Goal: Task Accomplishment & Management: Manage account settings

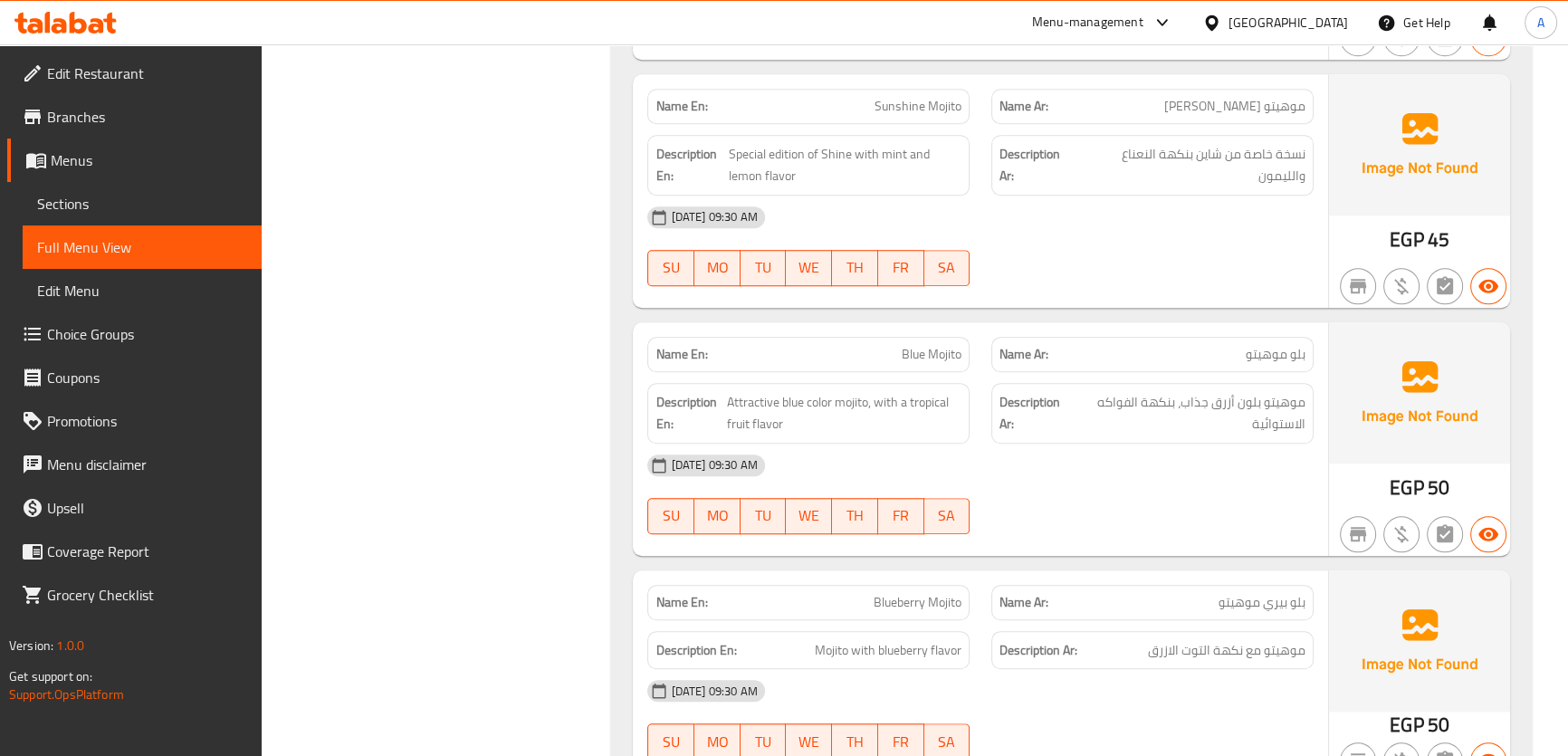
scroll to position [46004, 0]
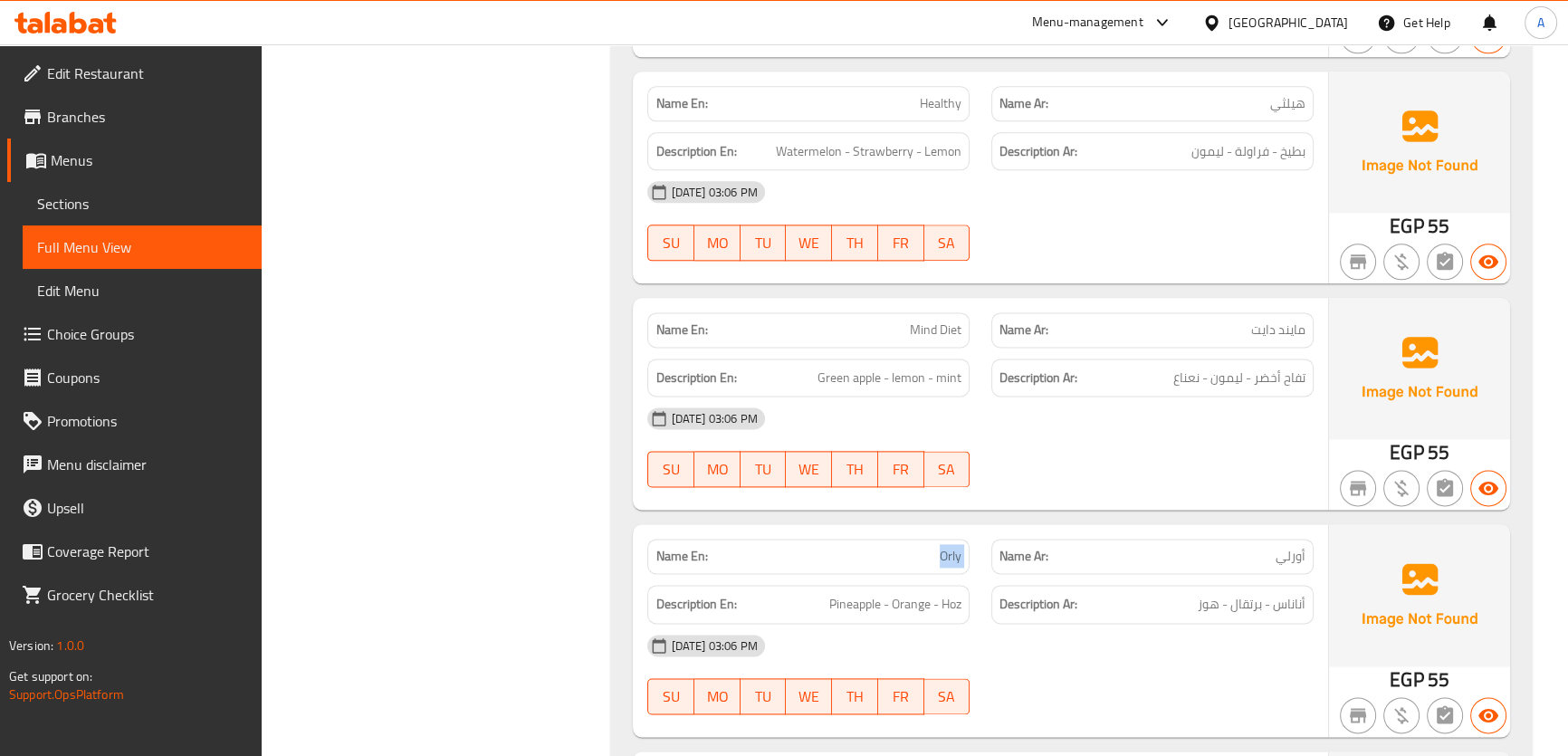
copy span "Orly"
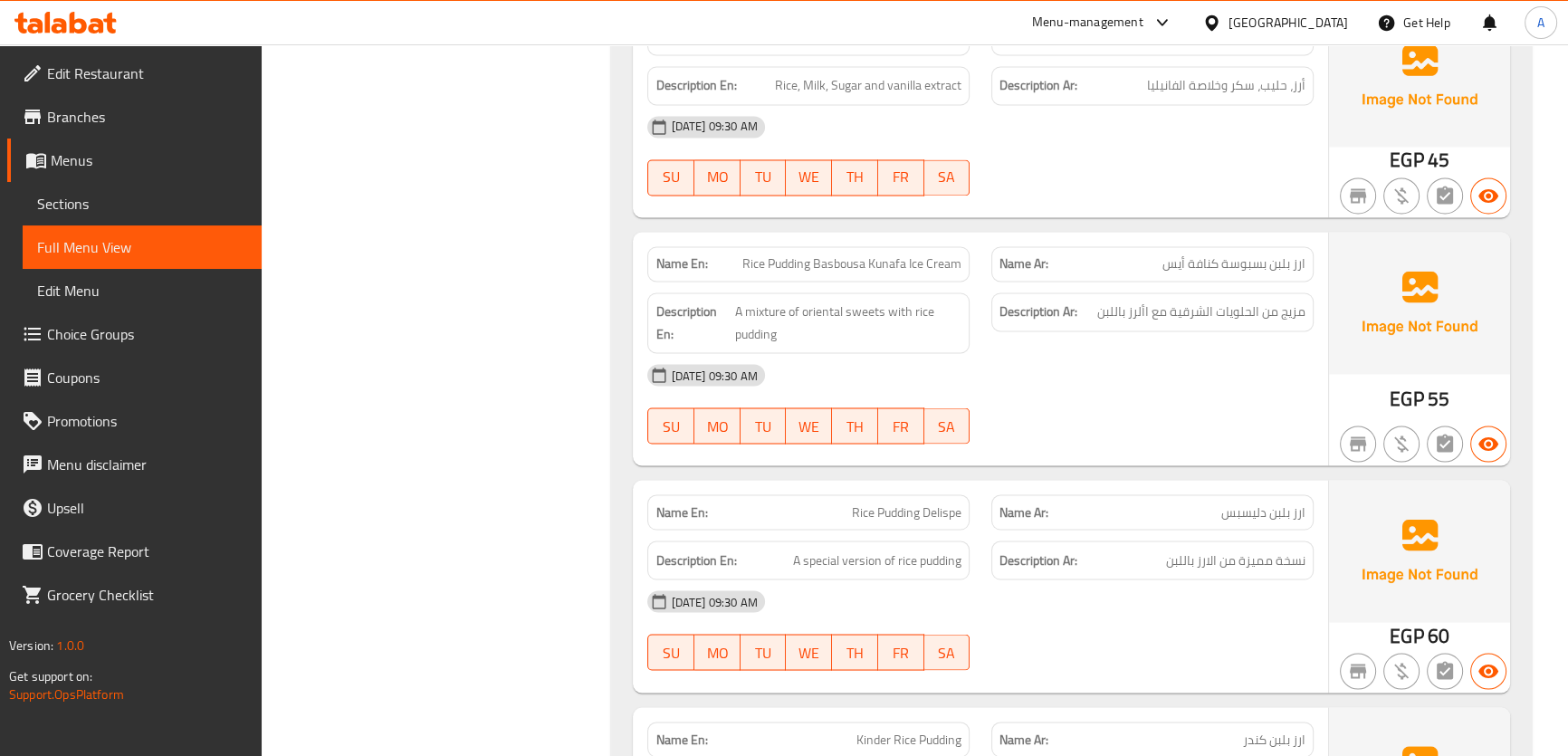
scroll to position [56186, 0]
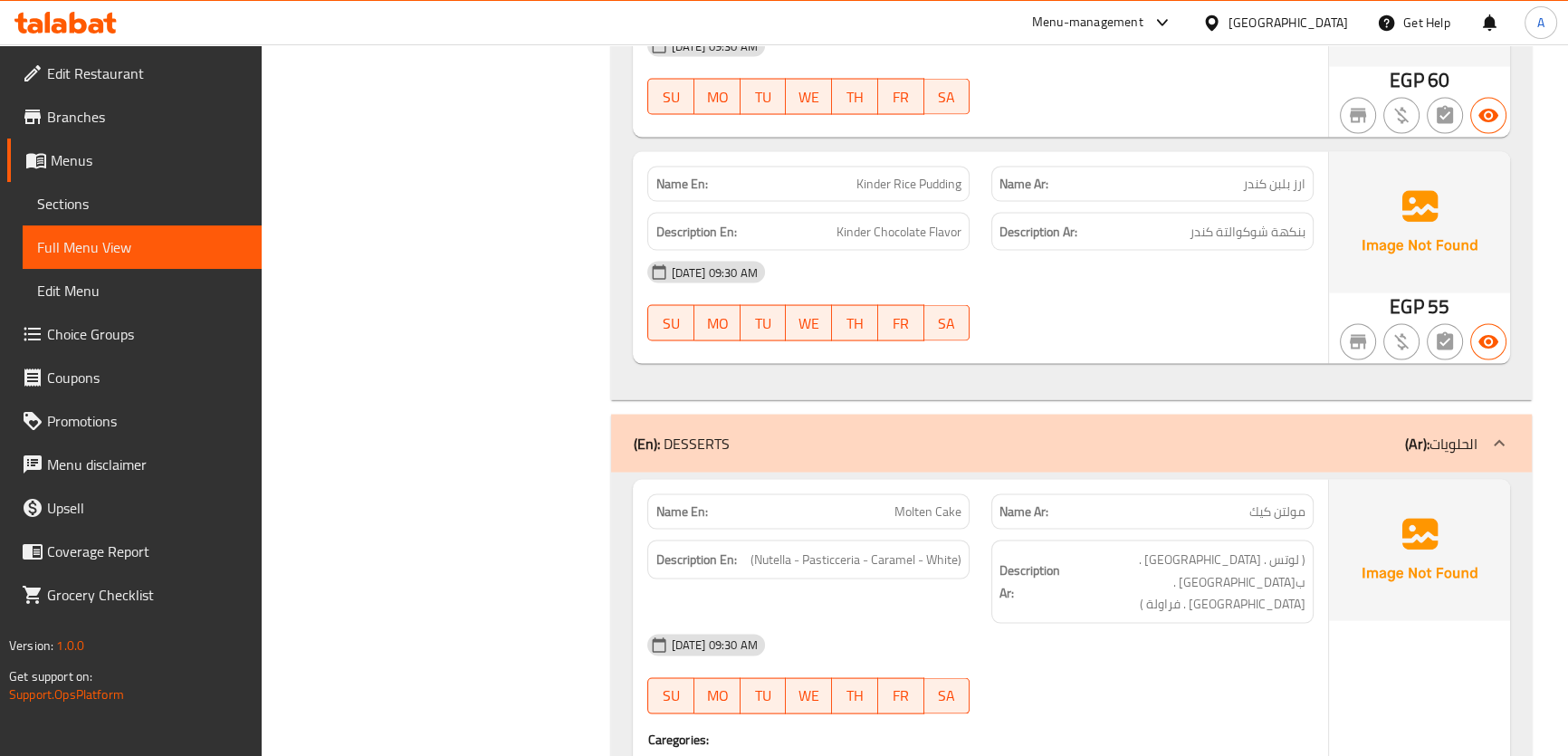
copy span "Molten Cake"
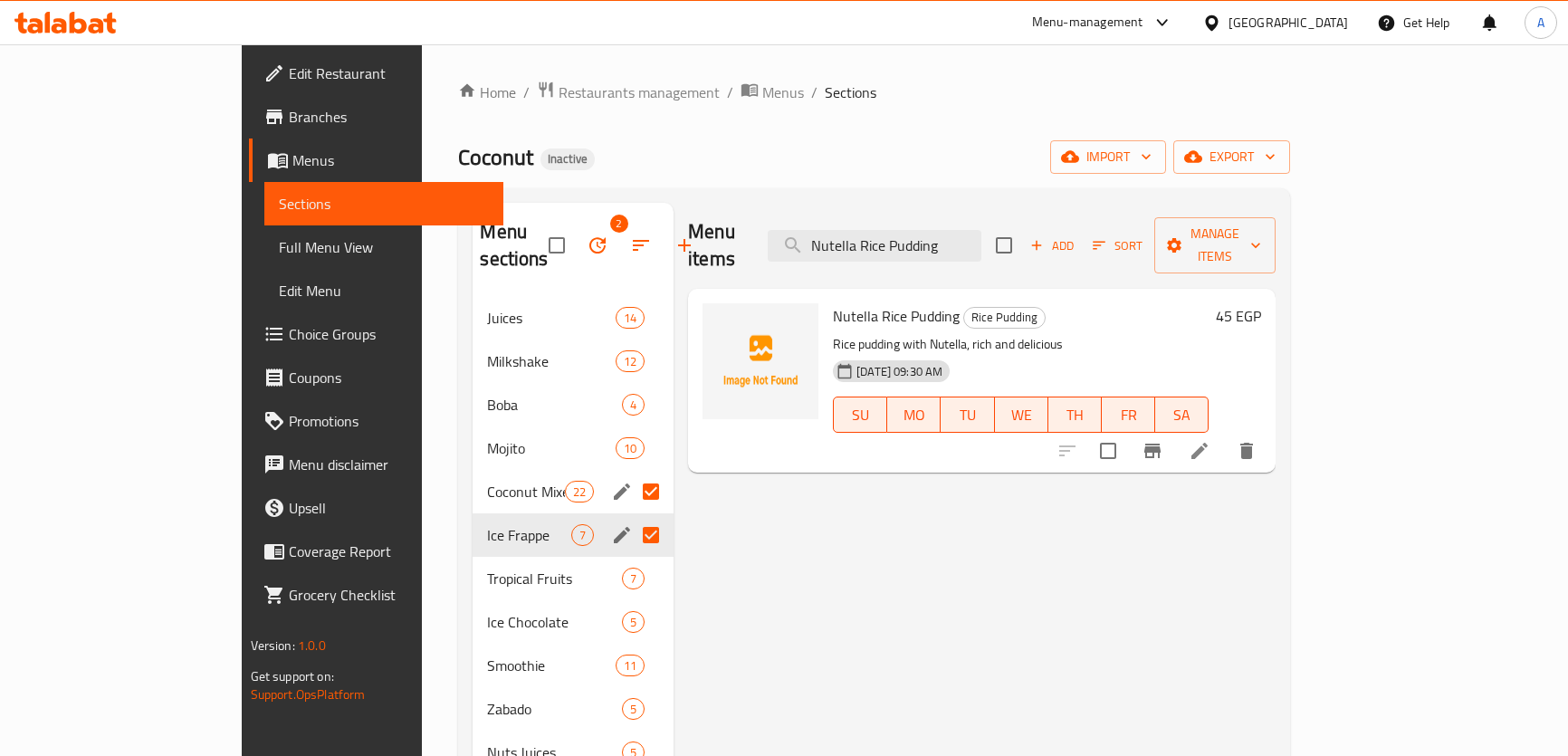
scroll to position [113, 0]
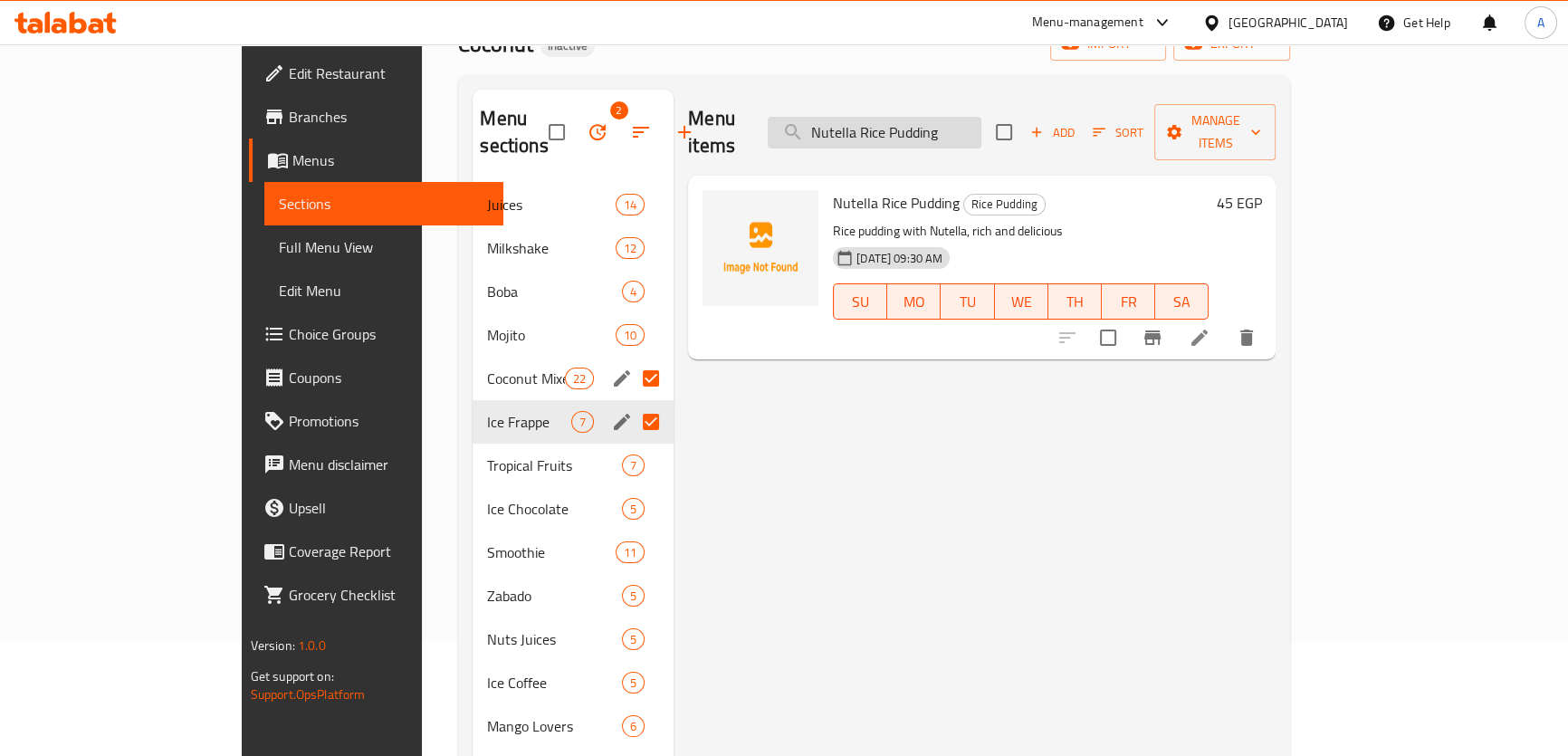
click at [951, 118] on input "Nutella Rice Pudding" at bounding box center [874, 133] width 214 height 32
paste input "Qeshta Fruit"
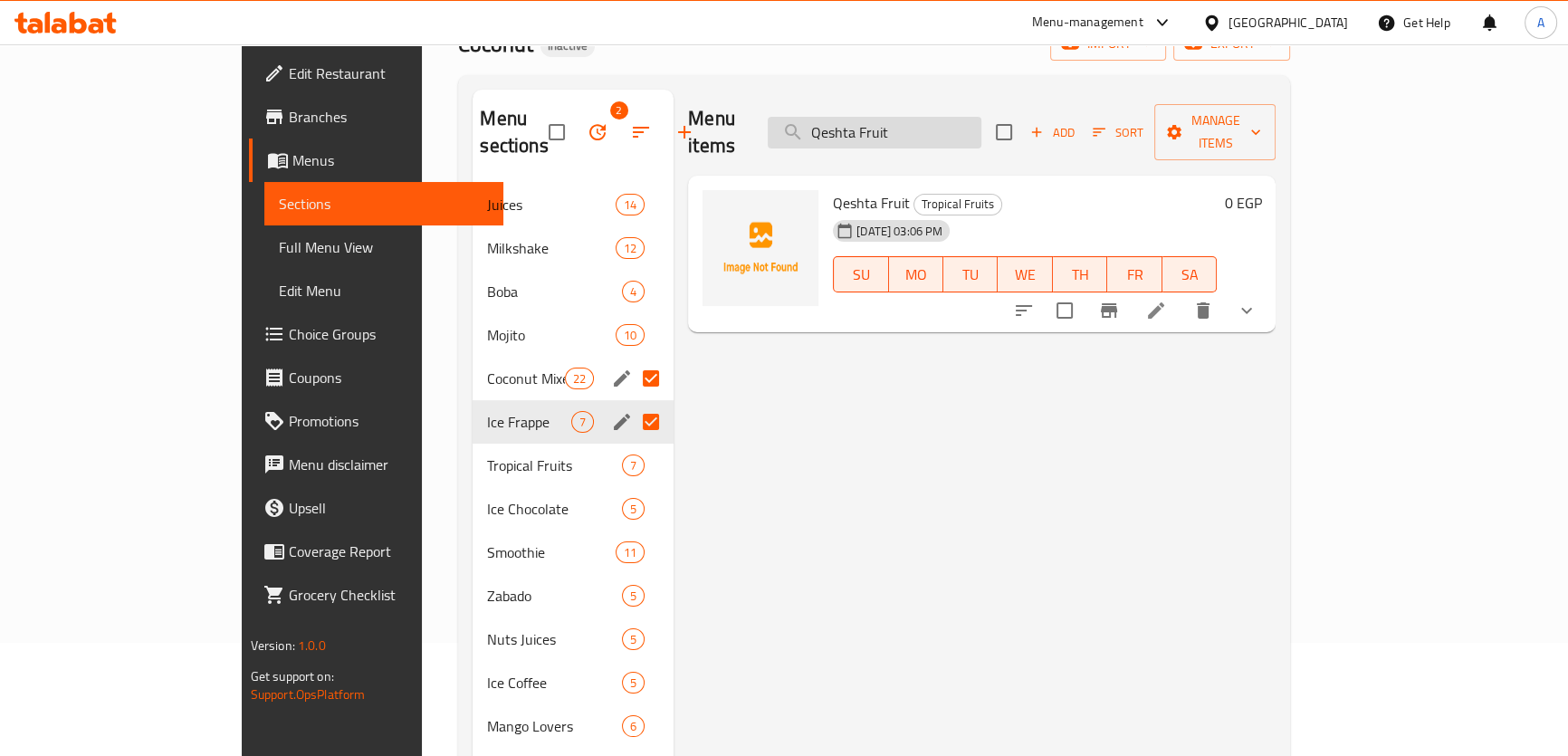
click at [885, 117] on input "Qeshta Fruit" at bounding box center [874, 133] width 214 height 32
drag, startPoint x: 885, startPoint y: 109, endPoint x: 973, endPoint y: 152, distance: 97.9
click at [884, 117] on input "Qeshta Fruit" at bounding box center [874, 133] width 214 height 32
paste input "Smoothie MIX"
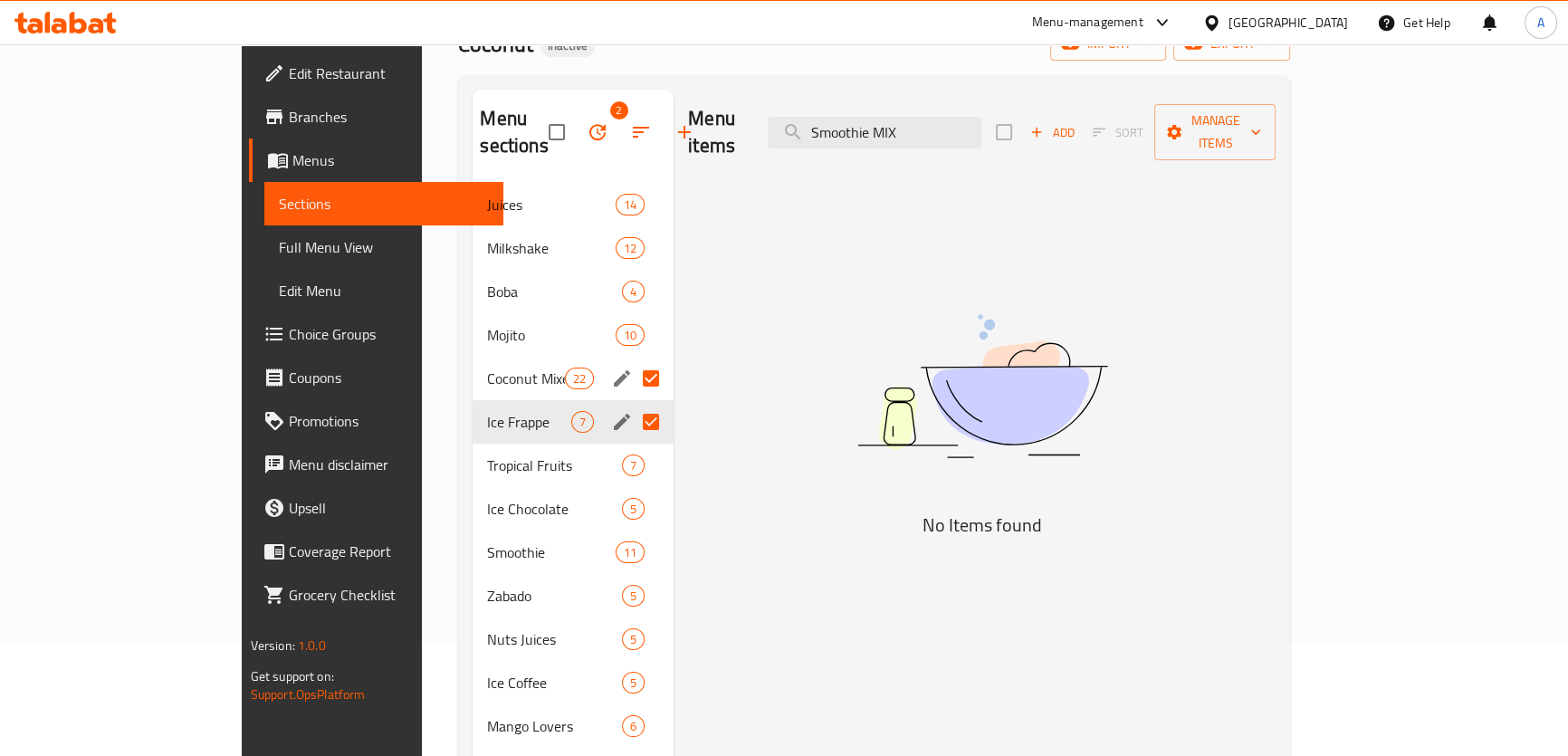
type input "Smoothie MIX"
click at [632, 359] on input "Menu sections" at bounding box center [651, 378] width 38 height 38
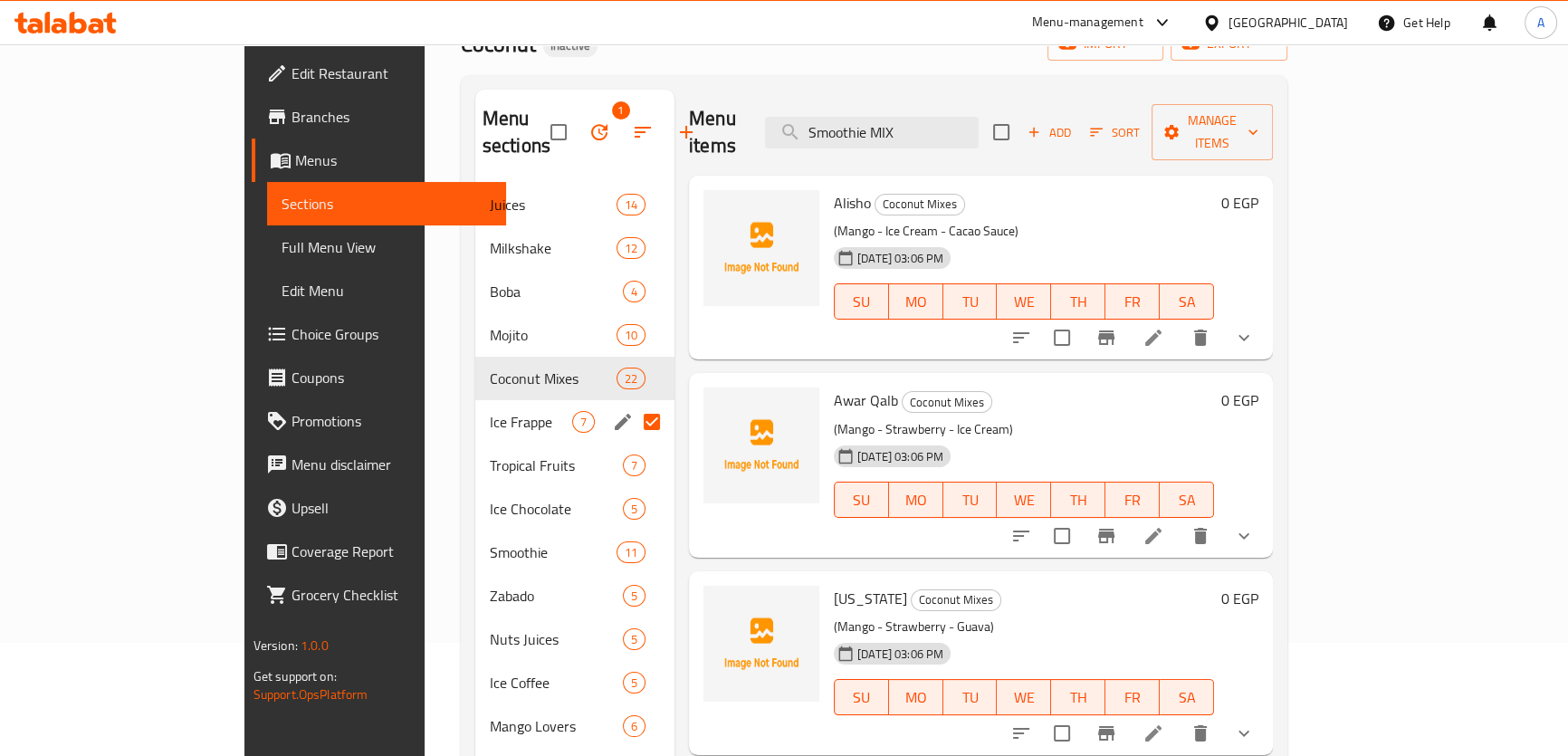
click at [633, 403] on input "Menu sections" at bounding box center [652, 421] width 38 height 38
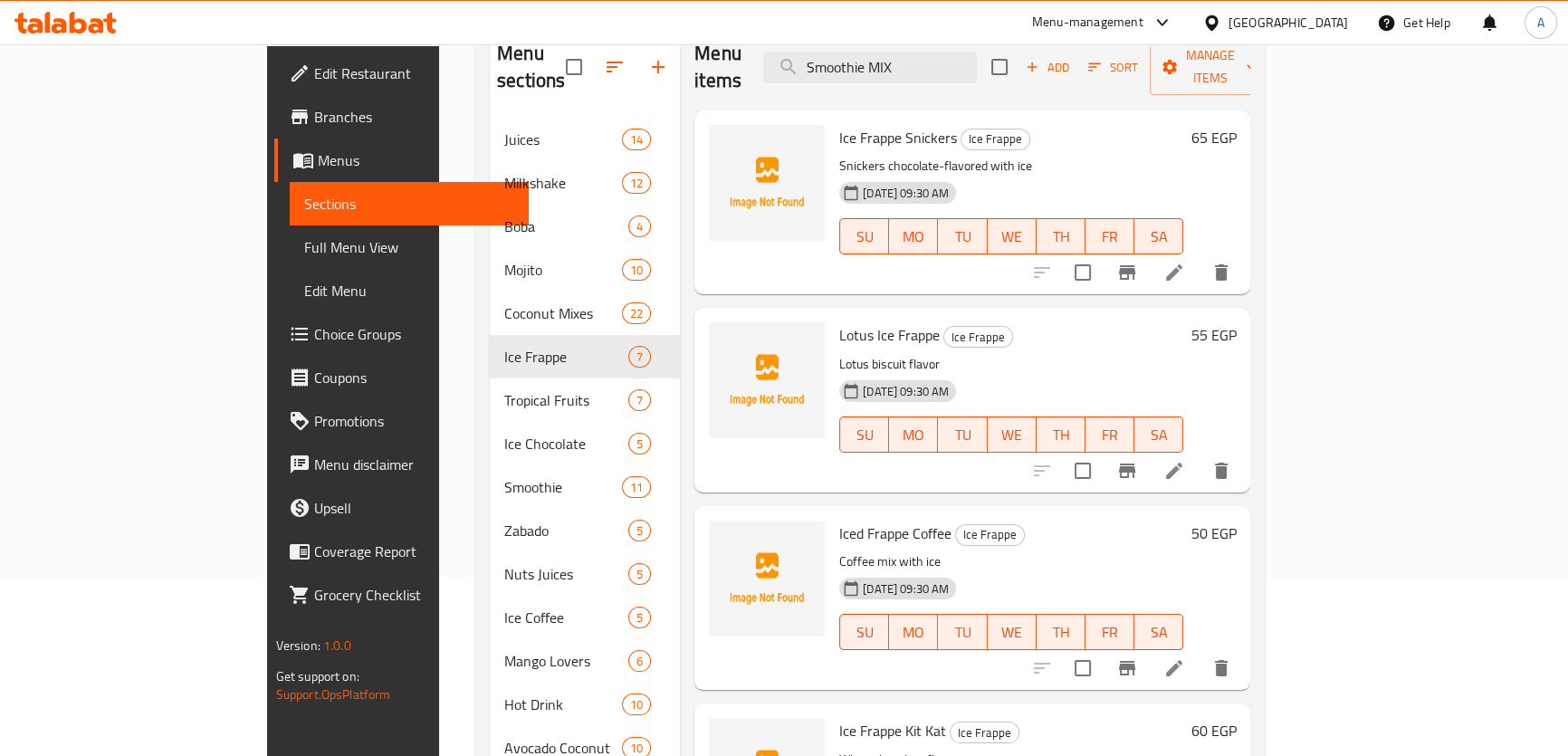
scroll to position [107, 0]
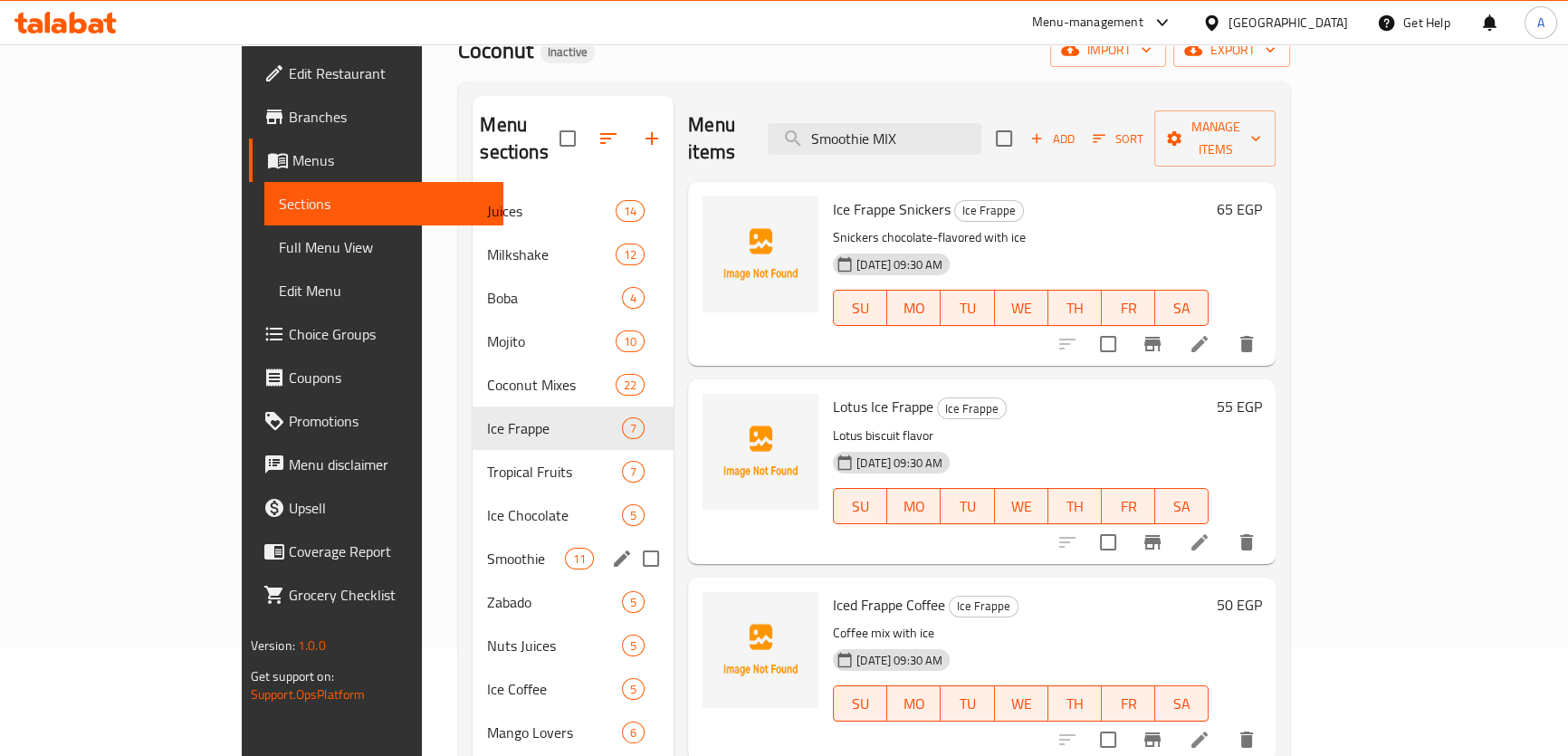
click at [472, 536] on div "Smoothie 11" at bounding box center [573, 558] width 201 height 43
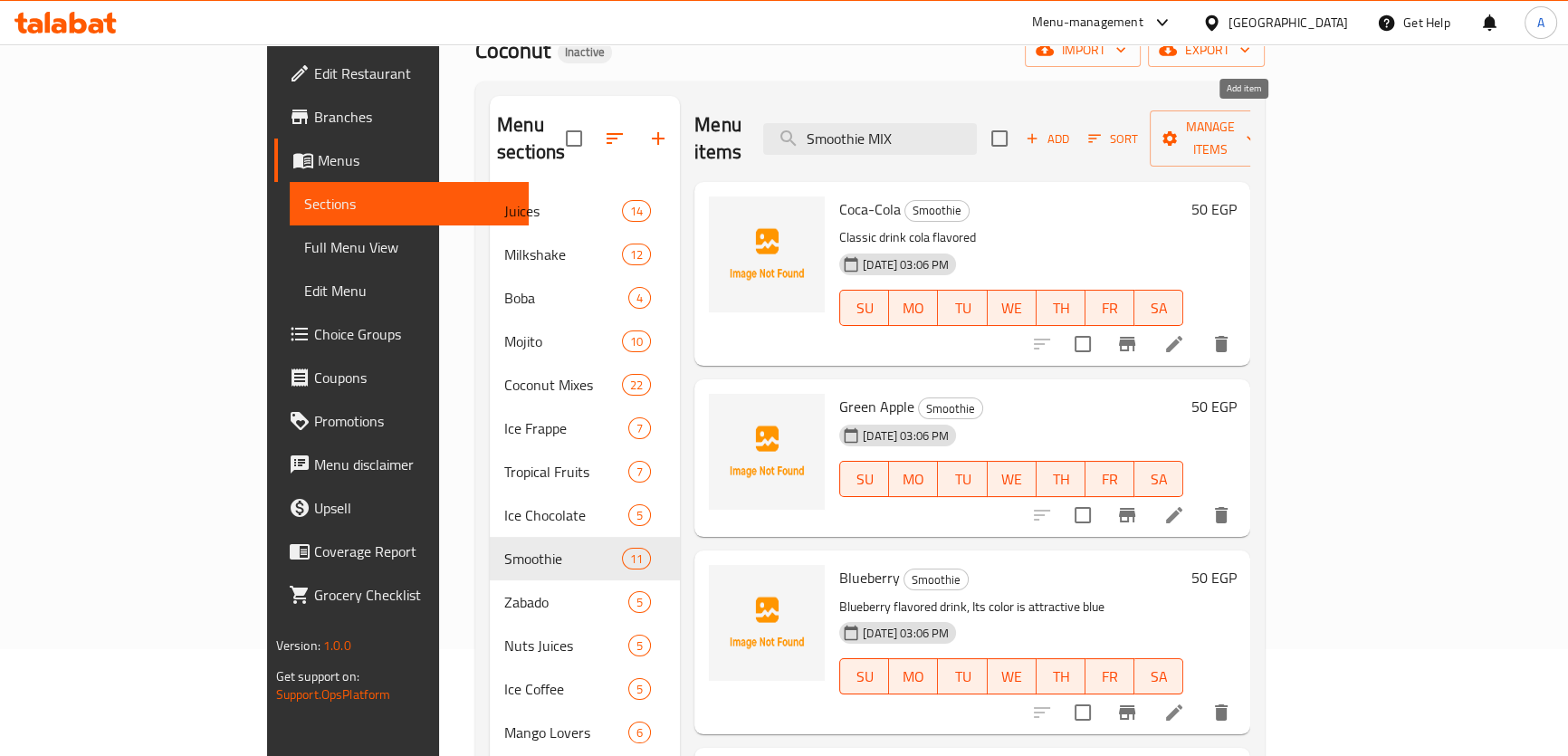
click at [1072, 134] on span "Add" at bounding box center [1047, 139] width 49 height 21
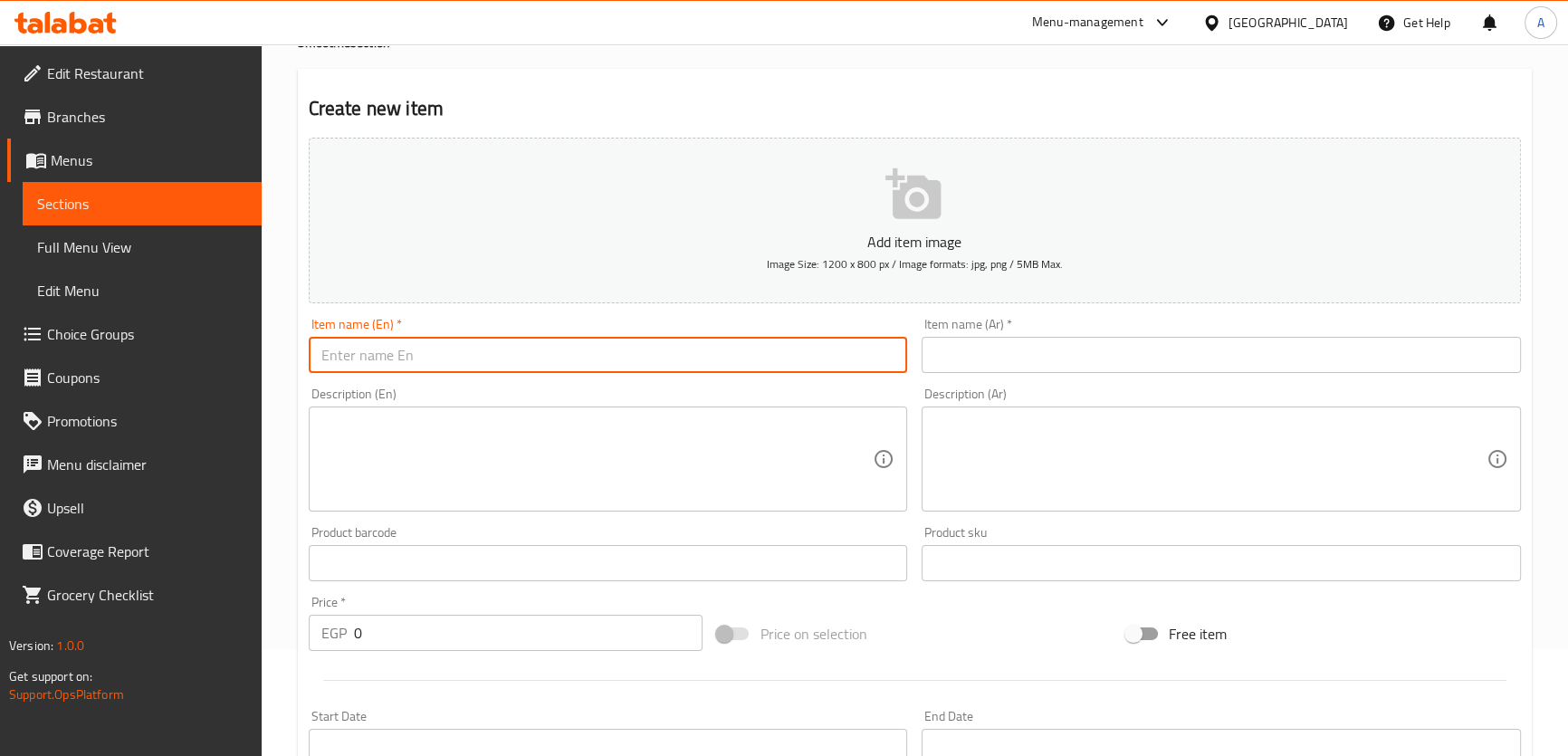
click at [540, 343] on input "text" at bounding box center [608, 354] width 599 height 36
drag, startPoint x: 430, startPoint y: 362, endPoint x: 360, endPoint y: 346, distance: 71.8
click at [360, 346] on input "Smoothie mix" at bounding box center [608, 354] width 599 height 36
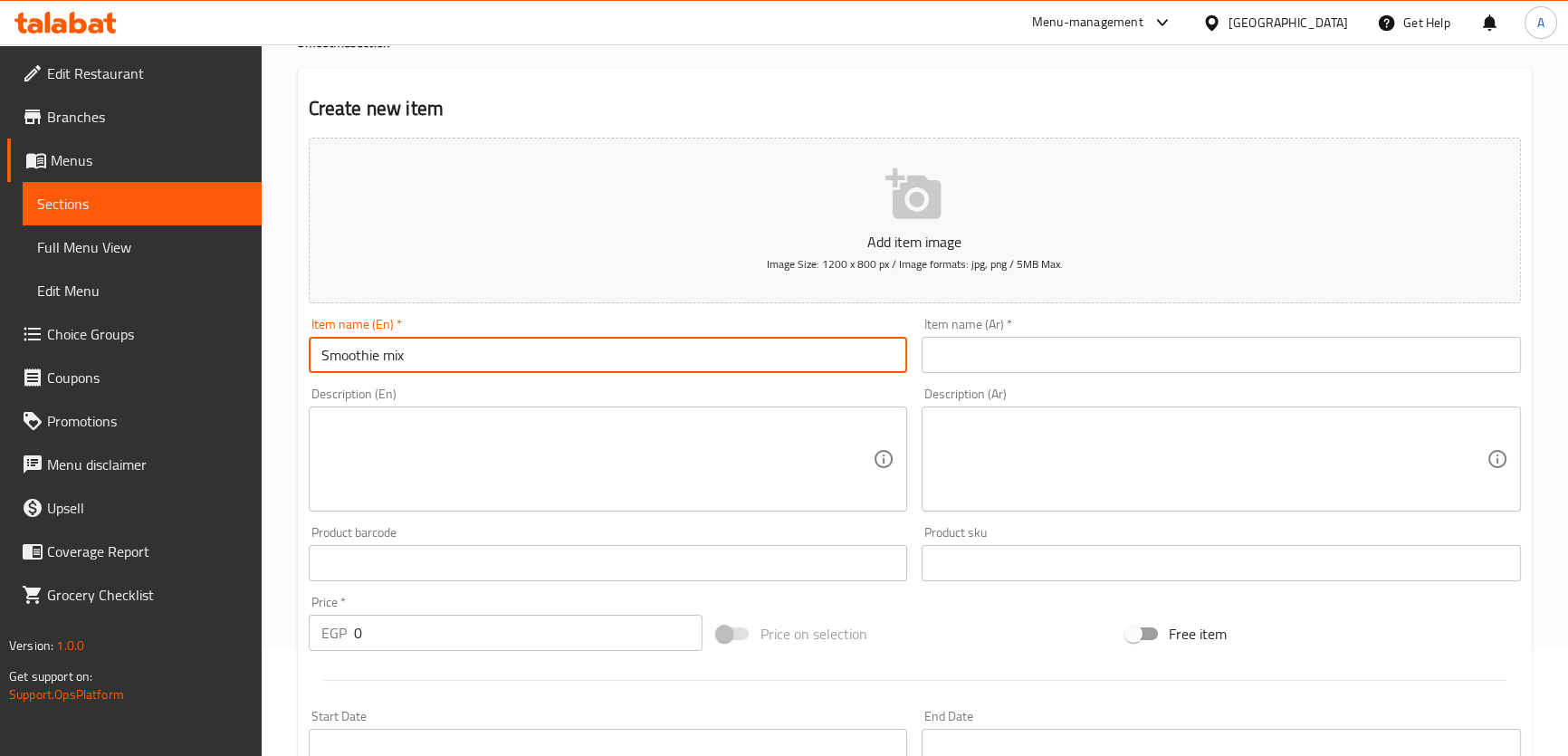
type input "Smoothie mix"
click at [1102, 355] on input "text" at bounding box center [1221, 354] width 599 height 36
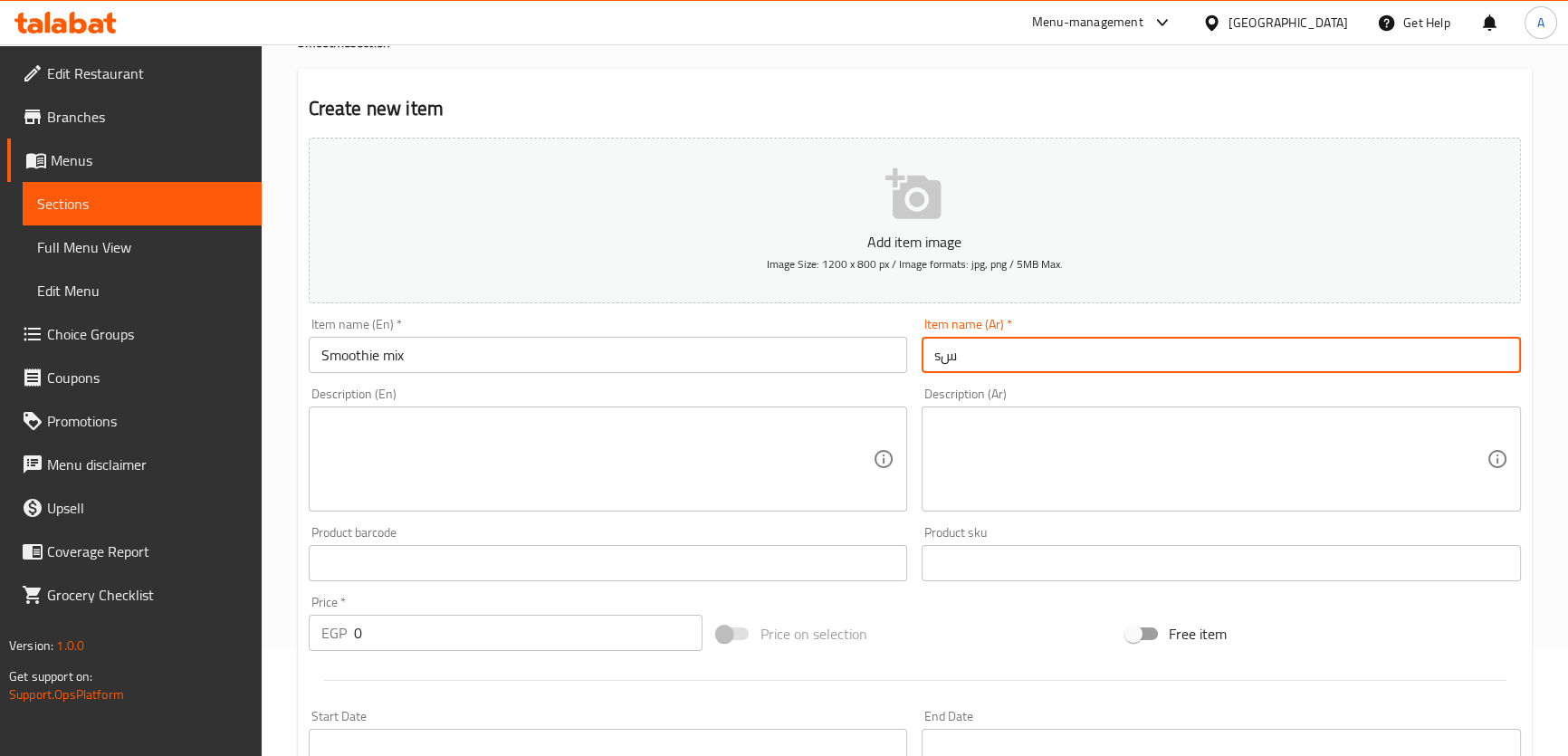
type input "s"
click at [994, 348] on input "سموذي ميكس" at bounding box center [1221, 354] width 599 height 36
type input "سموزي ميكس"
click at [1003, 351] on input "سموزي ميكس" at bounding box center [1221, 354] width 599 height 36
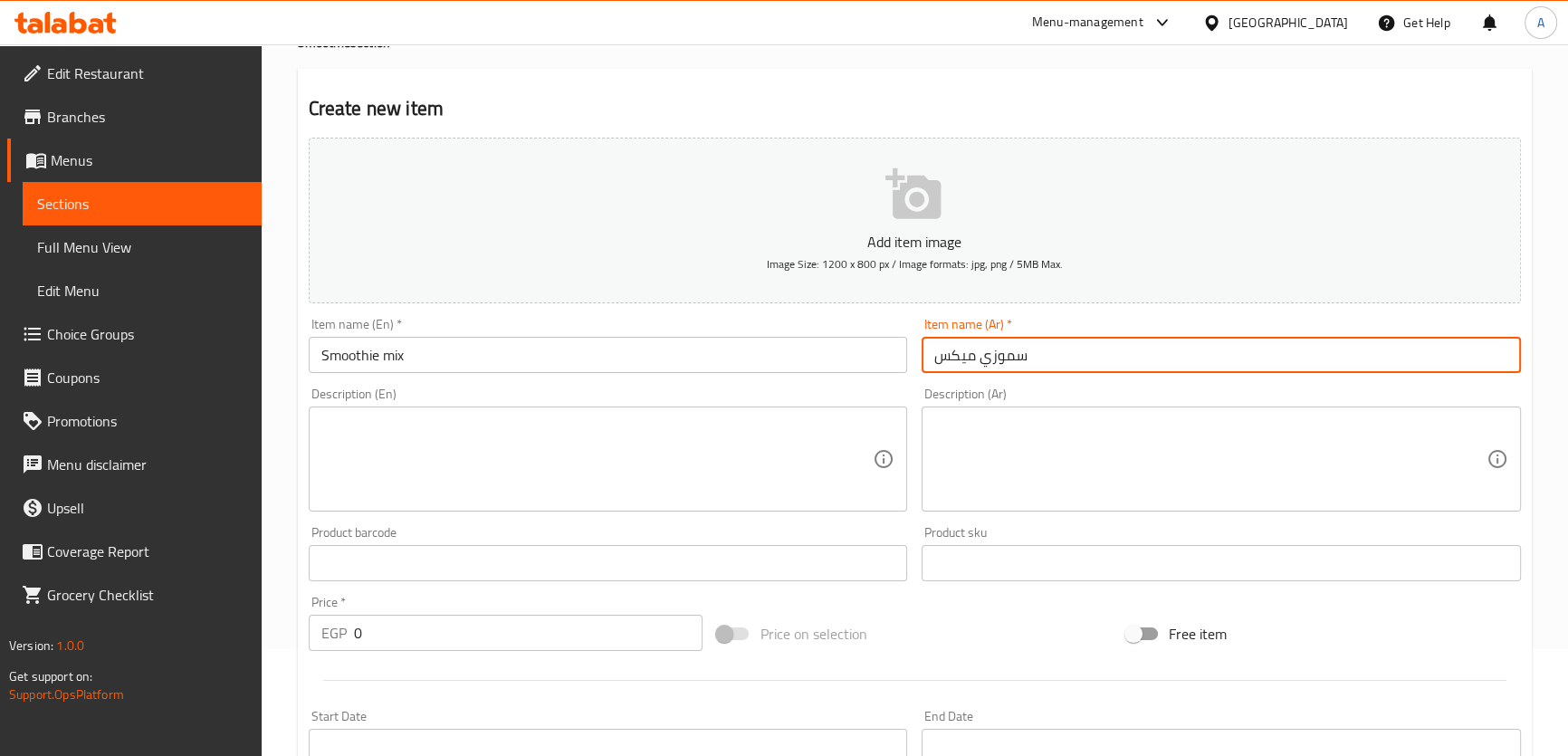
click at [1003, 351] on input "سموزي ميكس" at bounding box center [1221, 354] width 599 height 36
click at [827, 355] on input "Smoothie mix" at bounding box center [608, 354] width 599 height 36
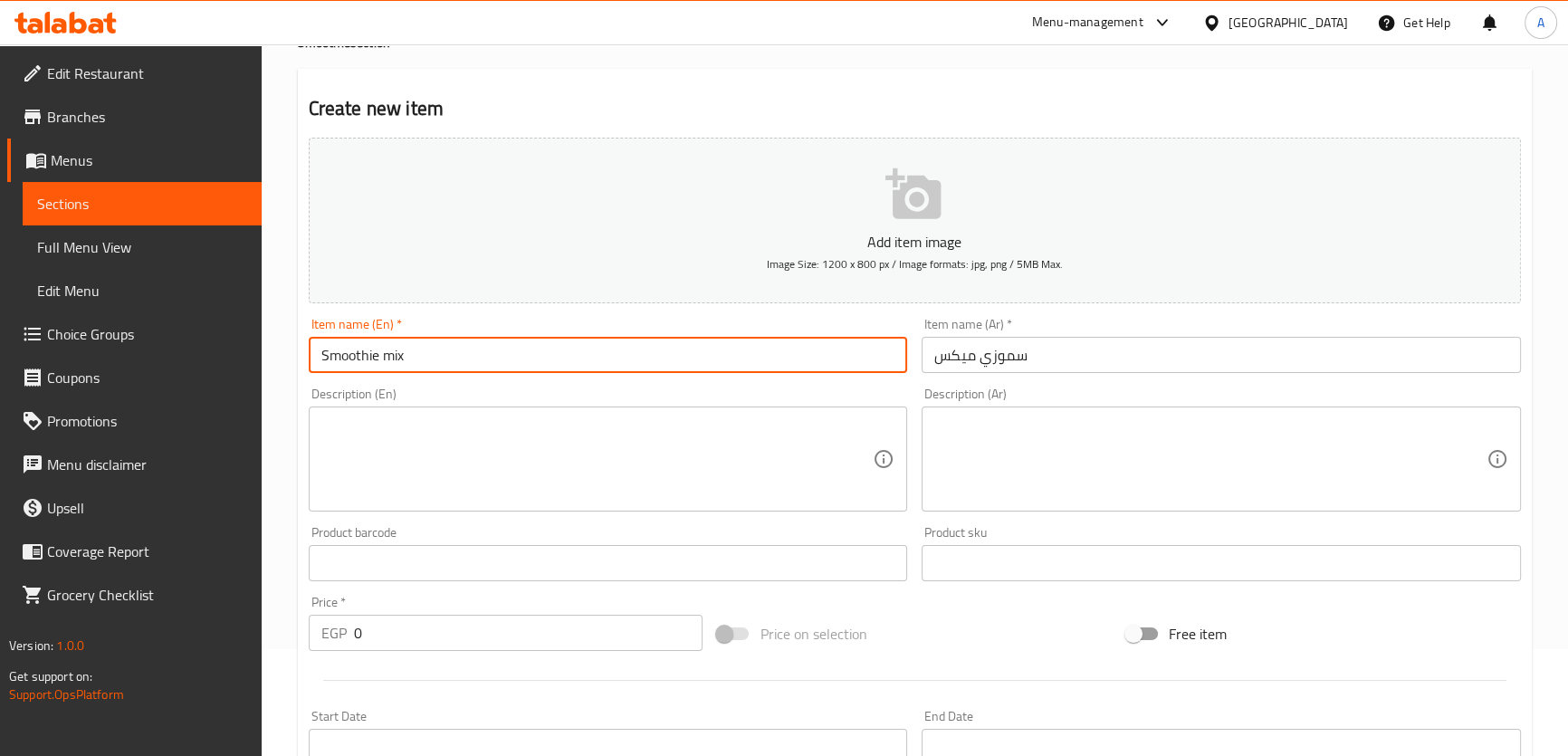
click at [827, 355] on input "Smoothie mix" at bounding box center [608, 354] width 599 height 36
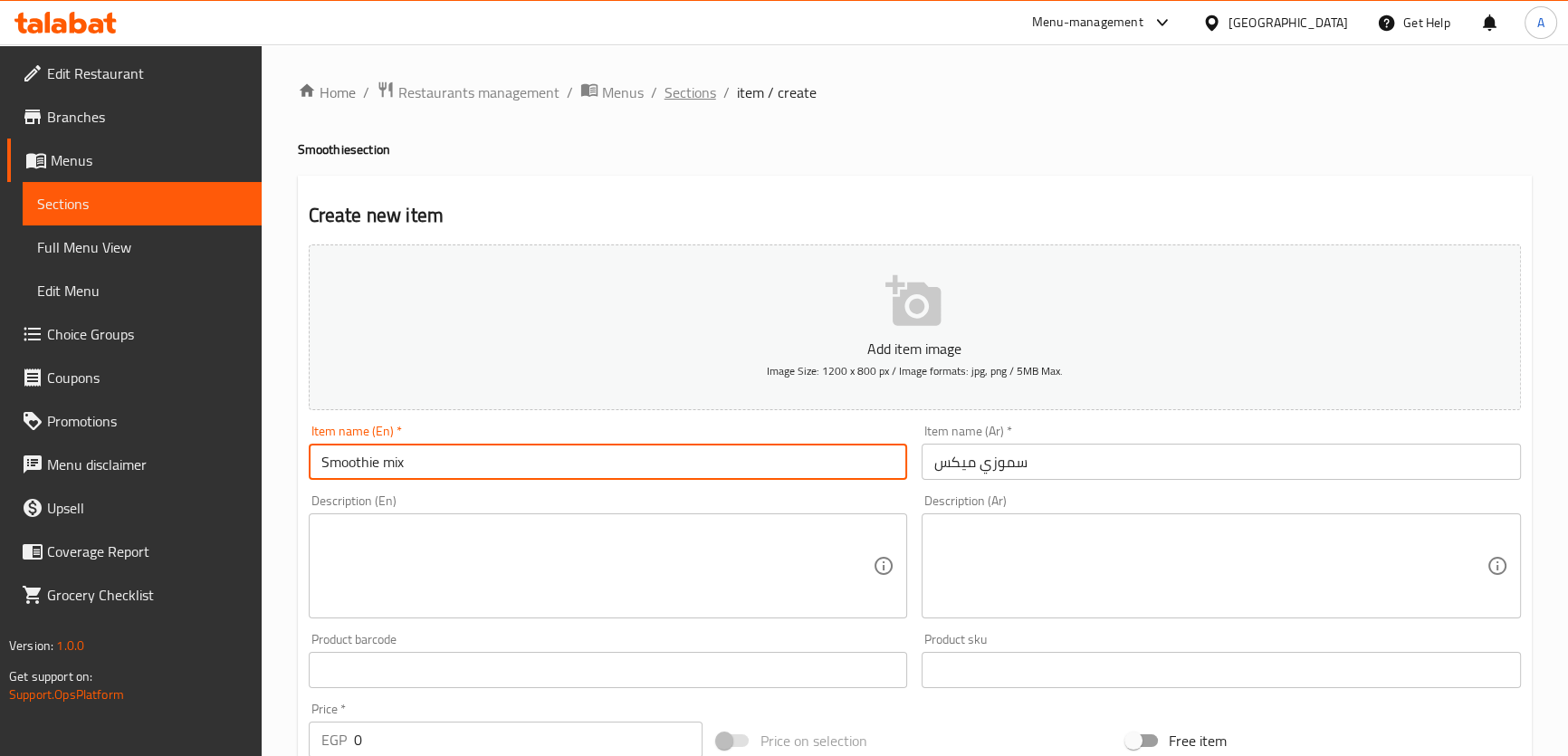
click at [683, 95] on span "Sections" at bounding box center [690, 93] width 51 height 22
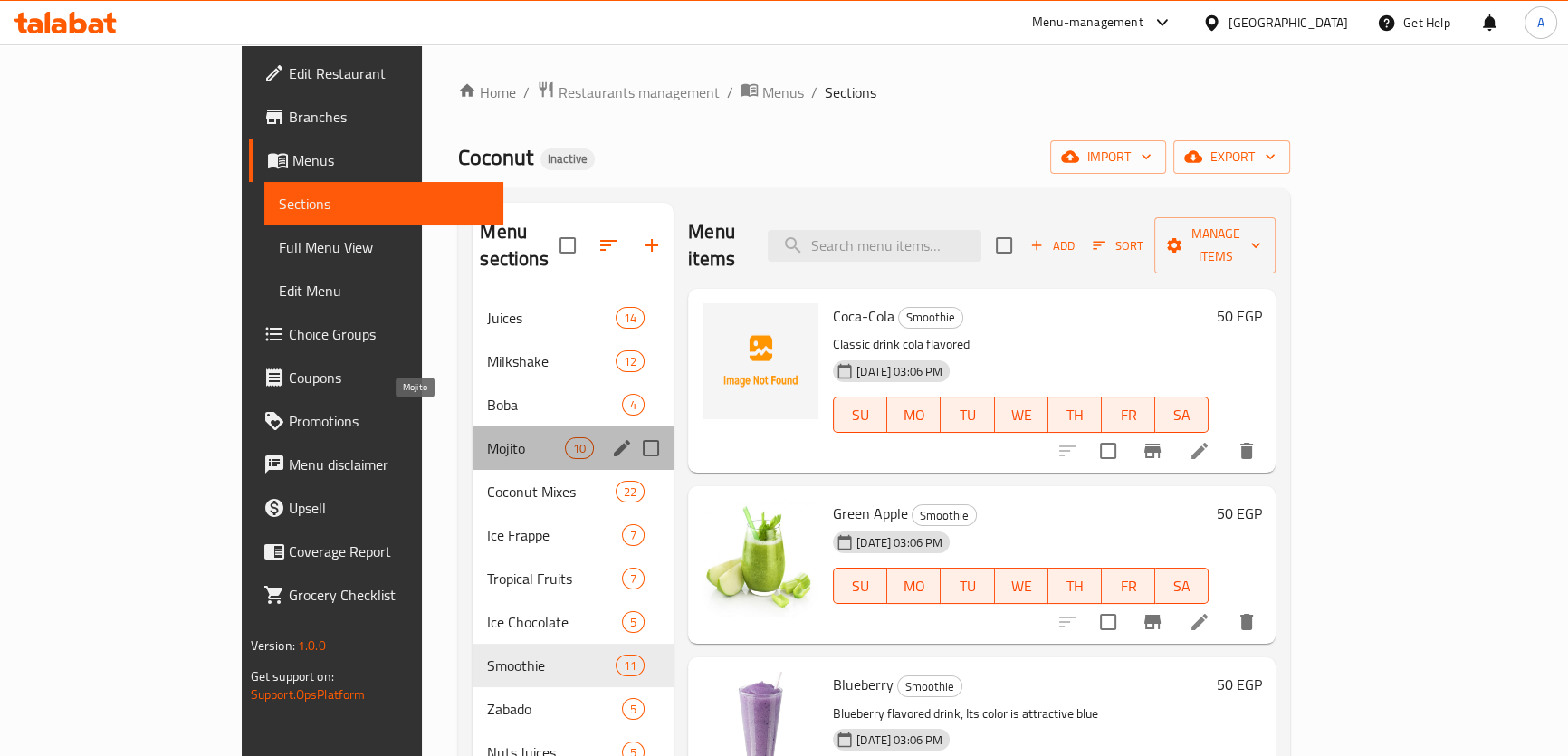
click at [487, 437] on span "Mojito" at bounding box center [526, 448] width 77 height 22
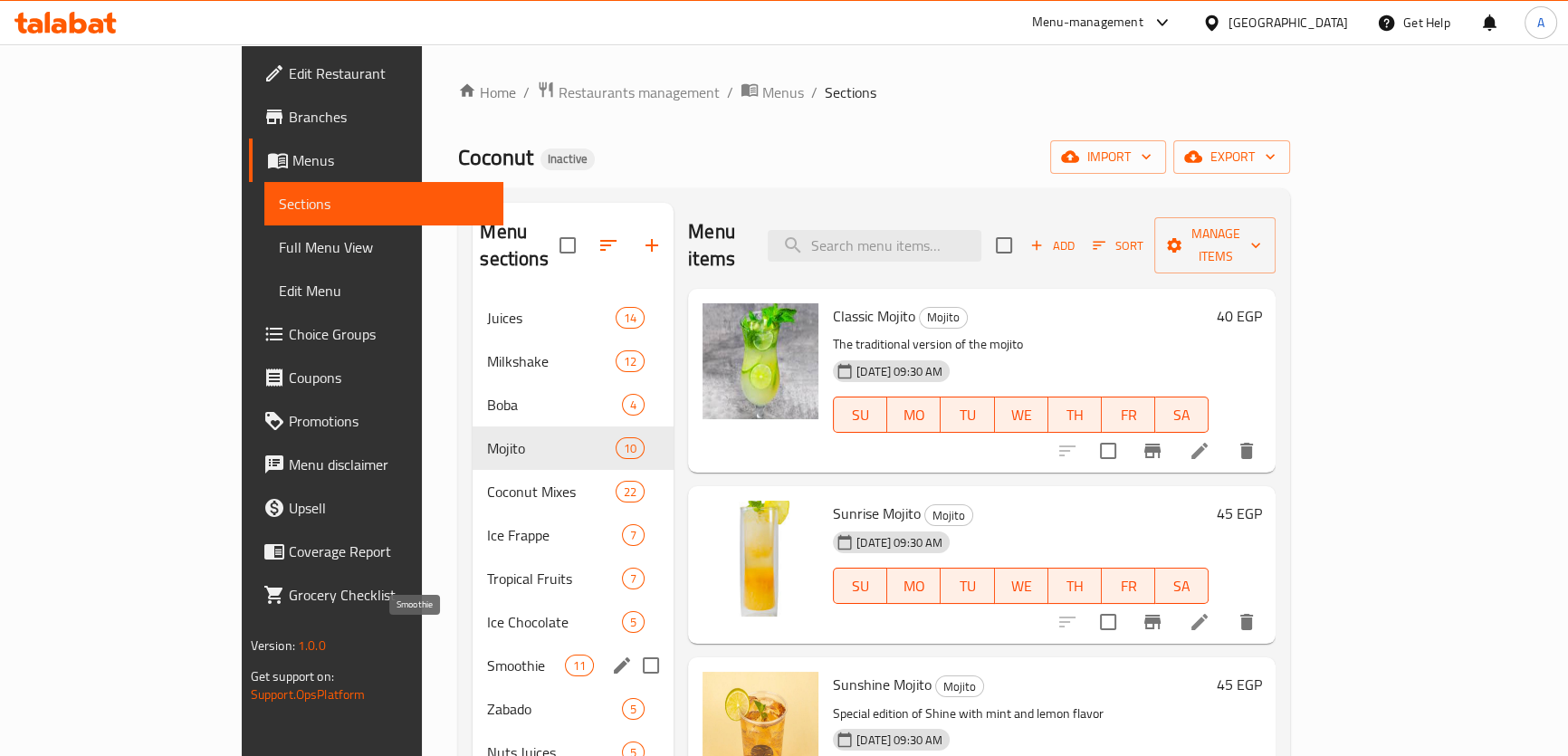
click at [487, 655] on span "Smoothie" at bounding box center [526, 665] width 77 height 22
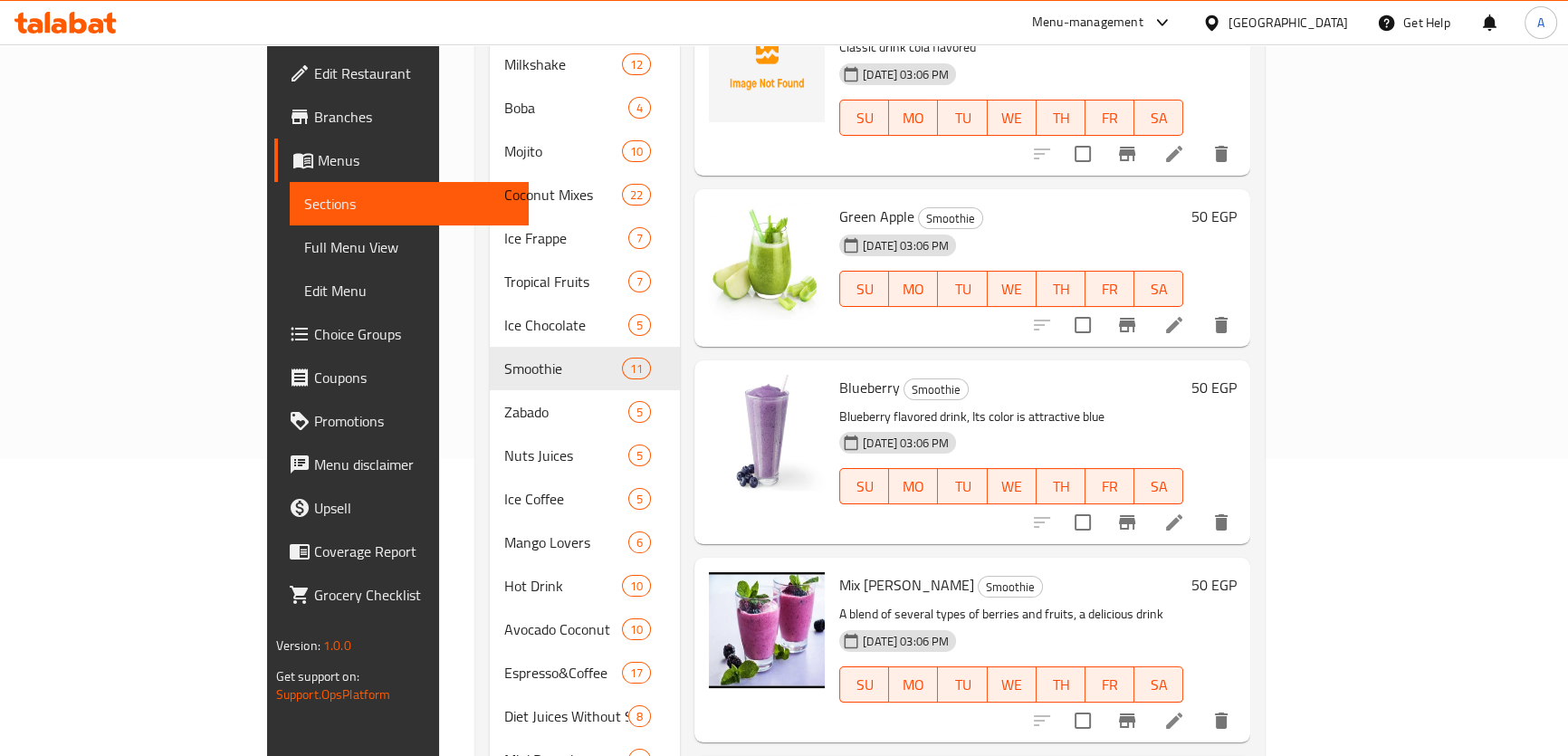
scroll to position [185, 0]
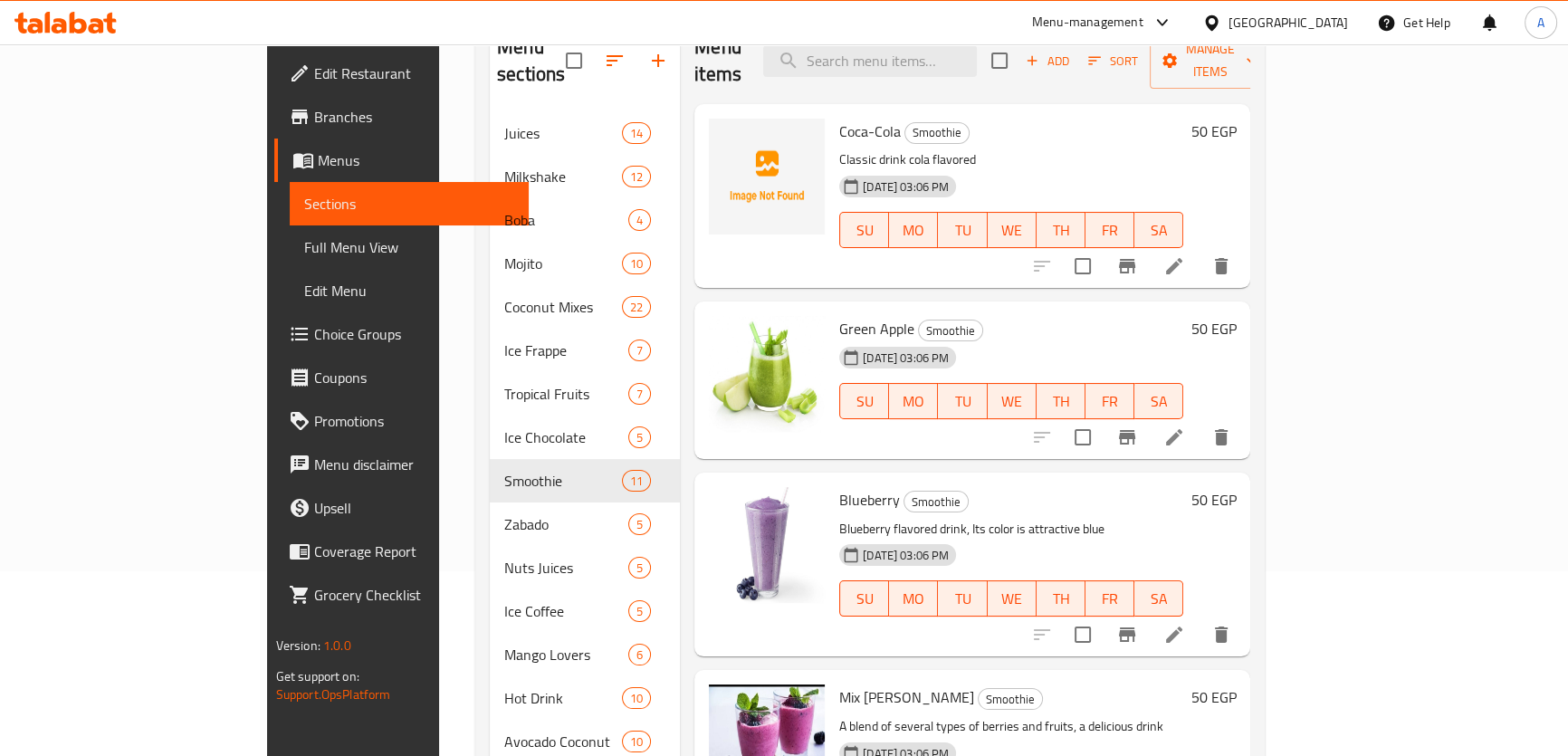
click at [839, 486] on span "Blueberry" at bounding box center [869, 500] width 61 height 28
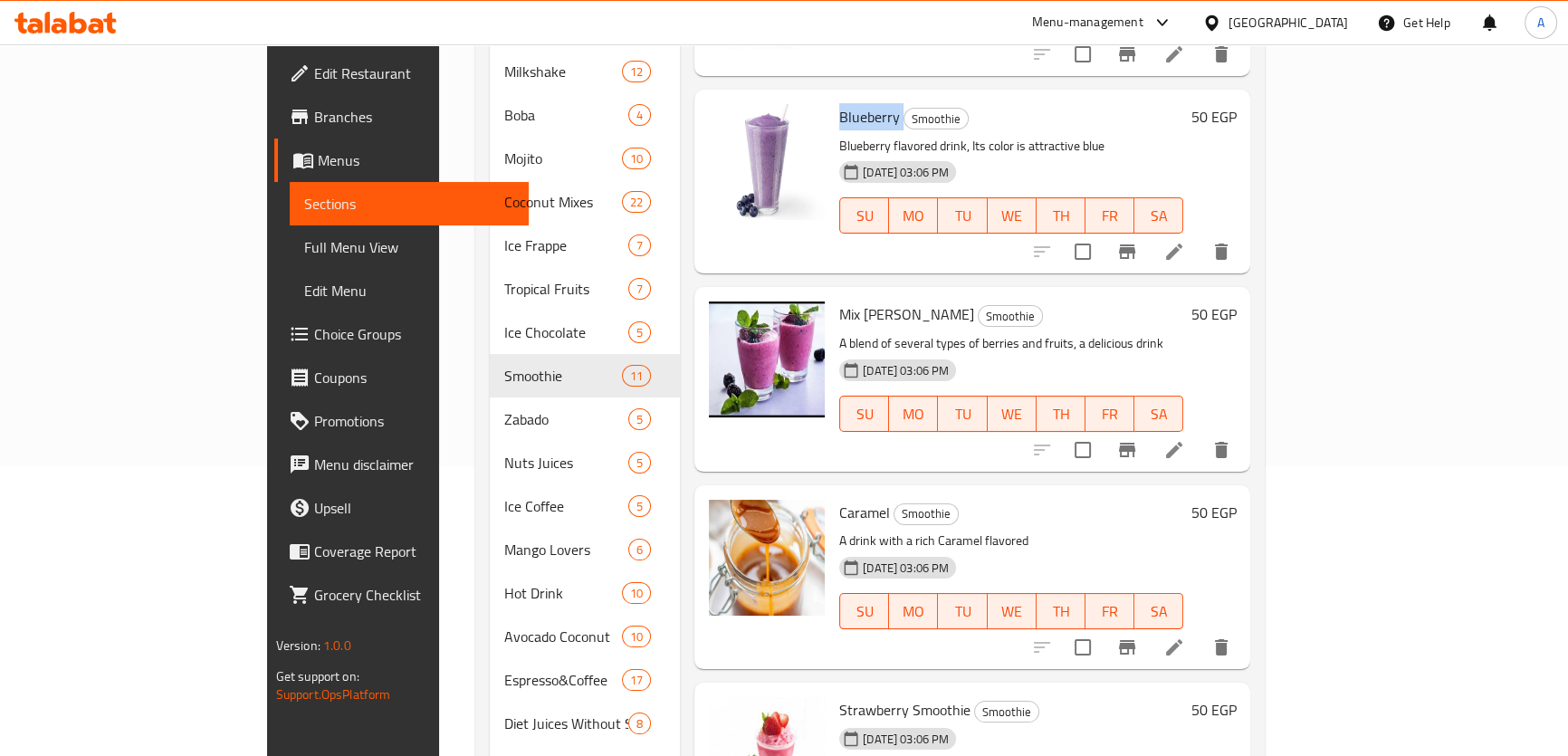
scroll to position [291, 0]
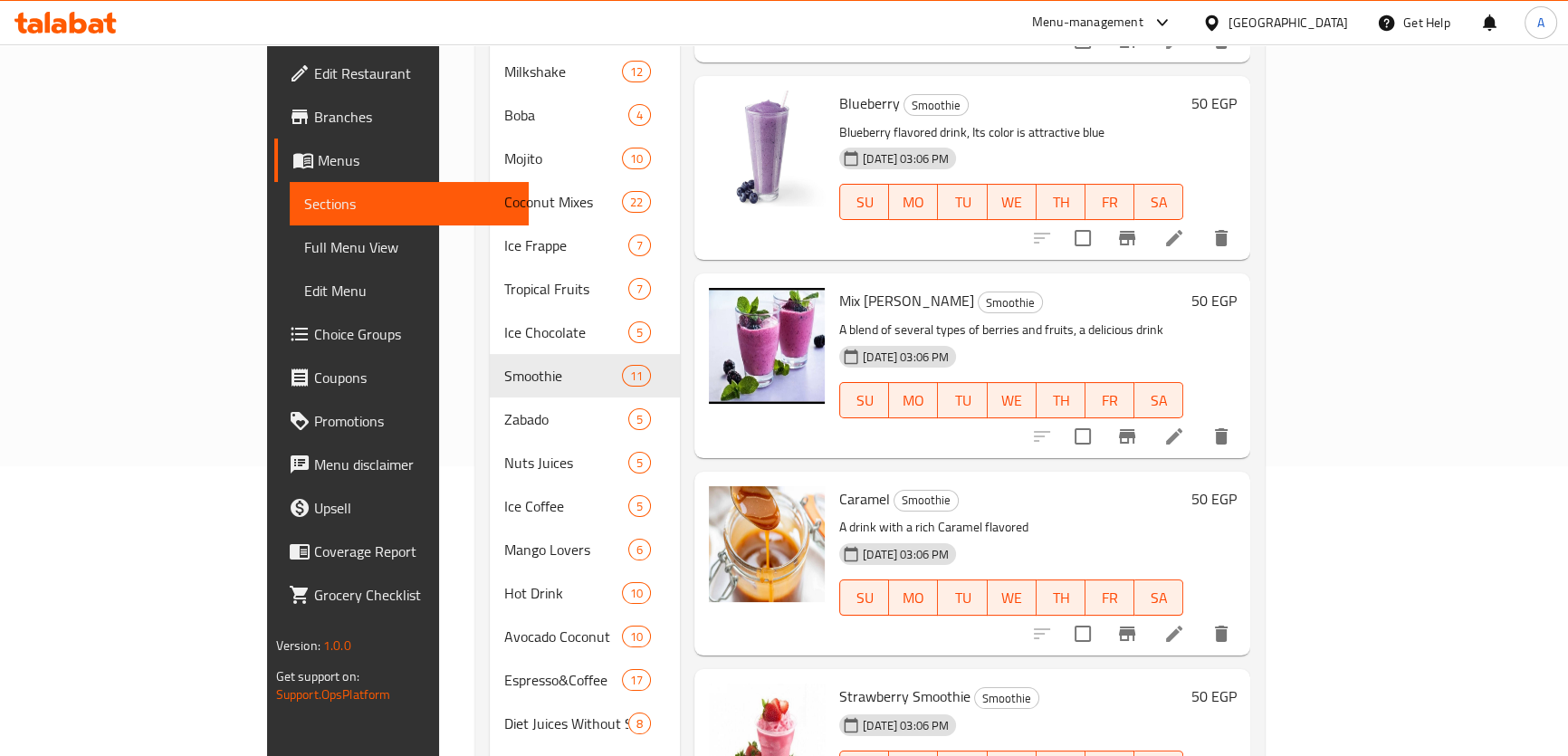
click at [839, 485] on span "Caramel" at bounding box center [863, 499] width 50 height 28
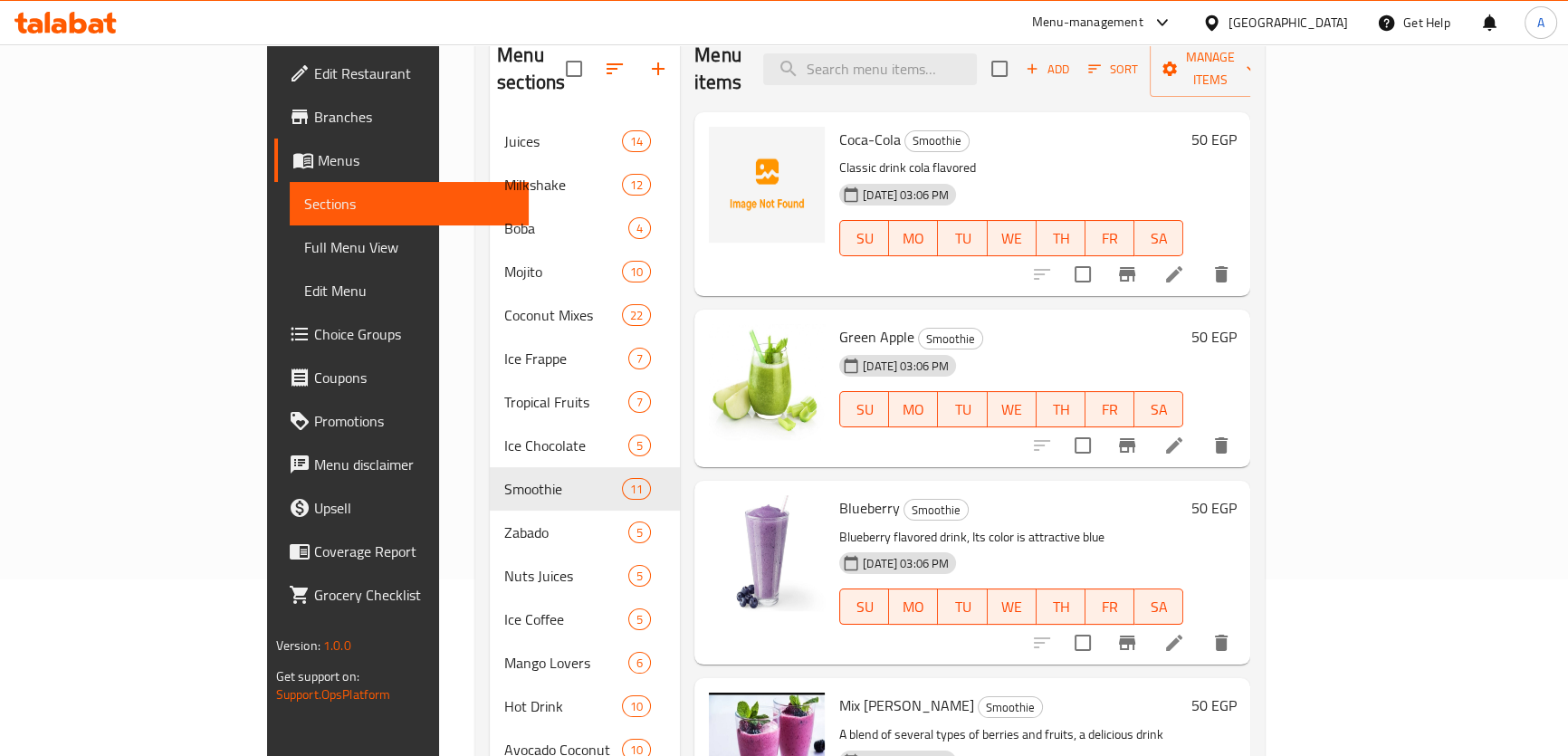
scroll to position [0, 0]
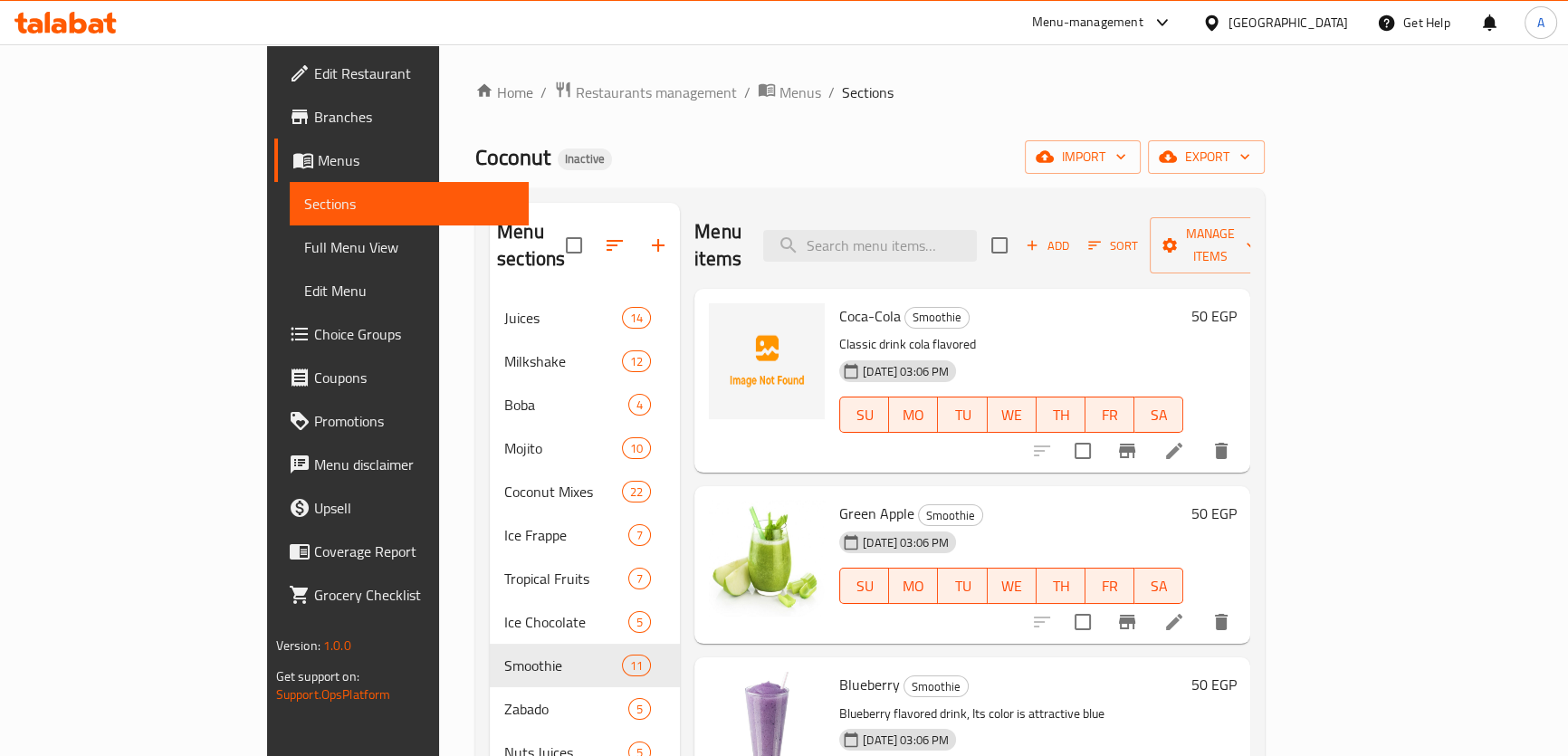
click at [976, 230] on input "search" at bounding box center [869, 246] width 214 height 32
paste input "Ma Ngo Pineapp"
click at [976, 244] on input "Ma Ngo Pineapp" at bounding box center [869, 246] width 214 height 32
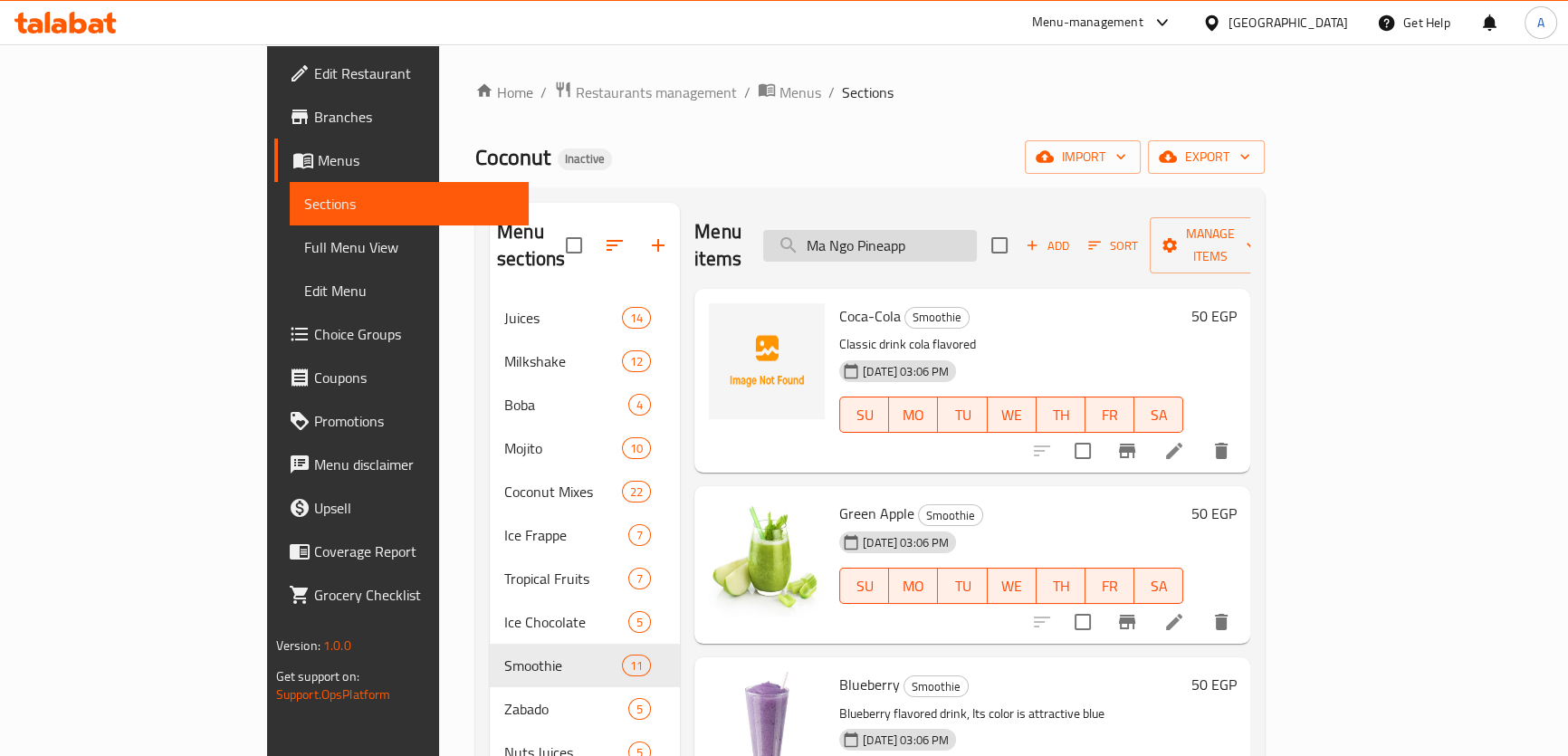
paste input "Ma Ngo Pineapp"
click at [1037, 248] on div "Menu items Ma Ngo PineappMa Ngo Pineapp Add Sort Manage items" at bounding box center [972, 245] width 556 height 86
click at [976, 230] on input "Ma Ngo PineappMa Ngo Pineapp" at bounding box center [869, 246] width 214 height 32
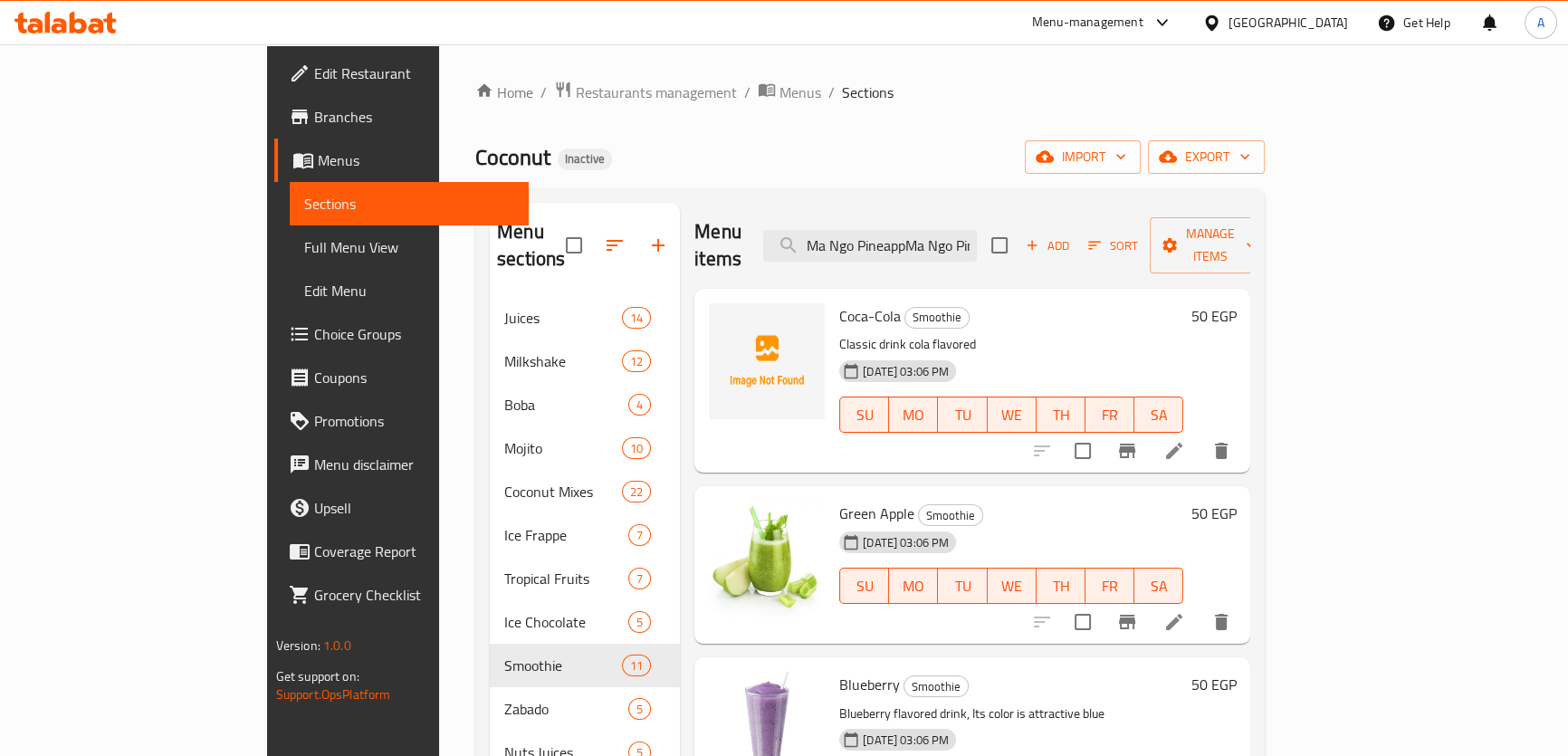
click at [976, 230] on input "Ma Ngo PineappMa Ngo Pineapp" at bounding box center [869, 246] width 214 height 32
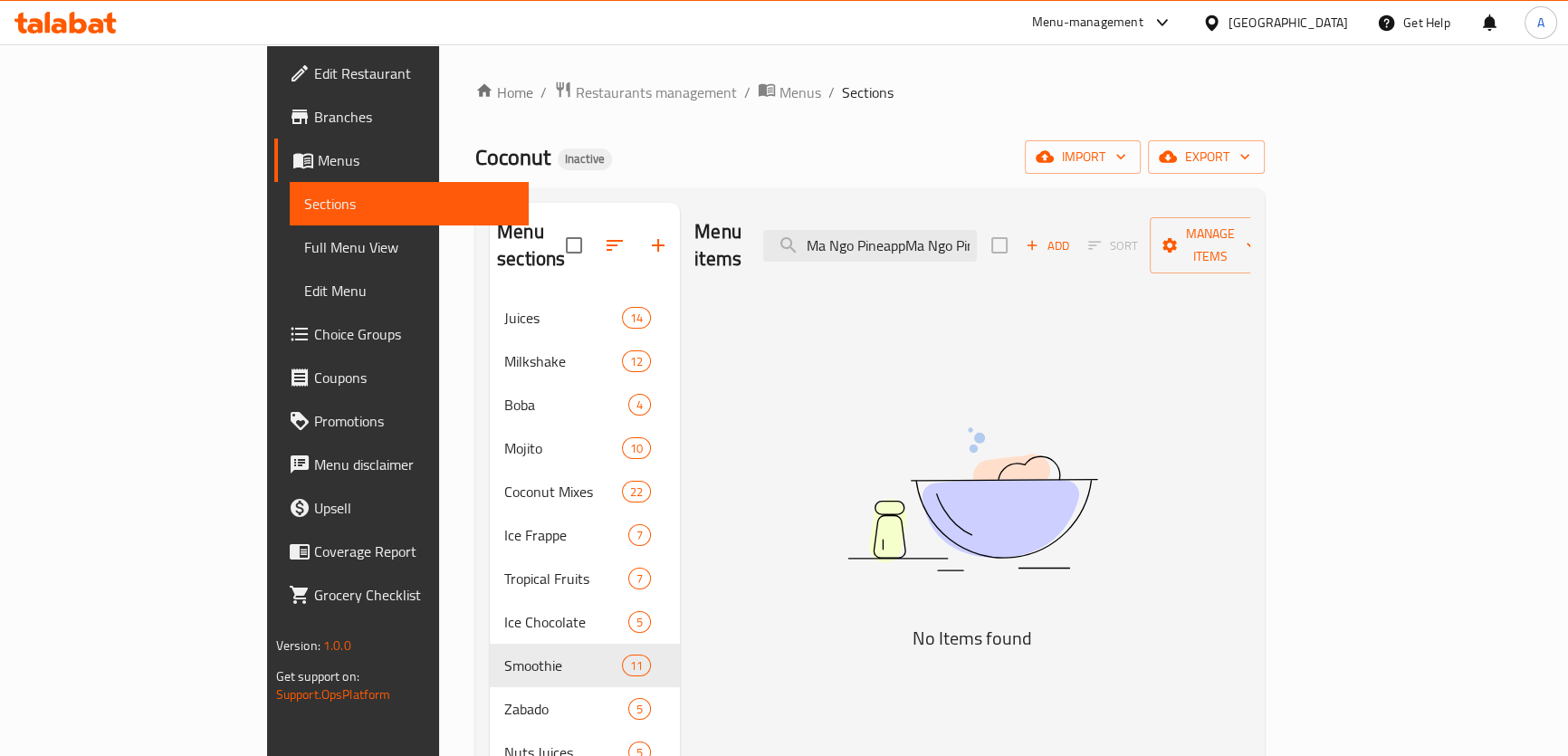
click at [954, 209] on div "Menu items Ma Ngo PineappMa Ngo Pineapp Add Sort Manage items" at bounding box center [972, 245] width 556 height 86
click at [953, 232] on input "Ma Ngo PineappMa Ngo Pineapp" at bounding box center [869, 246] width 214 height 32
paste input "search"
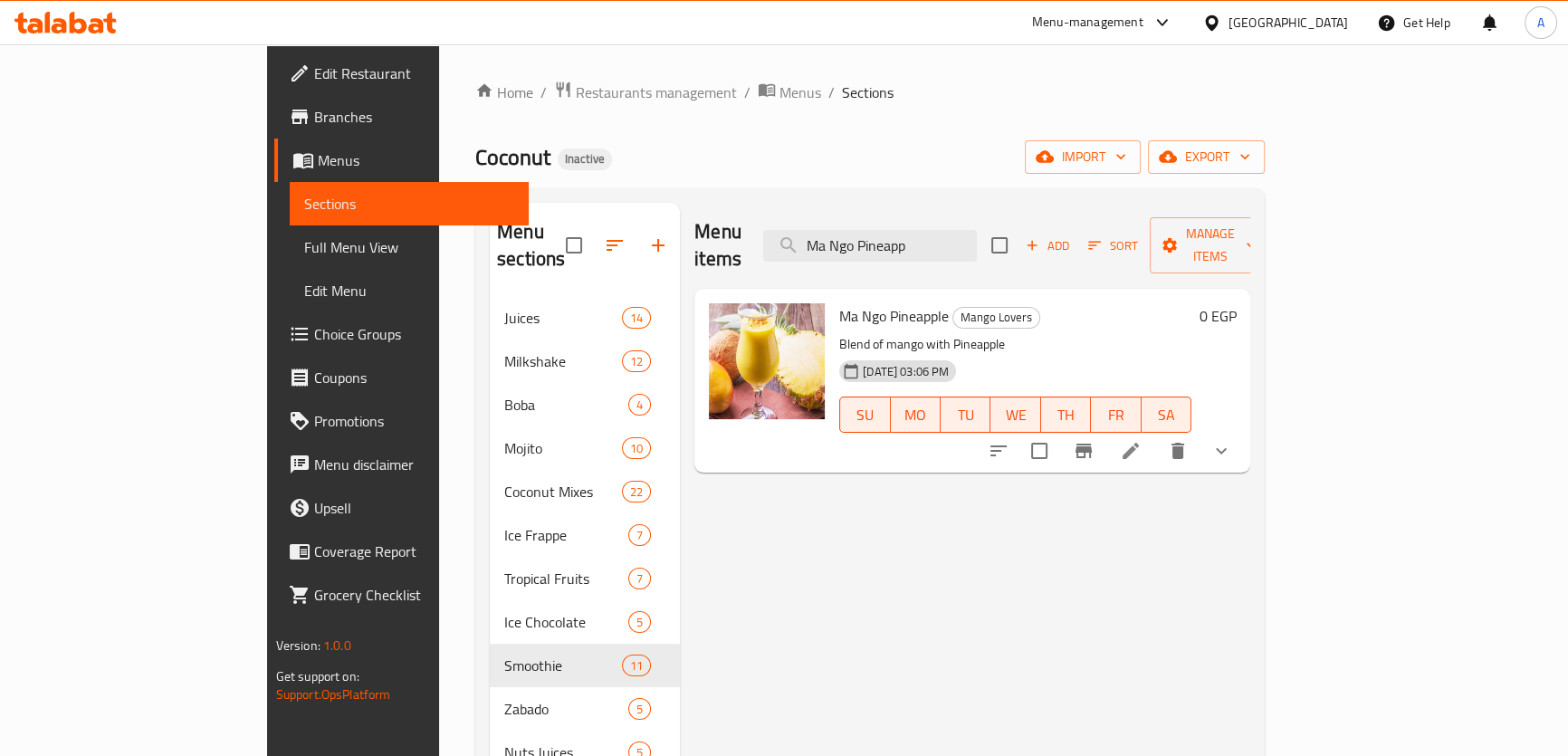
click at [941, 169] on div "Coconut Inactive import export" at bounding box center [870, 158] width 789 height 33
click at [972, 234] on input "Ma Ngo Pineapp" at bounding box center [869, 246] width 214 height 32
paste input "Orly"
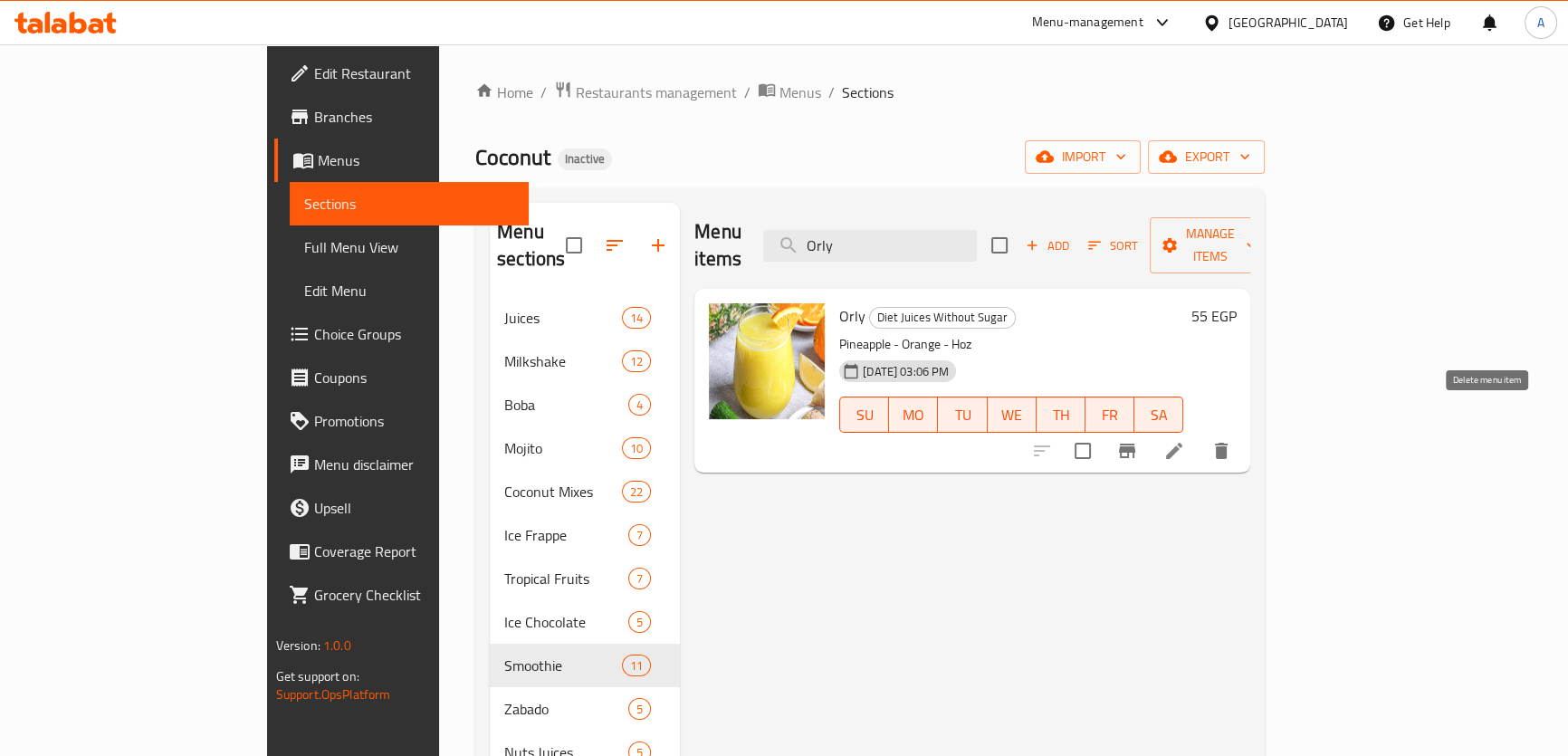
type input "Orly"
click at [1227, 443] on icon "delete" at bounding box center [1221, 451] width 13 height 17
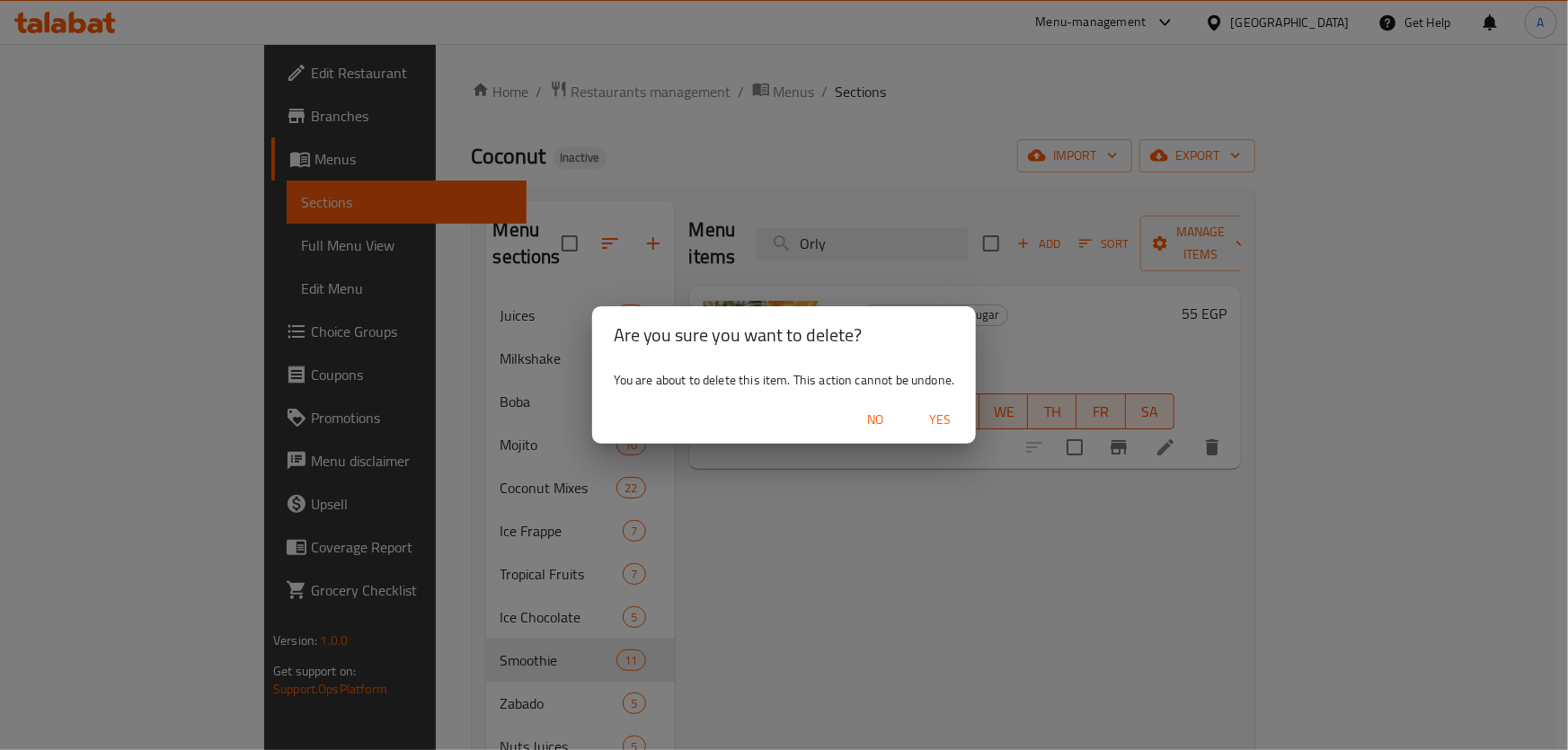
click at [954, 428] on span "Yes" at bounding box center [940, 419] width 43 height 22
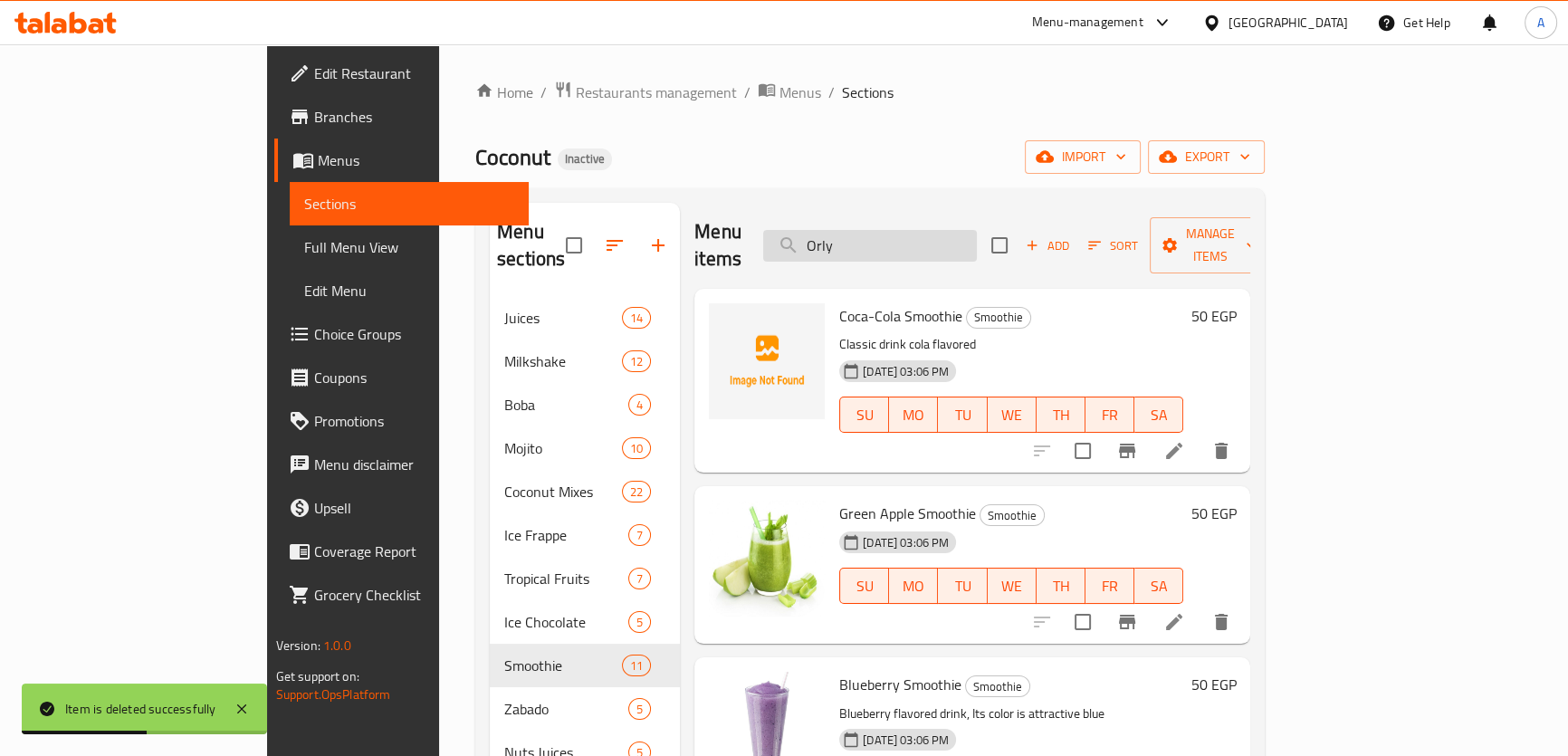
click at [976, 230] on input "Orly" at bounding box center [869, 246] width 214 height 32
paste input "Al Dana"
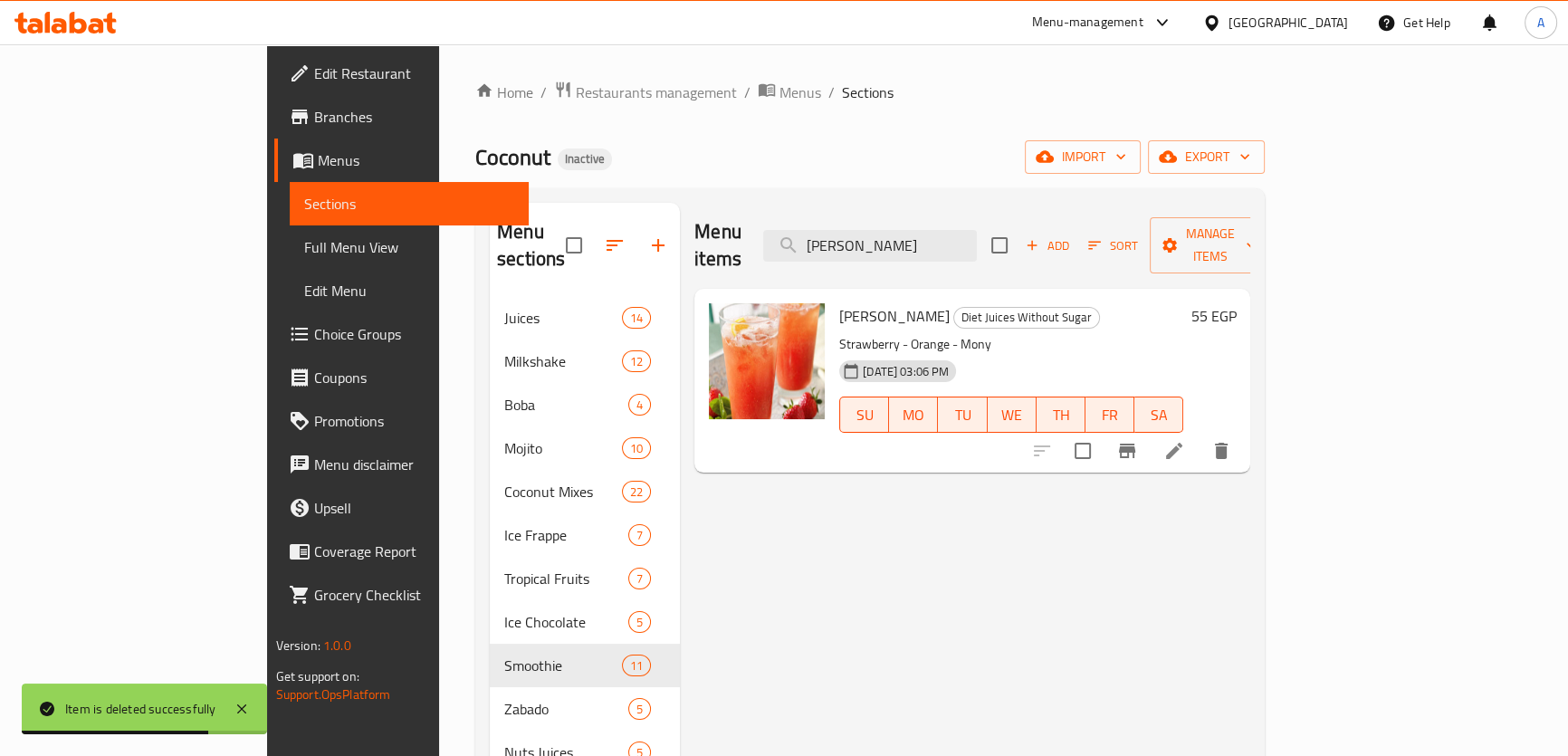
type input "Al Dana"
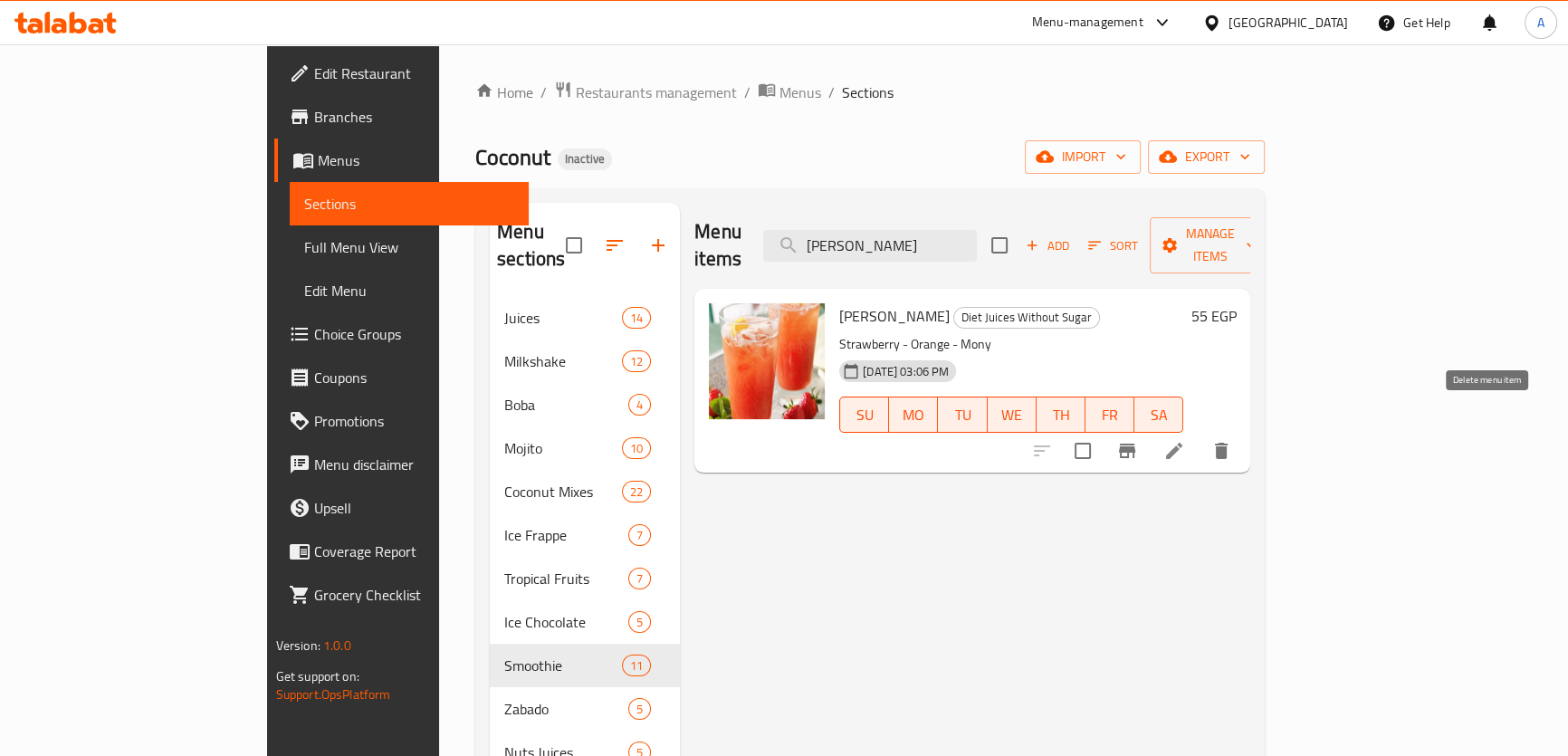
click at [1243, 434] on button "delete" at bounding box center [1221, 451] width 43 height 43
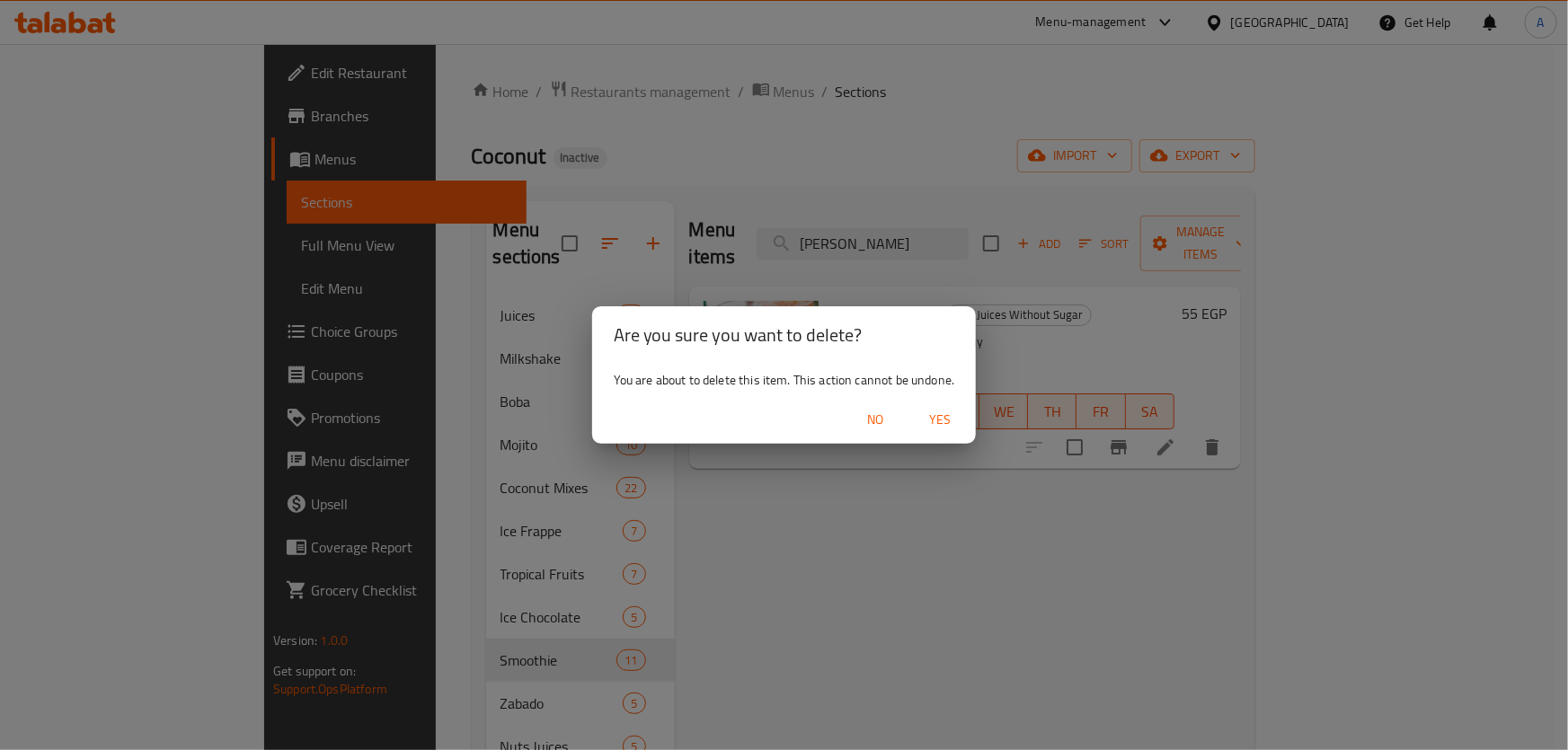
click at [959, 429] on span "Yes" at bounding box center [940, 419] width 43 height 22
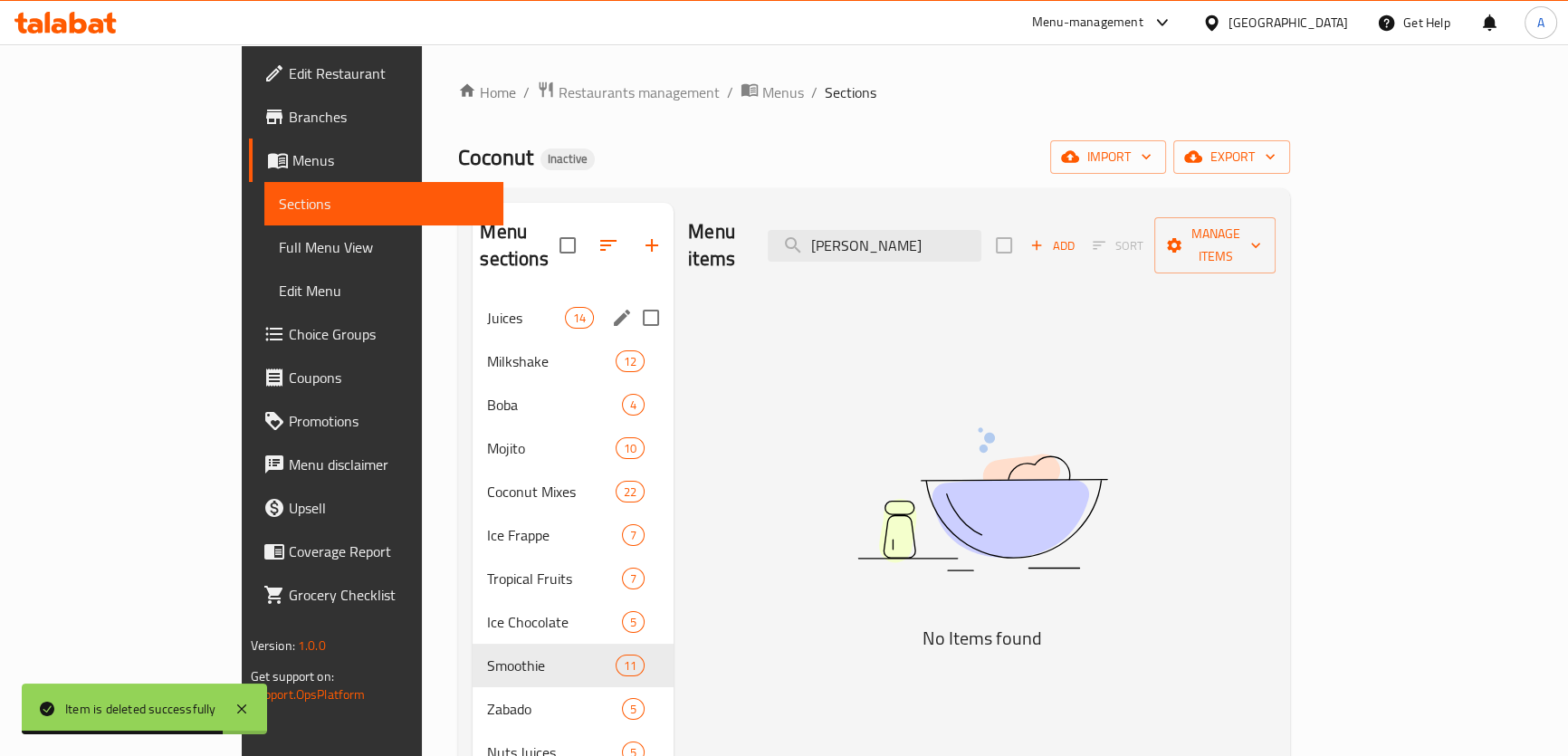
click at [487, 307] on span "Juices" at bounding box center [526, 318] width 77 height 22
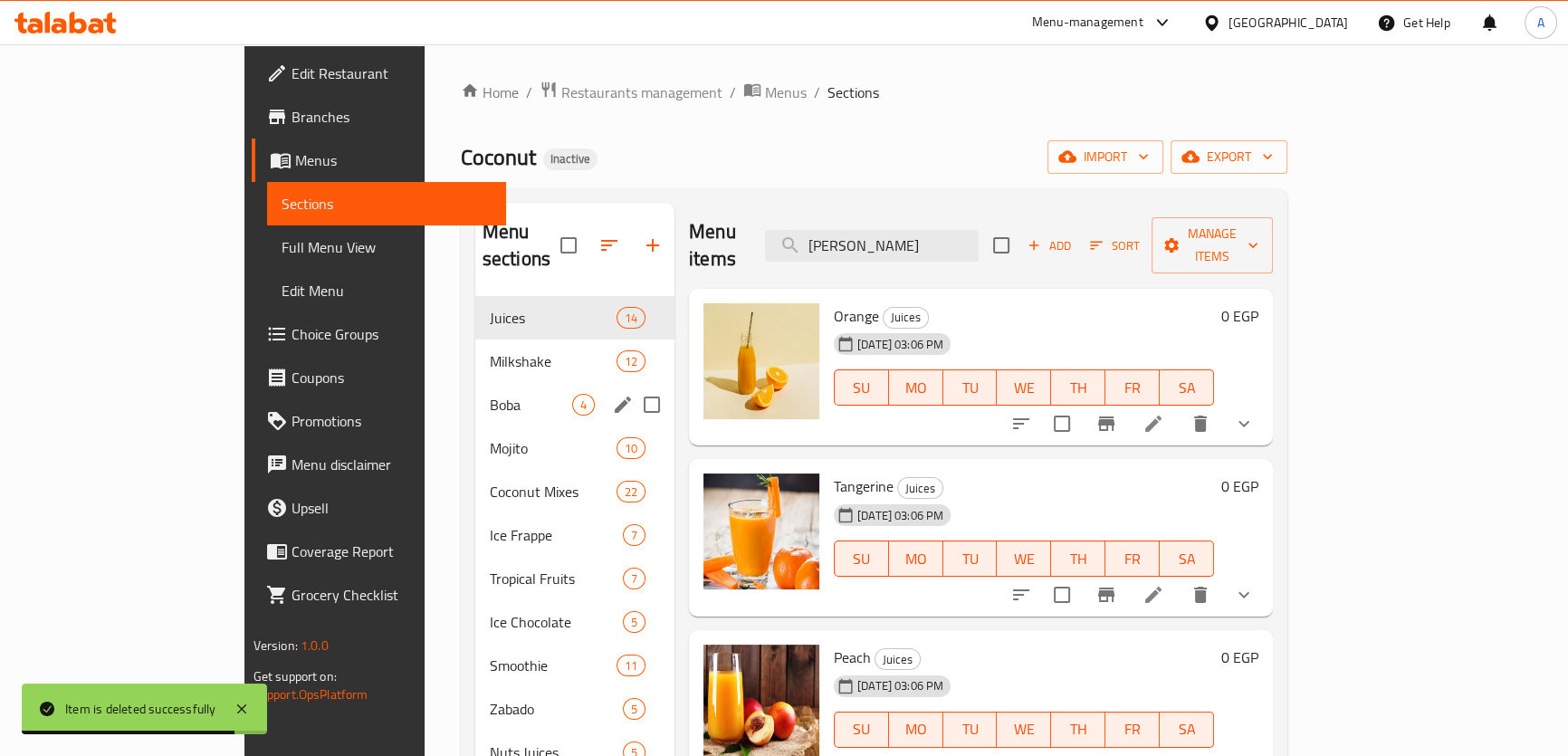
click at [475, 383] on div "Boba 4" at bounding box center [575, 405] width 199 height 43
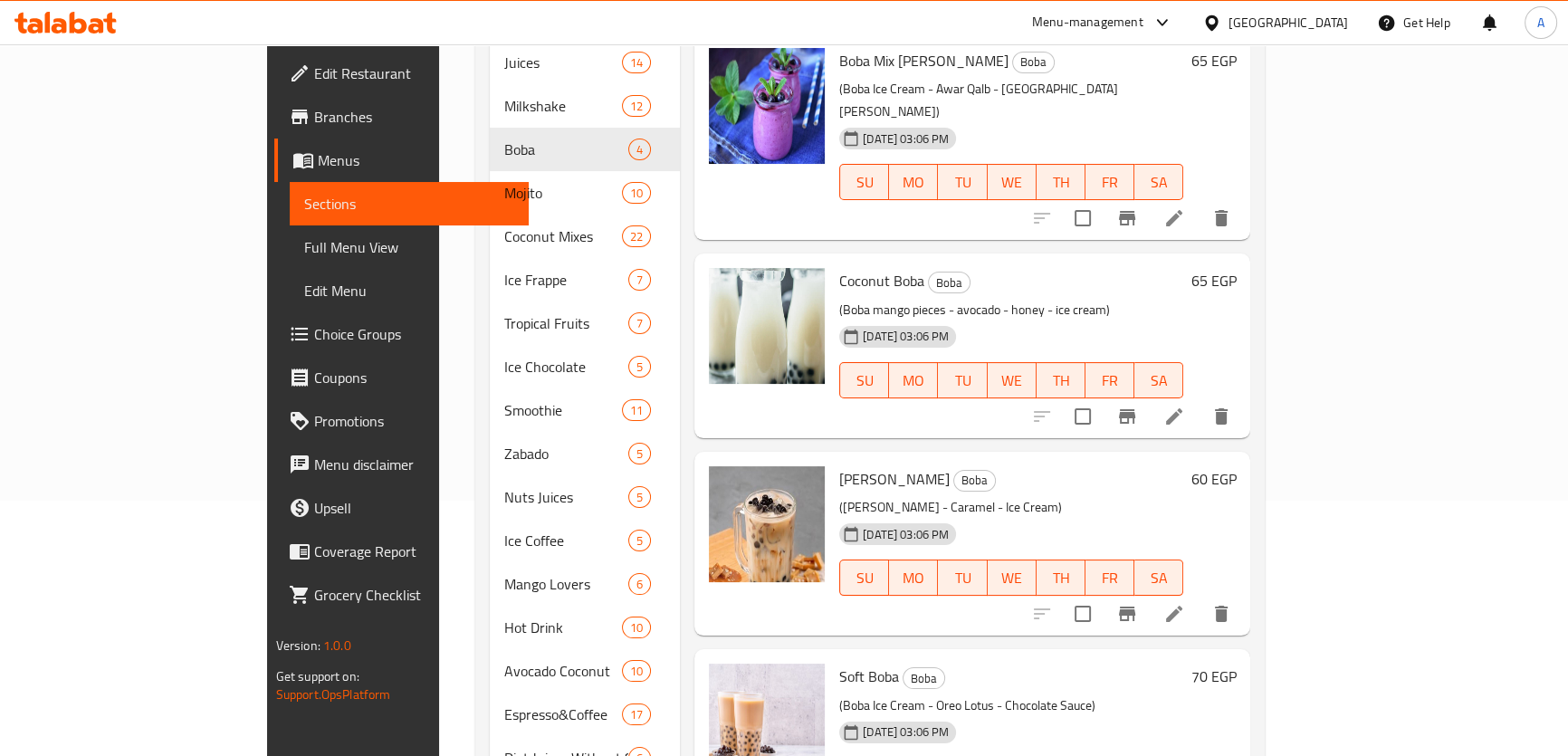
scroll to position [211, 0]
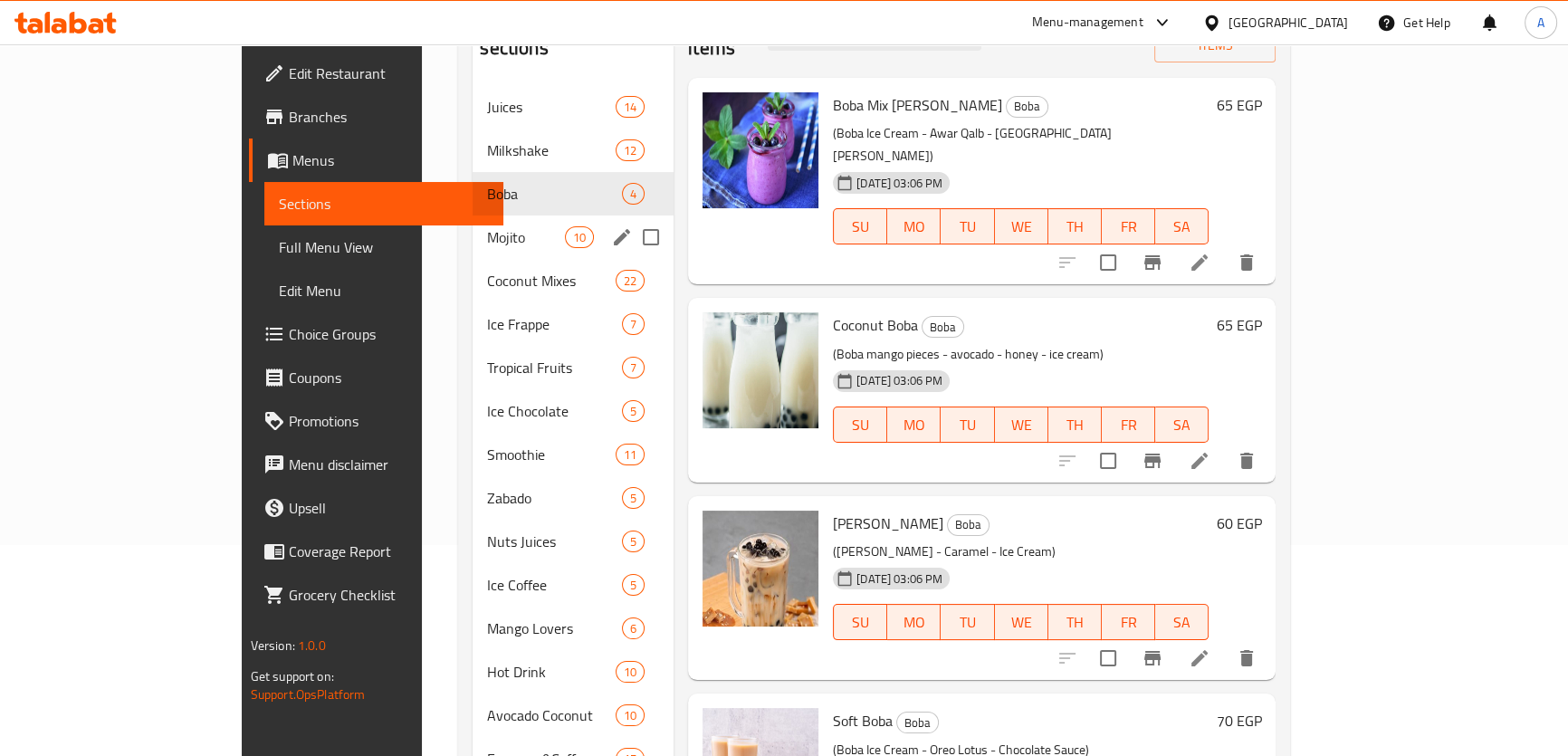
click at [487, 226] on span "Mojito" at bounding box center [526, 237] width 77 height 22
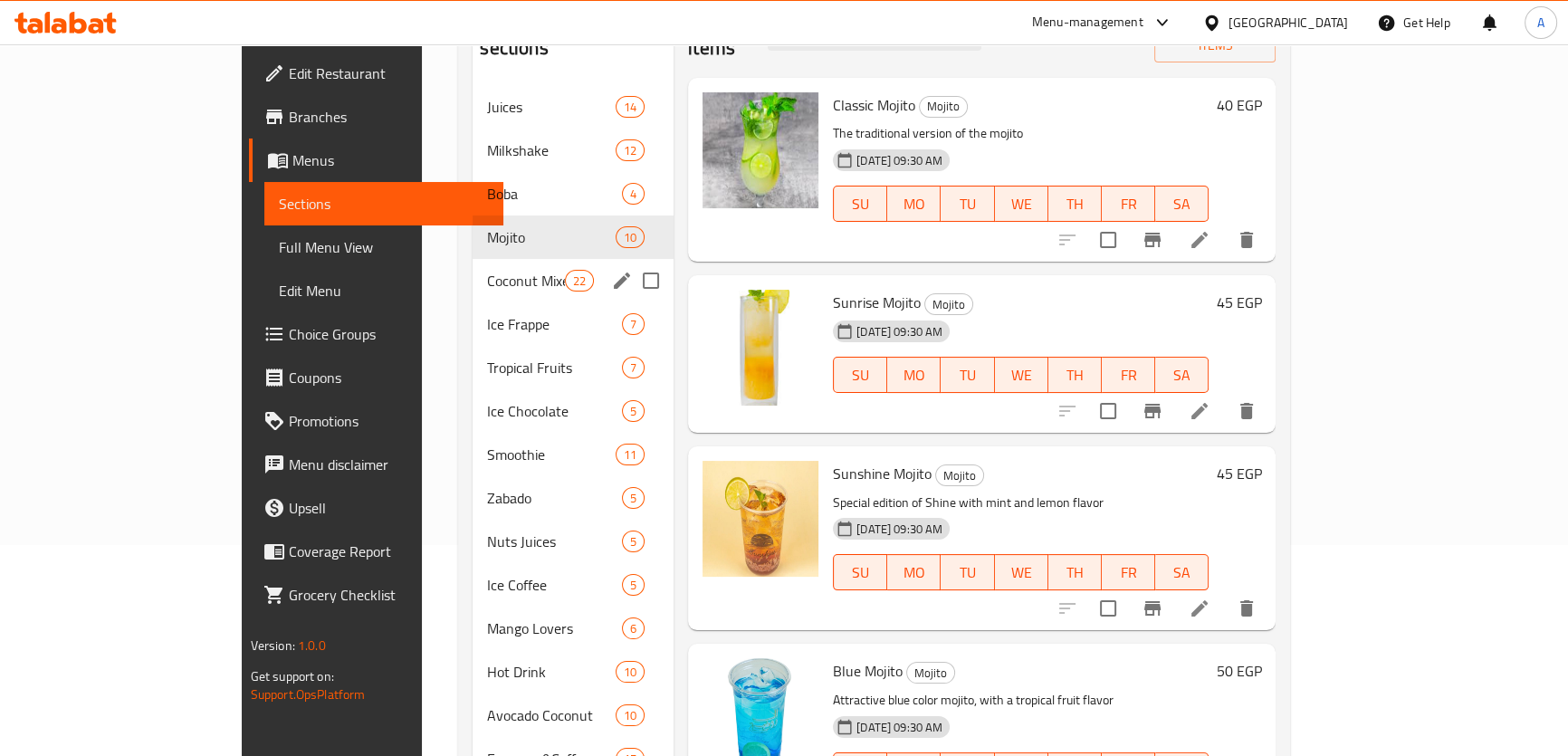
click at [472, 265] on div "Coconut Mixes 22" at bounding box center [573, 281] width 201 height 43
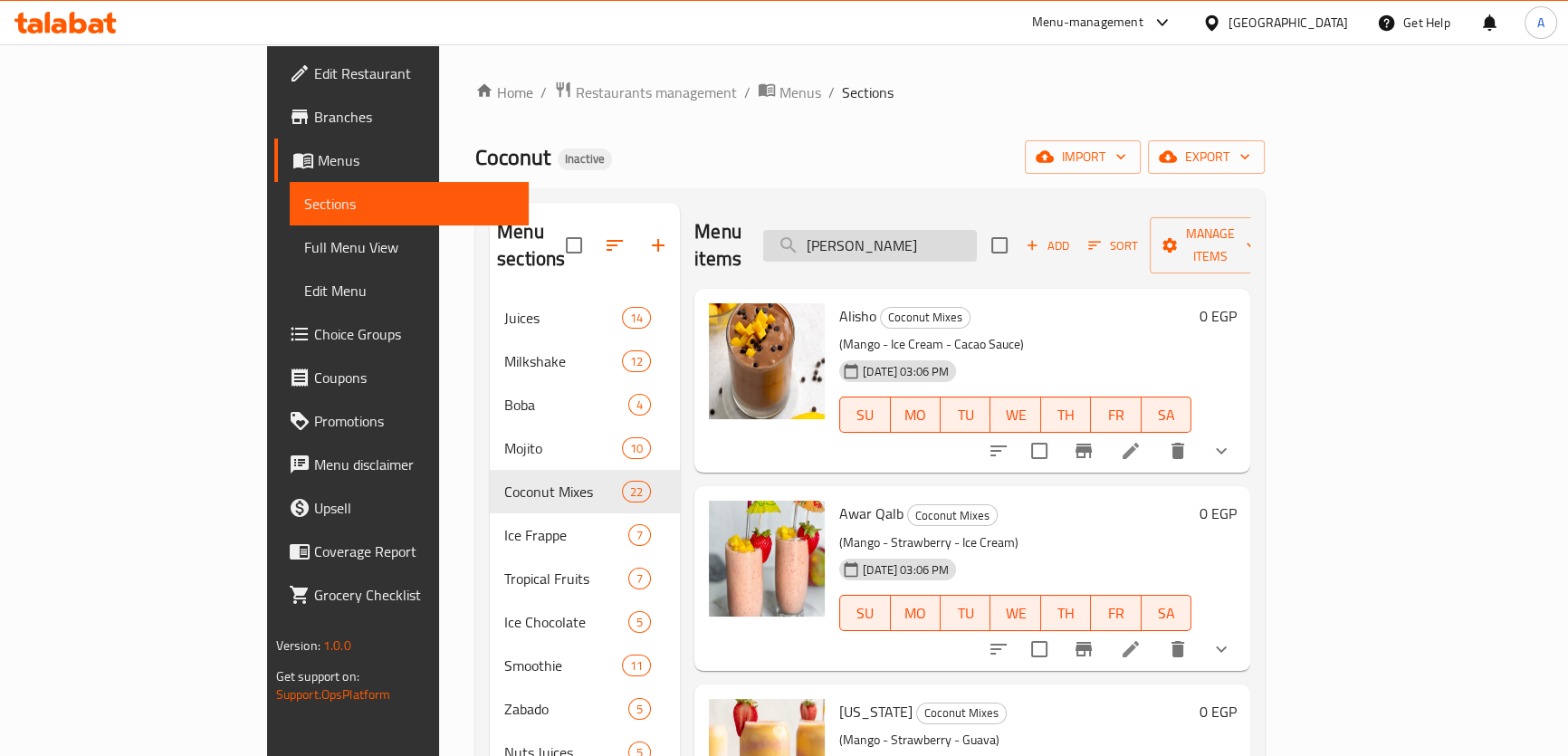
click at [961, 231] on input "Al Dana" at bounding box center [869, 246] width 214 height 32
paste input "Coconut"
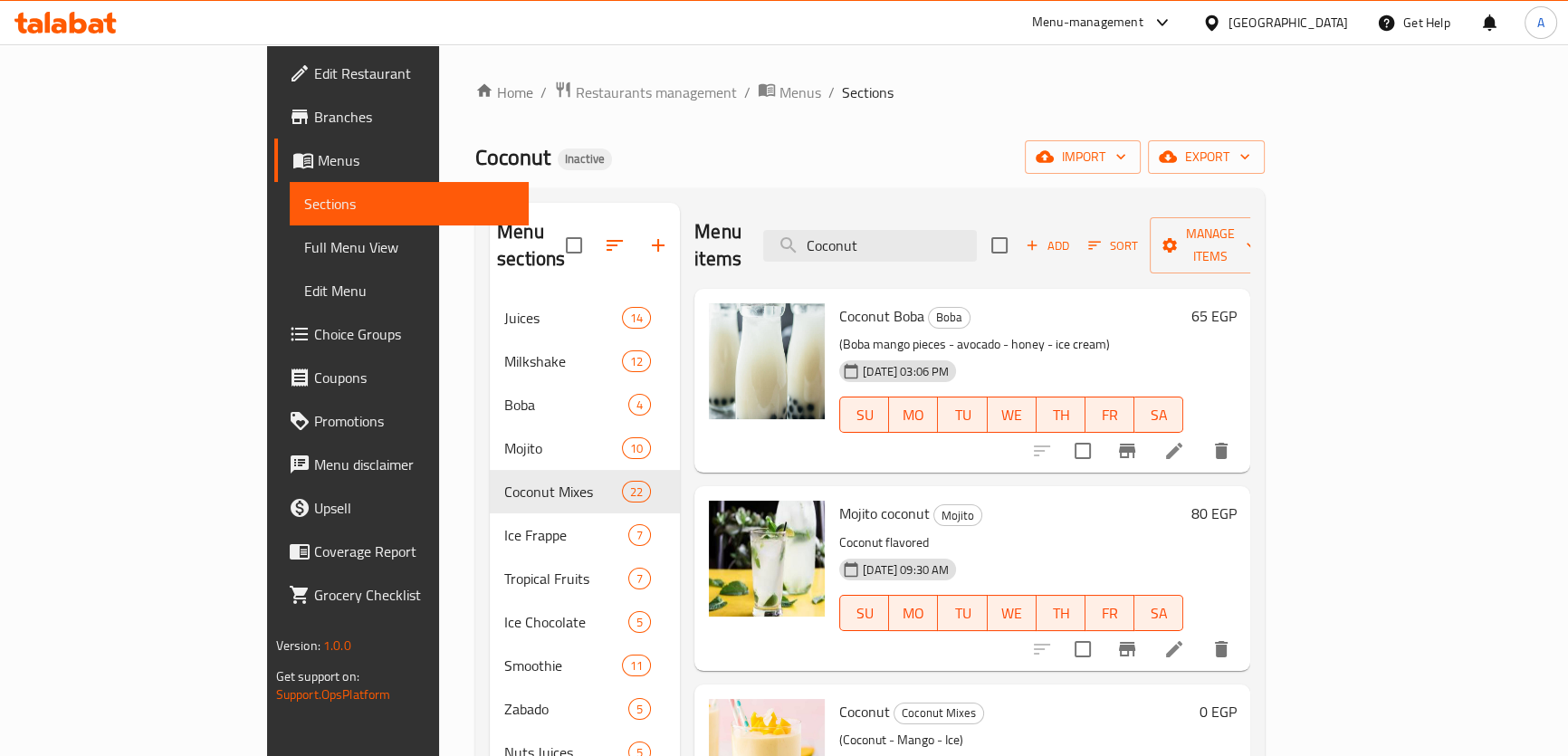
click at [969, 251] on div "Menu items Coconut Add Sort Manage items" at bounding box center [972, 245] width 556 height 86
click at [963, 230] on input "Coconut" at bounding box center [869, 246] width 214 height 32
paste input "Avocado"
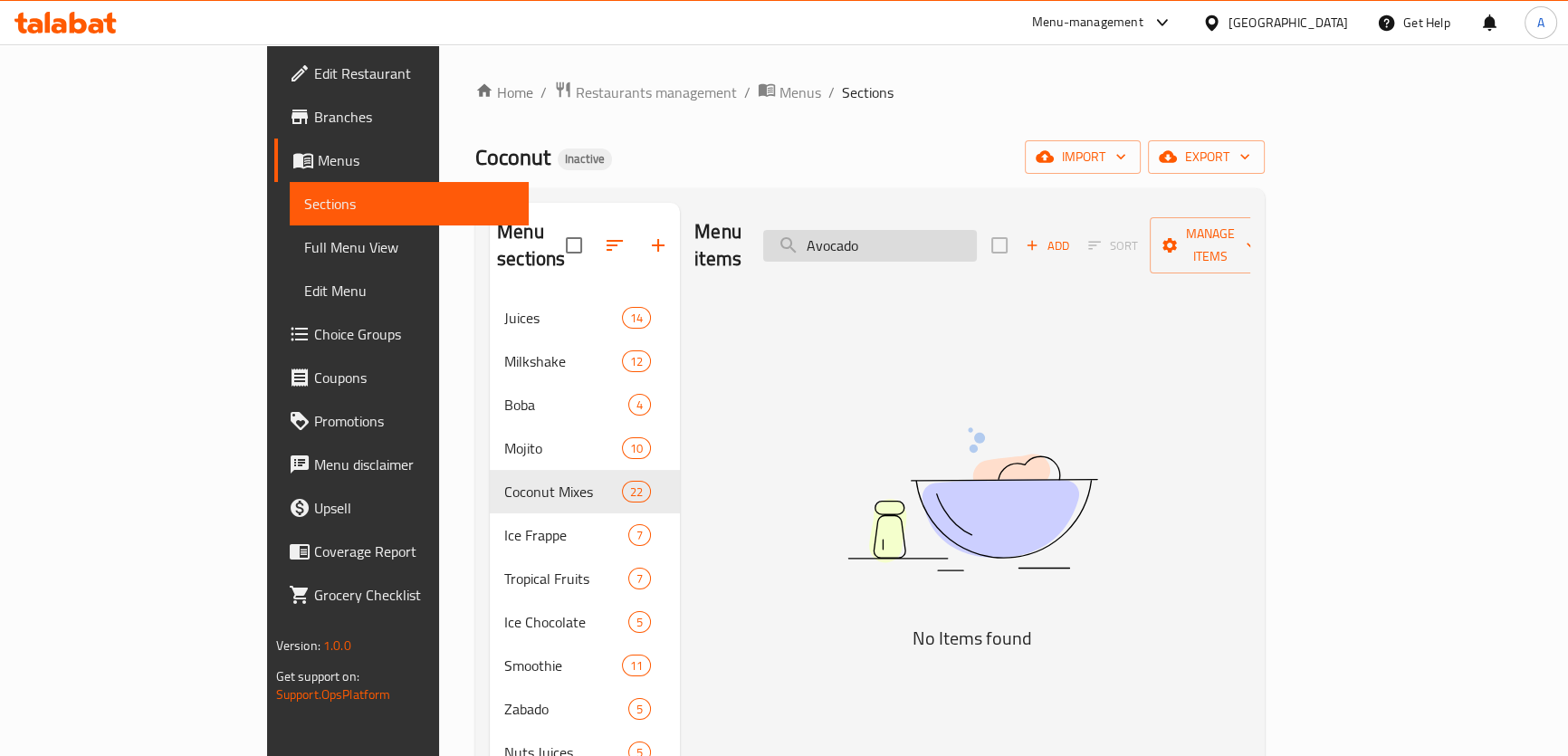
drag, startPoint x: 975, startPoint y: 230, endPoint x: 953, endPoint y: 242, distance: 25.1
click at [953, 242] on input "Avocado" at bounding box center [869, 246] width 214 height 32
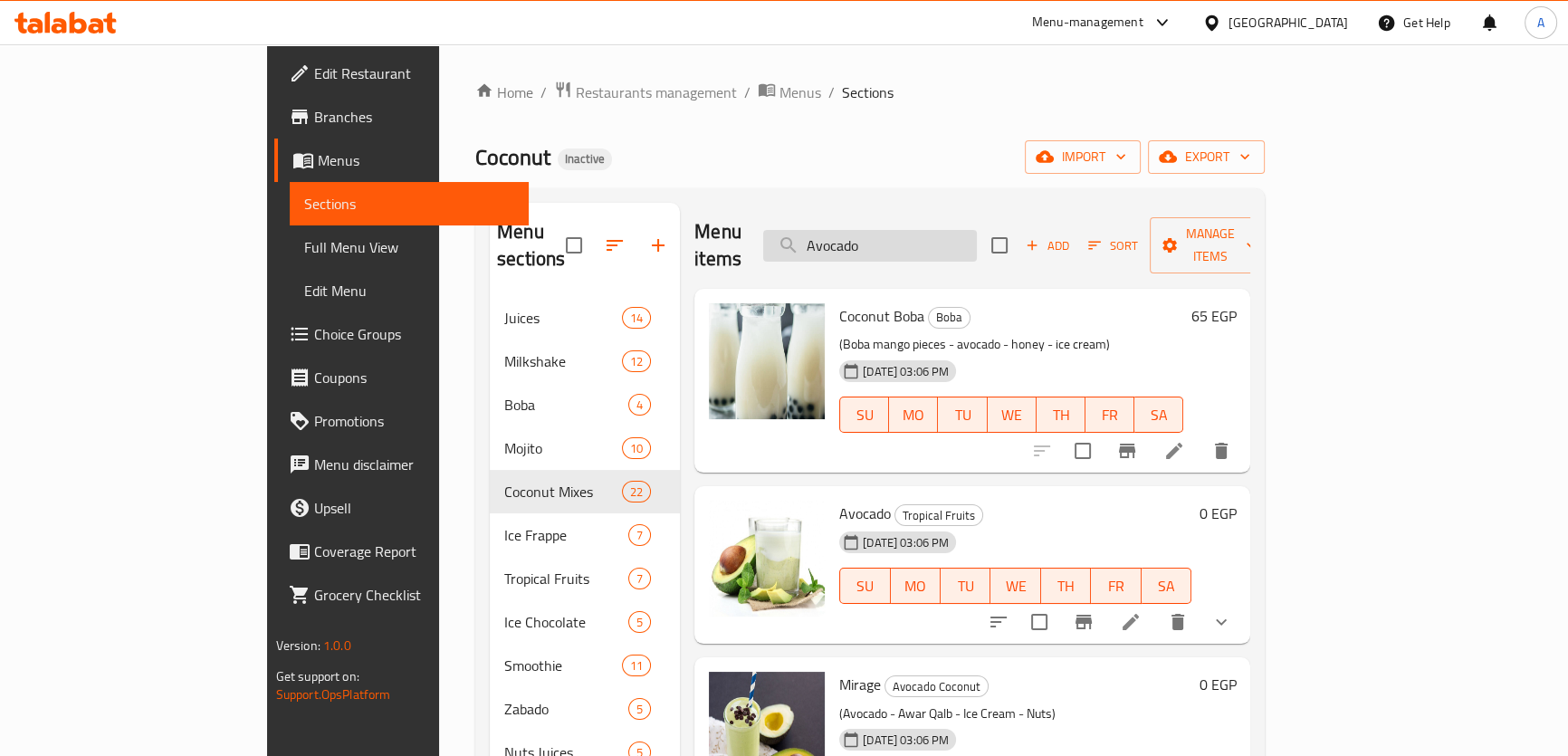
click at [918, 242] on input "Avocado" at bounding box center [869, 246] width 214 height 32
click at [960, 250] on div "Menu items Avocado Add Sort Manage items" at bounding box center [972, 245] width 556 height 86
click at [961, 216] on div "Menu items Avocado Add Sort Manage items" at bounding box center [972, 245] width 556 height 86
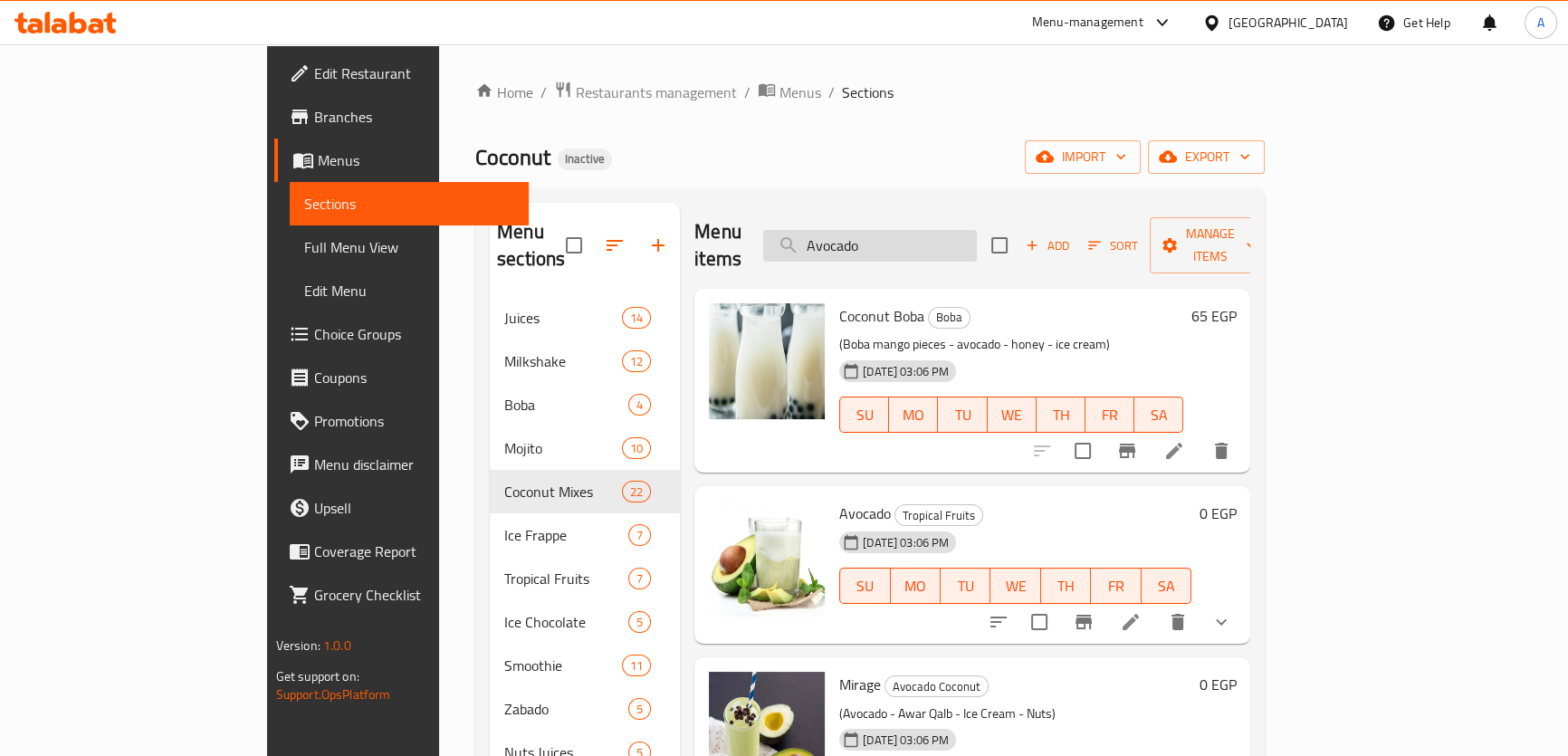
click at [959, 230] on input "Avocado" at bounding box center [869, 246] width 214 height 32
paste input "Vitamin 2"
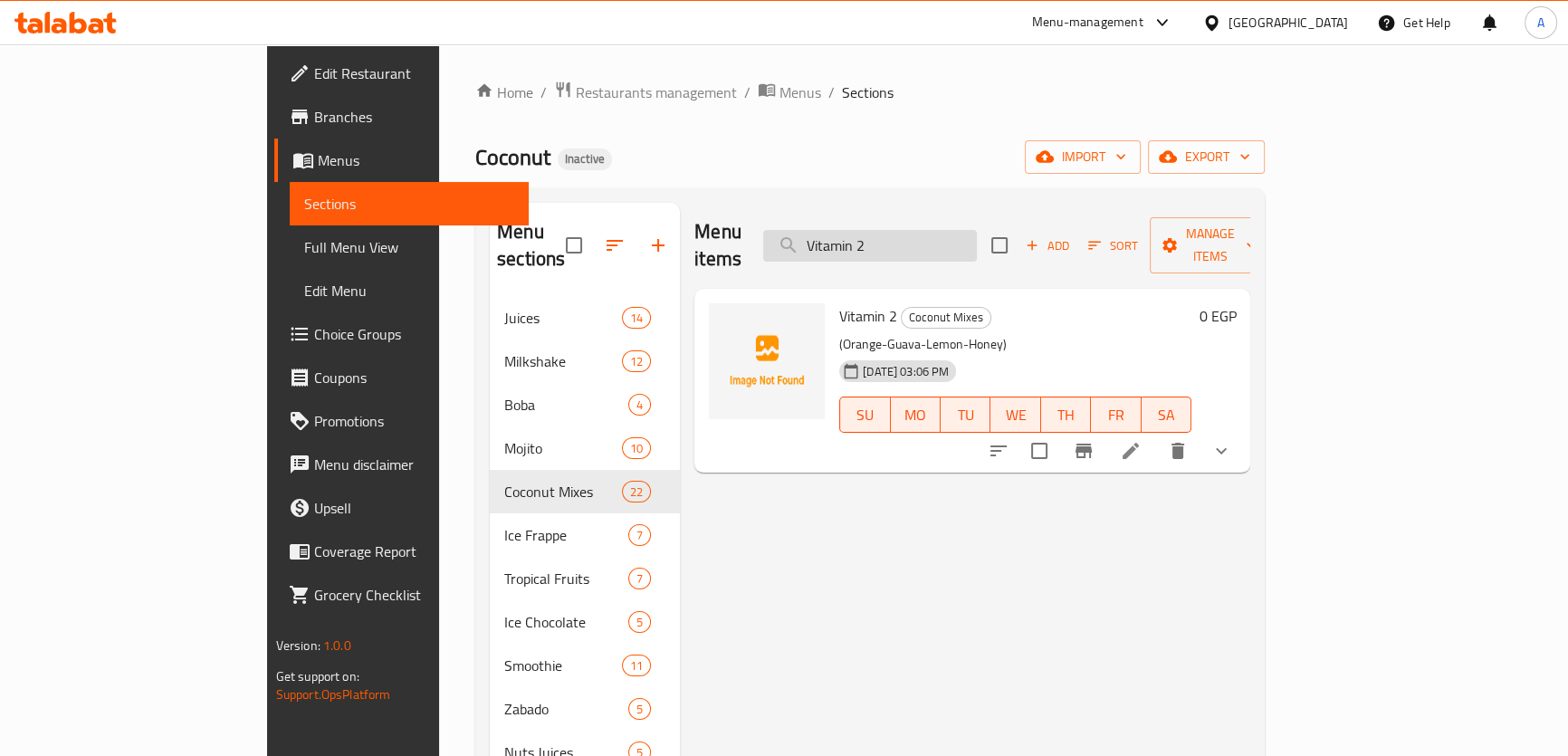
click at [976, 233] on input "Vitamin 2" at bounding box center [869, 246] width 214 height 32
paste input "c"
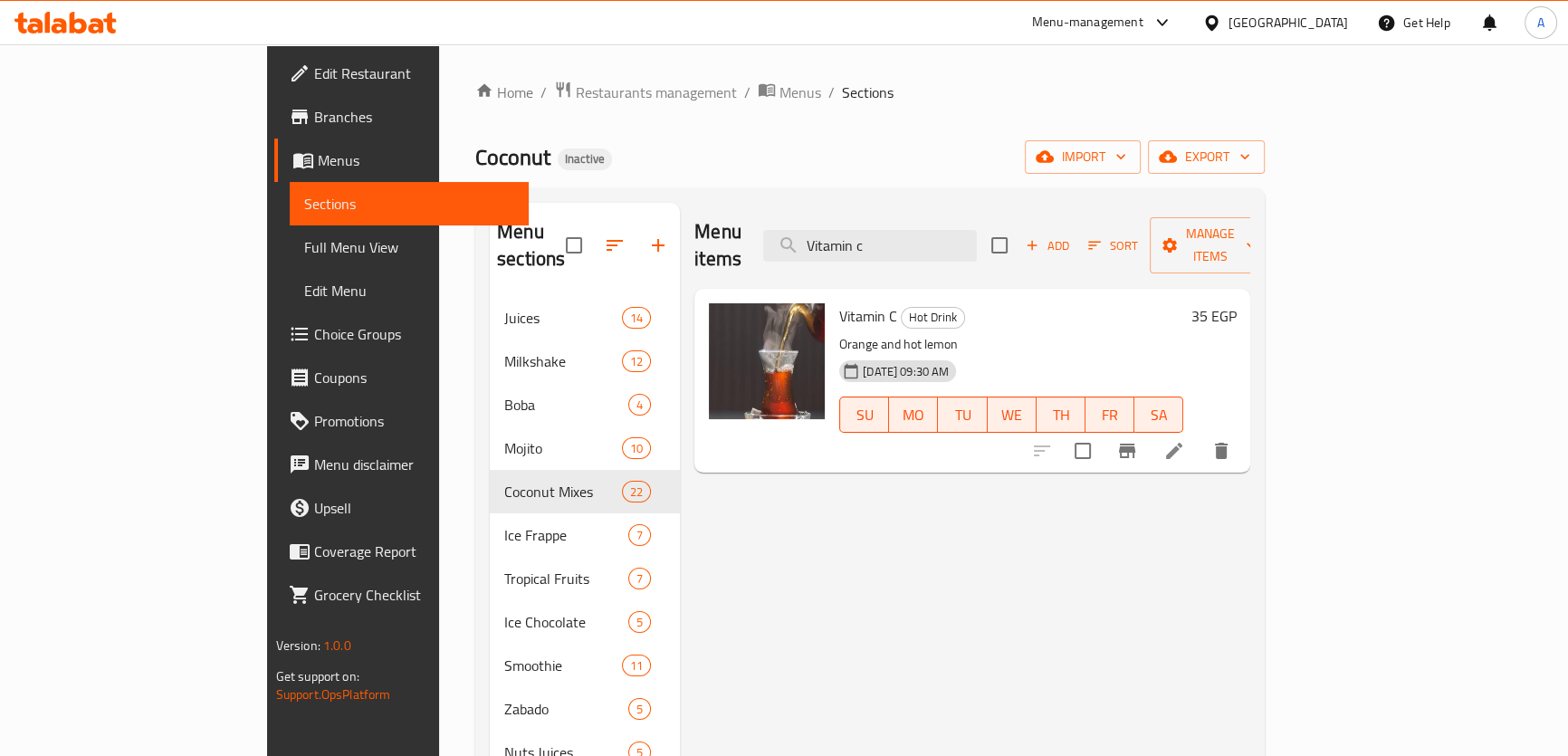
click at [968, 296] on div "Vitamin C Hot Drink Orange and hot lemon 13-08-2025 09:30 AM SU MO TU WE TH FR …" at bounding box center [1011, 381] width 358 height 169
click at [895, 242] on input "Vitamin c" at bounding box center [869, 246] width 214 height 32
click at [896, 242] on input "Vitamin c" at bounding box center [869, 246] width 214 height 32
paste input "Aspecial"
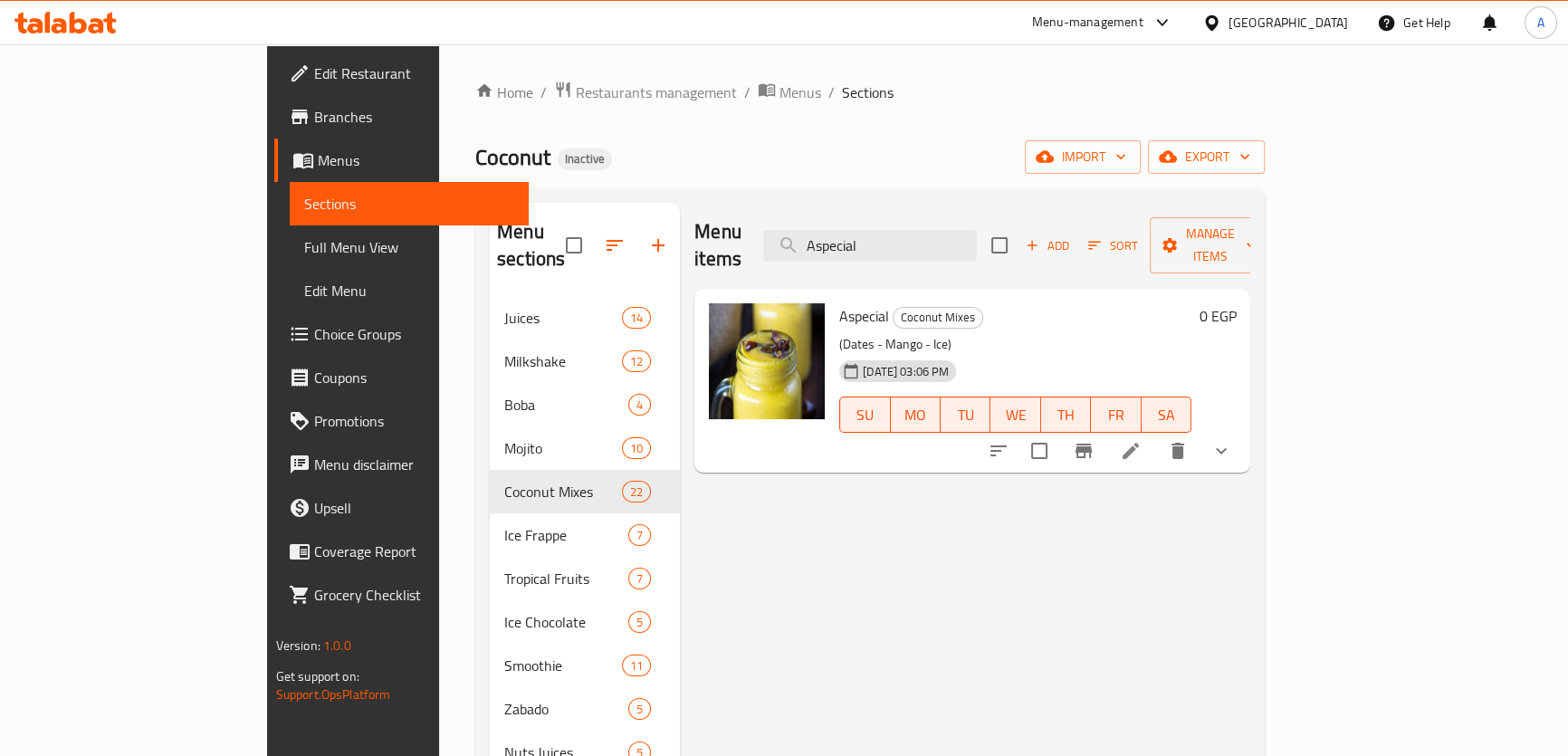
click at [916, 249] on div "Menu items Aspecial Add Sort Manage items" at bounding box center [972, 245] width 556 height 86
click at [928, 234] on input "Aspecial" at bounding box center [869, 246] width 214 height 32
paste input "Col jos"
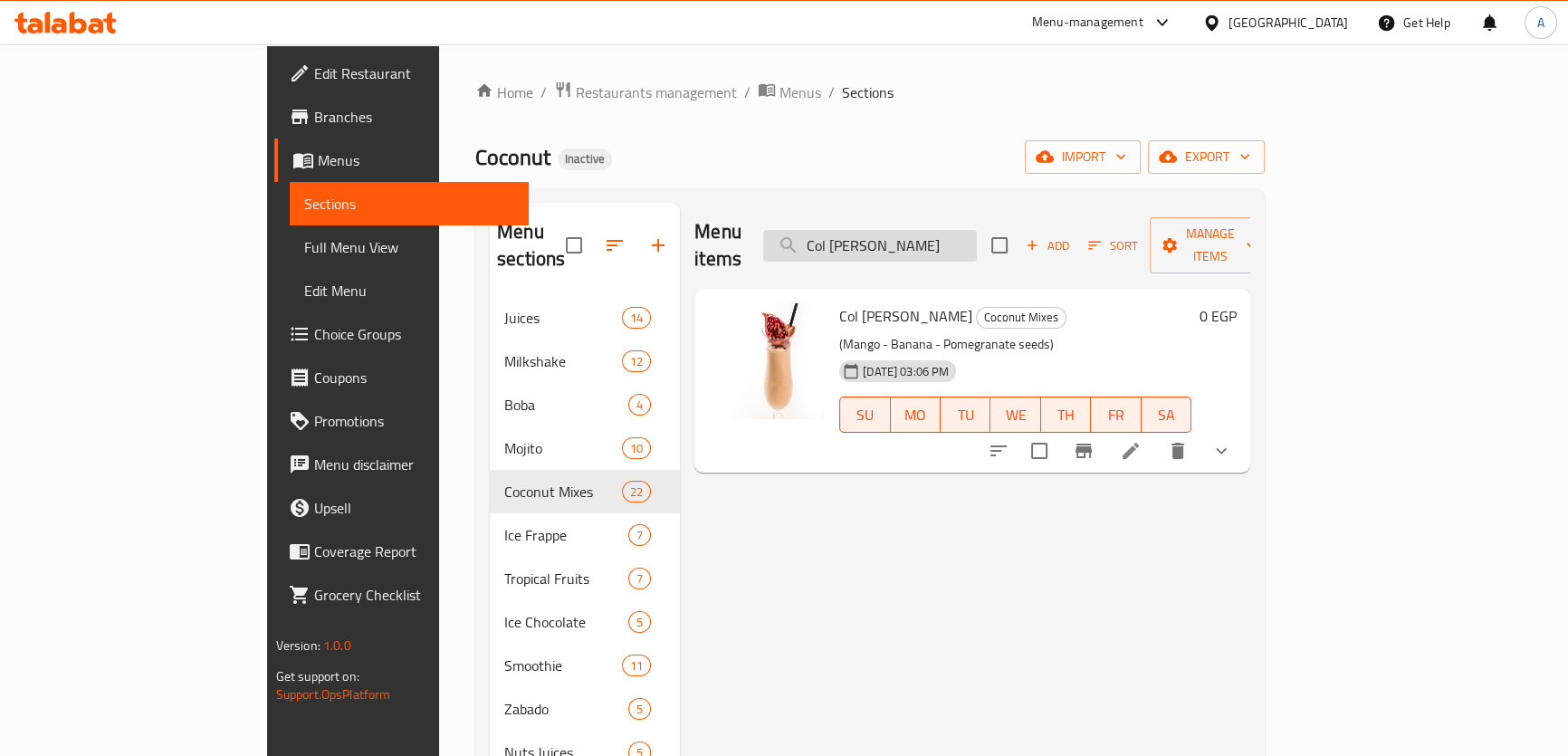
click at [976, 231] on input "Col jos" at bounding box center [869, 246] width 214 height 32
paste input "Hero J"
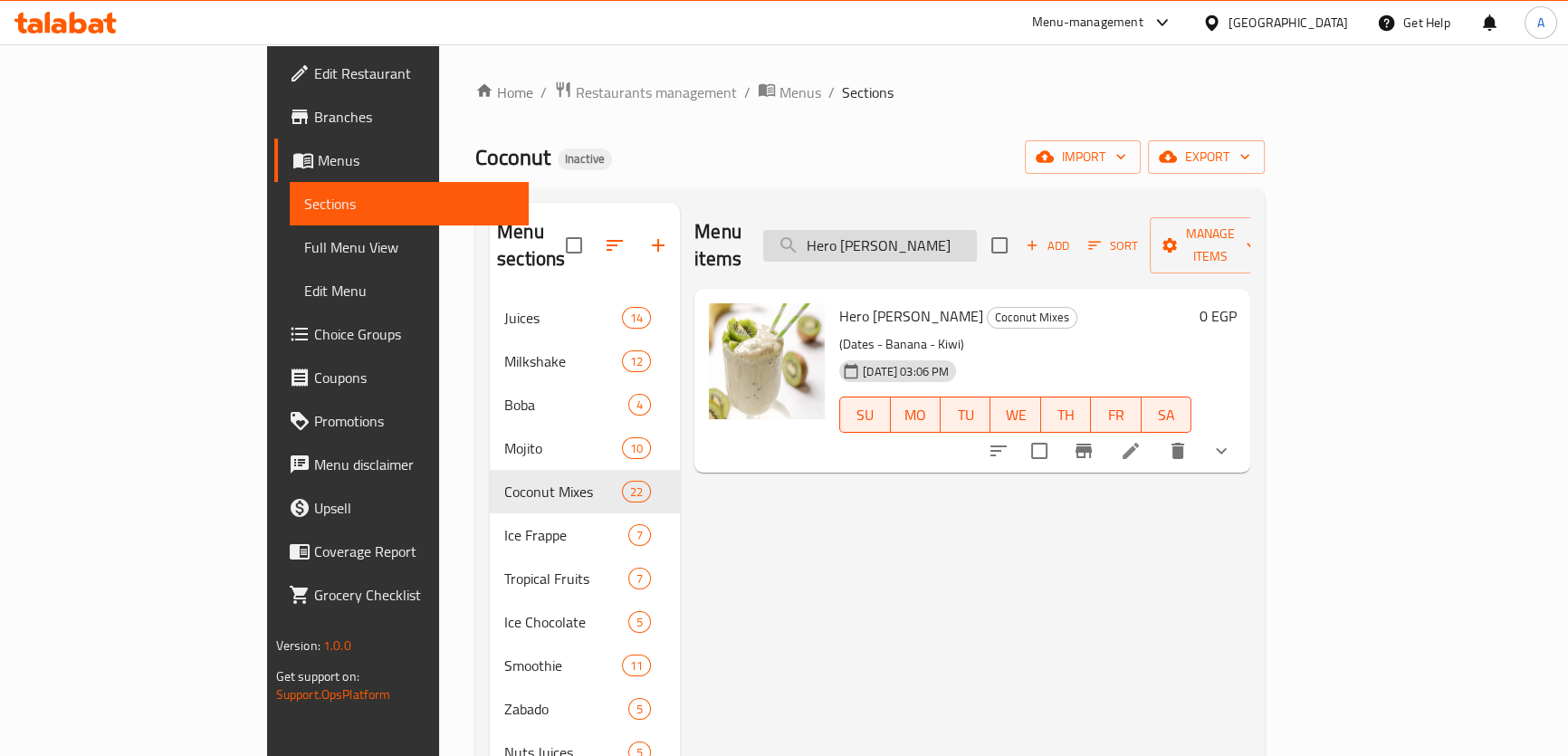
click at [941, 232] on input "Hero Jos" at bounding box center [869, 246] width 214 height 32
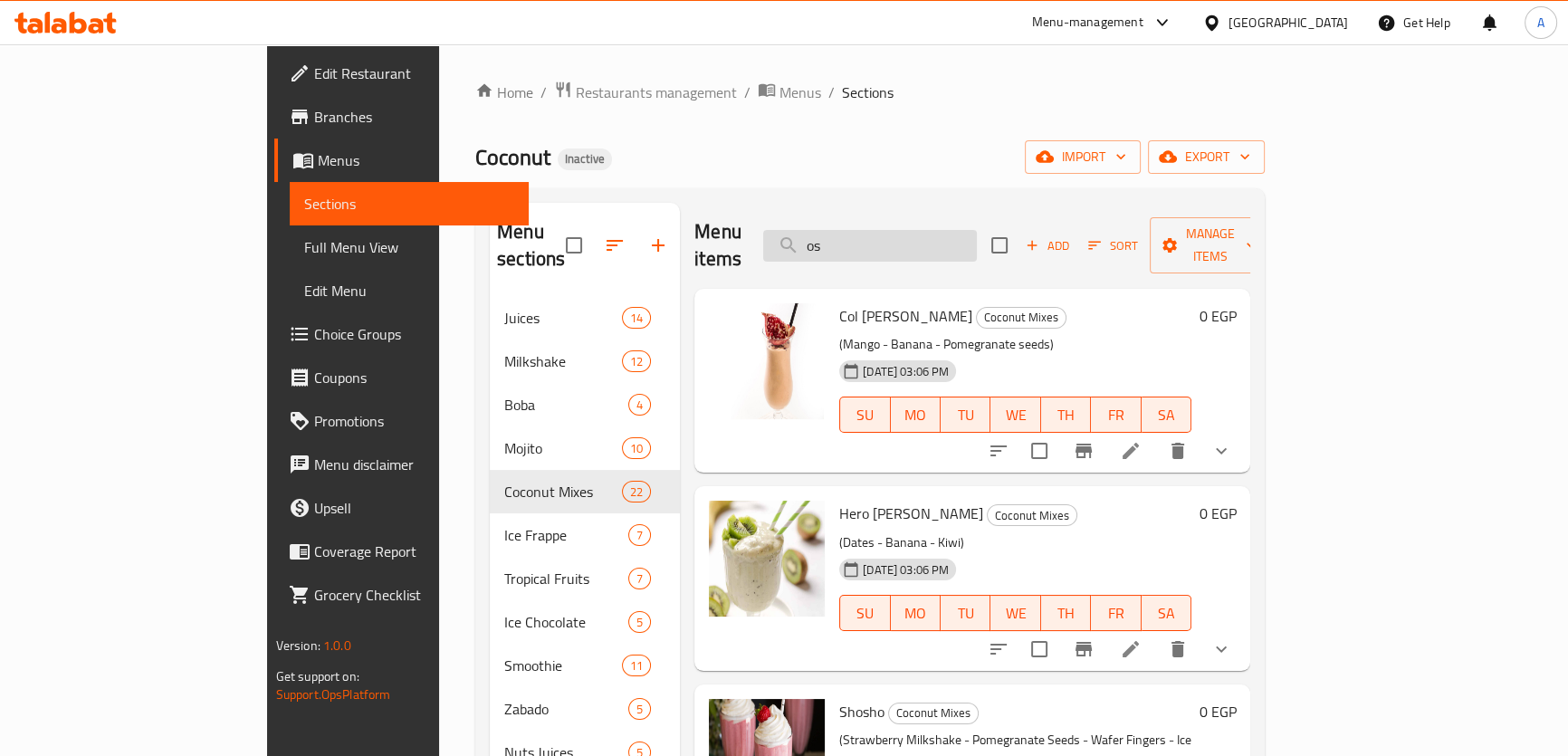
click at [933, 236] on input "os" at bounding box center [869, 246] width 214 height 32
type input "ؤ"
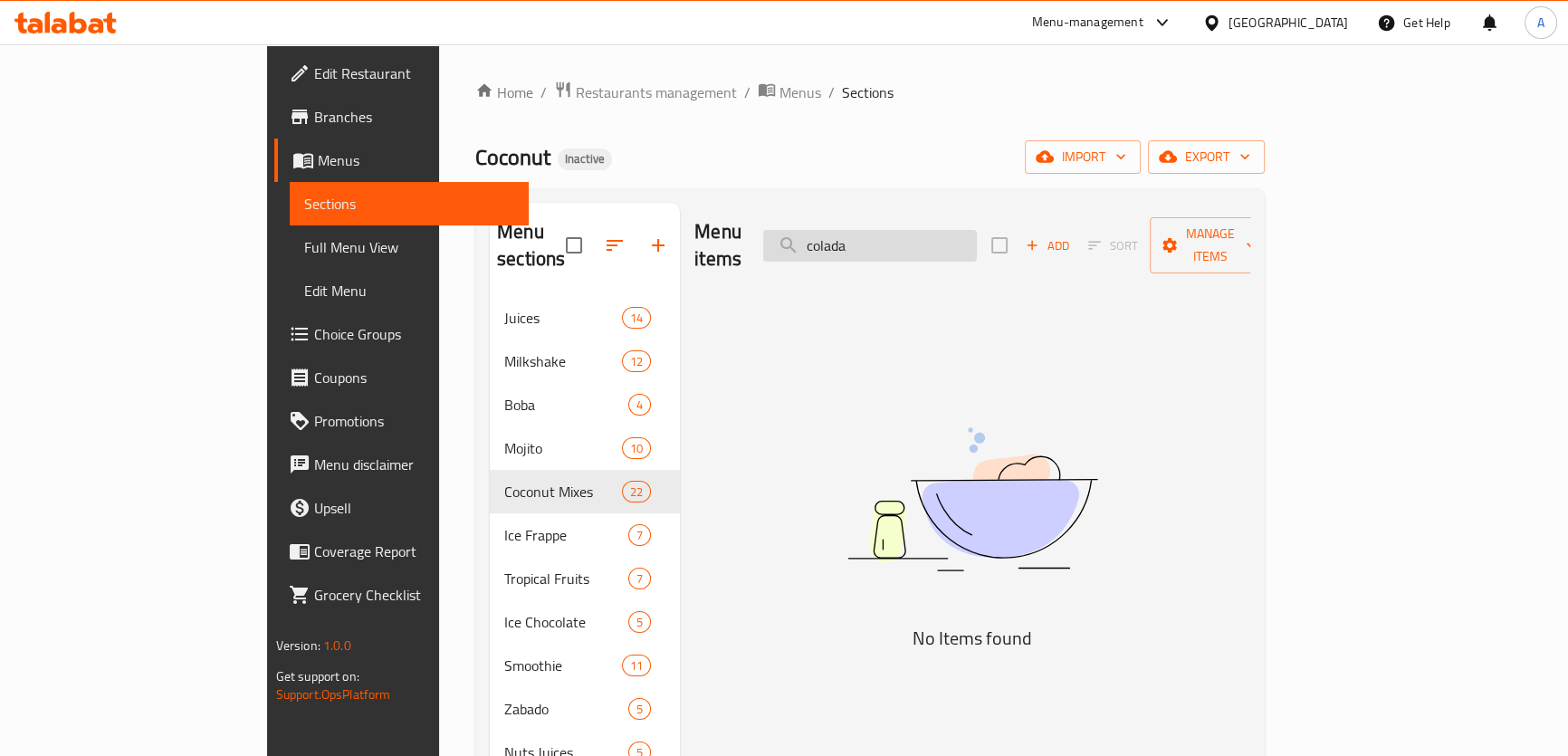
click at [906, 230] on input "colada" at bounding box center [869, 246] width 214 height 32
paste input "Pina Cola D"
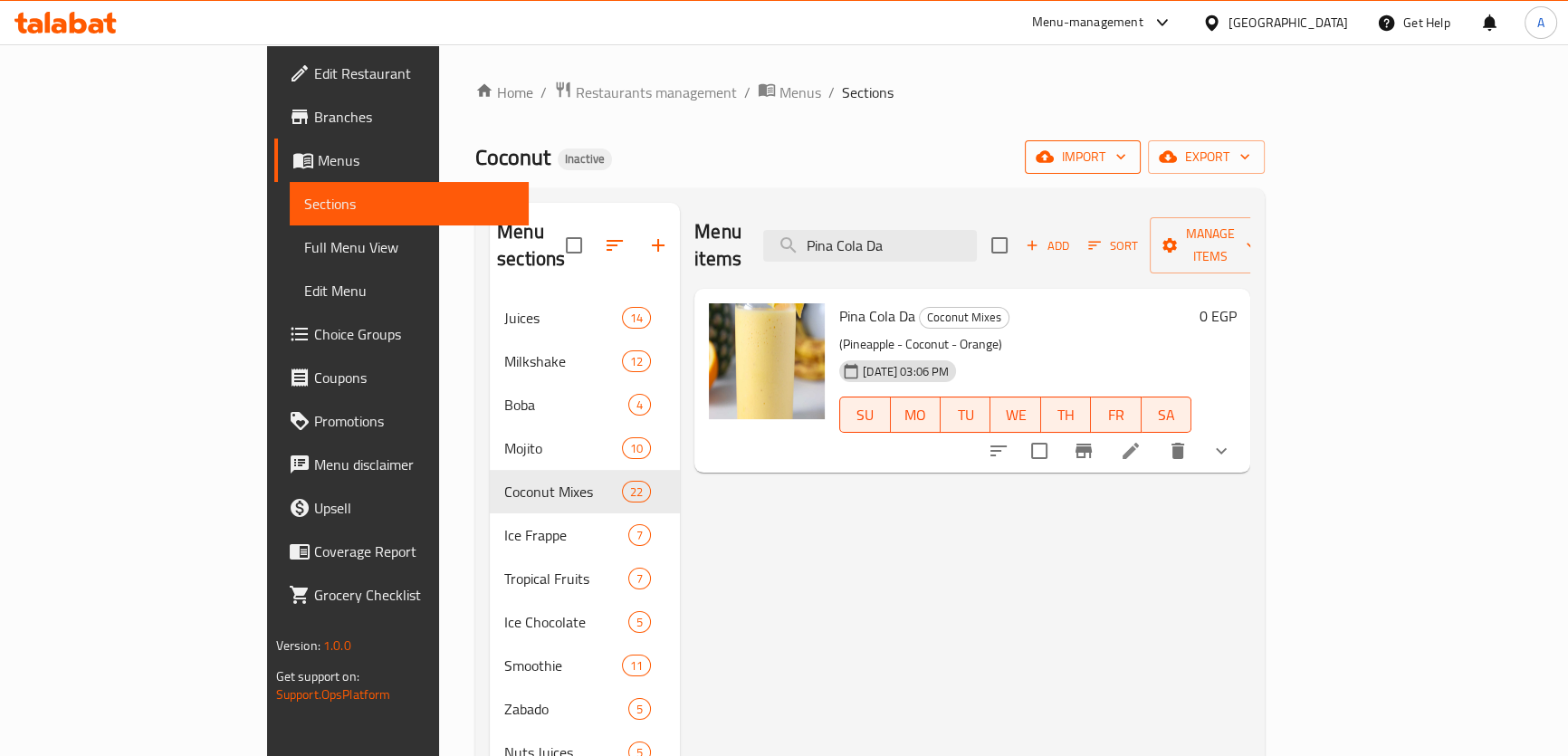
click at [882, 247] on input "Pina Cola Da" at bounding box center [869, 246] width 214 height 32
paste input "Astyle Jos"
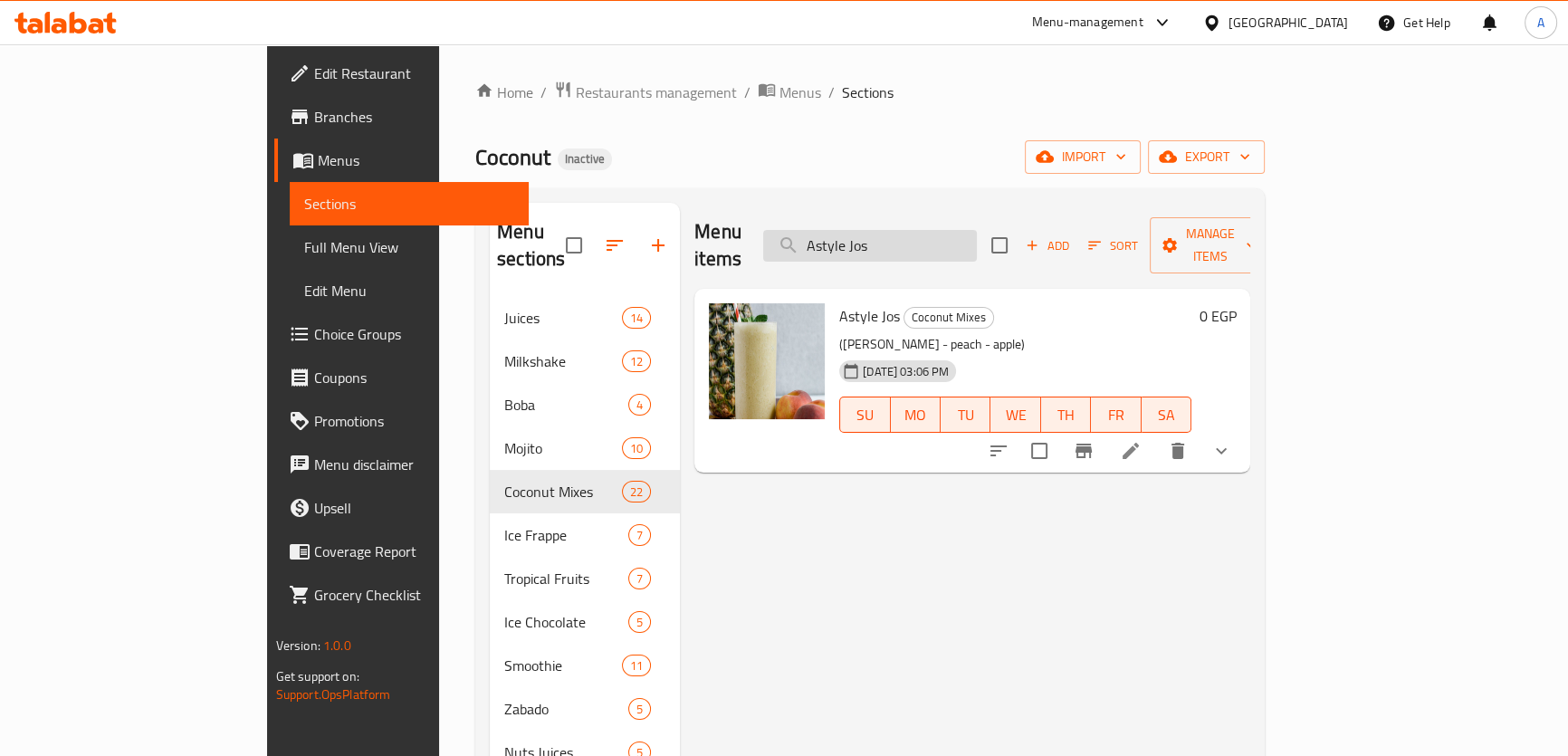
click at [976, 230] on input "Astyle Jos" at bounding box center [869, 246] width 214 height 32
click at [976, 240] on input "Astyle Jos" at bounding box center [869, 246] width 214 height 32
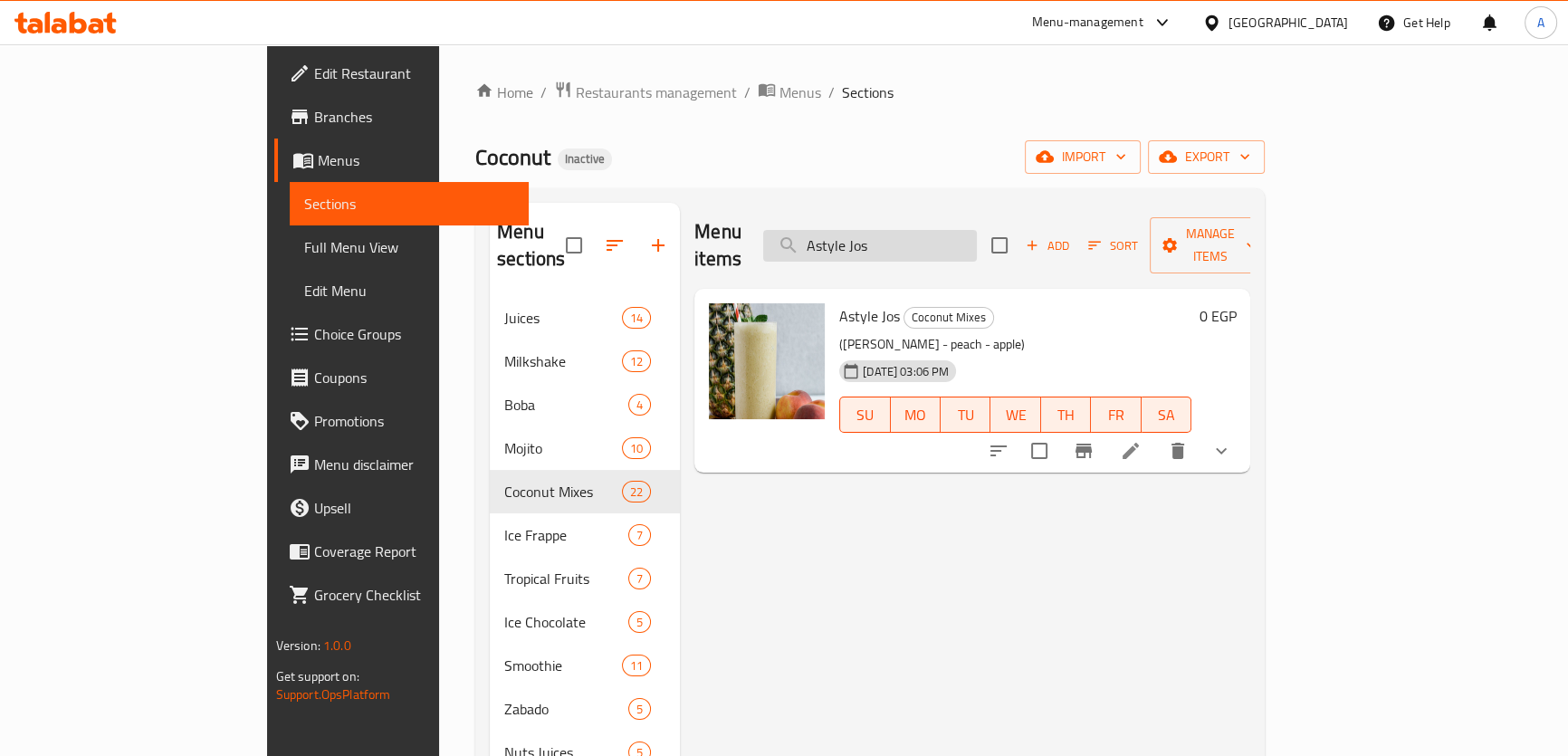
paste input "Hamer"
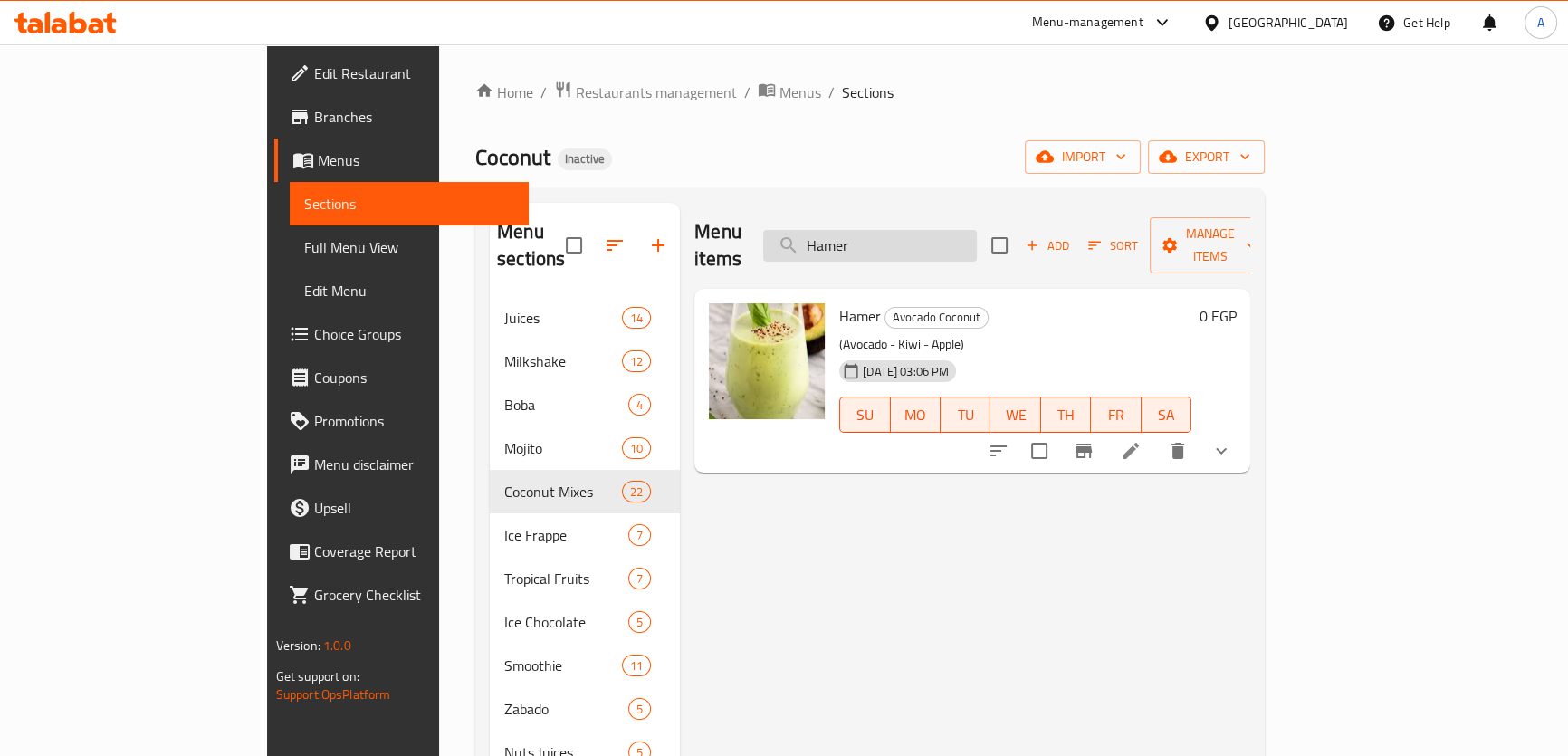
click at [943, 234] on input "Hamer" at bounding box center [869, 246] width 214 height 32
paste input "special"
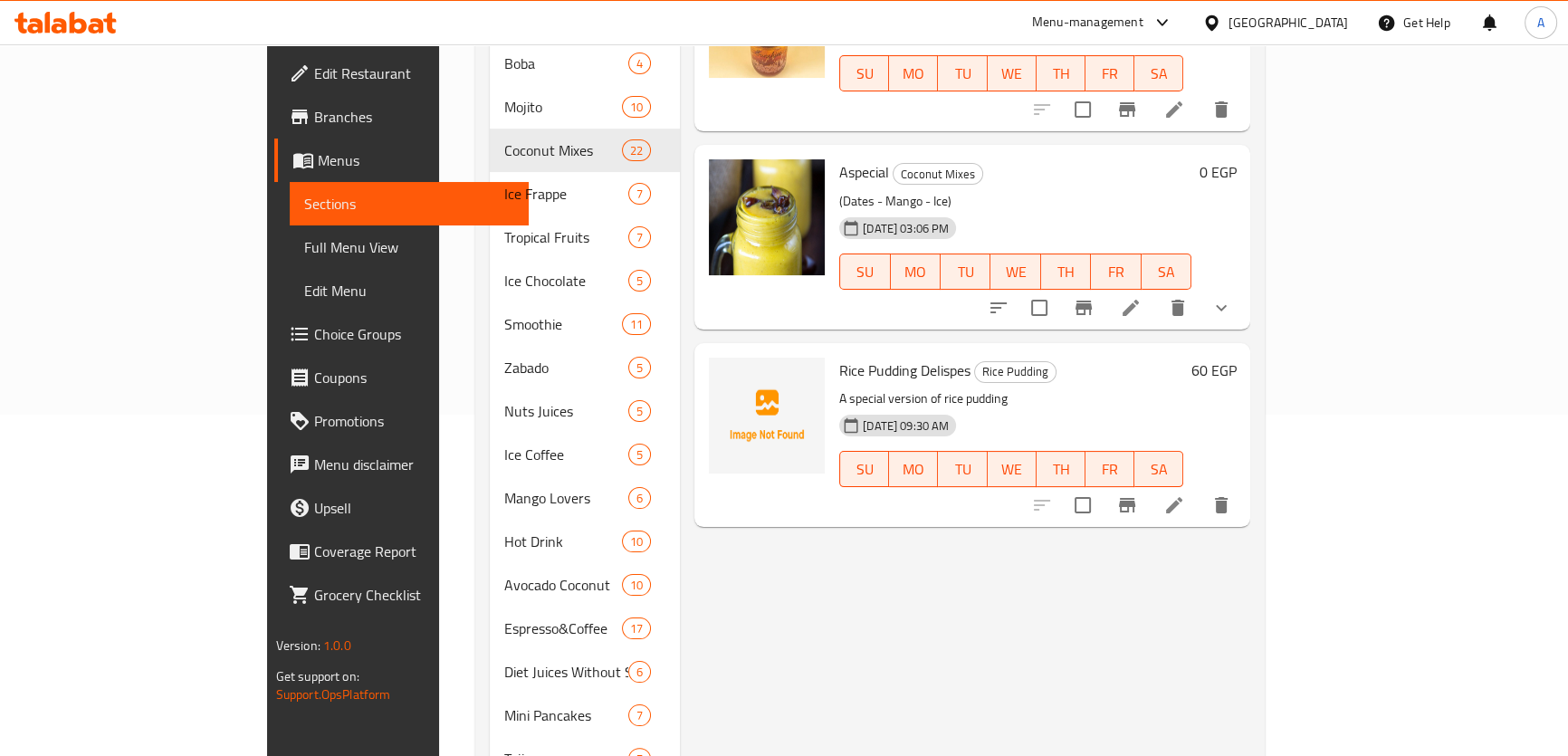
scroll to position [44, 0]
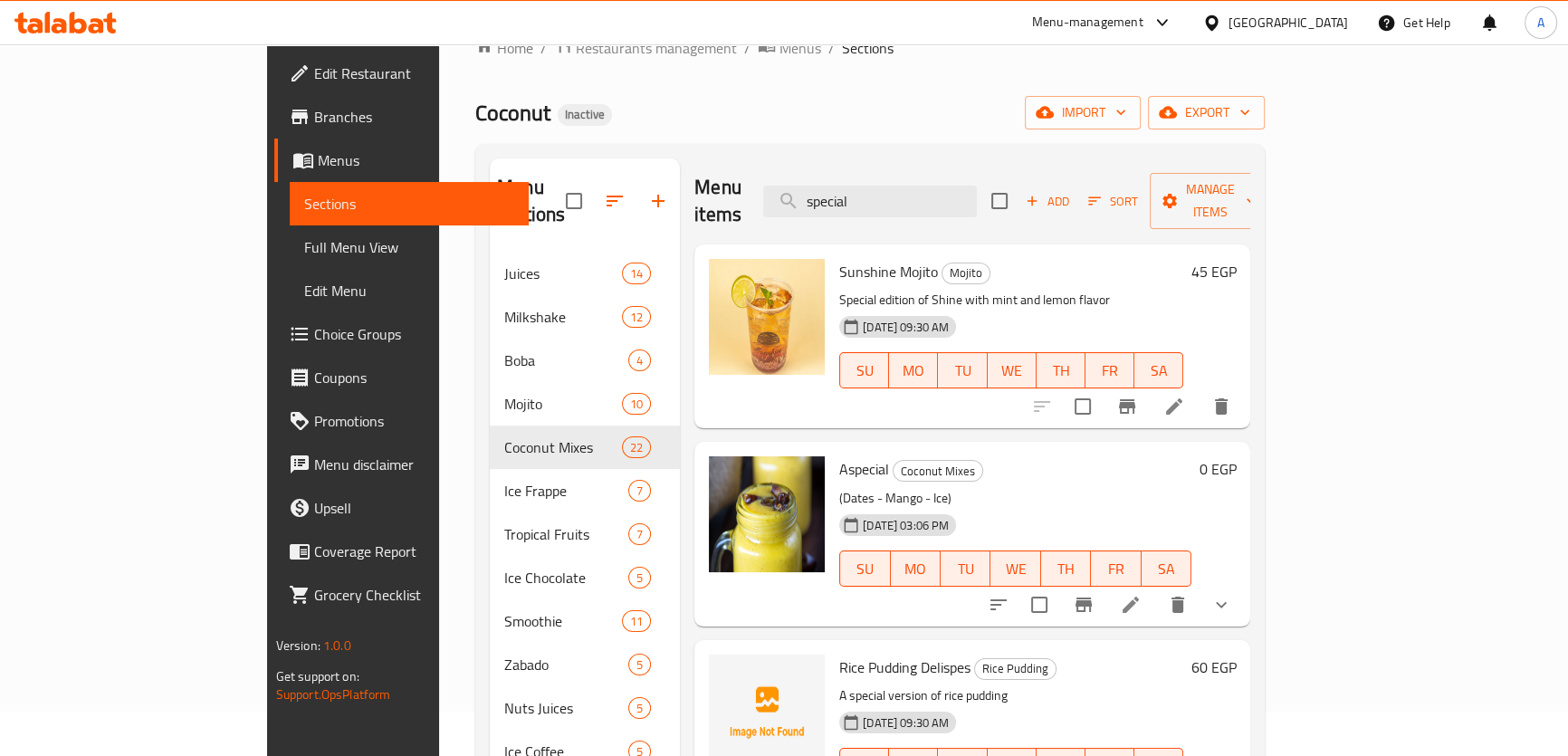
click at [967, 206] on div "Menu items special Add Sort Manage items" at bounding box center [972, 201] width 556 height 86
click at [964, 186] on input "special" at bounding box center [869, 202] width 214 height 32
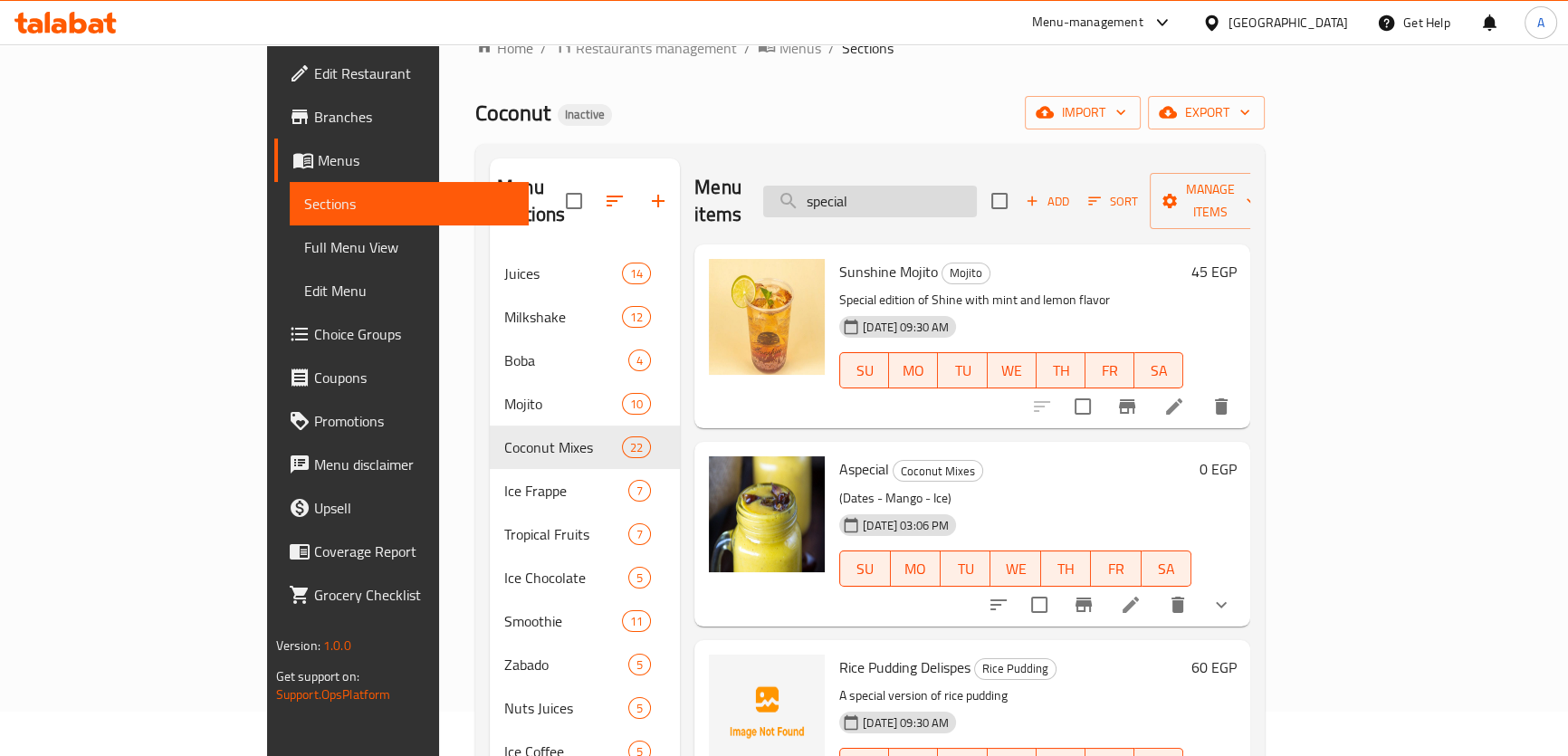
paste input "Espresso Conban"
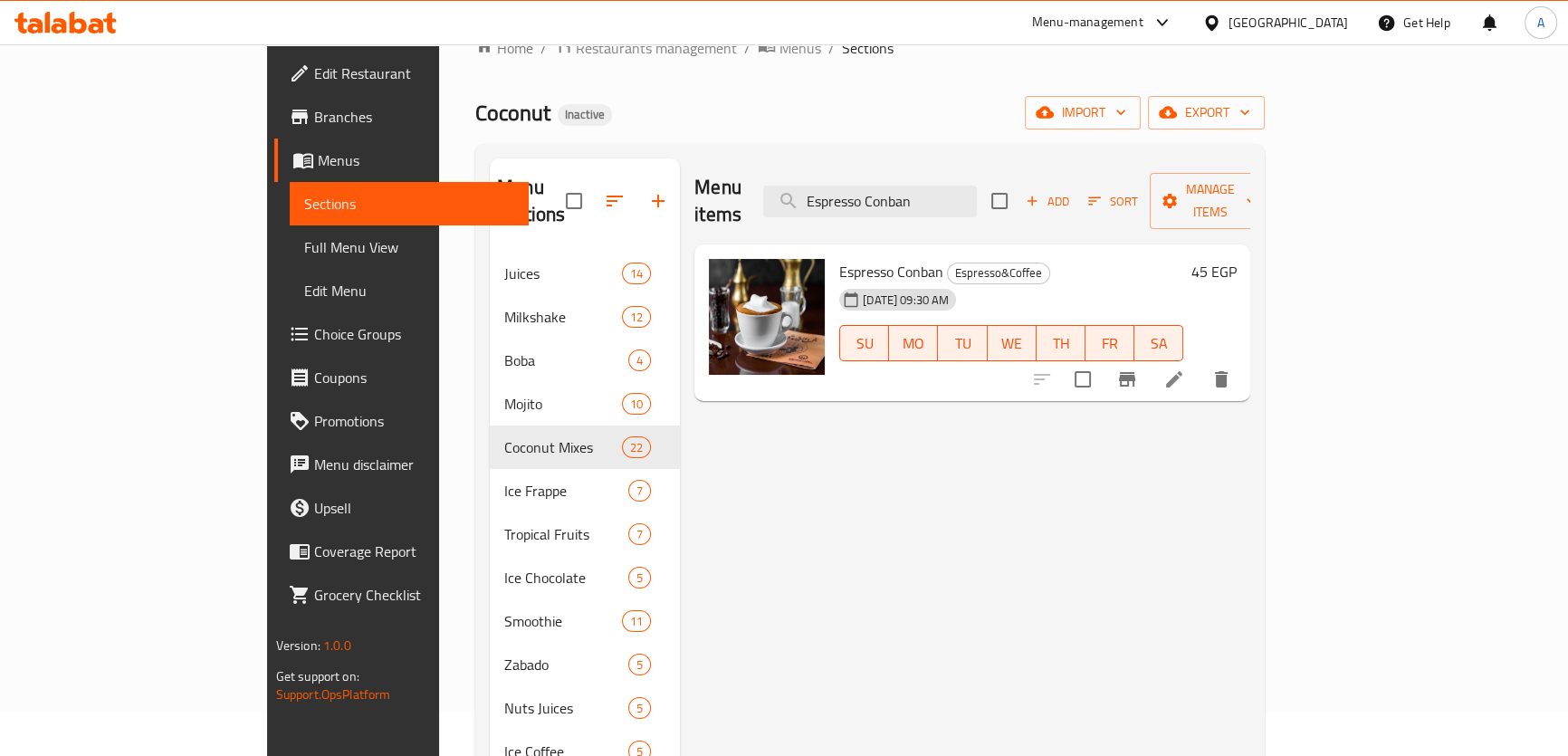
type input "Espresso Conban"
click at [1182, 371] on icon at bounding box center [1173, 379] width 17 height 17
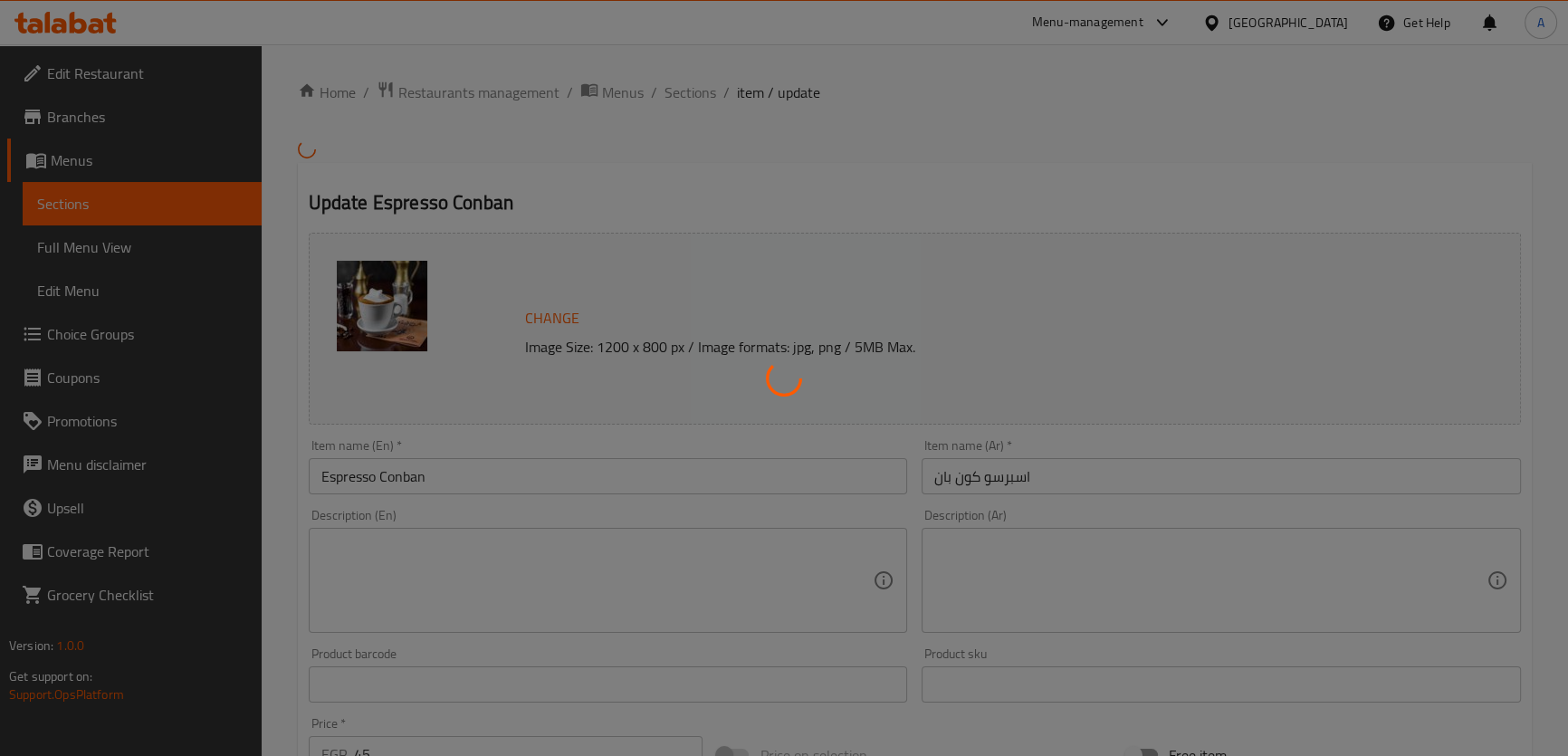
click at [409, 483] on div at bounding box center [784, 378] width 1568 height 756
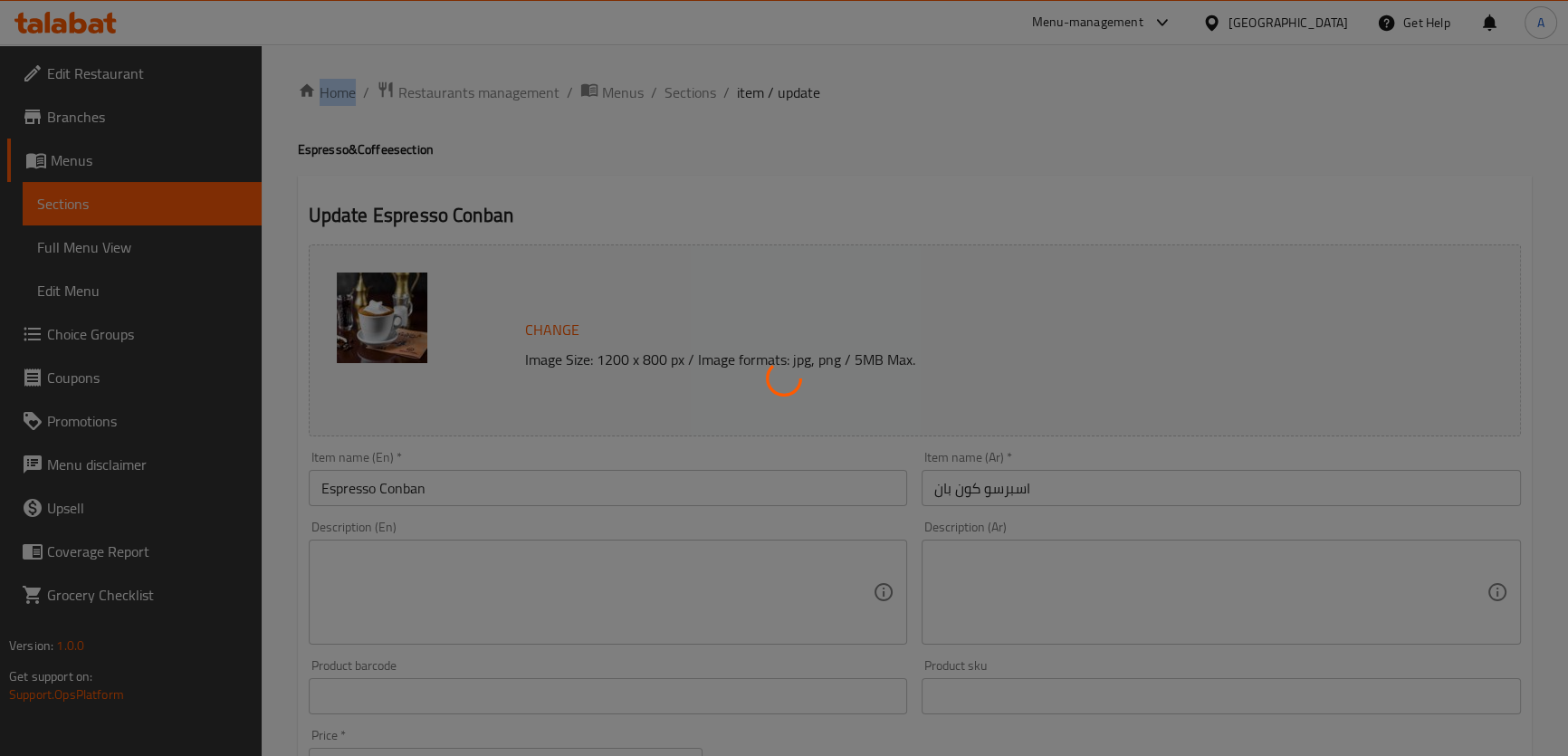
click at [409, 483] on div at bounding box center [784, 378] width 1568 height 756
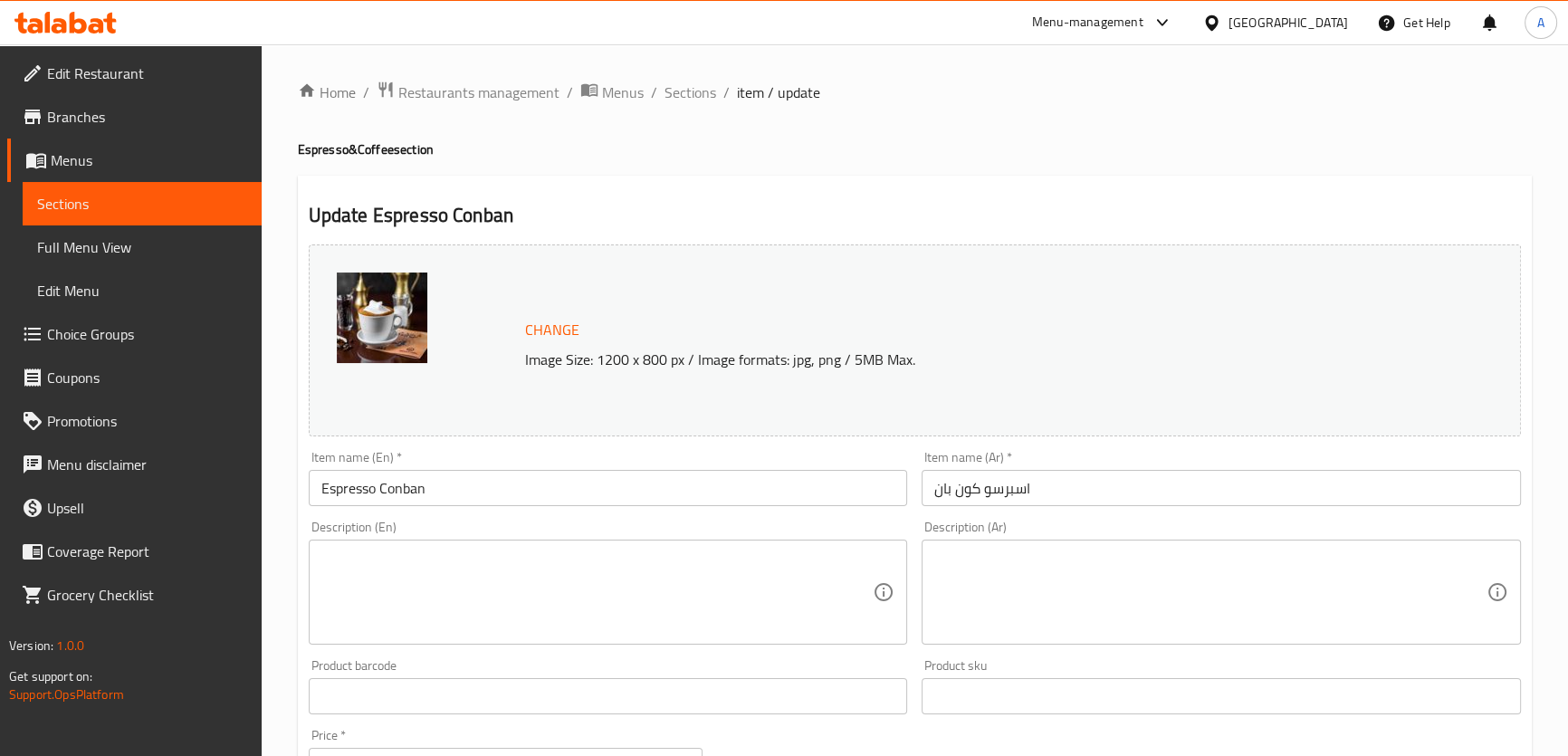
click at [409, 483] on div at bounding box center [784, 378] width 1568 height 756
click at [426, 492] on input "Espresso Conban" at bounding box center [608, 487] width 599 height 36
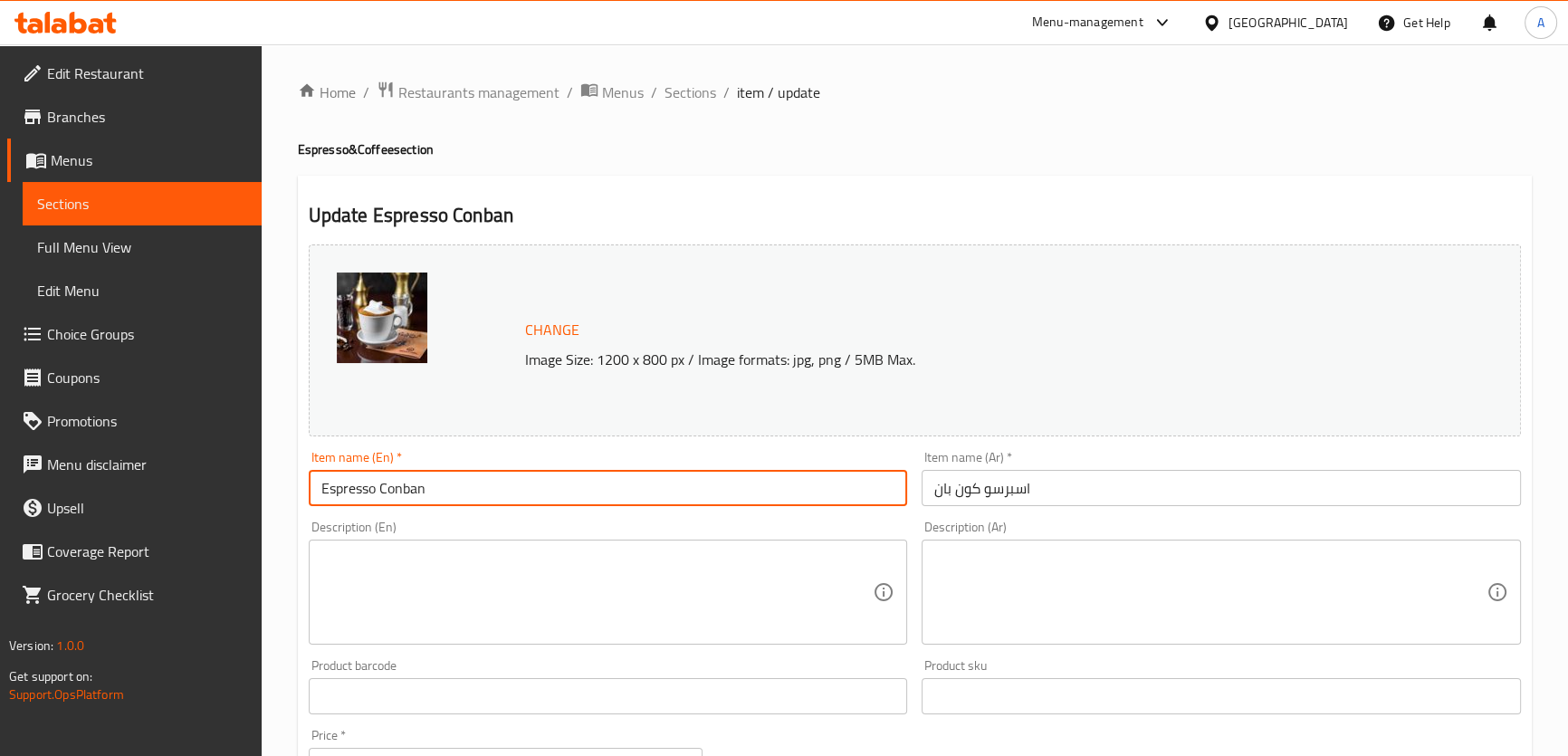
click at [426, 492] on input "Espresso Conban" at bounding box center [608, 487] width 599 height 36
click at [428, 492] on input "Espresso Conban" at bounding box center [608, 487] width 599 height 36
click at [425, 496] on input "Espresso Conban" at bounding box center [608, 487] width 599 height 36
click at [416, 494] on input "Espresso Conban" at bounding box center [608, 487] width 599 height 36
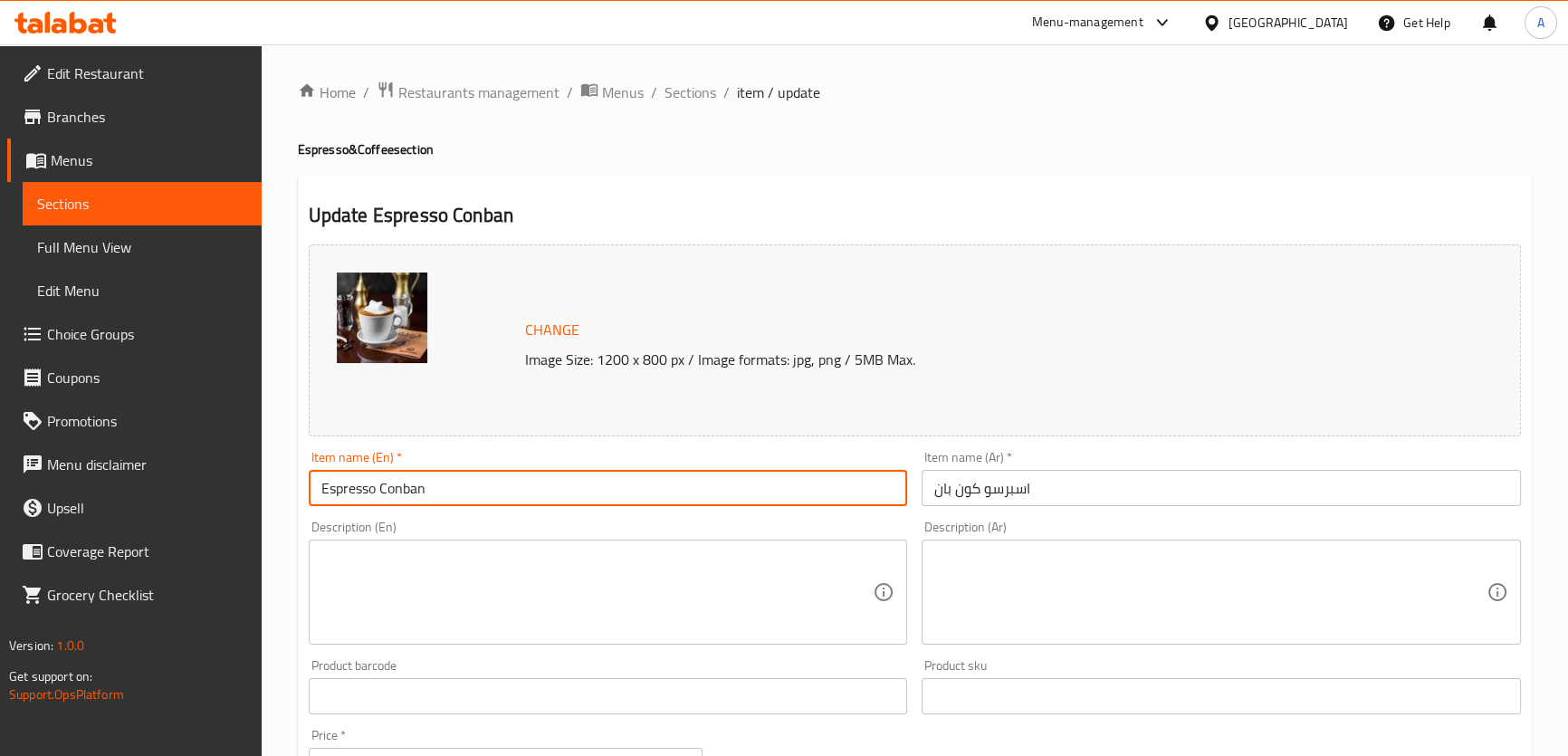
paste input "con panna"
type input "Espresso con panna"
click at [990, 494] on input "اسبرسو كون بان" at bounding box center [1221, 487] width 599 height 36
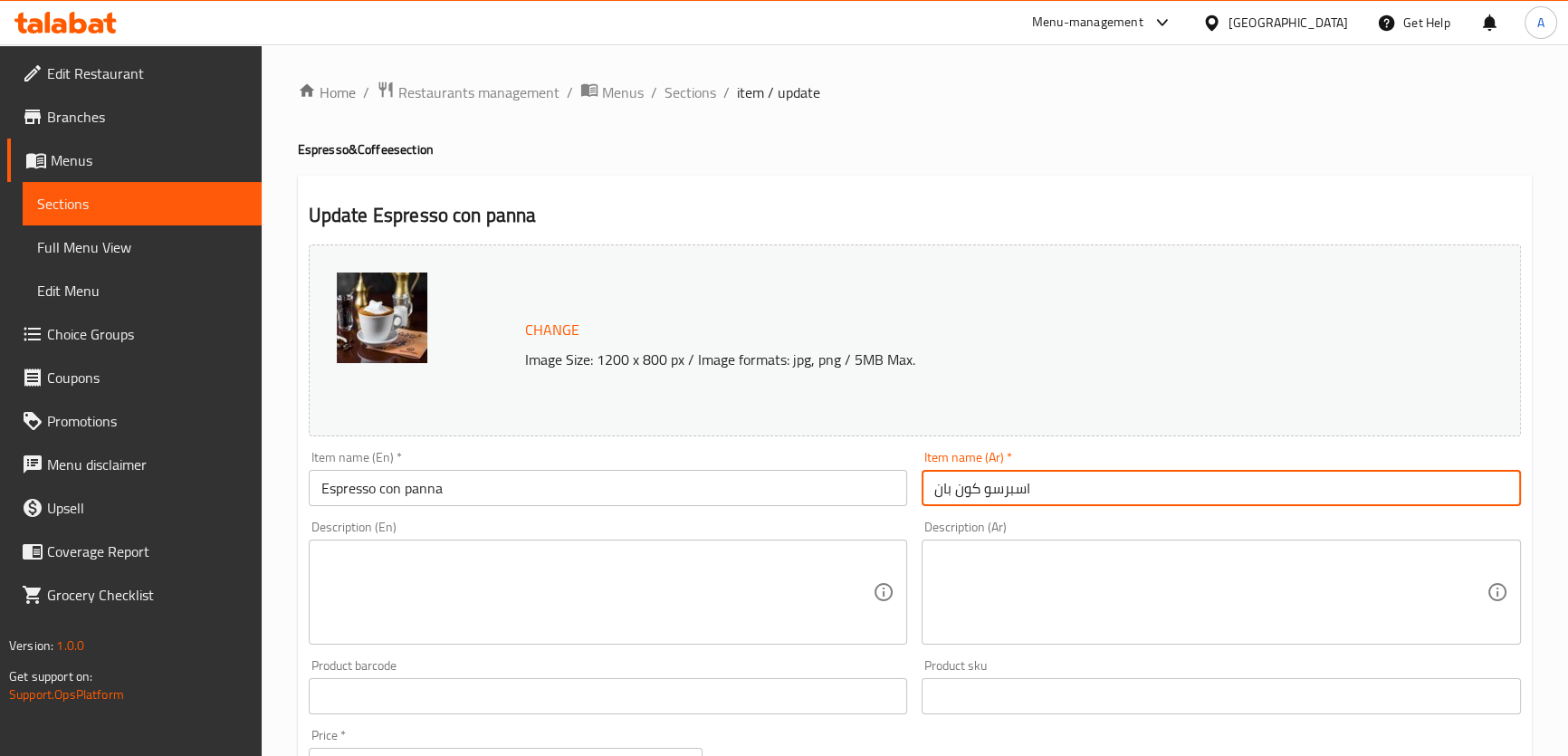
click at [940, 489] on input "اسبرسو كون بان" at bounding box center [1221, 487] width 599 height 36
click at [1074, 479] on input "اسبرسو كون بان" at bounding box center [1221, 487] width 599 height 36
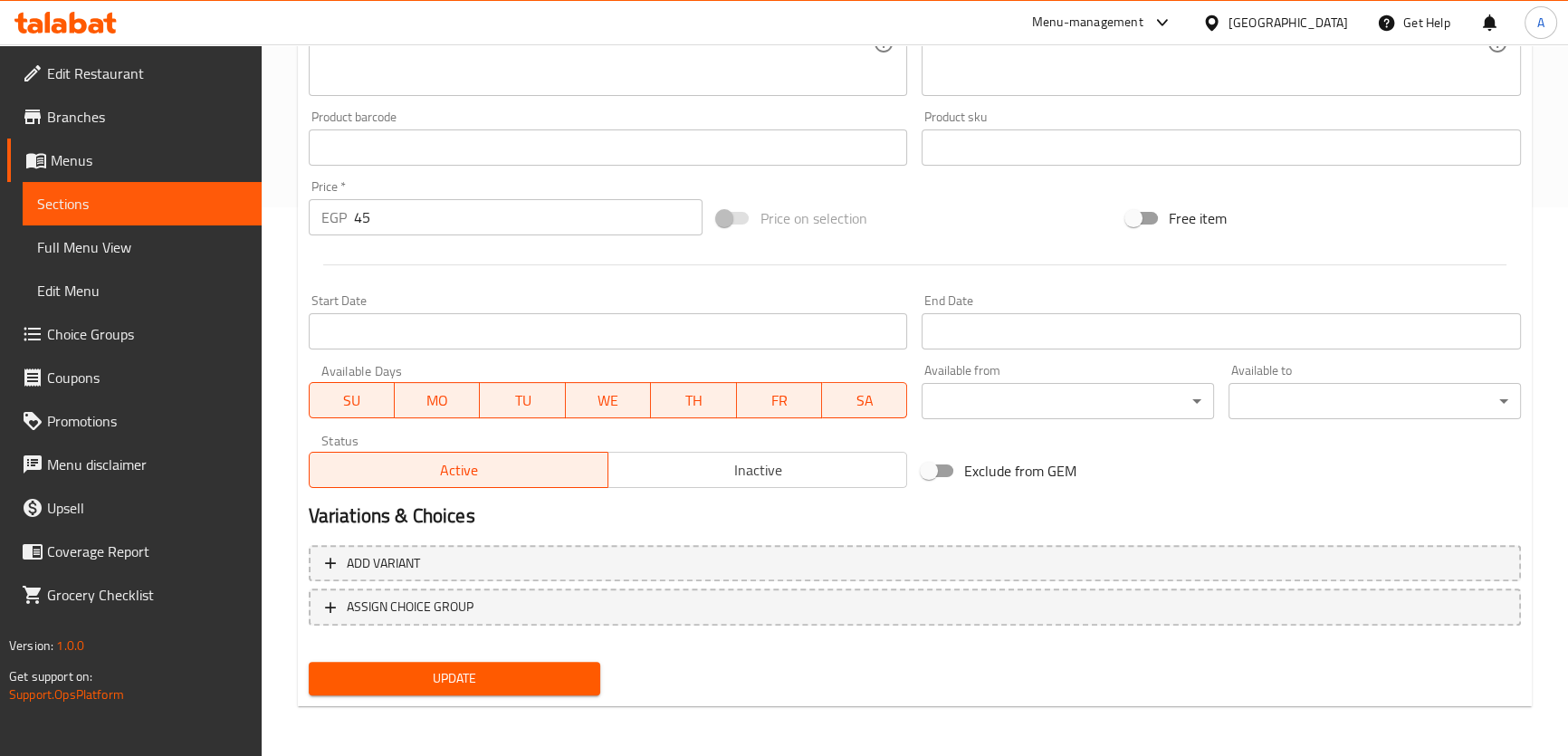
type input "اسبرسو كون بانا"
click at [498, 685] on span "Update" at bounding box center [455, 678] width 264 height 23
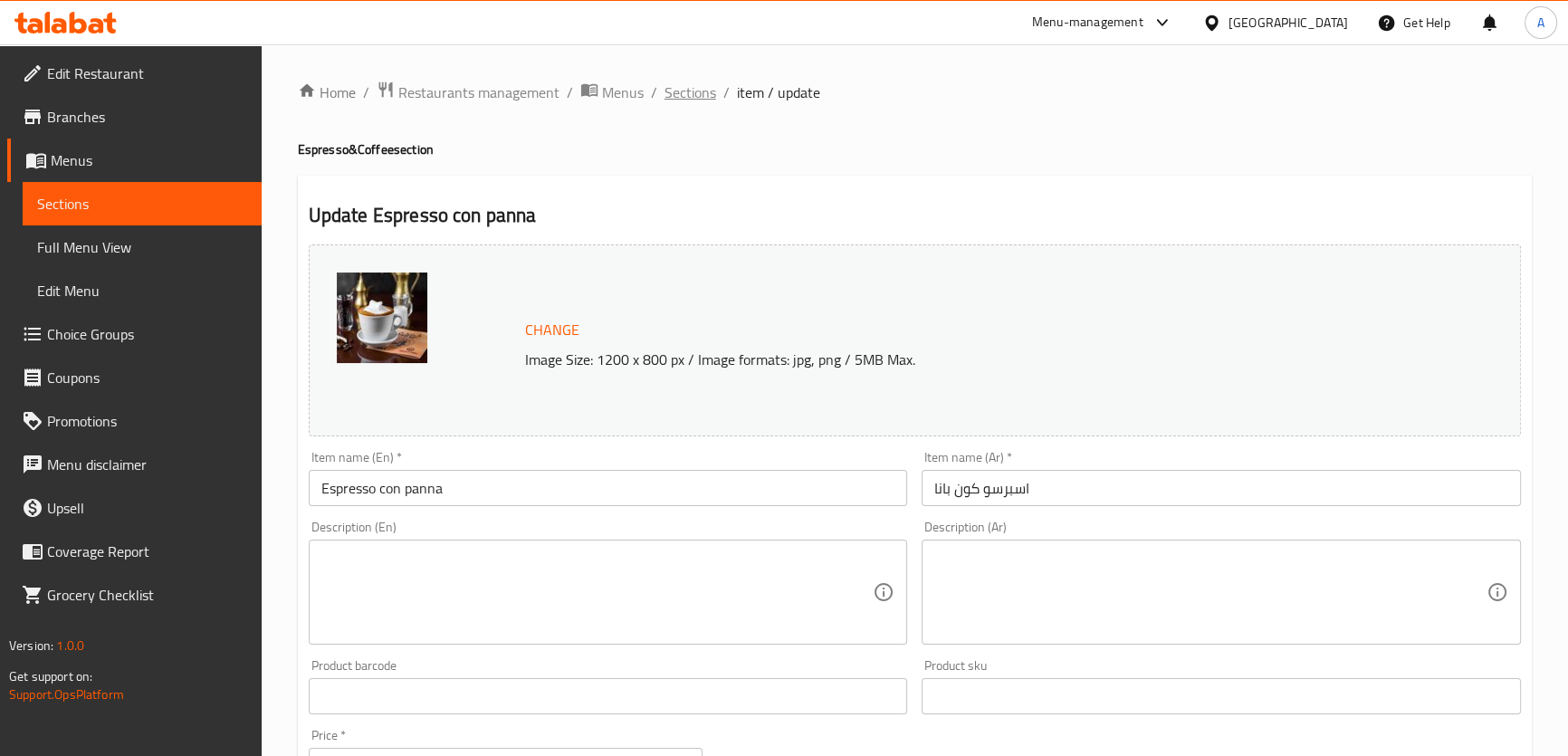
click at [691, 83] on span "Sections" at bounding box center [690, 93] width 51 height 22
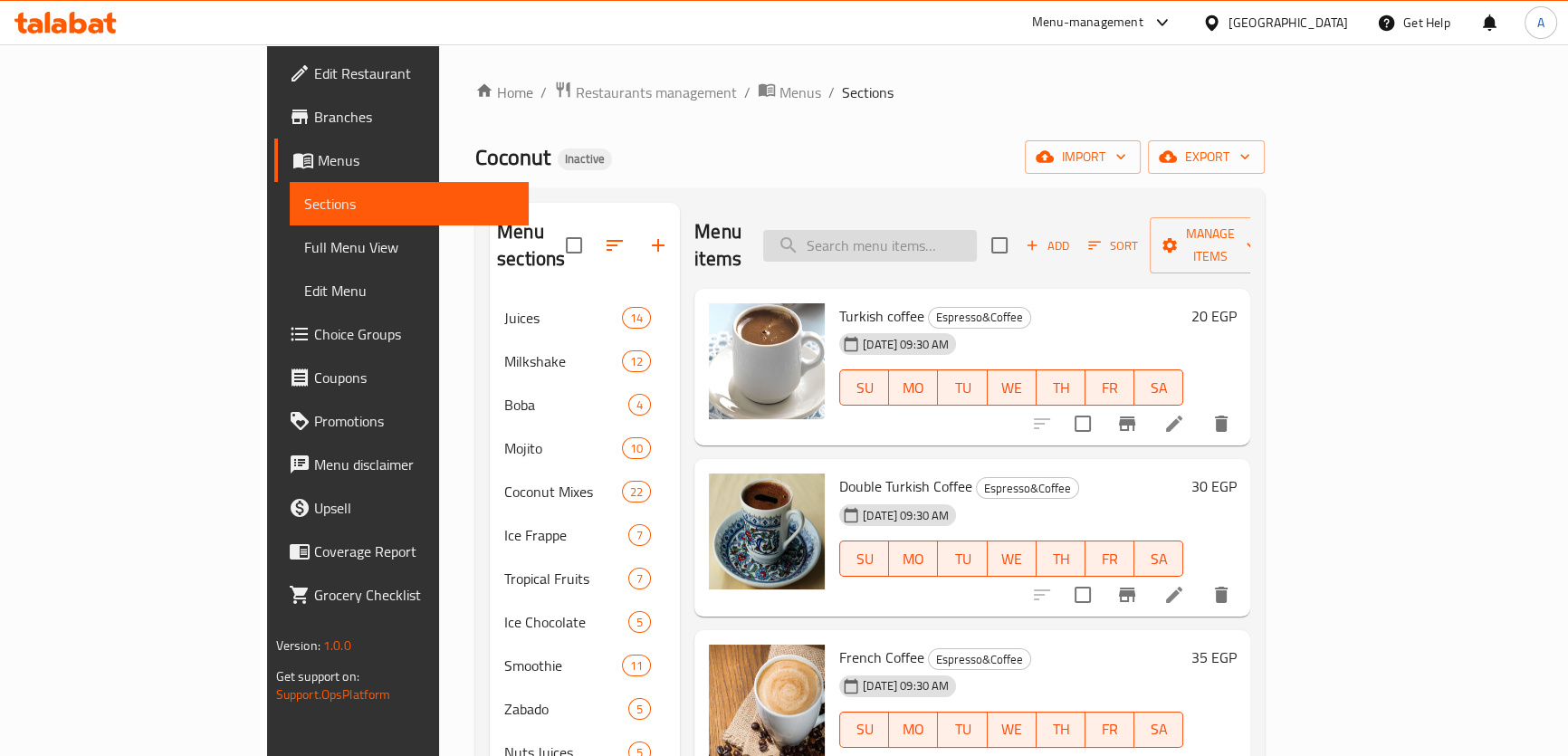
click at [950, 230] on input "search" at bounding box center [869, 246] width 214 height 32
paste input "Pastcio"
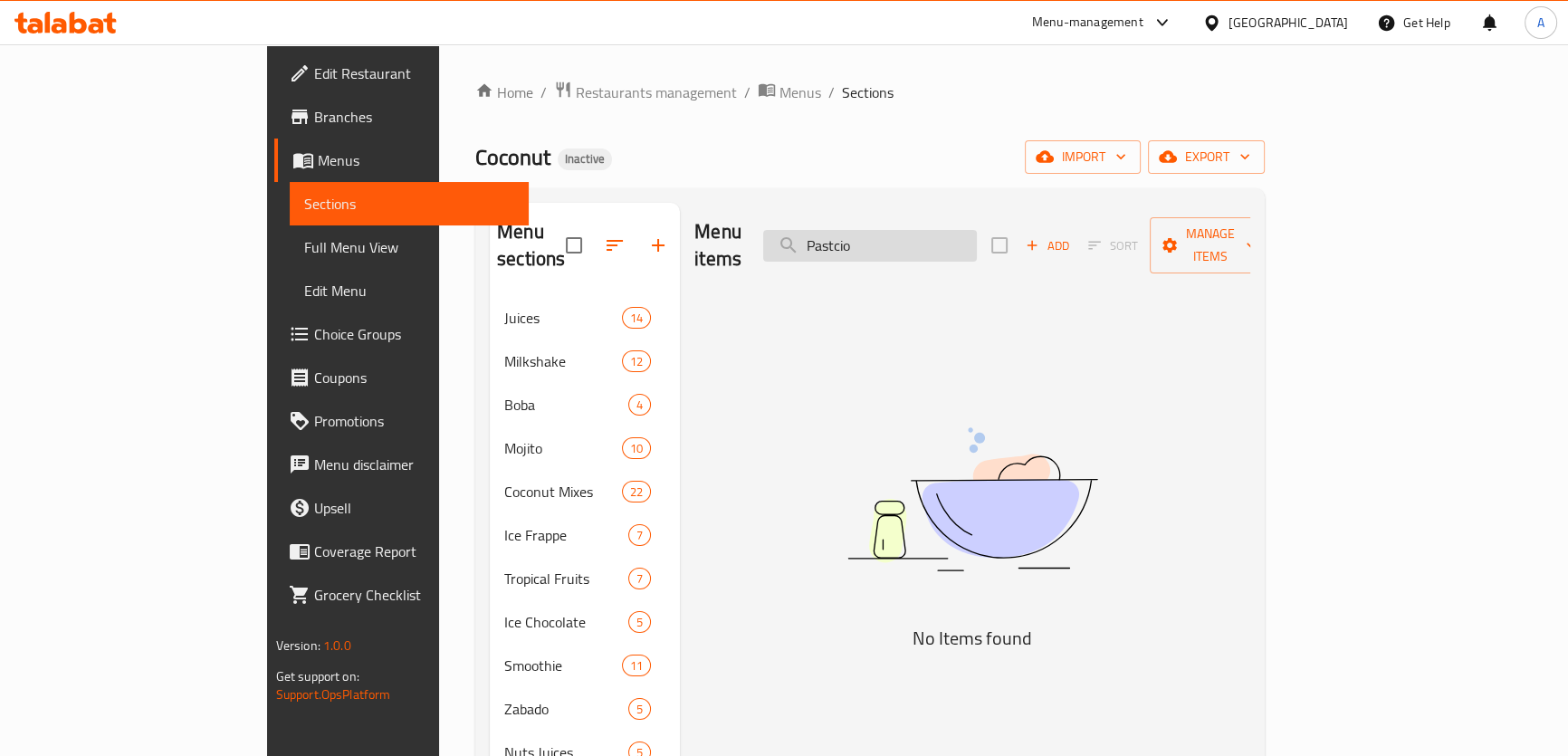
type input "Pastcio"
drag, startPoint x: 928, startPoint y: 242, endPoint x: 977, endPoint y: 214, distance: 56.4
click at [977, 214] on div "Menu items Pastcio Add Sort Manage items" at bounding box center [972, 245] width 556 height 86
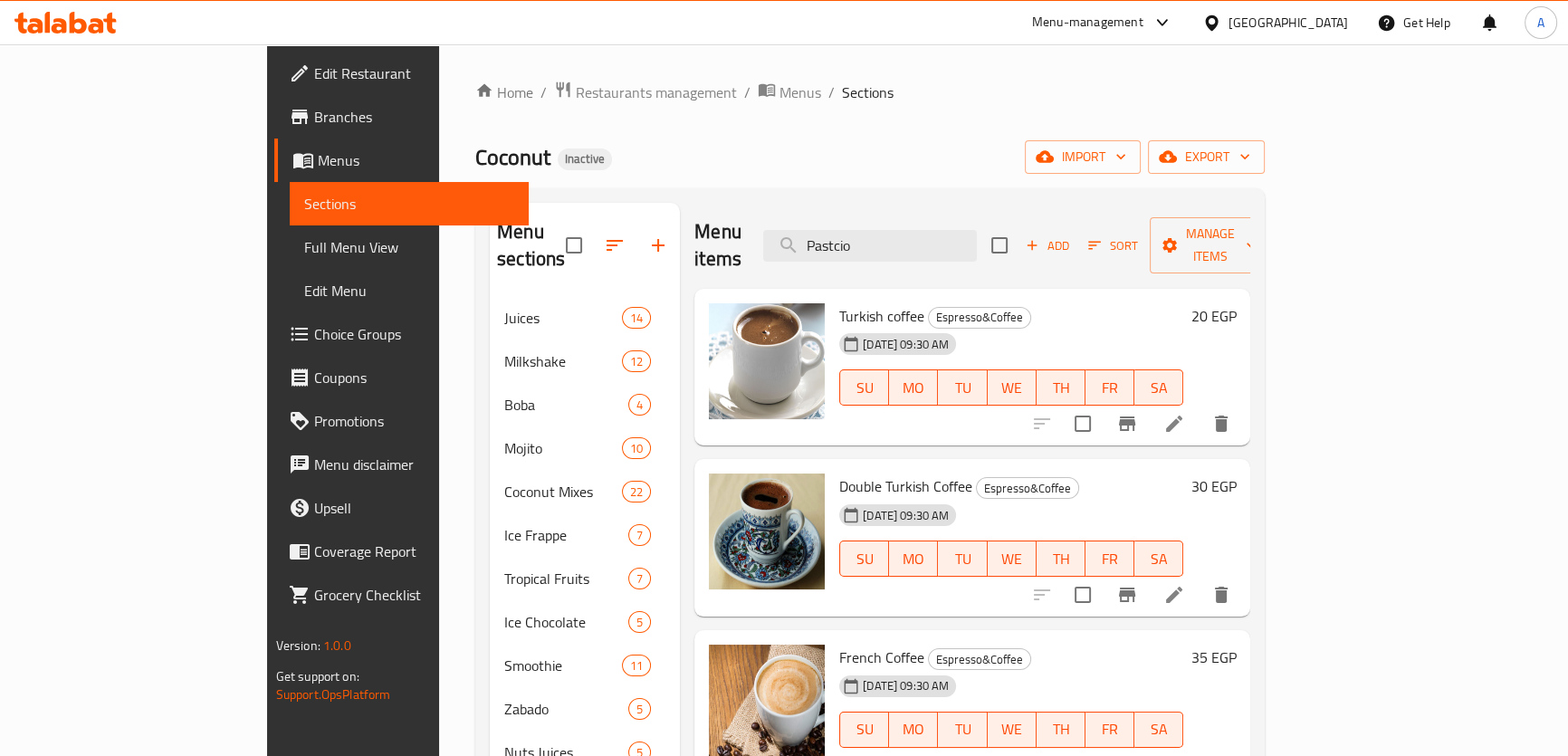
click at [314, 342] on span "Choice Groups" at bounding box center [413, 334] width 200 height 22
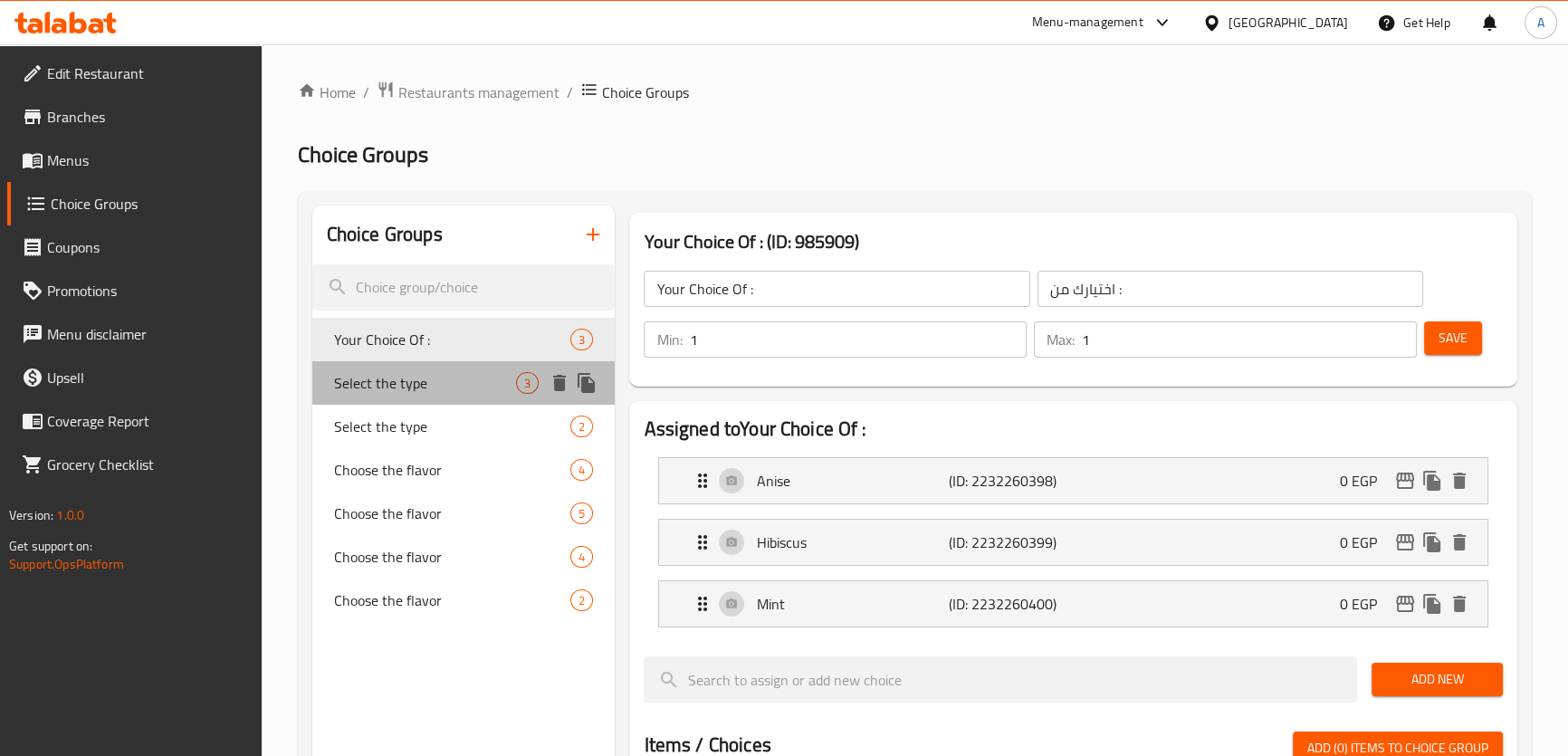
click at [457, 388] on span "Select the type" at bounding box center [425, 383] width 183 height 22
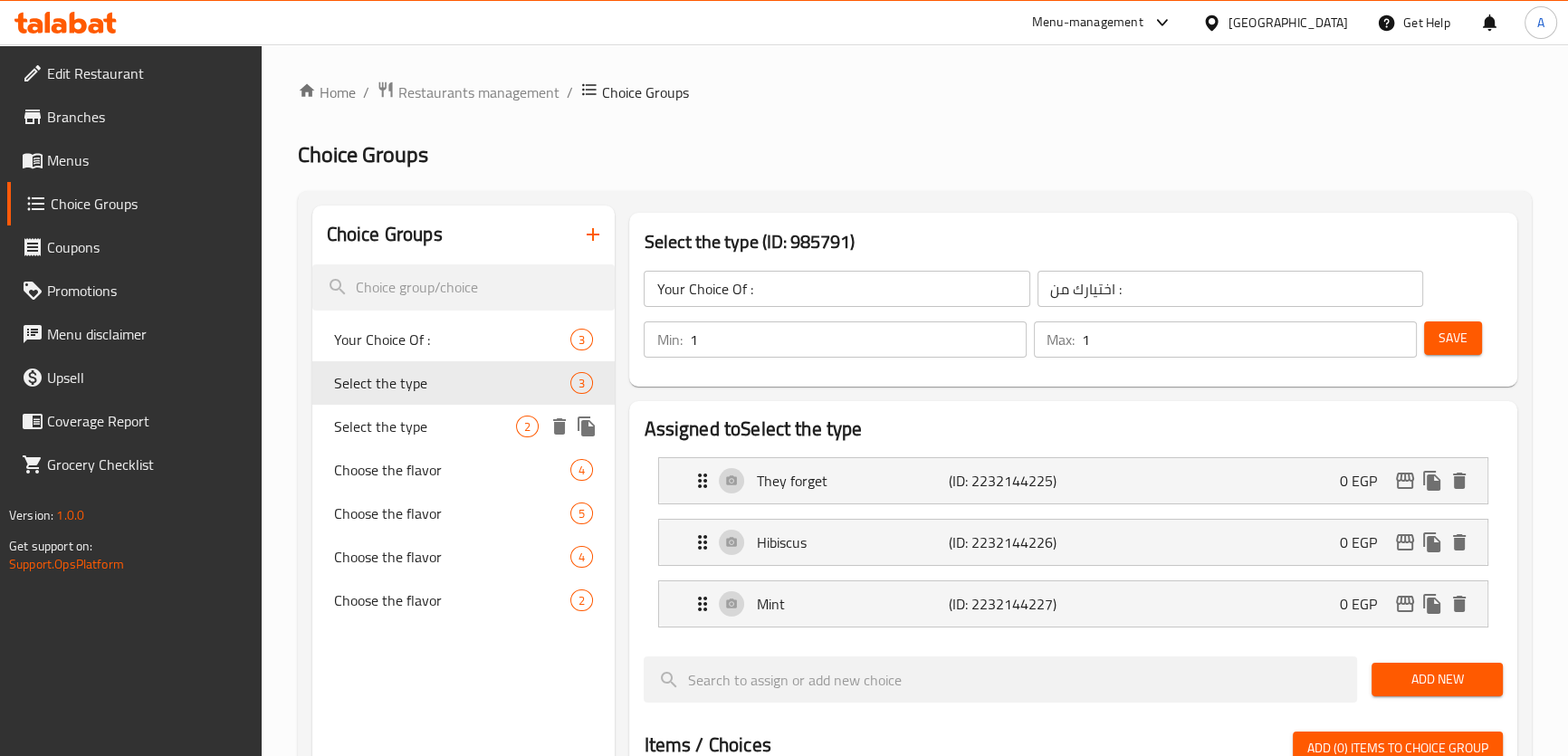
type input "Select the type"
type input "اختر النوع"
click at [859, 484] on p "They forget" at bounding box center [851, 480] width 192 height 22
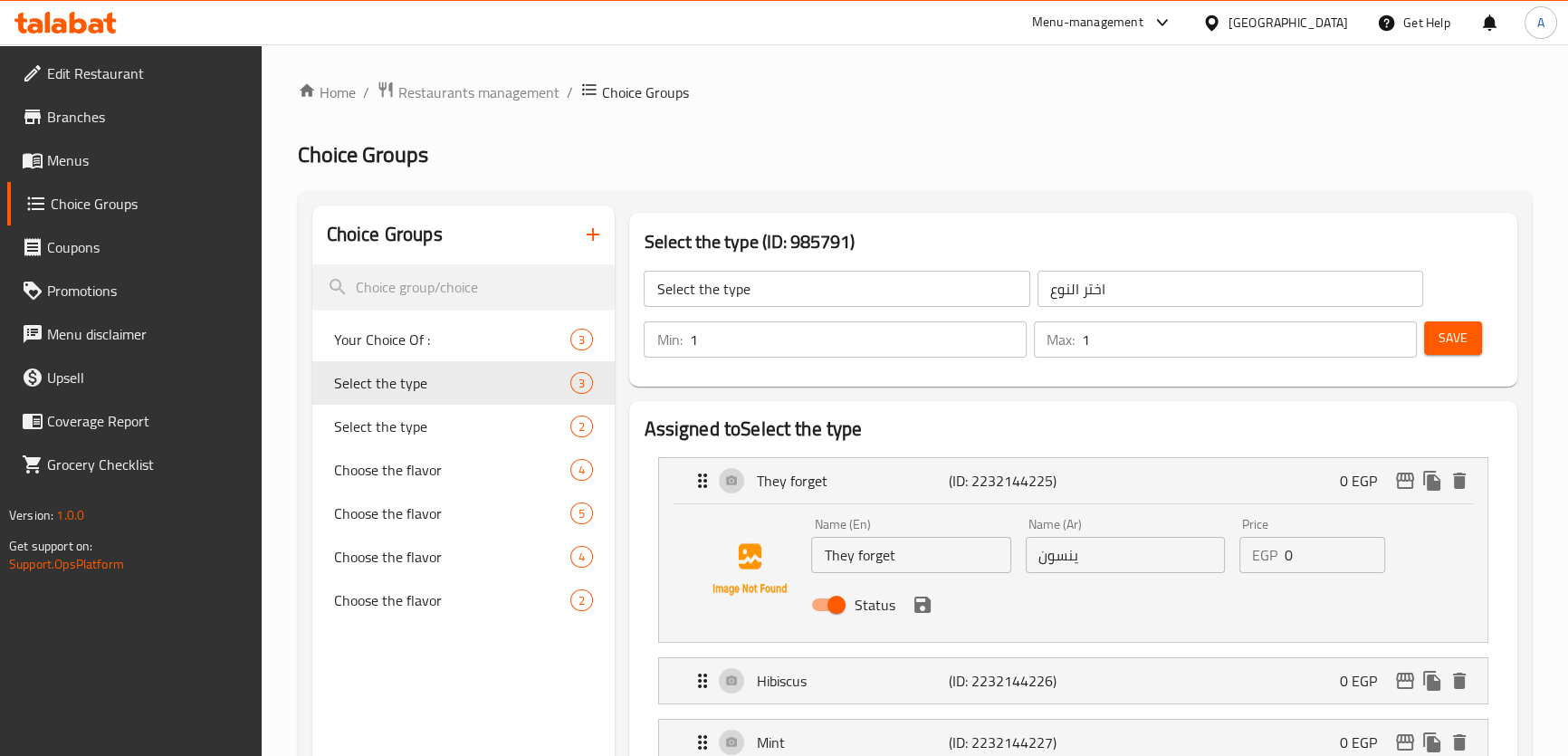
click at [951, 557] on input "They forget" at bounding box center [910, 554] width 199 height 36
click at [1104, 556] on input "ينسون" at bounding box center [1125, 554] width 199 height 36
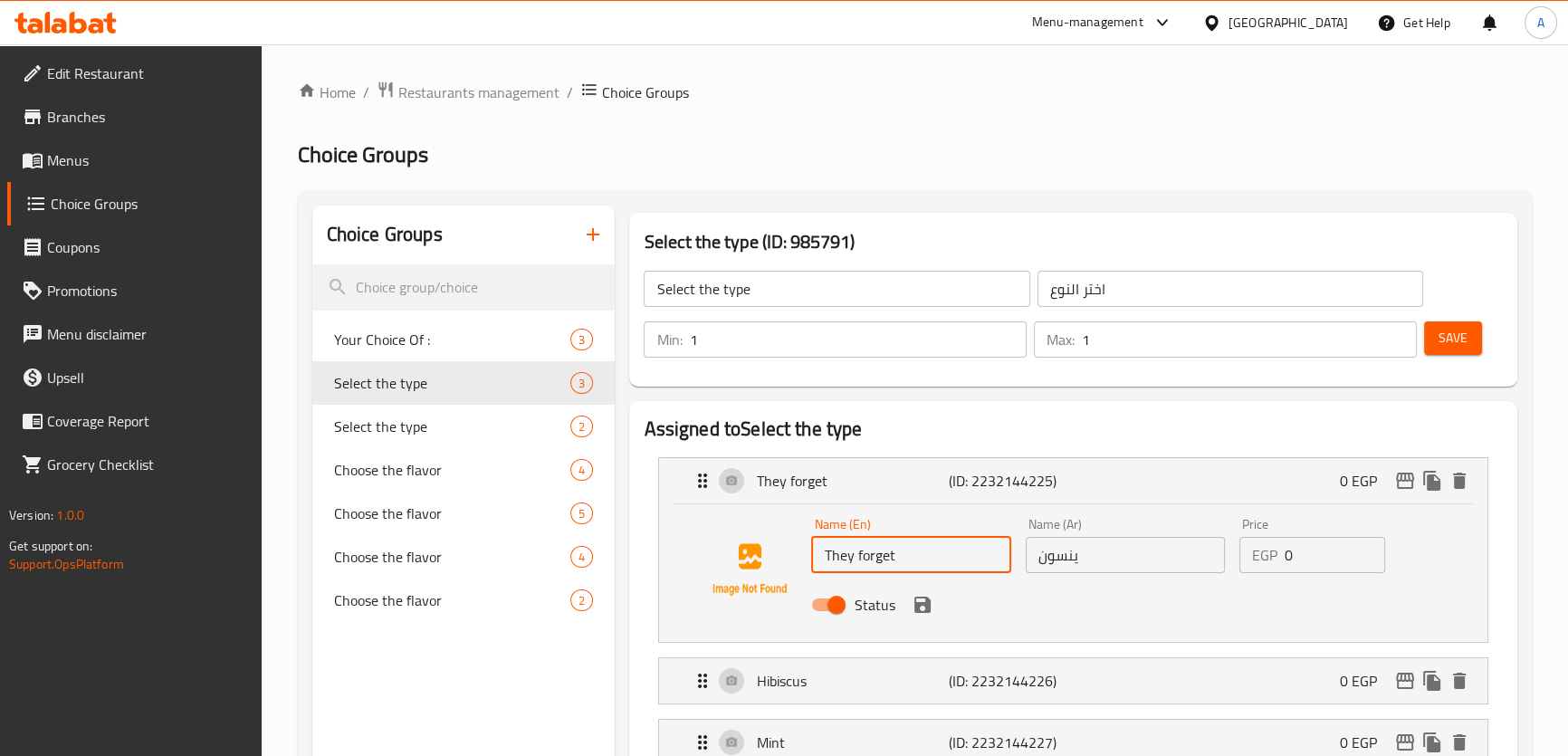
click at [1104, 556] on input "ينسون" at bounding box center [1125, 554] width 199 height 36
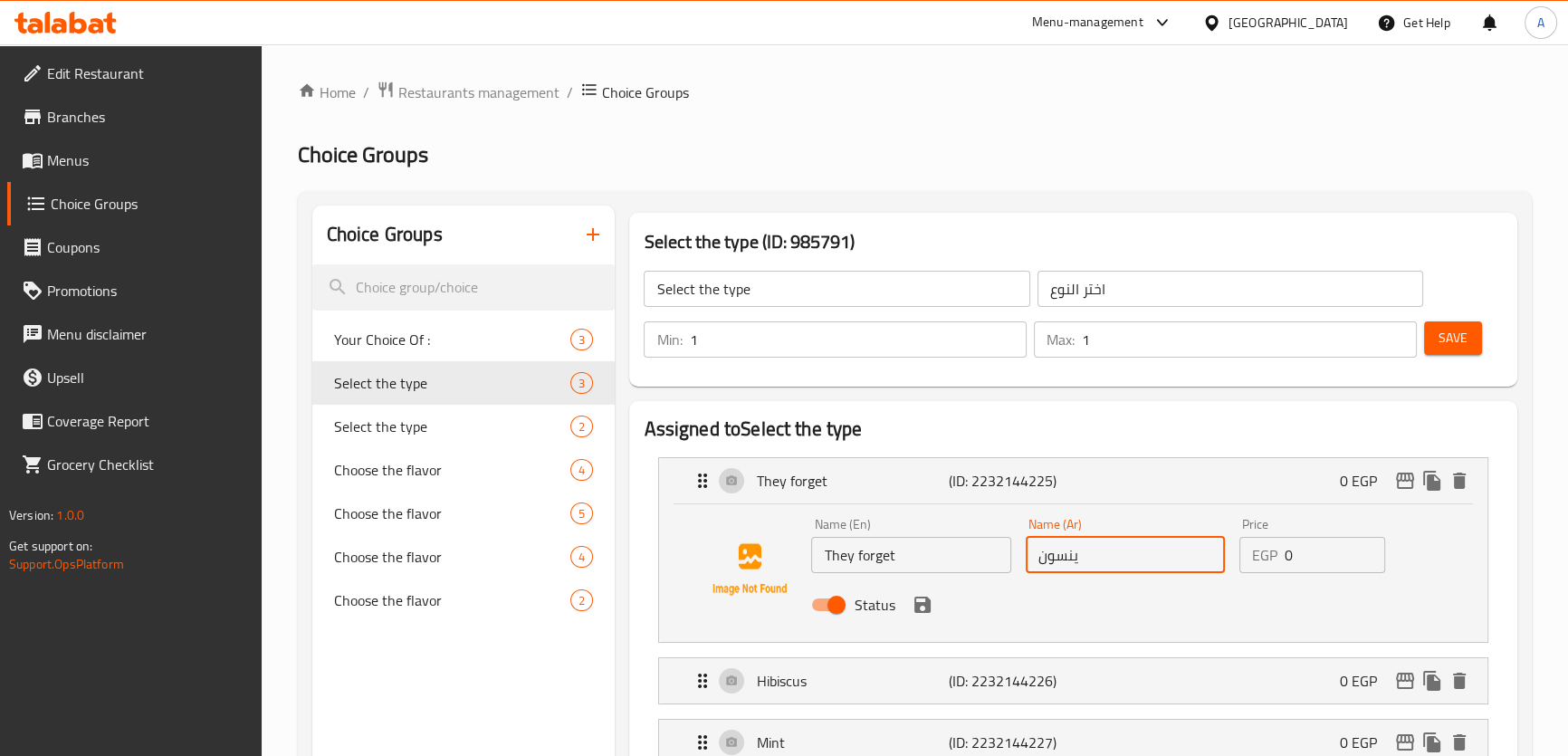
click at [1104, 556] on input "ينسون" at bounding box center [1125, 554] width 199 height 36
click at [423, 353] on div "Your Choice Of : 3" at bounding box center [464, 340] width 303 height 43
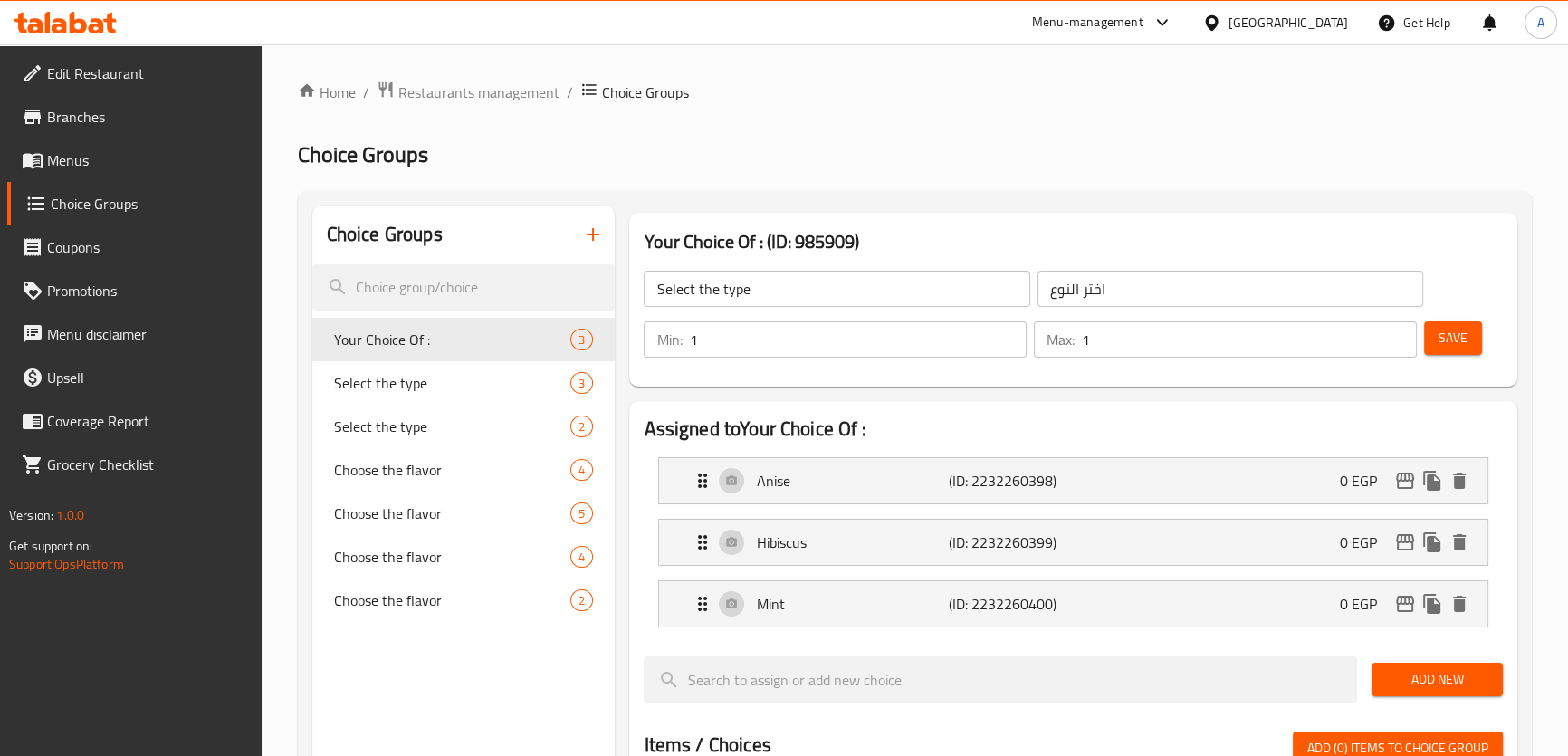
type input "Your Choice Of :"
type input "اختيارك من :"
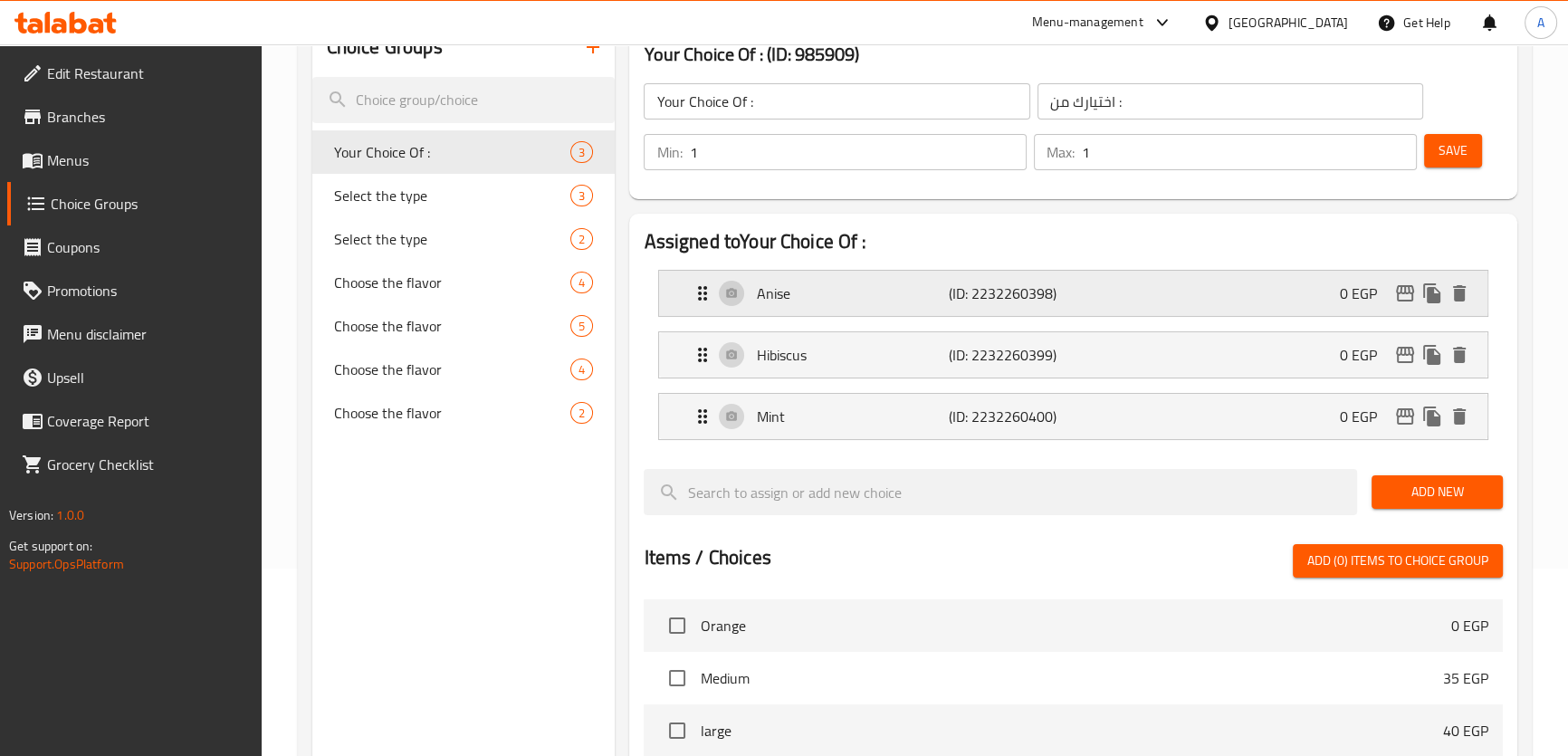
click at [1117, 289] on div "Anise (ID: 2232260398) 0 EGP" at bounding box center [1078, 293] width 773 height 45
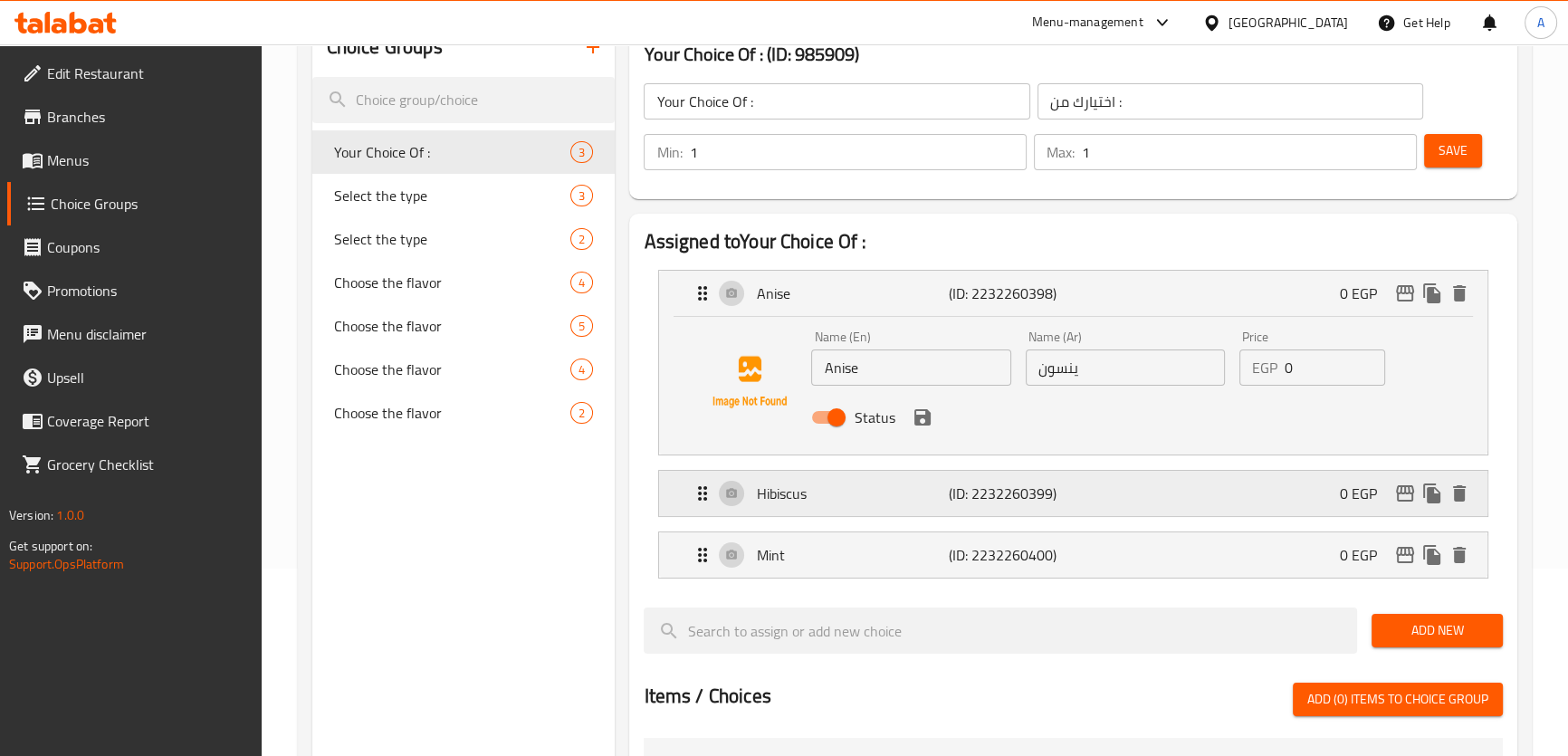
click at [1141, 490] on div "Hibiscus (ID: 2232260399) 0 EGP" at bounding box center [1078, 493] width 773 height 45
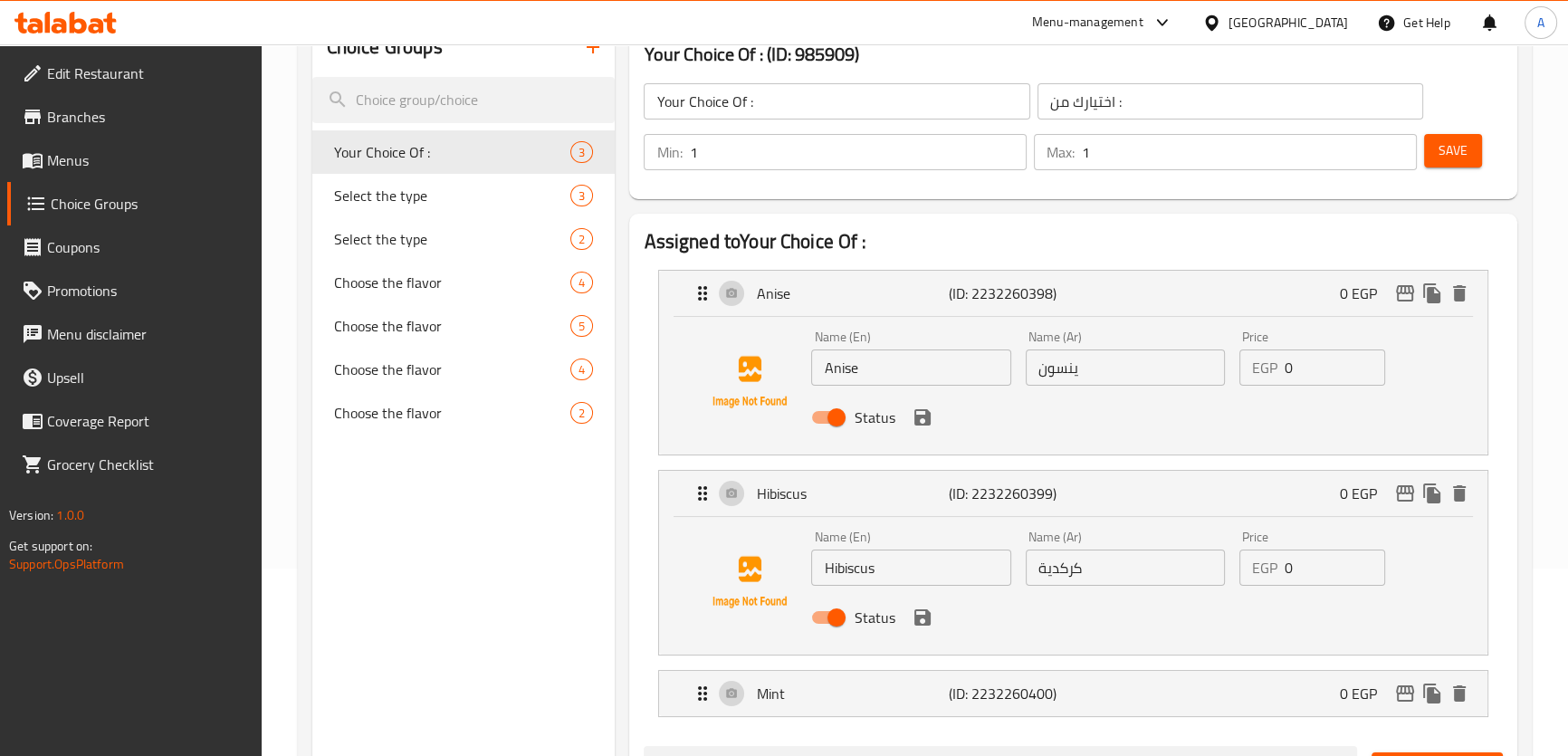
scroll to position [352, 0]
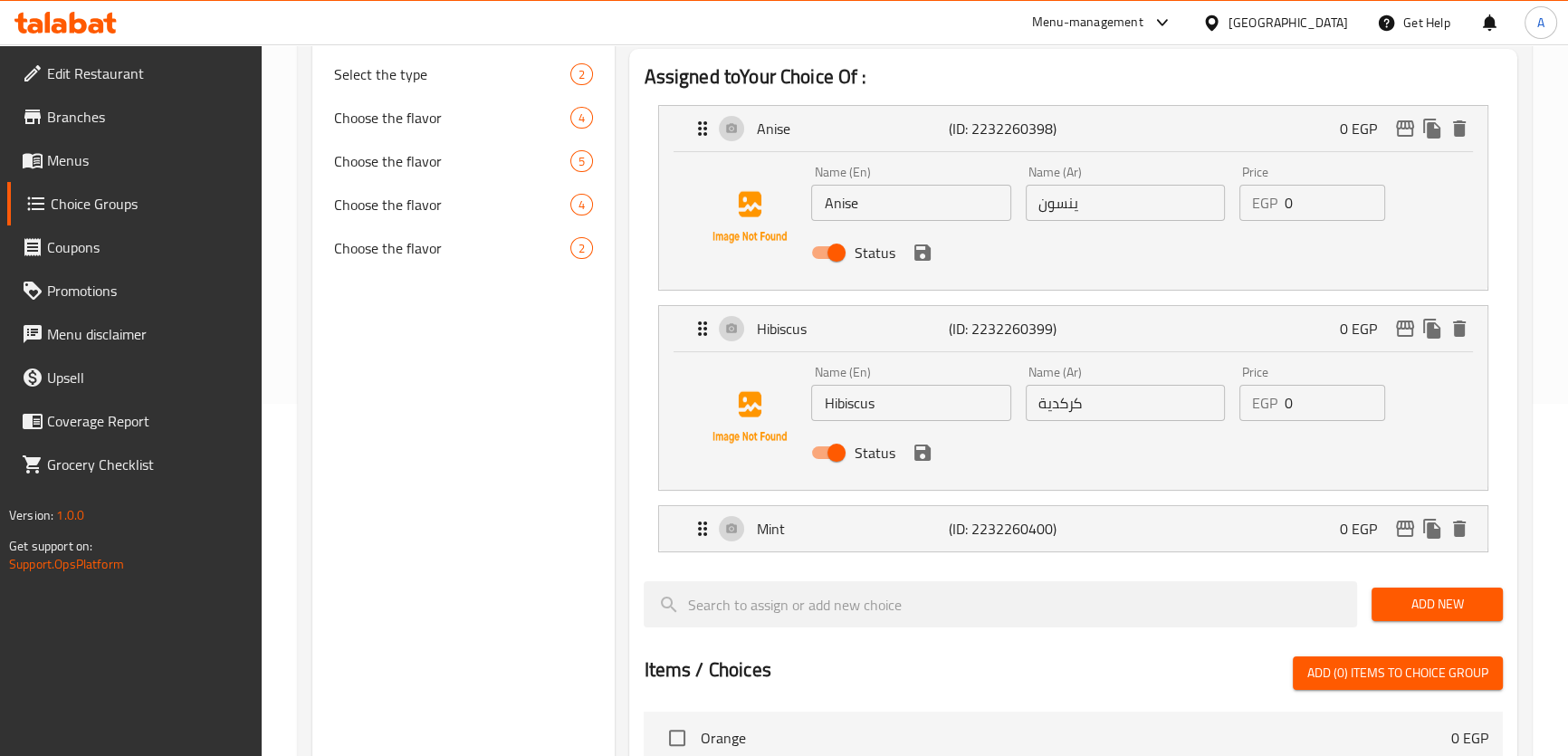
click at [884, 210] on input "Anise" at bounding box center [910, 203] width 199 height 36
click at [852, 206] on input "Anise" at bounding box center [910, 203] width 199 height 36
click at [949, 523] on p "(ID: 2232260400)" at bounding box center [1013, 529] width 129 height 22
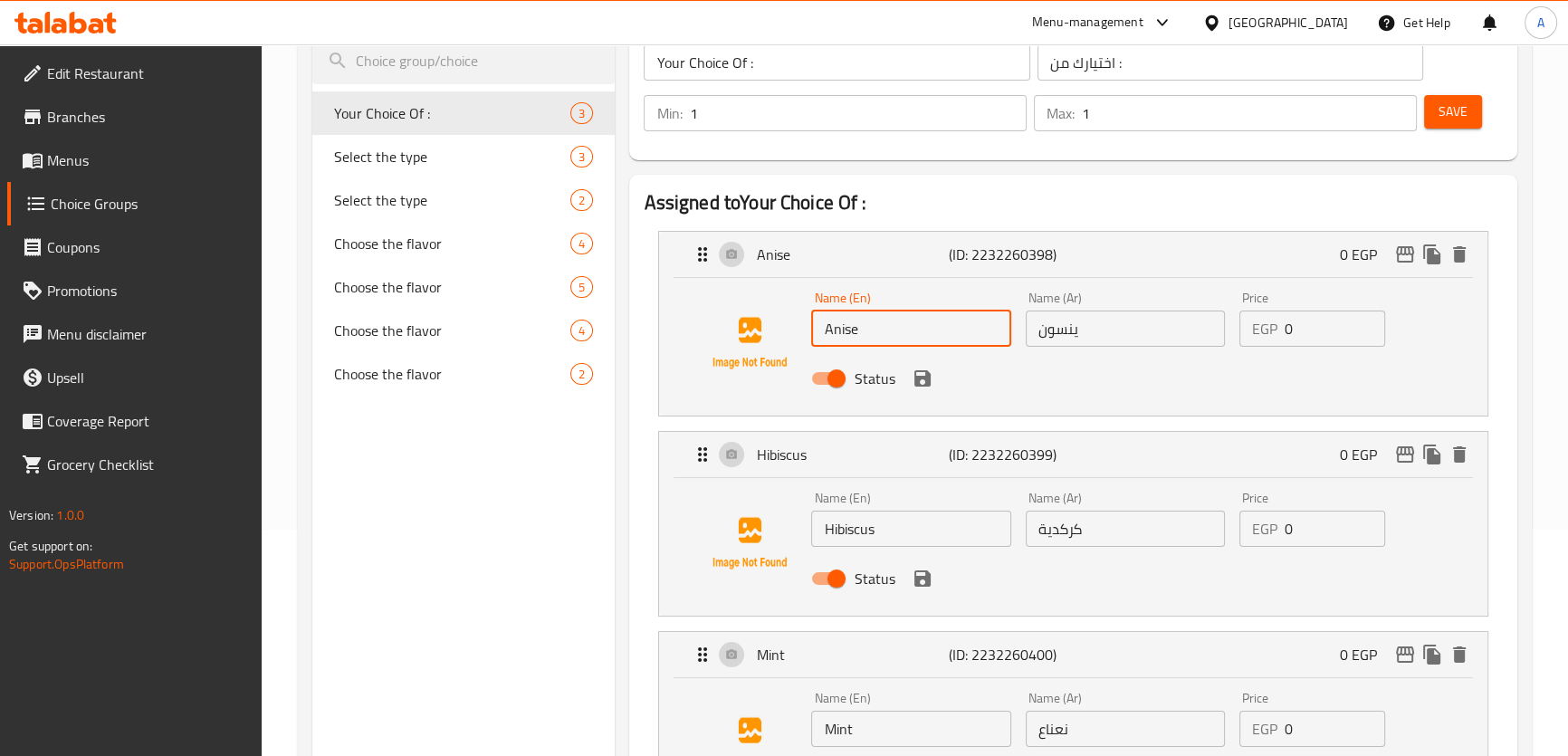
scroll to position [154, 0]
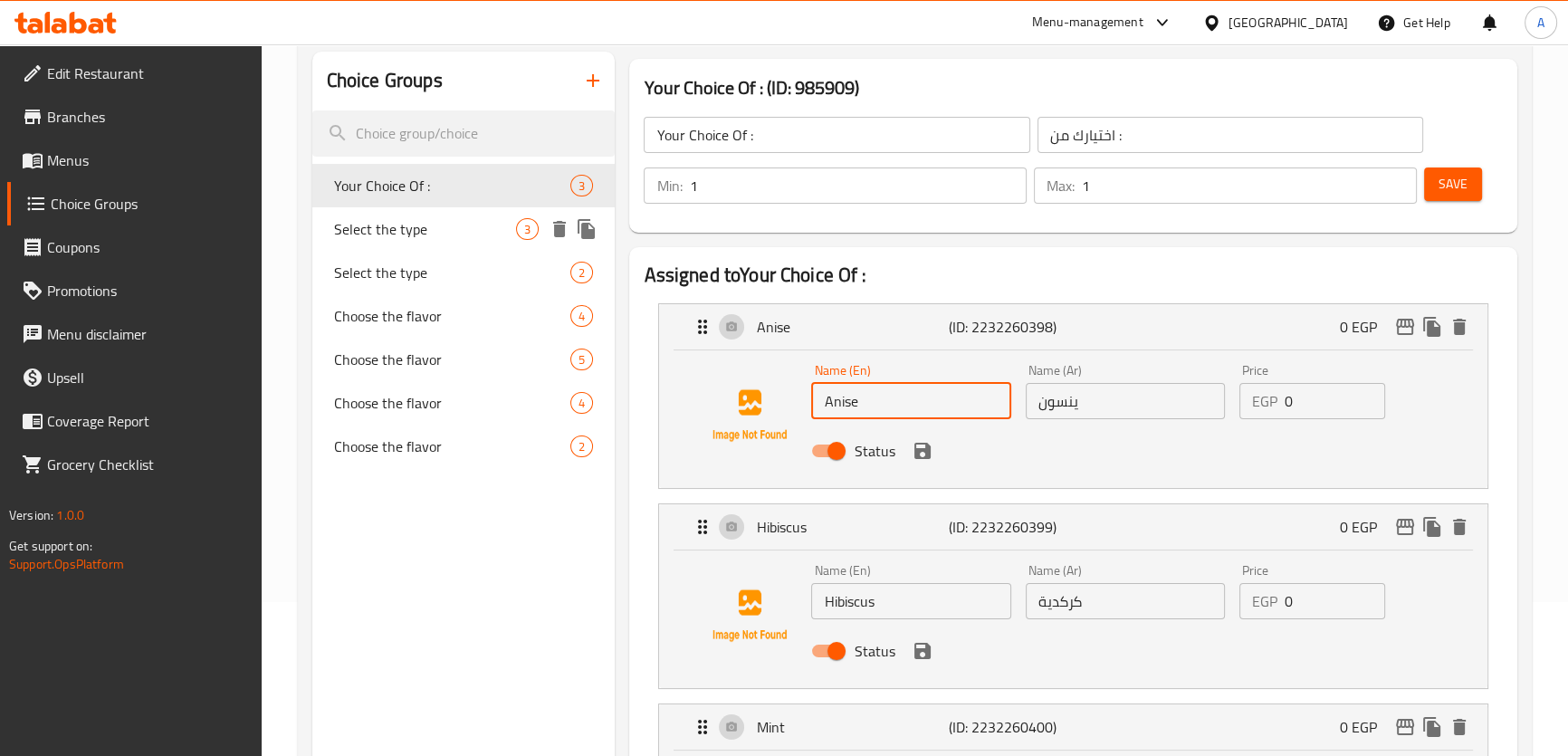
click at [452, 230] on span "Select the type" at bounding box center [425, 229] width 183 height 22
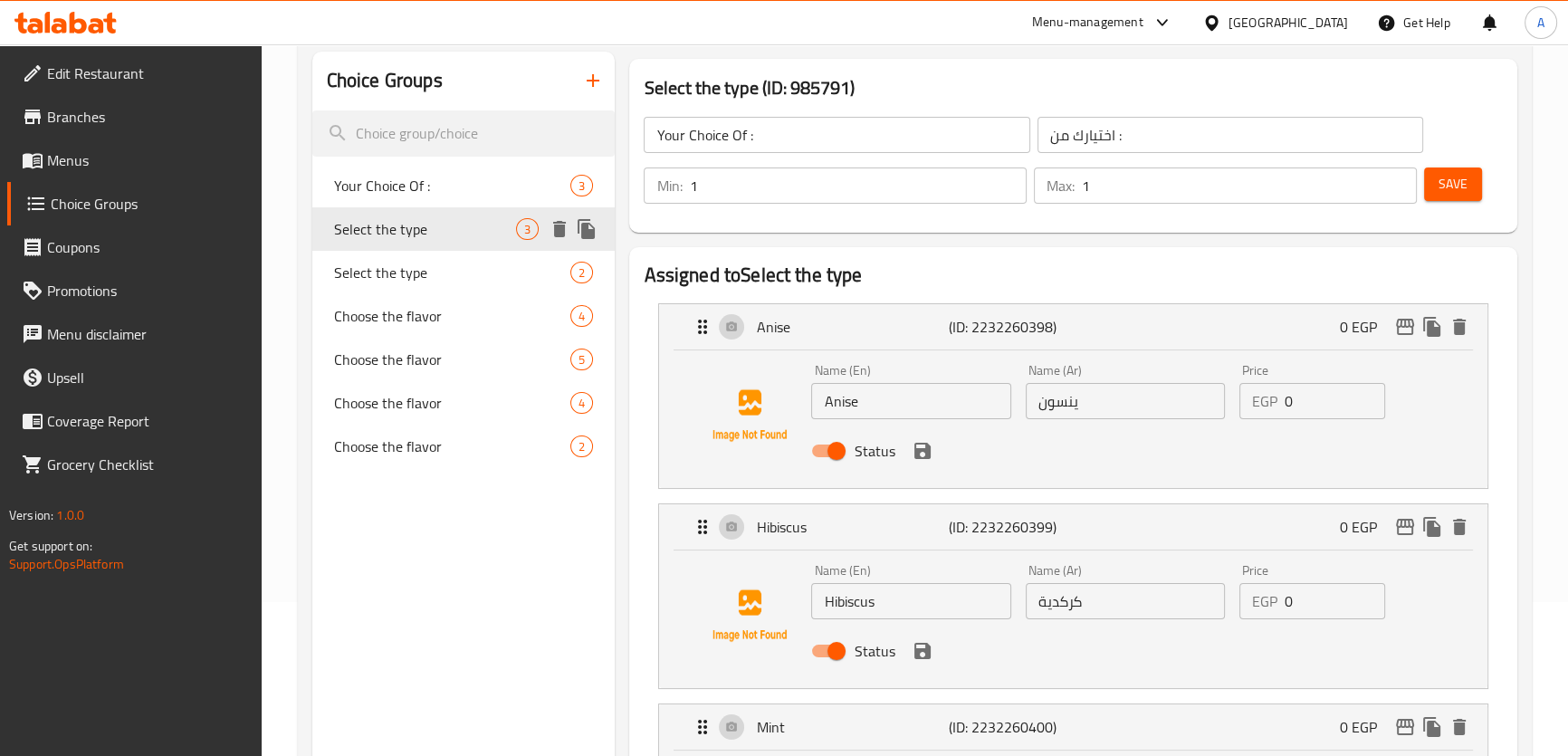
type input "Select the type"
type input "اختر النوع"
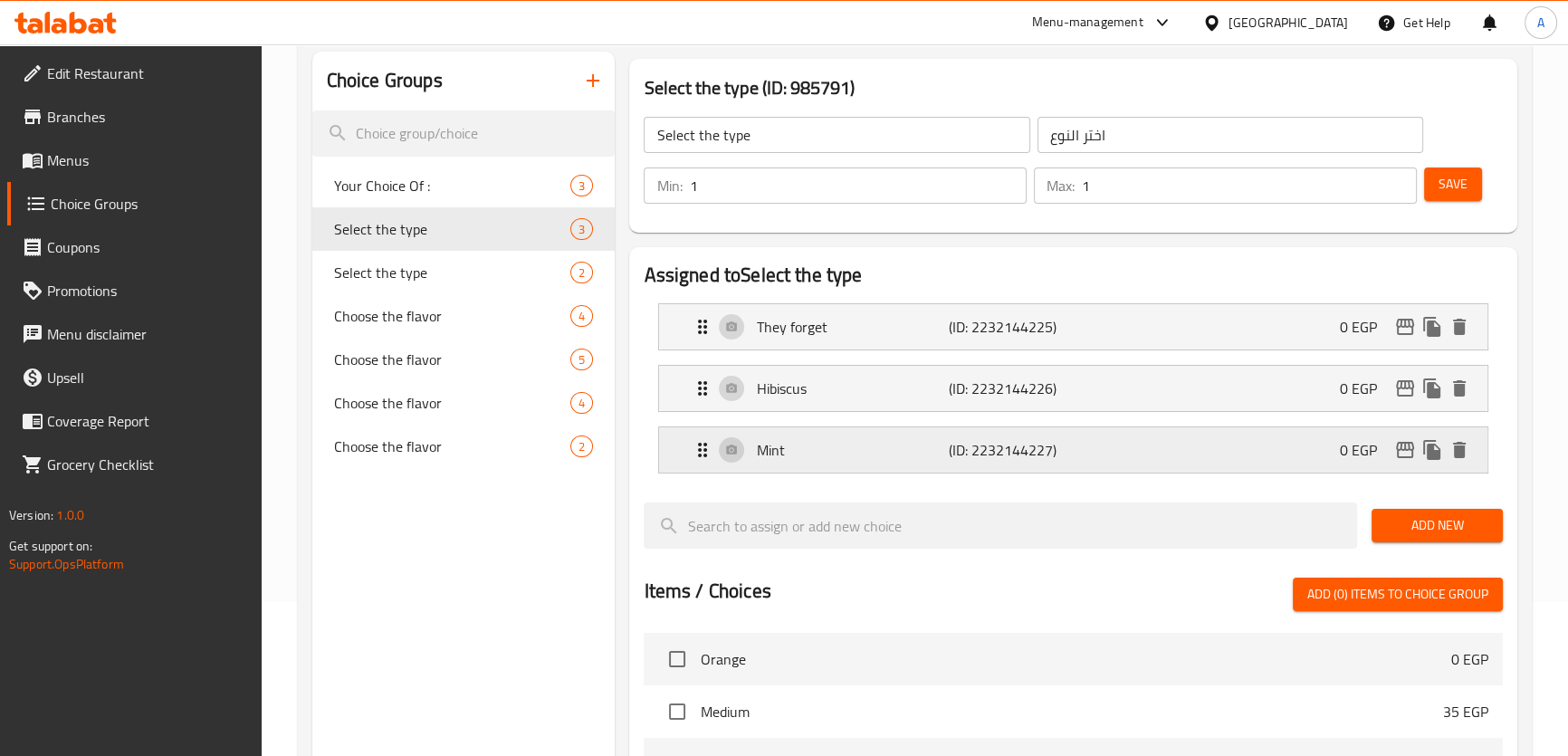
click at [844, 443] on p "Mint" at bounding box center [851, 450] width 192 height 22
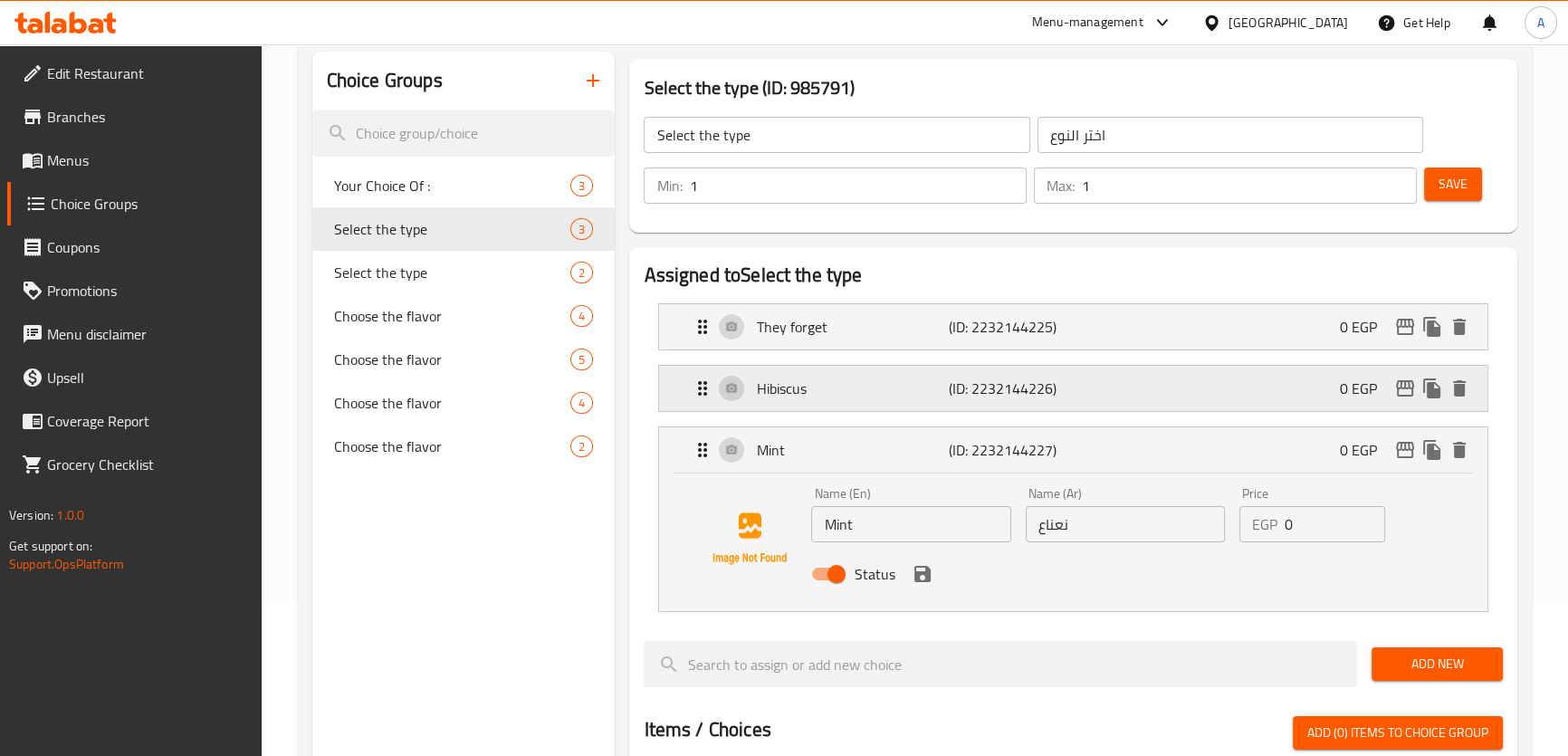
click at [863, 382] on p "Hibiscus" at bounding box center [851, 388] width 192 height 22
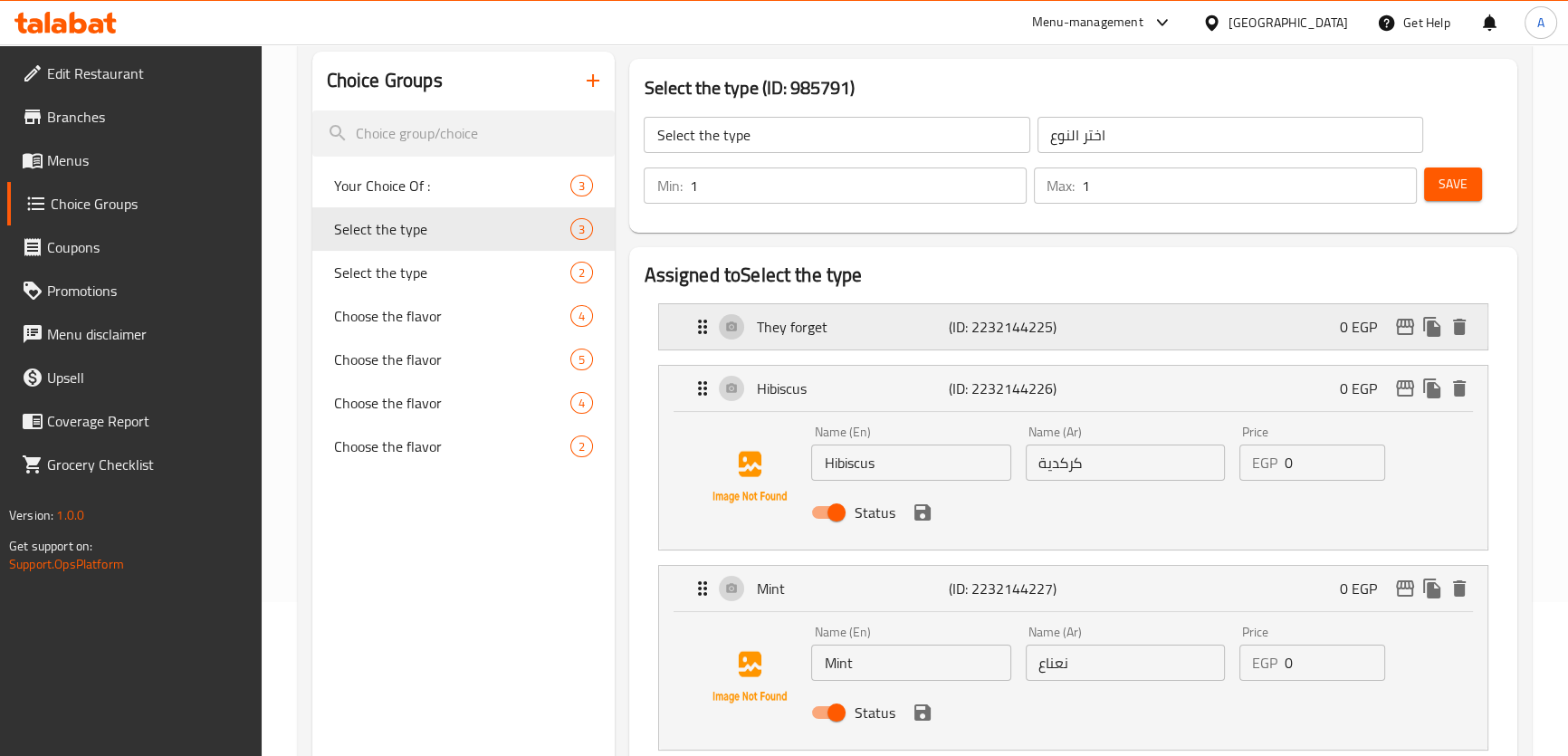
click at [895, 344] on div "They forget (ID: 2232144225) 0 EGP" at bounding box center [1078, 327] width 773 height 45
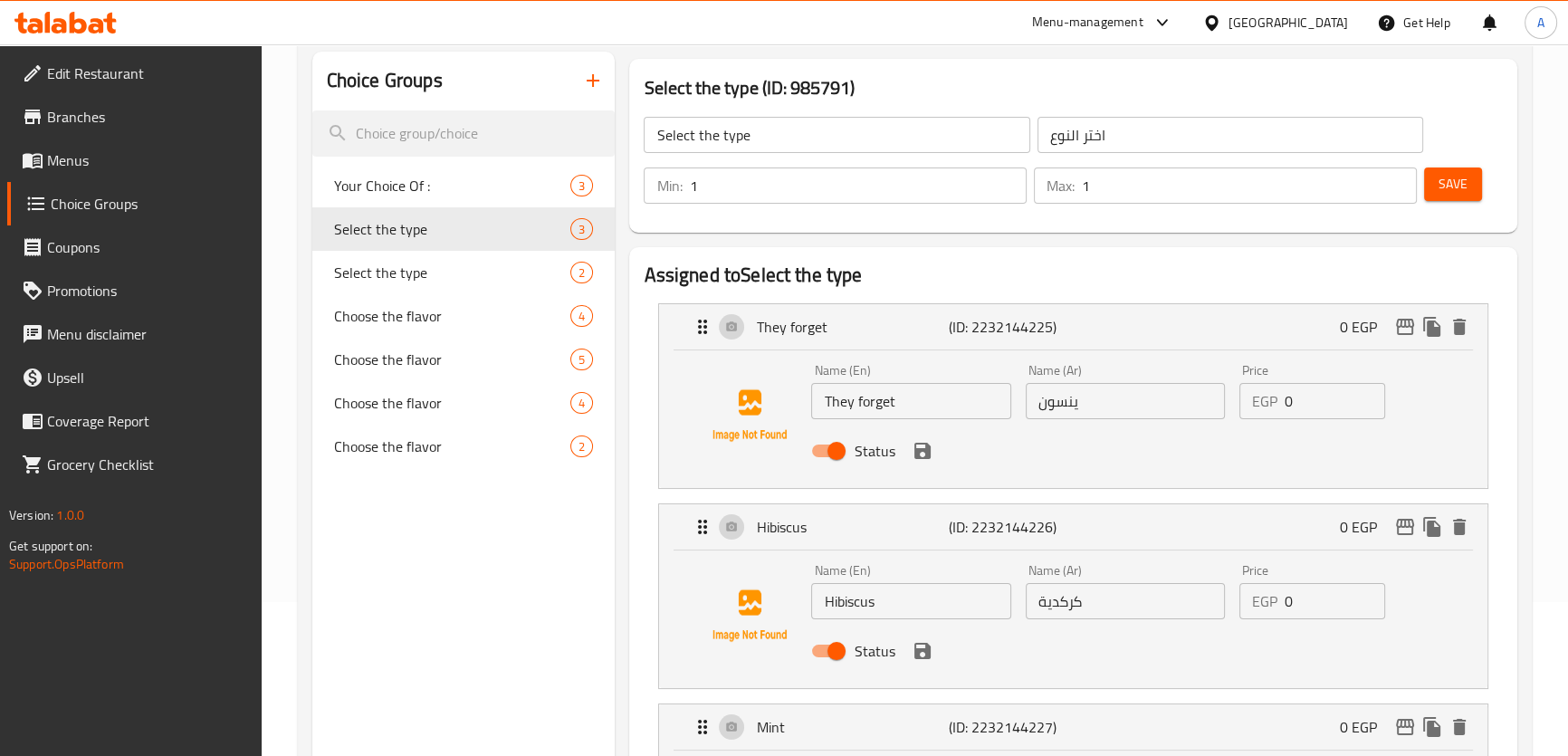
click at [913, 402] on input "They forget" at bounding box center [910, 401] width 199 height 36
paste input "Anise"
click at [919, 444] on icon "save" at bounding box center [922, 451] width 17 height 17
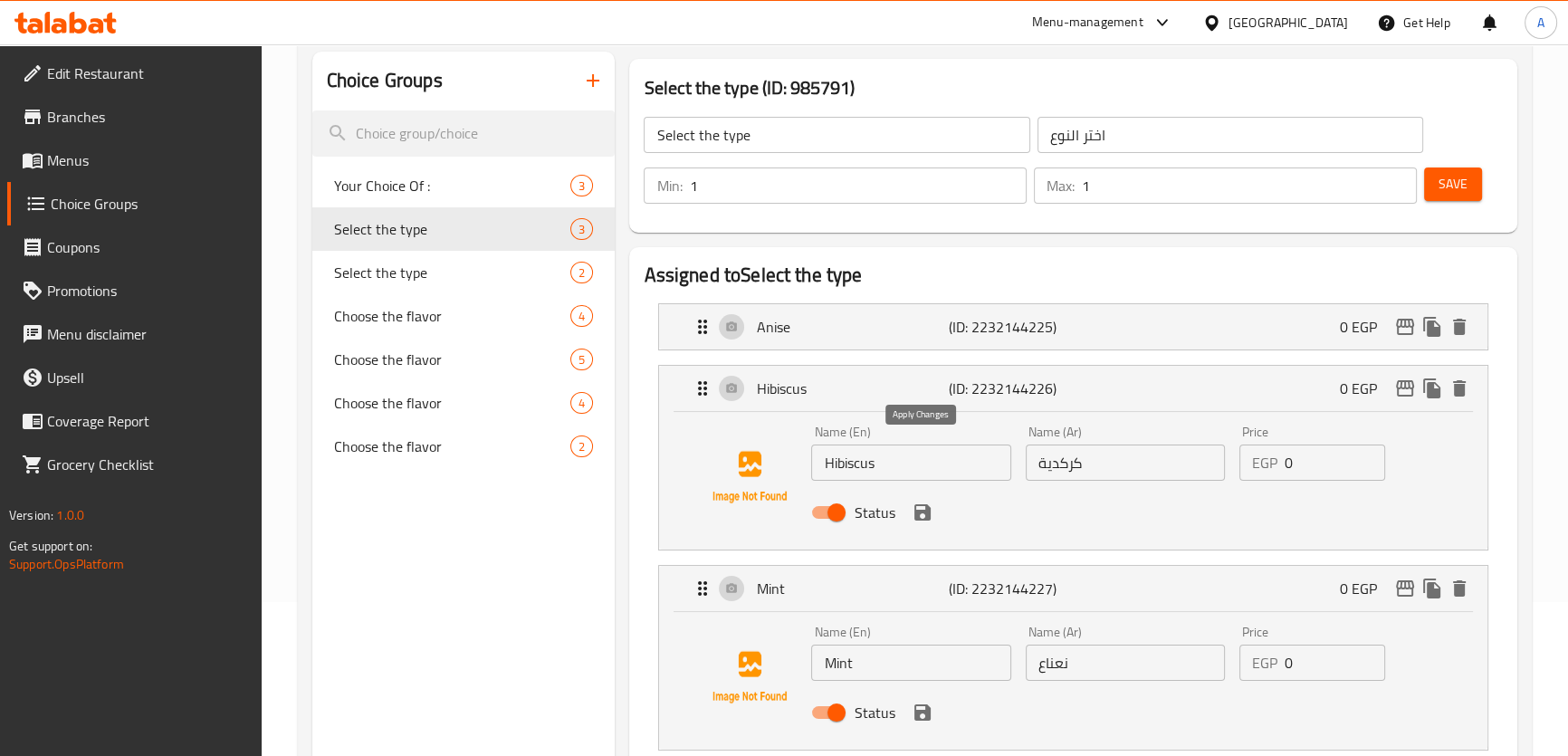
type input "Anise"
click at [1470, 187] on button "Save" at bounding box center [1453, 184] width 58 height 33
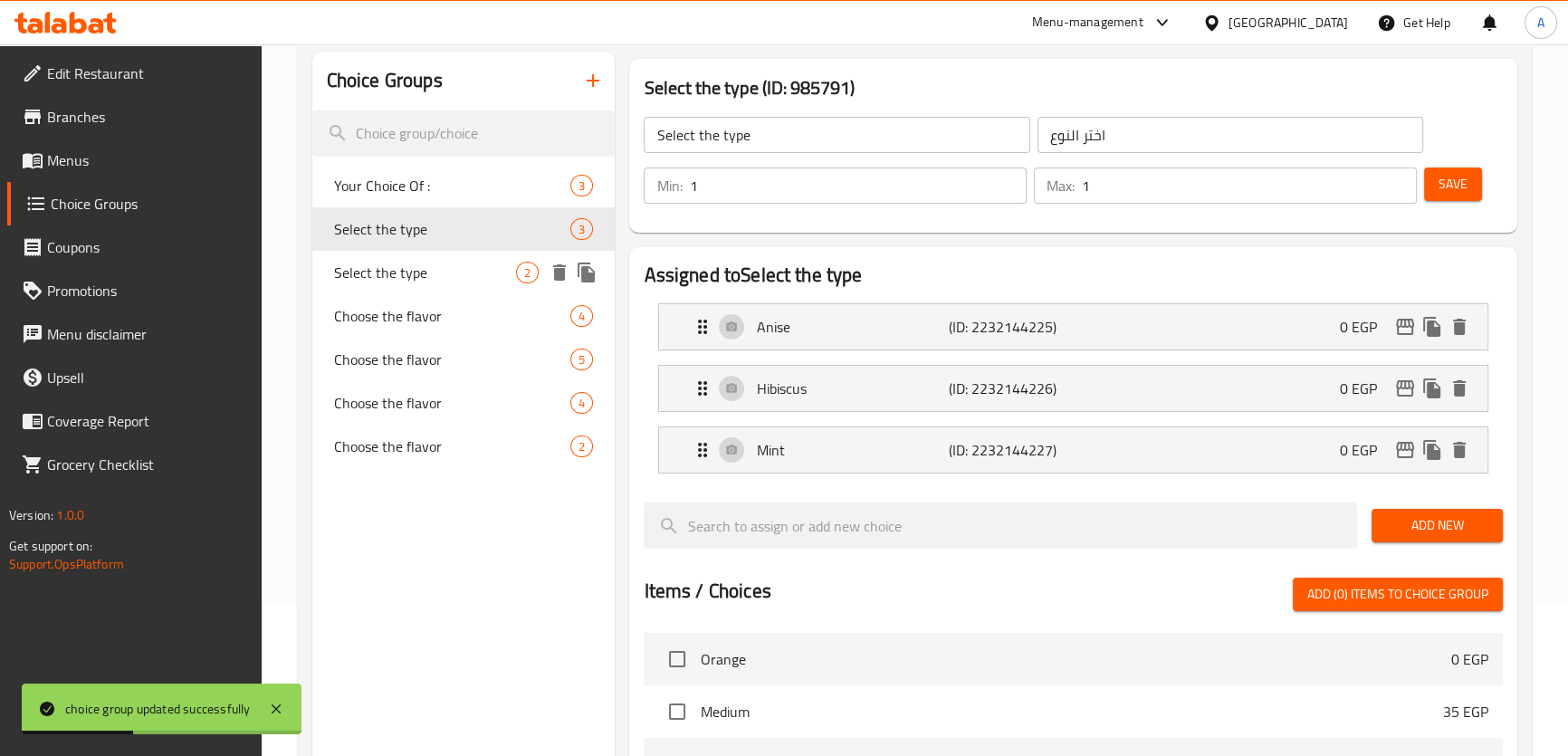
click at [422, 284] on span "Select the type" at bounding box center [425, 273] width 183 height 22
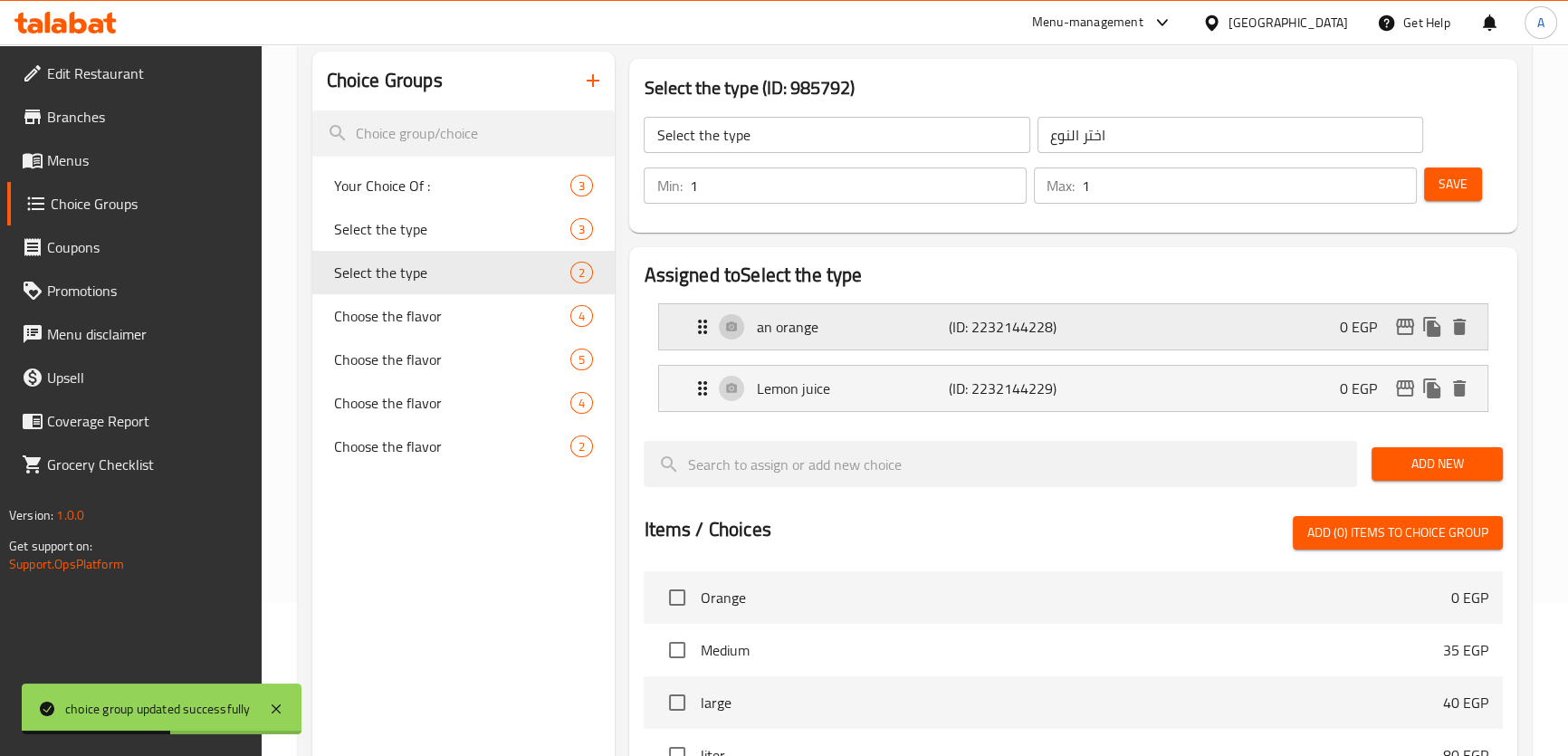
click at [884, 316] on p "an orange" at bounding box center [851, 327] width 192 height 22
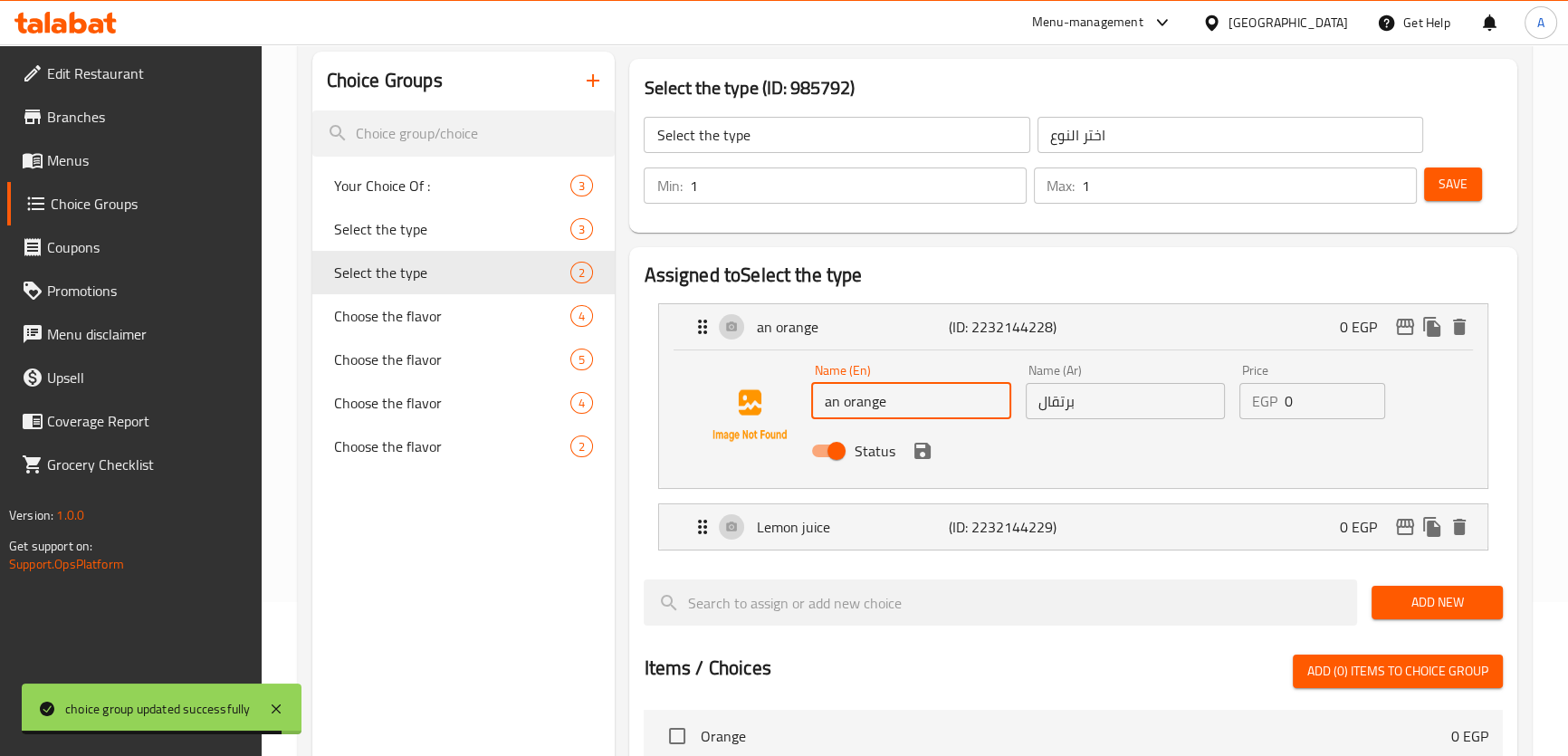
drag, startPoint x: 840, startPoint y: 399, endPoint x: 825, endPoint y: 400, distance: 15.0
click at [839, 398] on input "an orange" at bounding box center [910, 401] width 199 height 36
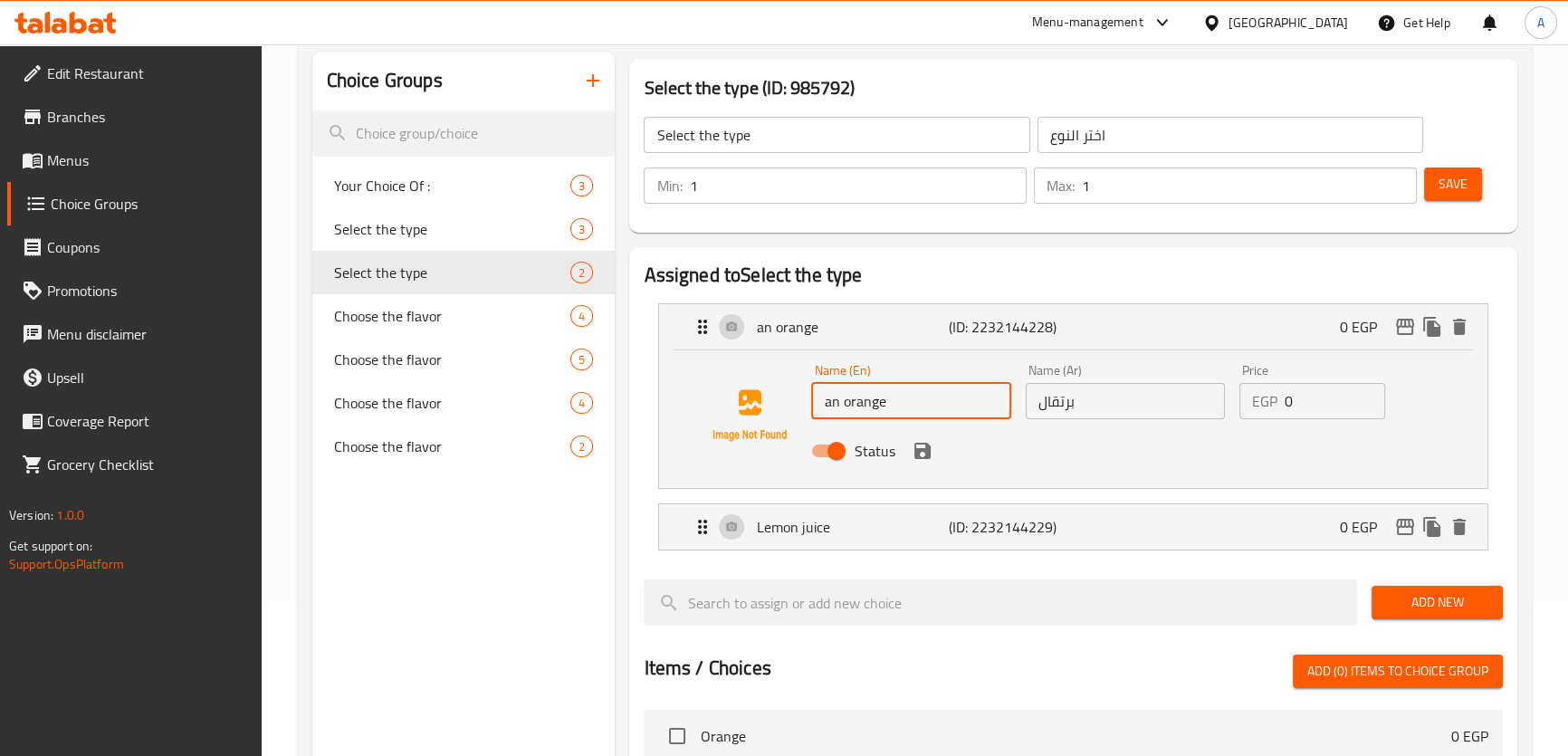
drag, startPoint x: 841, startPoint y: 408, endPoint x: 817, endPoint y: 402, distance: 24.7
click at [817, 402] on input "an orange" at bounding box center [910, 401] width 199 height 36
click at [915, 457] on icon "save" at bounding box center [922, 451] width 17 height 17
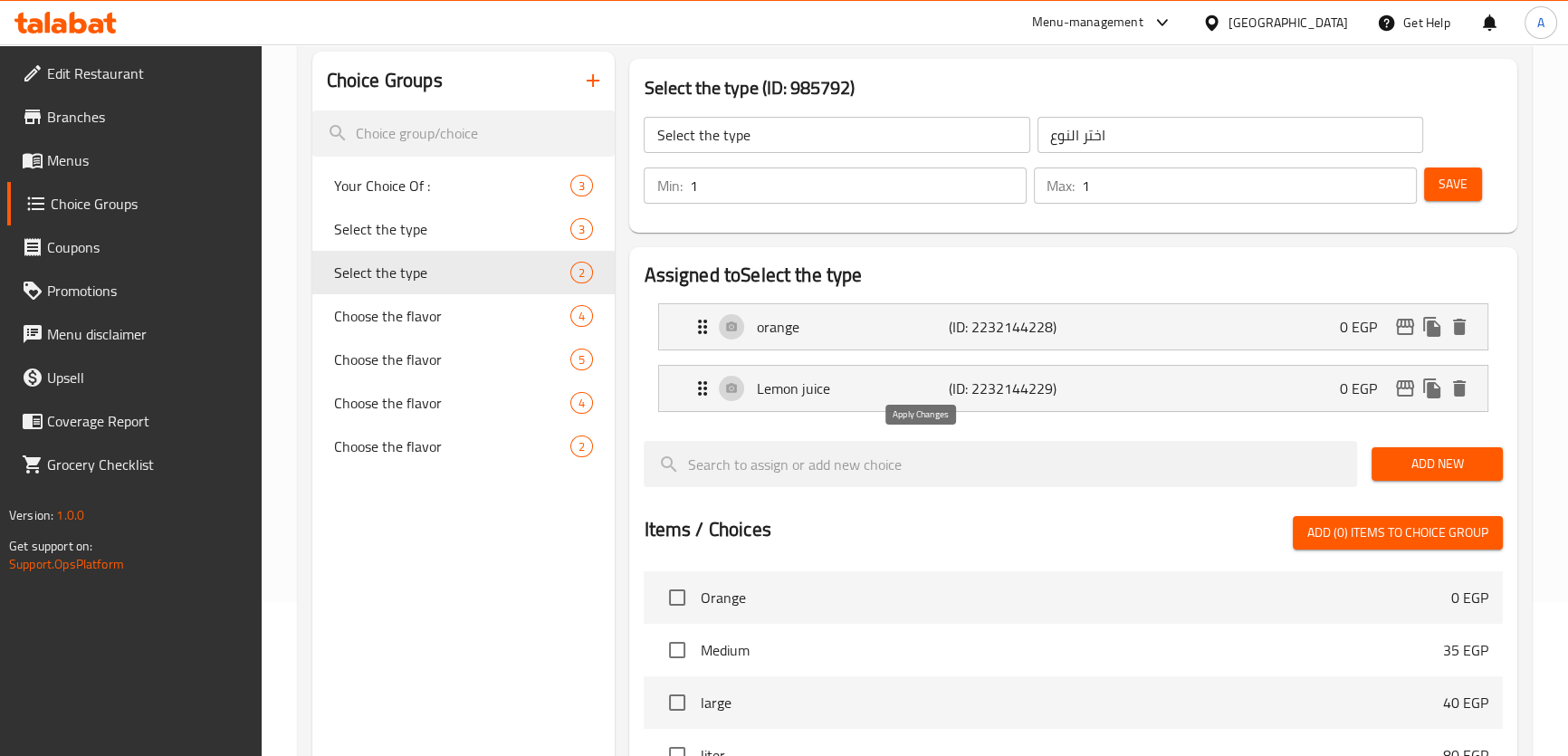
type input "orange"
click at [1141, 391] on div "Lemon juice (ID: 2232144229) 0 EGP" at bounding box center [1078, 389] width 773 height 45
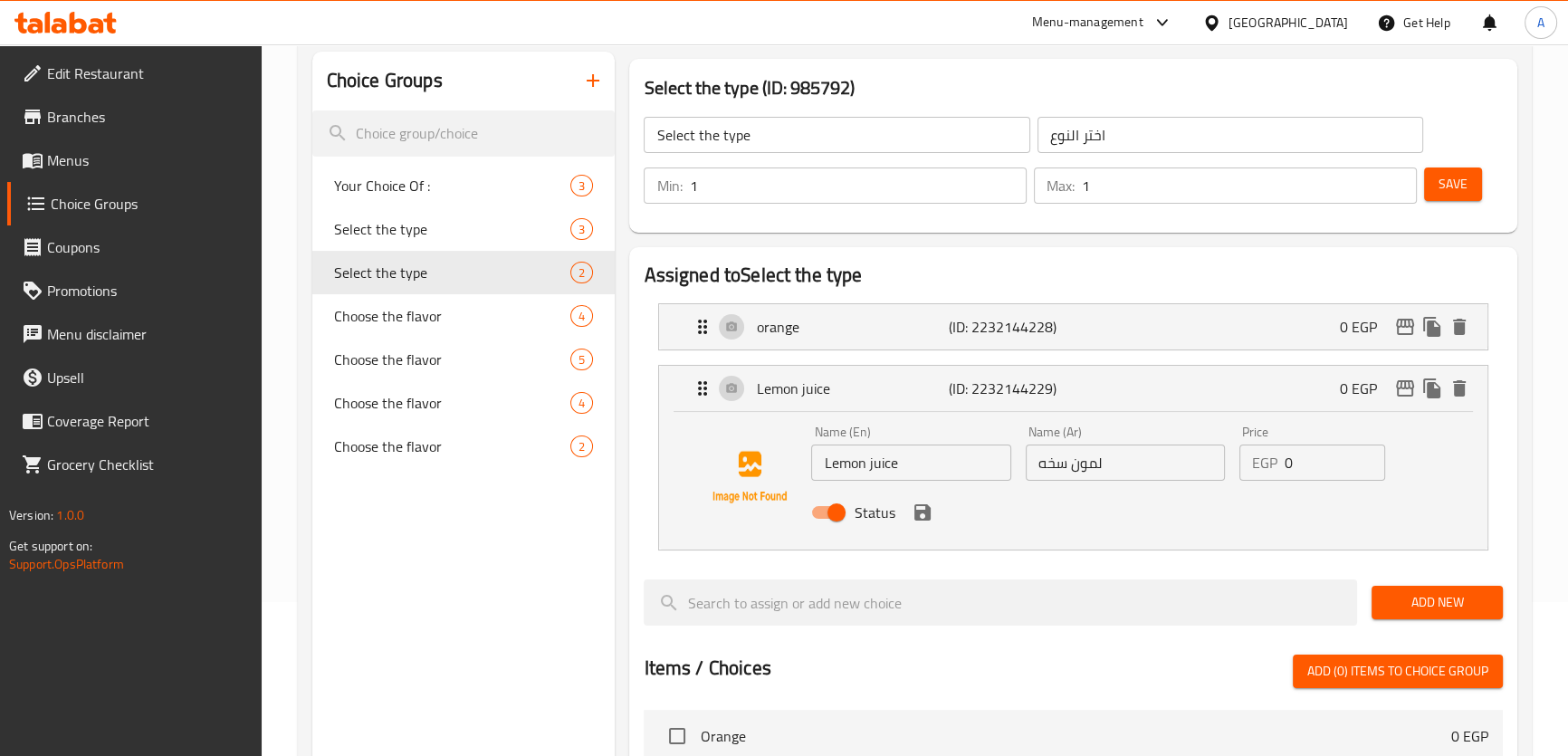
click at [880, 459] on input "Lemon juice" at bounding box center [910, 463] width 199 height 36
click at [1043, 460] on input "لمون سخه" at bounding box center [1125, 463] width 199 height 36
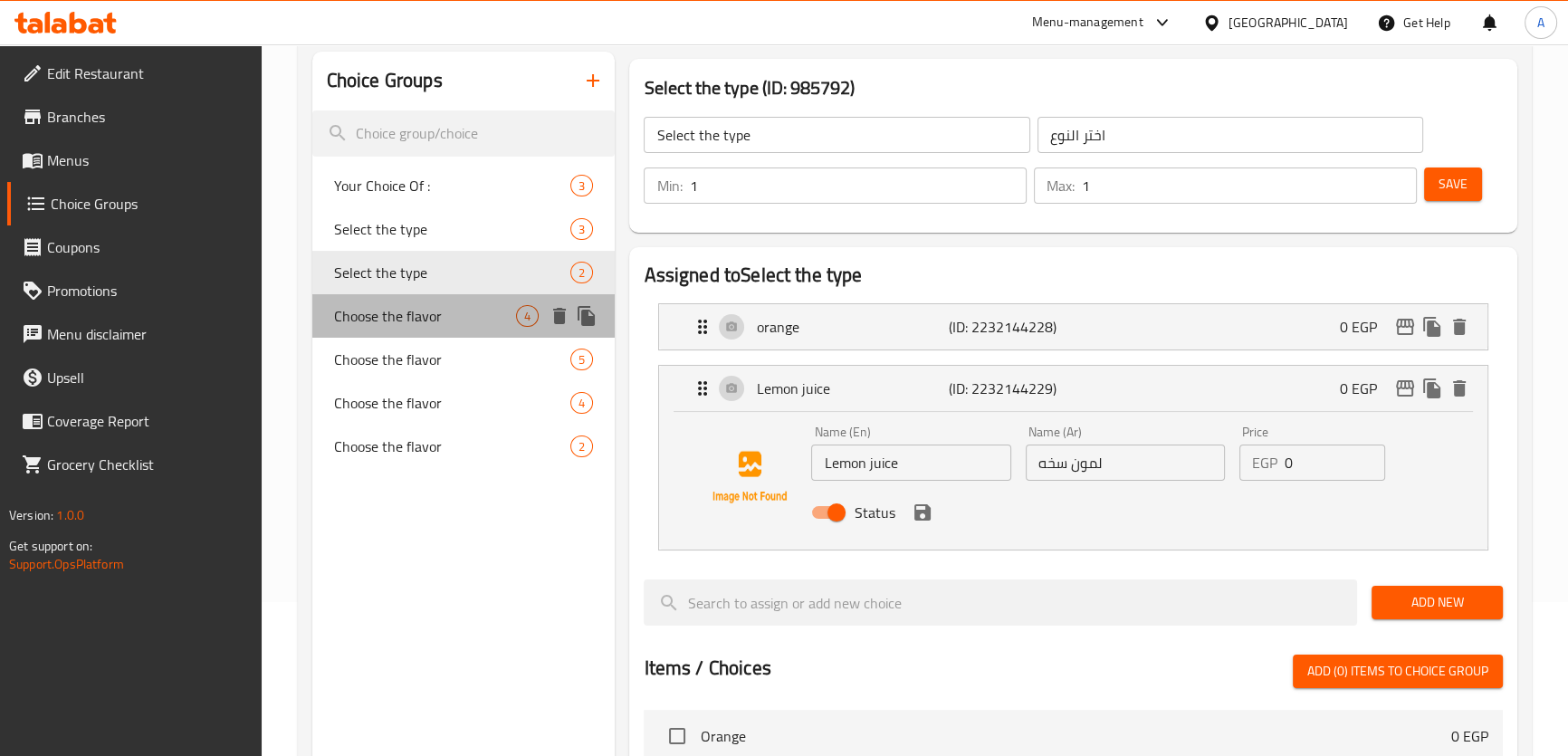
click at [438, 306] on span "Choose the flavor" at bounding box center [425, 316] width 183 height 22
type input "Choose the flavor"
type input "اختر النكهة"
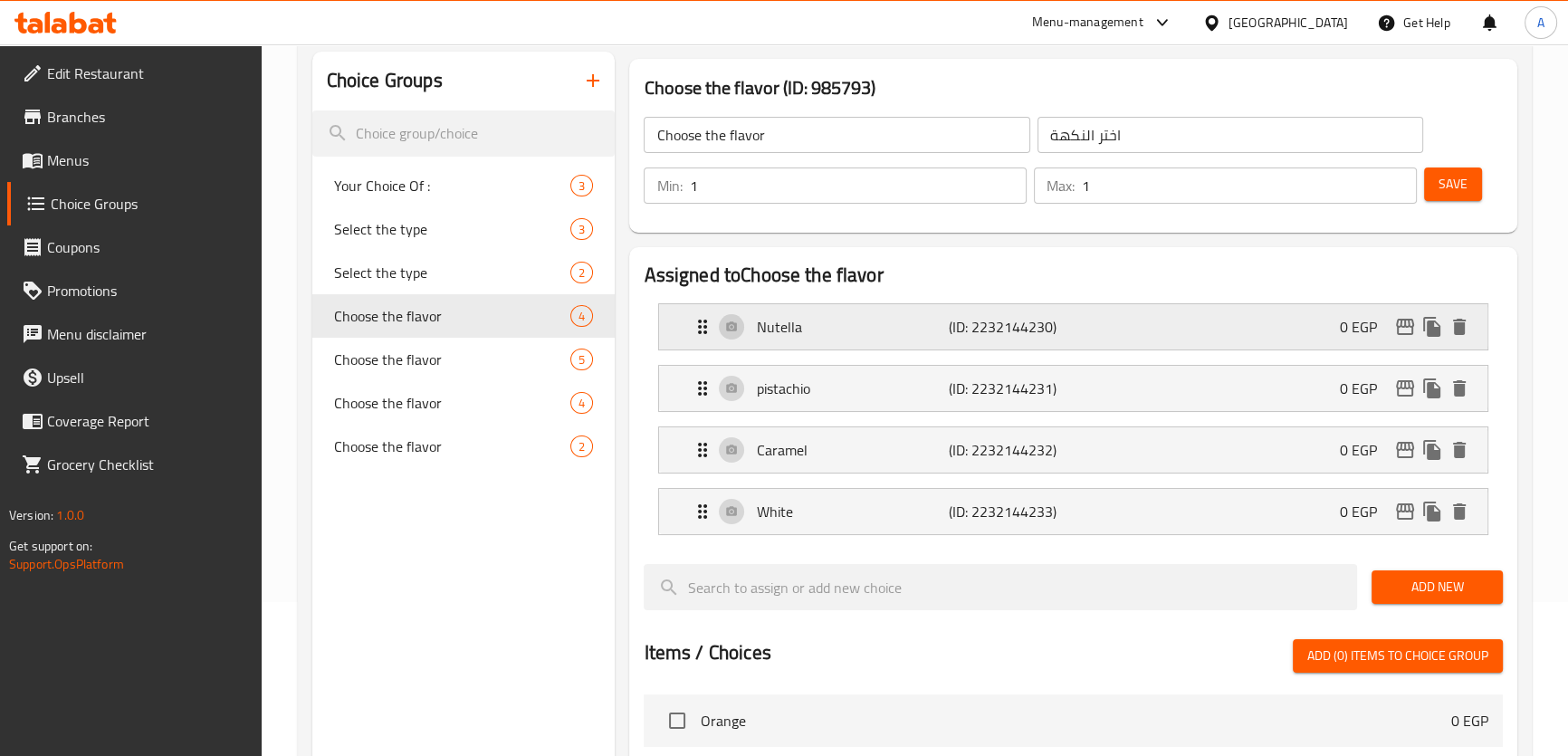
click at [910, 307] on div "Nutella (ID: 2232144230) 0 EGP" at bounding box center [1078, 327] width 773 height 45
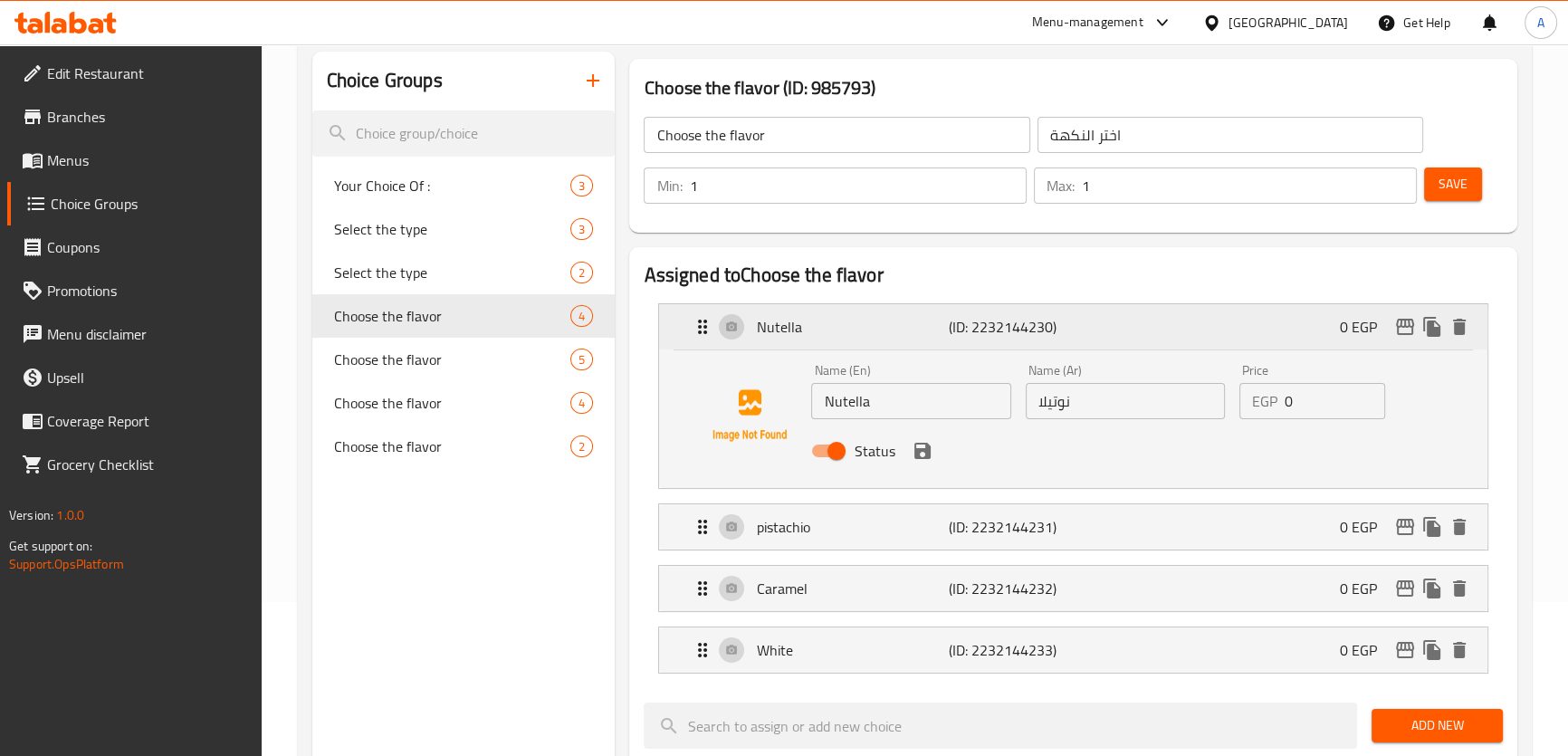
click at [909, 308] on div "Nutella (ID: 2232144230) 0 EGP" at bounding box center [1078, 327] width 773 height 45
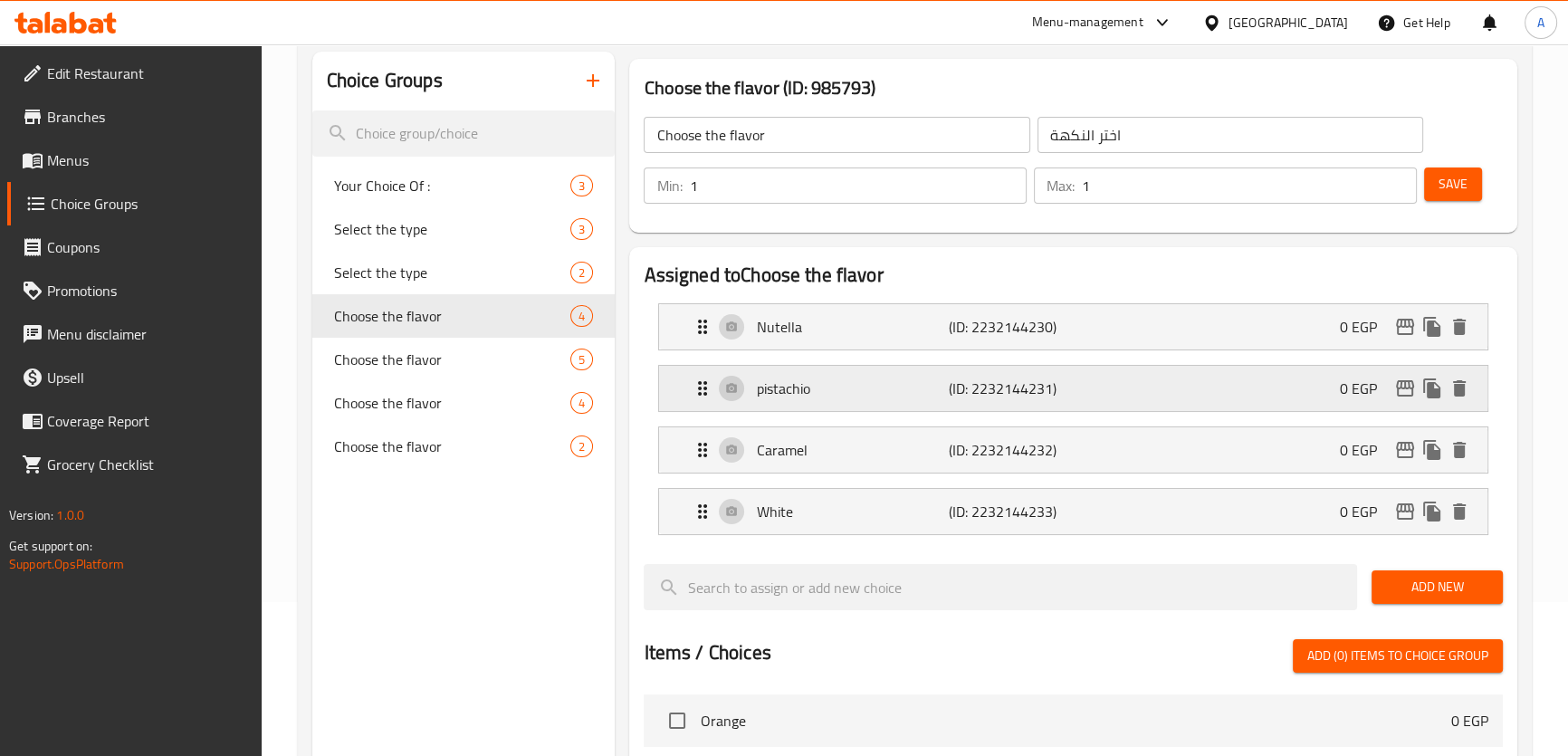
click at [851, 388] on p "pistachio" at bounding box center [851, 388] width 192 height 22
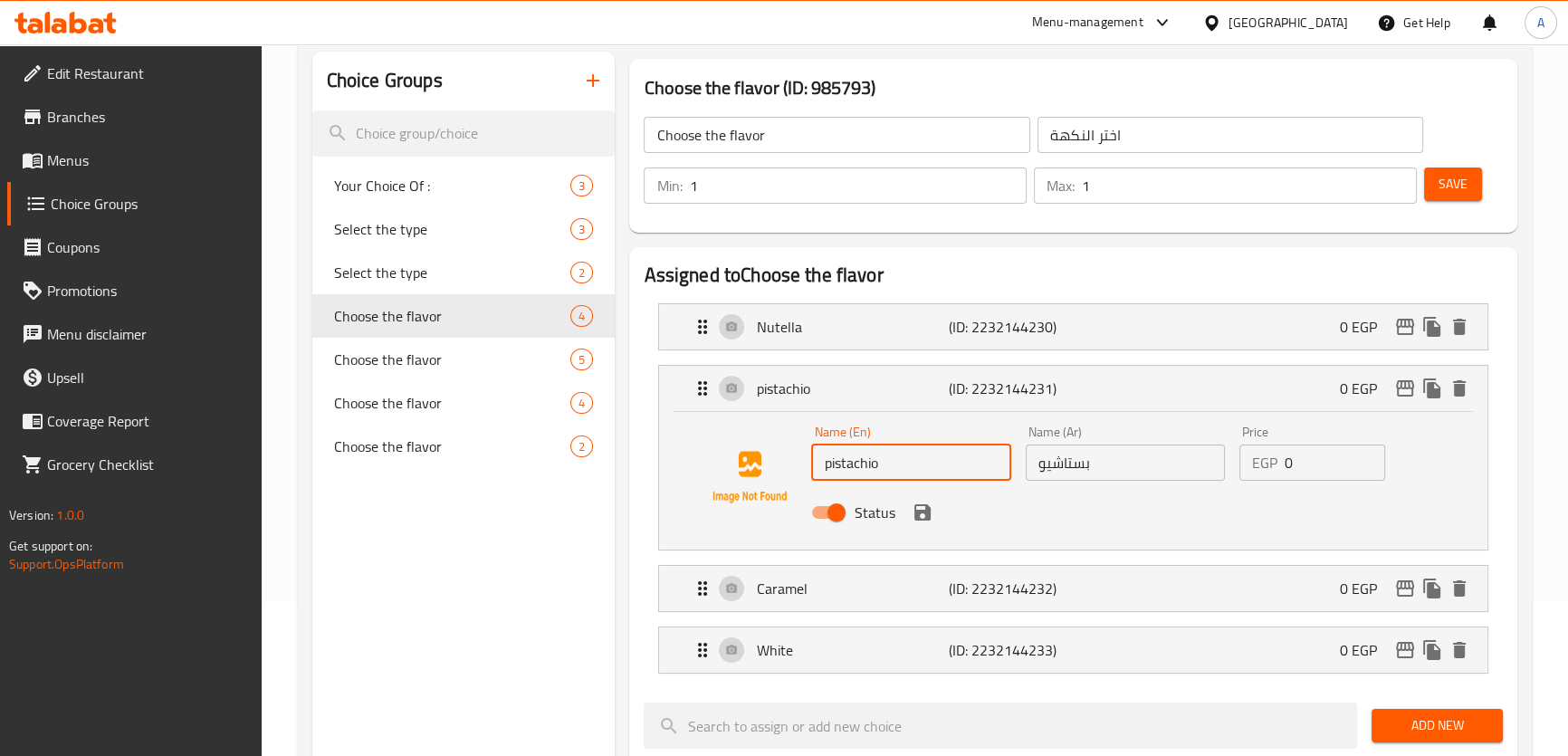
click at [883, 465] on input "pistachio" at bounding box center [910, 463] width 199 height 36
click at [873, 400] on div "pistachio (ID: 2232144231) 0 EGP" at bounding box center [1078, 389] width 773 height 45
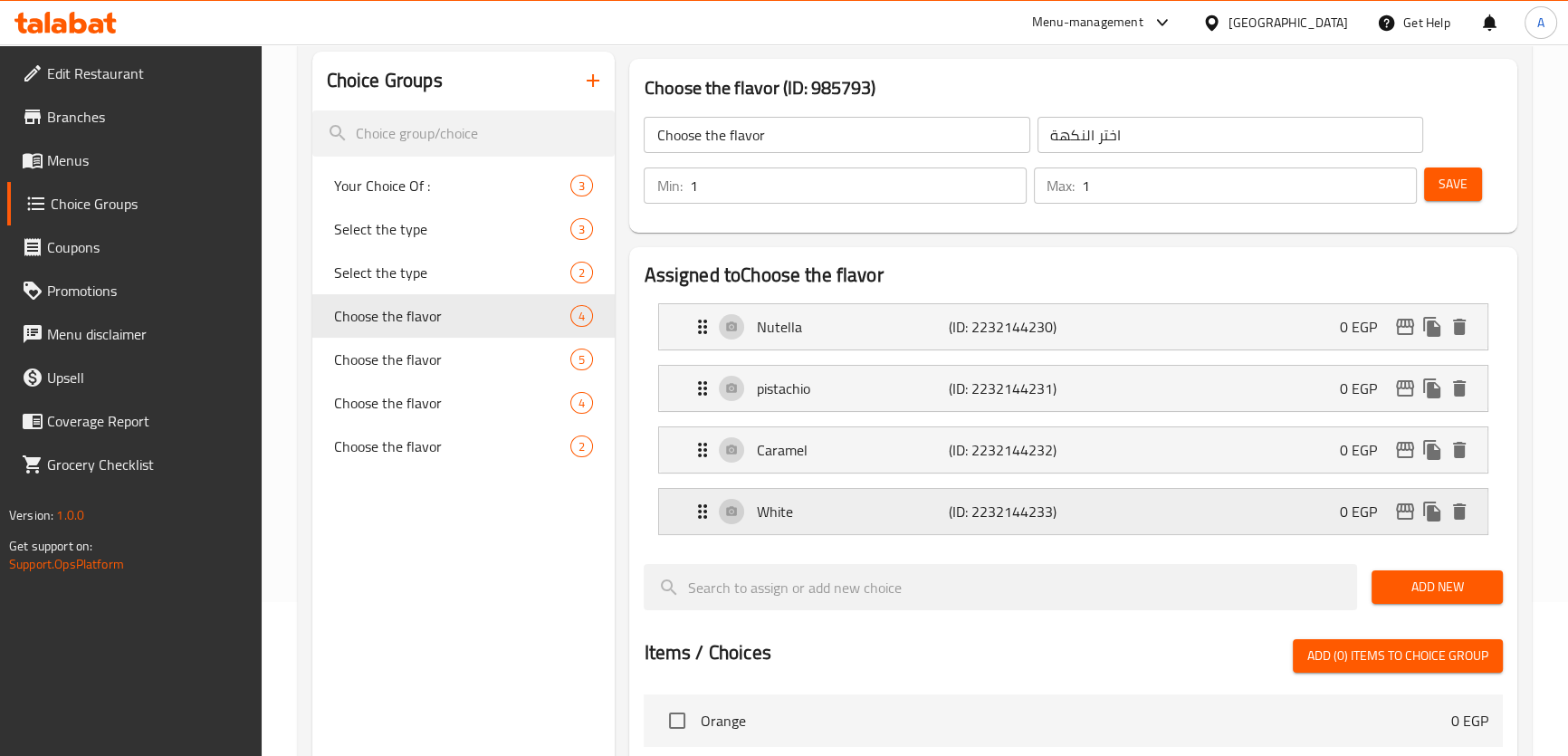
click at [827, 515] on p "White" at bounding box center [851, 512] width 192 height 22
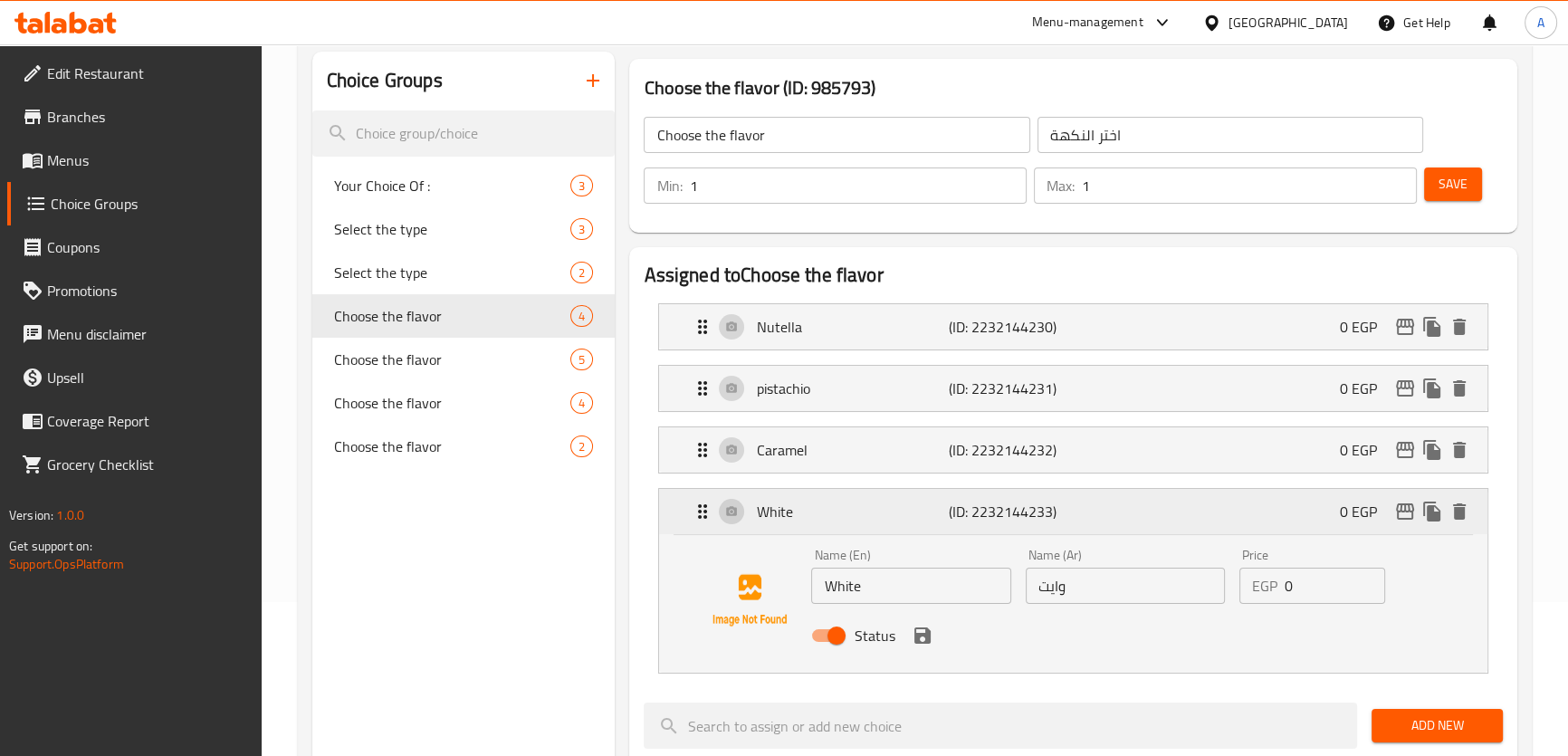
click at [827, 516] on p "White" at bounding box center [851, 512] width 192 height 22
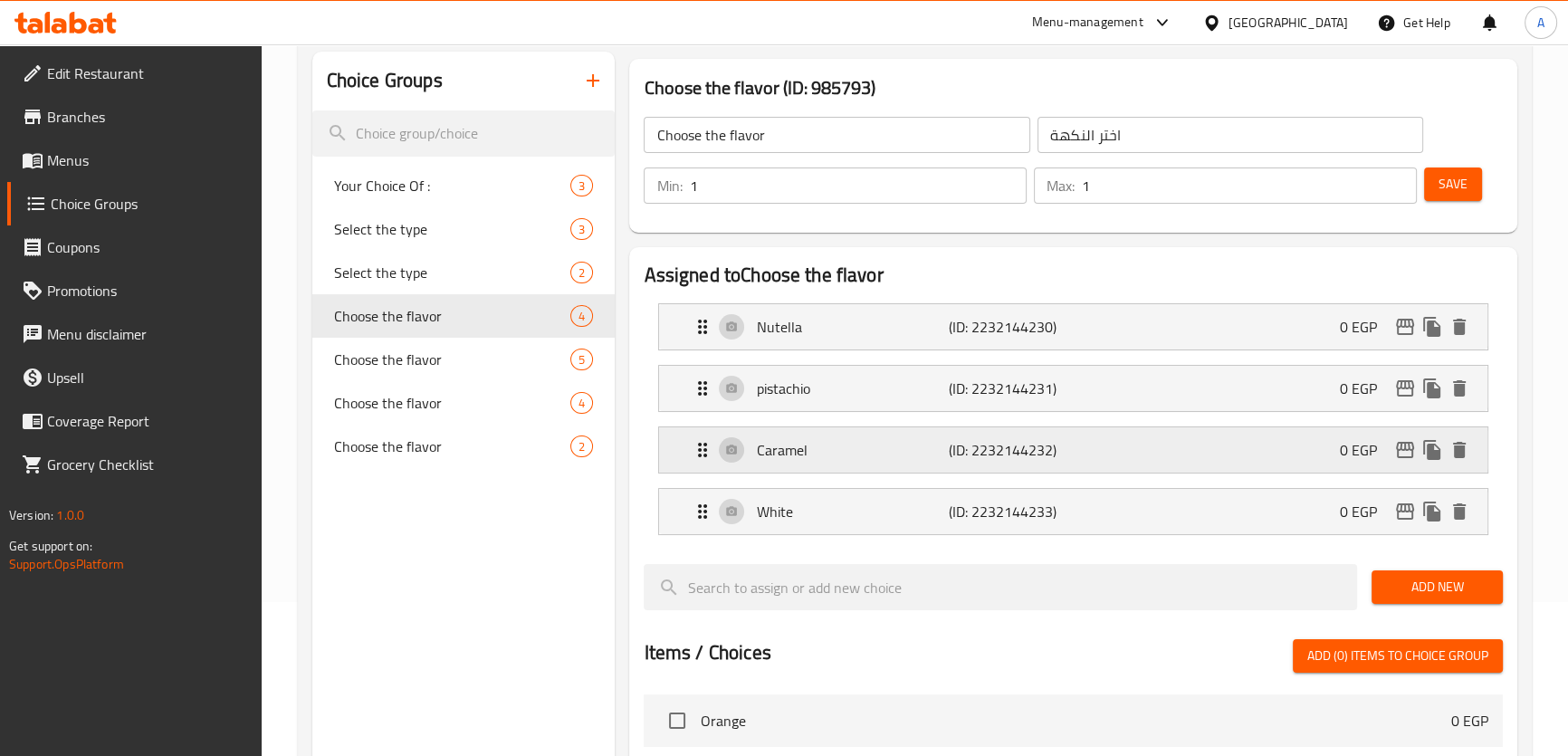
click at [803, 461] on p "Caramel" at bounding box center [851, 450] width 192 height 22
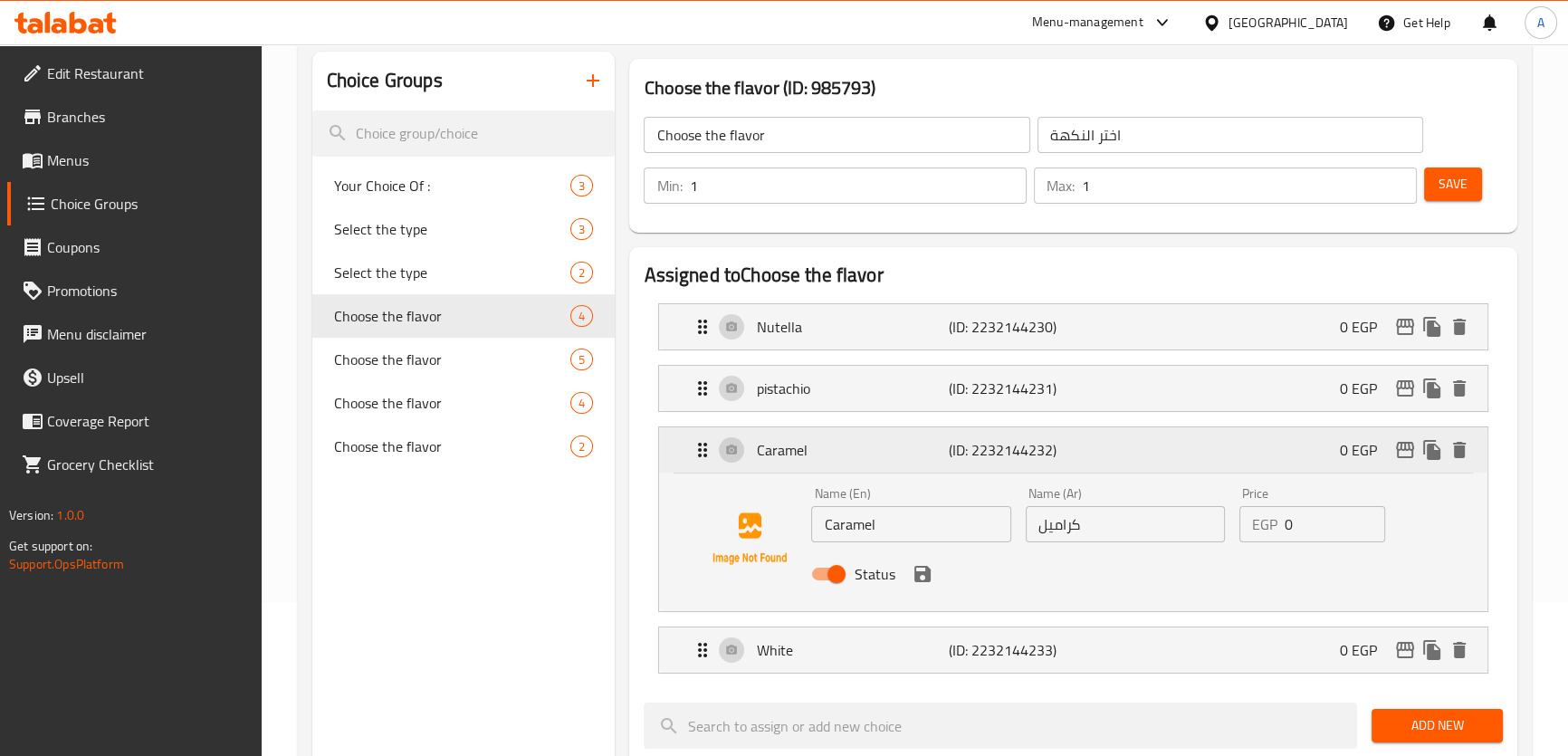
click at [803, 461] on p "Caramel" at bounding box center [851, 450] width 192 height 22
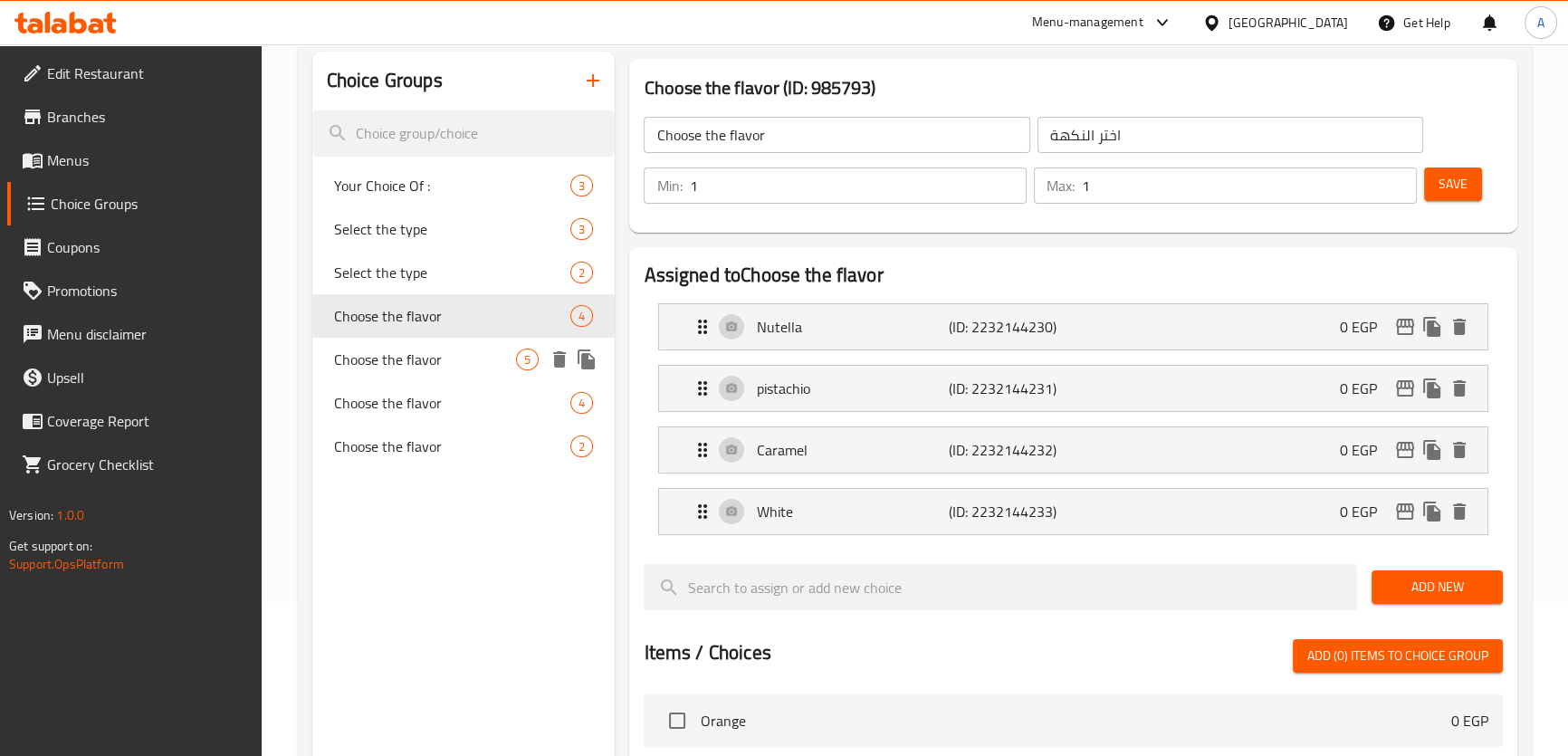
click at [441, 372] on div "Choose the flavor 5" at bounding box center [464, 359] width 303 height 43
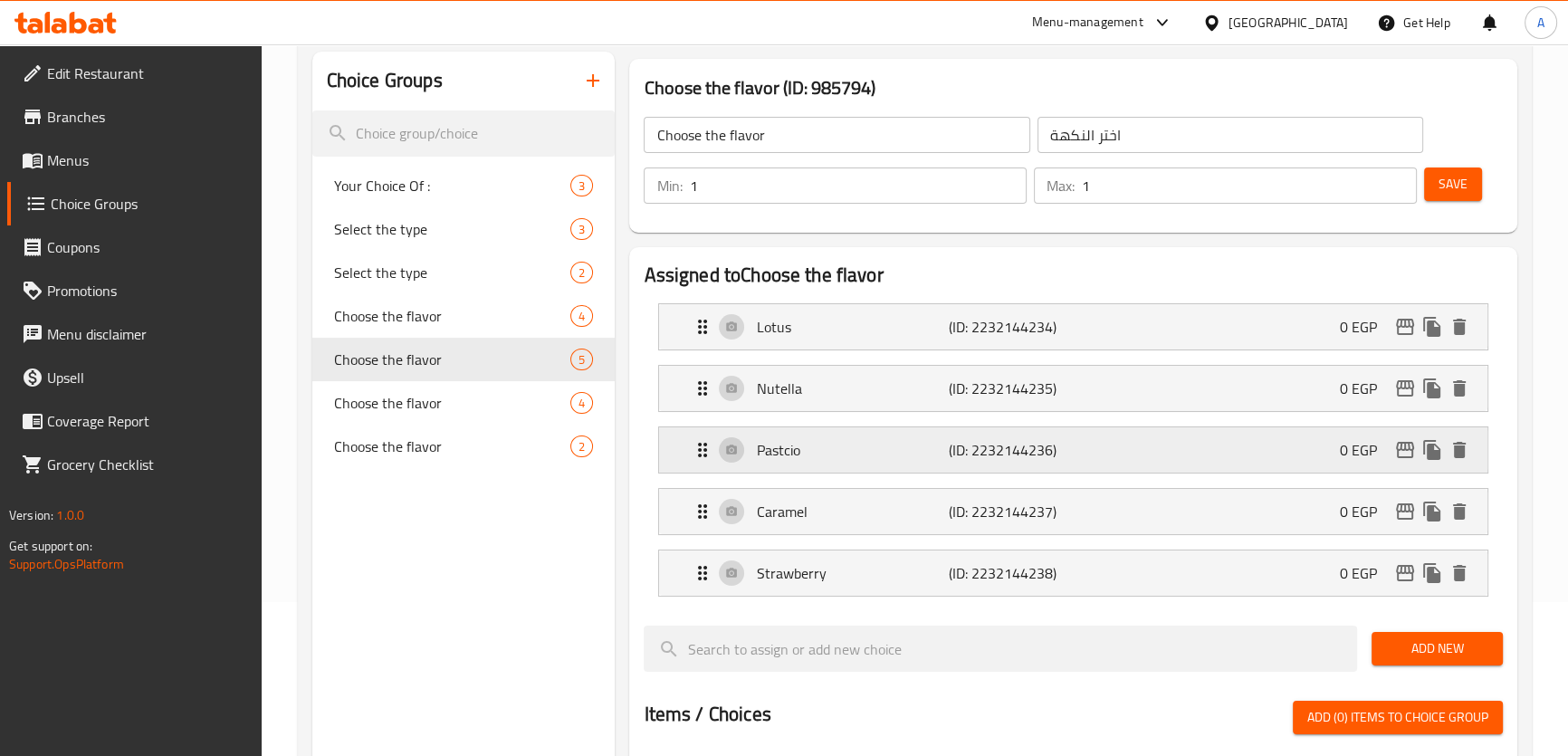
click at [841, 443] on p "Pastcio" at bounding box center [851, 450] width 192 height 22
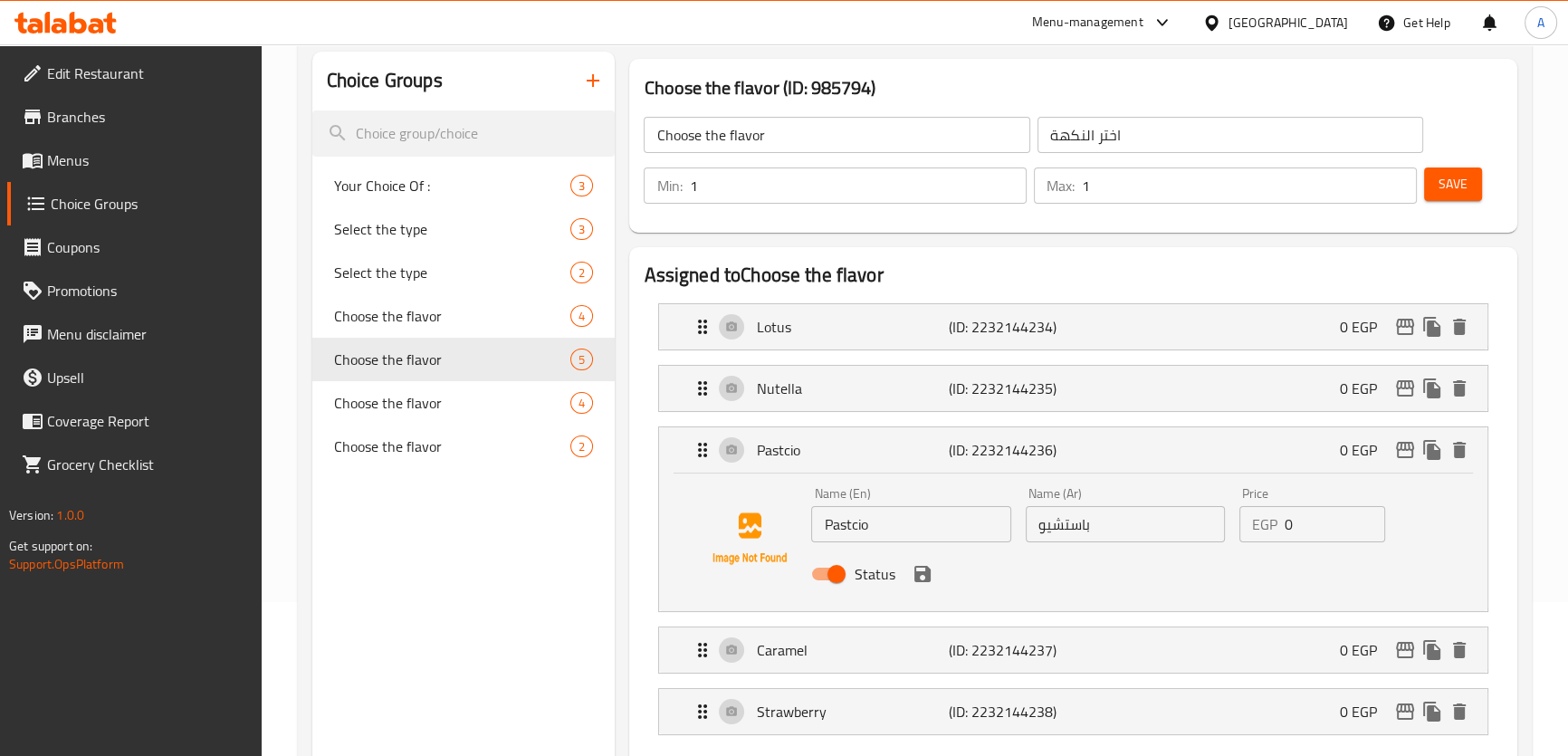
click at [896, 538] on input "Pastcio" at bounding box center [910, 524] width 199 height 36
paste input "pistachio"
click at [1139, 594] on div "Status" at bounding box center [1125, 574] width 642 height 49
type input "pistachio"
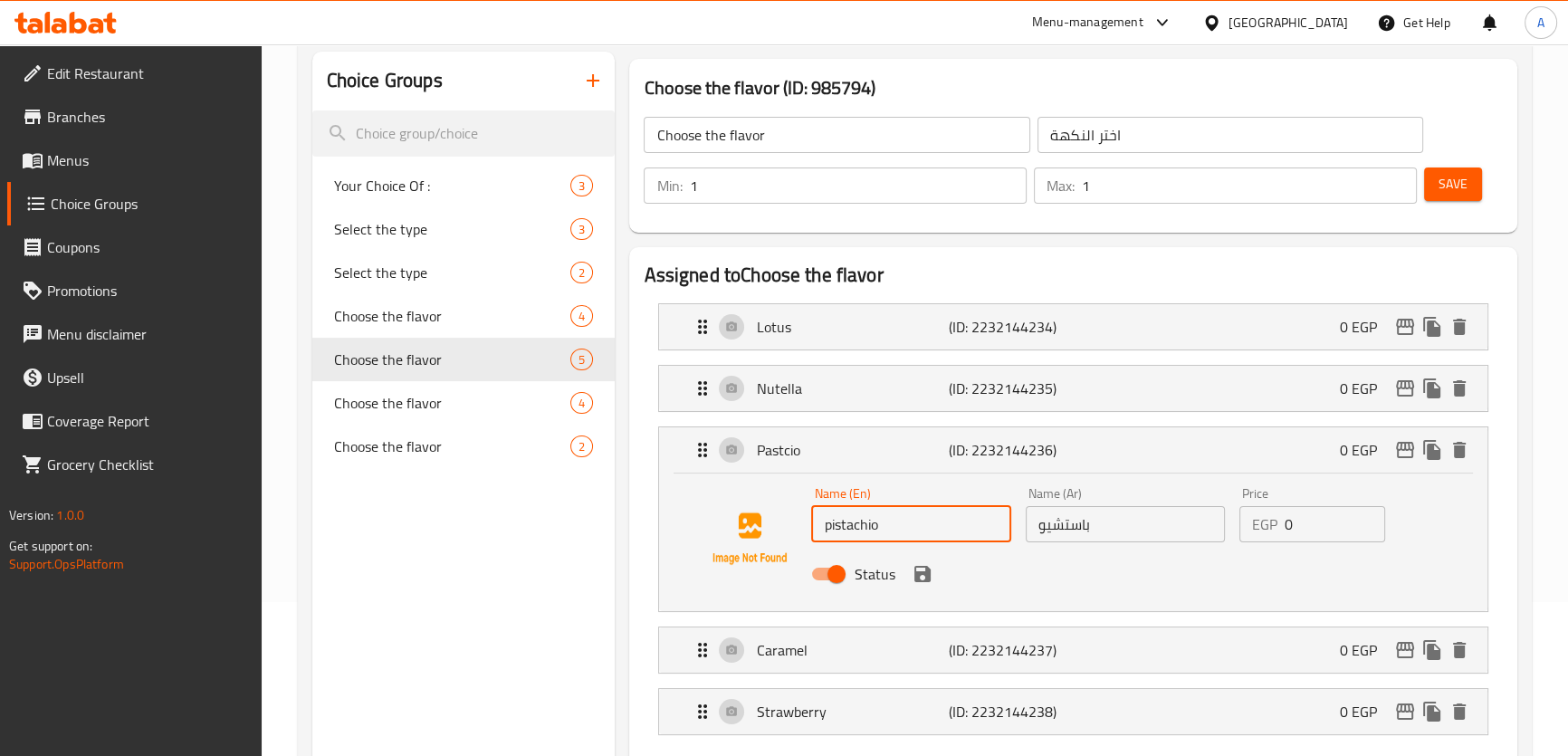
click at [922, 571] on icon "save" at bounding box center [922, 574] width 17 height 17
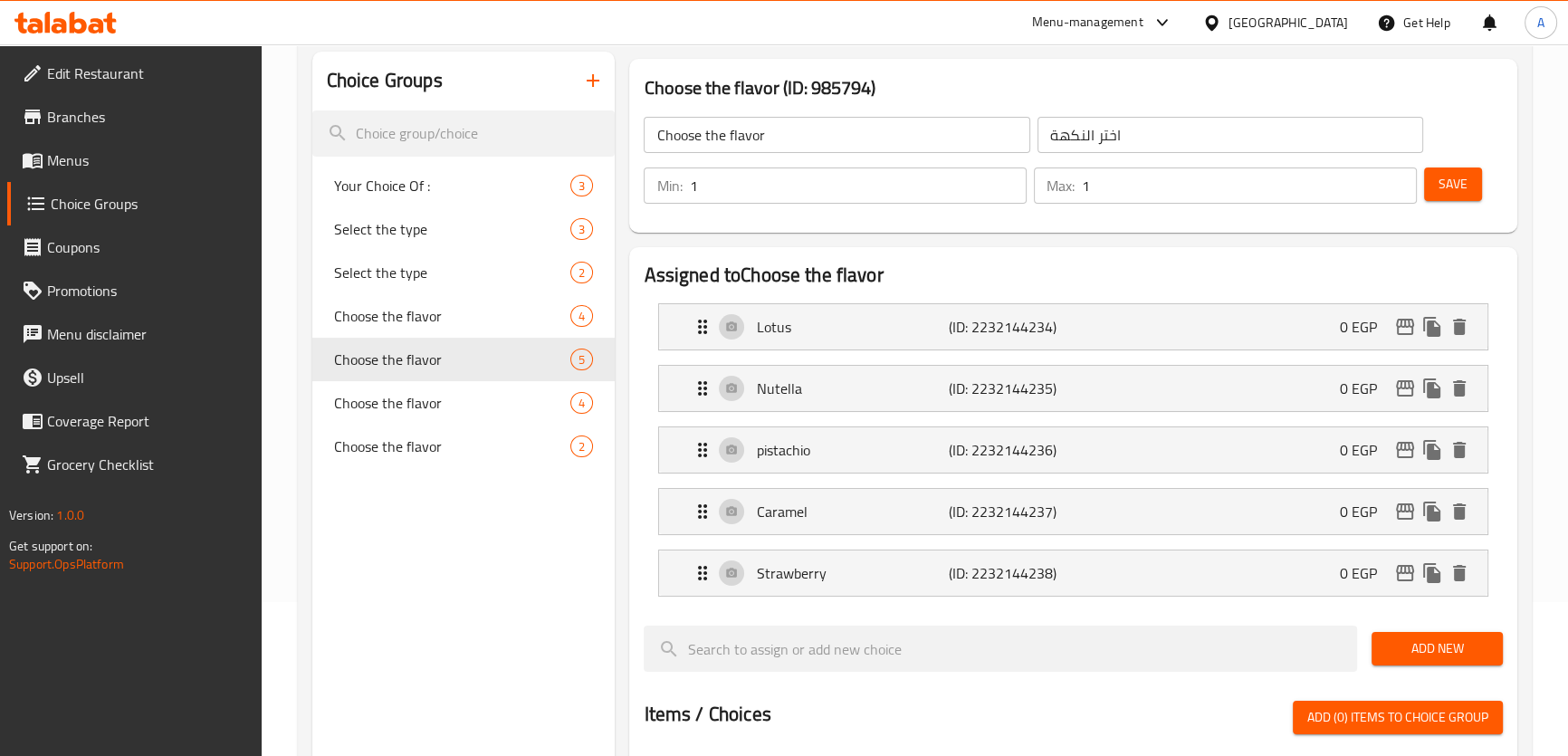
click at [1446, 188] on span "Save" at bounding box center [1452, 184] width 29 height 23
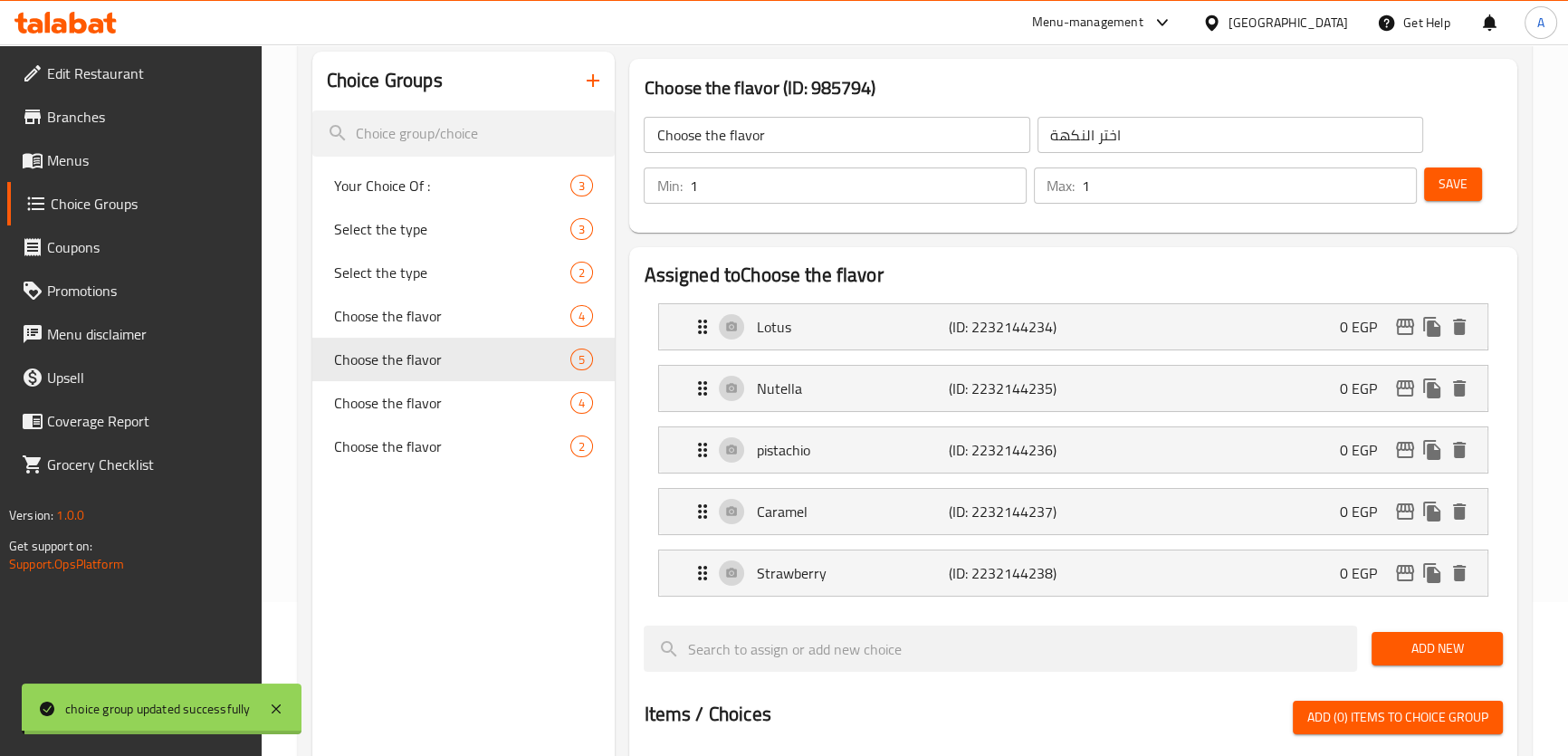
click at [431, 406] on span "Choose the flavor" at bounding box center [452, 403] width 237 height 22
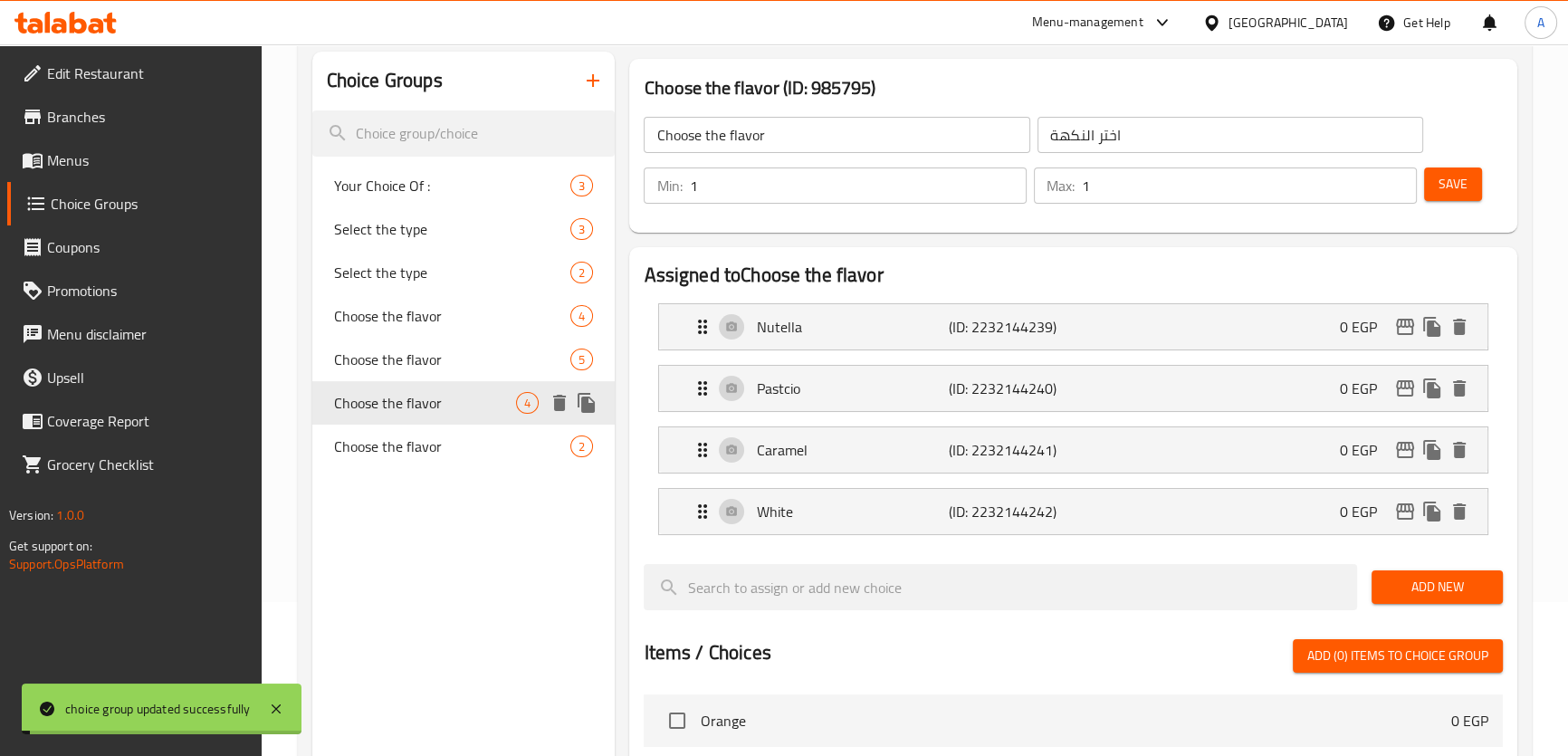
click at [431, 406] on span "Choose the flavor" at bounding box center [425, 403] width 183 height 22
click at [839, 395] on p "Pastcio" at bounding box center [851, 388] width 192 height 22
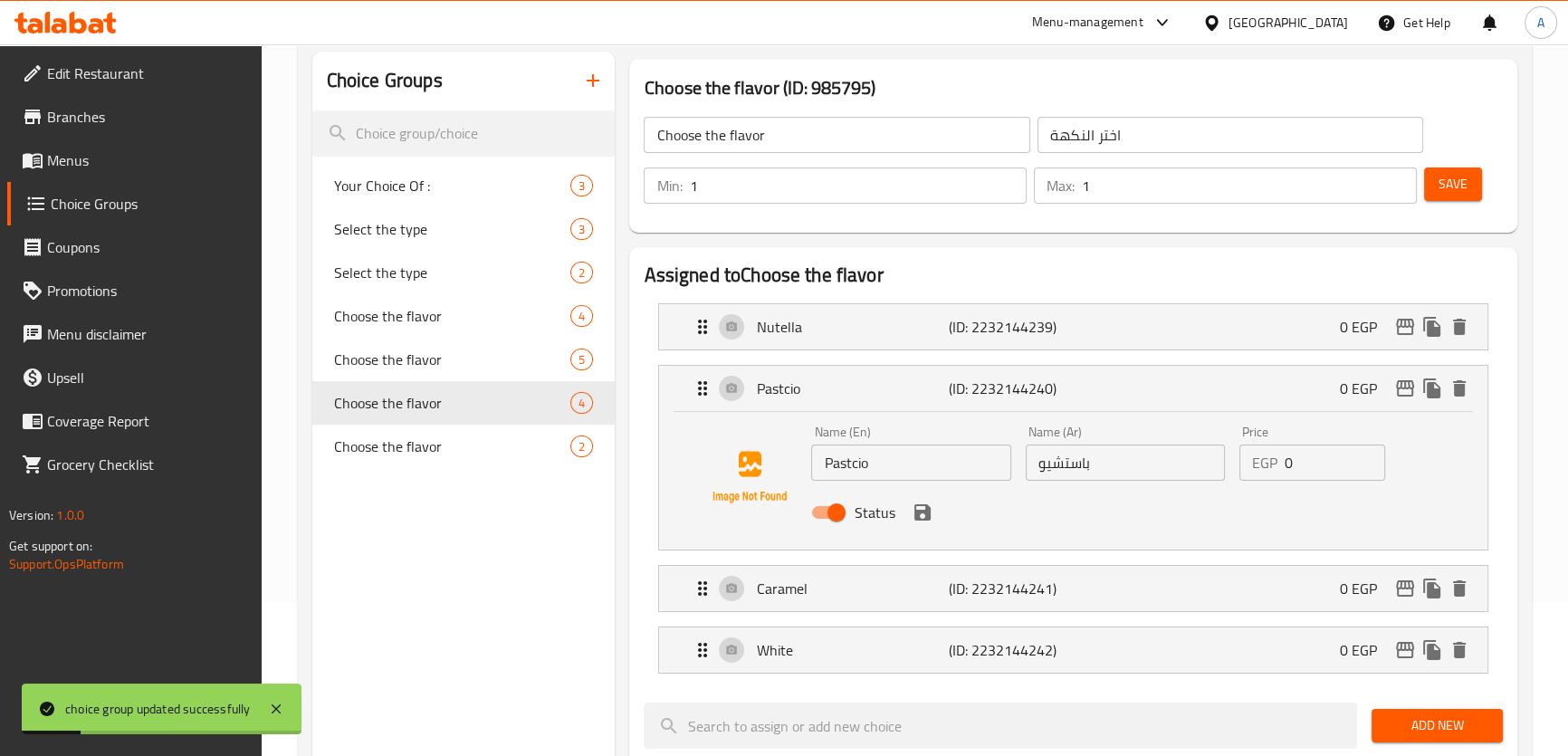
click at [861, 481] on div "Name (En) Pastcio Name (En)" at bounding box center [910, 453] width 214 height 70
click at [854, 447] on input "Pastcio" at bounding box center [910, 463] width 199 height 36
paste input "pistachio"
type input "pistachio"
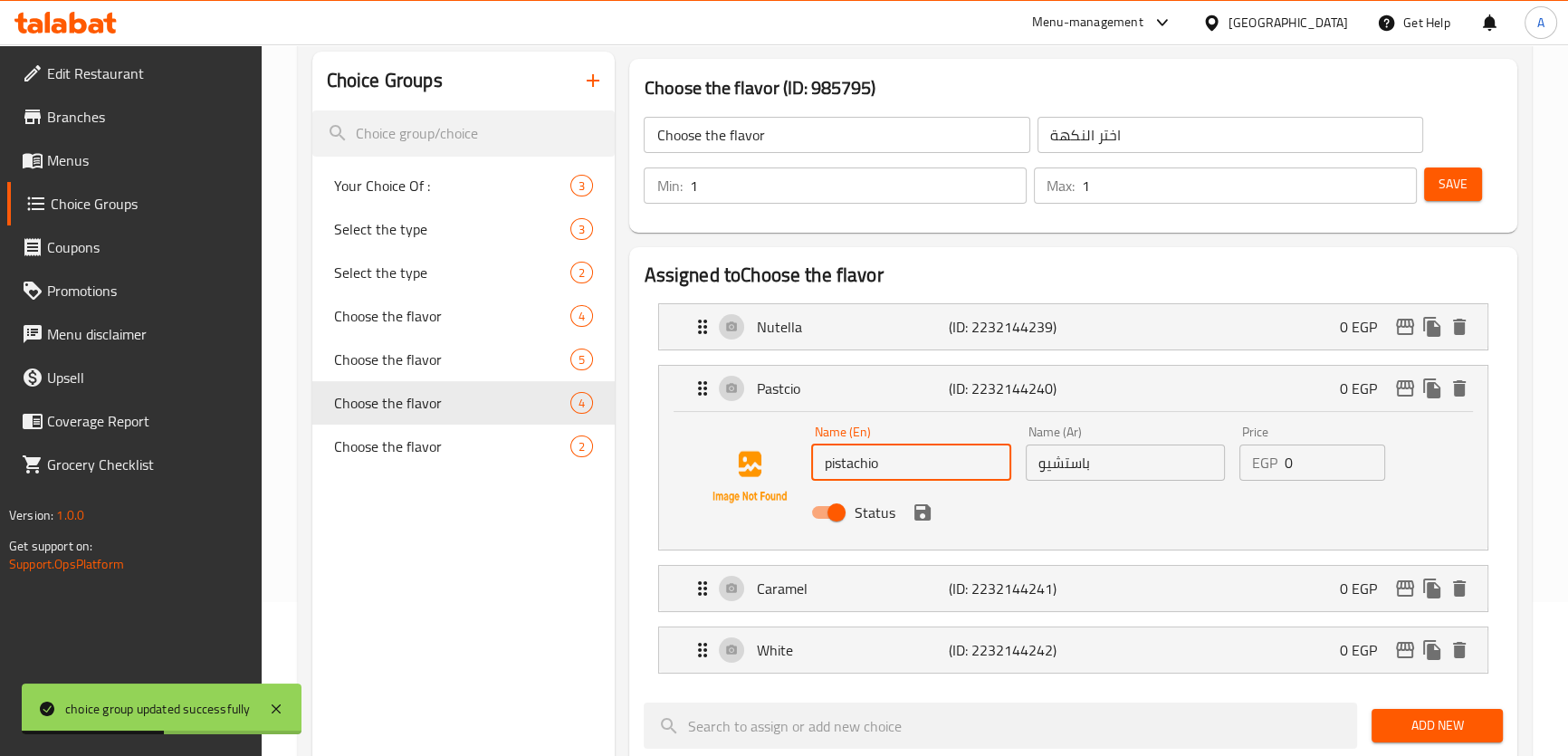
click at [640, 513] on div "Assigned to Choose the flavor Nutella (ID: 2232144239) 0 EGP Name (En) Nutella …" at bounding box center [1072, 770] width 887 height 1046
click at [922, 523] on icon "save" at bounding box center [922, 512] width 22 height 22
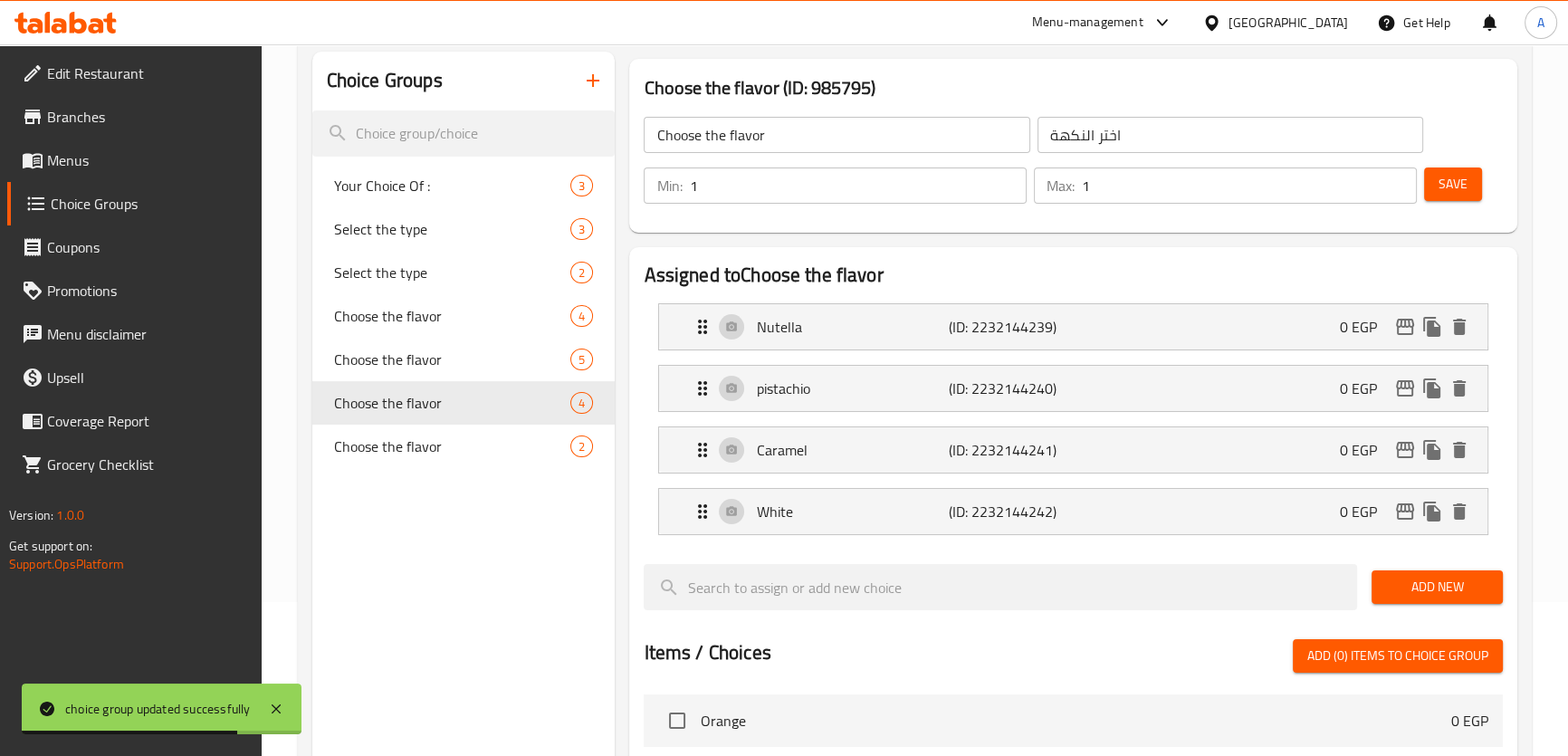
click at [1465, 191] on span "Save" at bounding box center [1452, 184] width 29 height 23
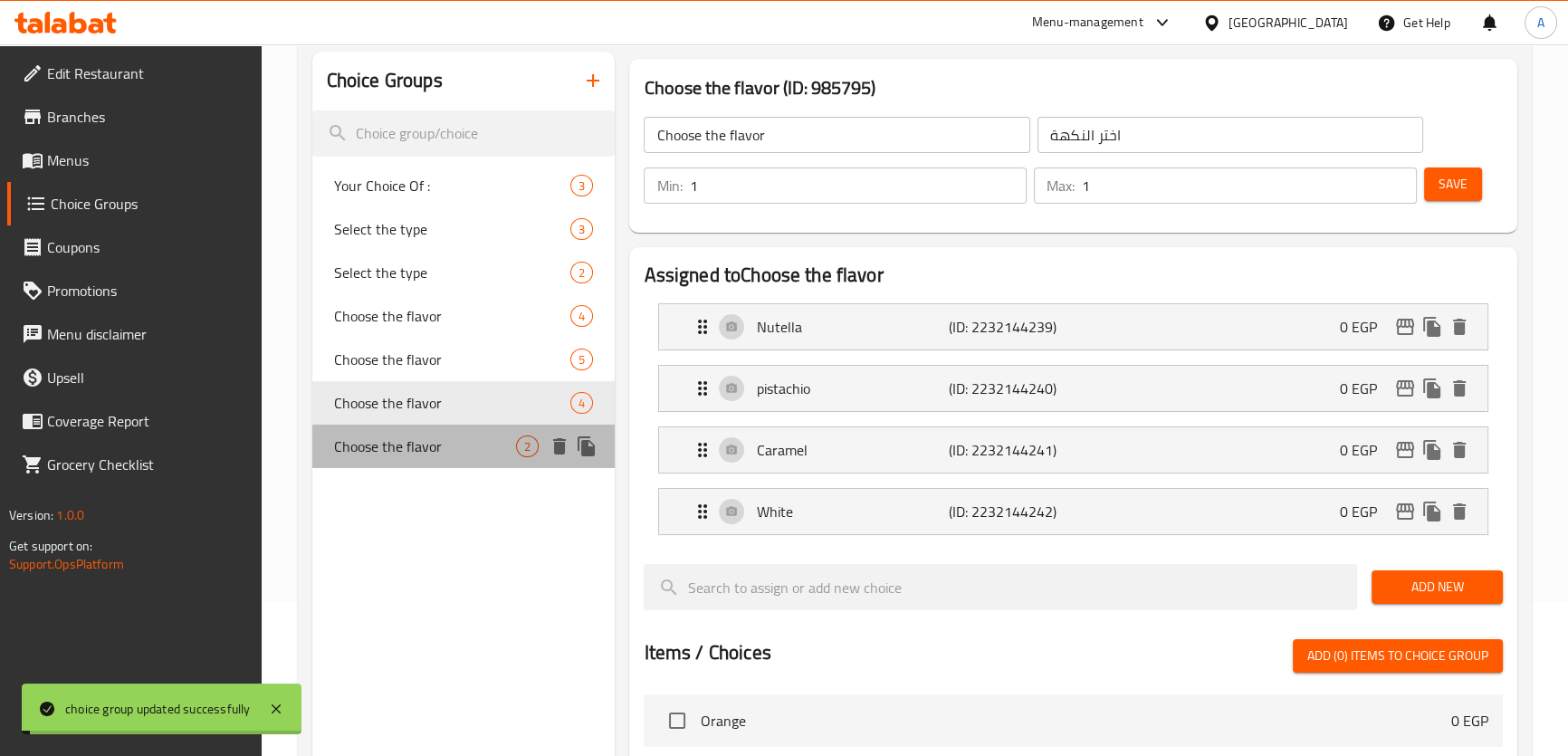
click at [435, 437] on span "Choose the flavor" at bounding box center [425, 446] width 183 height 22
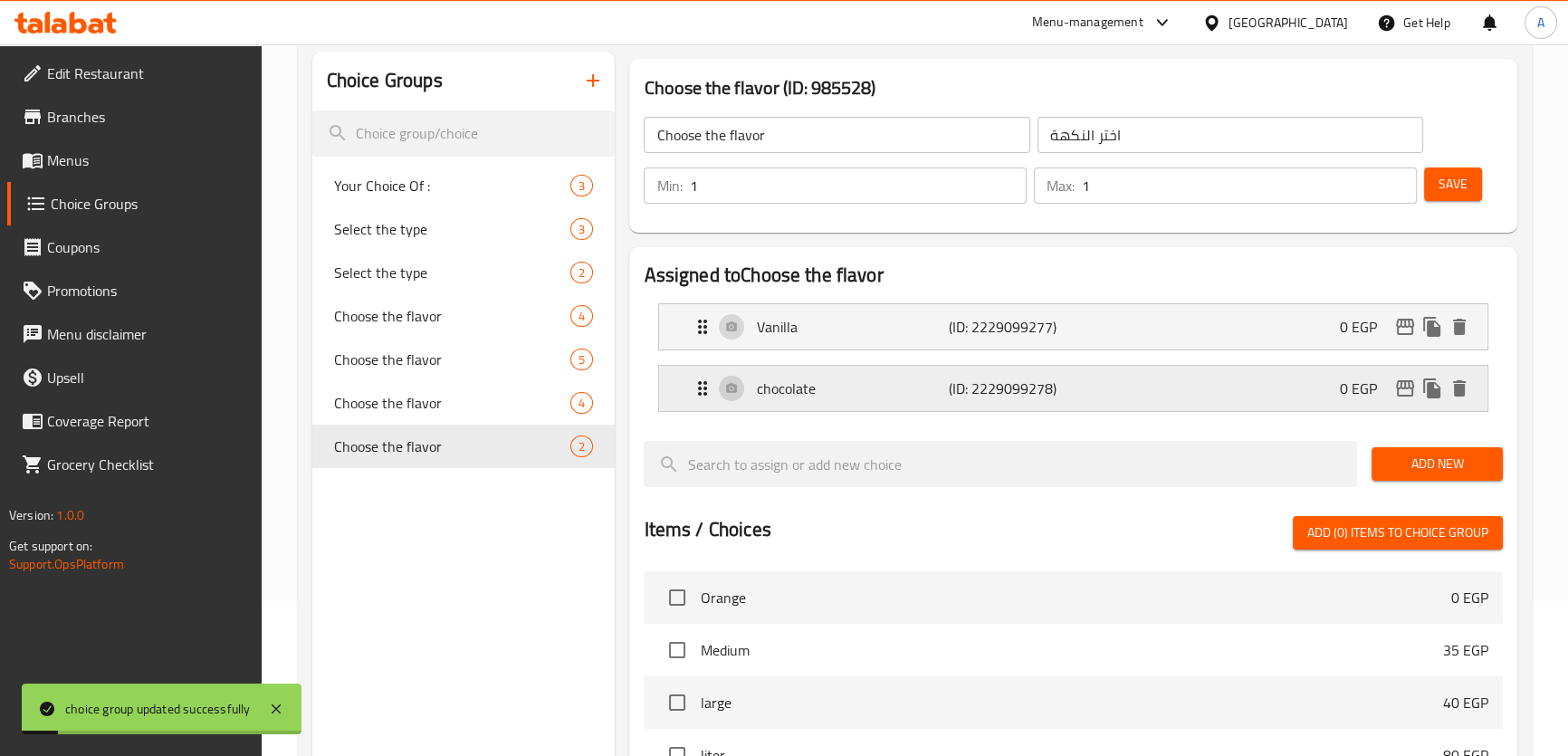
click at [859, 372] on div "chocolate (ID: 2229099278) 0 EGP" at bounding box center [1078, 389] width 773 height 45
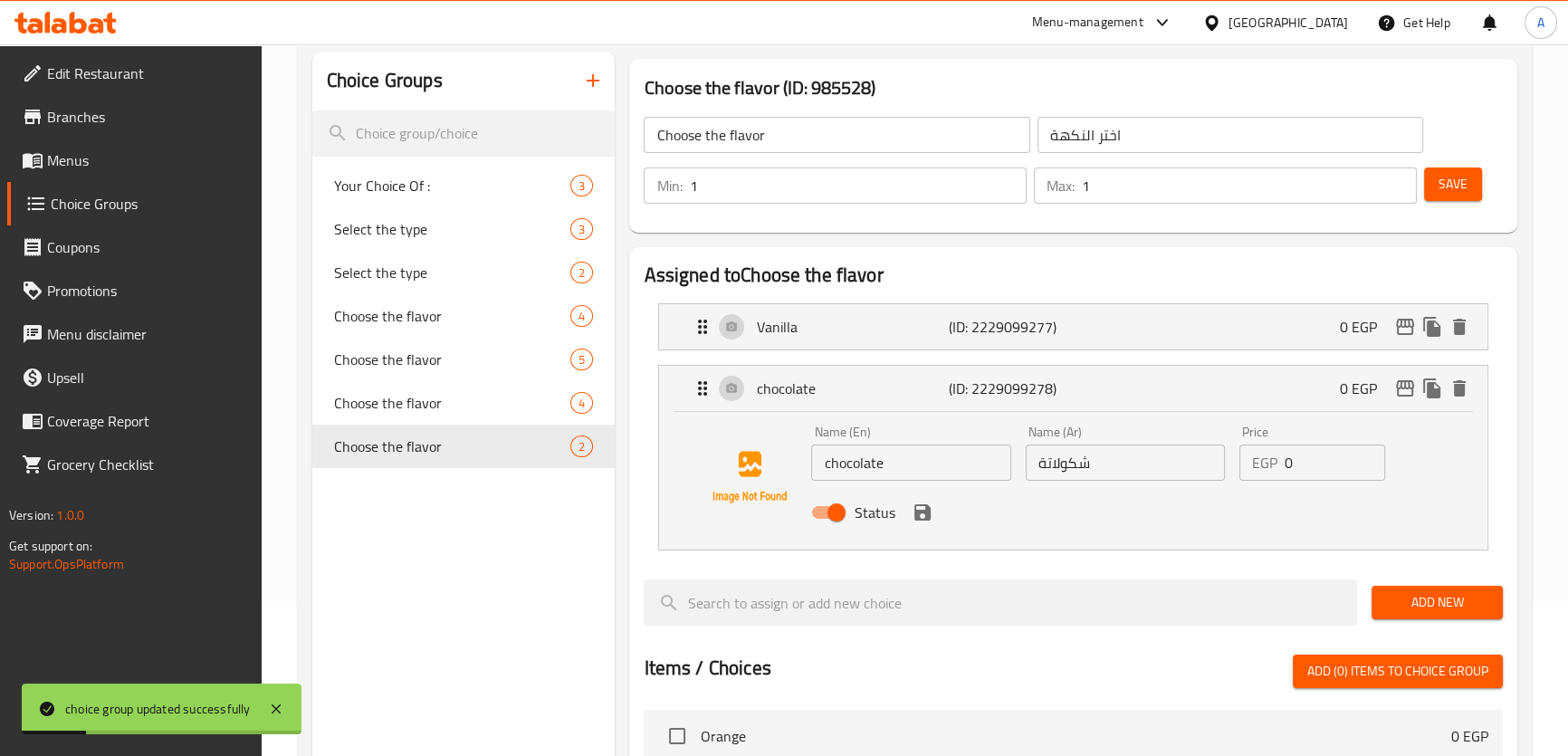
click at [925, 303] on div "Vanilla (ID: 2229099277) 0 EGP Name (En) Vanilla Name (En) Name (Ar) فانيليا Na…" at bounding box center [1073, 327] width 829 height 47
click at [895, 321] on p "Vanilla" at bounding box center [851, 327] width 192 height 22
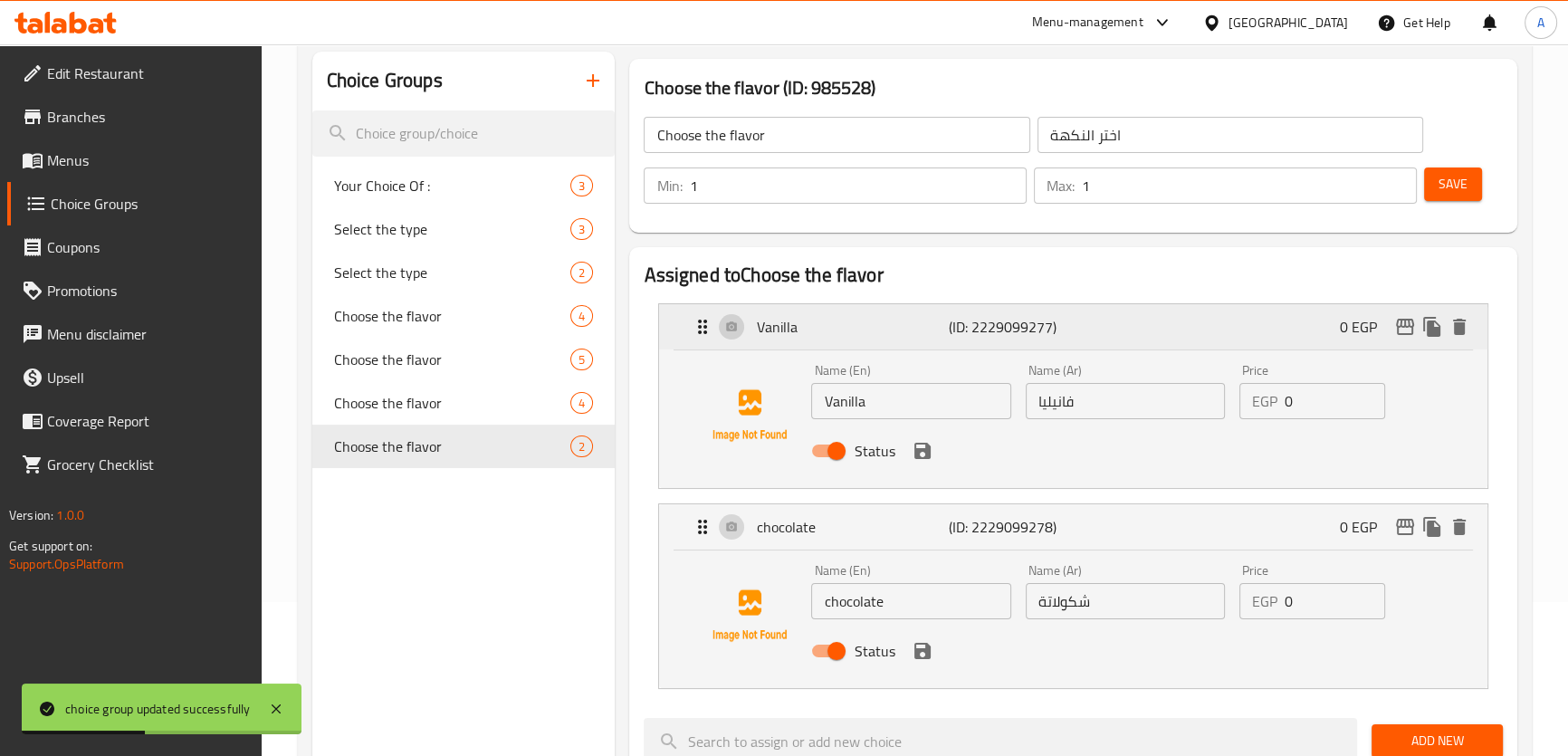
click at [895, 321] on p "Vanilla" at bounding box center [851, 327] width 192 height 22
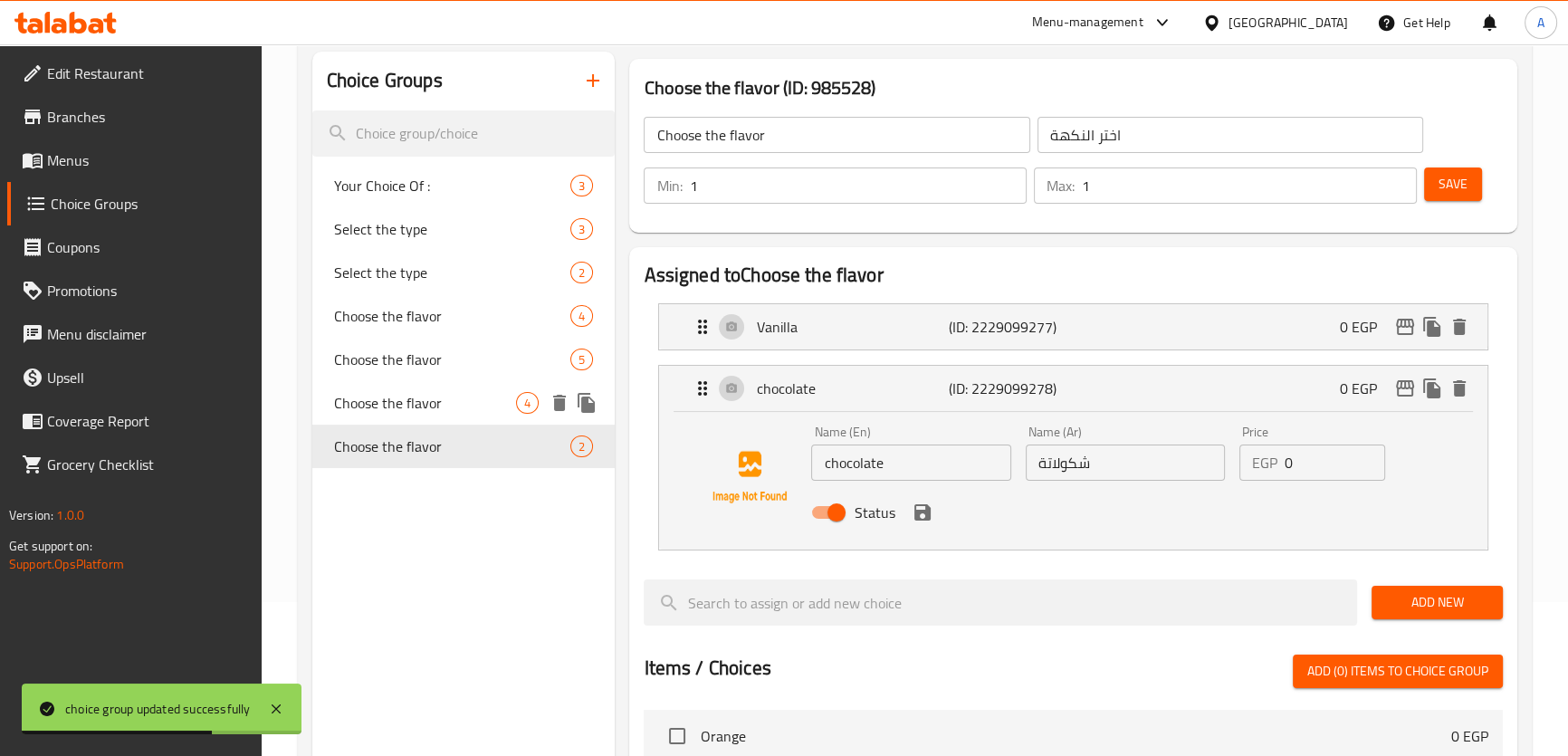
click at [409, 410] on span "Choose the flavor" at bounding box center [425, 403] width 183 height 22
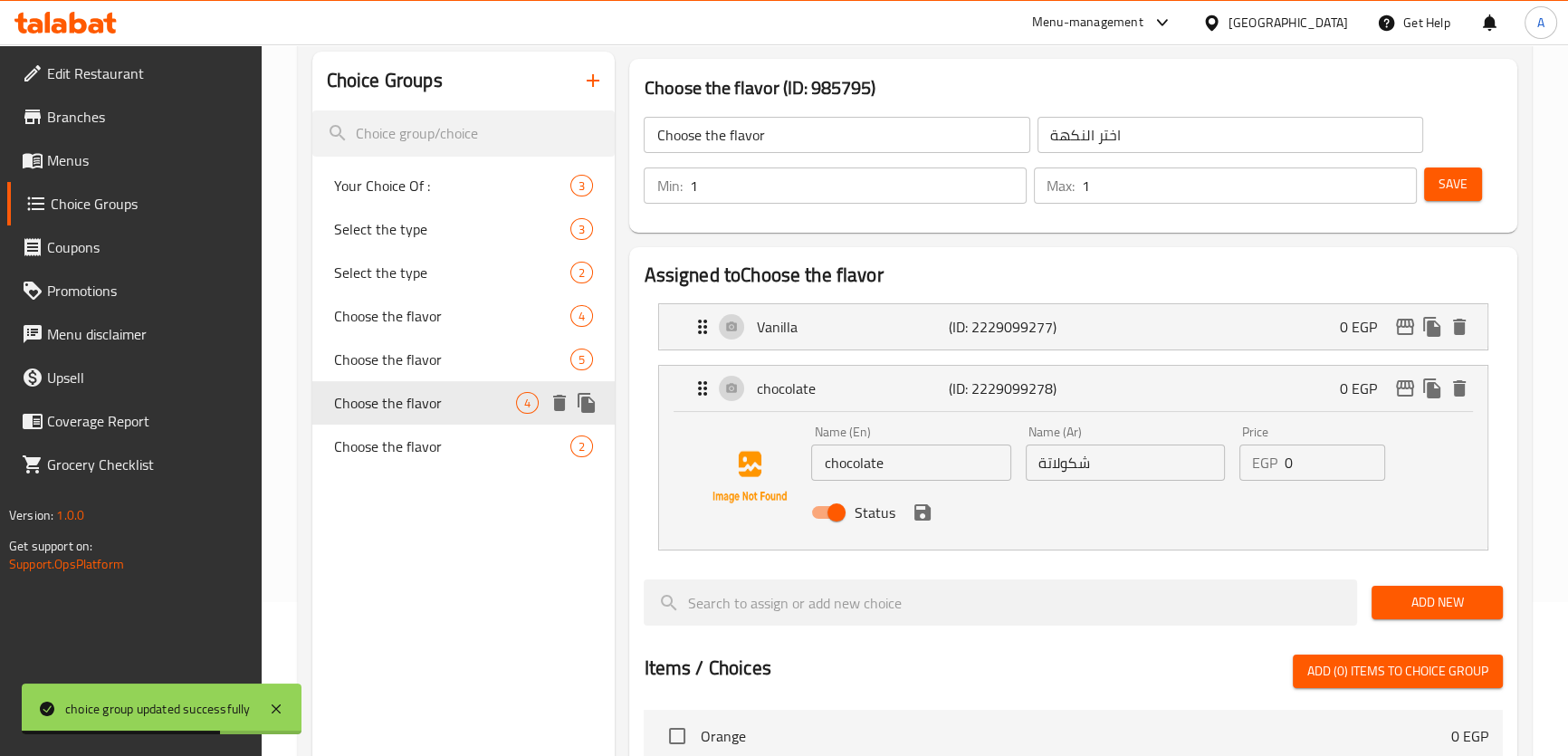
click at [445, 373] on div "Choose the flavor 5" at bounding box center [464, 359] width 303 height 43
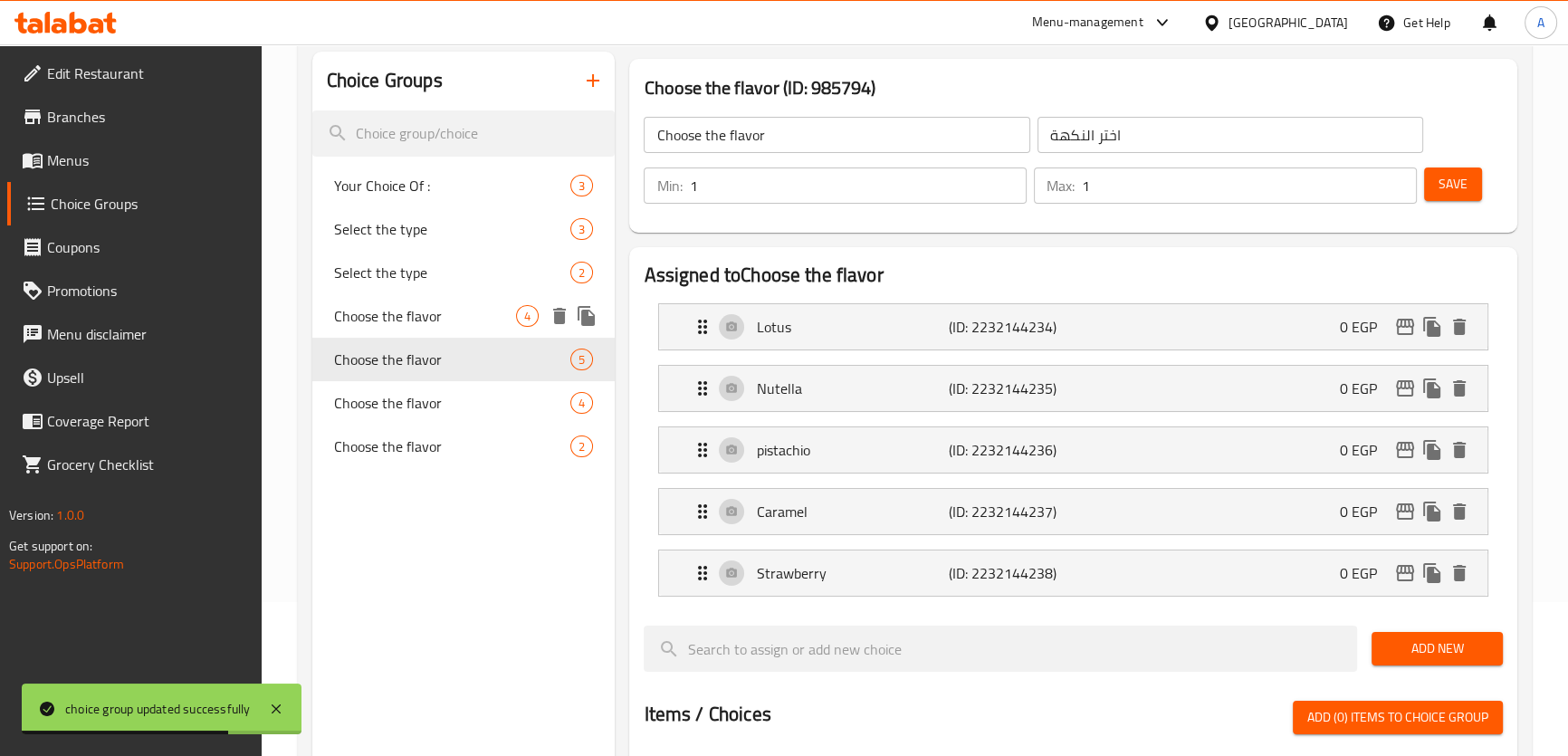
click at [471, 296] on div "Choose the flavor 4" at bounding box center [464, 316] width 303 height 43
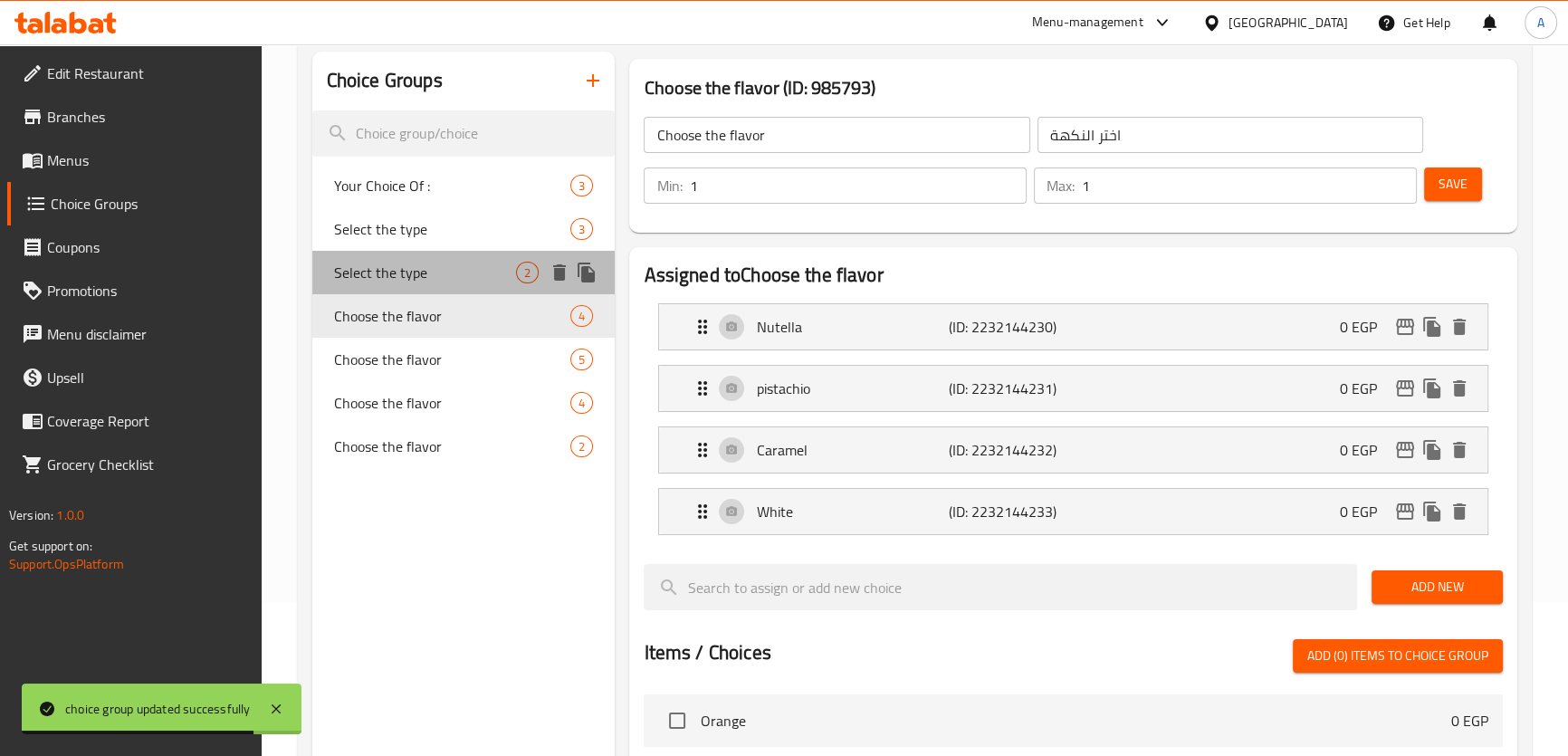
click at [448, 273] on span "Select the type" at bounding box center [425, 273] width 183 height 22
type input "Select the type"
type input "اختر النوع"
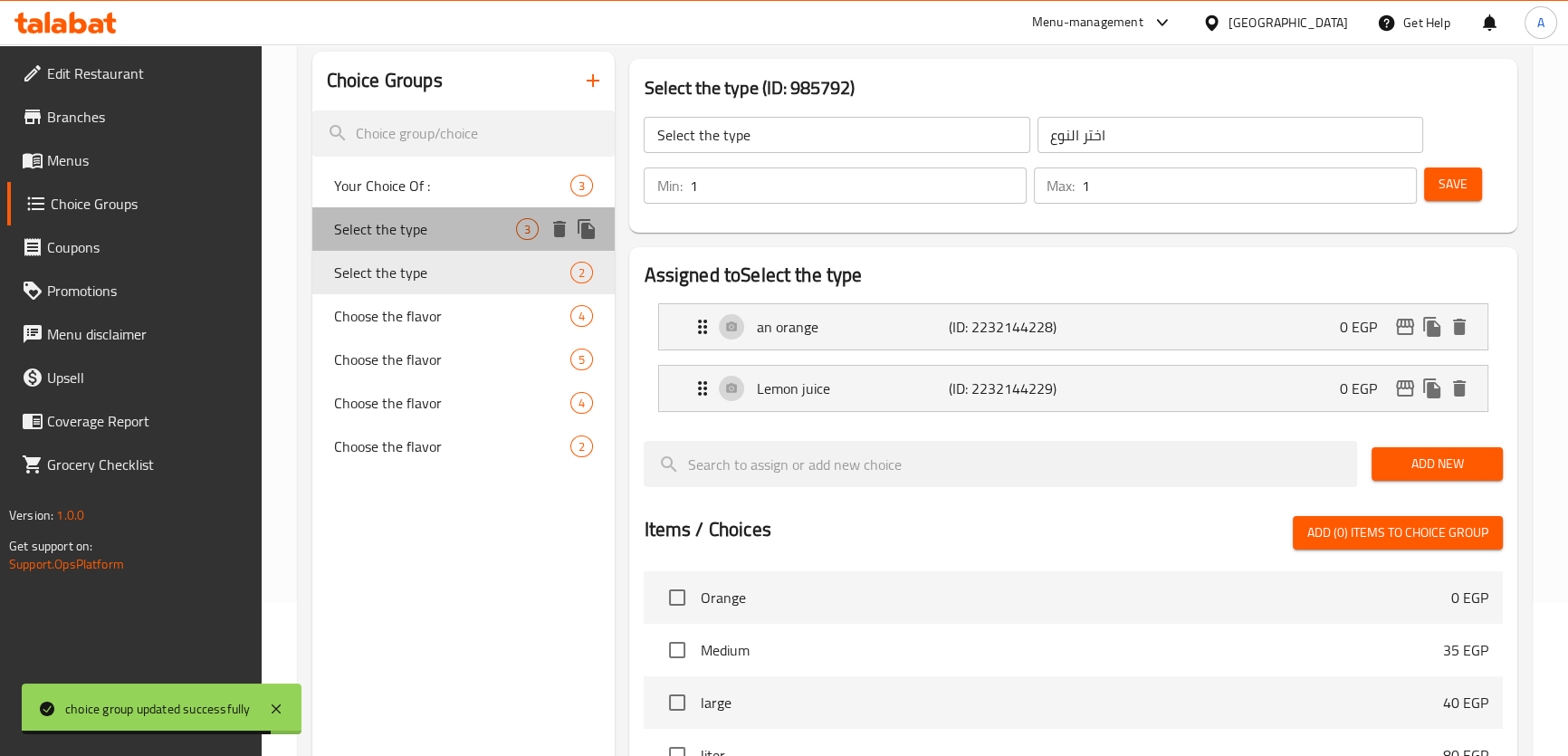
click at [406, 228] on span "Select the type" at bounding box center [425, 229] width 183 height 22
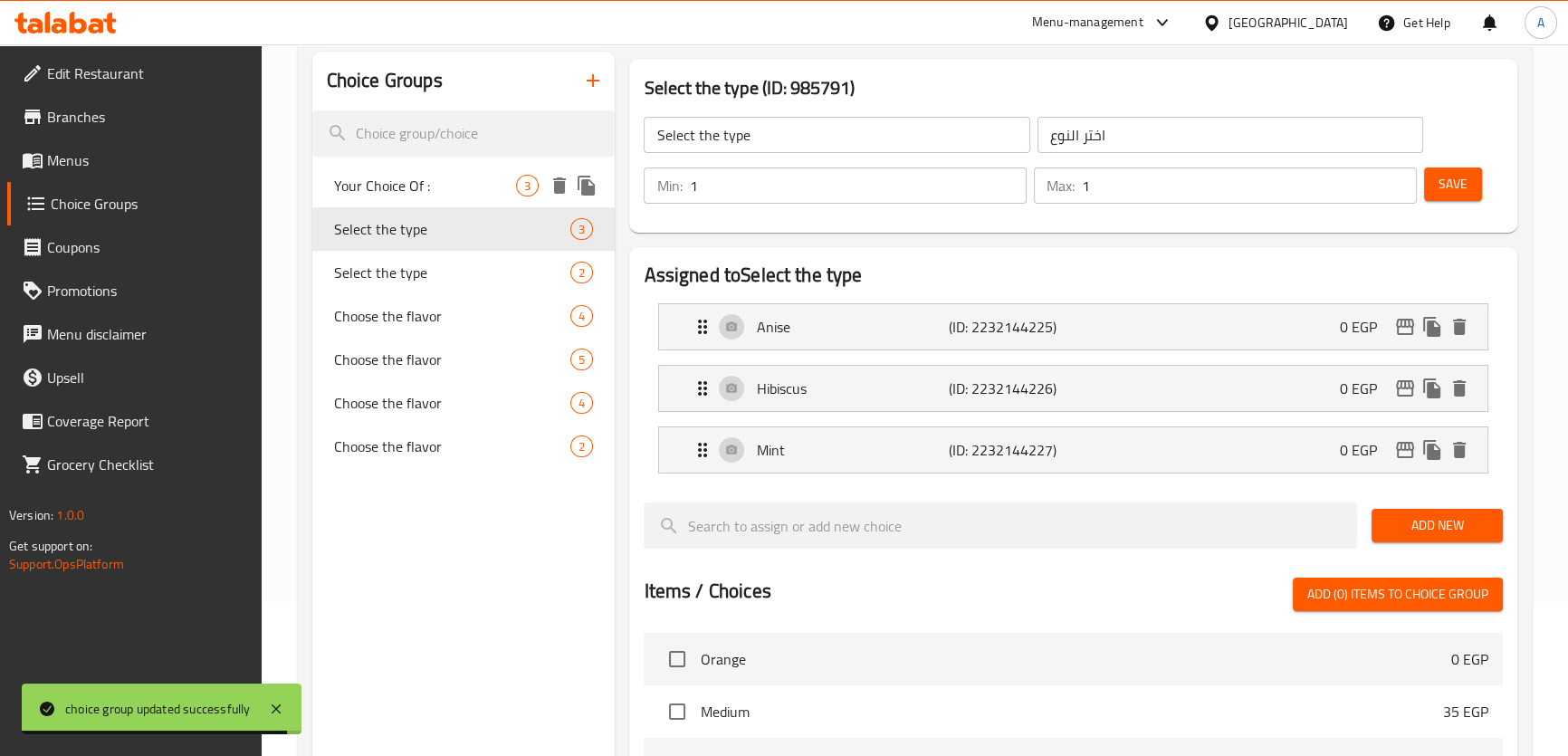
click at [442, 200] on div "Your Choice Of : 3" at bounding box center [464, 185] width 303 height 43
type input "Your Choice Of :"
type input "اختيارك من :"
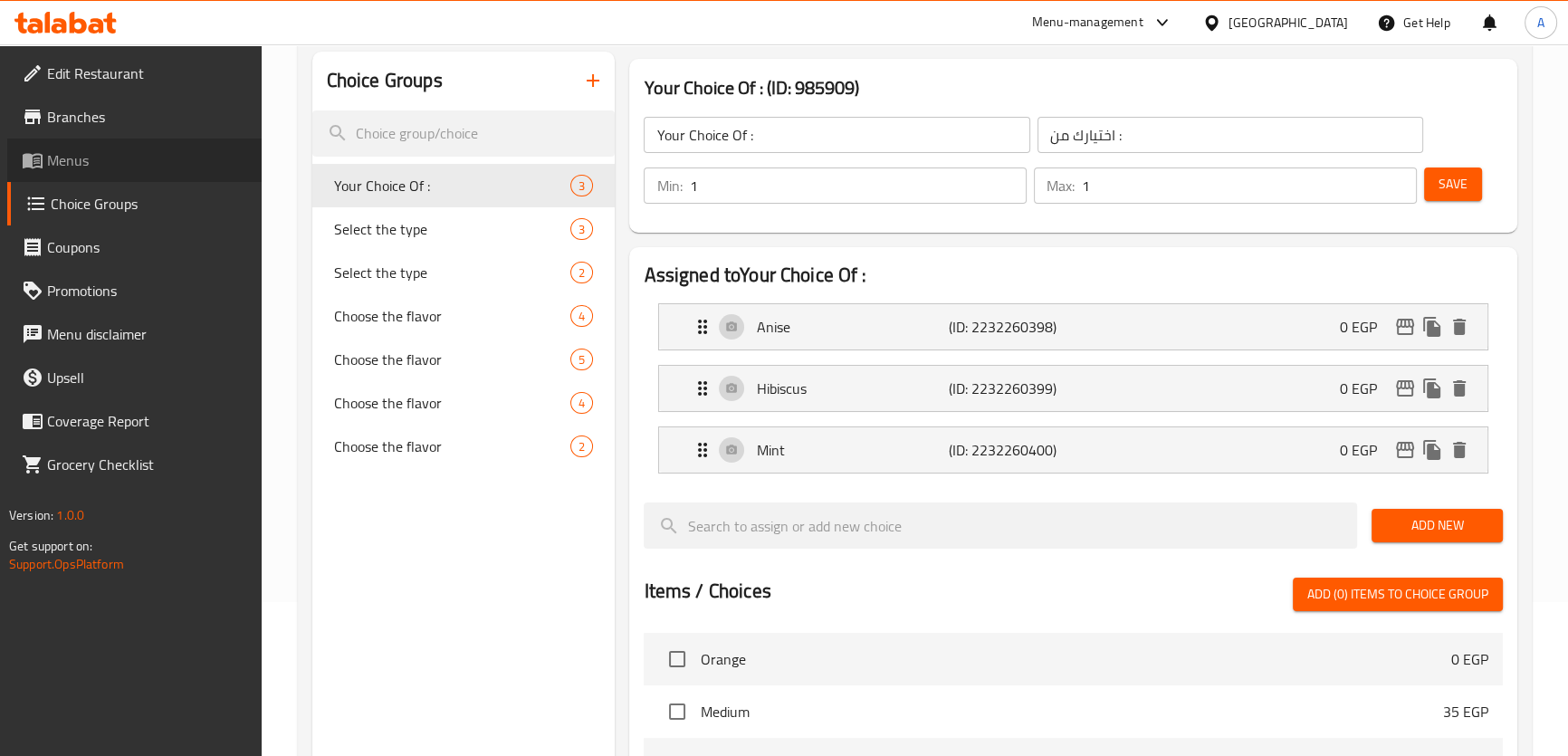
click at [121, 171] on link "Menus" at bounding box center [134, 160] width 254 height 43
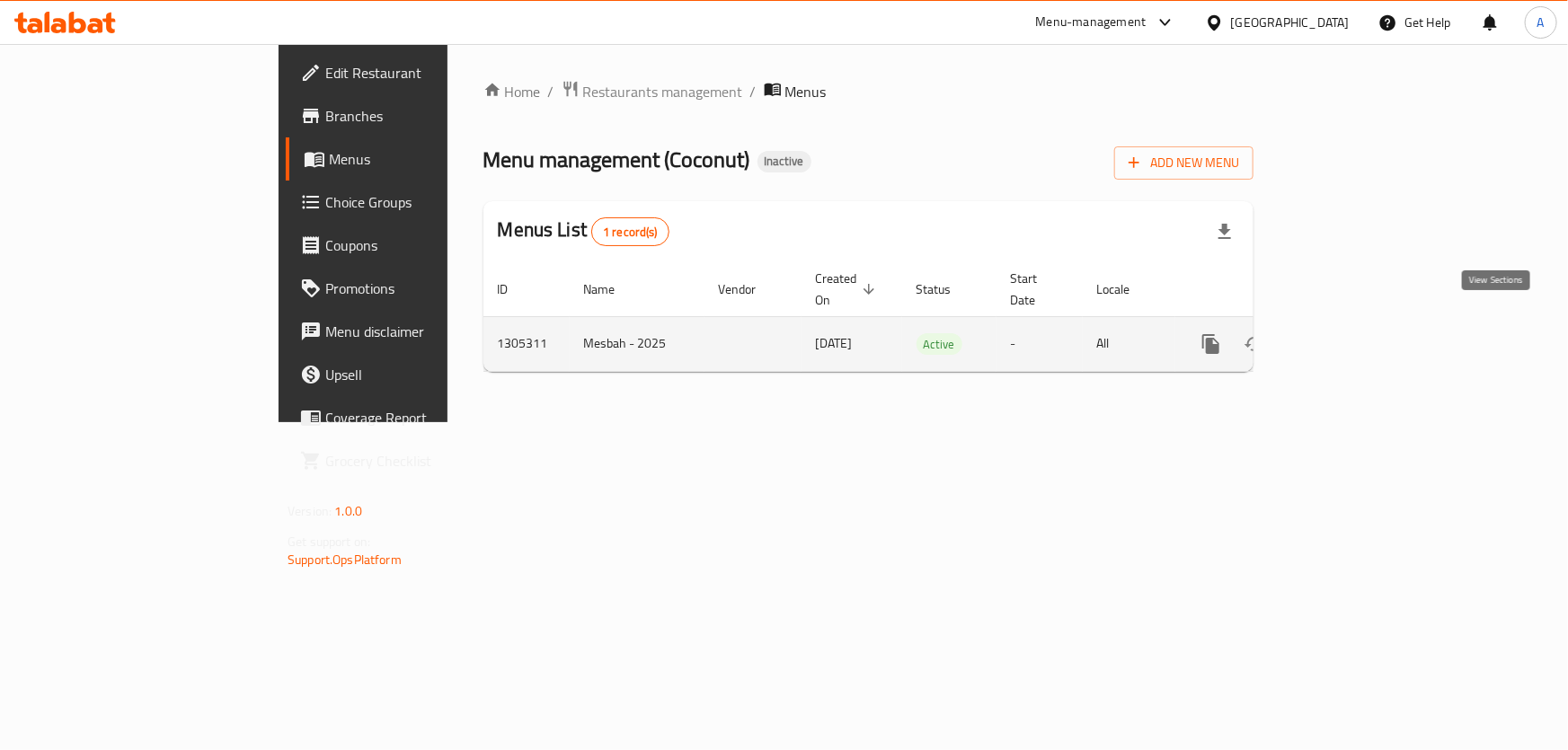
click at [1362, 324] on link "enhanced table" at bounding box center [1340, 344] width 43 height 43
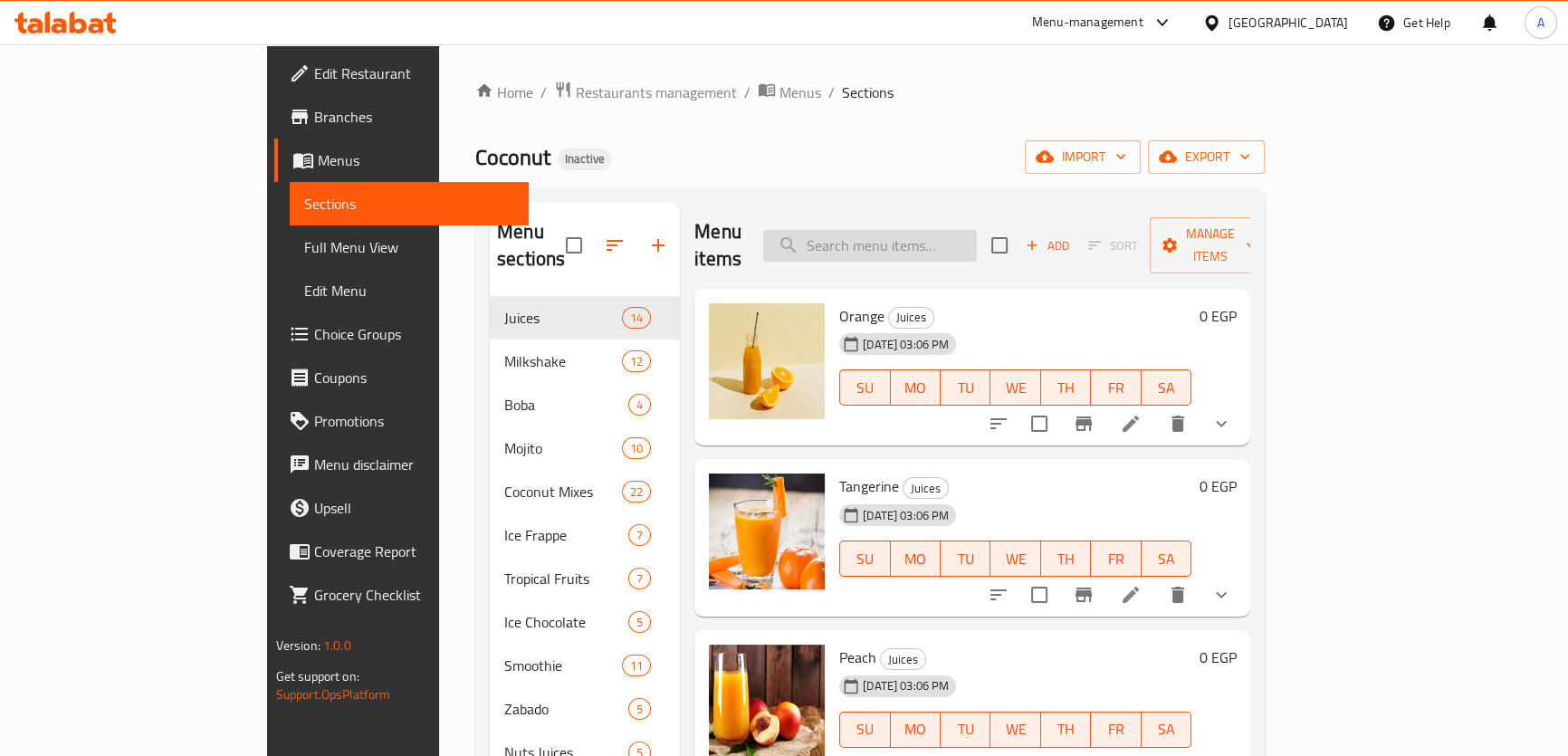
click at [976, 233] on input "search" at bounding box center [869, 246] width 214 height 32
paste input "Molten Cake"
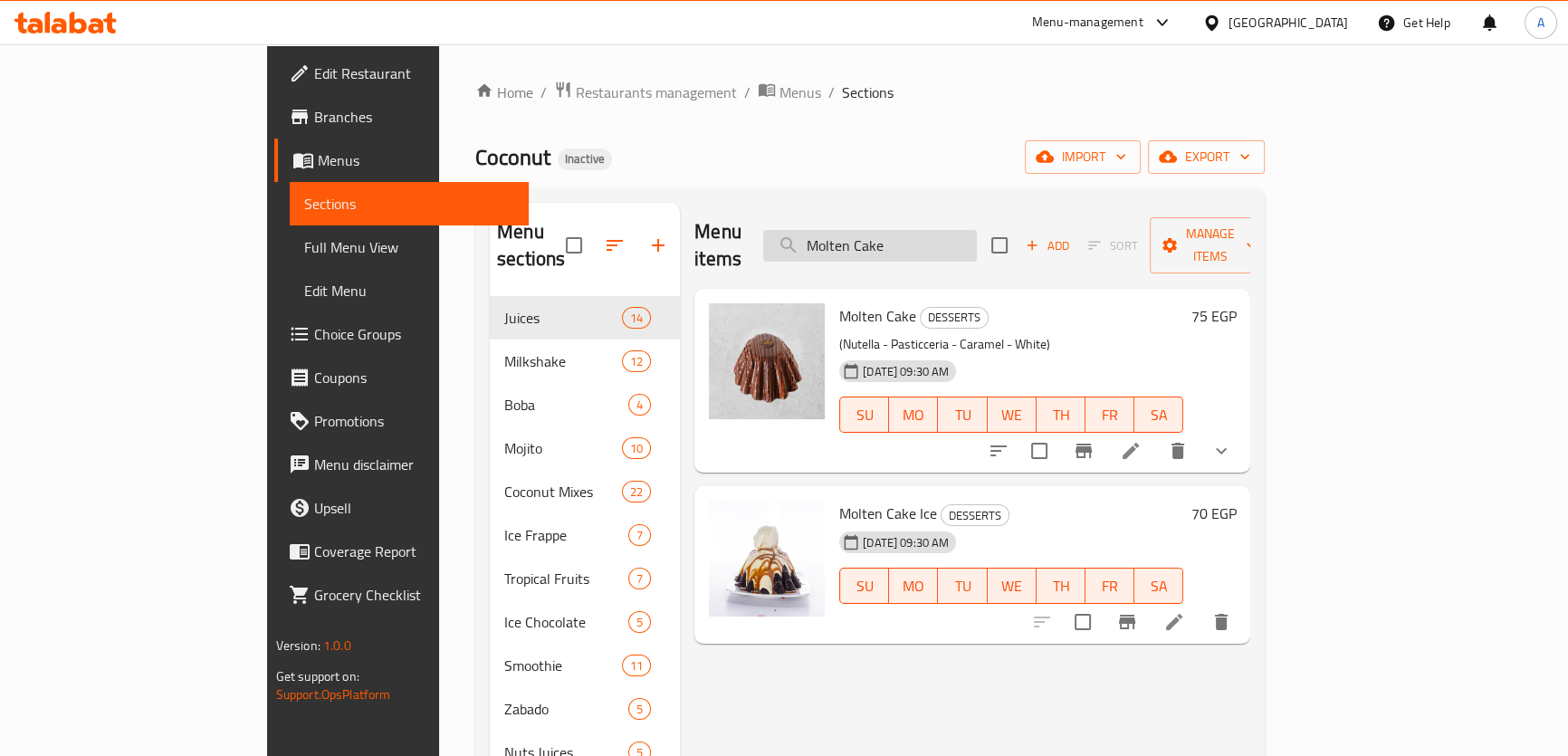
click at [951, 230] on input "Molten Cake" at bounding box center [869, 246] width 214 height 32
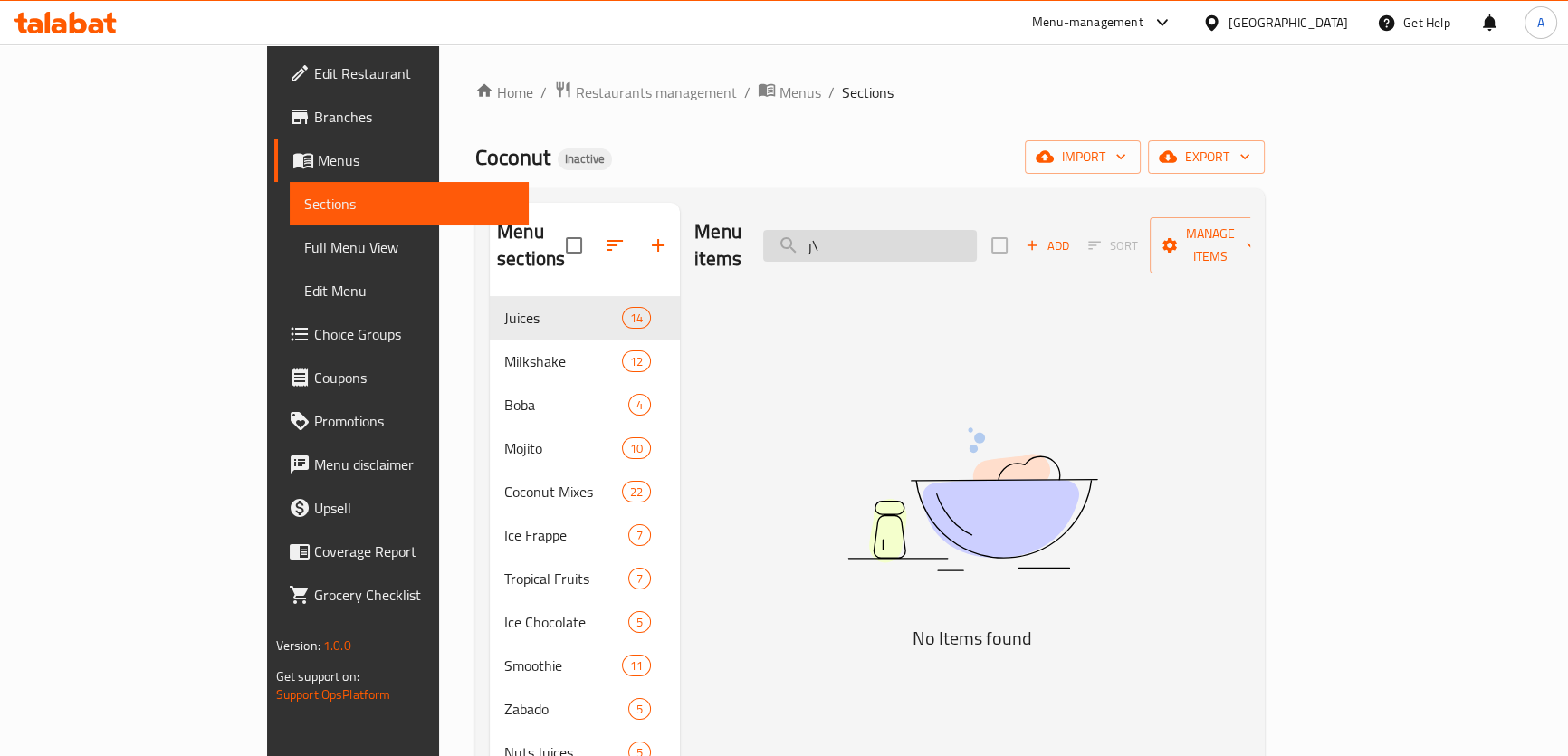
type input "ر"
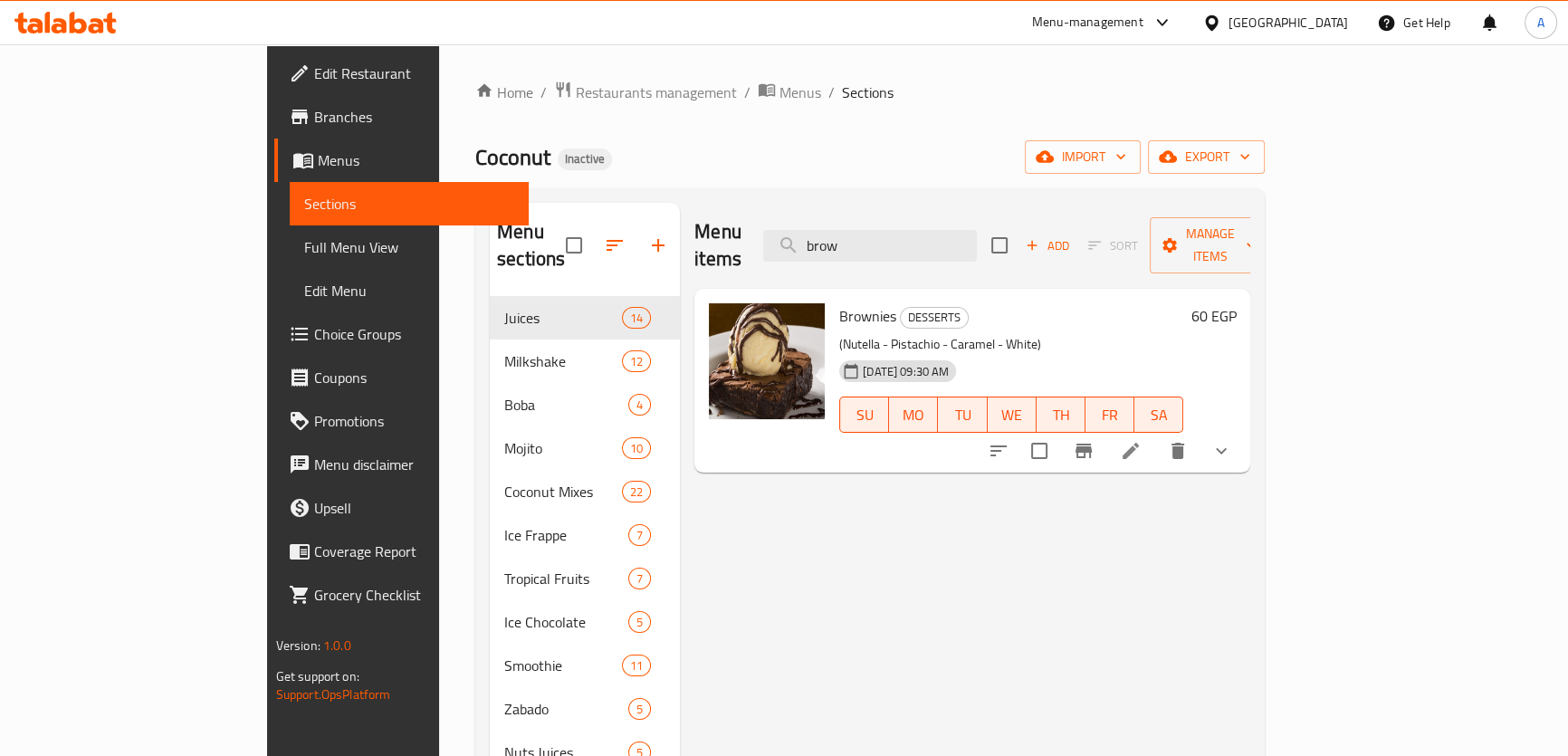
click at [948, 238] on input "brow" at bounding box center [869, 246] width 214 height 32
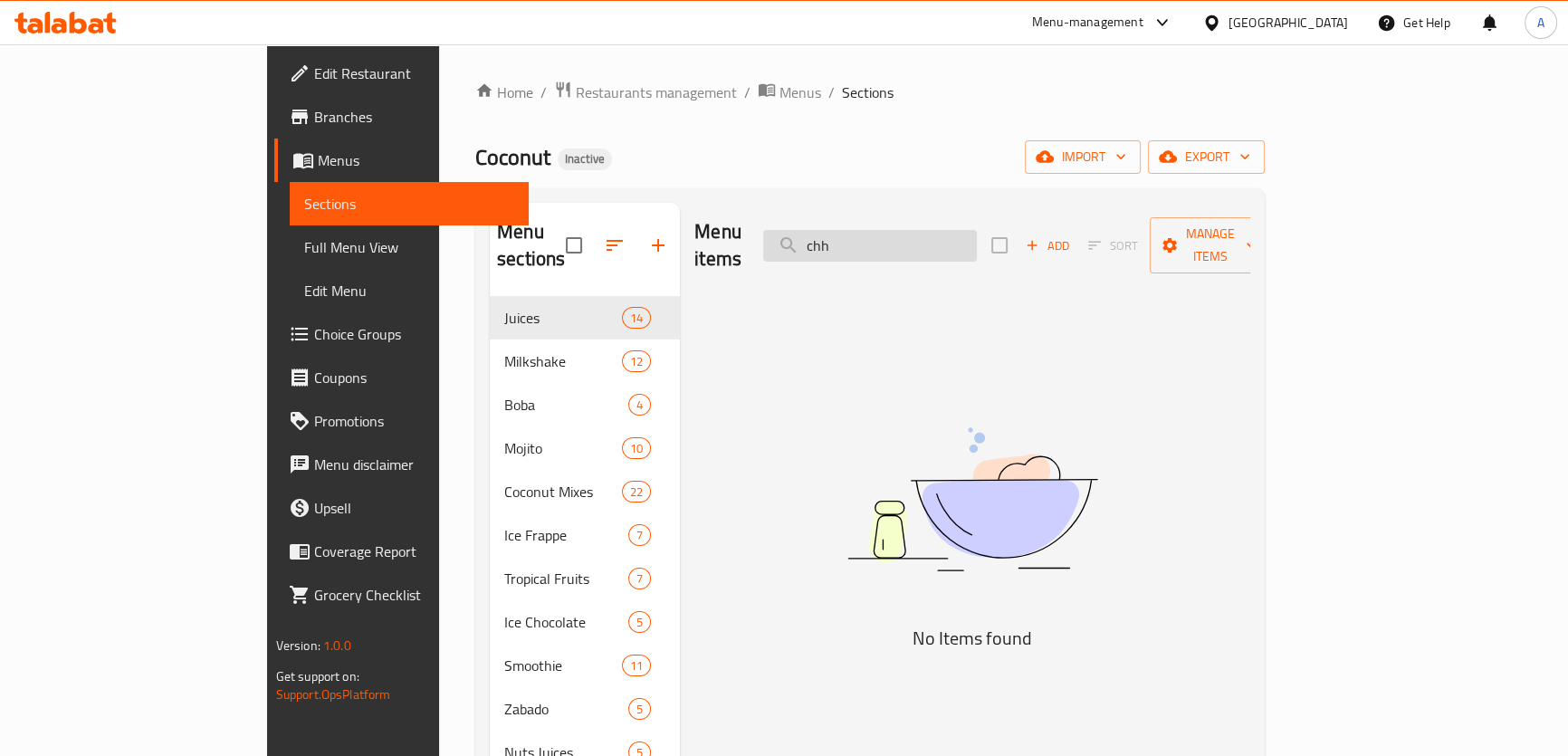
click at [922, 240] on input "chh" at bounding box center [869, 246] width 214 height 32
click at [927, 232] on input "chh" at bounding box center [869, 246] width 214 height 32
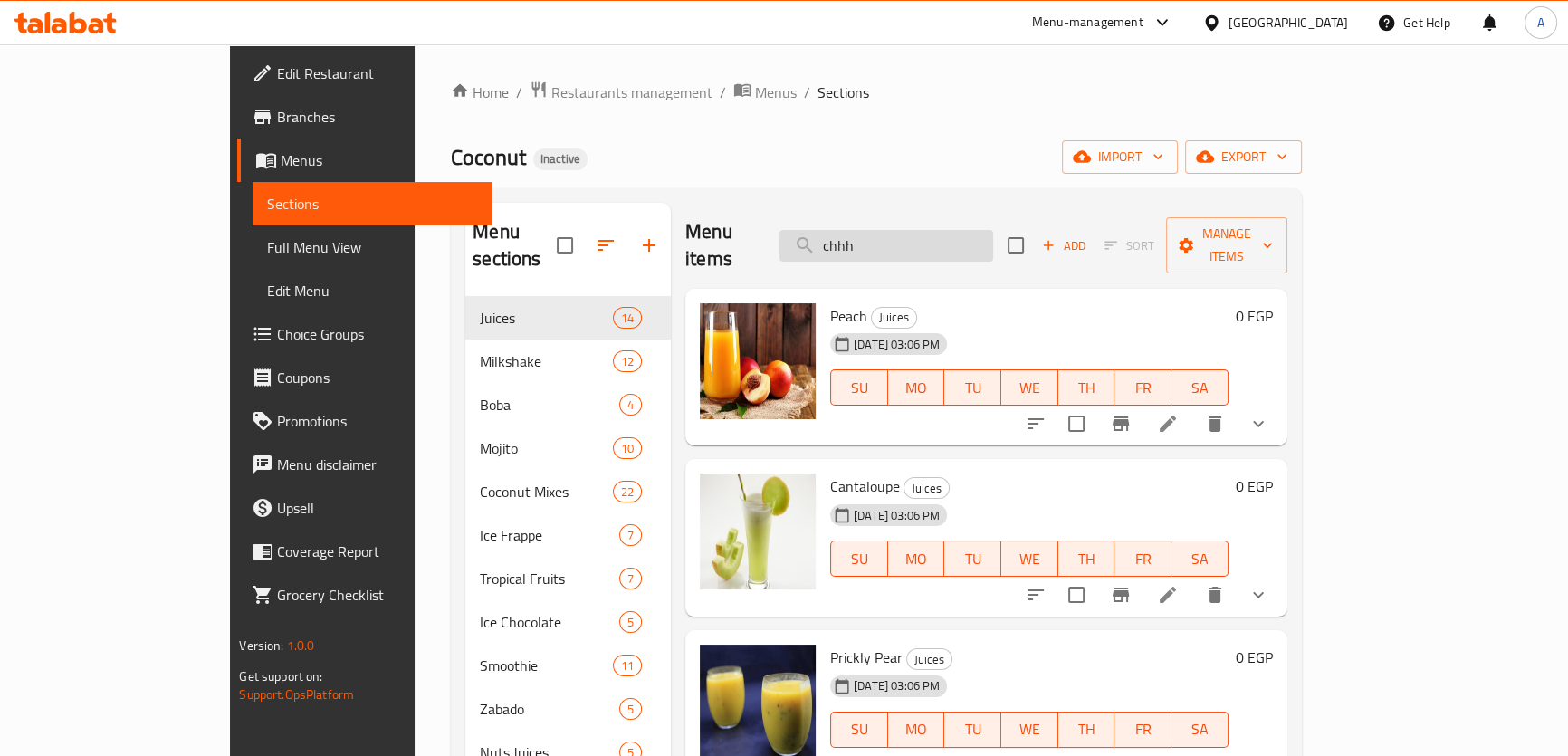
click at [928, 234] on input "chhh" at bounding box center [886, 246] width 214 height 32
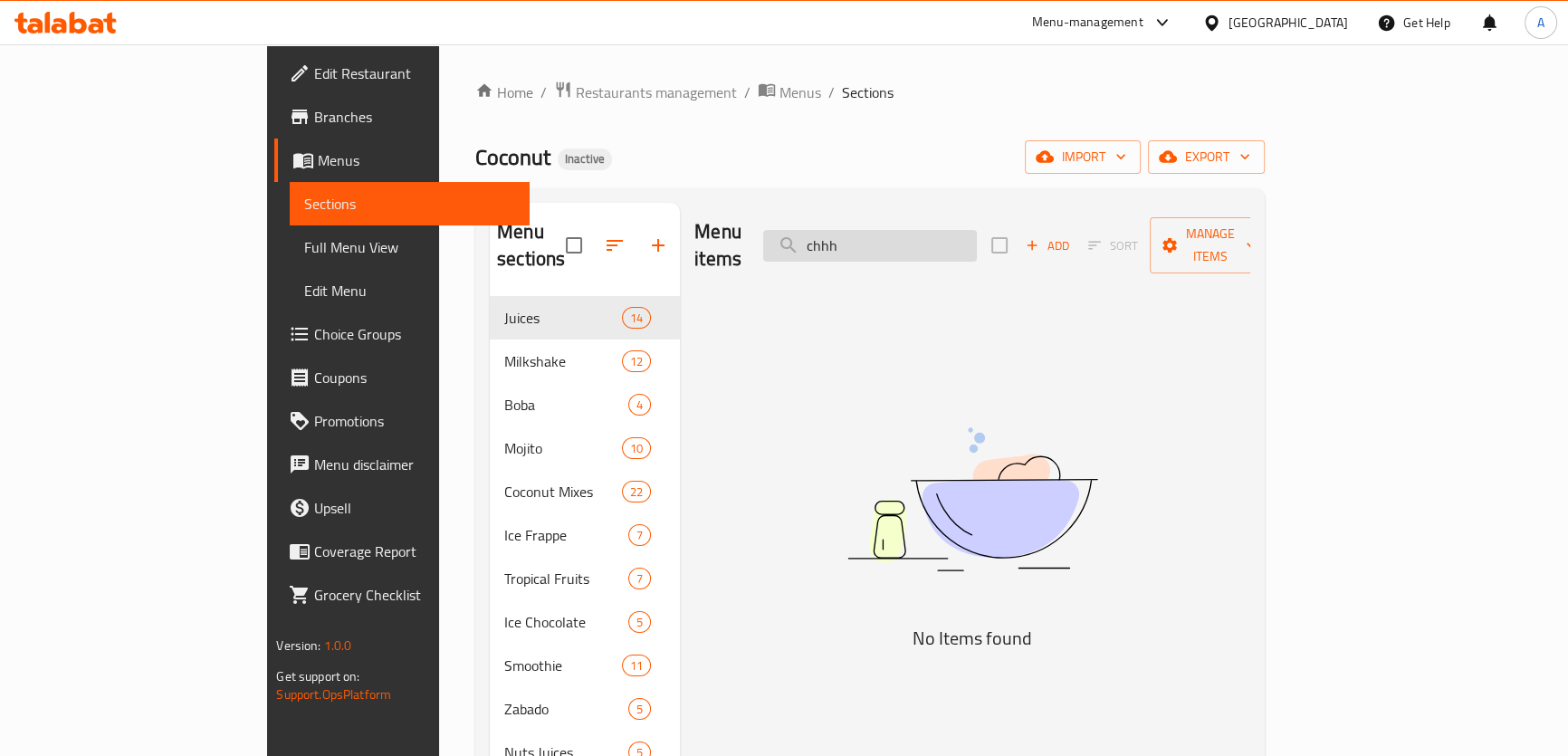
click at [928, 234] on input "chhh" at bounding box center [869, 246] width 214 height 32
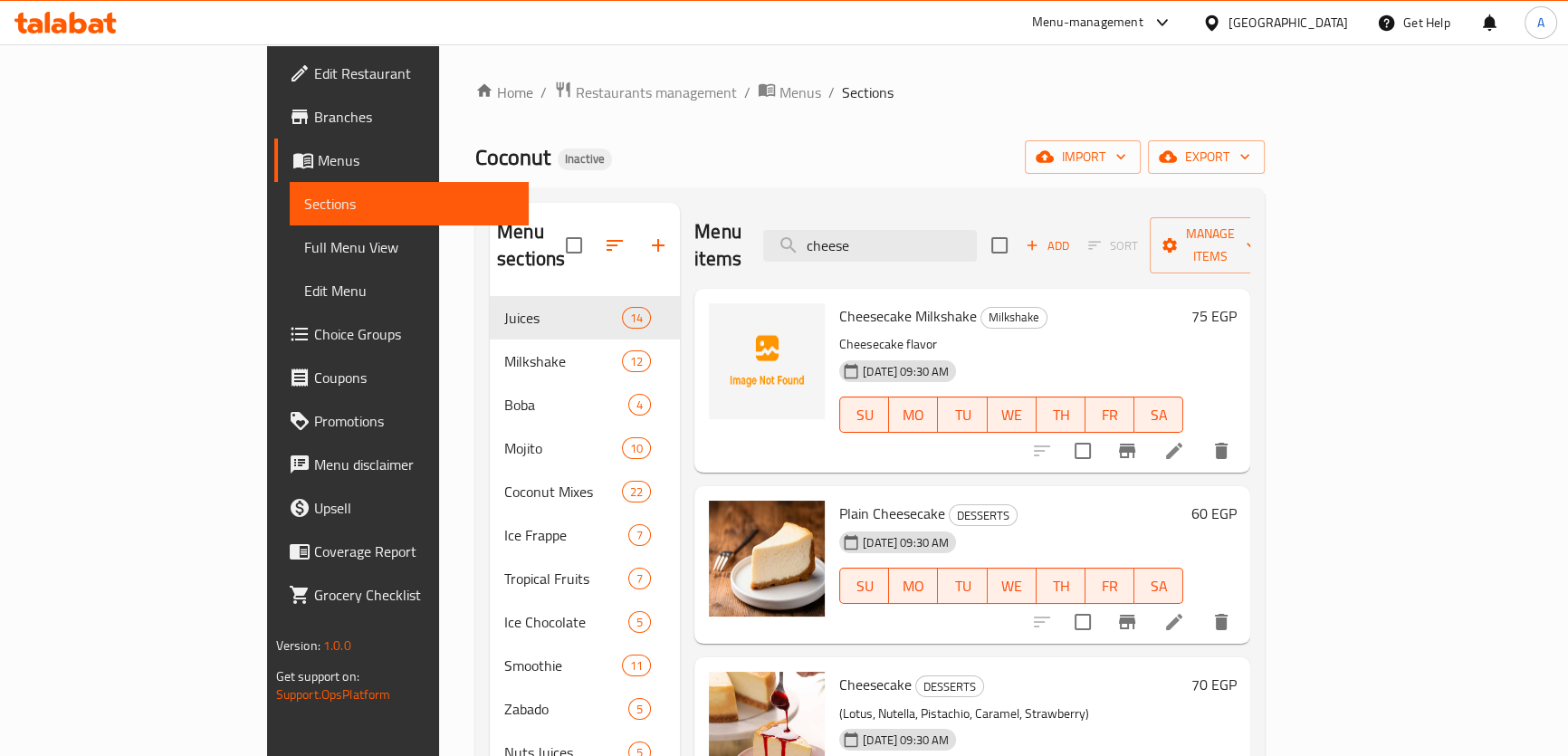
scroll to position [174, 0]
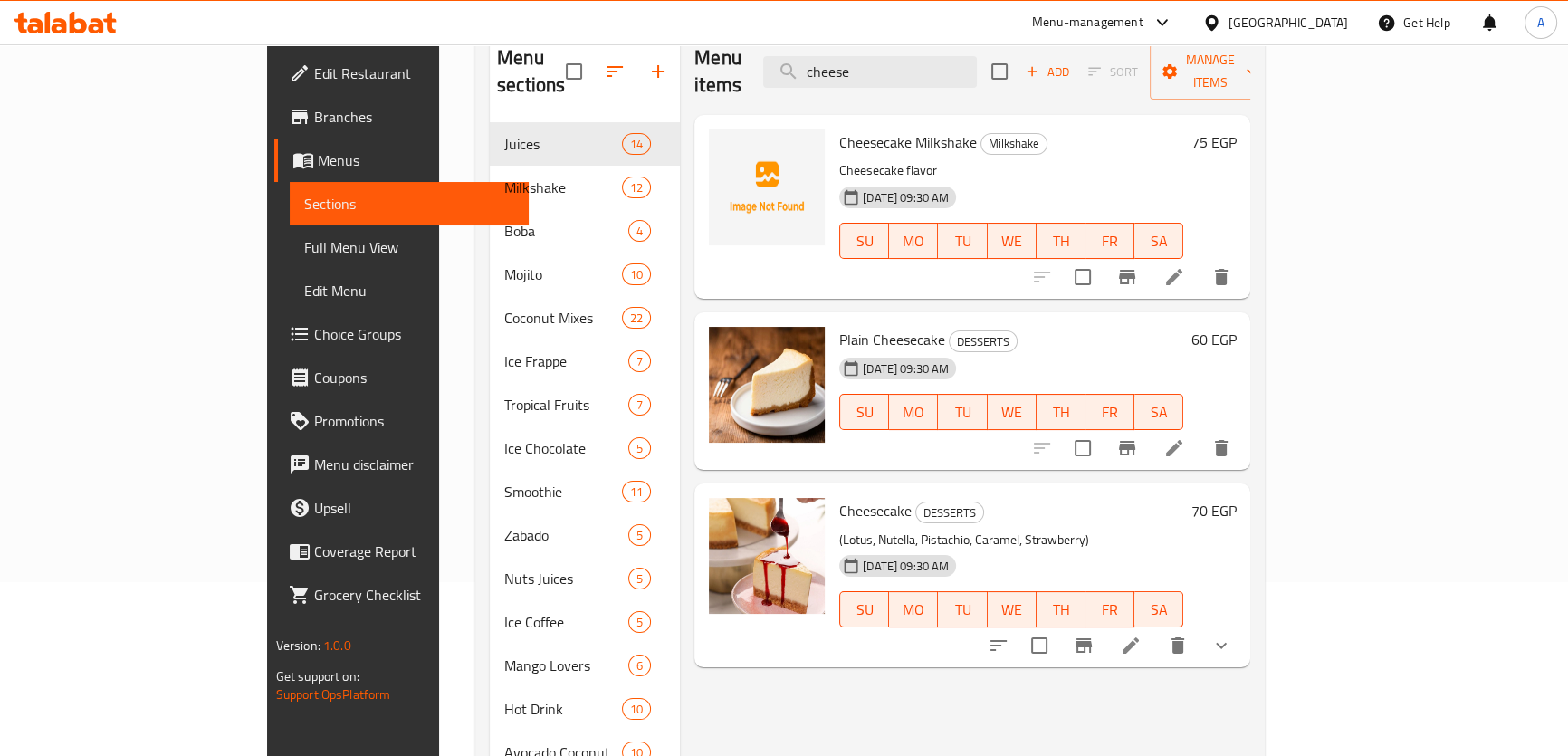
click at [978, 75] on div "Menu items cheese Add Sort Manage items" at bounding box center [972, 71] width 556 height 86
click at [973, 56] on input "cheese" at bounding box center [869, 72] width 214 height 32
paste input "Hohoz Fresca"
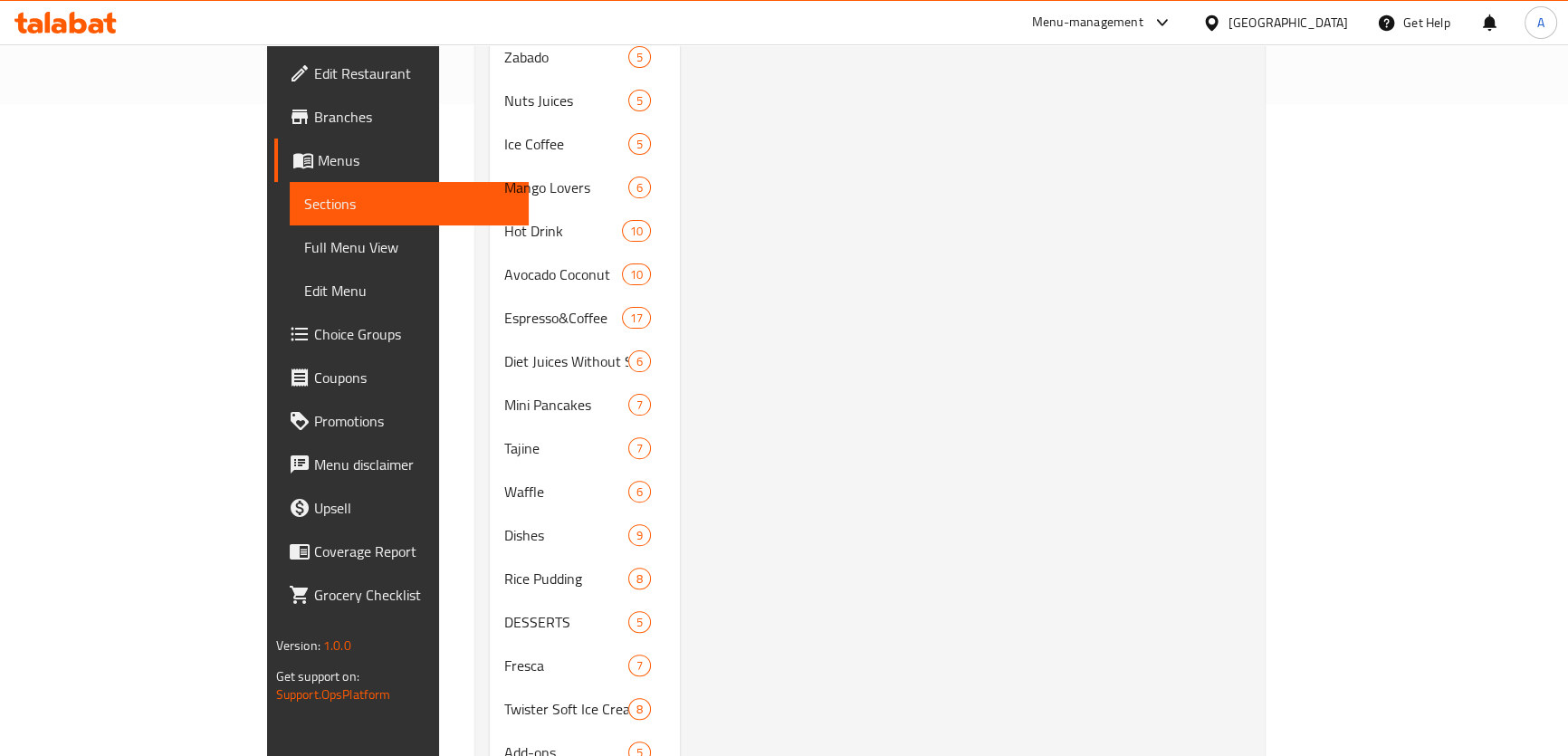
scroll to position [699, 0]
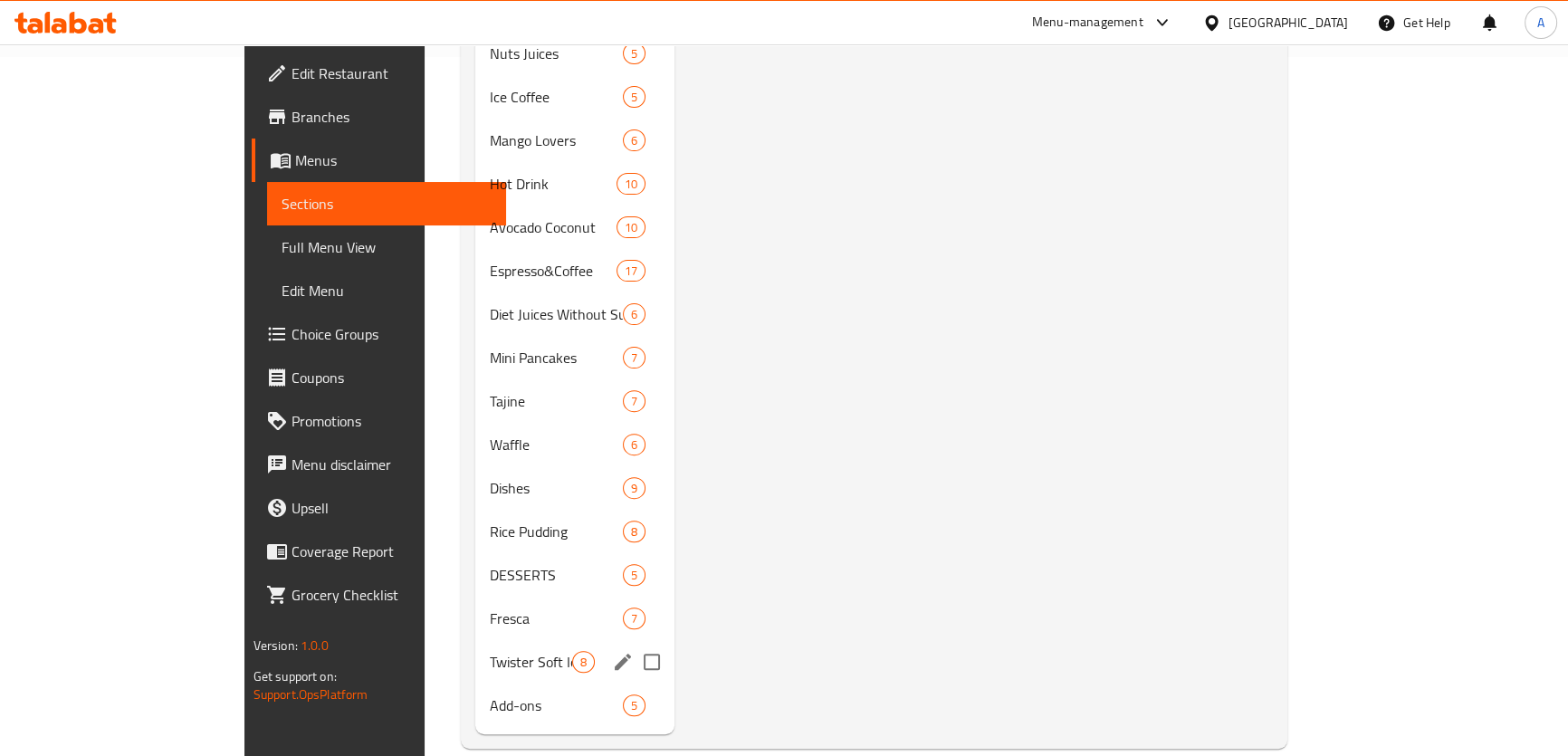
click at [492, 651] on span "Twister Soft Ice Cream" at bounding box center [531, 662] width 83 height 22
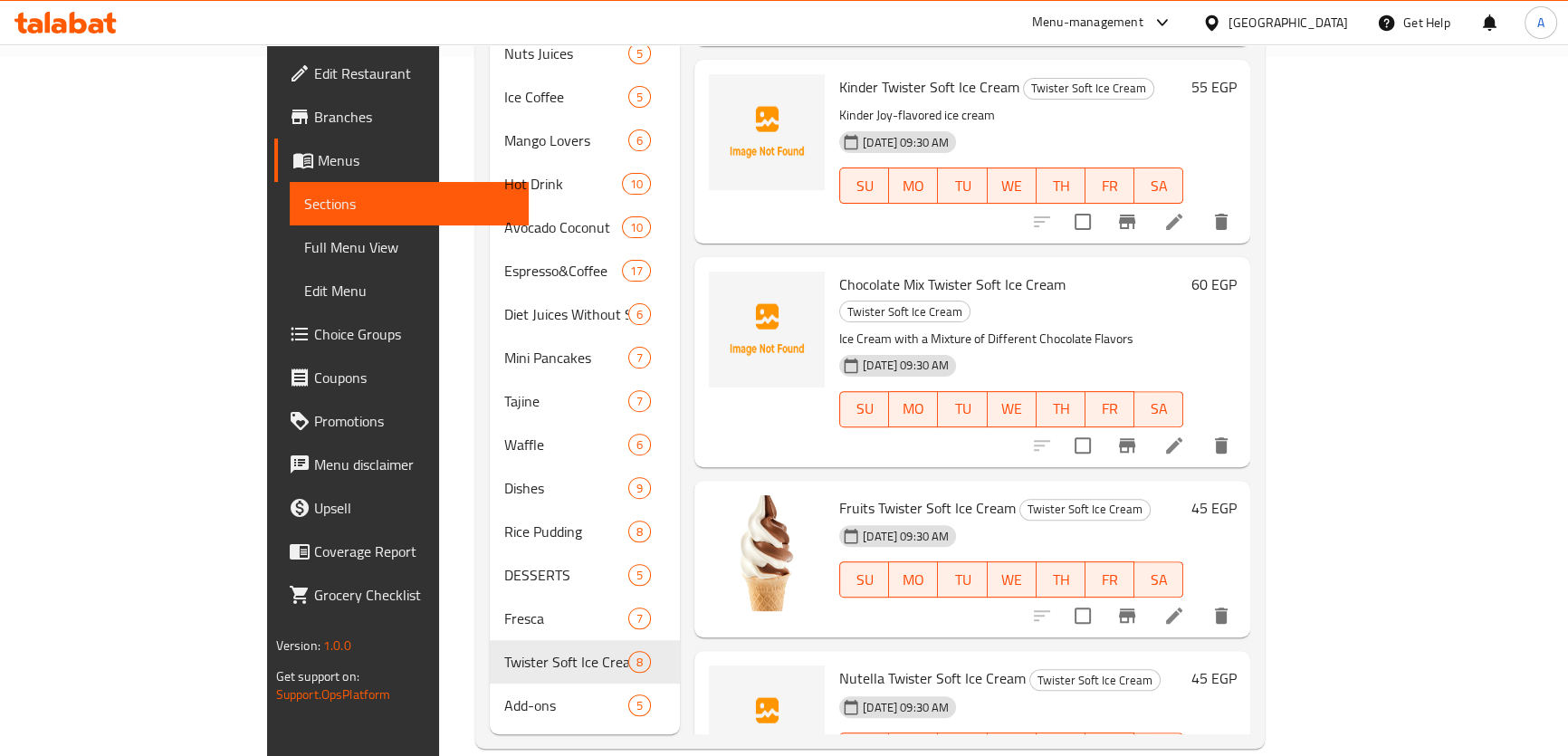
scroll to position [370, 0]
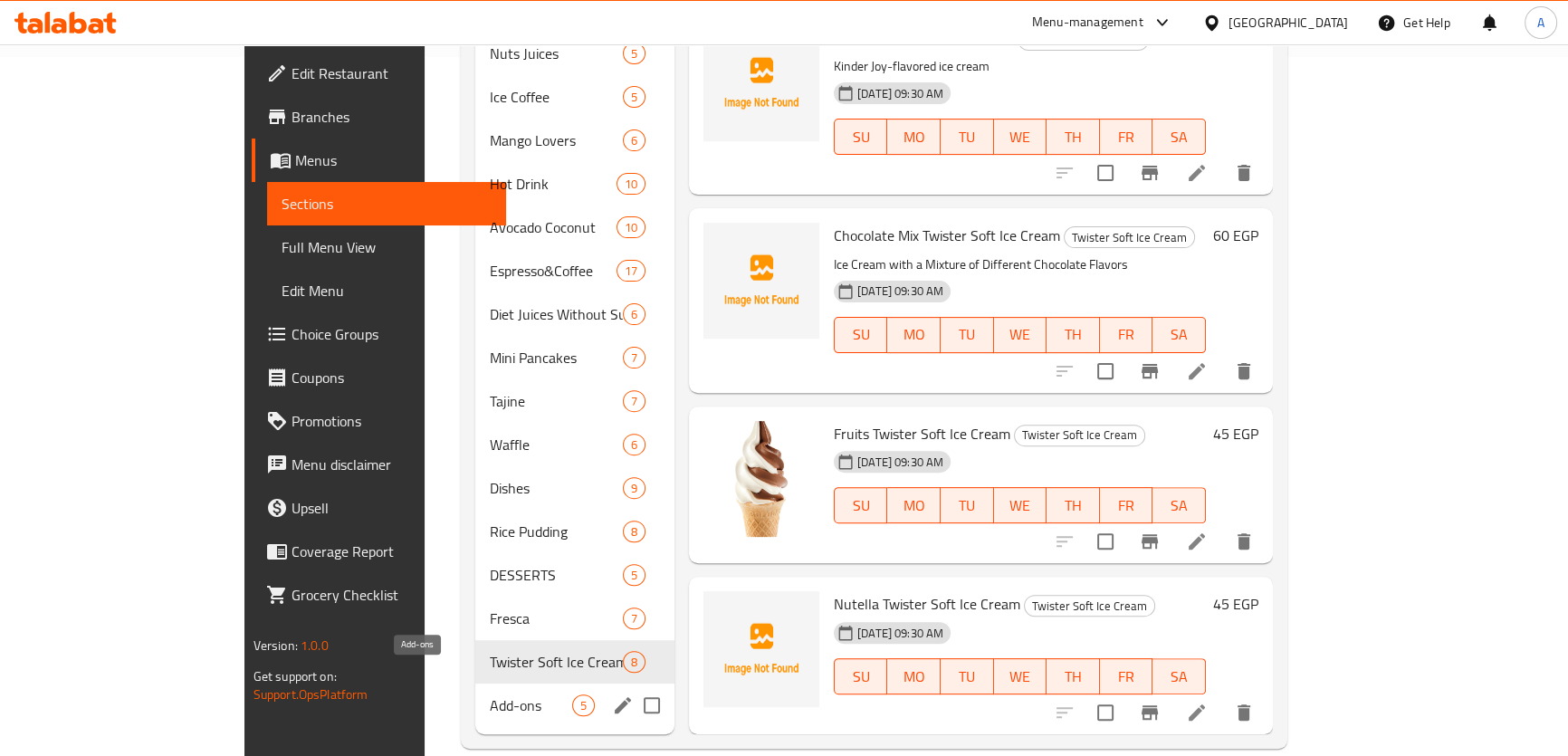
click at [489, 694] on span "Add-ons" at bounding box center [531, 705] width 83 height 22
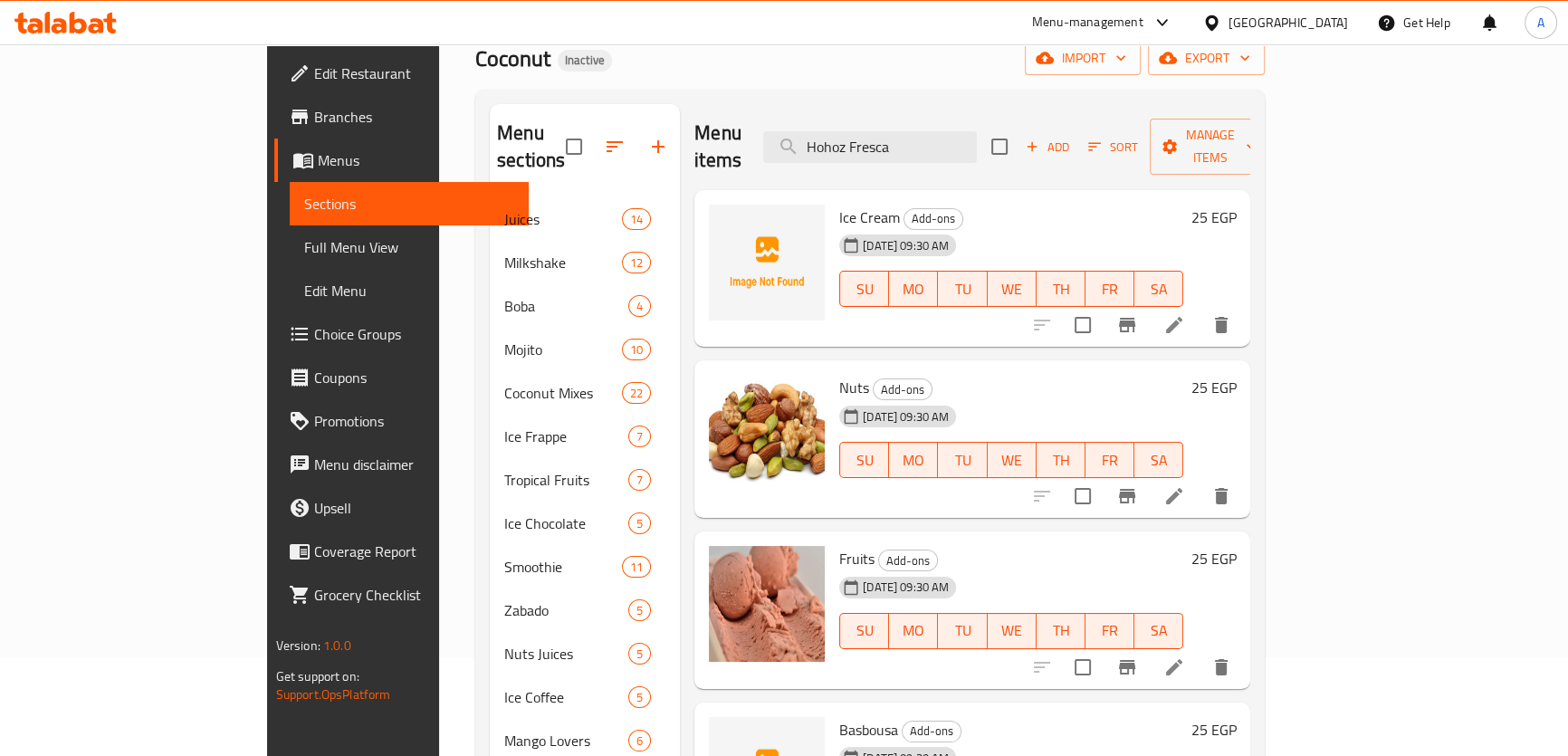
scroll to position [77, 0]
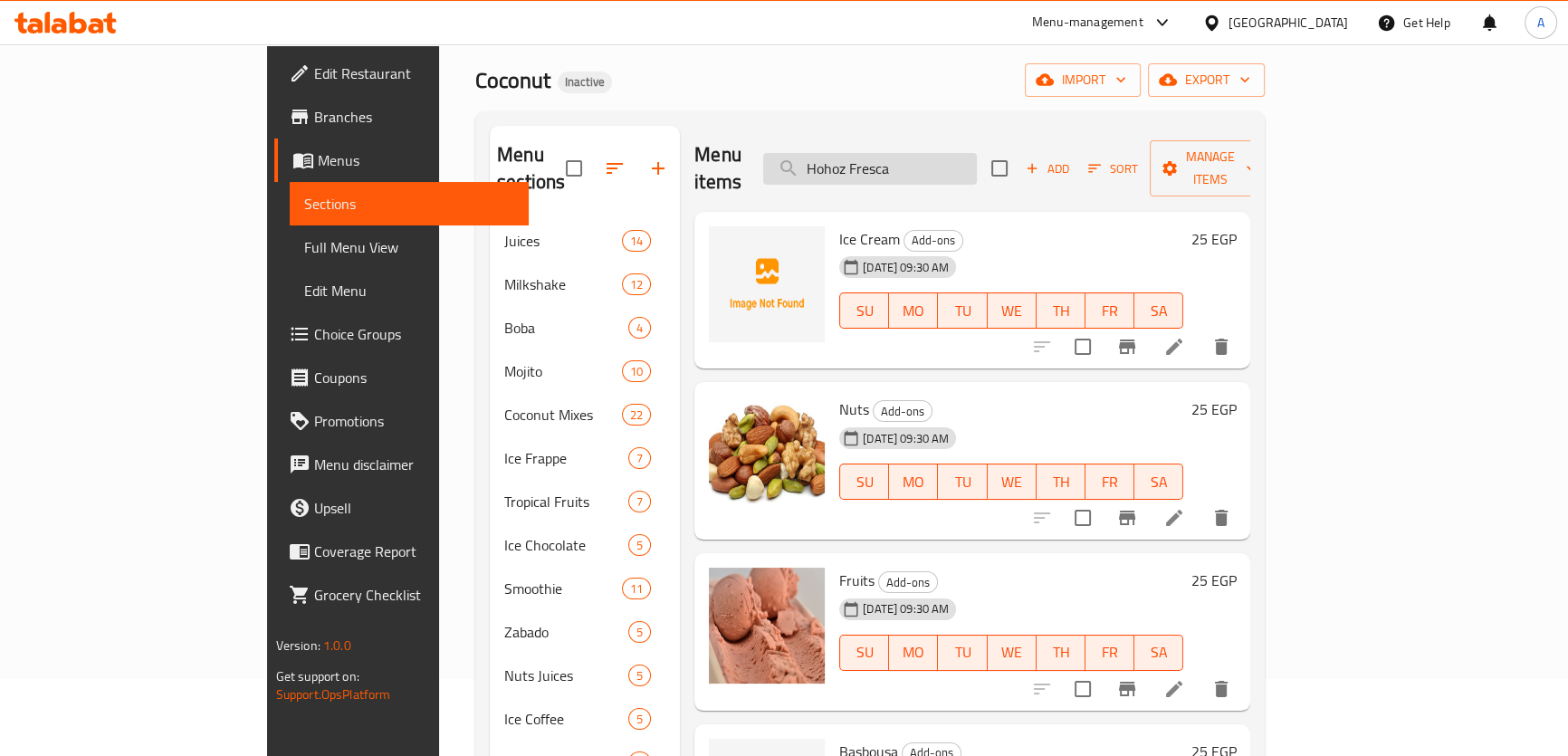
click at [917, 158] on input "Hohoz Fresca" at bounding box center [869, 168] width 214 height 32
click at [976, 153] on input "Hohoz Fresca" at bounding box center [869, 168] width 214 height 32
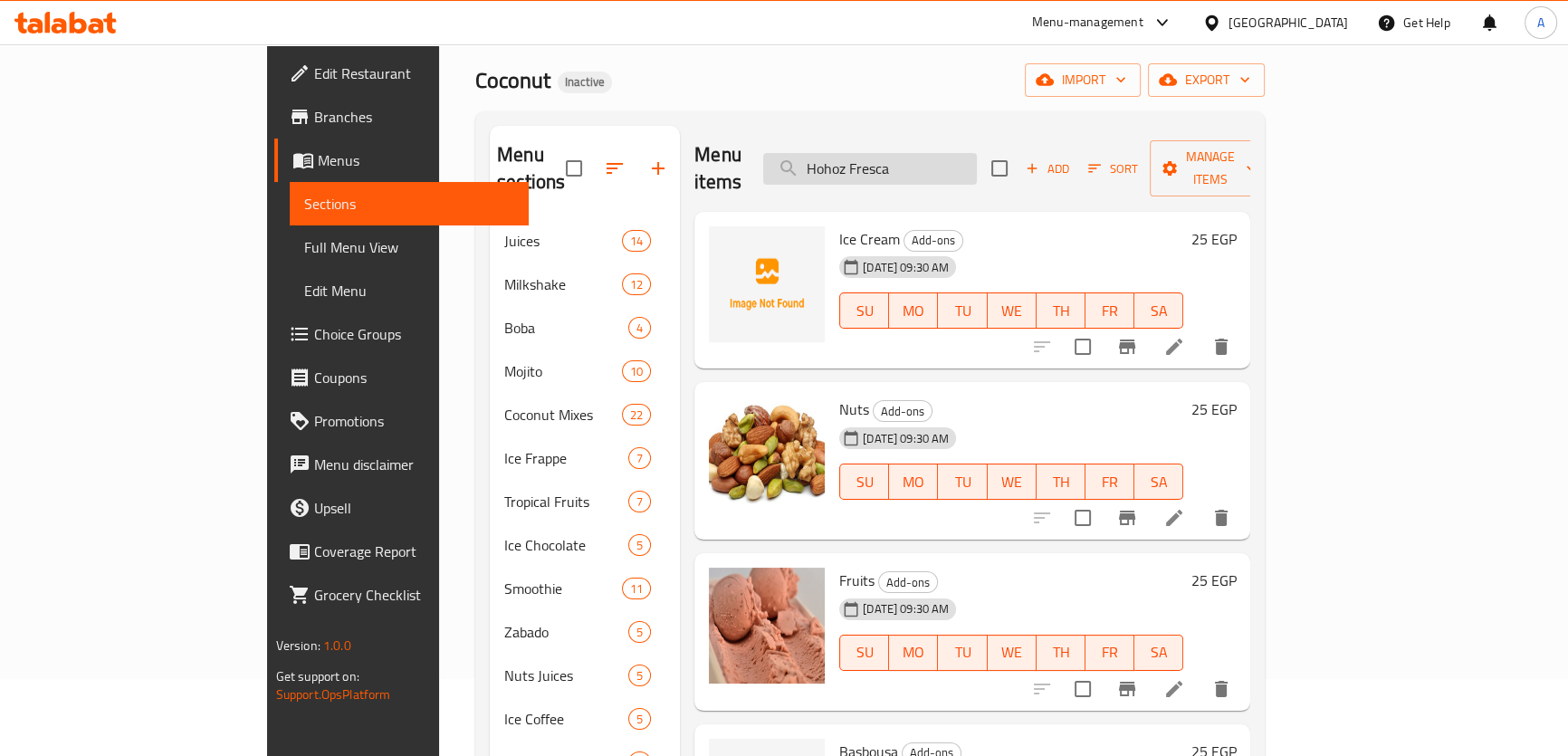
click at [976, 153] on input "Hohoz Fresca" at bounding box center [869, 168] width 214 height 32
paste input "إضافات"
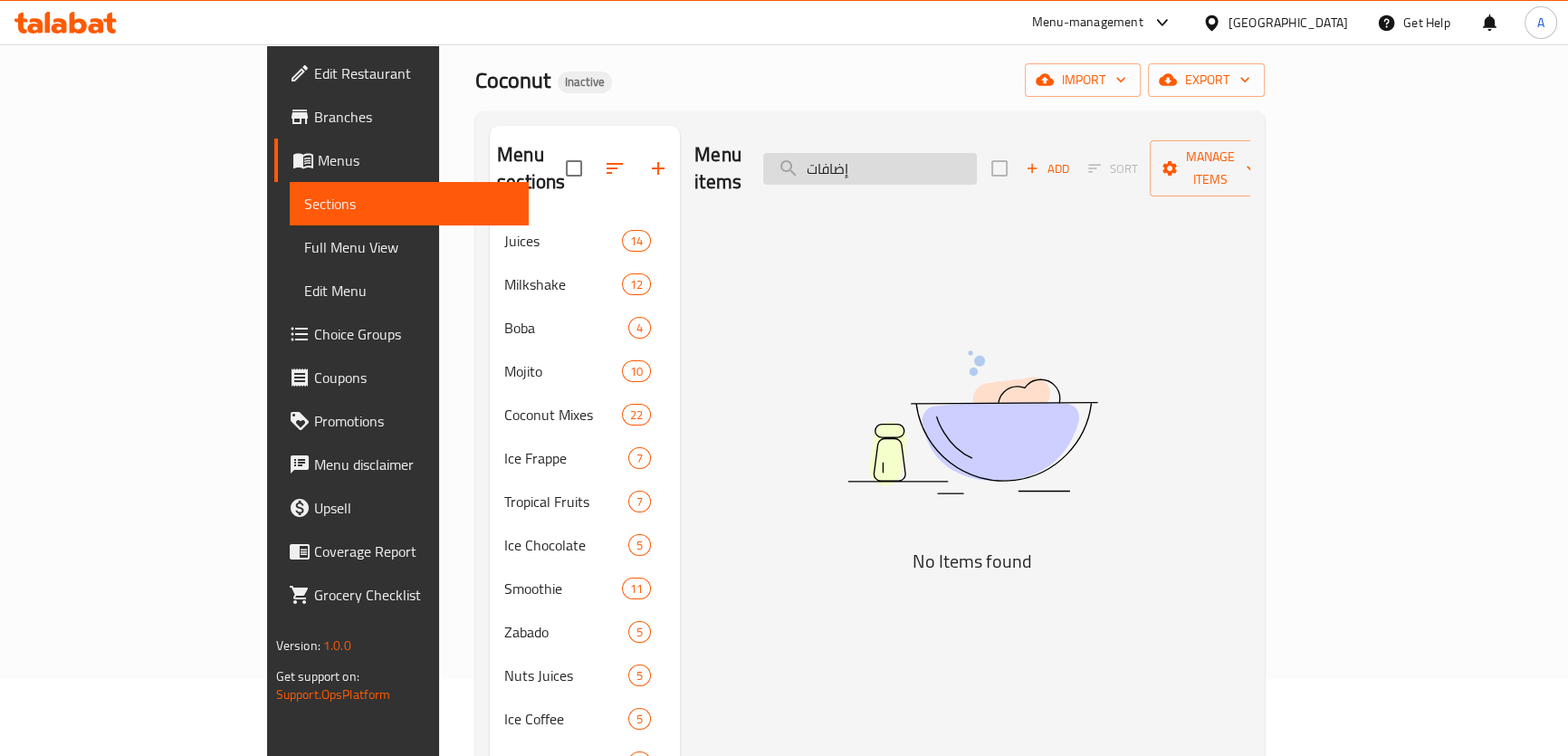
click at [967, 154] on input "إضافات" at bounding box center [869, 168] width 214 height 32
paste input "Ice Chocolate"
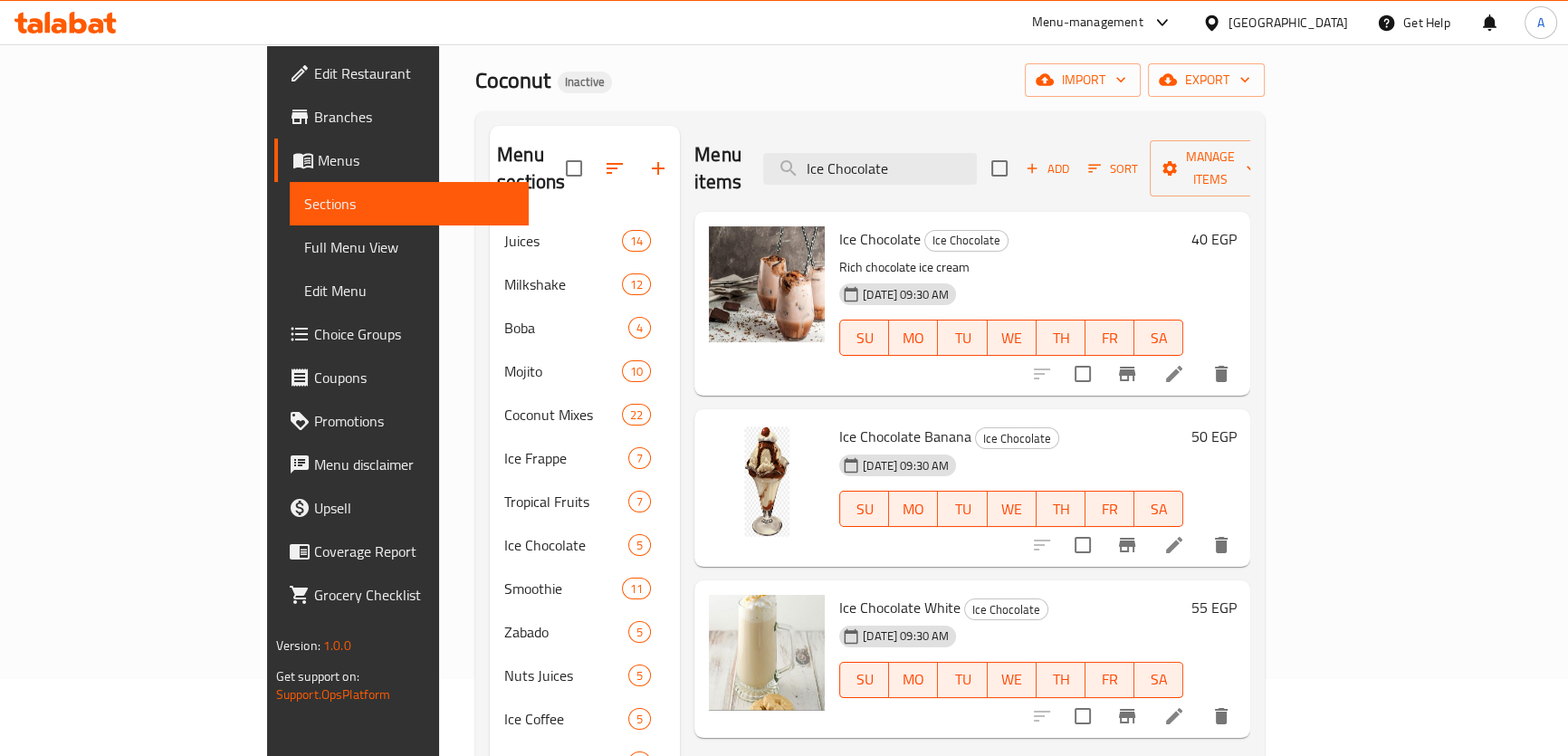
type input "Ice Chocolate"
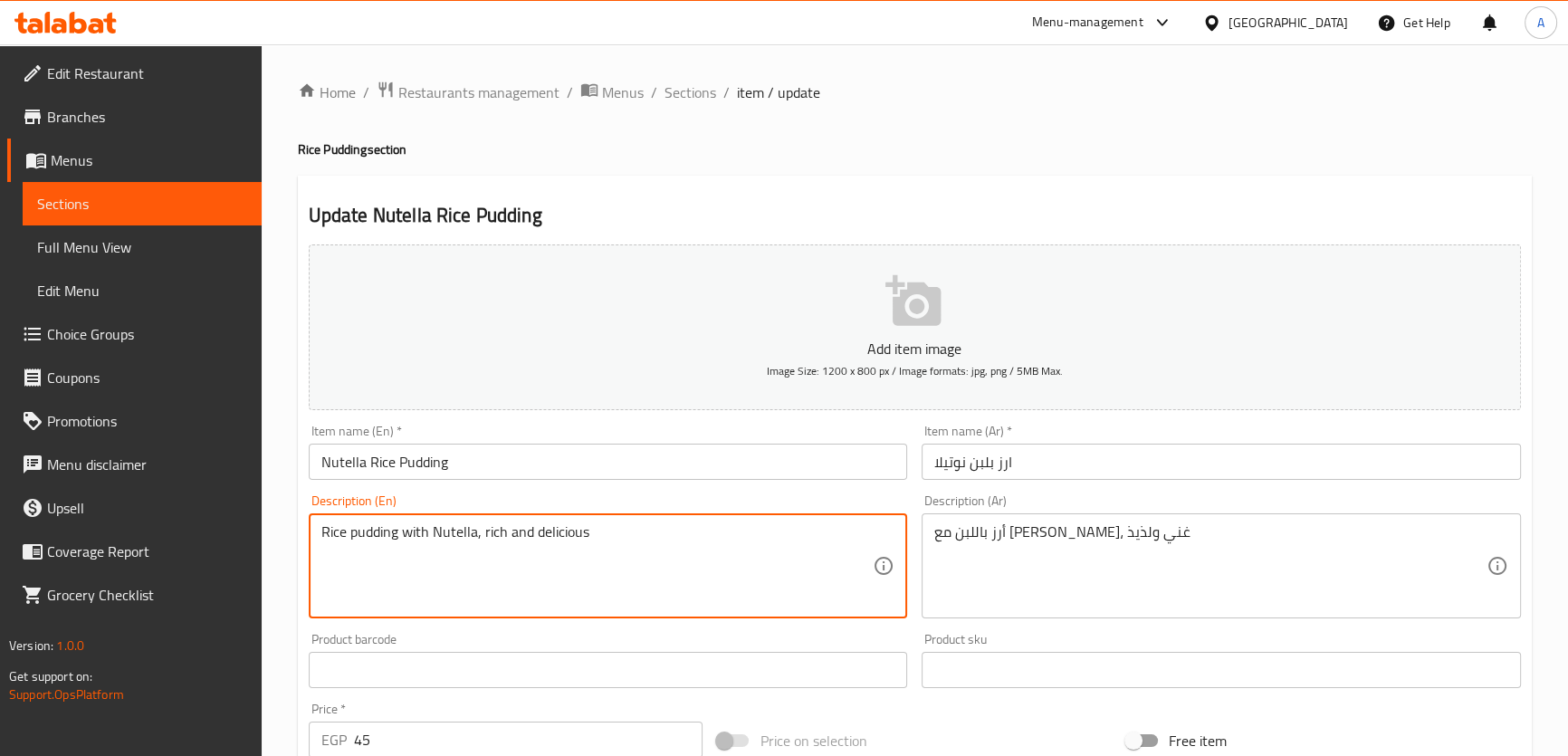
click at [547, 550] on textarea "Rice pudding with Nutella, rich and delicious" at bounding box center [596, 566] width 552 height 86
paste textarea "cooked in milk and sweetened and topped with Nutella chocolate."
click at [546, 554] on textarea "Rice cooked in milk and sweetened and topped with Nutella chocolate." at bounding box center [596, 566] width 552 height 86
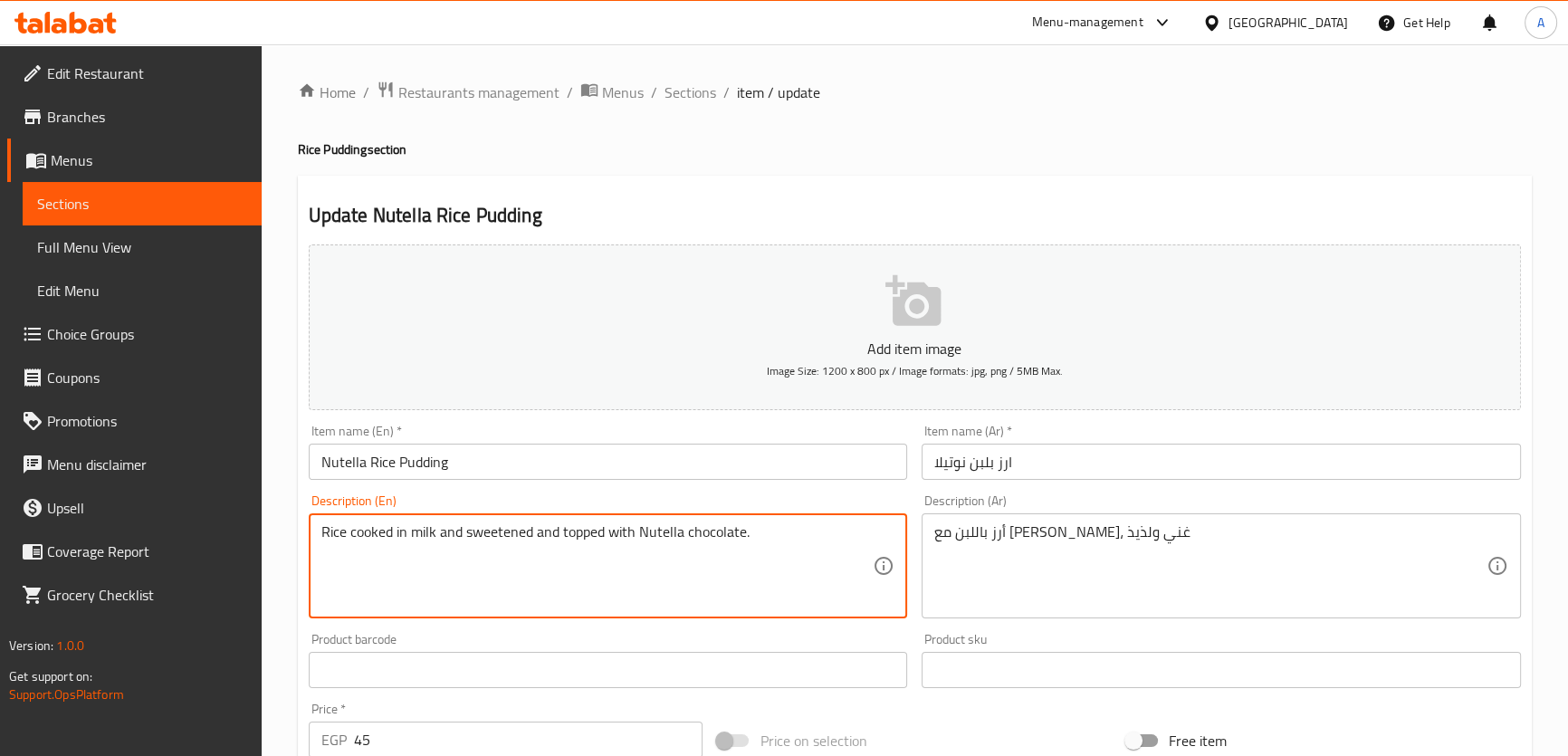
click at [546, 554] on textarea "Rice cooked in milk and sweetened and topped with Nutella chocolate." at bounding box center [596, 566] width 552 height 86
paste textarea
type textarea "Rice cooked in milk and sweetened and topped with Nutella chocolate."
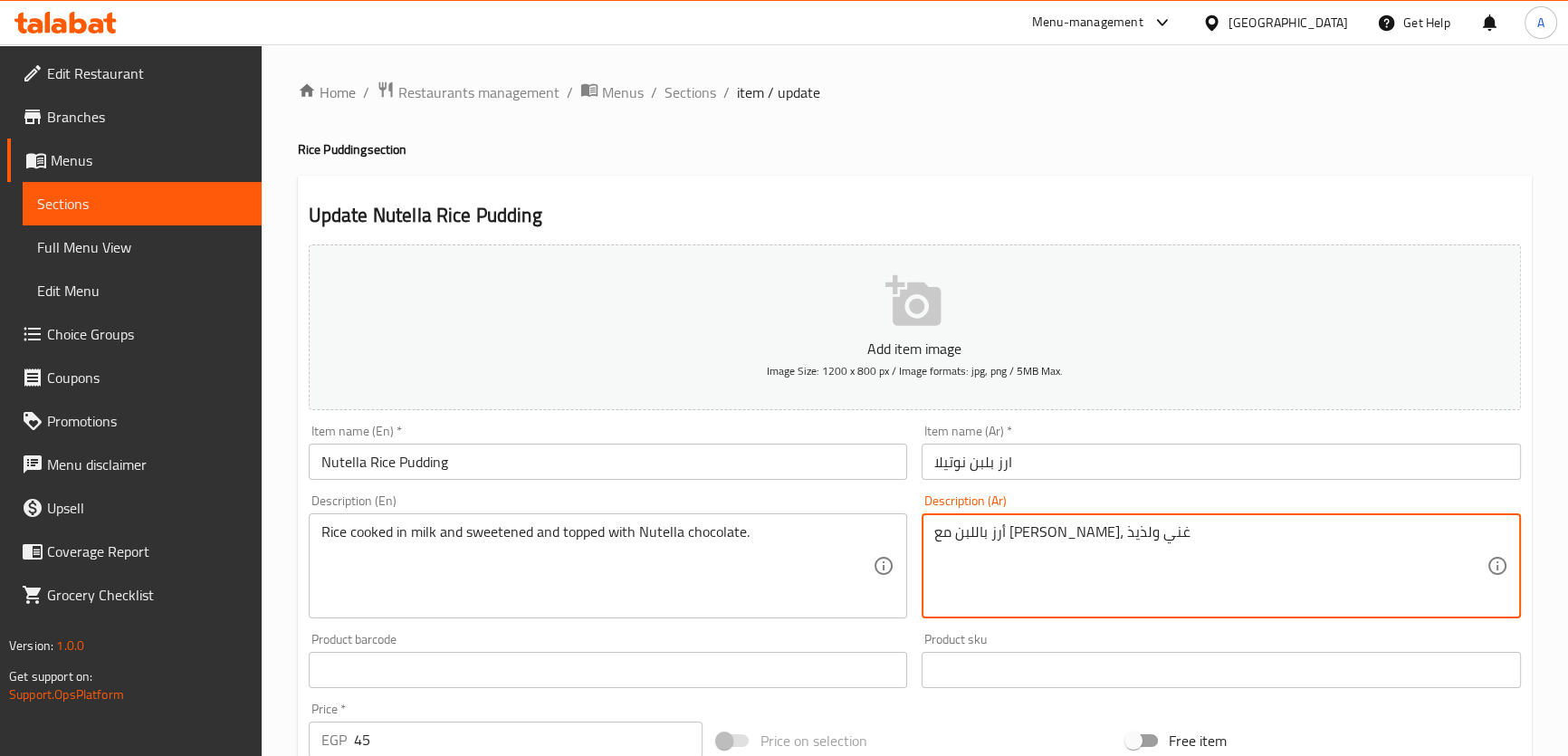
click at [1050, 538] on textarea "أرز باللبن مع نوتيلا، غني ولذيذ" at bounding box center [1210, 566] width 552 height 86
paste textarea "مطبوخ في حليب ومحلى ومغطى بشوكولاتة نوتيلا."
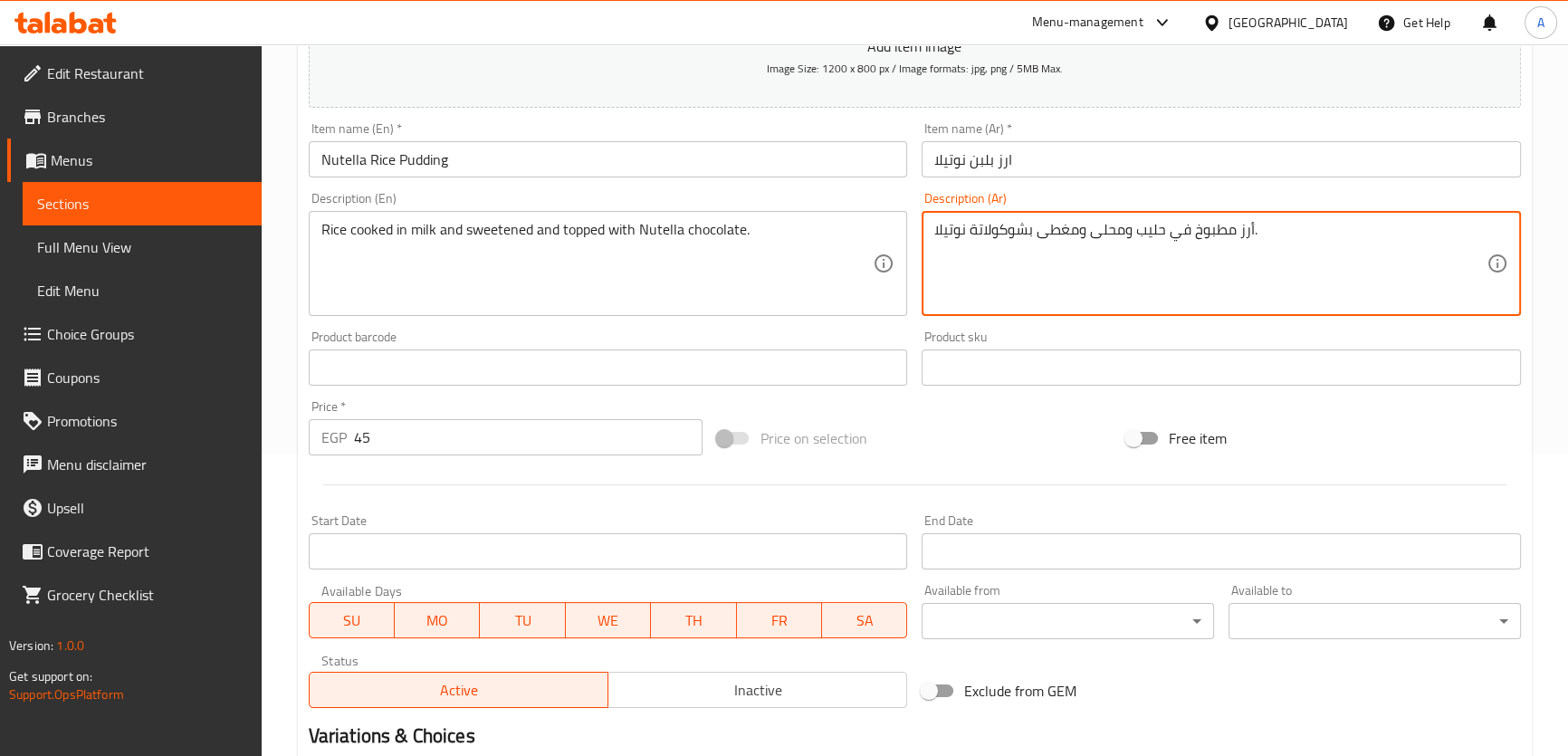
scroll to position [522, 0]
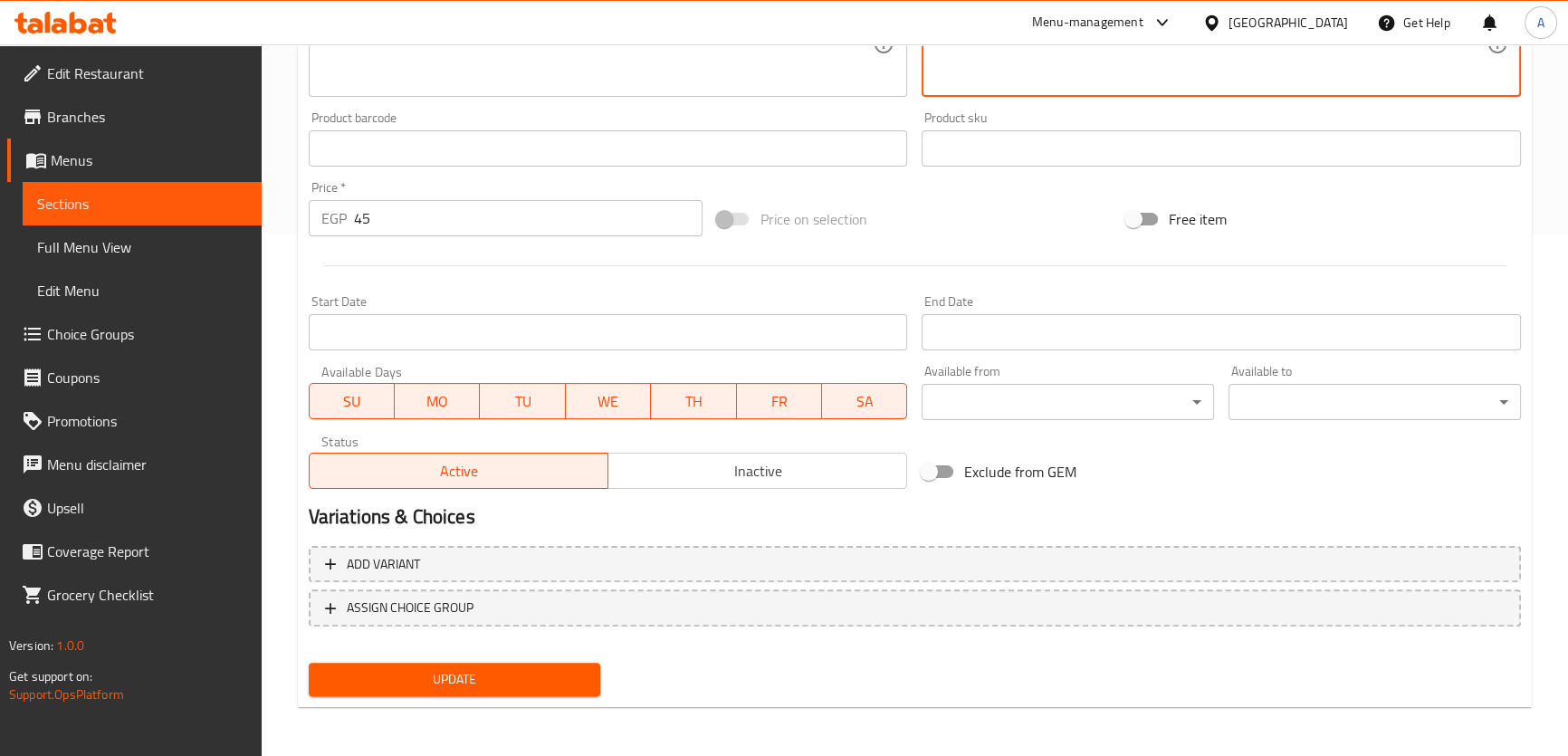
type textarea "أرز مطبوخ في حليب ومحلى ومغطى بشوكولاتة نوتيلا."
click at [456, 695] on div "Update" at bounding box center [455, 679] width 307 height 48
click at [543, 675] on span "Update" at bounding box center [455, 679] width 264 height 23
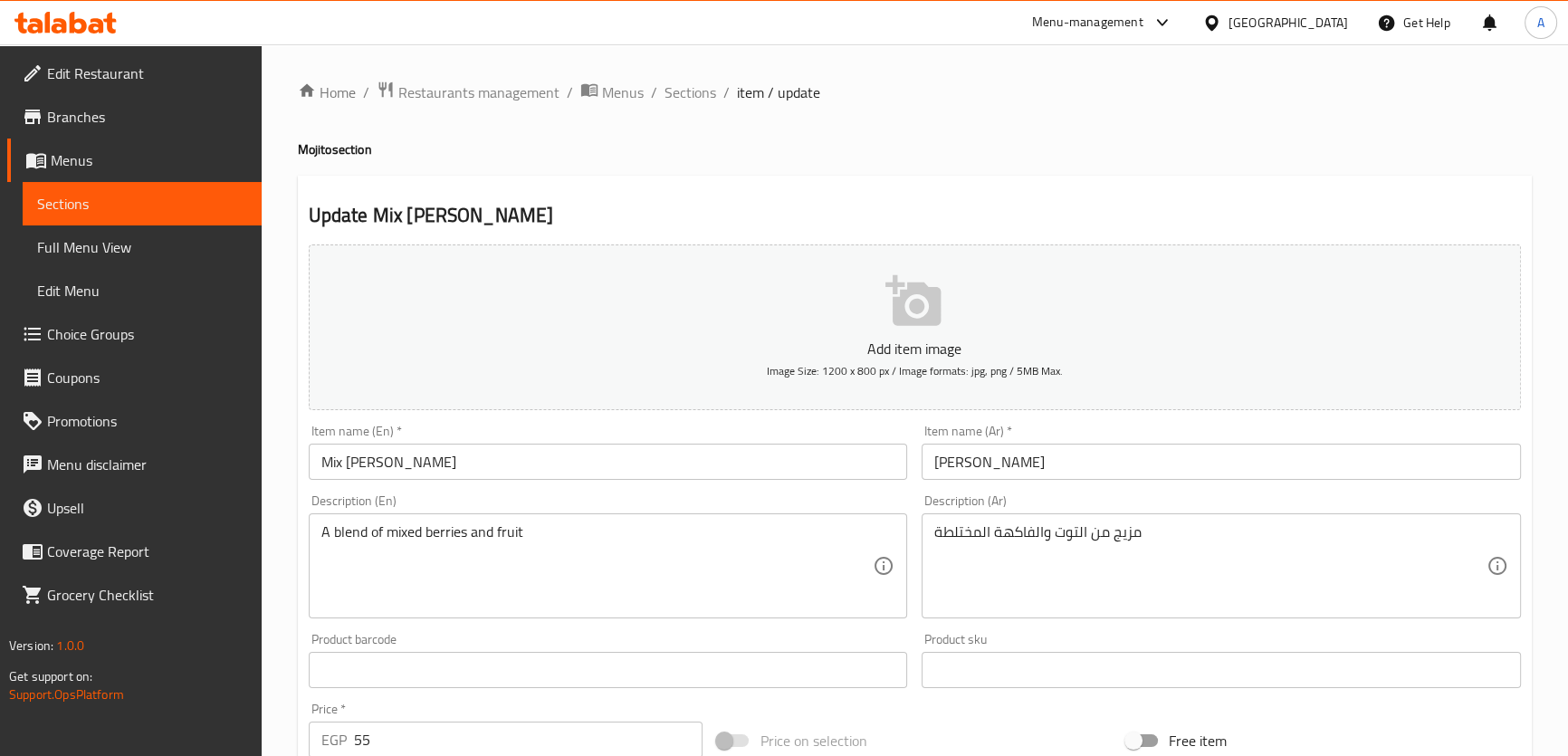
click at [431, 531] on textarea "A blend of mixed berries and fruit" at bounding box center [596, 566] width 552 height 86
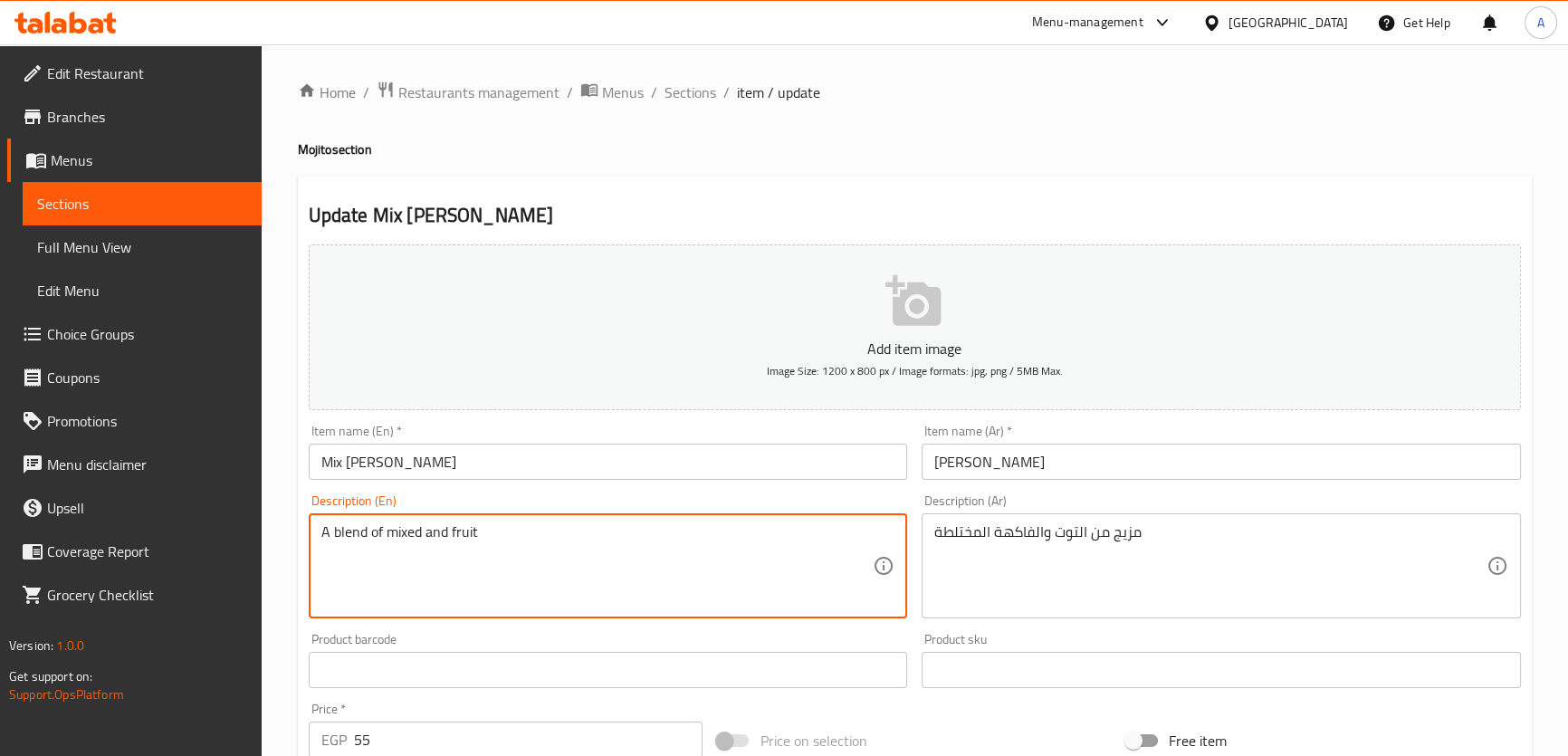
click at [389, 530] on textarea "A blend of mixed and fruit" at bounding box center [596, 566] width 552 height 86
paste textarea "berries"
click at [489, 531] on textarea "A blend of berries mixed and fruit" at bounding box center [596, 566] width 552 height 86
click at [487, 536] on textarea "A blend of berries mixed and fruit" at bounding box center [596, 566] width 552 height 86
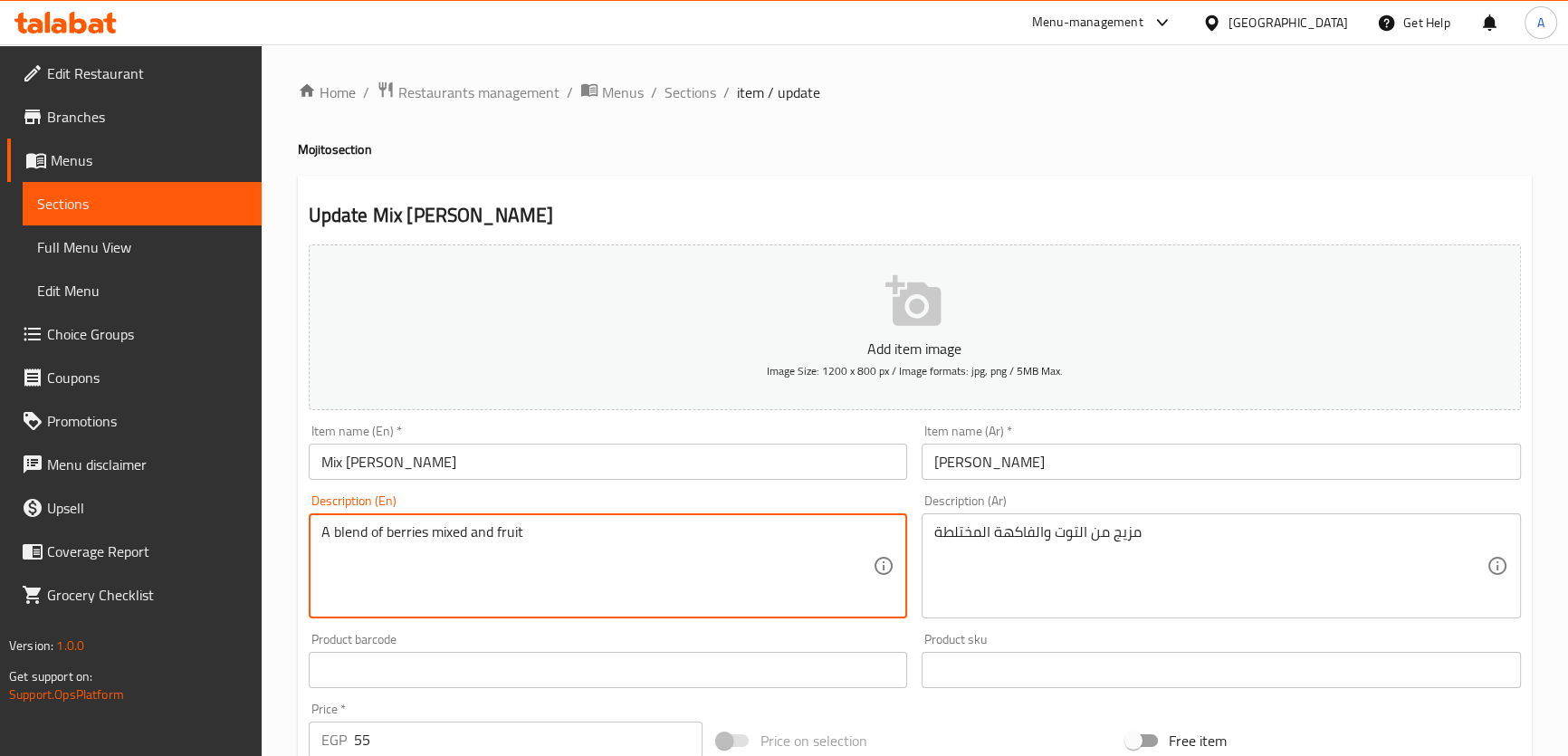
click at [487, 536] on textarea "A blend of berries mixed and fruit" at bounding box center [596, 566] width 552 height 86
click at [431, 525] on textarea "A blend of berries mixed fruit" at bounding box center [596, 566] width 552 height 86
paste textarea "and"
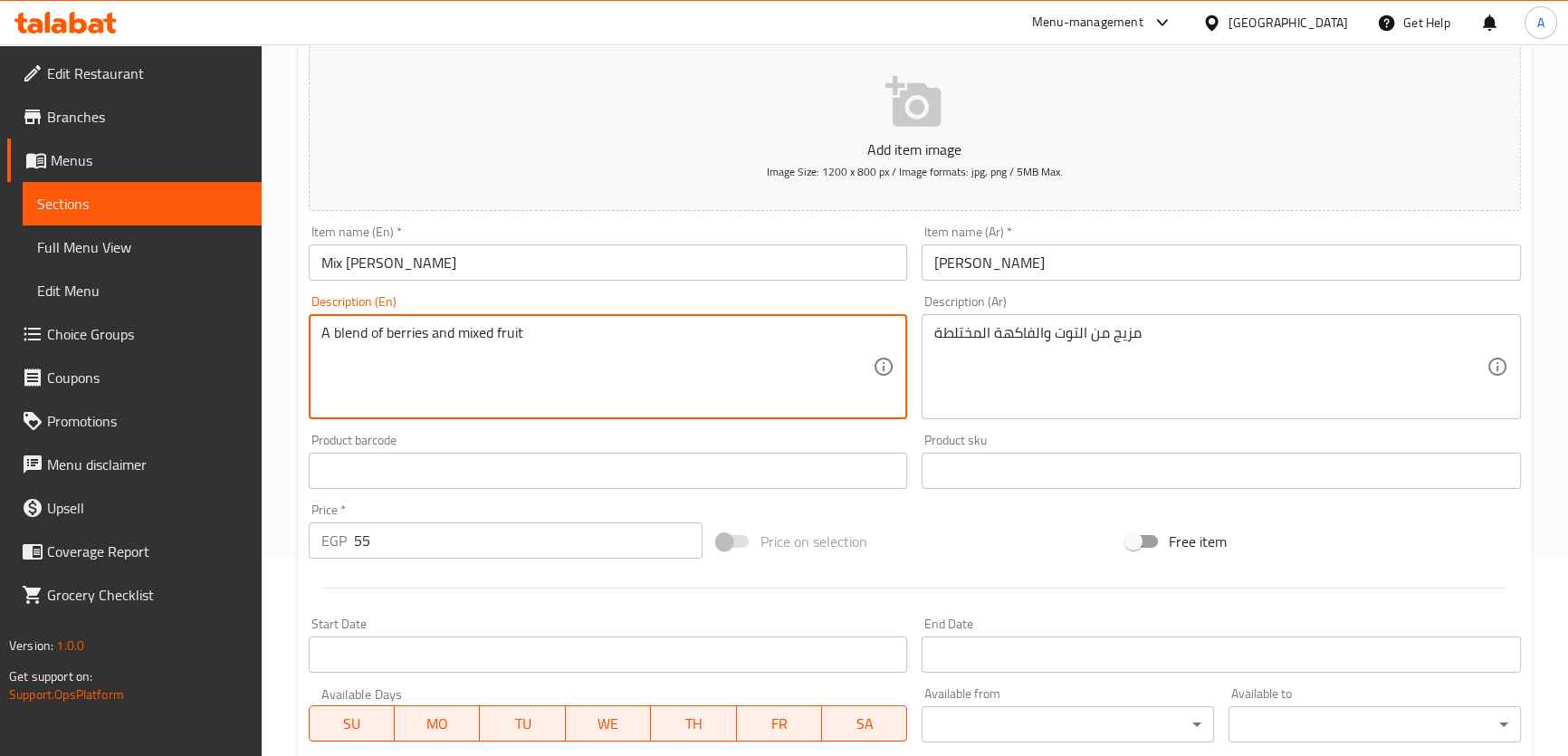
scroll to position [465, 0]
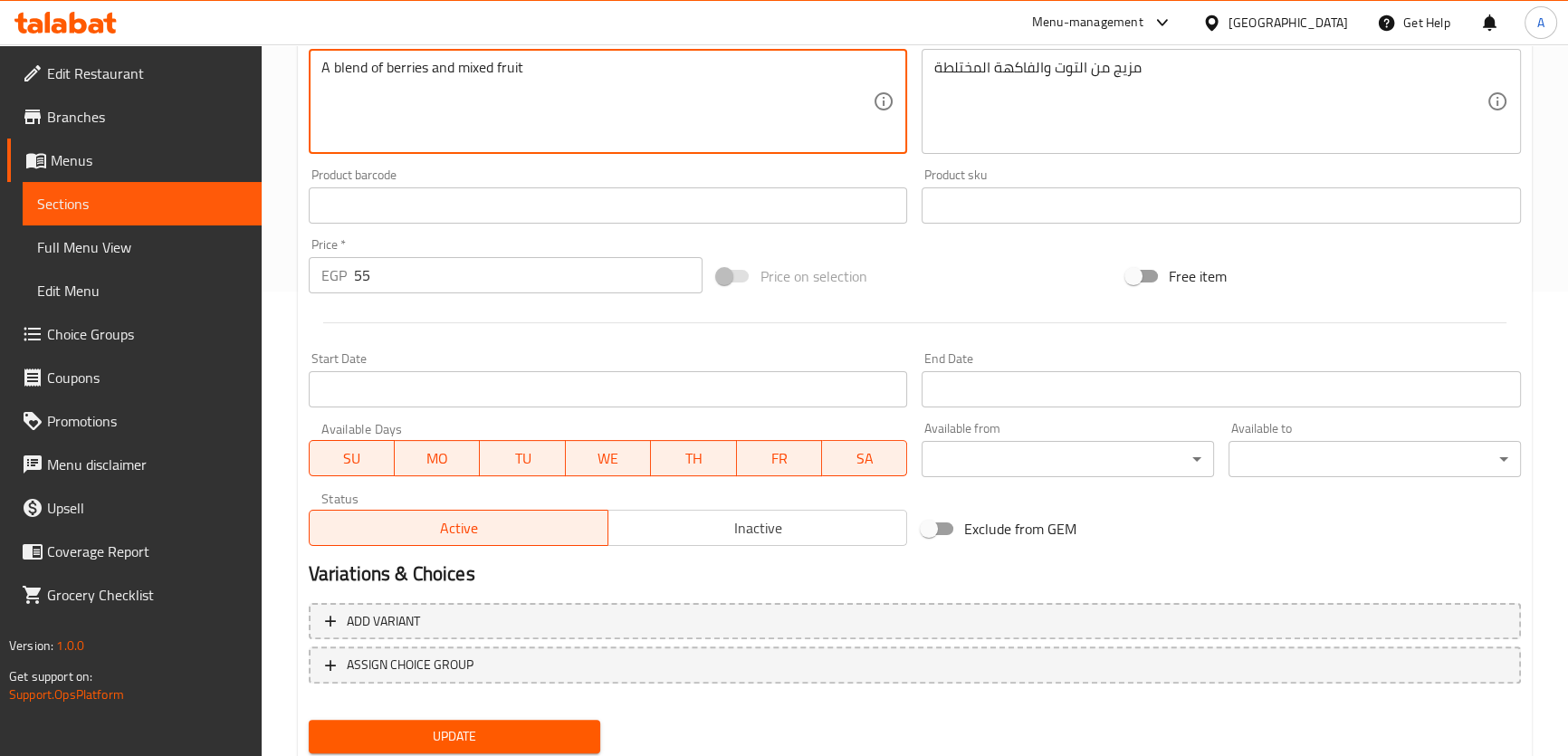
type textarea "A blend of berries and mixed fruit"
click at [550, 746] on button "Update" at bounding box center [455, 736] width 292 height 33
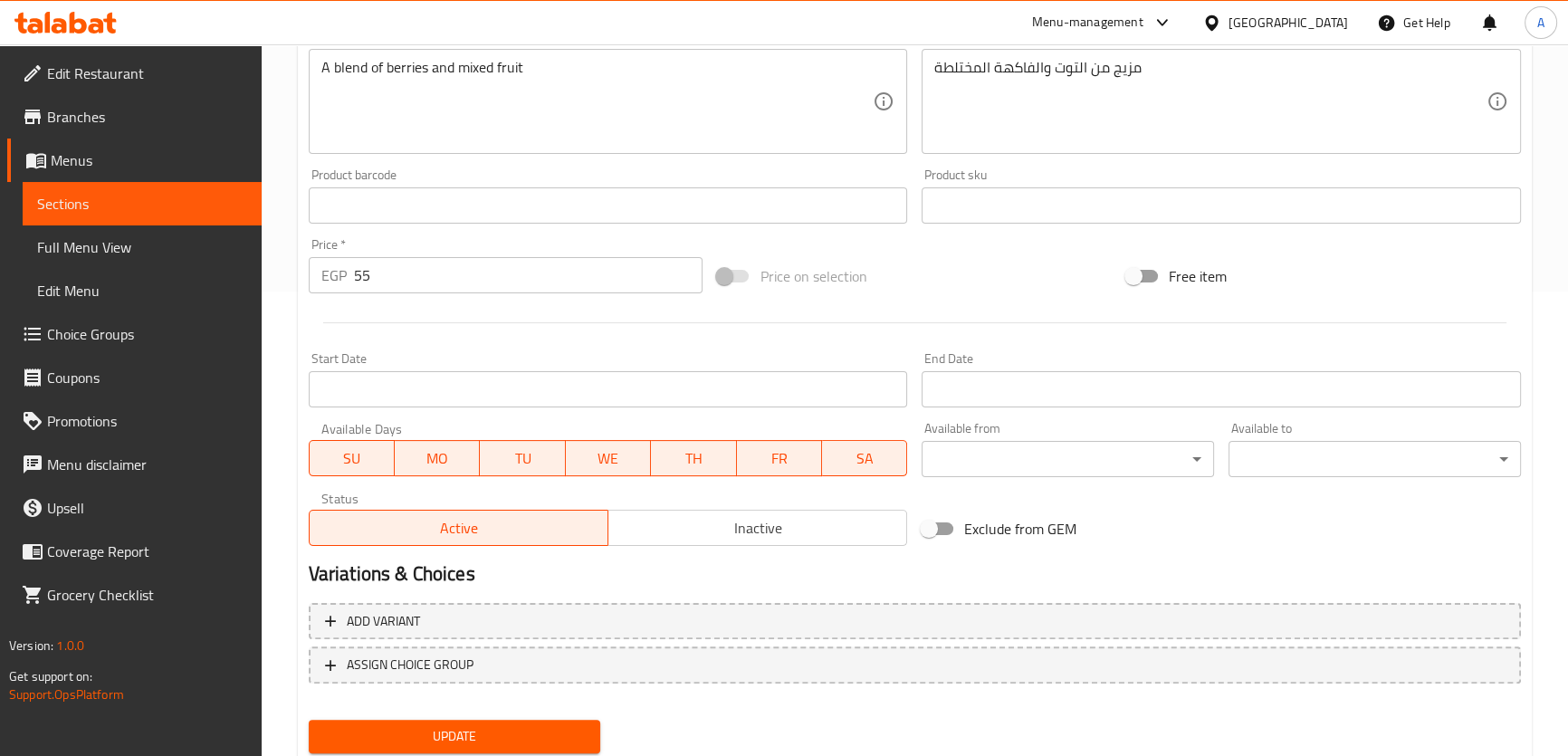
click at [438, 725] on span "Update" at bounding box center [455, 736] width 264 height 23
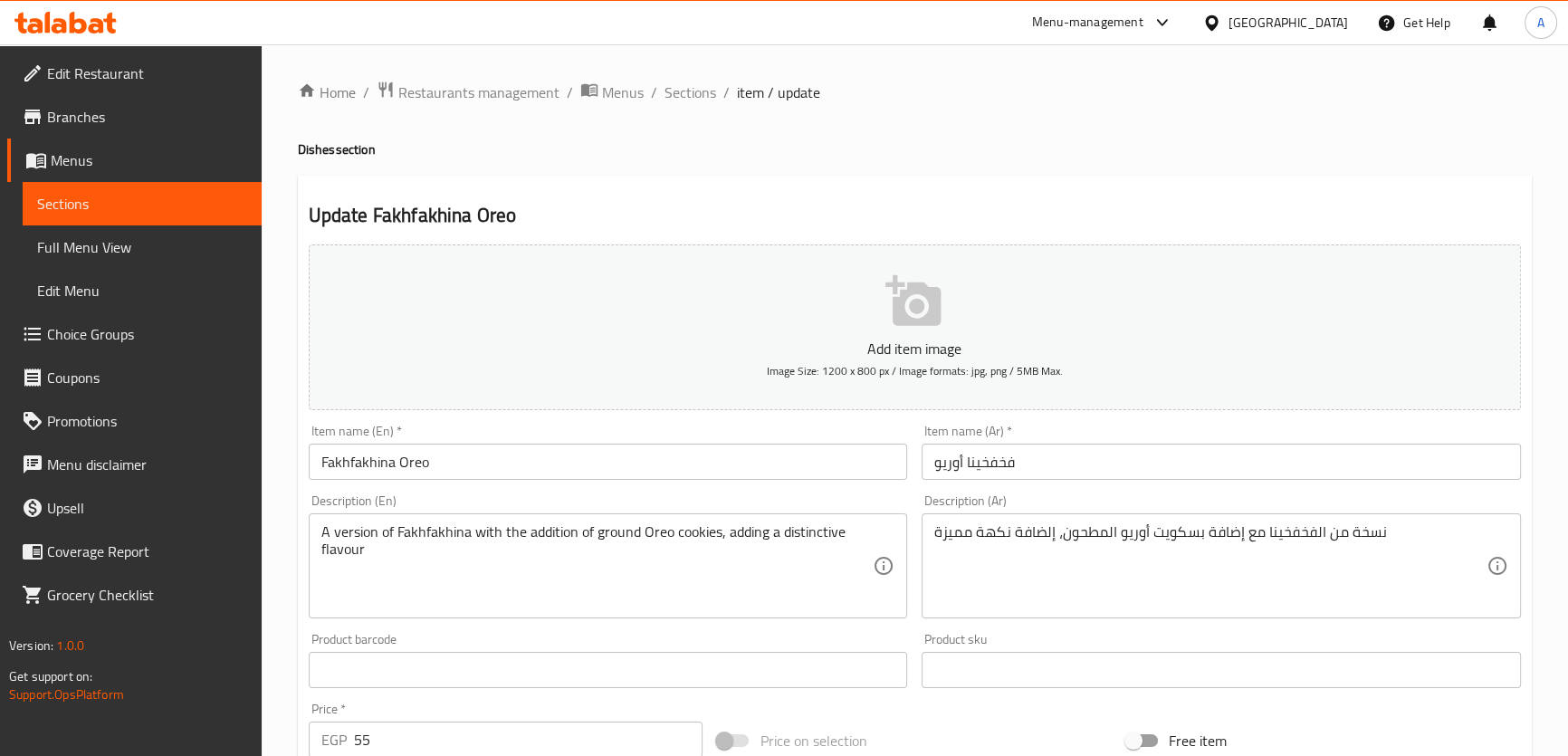
click at [1096, 536] on textarea "نسخة من الفخفخينا مع إضافة بسكويت أوريو المطحون، إلضافة نكهة مميزة" at bounding box center [1210, 566] width 552 height 86
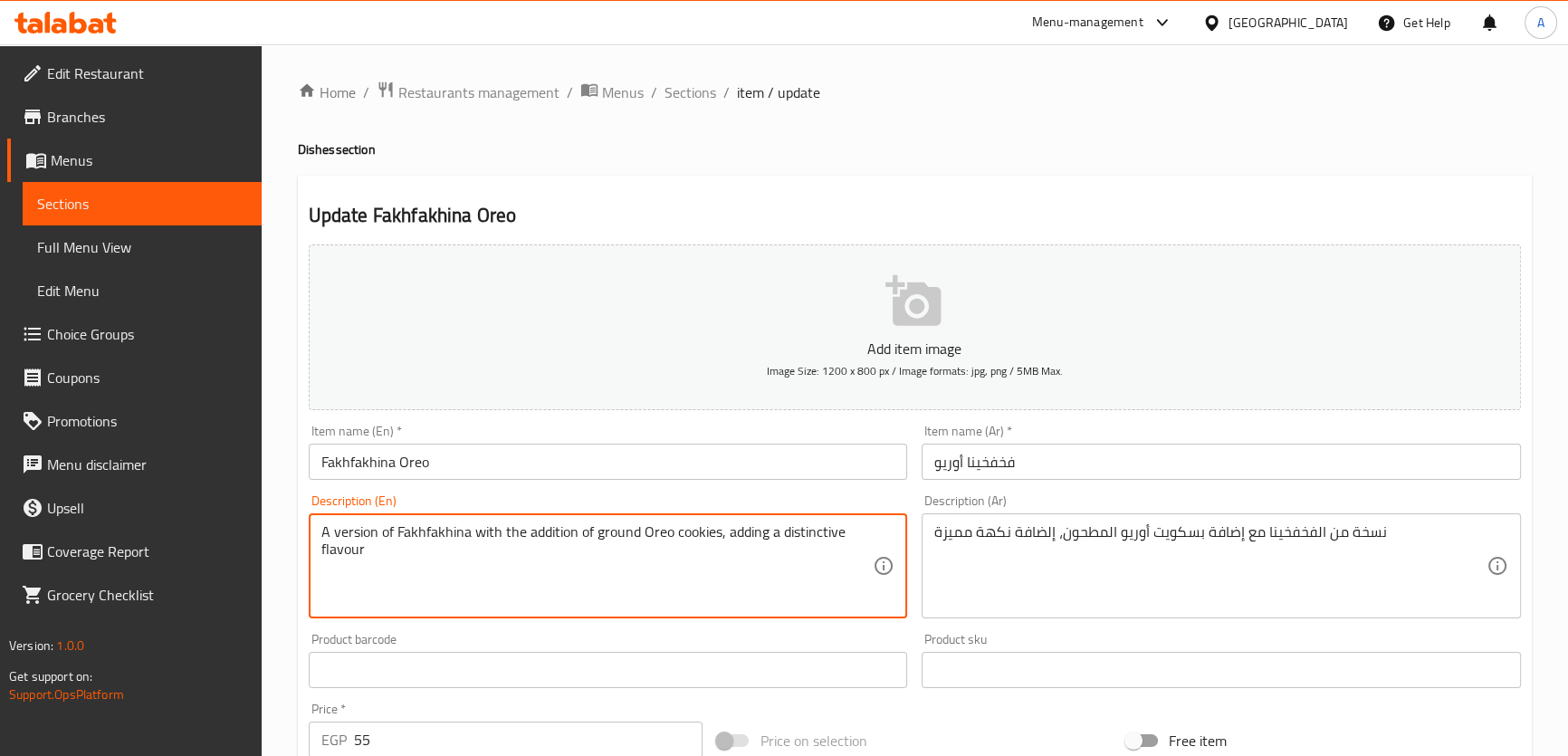
click at [688, 529] on textarea "A version of Fakhfakhina with the addition of ground Oreo cookies, adding a dis…" at bounding box center [596, 566] width 552 height 86
drag, startPoint x: 353, startPoint y: 543, endPoint x: 344, endPoint y: 553, distance: 13.5
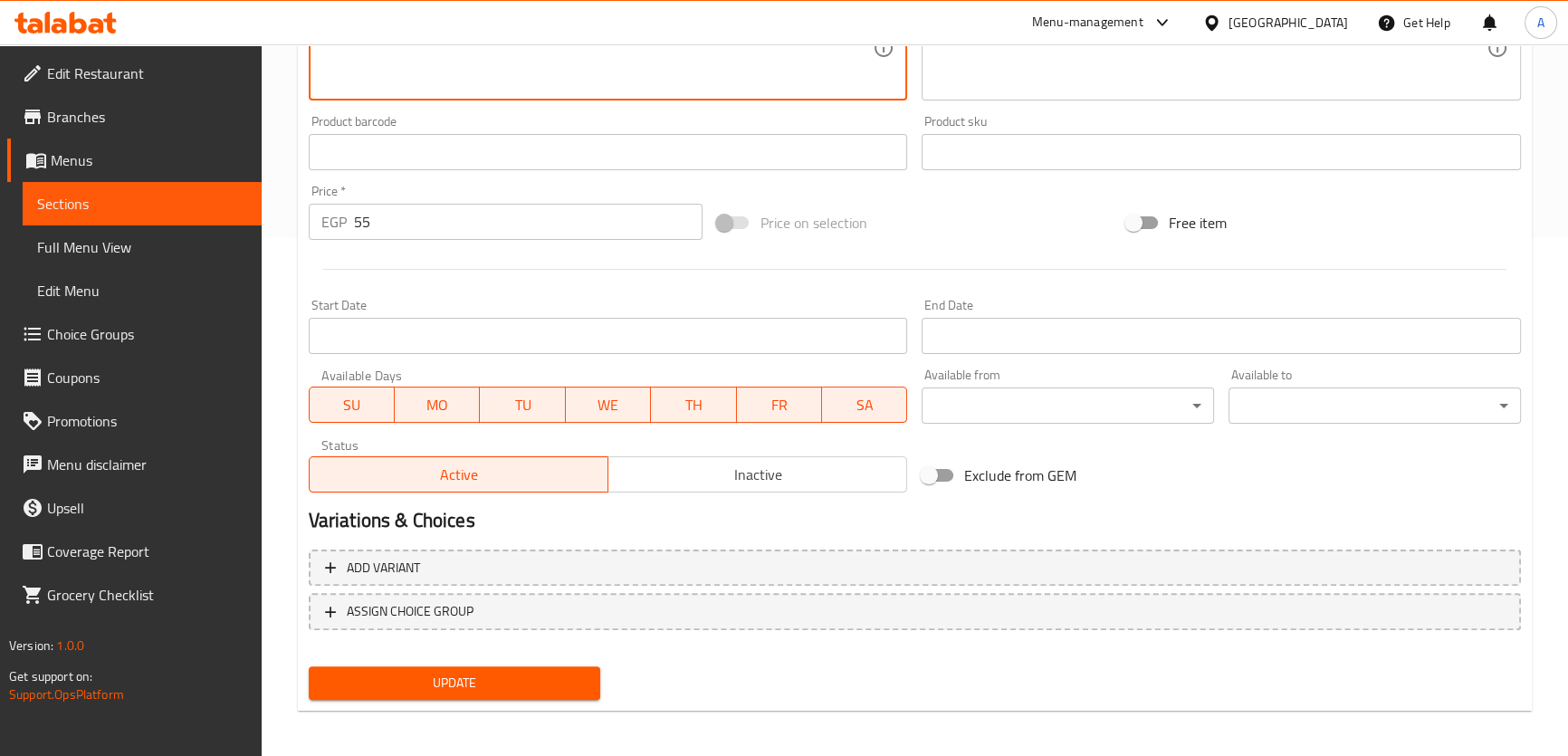
scroll to position [522, 0]
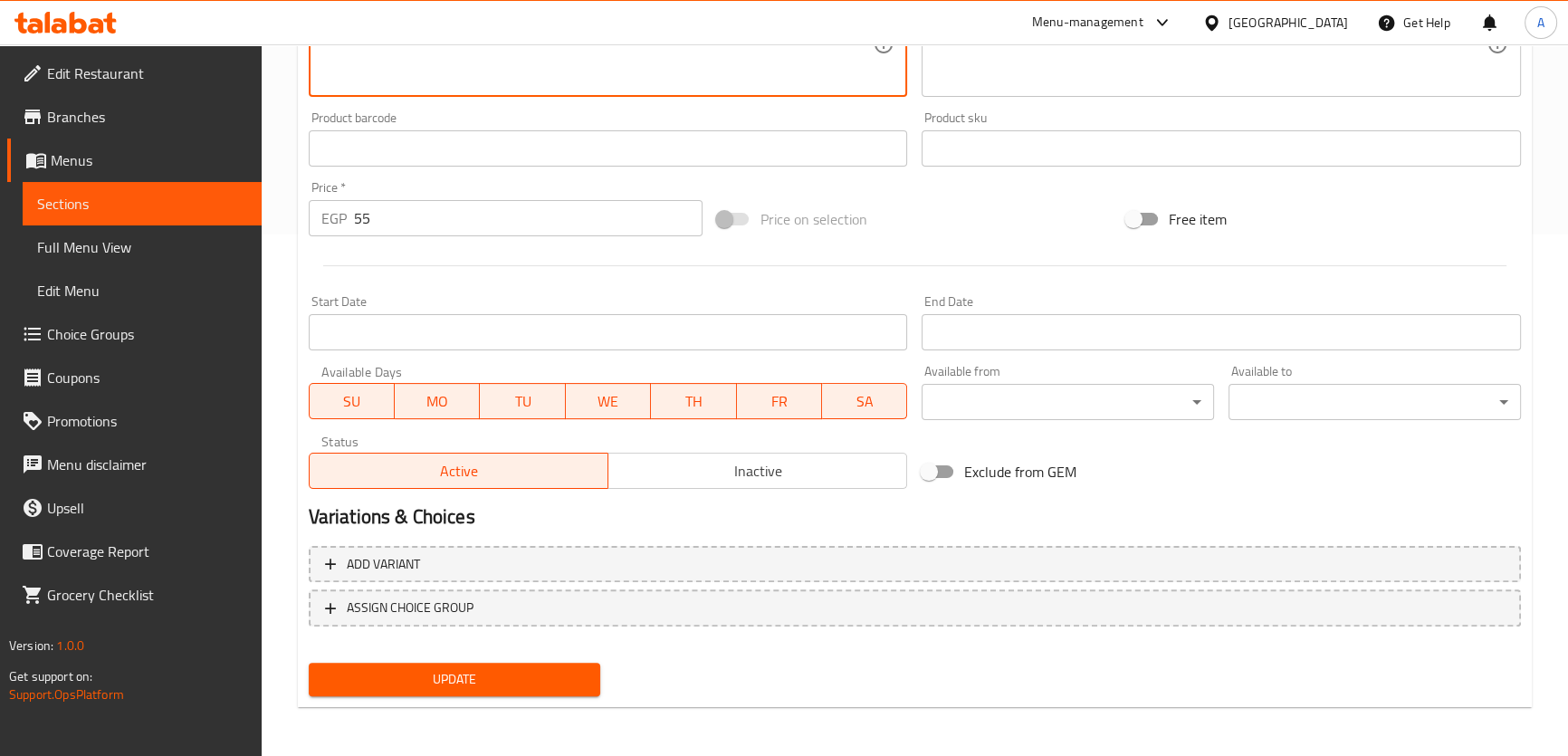
type textarea "A version of Fakhfakhina with the addition of ground Oreo biscuits, adding a di…"
click at [451, 659] on div "Update" at bounding box center [455, 679] width 307 height 48
click at [452, 669] on span "Update" at bounding box center [455, 679] width 264 height 23
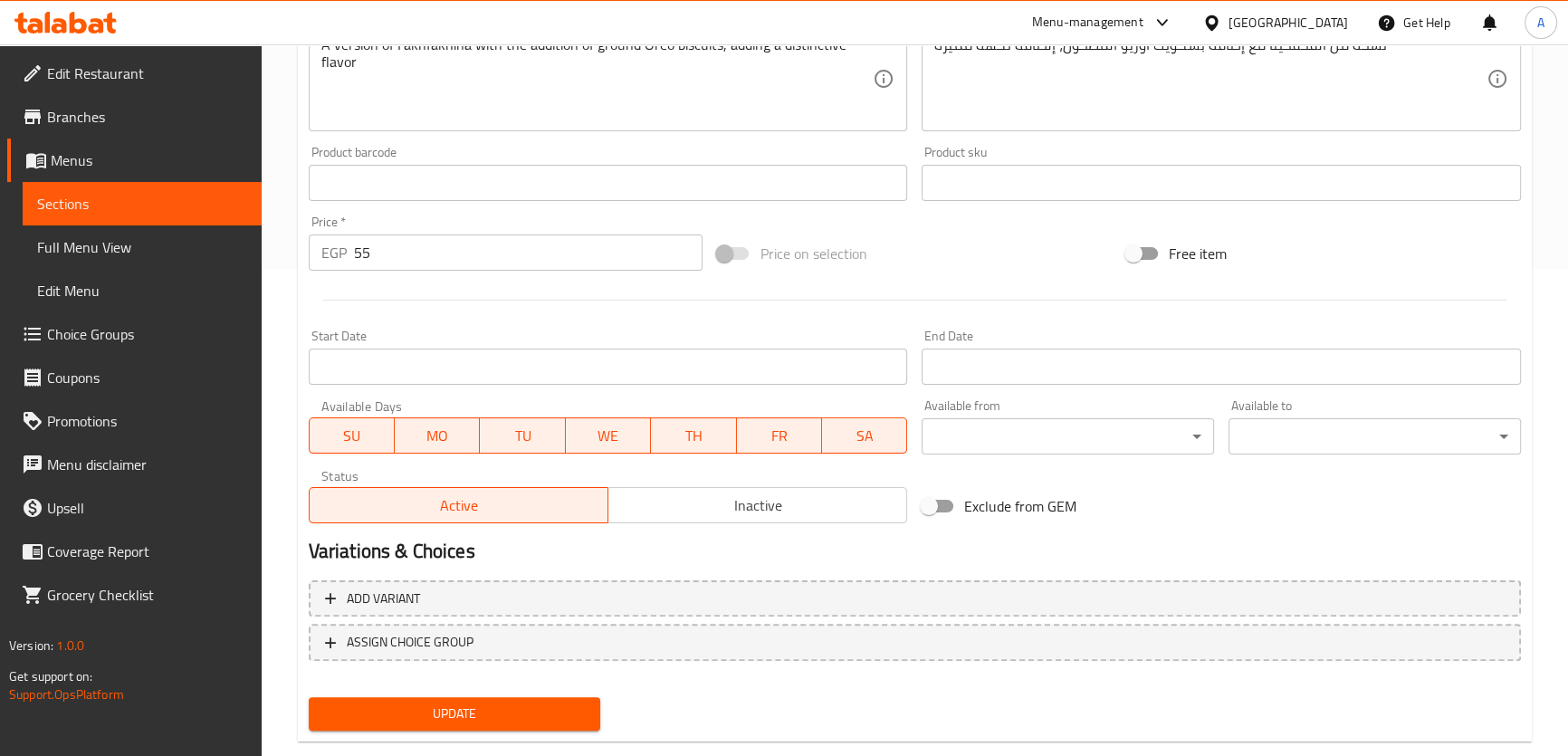
scroll to position [506, 0]
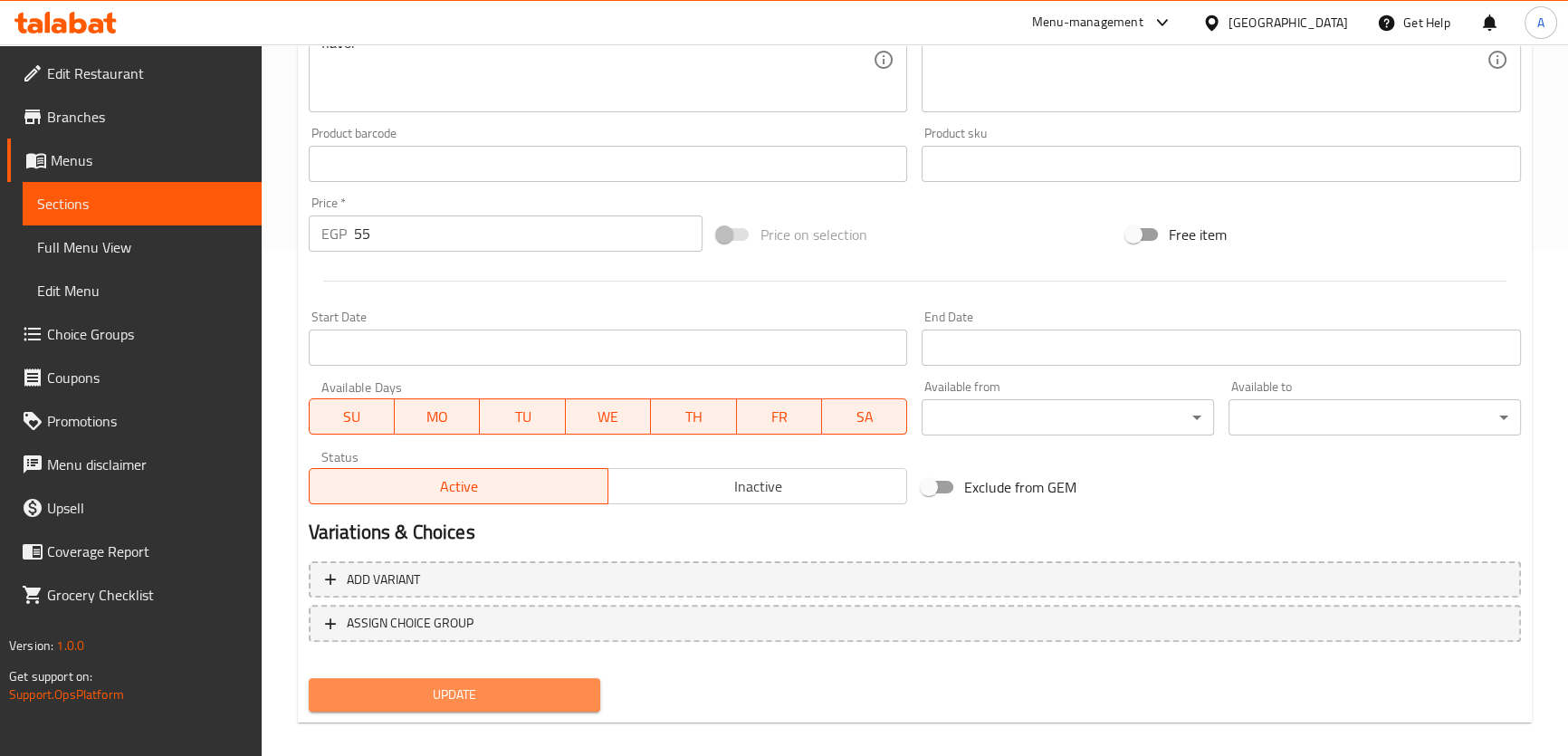
click at [496, 709] on button "Update" at bounding box center [455, 695] width 292 height 33
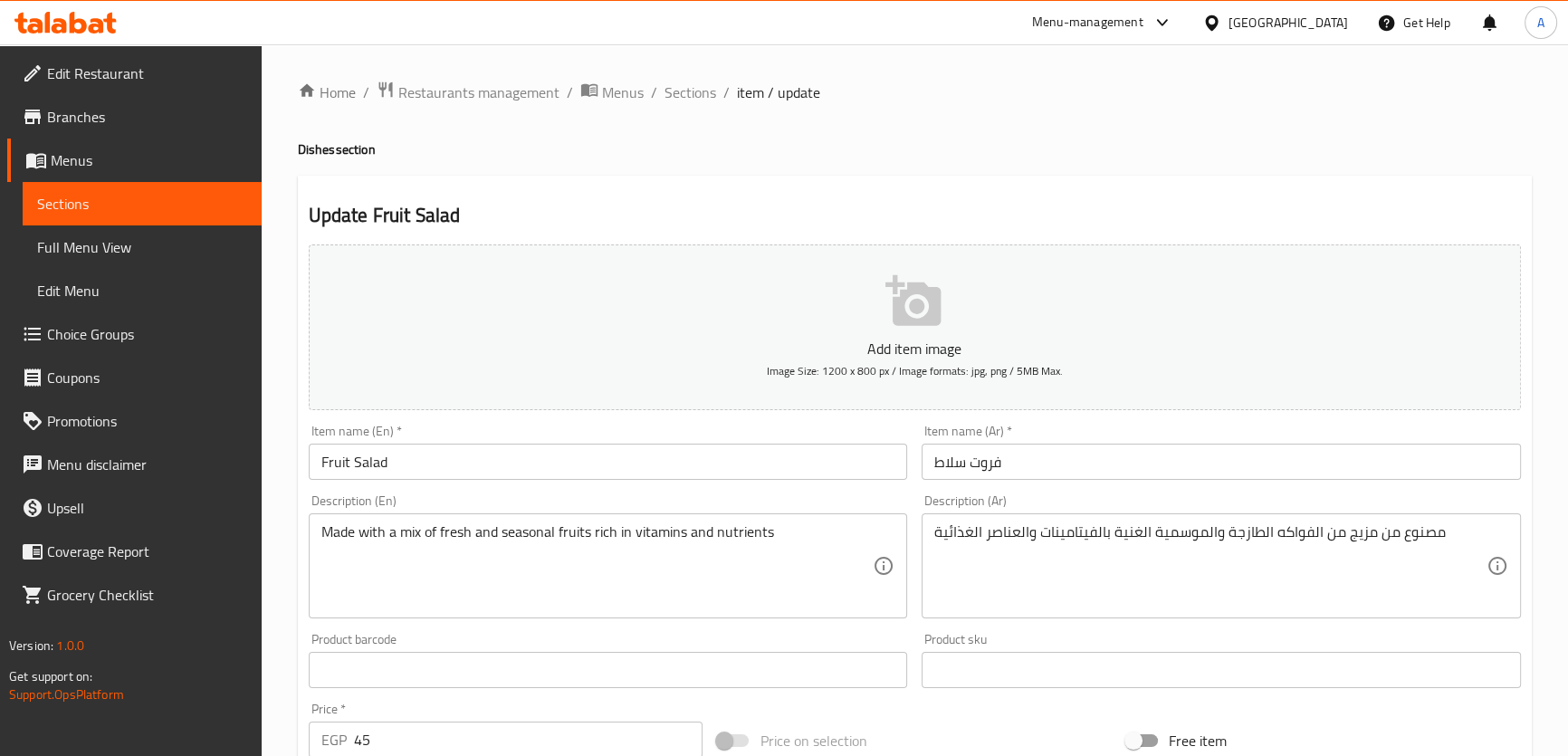
click at [1095, 563] on textarea "مصنوع من مزيج من الفواكه الطازجة والموسمية الغنية بالفيتامينات والعناصر الغذائية" at bounding box center [1210, 566] width 552 height 86
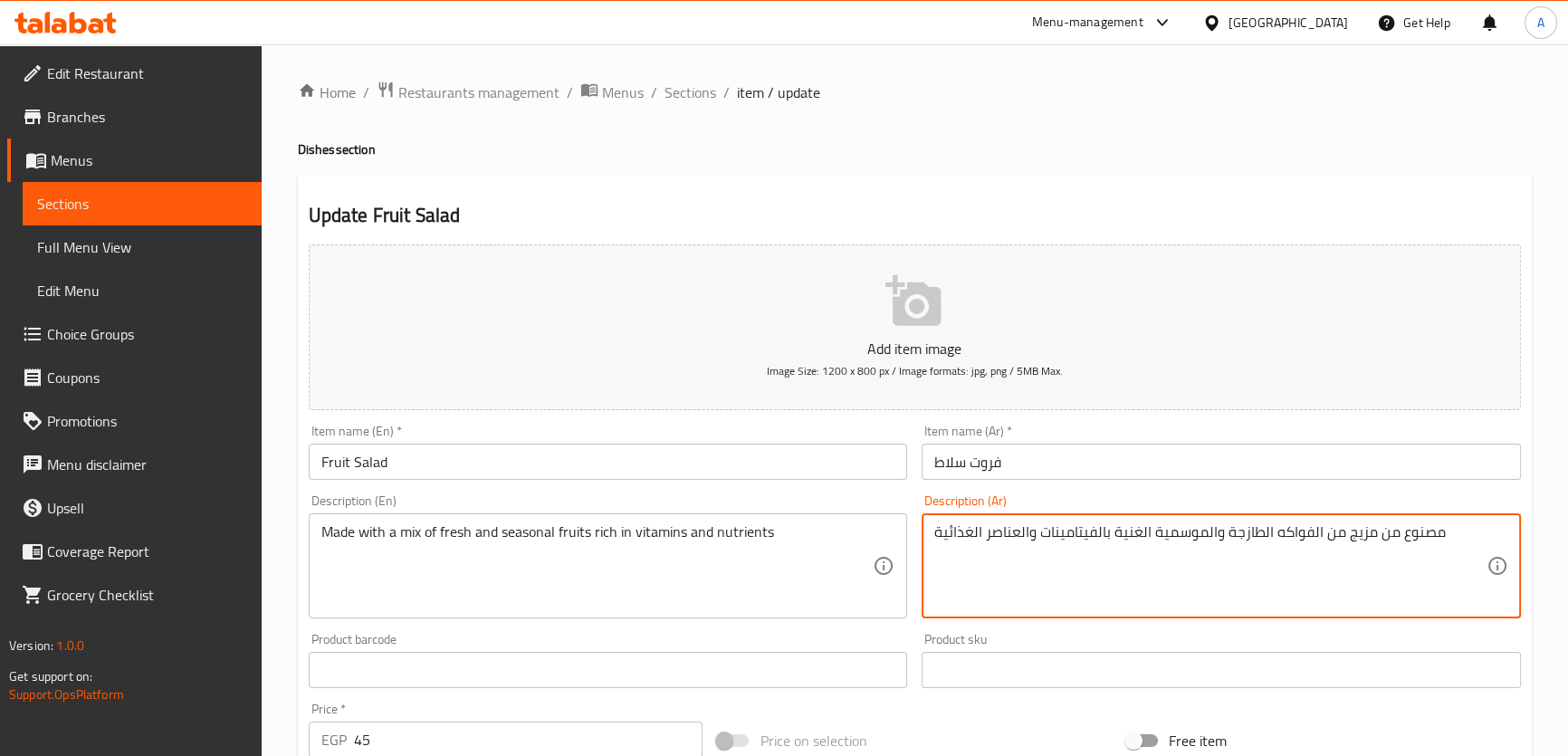
paste textarea "يج من الفواكه الطازجة المقطعة مع شراب سكر خفيف،"
type textarea "مزيج من الفواكه الطازجة المقطعة مع شراب سكر خفيف،"
click at [996, 562] on textarea "مزيج من الفواكه الطازجة المقطعة مع شراب سكر خفيف،" at bounding box center [1210, 566] width 552 height 86
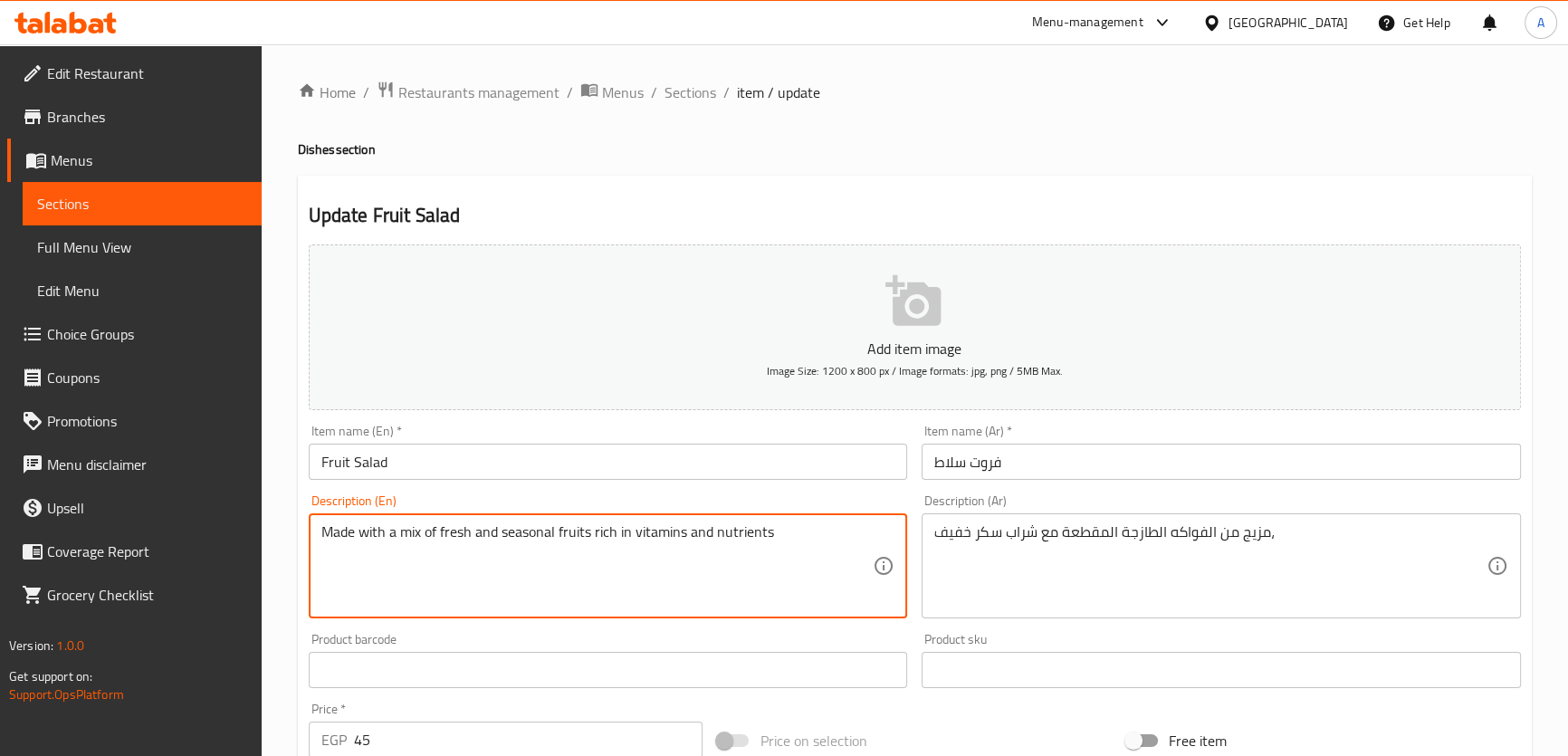
click at [561, 533] on textarea "Made with a mix of fresh and seasonal fruits rich in vitamins and nutrients" at bounding box center [596, 566] width 552 height 86
paste textarea "A mixture of fresh cut fruits with a light sugar syrup,"
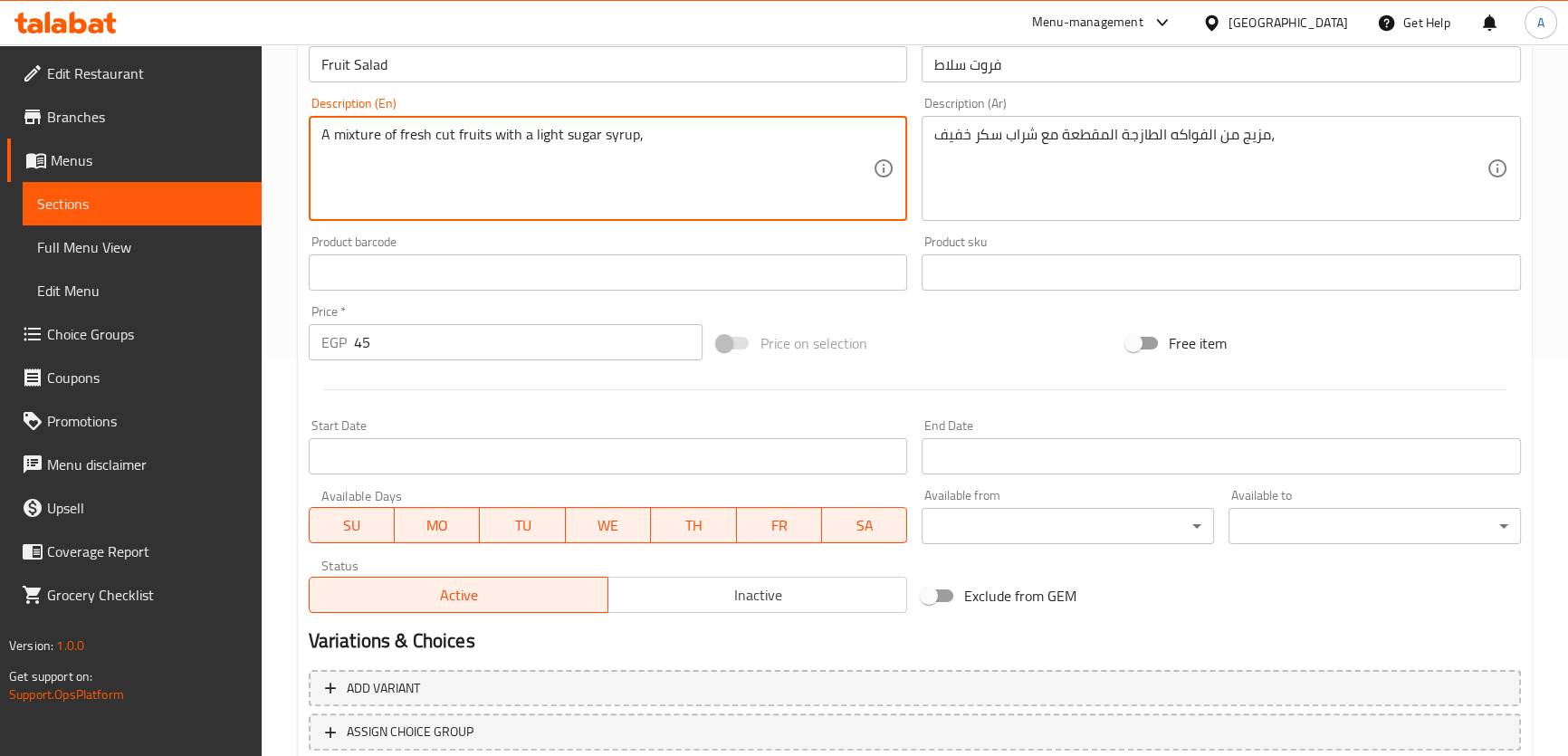
scroll to position [522, 0]
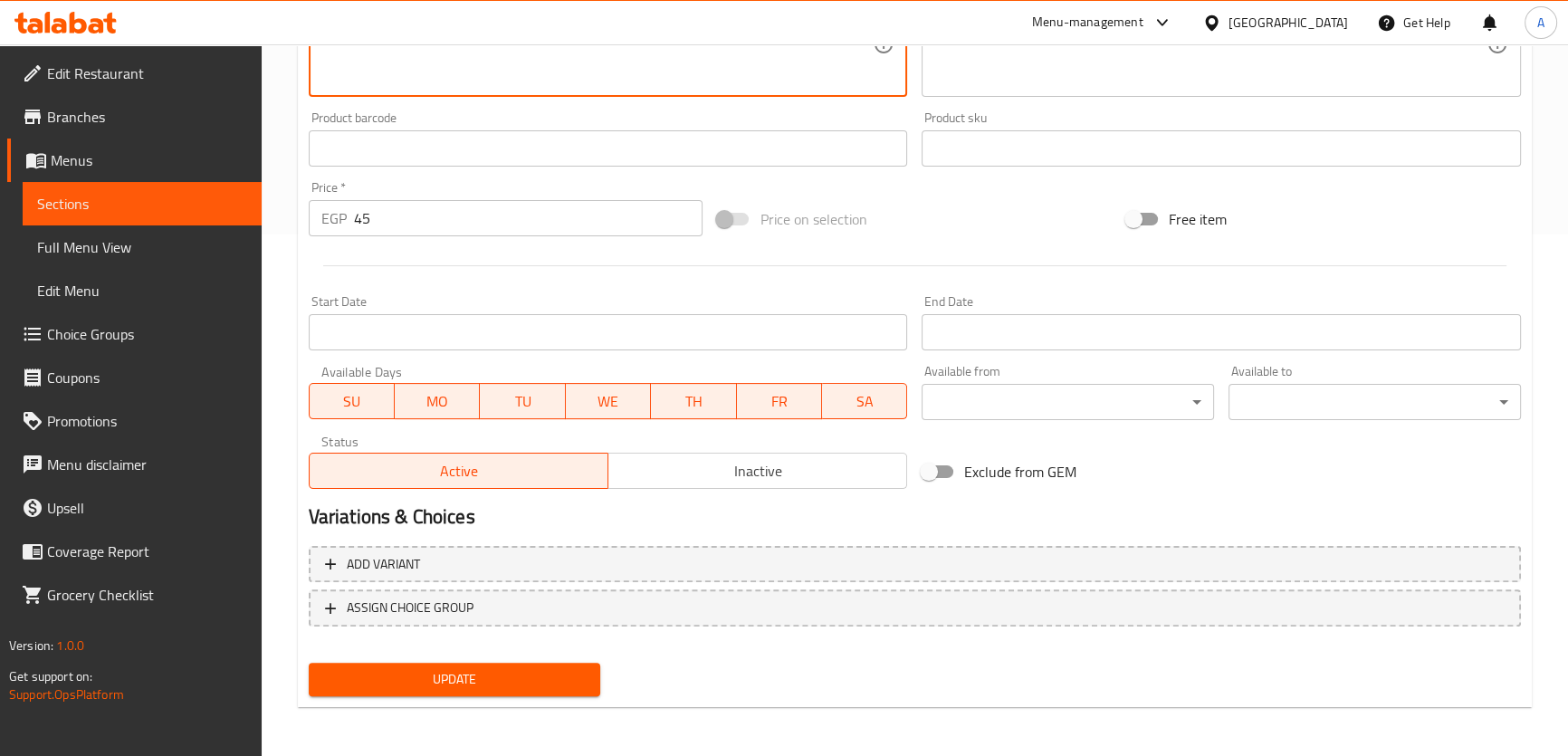
type textarea "A mixture of fresh cut fruits with a light sugar syrup,"
click at [525, 695] on div "Update" at bounding box center [455, 679] width 307 height 48
click at [525, 690] on button "Update" at bounding box center [455, 679] width 292 height 33
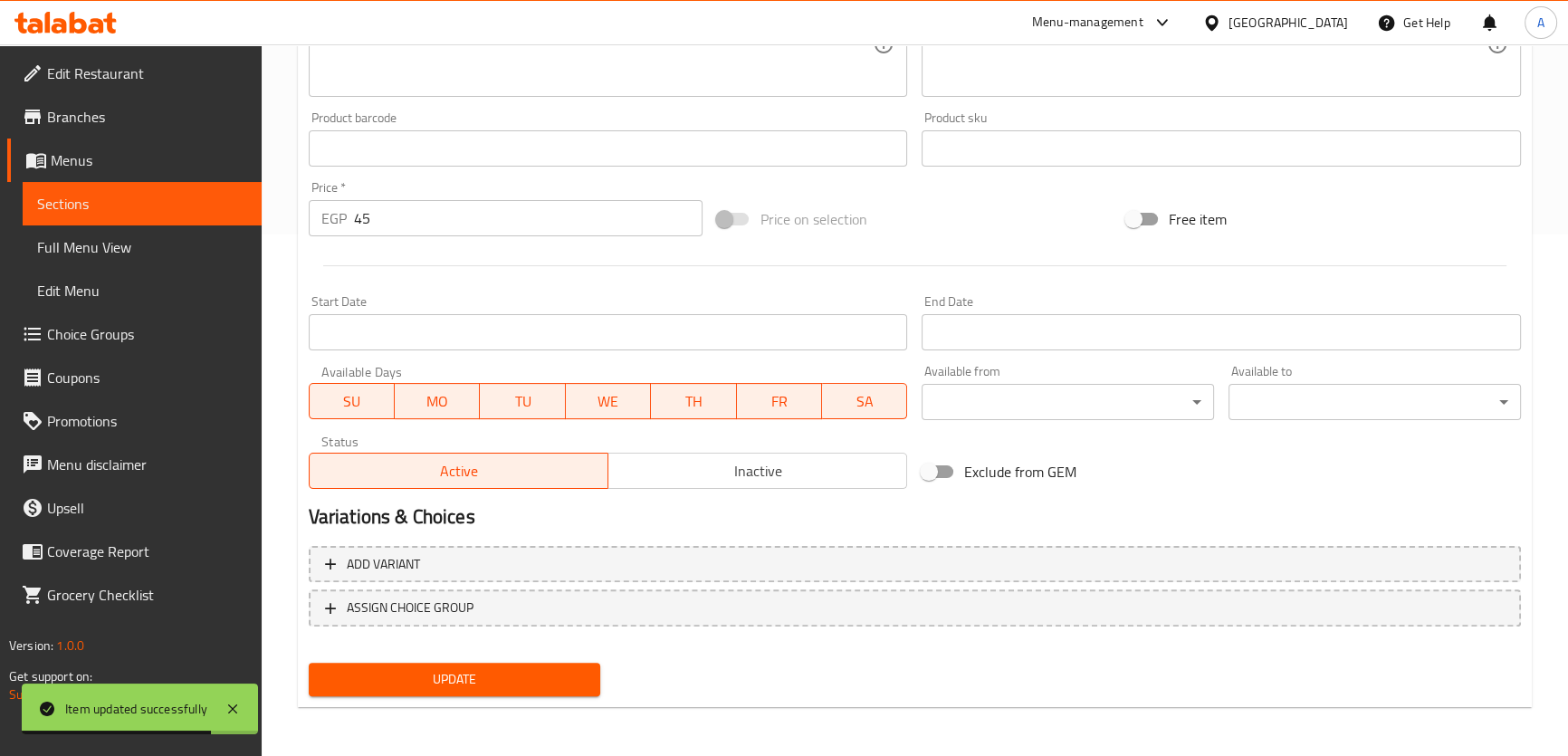
scroll to position [80, 0]
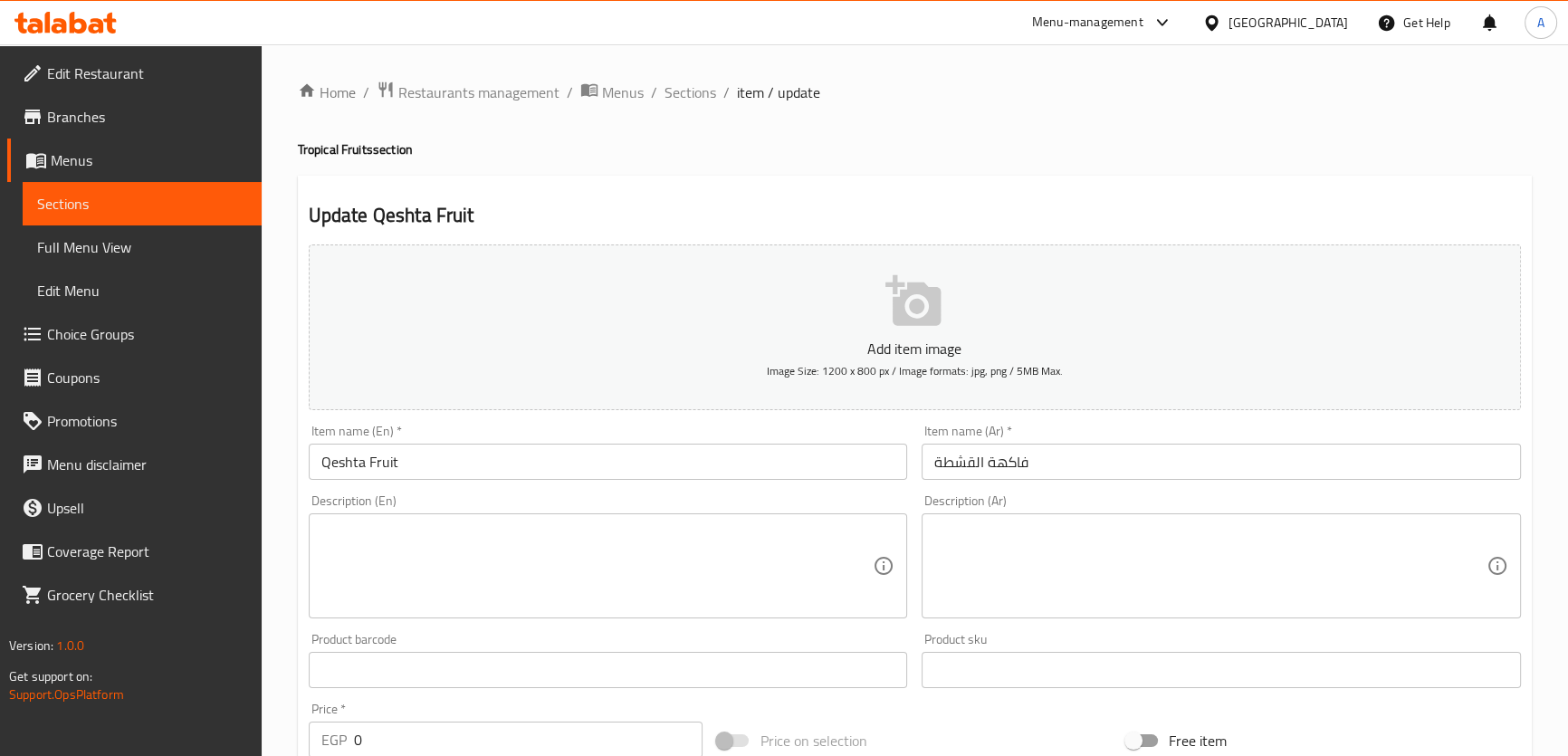
click at [349, 453] on input "Qeshta Fruit" at bounding box center [608, 462] width 599 height 36
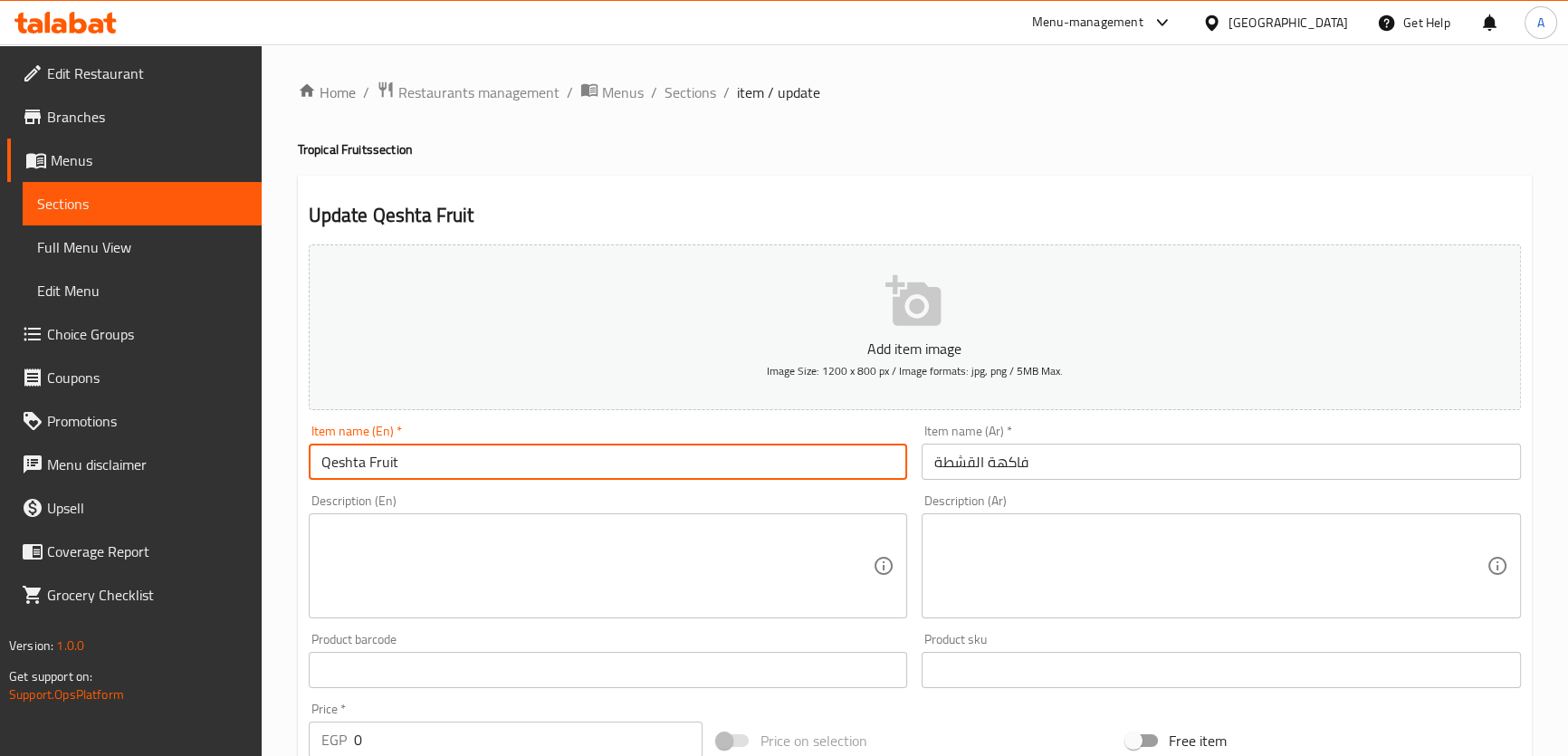
paste input "Soursop"
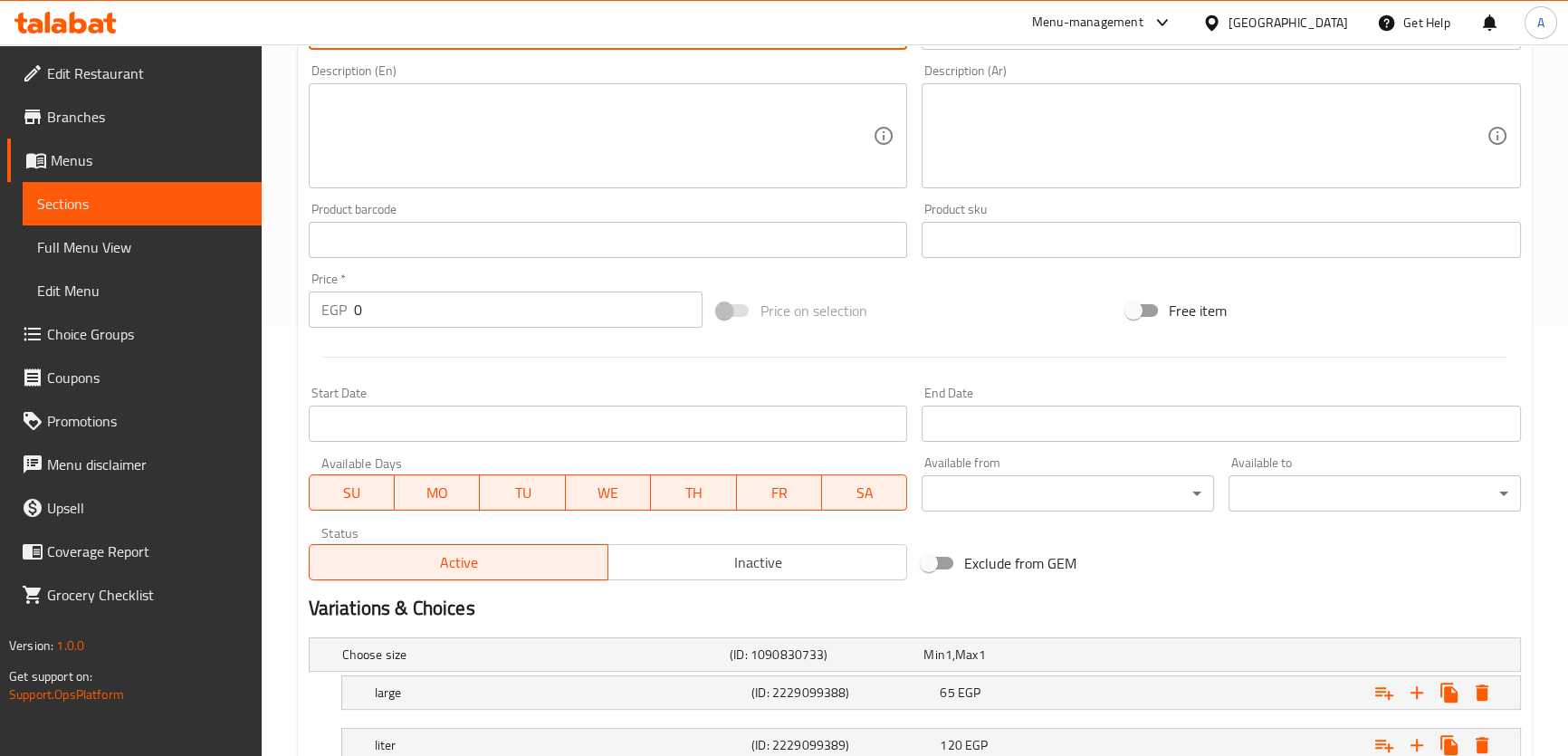
scroll to position [542, 0]
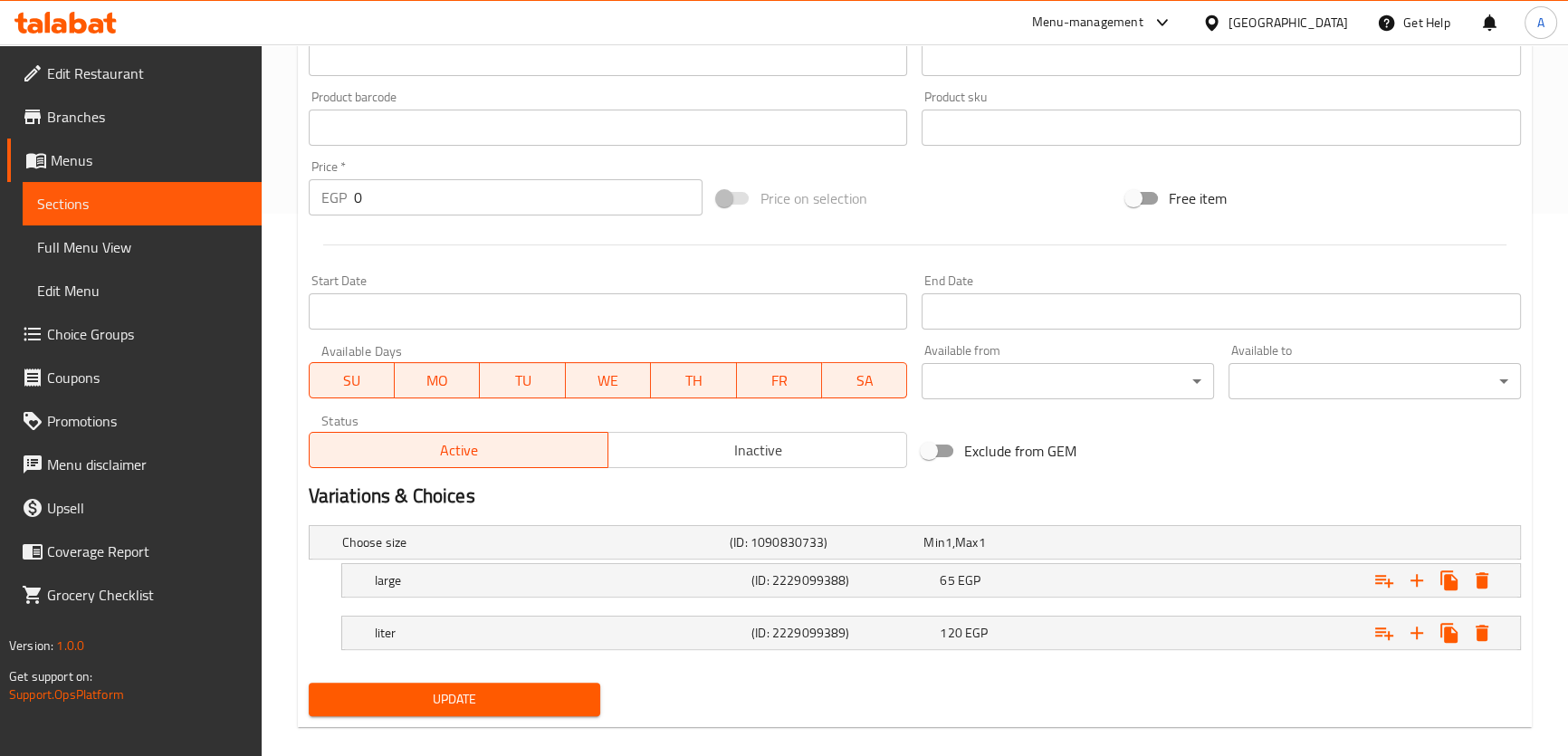
type input "Soursop Fruit"
click at [524, 688] on span "Update" at bounding box center [455, 699] width 264 height 23
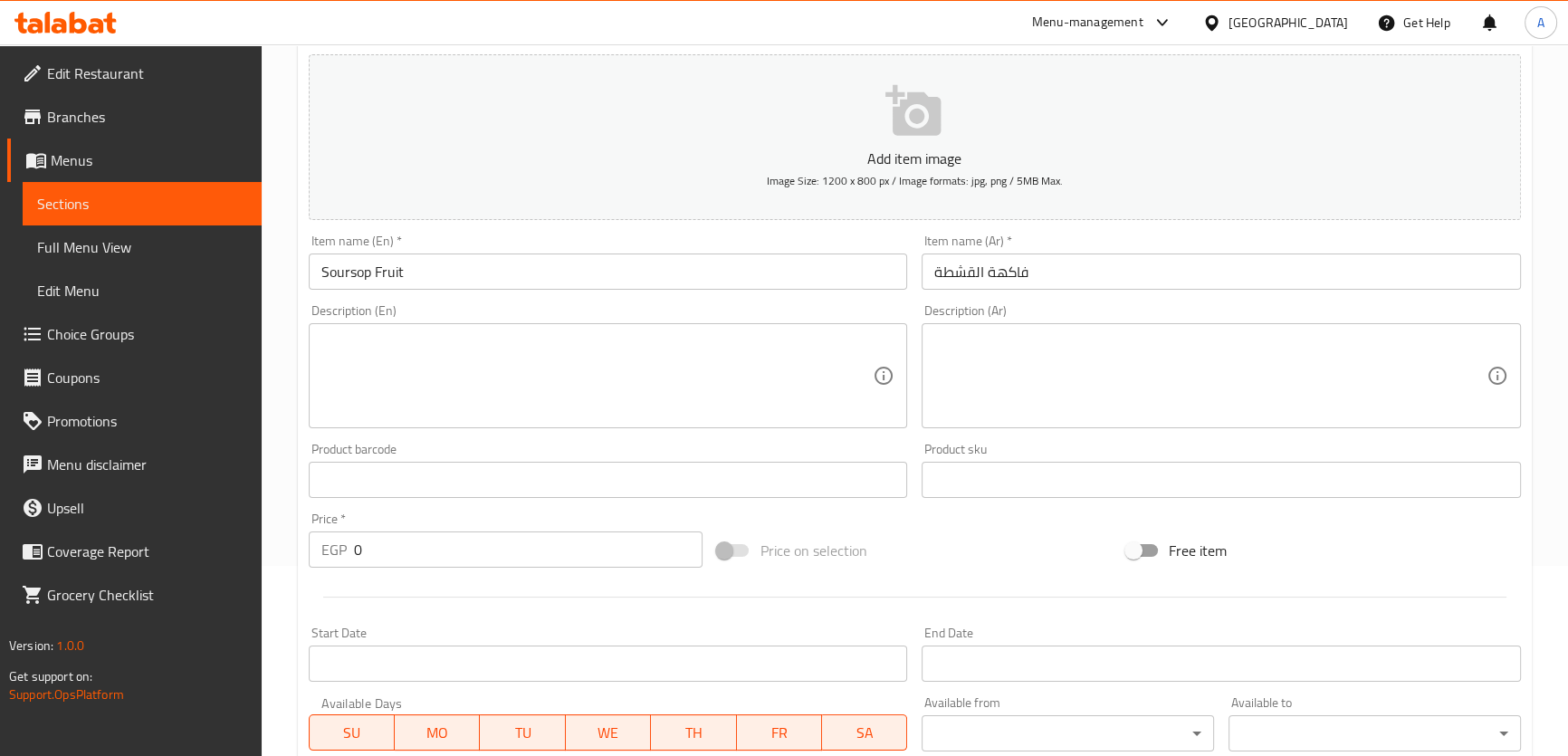
scroll to position [0, 0]
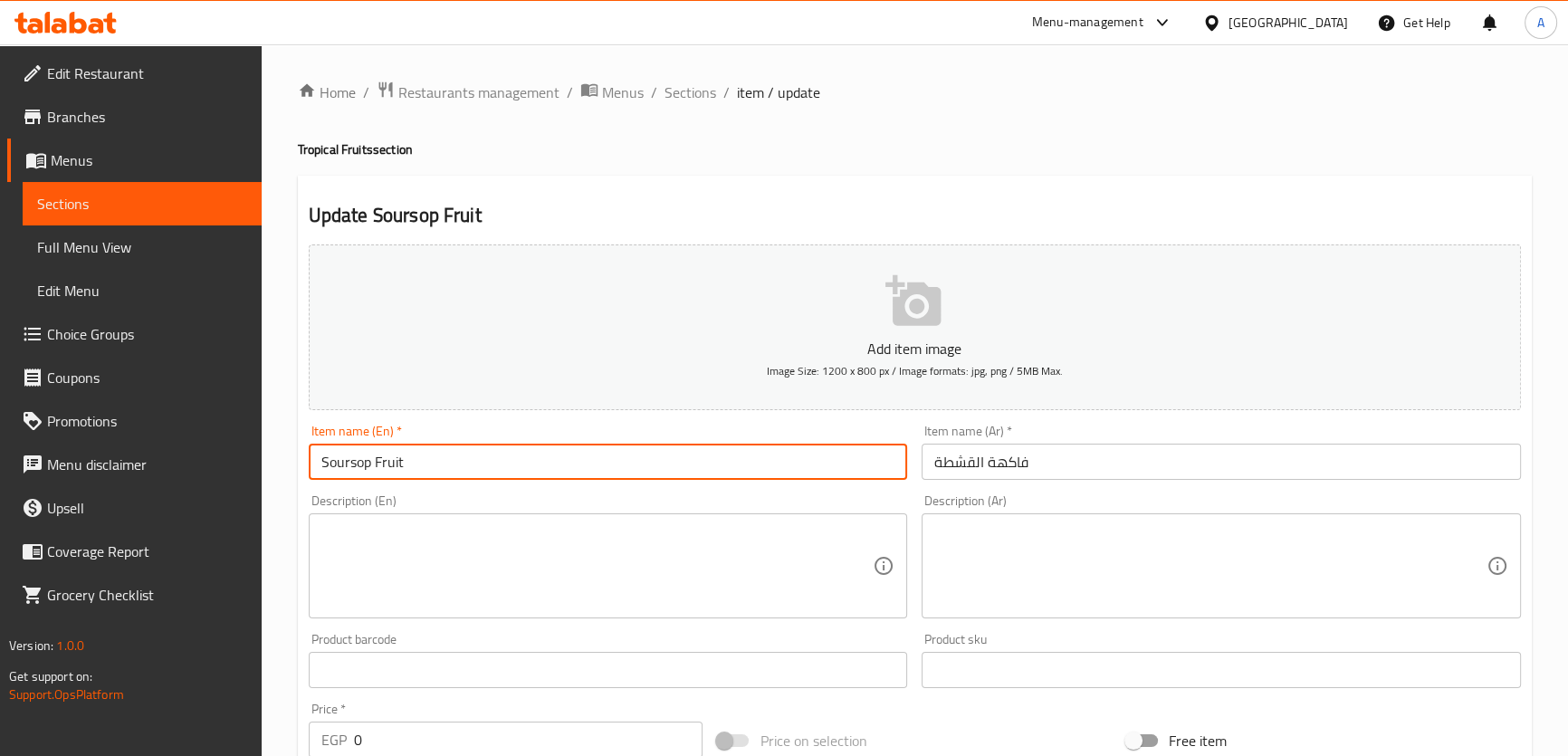
click at [456, 478] on input "Soursop Fruit" at bounding box center [608, 462] width 599 height 36
paste input "Smoothie"
type input "Soursop Fruit Smoothie"
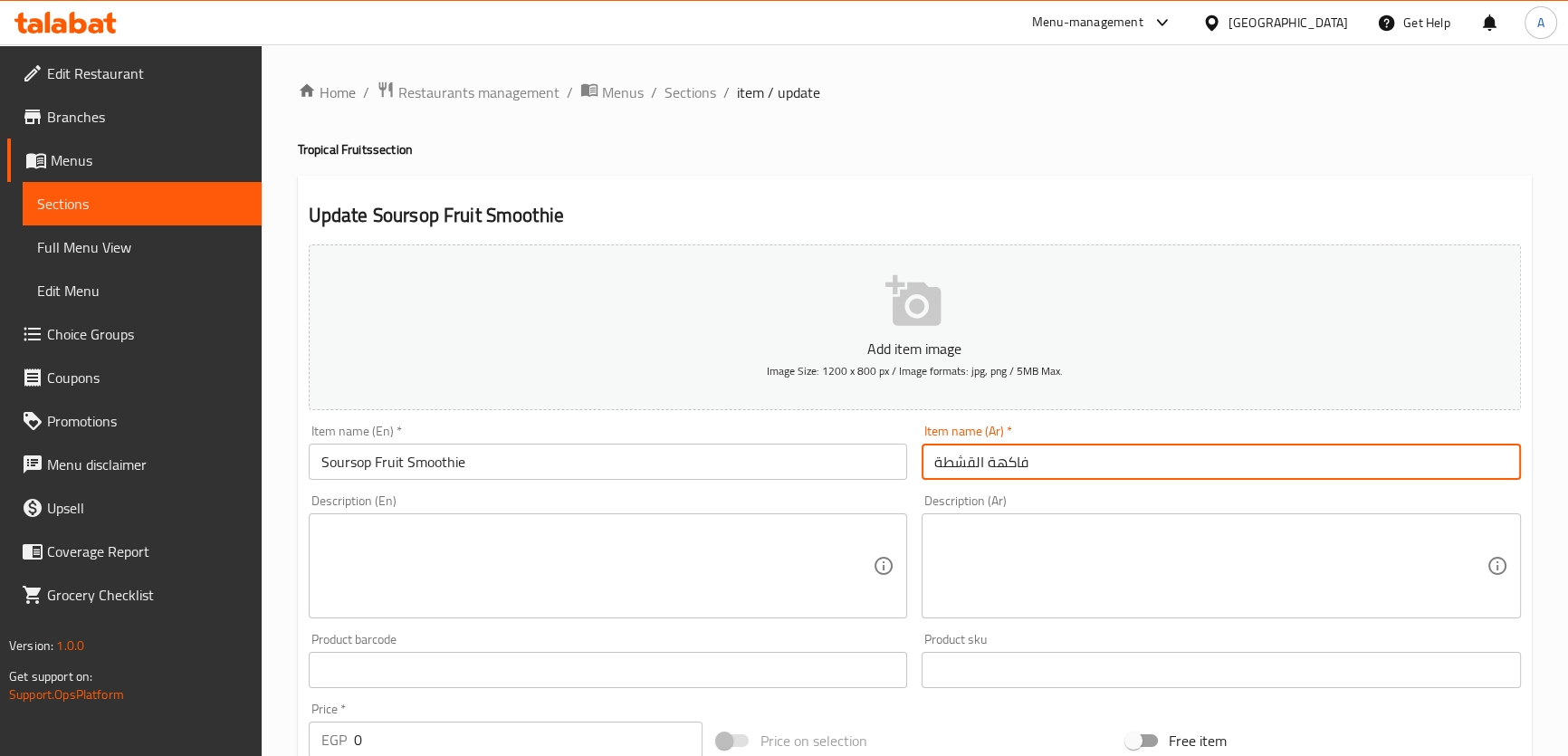
click at [928, 462] on input "فاكهة القشطة" at bounding box center [1221, 462] width 599 height 36
paste input "سموزي"
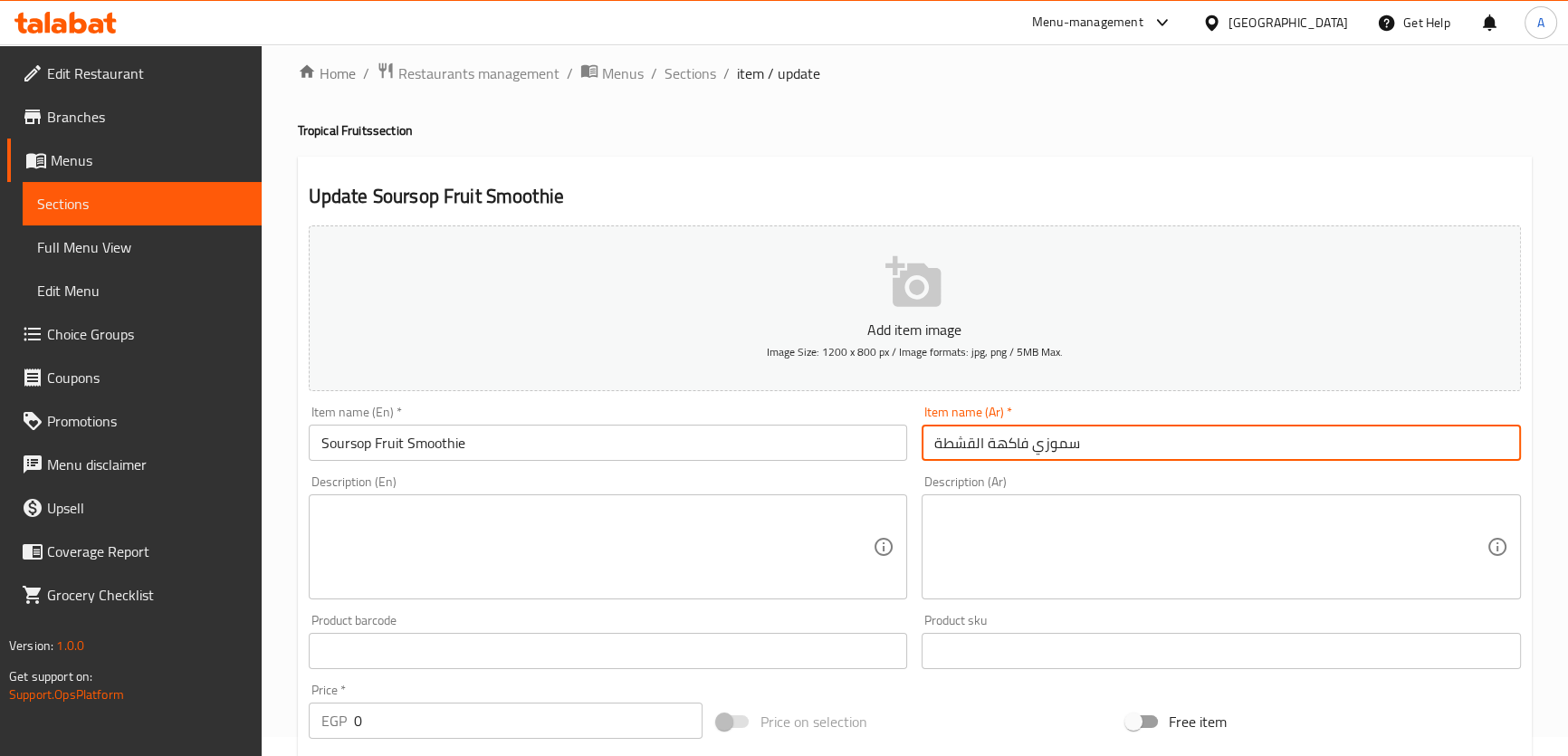
scroll to position [9, 0]
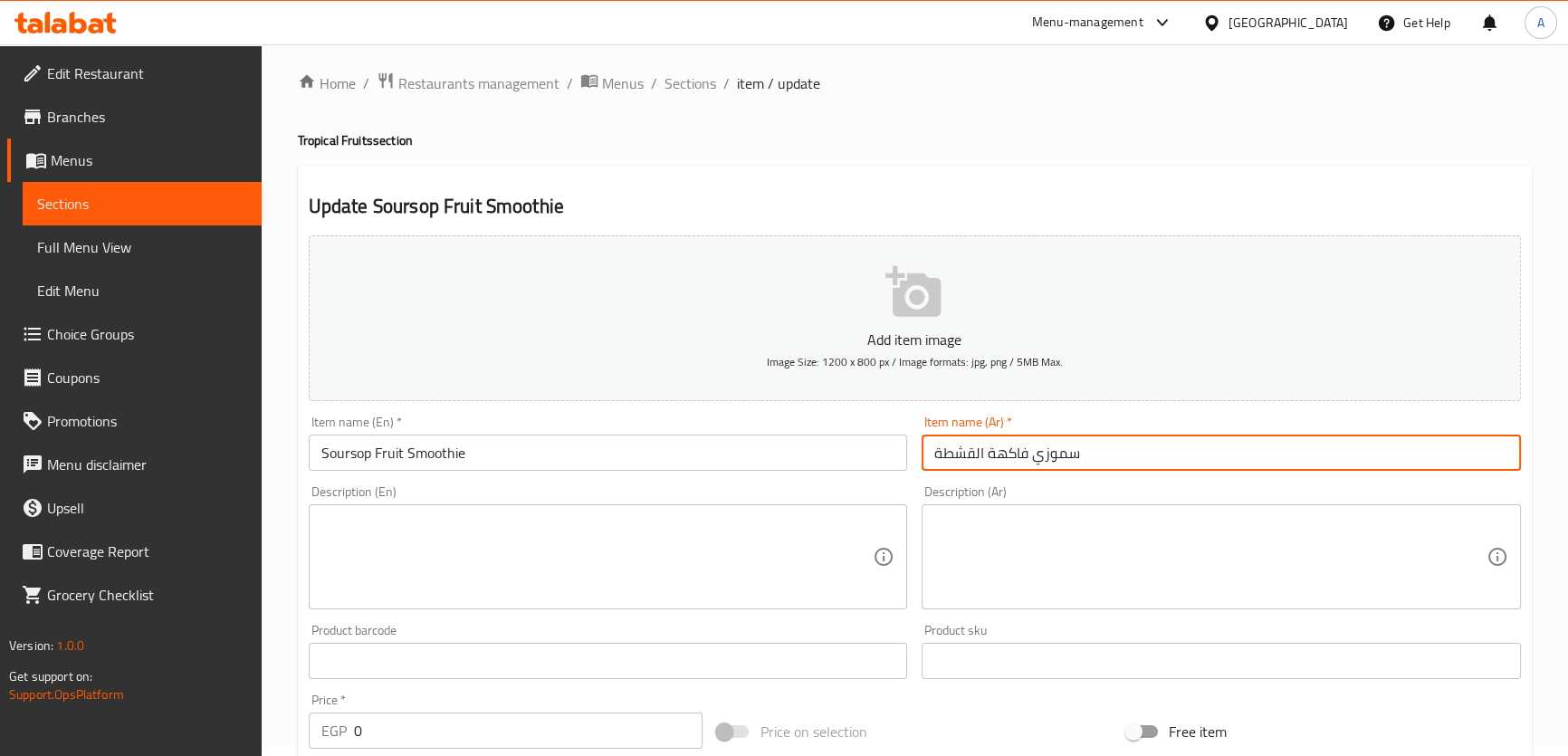
type input "فاكهة القشطة"
click at [461, 461] on input "Soursop Fruit Smoothie" at bounding box center [608, 452] width 599 height 36
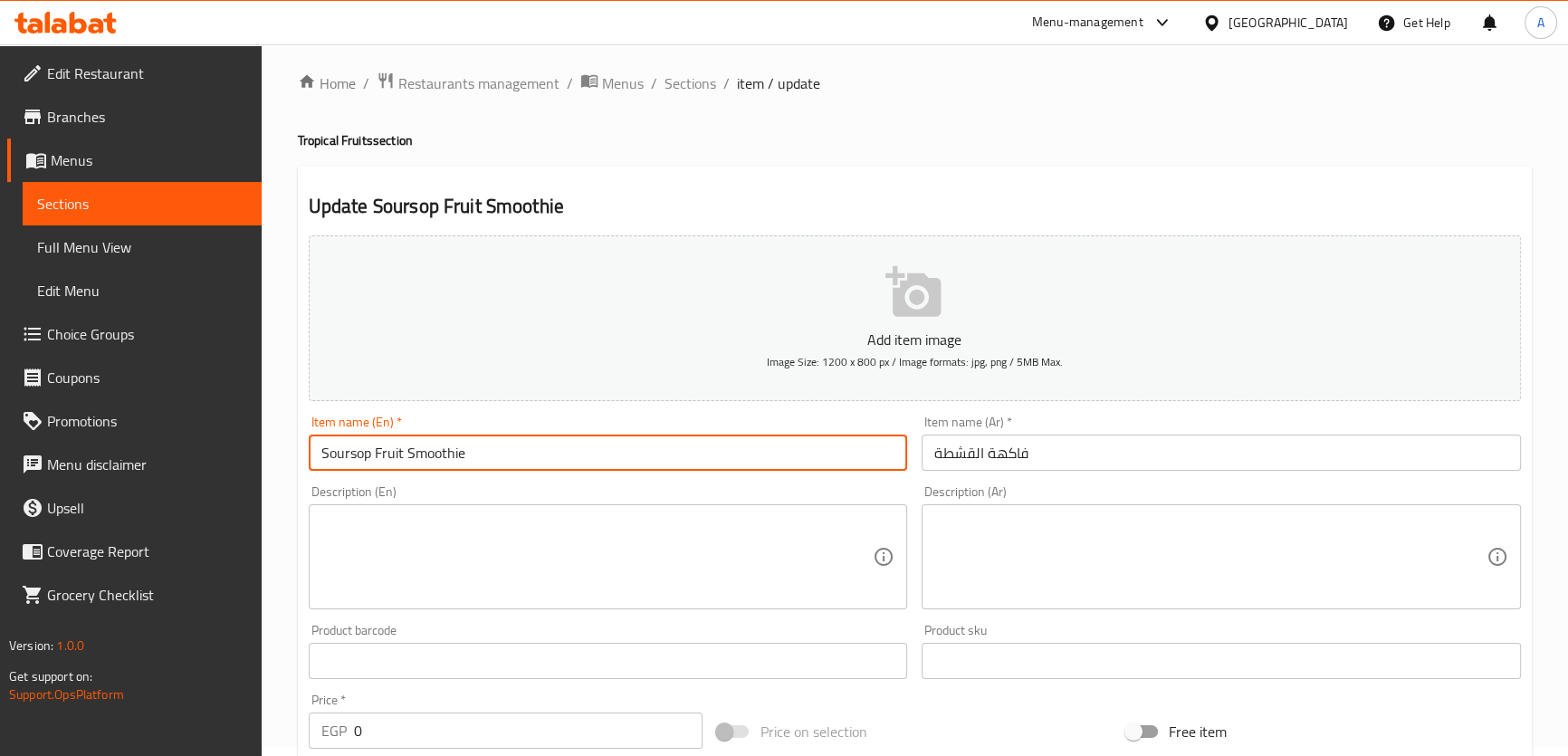
click at [461, 461] on input "Soursop Fruit Smoothie" at bounding box center [608, 452] width 599 height 36
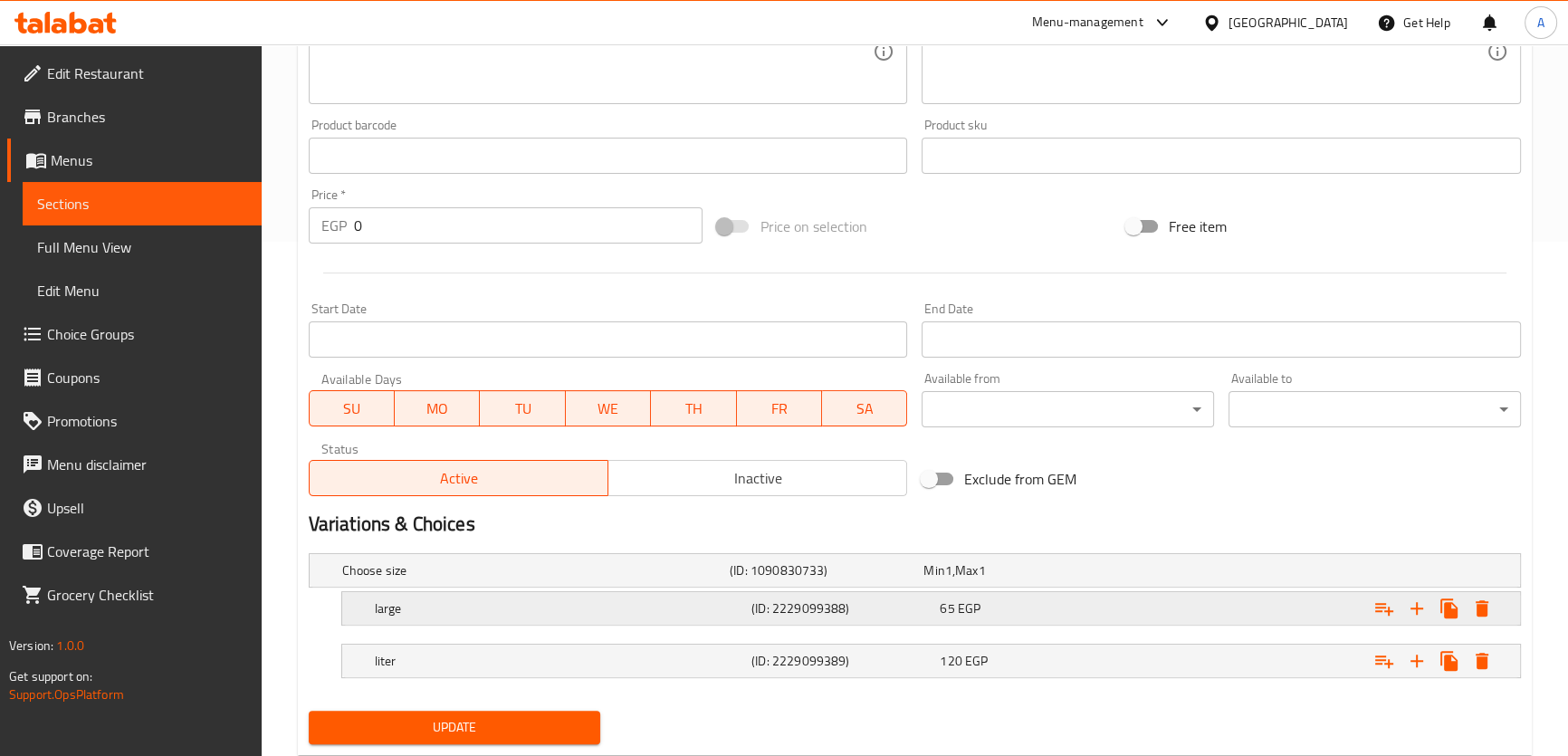
scroll to position [516, 0]
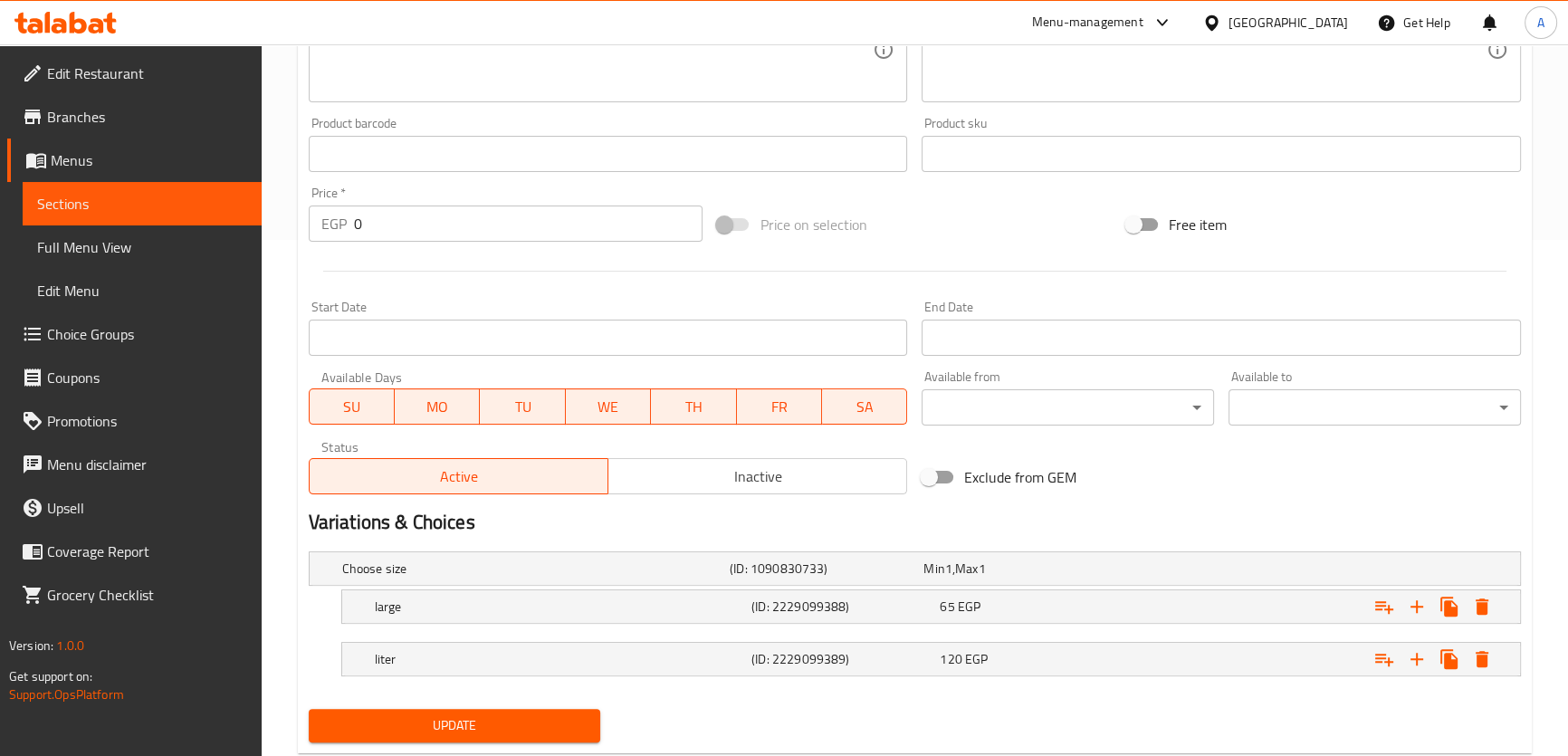
type input "Soursop Fruit"
click at [484, 709] on button "Update" at bounding box center [455, 725] width 292 height 33
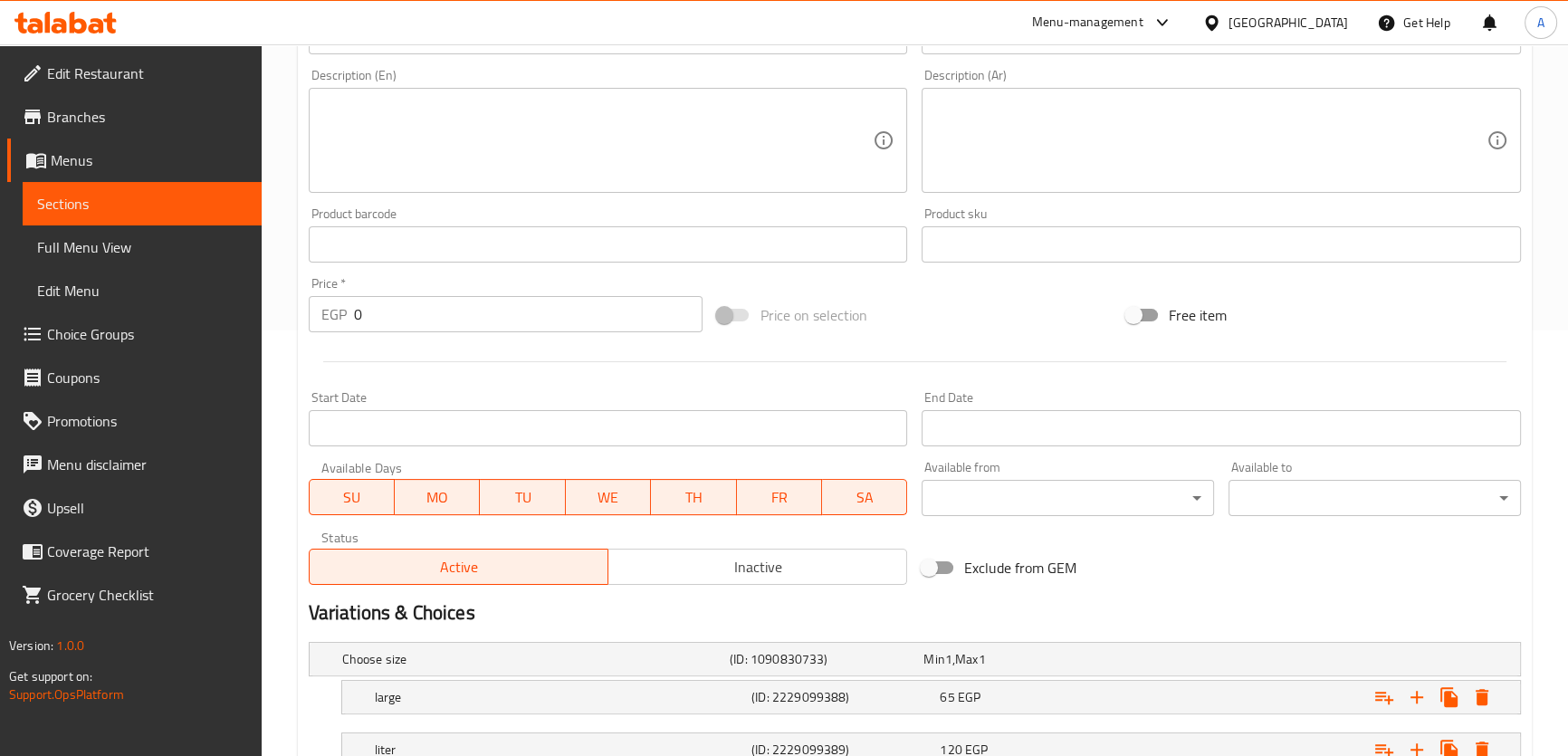
scroll to position [479, 0]
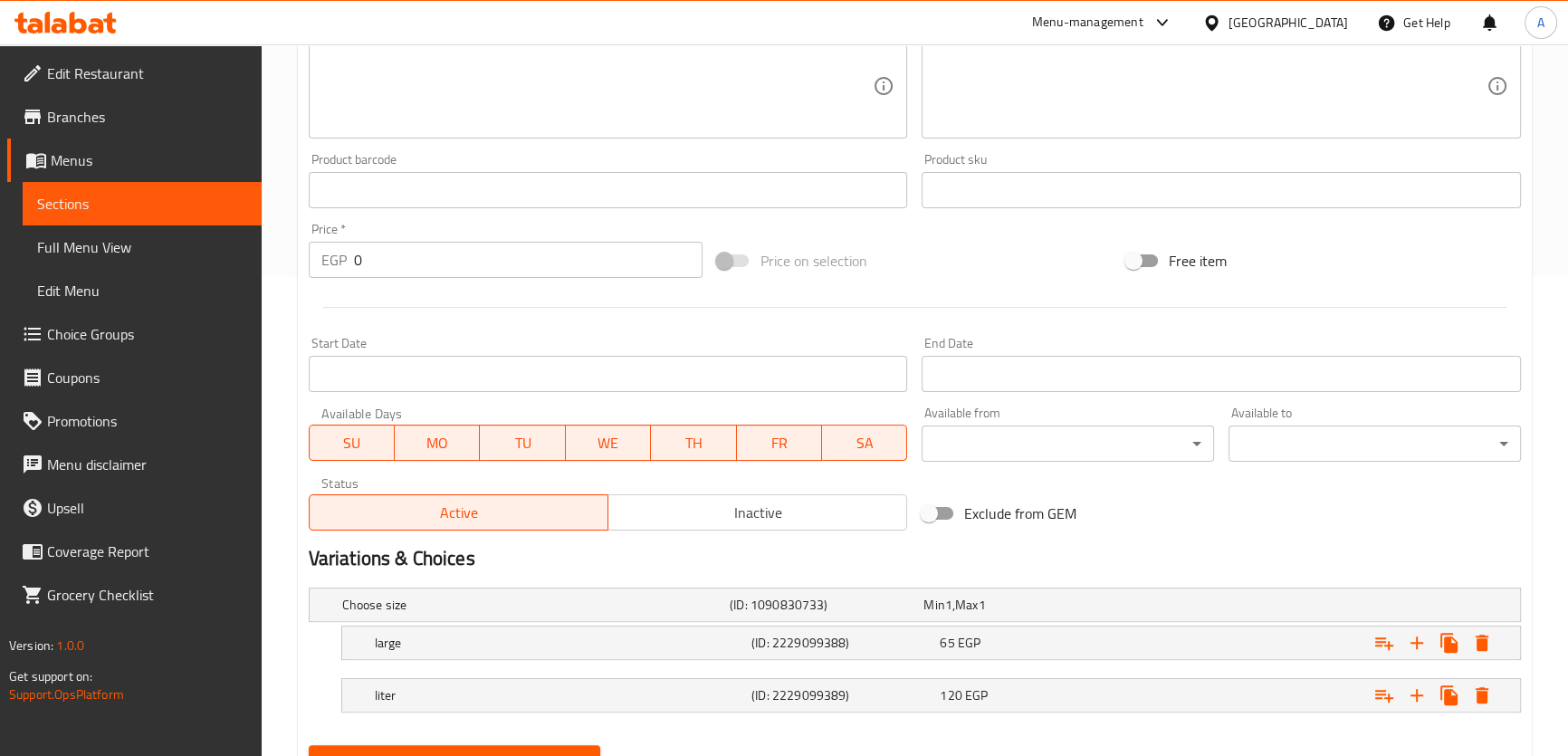
click at [543, 750] on span "Update" at bounding box center [455, 761] width 264 height 23
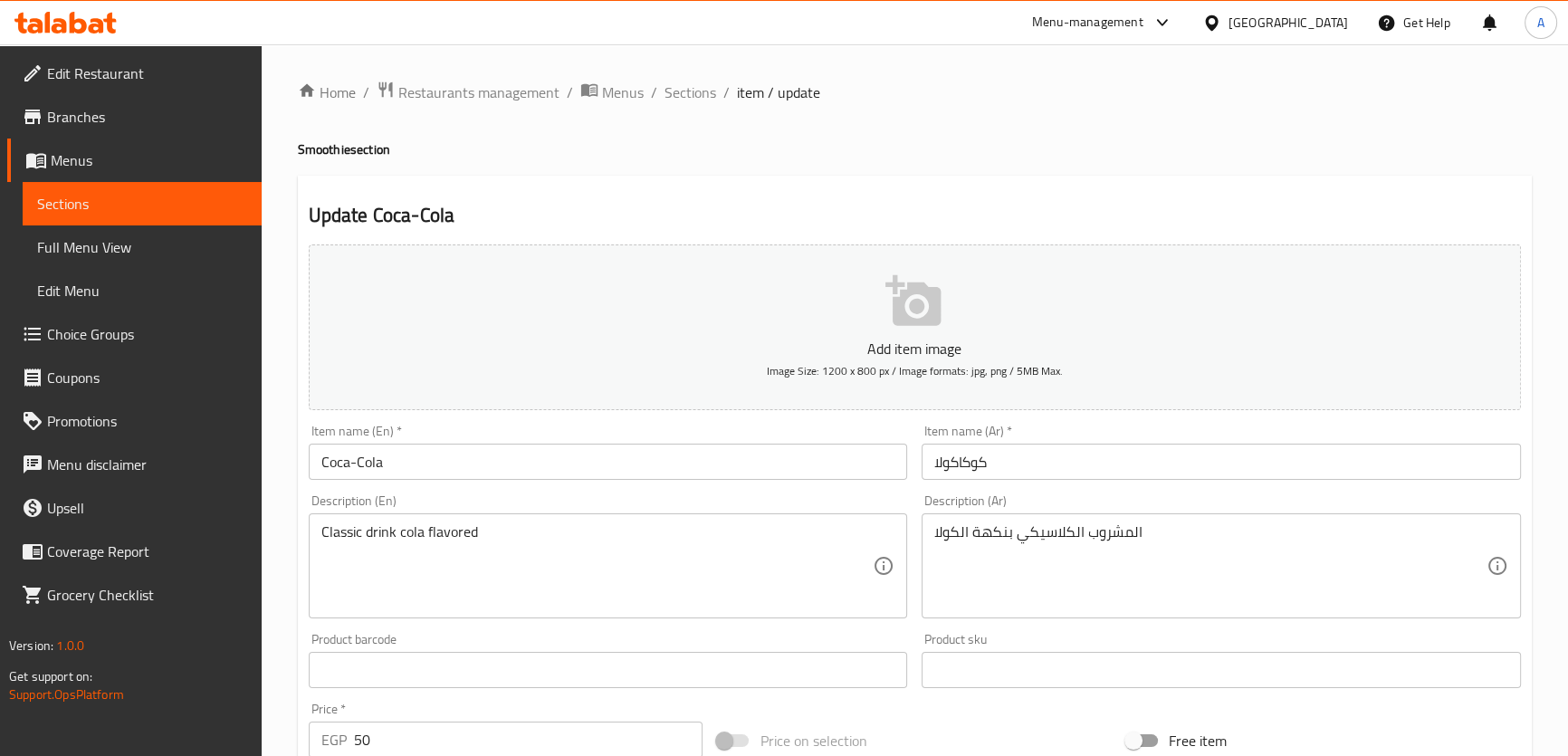
click at [425, 456] on input "Coca-Cola" at bounding box center [608, 462] width 599 height 36
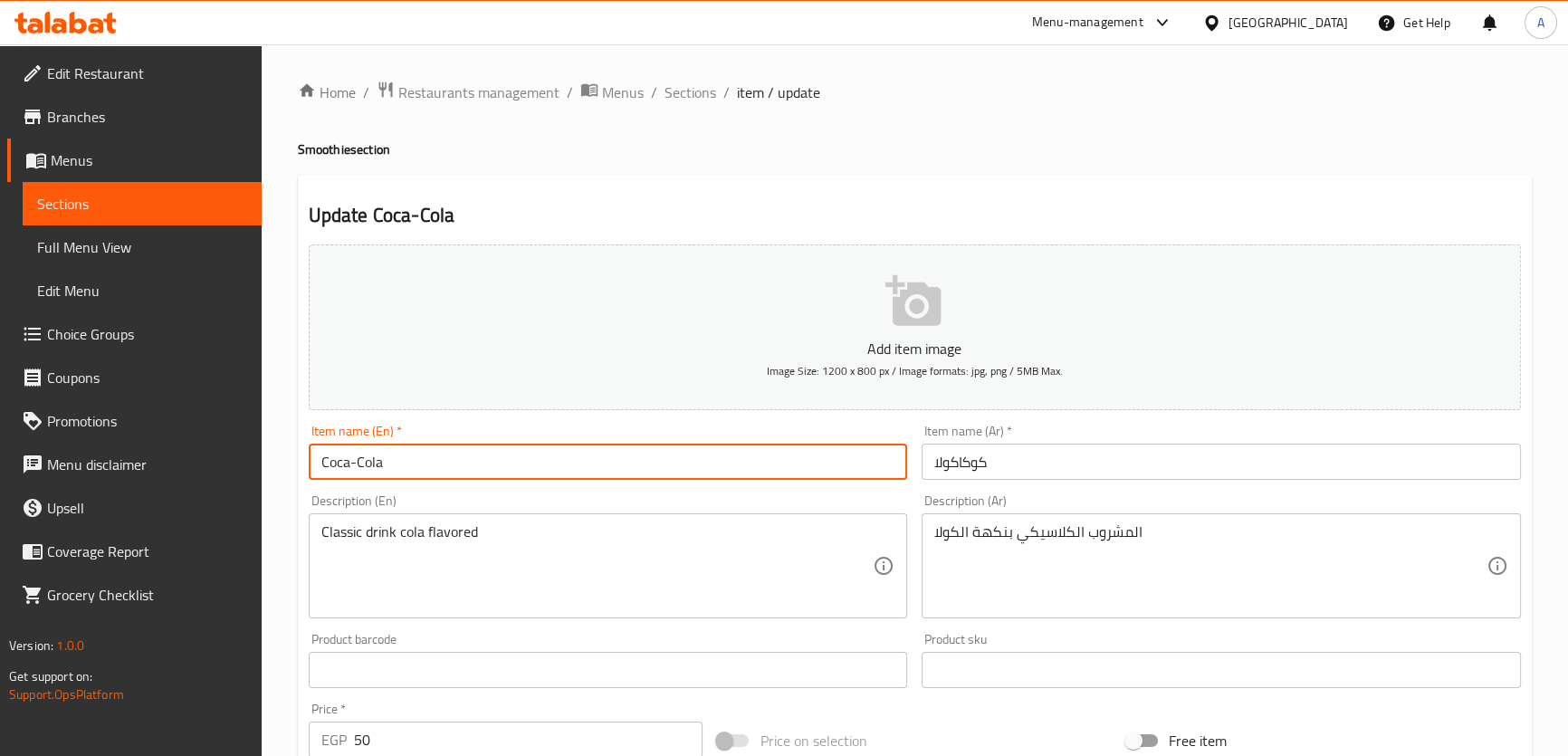
paste input "Smoothie"
type input "Coca-Cola Smoothie"
click at [926, 466] on input "كوكاكولا" at bounding box center [1221, 462] width 599 height 36
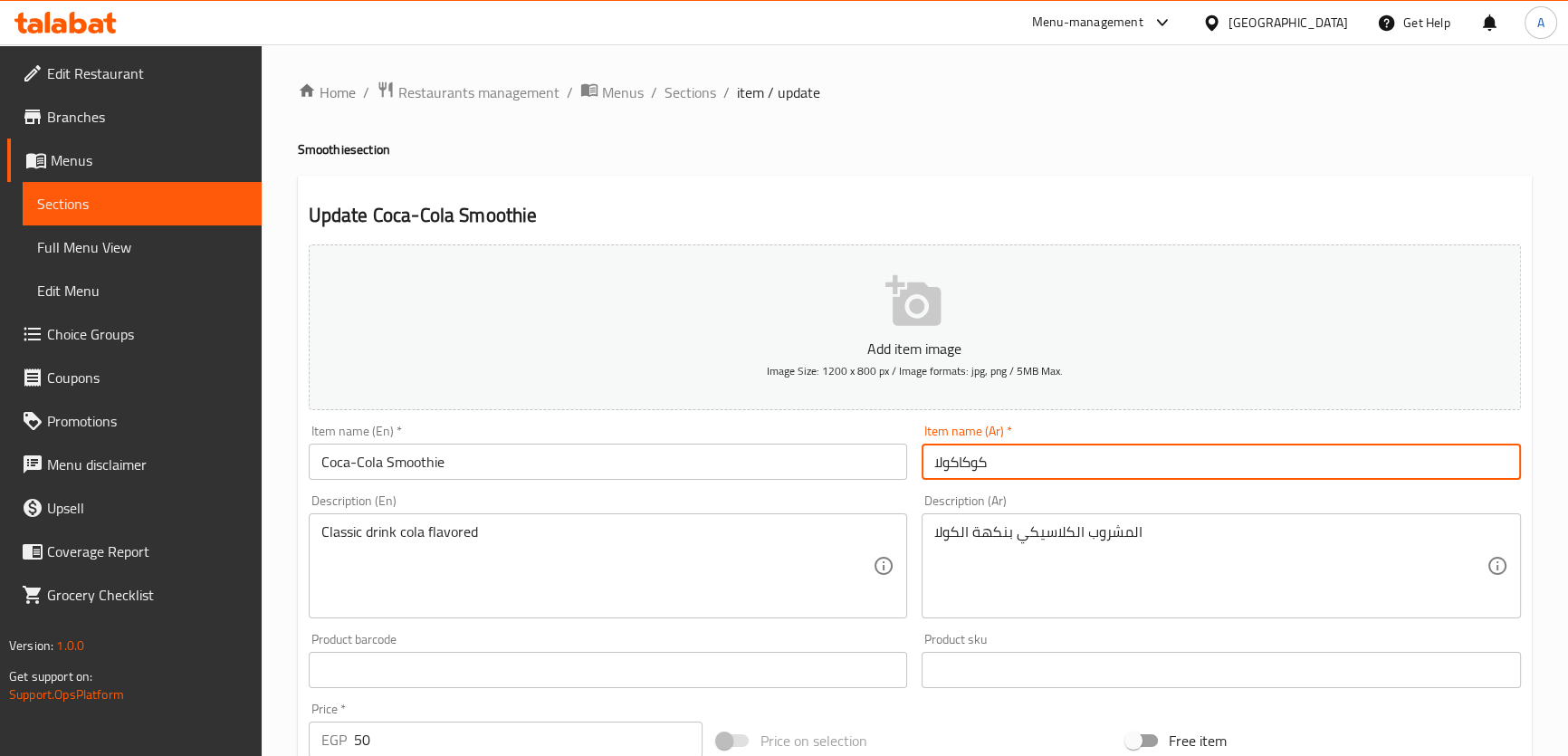
paste input "سموزي"
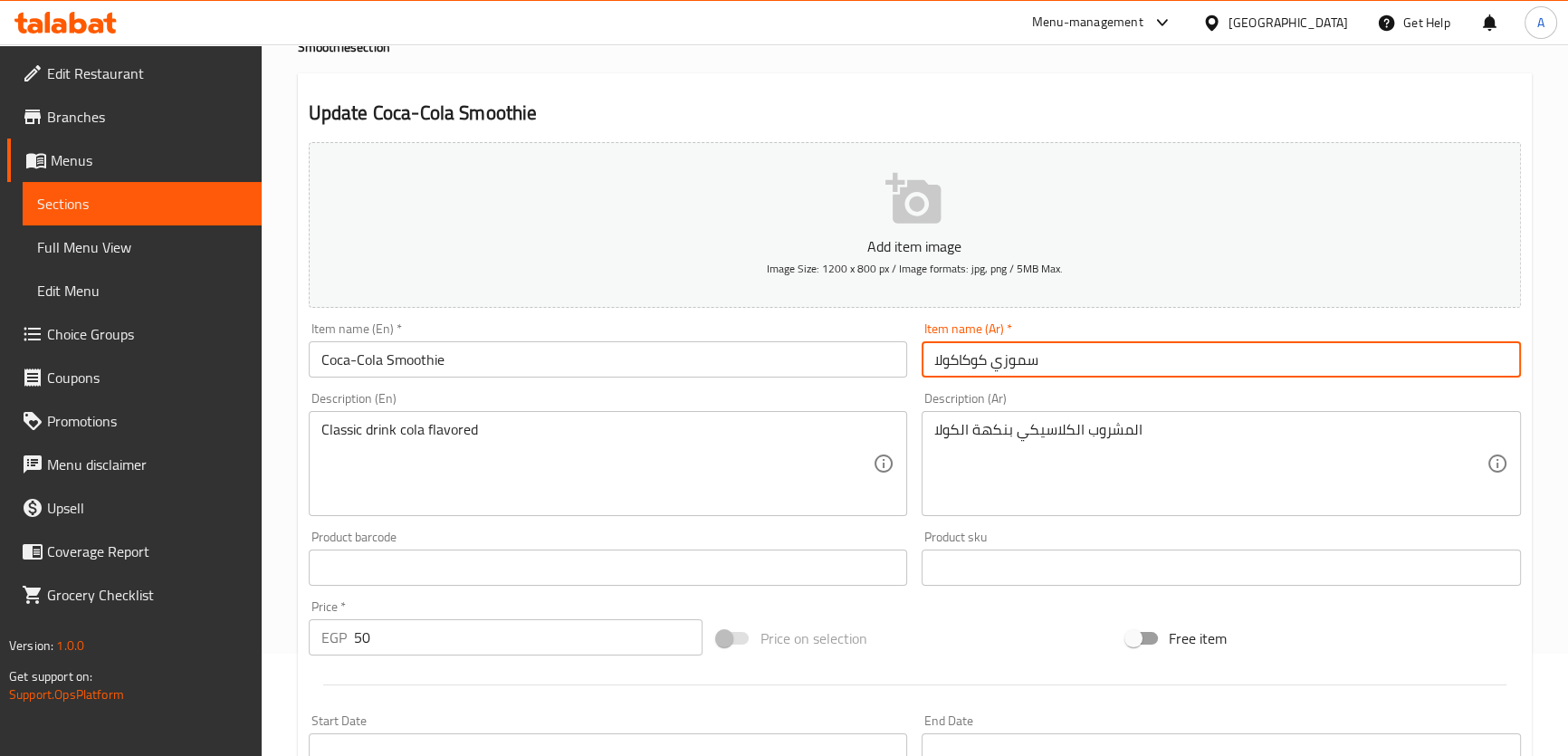
scroll to position [107, 0]
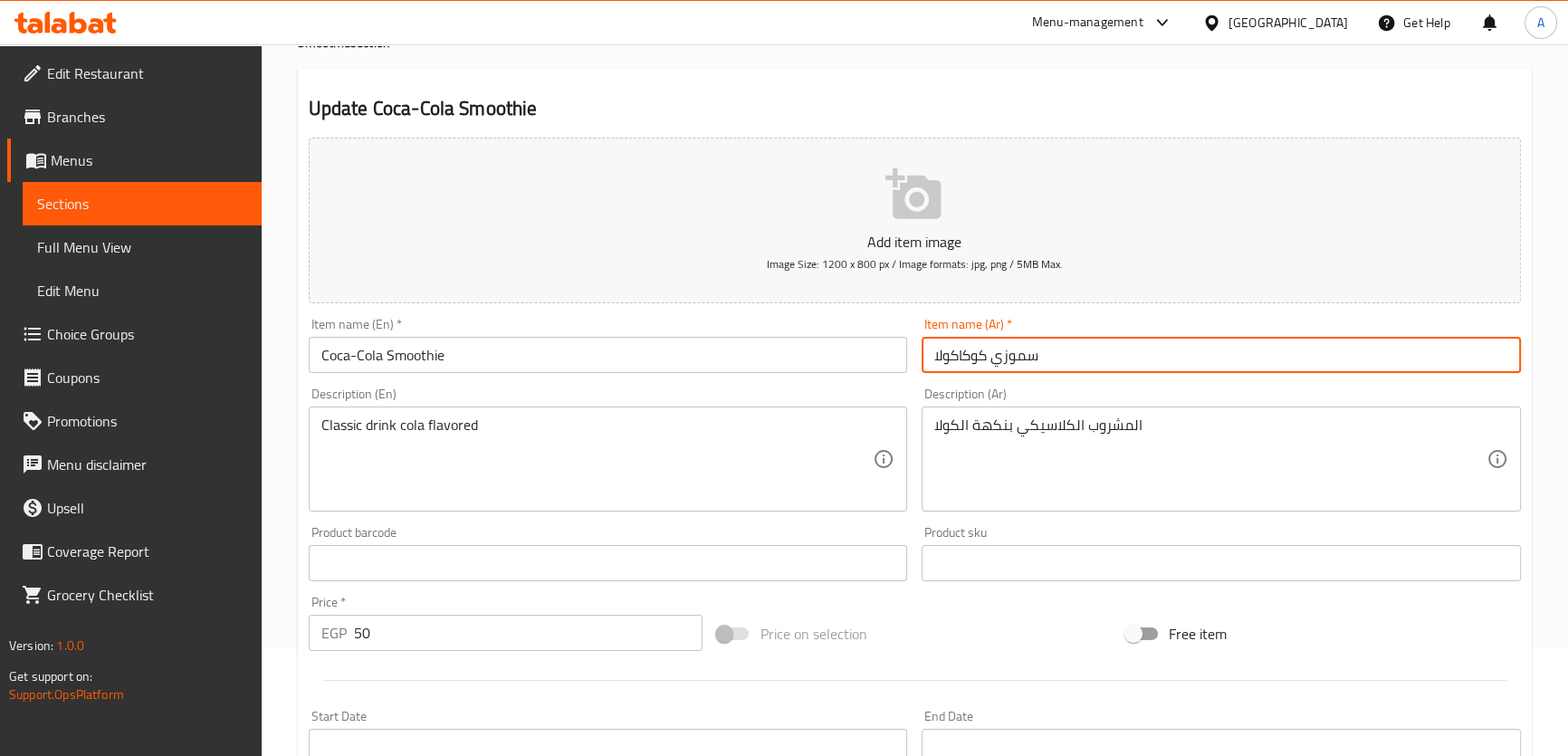
type input "سموزي كوكاكولا"
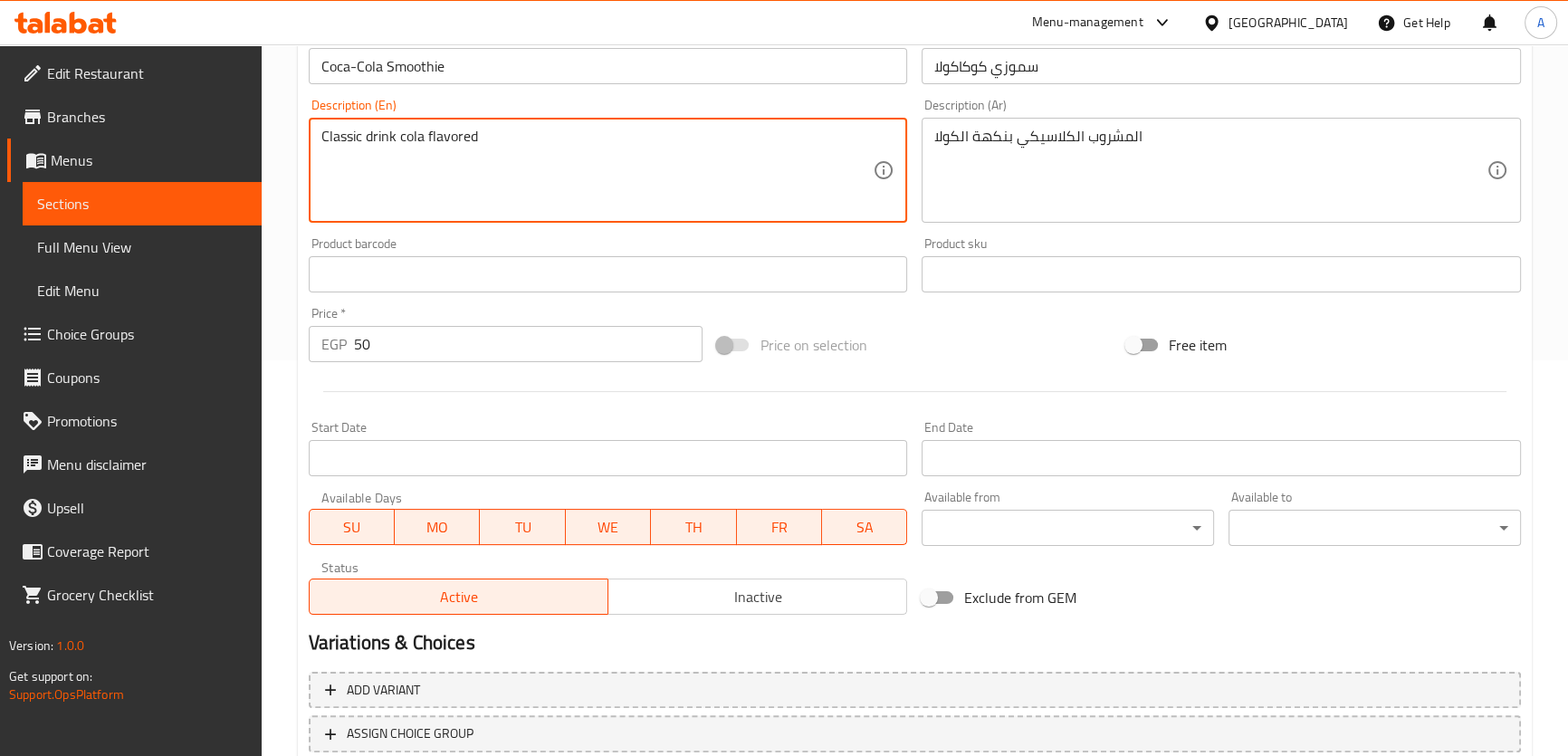
scroll to position [522, 0]
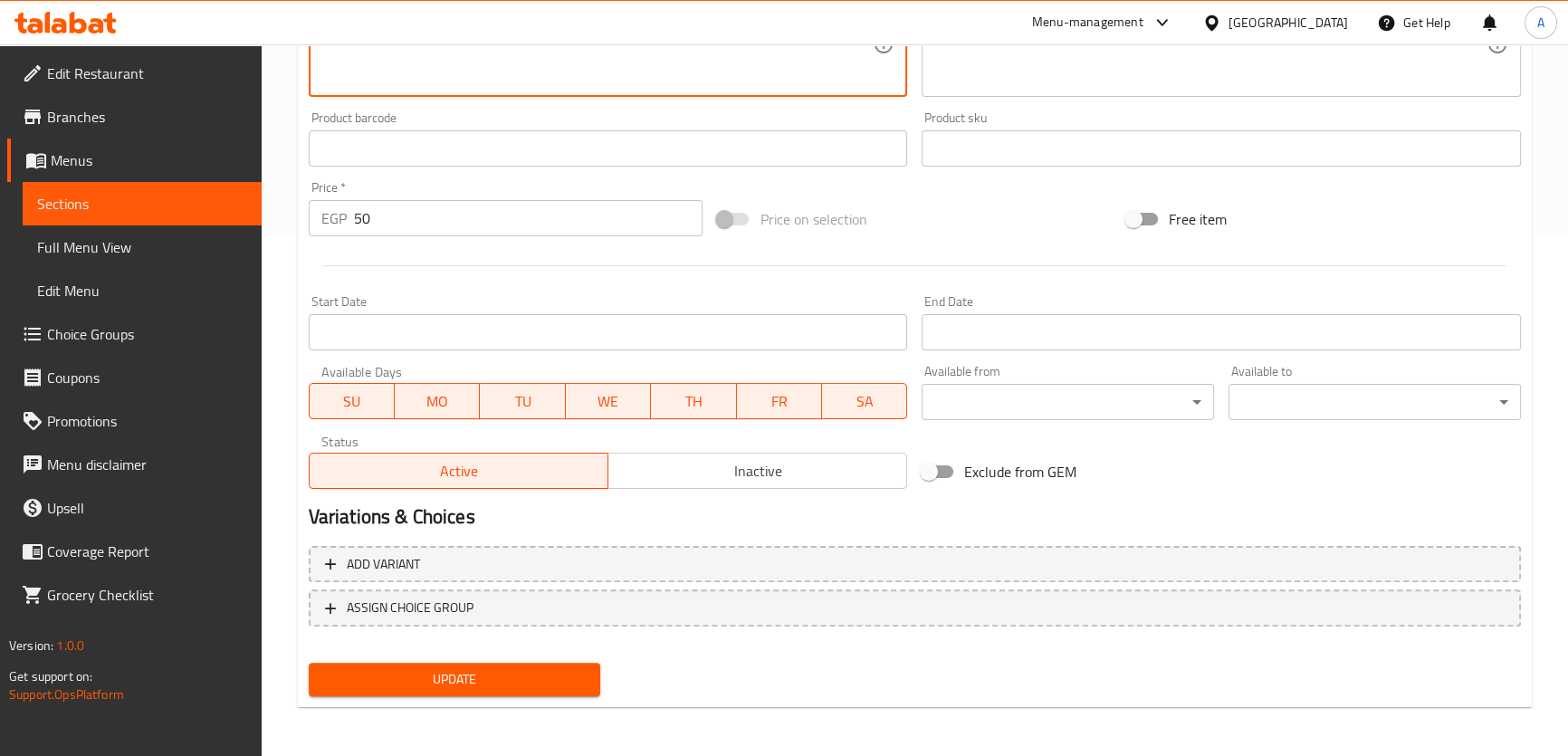
click at [550, 683] on span "Update" at bounding box center [455, 679] width 264 height 23
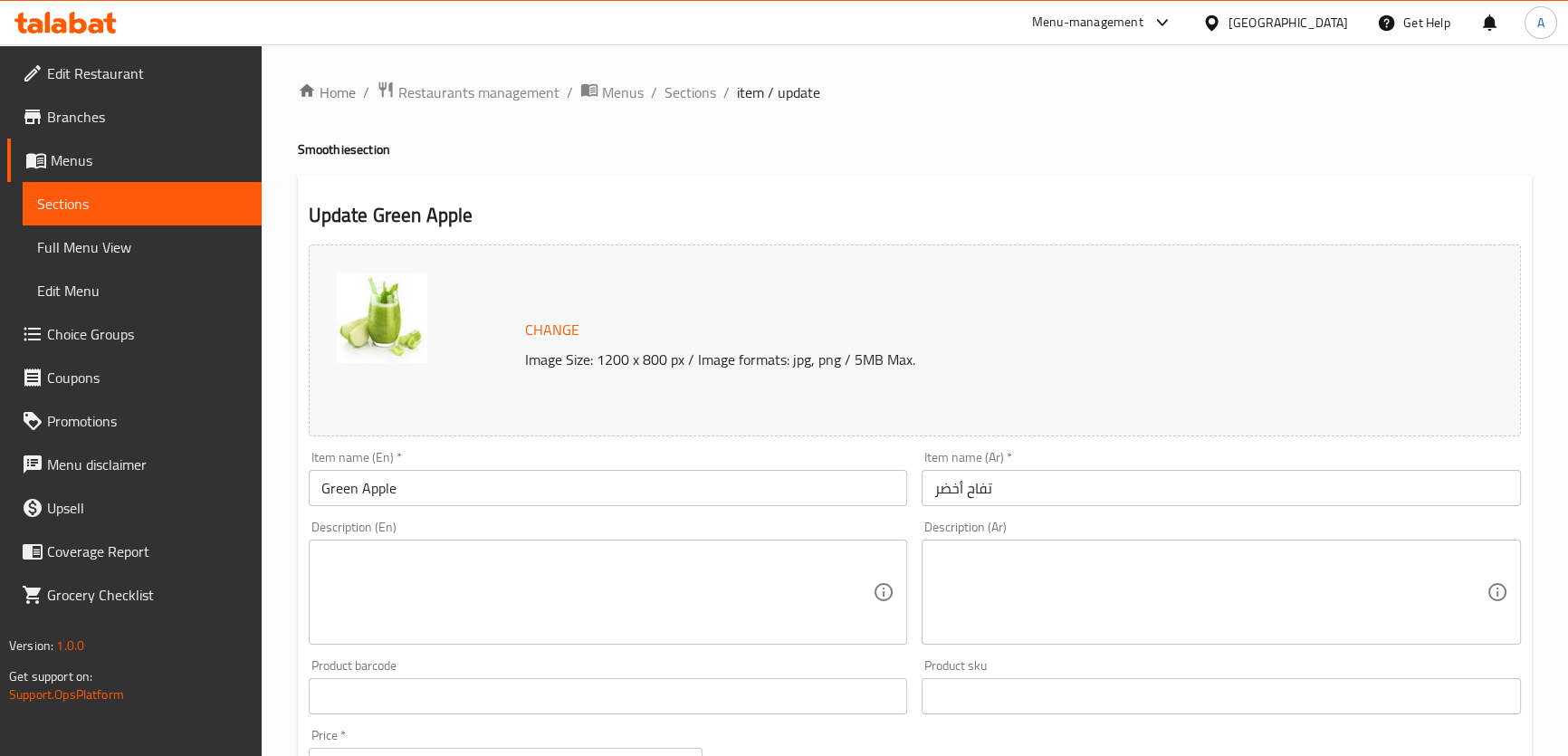
click at [419, 456] on div "Item name (En)   * Green Apple Item name (En) *" at bounding box center [608, 478] width 599 height 55
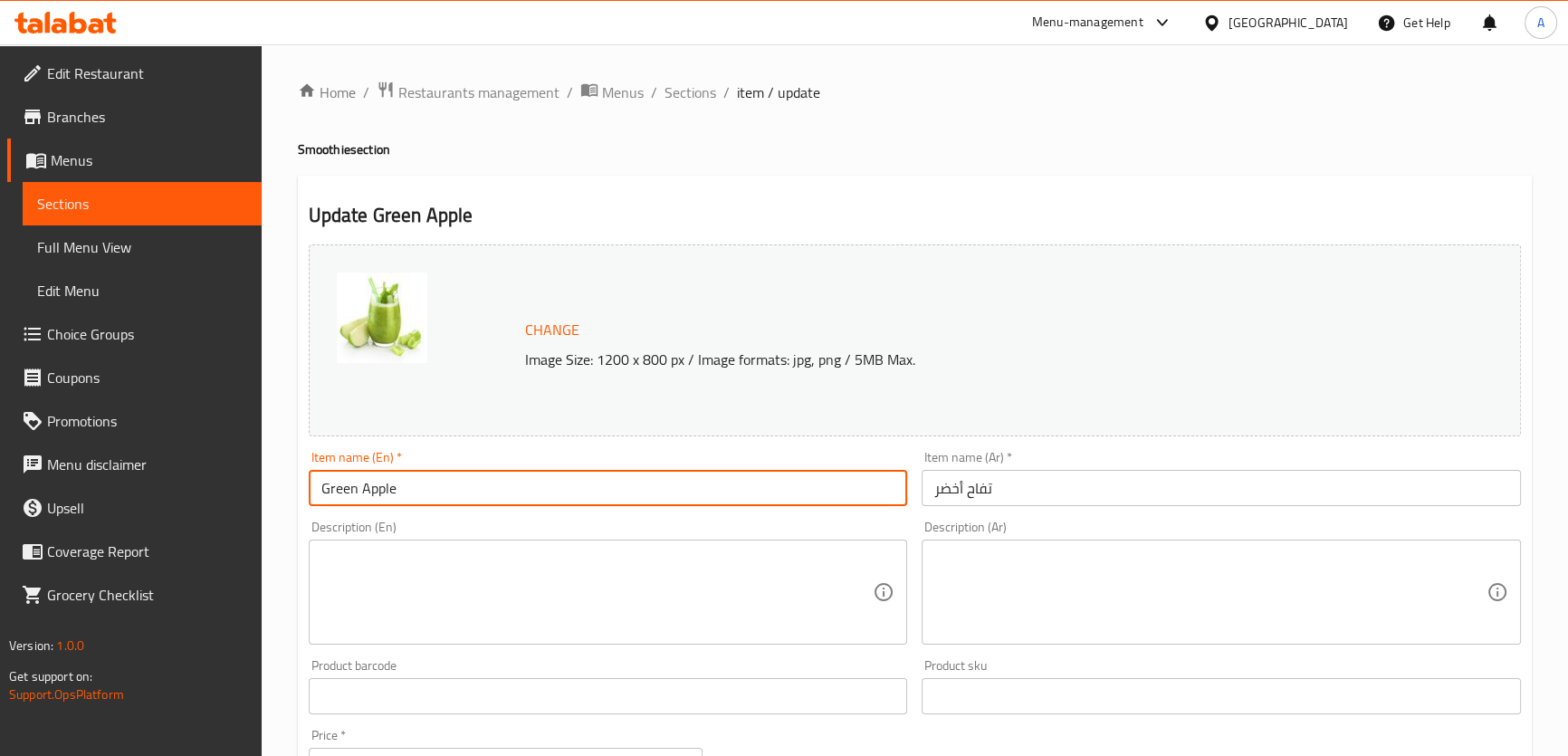
click at [417, 480] on input "Green Apple" at bounding box center [608, 487] width 599 height 36
paste input "Smoothie"
type input "Green Apple Smoothie"
click at [940, 479] on input "تفاح أخضر" at bounding box center [1221, 487] width 599 height 36
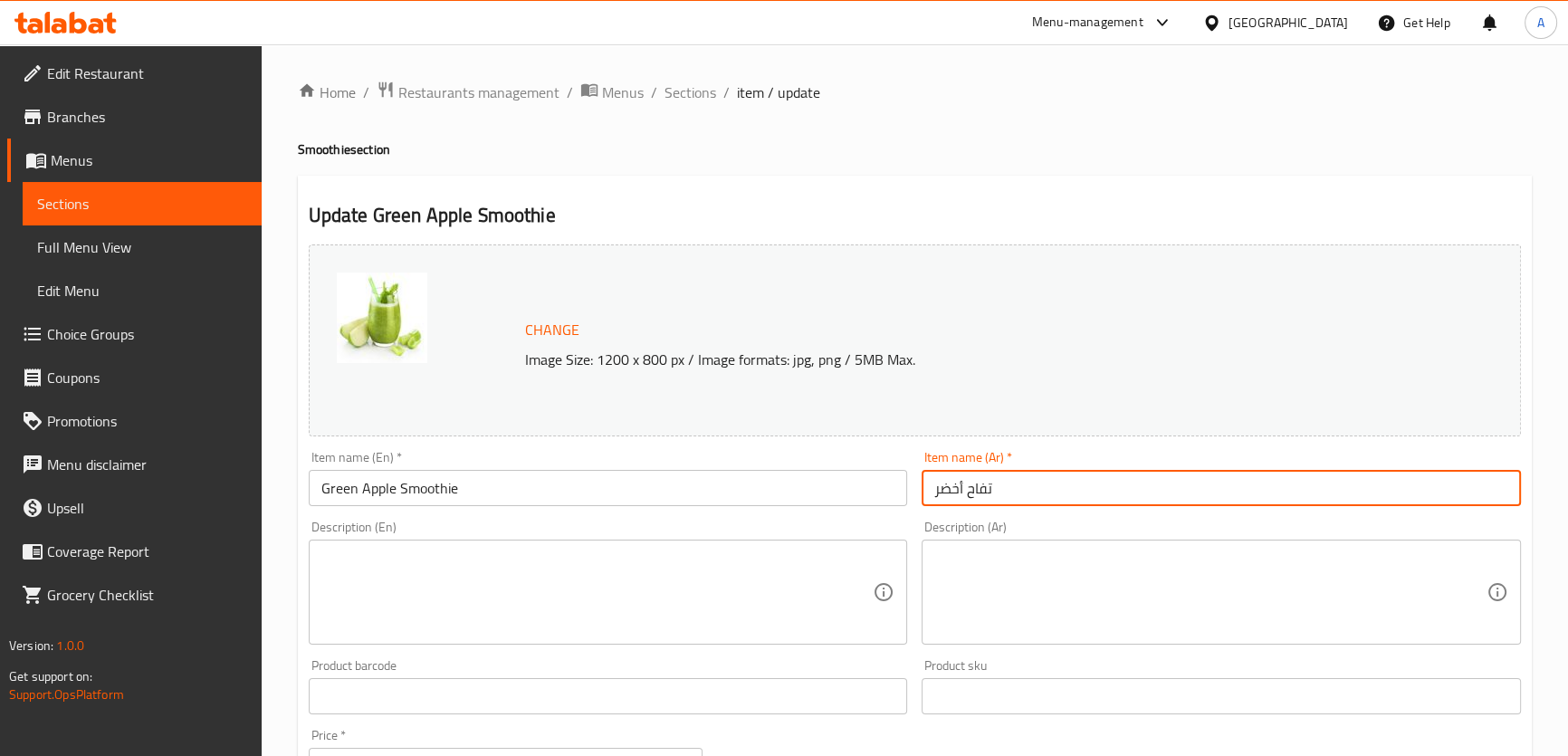
click at [952, 475] on input "تفاح أخضر" at bounding box center [1221, 487] width 599 height 36
click at [931, 489] on input "تفاح أخضر" at bounding box center [1221, 487] width 599 height 36
paste input "سموزي"
type input "سموزي تفاح أخضر"
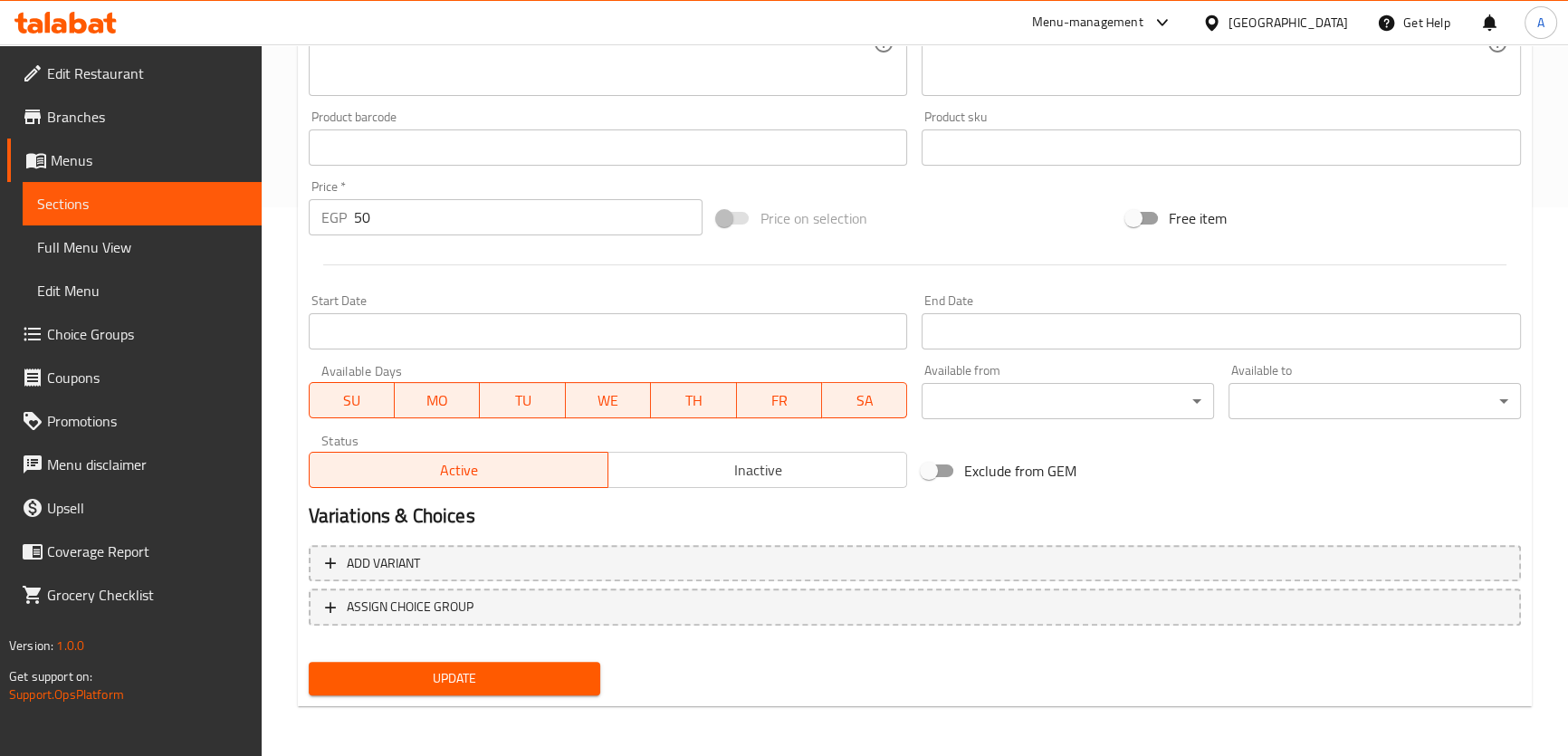
click at [552, 681] on span "Update" at bounding box center [455, 678] width 264 height 23
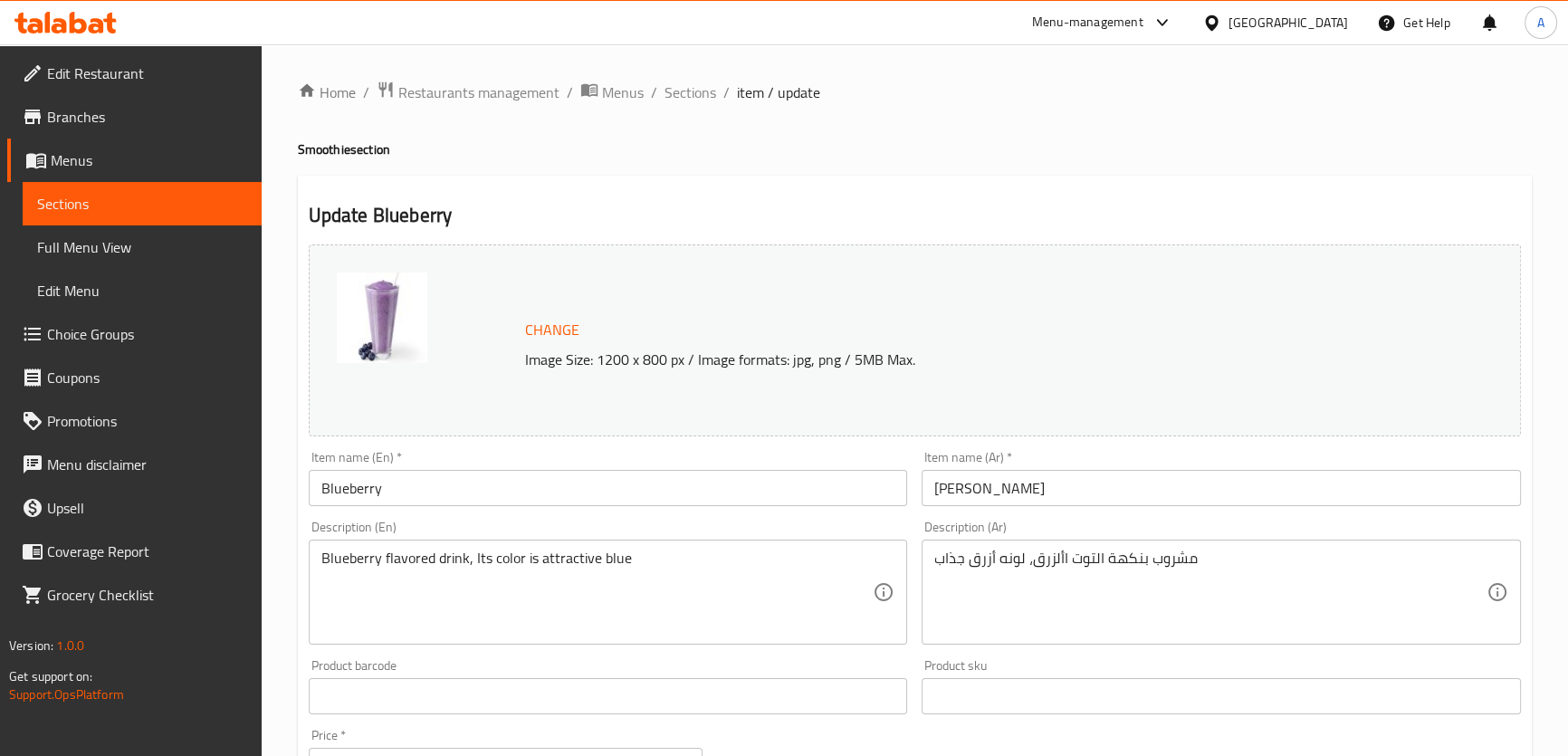
click at [452, 485] on input "Blueberry" at bounding box center [608, 487] width 599 height 36
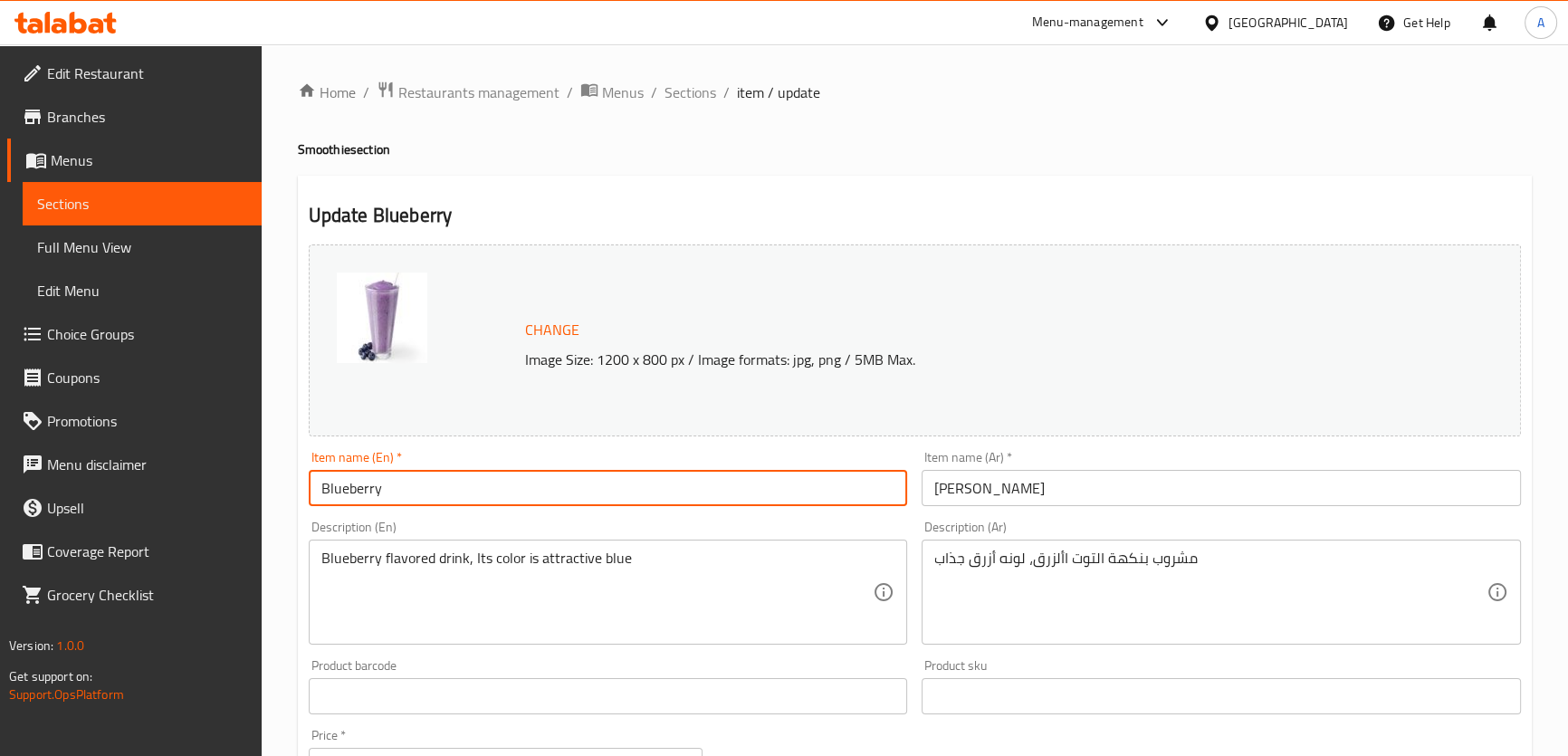
paste input "Smoothie"
type input "Blueberry Smoothie"
click at [932, 483] on input "[PERSON_NAME]" at bounding box center [1221, 487] width 599 height 36
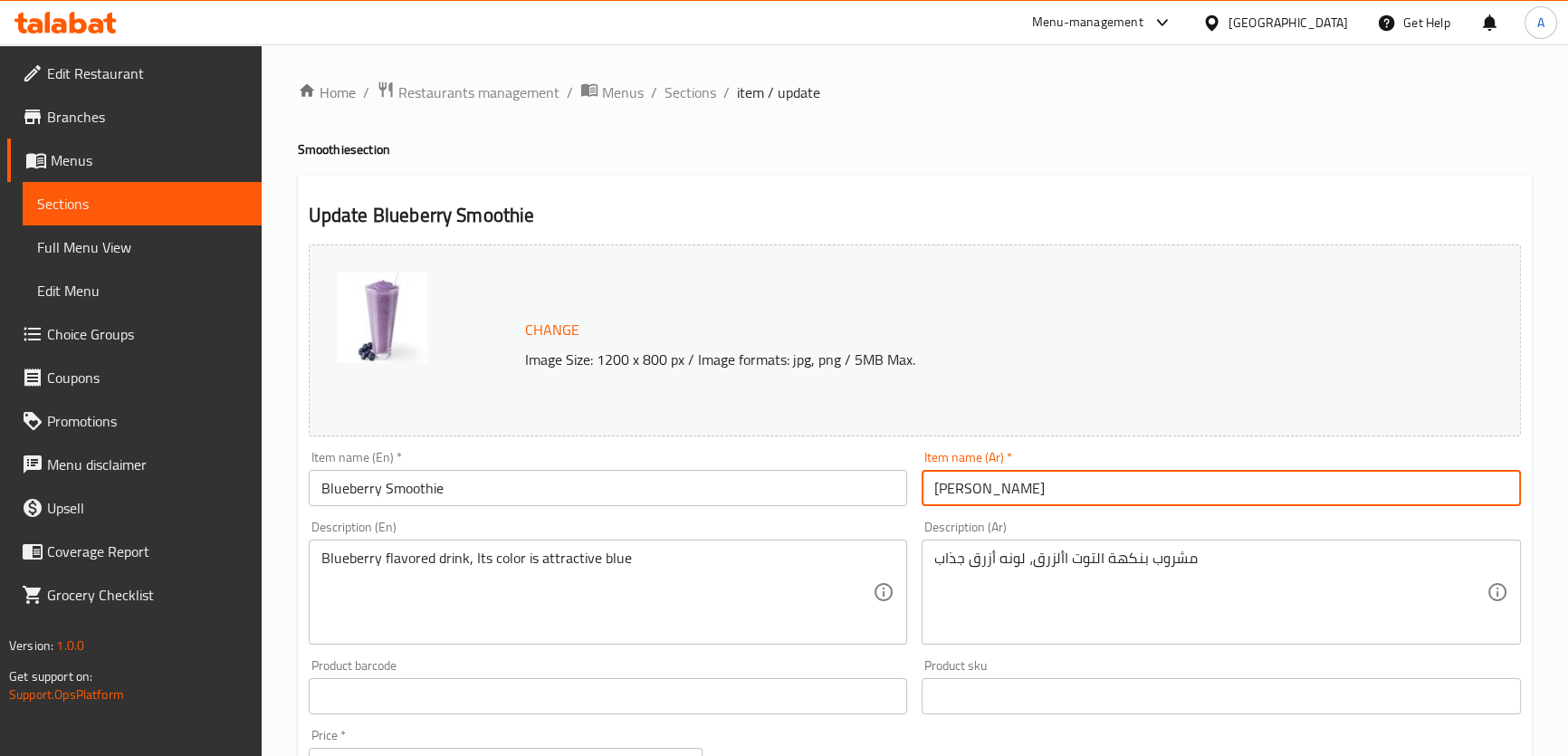
paste input "سموزي"
type input "[PERSON_NAME]"
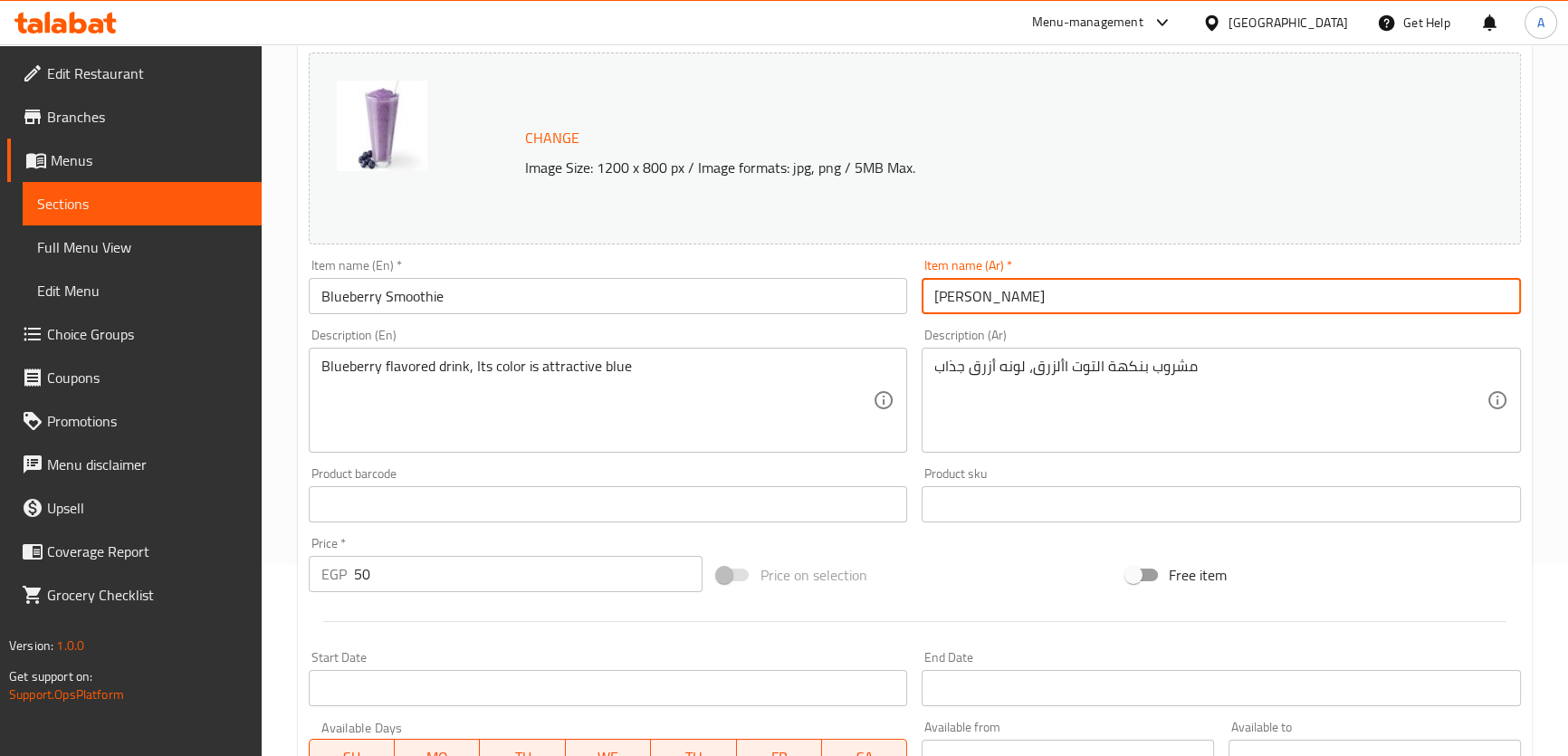
scroll to position [548, 0]
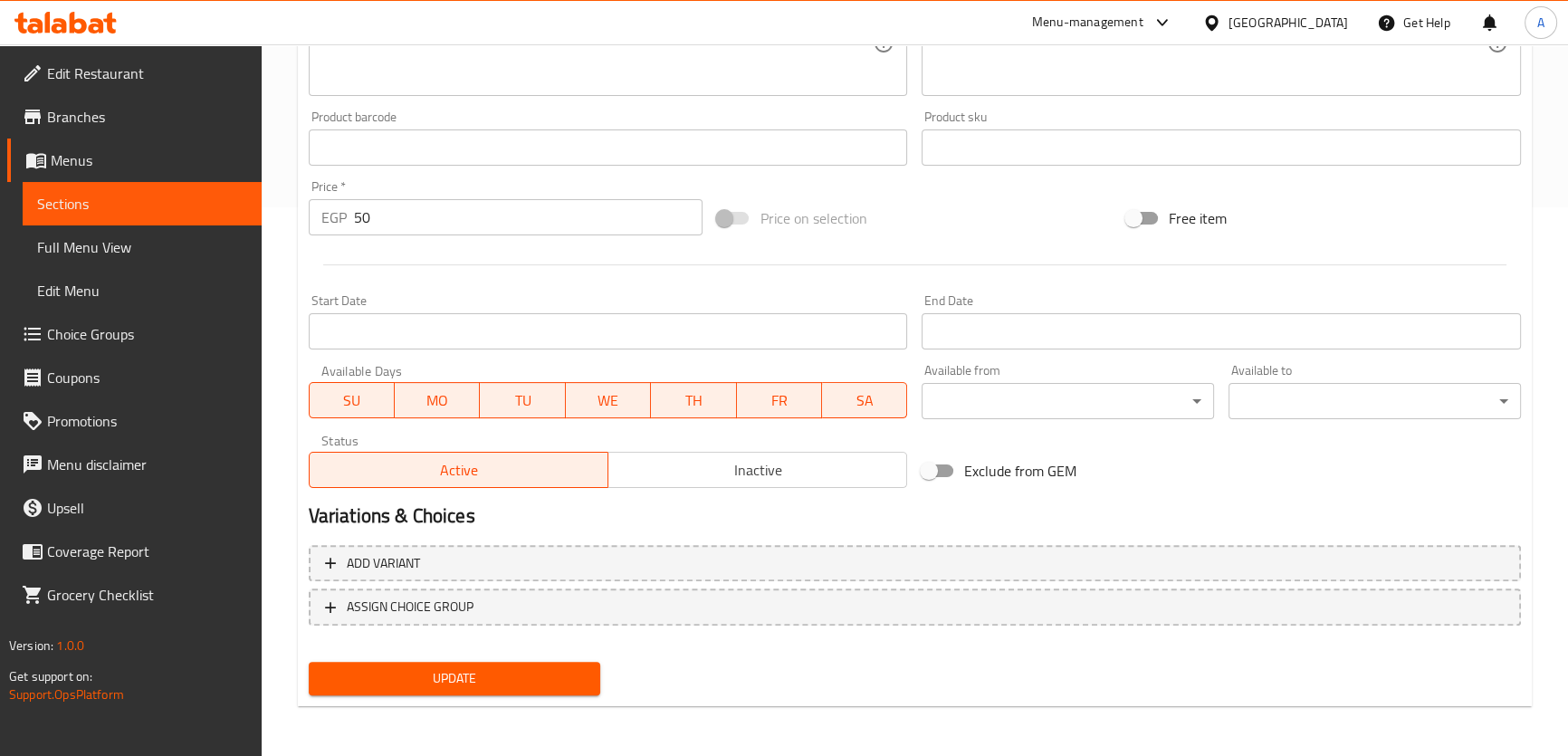
click at [556, 688] on span "Update" at bounding box center [455, 678] width 264 height 23
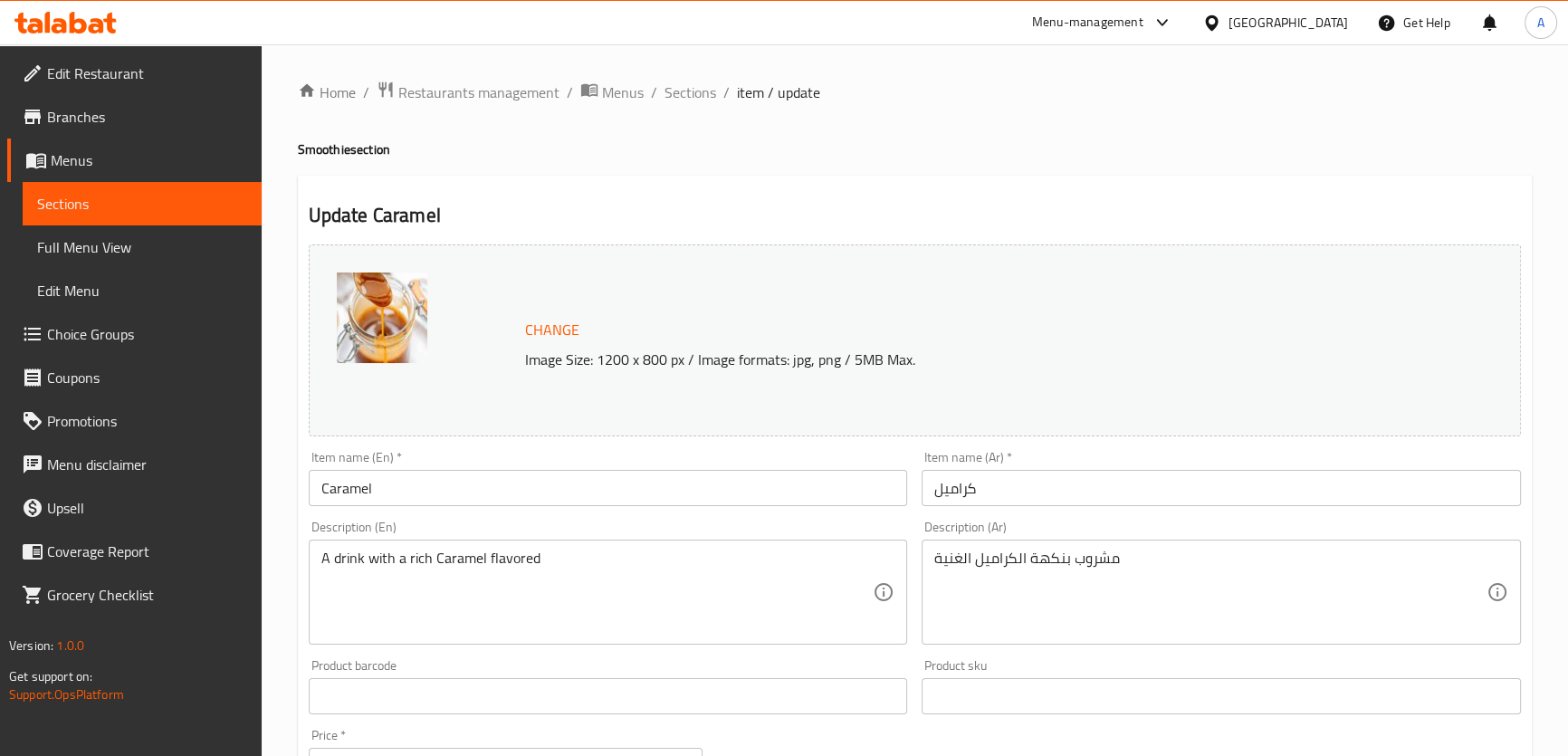
click at [452, 484] on input "Caramel" at bounding box center [608, 487] width 599 height 36
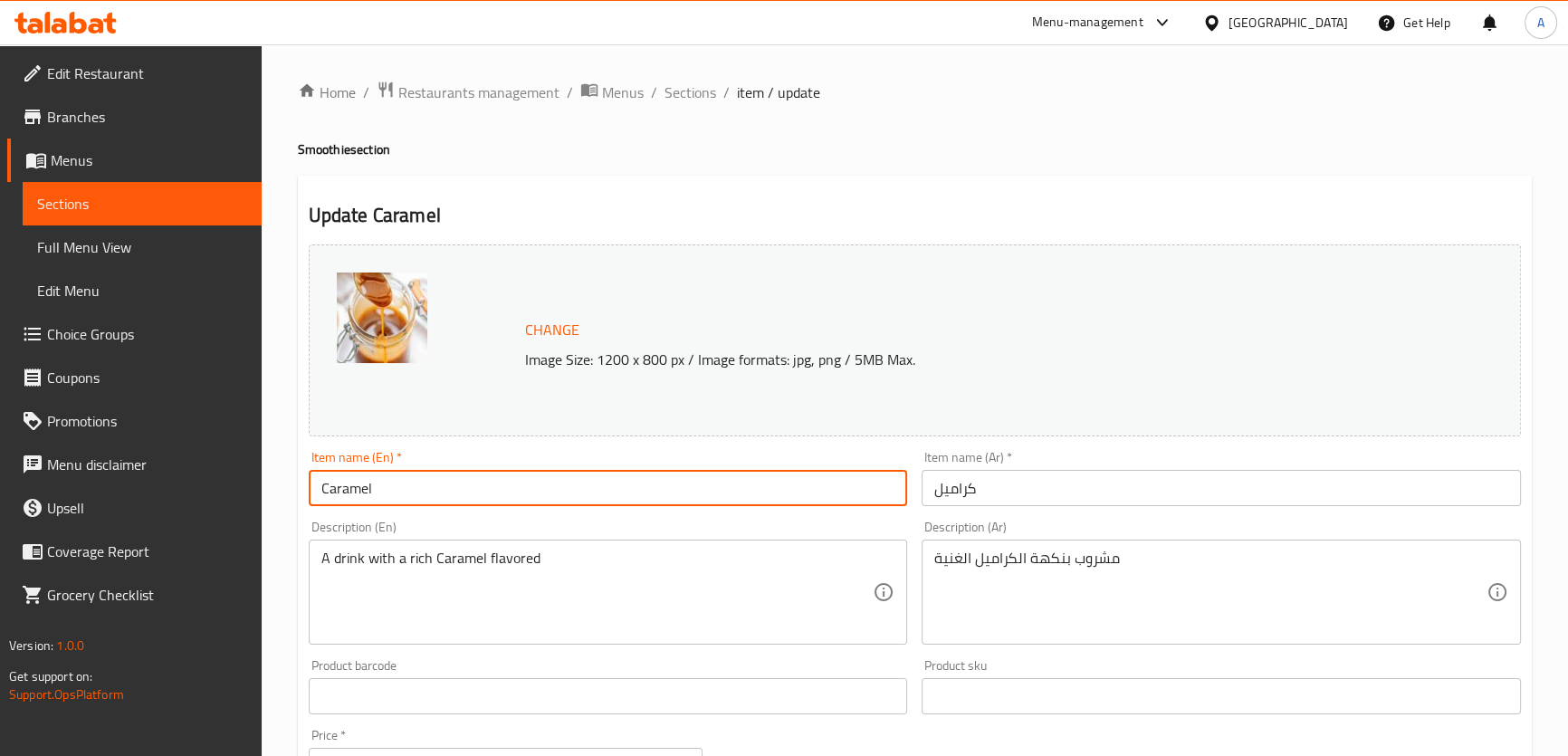
paste input "Smoothie"
type input "Caramel Smoothie"
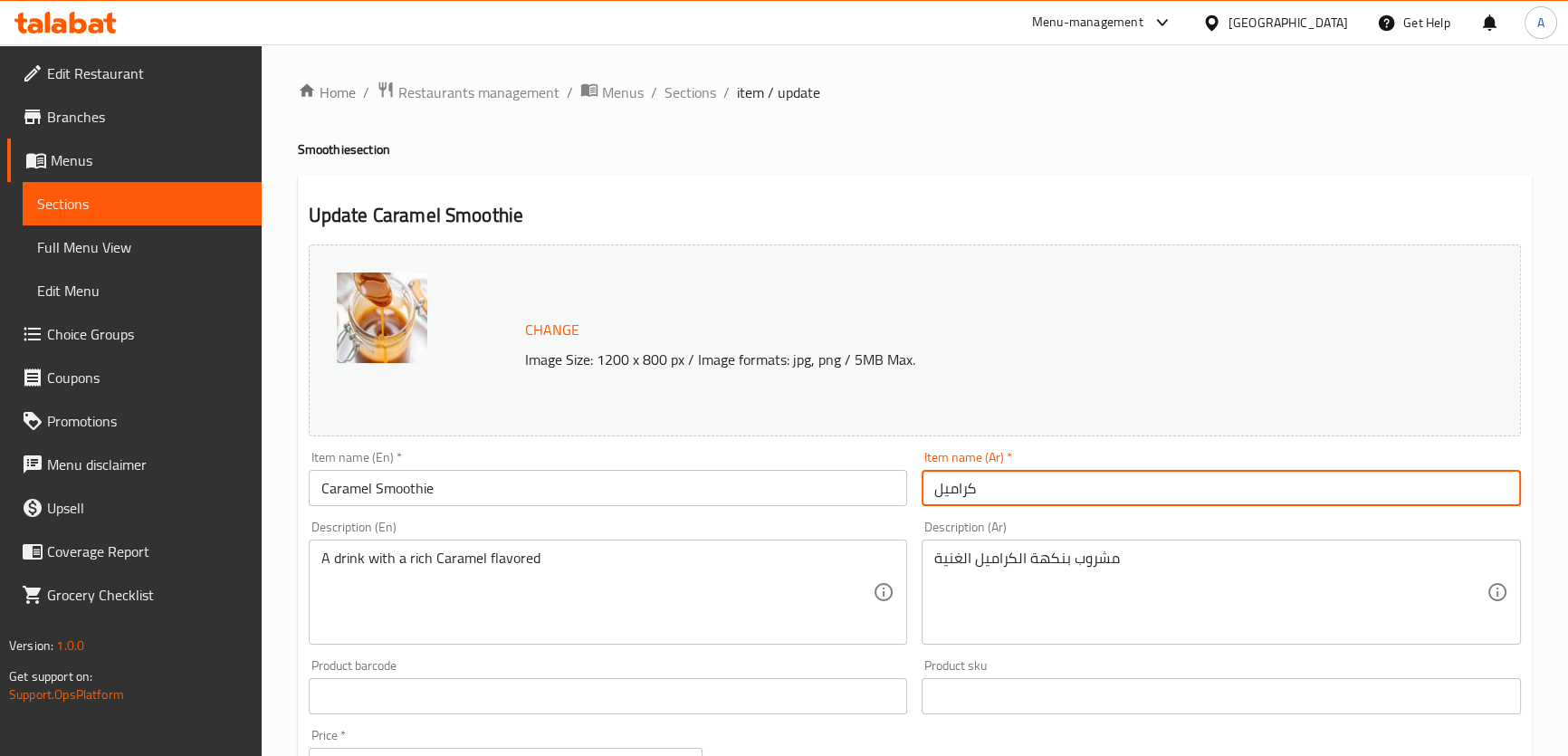
click at [931, 495] on input "كراميل" at bounding box center [1221, 487] width 599 height 36
paste input "سموزي"
type input "سموزي كراميل"
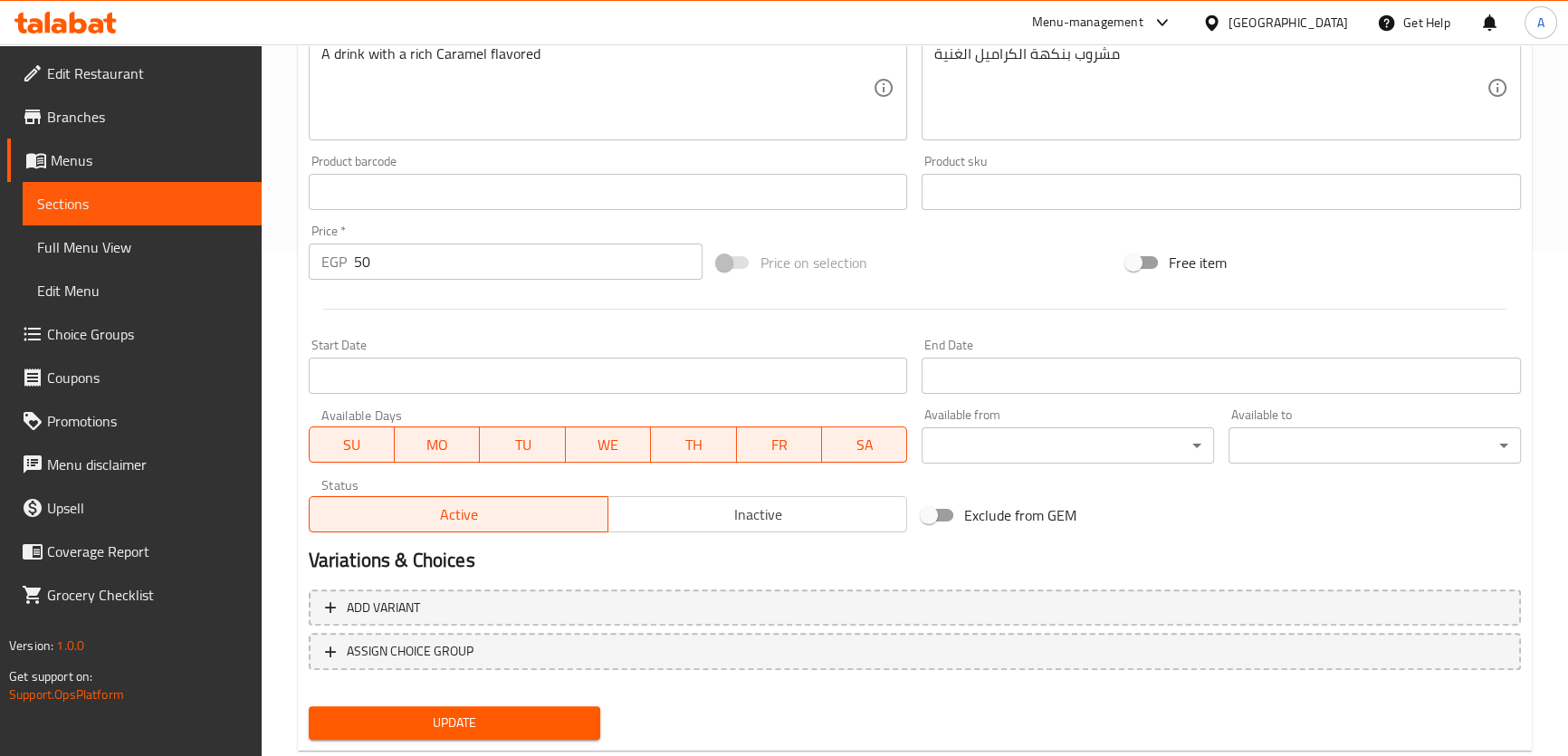
click at [525, 718] on span "Update" at bounding box center [455, 723] width 264 height 23
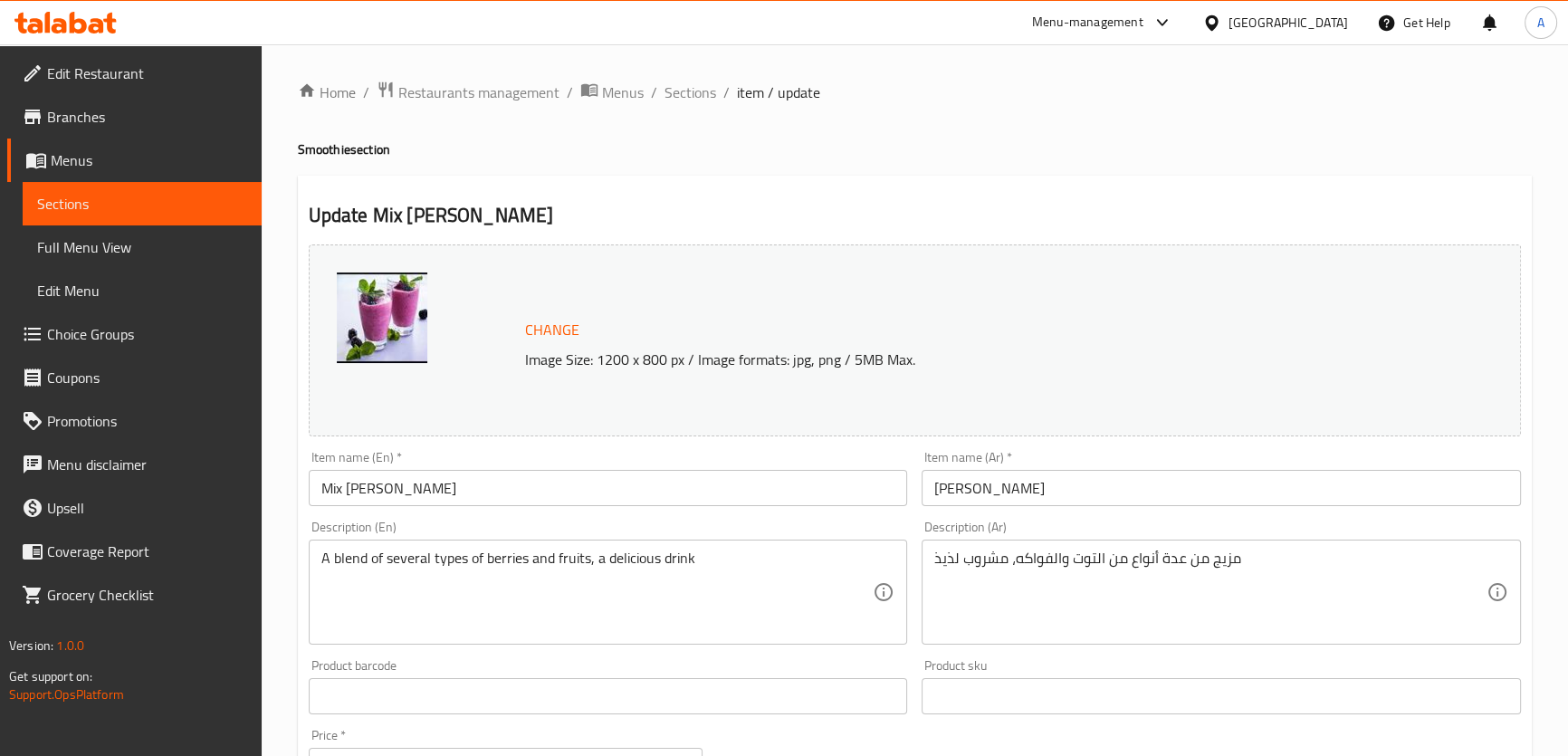
click at [452, 485] on input "Mix [PERSON_NAME]" at bounding box center [608, 487] width 599 height 36
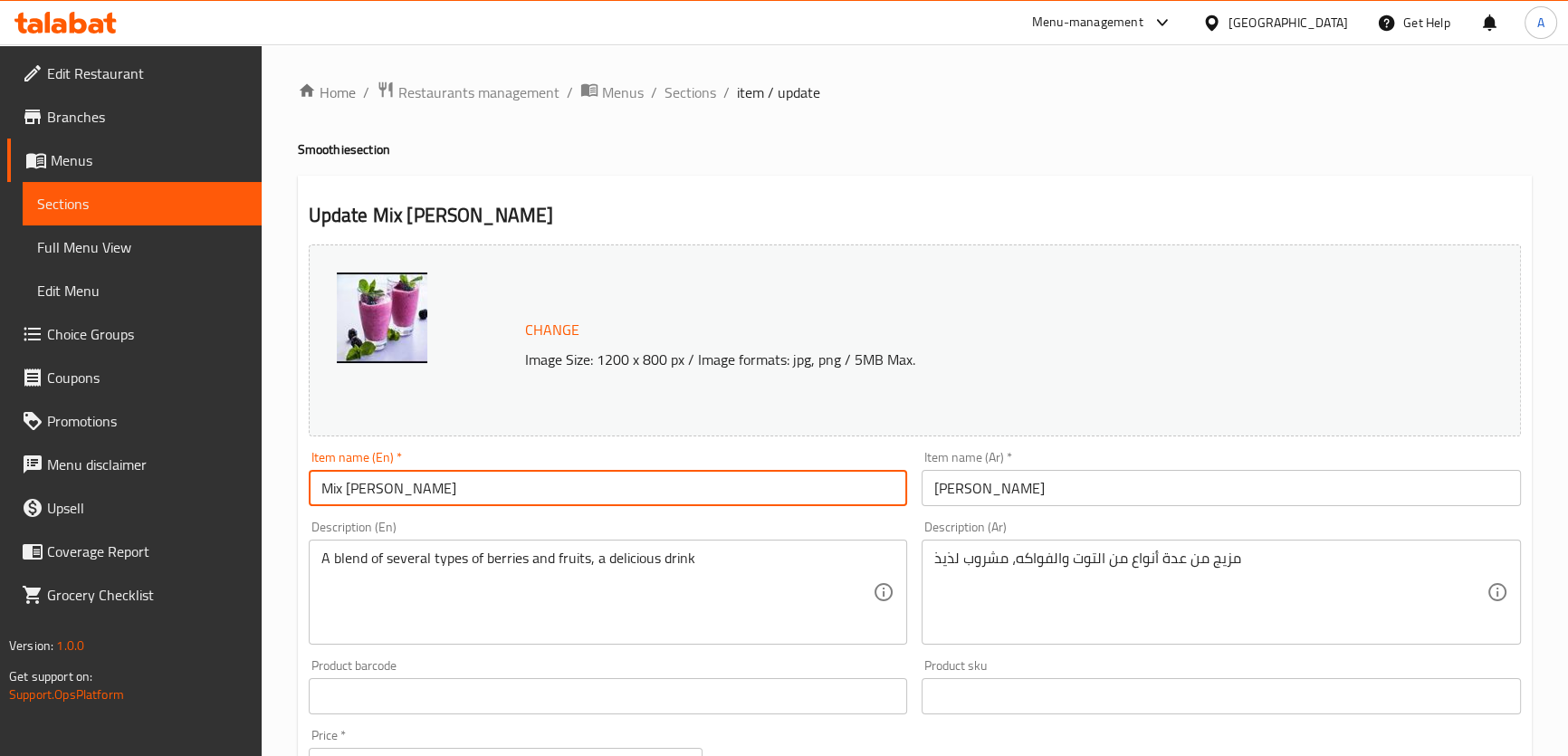
paste input "Smoothie"
type input "Mix Berry Smoothie"
click at [947, 491] on input "[PERSON_NAME]" at bounding box center [1221, 487] width 599 height 36
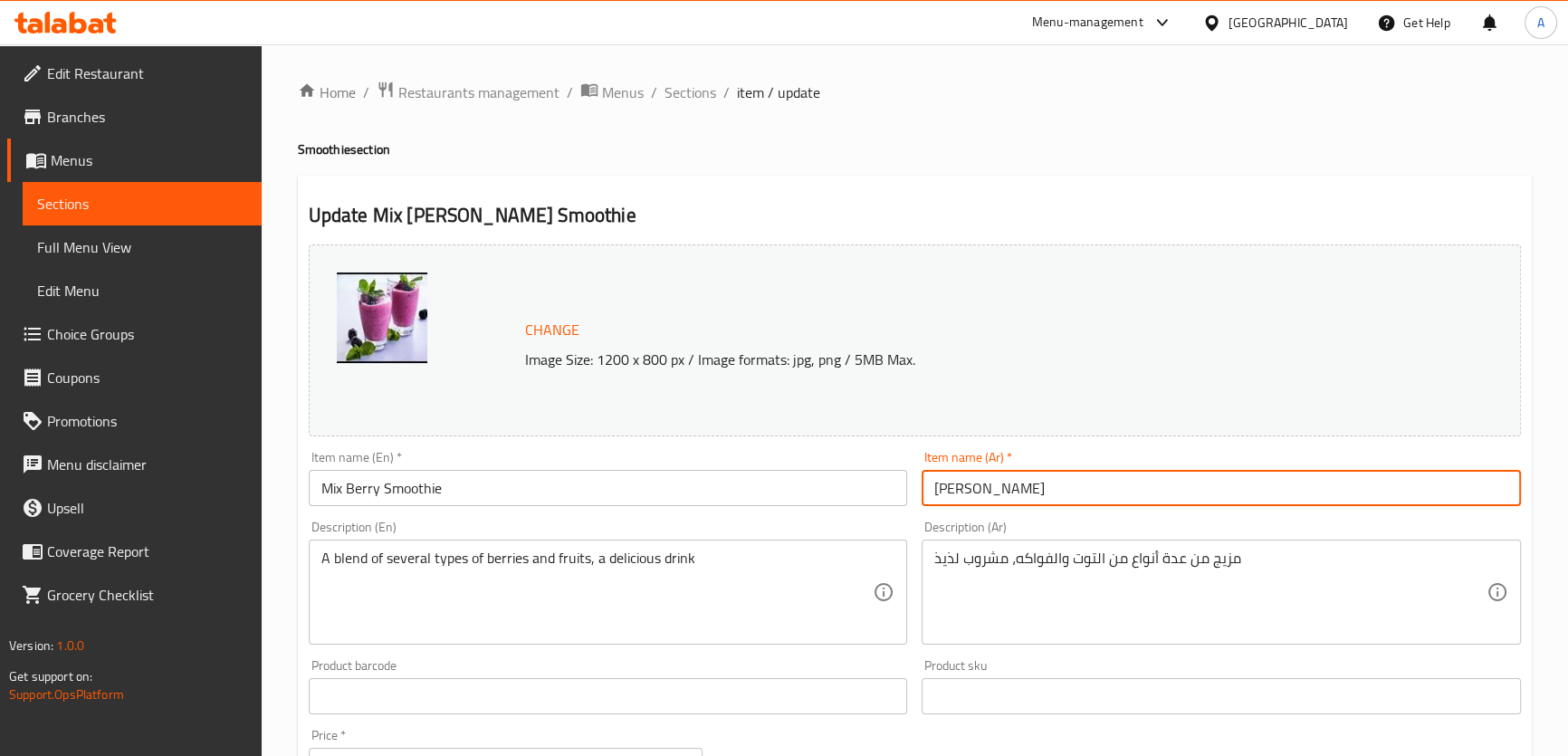
click at [931, 495] on input "[PERSON_NAME]" at bounding box center [1221, 487] width 599 height 36
paste input "سموزي"
type input "سموزي [PERSON_NAME]"
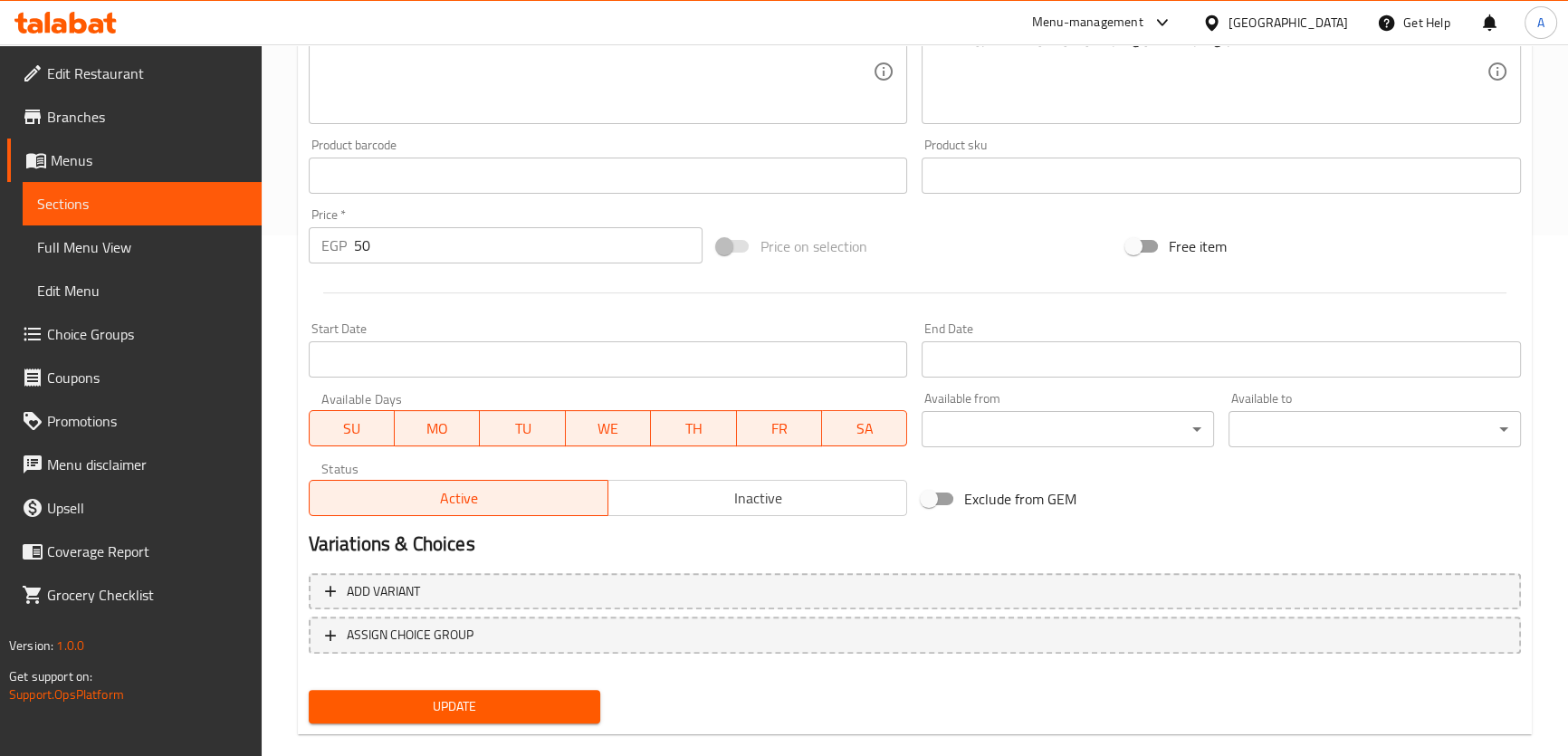
scroll to position [548, 0]
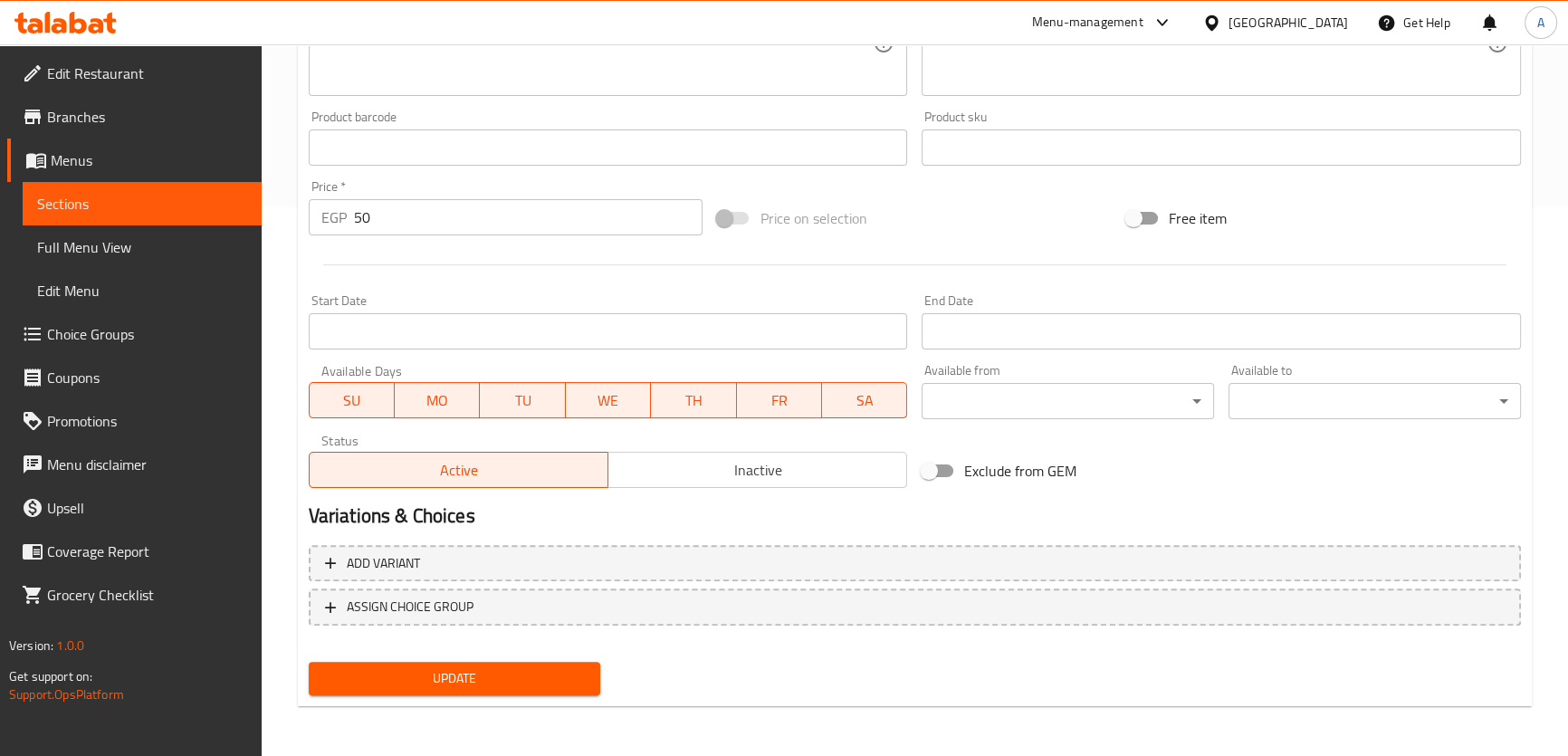
click at [558, 679] on span "Update" at bounding box center [455, 678] width 264 height 23
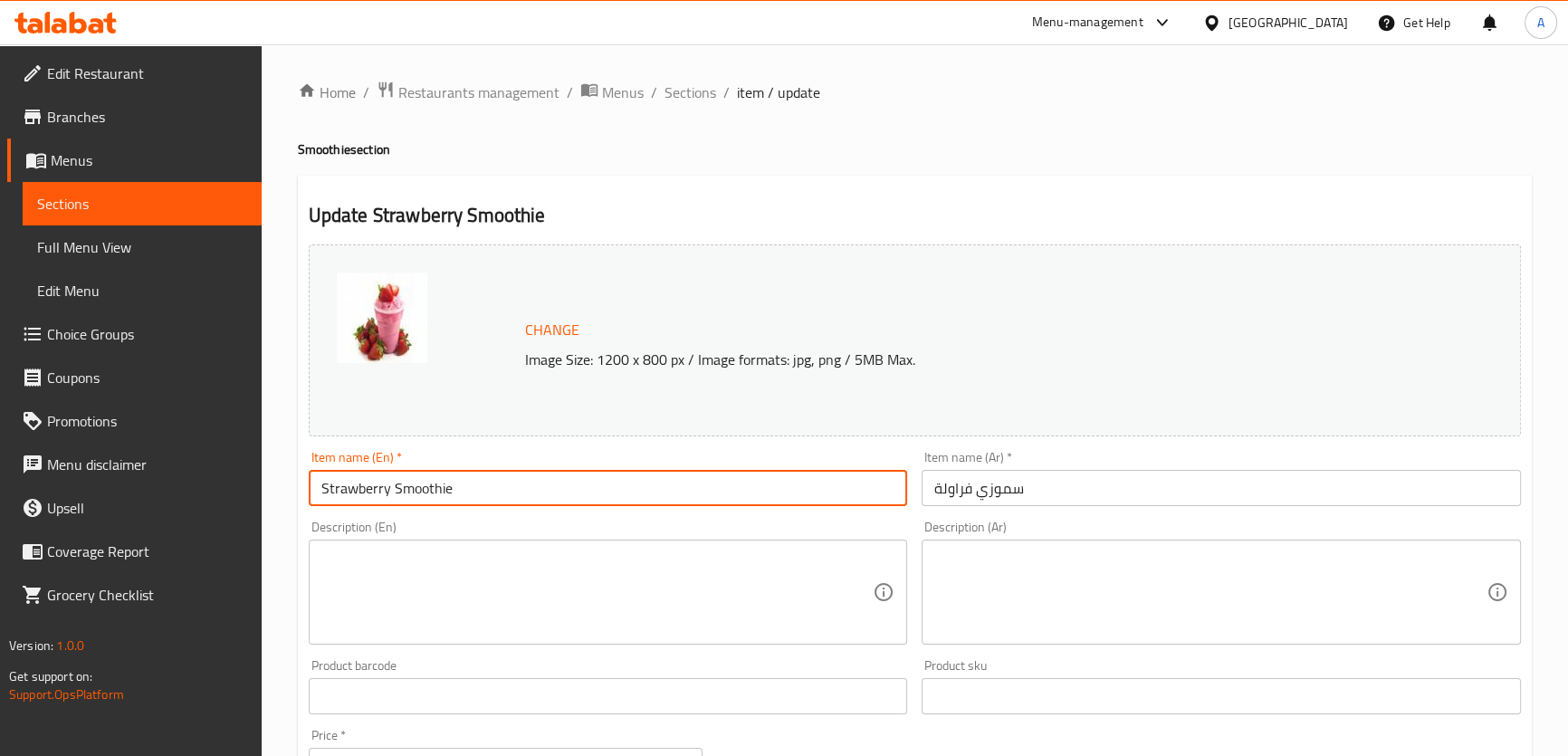
click at [443, 494] on input "Strawberry Smoothie" at bounding box center [608, 487] width 599 height 36
drag, startPoint x: 443, startPoint y: 494, endPoint x: 441, endPoint y: 469, distance: 25.1
click at [443, 494] on input "Strawberry Smoothie" at bounding box center [608, 487] width 599 height 36
click at [473, 489] on input "Strawberry Smoothie" at bounding box center [608, 487] width 599 height 36
type input "Strawberry Smoothie"
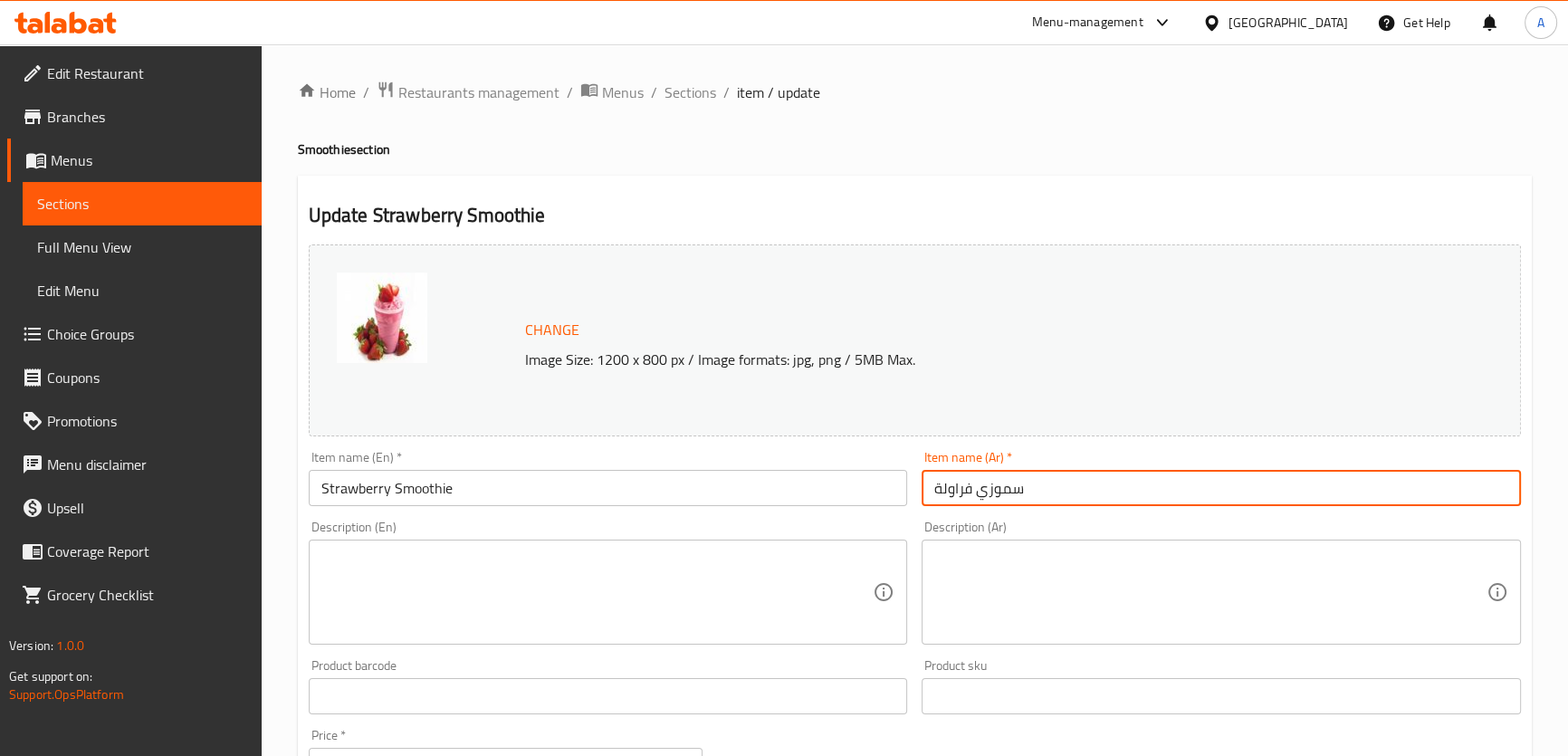
click at [931, 495] on input "سموزي فراولة" at bounding box center [1221, 487] width 599 height 36
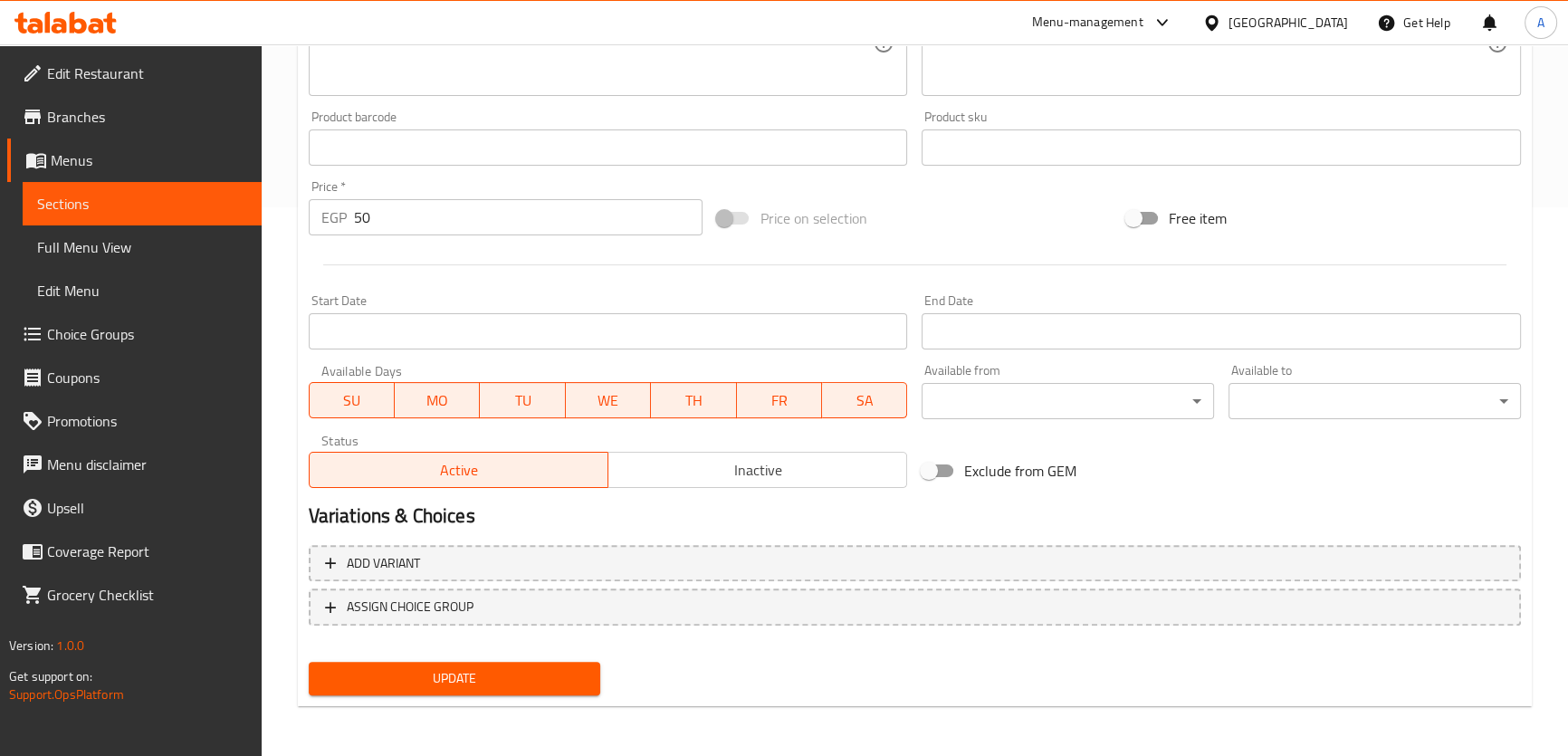
click at [485, 674] on span "Update" at bounding box center [455, 678] width 264 height 23
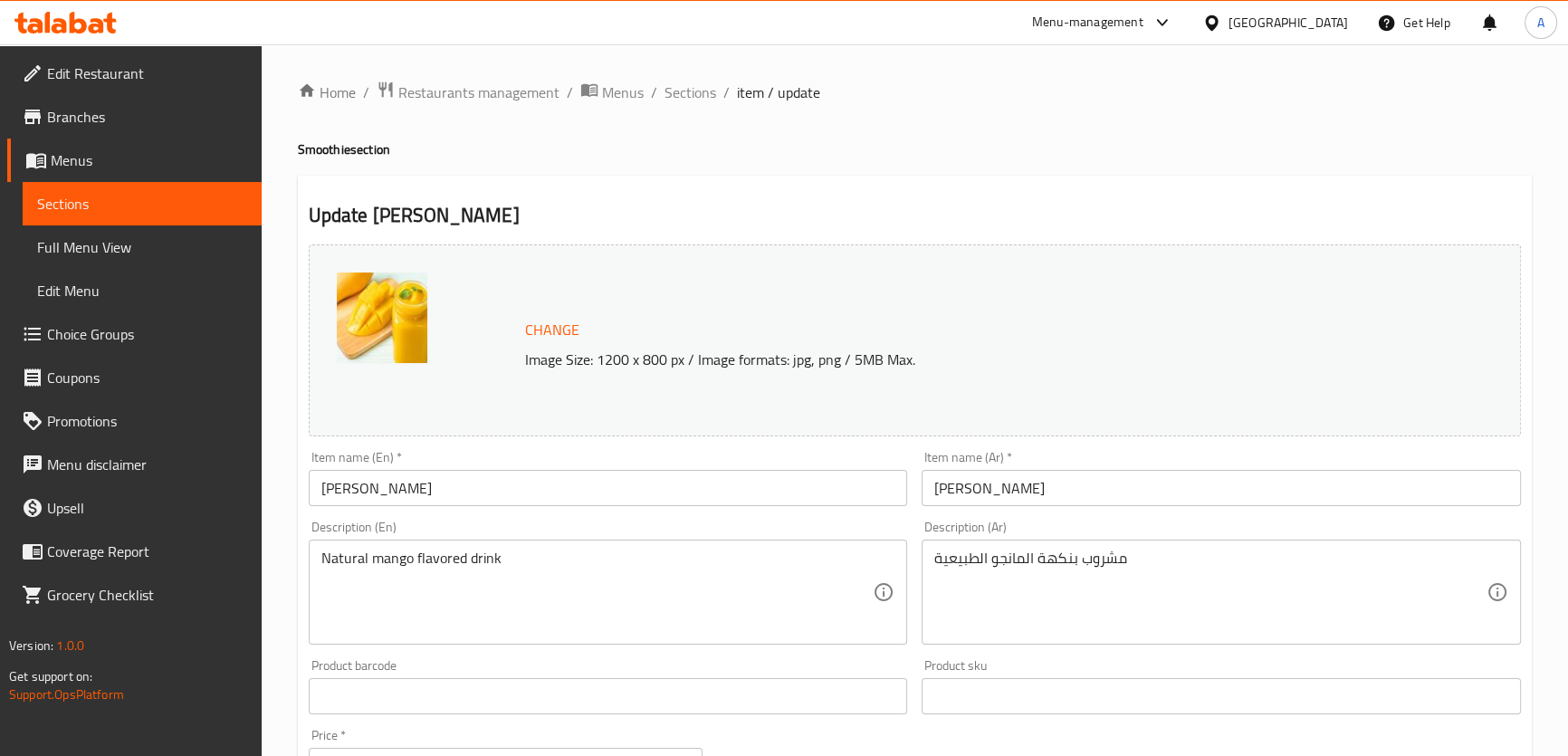
click at [473, 489] on input "[PERSON_NAME]" at bounding box center [608, 487] width 599 height 36
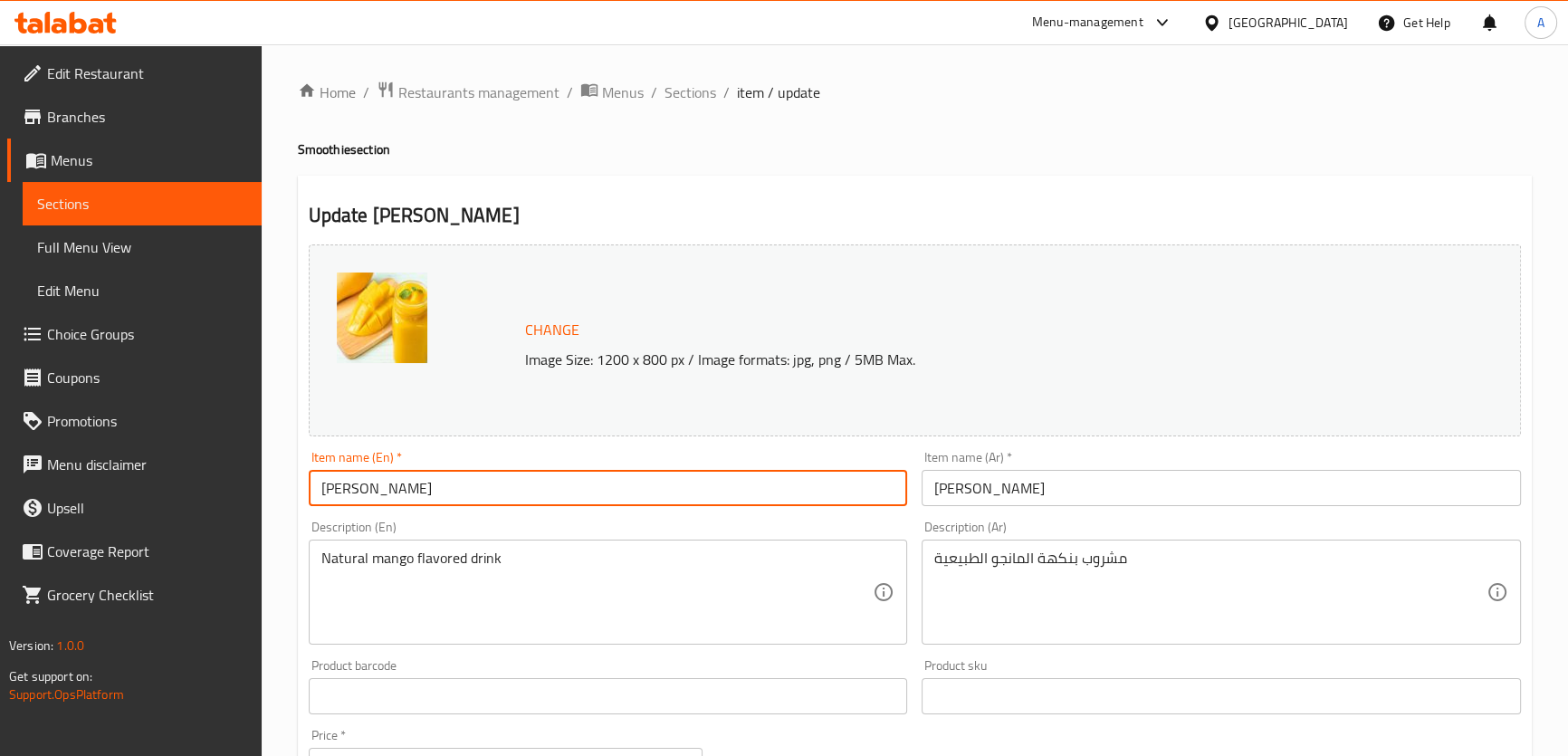
type input "[PERSON_NAME]"
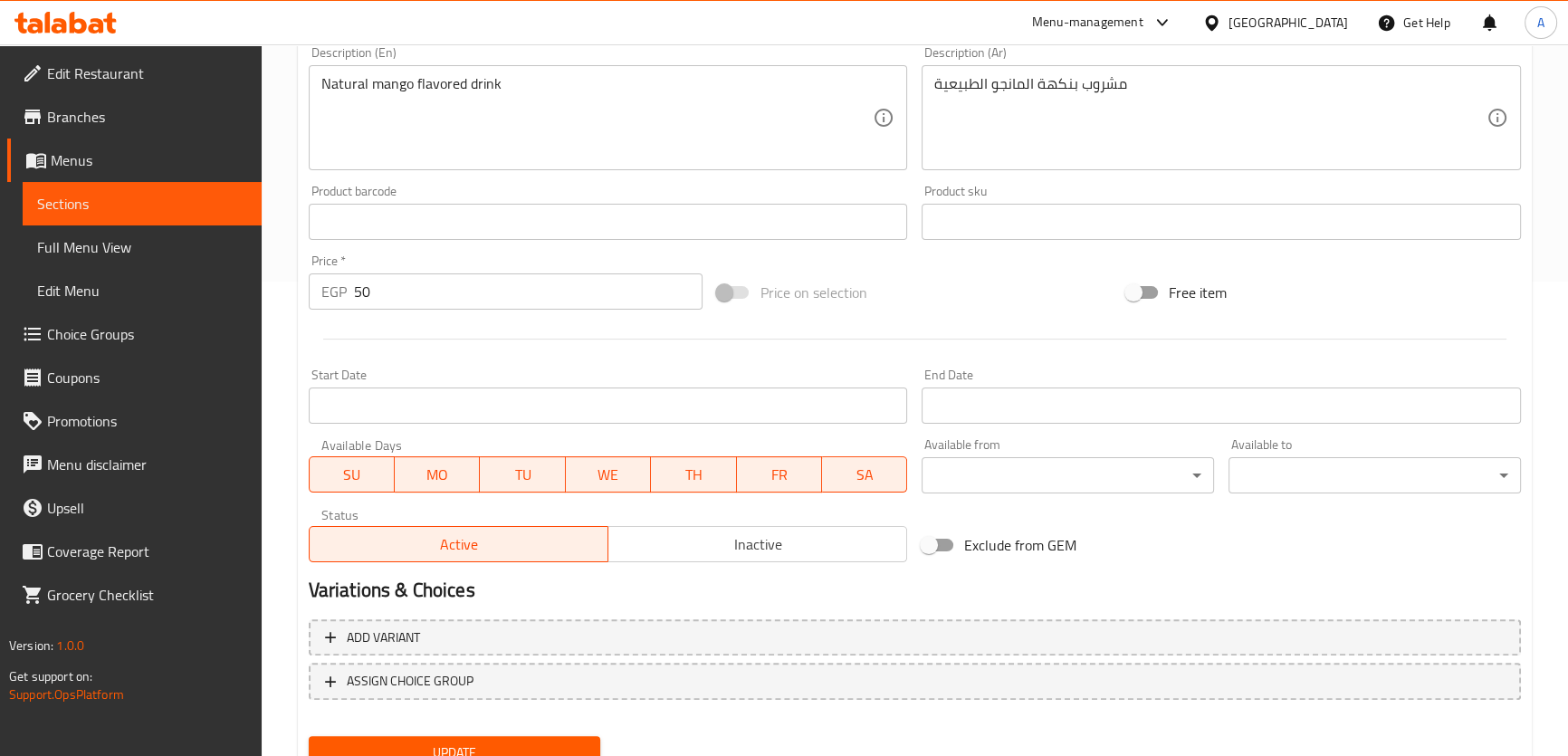
scroll to position [510, 0]
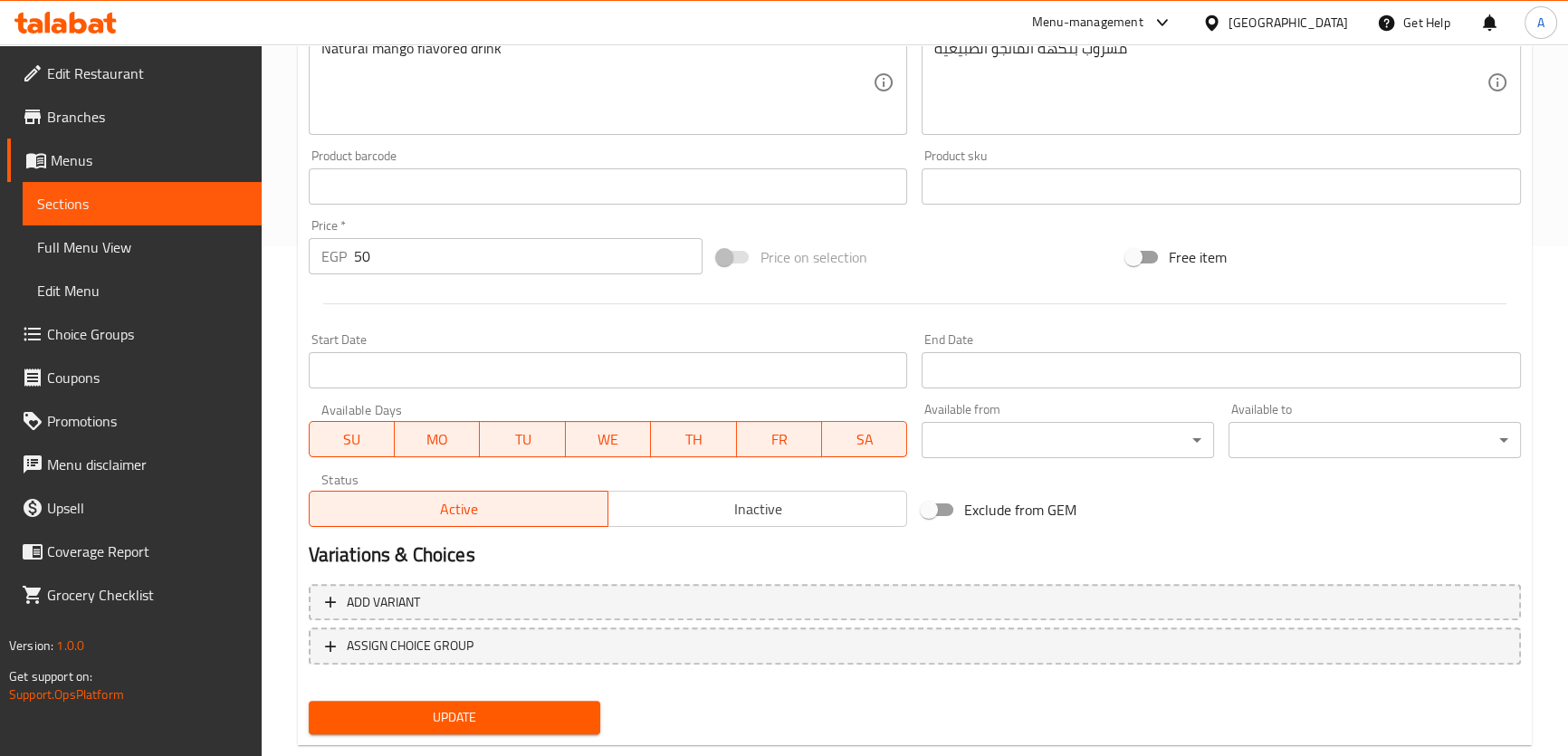
click at [509, 728] on button "Update" at bounding box center [455, 718] width 292 height 33
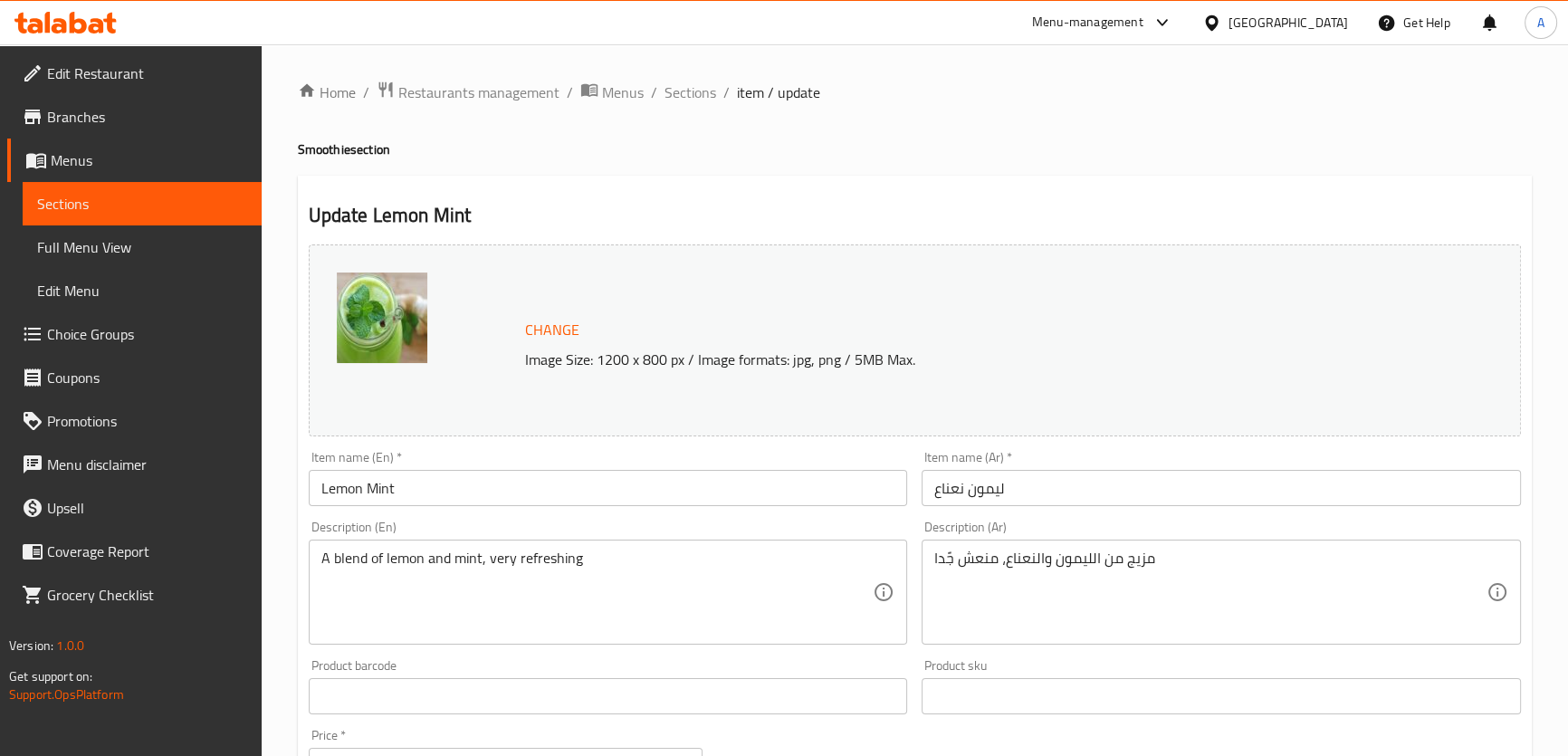
click at [473, 490] on input "Lemon Mint" at bounding box center [608, 487] width 599 height 36
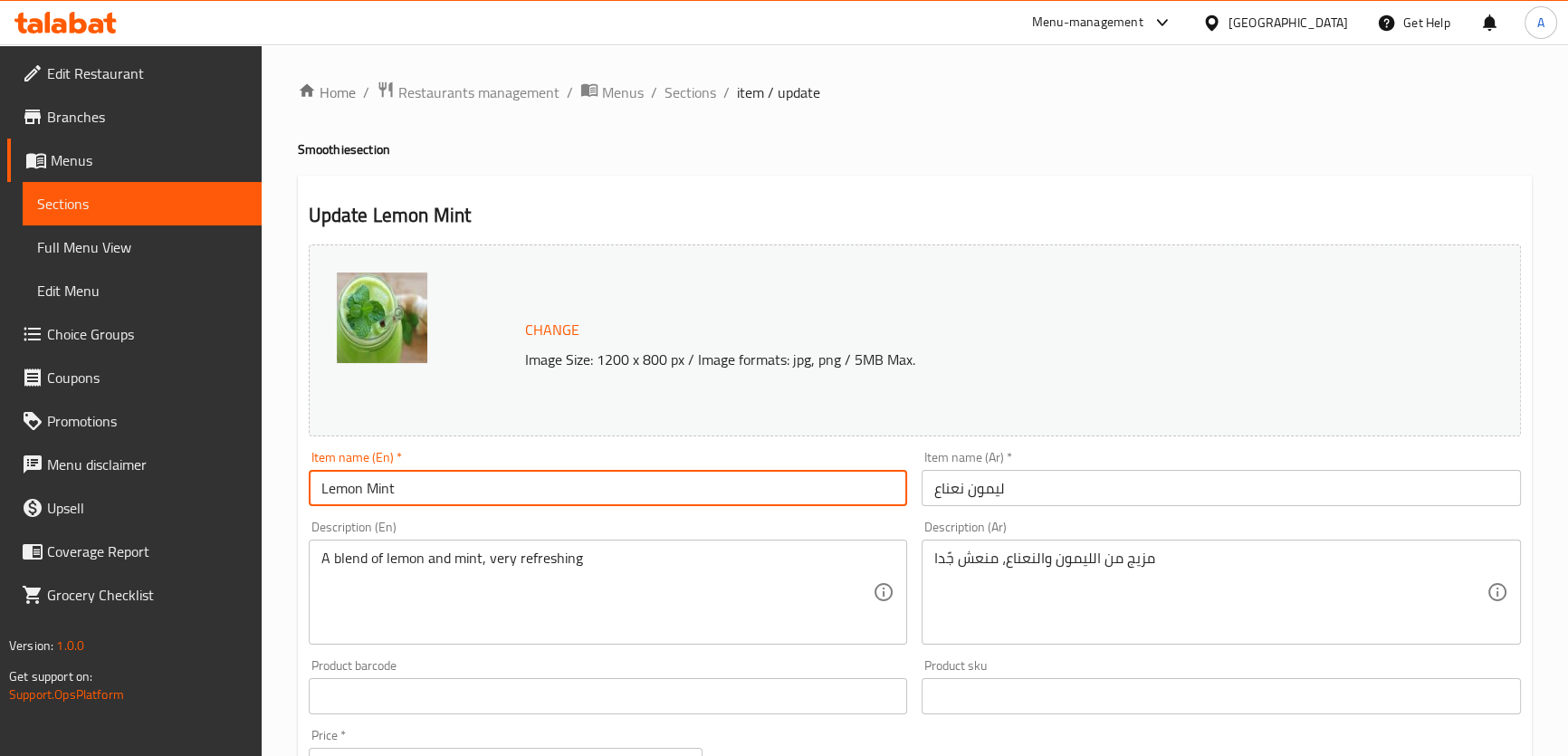
paste input "Smoothie"
type input "Lemon Mint Smoothie"
click at [932, 489] on input "ليمون نعناع" at bounding box center [1221, 487] width 599 height 36
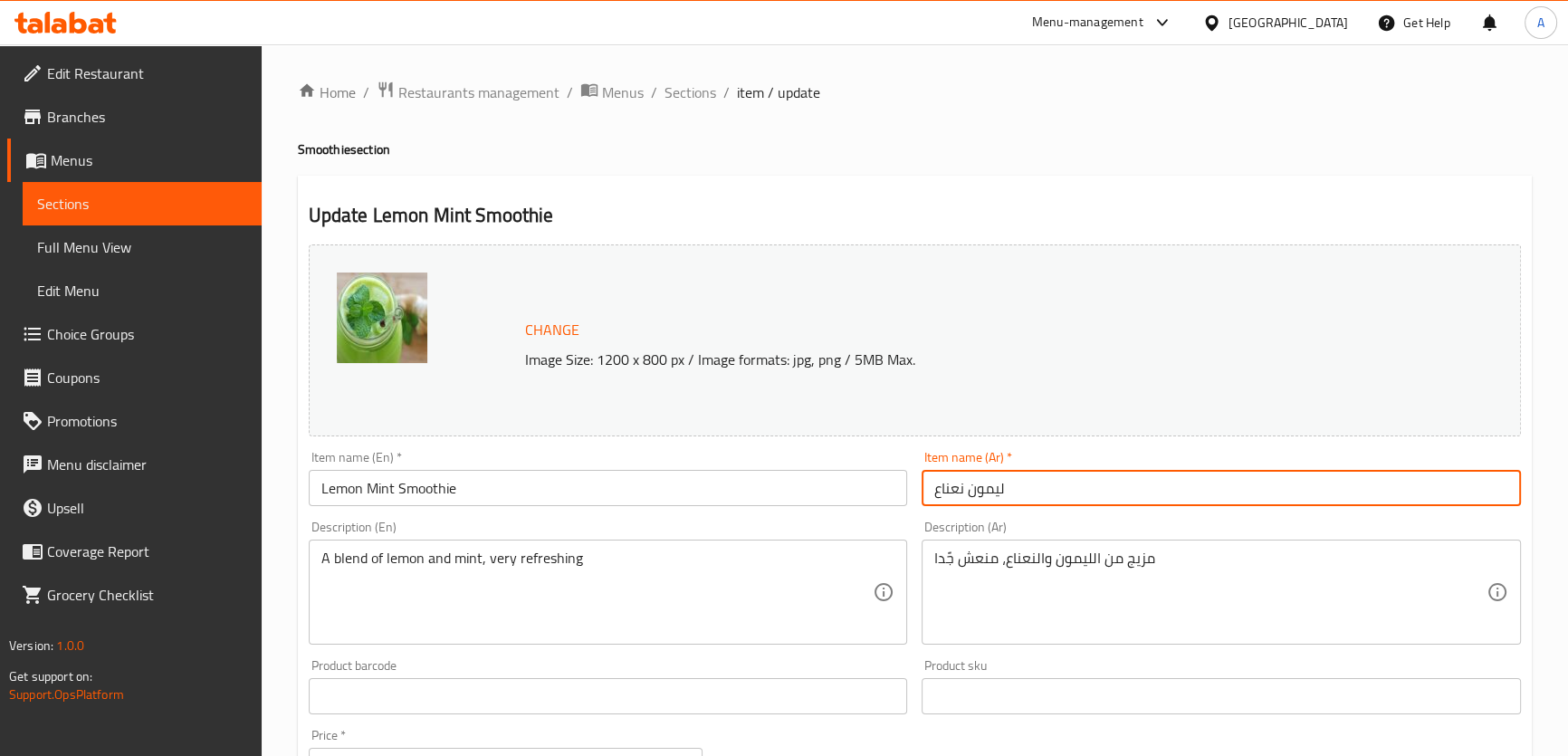
paste input "سموزي"
type input "سموزي ليمون نعناع"
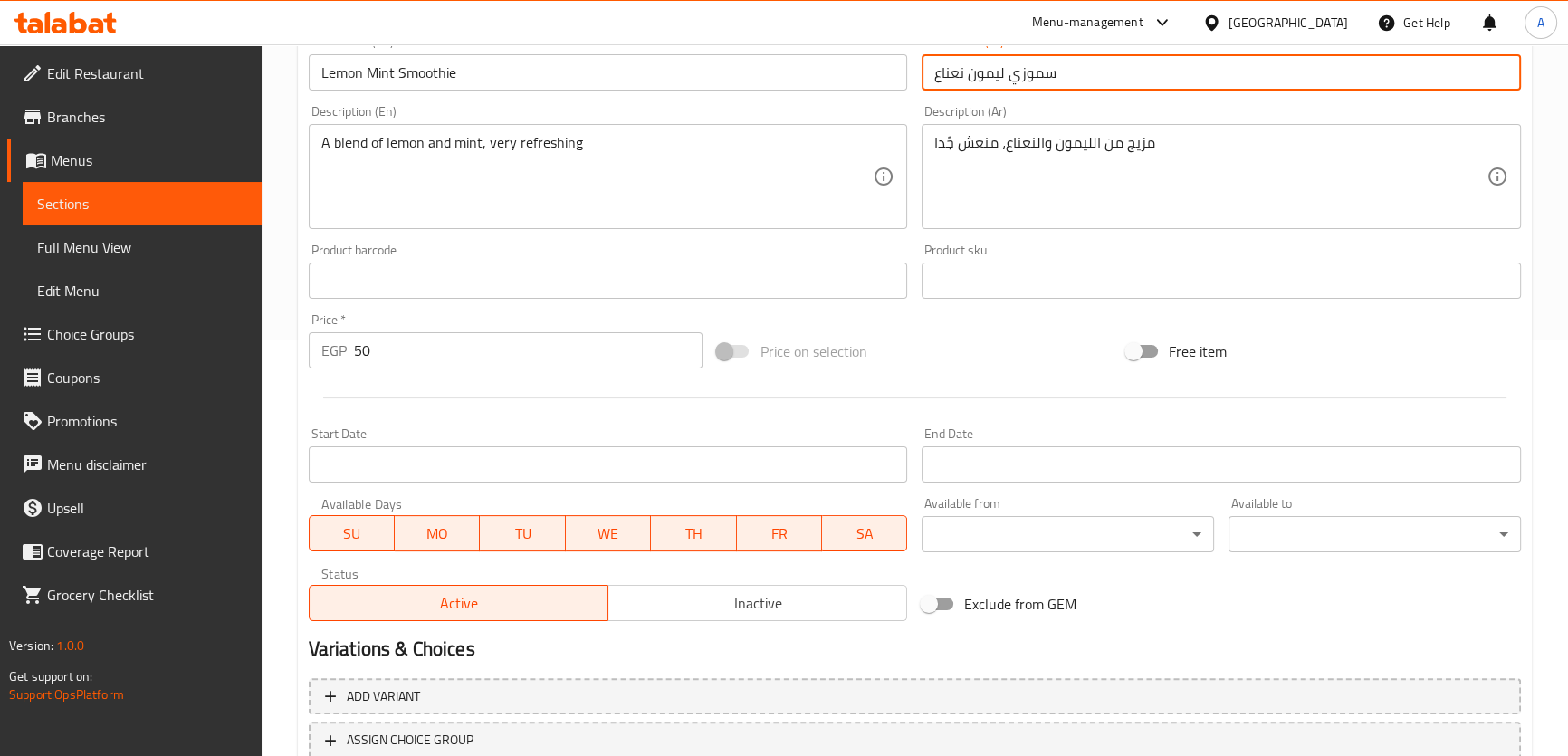
scroll to position [507, 0]
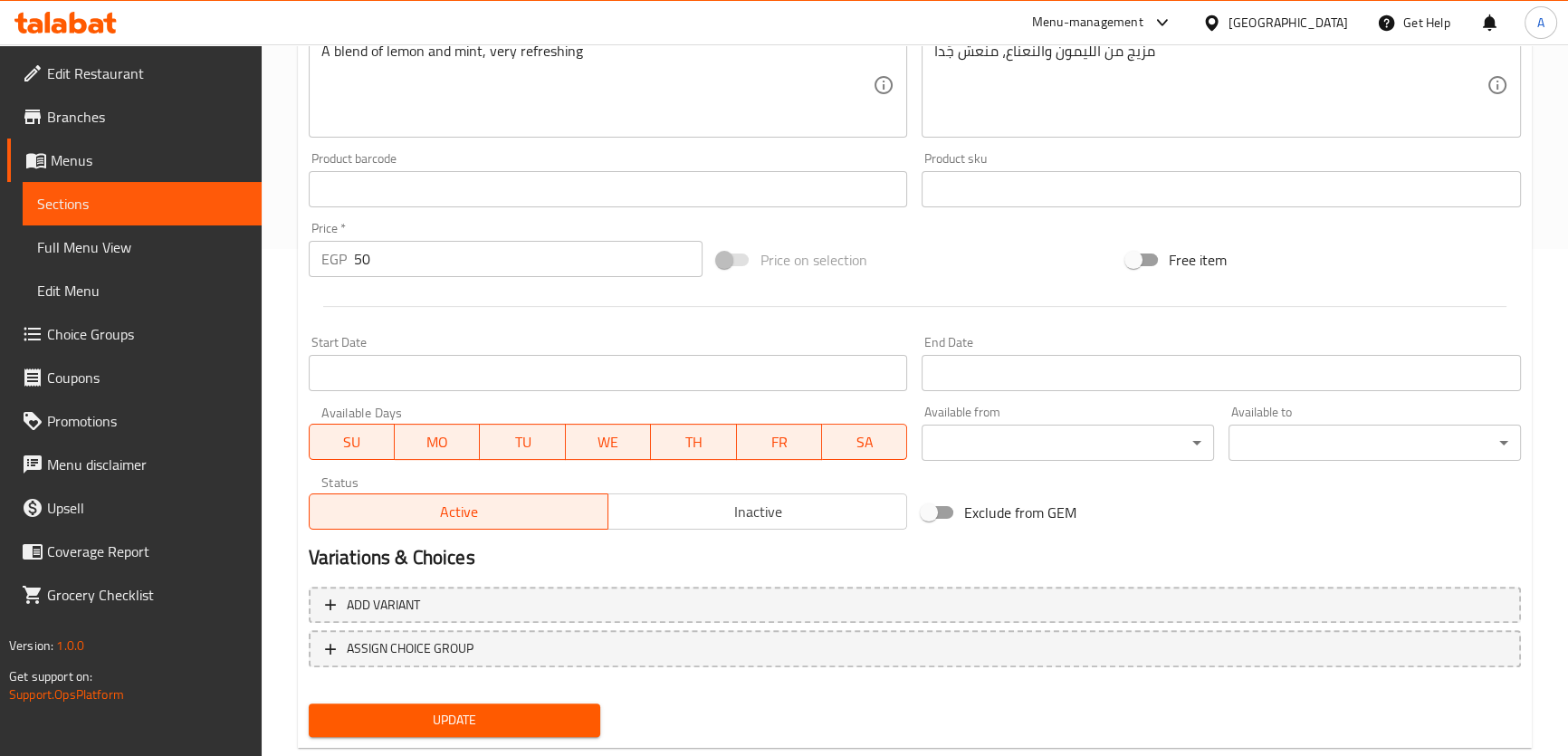
click at [507, 735] on button "Update" at bounding box center [455, 721] width 292 height 33
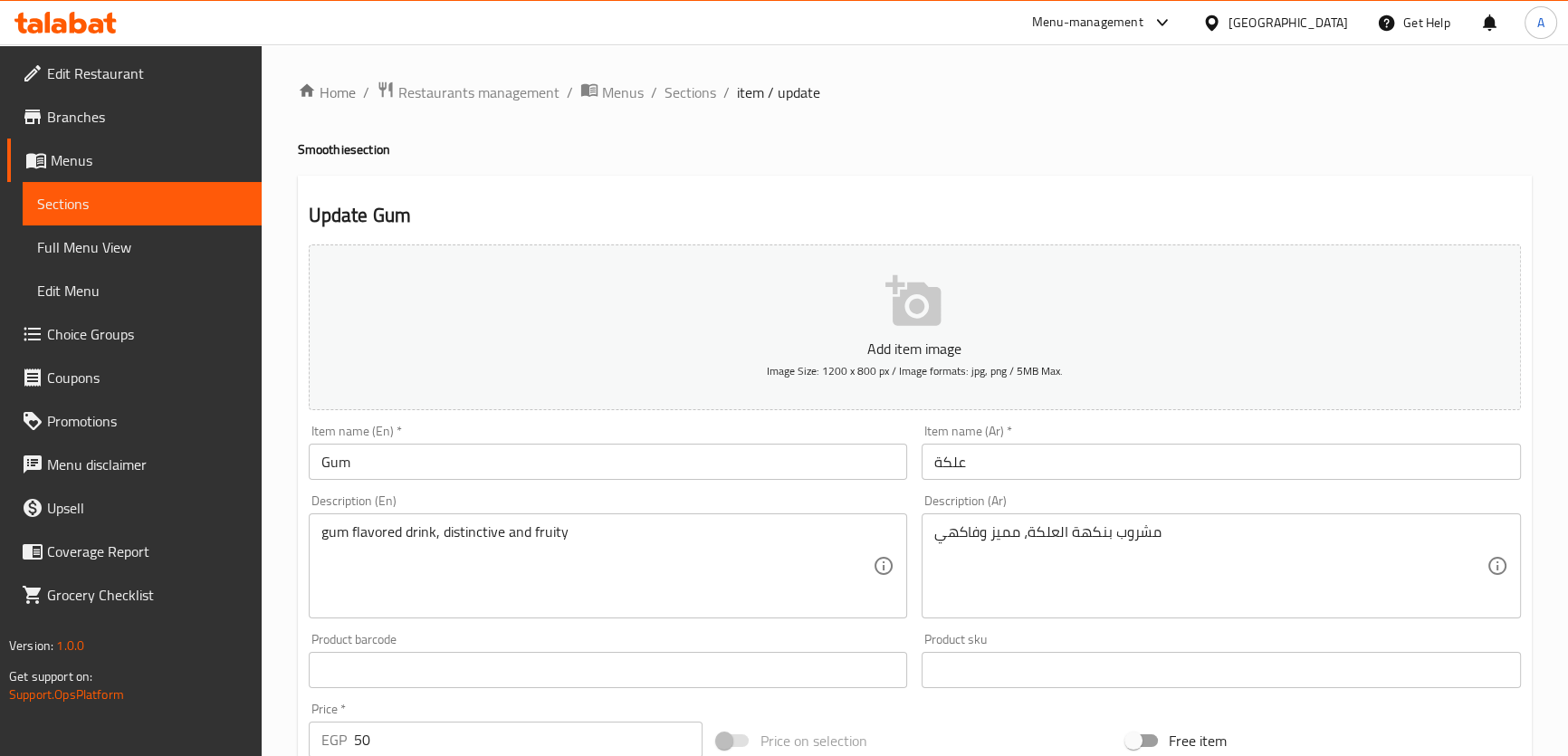
click at [473, 490] on div "Description (En) gum flavored drink, distinctive and fruity Description (En)" at bounding box center [607, 556] width 613 height 139
click at [459, 478] on input "Gum" at bounding box center [608, 462] width 599 height 36
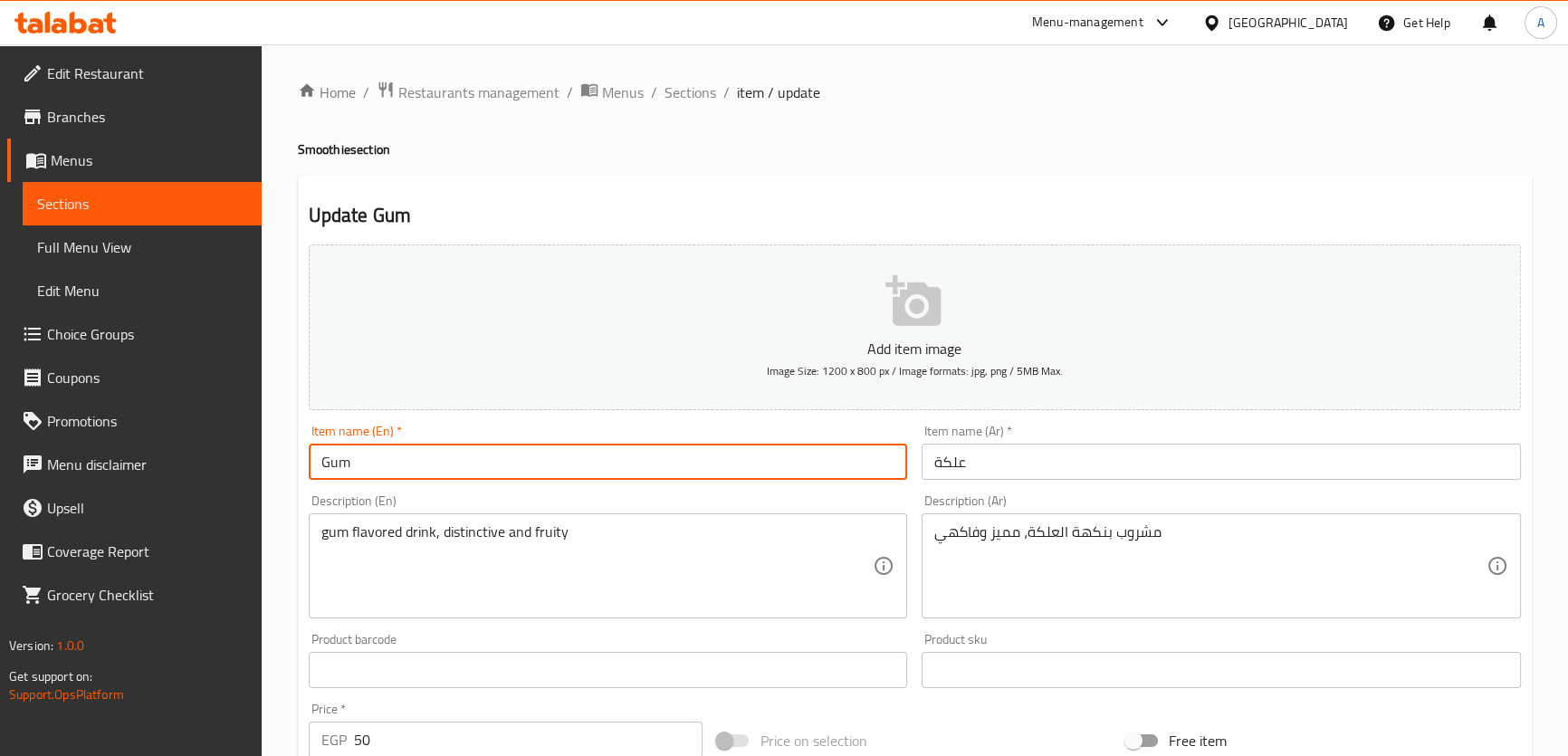
paste input "Smoothie"
type input "Gum Smoothie"
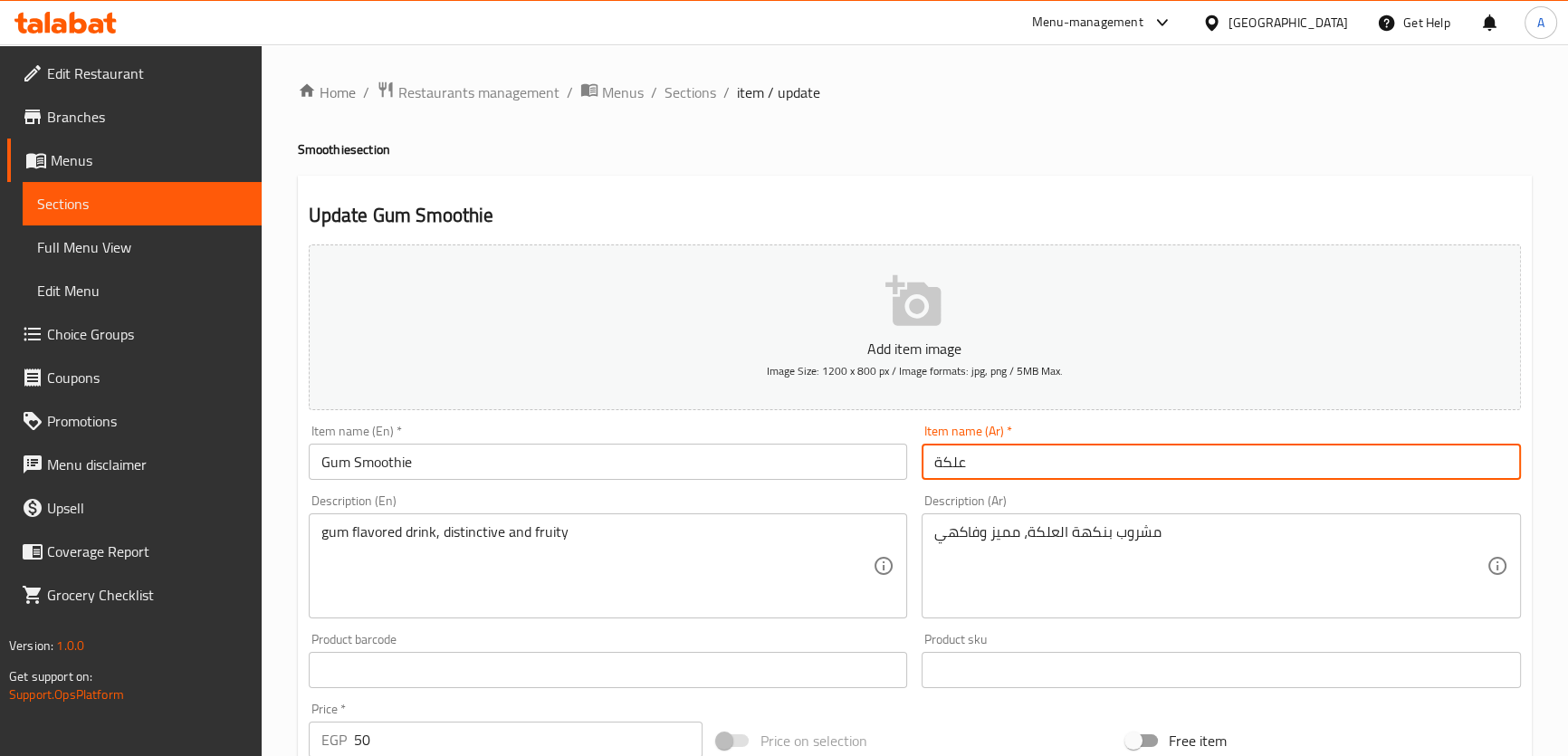
click at [932, 452] on input "علكة" at bounding box center [1221, 462] width 599 height 36
paste input "سموزي"
type input "سموزي علكة"
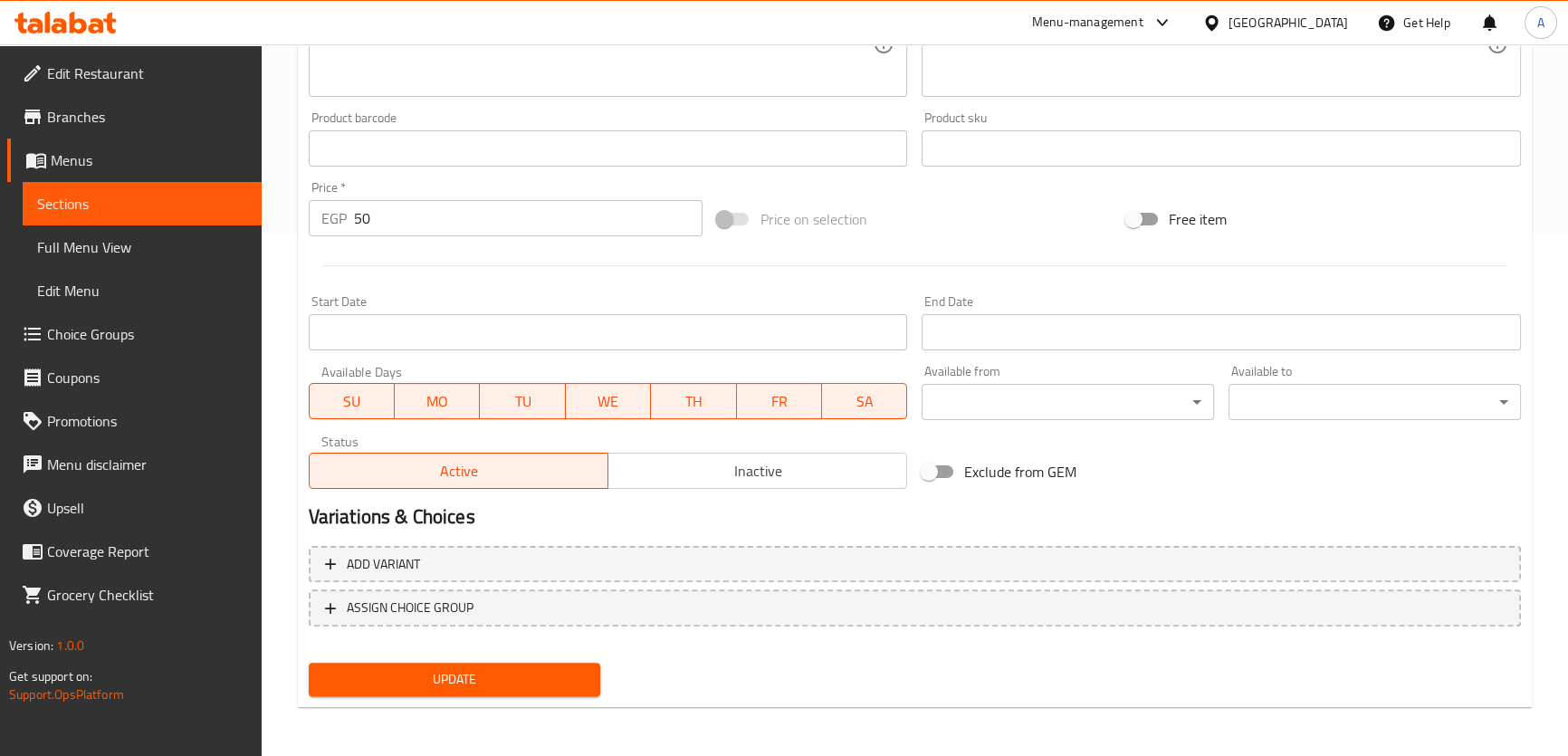
click at [478, 692] on button "Update" at bounding box center [455, 679] width 292 height 33
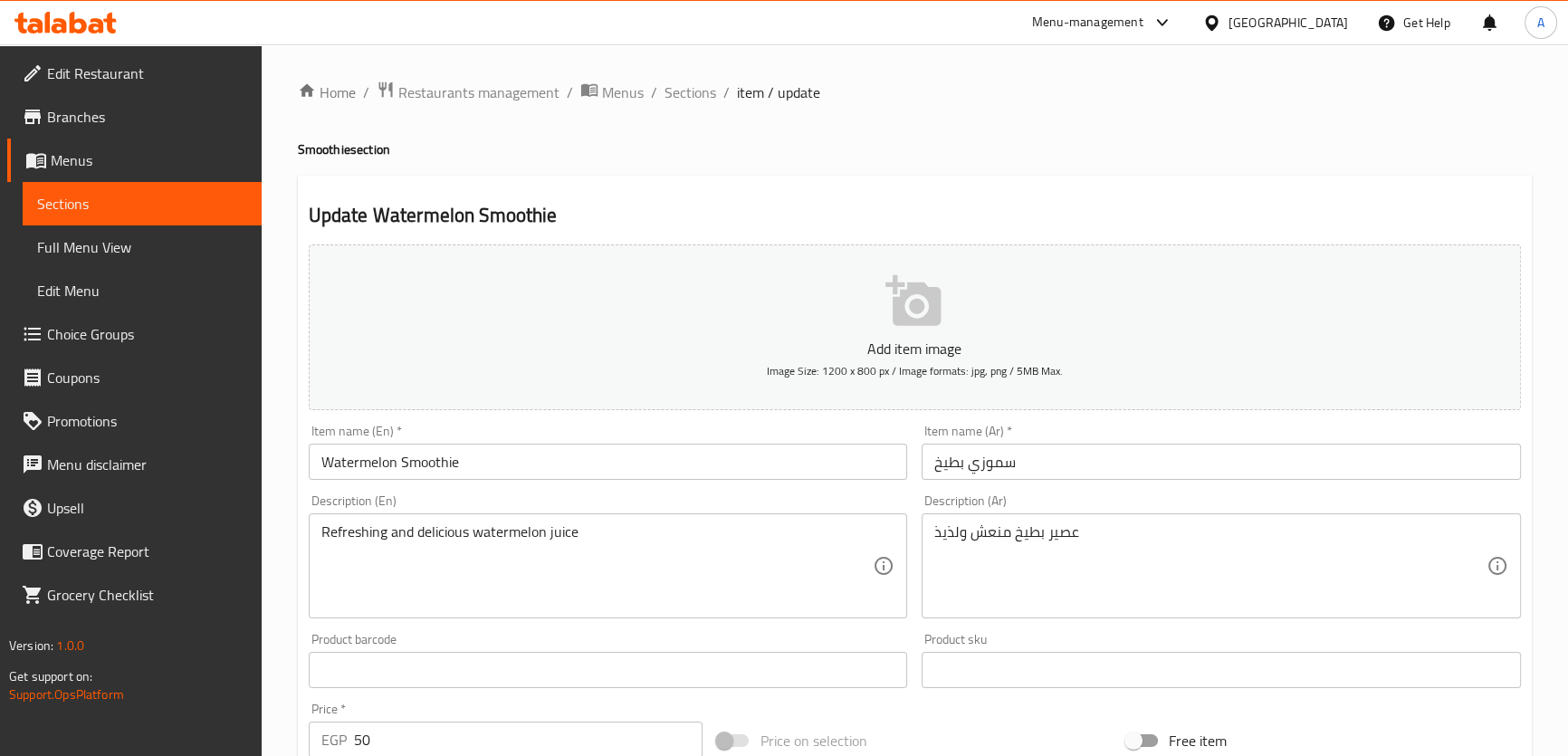
click at [465, 472] on input "Watermelon Smoothie" at bounding box center [608, 462] width 599 height 36
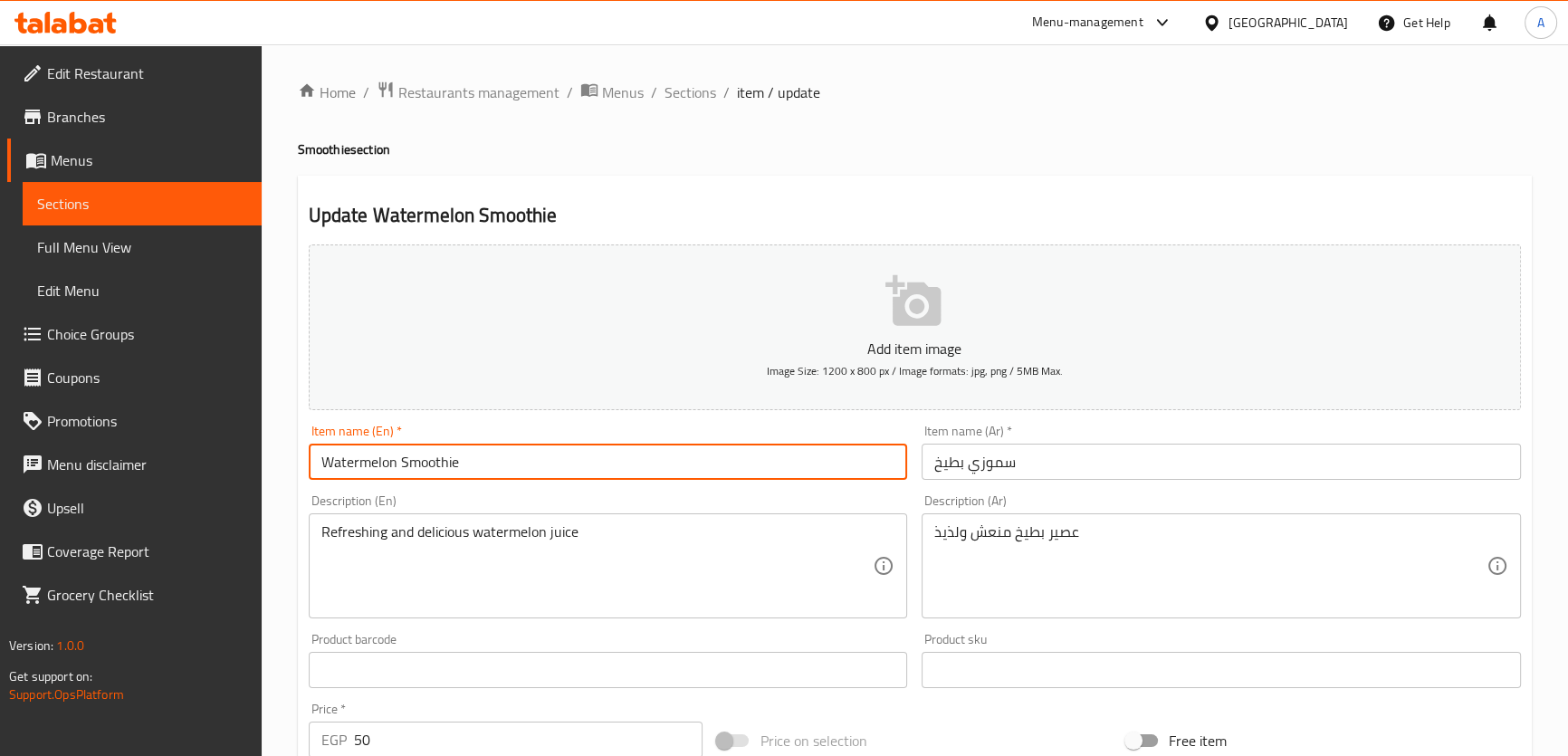
type input "Watermelon Smoothie"
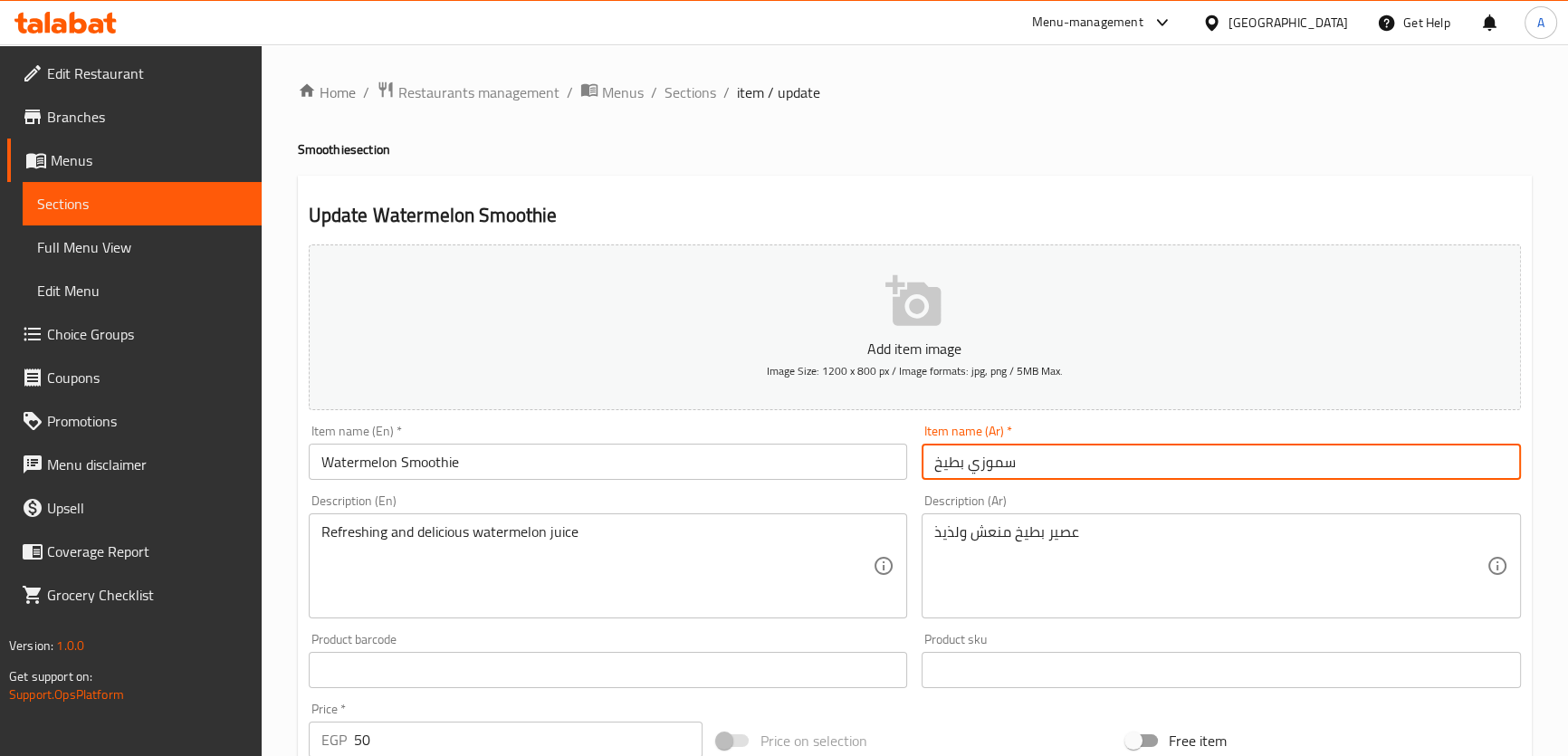
click at [980, 456] on input "سموزي بطيخ" at bounding box center [1221, 462] width 599 height 36
click at [931, 457] on input "سموزي بطيخ" at bounding box center [1221, 462] width 599 height 36
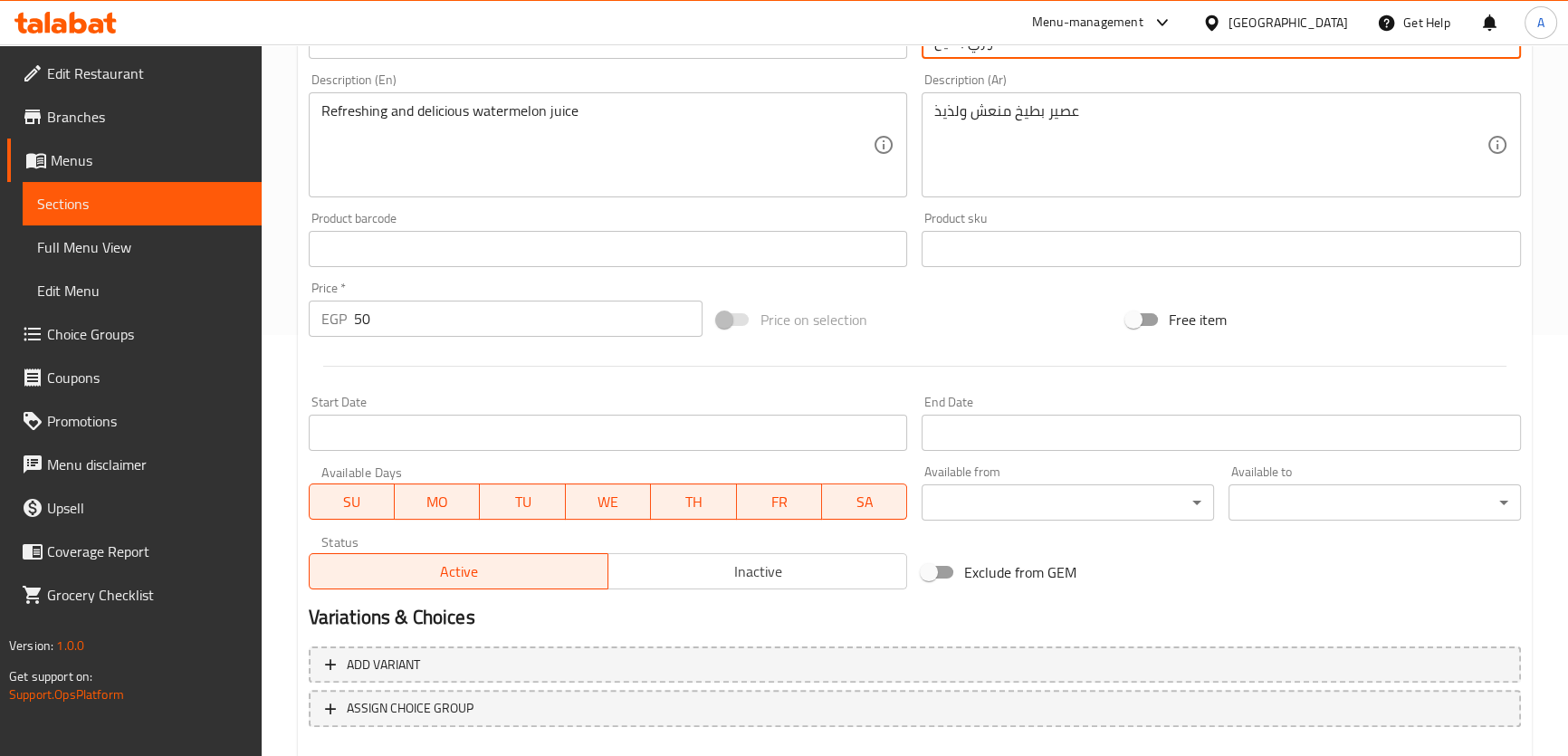
scroll to position [461, 0]
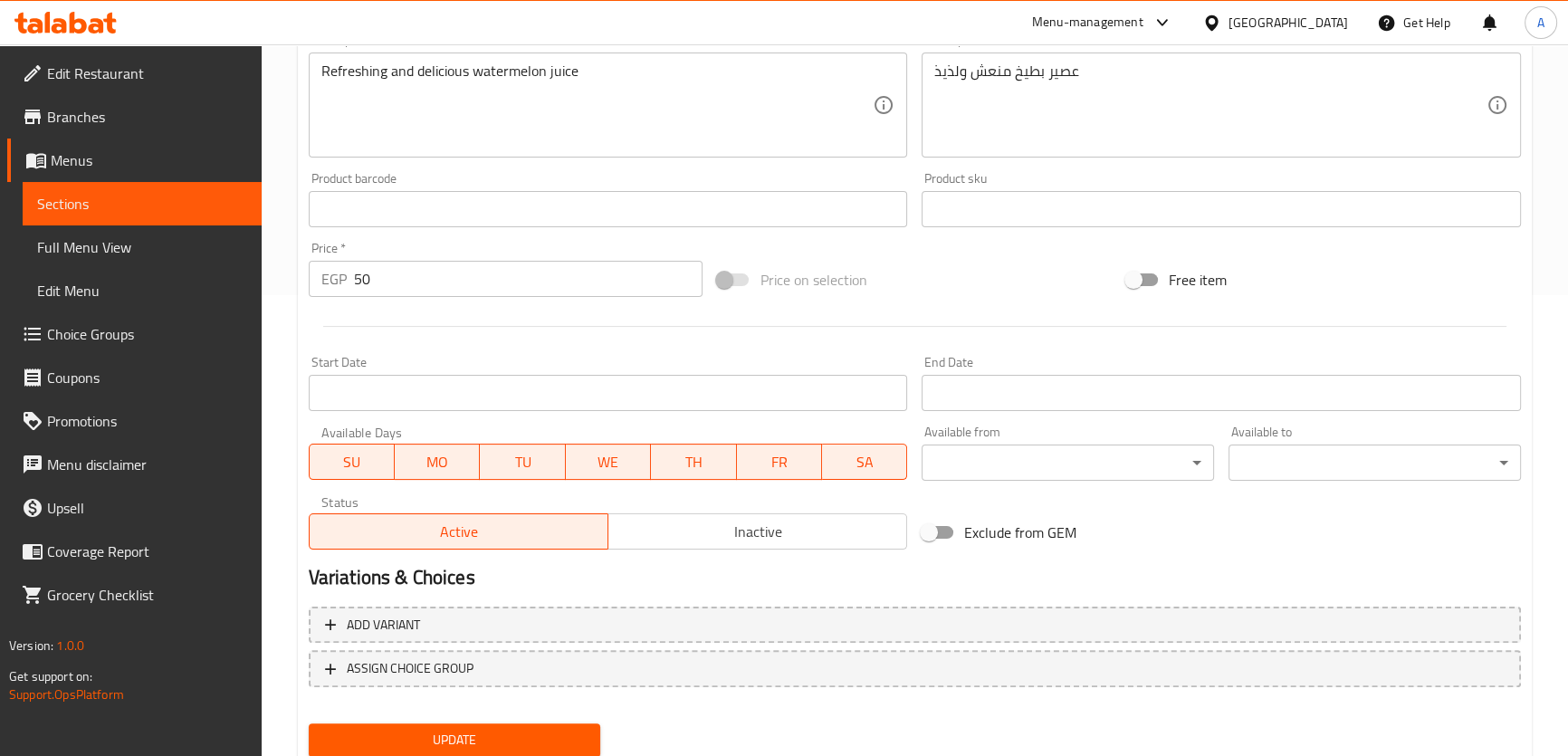
click at [486, 728] on span "Update" at bounding box center [455, 739] width 264 height 23
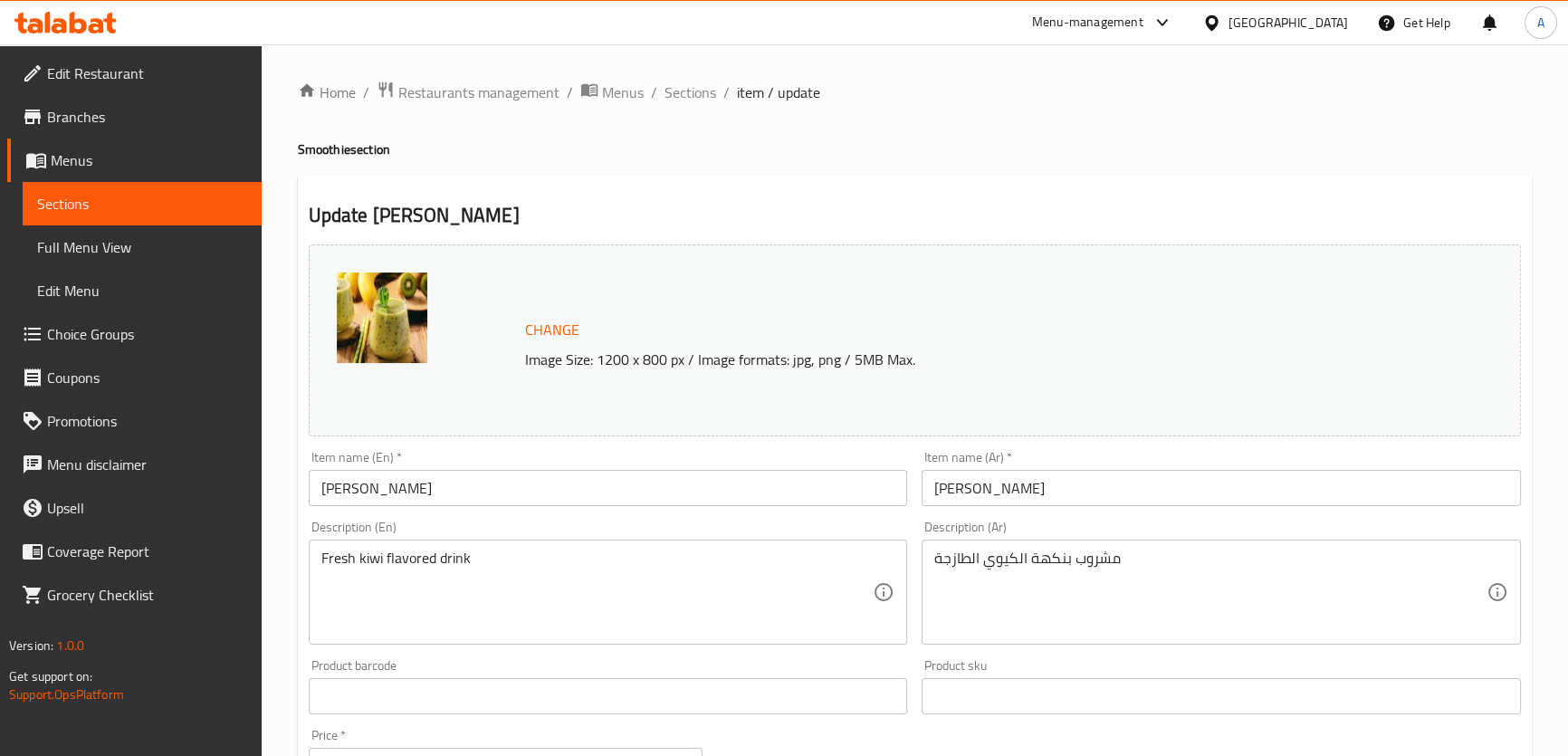
click at [458, 481] on input "Kiwi Smoothie" at bounding box center [608, 487] width 599 height 36
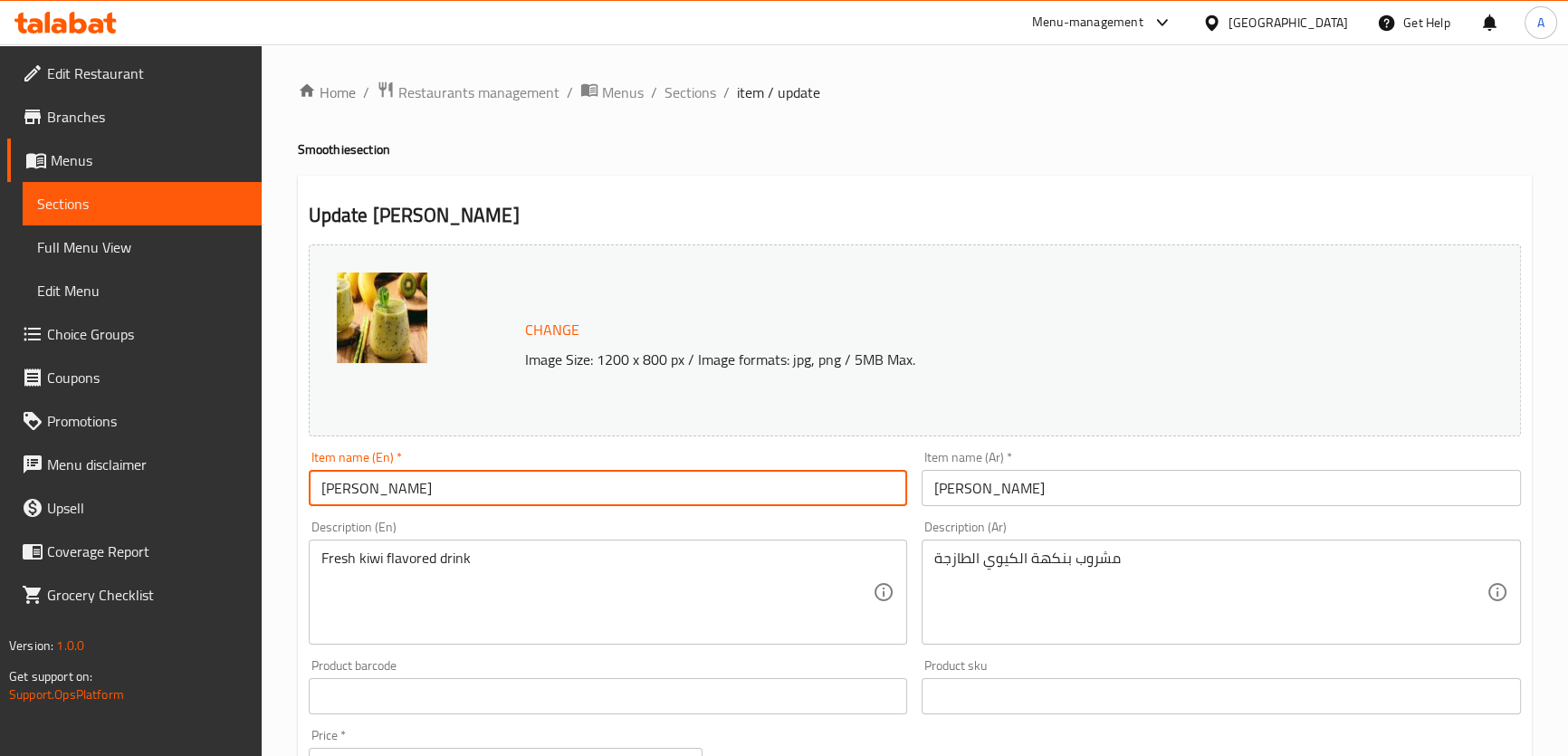
scroll to position [548, 0]
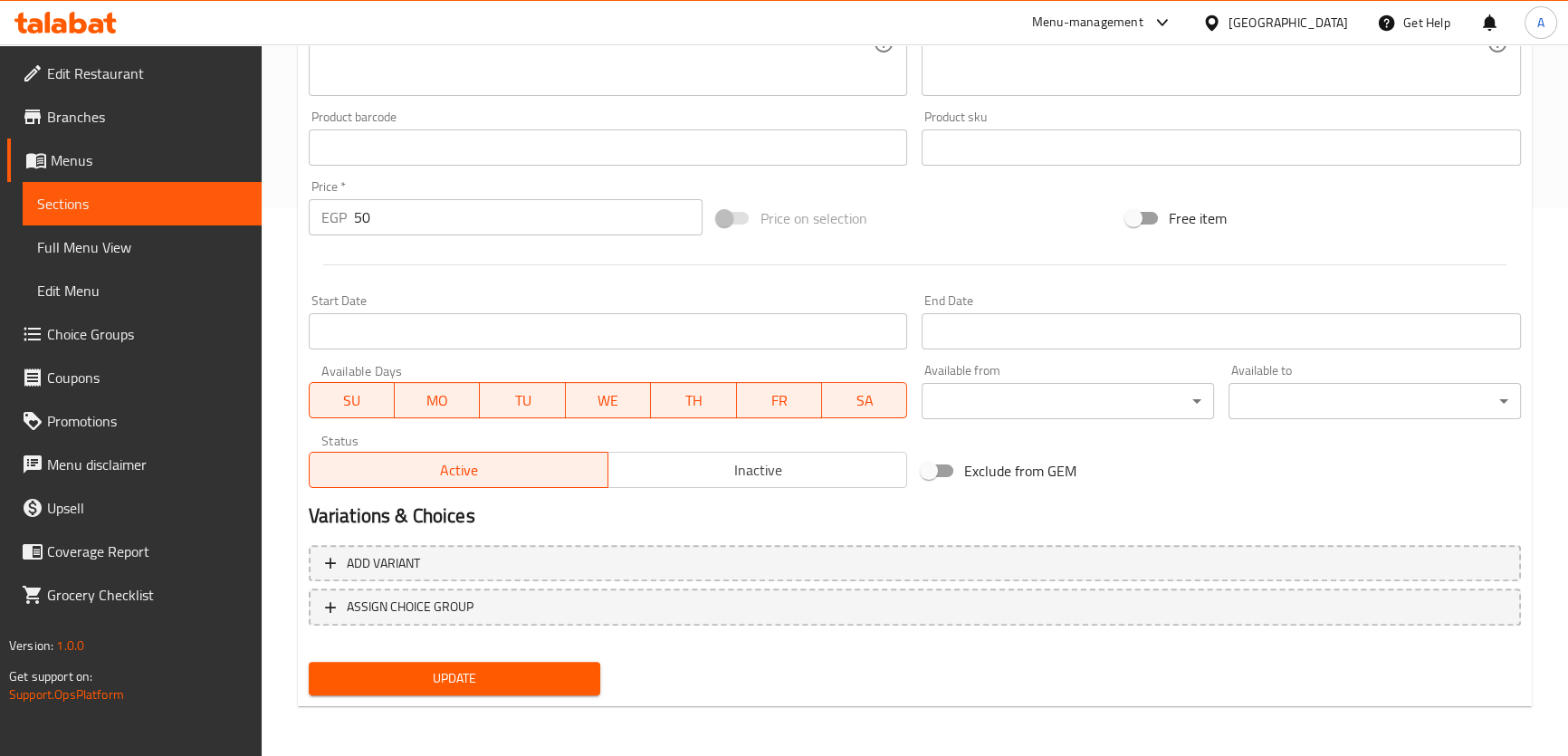
click at [427, 675] on span "Update" at bounding box center [455, 678] width 264 height 23
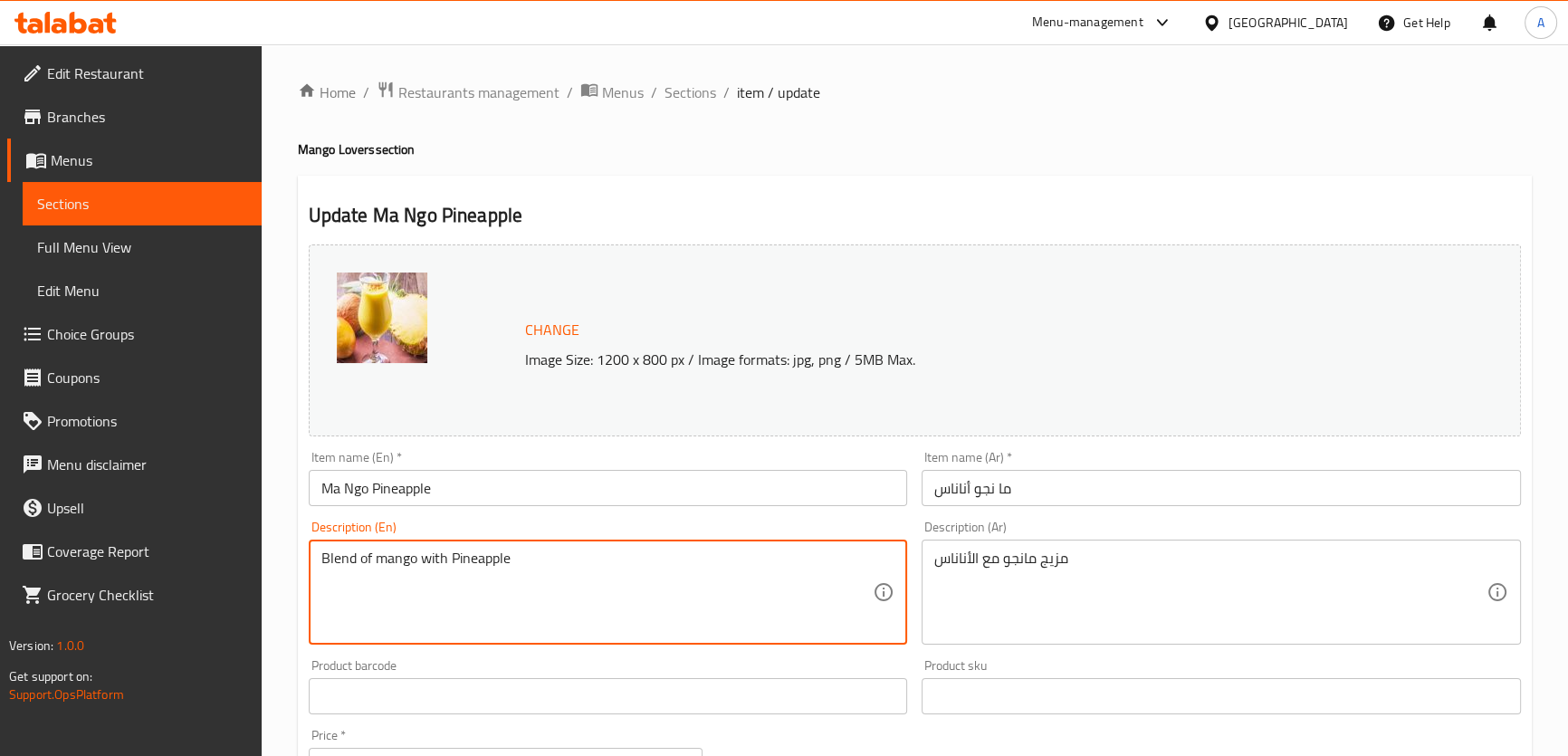
click at [393, 557] on textarea "Blend of mango with Pineapple" at bounding box center [596, 592] width 552 height 86
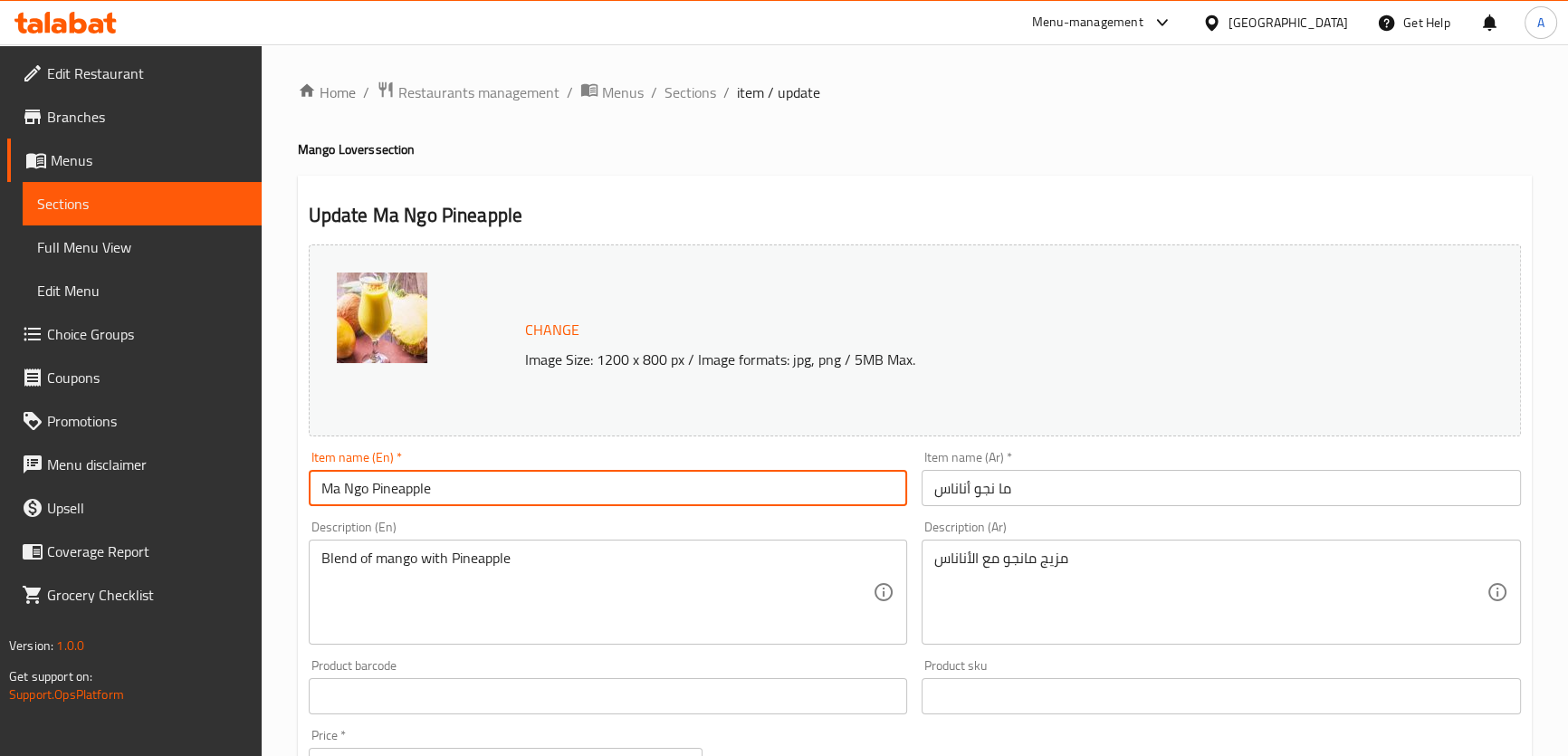
drag, startPoint x: 366, startPoint y: 492, endPoint x: 244, endPoint y: 486, distance: 122.1
click at [244, 486] on div "Edit Restaurant Branches Menus Sections Full Menu View Edit Menu Choice Groups …" at bounding box center [784, 695] width 1568 height 1301
paste input "mango"
type input "mango Pineapple"
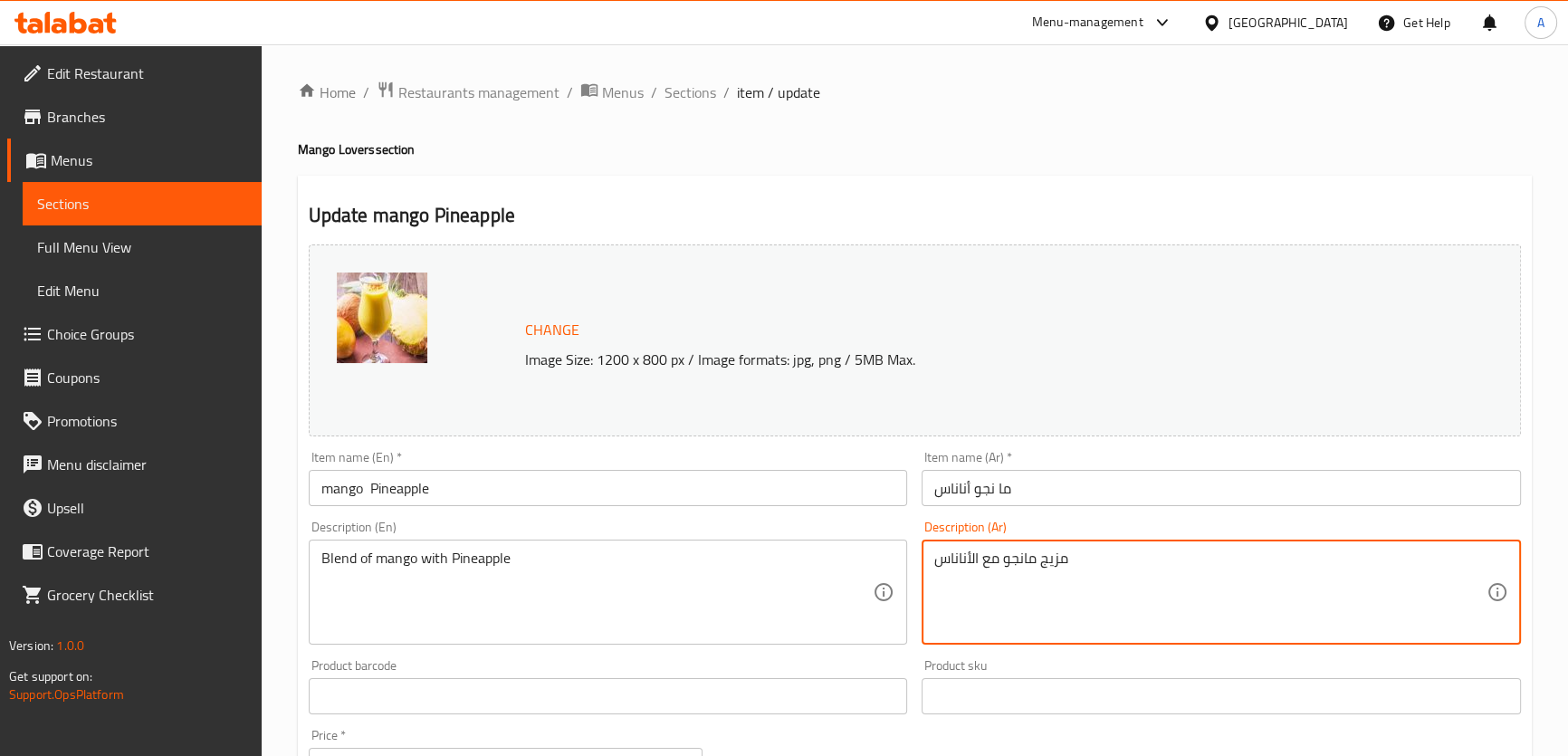
drag, startPoint x: 1033, startPoint y: 566, endPoint x: 927, endPoint y: 563, distance: 106.0
click at [956, 518] on div "Description (Ar) مزيج مانجو مع الأناناس Description (Ar)" at bounding box center [1221, 582] width 613 height 139
click at [969, 489] on input "ما نجو أناناس" at bounding box center [1221, 487] width 599 height 36
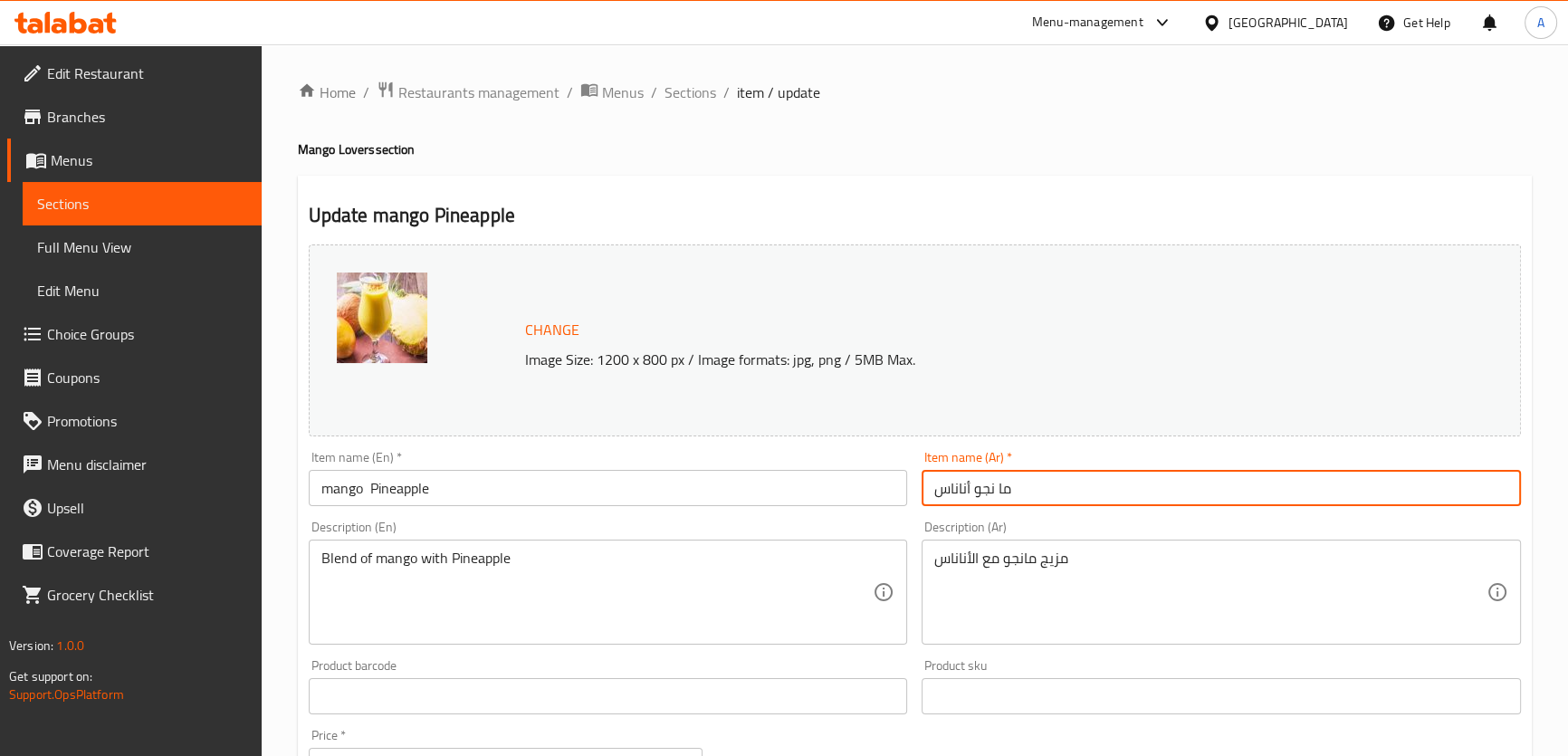
click at [977, 490] on input "ما نجو أناناس" at bounding box center [1221, 487] width 599 height 36
paste input "نجو مع ال"
click at [993, 495] on input "مانجو مع الأناناس" at bounding box center [1221, 487] width 599 height 36
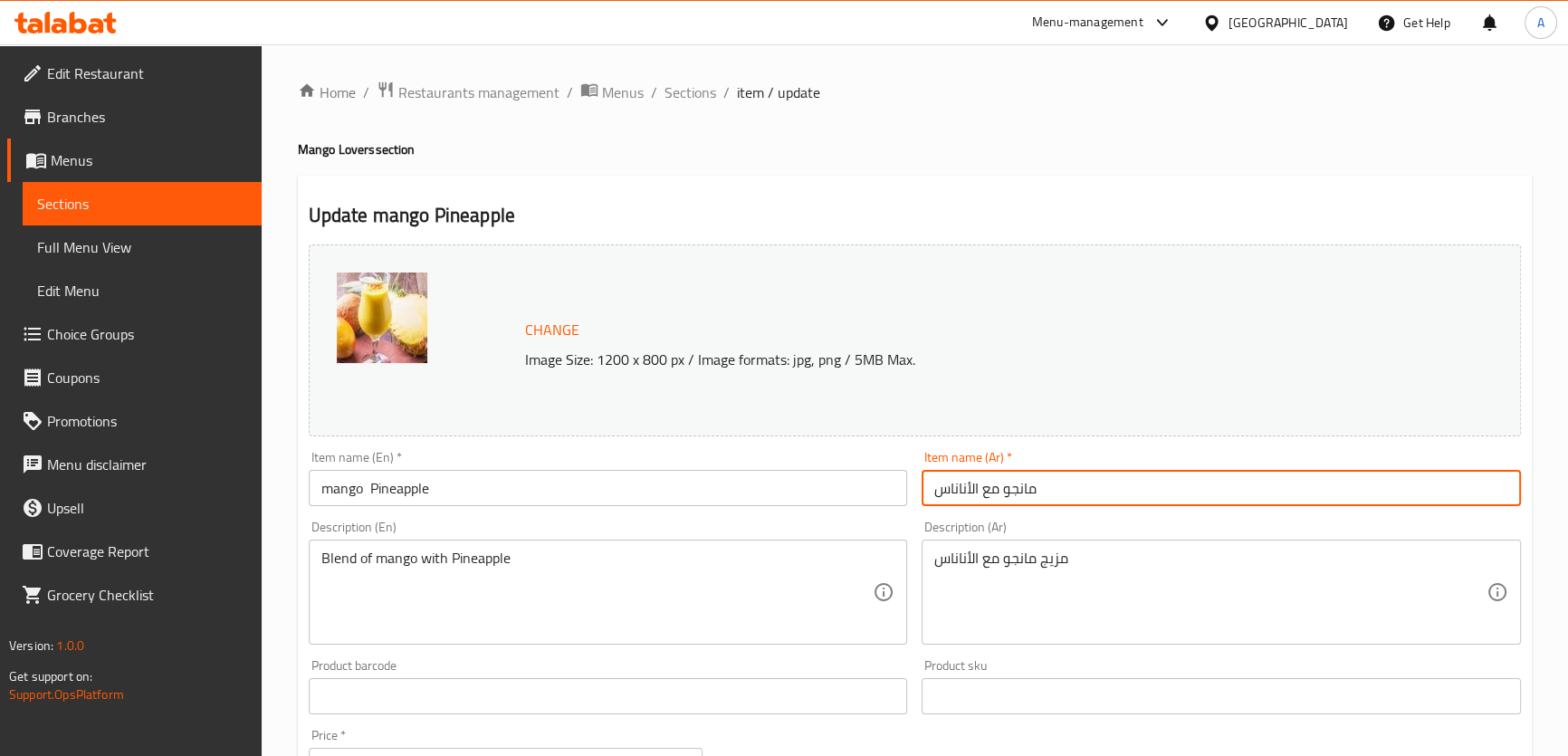
click at [993, 495] on input "مانجو مع الأناناس" at bounding box center [1221, 487] width 599 height 36
drag, startPoint x: 975, startPoint y: 495, endPoint x: 983, endPoint y: 503, distance: 11.3
click at [983, 503] on input "مانجو الأناناس" at bounding box center [1221, 487] width 599 height 36
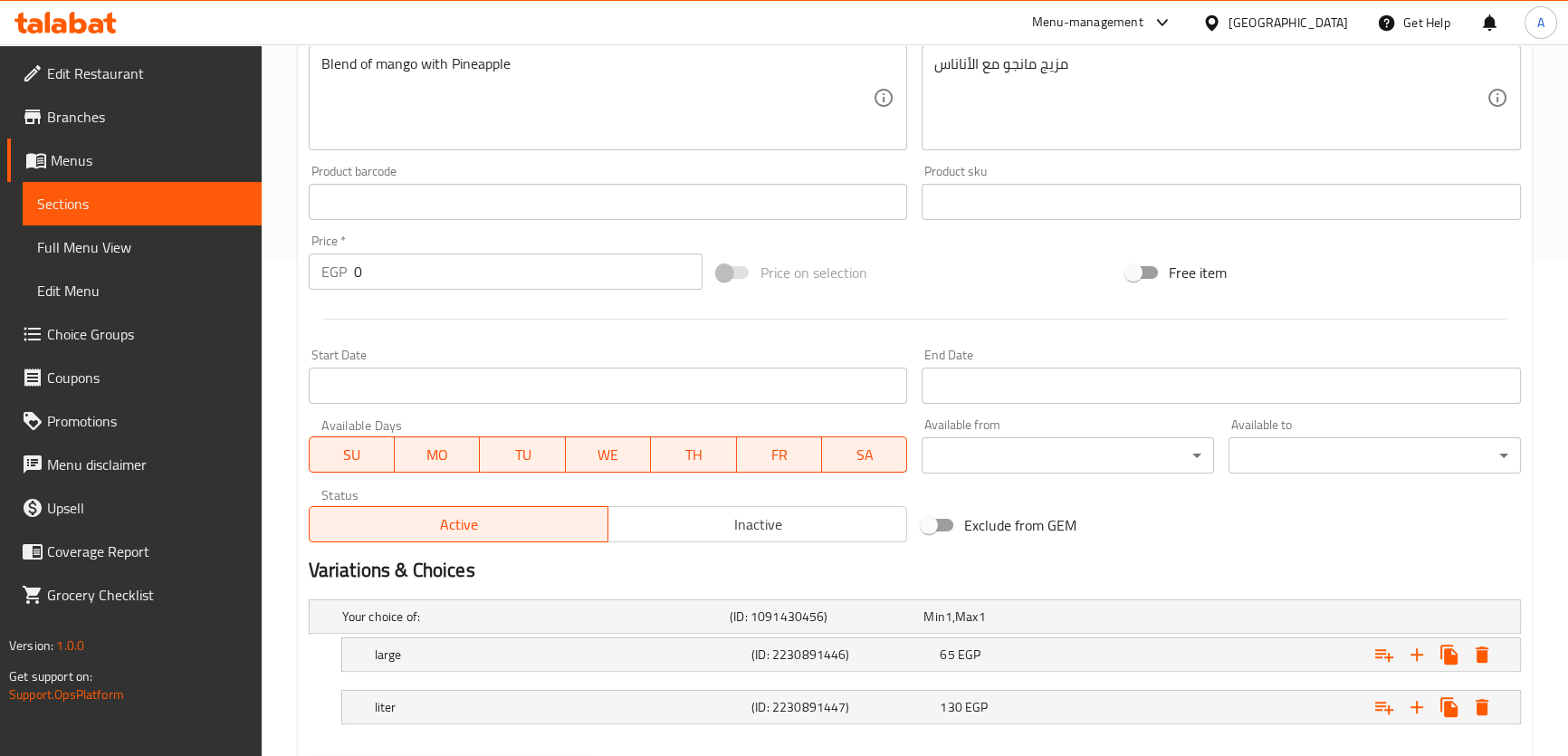
scroll to position [589, 0]
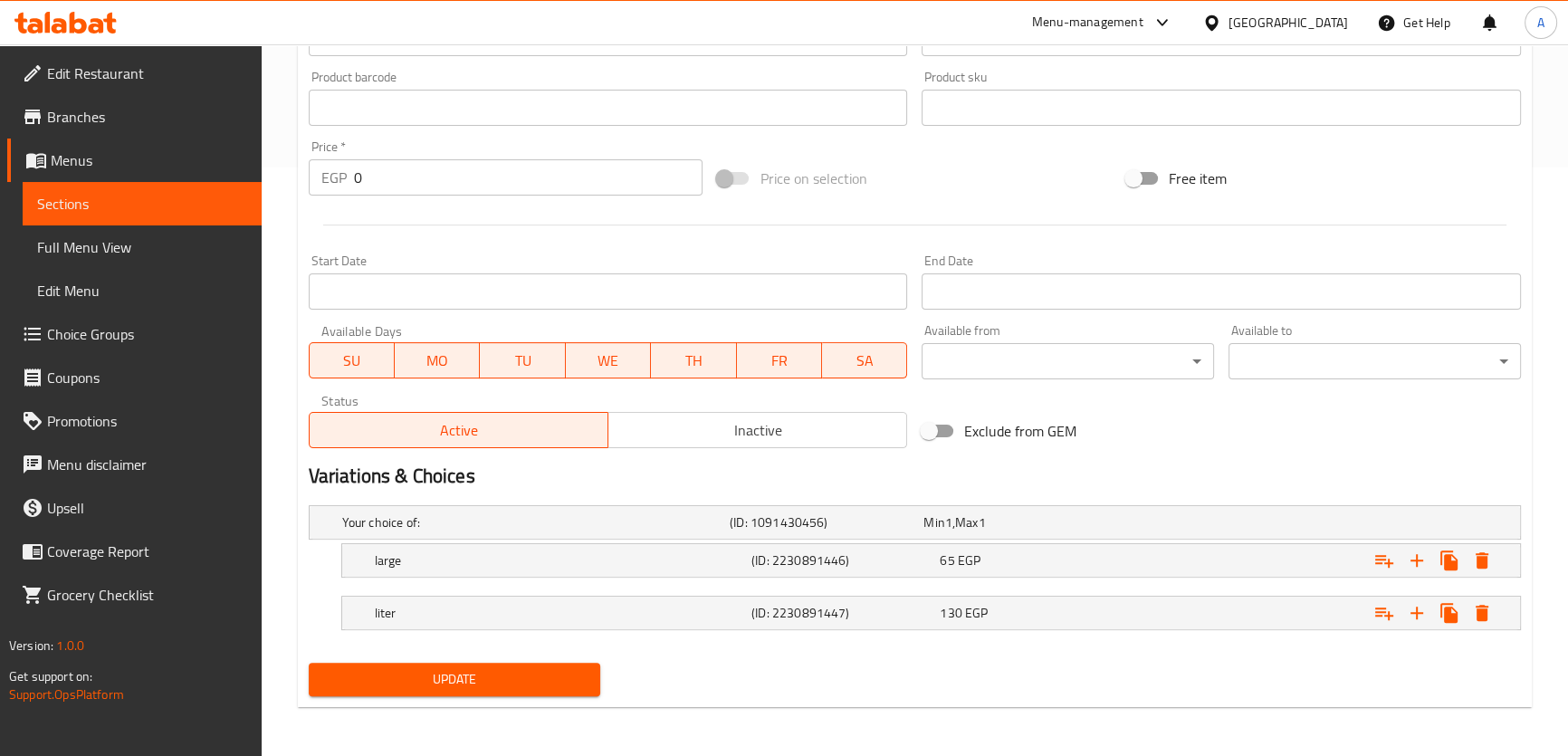
type input "مانجو أناناس"
click at [523, 677] on span "Update" at bounding box center [455, 679] width 264 height 23
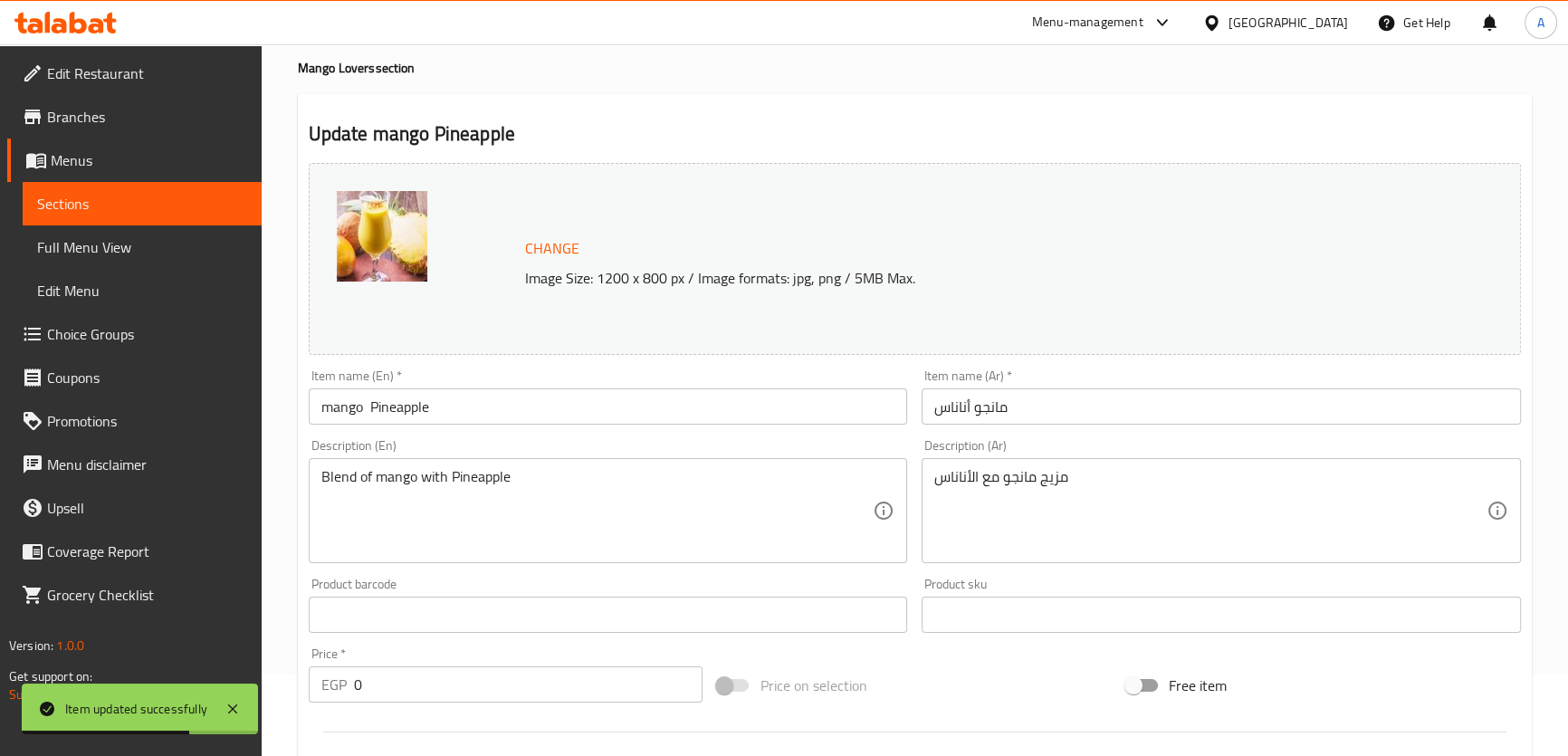
scroll to position [46, 0]
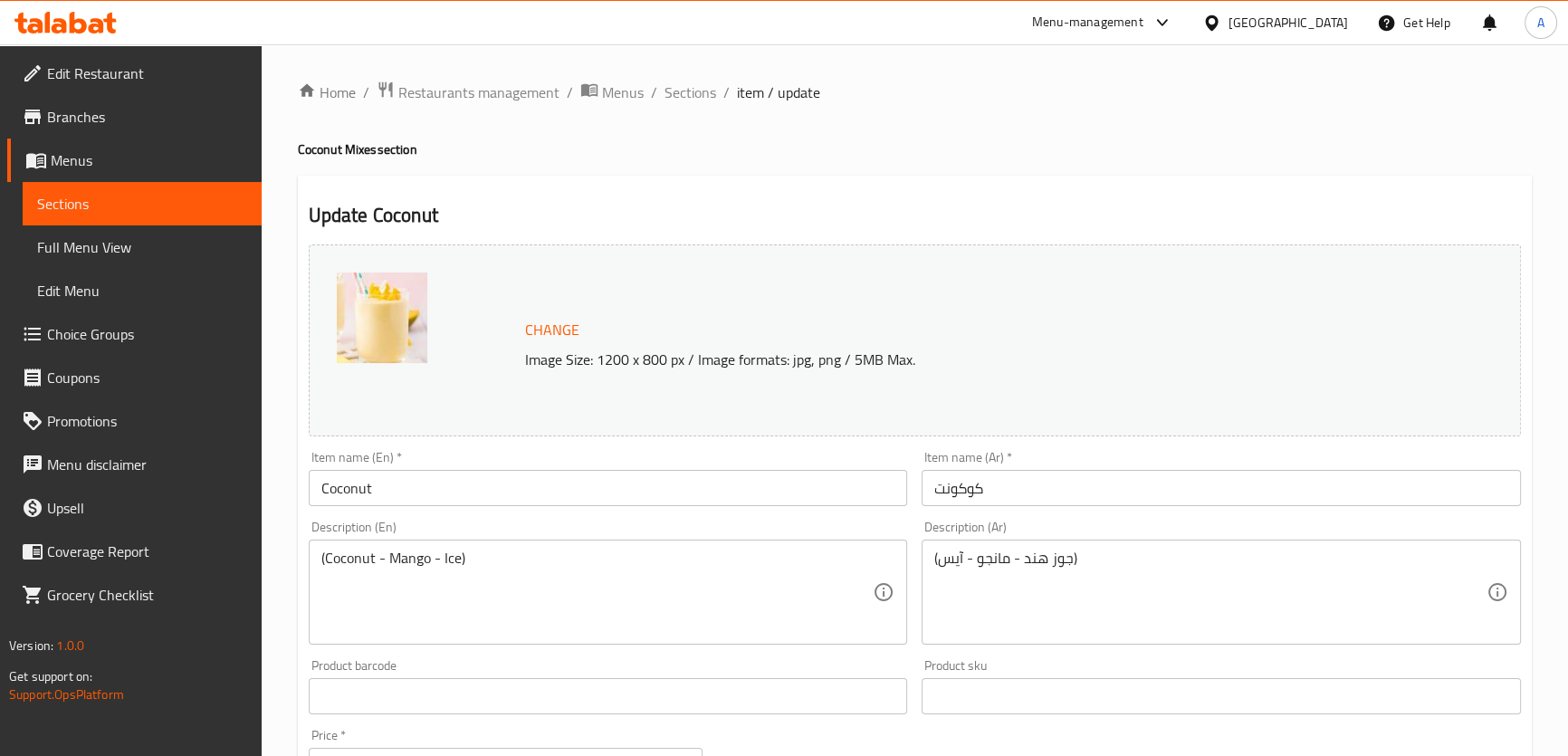
click at [356, 147] on h4 "Coconut Mixes section" at bounding box center [914, 150] width 1233 height 18
copy h4 "Mixes"
click at [434, 498] on input "Coconut" at bounding box center [608, 487] width 599 height 36
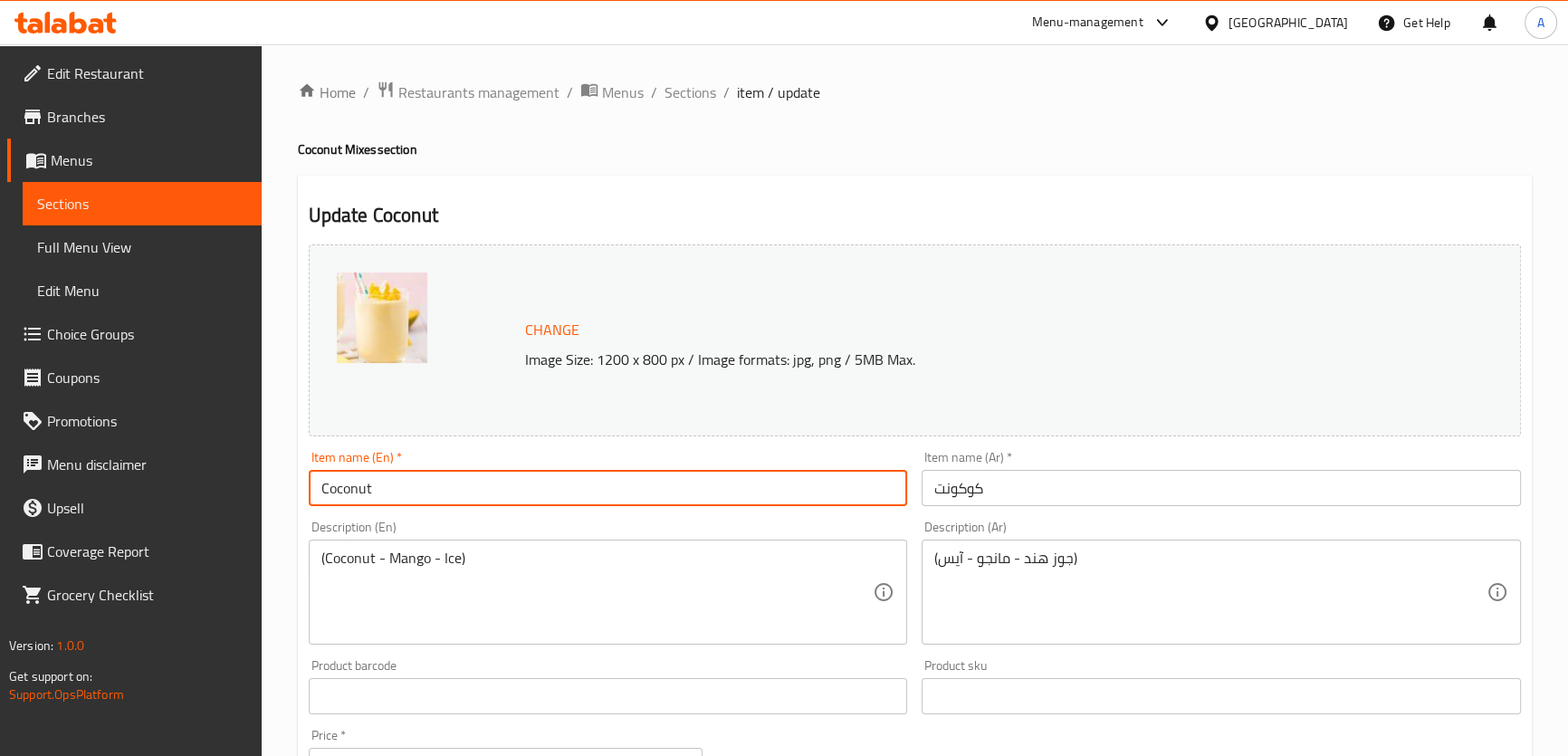
paste input "Mixes"
click at [410, 488] on input "Coconut Mixes" at bounding box center [608, 487] width 599 height 36
drag, startPoint x: 434, startPoint y: 499, endPoint x: 395, endPoint y: 481, distance: 43.0
click at [395, 481] on input "Coconut Mixe" at bounding box center [608, 487] width 599 height 36
type input "Coconut Mix"
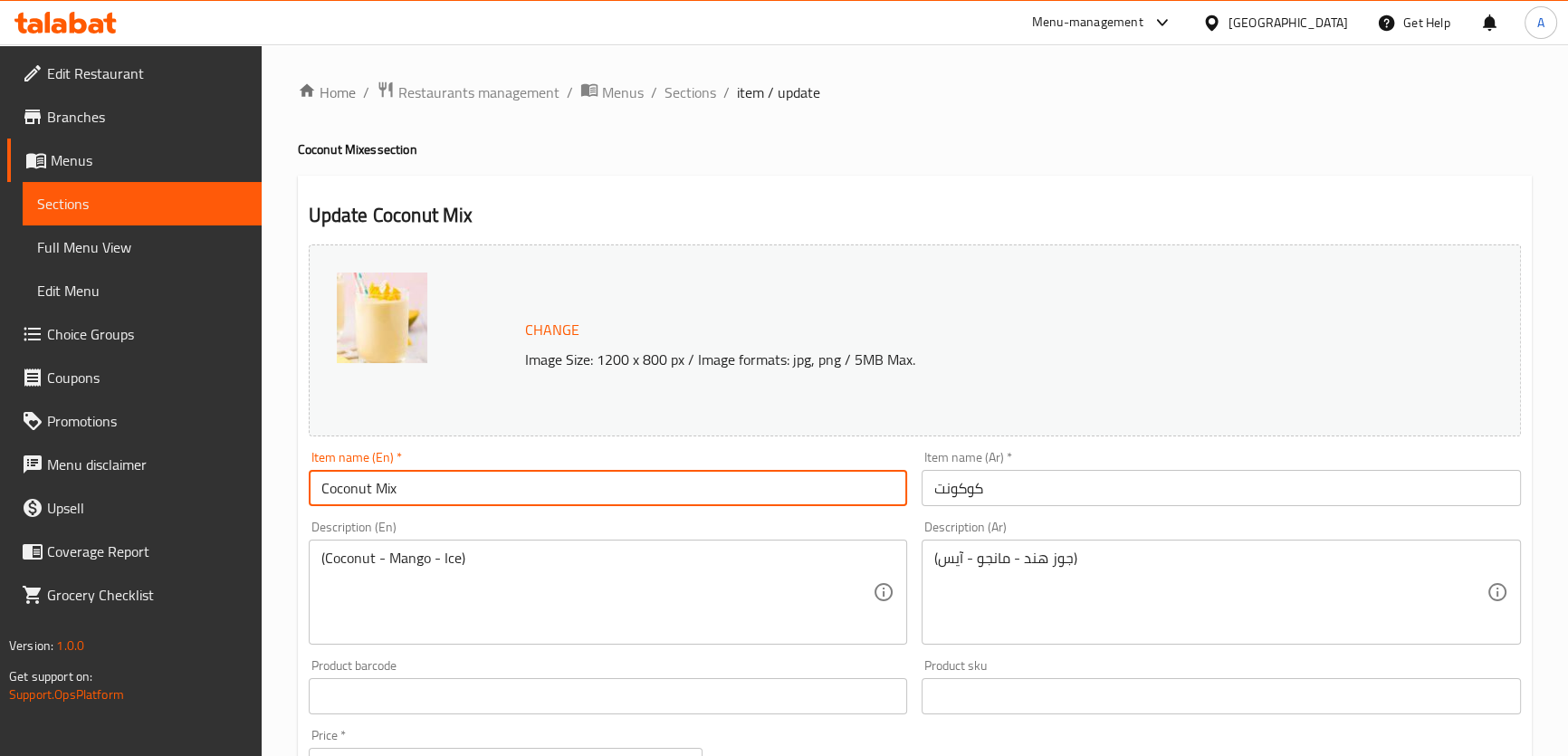
click at [1068, 501] on input "كوكونت" at bounding box center [1221, 487] width 599 height 36
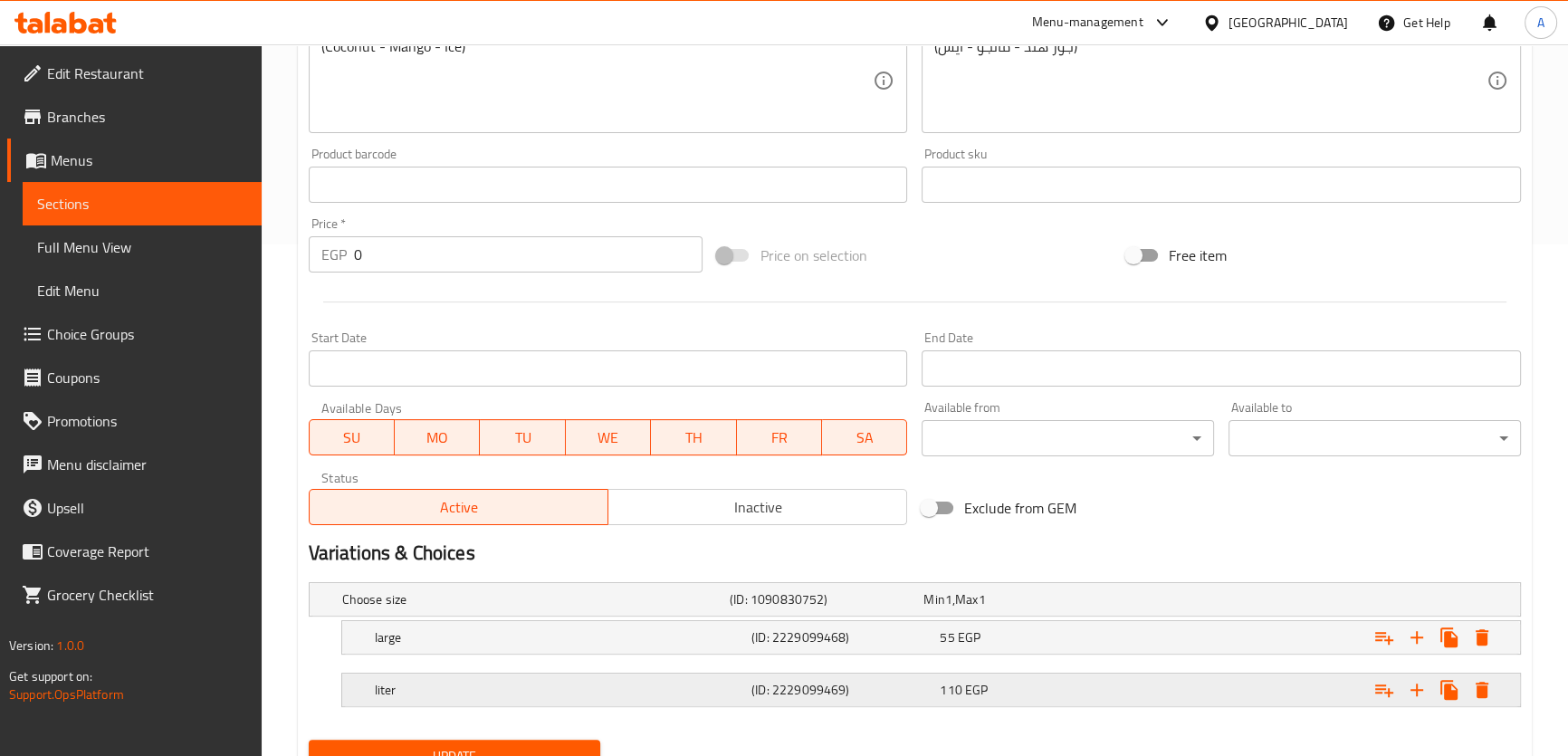
scroll to position [524, 0]
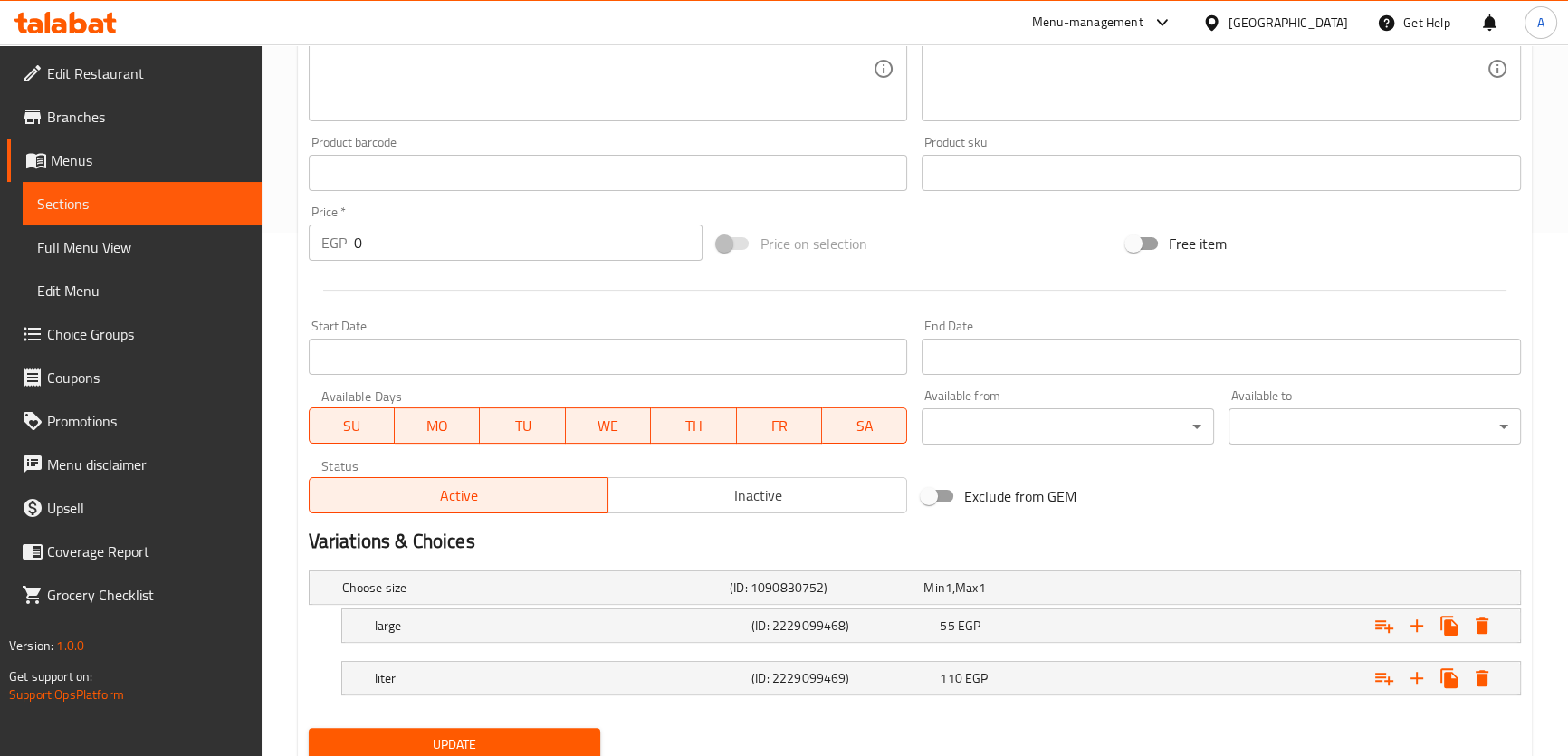
type input "كوكونت ميكس"
click at [512, 728] on button "Update" at bounding box center [455, 744] width 292 height 33
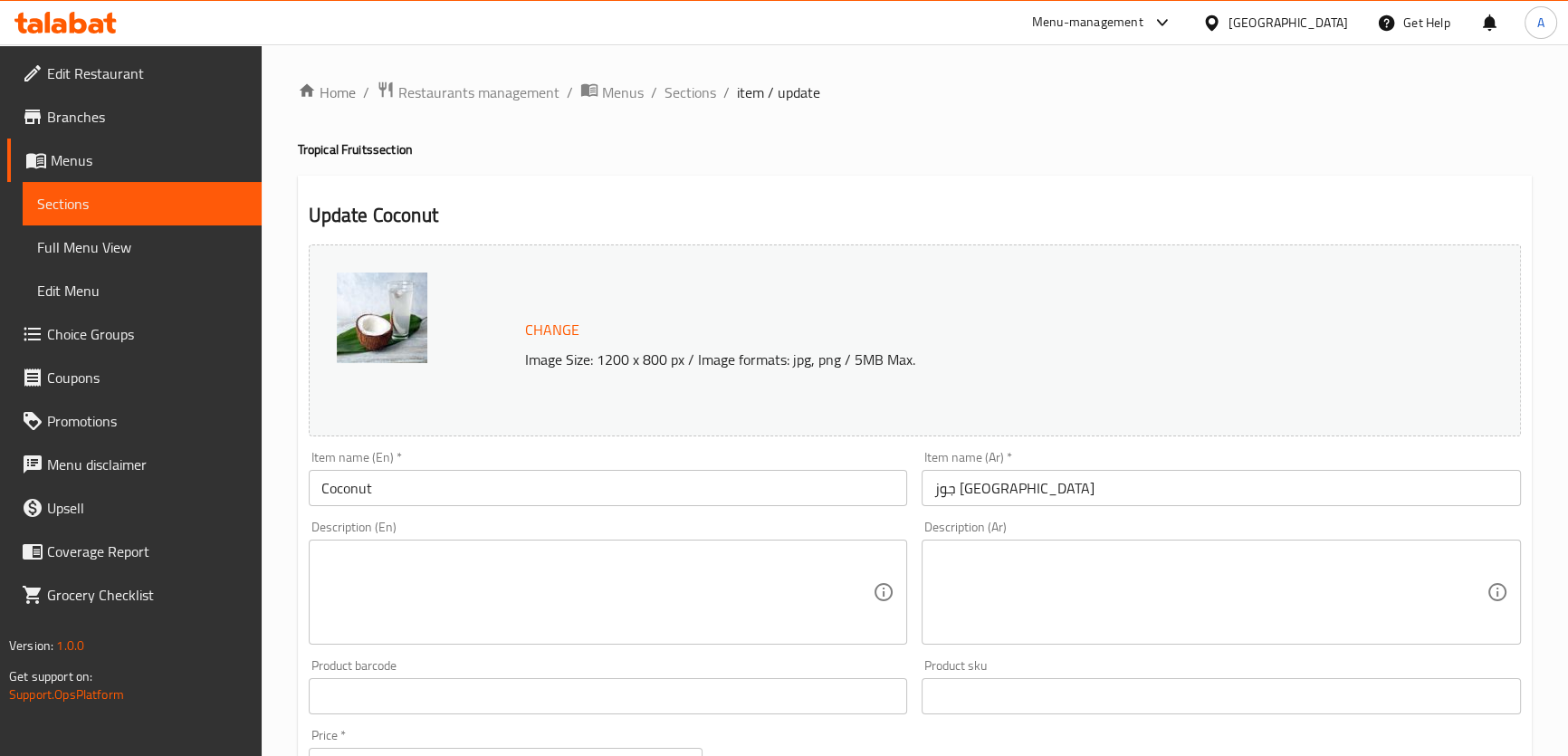
click at [368, 148] on h4 "Tropical Fruits section" at bounding box center [914, 150] width 1233 height 18
click at [375, 153] on h4 "Tropical Fruits section" at bounding box center [914, 150] width 1233 height 18
drag, startPoint x: 370, startPoint y: 154, endPoint x: 292, endPoint y: 149, distance: 78.2
click at [292, 149] on div "Home / Restaurants management / Menus / Sections / item / update Tropical Fruit…" at bounding box center [914, 695] width 1306 height 1301
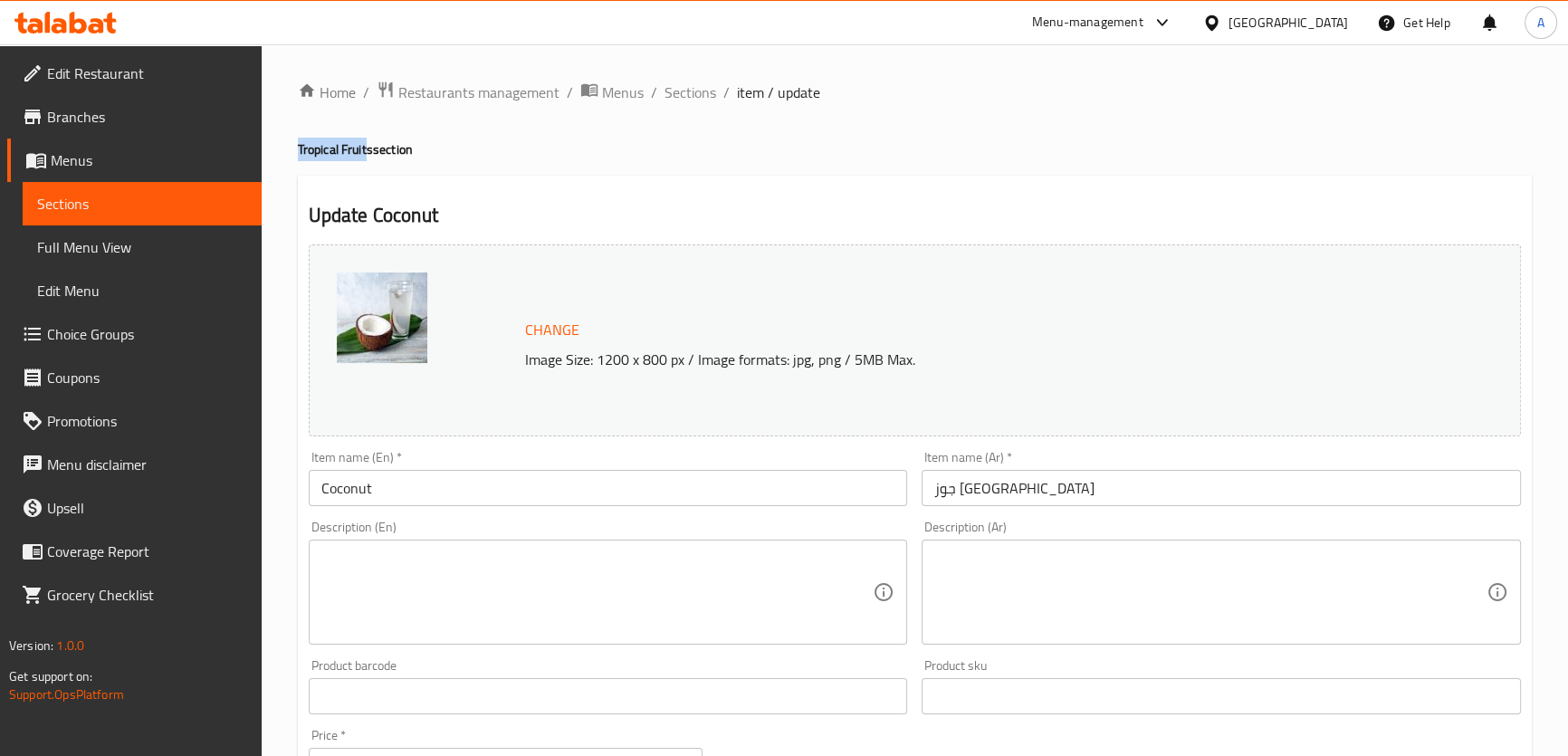
copy h4 "Tropical Fruit"
click at [402, 496] on input "Coconut" at bounding box center [608, 487] width 599 height 36
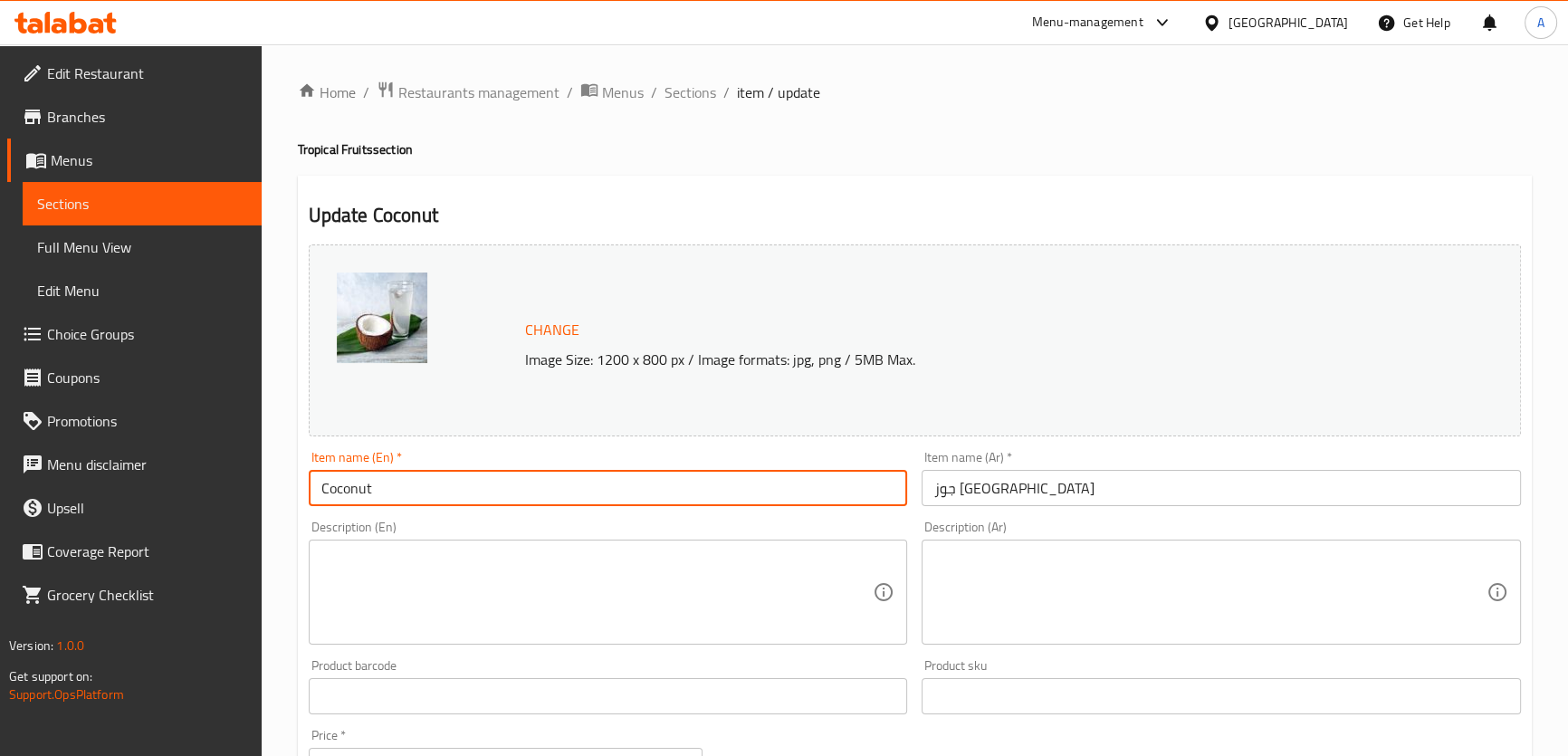
paste input "Tropical Fruit"
click at [501, 495] on input "Coconut Tropical Fruits" at bounding box center [608, 487] width 599 height 36
click at [394, 498] on input "Coconut Tropical Fruits" at bounding box center [608, 487] width 599 height 36
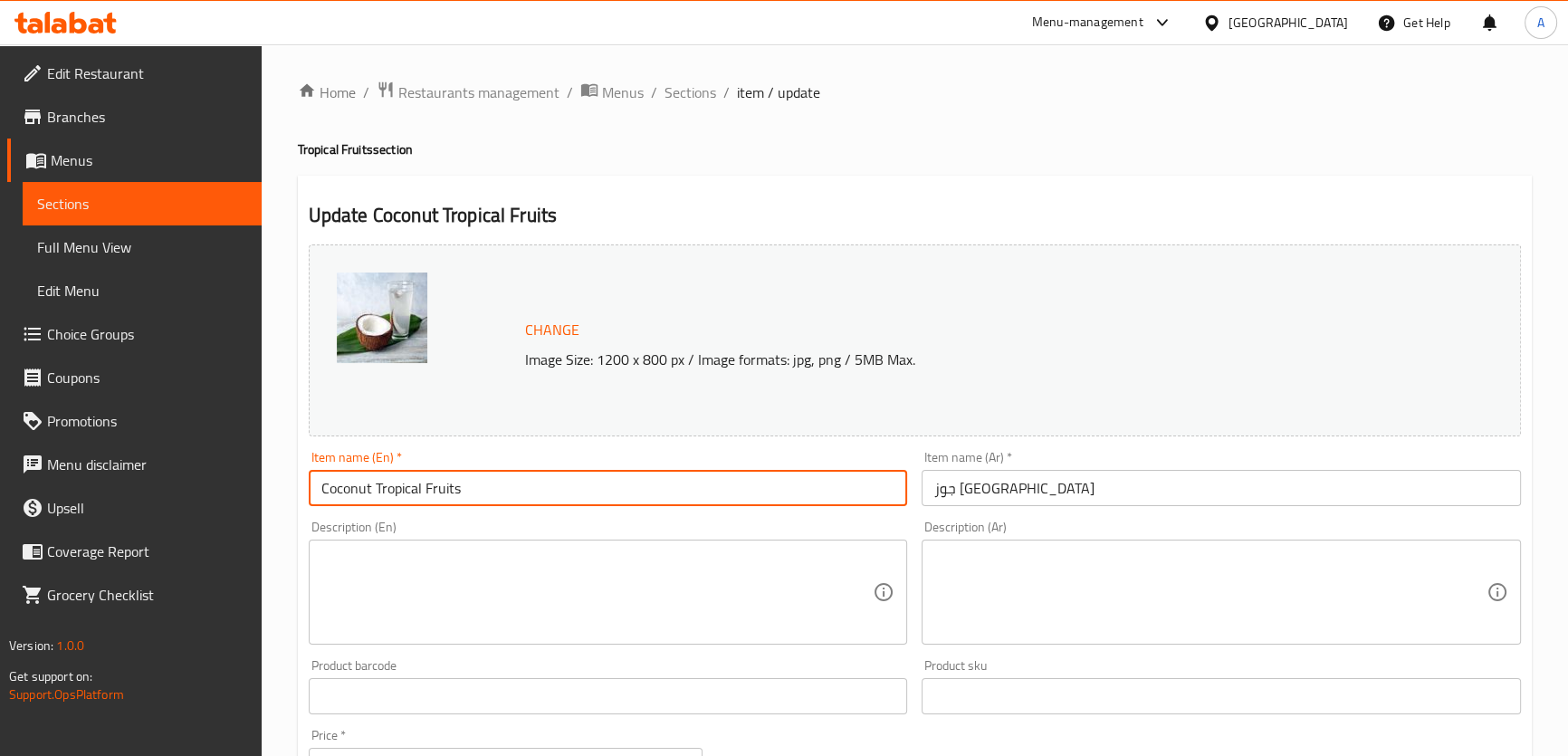
click at [394, 498] on input "Coconut Tropical Fruits" at bounding box center [608, 487] width 599 height 36
click at [490, 493] on input "Coconut Tropical Fruits" at bounding box center [608, 487] width 599 height 36
type input "Coconut Tropical Fruits"
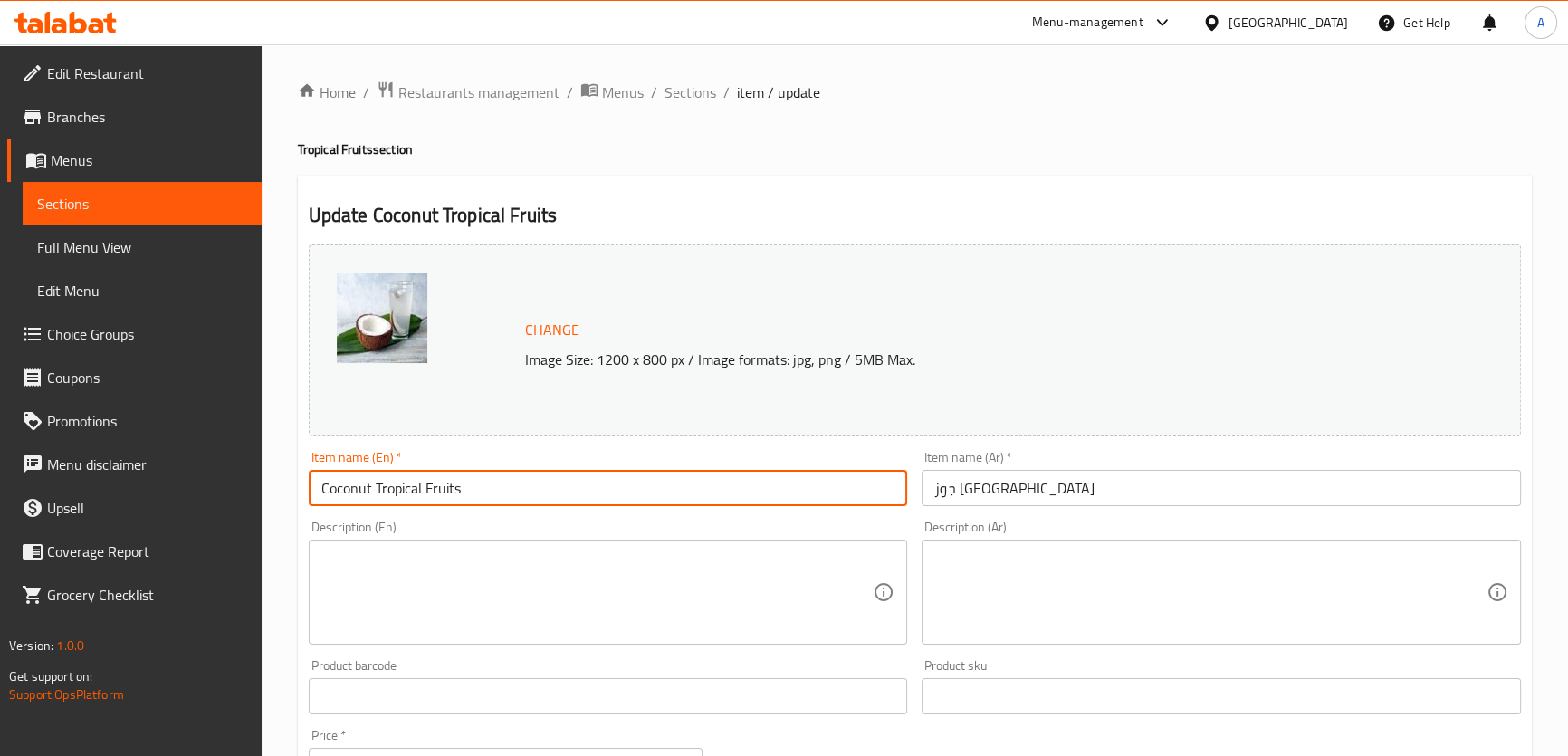
click at [932, 501] on input "جوز [GEOGRAPHIC_DATA]" at bounding box center [1221, 487] width 599 height 36
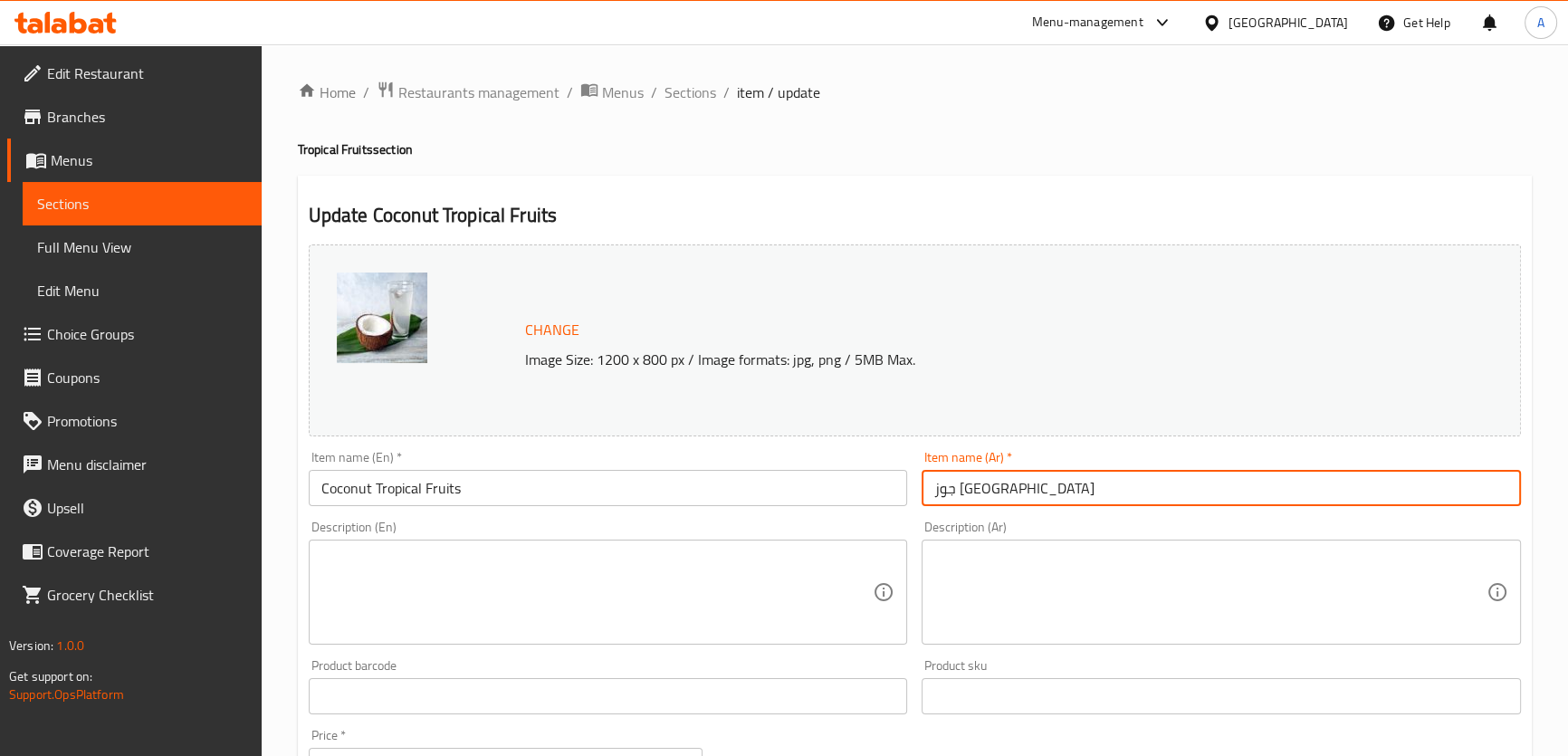
click at [1030, 504] on input "جوز [GEOGRAPHIC_DATA]" at bounding box center [1221, 487] width 599 height 36
paste input "فواكه الاستوائية"
drag, startPoint x: 987, startPoint y: 494, endPoint x: 996, endPoint y: 500, distance: 10.8
click at [996, 500] on input "جوز هند فواكه الاستوائية" at bounding box center [1221, 487] width 599 height 36
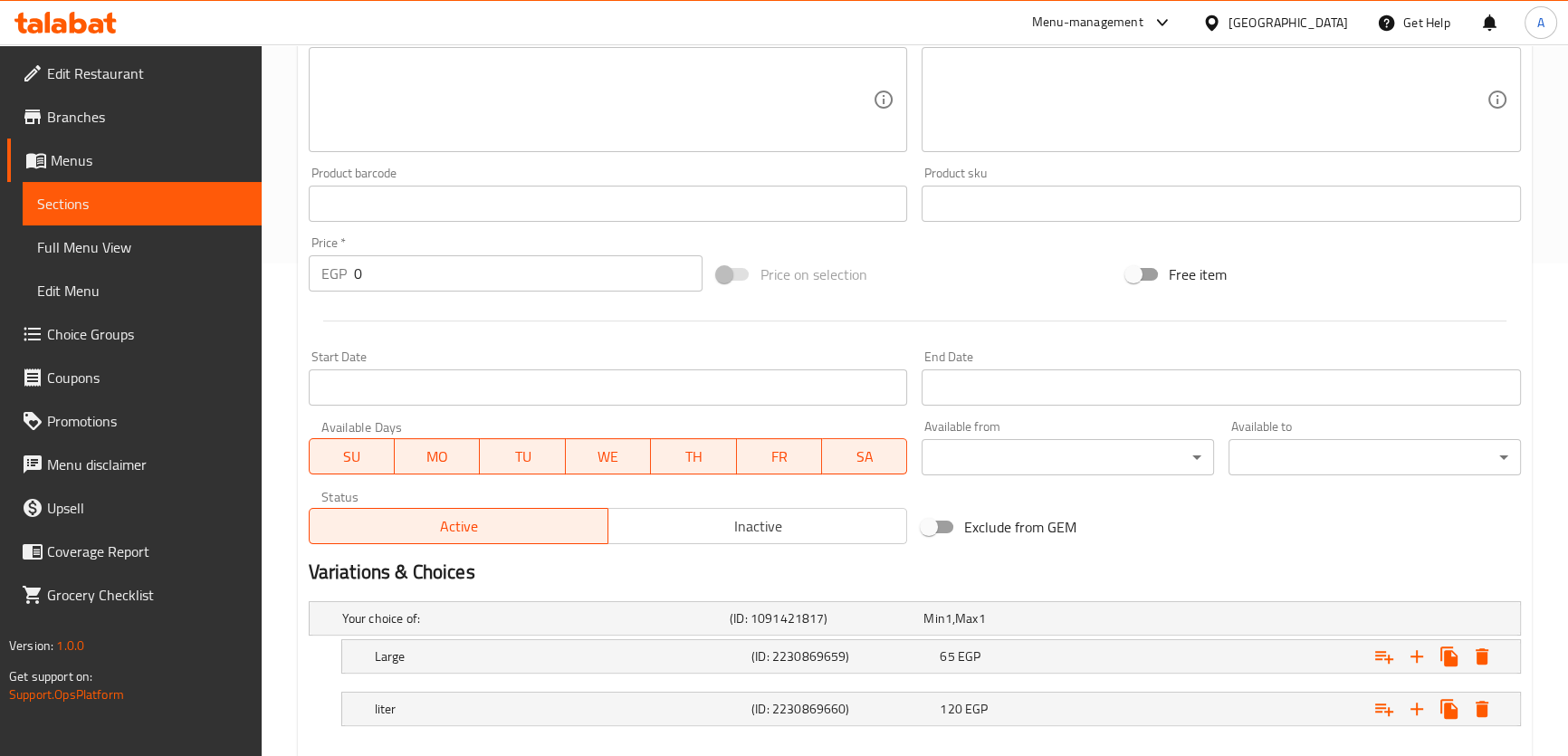
scroll to position [589, 0]
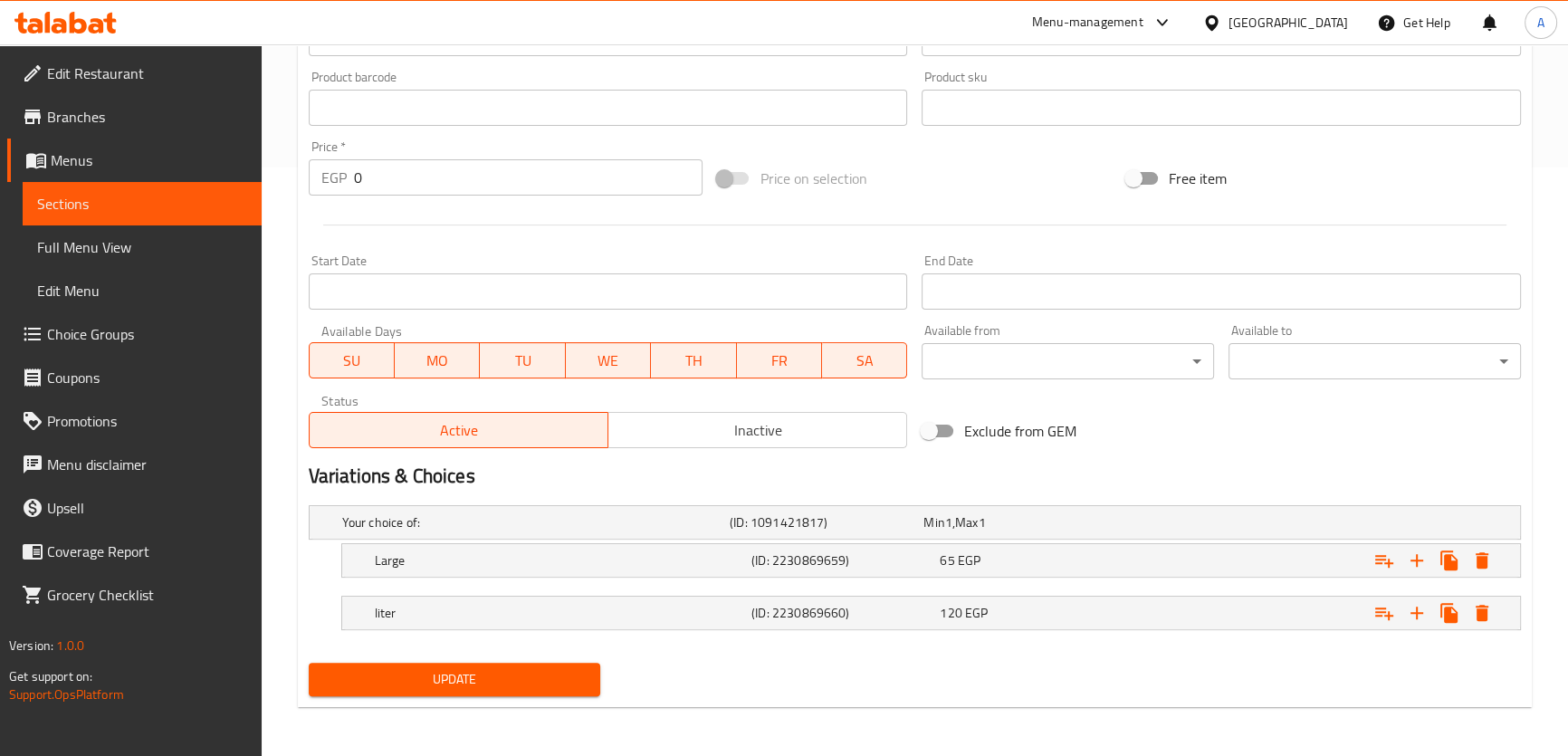
type input "جوز [GEOGRAPHIC_DATA] فواكه استوائية"
click at [418, 659] on div "Update" at bounding box center [455, 679] width 307 height 48
click at [442, 679] on span "Update" at bounding box center [455, 679] width 264 height 23
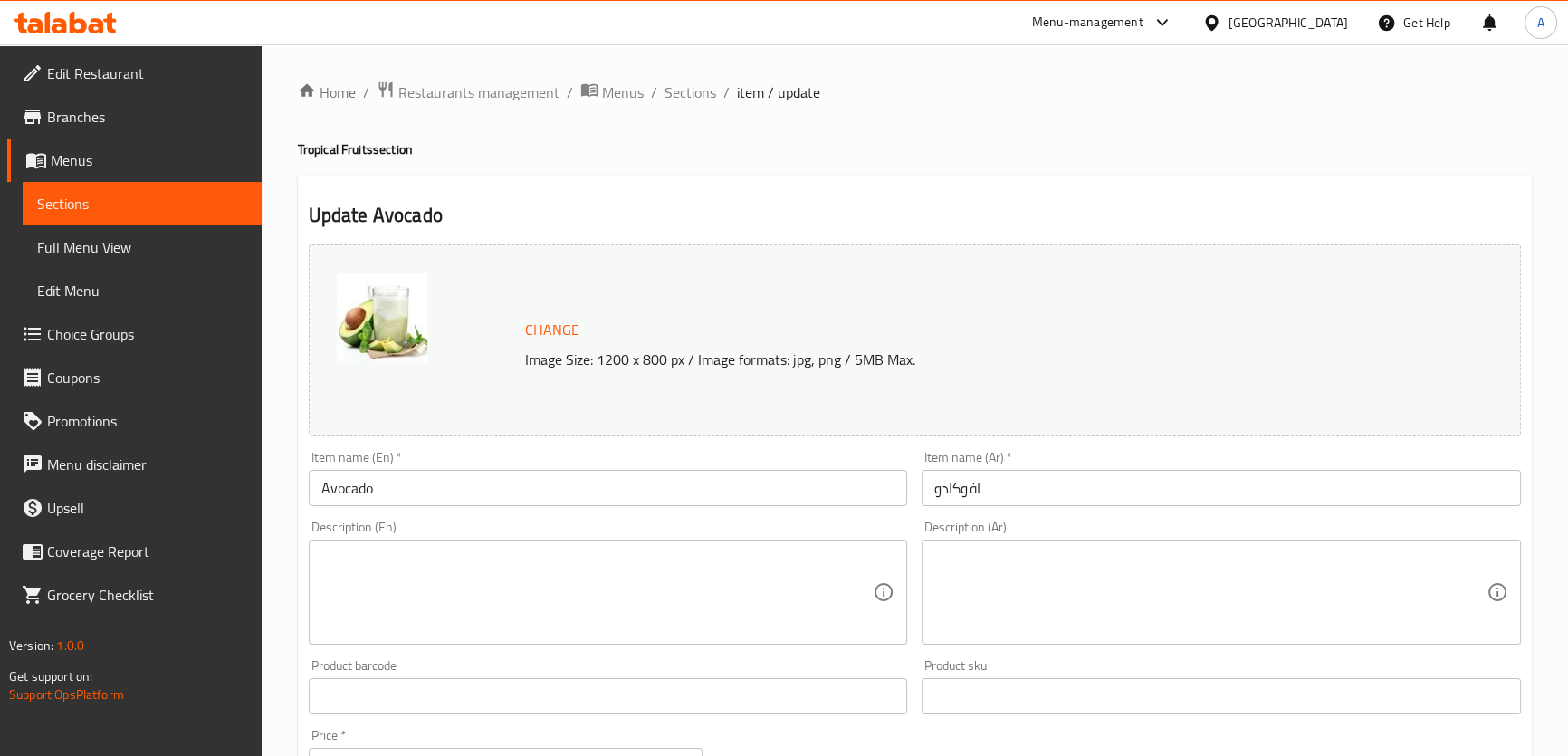
click at [386, 145] on h4 "Tropical Fruits section" at bounding box center [914, 150] width 1233 height 18
click at [537, 189] on div "Update Avocado Change Image Size: 1200 x 800 px / Image formats: jpg, png / 5MB…" at bounding box center [914, 735] width 1233 height 1120
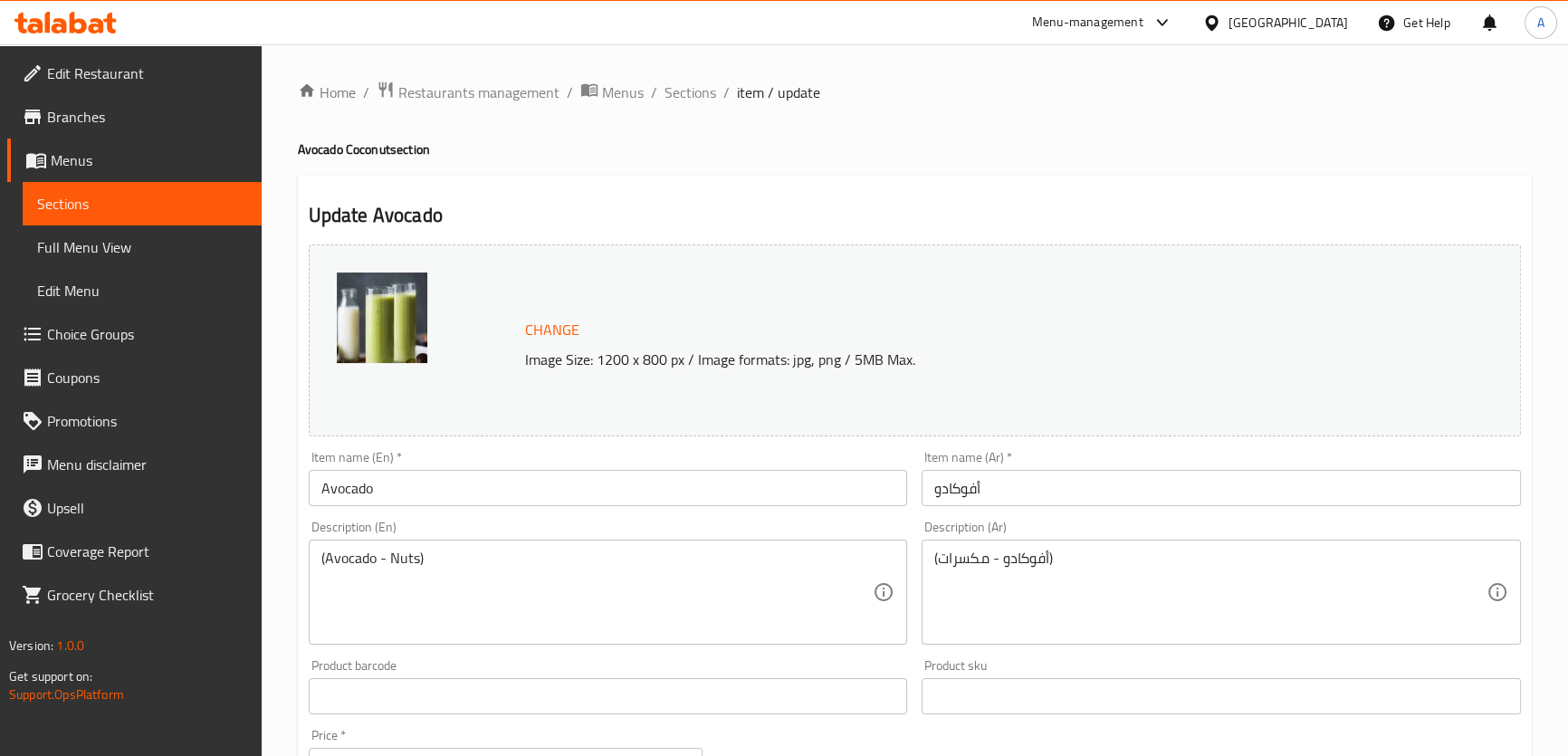
click at [507, 570] on textarea "(Avocado - Nuts)" at bounding box center [596, 592] width 552 height 86
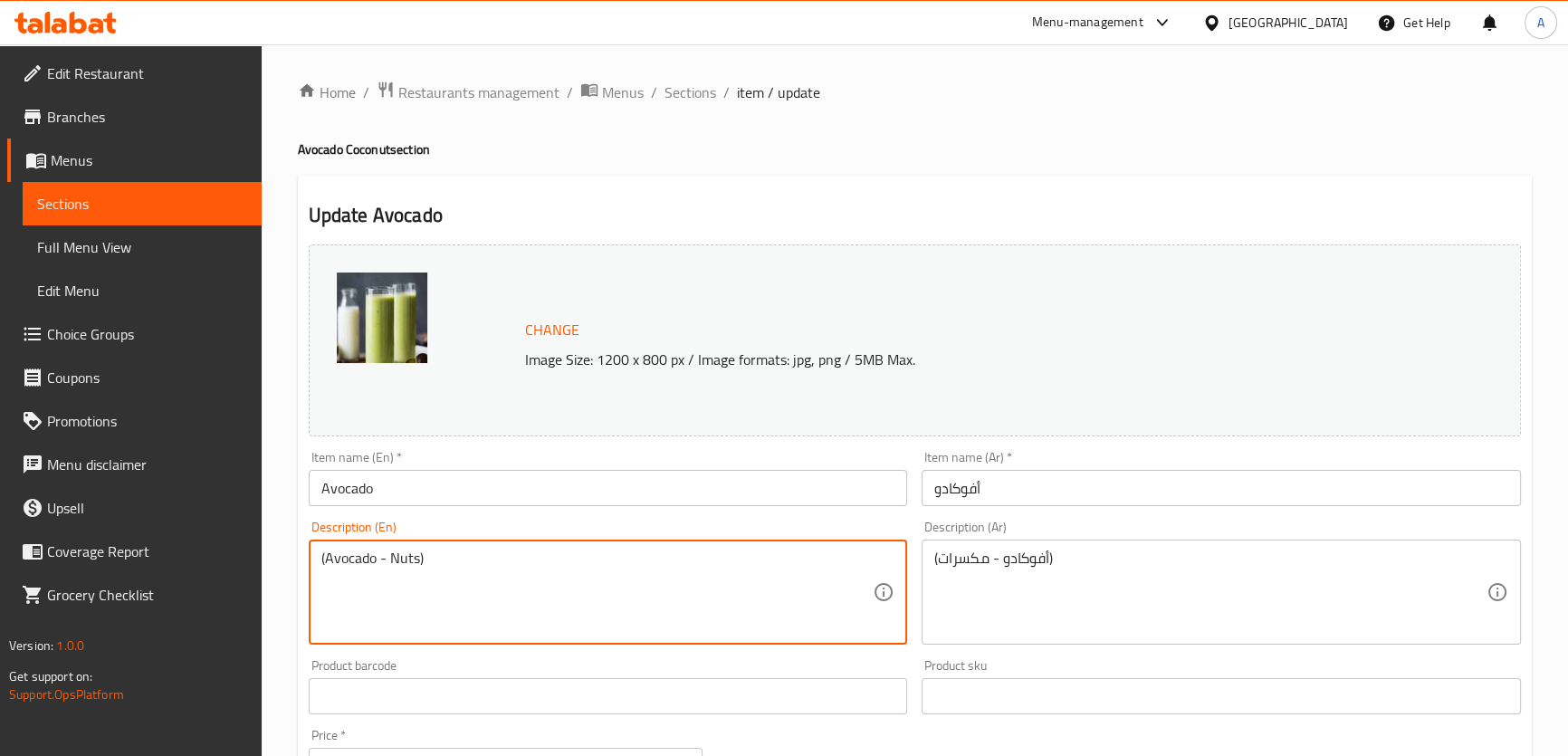
click at [403, 555] on textarea "(Avocado - Nuts)" at bounding box center [596, 592] width 552 height 86
click at [444, 489] on input "Avocado" at bounding box center [608, 487] width 599 height 36
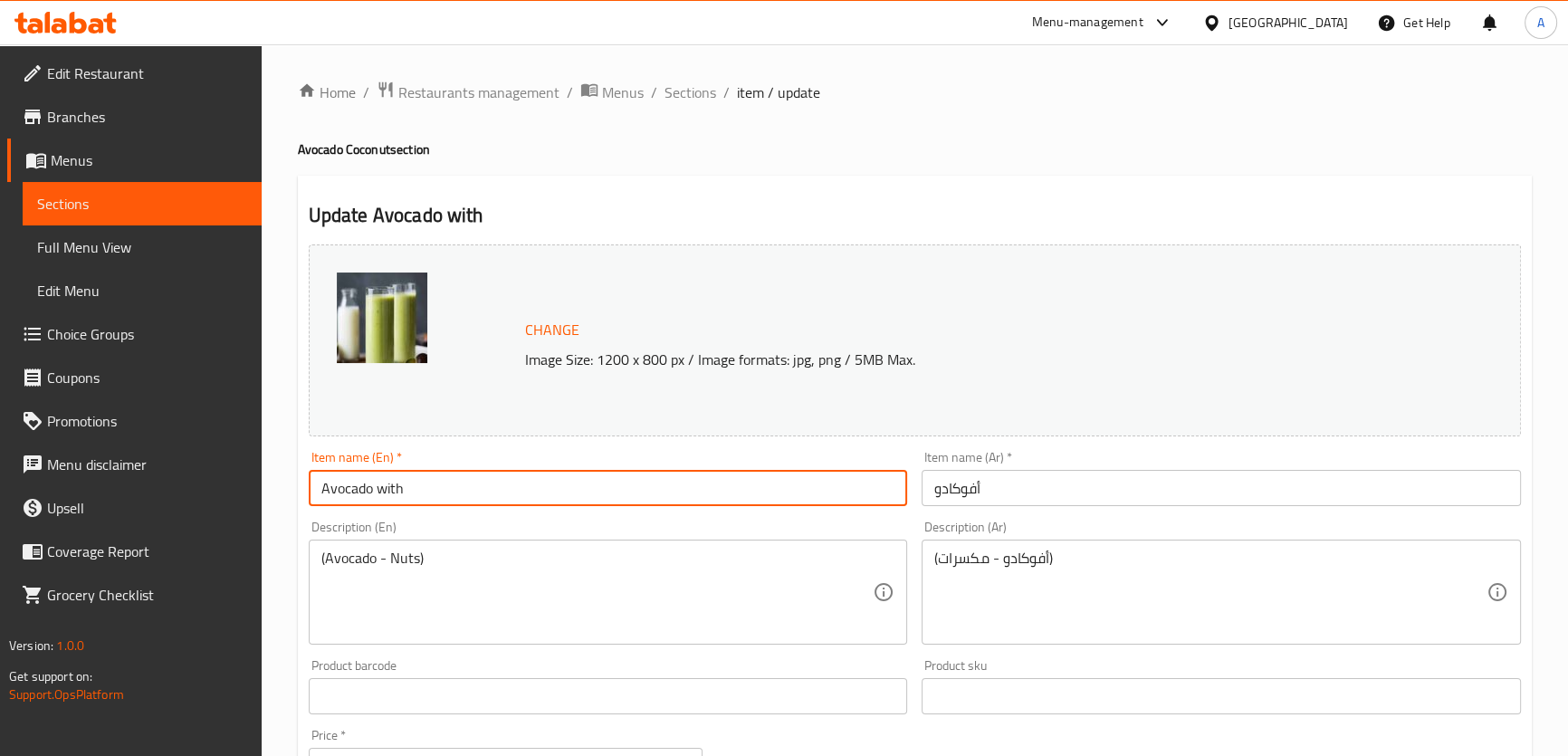
paste input "Nuts"
type input "Avocado with Nuts"
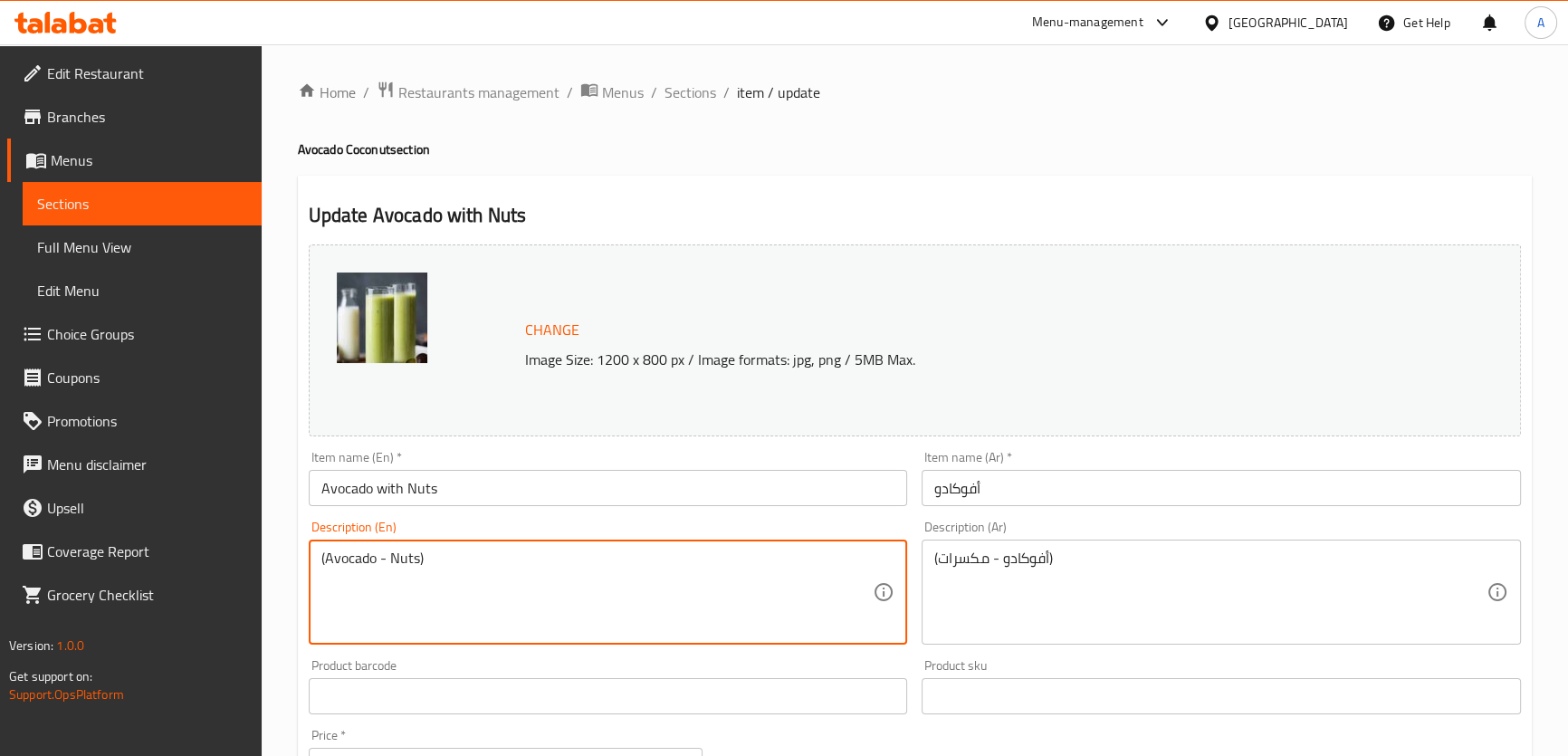
click at [396, 569] on textarea "(Avocado - Nuts)" at bounding box center [596, 592] width 552 height 86
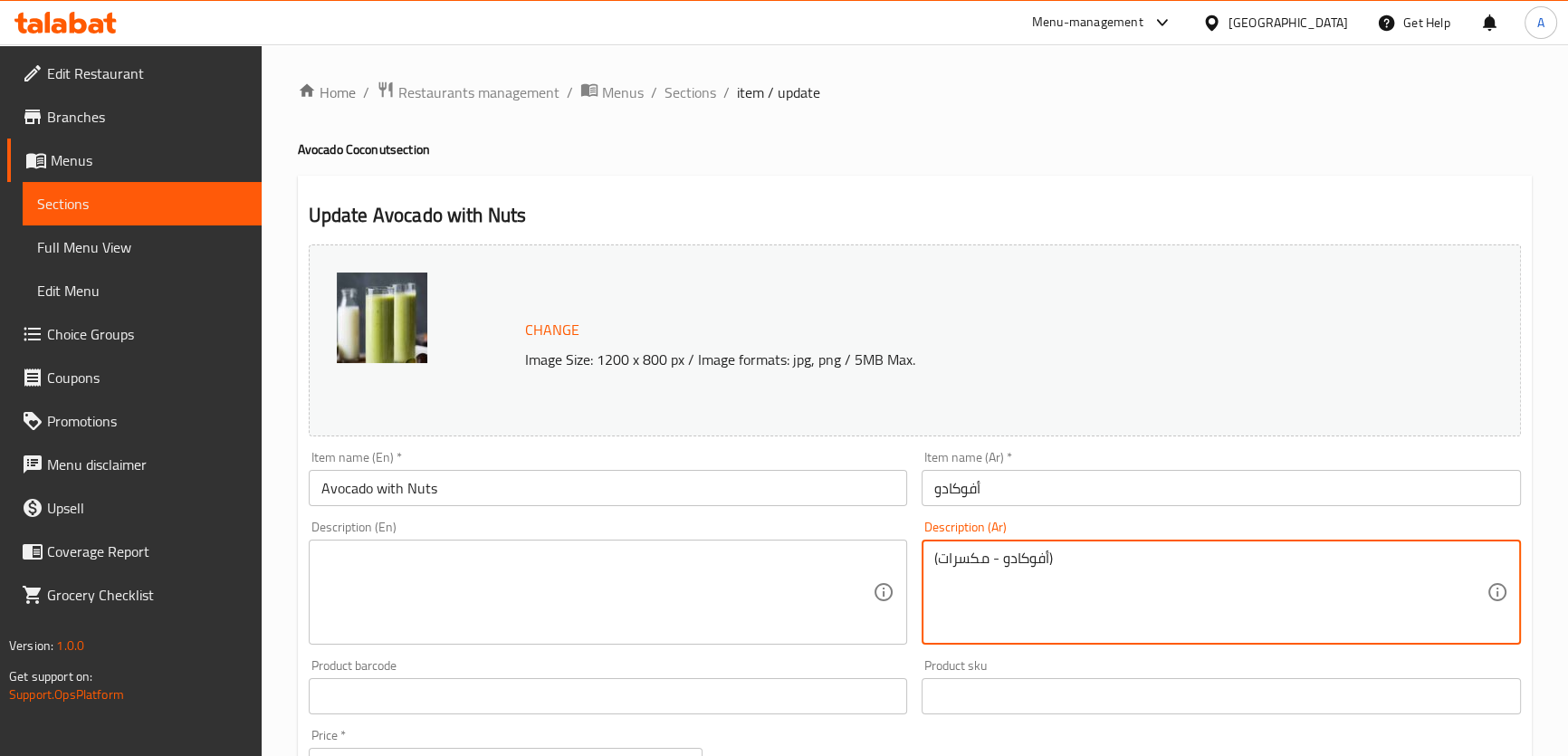
click at [970, 561] on textarea "(أفوكادو - مكسرات)" at bounding box center [1210, 592] width 552 height 86
click at [1011, 501] on input "أفوكادو" at bounding box center [1221, 487] width 599 height 36
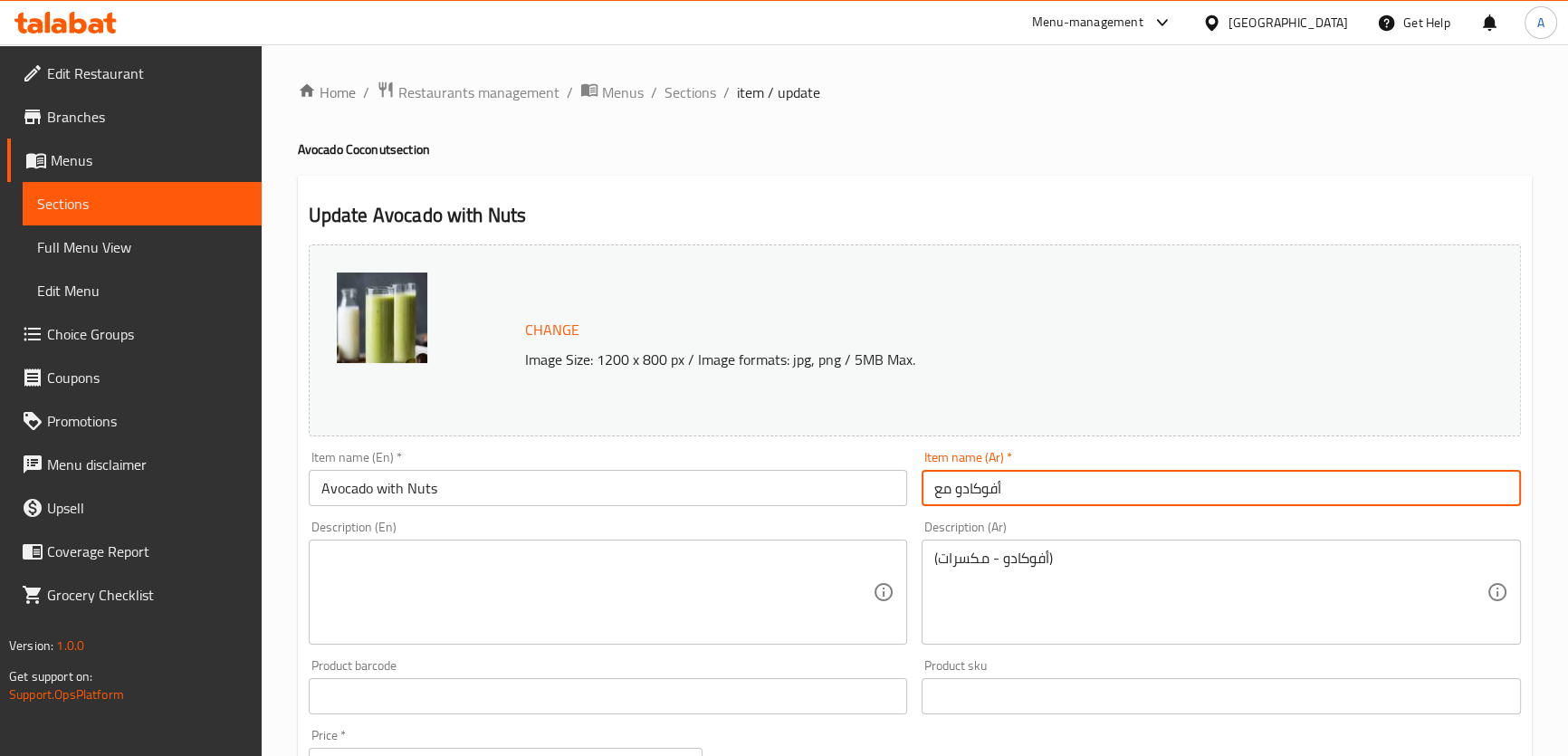
paste input "مكسرات"
type input "أفوكادو مع مكسرات"
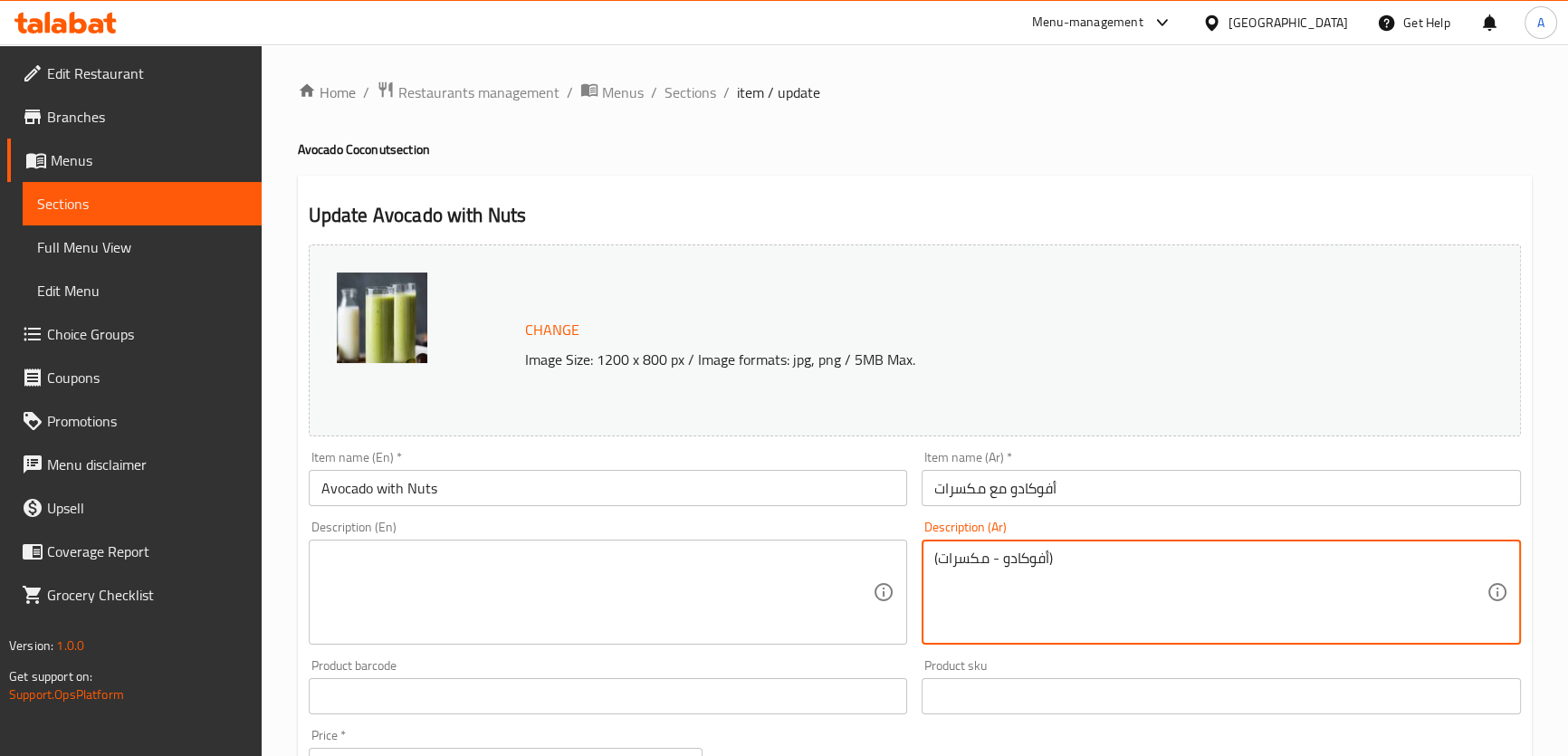
click at [1041, 566] on textarea "(أفوكادو - مكسرات)" at bounding box center [1210, 592] width 552 height 86
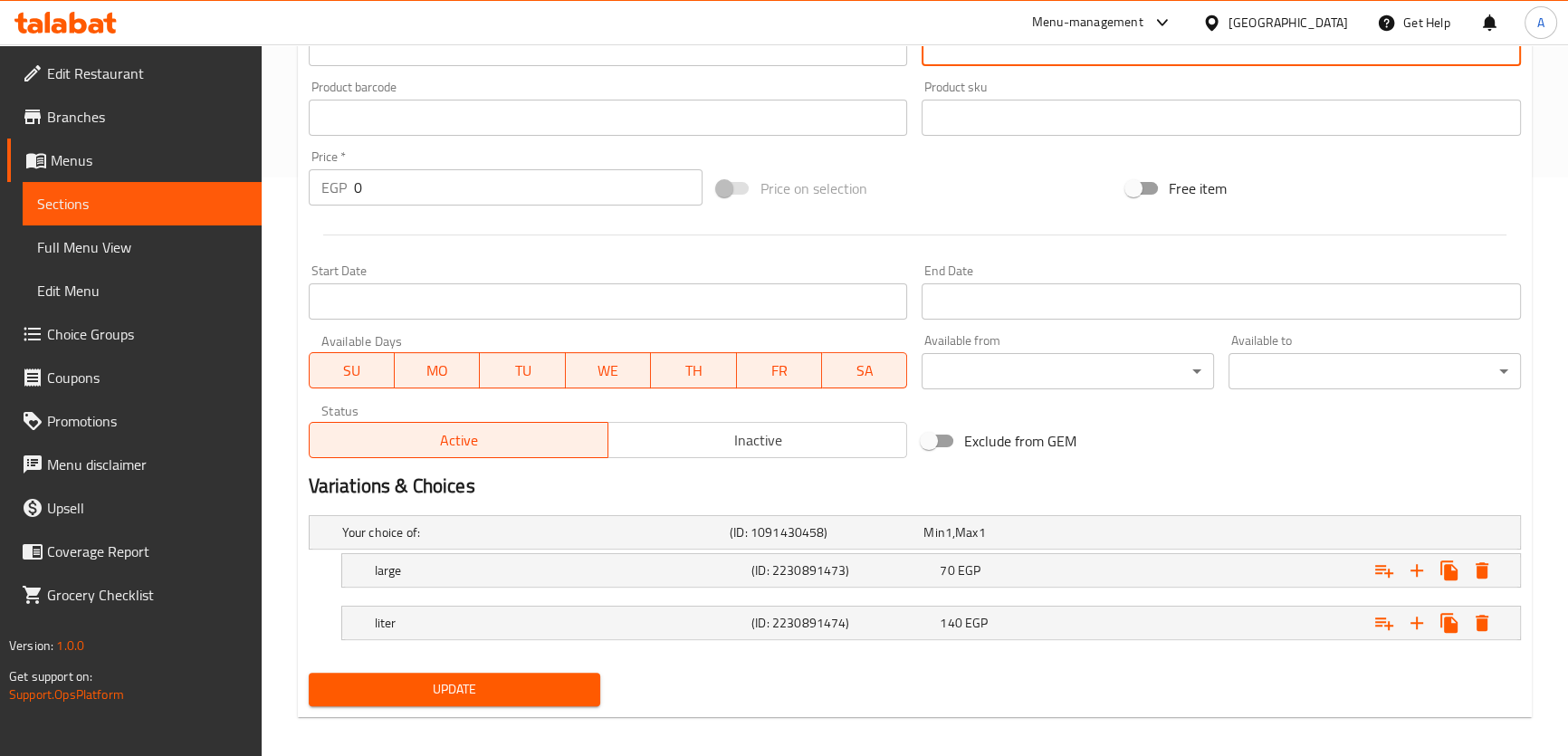
scroll to position [589, 0]
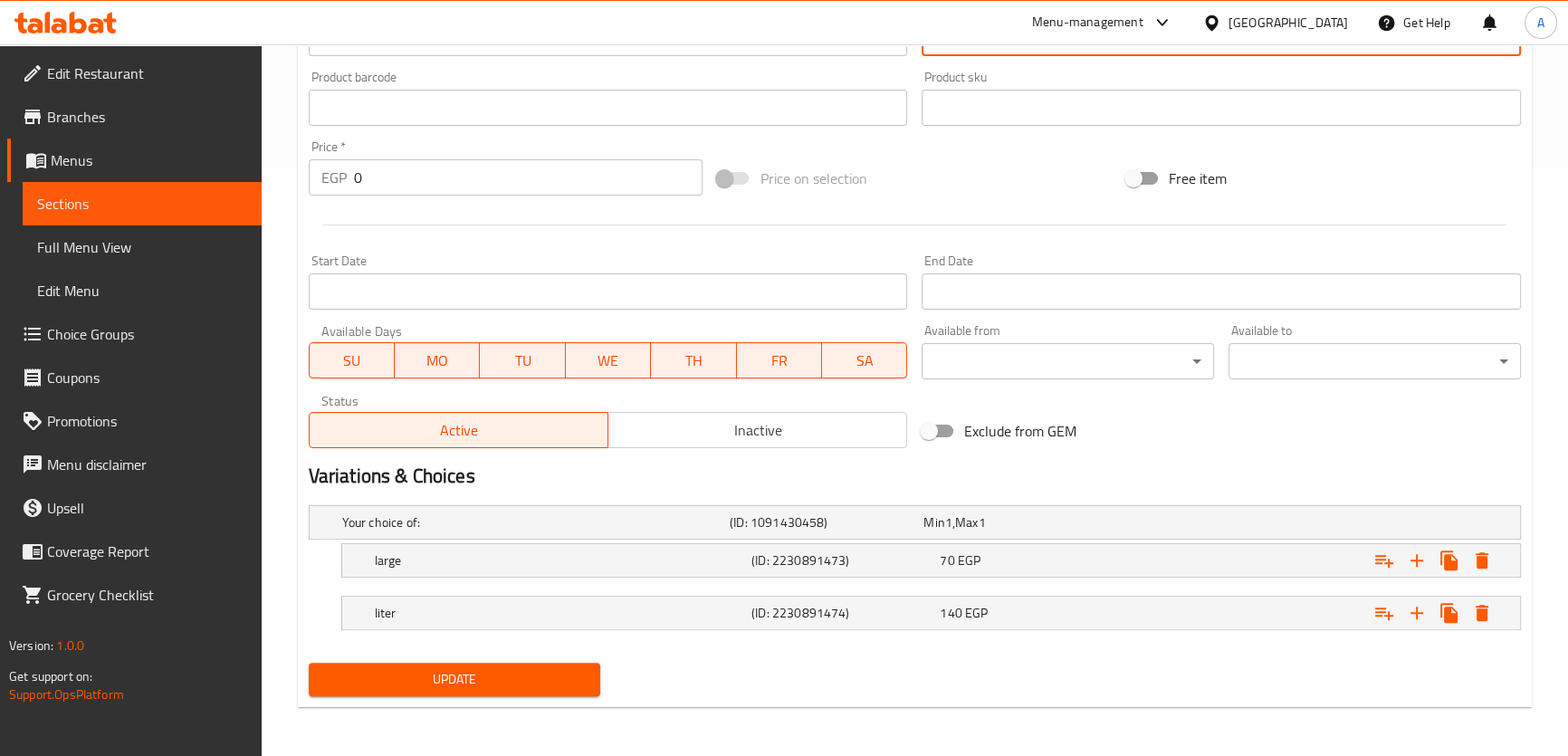
click at [473, 692] on button "Update" at bounding box center [455, 679] width 292 height 33
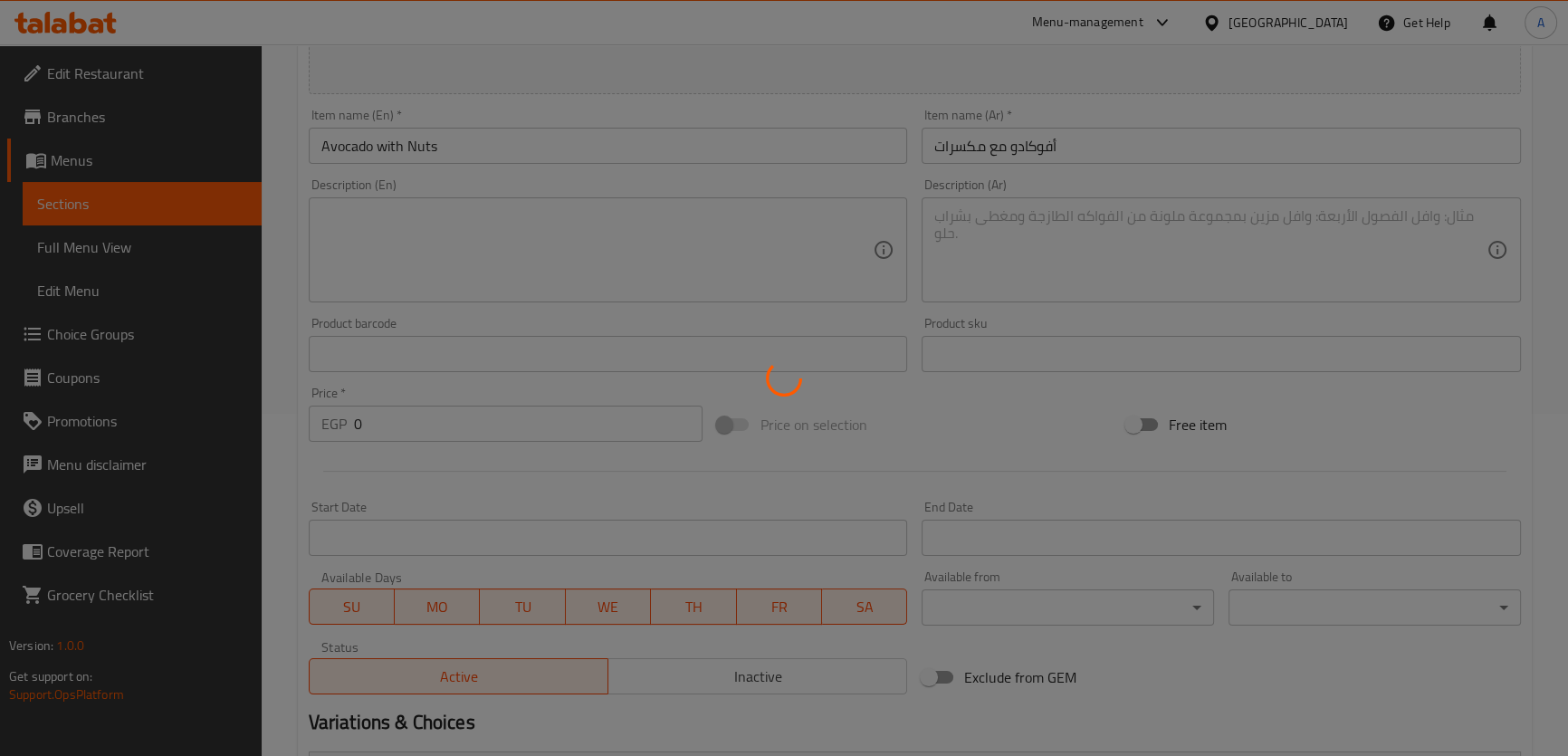
scroll to position [170, 0]
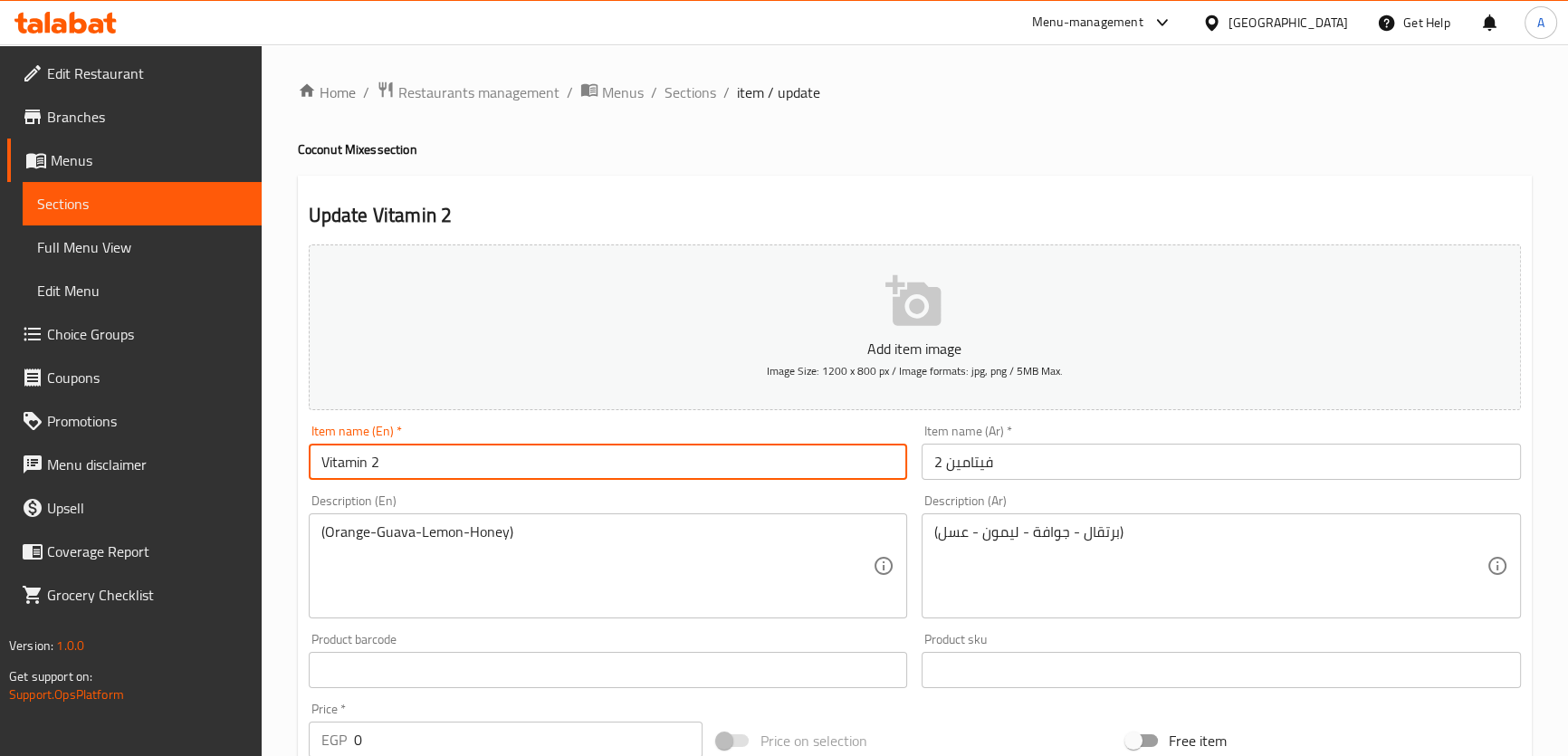
drag, startPoint x: 389, startPoint y: 452, endPoint x: 373, endPoint y: 445, distance: 17.5
click at [373, 445] on input "Vitamin 2" at bounding box center [608, 462] width 599 height 36
click at [373, 458] on input "Vitamin ؤ" at bounding box center [608, 462] width 599 height 36
type input "Vitamin c"
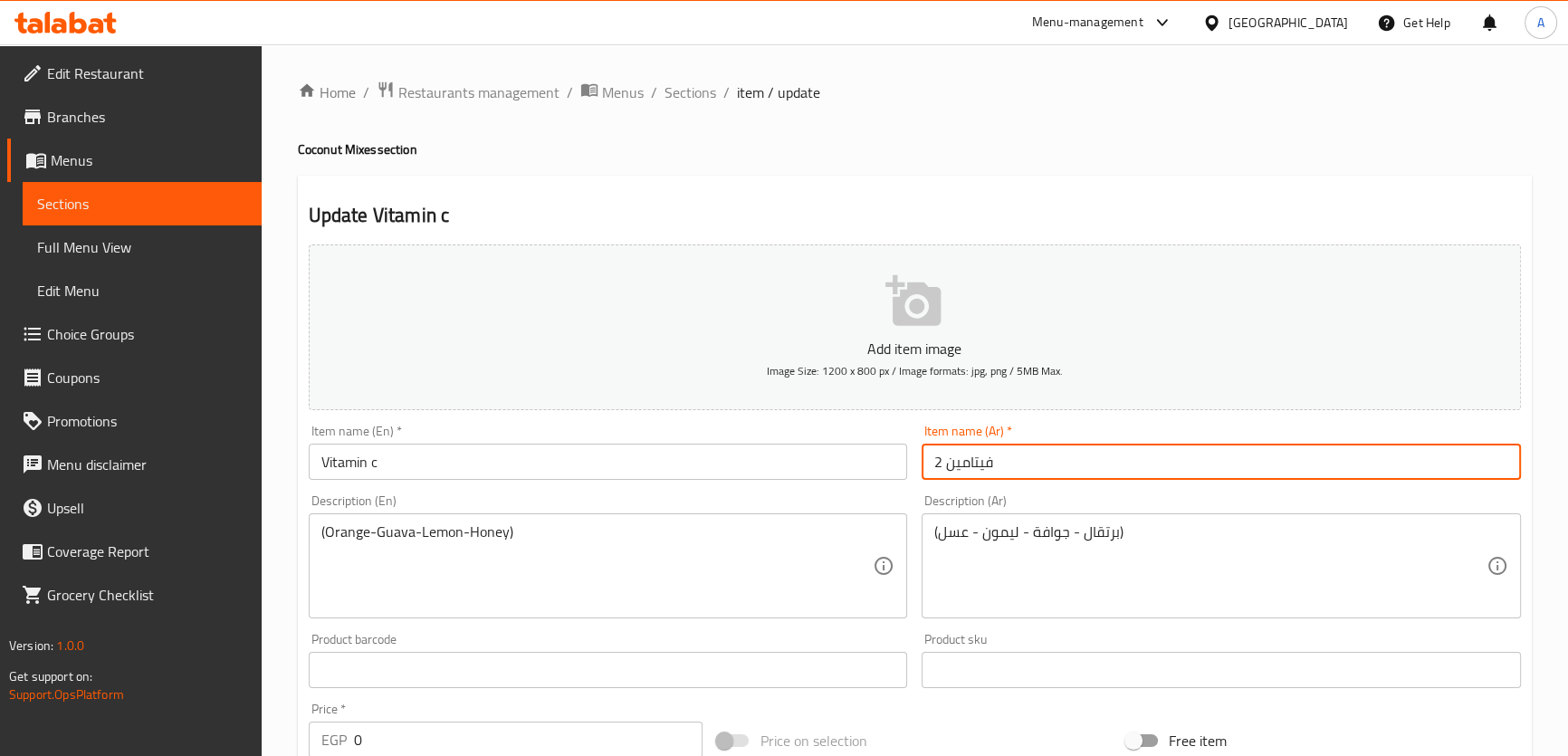
drag, startPoint x: 939, startPoint y: 463, endPoint x: 925, endPoint y: 464, distance: 14.0
click at [925, 464] on input "فيتامين 2" at bounding box center [1221, 462] width 599 height 36
type input "فيتامين سي"
click at [336, 472] on input "Vitamin c" at bounding box center [608, 462] width 599 height 36
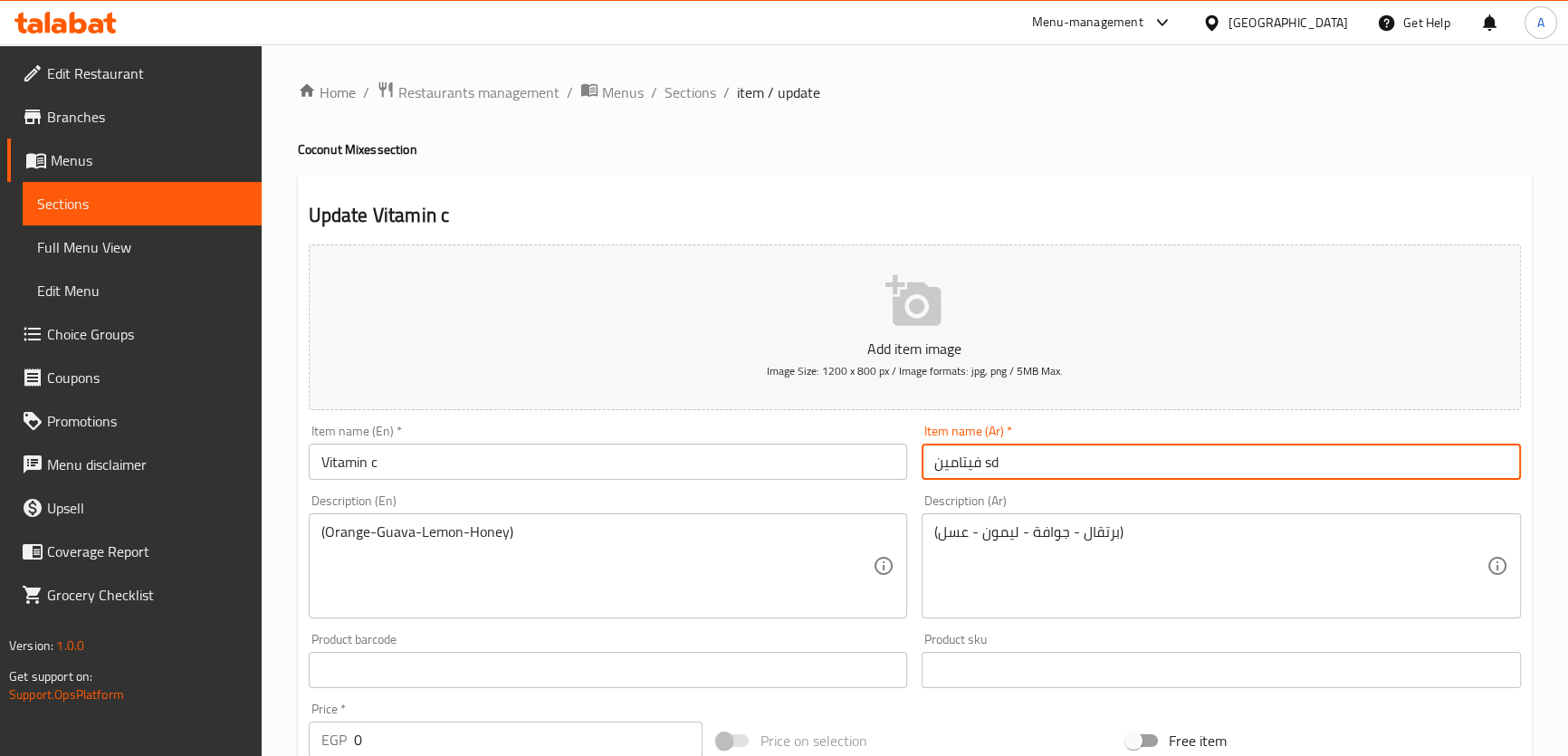
click at [336, 472] on input "Vitamin c" at bounding box center [608, 462] width 599 height 36
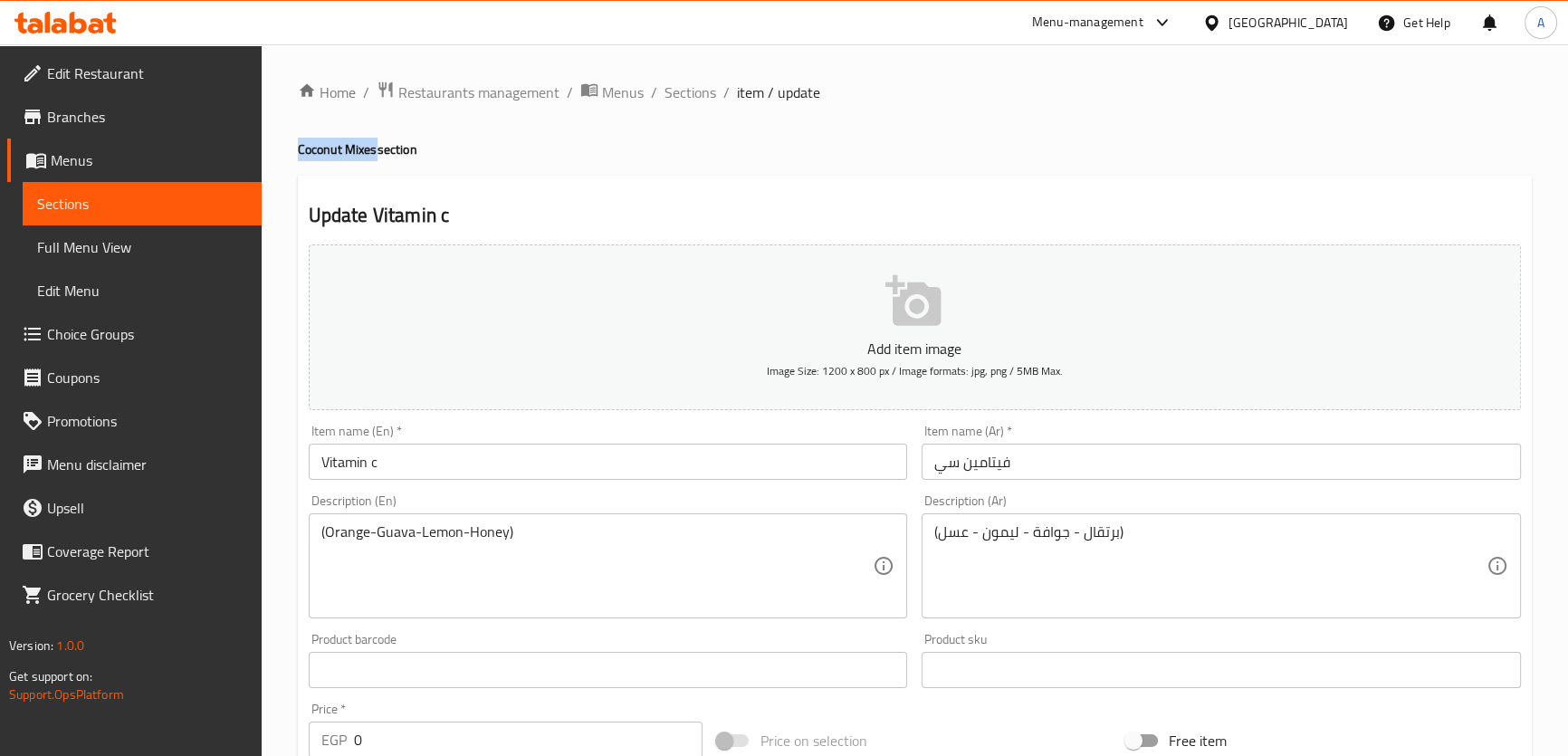
drag, startPoint x: 375, startPoint y: 150, endPoint x: 275, endPoint y: 145, distance: 100.1
click at [275, 145] on div "Home / Restaurants management / Menus / Sections / item / update Coconut Mixes …" at bounding box center [914, 682] width 1306 height 1276
copy h4 "Coconut Mixes"
click at [422, 460] on input "Vitamin c" at bounding box center [608, 462] width 599 height 36
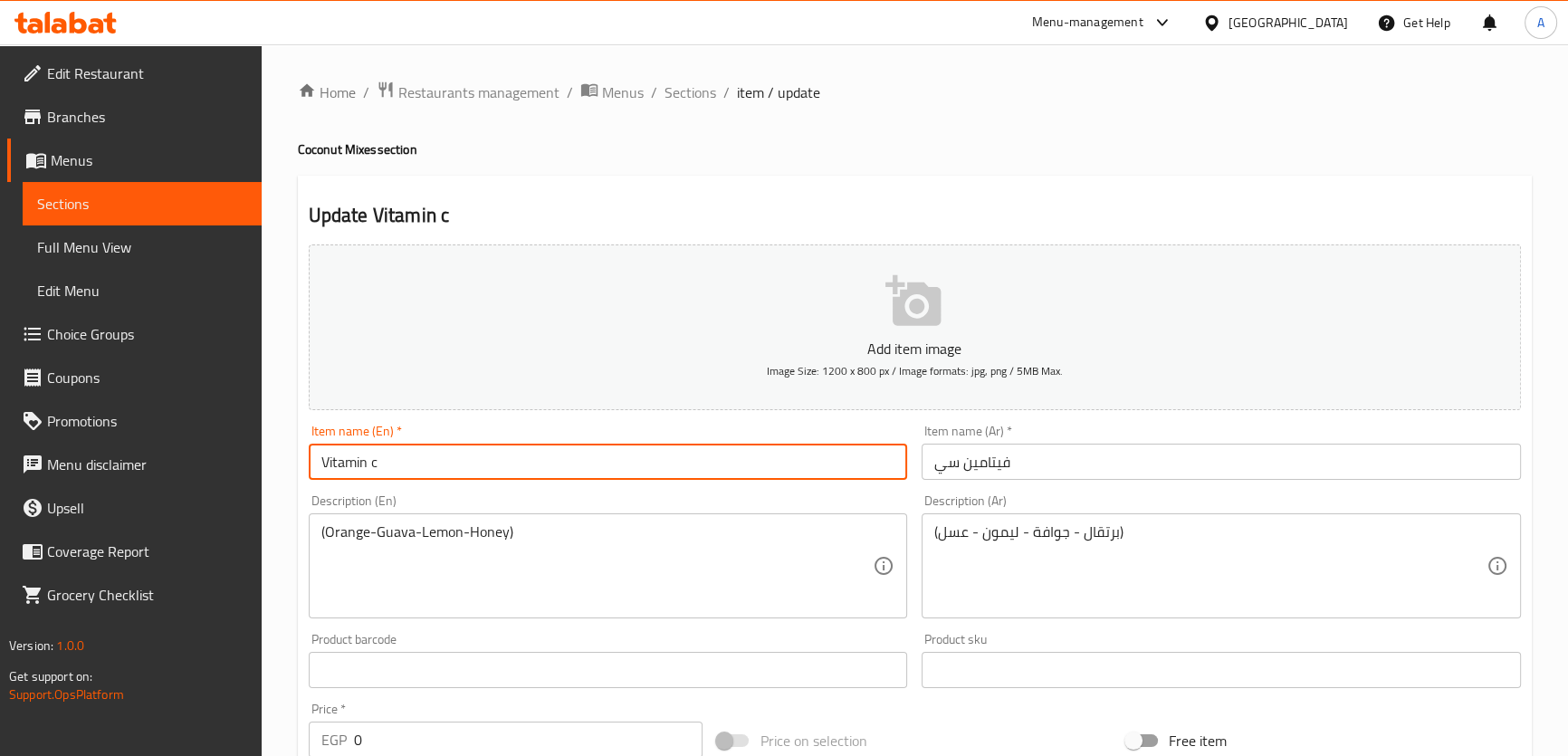
paste input "Coconut Mixes"
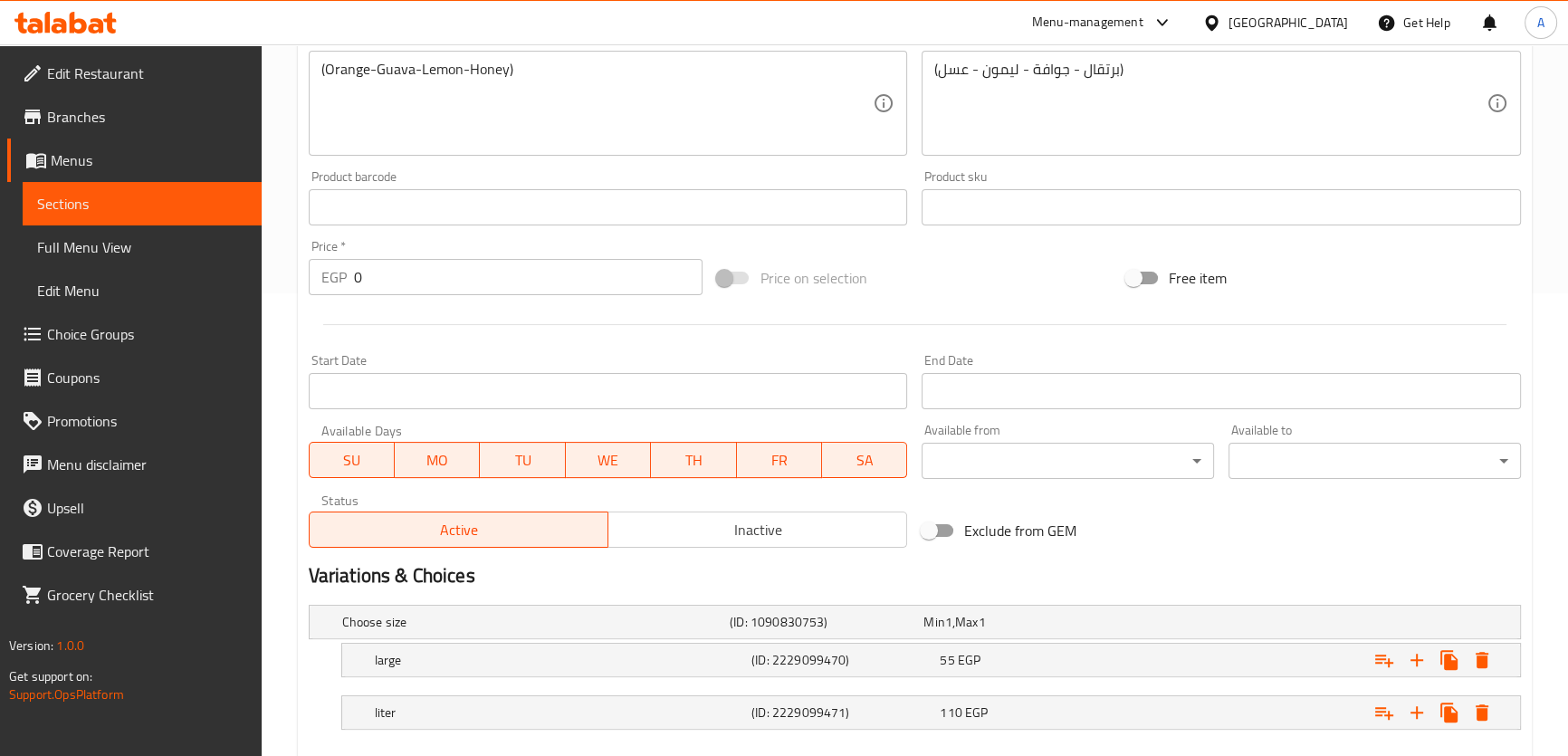
scroll to position [561, 0]
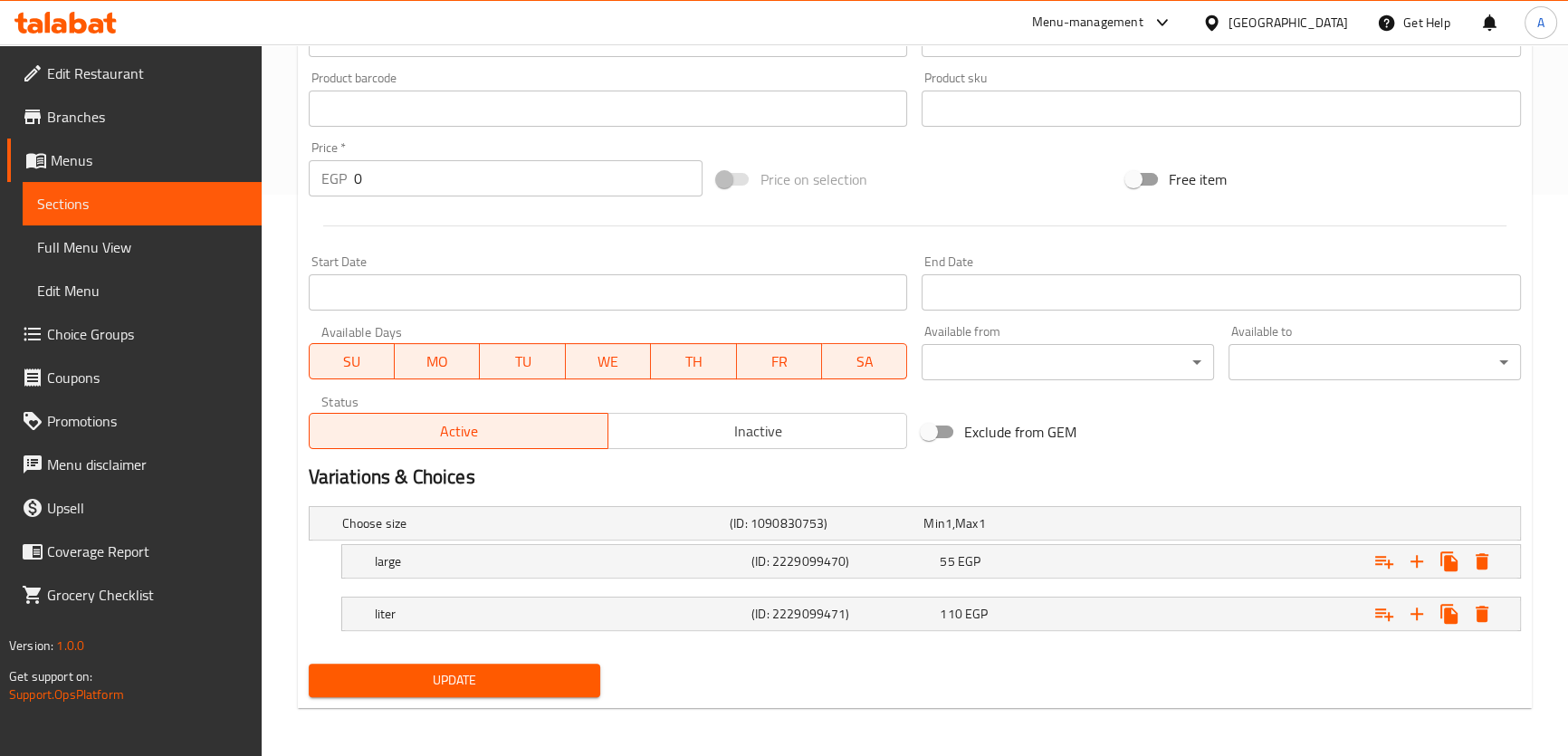
type input "Vitamin c"
click at [444, 686] on span "Update" at bounding box center [455, 680] width 264 height 23
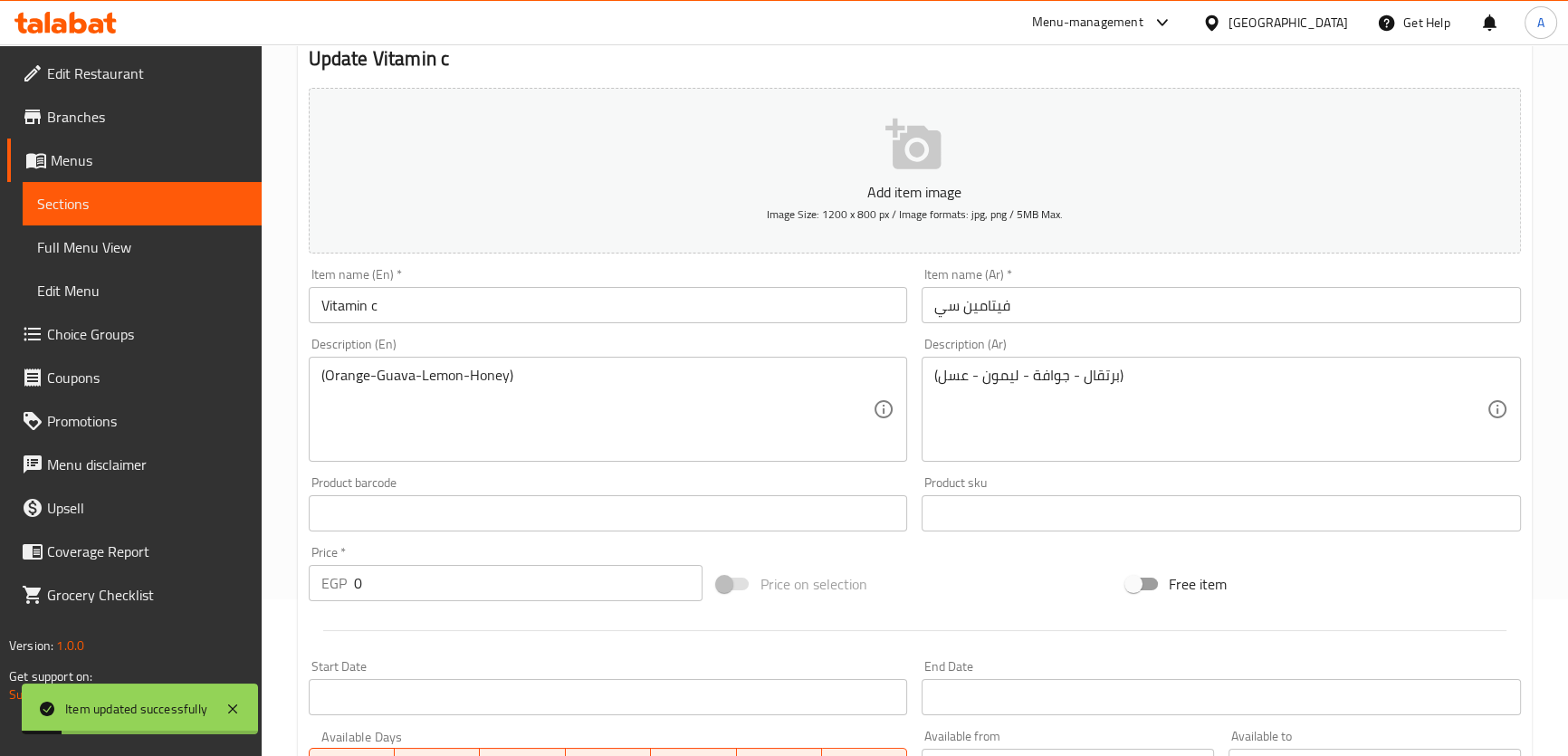
scroll to position [152, 0]
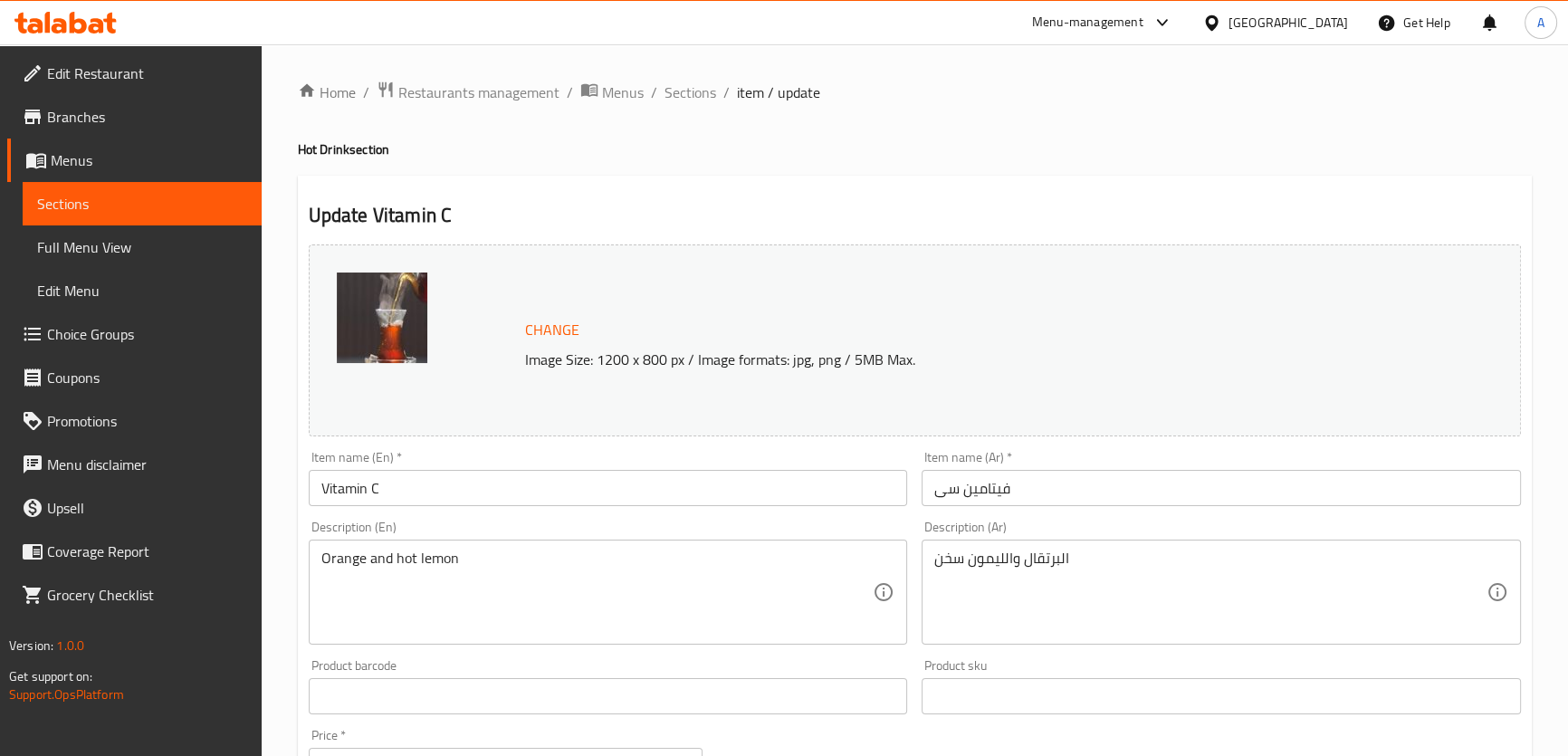
click at [351, 142] on h4 "Hot Drink section" at bounding box center [914, 150] width 1233 height 18
drag, startPoint x: 344, startPoint y: 148, endPoint x: 309, endPoint y: 149, distance: 35.0
click at [309, 149] on h4 "Hot Drink section" at bounding box center [914, 150] width 1233 height 18
click at [314, 149] on h4 "Hot Drink section" at bounding box center [914, 150] width 1233 height 18
click at [346, 158] on h4 "Hot Drink section" at bounding box center [914, 150] width 1233 height 18
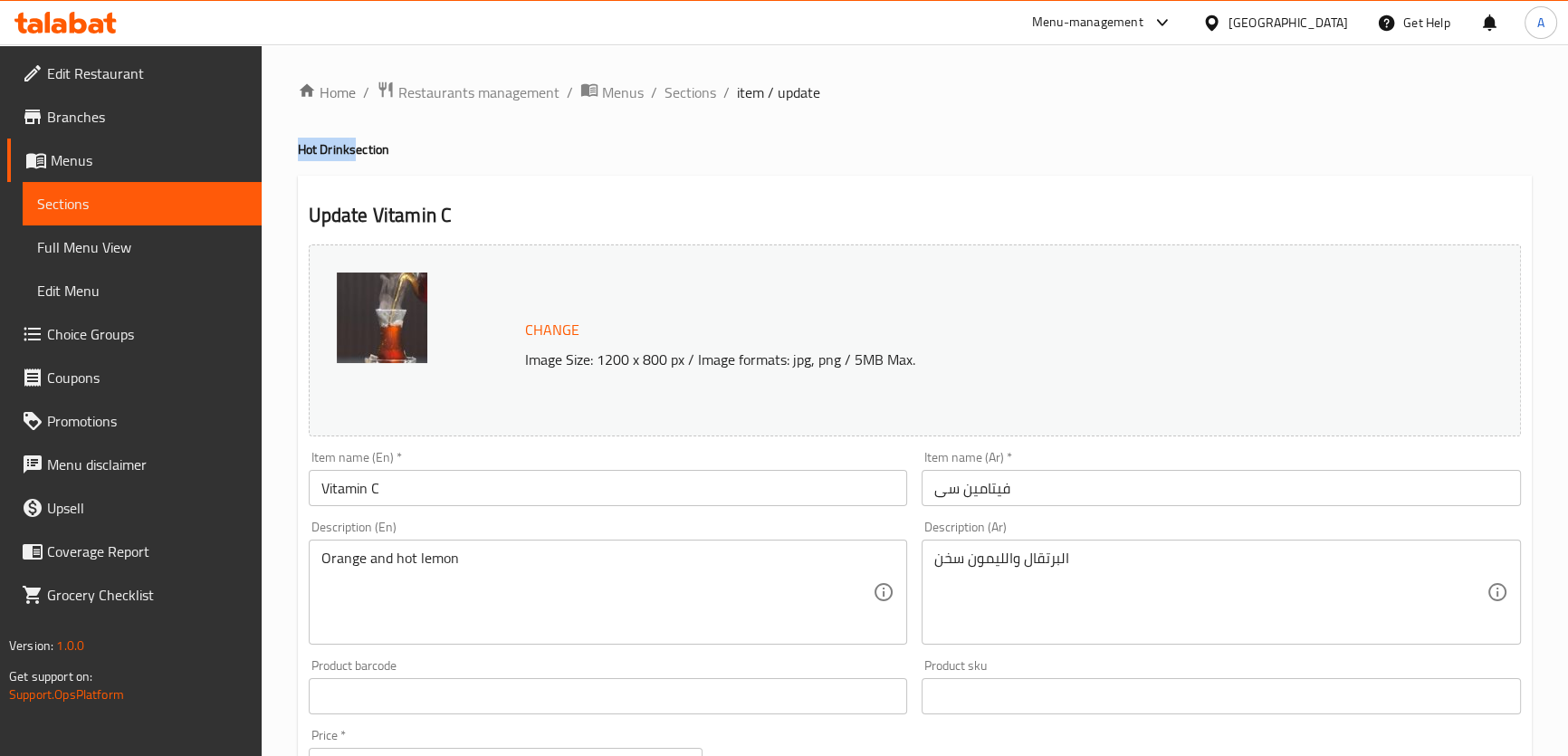
drag, startPoint x: 353, startPoint y: 144, endPoint x: 374, endPoint y: 253, distance: 111.0
click at [298, 153] on h4 "Hot Drink section" at bounding box center [914, 150] width 1233 height 18
copy h4 "Hot Drink"
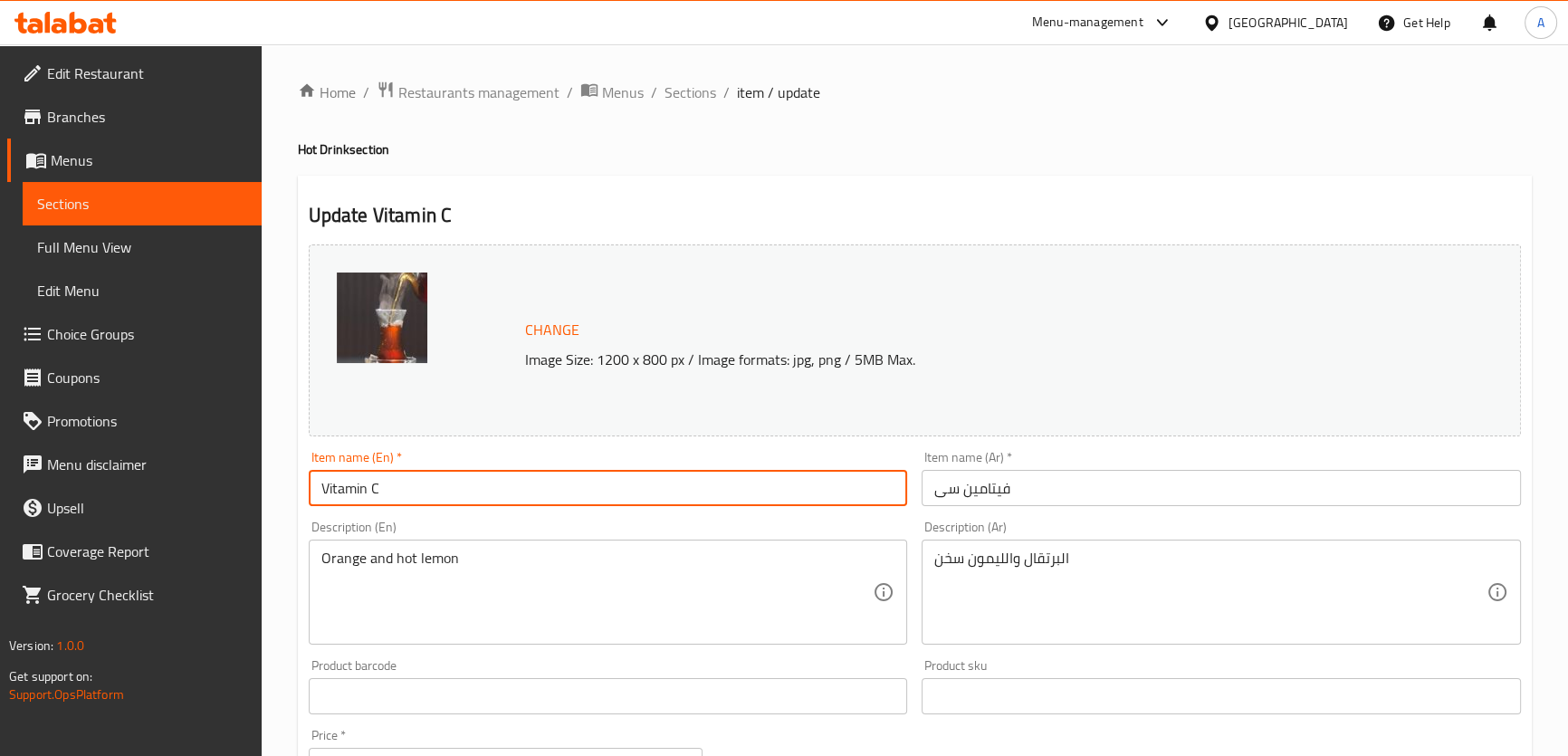
click at [446, 491] on input "Vitamin C" at bounding box center [608, 487] width 599 height 36
paste input "Hot Drink"
type input "Vitamin C Hot Drink"
click at [939, 496] on input "فيتامين سى" at bounding box center [1221, 487] width 599 height 36
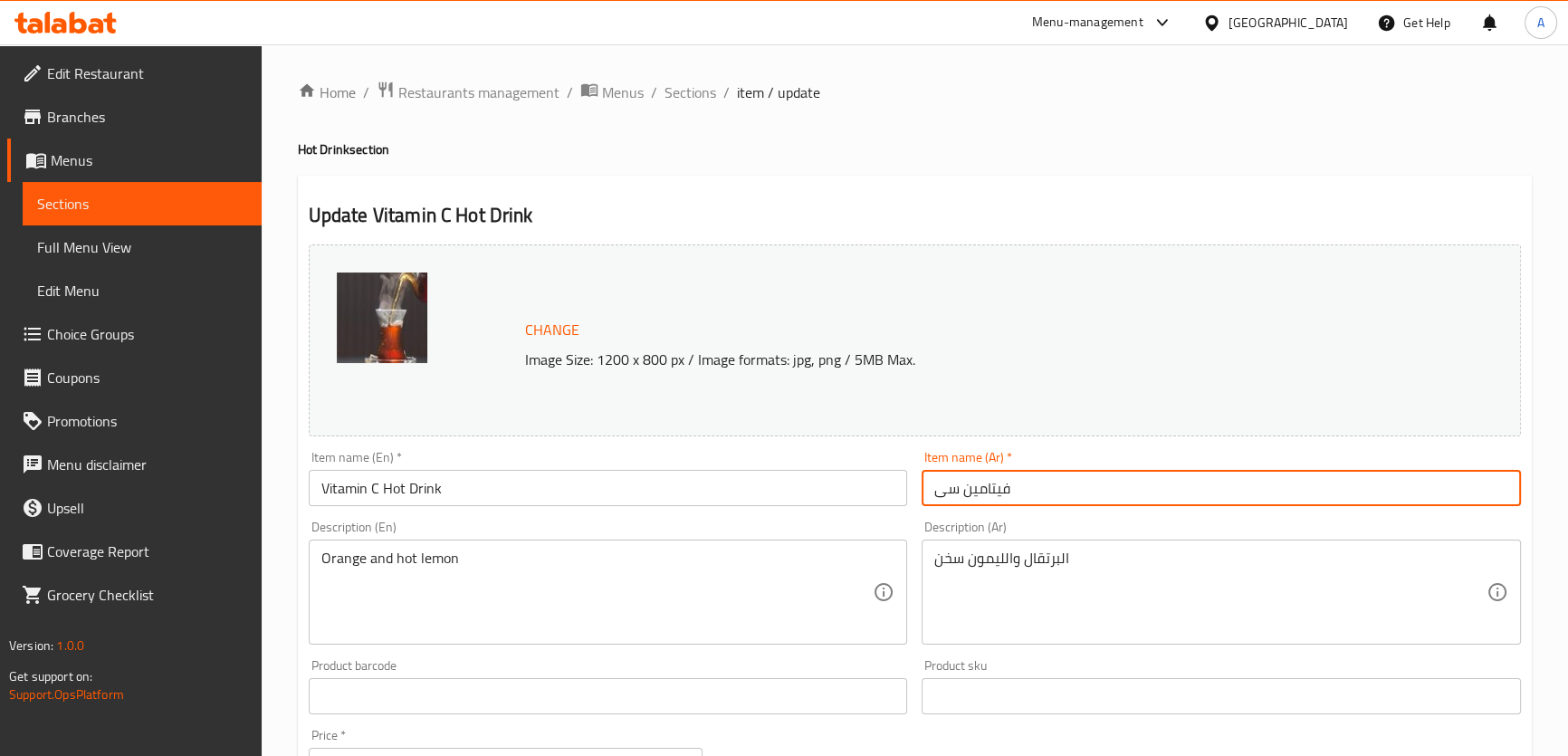
paste input "مشروب ساخن"
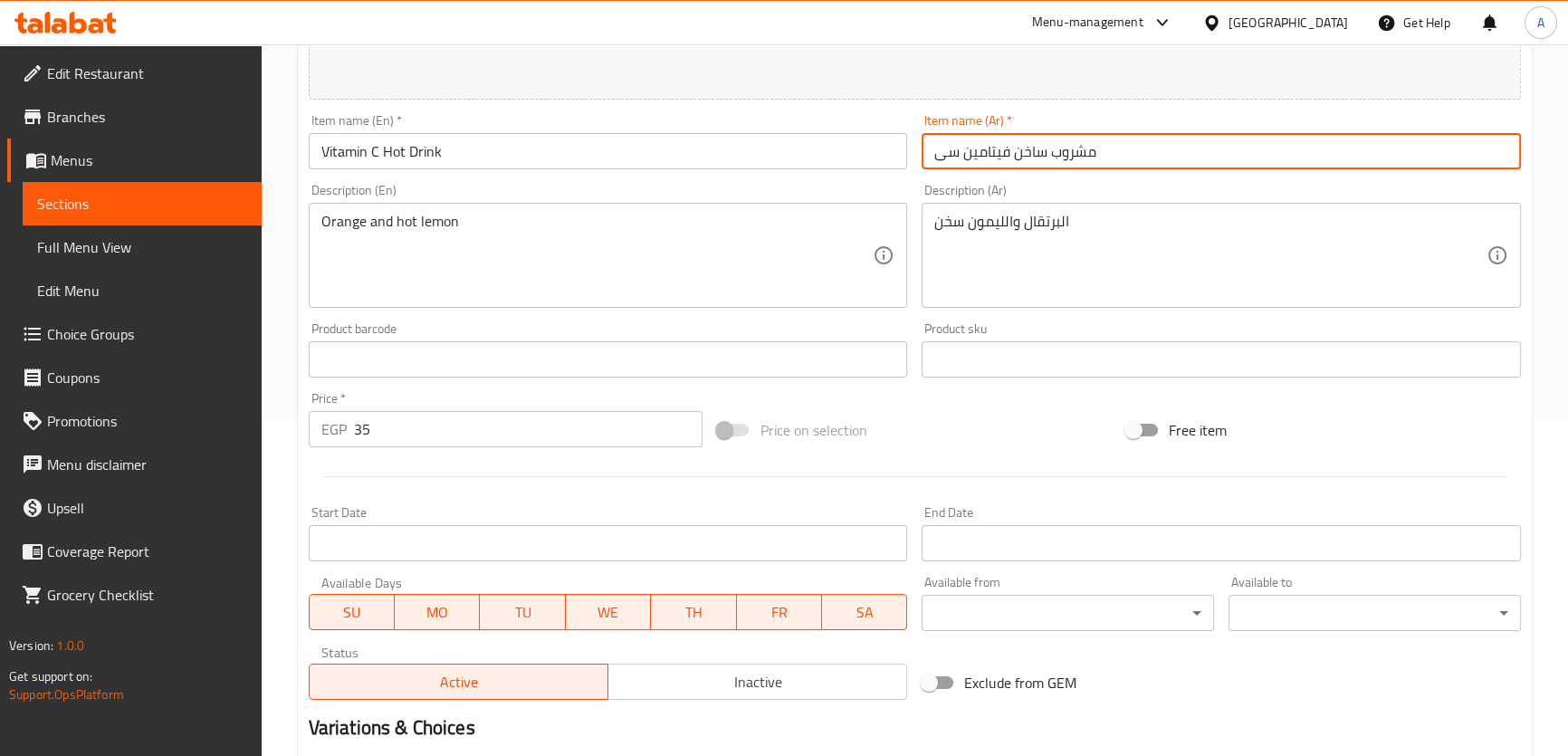
scroll to position [548, 0]
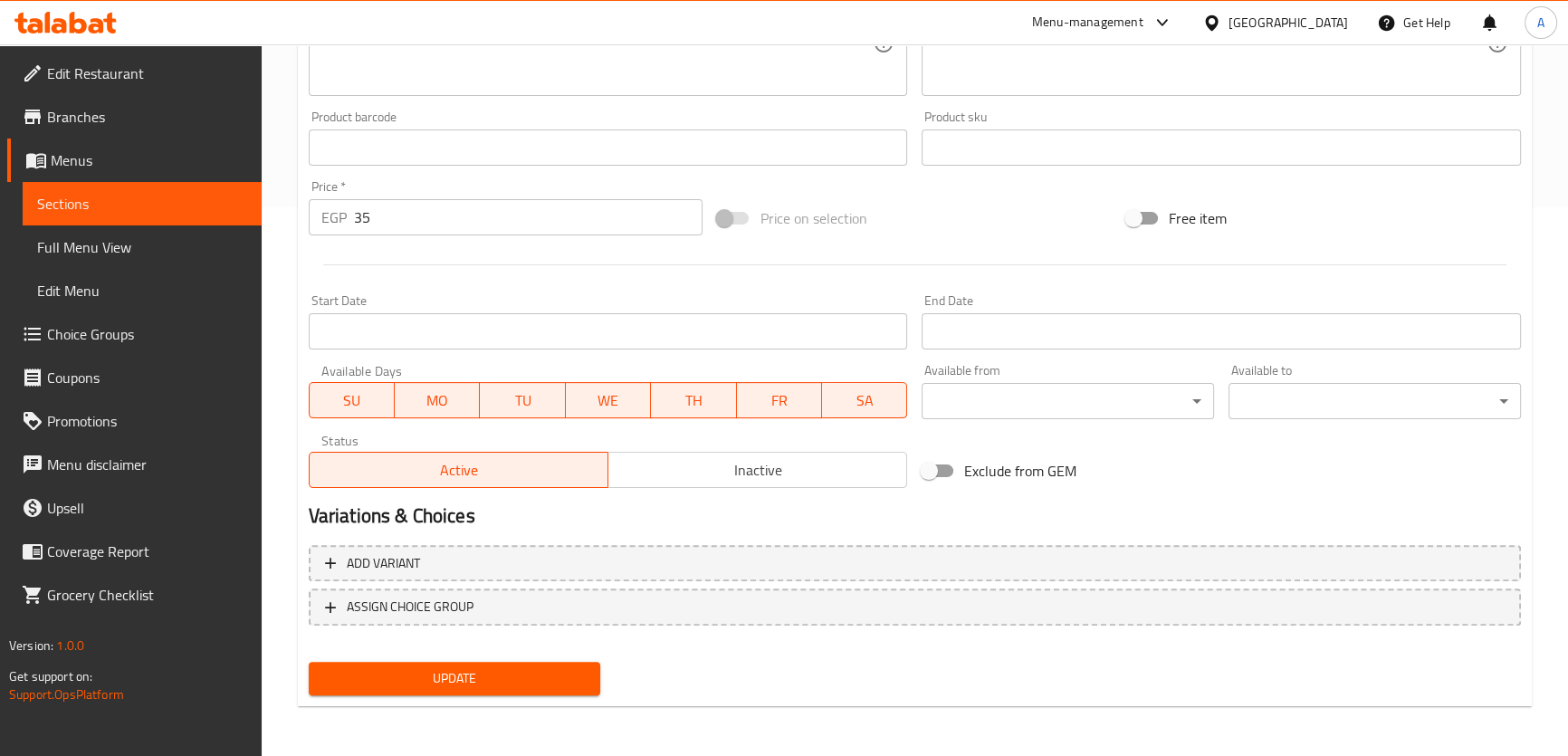
type input "مشروب ساخن فيتامين سى"
click at [469, 684] on span "Update" at bounding box center [455, 678] width 264 height 23
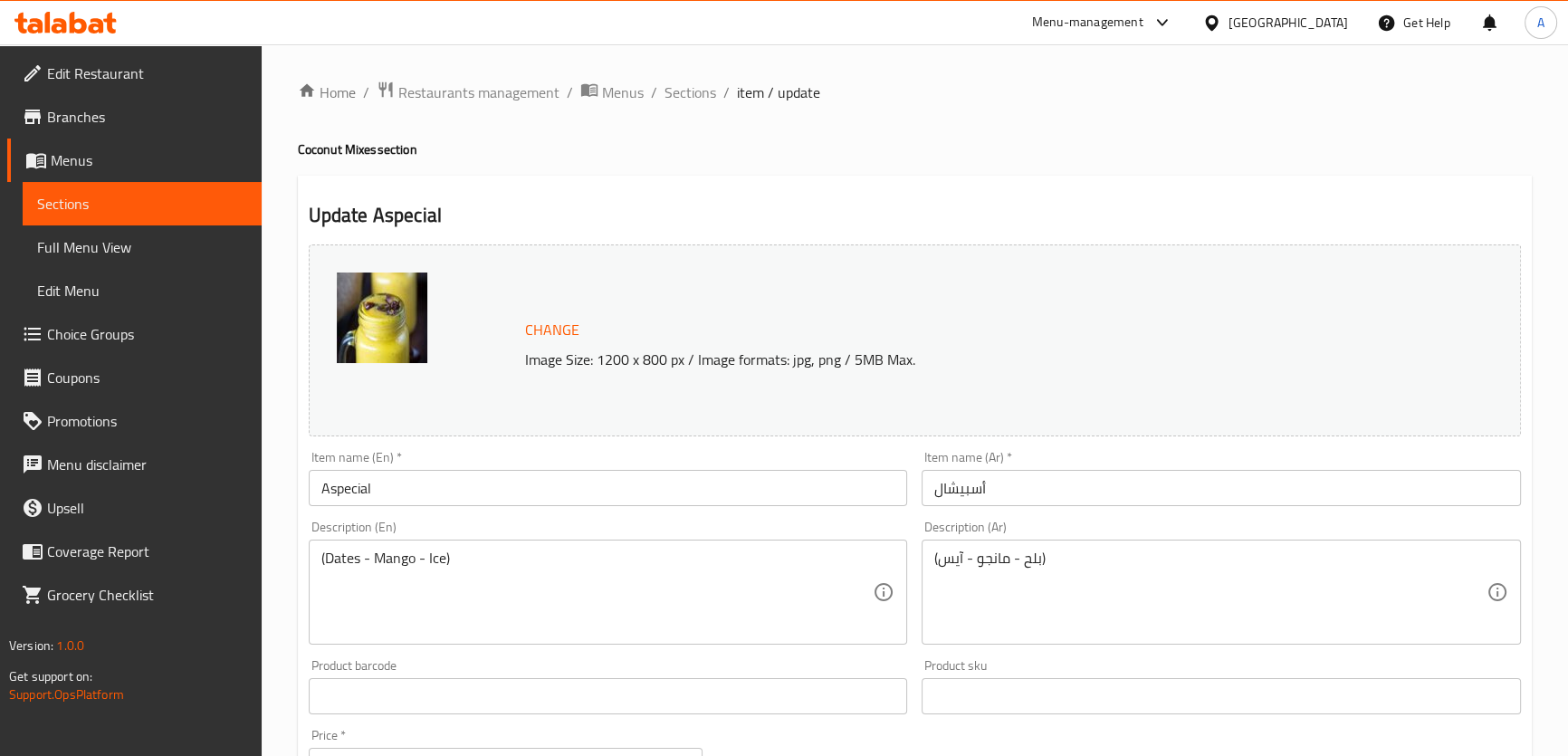
click at [359, 489] on input "Aspecial" at bounding box center [608, 487] width 599 height 36
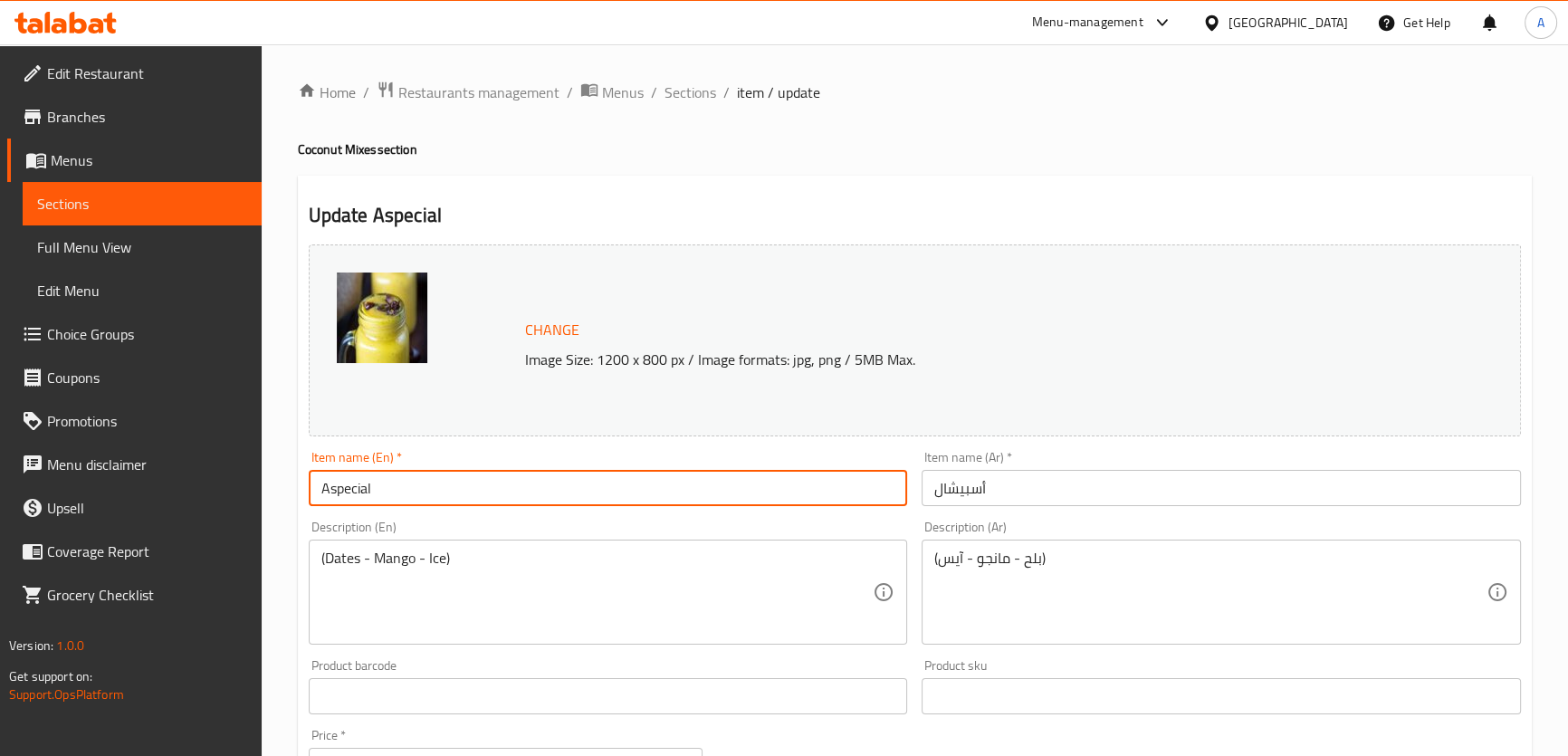
drag, startPoint x: 331, startPoint y: 493, endPoint x: 298, endPoint y: 489, distance: 33.2
click at [298, 489] on div "Update Aspecial Change Image Size: 1200 x 800 px / Image formats: jpg, png / 5M…" at bounding box center [914, 735] width 1233 height 1120
type input "special"
click at [1017, 492] on input "أسبيشال" at bounding box center [1221, 487] width 599 height 36
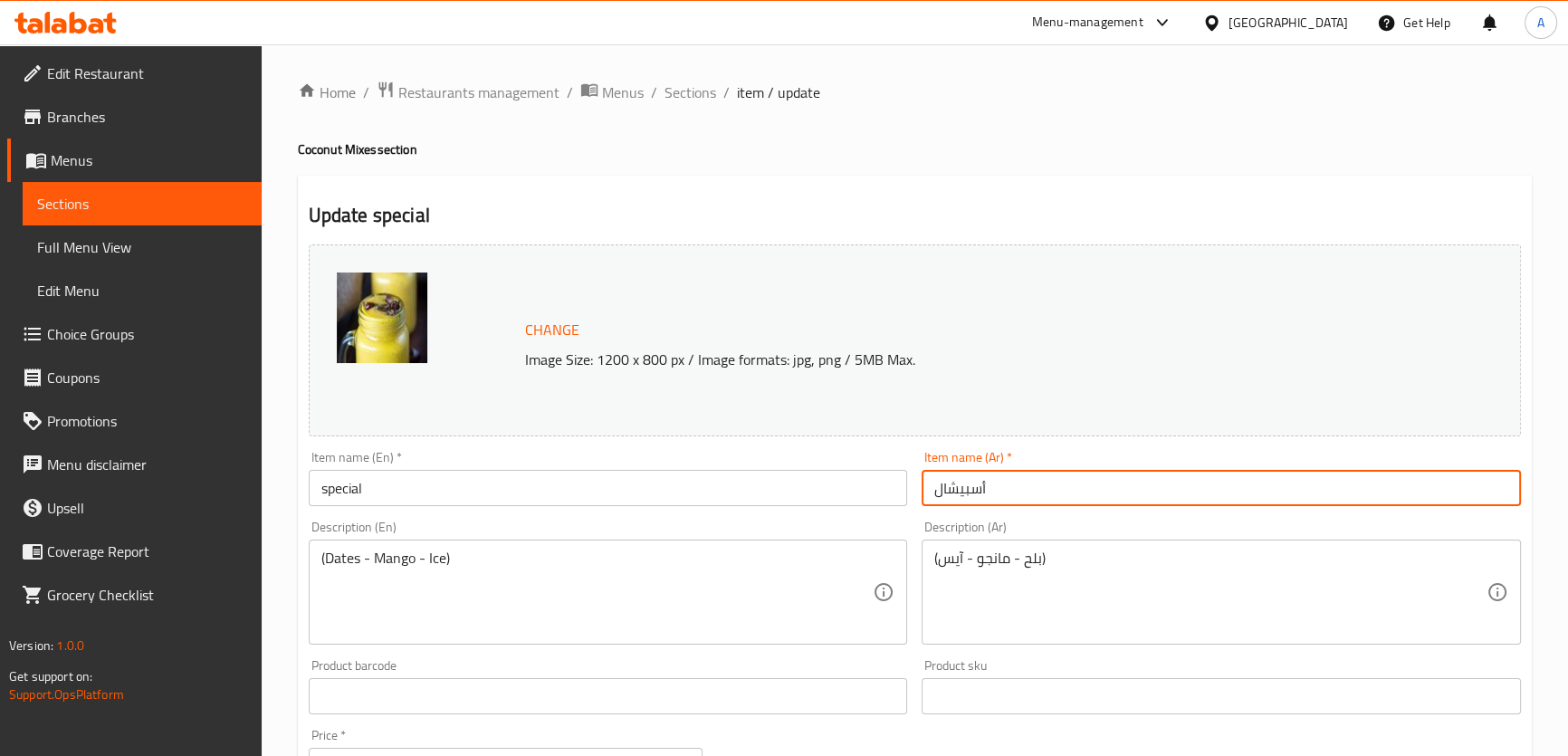
click at [1017, 492] on input "أسبيشال" at bounding box center [1221, 487] width 599 height 36
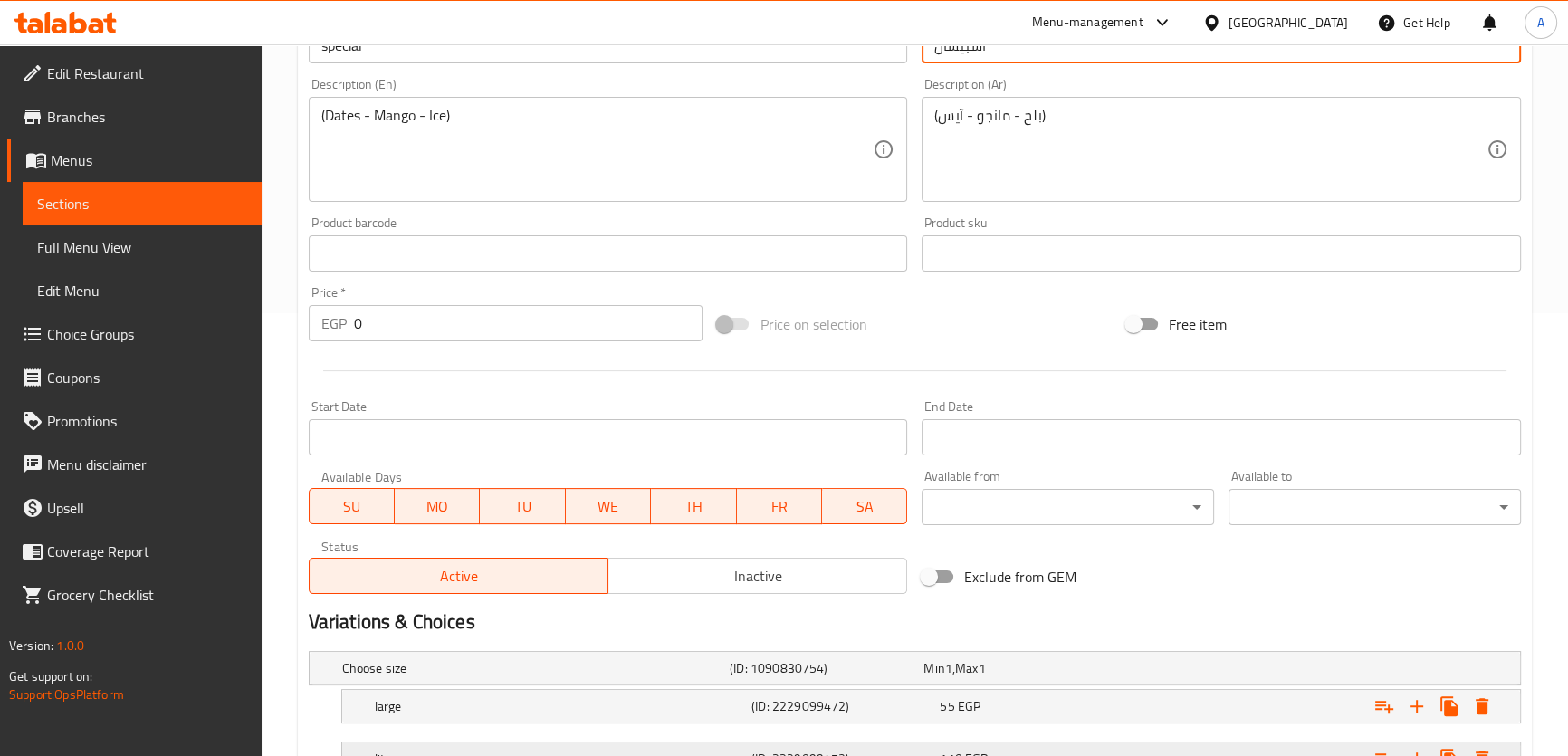
scroll to position [546, 0]
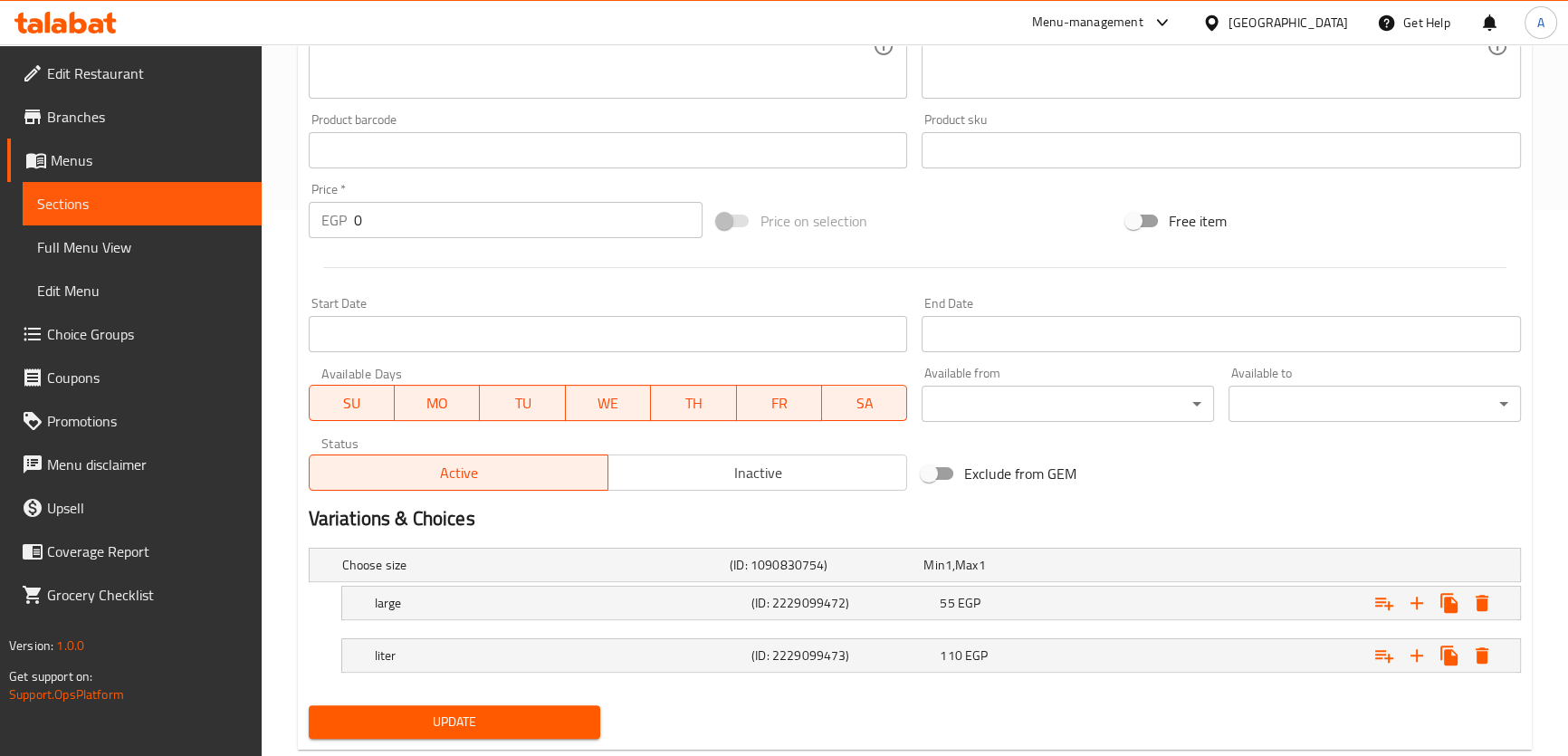
click at [543, 725] on span "Update" at bounding box center [455, 722] width 264 height 23
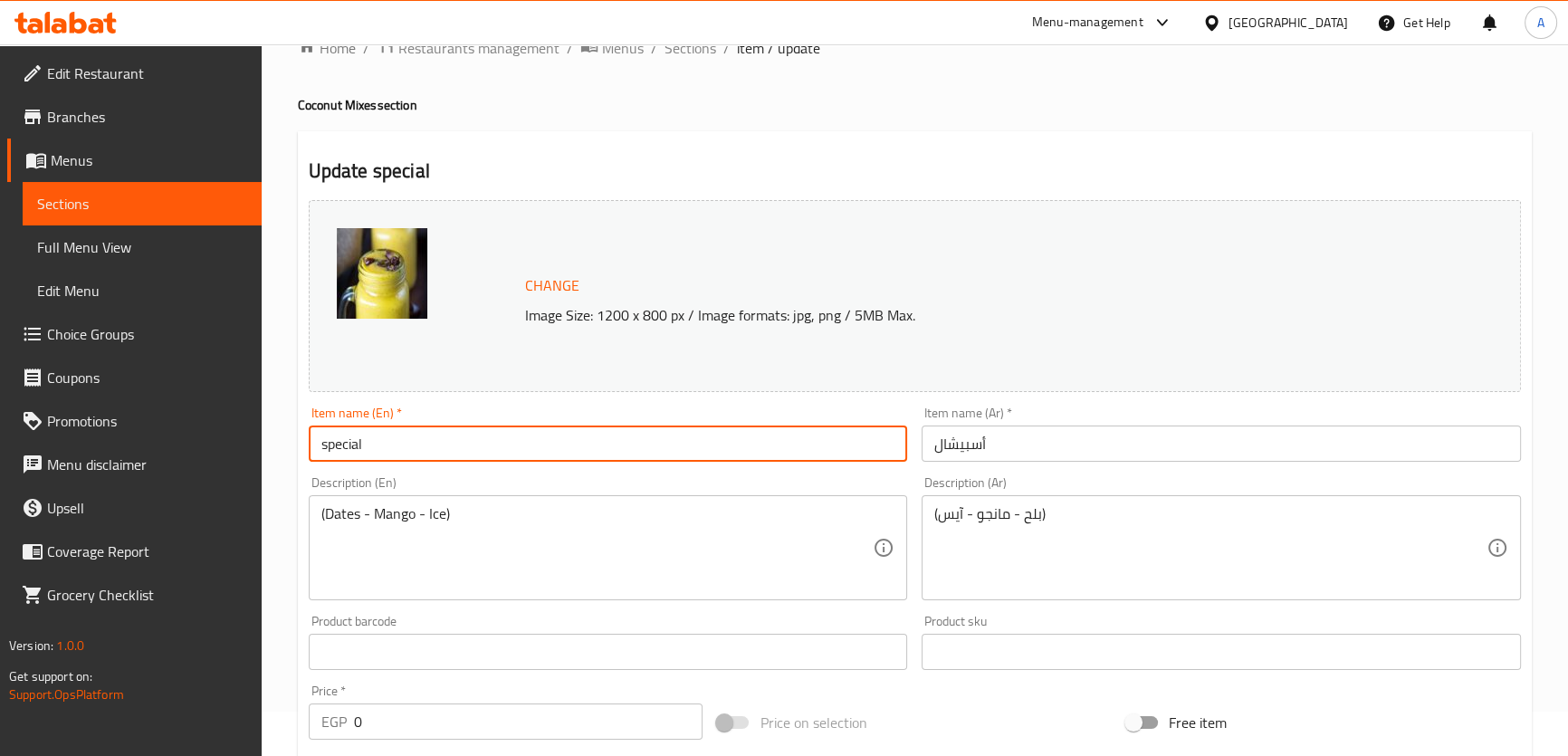
click at [374, 435] on input "special" at bounding box center [608, 443] width 599 height 36
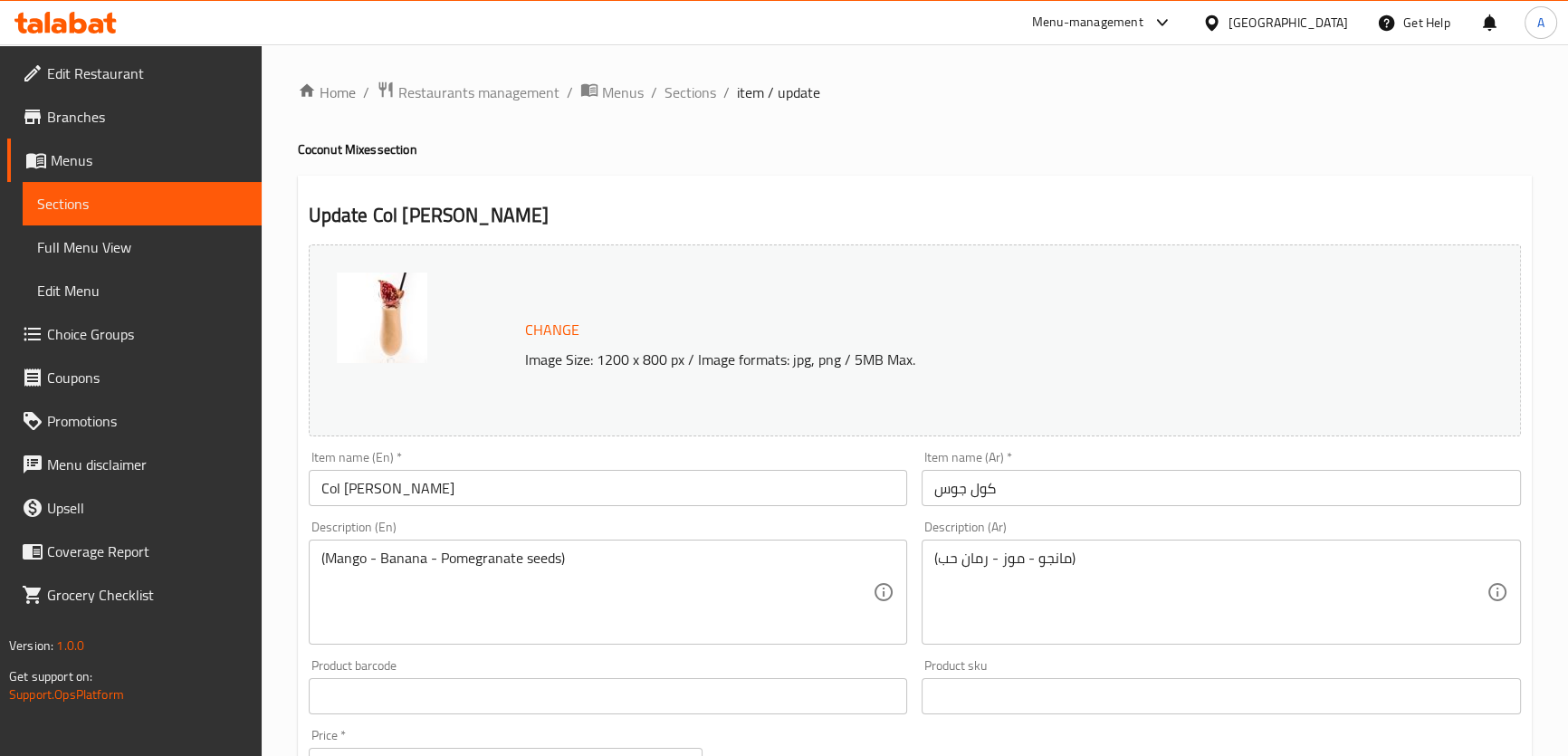
click at [334, 482] on input "Col [PERSON_NAME]" at bounding box center [608, 487] width 599 height 36
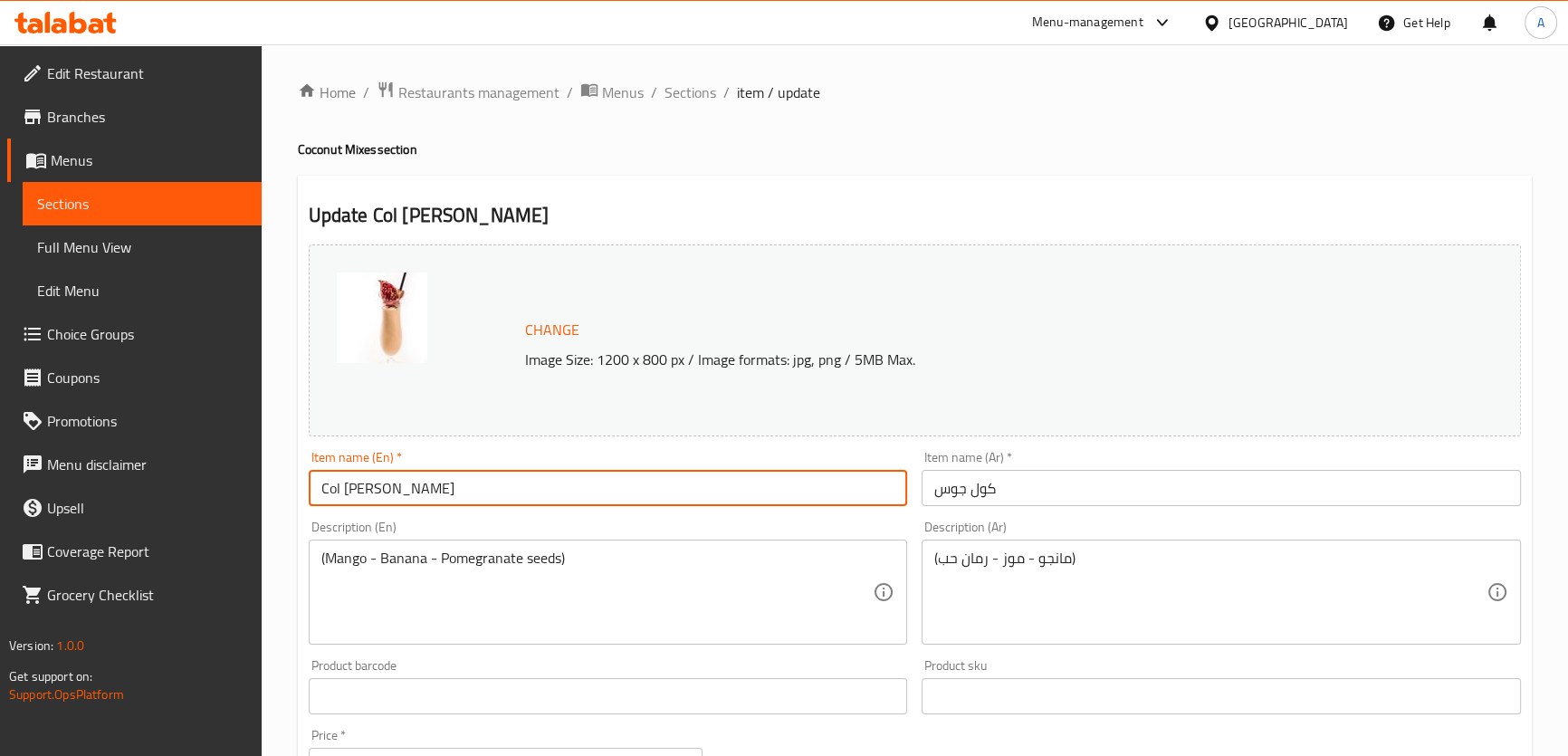
click at [334, 482] on input "Col [PERSON_NAME]" at bounding box center [608, 487] width 599 height 36
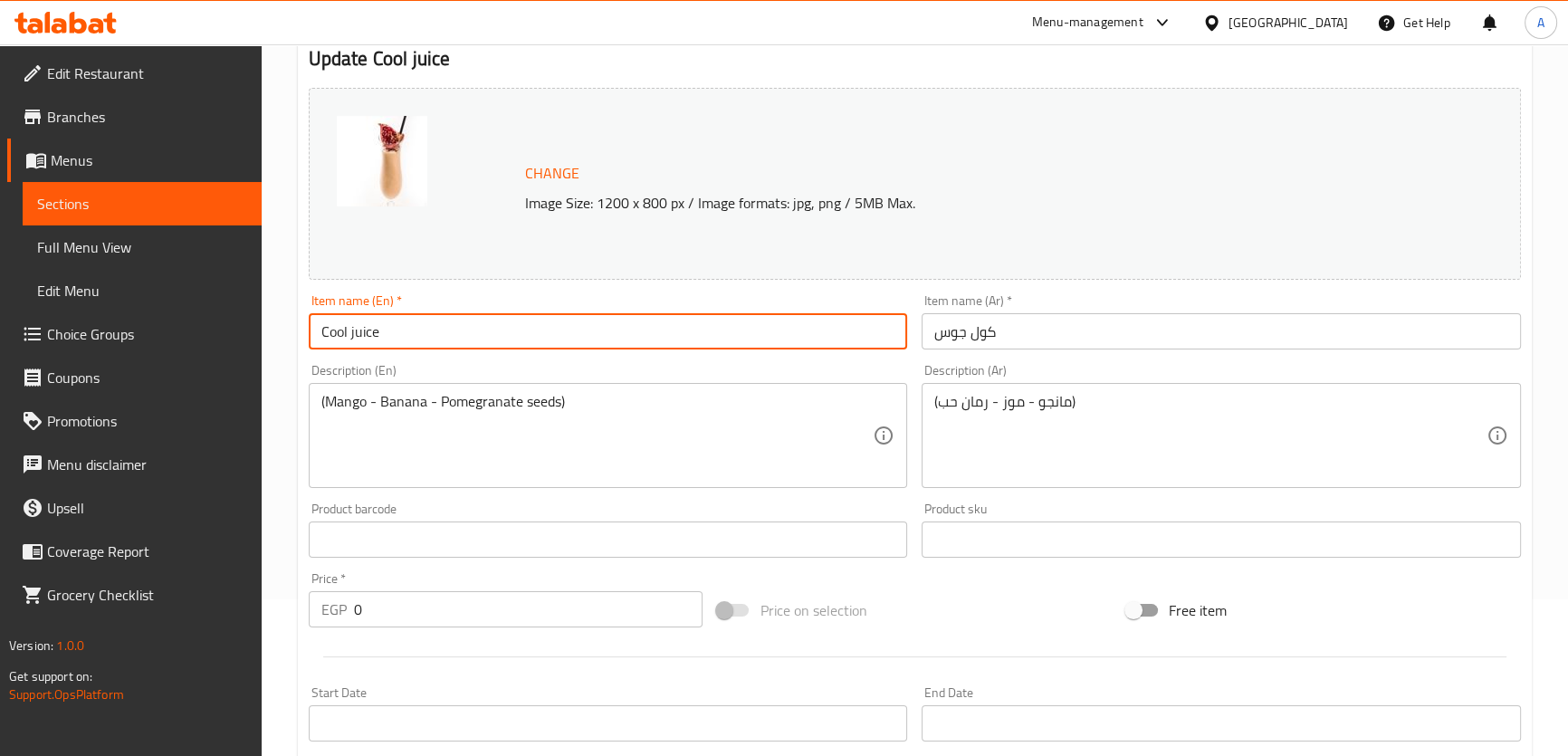
scroll to position [589, 0]
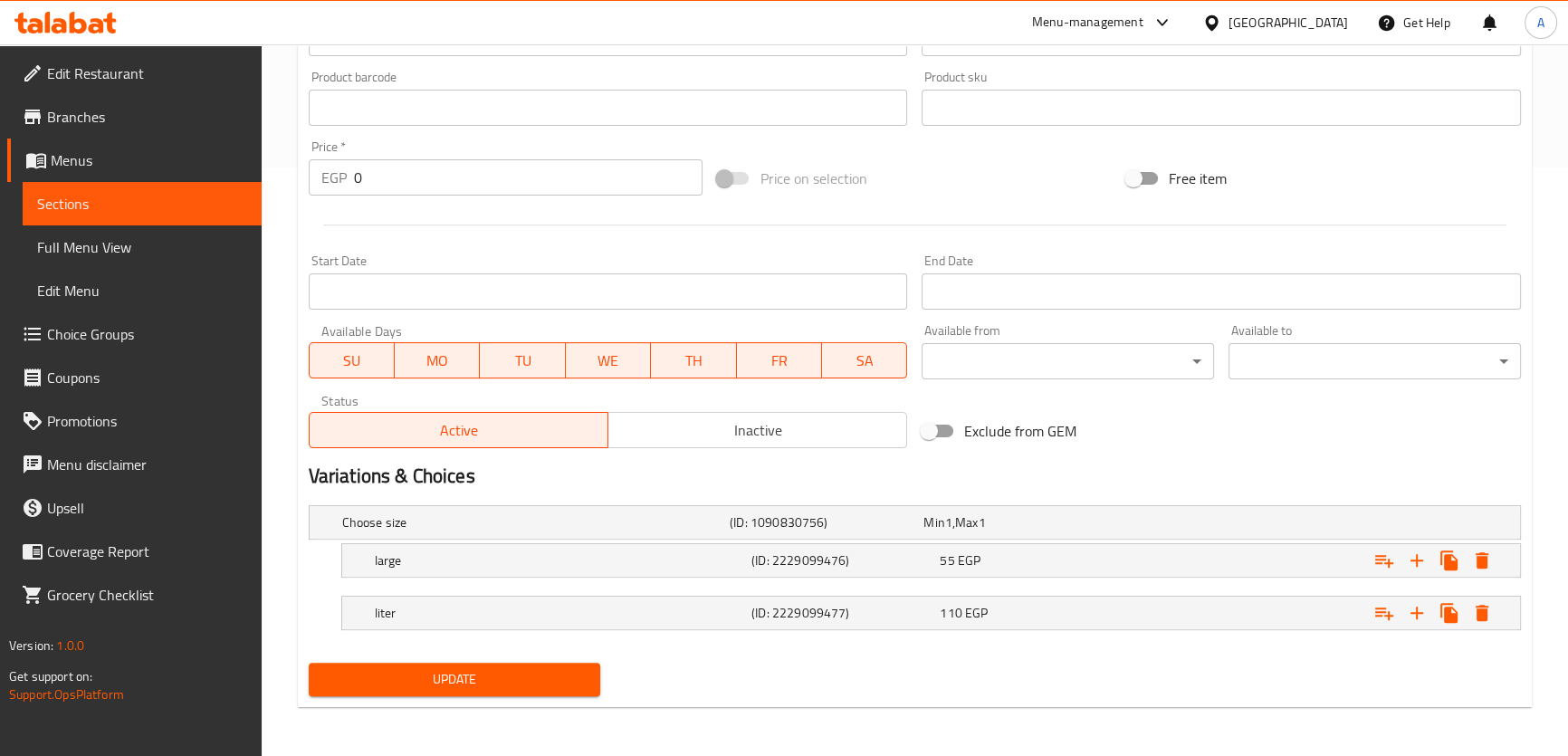
type input "Cool juice"
click at [498, 686] on span "Update" at bounding box center [455, 679] width 264 height 23
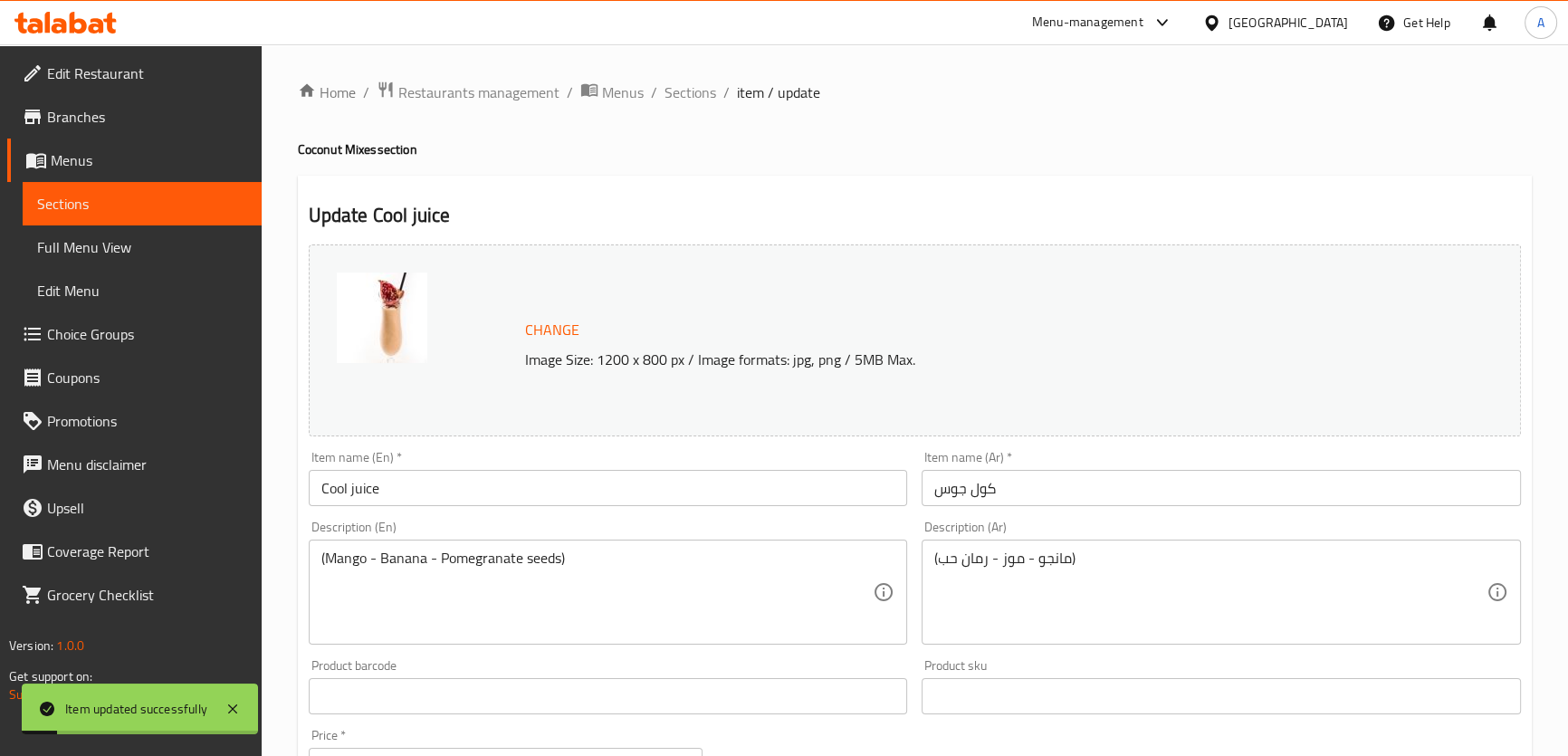
click at [357, 493] on input "Cool juice" at bounding box center [608, 487] width 599 height 36
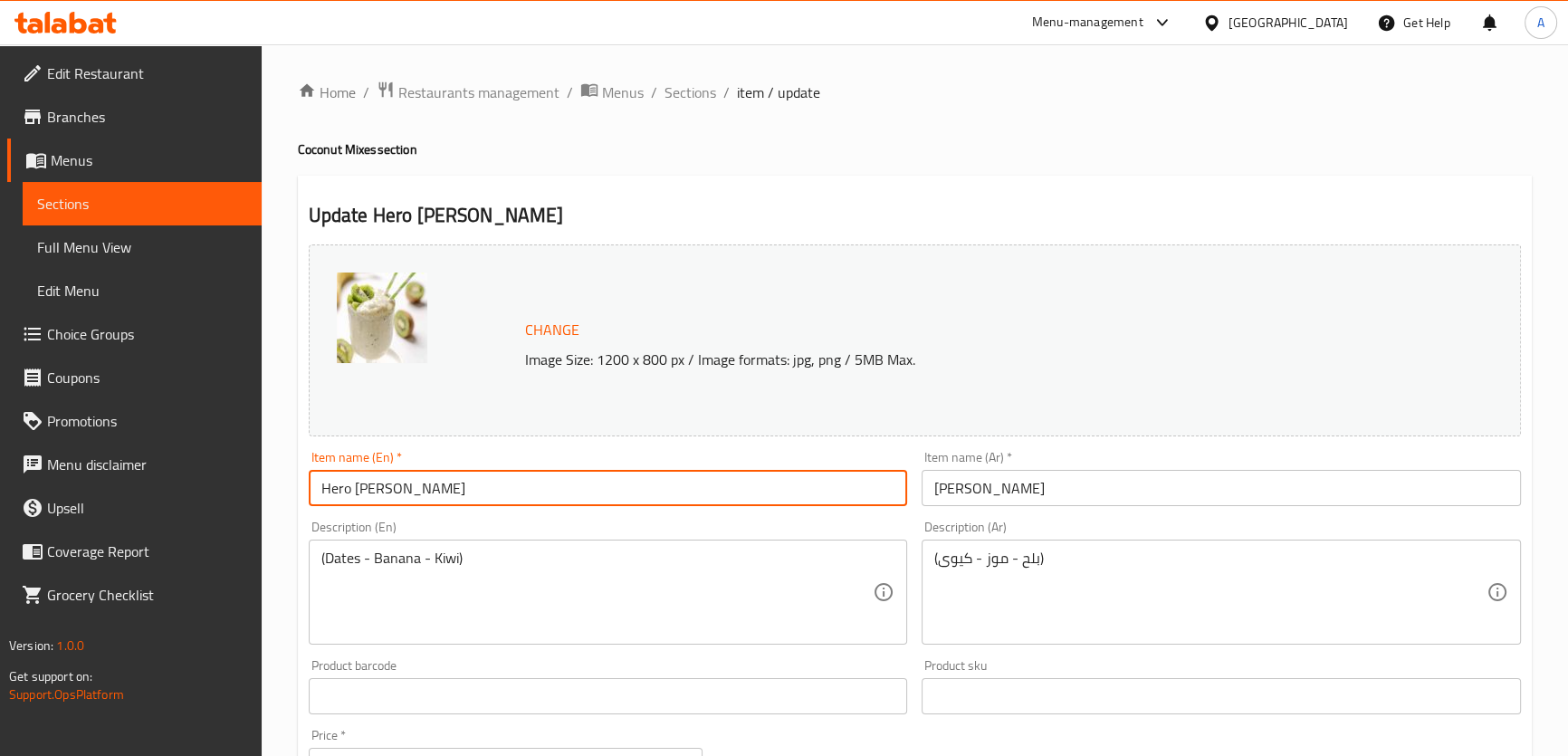
click at [375, 482] on input "Hero Jos" at bounding box center [608, 487] width 599 height 36
paste input "juice"
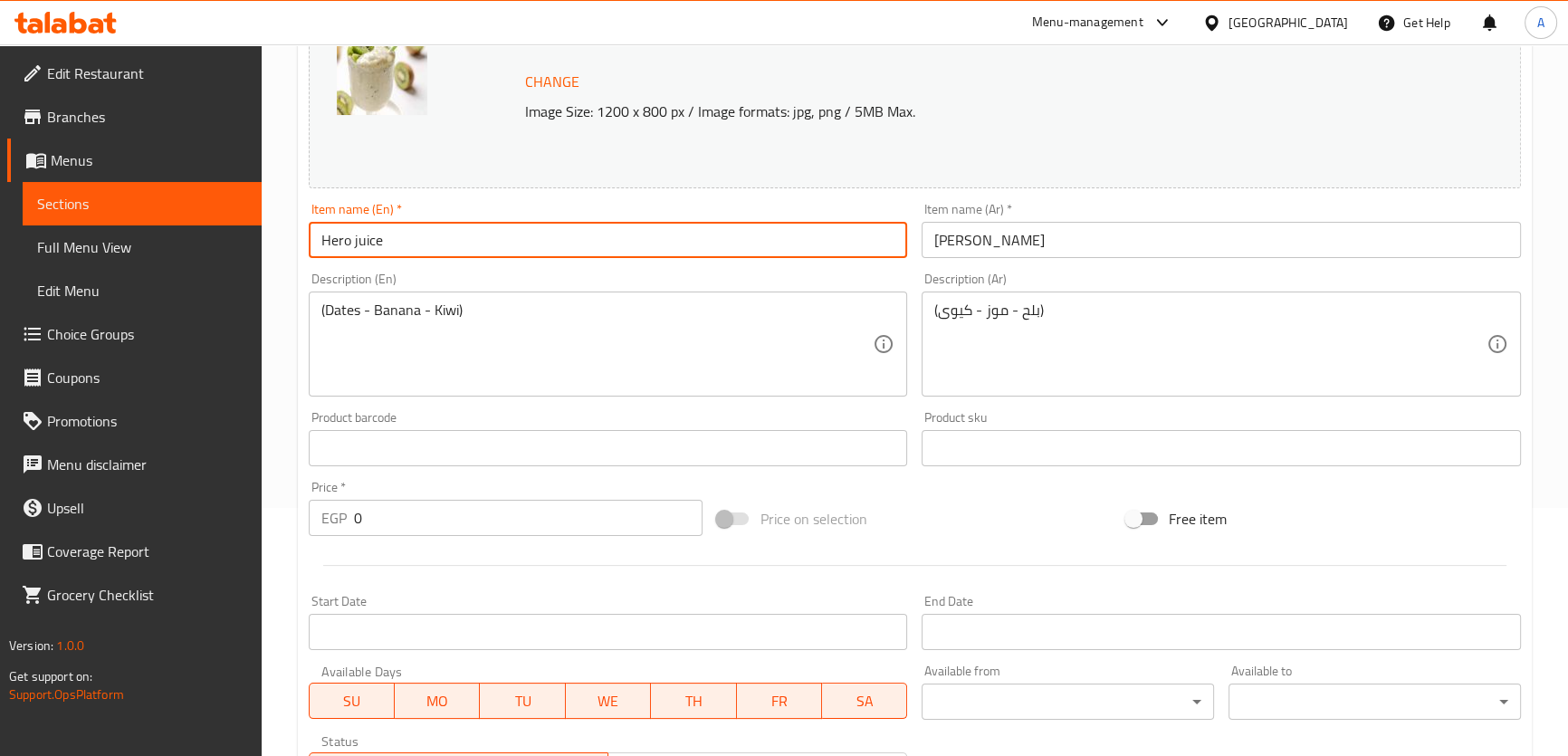
scroll to position [589, 0]
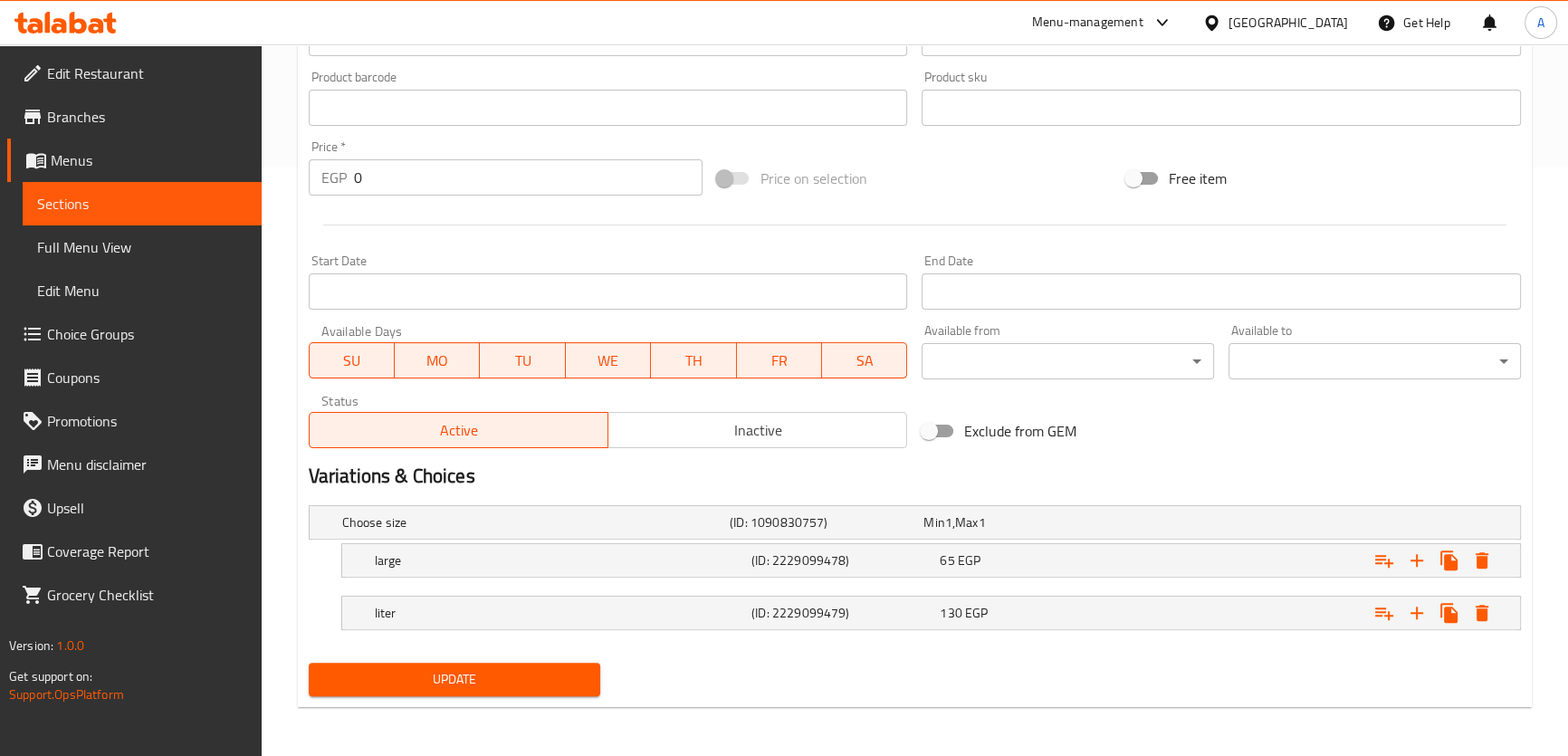
type input "Hero juice"
click at [498, 662] on button "Update" at bounding box center [455, 679] width 292 height 33
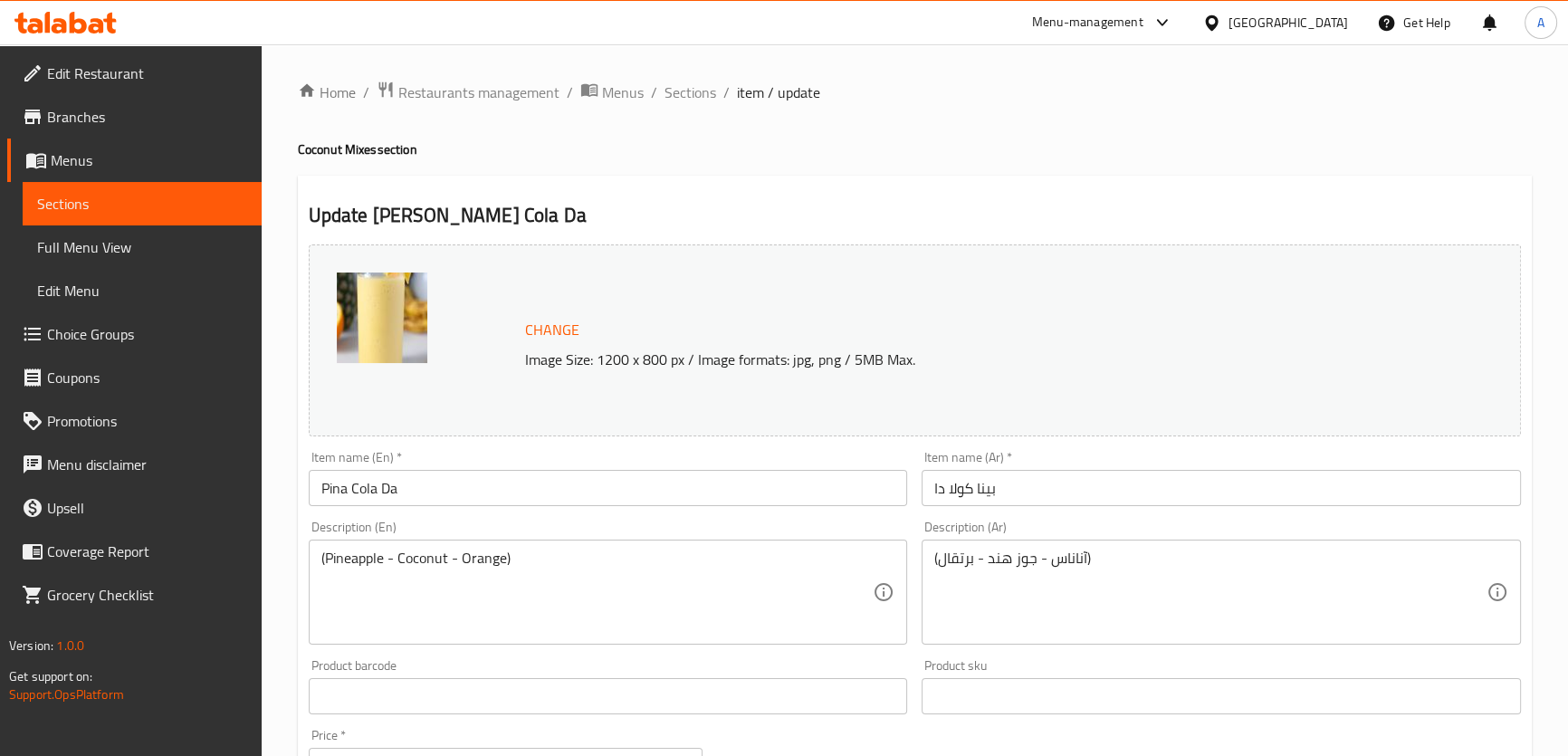
click at [391, 491] on input "Pina Cola Da" at bounding box center [608, 487] width 599 height 36
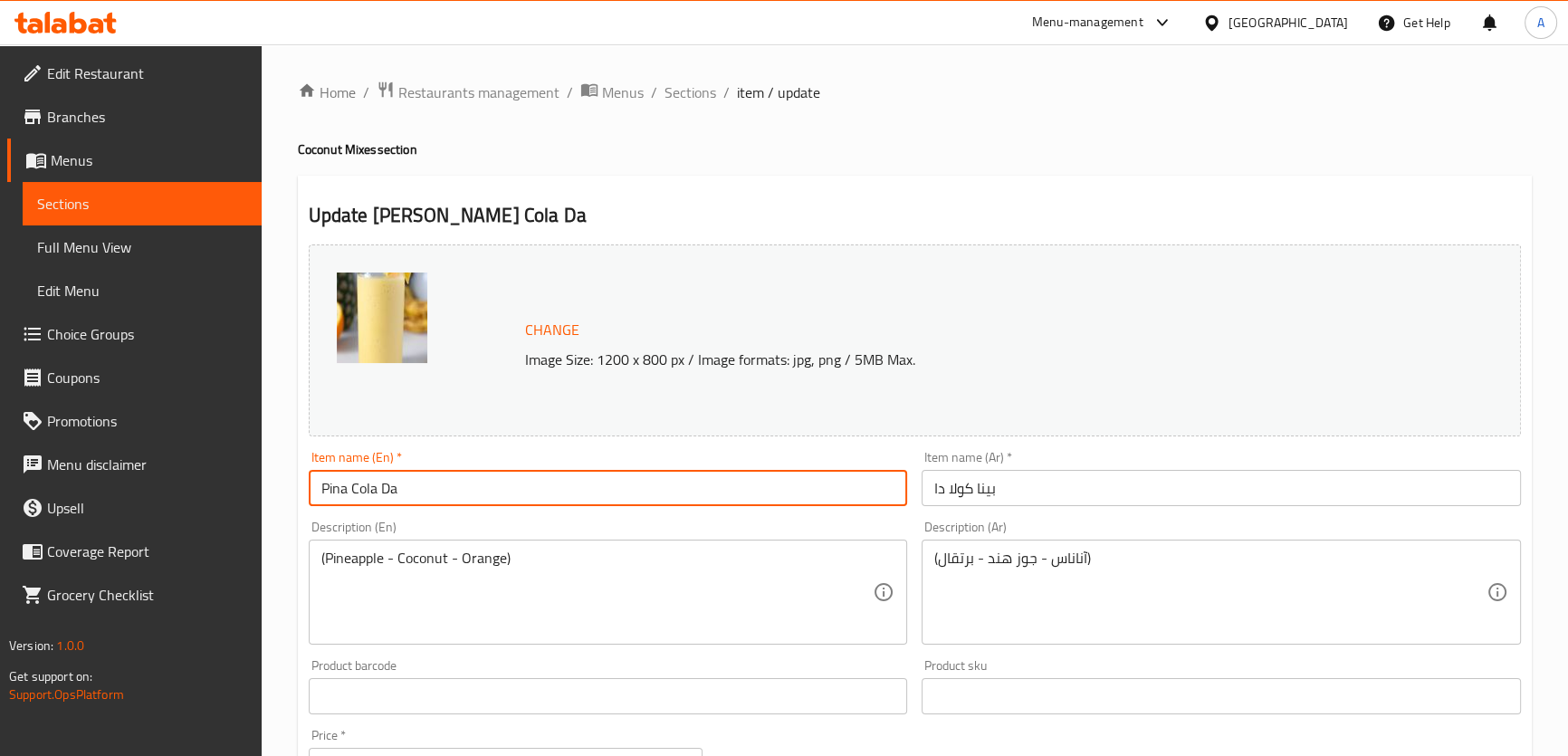
click at [391, 491] on input "Pina Cola Da" at bounding box center [608, 487] width 599 height 36
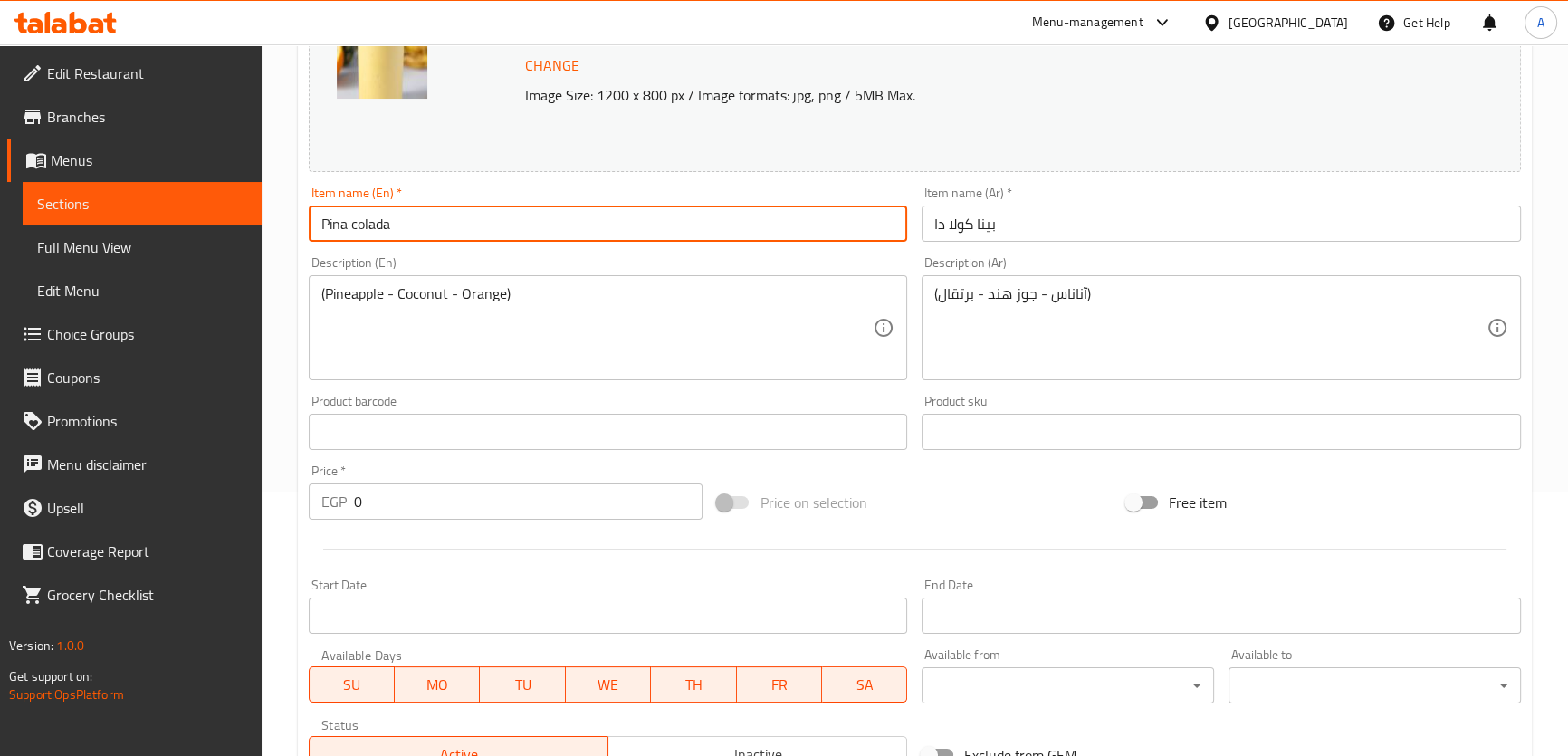
type input "Pina colada"
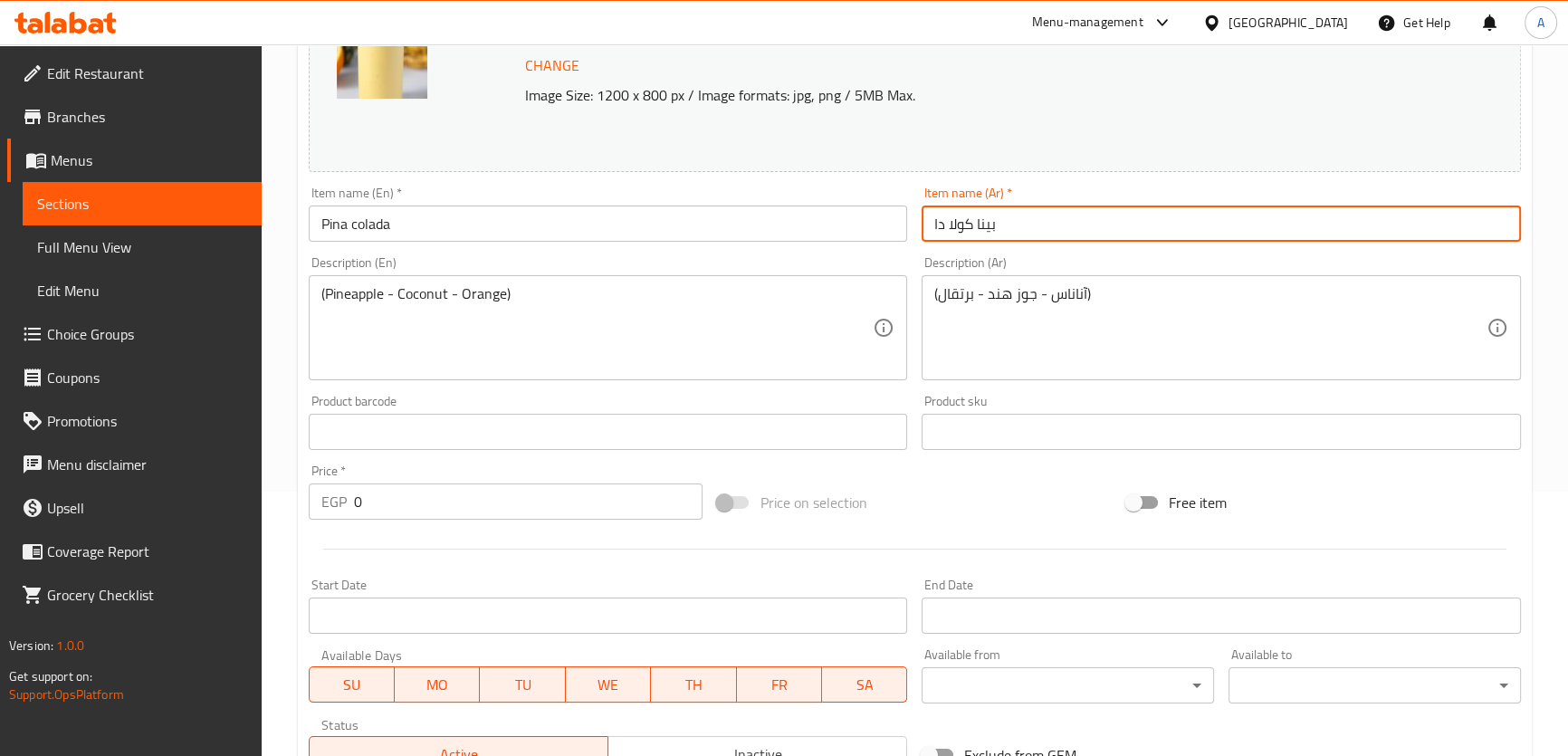
click at [942, 227] on input "بينا كولا دا" at bounding box center [1221, 223] width 599 height 36
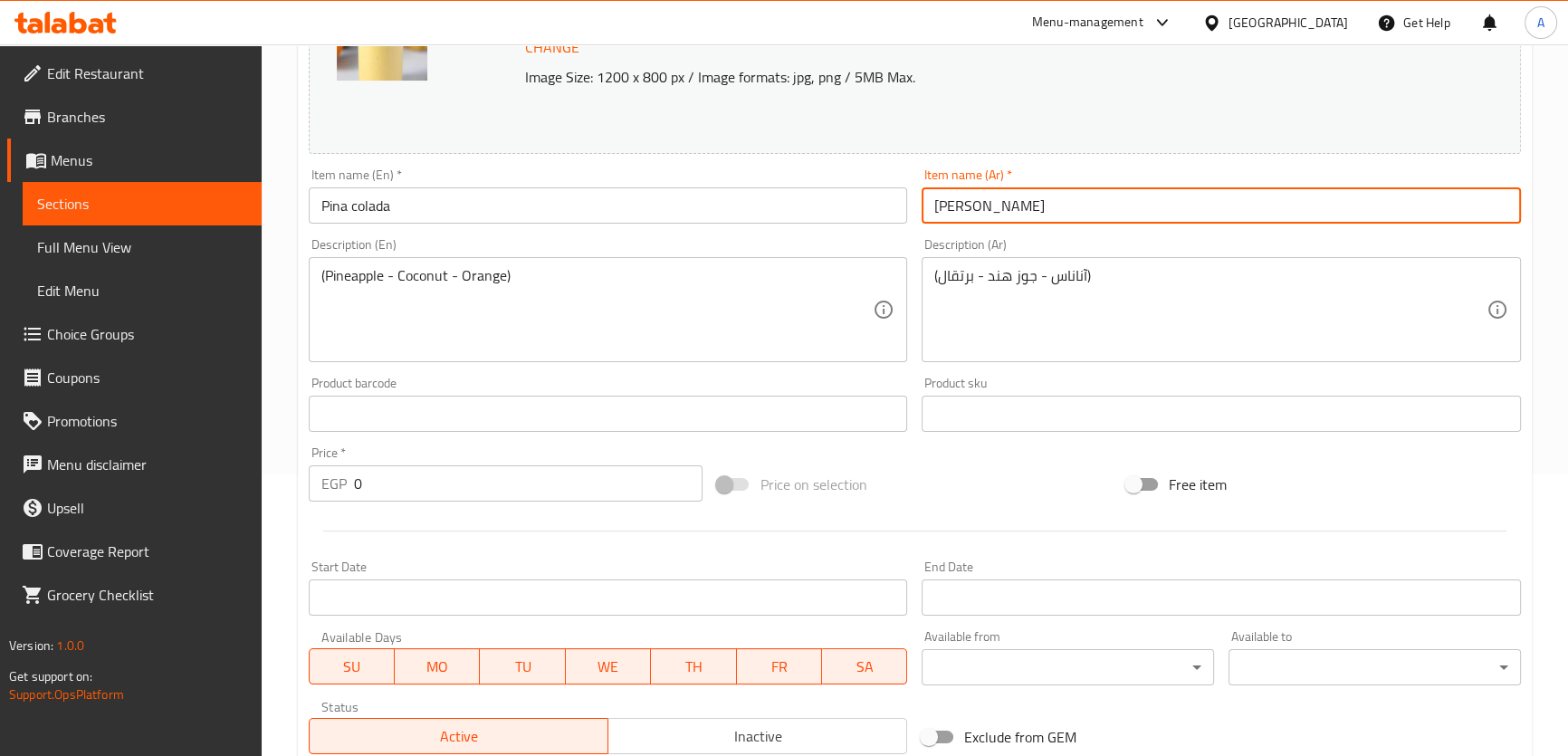
scroll to position [295, 0]
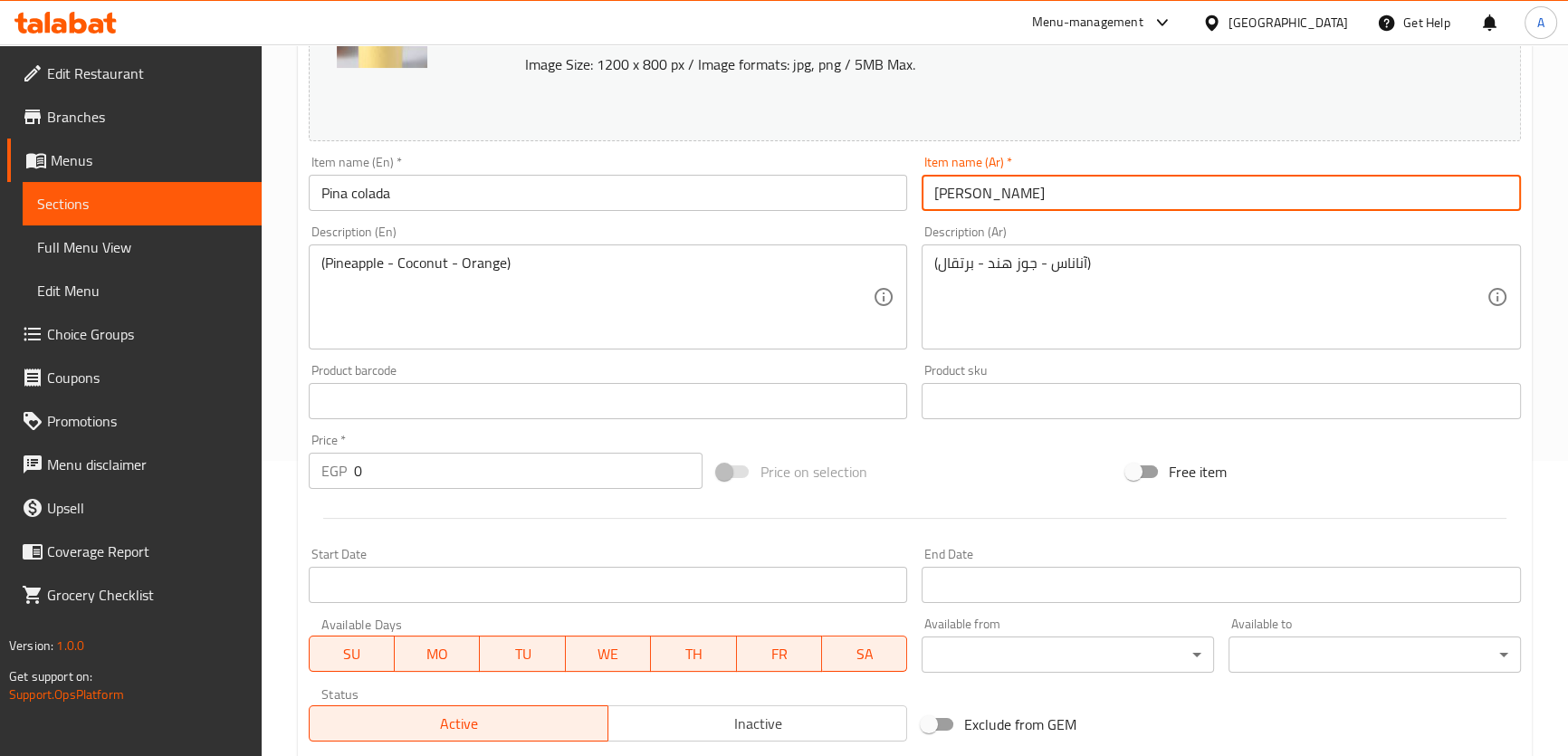
type input "بينا كولادا"
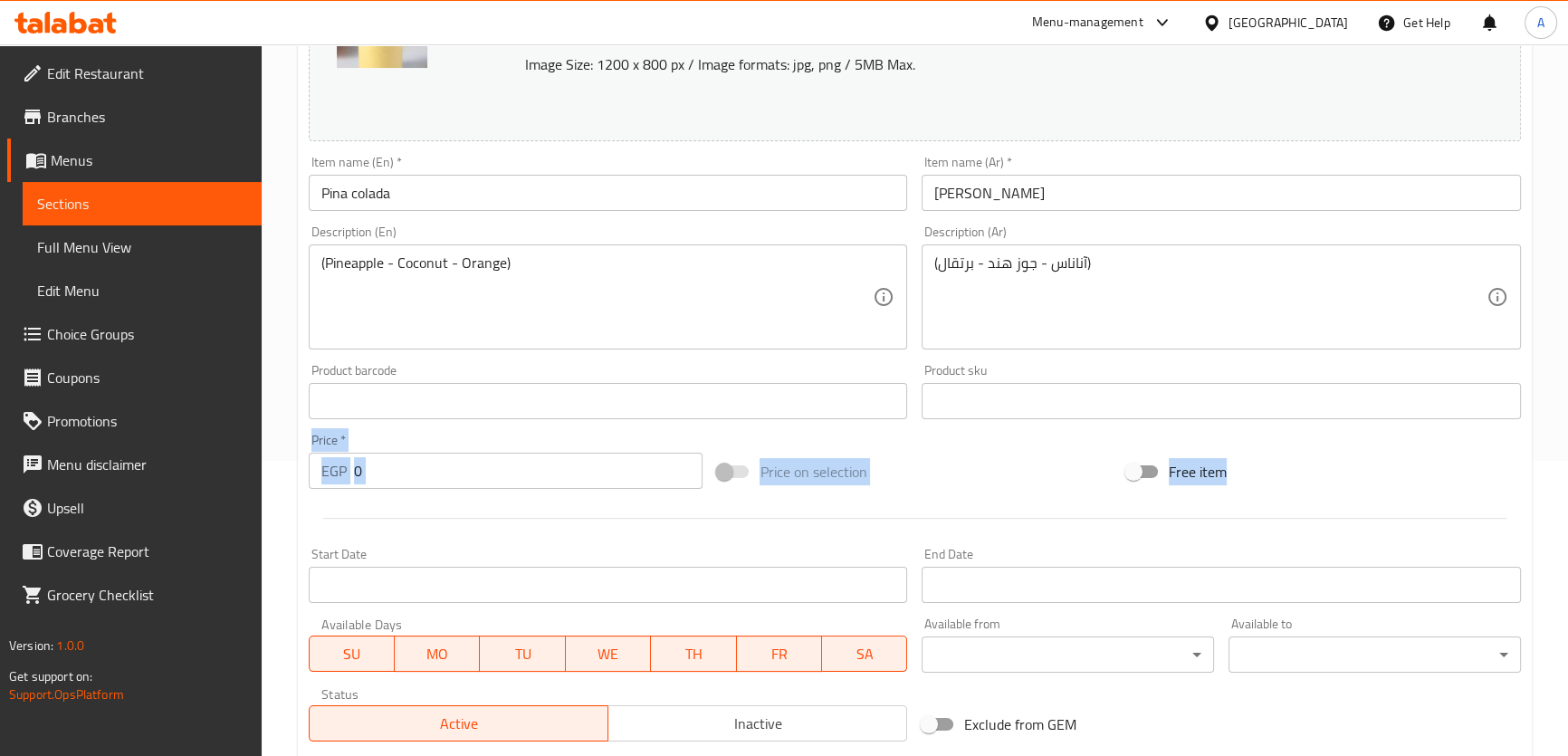
drag, startPoint x: 1579, startPoint y: 471, endPoint x: 1187, endPoint y: 634, distance: 424.5
click at [1567, 461] on html "​ Menu-management Egypt Get Help A Edit Restaurant Branches Menus Sections Full…" at bounding box center [784, 83] width 1568 height 756
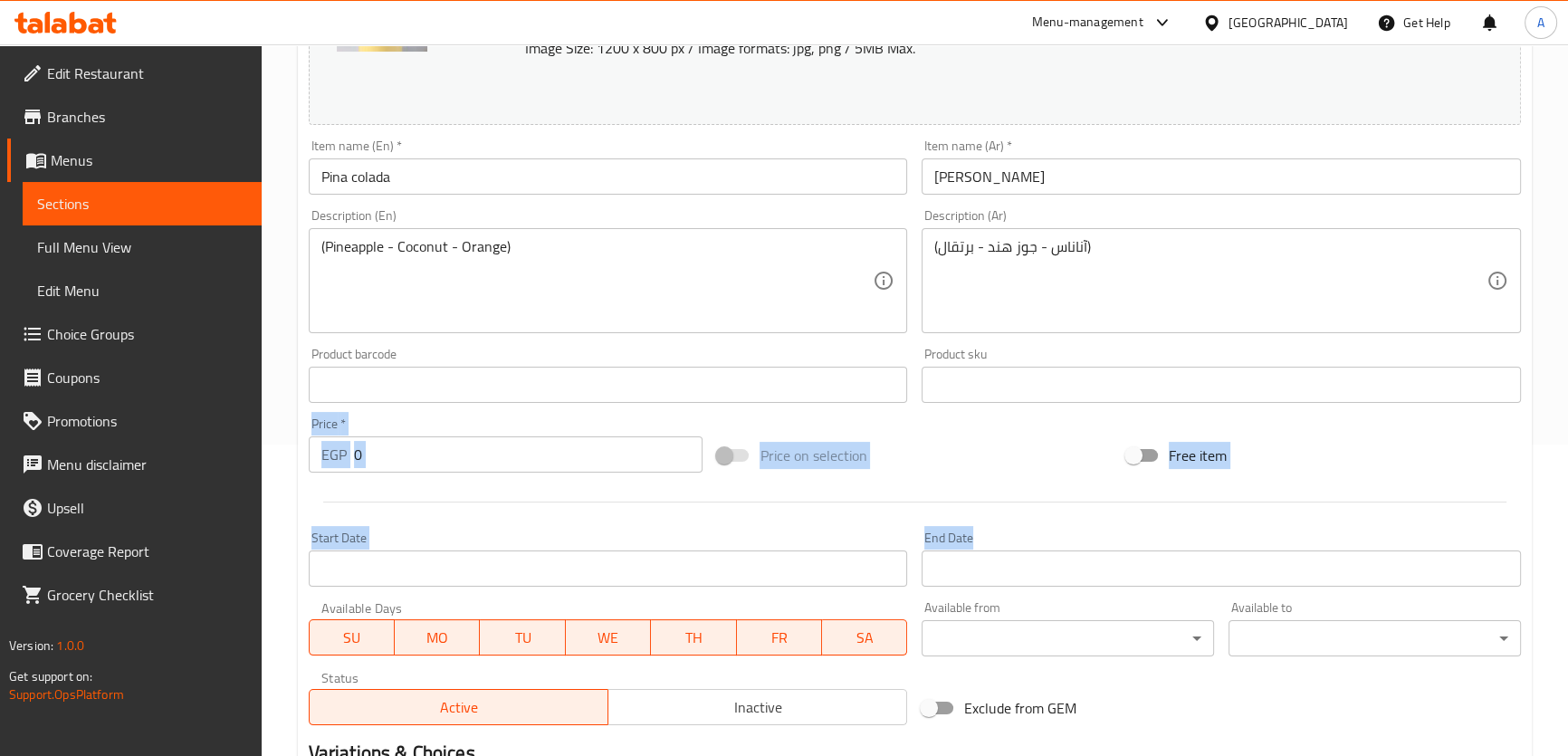
scroll to position [589, 0]
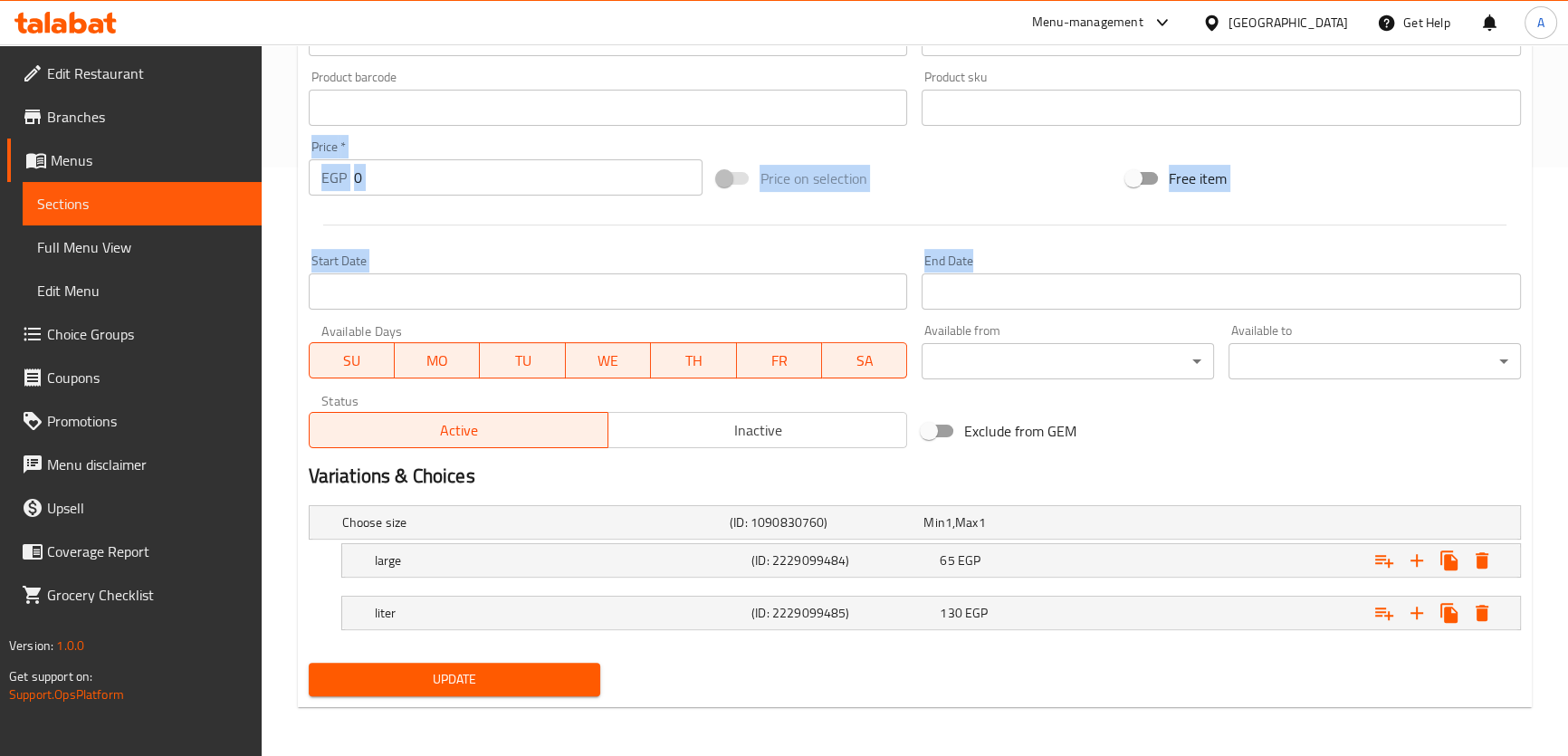
click at [468, 669] on span "Update" at bounding box center [455, 679] width 264 height 23
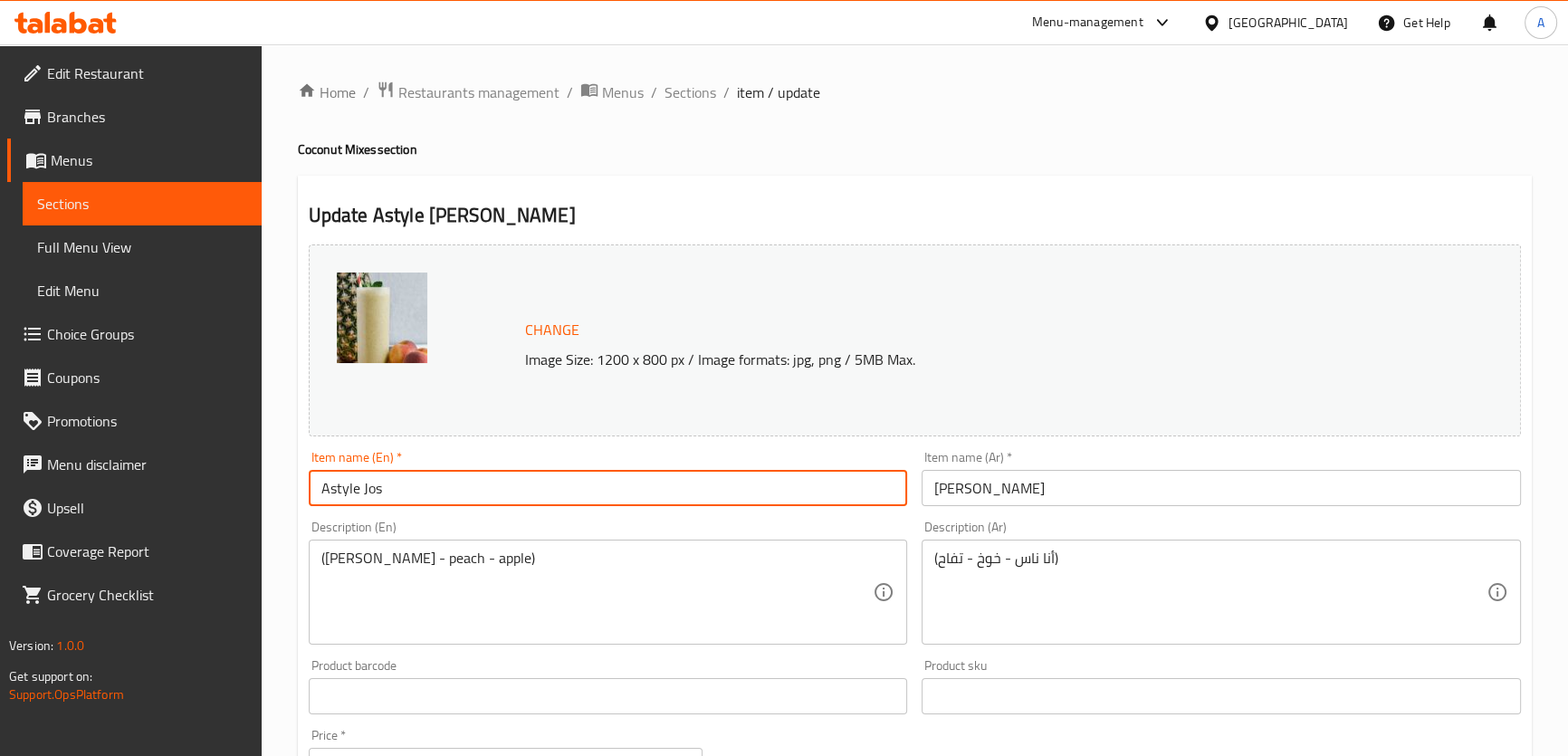
drag, startPoint x: 332, startPoint y: 483, endPoint x: 312, endPoint y: 479, distance: 20.4
click at [313, 478] on input "Astyle Jos" at bounding box center [608, 487] width 599 height 36
click at [353, 501] on input "Astyle Jos" at bounding box center [608, 487] width 599 height 36
drag, startPoint x: 322, startPoint y: 487, endPoint x: 336, endPoint y: 489, distance: 14.1
click at [336, 489] on input "Astyle Jos" at bounding box center [608, 487] width 599 height 36
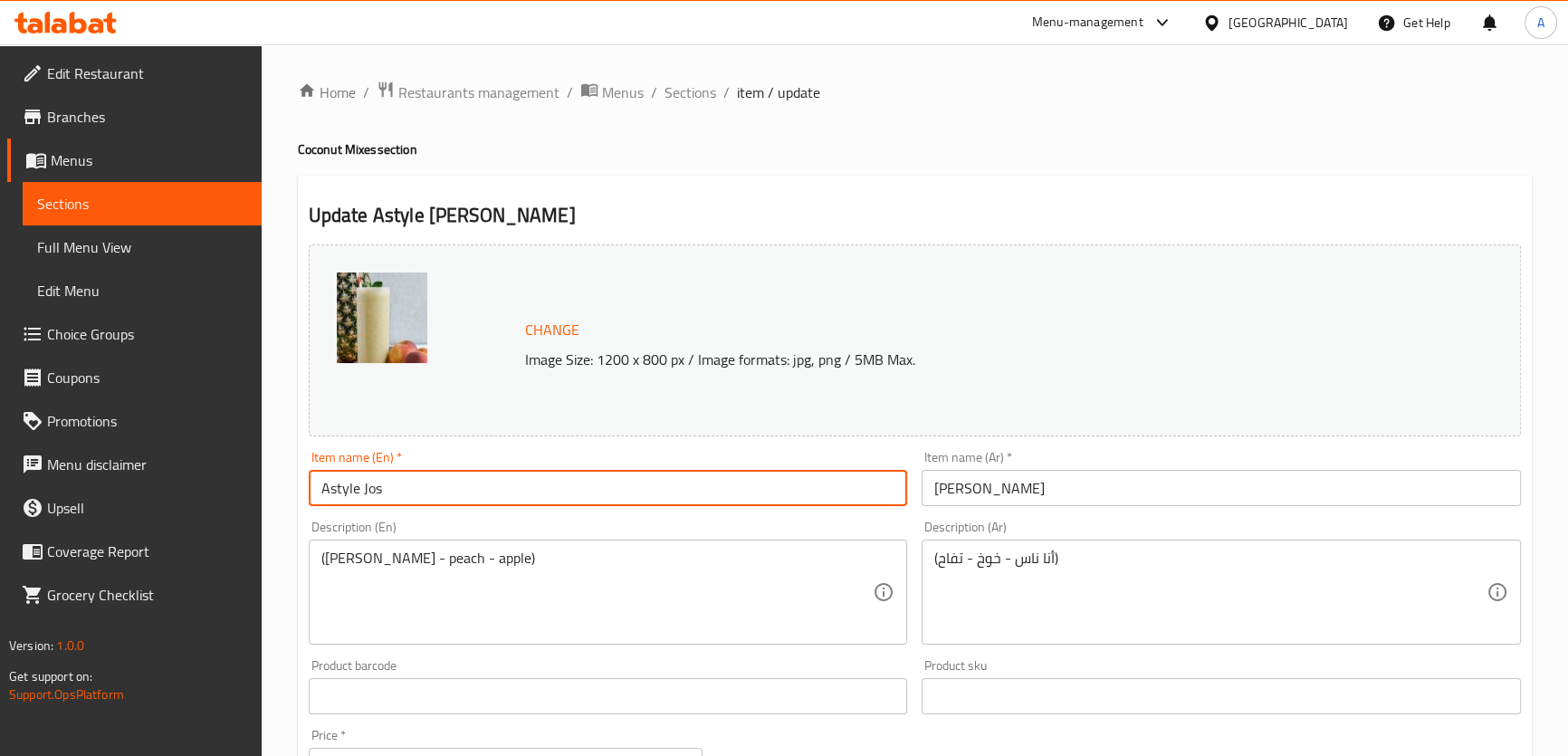
drag, startPoint x: 330, startPoint y: 488, endPoint x: 308, endPoint y: 484, distance: 22.4
click at [309, 484] on input "Astyle Jos" at bounding box center [608, 487] width 599 height 36
click at [358, 492] on input "style Jos" at bounding box center [608, 487] width 599 height 36
paste input "A"
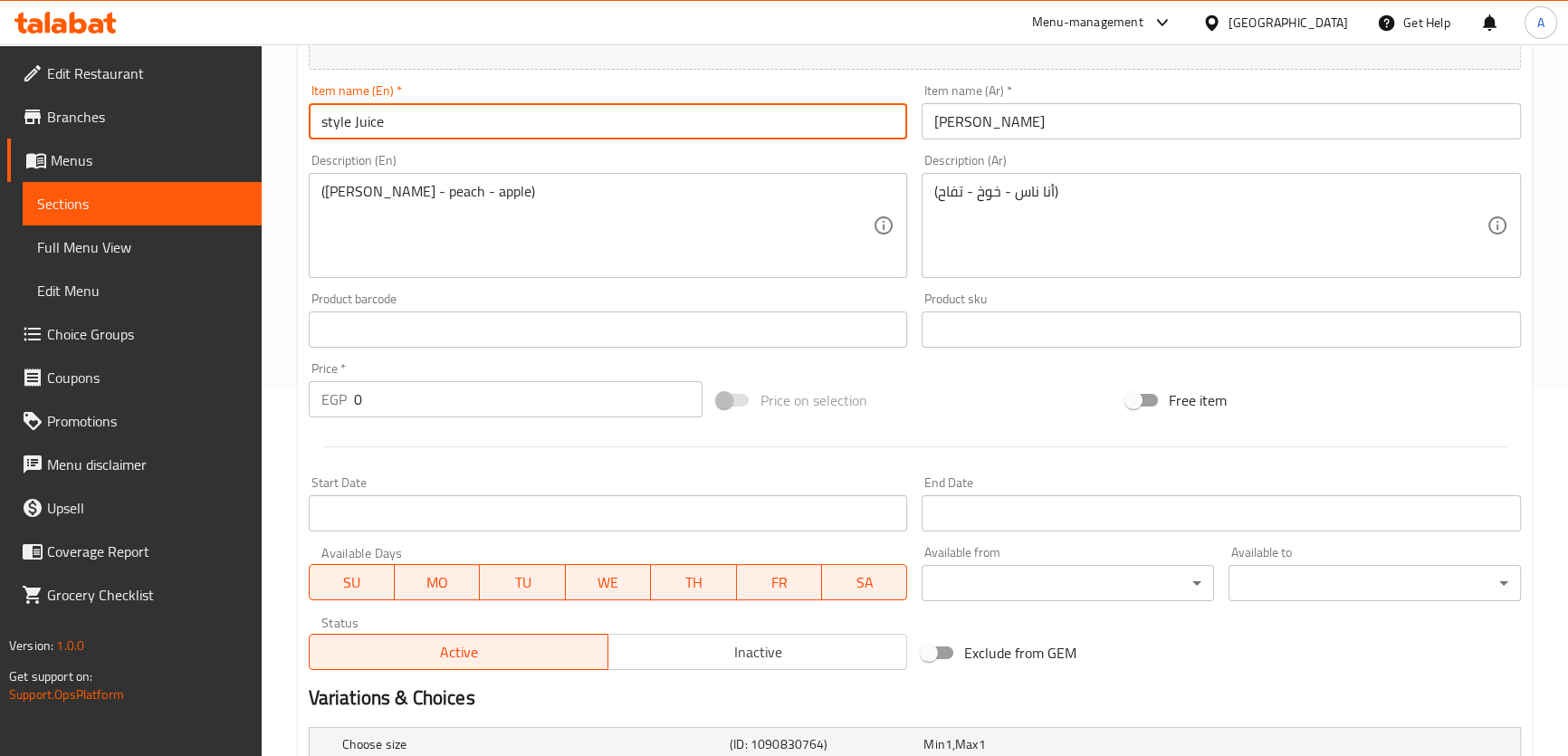
scroll to position [398, 0]
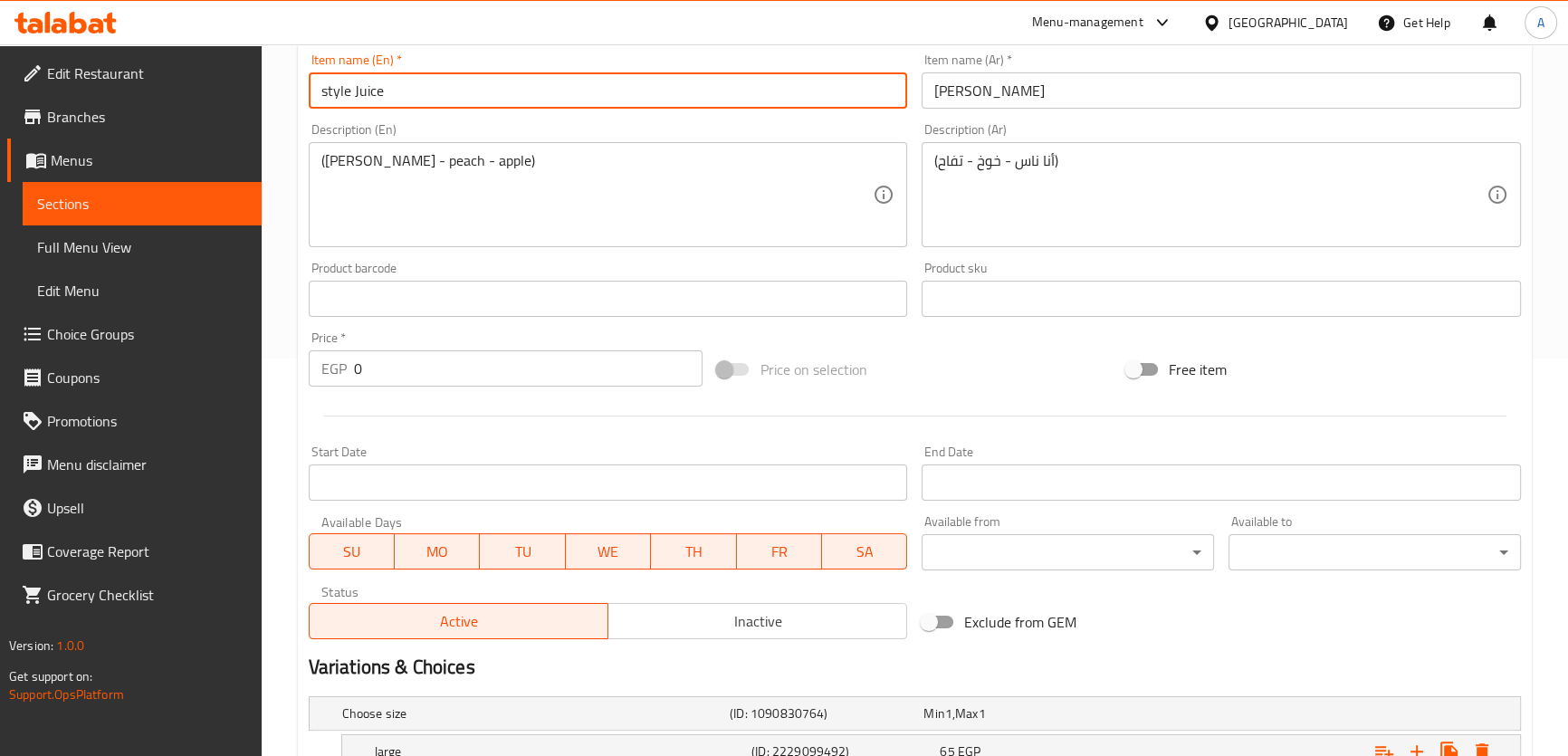
type input "style Juice"
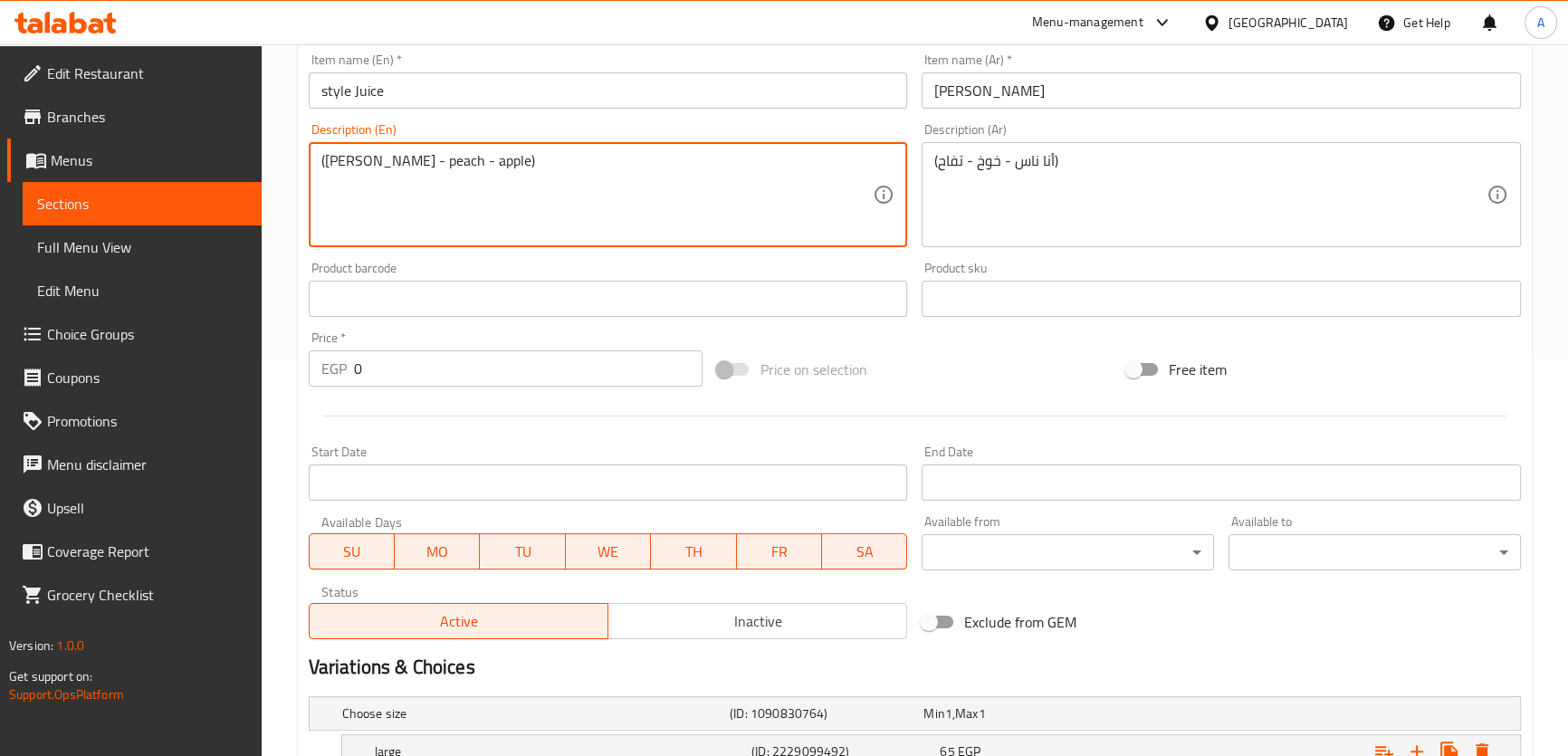
drag, startPoint x: 373, startPoint y: 160, endPoint x: 328, endPoint y: 172, distance: 46.6
type textarea "(Pineapple - peach - apple)"
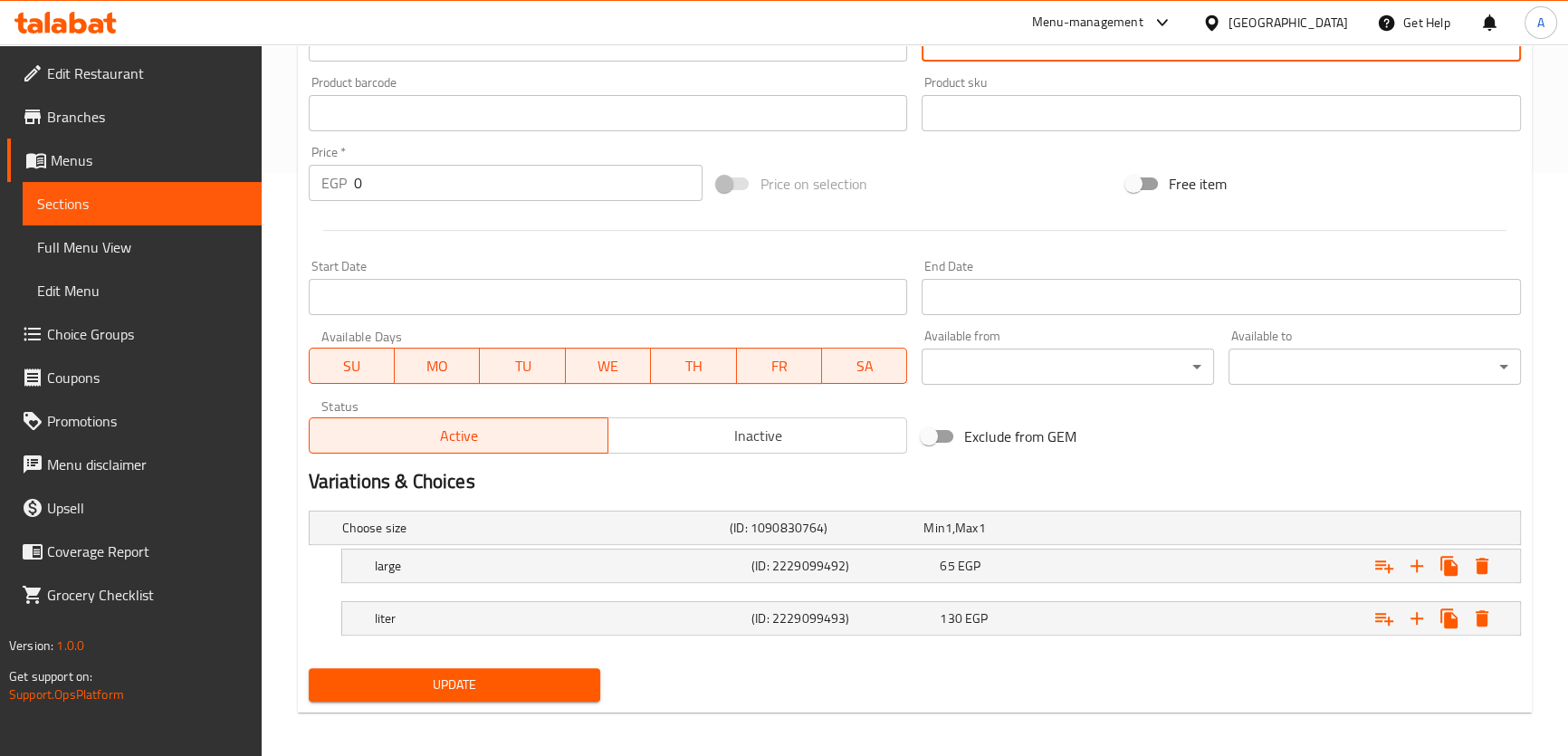
scroll to position [589, 0]
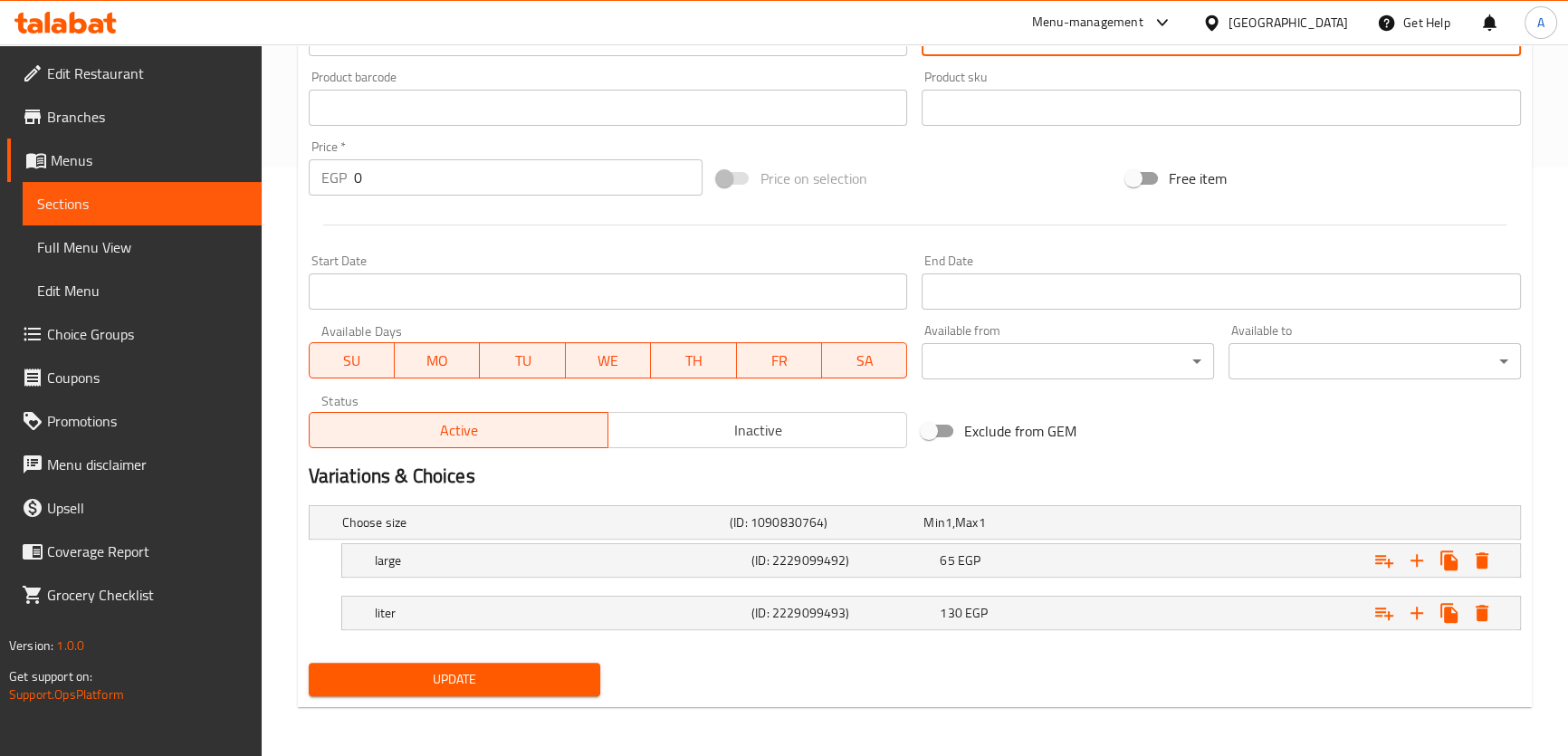
type textarea "(أناناس - خوخ - تفاح)"
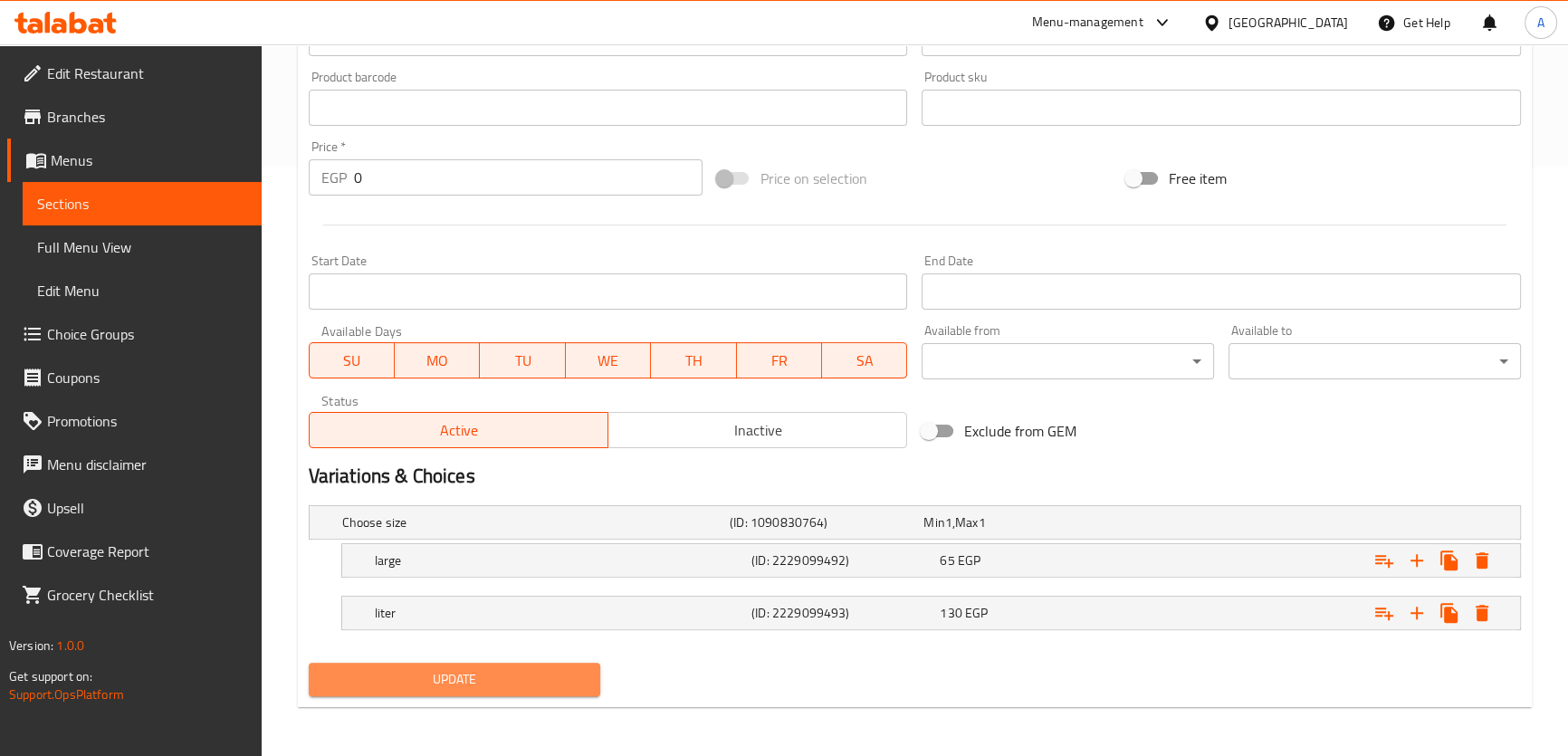
click at [473, 692] on button "Update" at bounding box center [455, 679] width 292 height 33
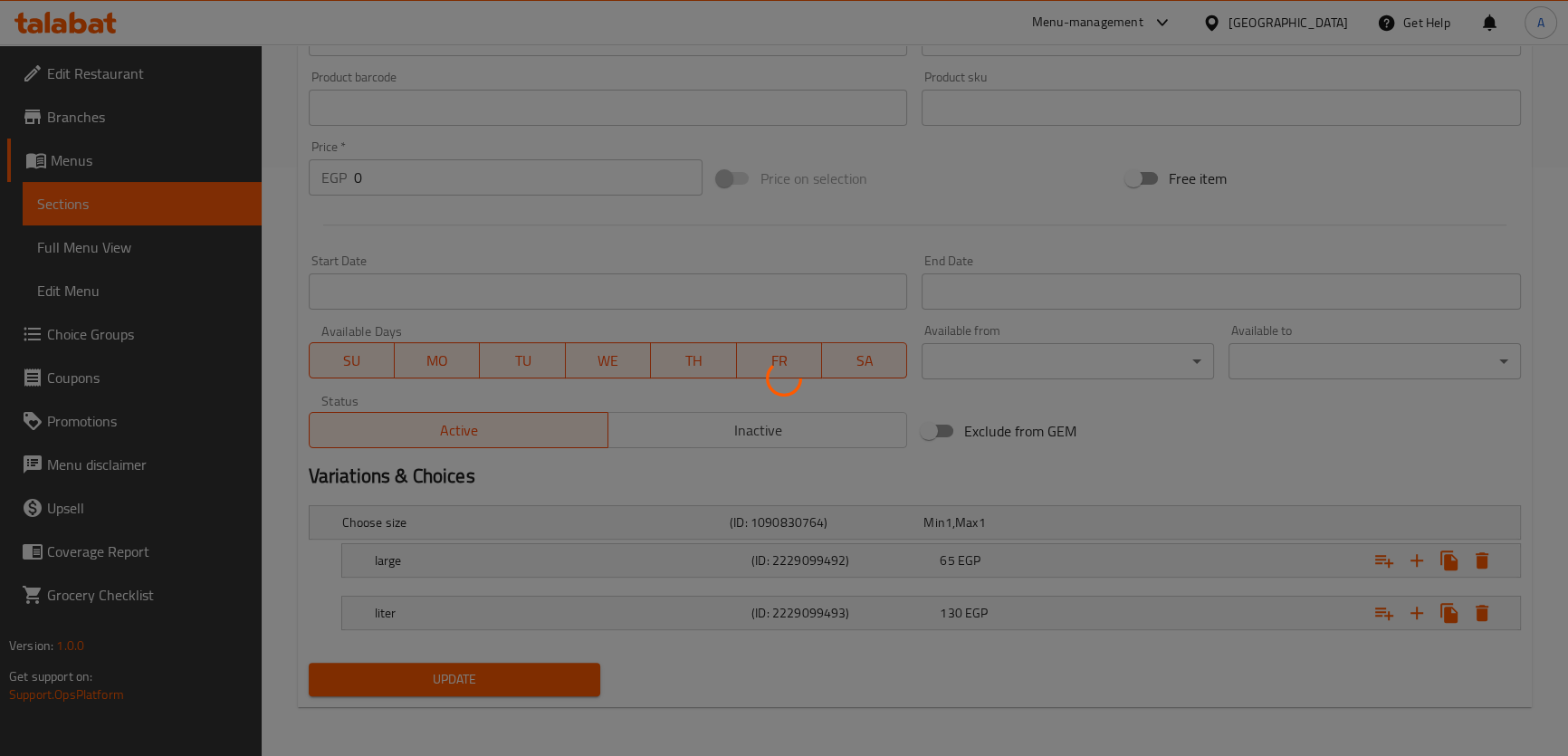
scroll to position [0, 0]
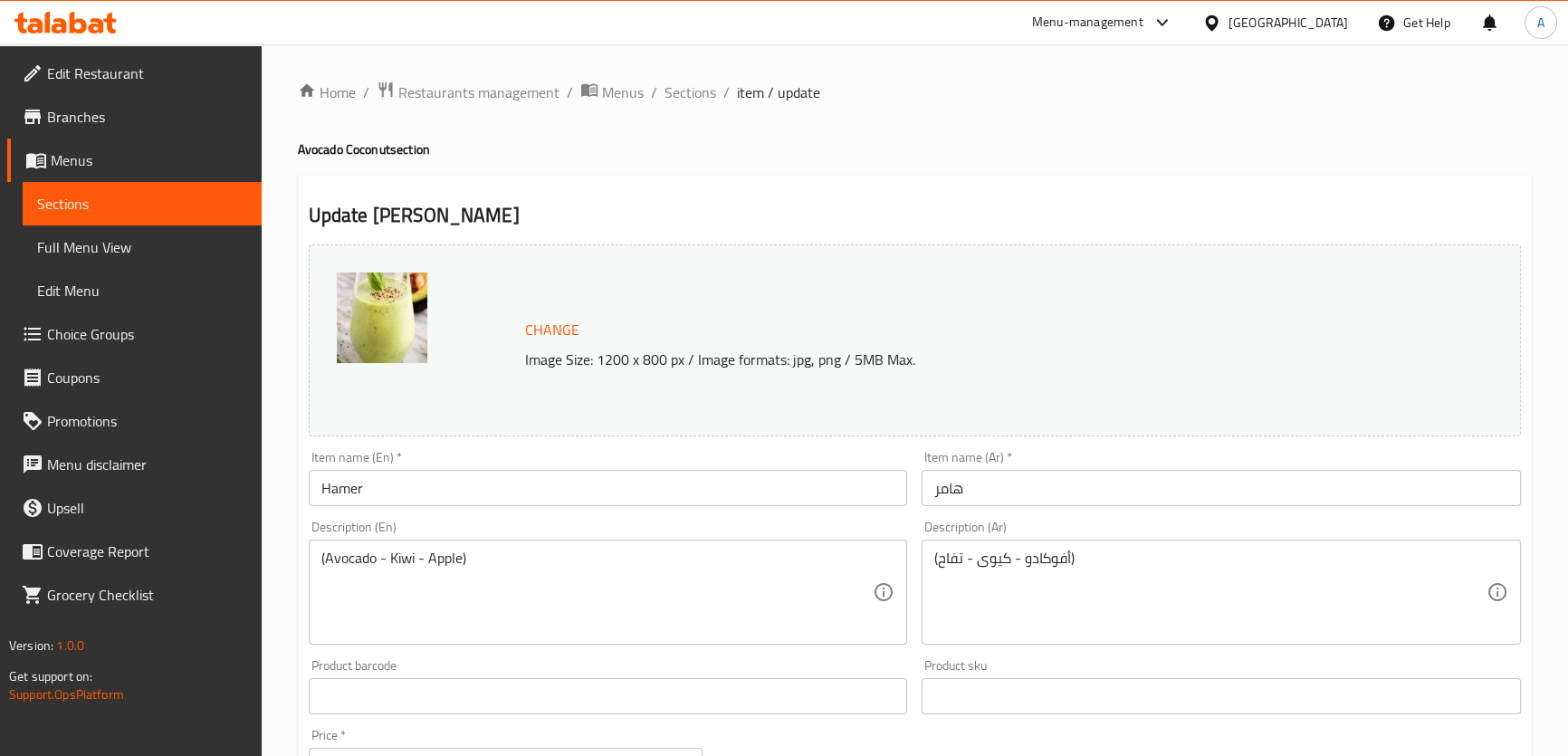
click at [405, 517] on div "Description (En) (Avocado - Kiwi - Apple) Description (En)" at bounding box center [607, 582] width 613 height 139
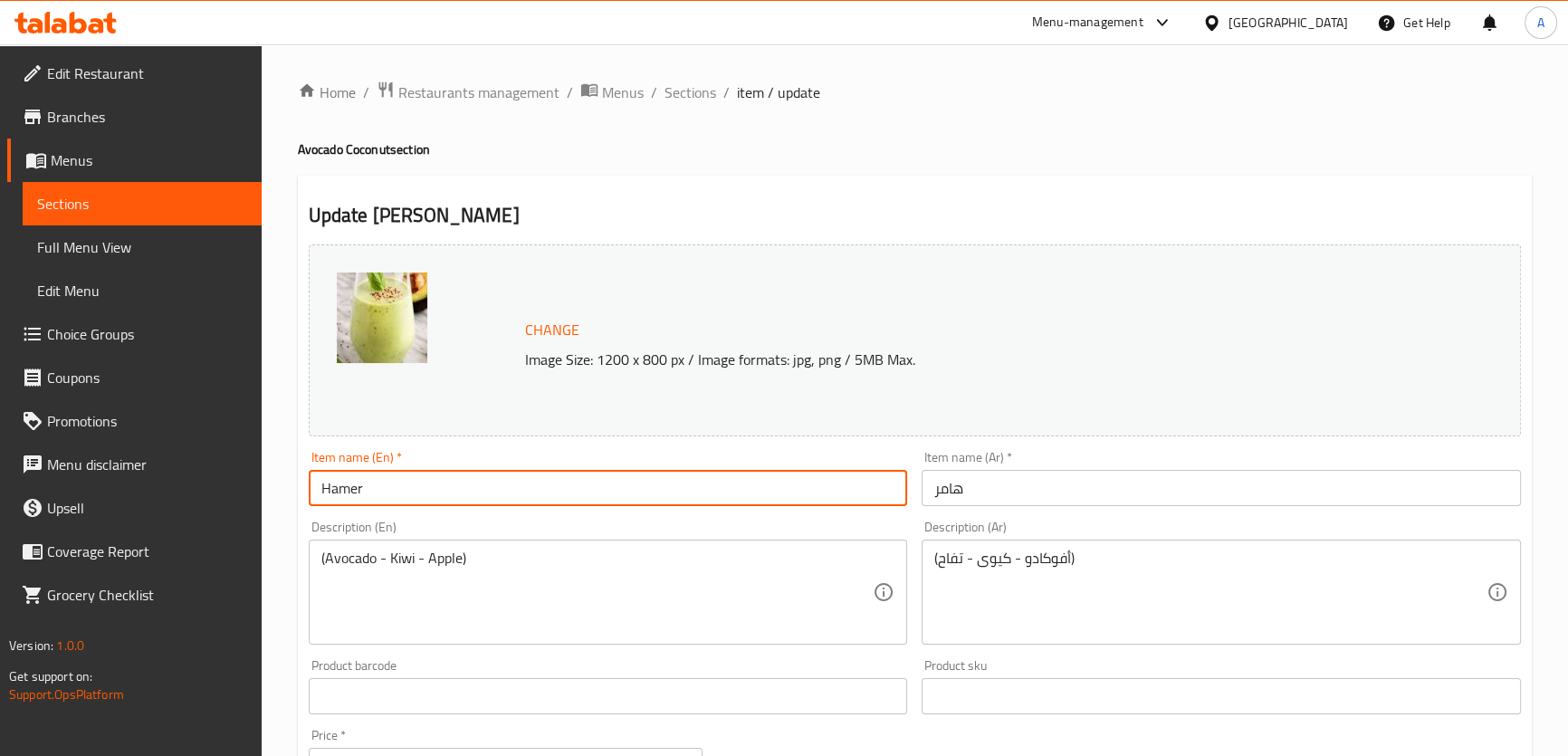
click at [408, 488] on input "Hamer" at bounding box center [608, 487] width 599 height 36
click at [366, 486] on input "Hamer" at bounding box center [608, 487] width 599 height 36
click at [380, 488] on input "Hummer" at bounding box center [608, 487] width 599 height 36
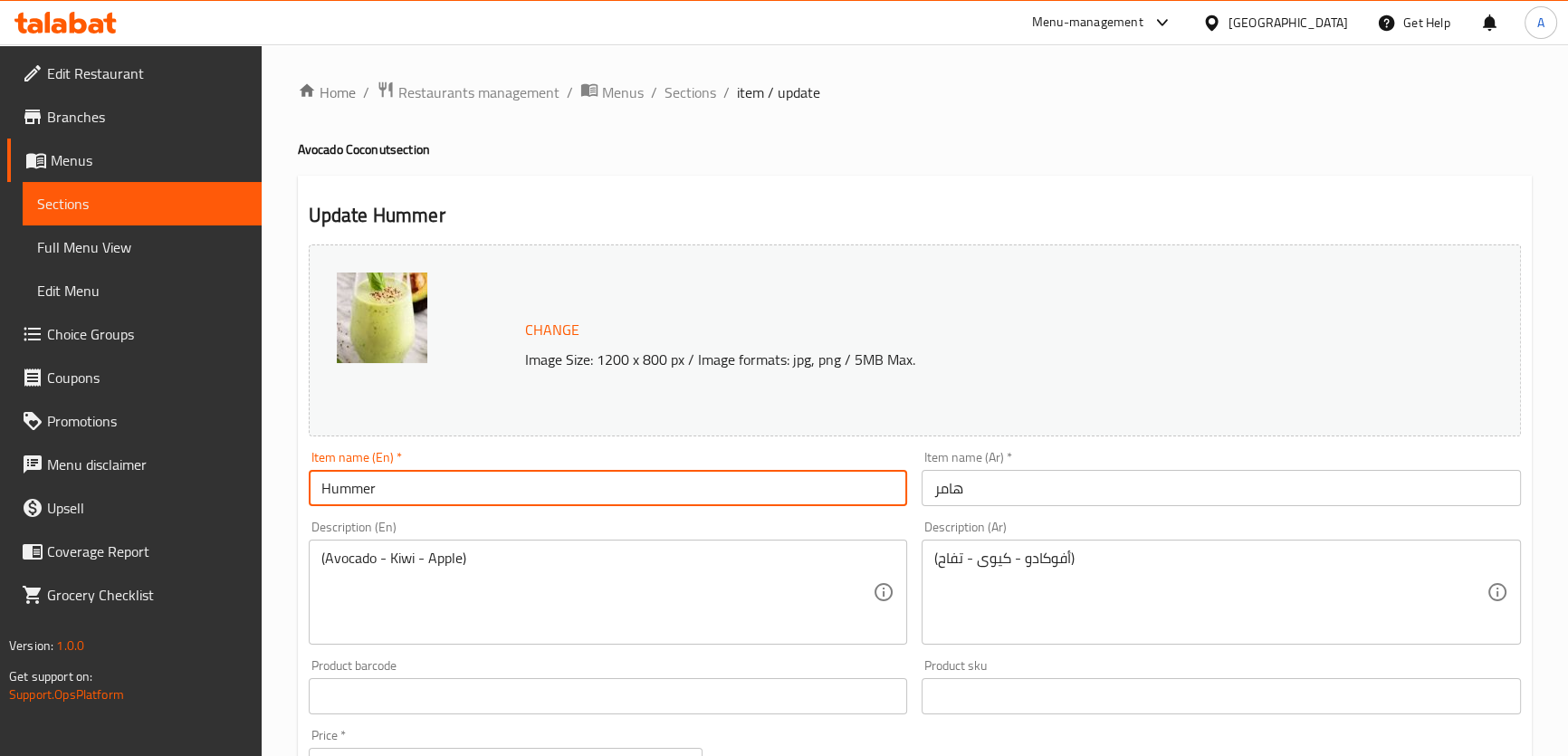
click at [380, 488] on input "Hummer" at bounding box center [608, 487] width 599 height 36
type input "Hummer"
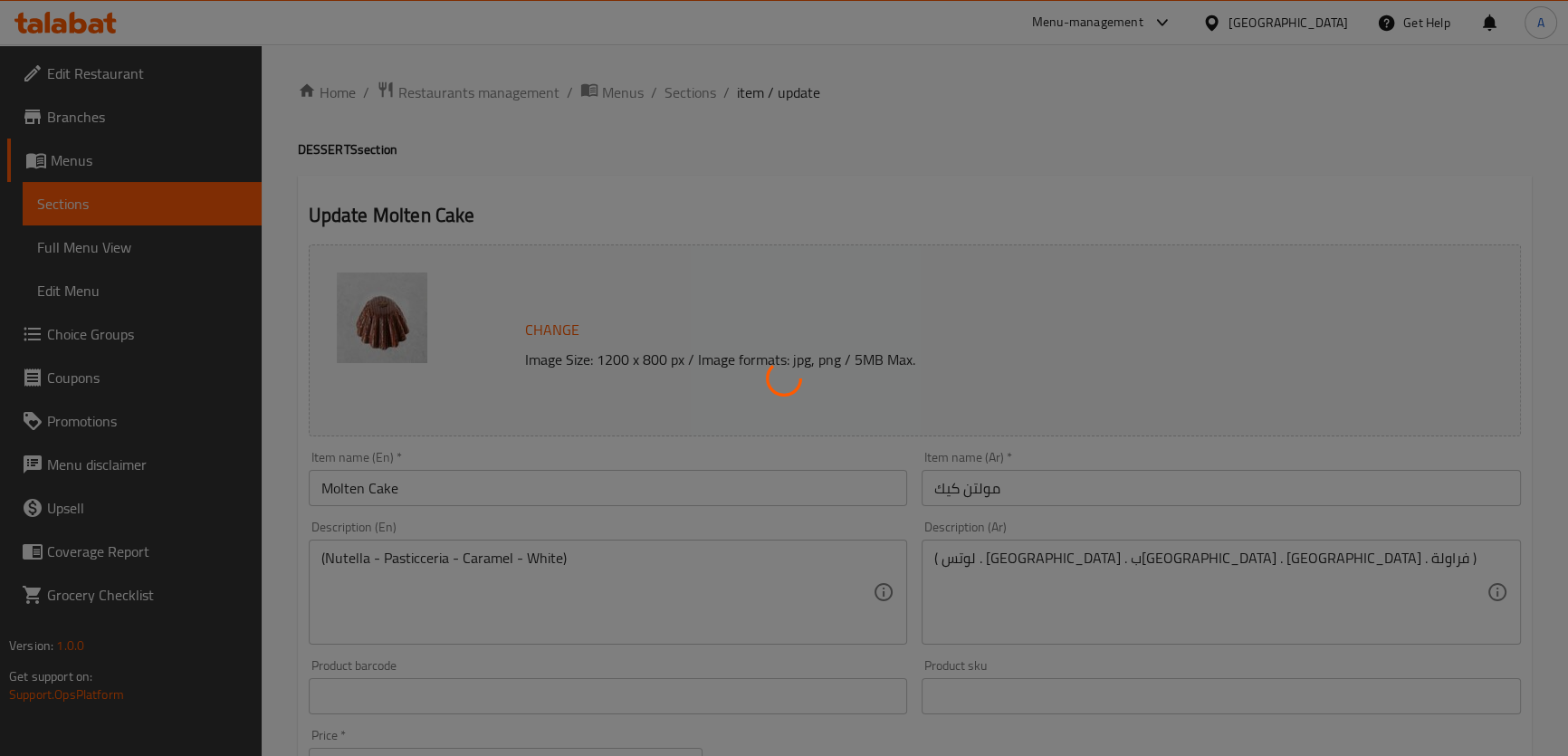
type input "اختر النكهة"
type input "1"
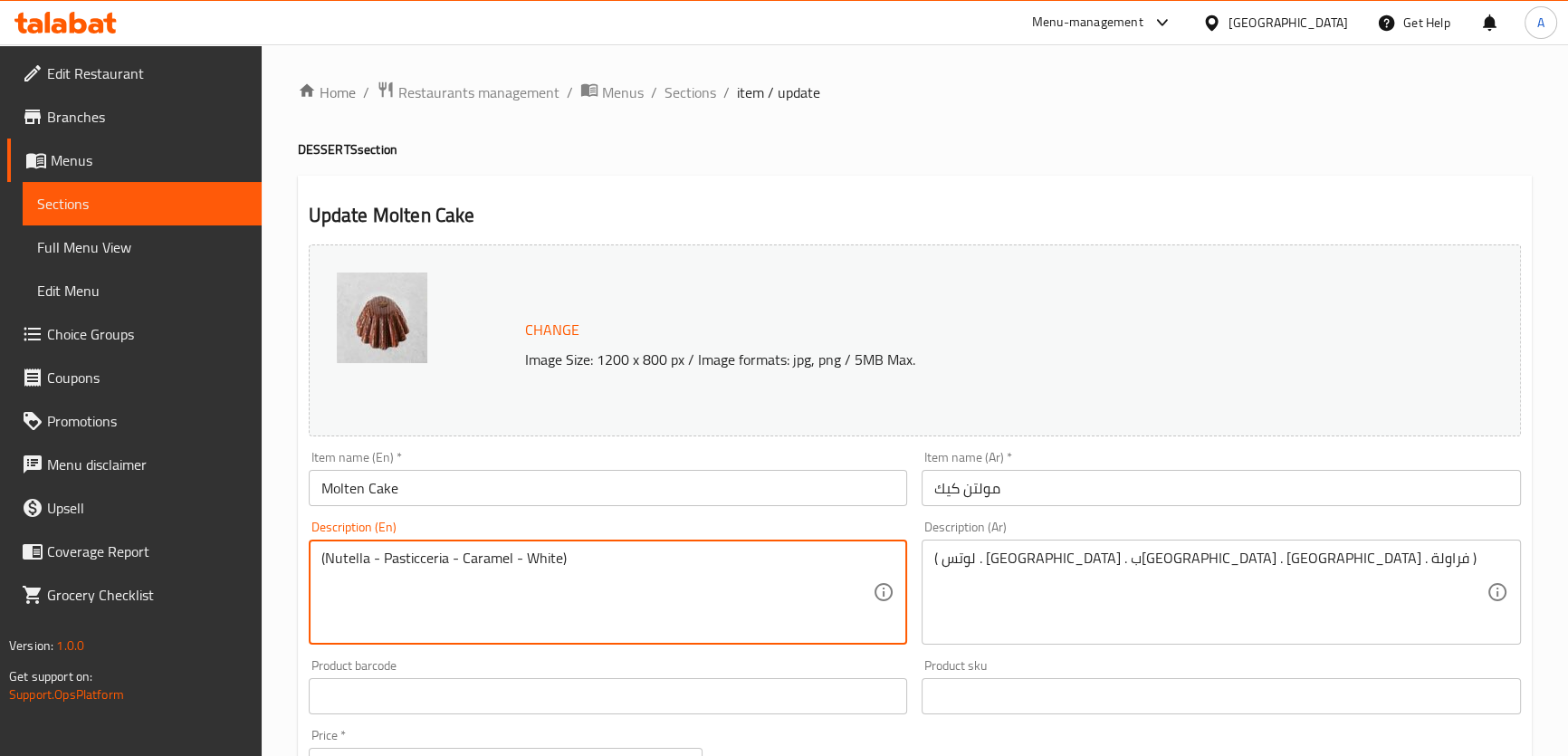
click at [419, 558] on textarea "(Nutella - Pasticceria - Caramel - White)" at bounding box center [596, 592] width 552 height 86
paste textarea "Molten Cake"
type textarea "(Nutella - Pistachio - Caramel - White)"
click at [639, 550] on textarea "(Nutella - Pistachio - Caramel - White)" at bounding box center [596, 592] width 552 height 86
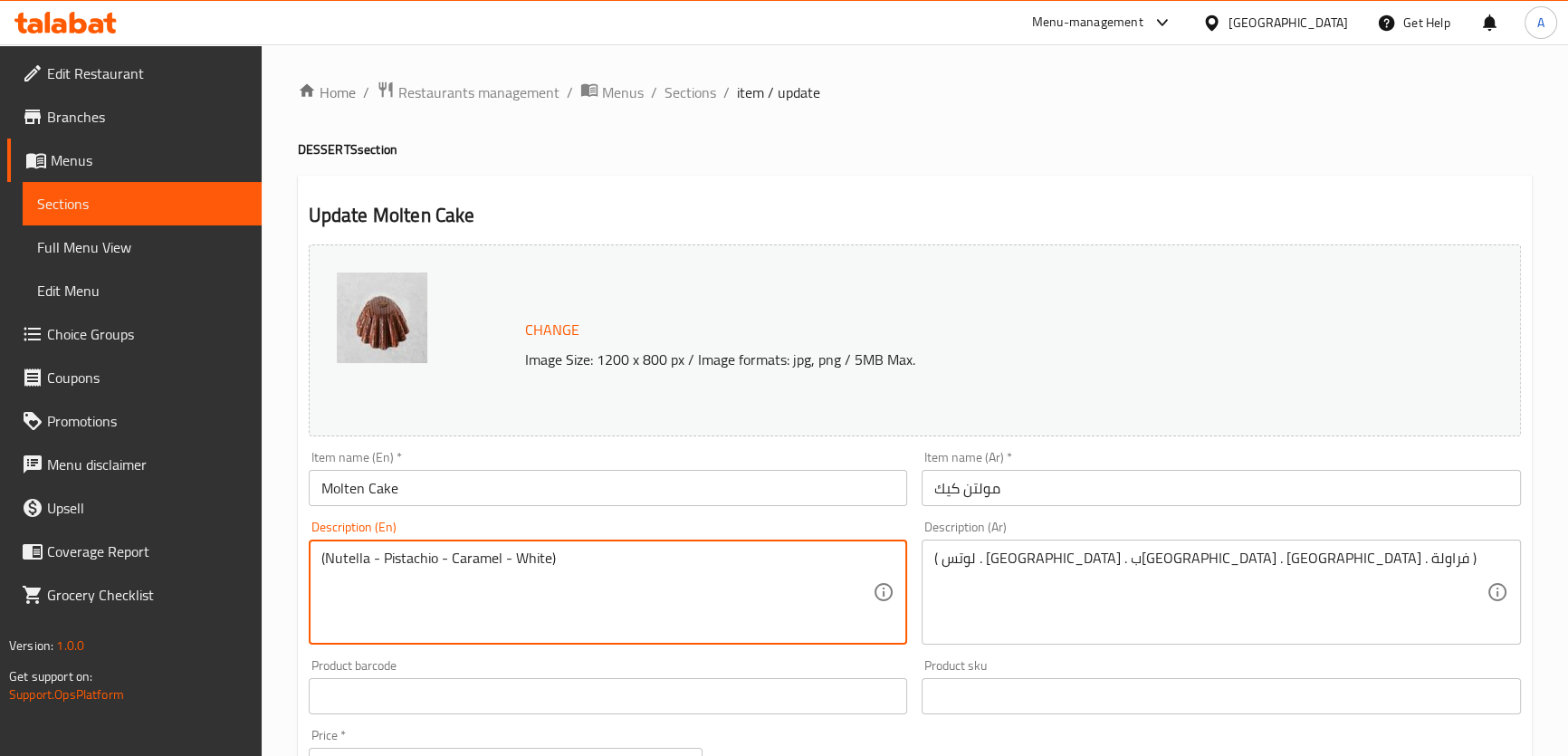
click at [639, 550] on textarea "(Nutella - Pistachio - Caramel - White)" at bounding box center [596, 592] width 552 height 86
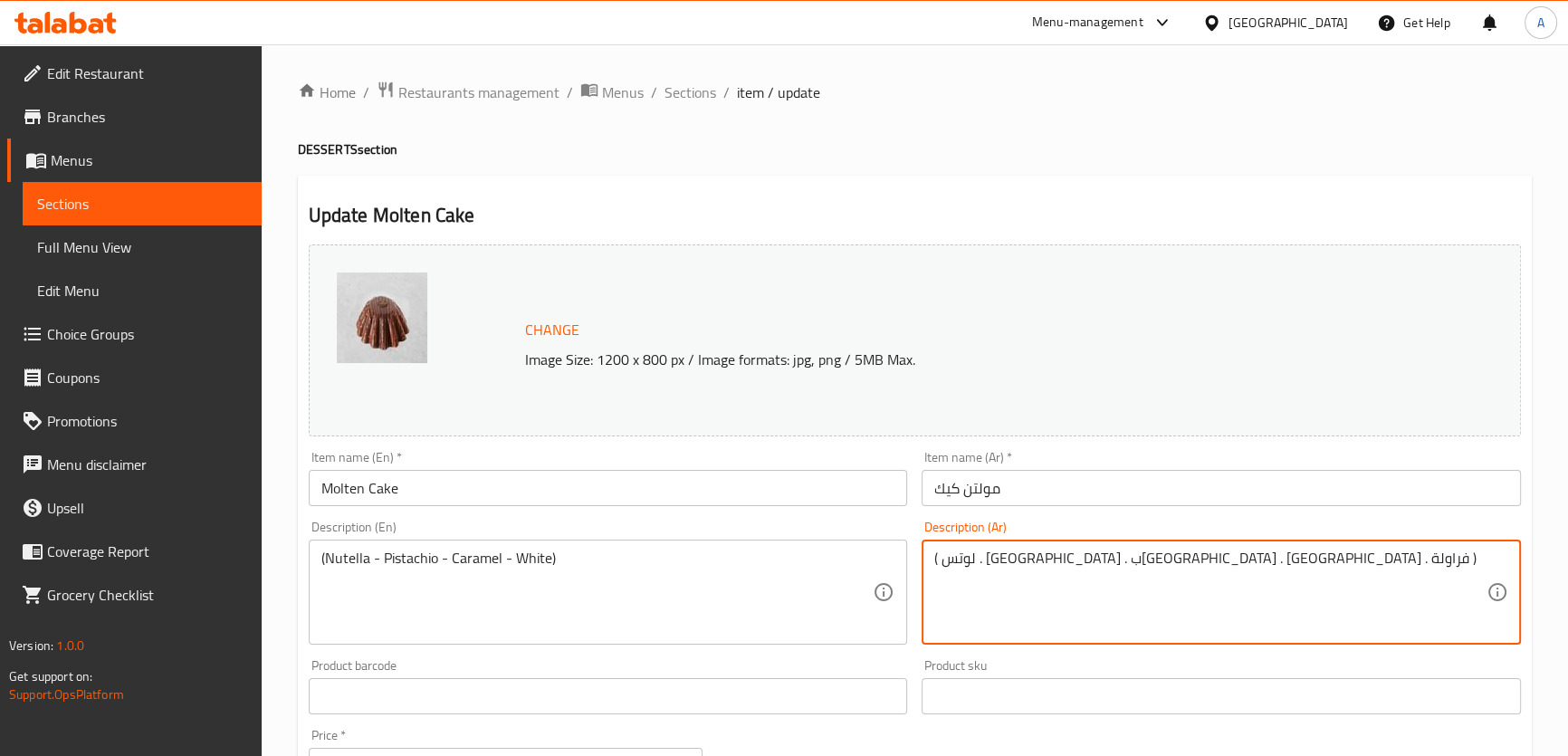
click at [1041, 598] on textarea "( لوتس . [GEOGRAPHIC_DATA] . ب[GEOGRAPHIC_DATA] . [GEOGRAPHIC_DATA] . فراولة )" at bounding box center [1210, 592] width 552 height 86
paste textarea "نوتيلا - فستق - كراميل - أبيض)"
click at [959, 552] on textarea "(نوتيلا - فستق - كراميل - أبيض)" at bounding box center [1210, 592] width 552 height 86
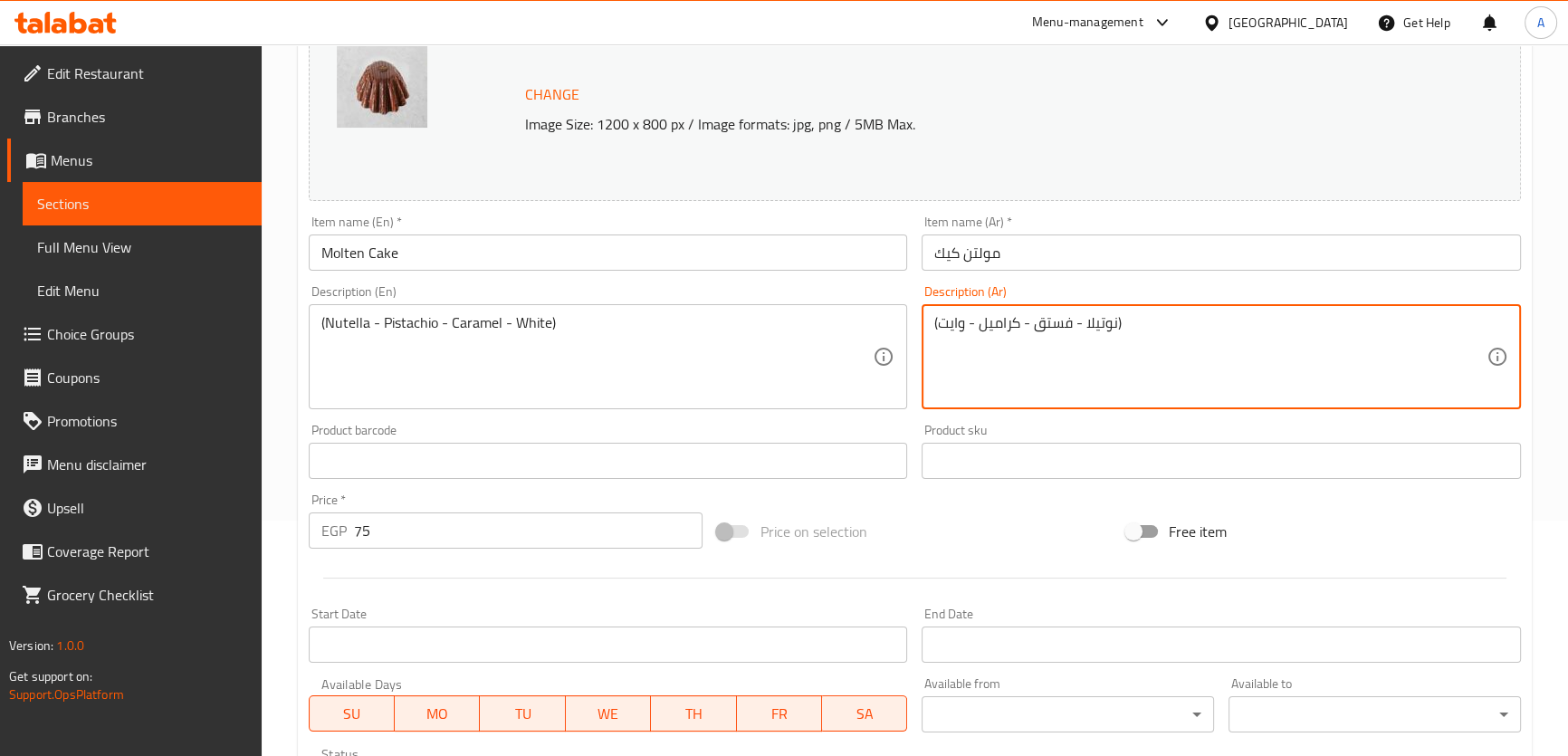
scroll to position [567, 0]
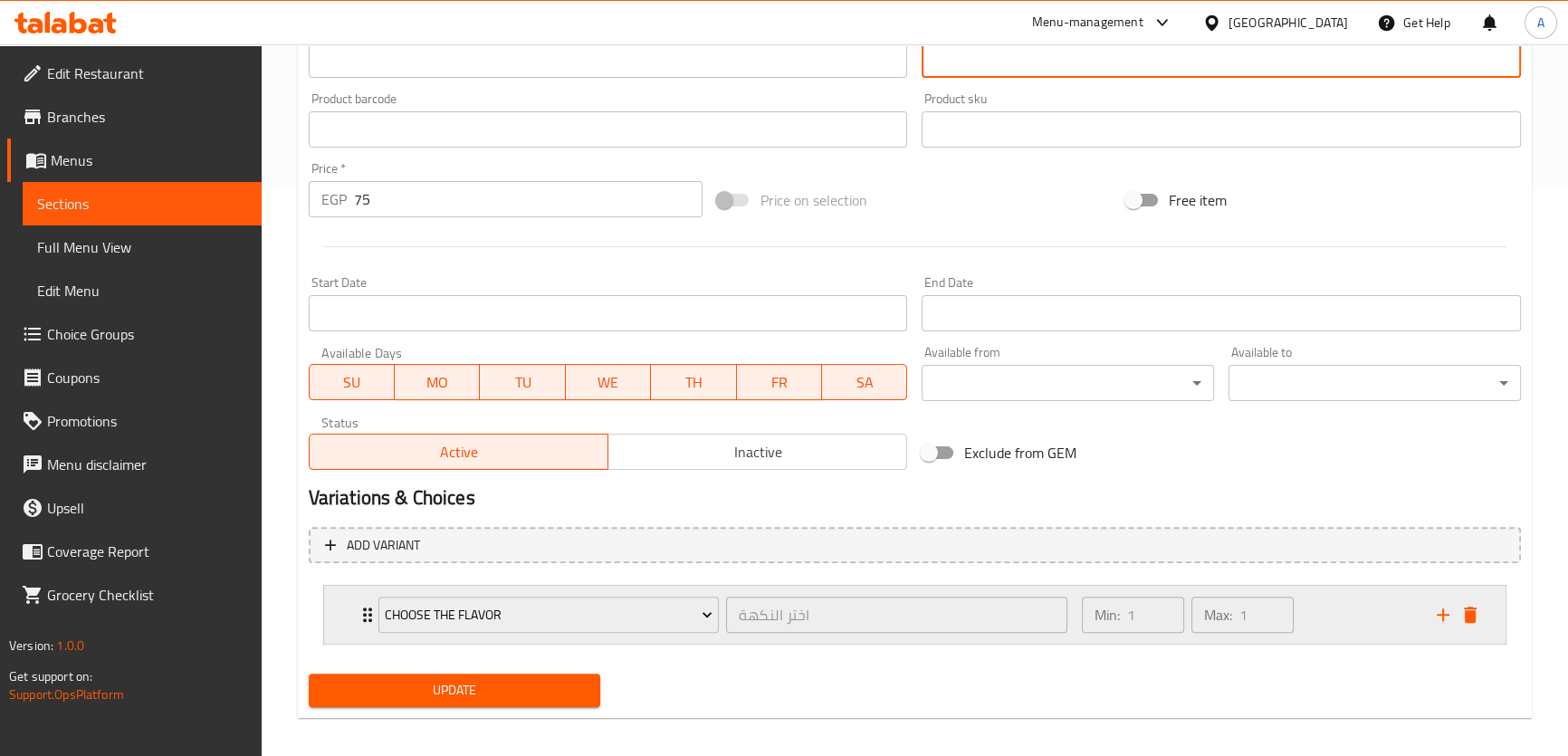
click at [1337, 620] on div "Min: 1 ​ Max: 1 ​" at bounding box center [1248, 614] width 354 height 58
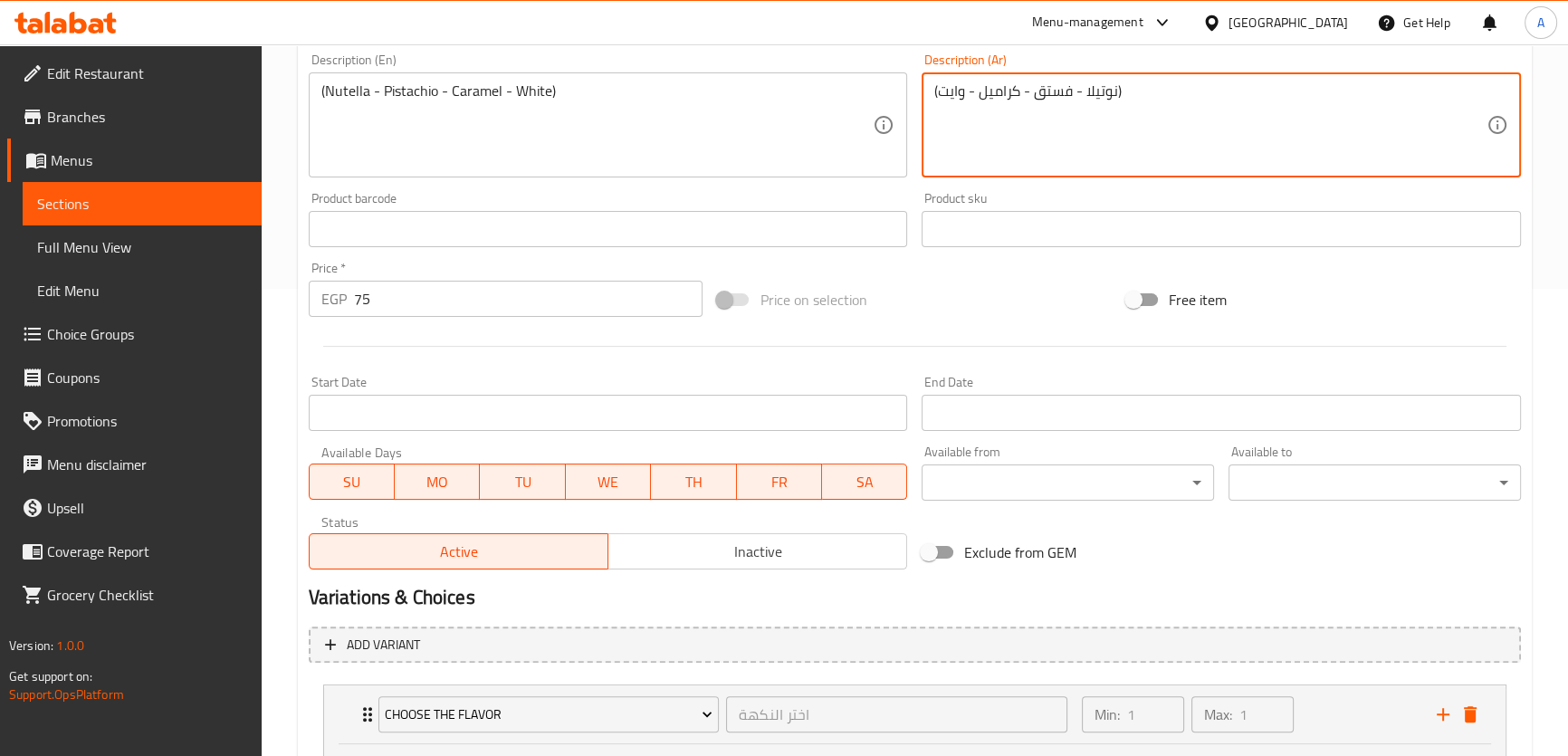
scroll to position [861, 0]
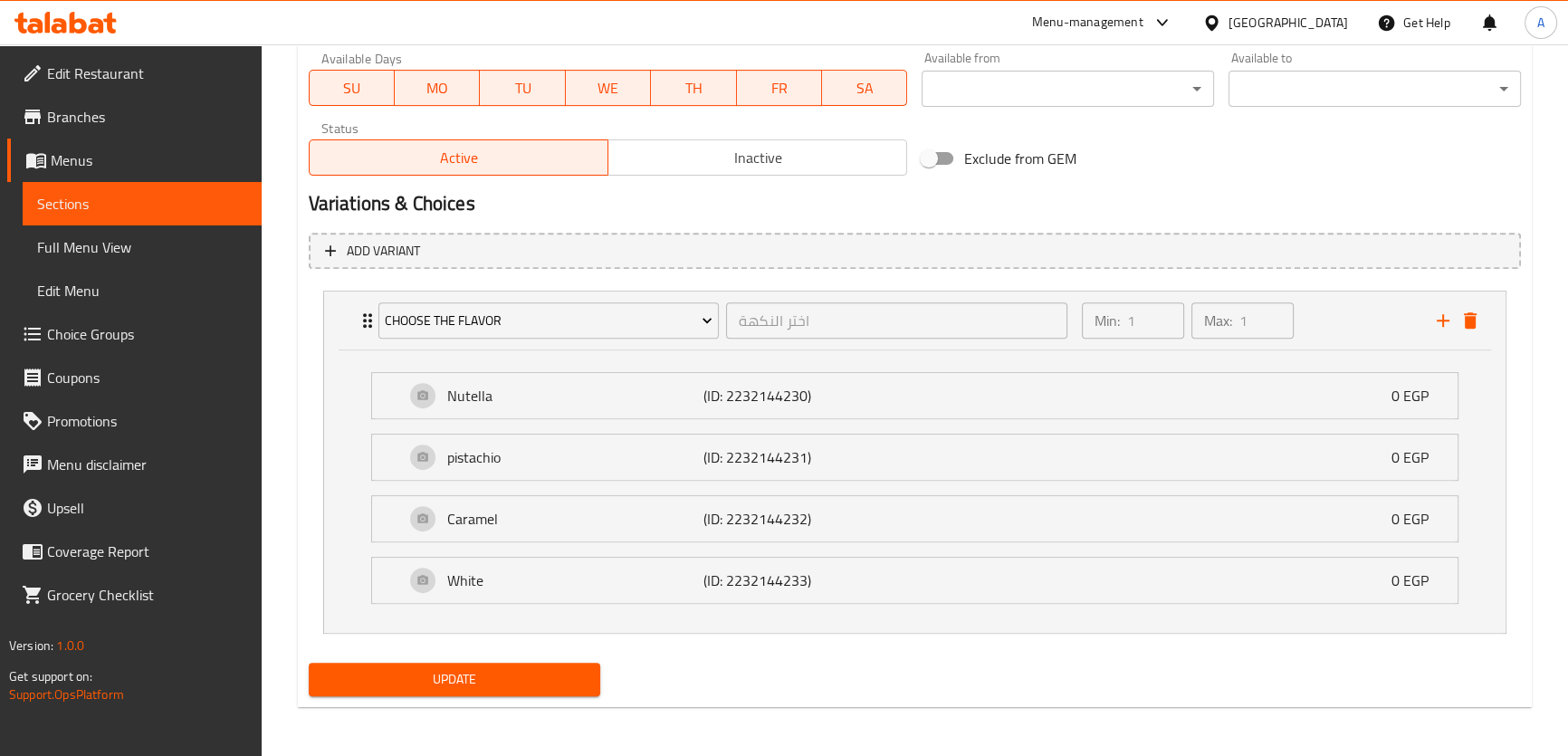
type textarea "(نوتيلا - فستق - كراميل - وايت)"
click at [413, 669] on span "Update" at bounding box center [455, 679] width 264 height 23
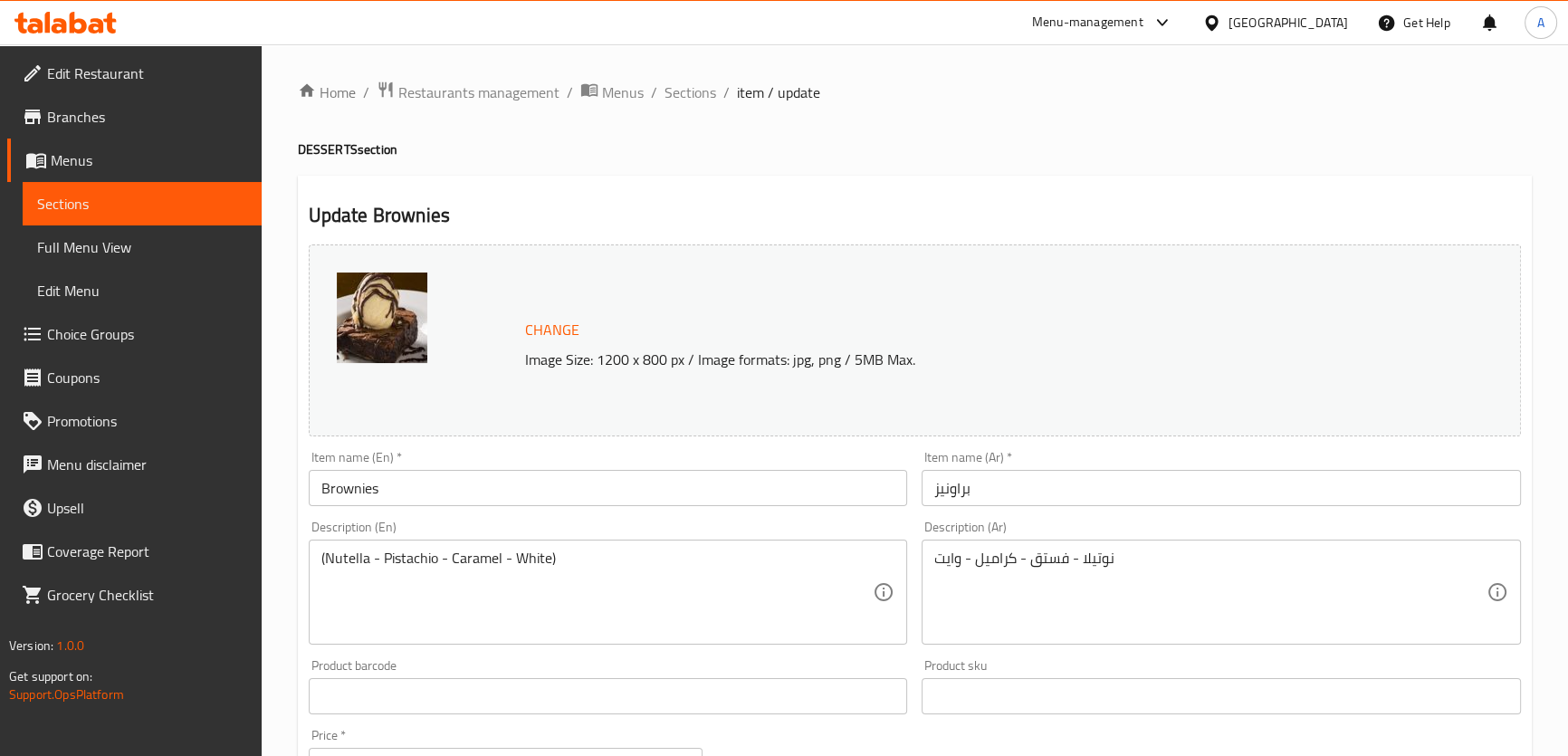
drag, startPoint x: 1541, startPoint y: 21, endPoint x: 1569, endPoint y: 118, distance: 101.0
click at [1567, 128] on html "​ Menu-management [GEOGRAPHIC_DATA] Get Help A Edit Restaurant Branches Menus S…" at bounding box center [784, 378] width 1568 height 756
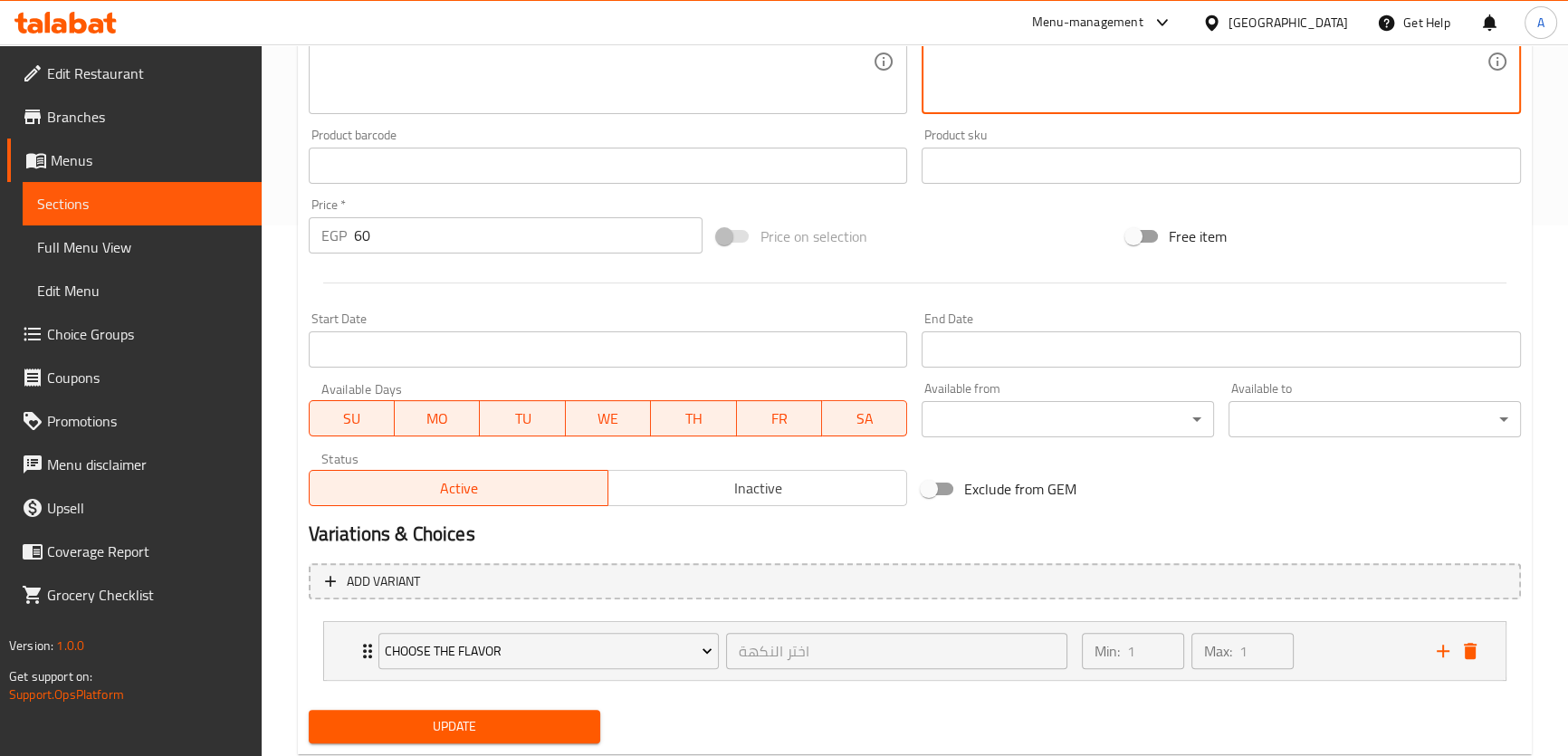
scroll to position [580, 0]
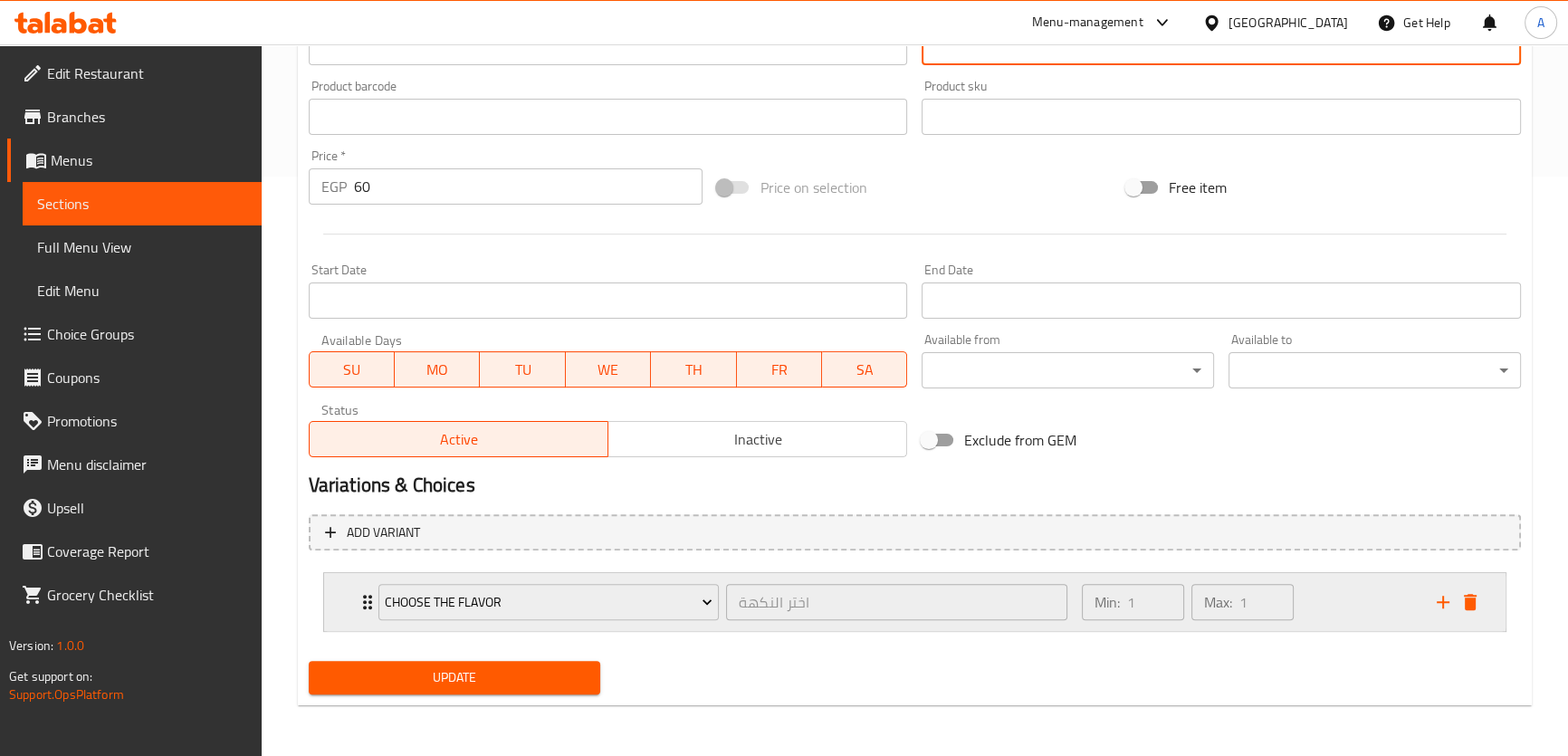
click at [1312, 602] on div "Min: 1 ​ Max: 1 ​" at bounding box center [1248, 601] width 354 height 58
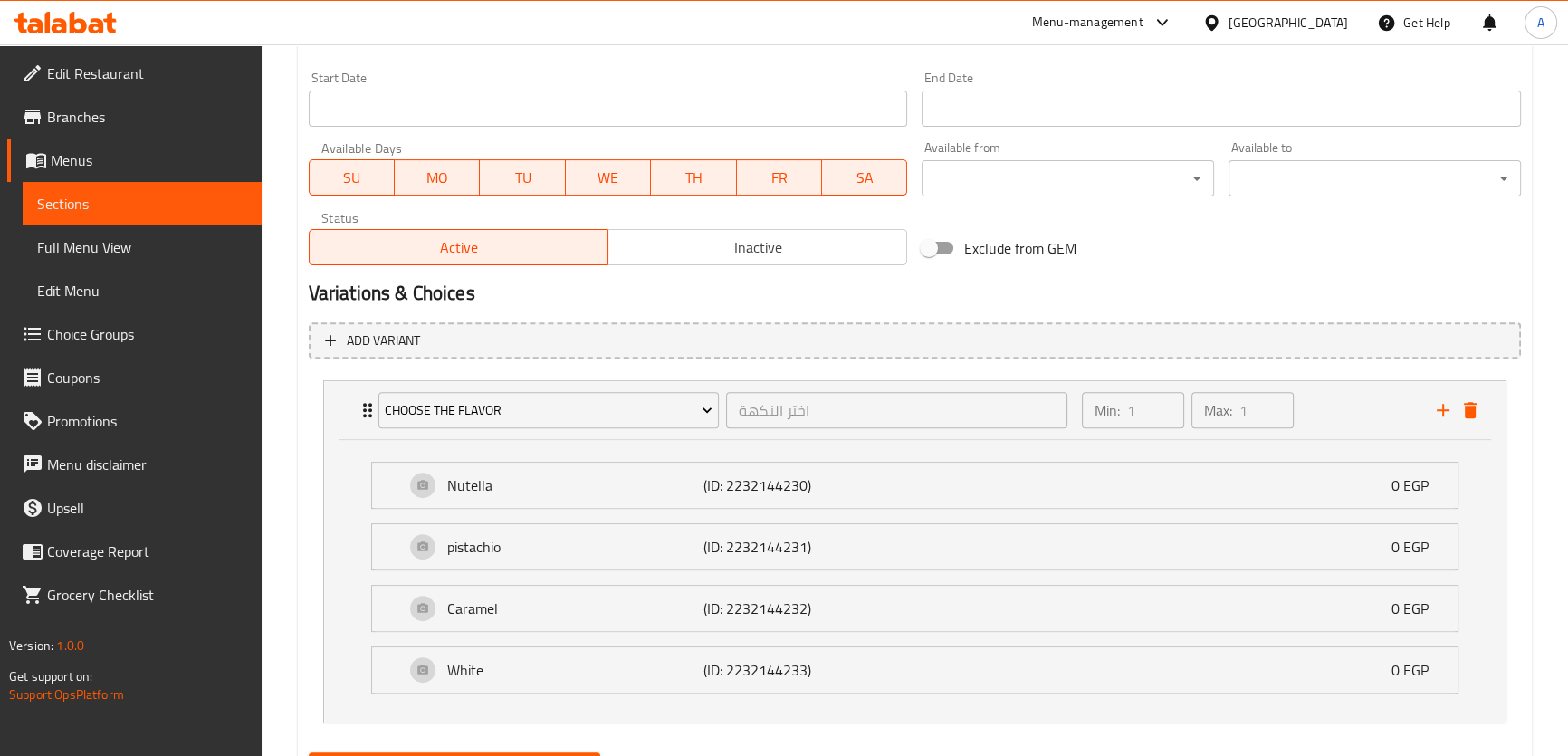
scroll to position [783, 0]
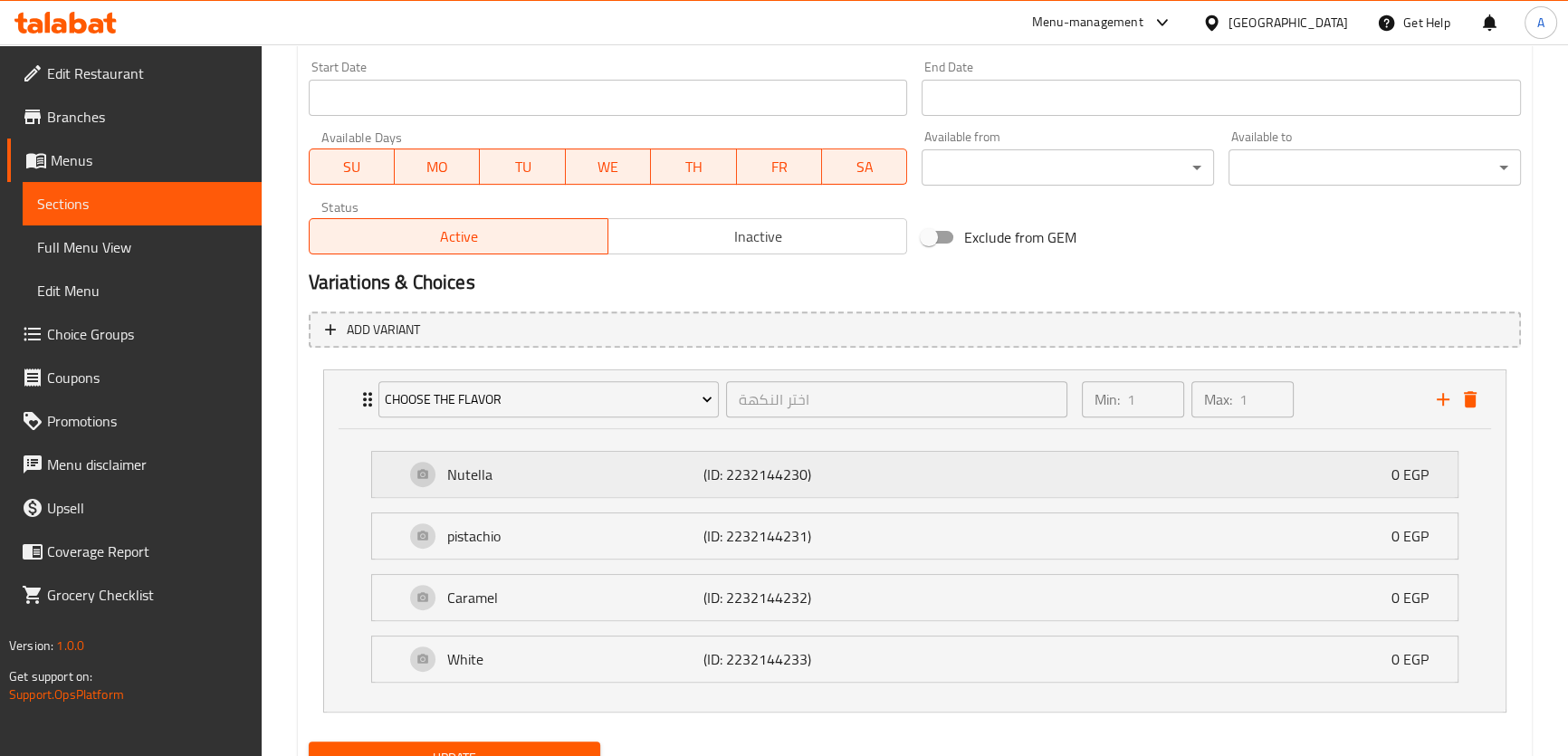
click at [672, 479] on p "Nutella" at bounding box center [575, 474] width 257 height 22
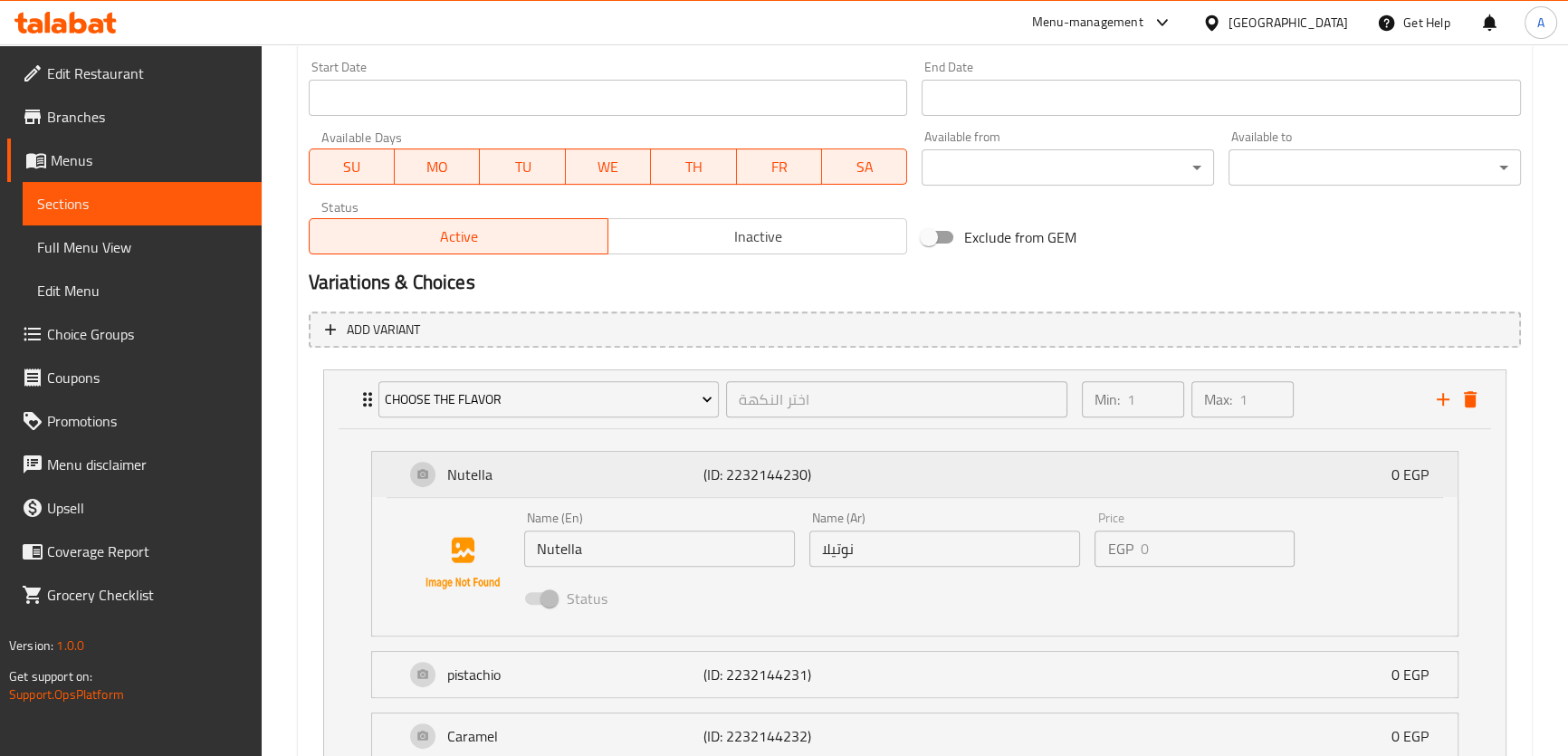
click at [672, 479] on p "Nutella" at bounding box center [575, 474] width 257 height 22
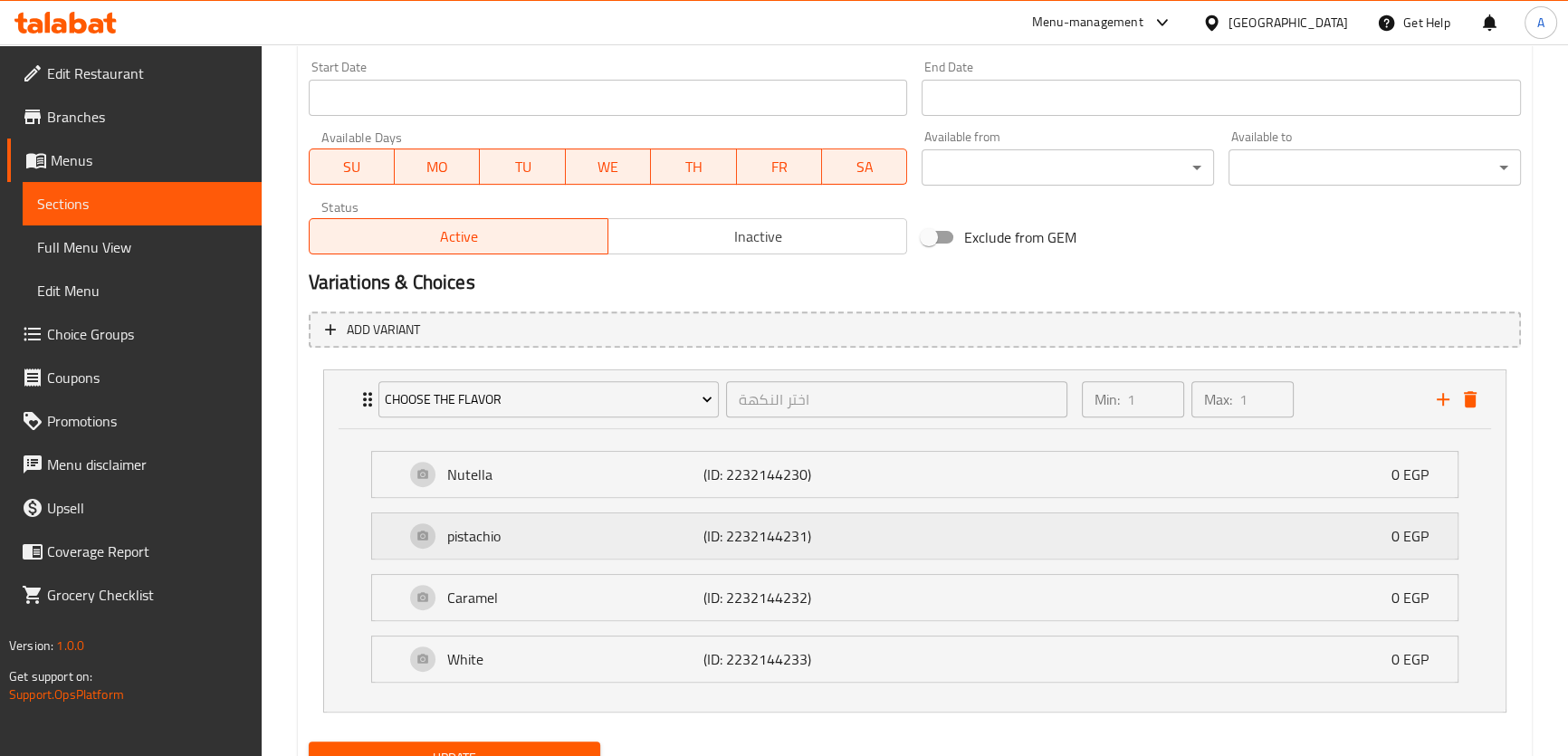
click at [784, 525] on p "(ID: 2232144231)" at bounding box center [789, 536] width 171 height 22
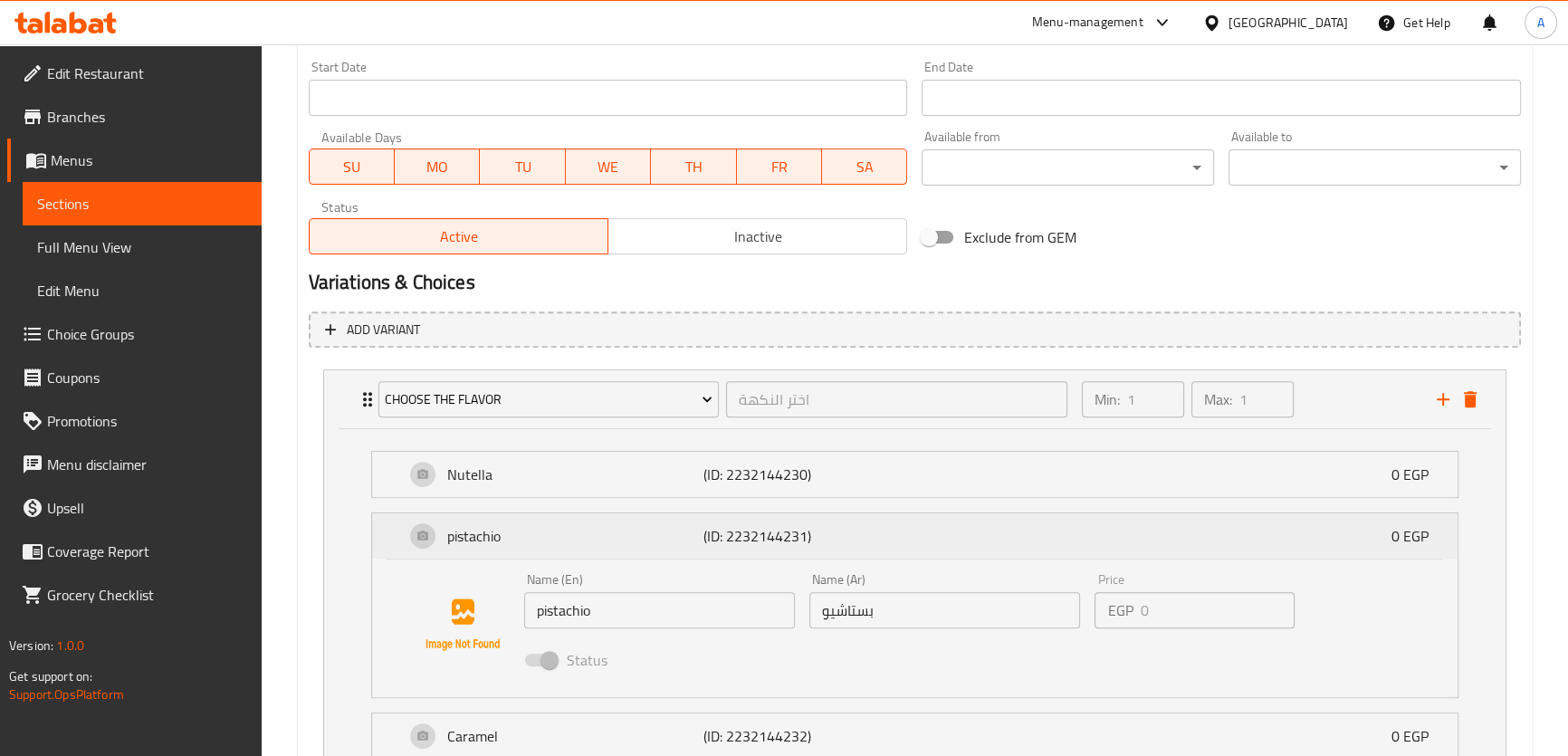
click at [792, 538] on p "(ID: 2232144231)" at bounding box center [789, 536] width 171 height 22
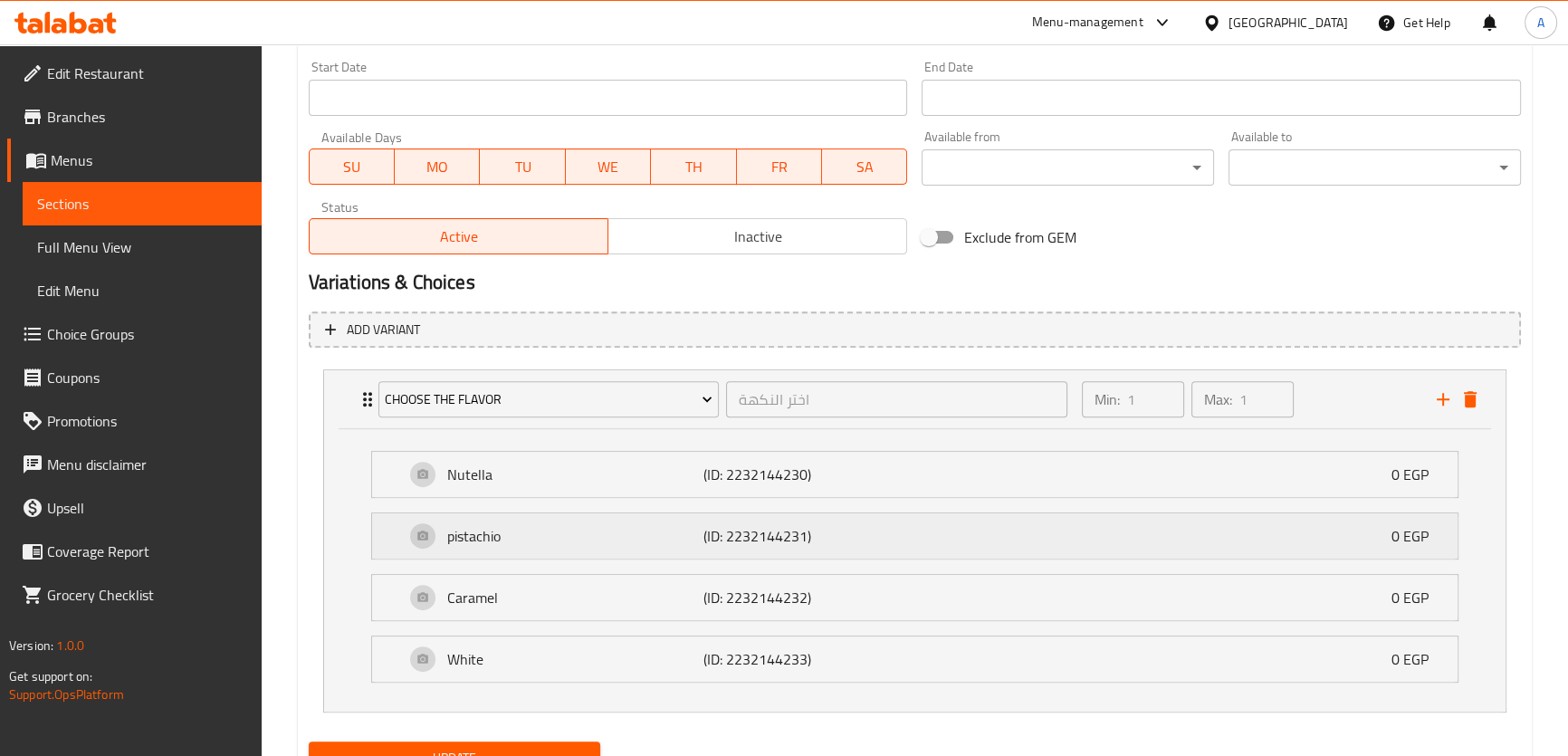
click at [831, 542] on p "(ID: 2232144231)" at bounding box center [789, 536] width 171 height 22
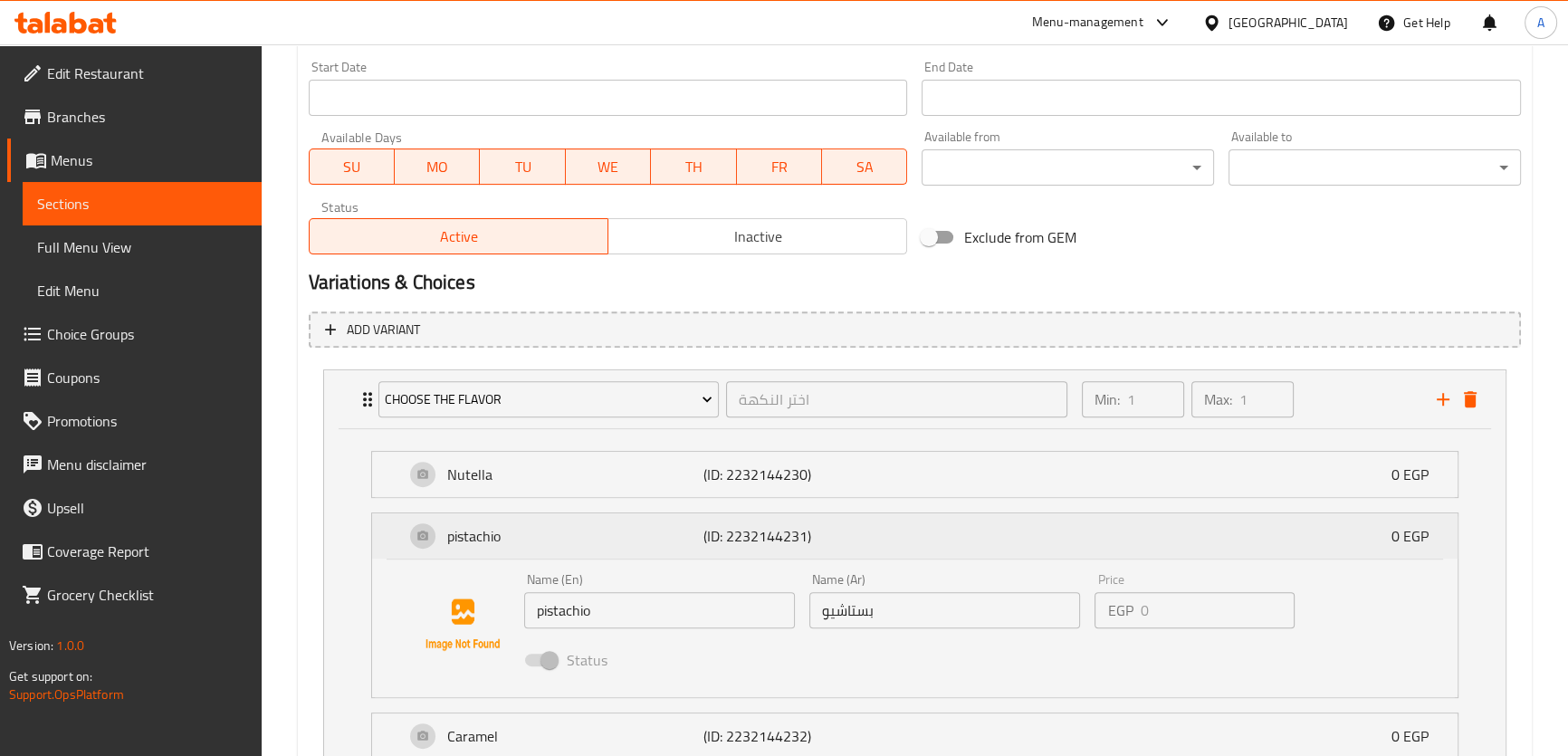
click at [831, 542] on p "(ID: 2232144231)" at bounding box center [789, 536] width 171 height 22
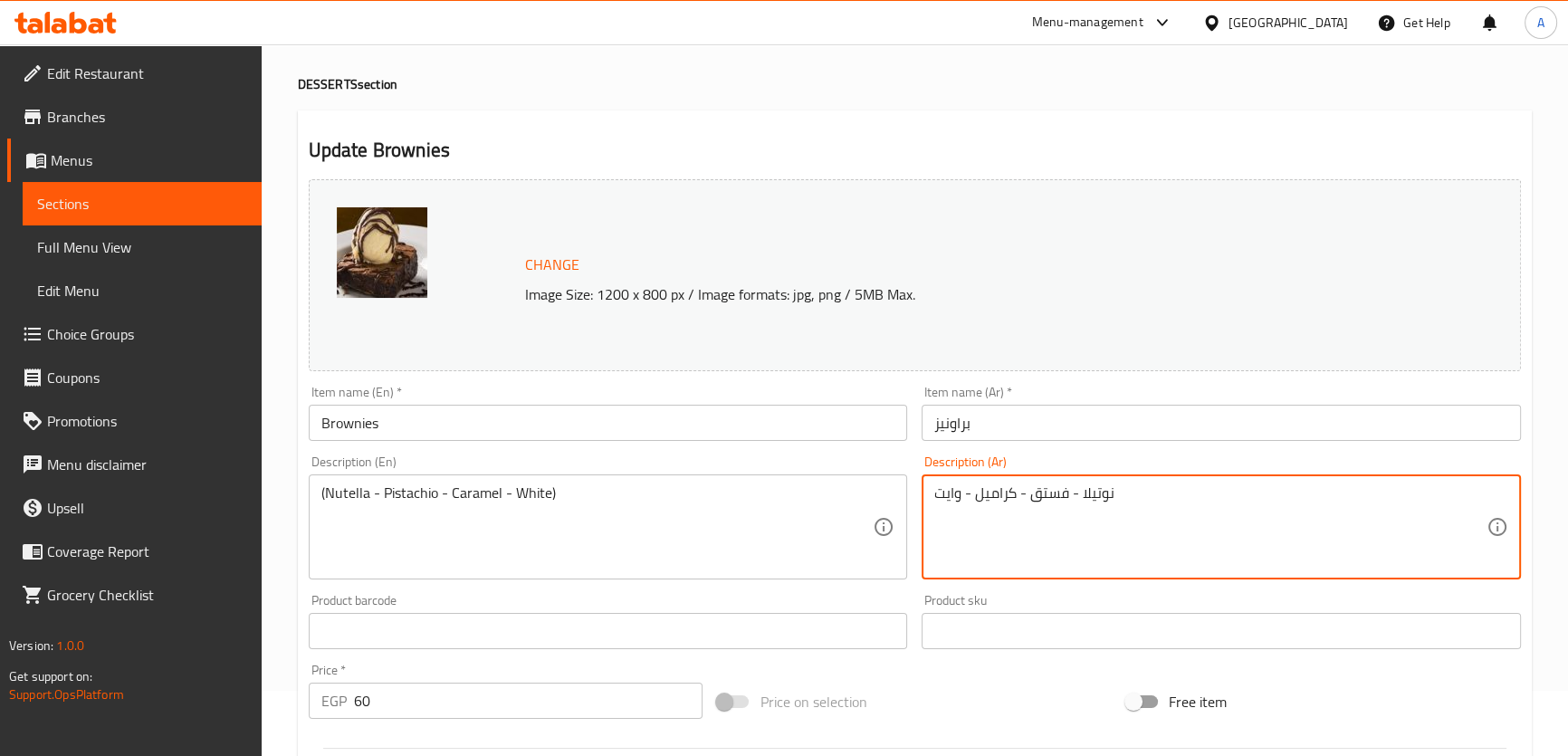
scroll to position [0, 0]
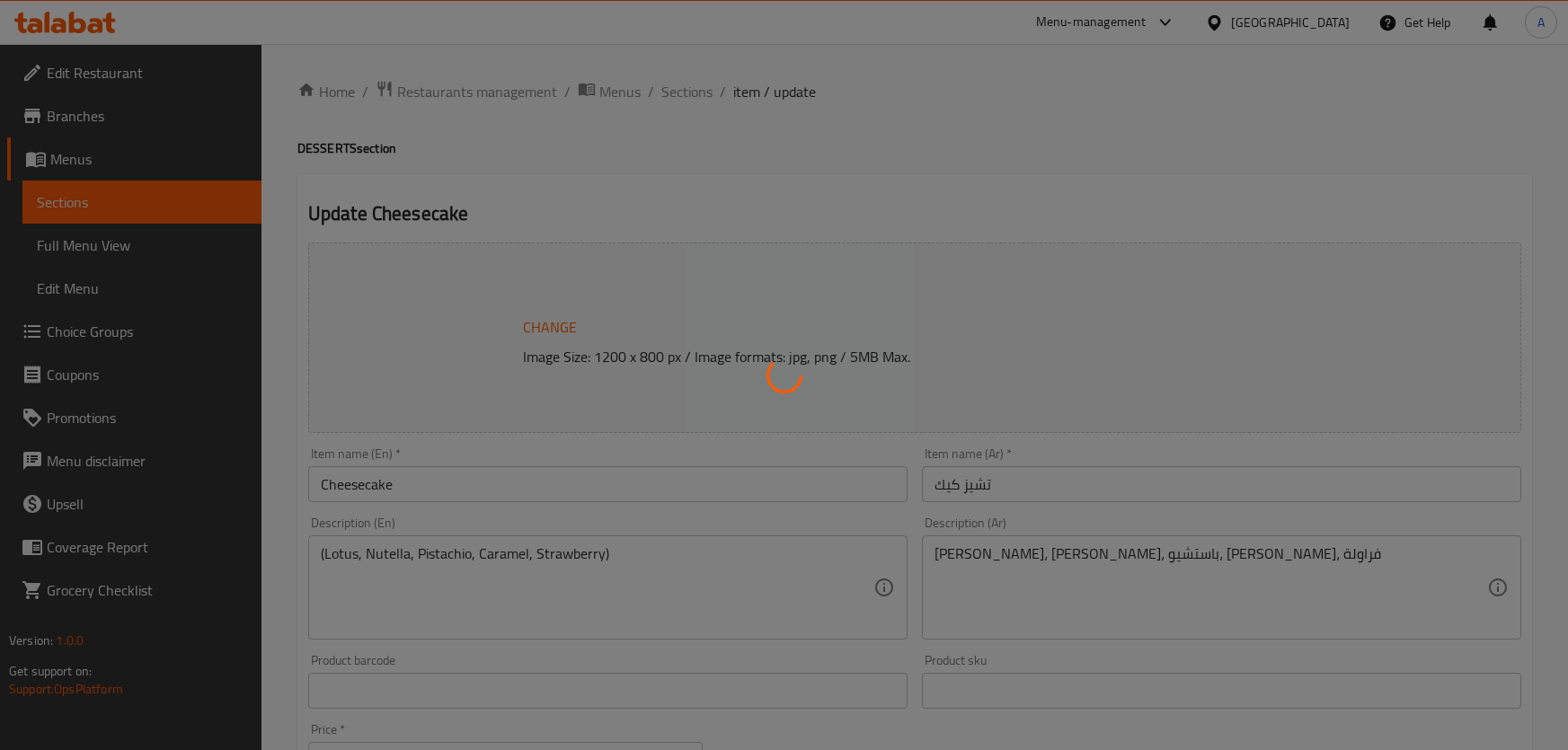
type input "اختر النكهة"
type input "1"
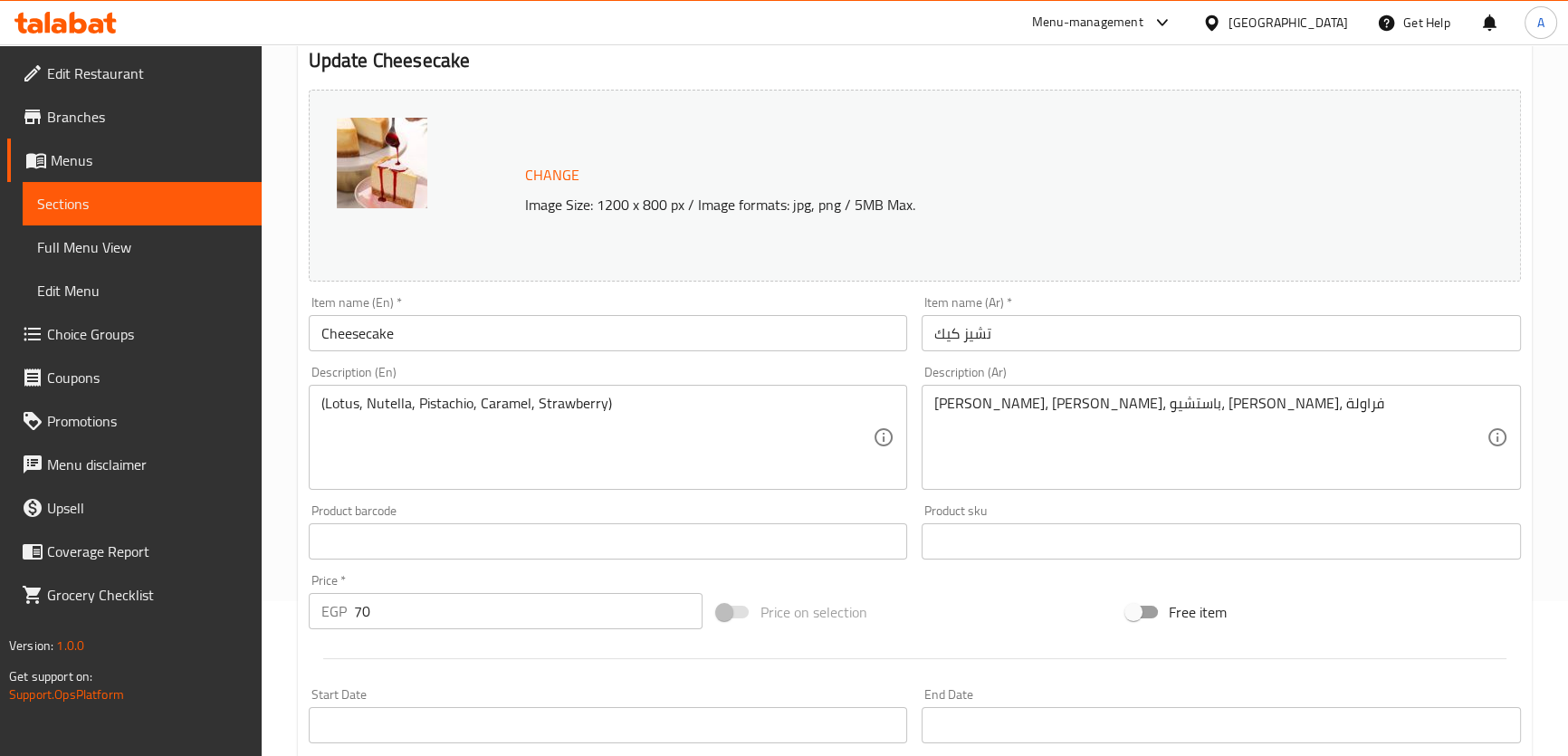
scroll to position [181, 0]
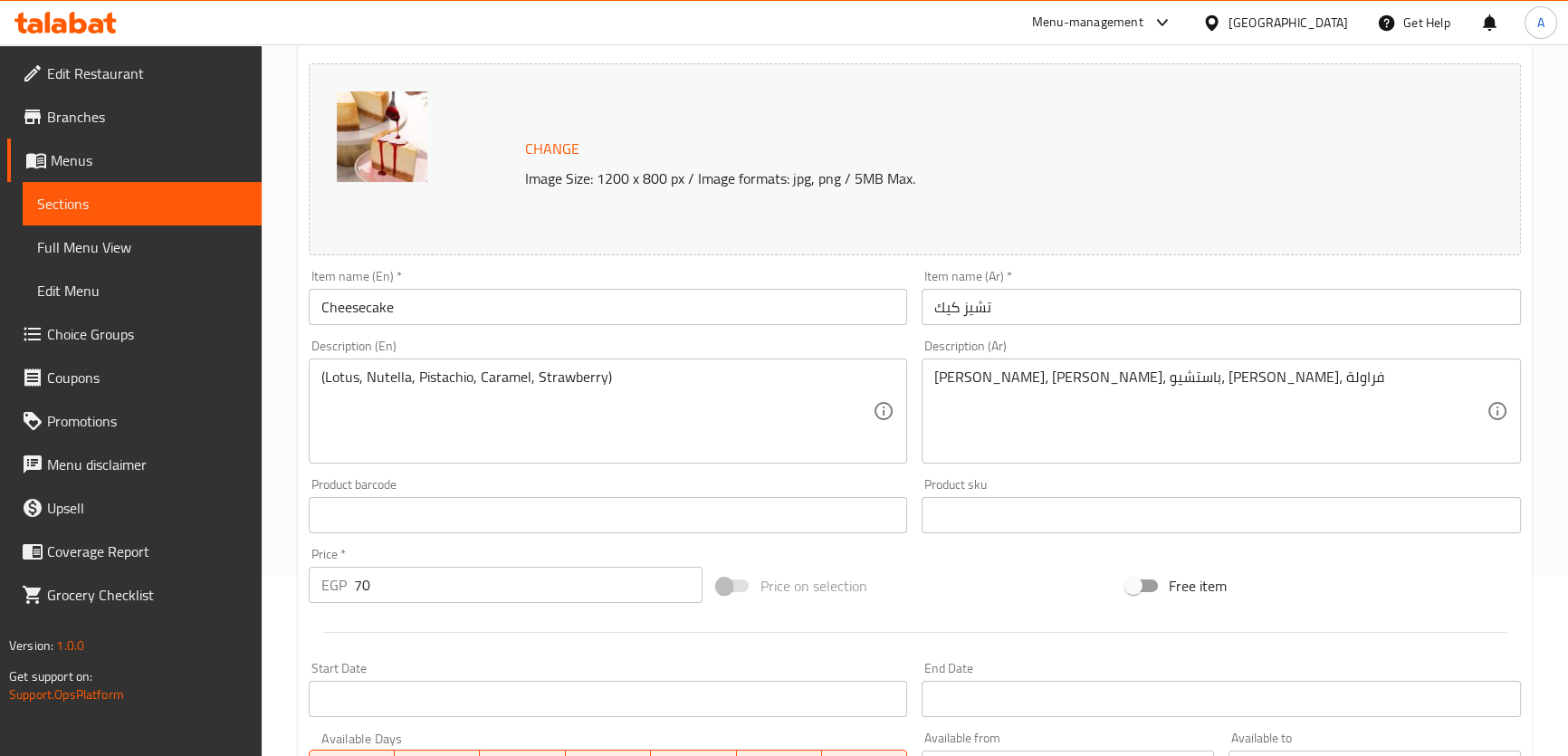
click at [1113, 414] on textarea "[PERSON_NAME]، [PERSON_NAME]، باستشيو، [PERSON_NAME]، فراولة" at bounding box center [1210, 410] width 552 height 86
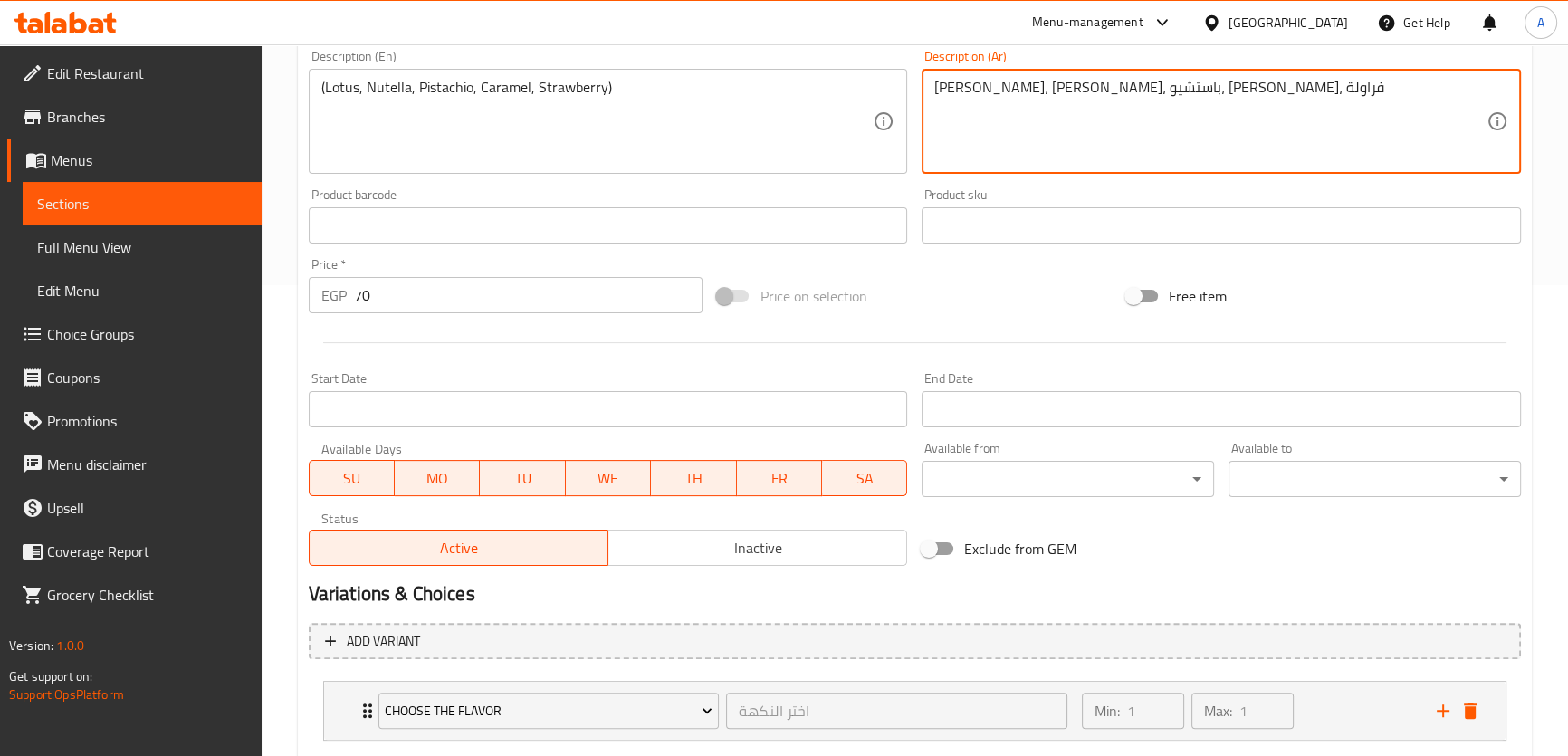
scroll to position [580, 0]
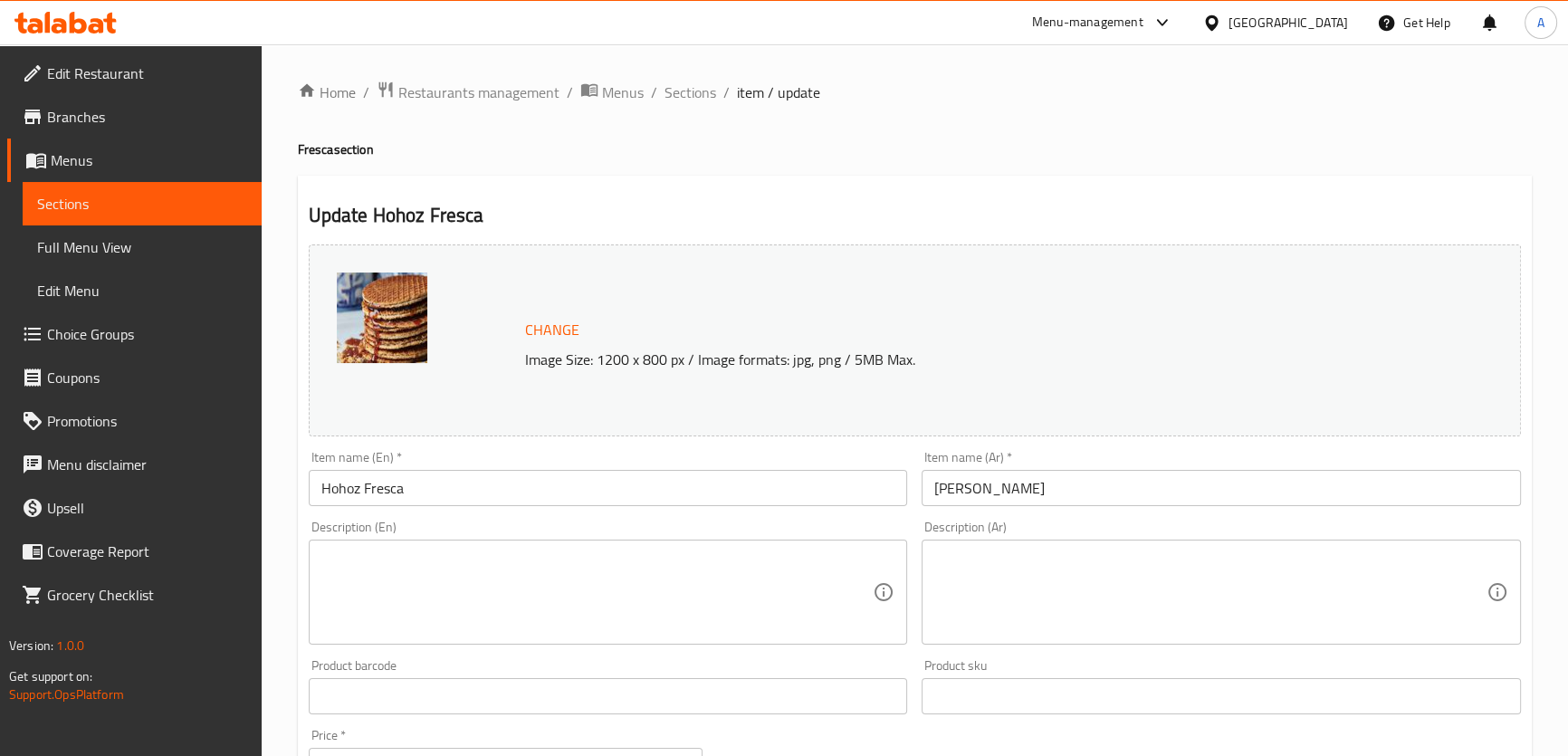
click at [1002, 491] on input "هوهوز فريسكا" at bounding box center [1221, 487] width 599 height 36
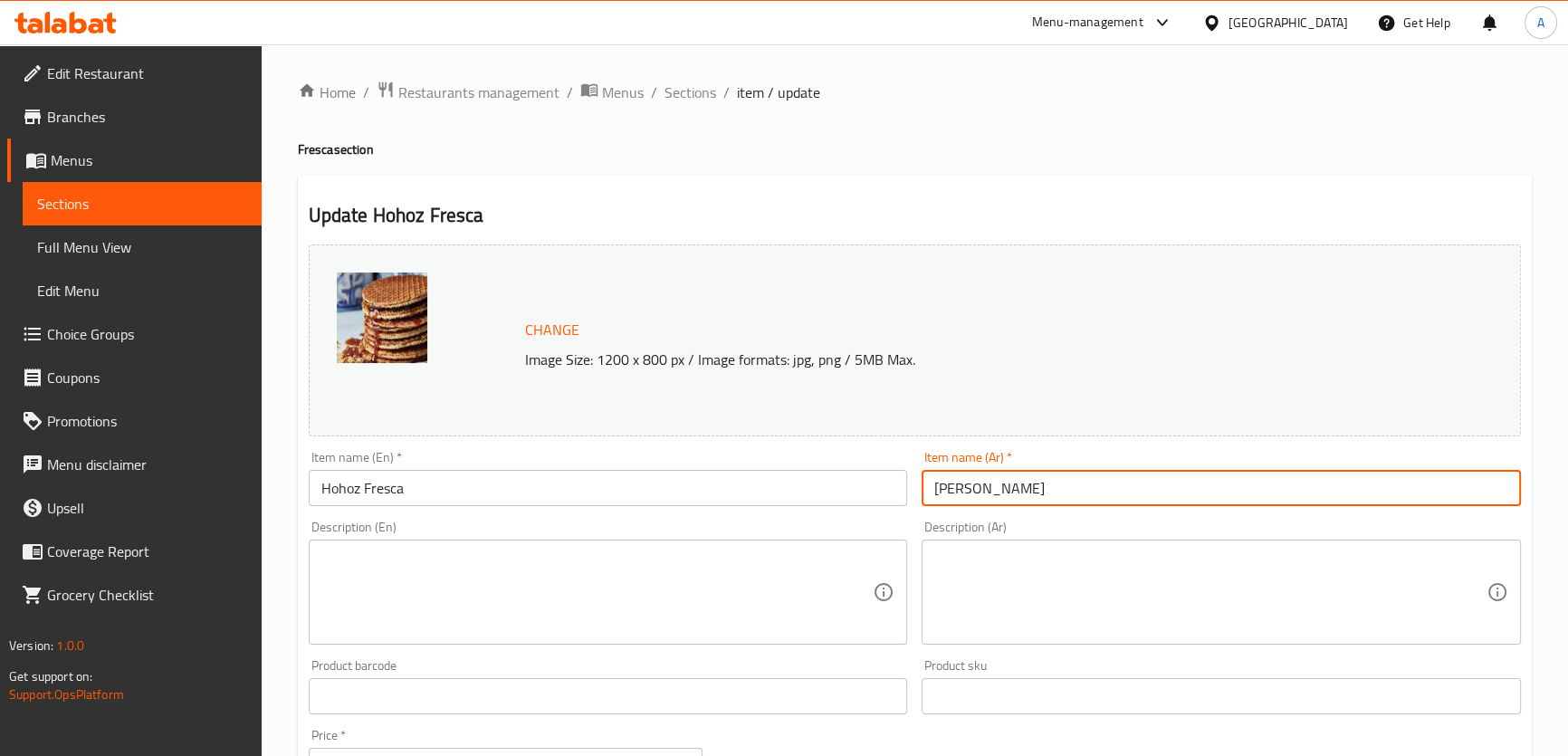
click at [332, 497] on input "Hohoz Fresca" at bounding box center [608, 487] width 599 height 36
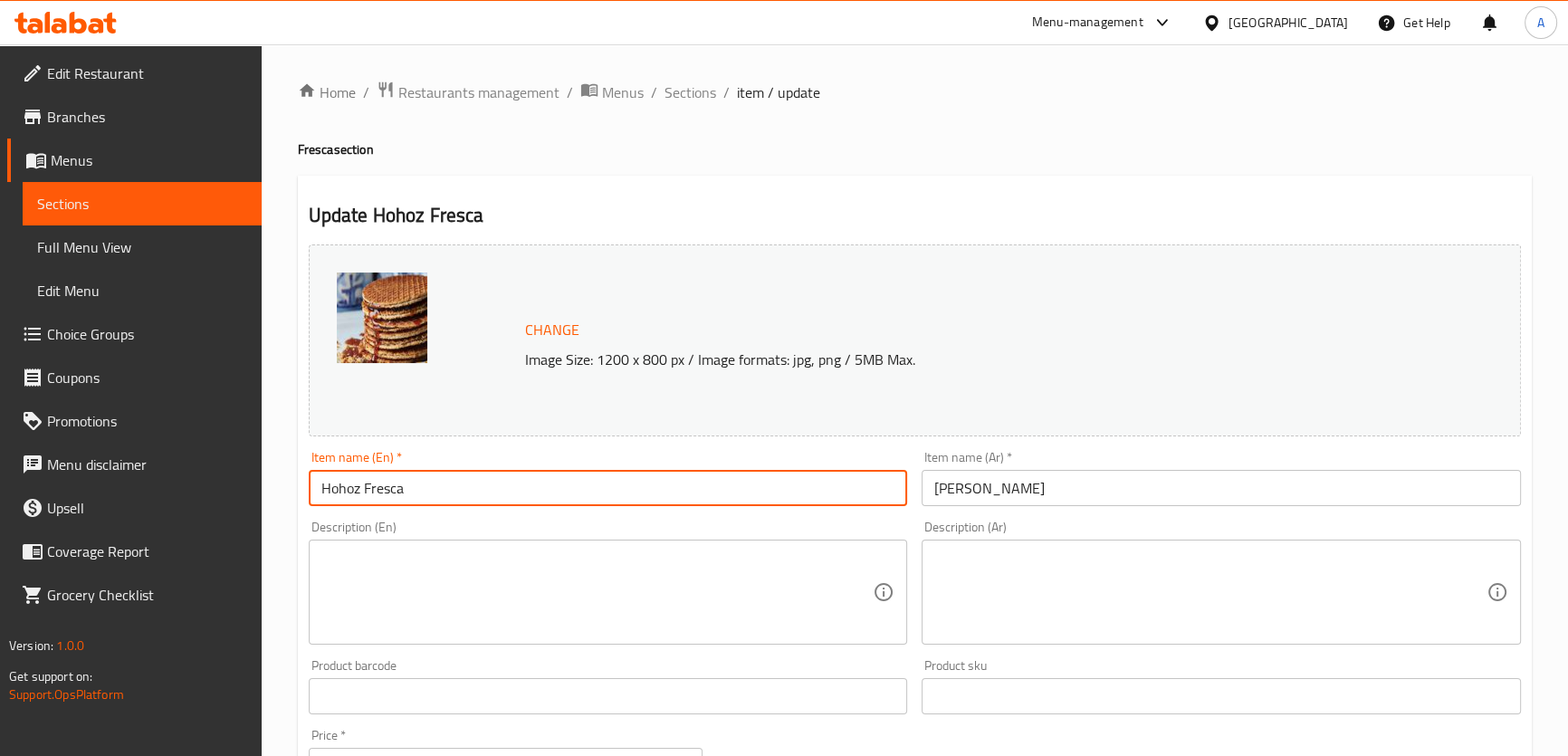
click at [332, 497] on input "Hohoz Fresca" at bounding box center [608, 487] width 599 height 36
paste input "hohos"
click at [338, 486] on input "hohos Fresca" at bounding box center [608, 487] width 599 height 36
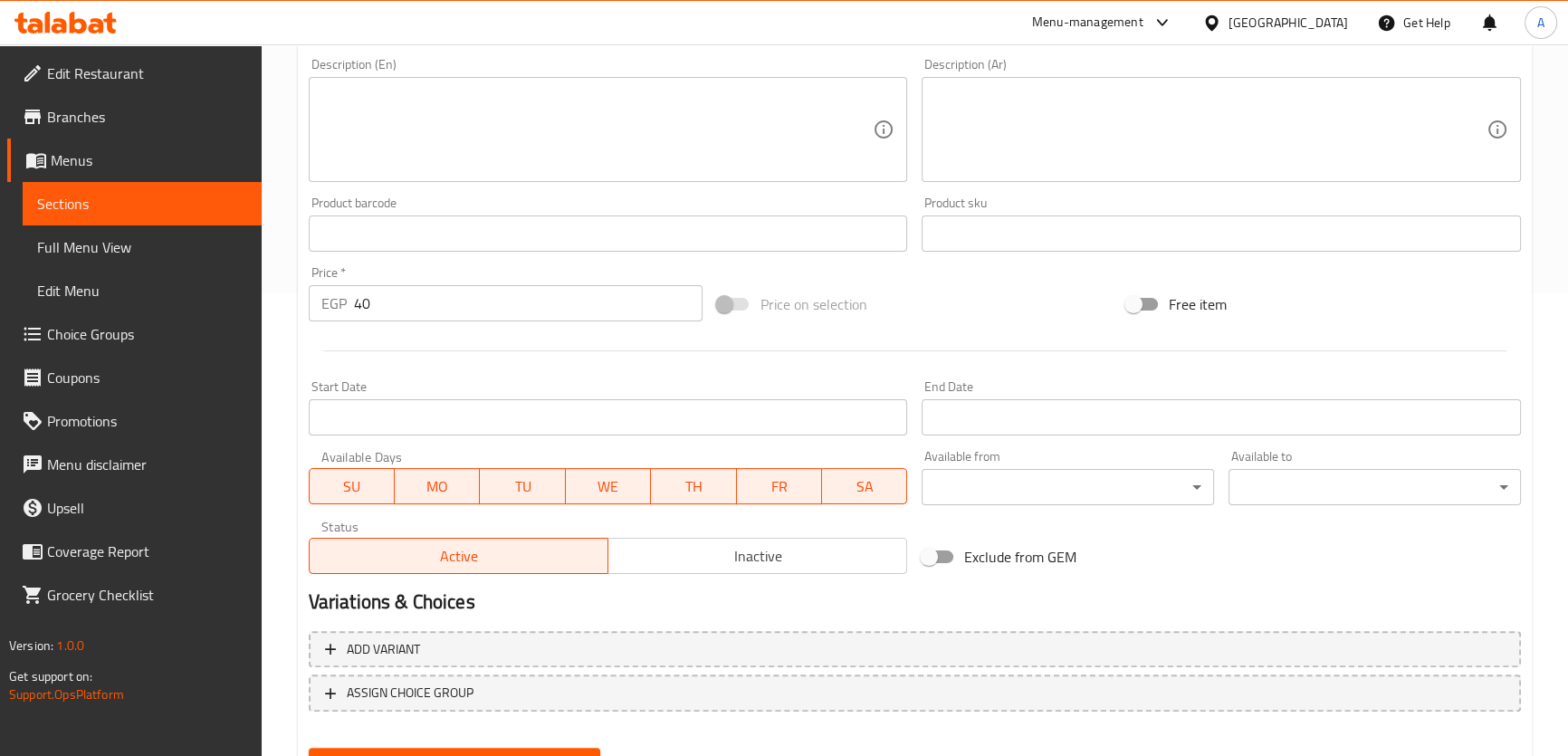
scroll to position [548, 0]
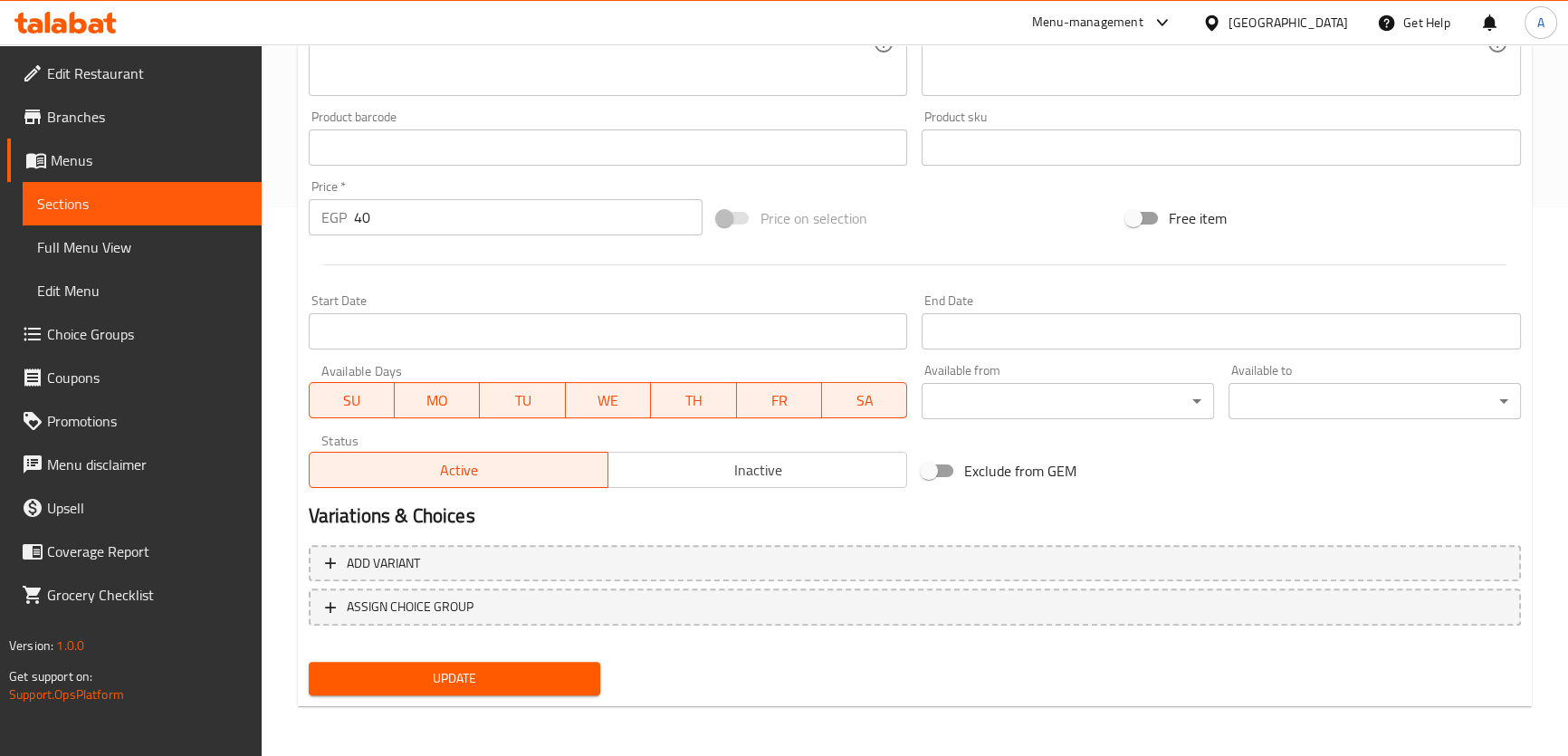
type input "ho hos Fresca"
click at [507, 688] on span "Update" at bounding box center [455, 678] width 264 height 23
click at [546, 682] on span "Update" at bounding box center [455, 678] width 264 height 23
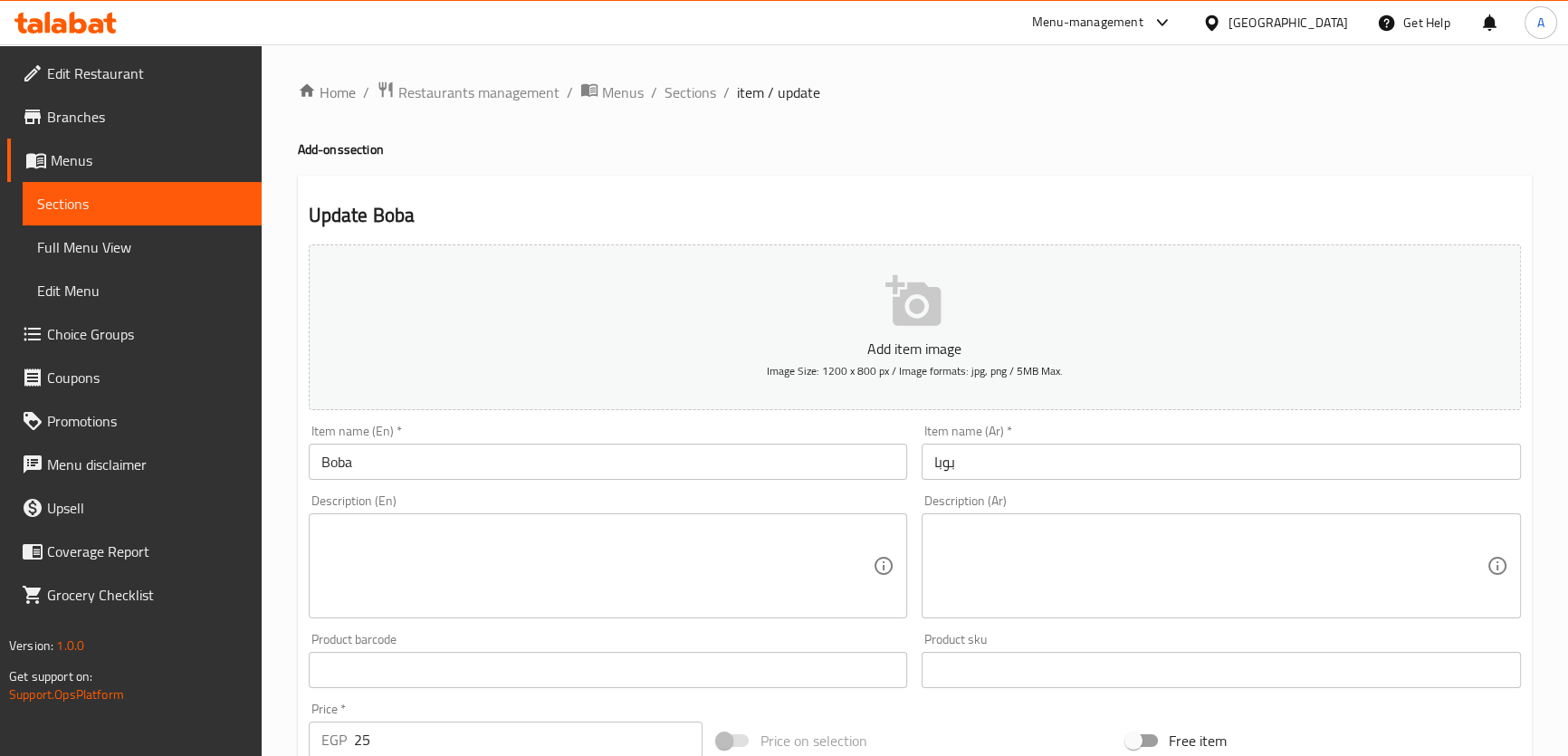
click at [478, 472] on input "Boba" at bounding box center [608, 462] width 599 height 36
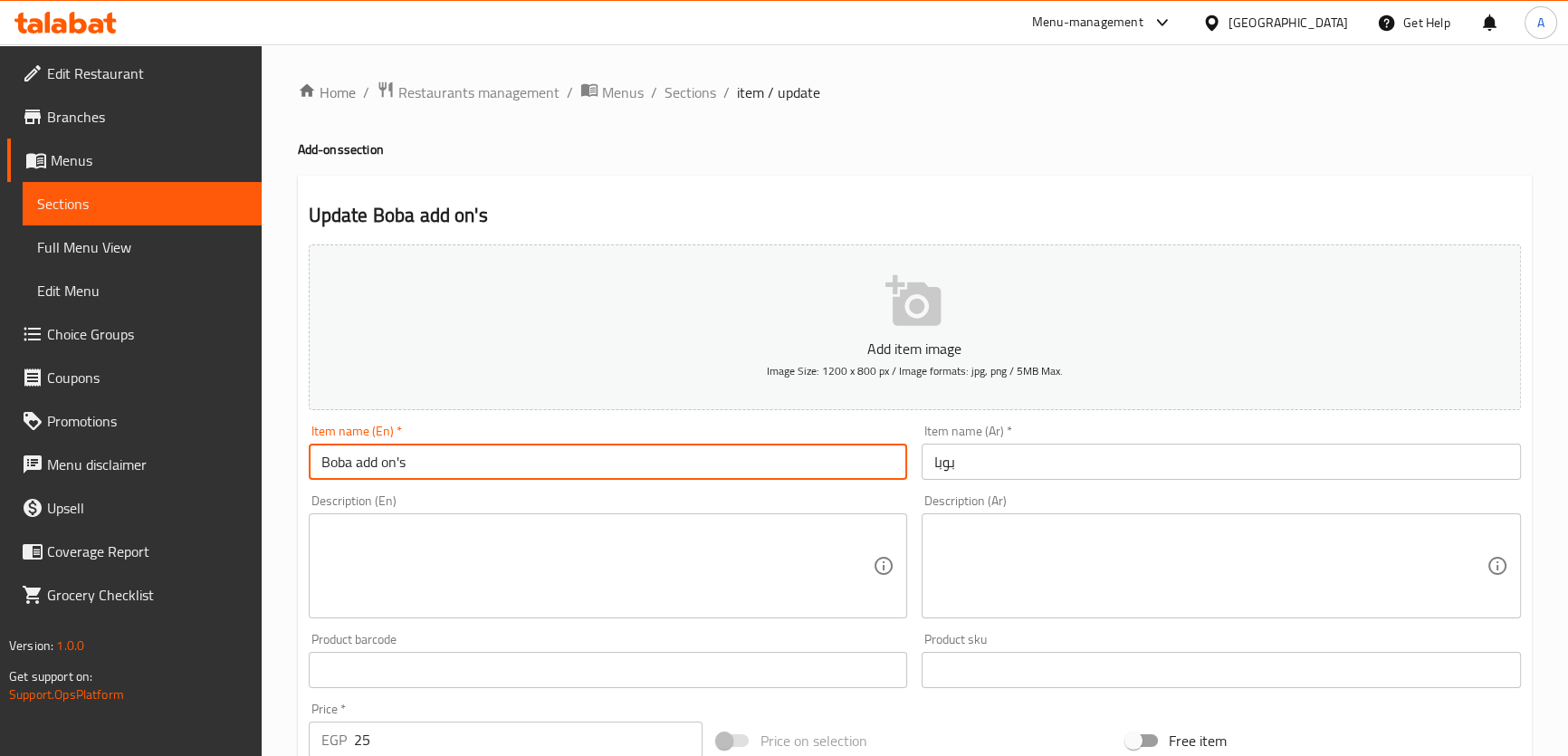
drag, startPoint x: 426, startPoint y: 448, endPoint x: 358, endPoint y: 459, distance: 68.9
click at [358, 459] on input "Boba add on's" at bounding box center [608, 462] width 599 height 36
type input "Boba add on's"
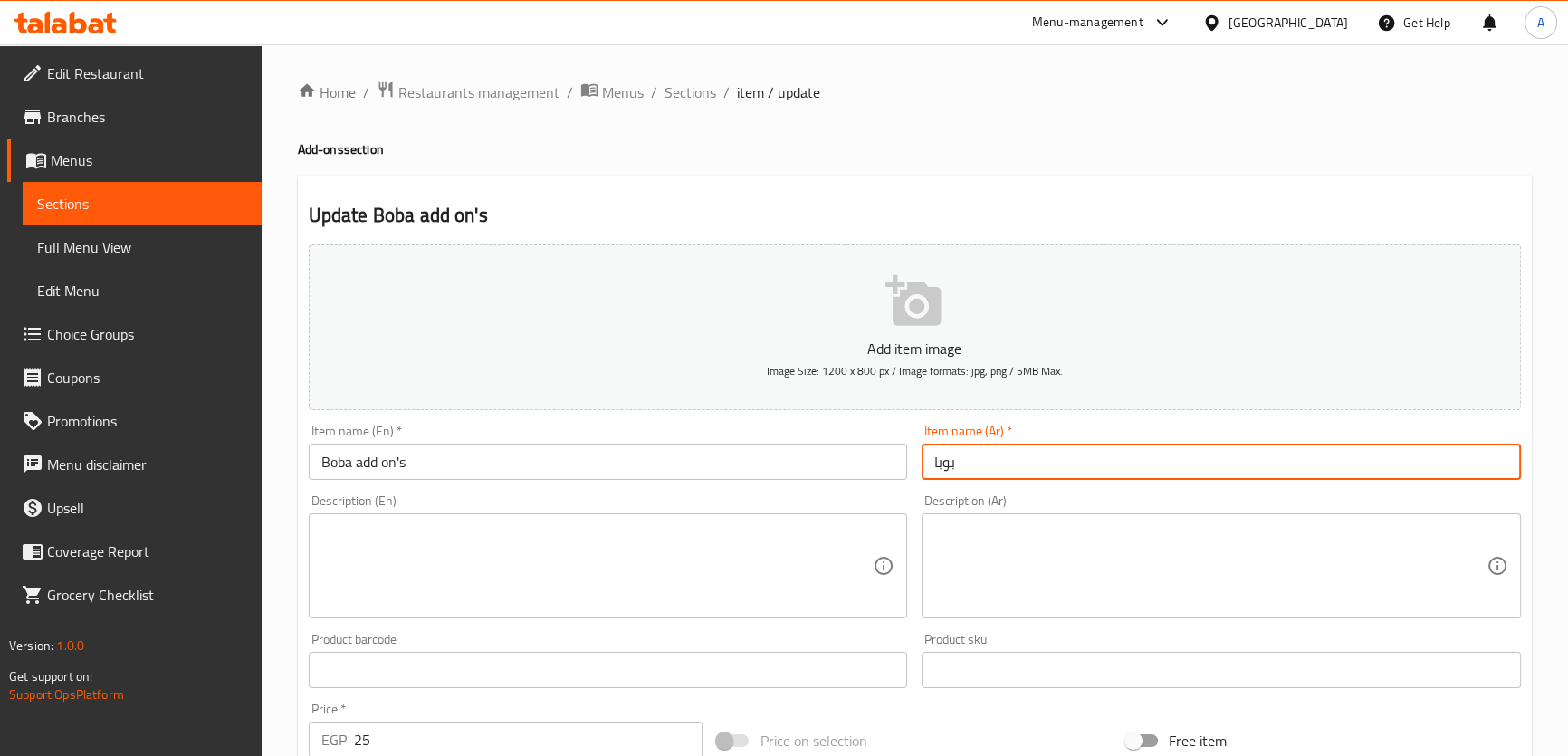
click at [934, 471] on input "بوبا" at bounding box center [1221, 462] width 599 height 36
paste input "إضافات"
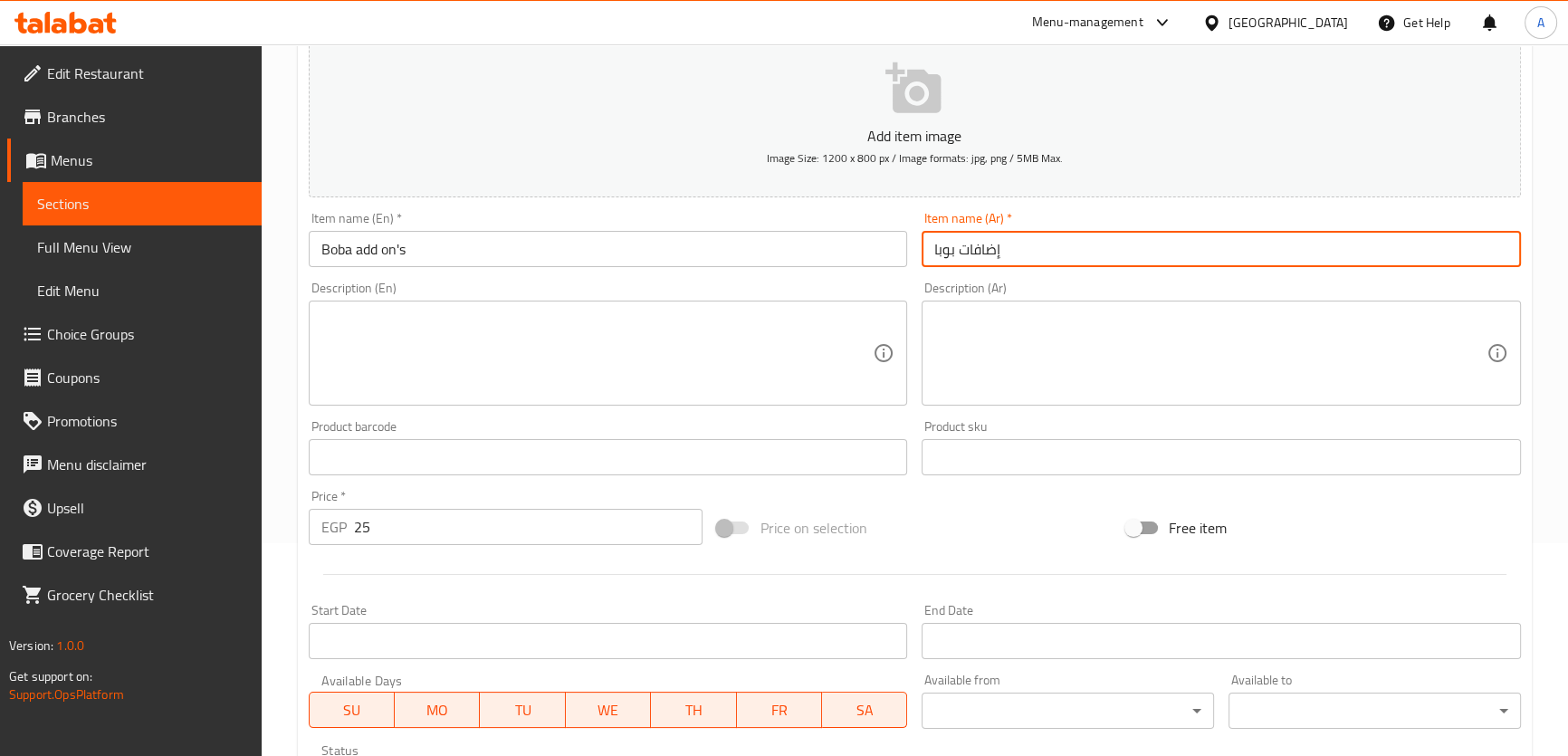
scroll to position [492, 0]
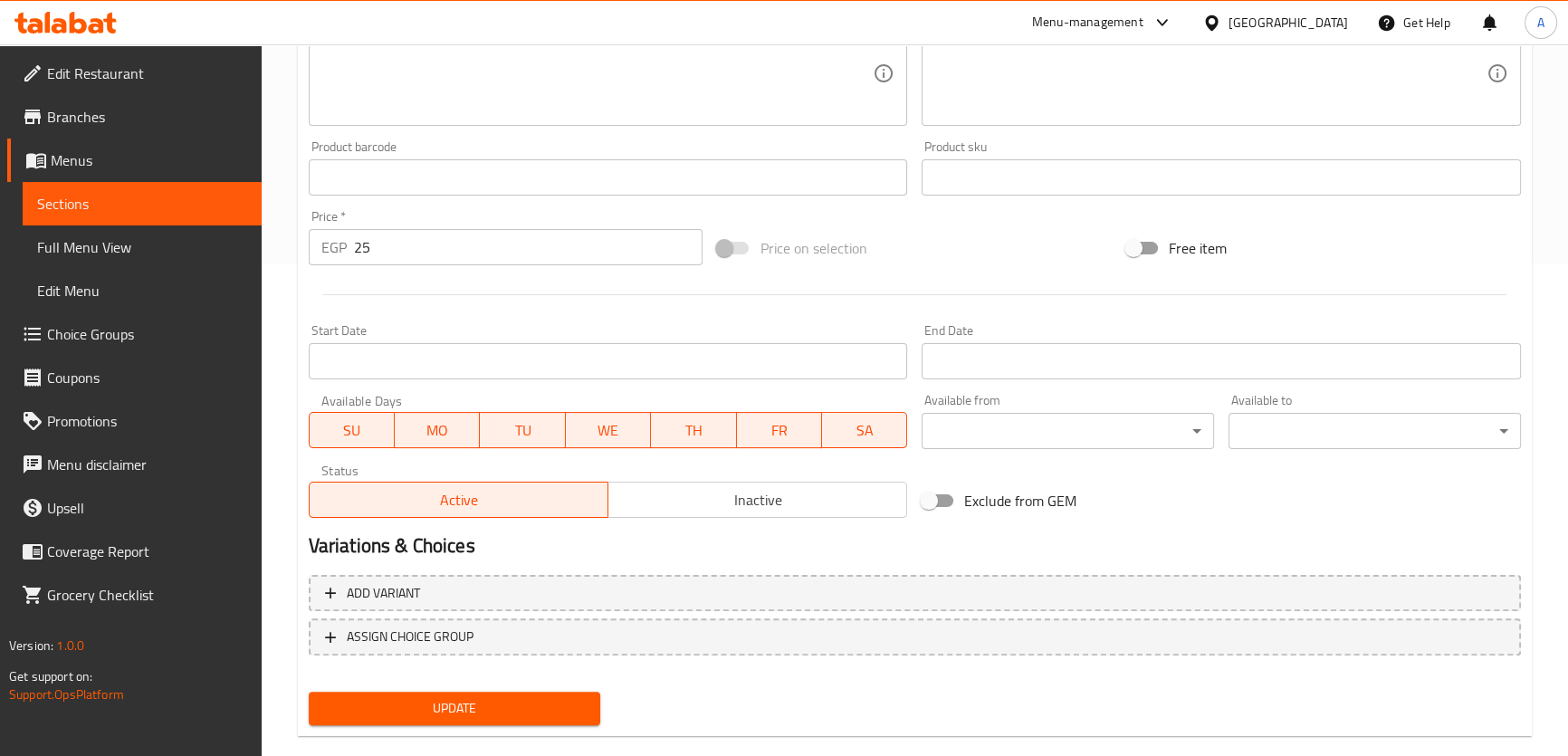
type input "إضافات بوبا"
click at [473, 718] on button "Update" at bounding box center [455, 709] width 292 height 33
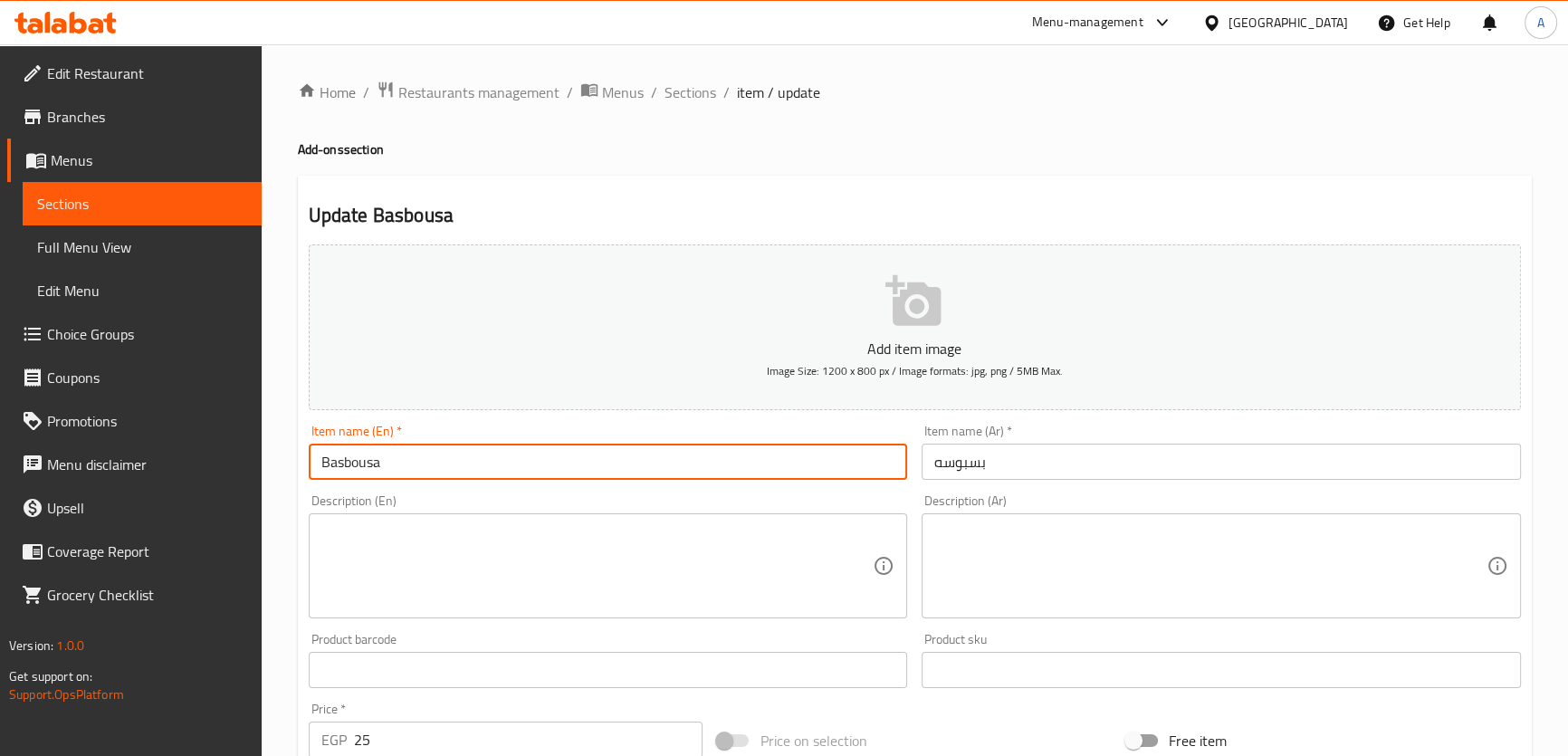
click at [434, 458] on input "Basbousa" at bounding box center [608, 462] width 599 height 36
paste input "add on's"
type input "[PERSON_NAME] add on's"
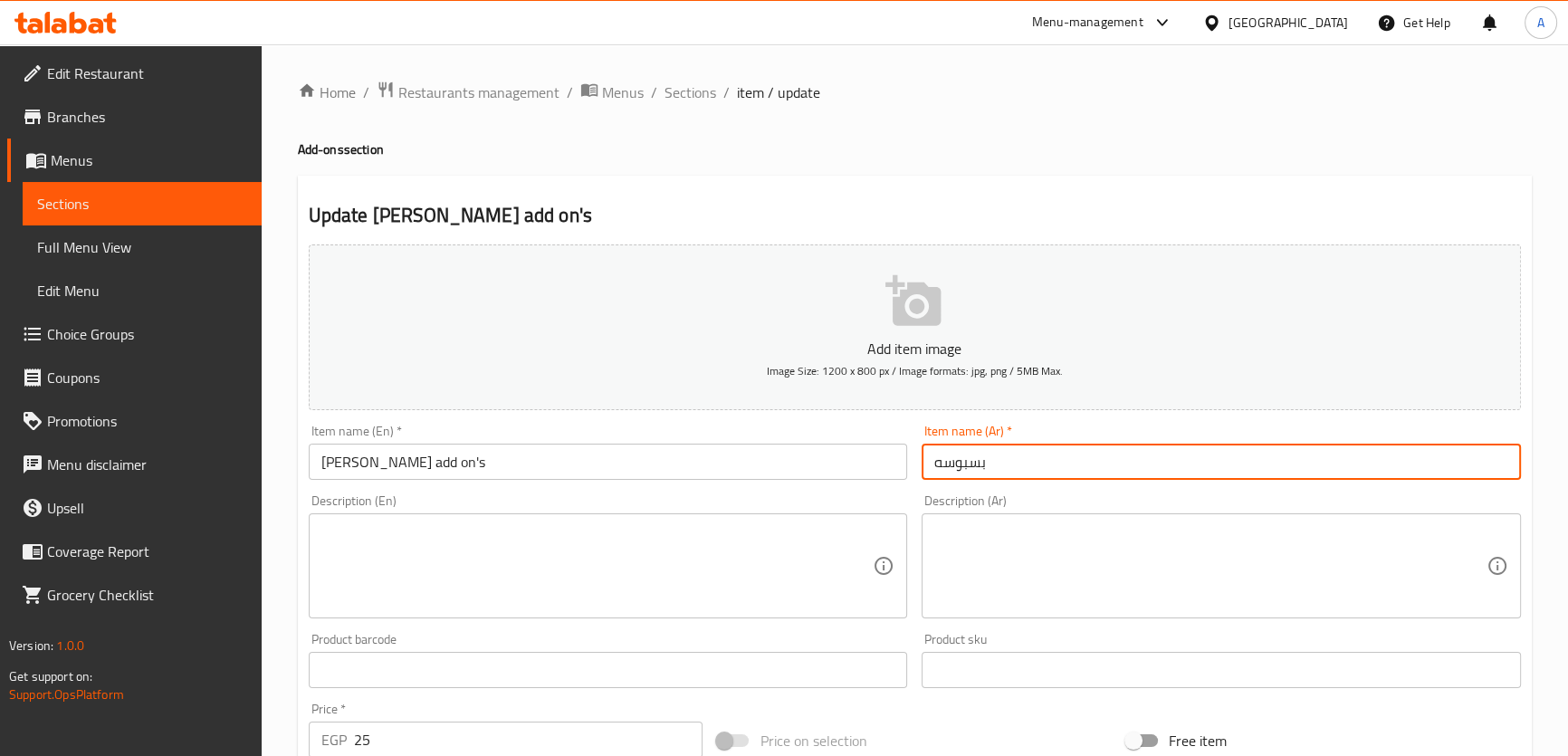
click at [926, 461] on input "بسبوسه" at bounding box center [1221, 462] width 599 height 36
paste input "إضافات"
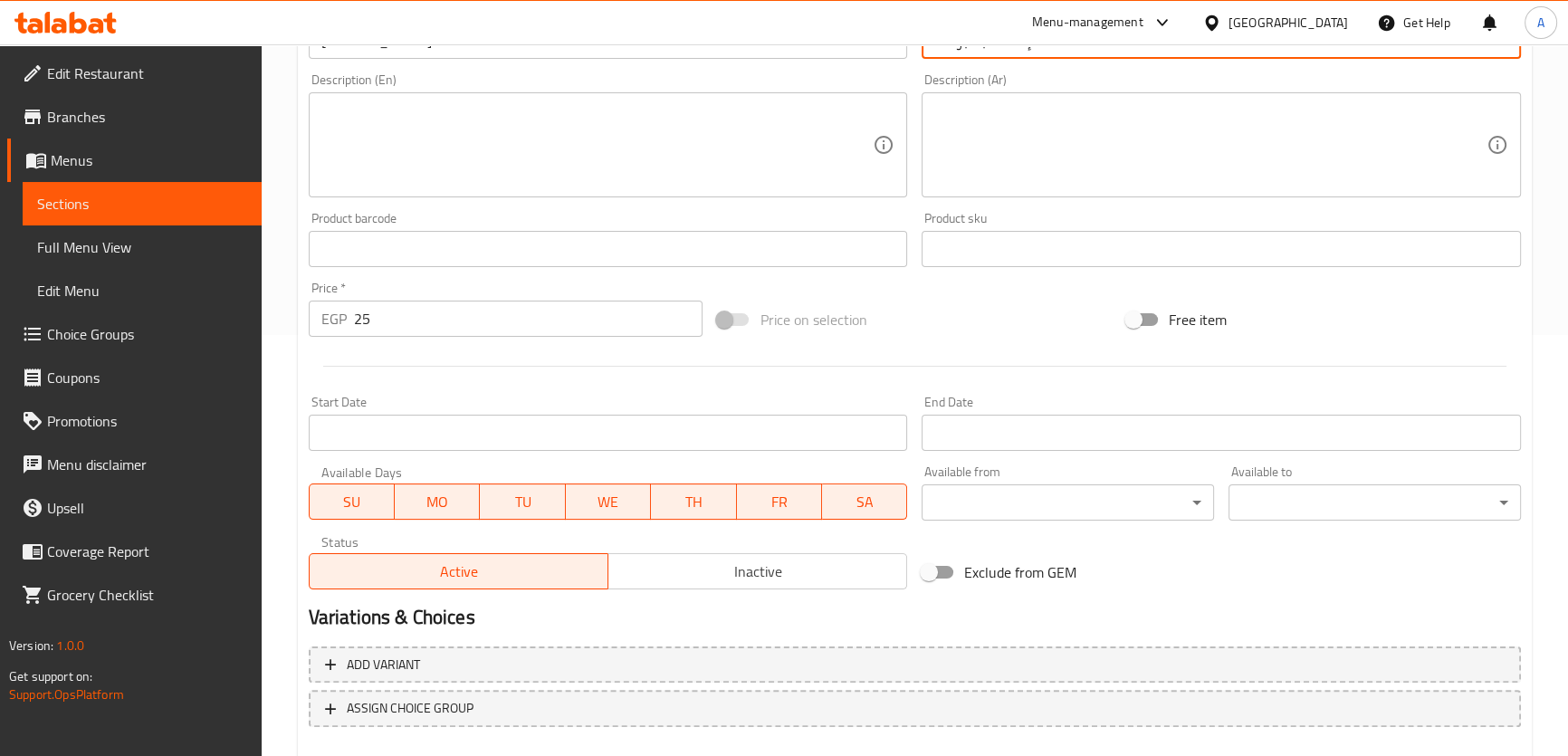
scroll to position [522, 0]
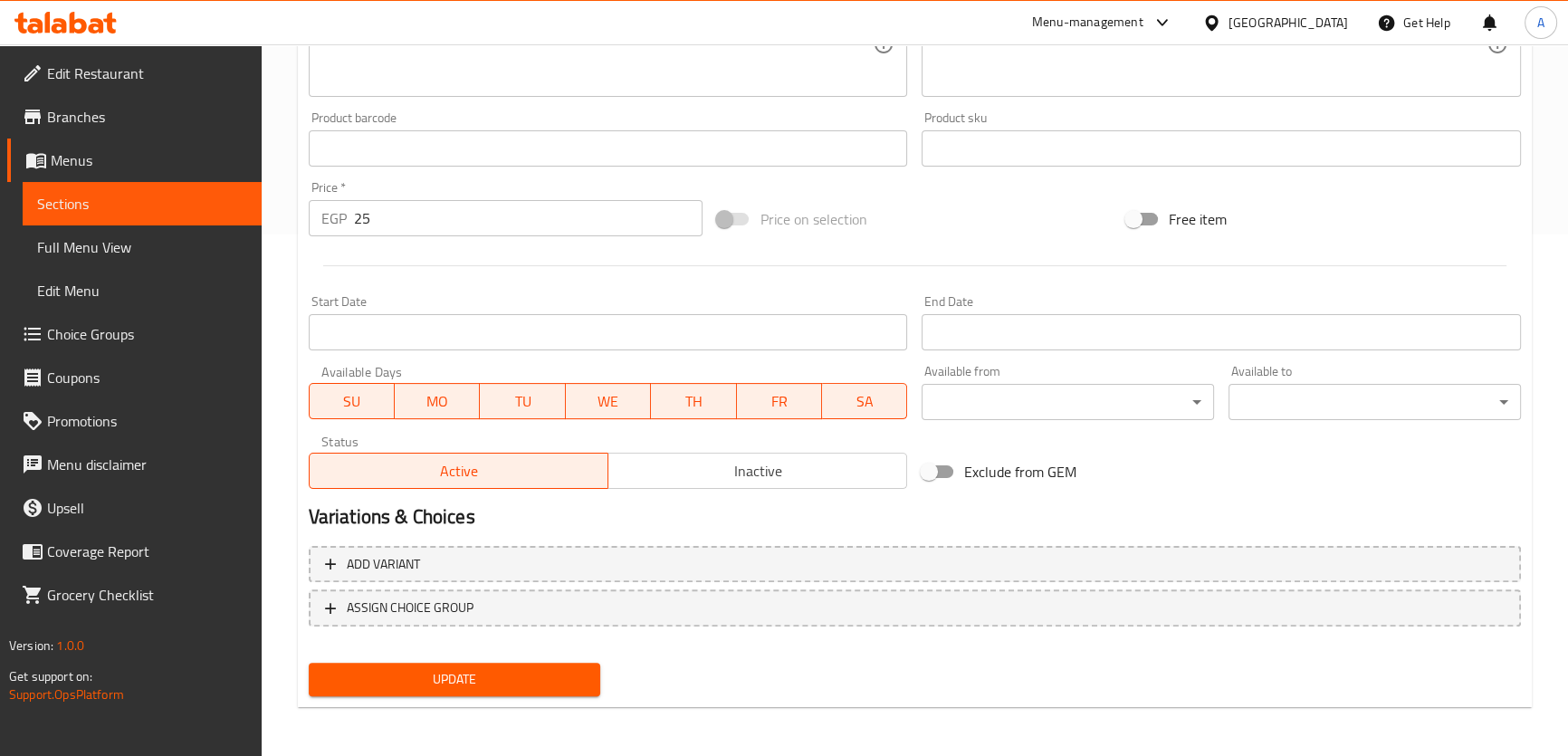
type input "إضافات بسبوسه"
click at [456, 684] on span "Update" at bounding box center [455, 679] width 264 height 23
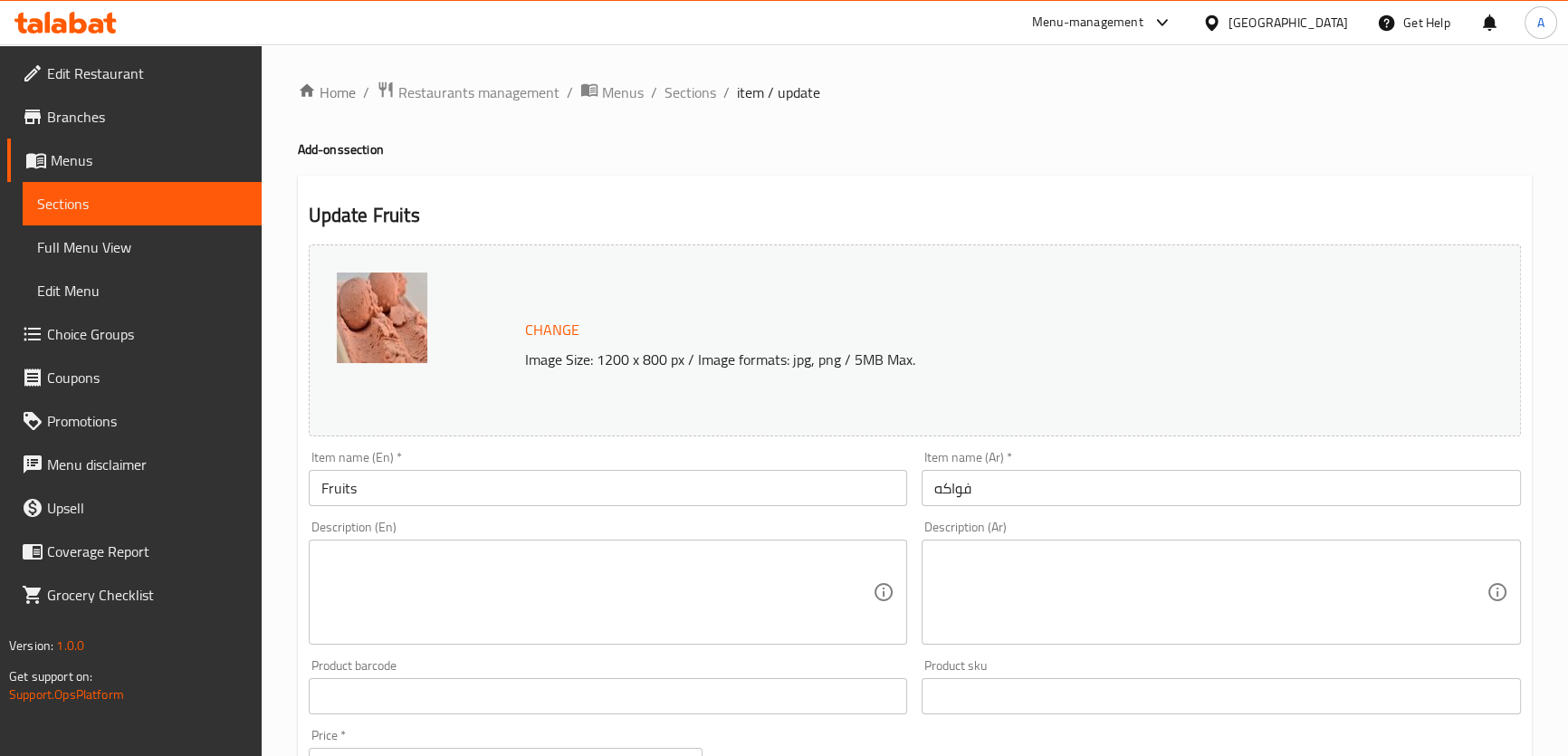
click at [443, 460] on div "Item name (En)   * Fruits Item name (En) *" at bounding box center [608, 478] width 599 height 55
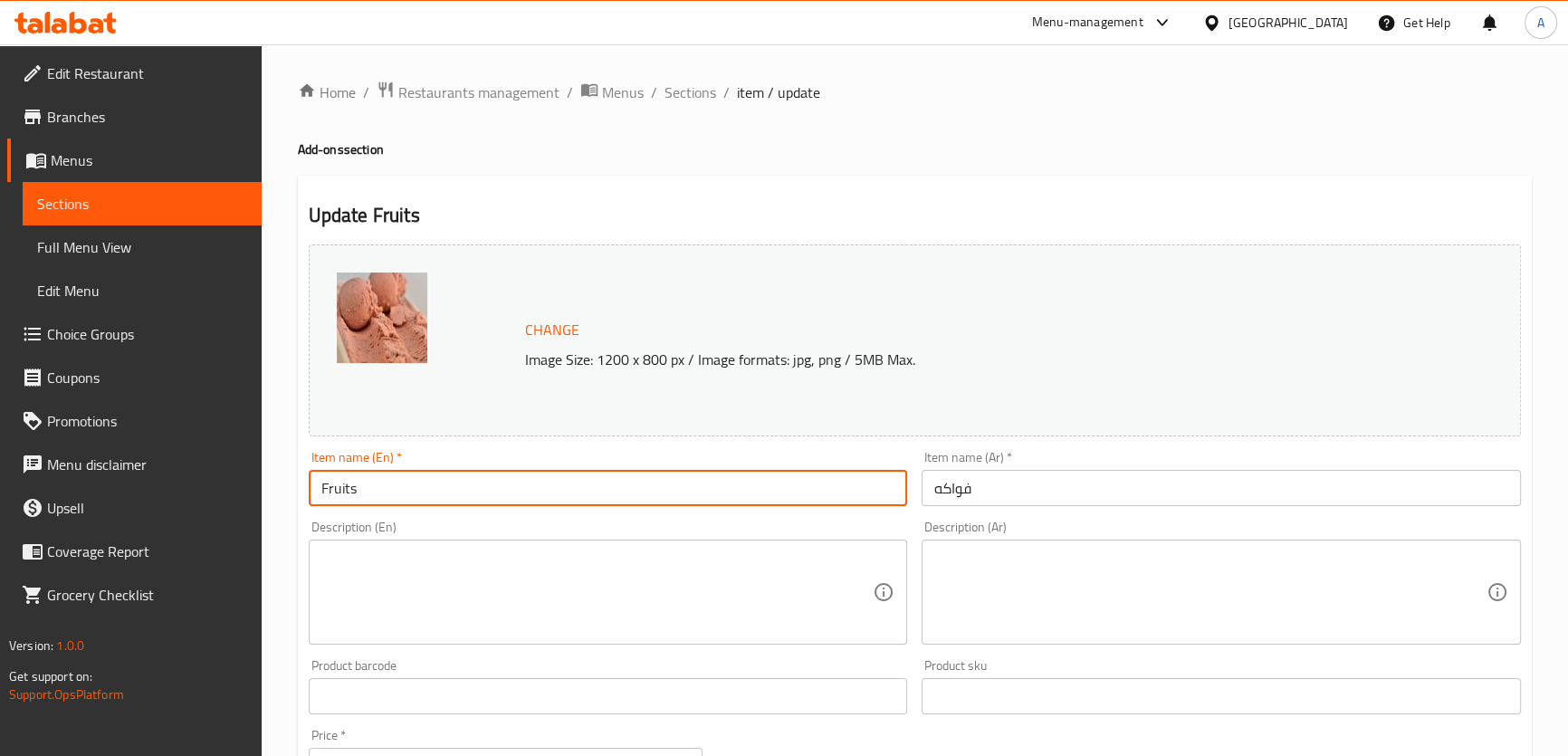
click at [422, 485] on input "Fruits" at bounding box center [608, 487] width 599 height 36
paste input "add on's"
type input "Fruits add on's"
click at [931, 479] on input "فواكه" at bounding box center [1221, 487] width 599 height 36
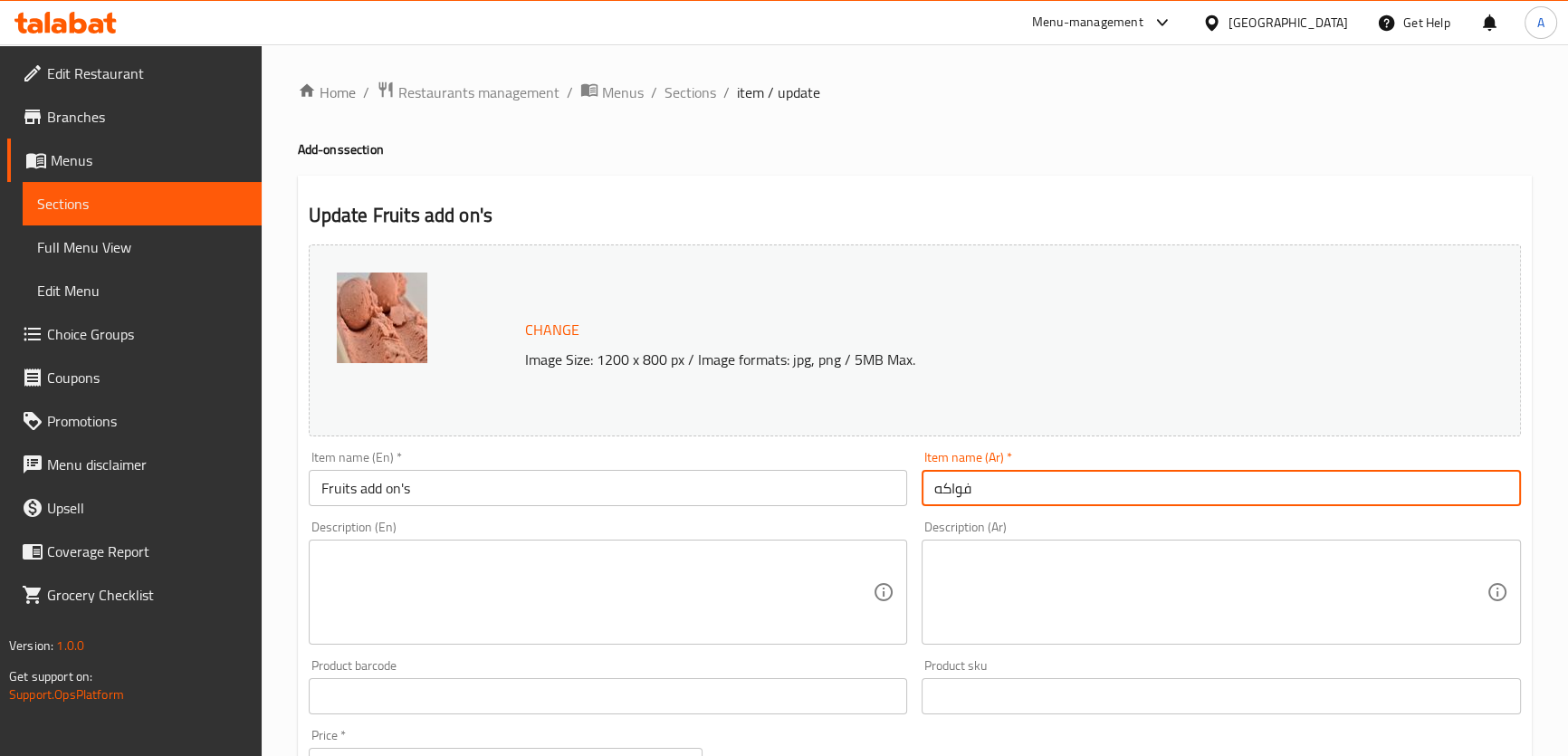
paste input "إضافات"
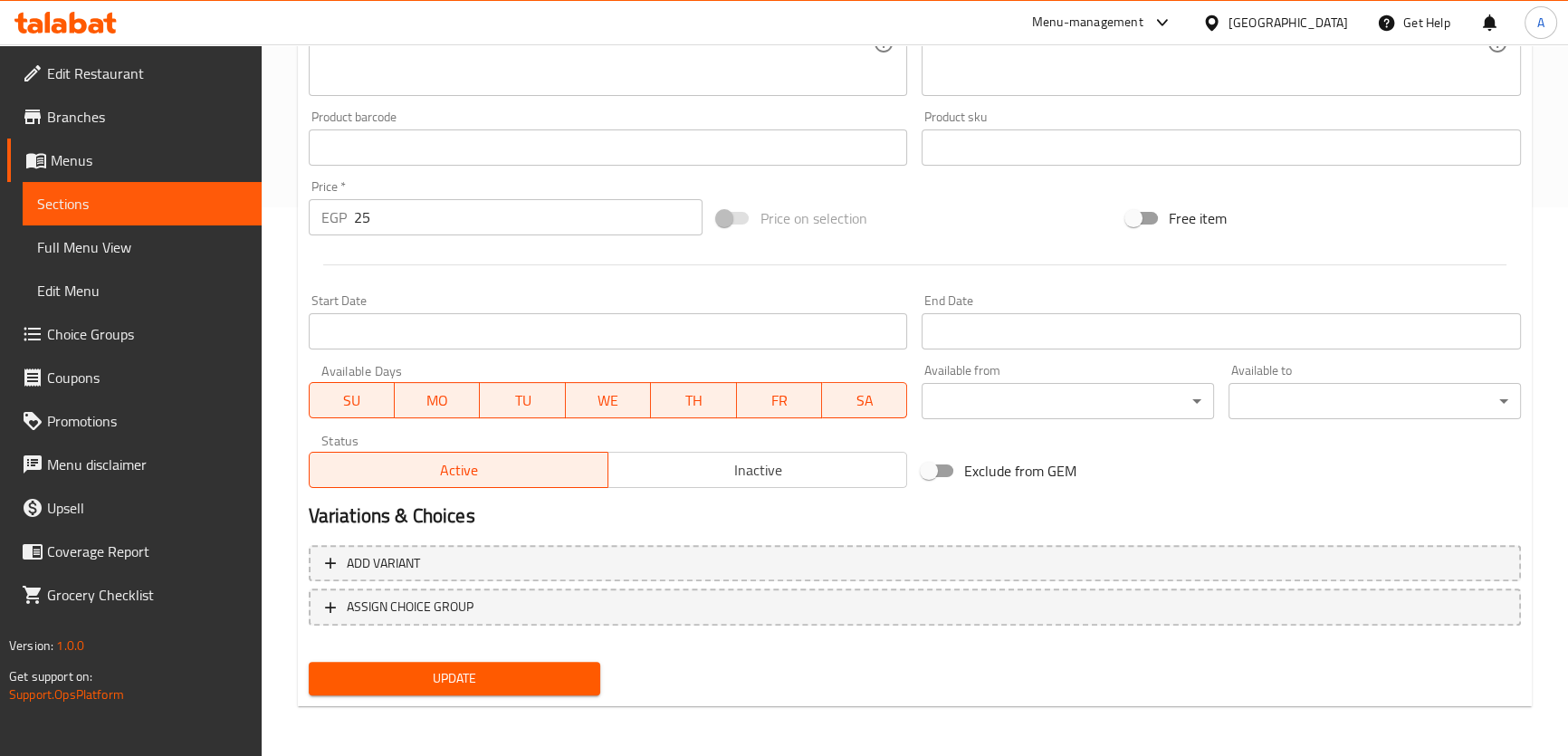
type input "إضافات فواكه"
click at [470, 662] on button "Update" at bounding box center [455, 678] width 292 height 33
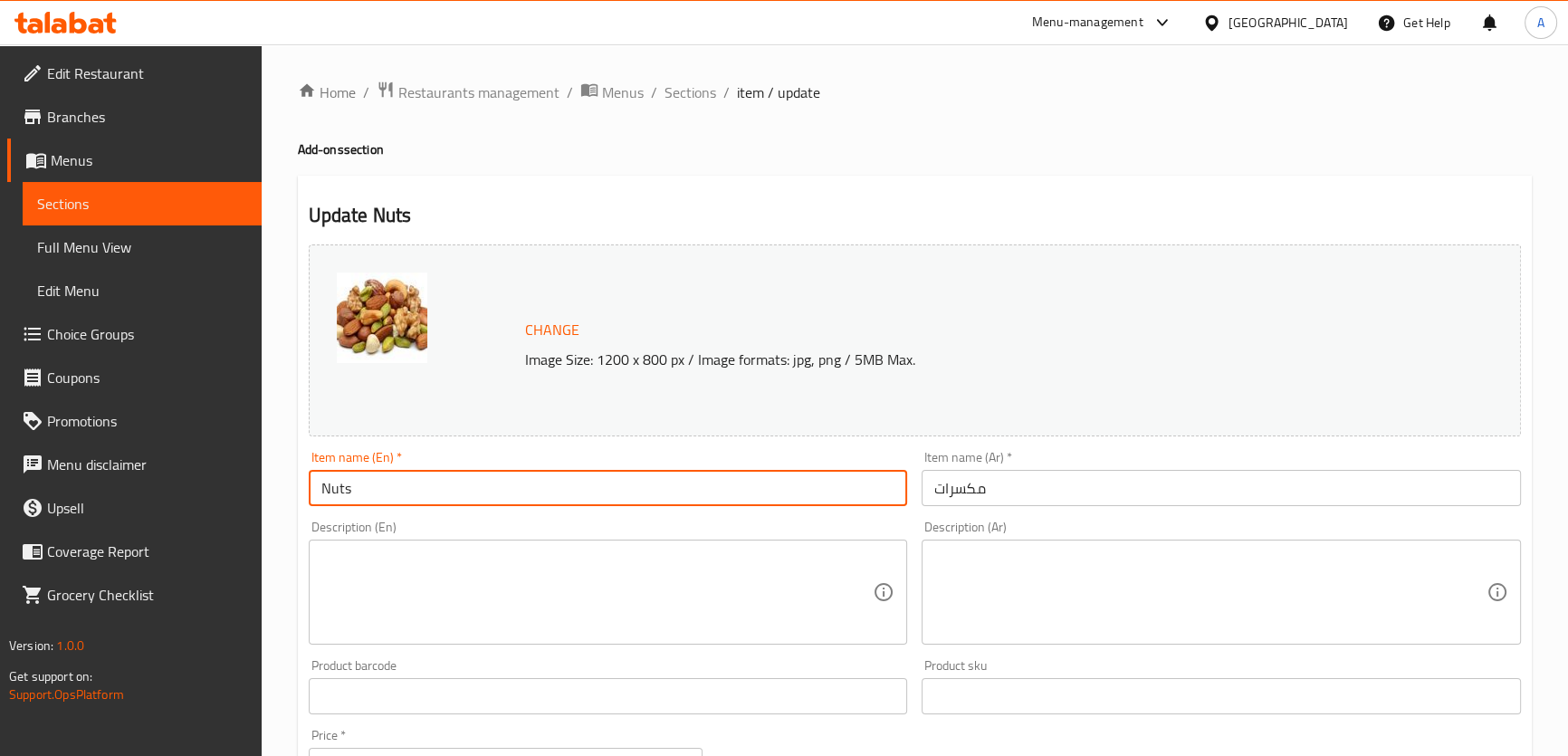
click at [433, 488] on input "Nuts" at bounding box center [608, 487] width 599 height 36
paste input "add on's"
type input "Nuts add on's"
click at [941, 489] on input "مكسرات" at bounding box center [1221, 487] width 599 height 36
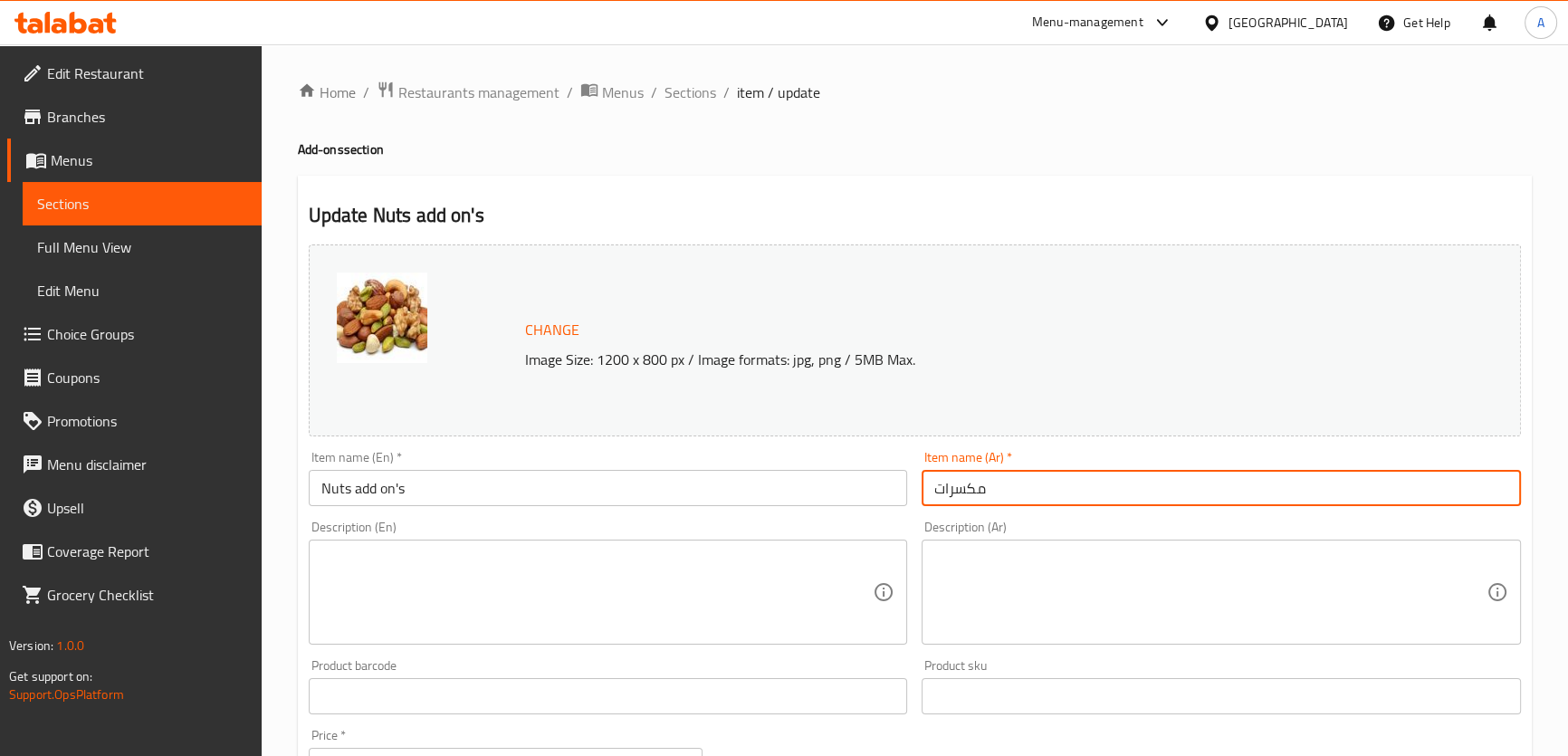
click at [933, 489] on input "مكسرات" at bounding box center [1221, 487] width 599 height 36
paste input "إضافات"
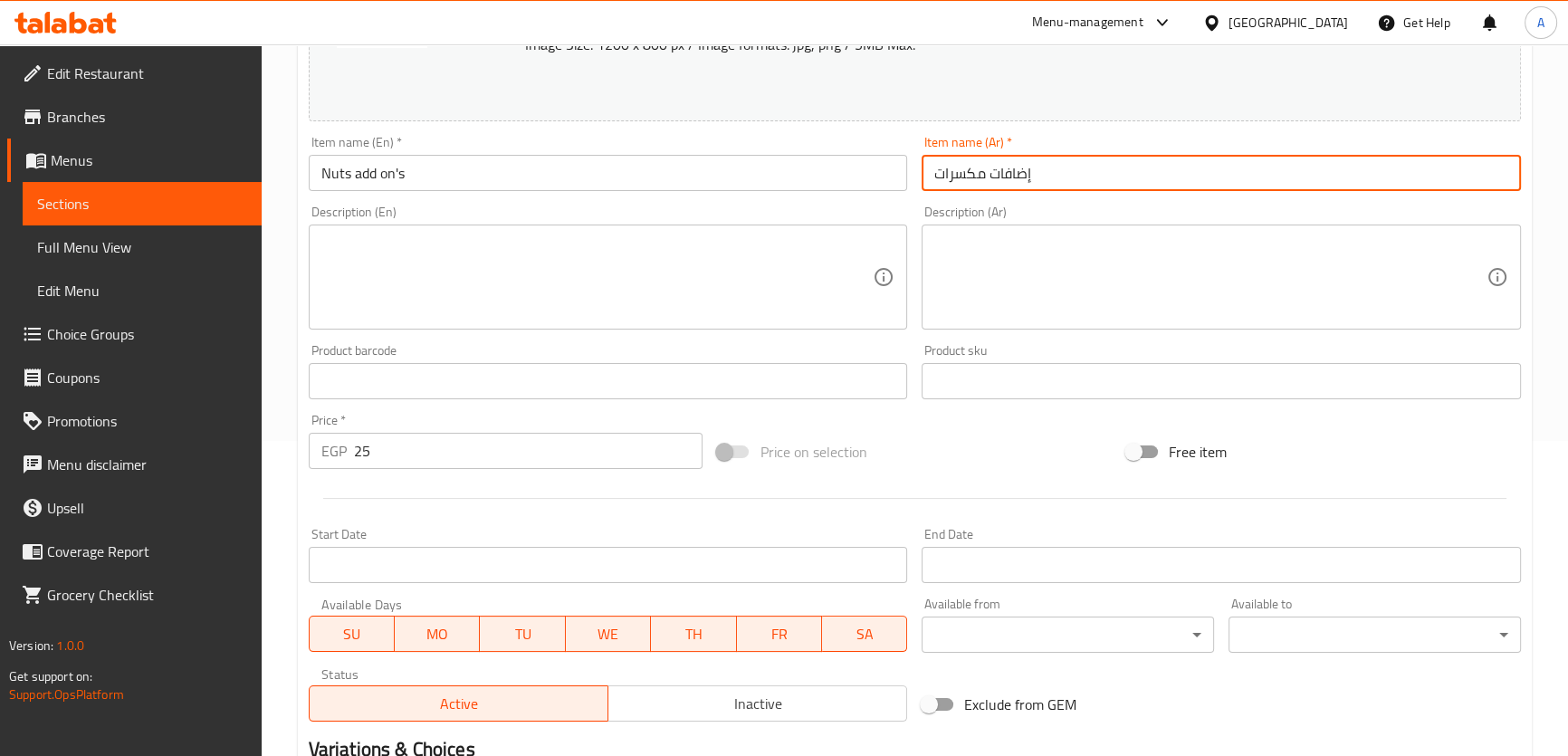
scroll to position [472, 0]
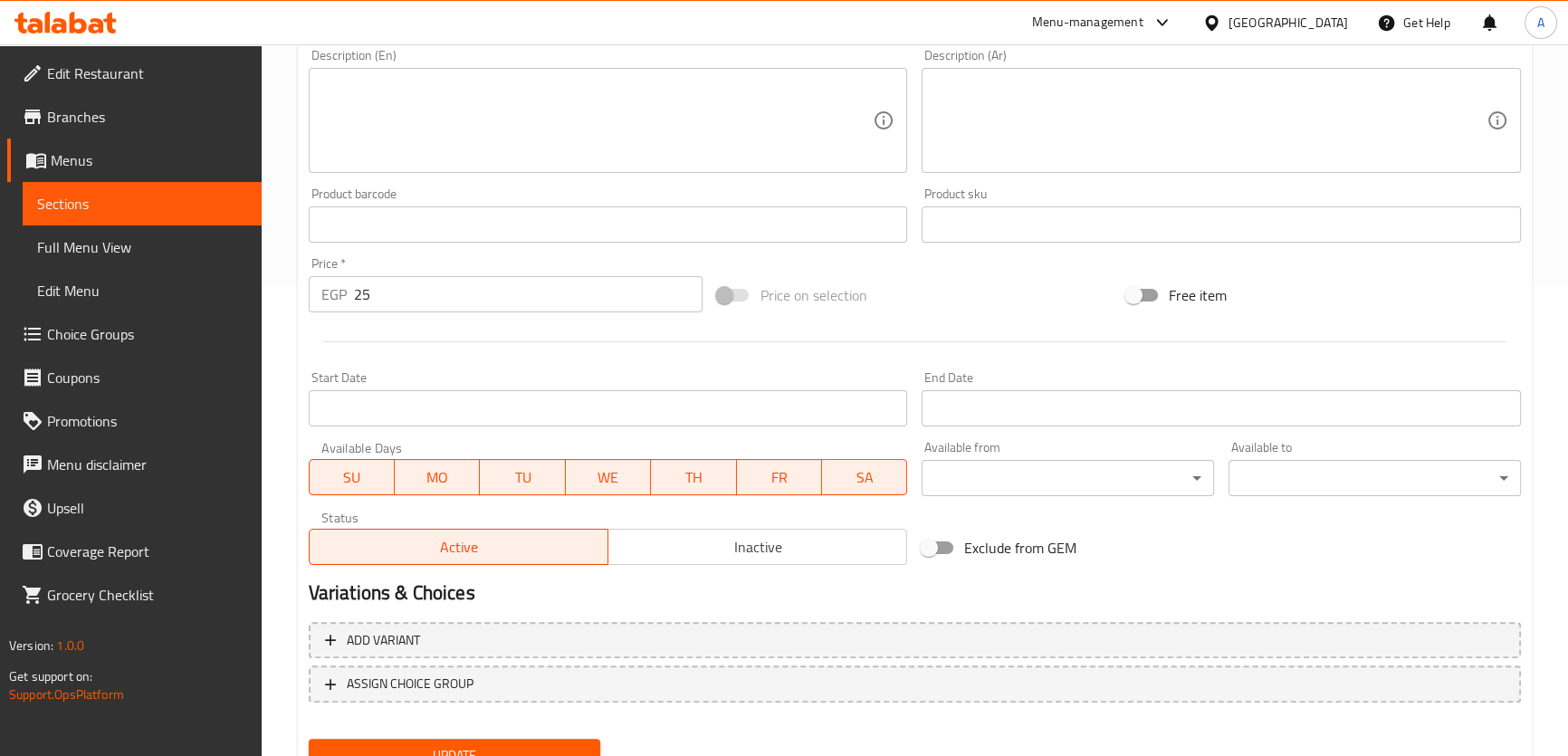
type input "إضافات مكسرات"
click at [516, 738] on button "Update" at bounding box center [455, 755] width 292 height 33
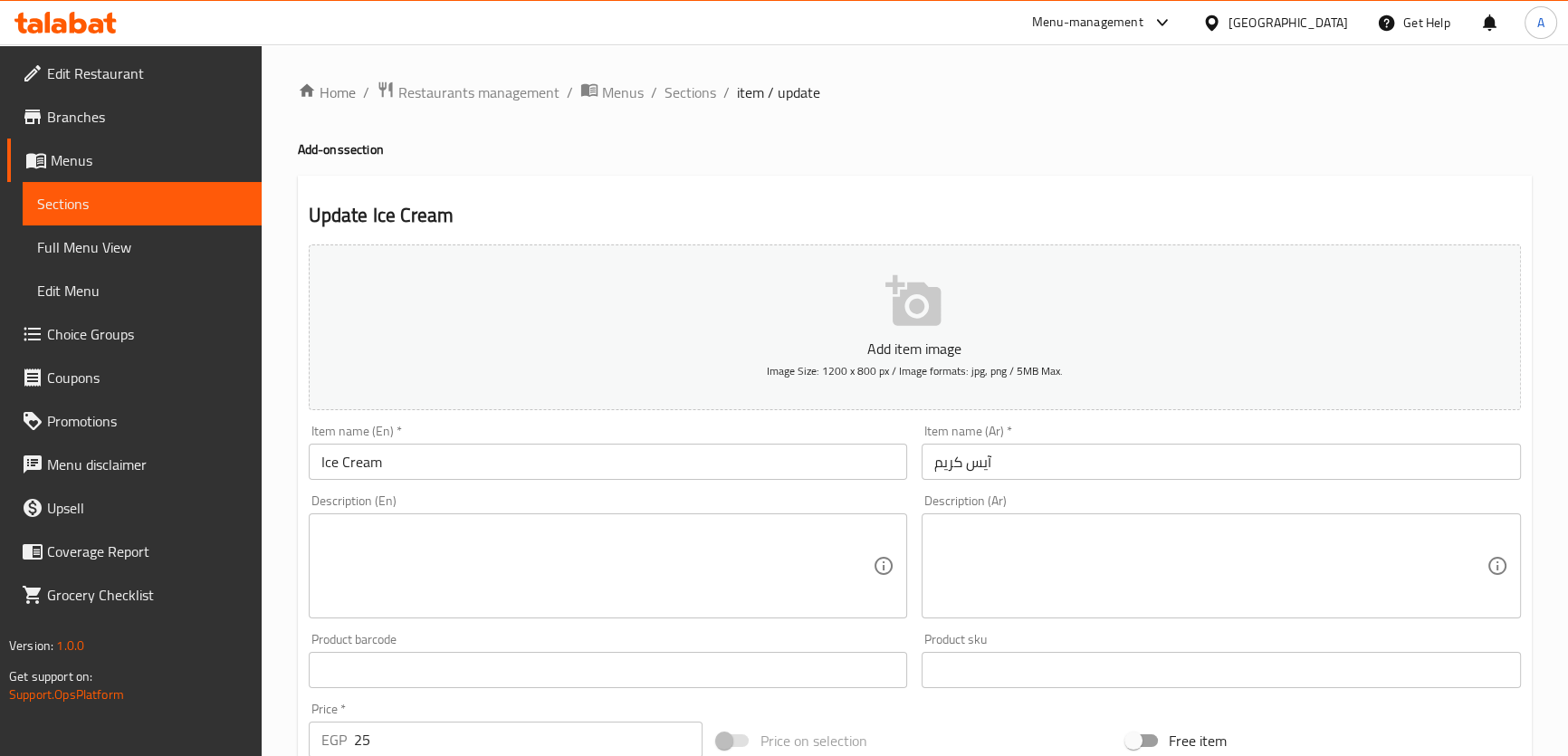
click at [434, 488] on div "Description (En) Description (En)" at bounding box center [607, 556] width 613 height 139
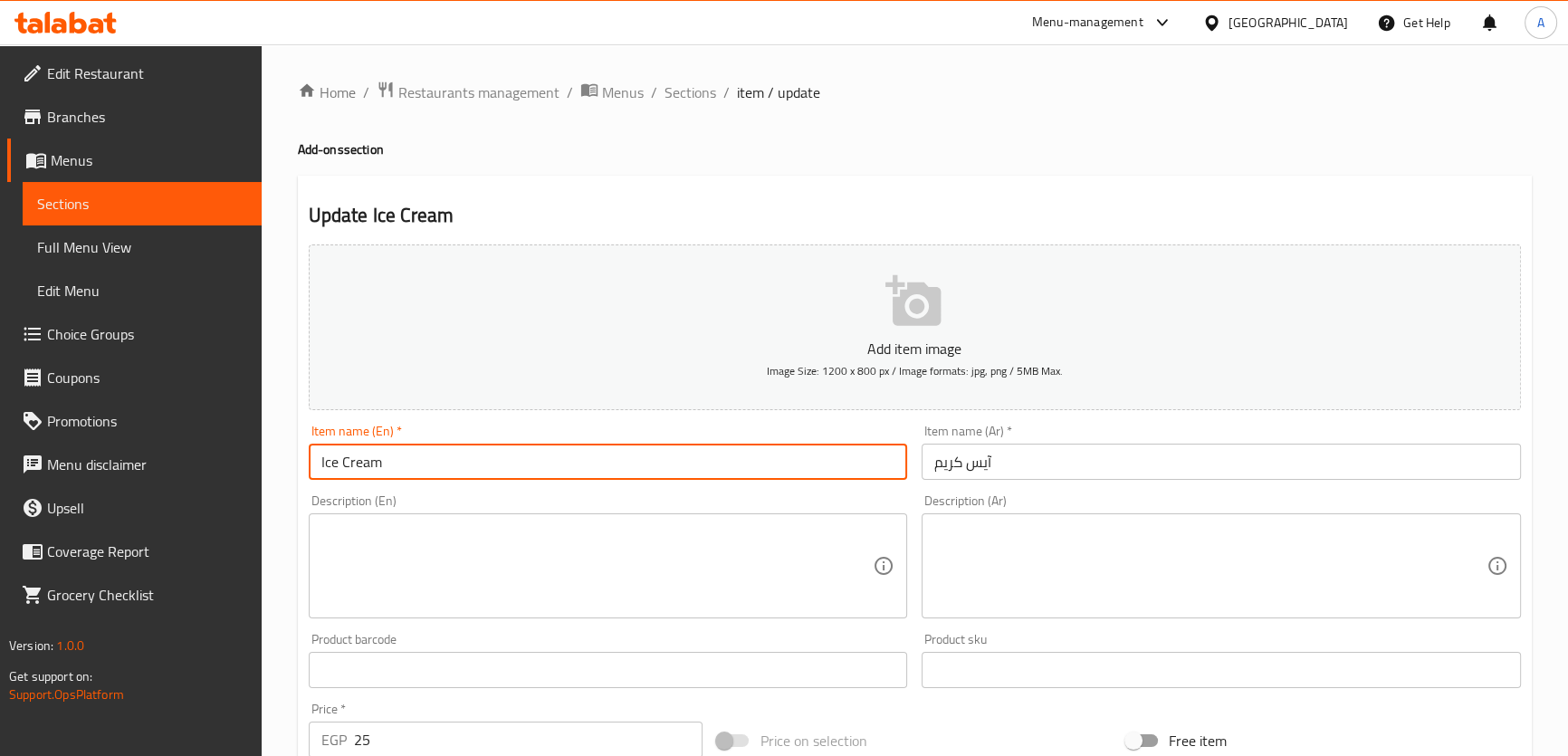
click at [440, 456] on input "Ice Cream" at bounding box center [608, 462] width 599 height 36
paste input "add on's"
type input "Ice Cream add on's"
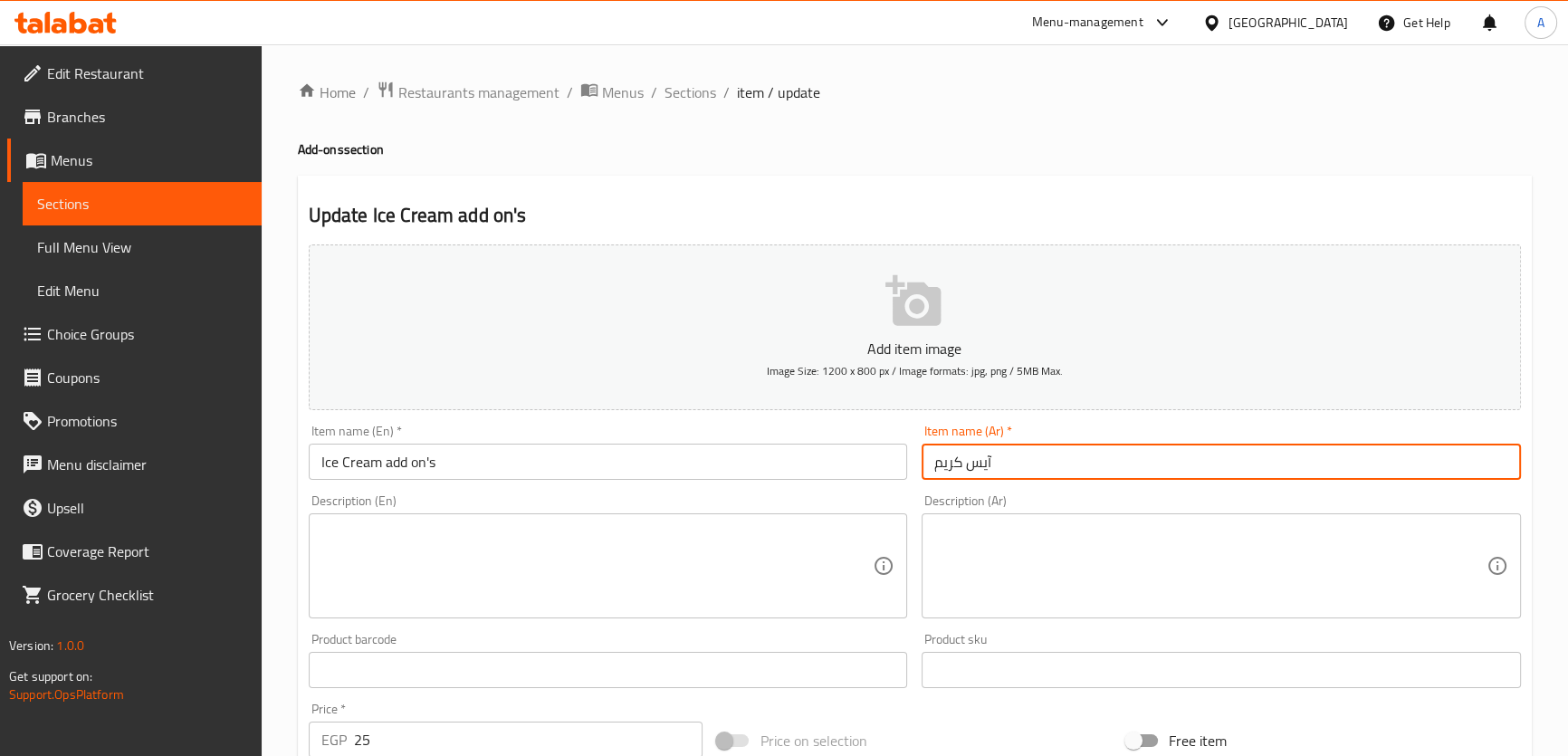
click at [930, 472] on input "آيس كريم" at bounding box center [1221, 462] width 599 height 36
paste input "إضافات"
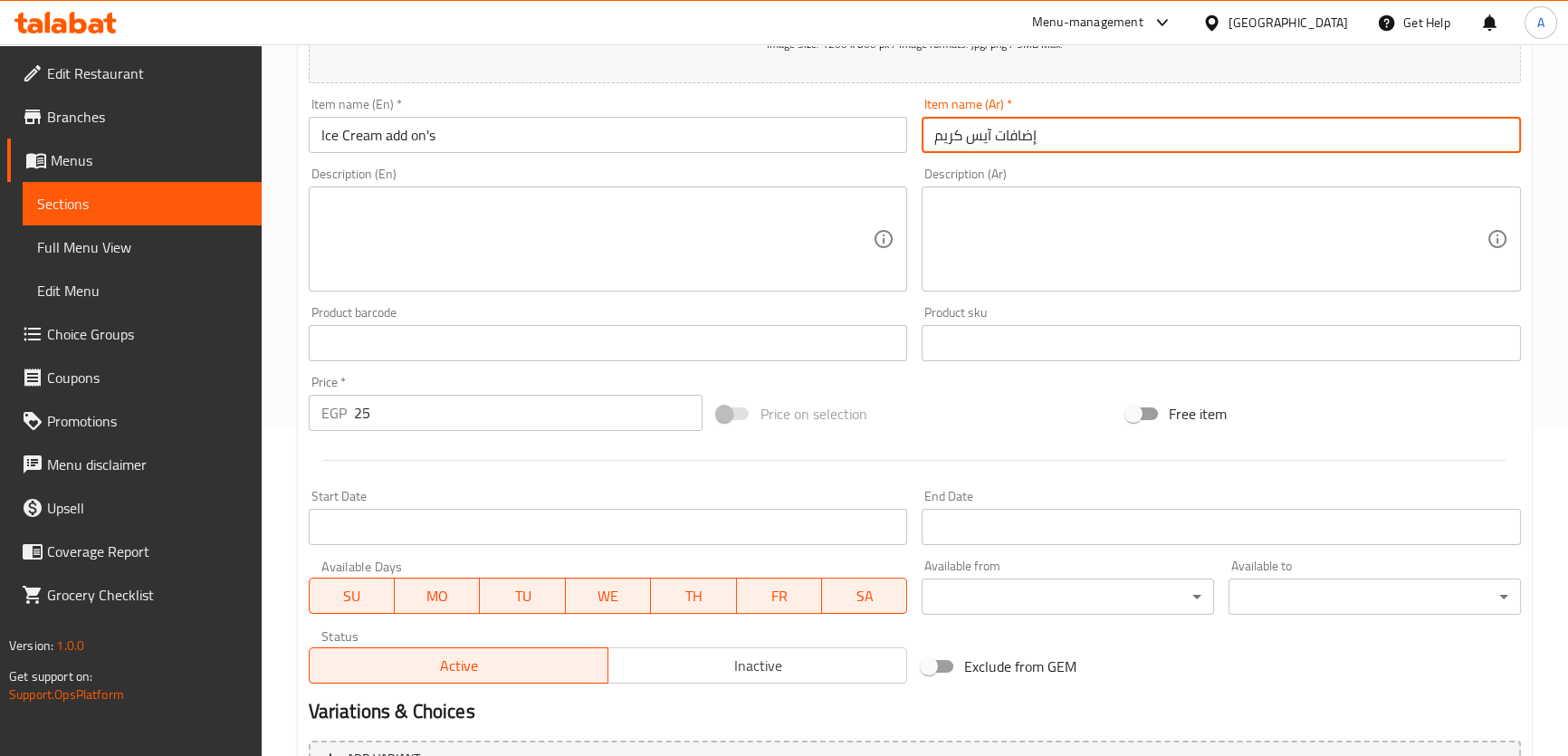
scroll to position [522, 0]
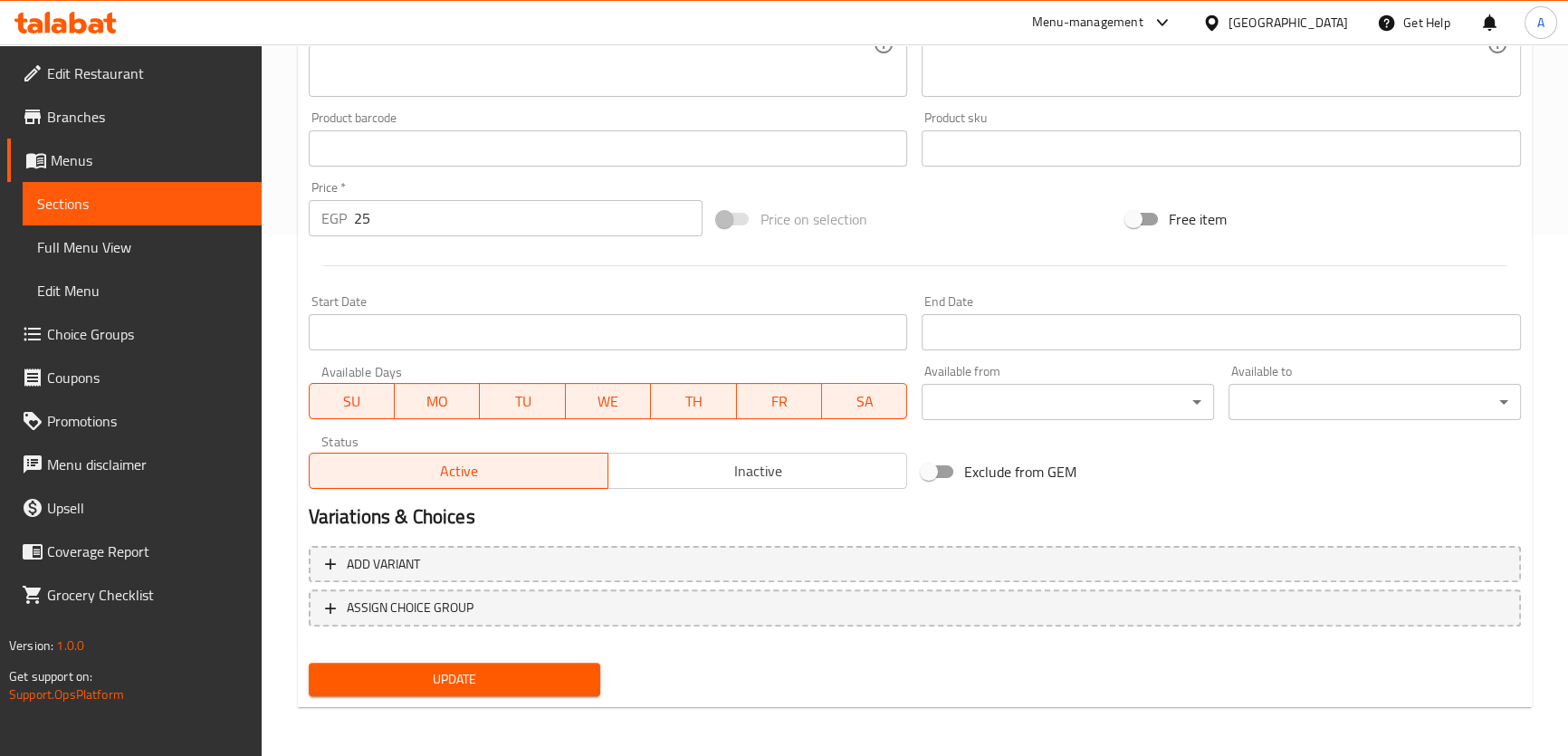
type input "إضافات آيس كريم"
click at [547, 678] on span "Update" at bounding box center [455, 679] width 264 height 23
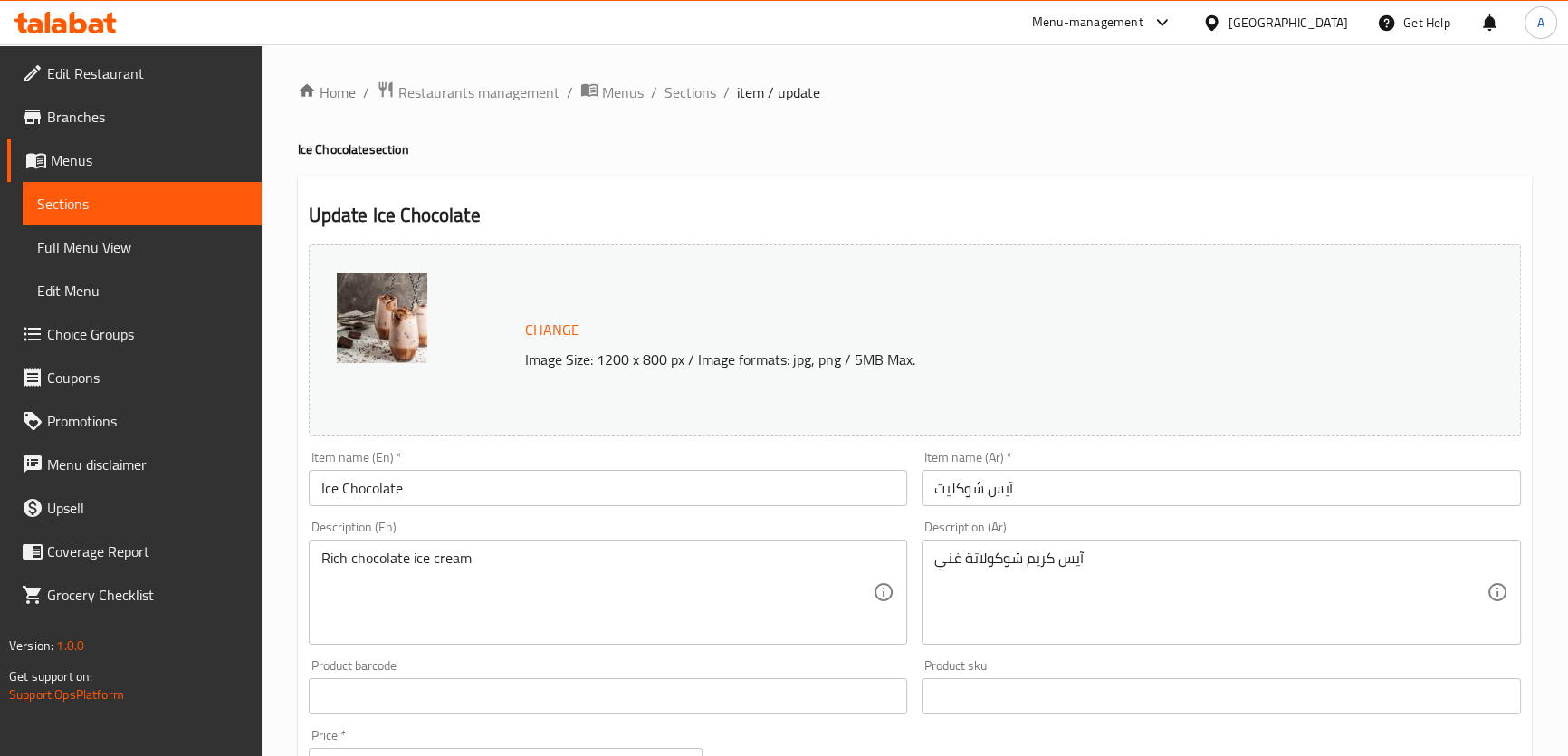
click at [404, 632] on textarea "Rich chocolate ice cream" at bounding box center [596, 592] width 552 height 86
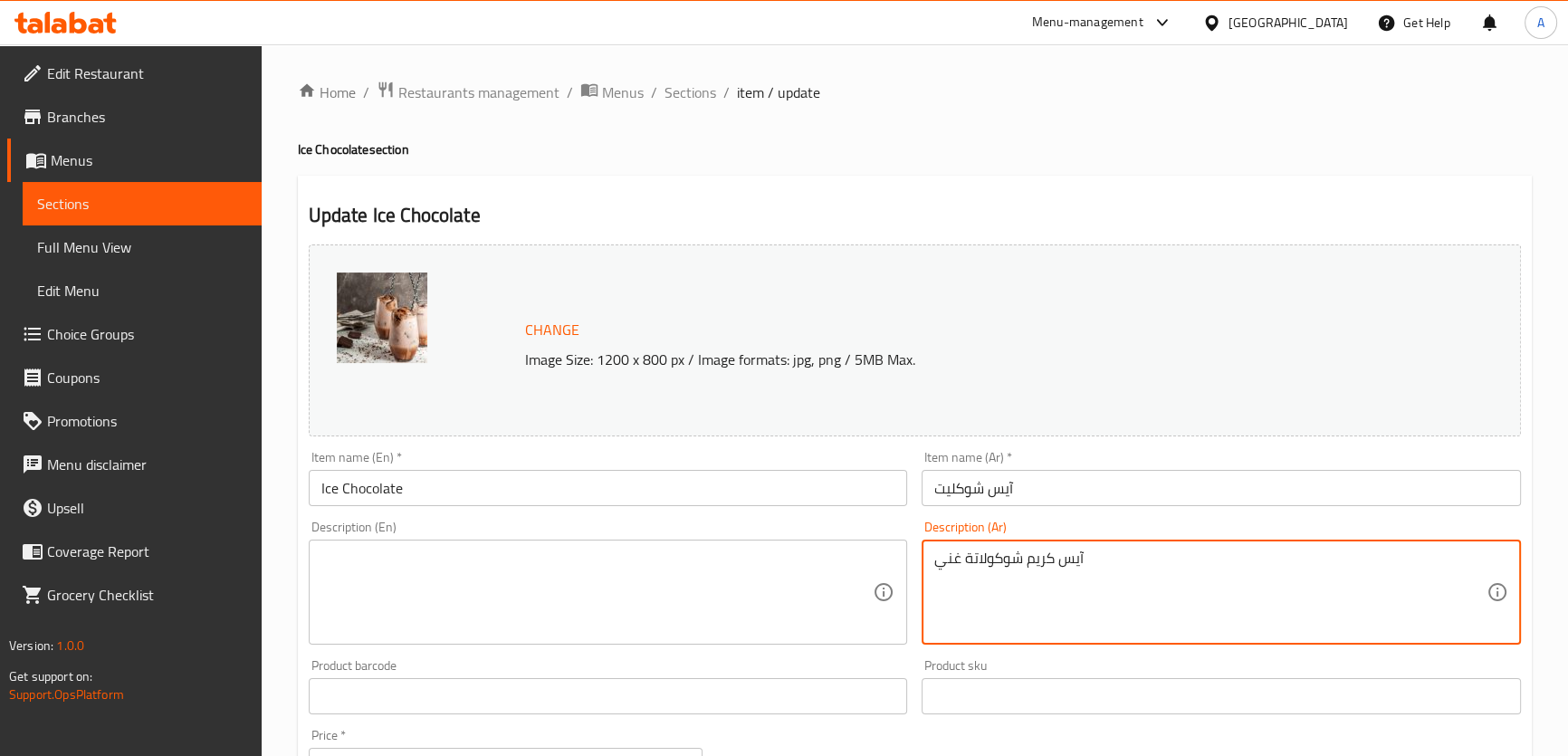
click at [1021, 570] on textarea "آيس كريم شوكولاتة غني" at bounding box center [1210, 592] width 552 height 86
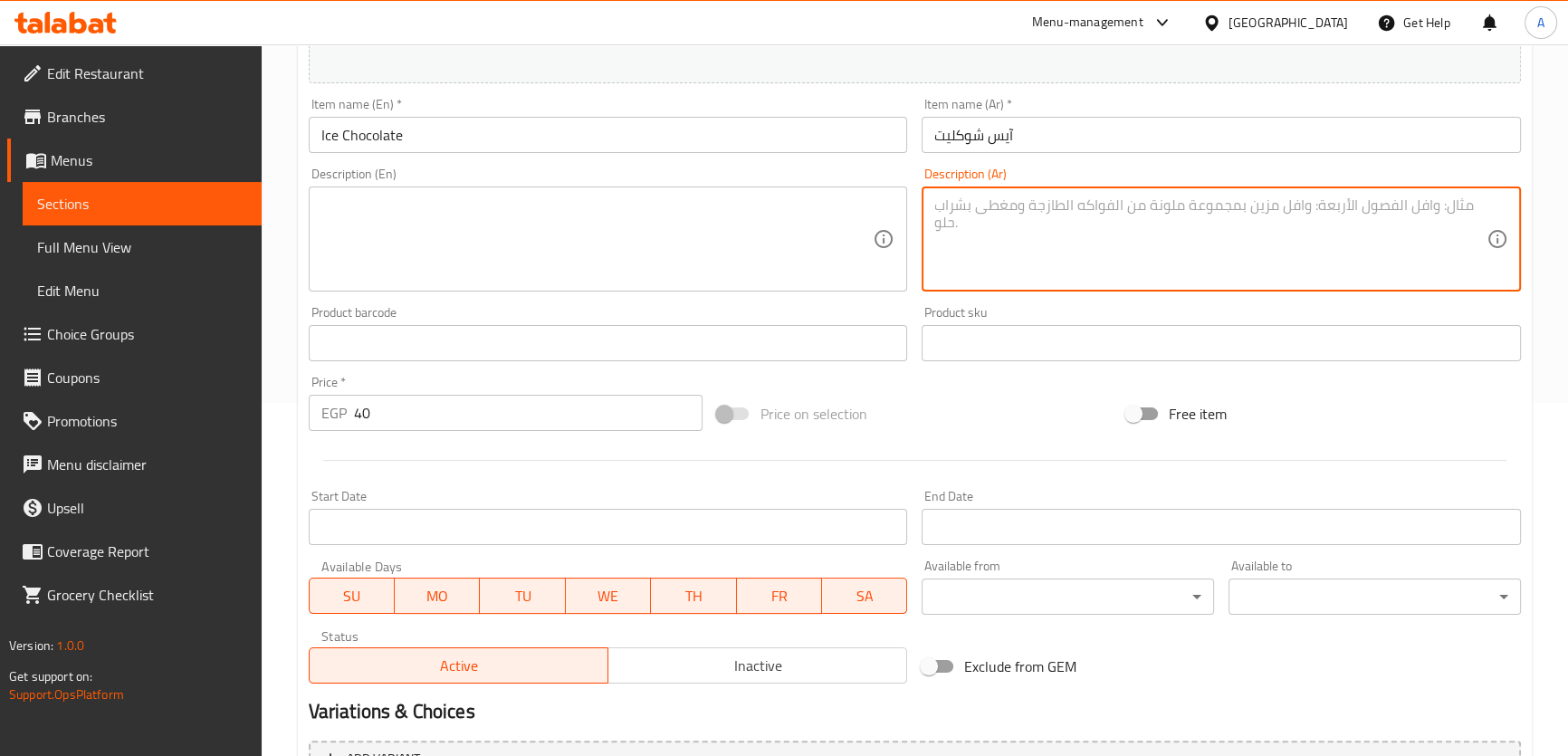
scroll to position [548, 0]
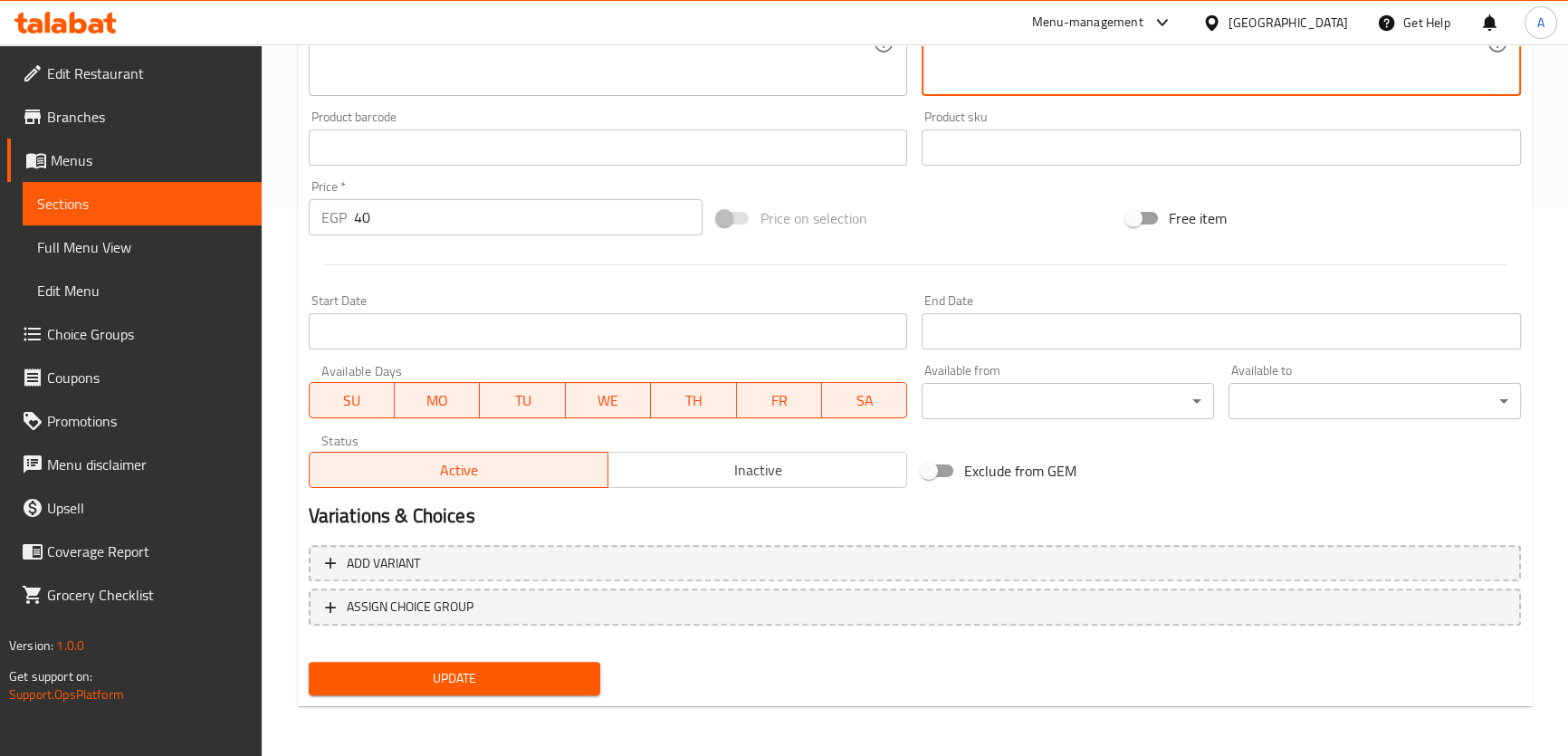
click at [534, 669] on span "Update" at bounding box center [455, 678] width 264 height 23
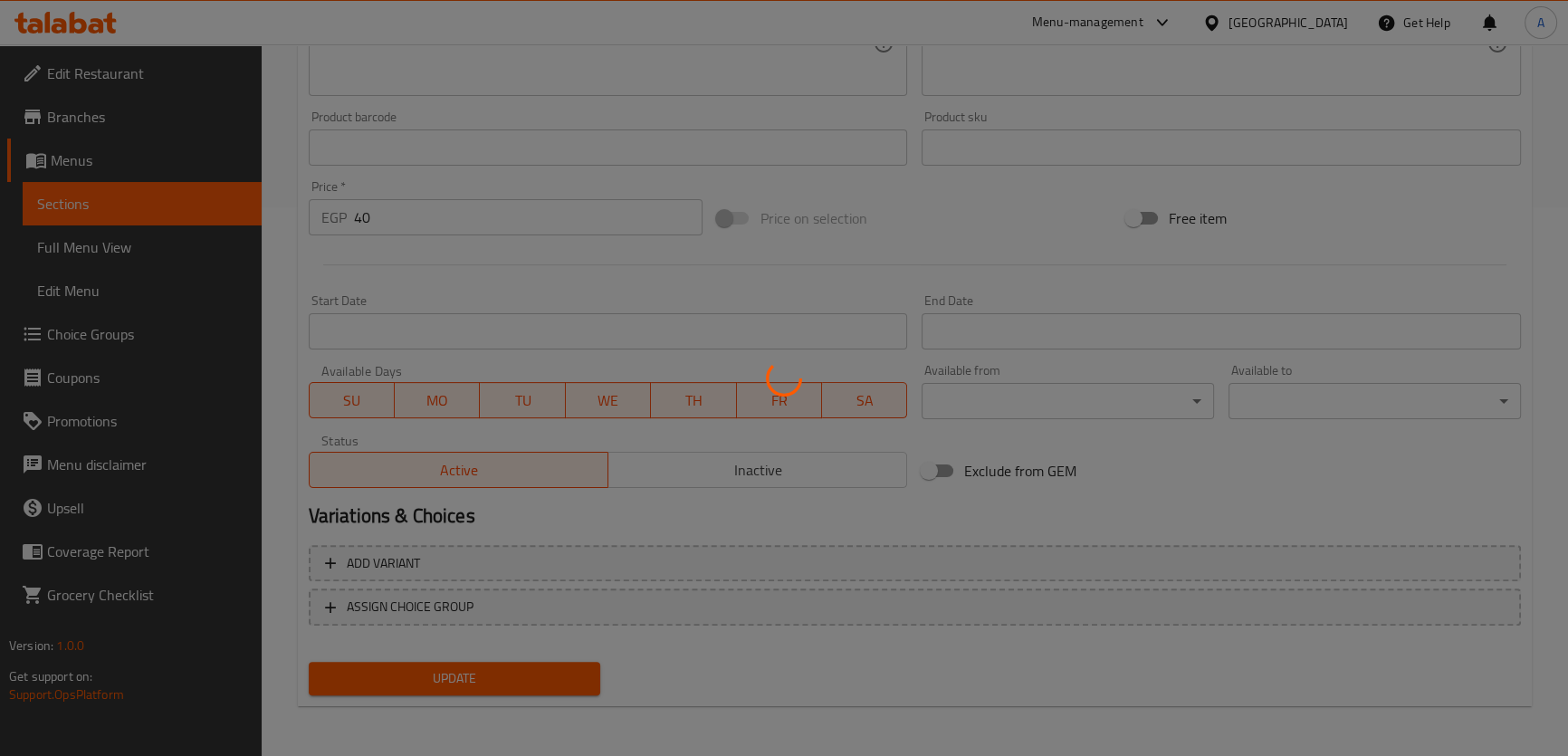
scroll to position [0, 0]
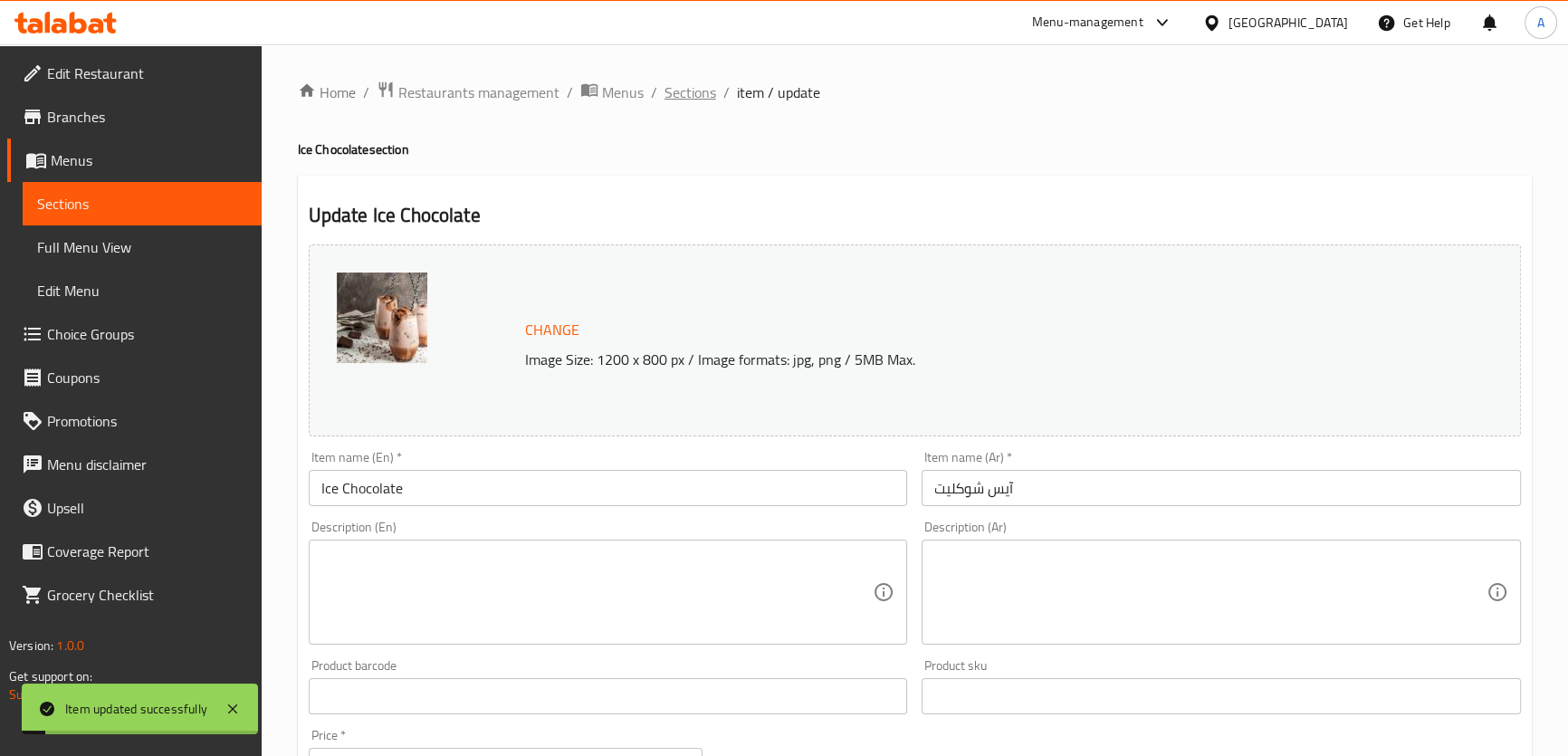
click at [690, 94] on span "Sections" at bounding box center [690, 93] width 51 height 22
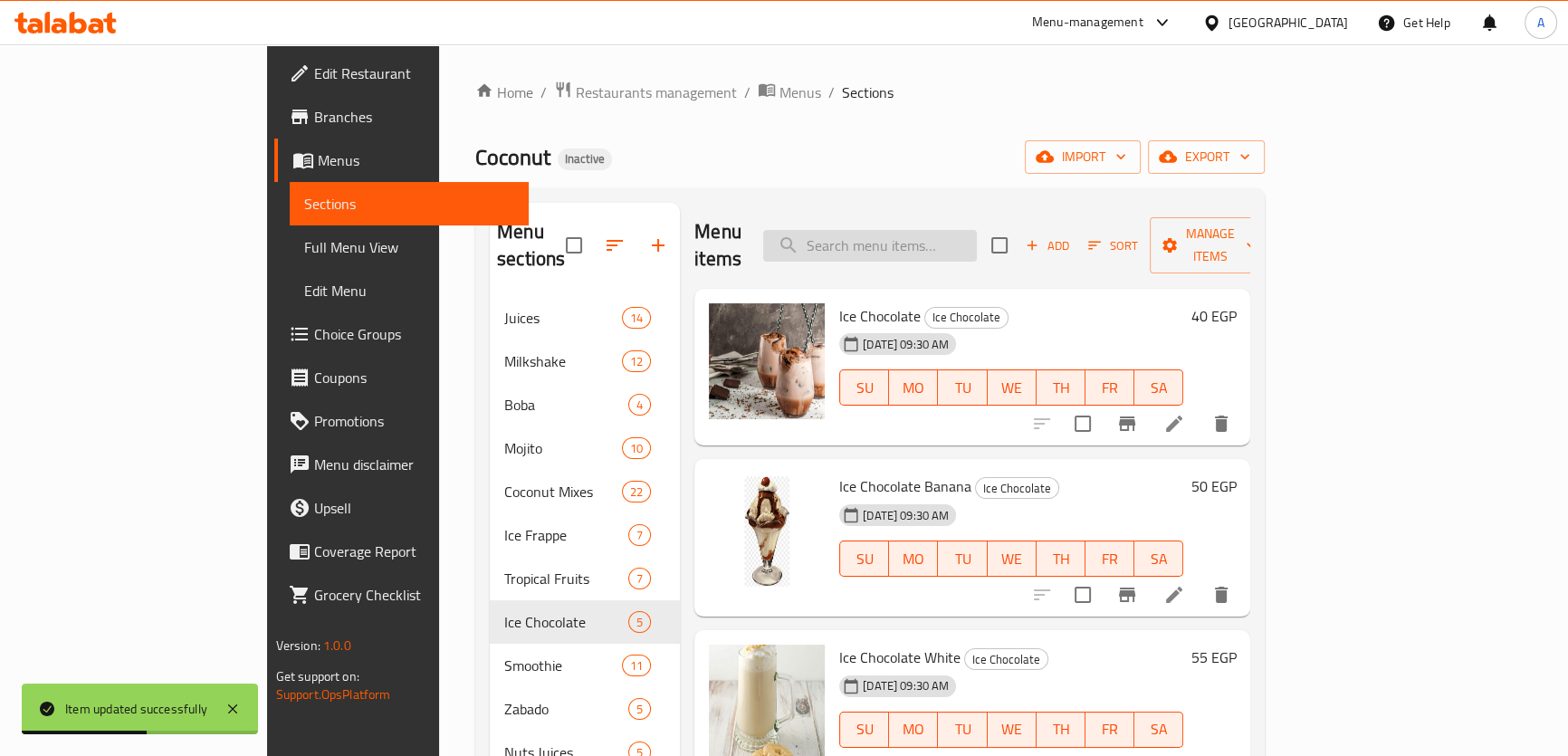
click at [957, 230] on input "search" at bounding box center [869, 246] width 214 height 32
paste input "ارز بلبن دليسبس"
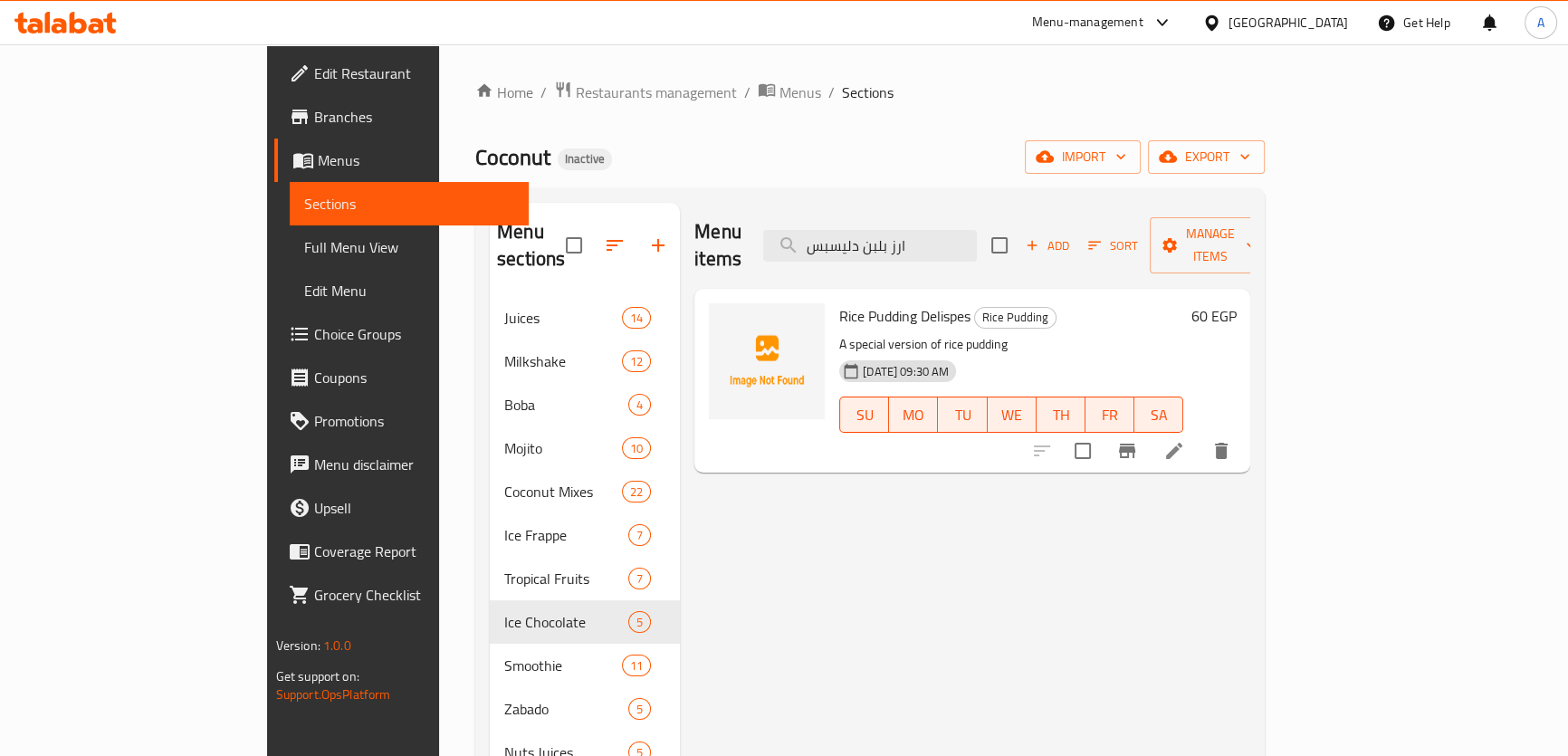
click at [929, 254] on div "Menu items ارز بلبن دليسبس Add Sort Manage items" at bounding box center [972, 245] width 556 height 86
click at [940, 231] on input "ارز بلبن دليسبس" at bounding box center [869, 246] width 214 height 32
paste input "رز بلبن نوتيلا"
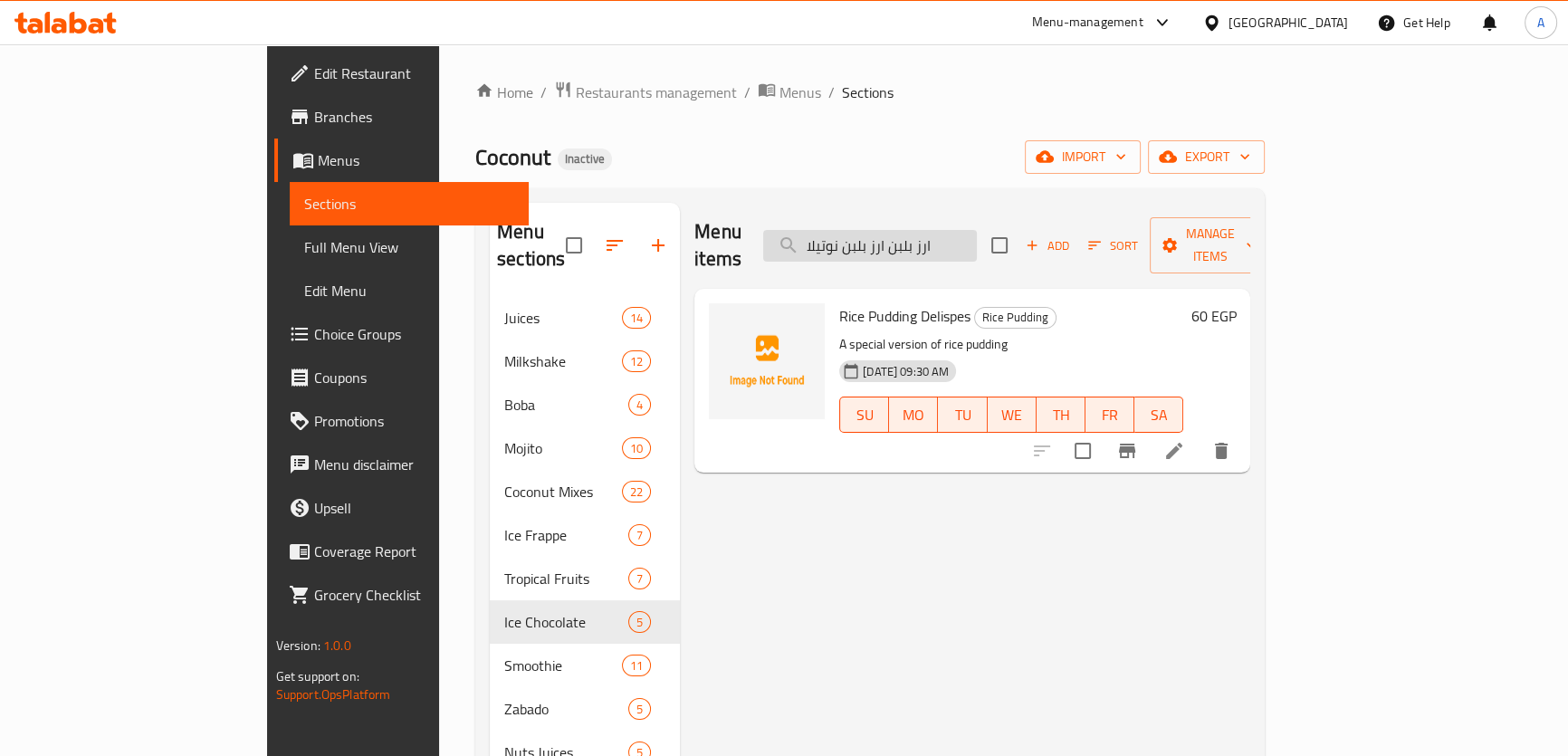
click at [940, 231] on input "ارز بلبن ارز بلبن نوتيلا" at bounding box center [869, 246] width 214 height 32
paste input "search"
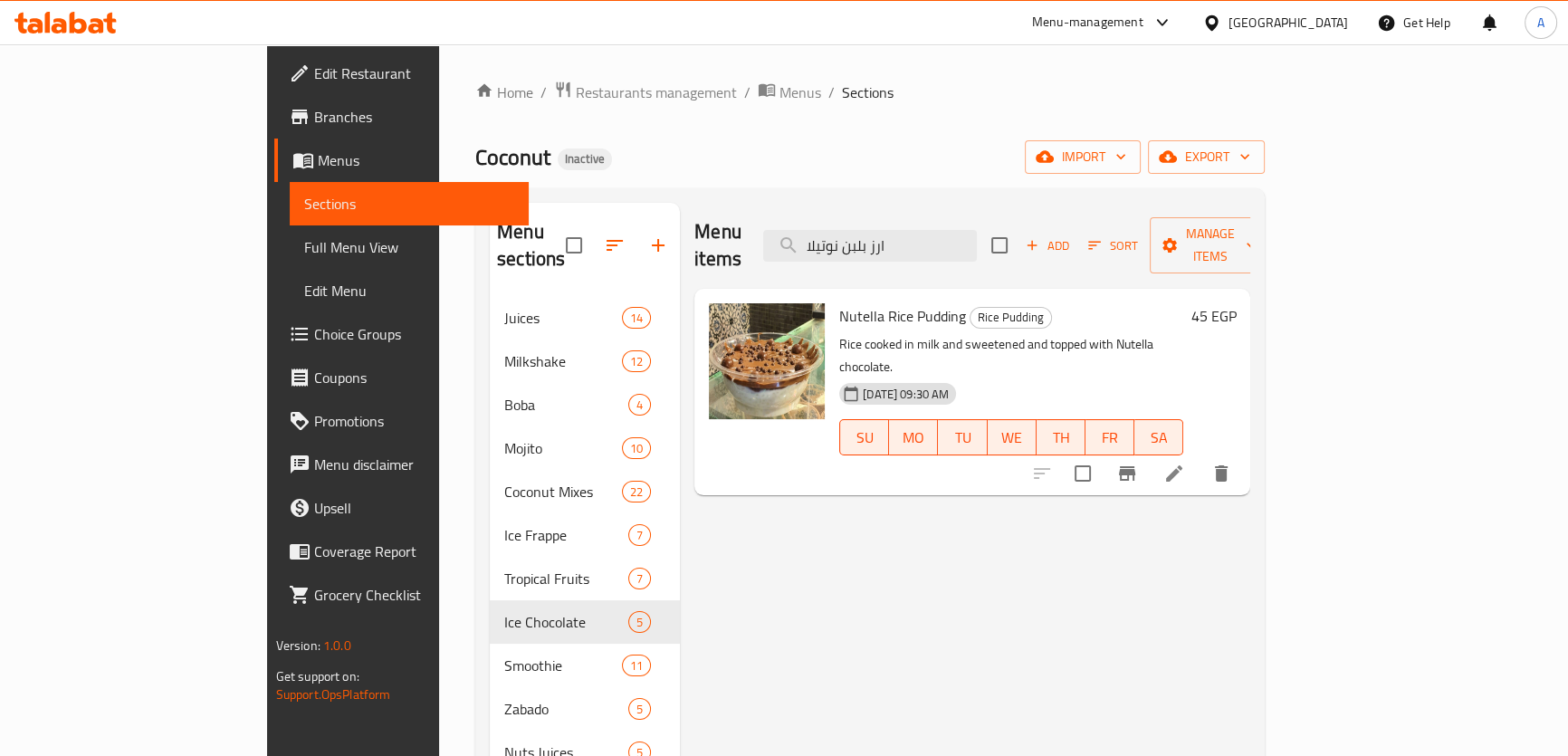
click at [904, 288] on div "Nutella Rice Pudding Rice Pudding Rice cooked in milk and sweetened and topped …" at bounding box center [972, 392] width 556 height 207
click at [933, 230] on input "ارز بلبن نوتيلا" at bounding box center [869, 246] width 214 height 32
paste input "يس فرابيه كوفي"
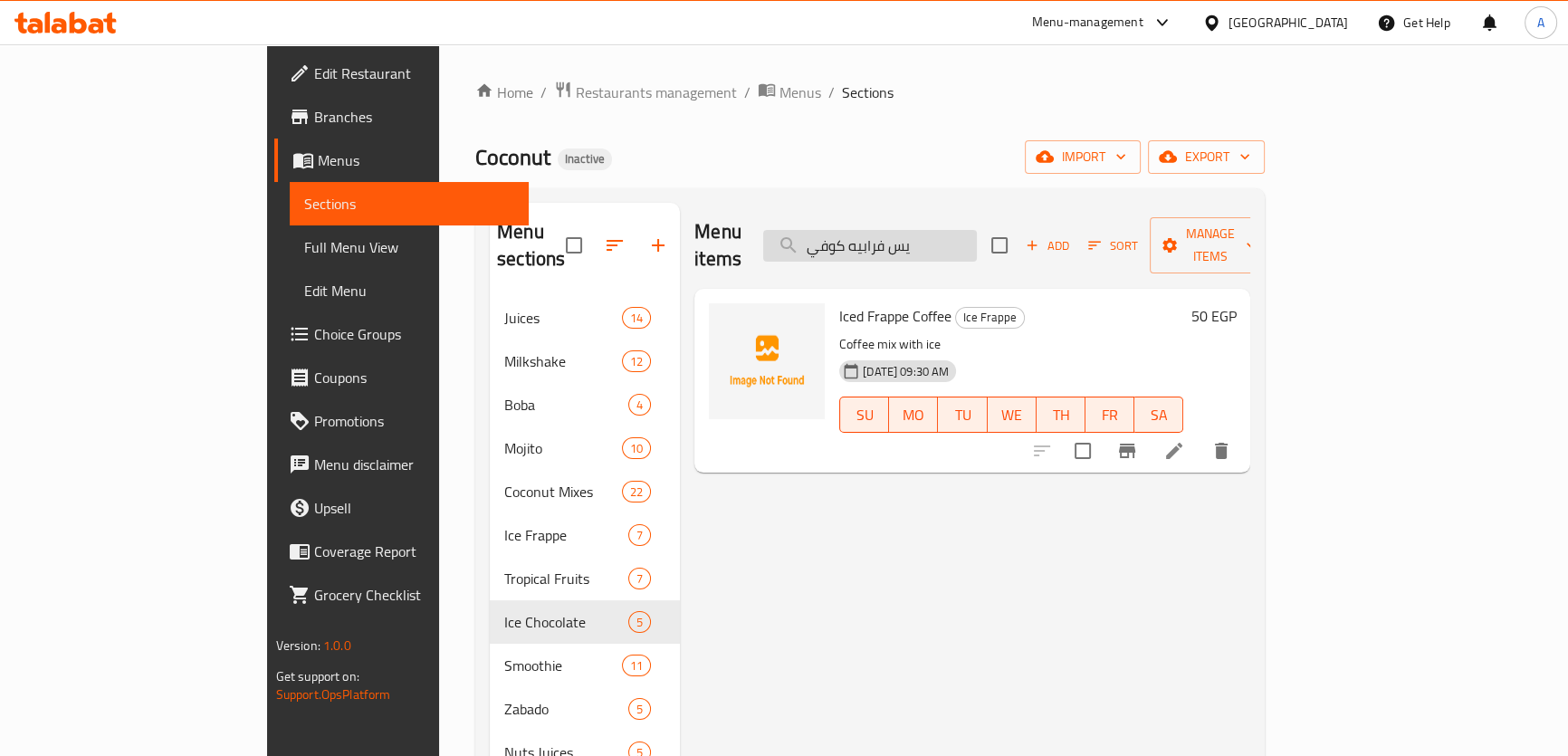
click at [976, 230] on input "يس فرابيه كوفي" at bounding box center [869, 246] width 214 height 32
paste input "Ice Frappe Kit Kat"
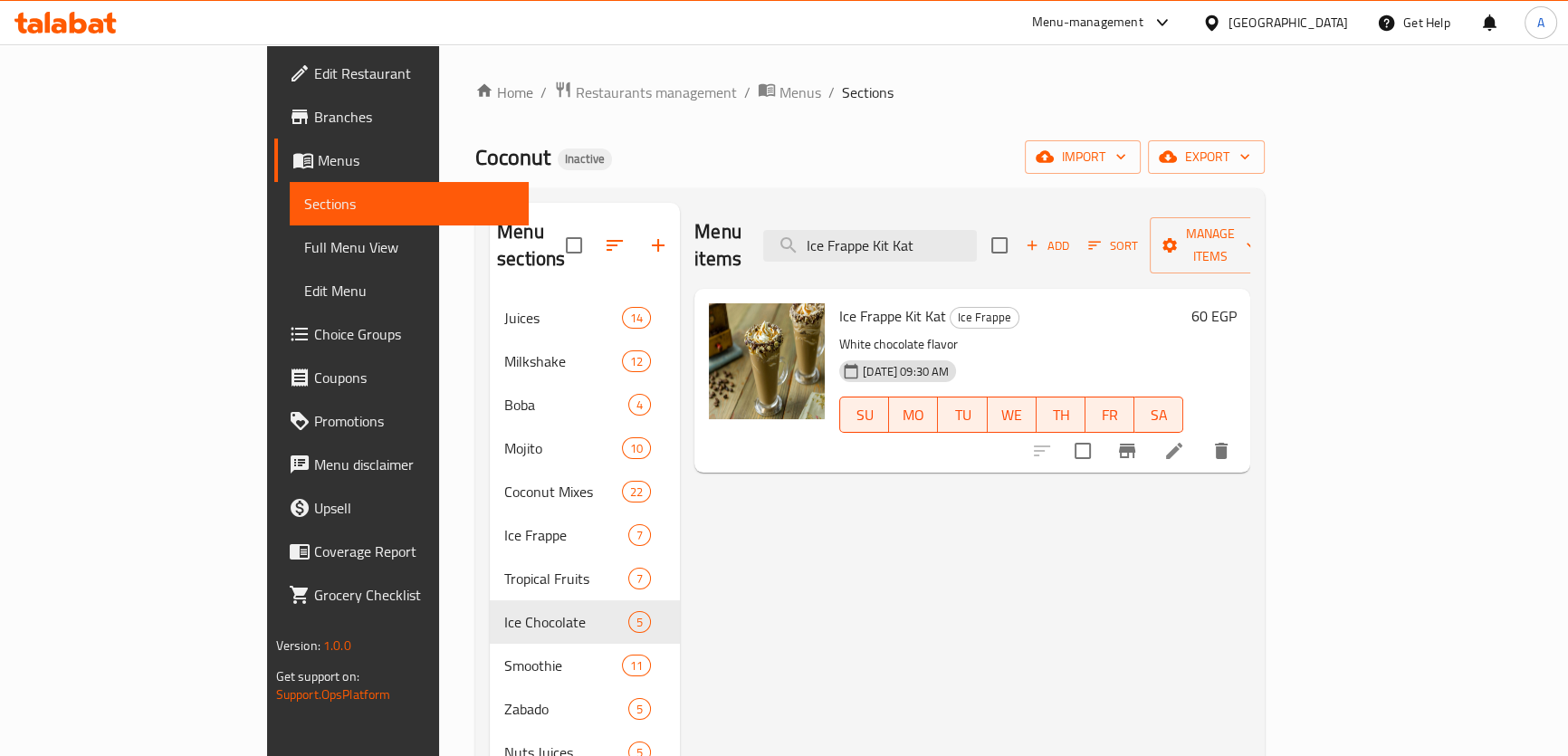
click at [919, 255] on div "Menu items Ice Frappe Kit Kat Add Sort Manage items" at bounding box center [972, 245] width 556 height 86
click at [922, 253] on div "Menu items Ice Frappe Kit Kat Add Sort Manage items" at bounding box center [972, 245] width 556 height 86
click at [922, 252] on div "Menu items Ice Frappe Kit Kat Add Sort Manage items" at bounding box center [972, 245] width 556 height 86
click at [934, 230] on input "Ice Frappe Kit Kat" at bounding box center [869, 246] width 214 height 32
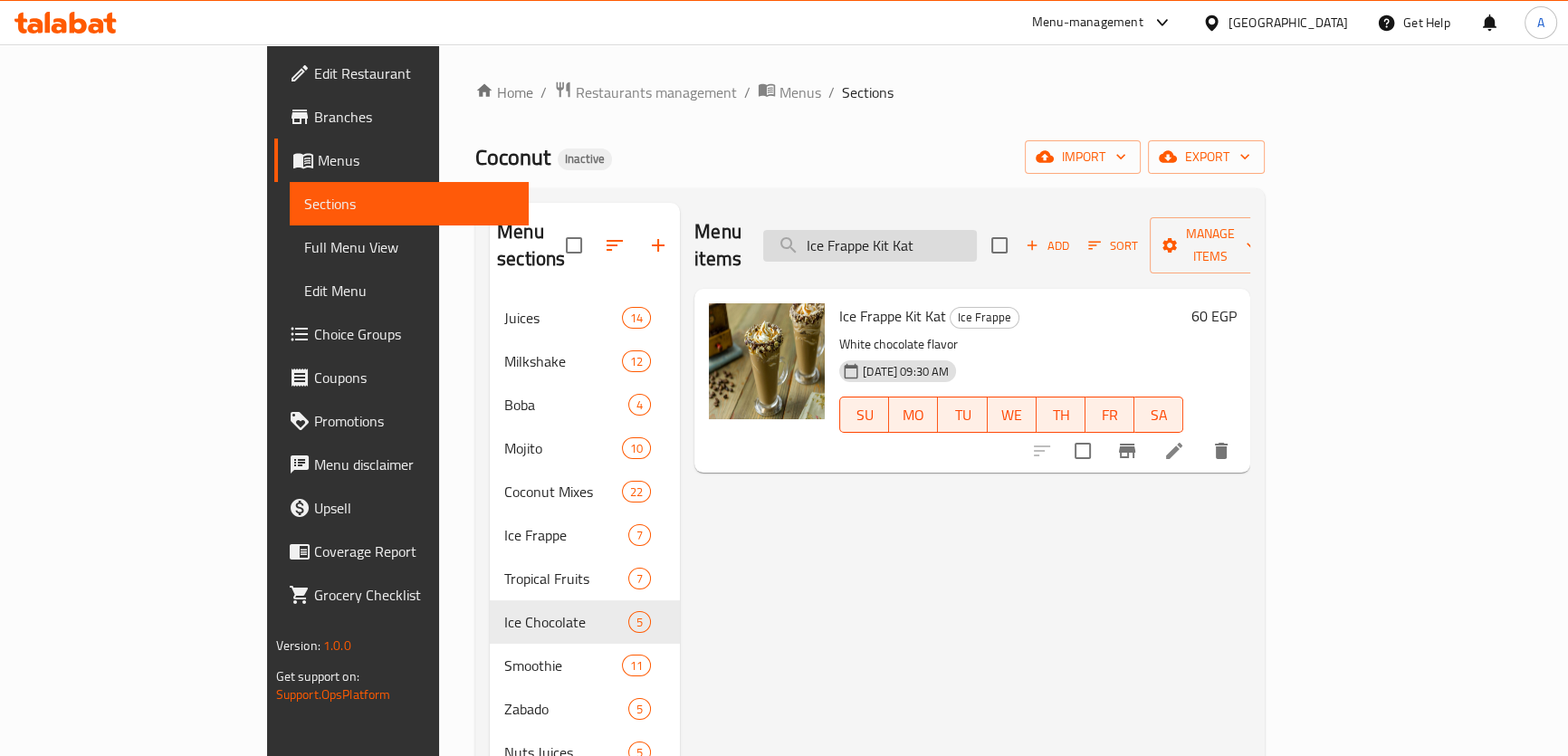
click at [934, 230] on input "Ice Frappe Kit Kat" at bounding box center [869, 246] width 214 height 32
paste input "Chocolate"
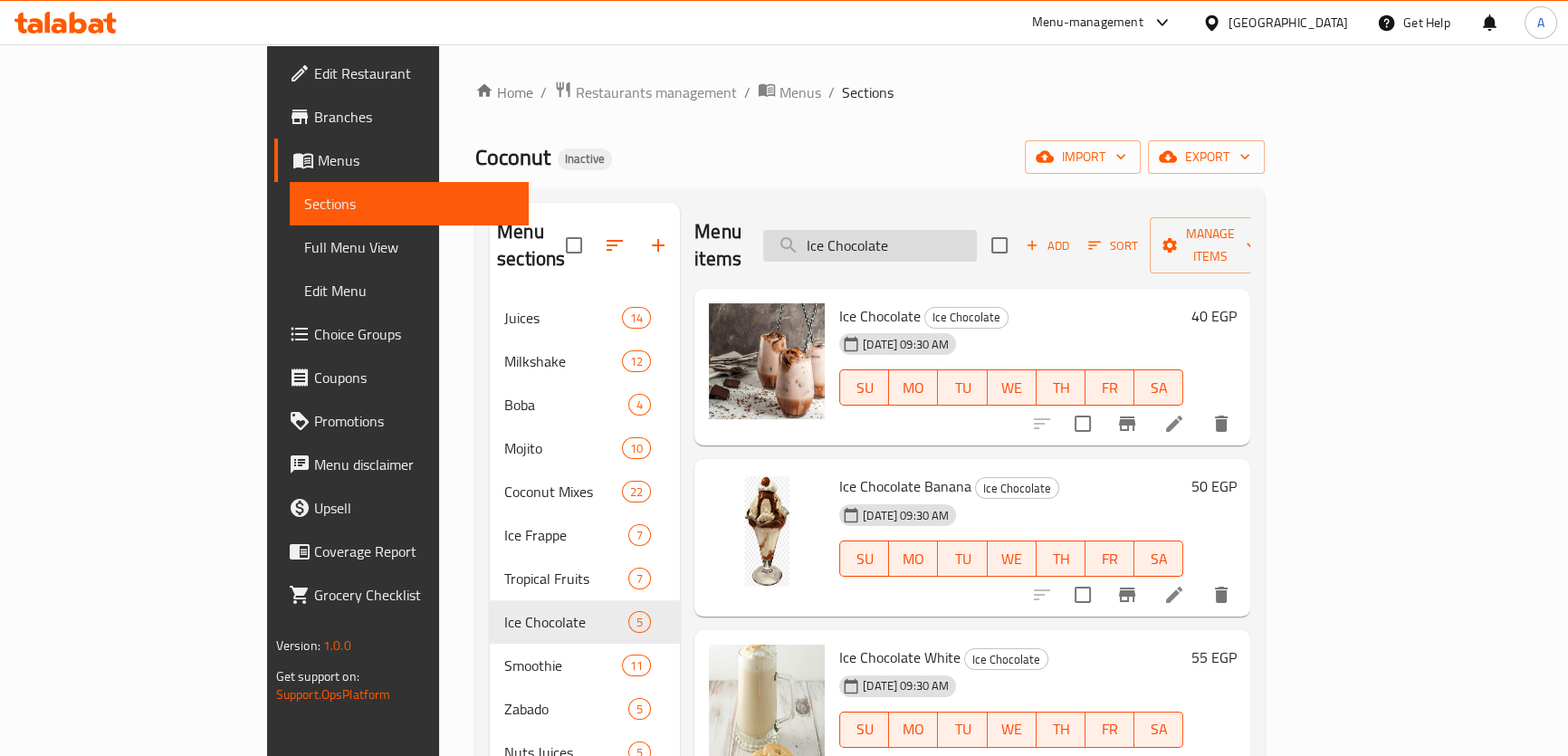
click at [976, 238] on input "Ice Chocolate" at bounding box center [869, 246] width 214 height 32
paste input "ارز بلبن دليسبس"
type input "ارز بلبن دليسبس"
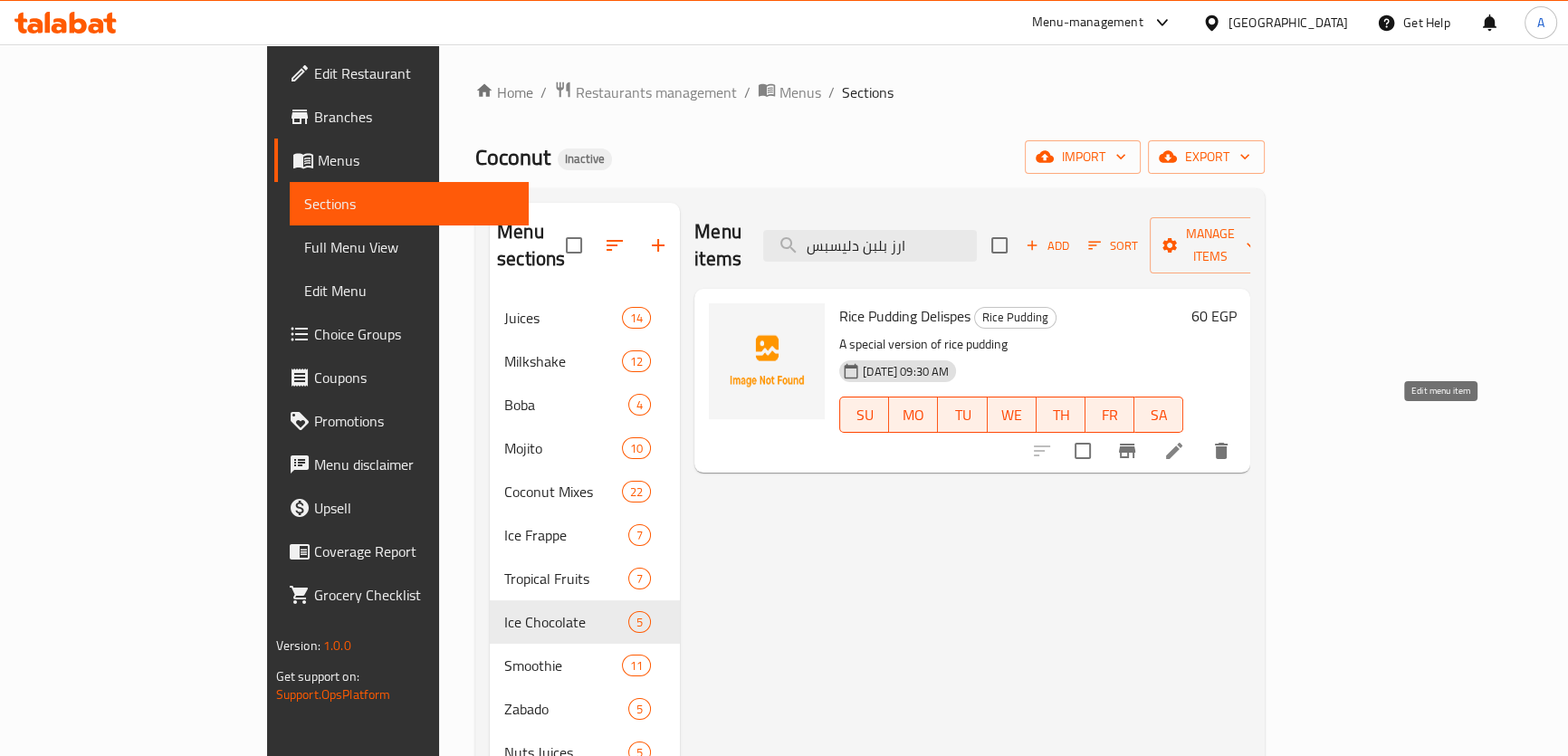
click at [1182, 443] on icon at bounding box center [1173, 451] width 17 height 17
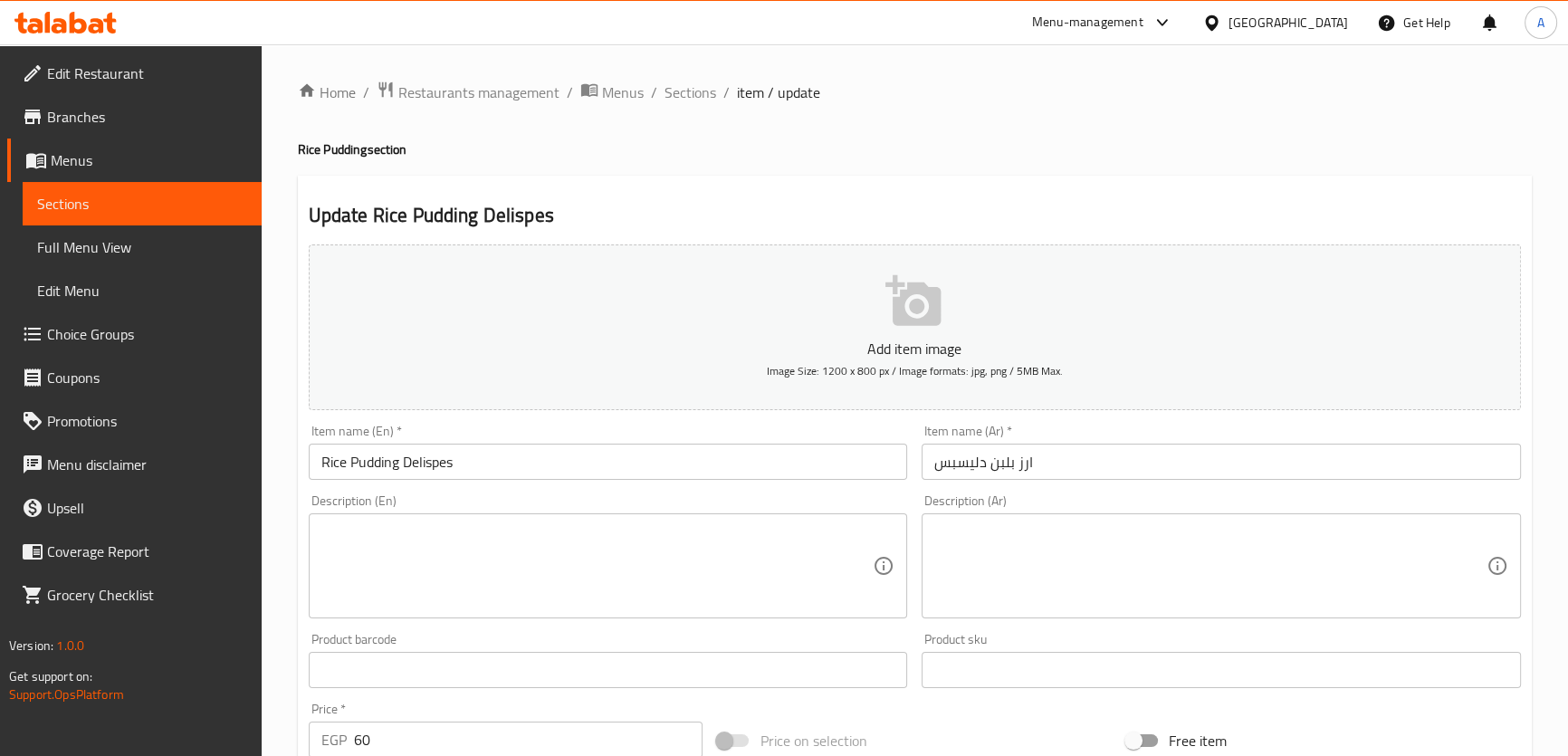
click at [79, 110] on span "Branches" at bounding box center [147, 117] width 200 height 22
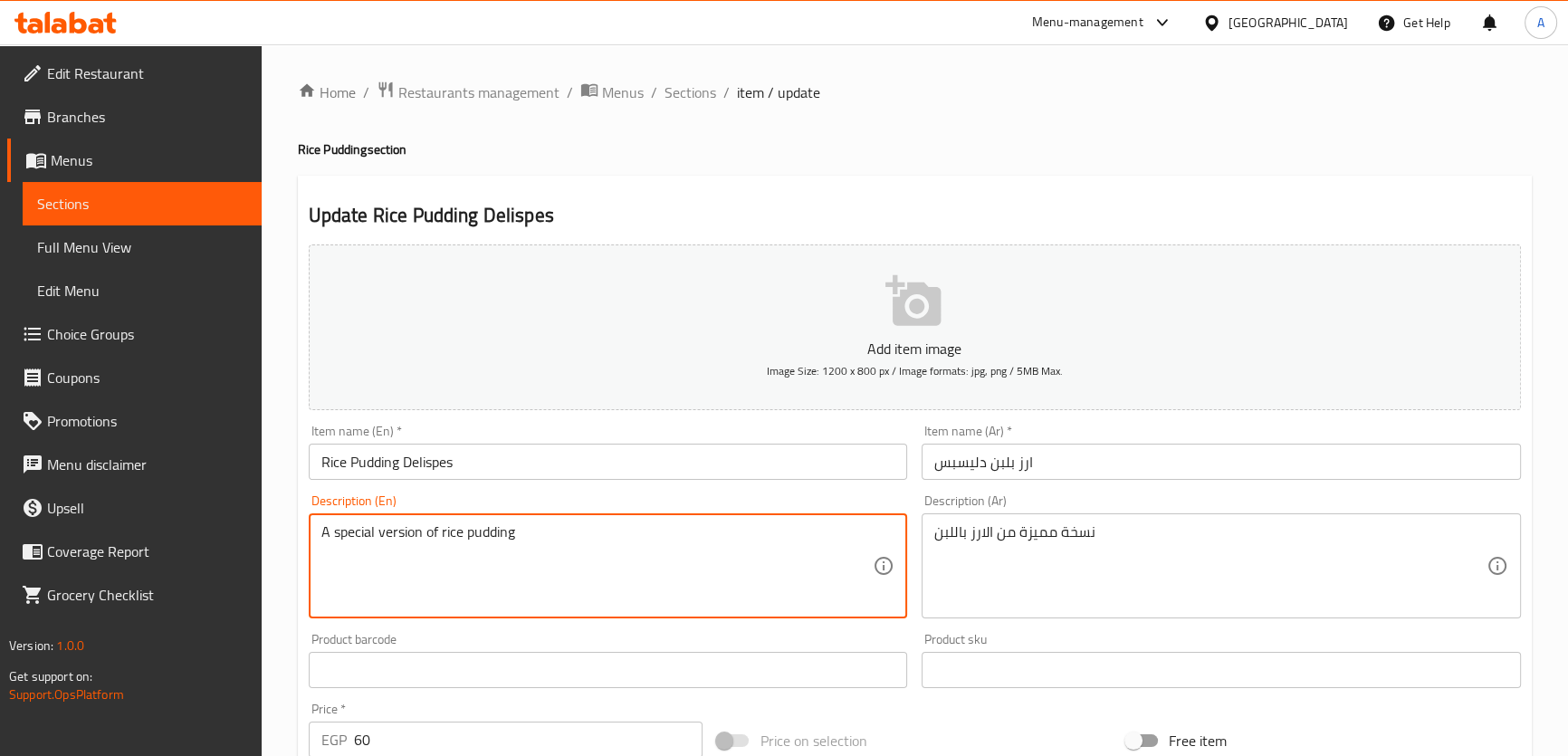
click at [516, 545] on textarea "A special version of rice pudding" at bounding box center [596, 566] width 552 height 86
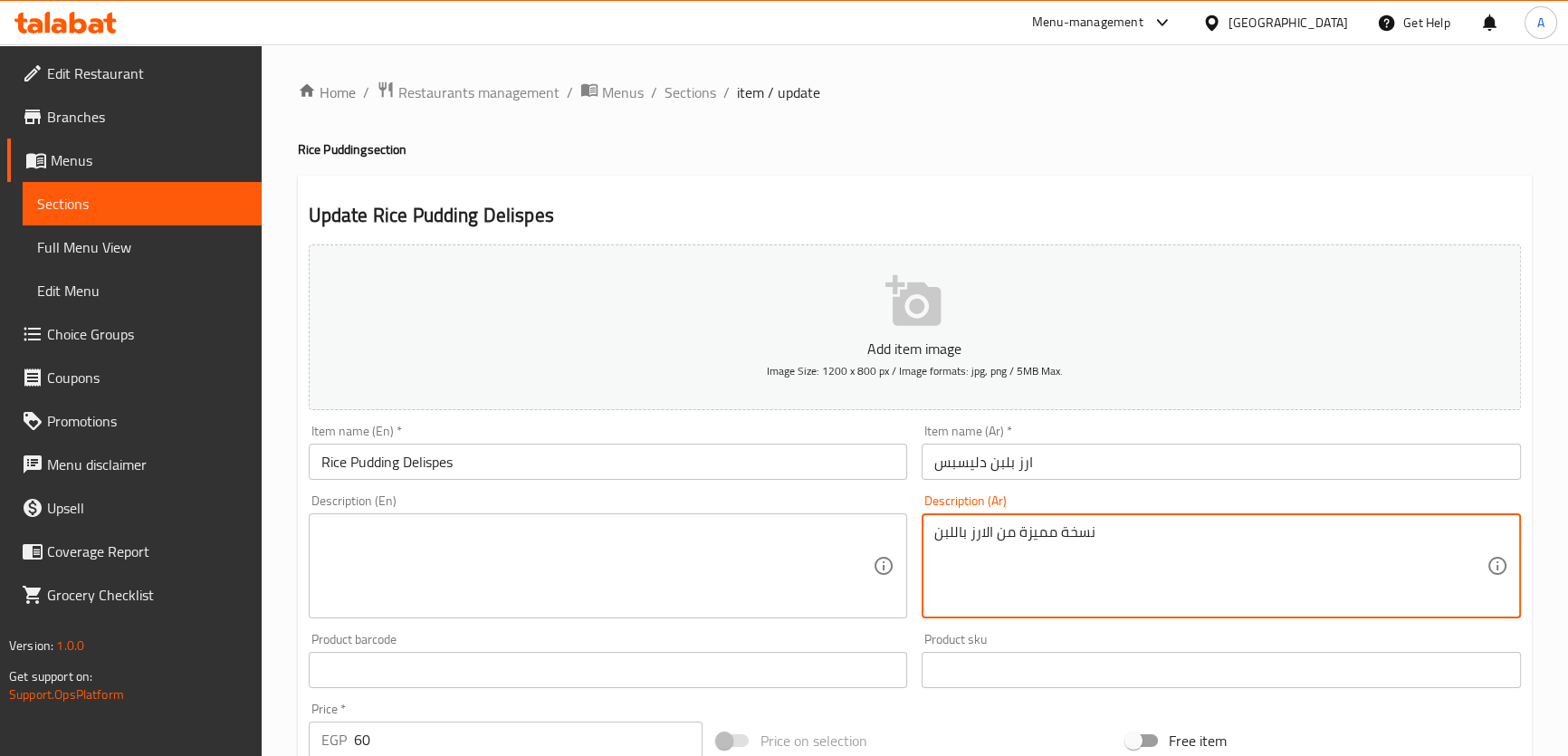
click at [1094, 535] on textarea "نسخة مميزة من الارز باللبن" at bounding box center [1210, 566] width 552 height 86
type textarea "نسخة مميزة من الارز"
click at [1105, 534] on textarea "نسخة مميزة من الارز" at bounding box center [1210, 566] width 552 height 86
click at [1106, 533] on textarea "نسخة مميزة من الارز" at bounding box center [1210, 566] width 552 height 86
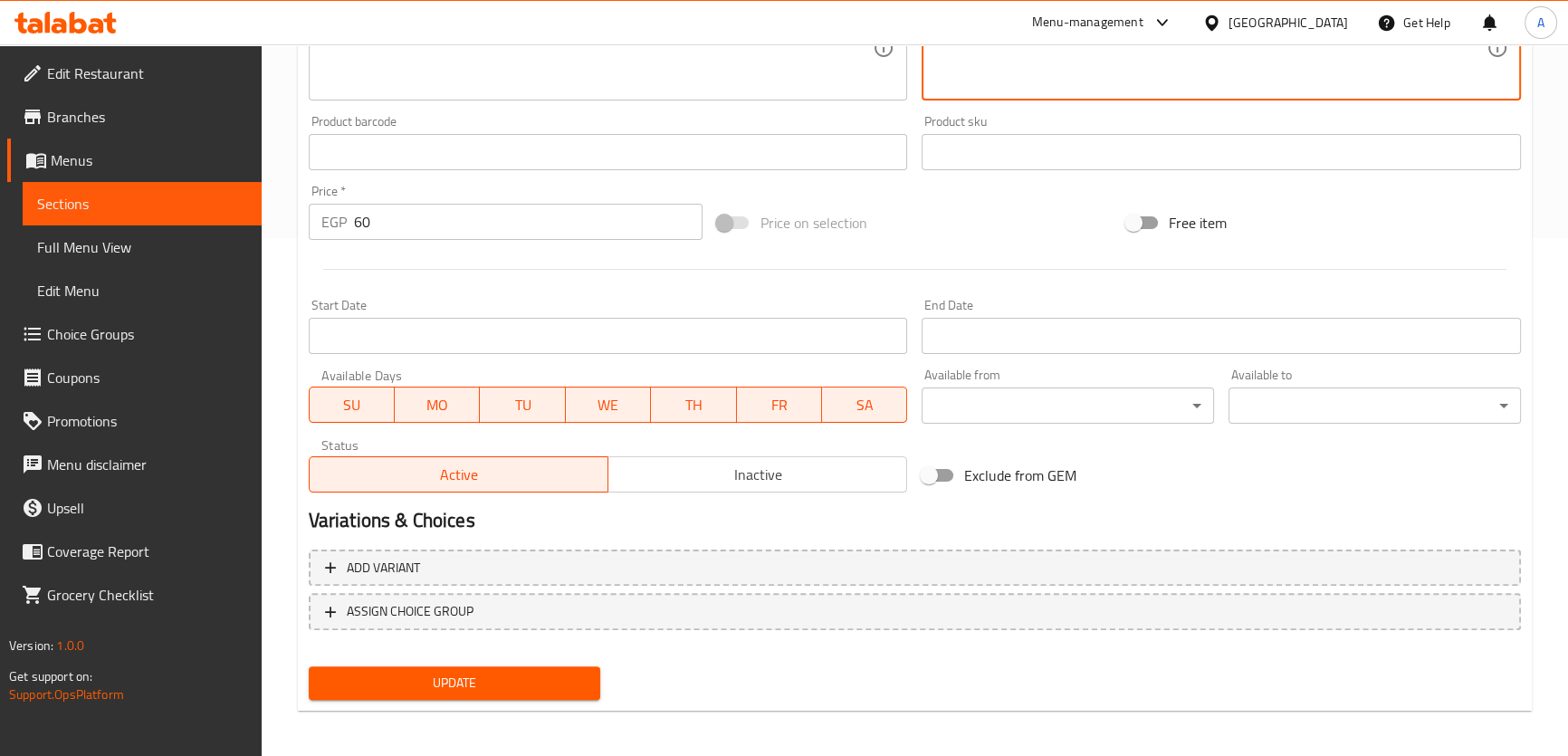
scroll to position [522, 0]
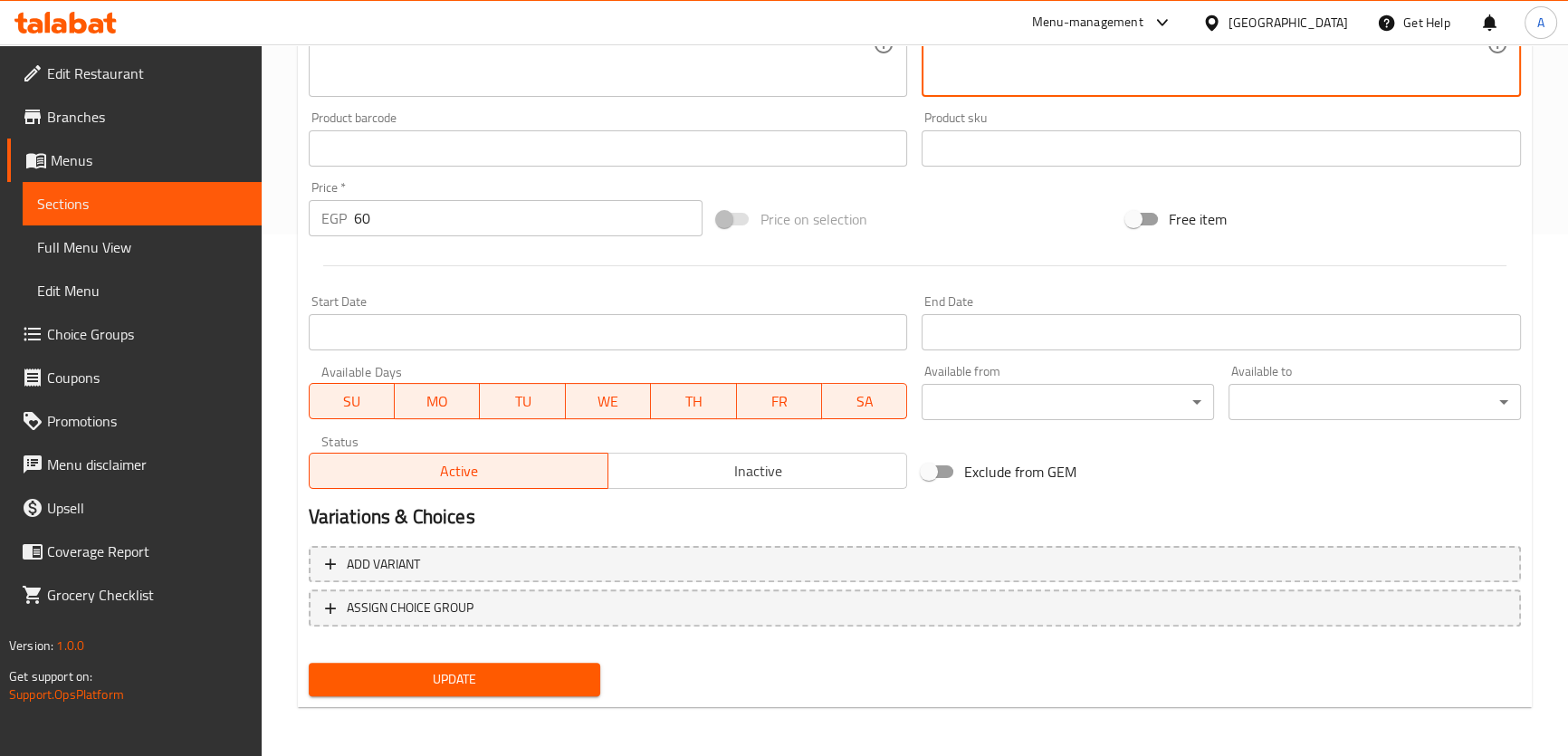
click at [464, 717] on div "Home / Restaurants management / Menus / Sections / item / update Rice Pudding s…" at bounding box center [914, 140] width 1233 height 1163
click at [469, 704] on div "Update Rice Pudding Delispes Add item image Image Size: 1200 x 800 px / Image f…" at bounding box center [914, 181] width 1233 height 1053
click at [479, 692] on button "Update" at bounding box center [455, 679] width 292 height 33
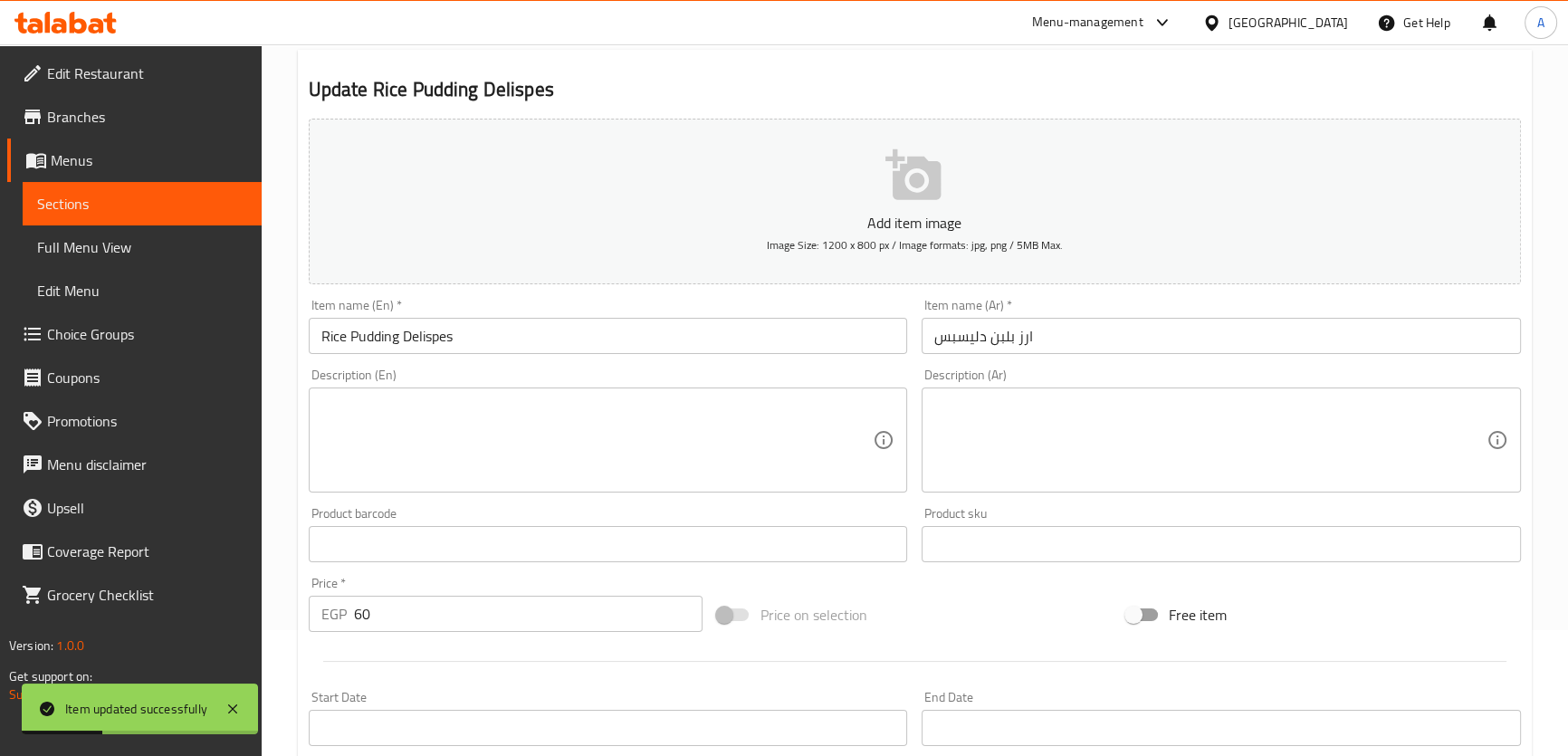
scroll to position [84, 0]
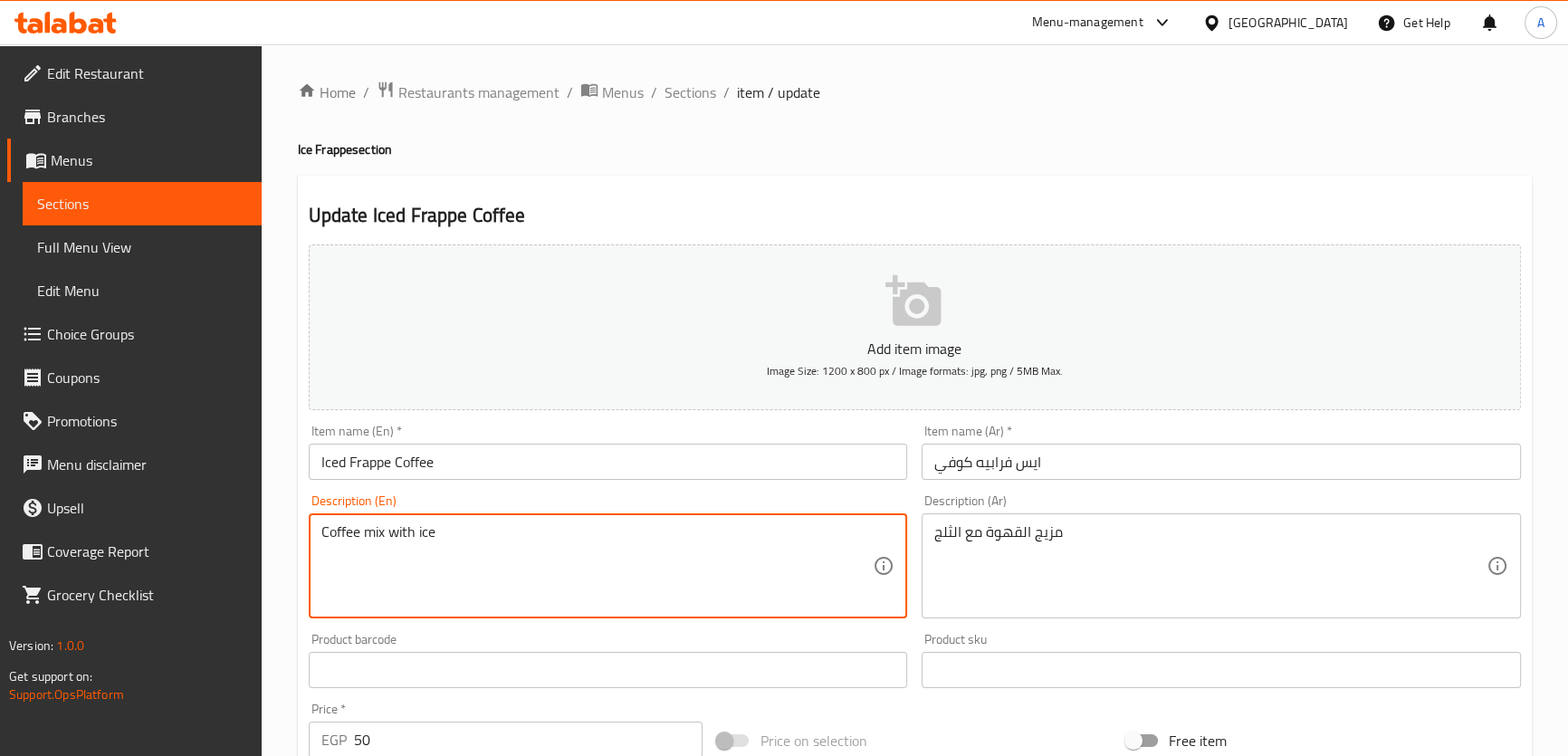
click at [433, 530] on textarea "Coffee mix with ice" at bounding box center [596, 566] width 552 height 86
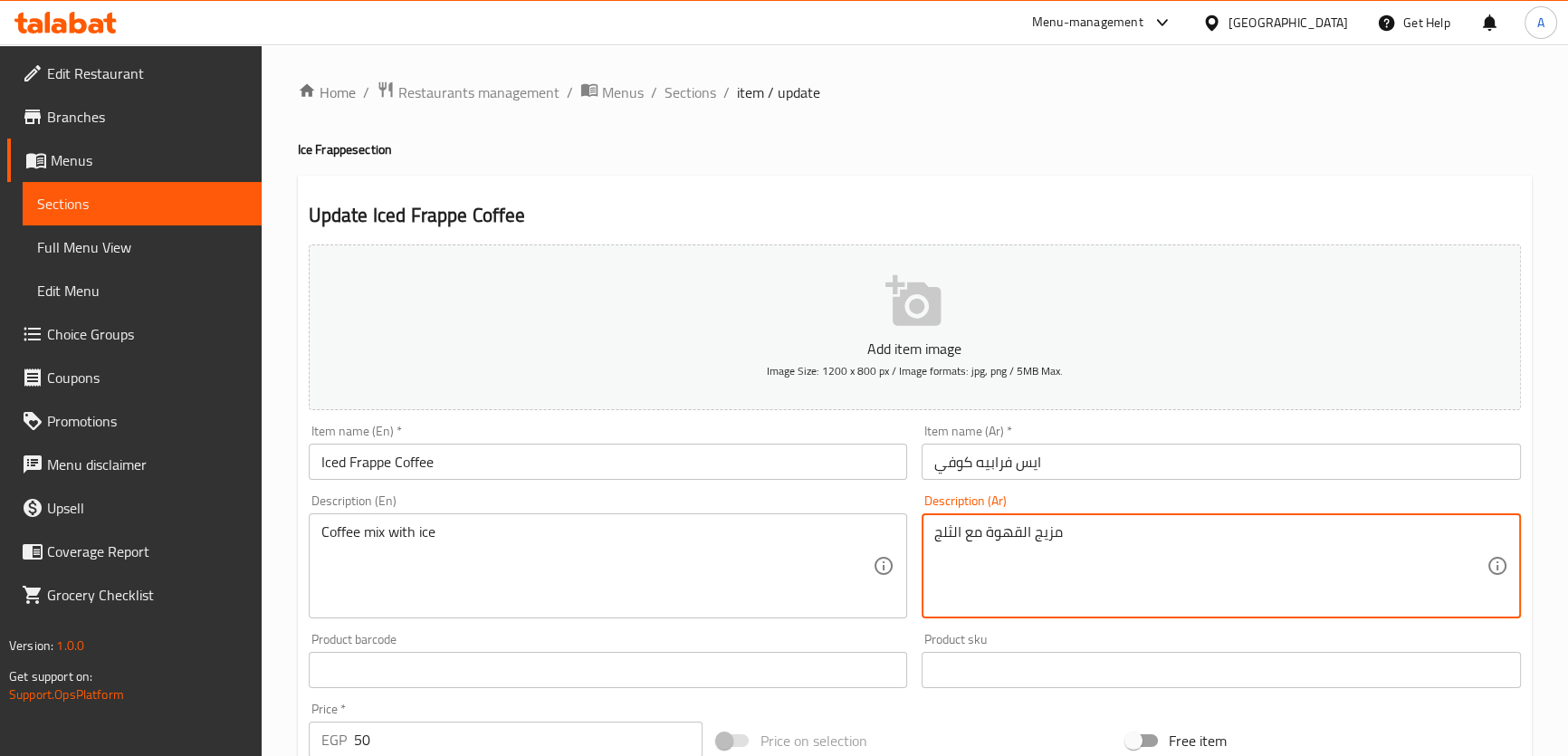
click at [1082, 549] on textarea "مزيج القهوة مع الثلج" at bounding box center [1210, 566] width 552 height 86
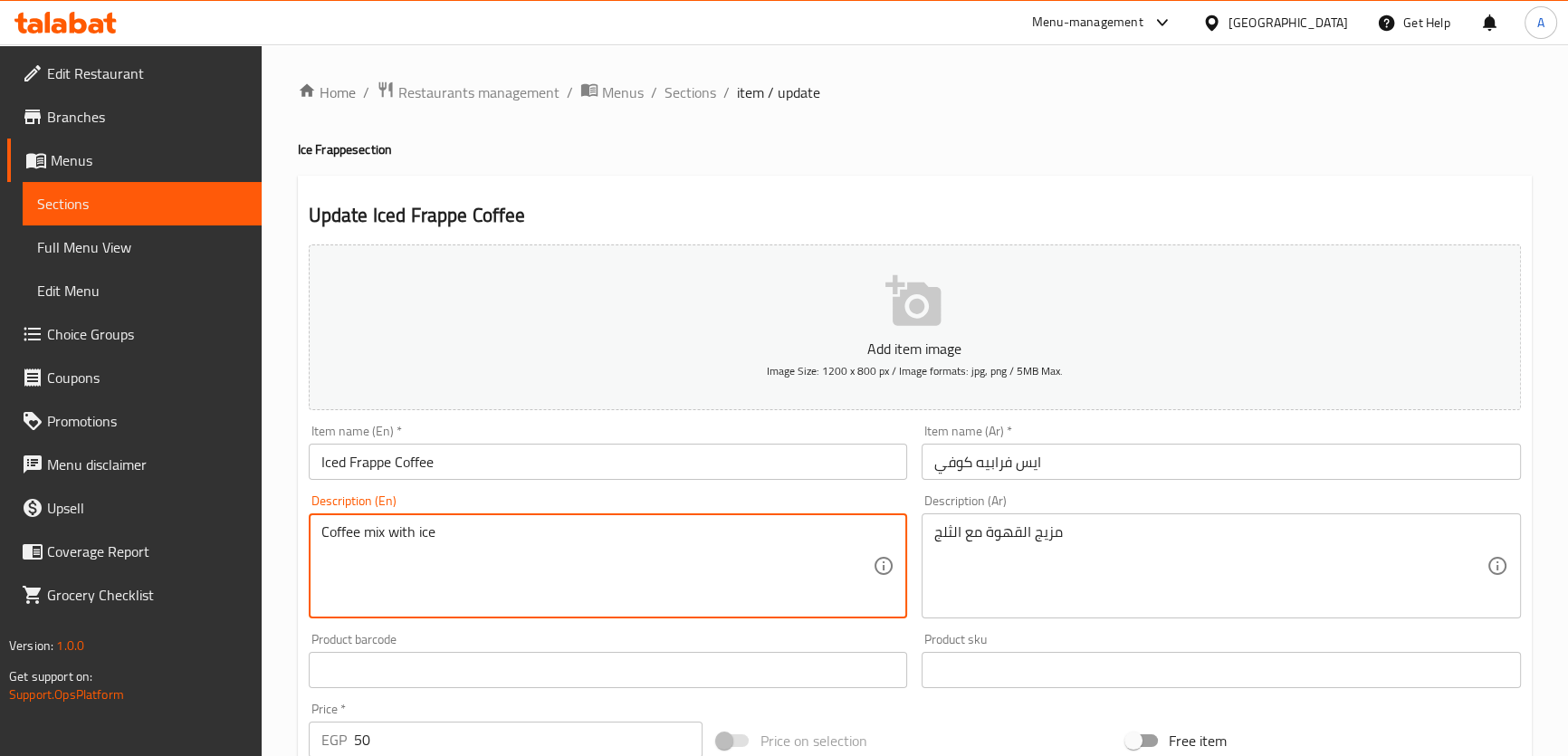
click at [378, 529] on textarea "Coffee mix with ice" at bounding box center [596, 566] width 552 height 86
click at [1079, 574] on textarea "مزيج القهوة مع الثلج" at bounding box center [1210, 566] width 552 height 86
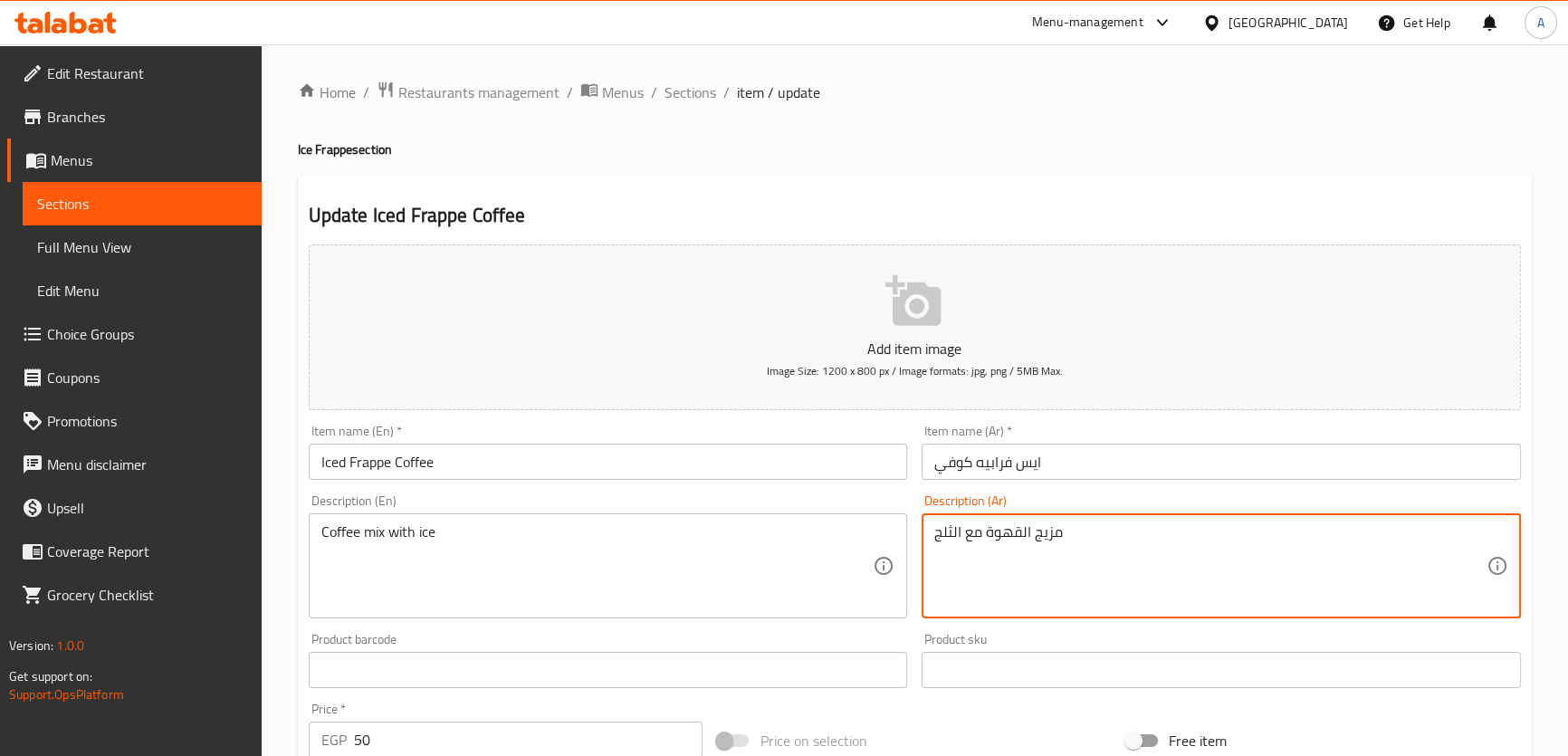
click at [1079, 574] on textarea "مزيج القهوة مع الثلج" at bounding box center [1210, 566] width 552 height 86
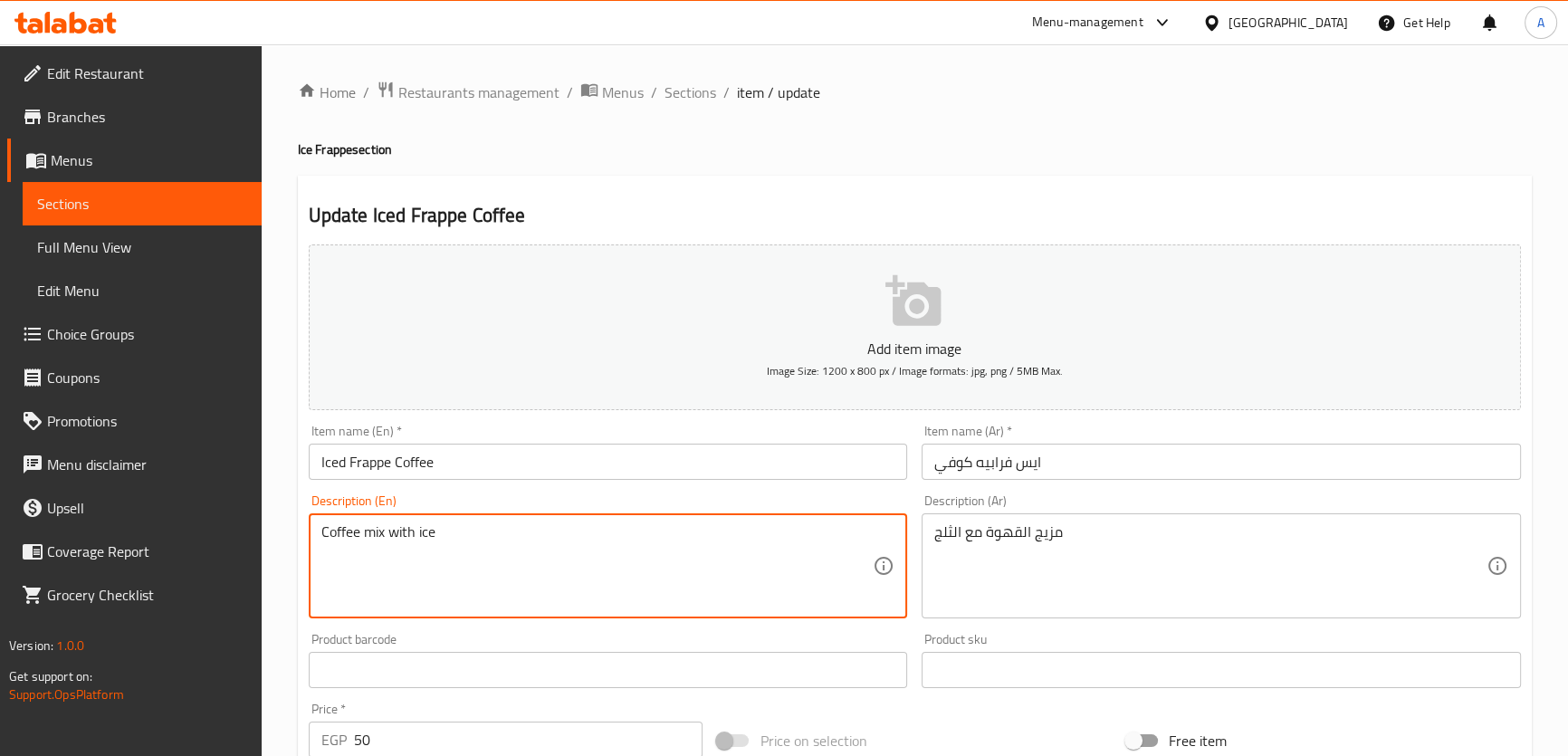
click at [371, 535] on textarea "Coffee mix with ice" at bounding box center [596, 566] width 552 height 86
click at [326, 525] on textarea "Coffee with ice" at bounding box center [596, 566] width 552 height 86
click at [323, 540] on textarea "Coffee with ice" at bounding box center [596, 566] width 552 height 86
paste textarea "mix"
click at [383, 466] on input "Iced Frappe Coffee" at bounding box center [608, 462] width 599 height 36
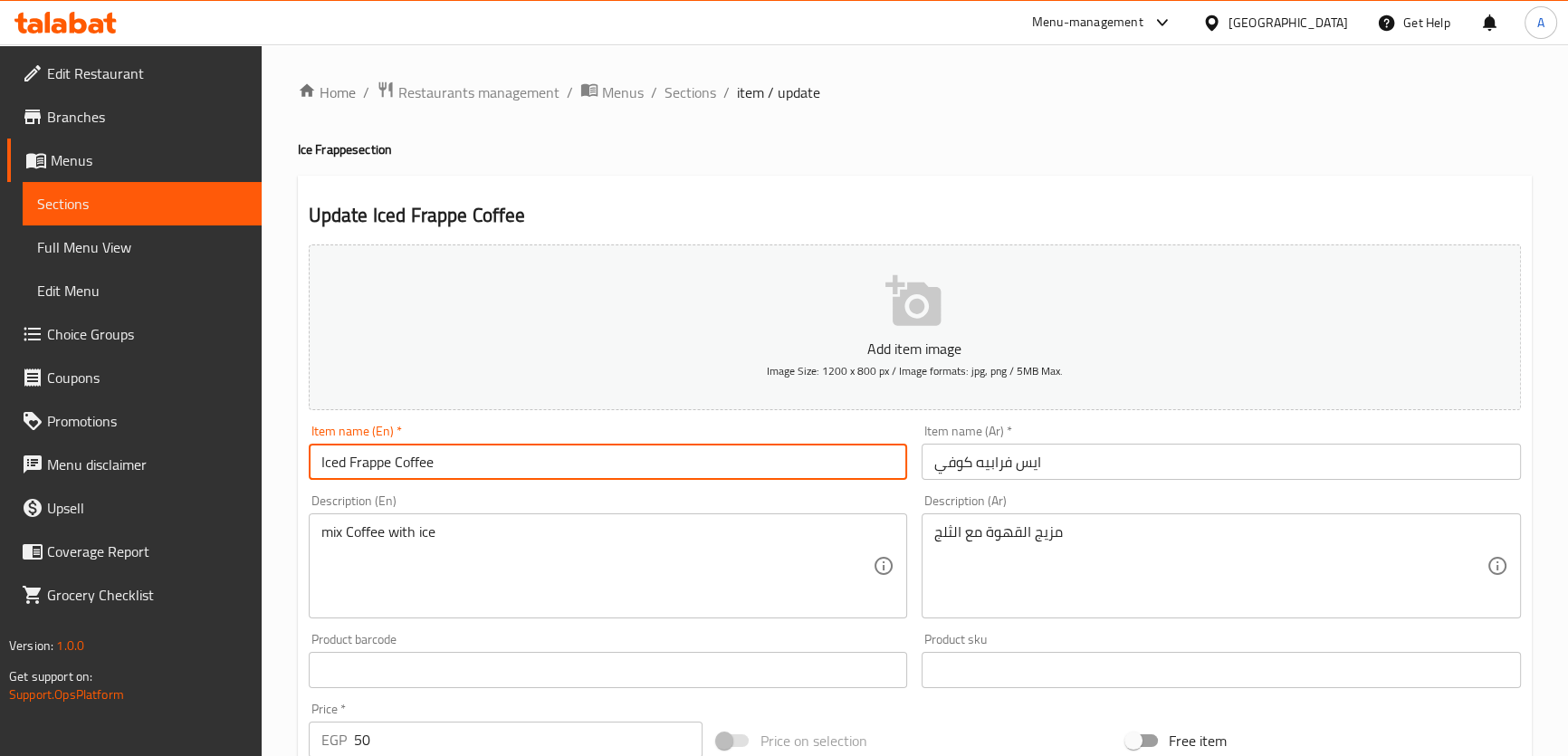
click at [383, 466] on input "Iced Frappe Coffee" at bounding box center [608, 462] width 599 height 36
click at [604, 568] on textarea "mix Coffee with ice" at bounding box center [596, 566] width 552 height 86
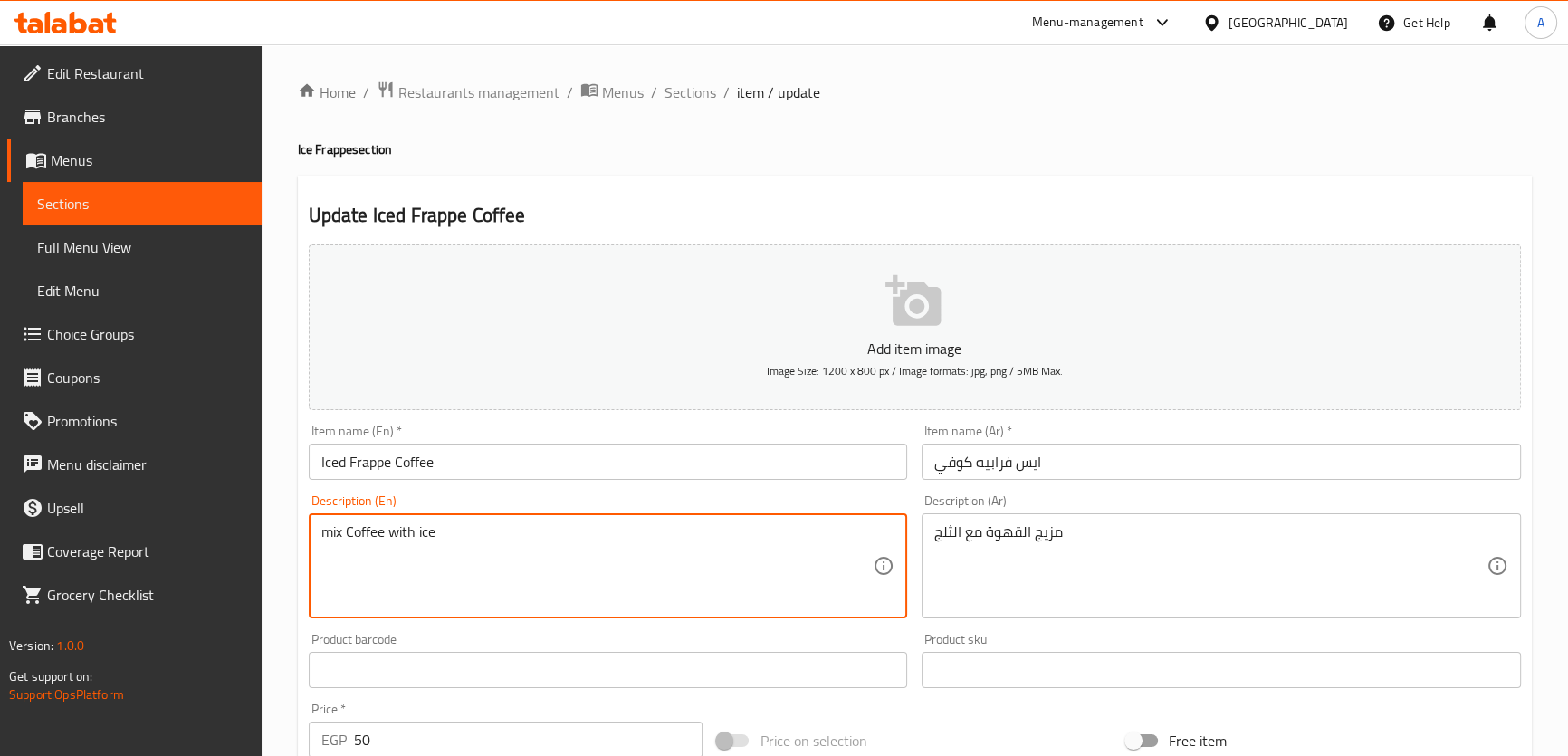
click at [604, 568] on textarea "mix Coffee with ice" at bounding box center [596, 566] width 552 height 86
paste textarea "ice, espresso, milk, sugar, ice cream"
click at [520, 538] on textarea "ice, espresso, milk, sugar, ice cream" at bounding box center [596, 566] width 552 height 86
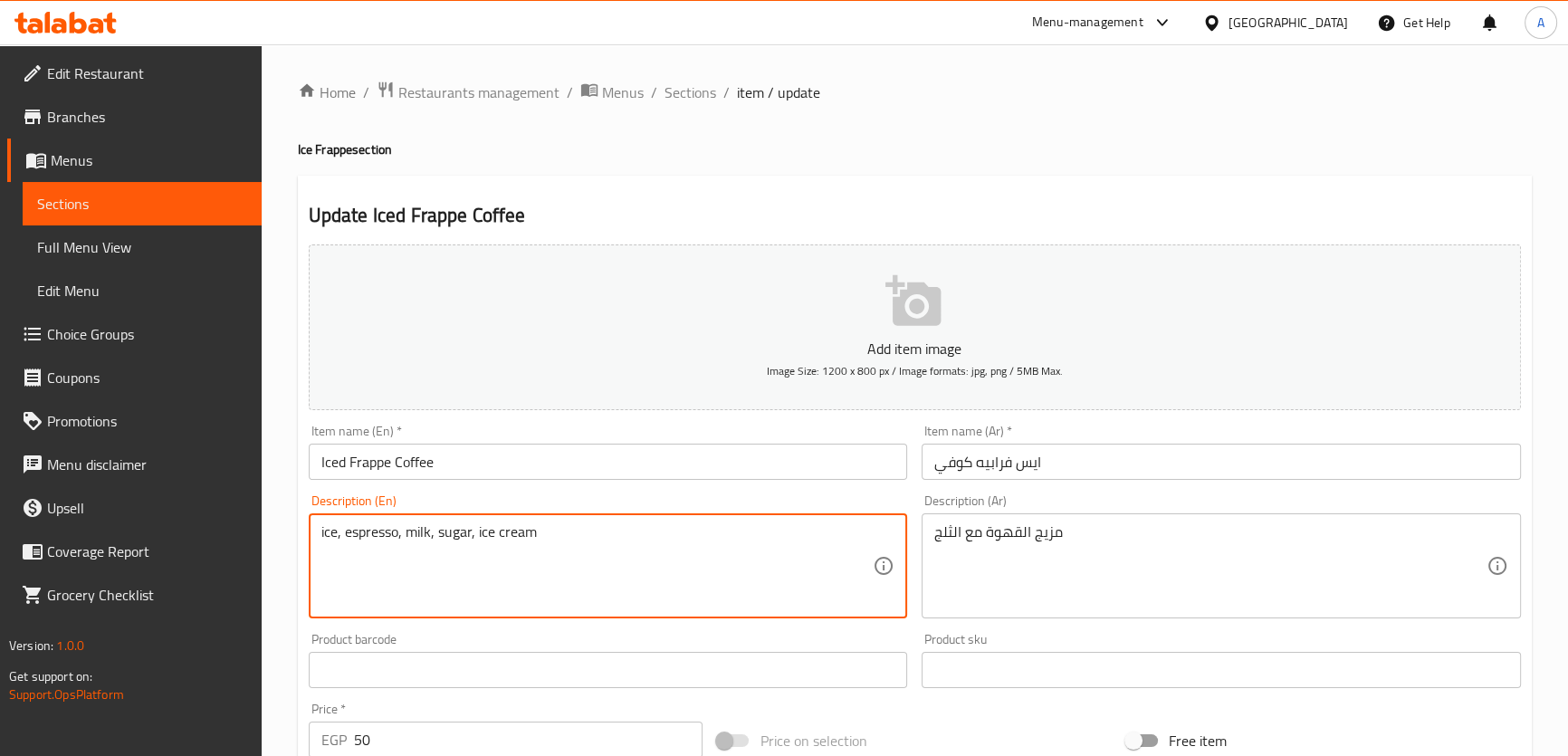
paste textarea "Iced coffee made with ice, milk, and coffee."
type textarea "Iced coffee made with ice, milk, and coffee."
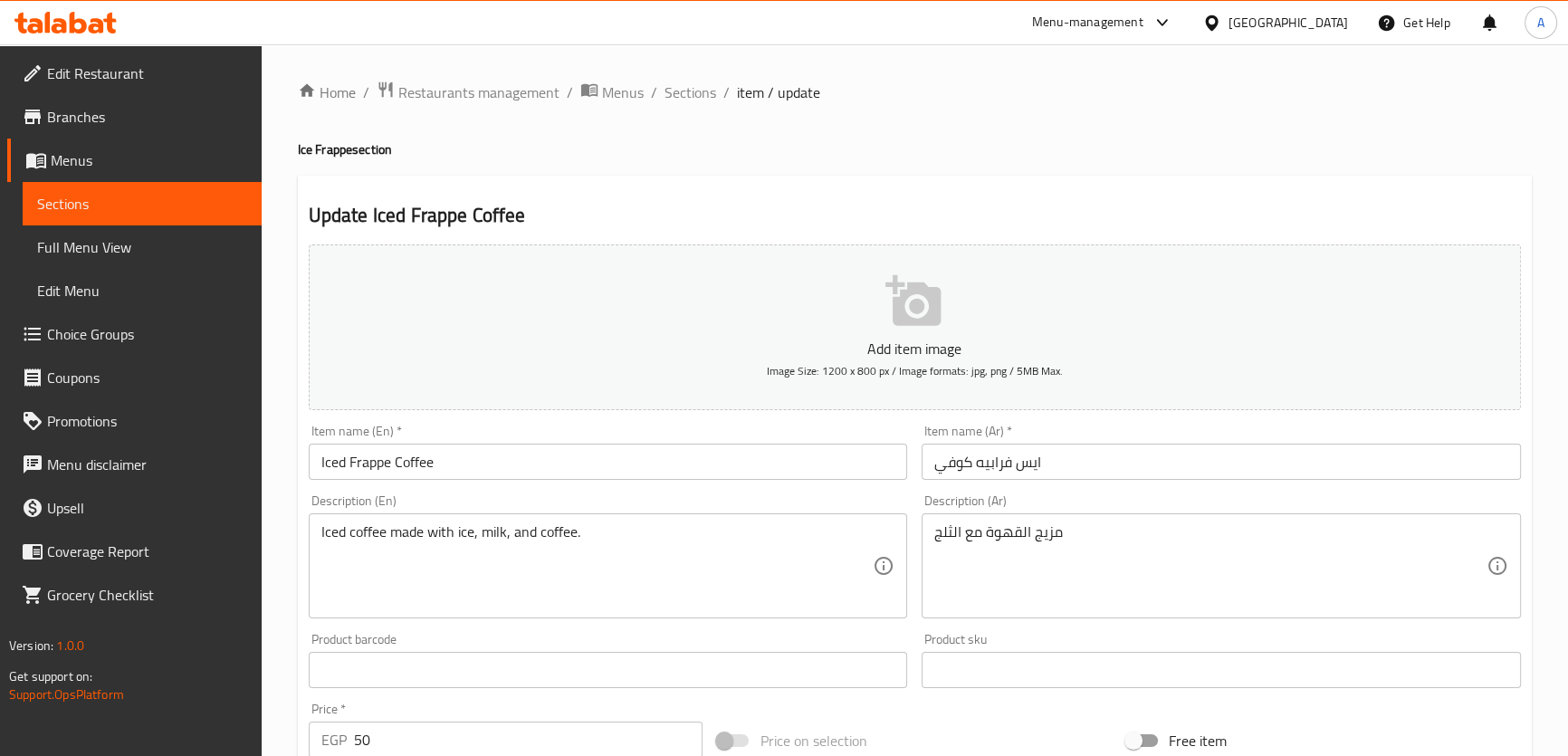
click at [1012, 511] on div "Description (Ar) مزيج القهوة مع الثلج Description (Ar)" at bounding box center [1221, 556] width 599 height 124
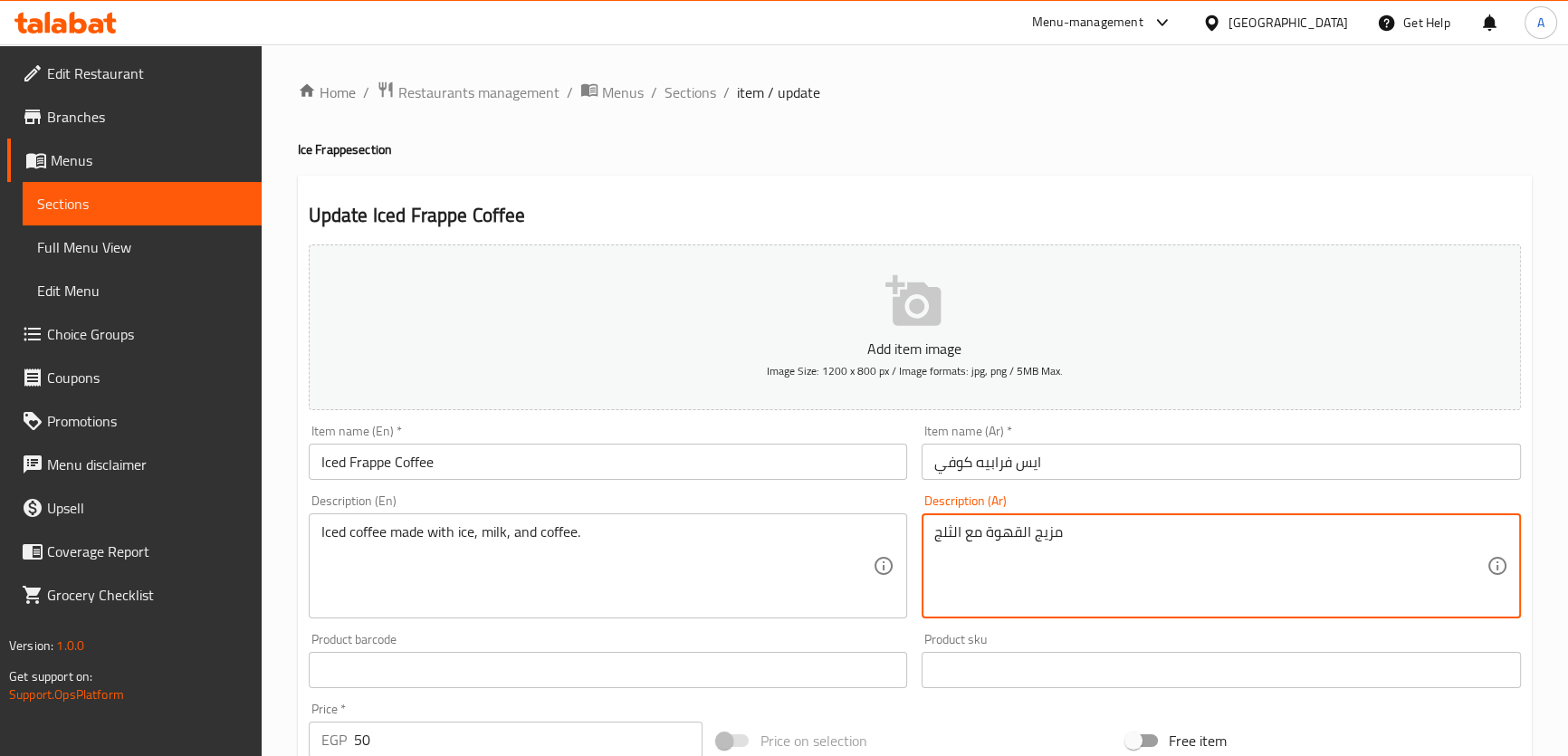
click at [1017, 542] on textarea "مزيج القهوة مع الثلج" at bounding box center [1210, 566] width 552 height 86
click at [567, 543] on textarea "Iced coffee made with ice, milk, and coffee." at bounding box center [596, 566] width 552 height 86
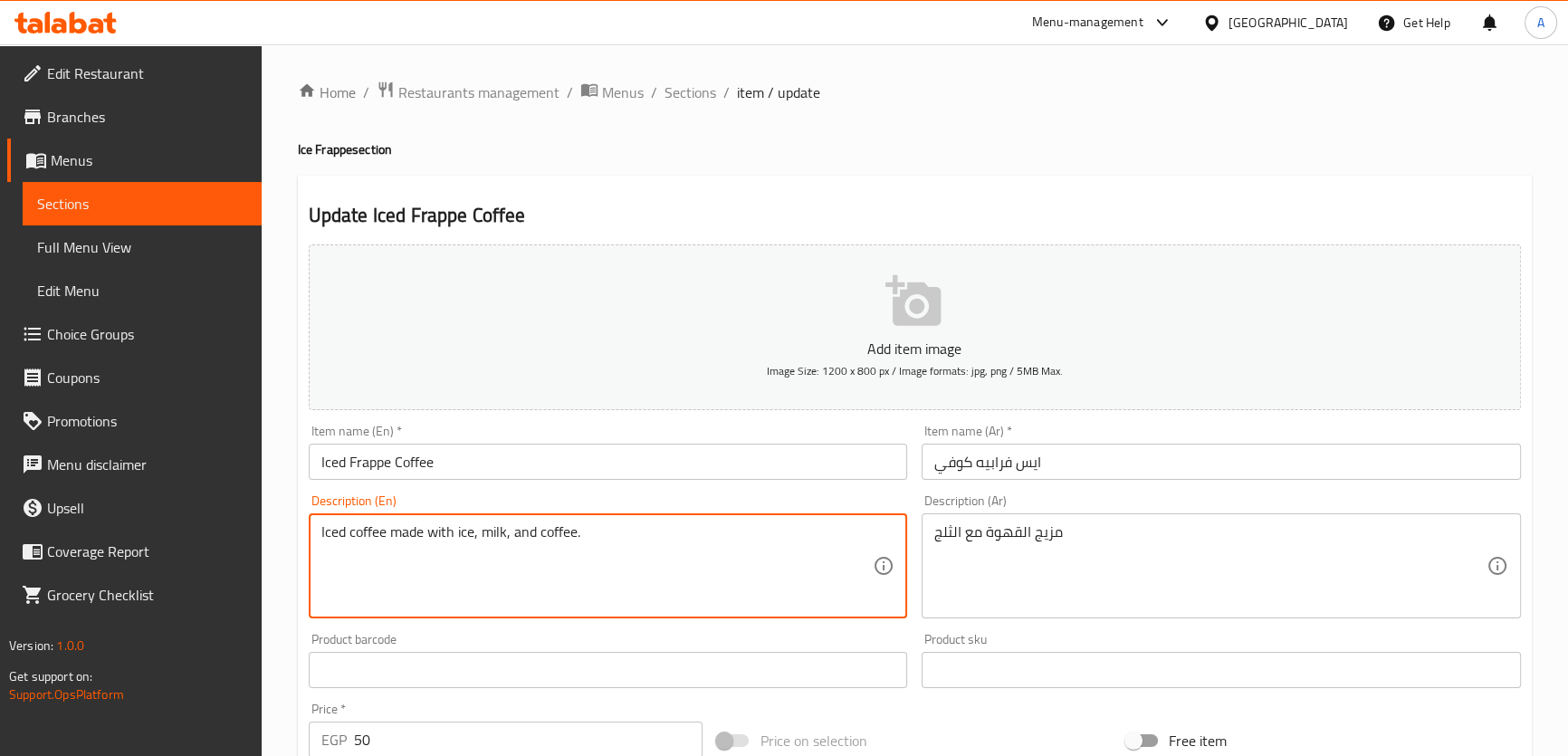
click at [567, 543] on textarea "Iced coffee made with ice, milk, and coffee." at bounding box center [596, 566] width 552 height 86
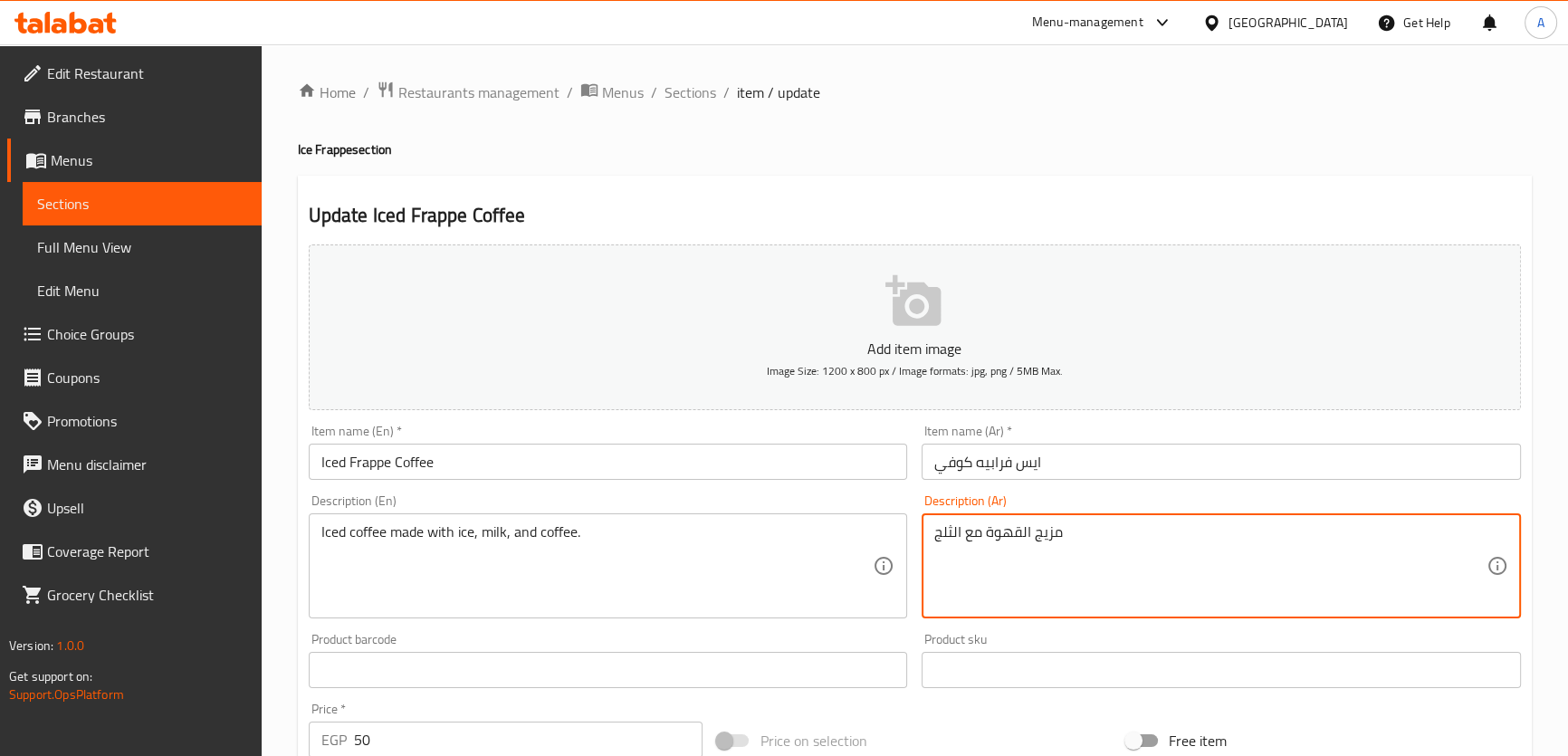
click at [1078, 546] on textarea "مزيج القهوة مع الثلج" at bounding box center [1210, 566] width 552 height 86
paste textarea "هوة مثلجة مصنوعة من الثلج والحليب والقهوة."
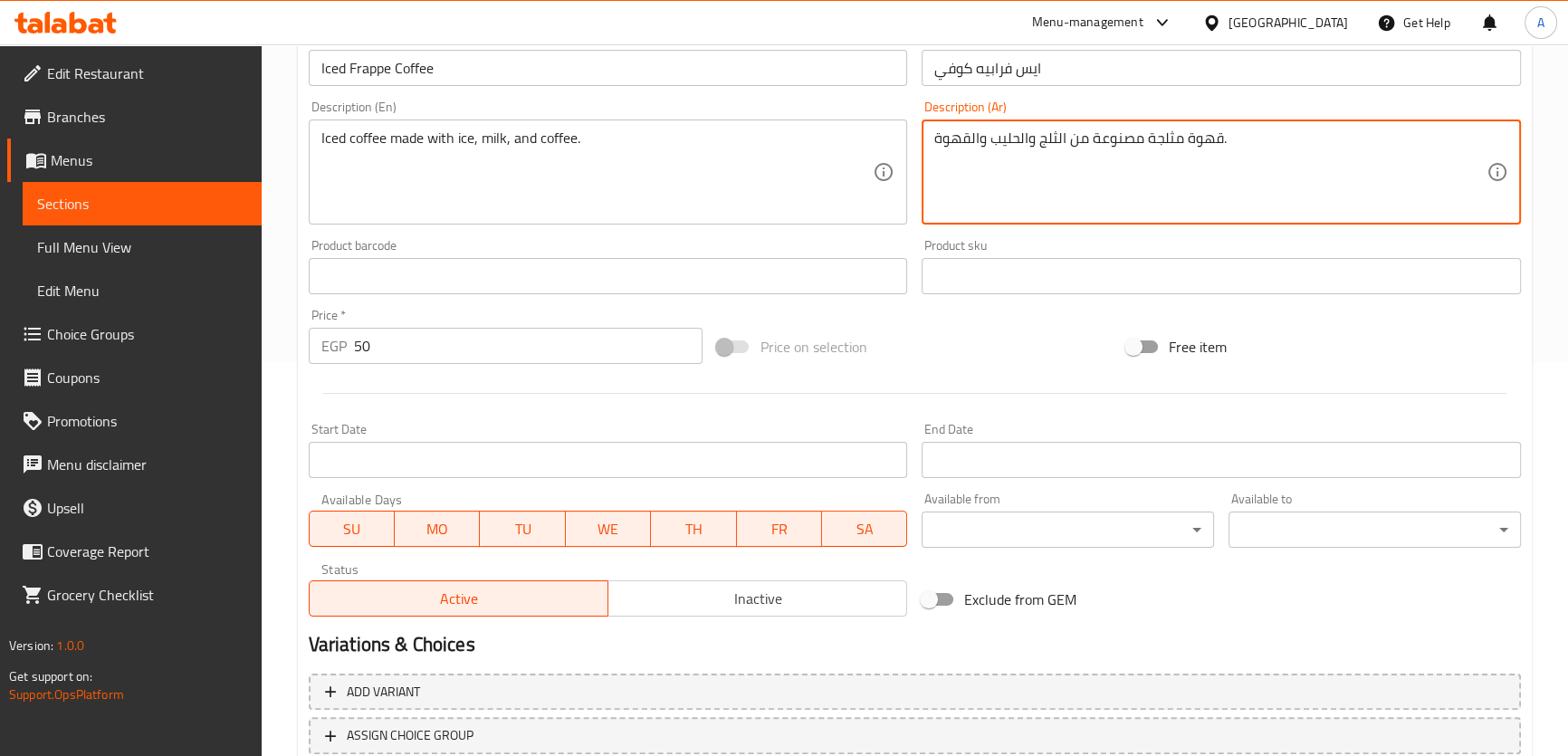
scroll to position [487, 0]
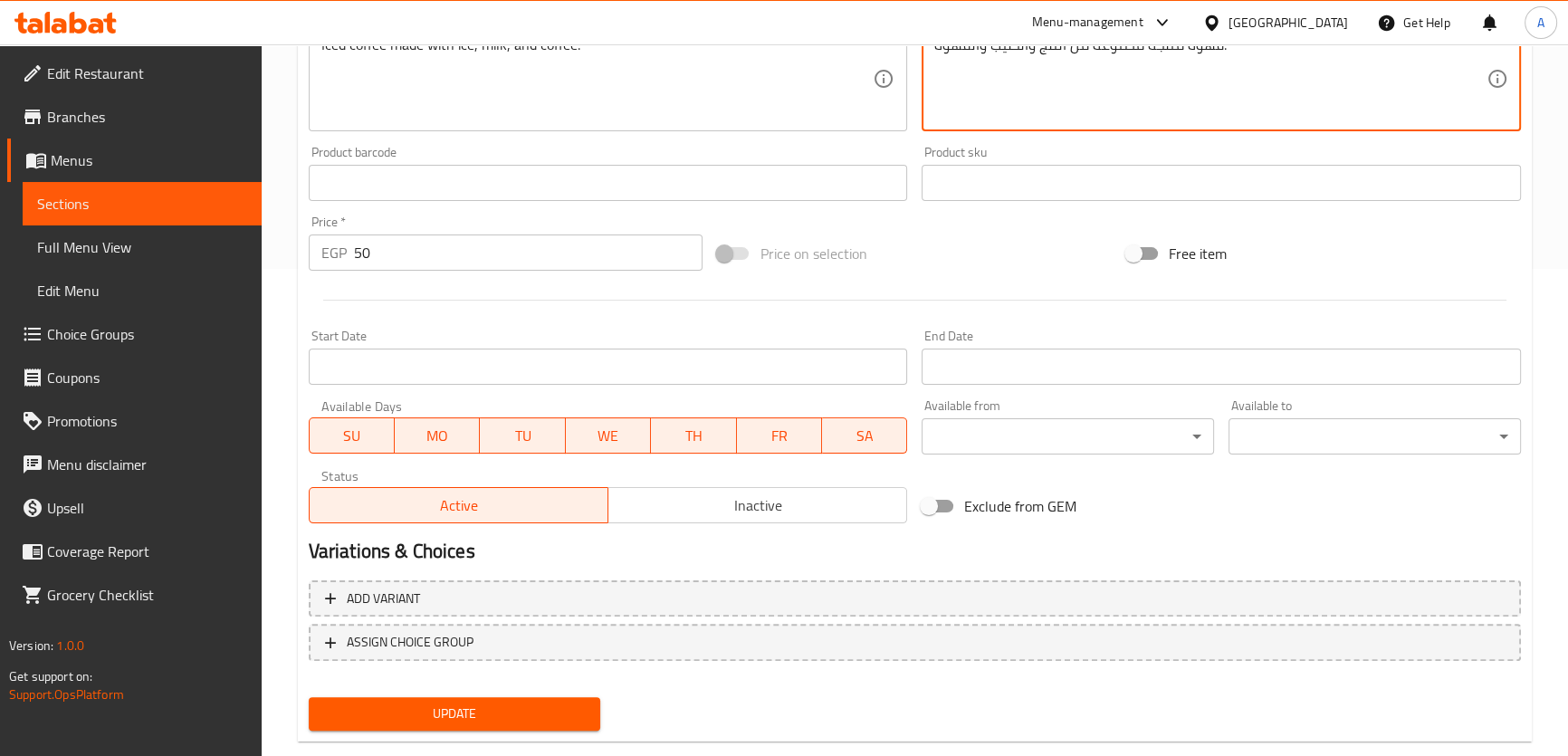
type textarea "قهوة مثلجة مصنوعة من الثلج والحليب والقهوة."
click at [580, 720] on span "Update" at bounding box center [455, 714] width 264 height 23
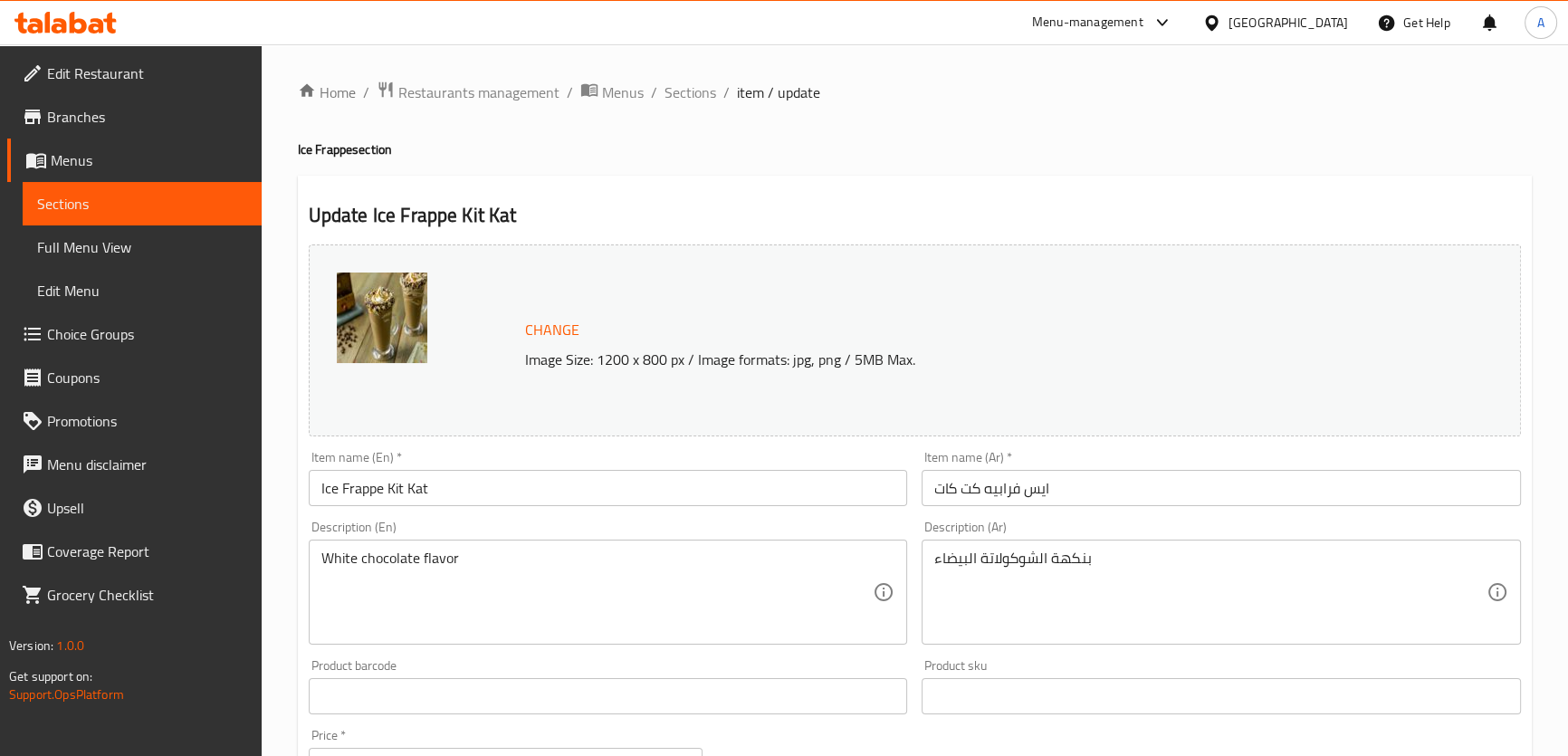
click at [468, 549] on textarea "White chocolate flavor" at bounding box center [596, 592] width 552 height 86
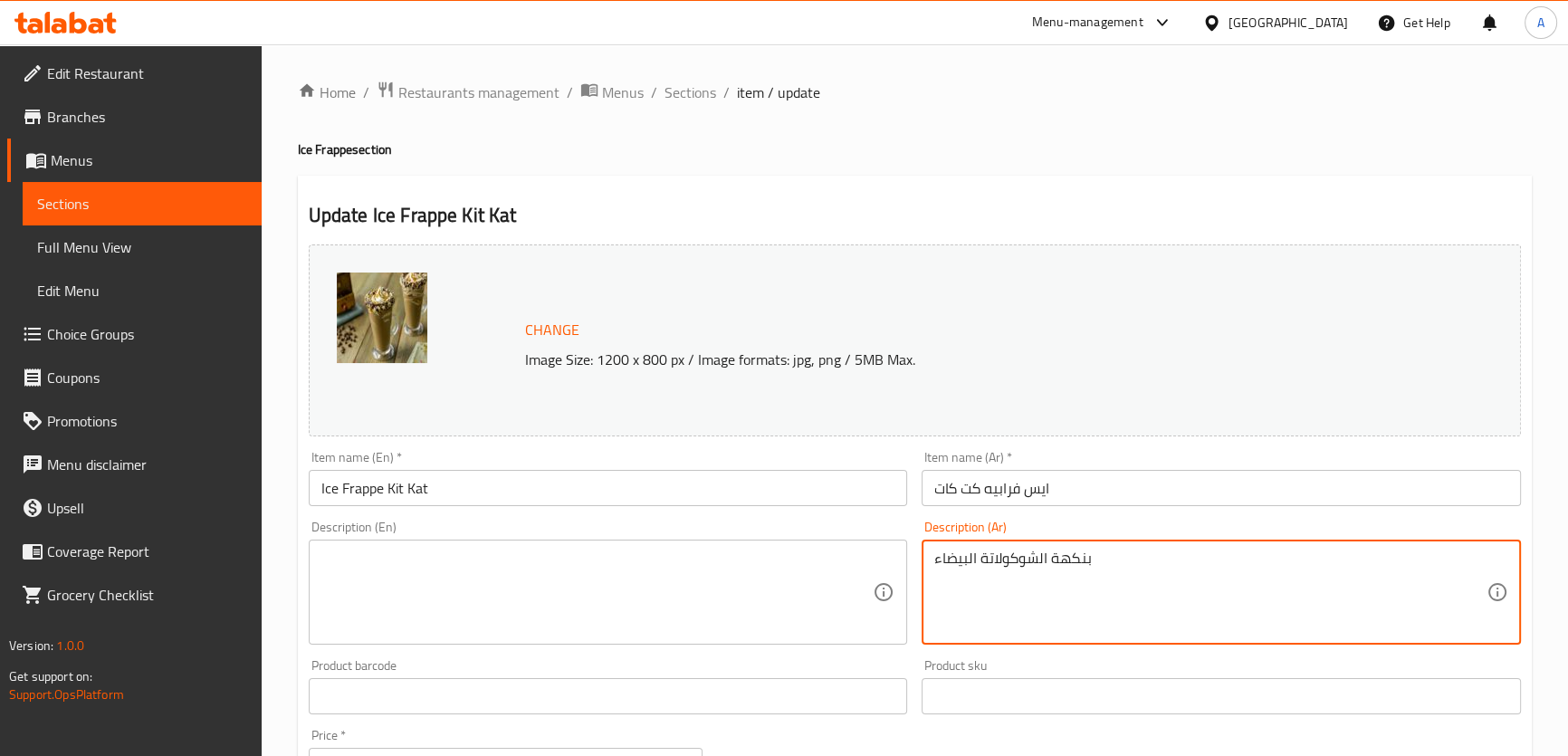
click at [1136, 585] on textarea "بنكهة الشوكولاتة البيضاء" at bounding box center [1210, 592] width 552 height 86
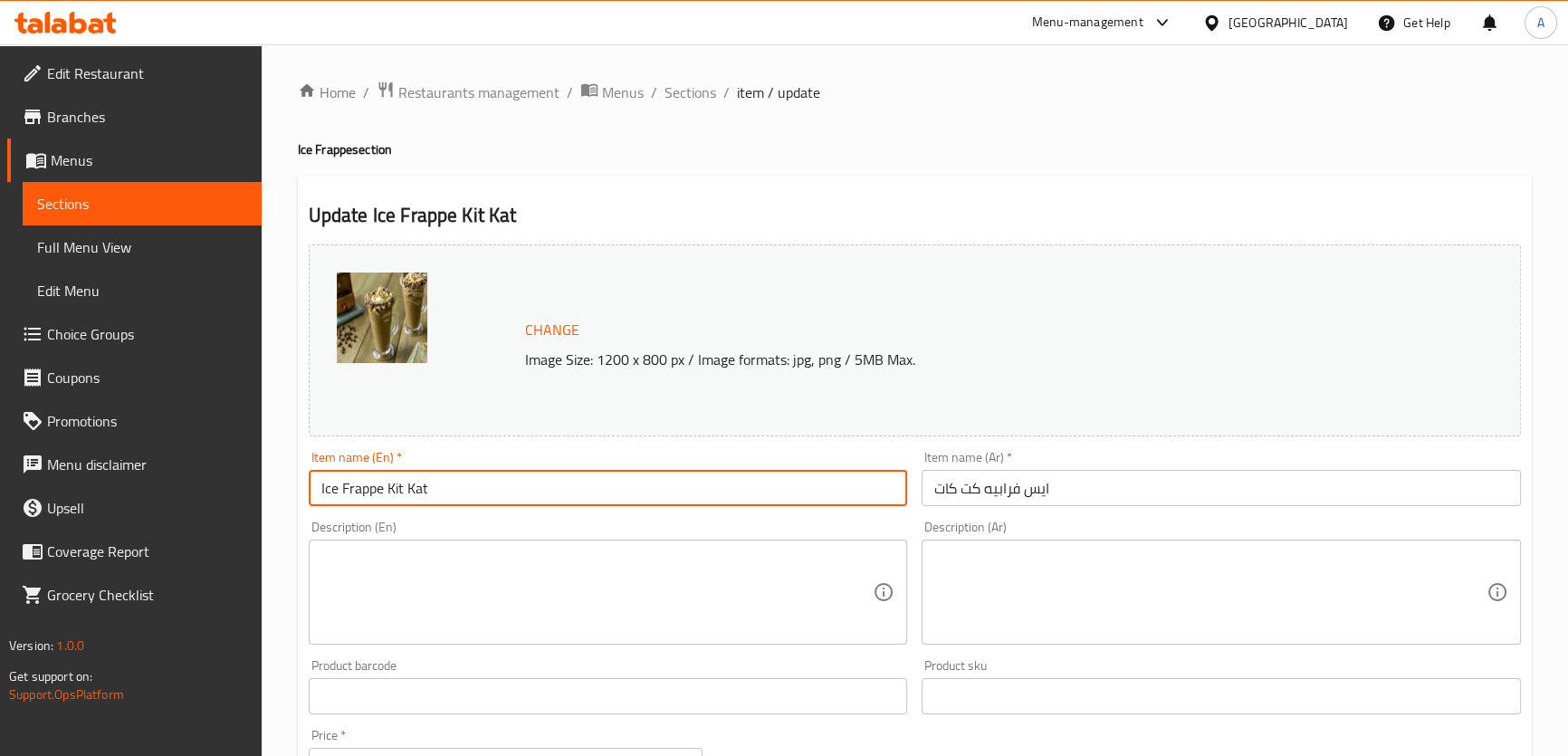
drag, startPoint x: 429, startPoint y: 489, endPoint x: 385, endPoint y: 482, distance: 44.6
click at [385, 482] on input "Ice Frappe Kit Kat" at bounding box center [608, 487] width 599 height 36
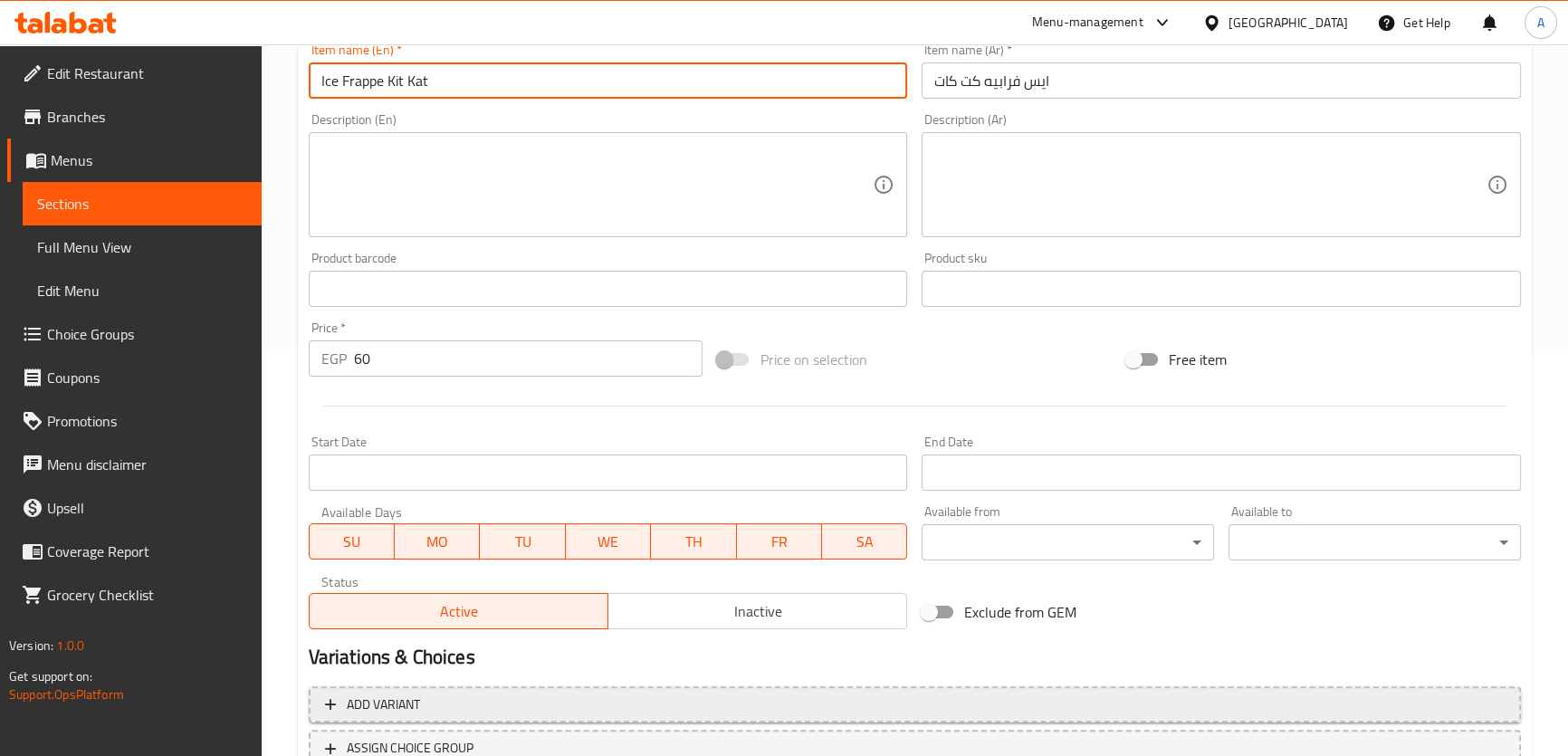
scroll to position [474, 0]
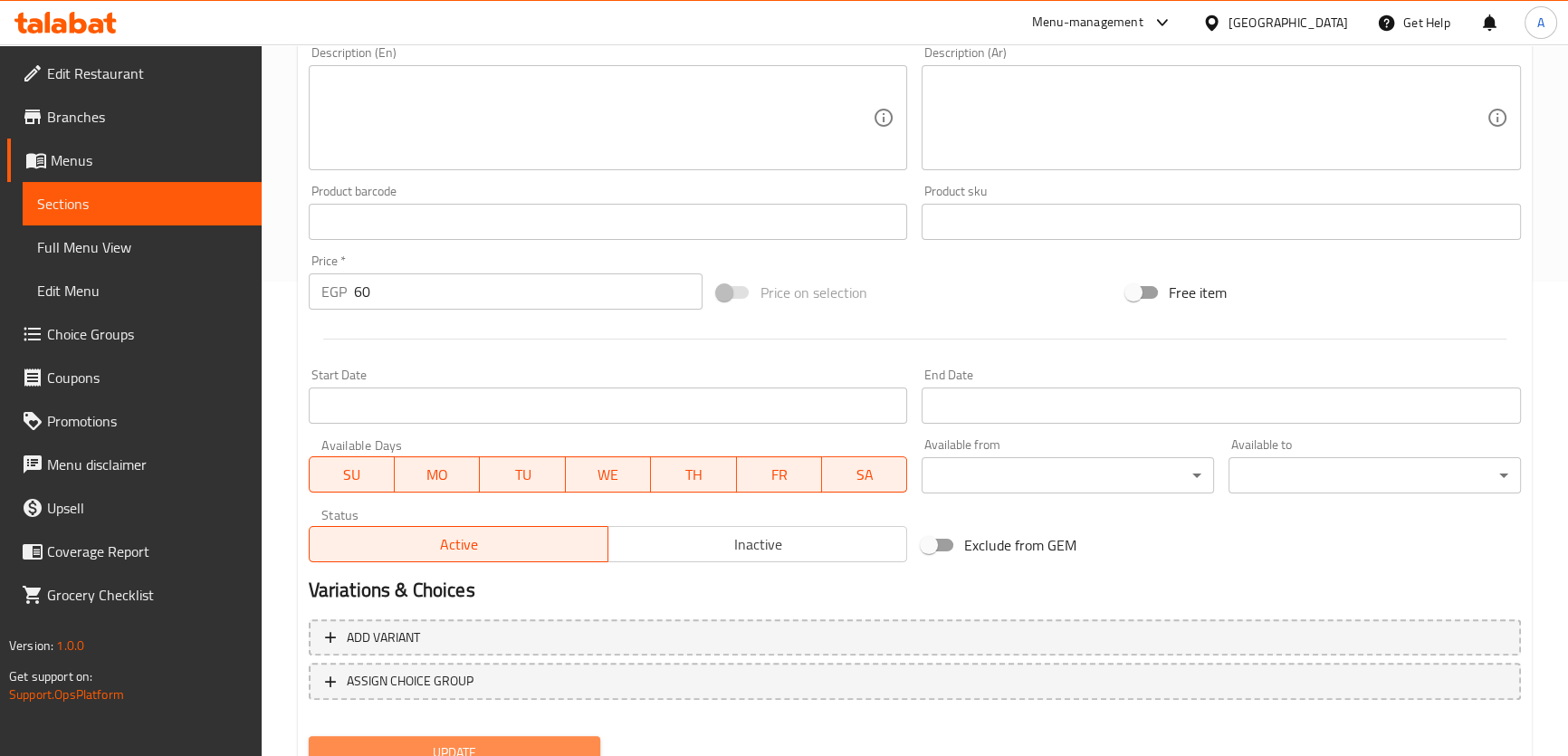
click at [560, 751] on span "Update" at bounding box center [455, 752] width 264 height 23
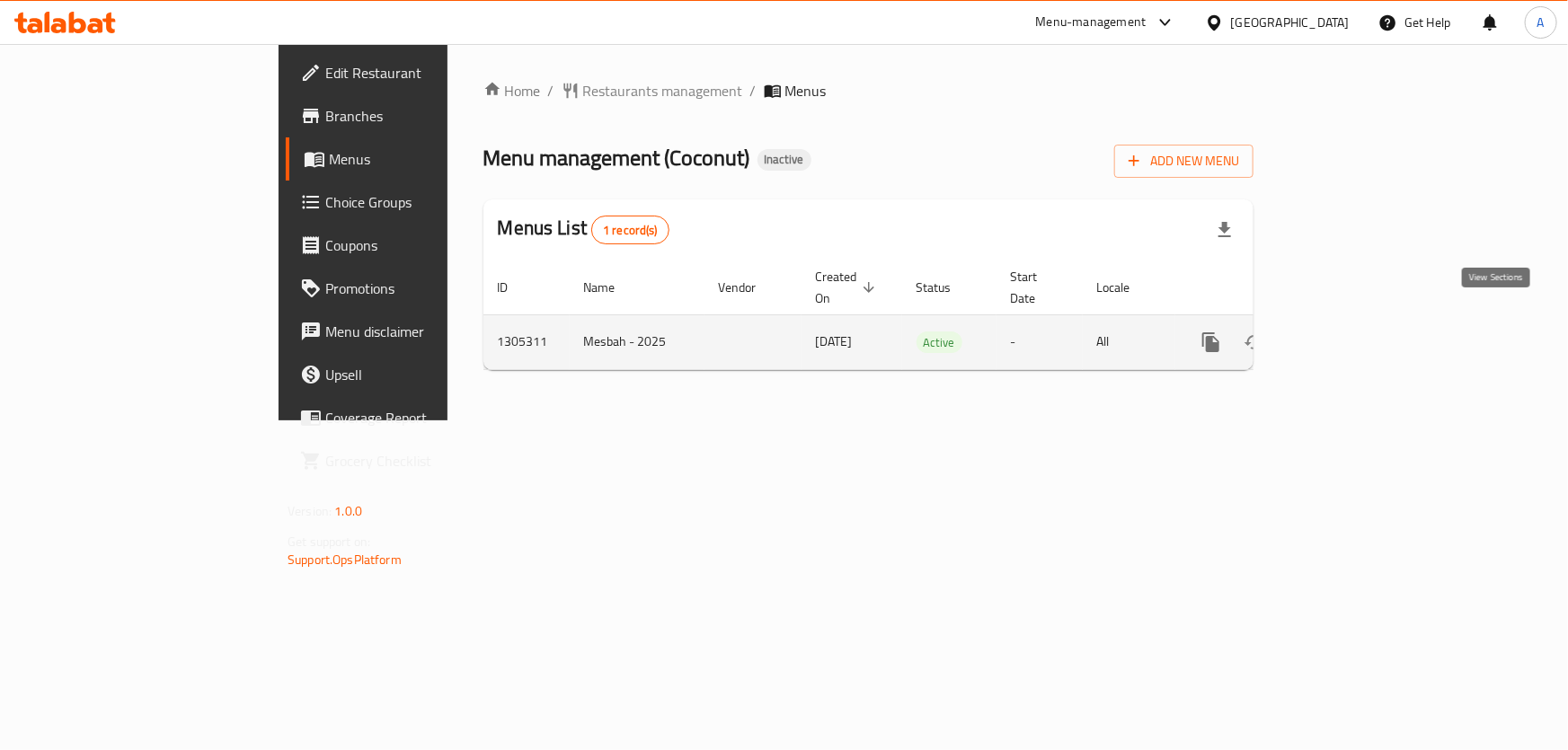
click at [1351, 331] on icon "enhanced table" at bounding box center [1340, 342] width 21 height 21
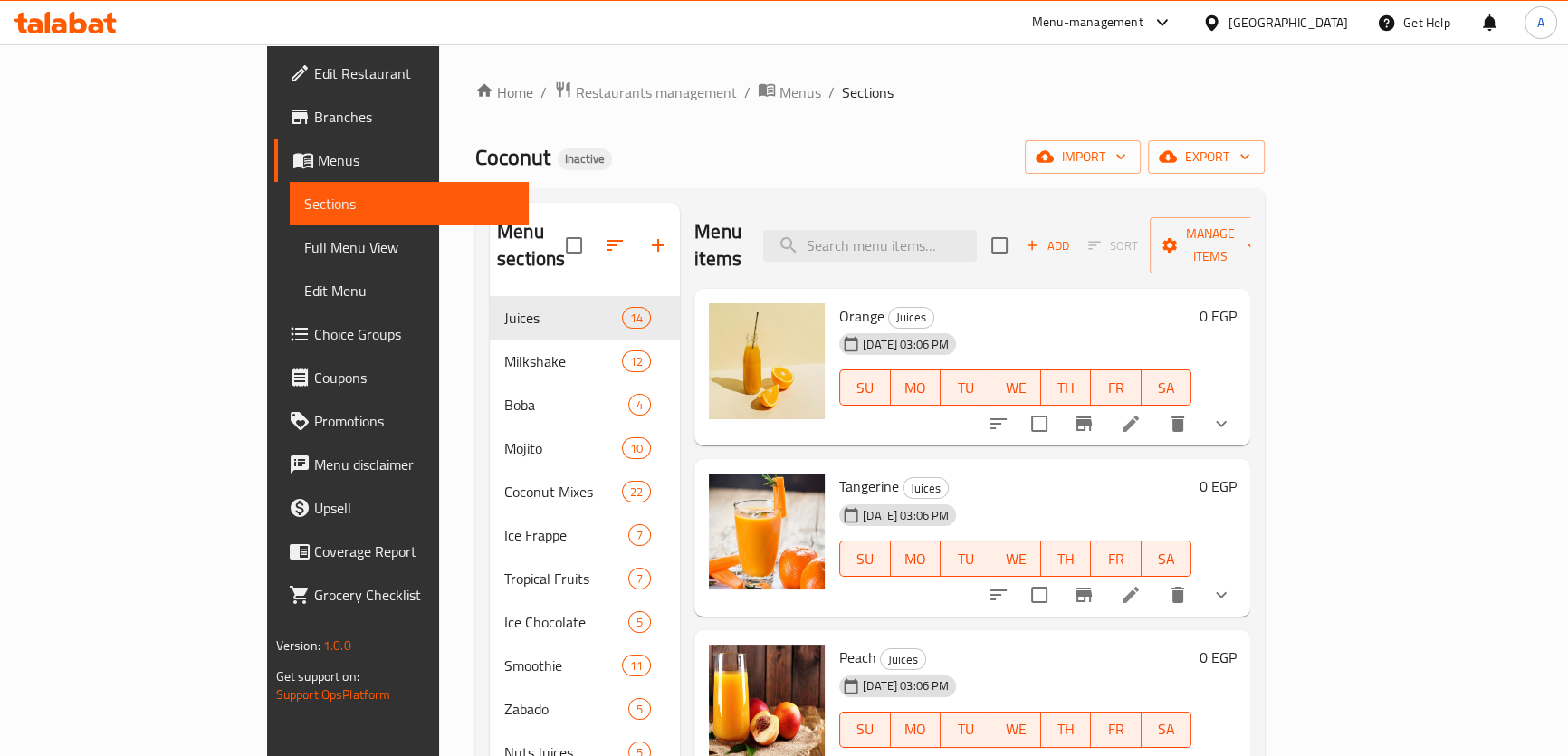
scroll to position [44, 0]
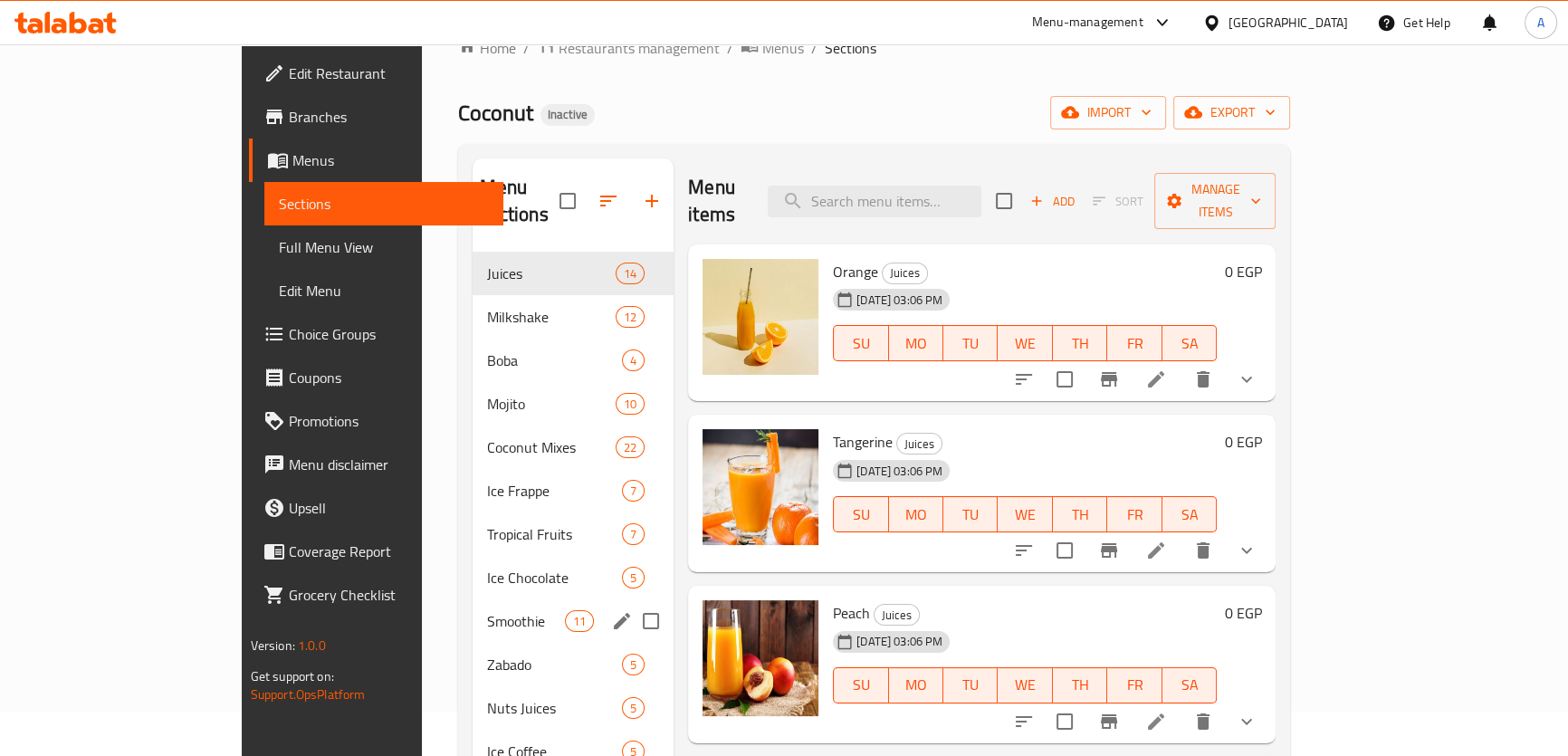
click at [487, 610] on span "Smoothie" at bounding box center [526, 621] width 77 height 22
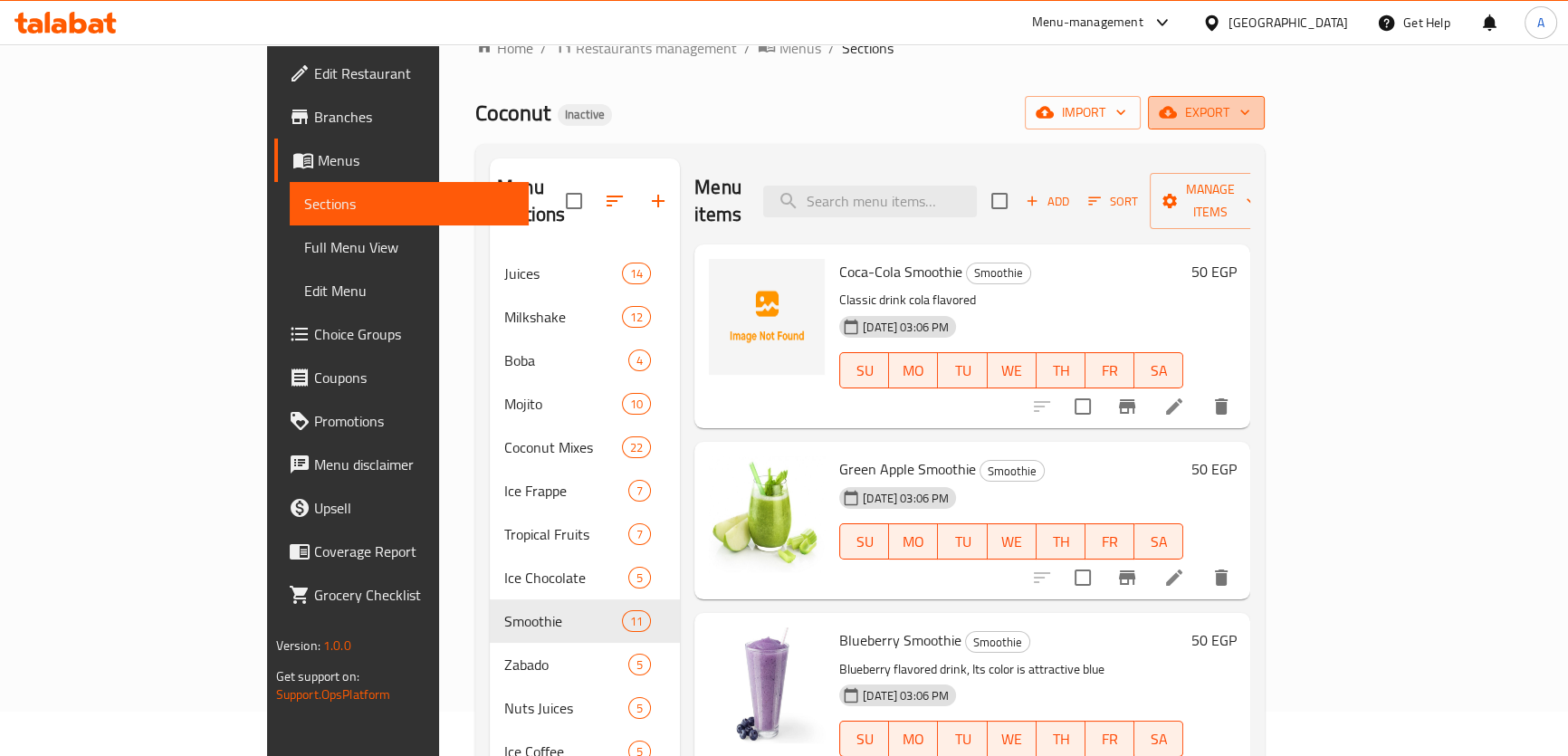
click at [1250, 112] on span "export" at bounding box center [1206, 112] width 88 height 23
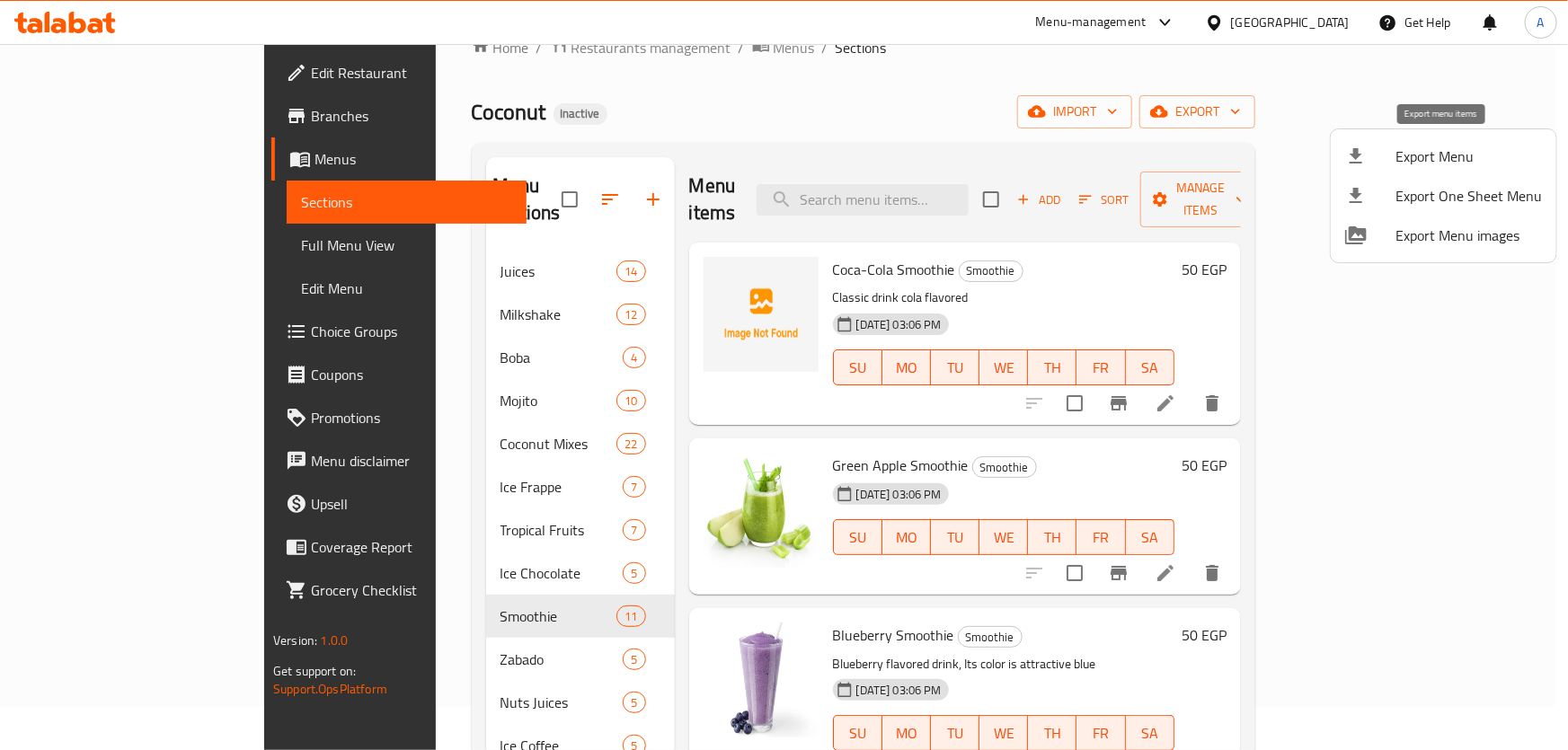
click at [1390, 159] on div at bounding box center [1370, 156] width 50 height 21
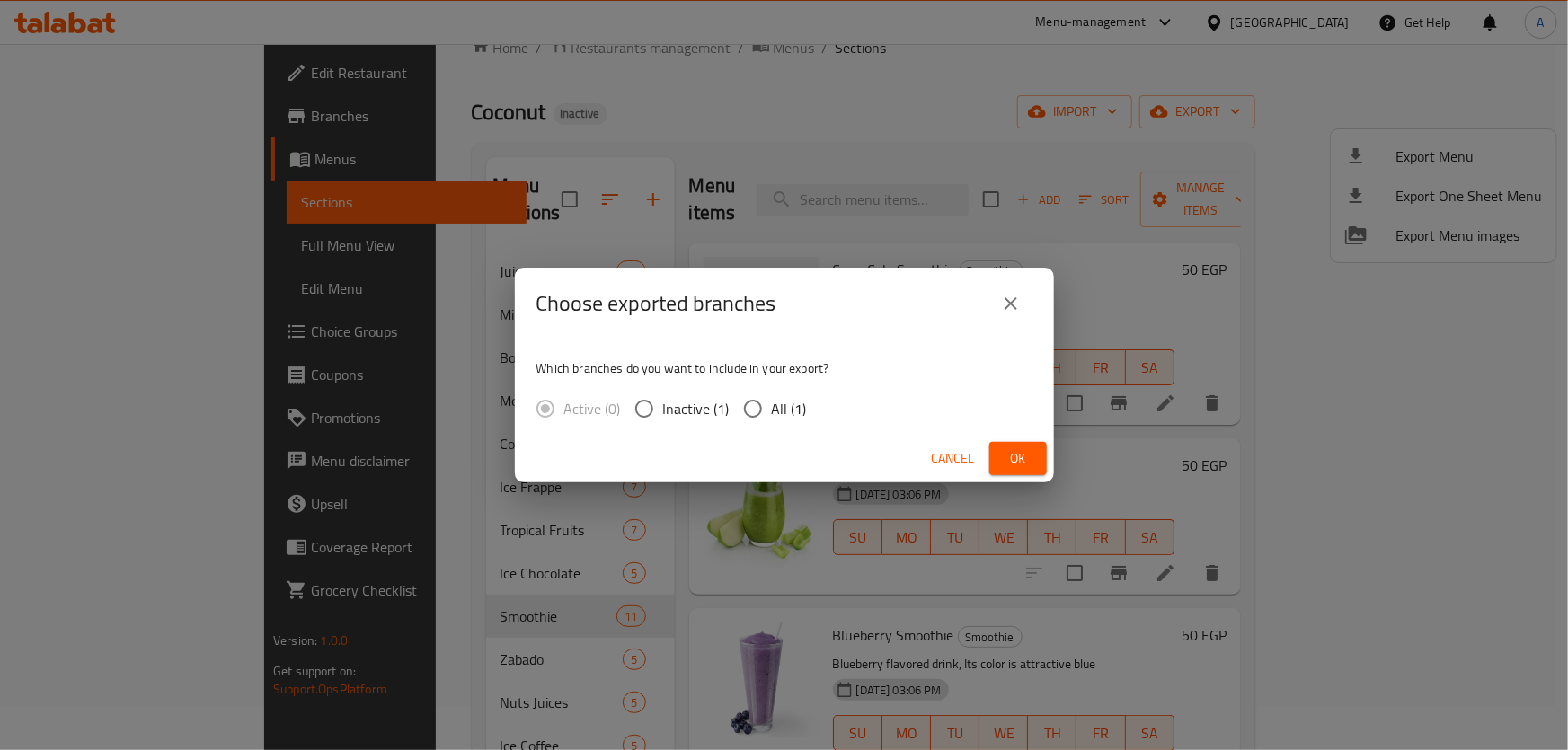
click at [805, 404] on div "Active (0) Inactive (1) All (1)" at bounding box center [679, 408] width 285 height 38
click at [803, 404] on span "All (1)" at bounding box center [789, 408] width 35 height 21
click at [772, 404] on input "All (1)" at bounding box center [752, 408] width 38 height 38
radio input "true"
click at [1014, 449] on span "Ok" at bounding box center [1017, 458] width 28 height 22
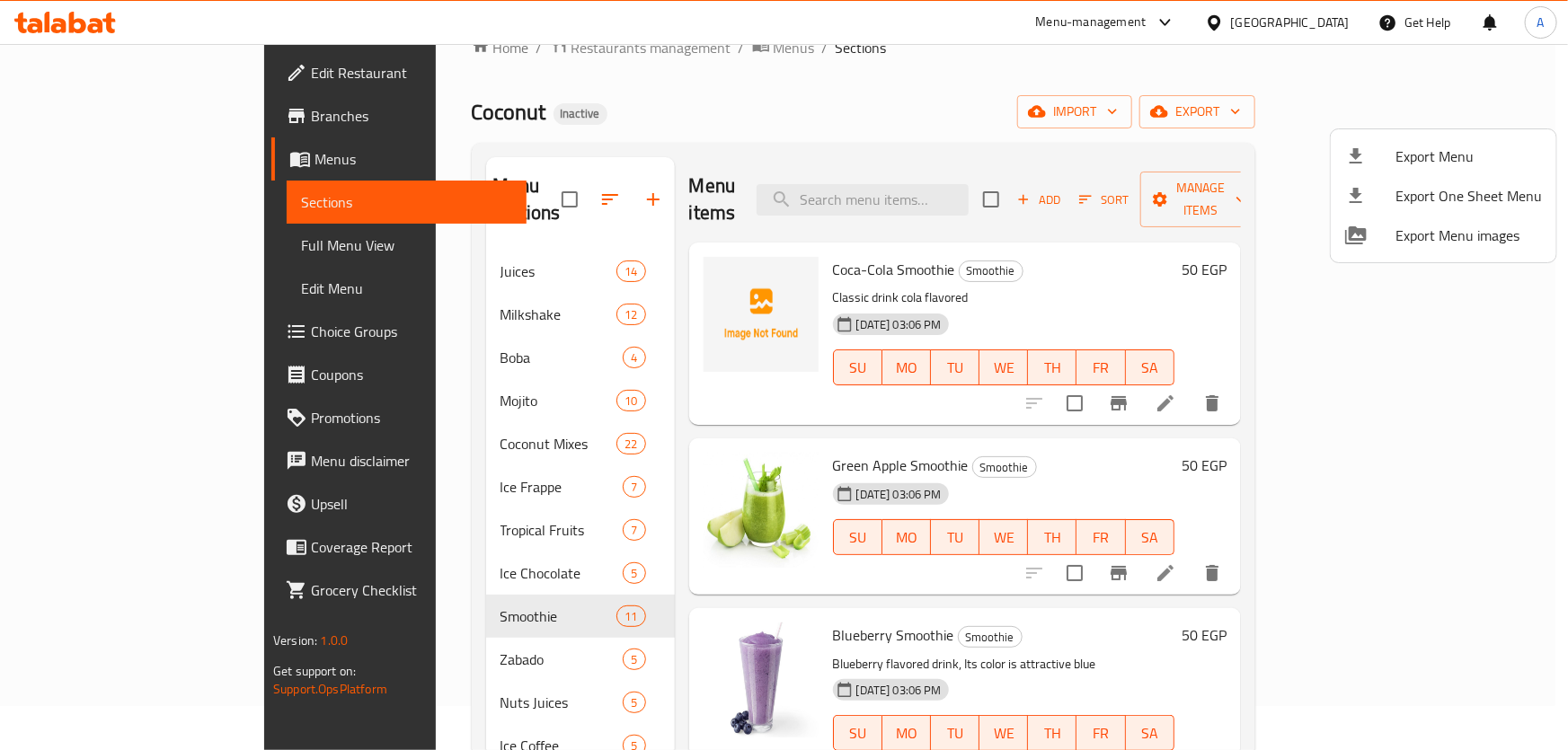
drag, startPoint x: 1567, startPoint y: 375, endPoint x: 1567, endPoint y: 476, distance: 101.0
click at [1567, 475] on div "Export Menu Export One Sheet Menu Export Menu images" at bounding box center [784, 375] width 1568 height 750
click at [1567, 432] on div at bounding box center [784, 375] width 1568 height 750
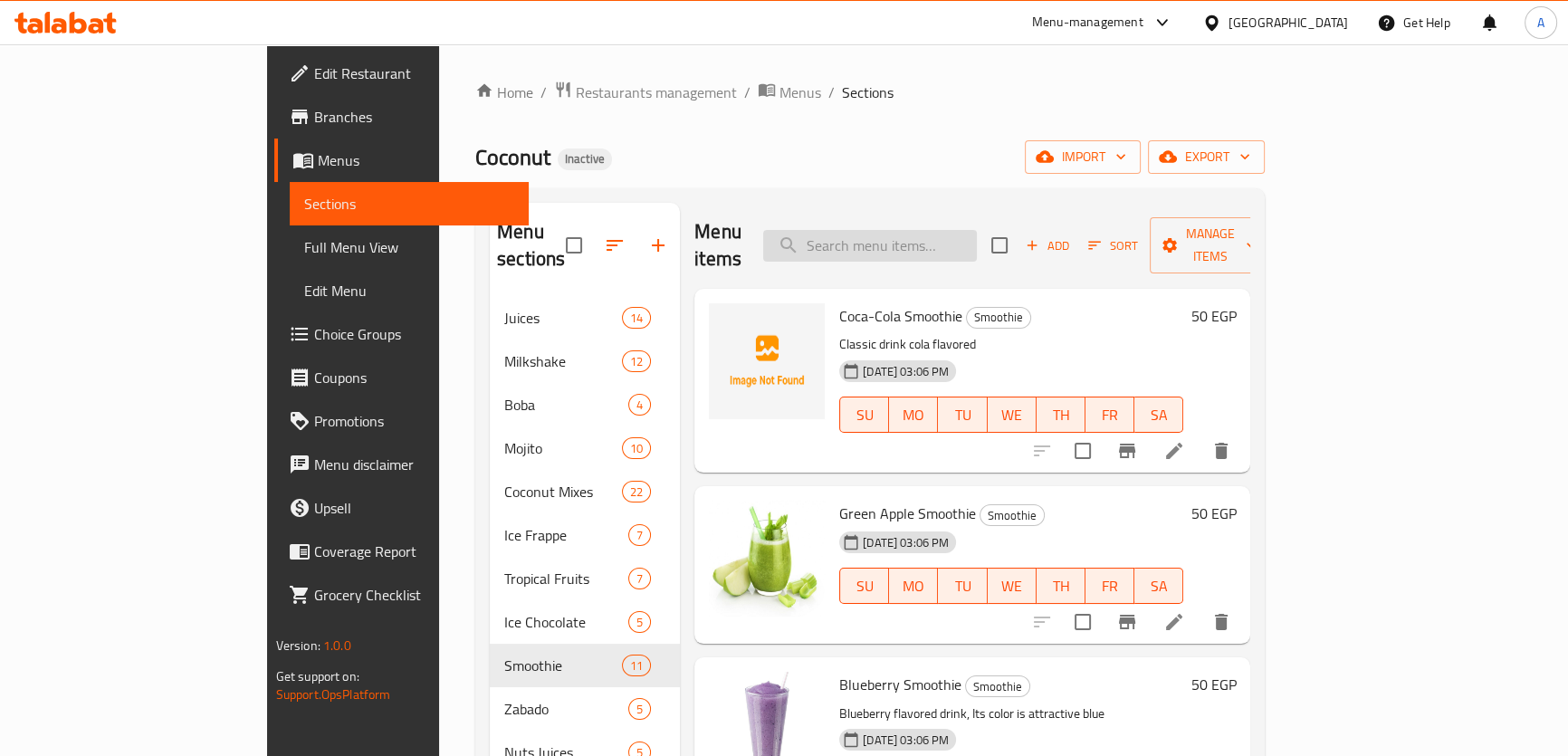
click at [928, 230] on input "search" at bounding box center [869, 246] width 214 height 32
paste input "mini panckae"
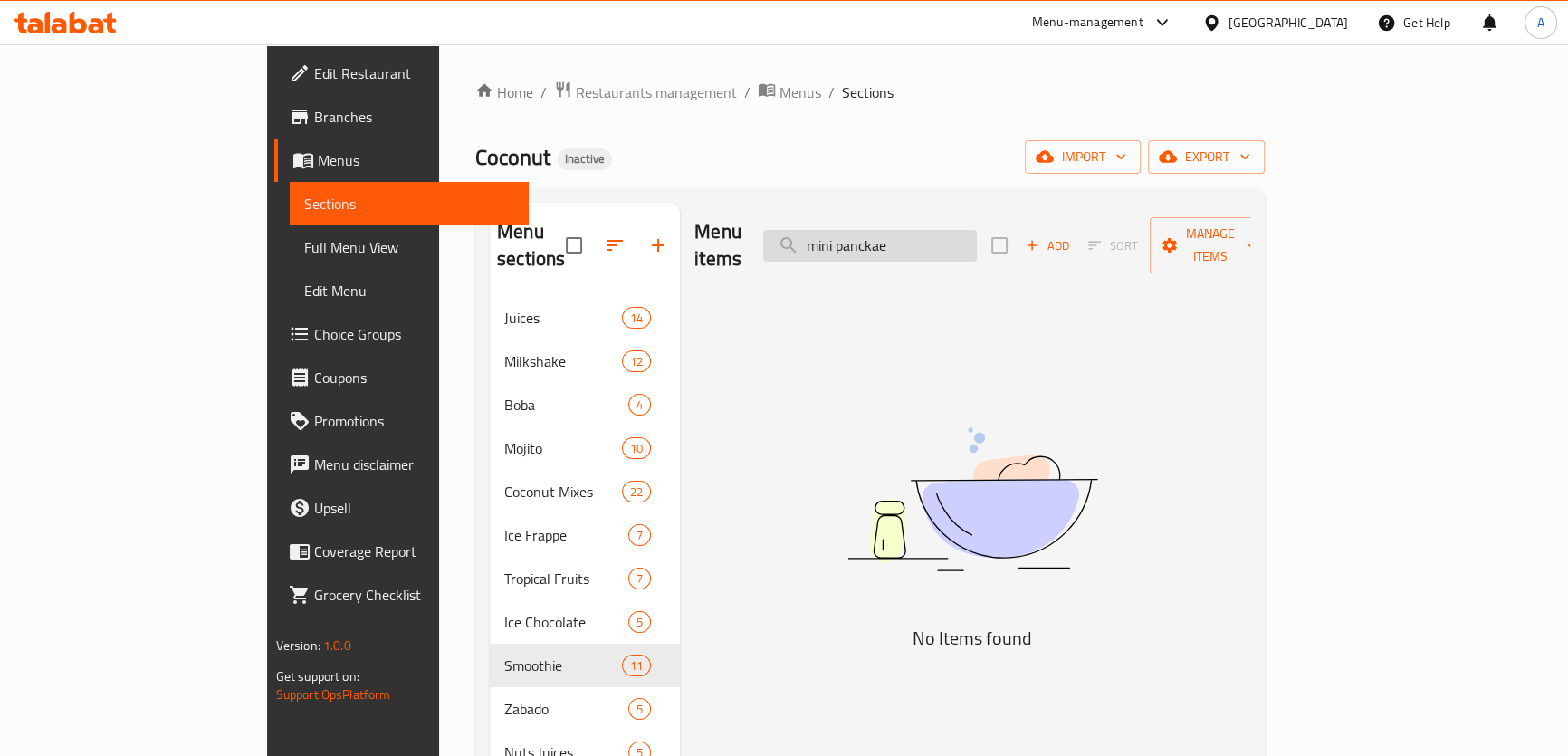
drag, startPoint x: 966, startPoint y: 219, endPoint x: 1057, endPoint y: 229, distance: 91.5
click at [976, 230] on input "mini panckae" at bounding box center [869, 246] width 214 height 32
drag, startPoint x: 962, startPoint y: 224, endPoint x: 986, endPoint y: 232, distance: 25.3
click at [976, 232] on input "mini panck" at bounding box center [869, 246] width 214 height 32
click at [909, 240] on input "mini panc" at bounding box center [869, 246] width 214 height 32
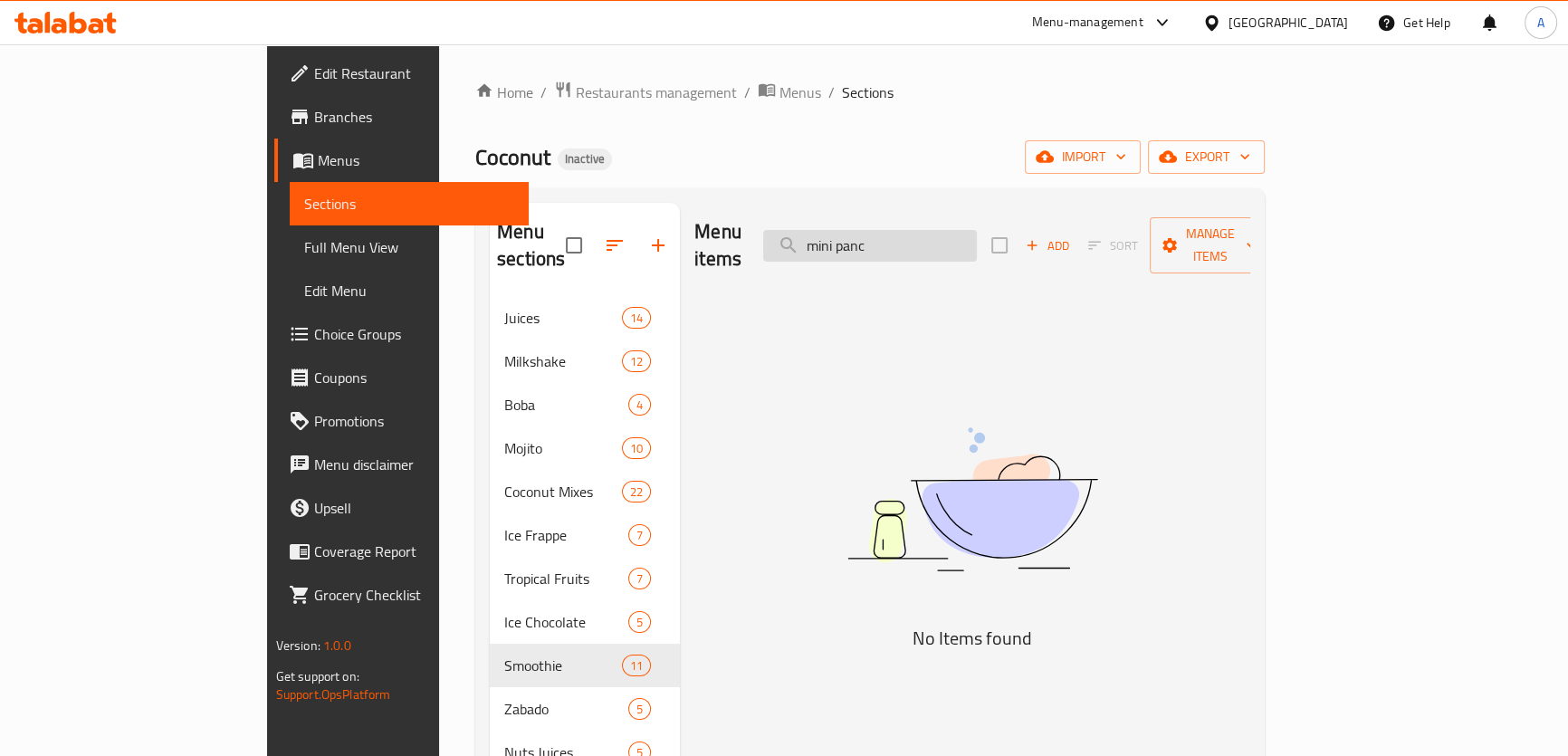
click at [909, 240] on input "mini panc" at bounding box center [869, 246] width 214 height 32
type input "mini panc"
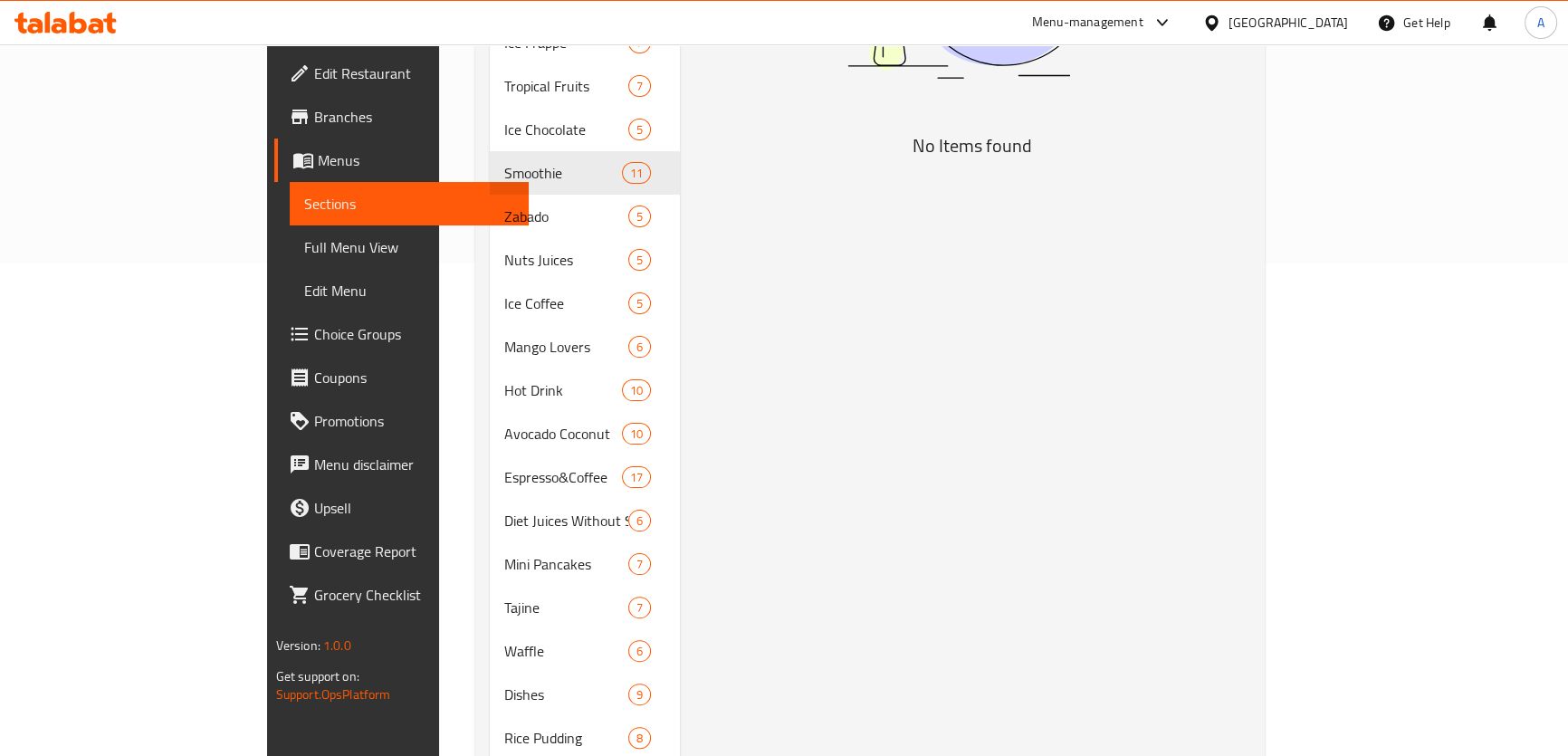
scroll to position [496, 0]
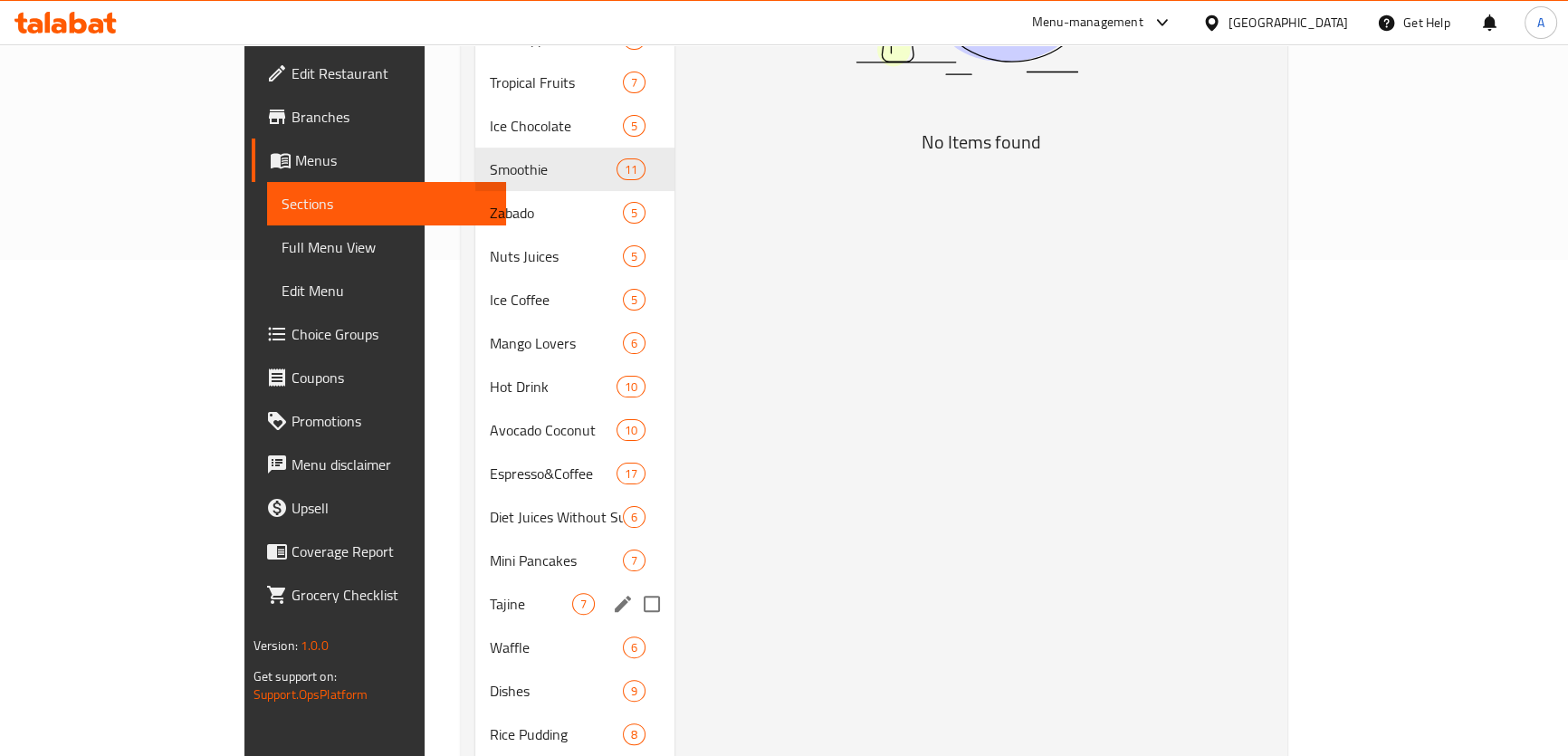
click at [489, 549] on span "Mini Pancakes" at bounding box center [555, 560] width 133 height 22
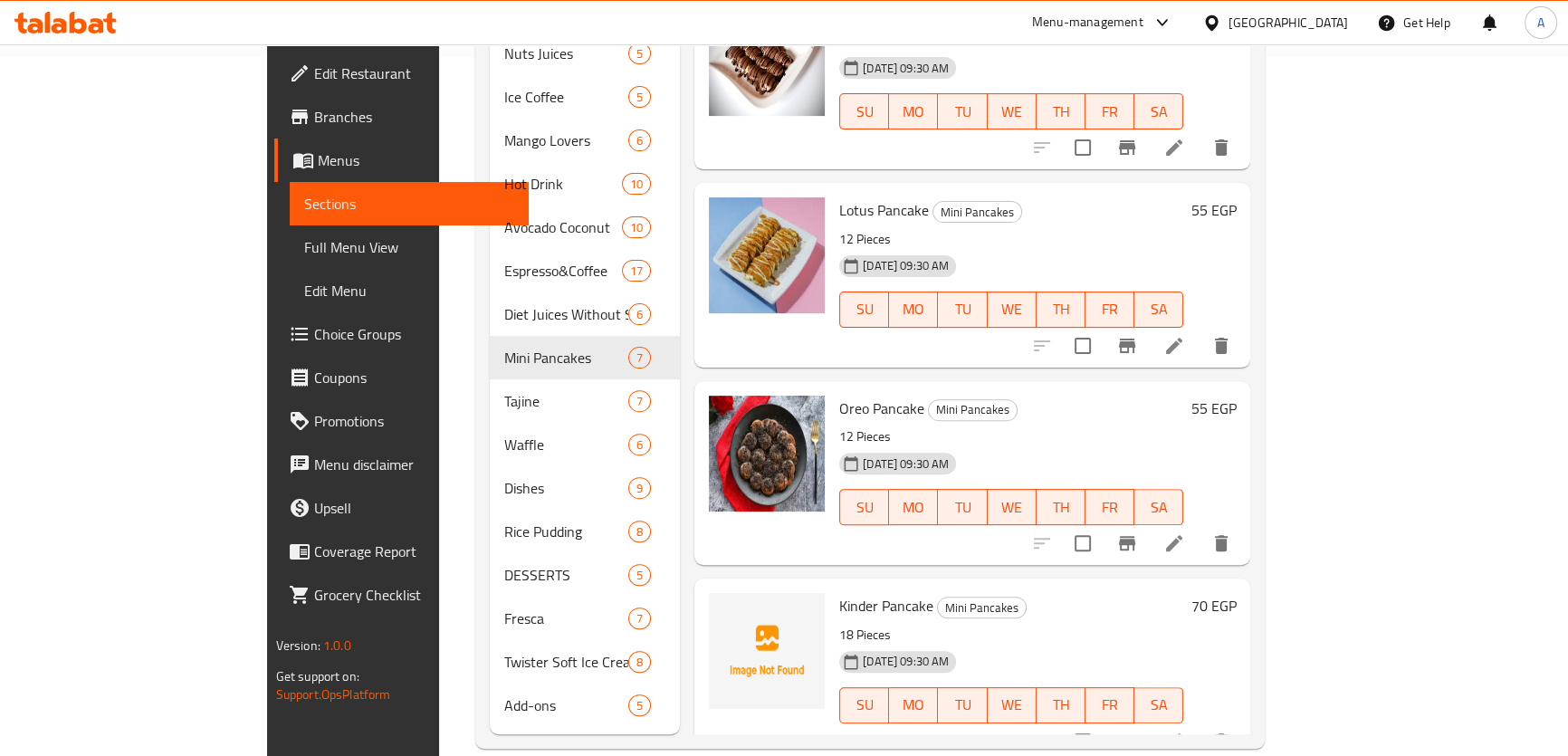
scroll to position [226, 0]
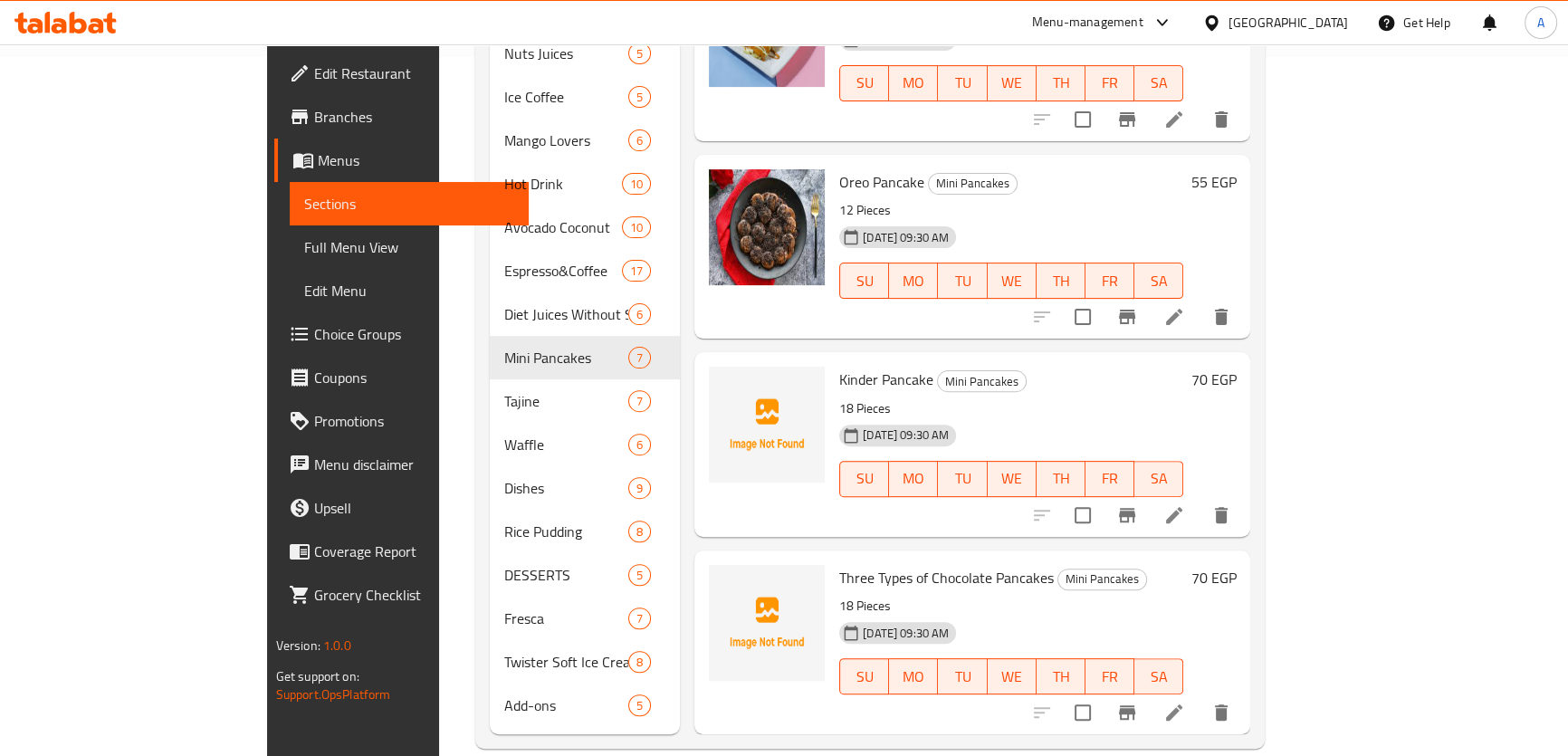
click at [314, 332] on span "Choice Groups" at bounding box center [413, 334] width 200 height 22
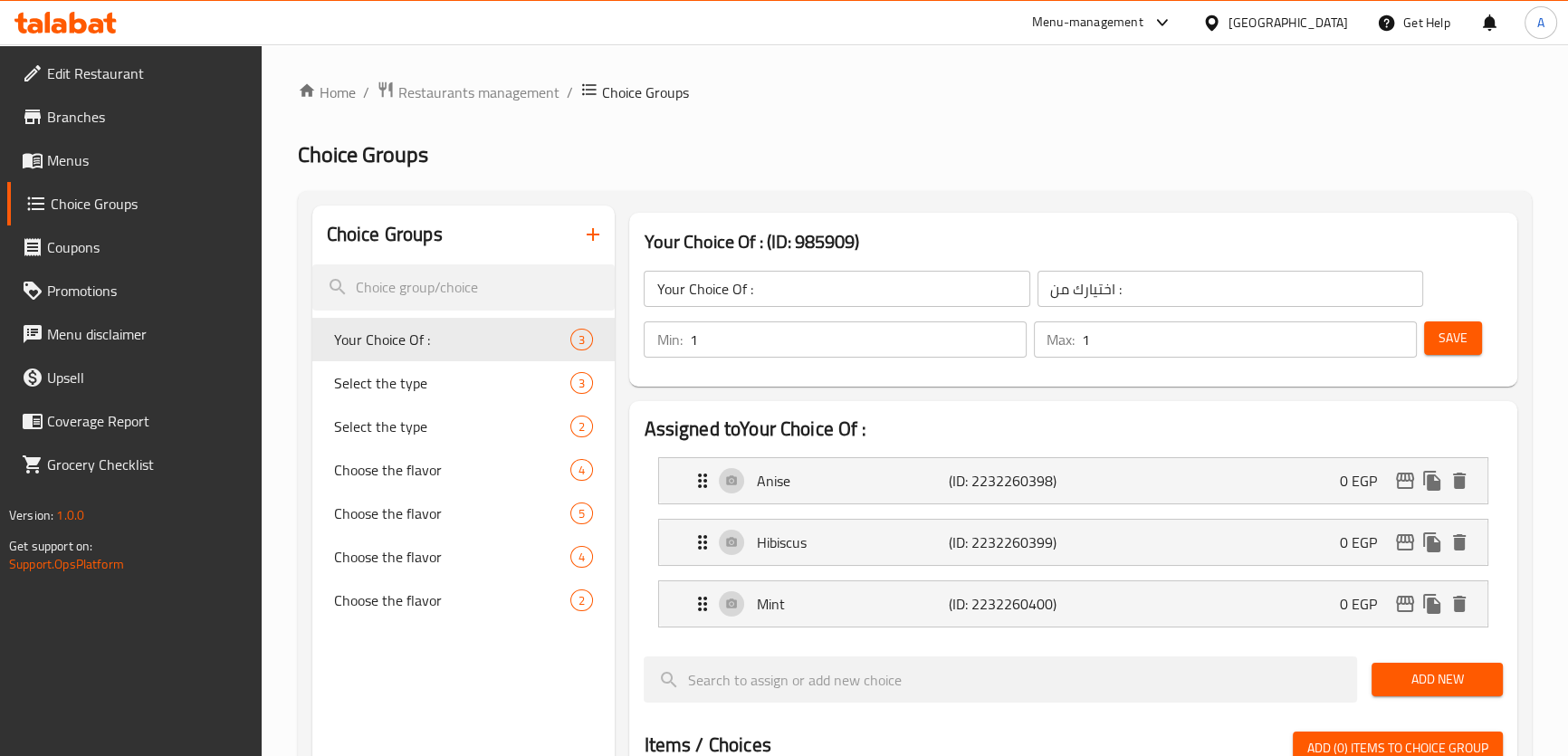
click at [595, 230] on icon "button" at bounding box center [593, 234] width 22 height 22
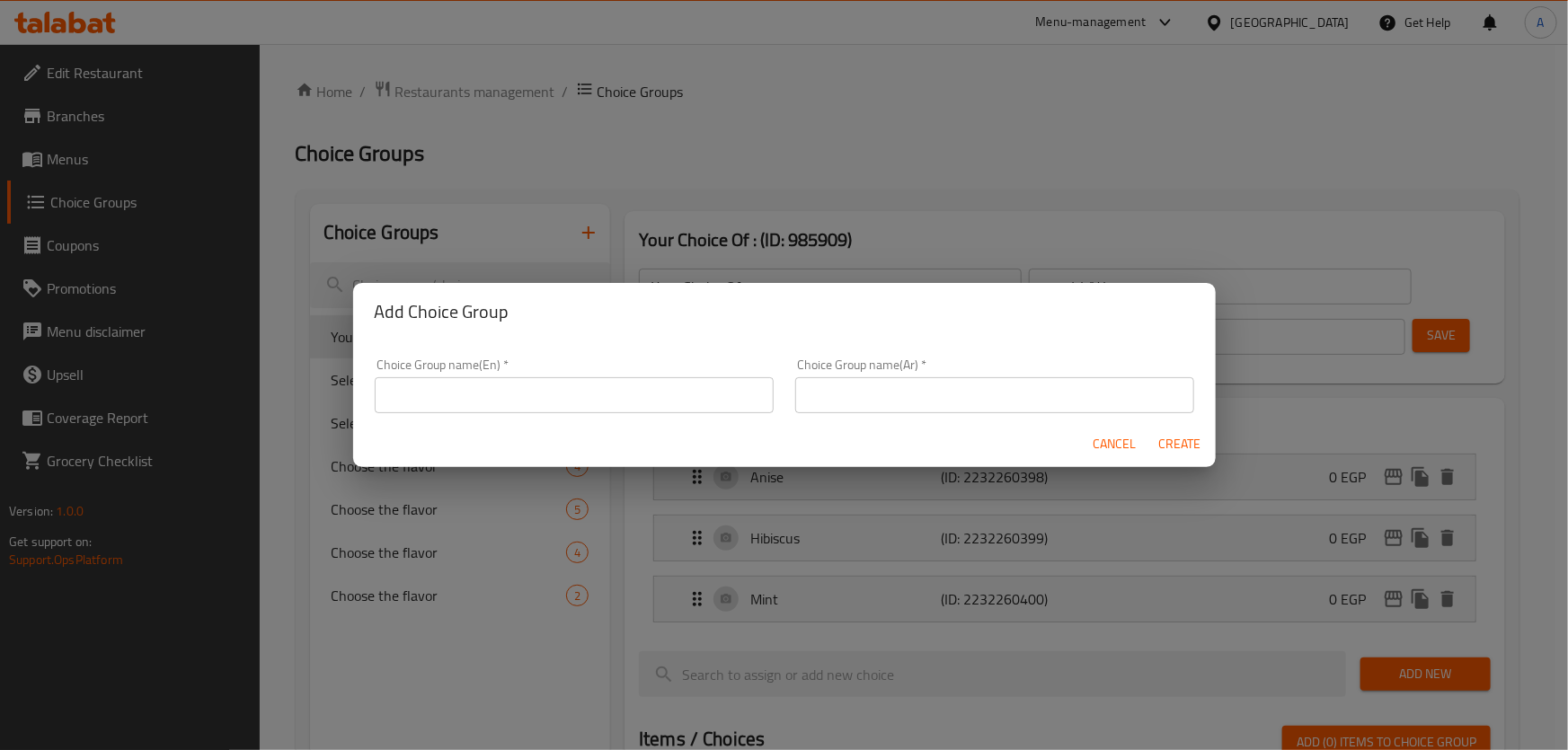
click at [541, 388] on input "text" at bounding box center [573, 395] width 399 height 36
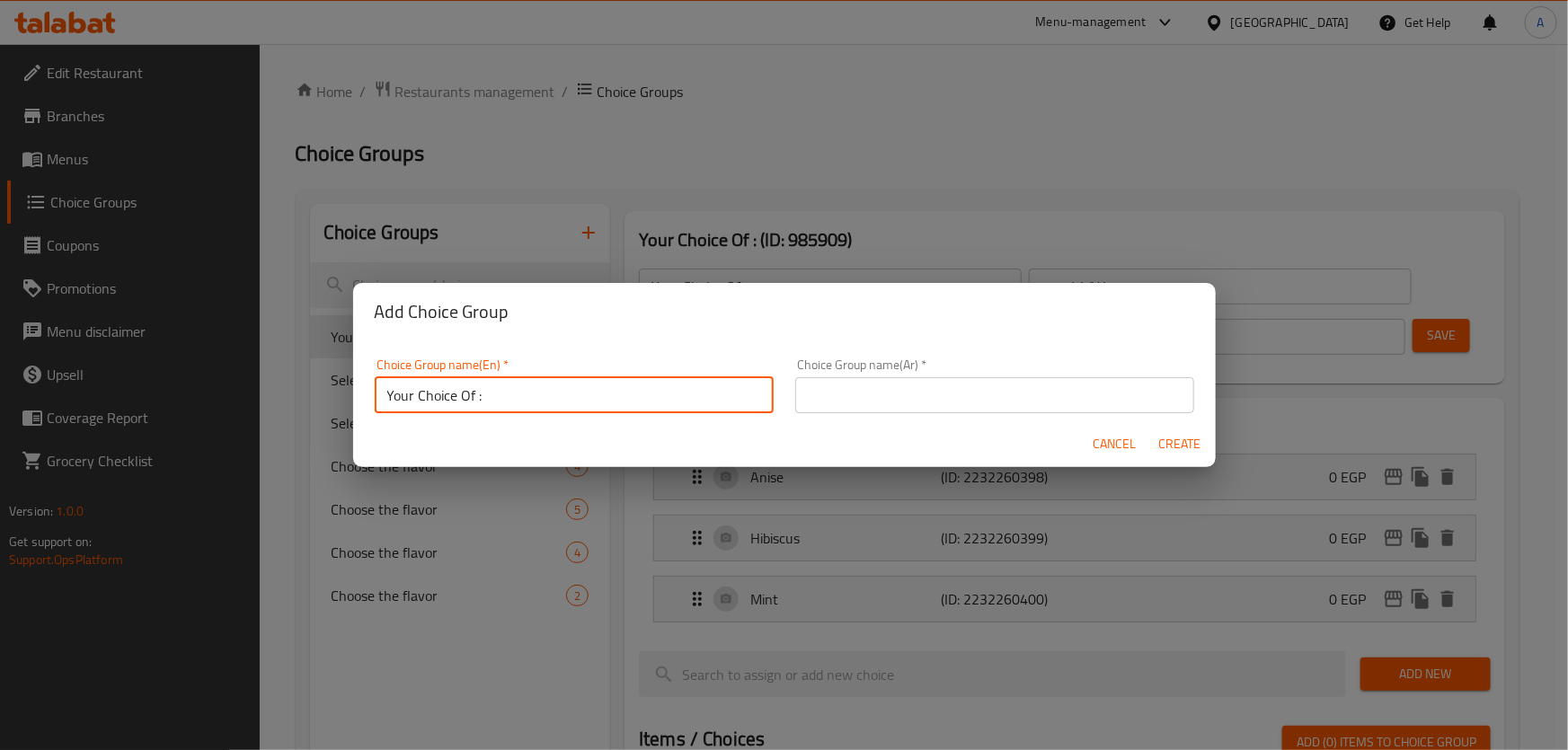
click at [474, 392] on input "Your Choice Of :" at bounding box center [573, 395] width 399 height 36
click at [480, 401] on input "Your Choice Of :" at bounding box center [573, 395] width 399 height 36
click at [475, 396] on input "Your Choice Of :" at bounding box center [573, 395] width 399 height 36
click at [549, 402] on input "Your Choice Of Pancakes size :" at bounding box center [573, 395] width 399 height 36
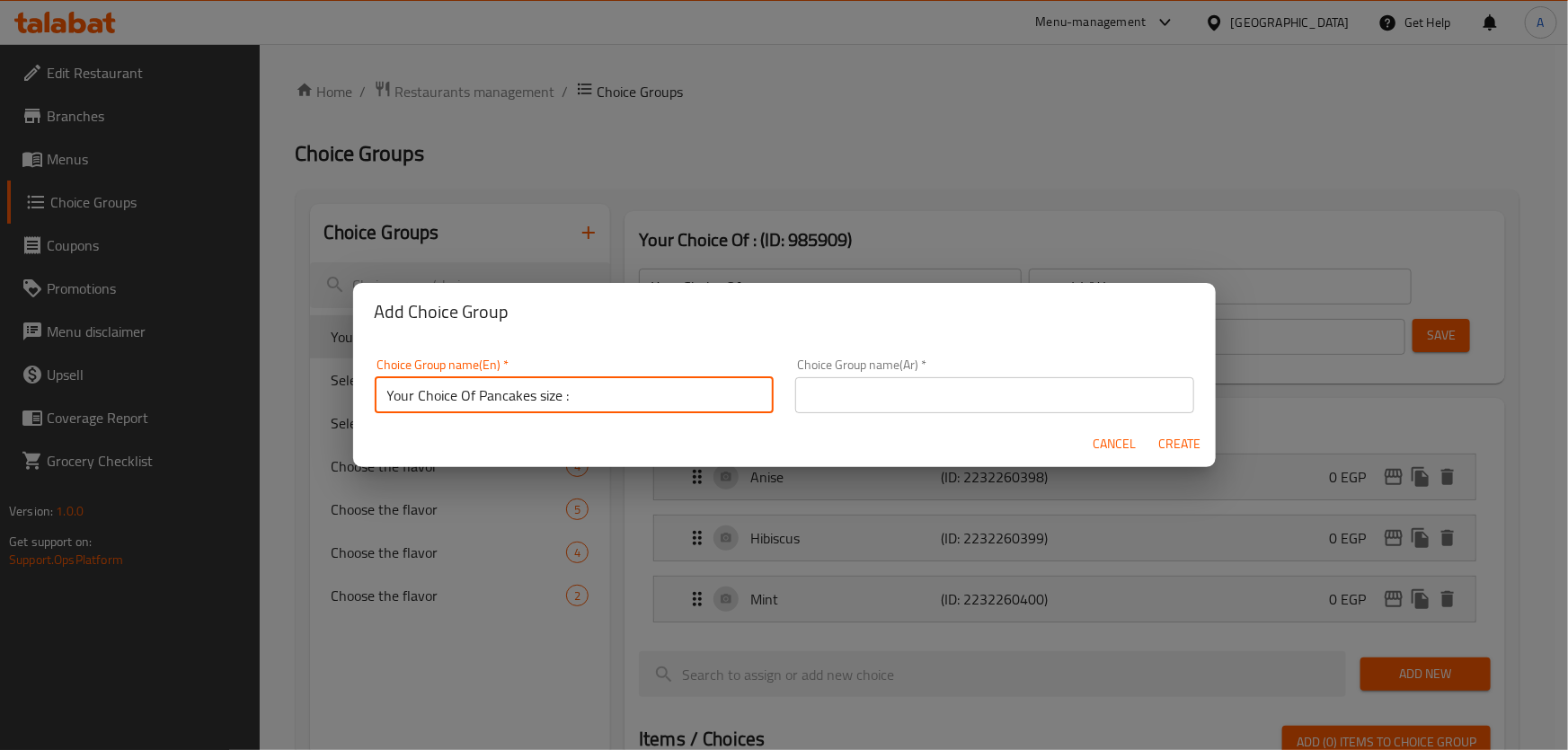
click at [549, 402] on input "Your Choice Of Pancakes size :" at bounding box center [573, 395] width 399 height 36
type input "Your Choice Of Pancakes size :"
click at [898, 382] on input "text" at bounding box center [995, 395] width 399 height 36
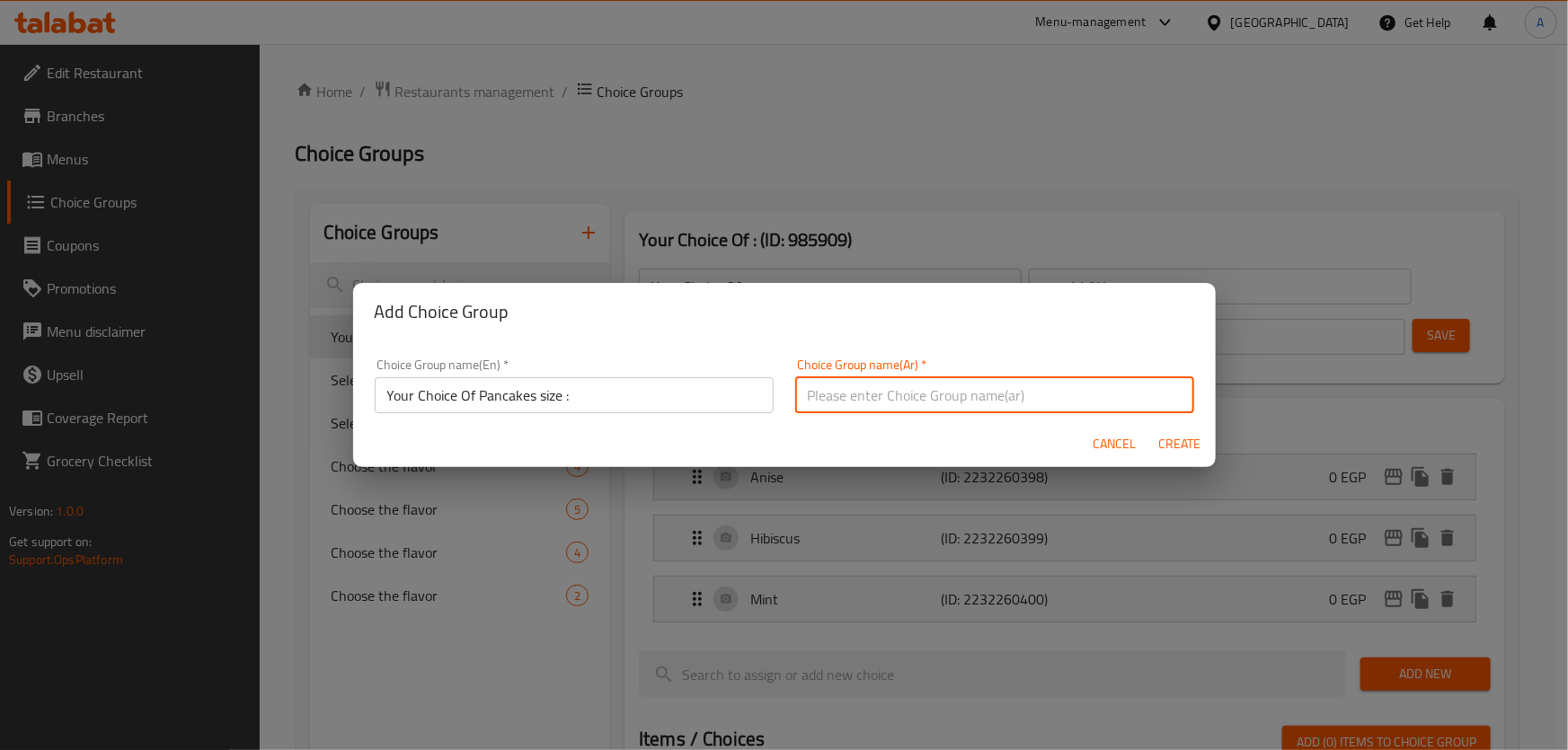
paste input "اختيارك لحجم الفطائر :"
click at [828, 399] on input "اختيارك لحجم الفطائر :" at bounding box center [995, 395] width 399 height 36
type input "اختيارك لحجم البان كيك:"
click at [1194, 441] on span "Create" at bounding box center [1179, 443] width 43 height 22
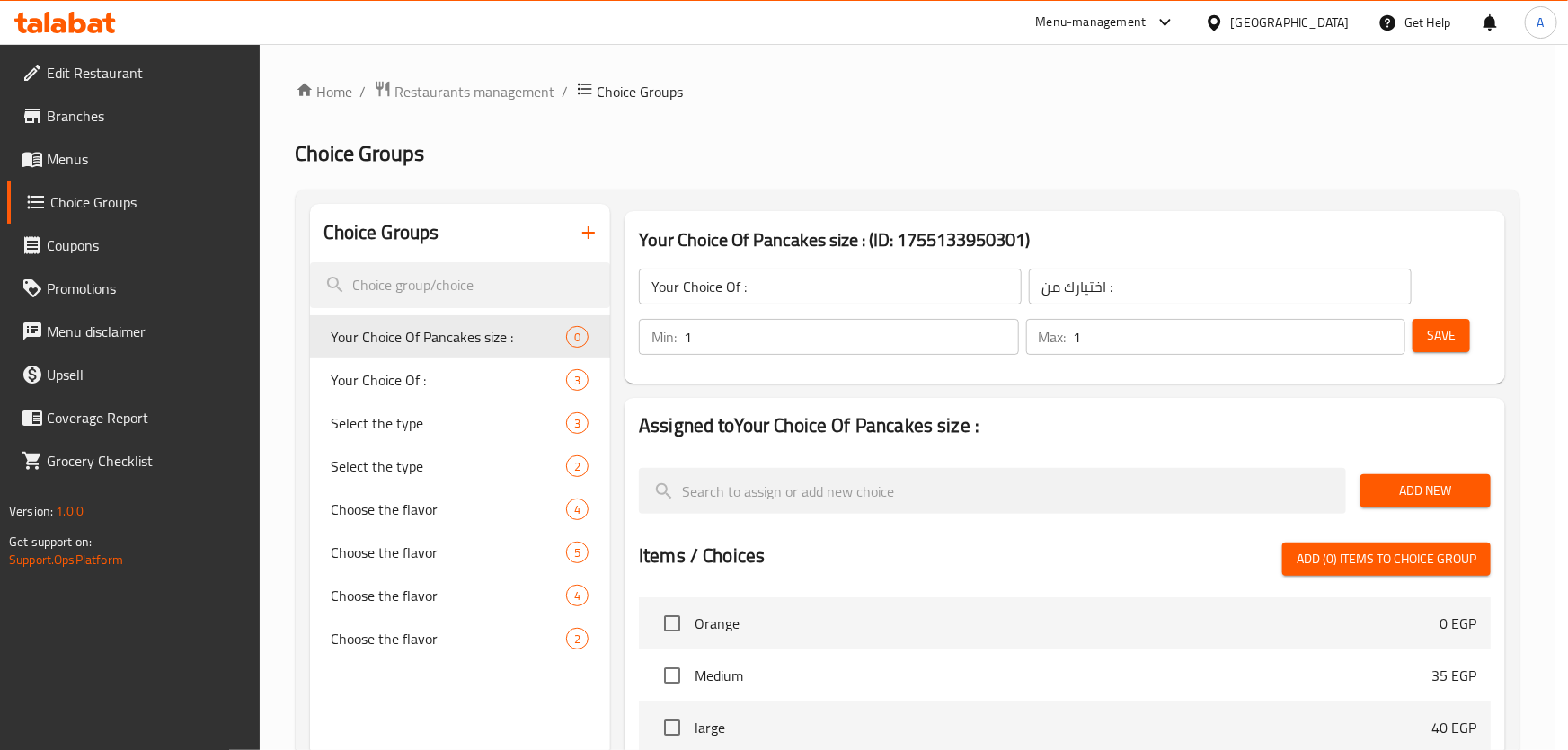
type input "Your Choice Of Pancakes size :"
type input "اختيارك لحجم البان كيك:"
type input "0"
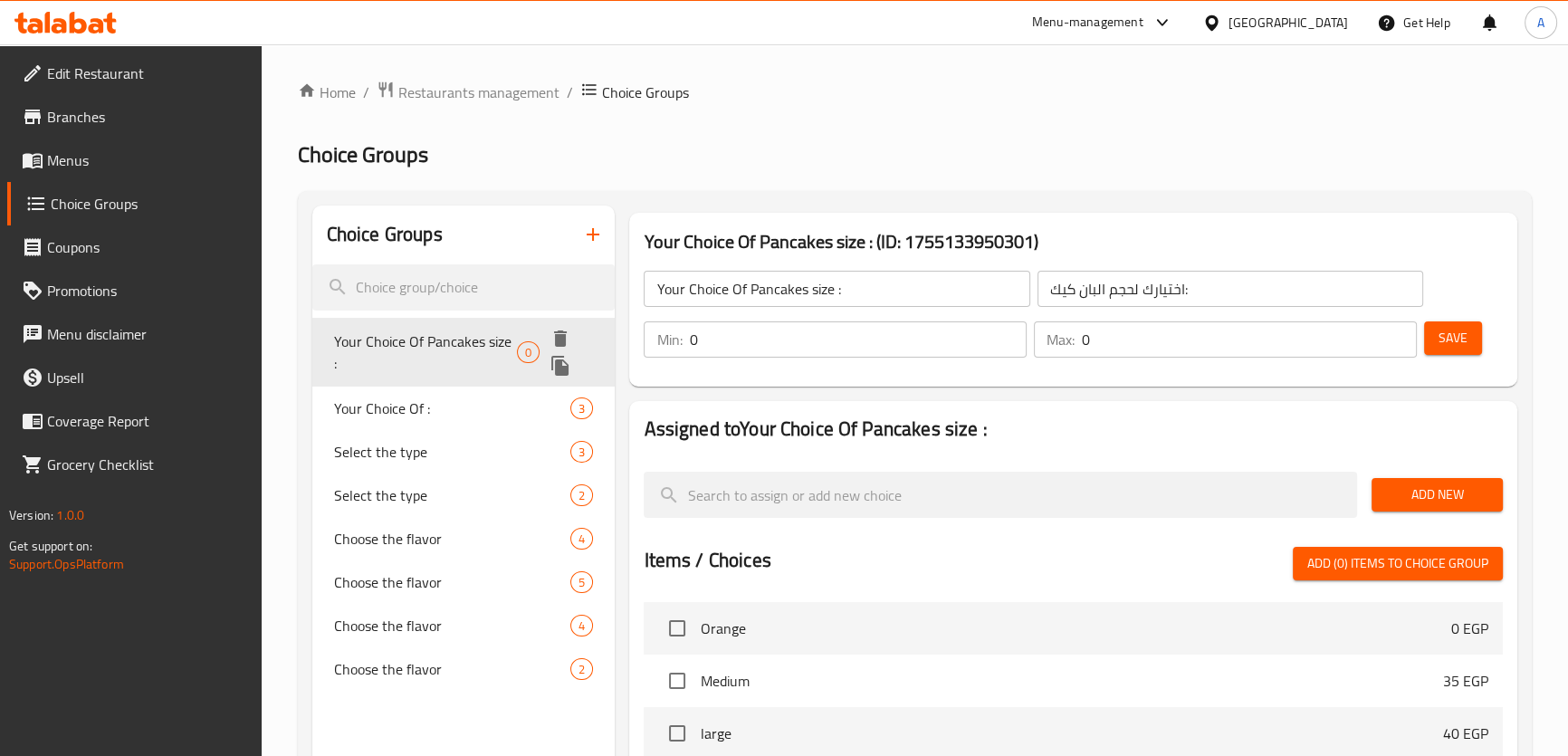
click at [443, 351] on span "Your Choice Of Pancakes size :" at bounding box center [425, 352] width 183 height 43
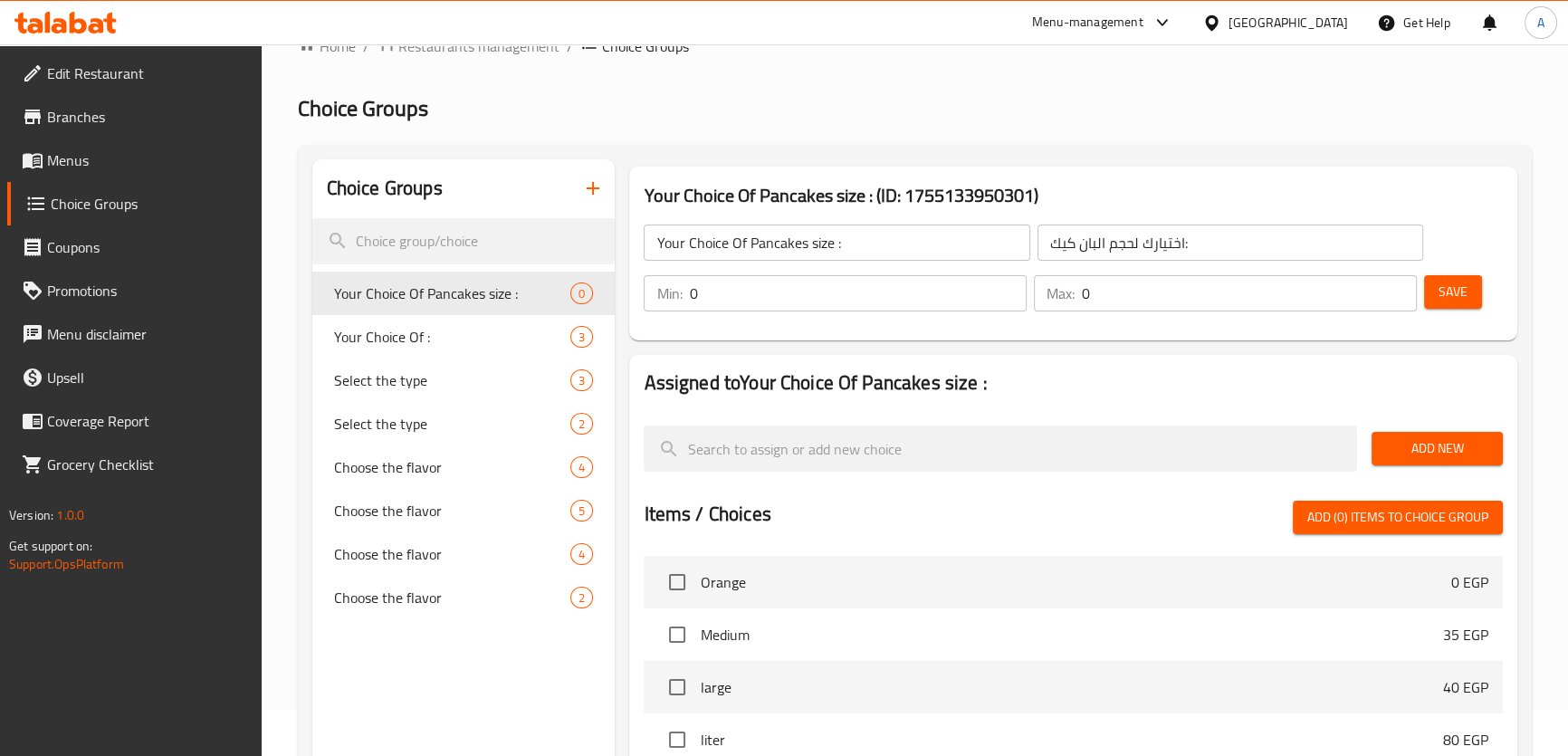
scroll to position [79, 0]
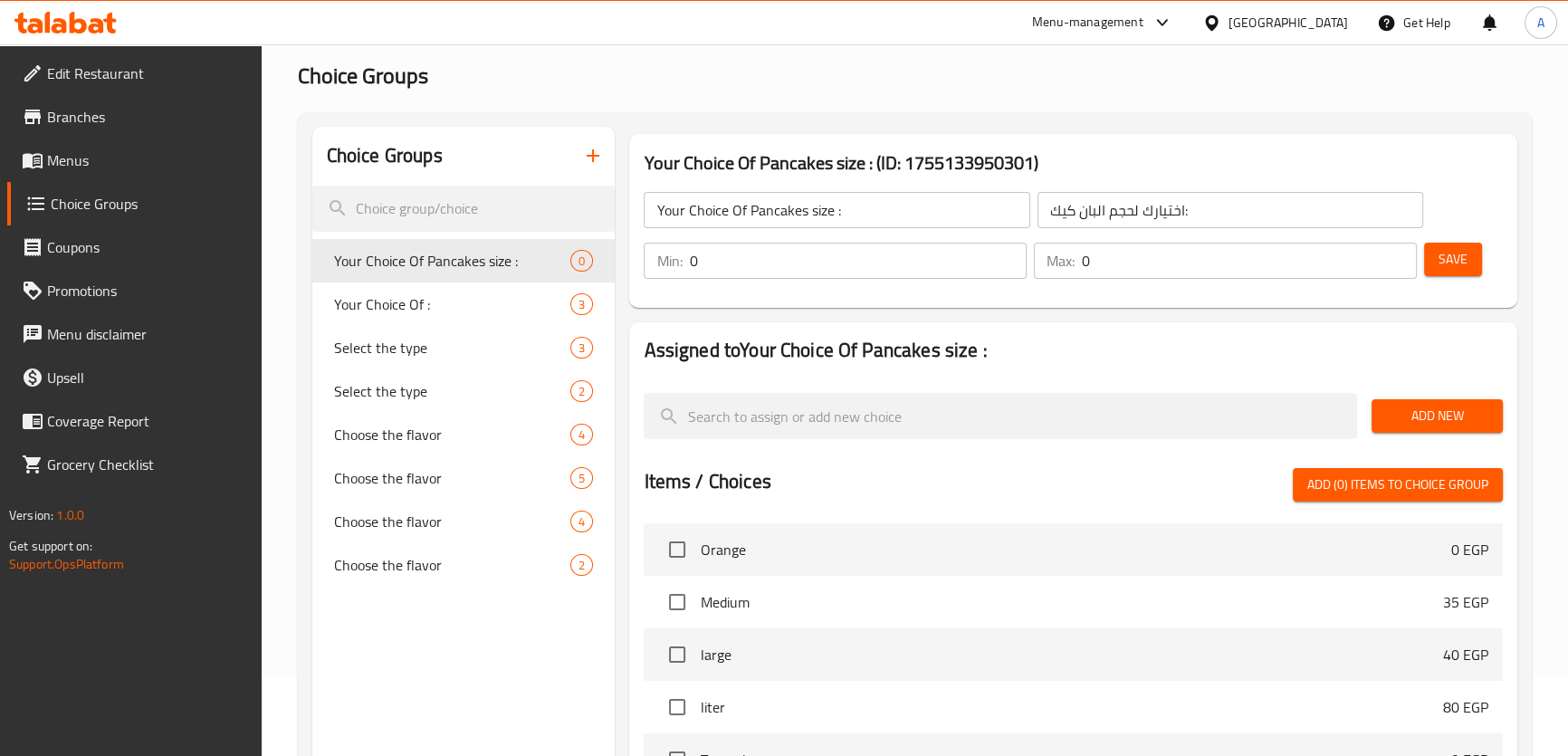
click at [1457, 413] on span "Add New" at bounding box center [1437, 415] width 102 height 23
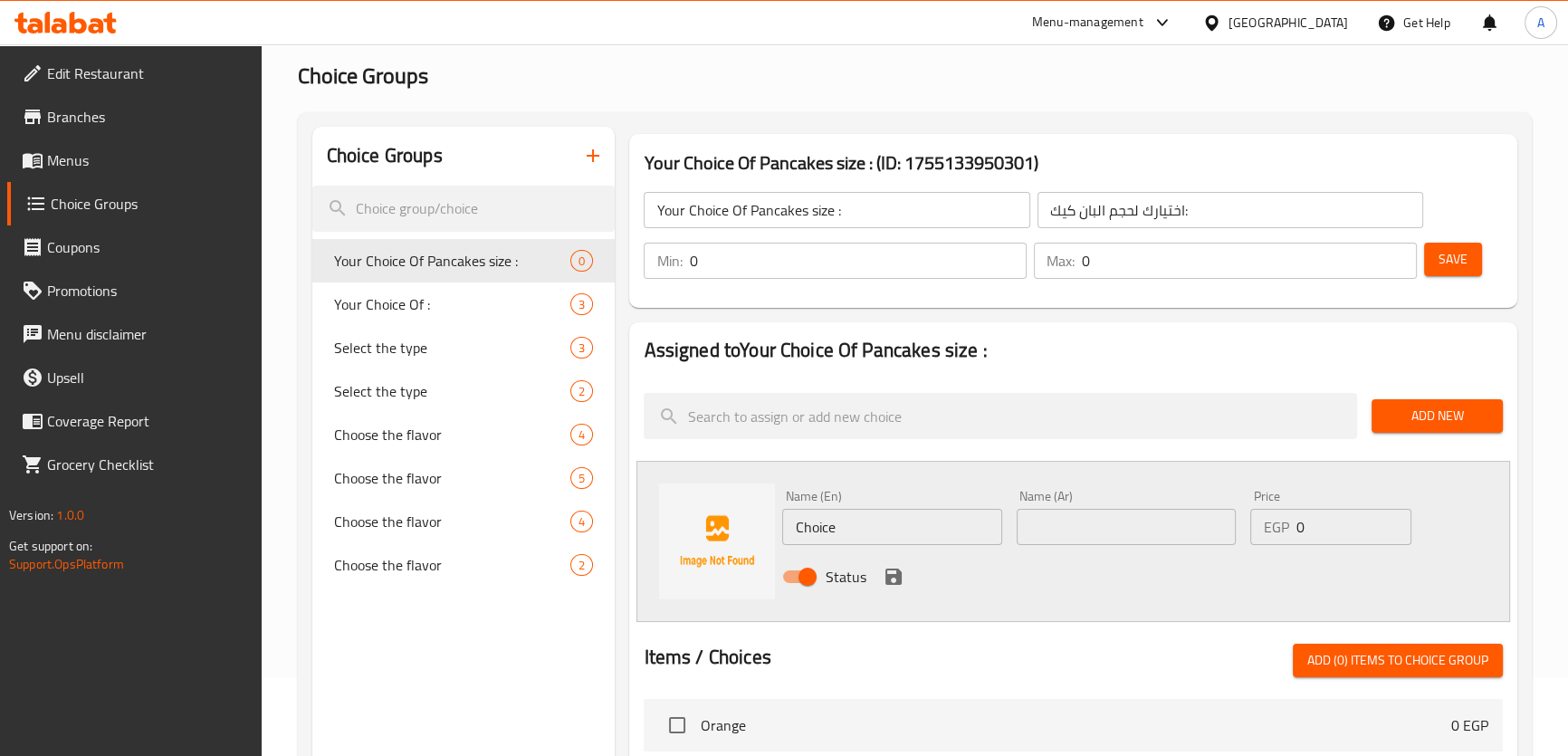
click at [859, 501] on div "Name (En) Choice Name (En)" at bounding box center [892, 517] width 220 height 55
click at [860, 520] on input "Choice" at bounding box center [892, 527] width 220 height 36
type input "5"
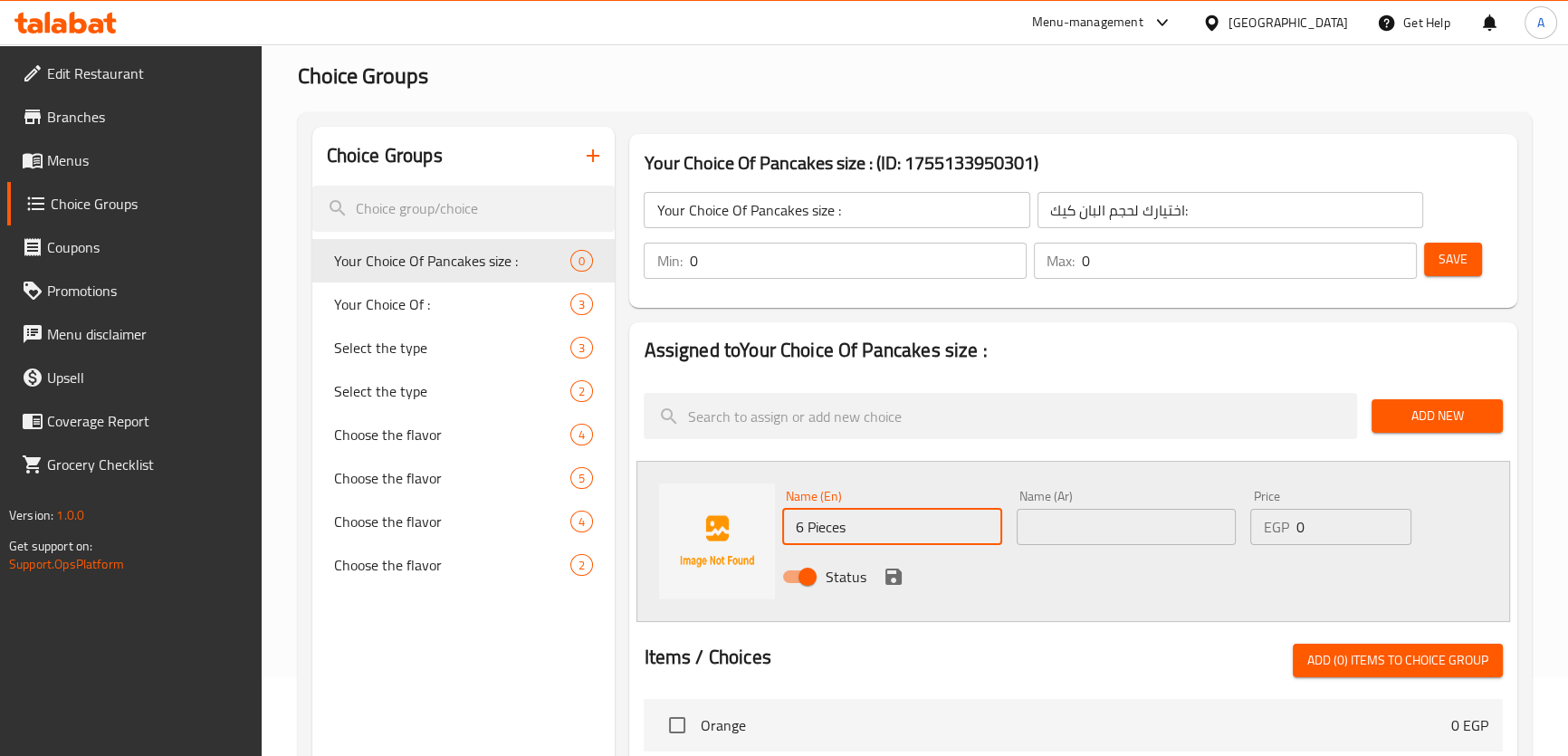
click at [854, 510] on input "6 Pieces" at bounding box center [892, 527] width 220 height 36
type input "6 Pieces"
click at [1112, 510] on input "text" at bounding box center [1126, 527] width 220 height 36
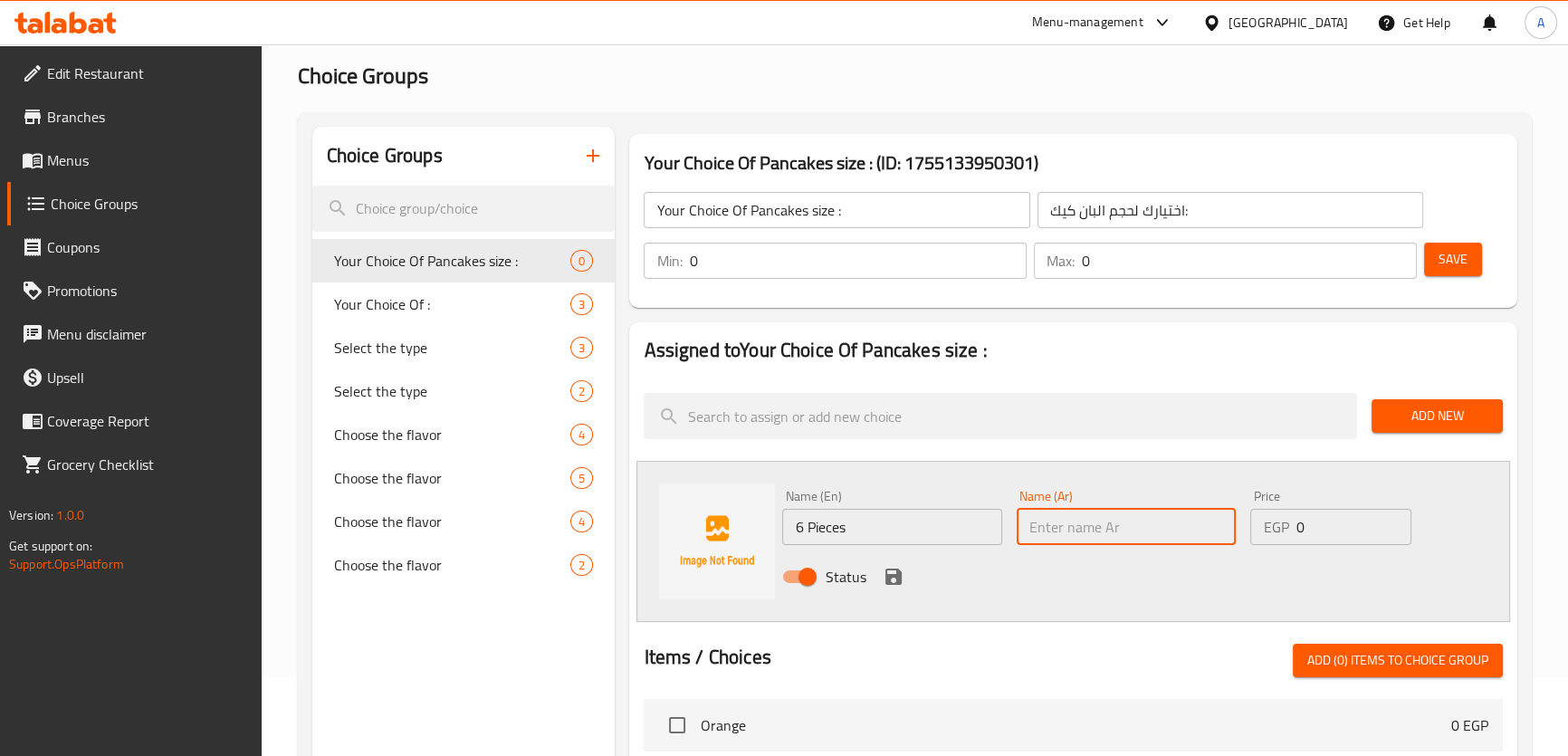
paste input "6 قطع"
type input "6 قطع"
click at [880, 574] on button "save" at bounding box center [894, 577] width 28 height 28
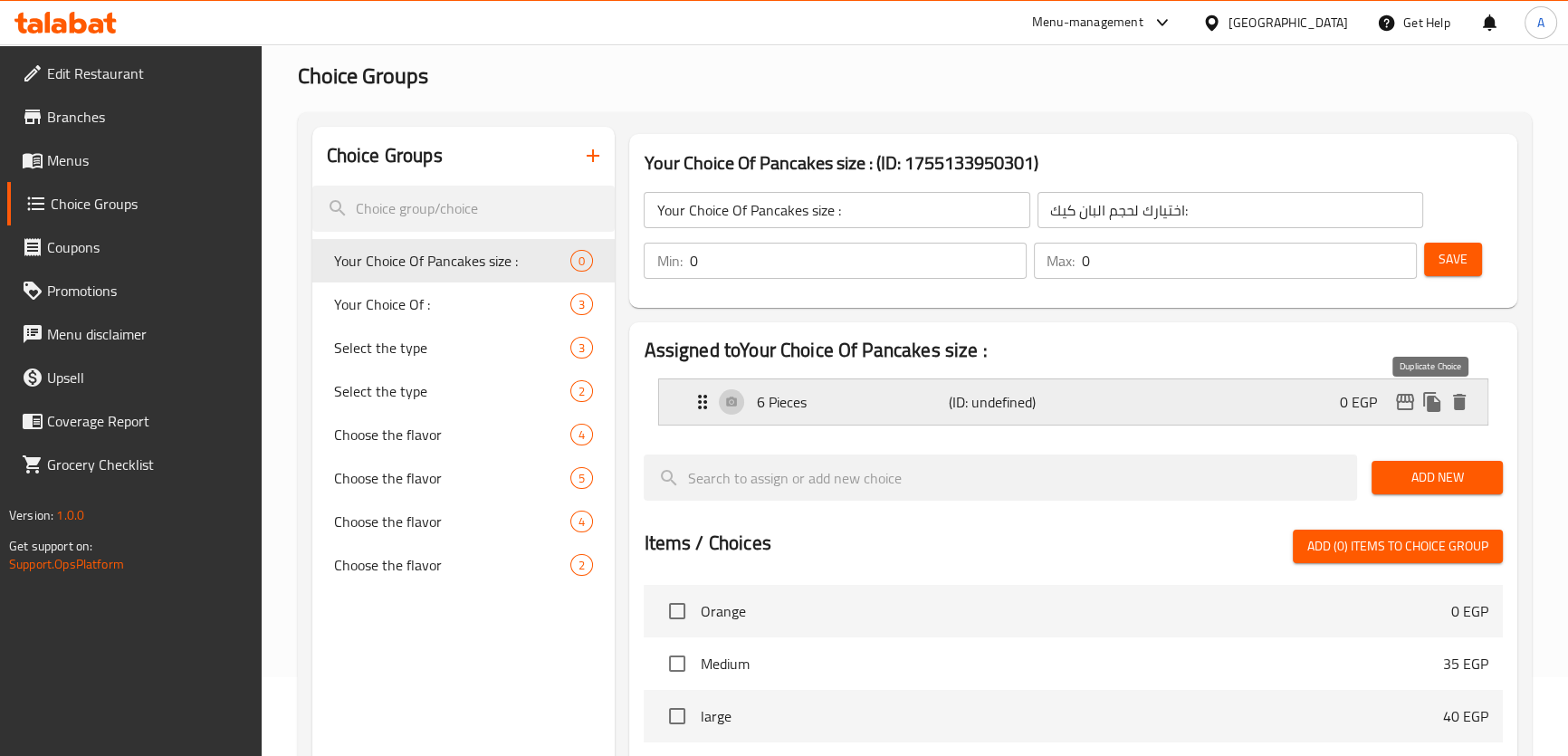
click at [1424, 400] on icon "duplicate" at bounding box center [1432, 402] width 22 height 22
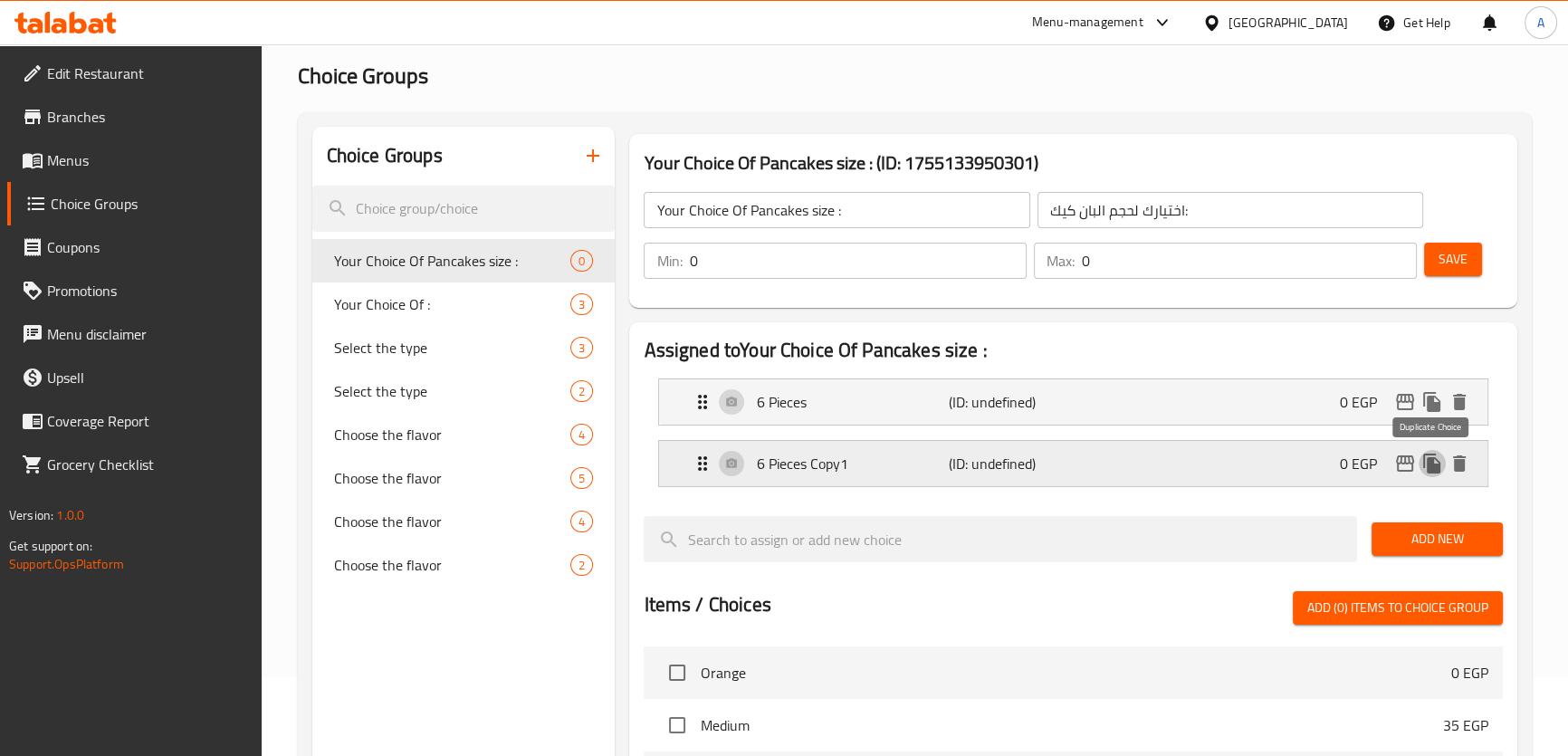
click at [1436, 459] on icon "duplicate" at bounding box center [1432, 464] width 22 height 22
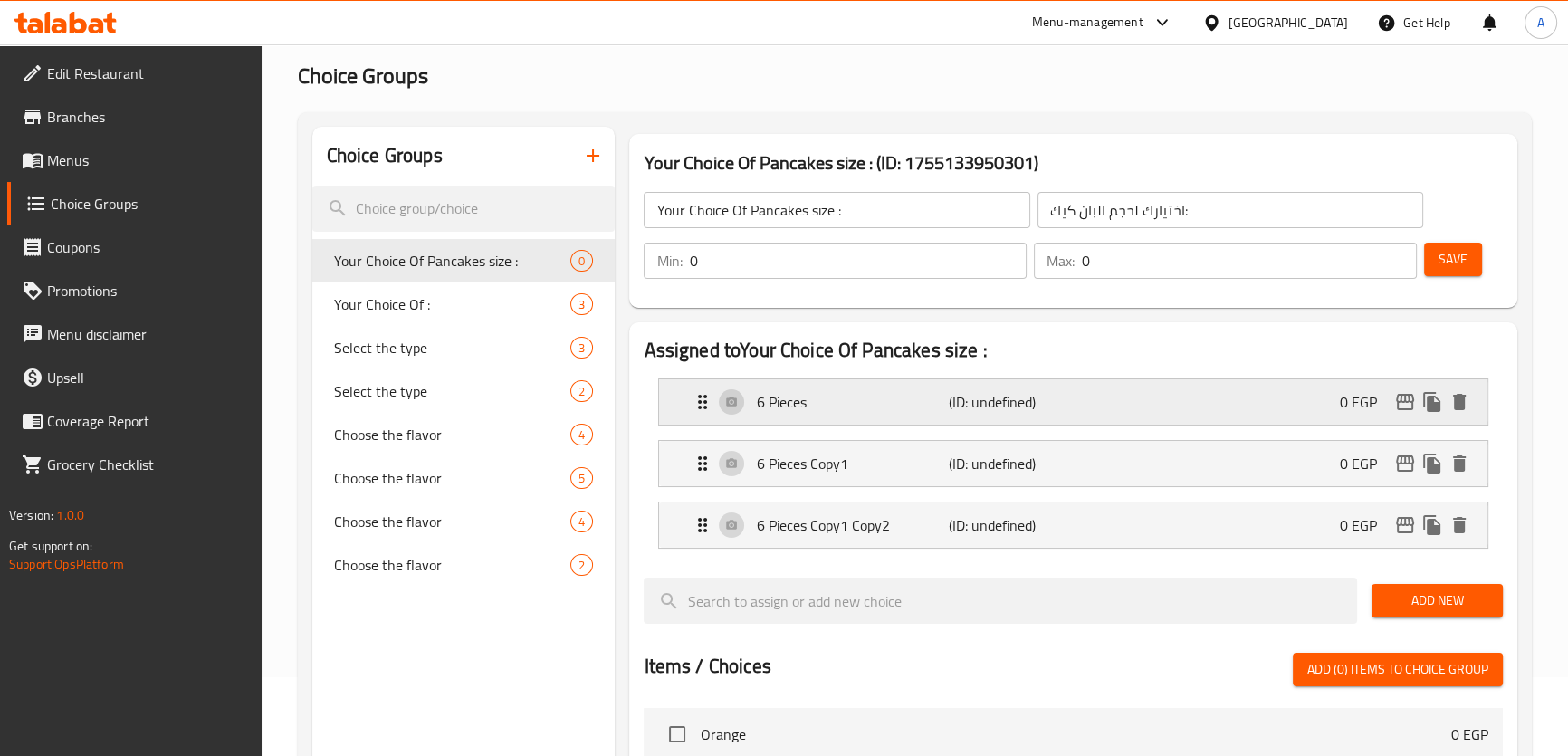
click at [761, 405] on p "6 Pieces" at bounding box center [851, 402] width 192 height 22
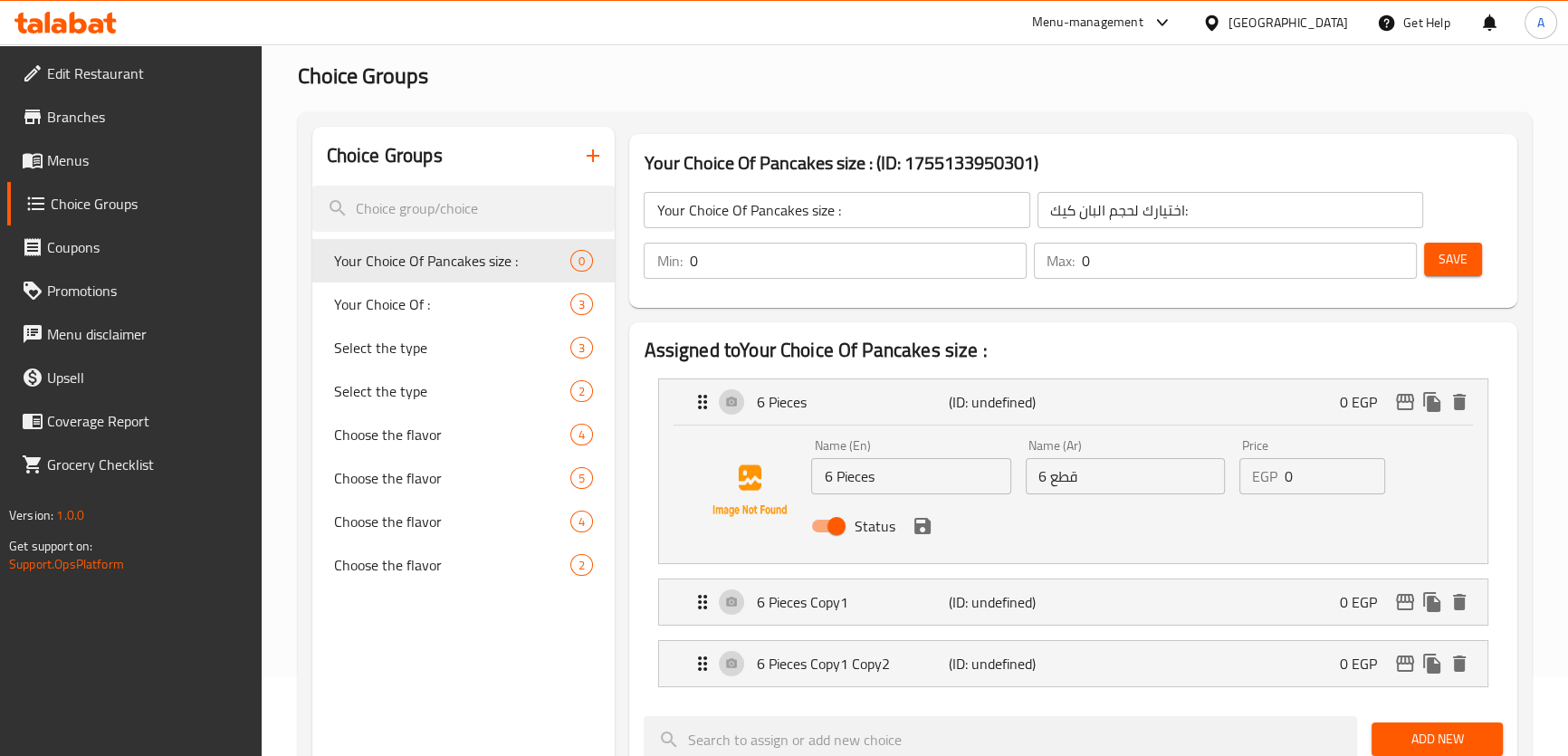
click at [876, 486] on input "6 Pieces" at bounding box center [910, 475] width 199 height 36
click at [842, 602] on p "6 Pieces Copy1" at bounding box center [851, 601] width 192 height 22
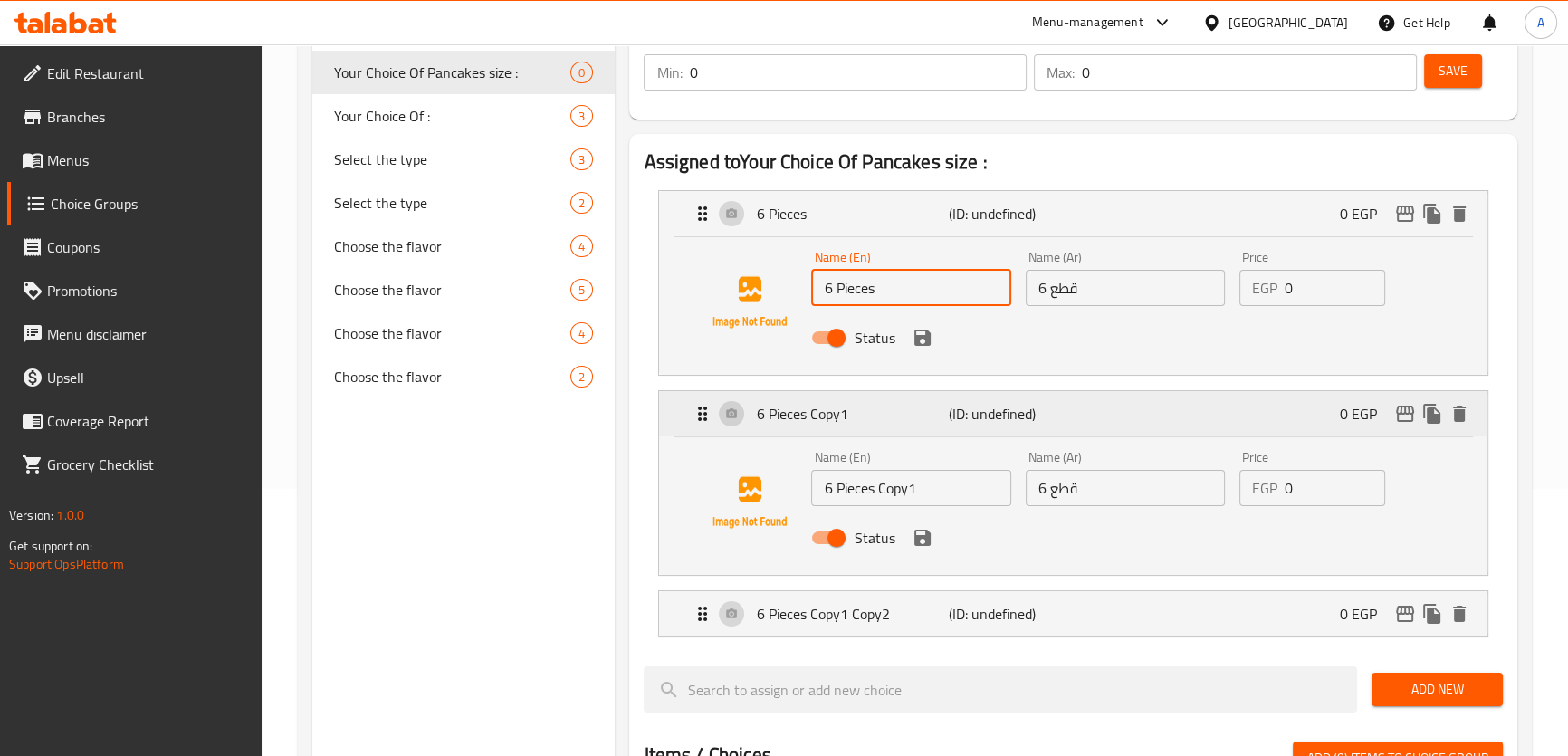
scroll to position [335, 0]
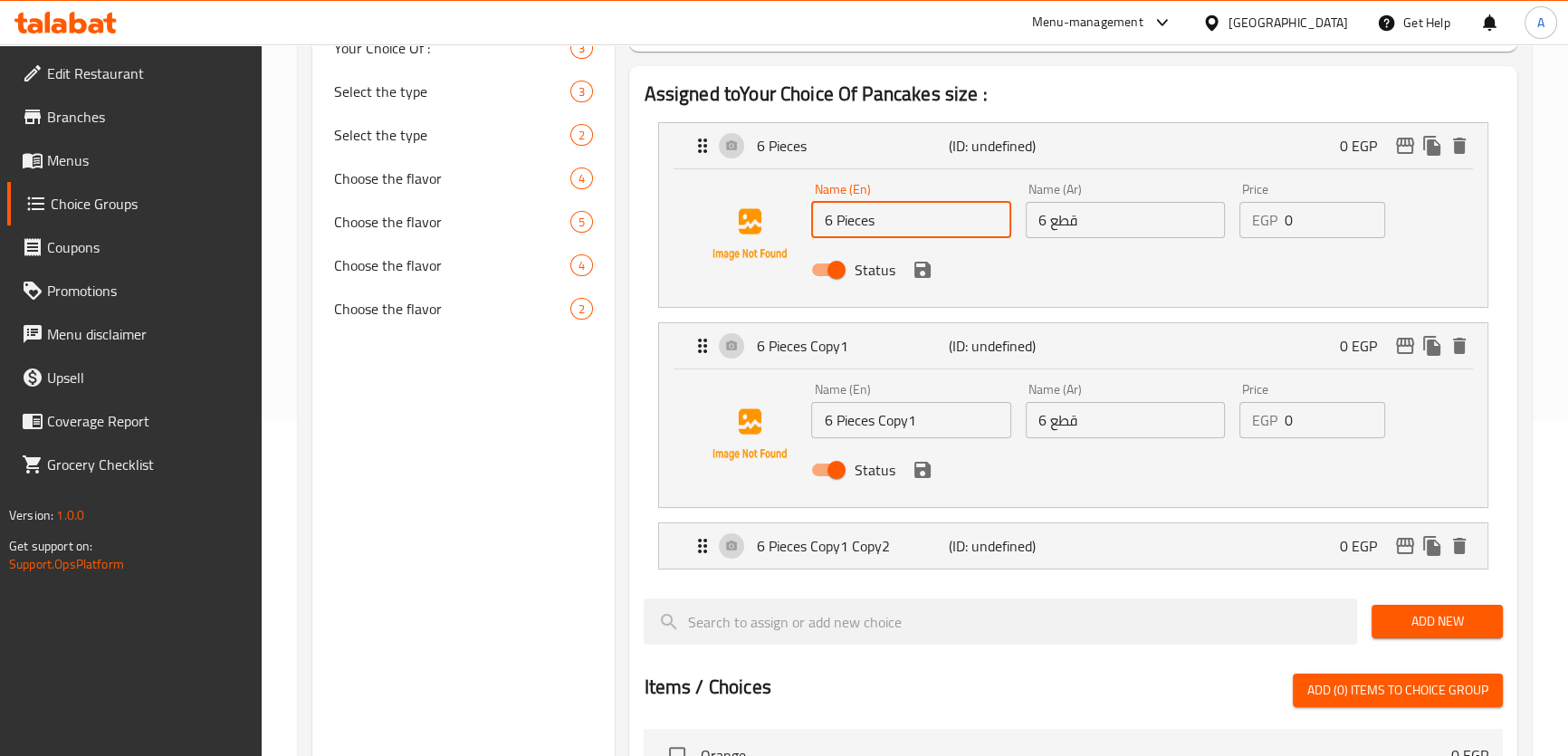
click at [888, 415] on input "6 Pieces Copy1" at bounding box center [910, 419] width 199 height 36
paste input "text"
click at [861, 555] on p "6 Pieces Copy1 Copy2" at bounding box center [851, 545] width 192 height 22
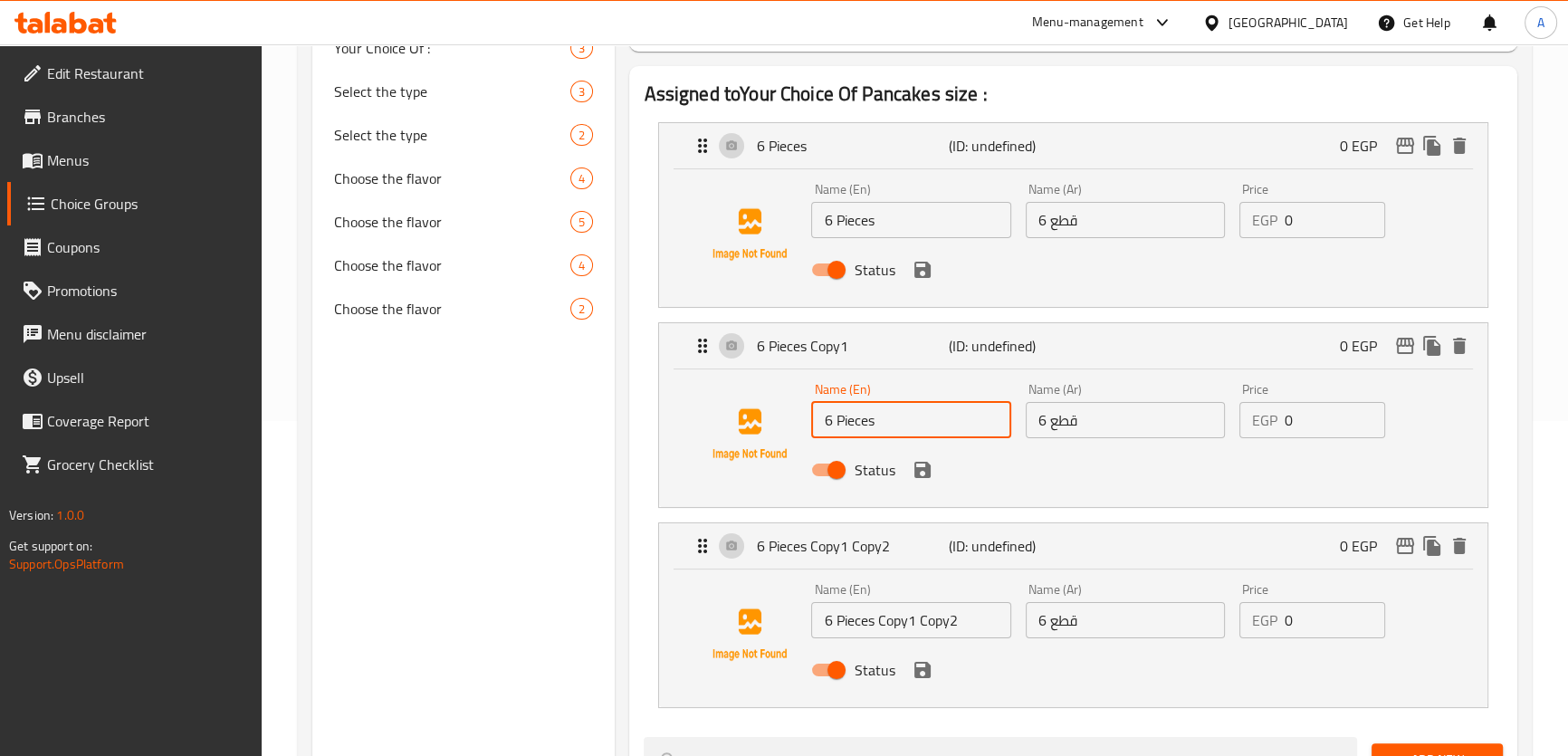
type input "6 Pieces"
click at [883, 626] on input "6 Pieces Copy1 Copy2" at bounding box center [910, 620] width 199 height 36
click at [883, 625] on input "6 Pieces Copy1 Copy2" at bounding box center [910, 620] width 199 height 36
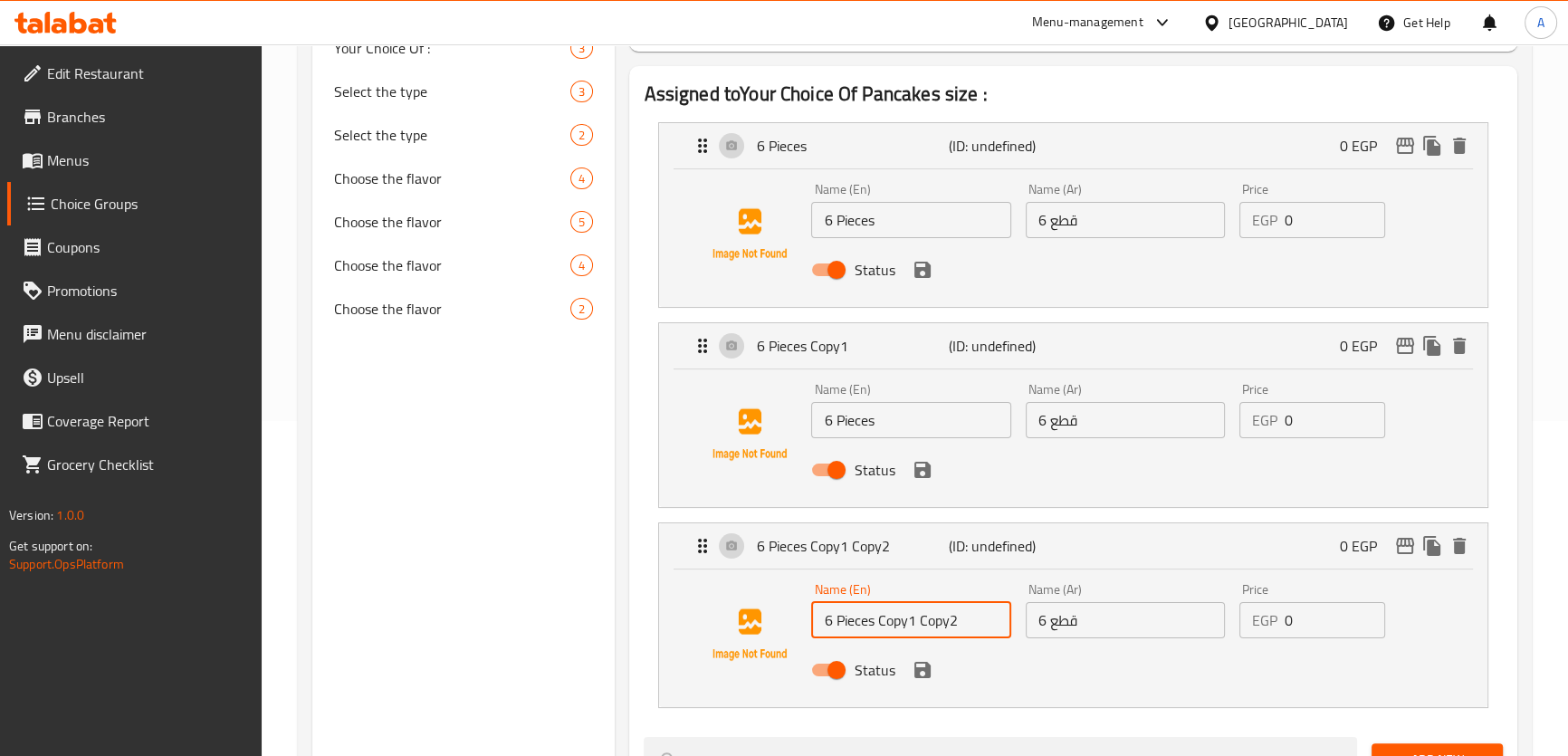
click at [883, 625] on input "6 Pieces Copy1 Copy2" at bounding box center [910, 620] width 199 height 36
paste input "text"
type input "6 Pieces"
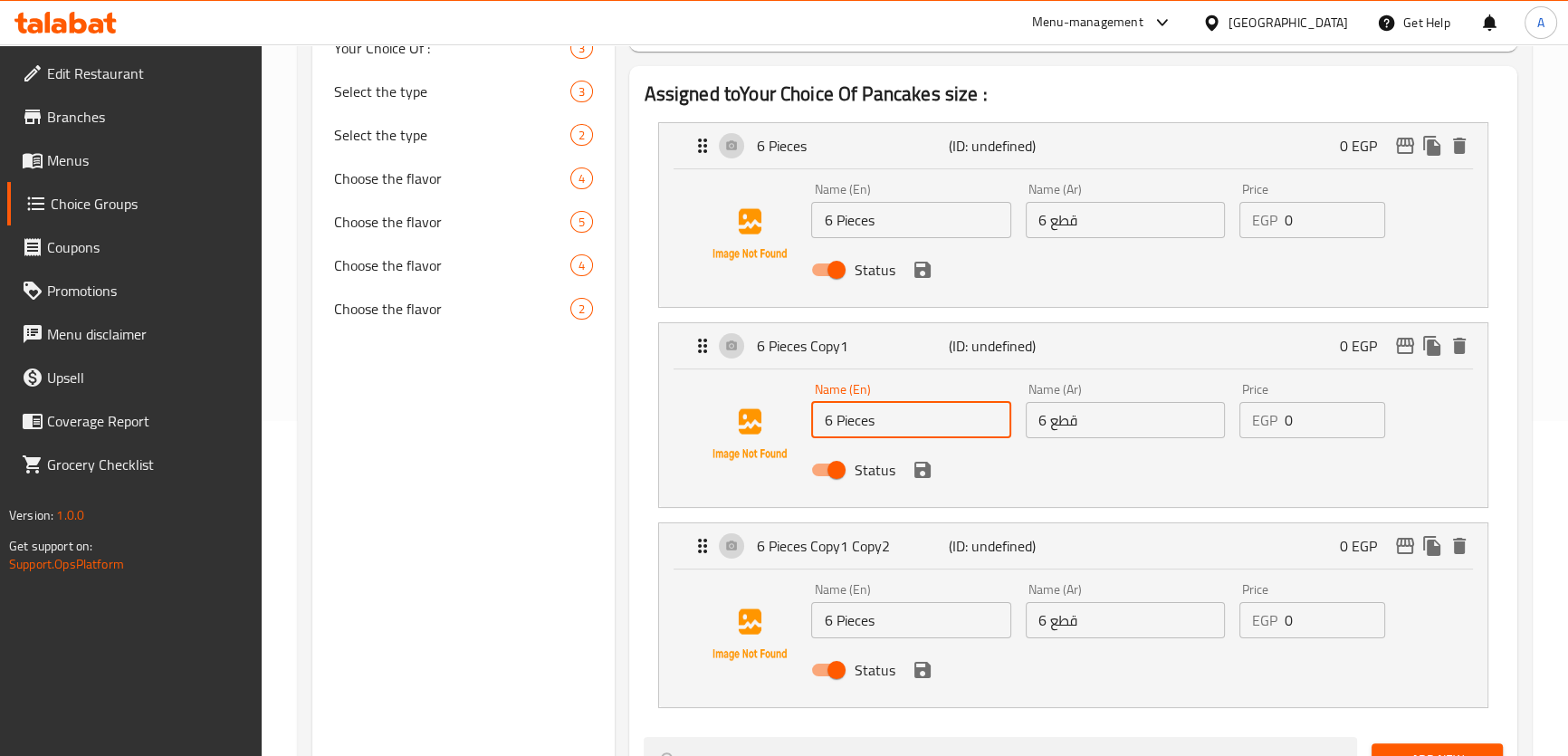
drag, startPoint x: 830, startPoint y: 426, endPoint x: 816, endPoint y: 426, distance: 14.0
click at [816, 426] on input "6 Pieces" at bounding box center [910, 419] width 199 height 36
type input "12 Pieces"
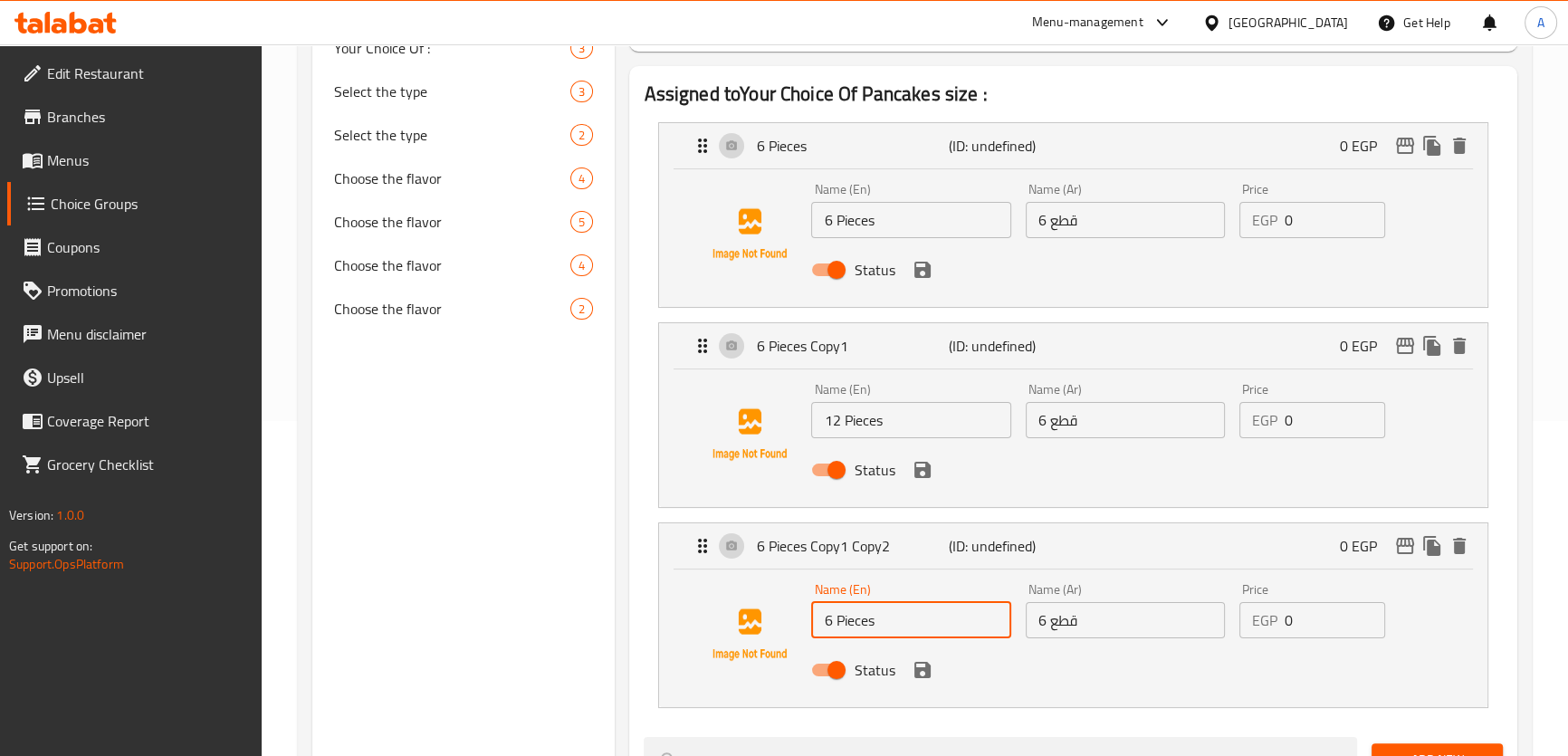
drag, startPoint x: 828, startPoint y: 618, endPoint x: 818, endPoint y: 617, distance: 10.0
click at [818, 617] on input "6 Pieces" at bounding box center [910, 620] width 199 height 36
type input "18 Pieces"
click at [882, 432] on input "12 Pieces" at bounding box center [910, 419] width 199 height 36
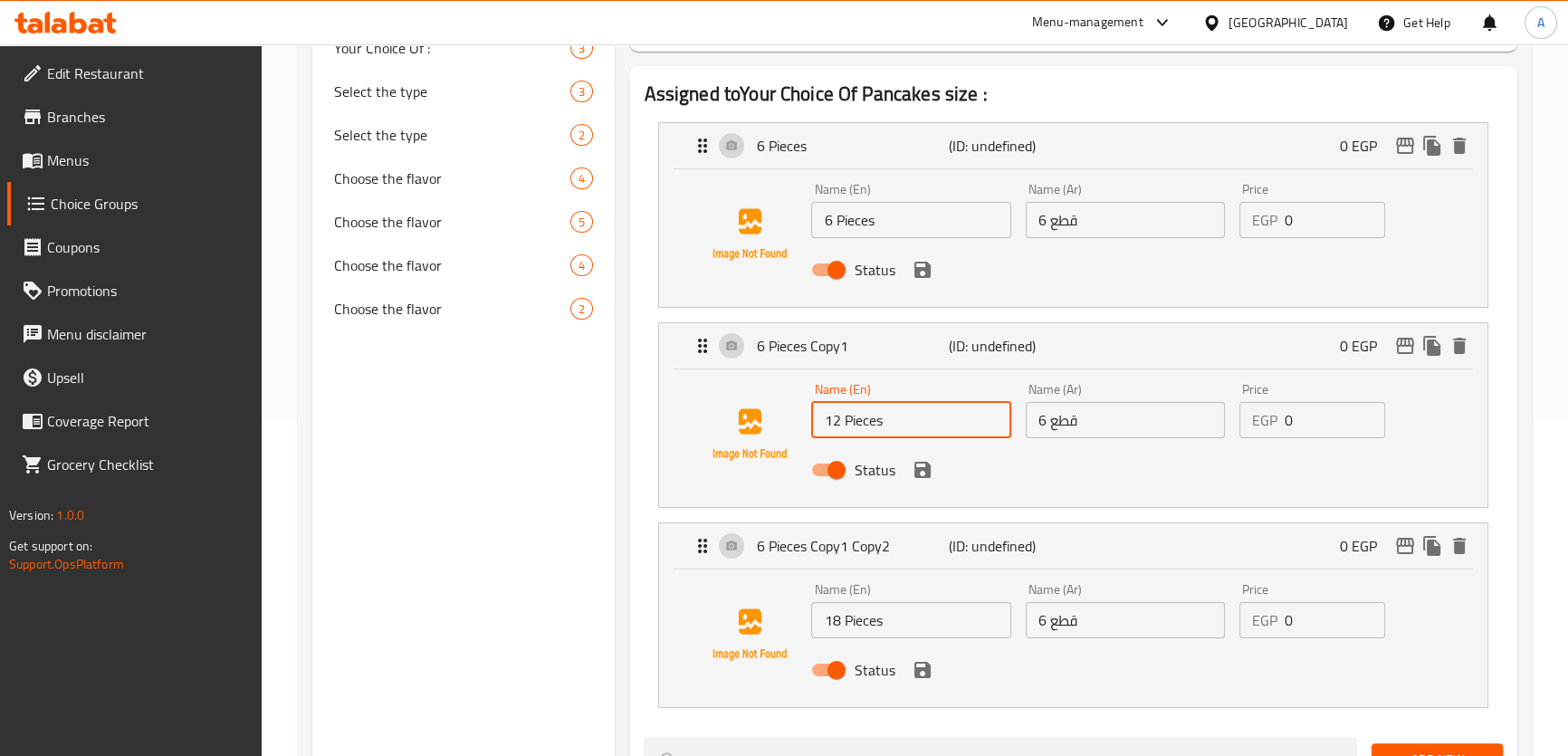
click at [882, 432] on input "12 Pieces" at bounding box center [910, 419] width 199 height 36
click at [1083, 423] on input "6 قطع" at bounding box center [1125, 419] width 199 height 36
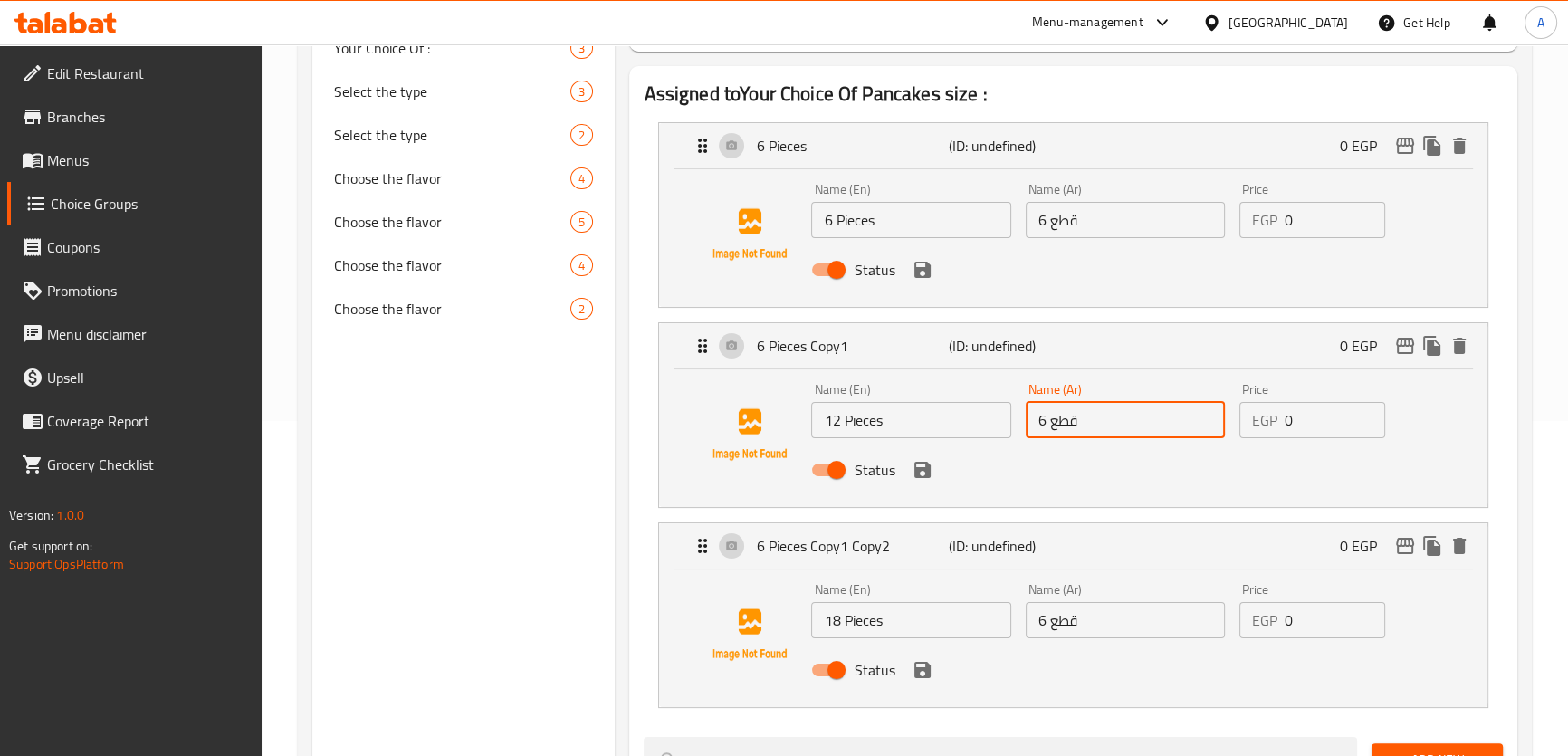
paste input "12 قطعة"
type input "12 قطعة"
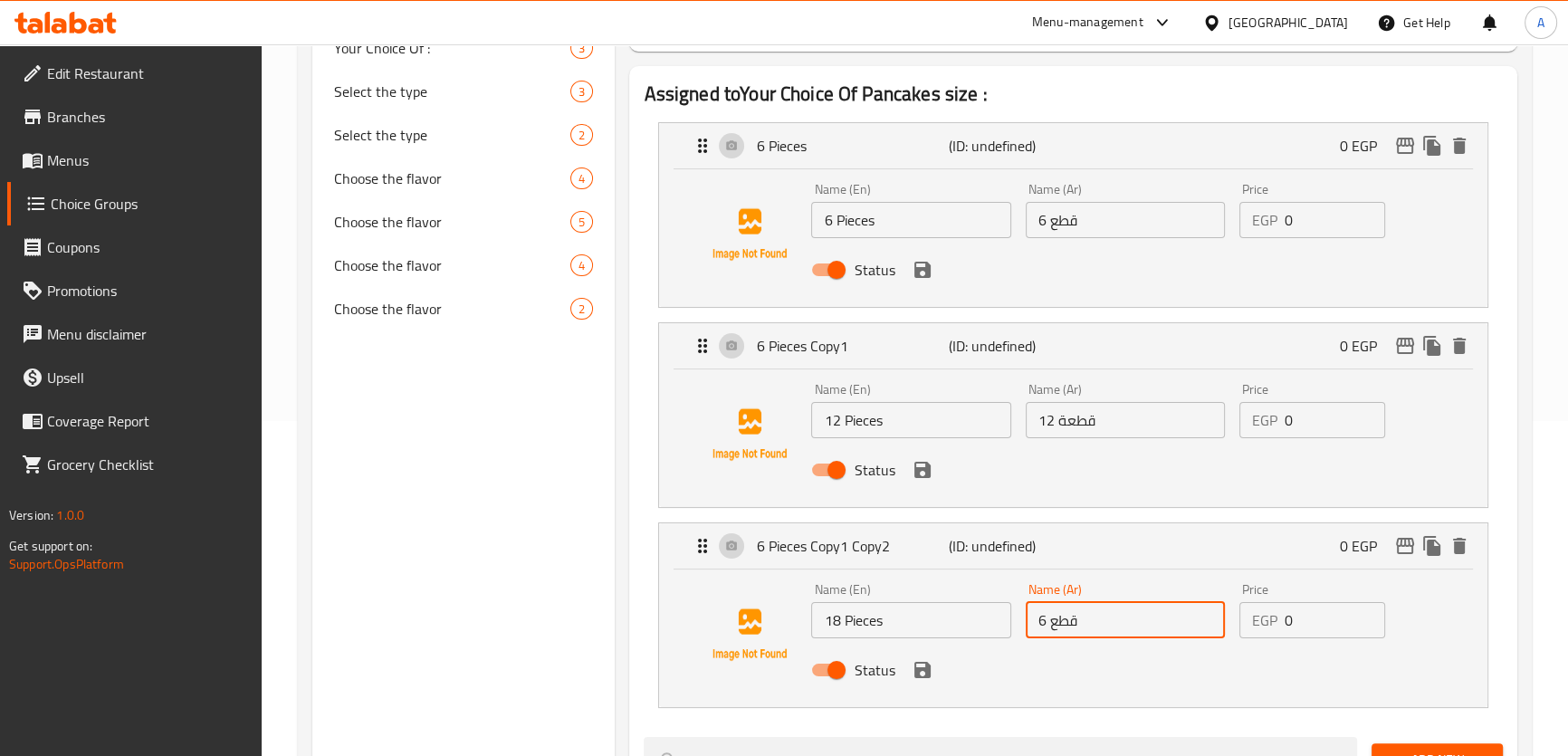
click at [1064, 615] on input "6 قطع" at bounding box center [1125, 620] width 199 height 36
paste input "12 قطعة"
click at [1045, 620] on input "12 قطعة" at bounding box center [1125, 620] width 199 height 36
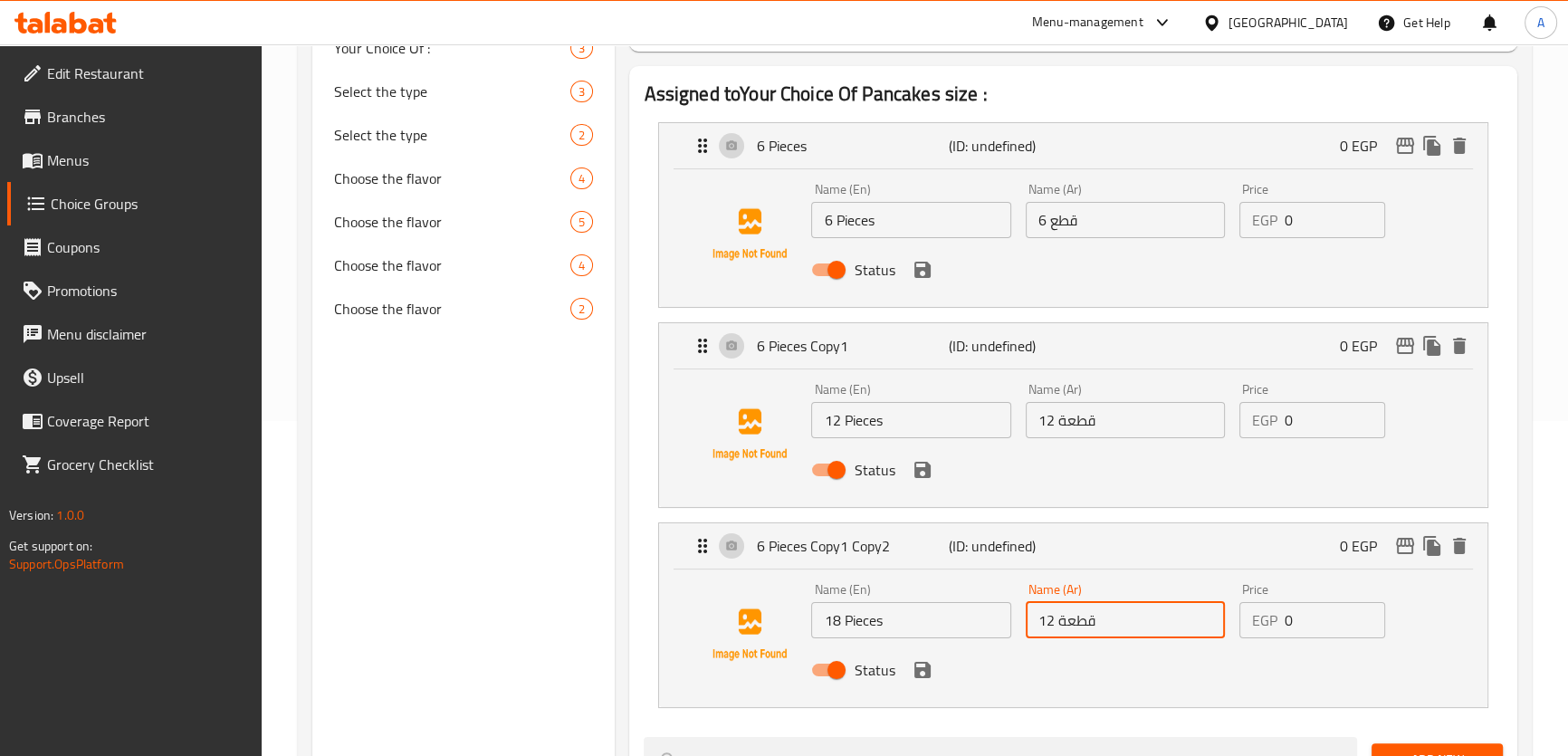
click at [1045, 620] on input "12 قطعة" at bounding box center [1125, 620] width 199 height 36
click at [914, 667] on icon "save" at bounding box center [922, 669] width 17 height 17
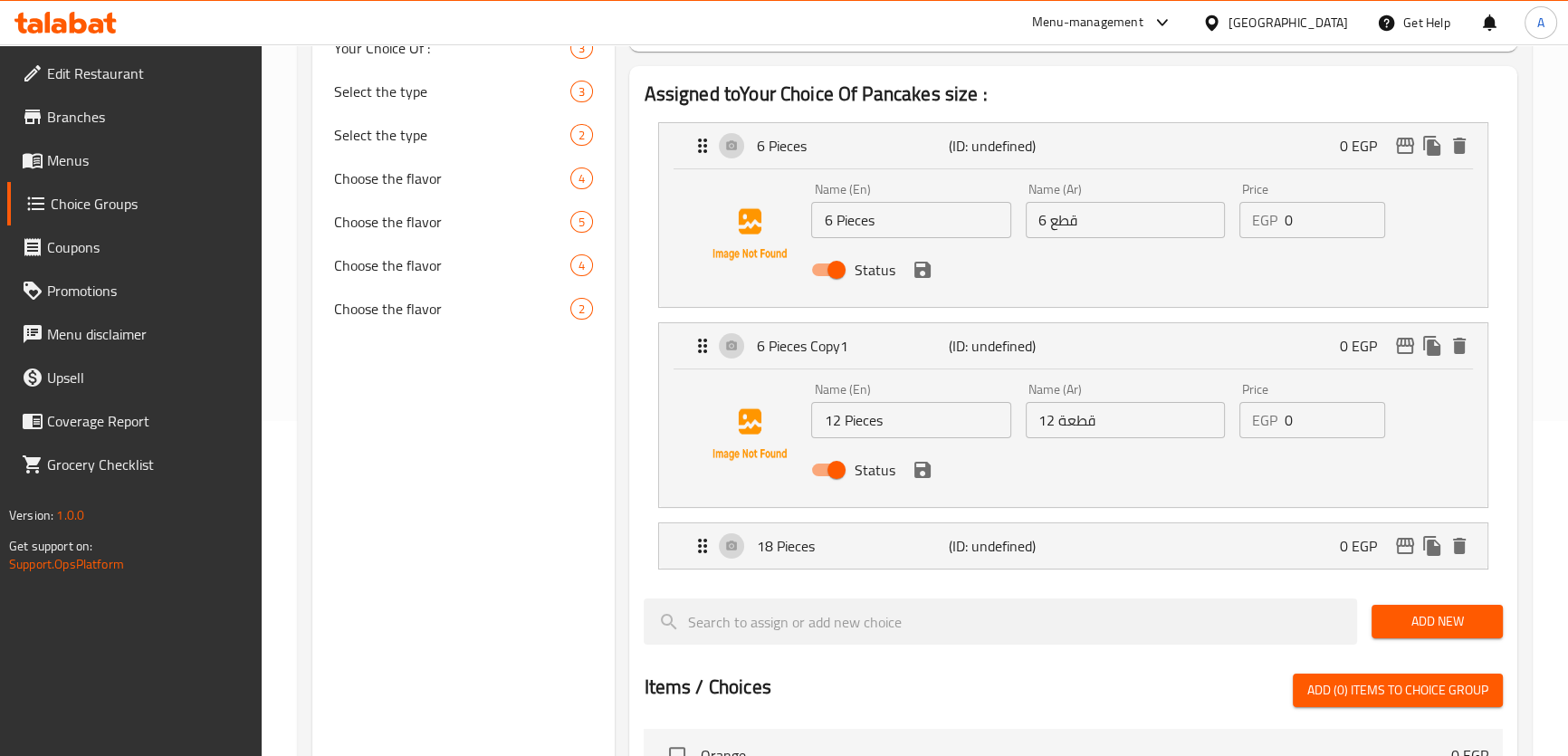
type input "18 قطعة"
click at [928, 470] on icon "save" at bounding box center [922, 470] width 17 height 17
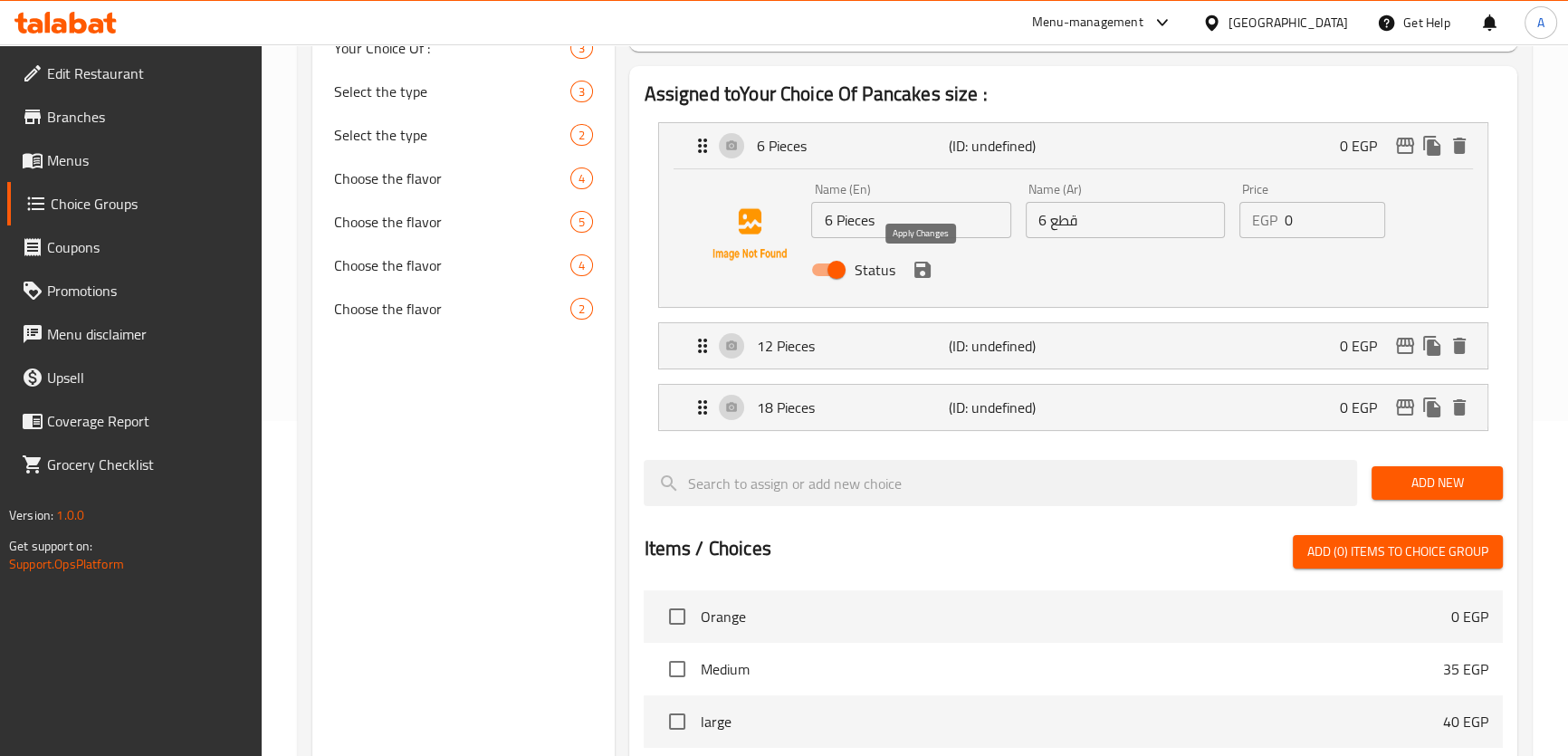
click at [917, 256] on button "save" at bounding box center [922, 270] width 28 height 28
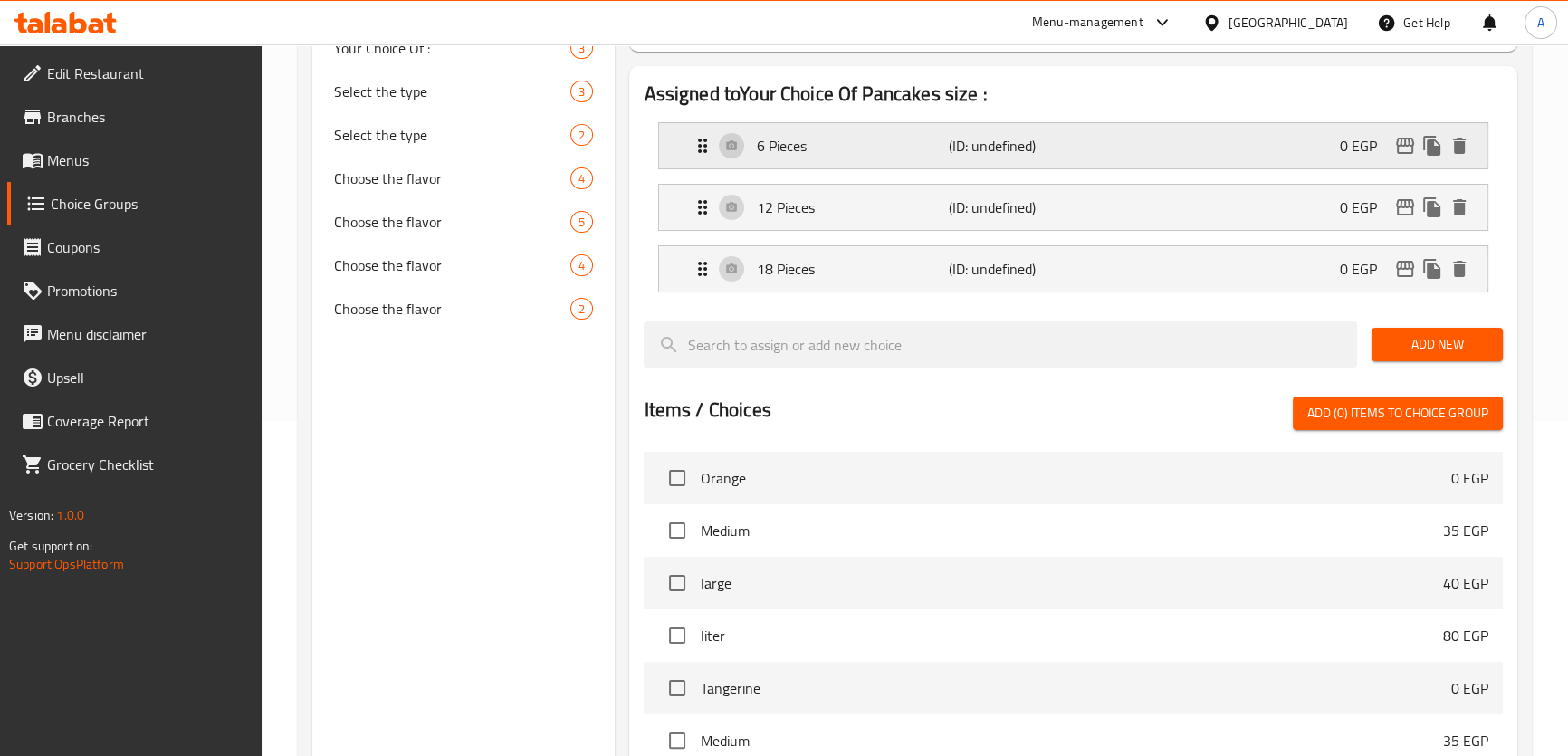
click at [942, 154] on p "6 Pieces" at bounding box center [851, 146] width 192 height 22
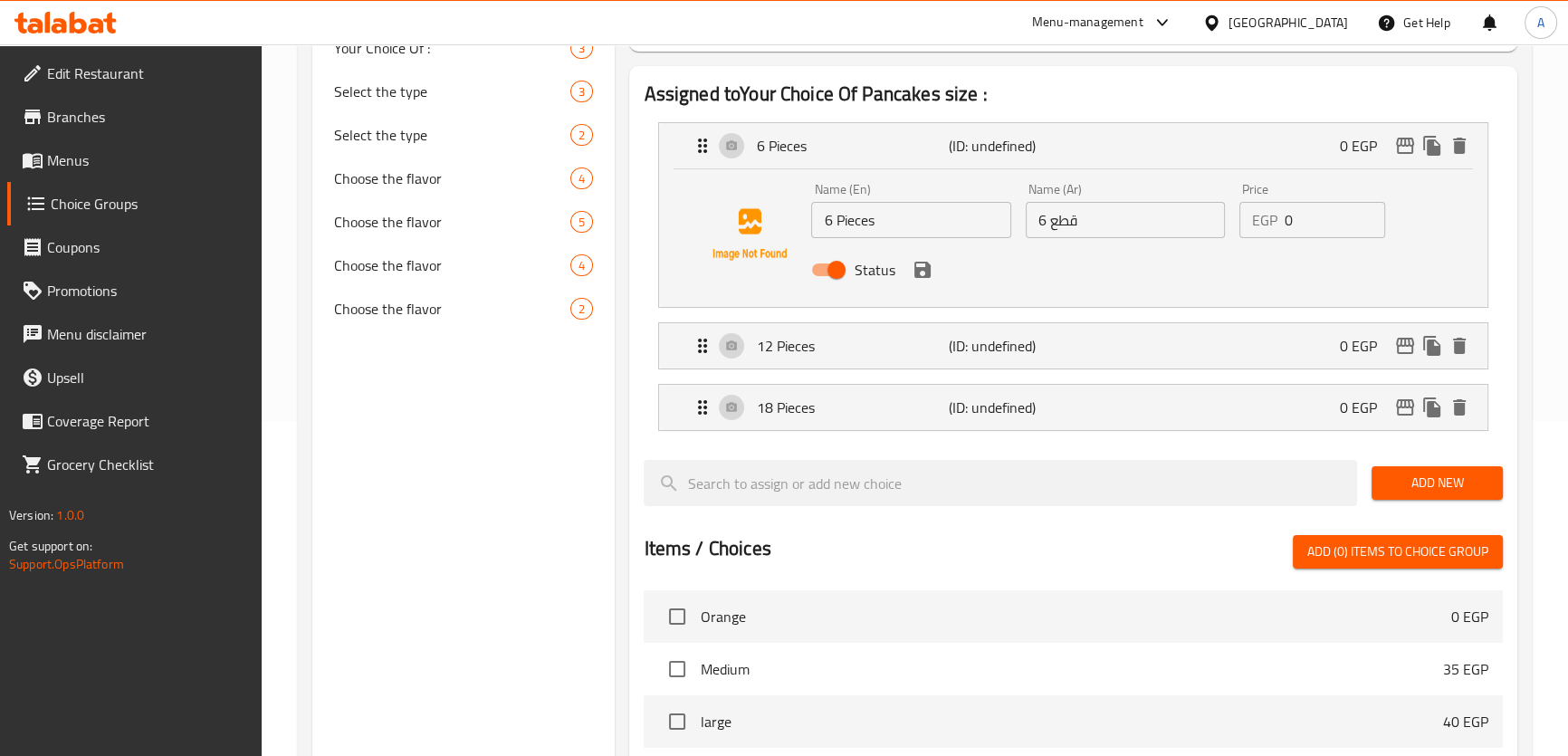
click at [1342, 223] on input "0" at bounding box center [1335, 220] width 100 height 36
click at [923, 272] on icon "save" at bounding box center [922, 270] width 17 height 17
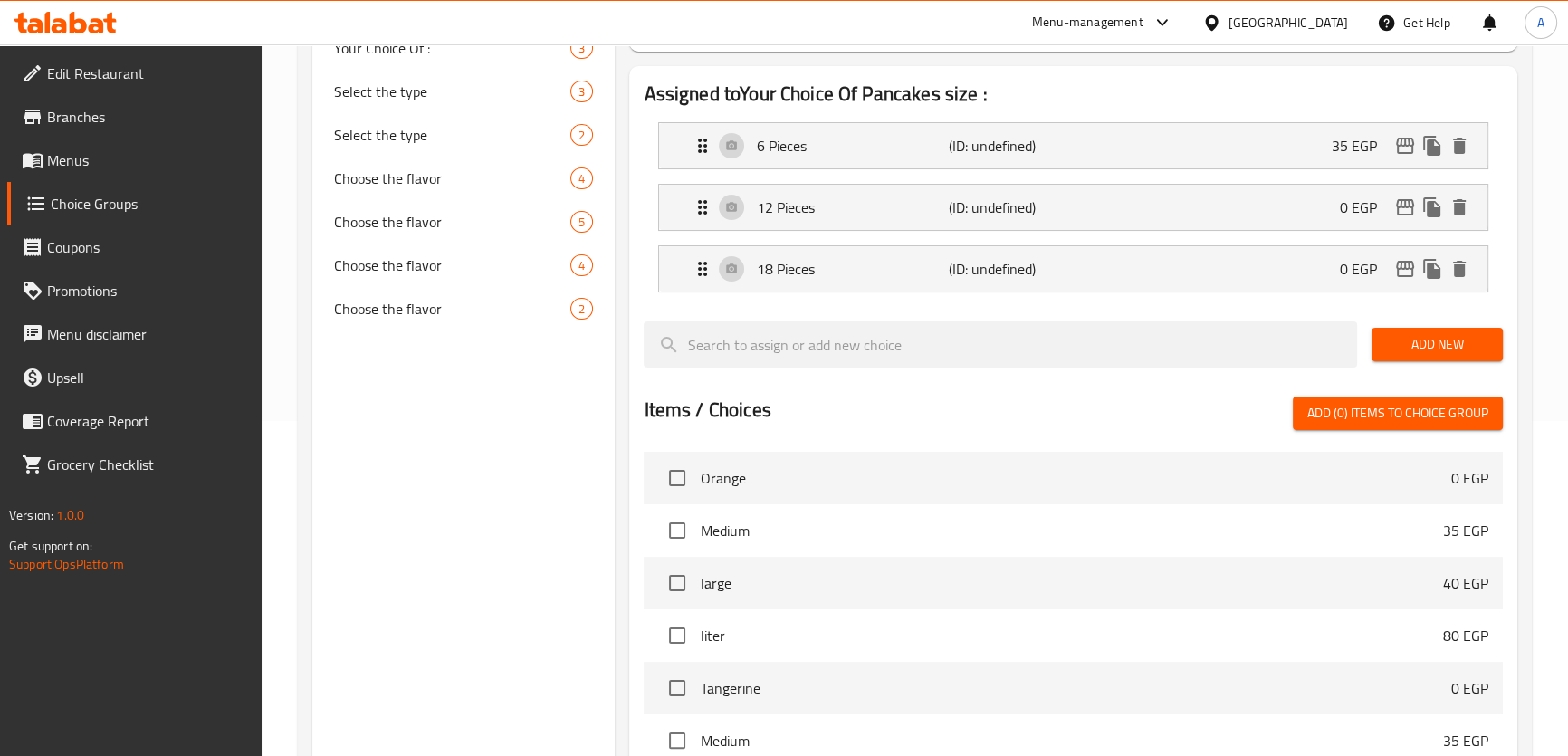
type input "35"
click at [1062, 219] on div "12 Pieces (ID: undefined) 0 EGP" at bounding box center [1078, 208] width 773 height 45
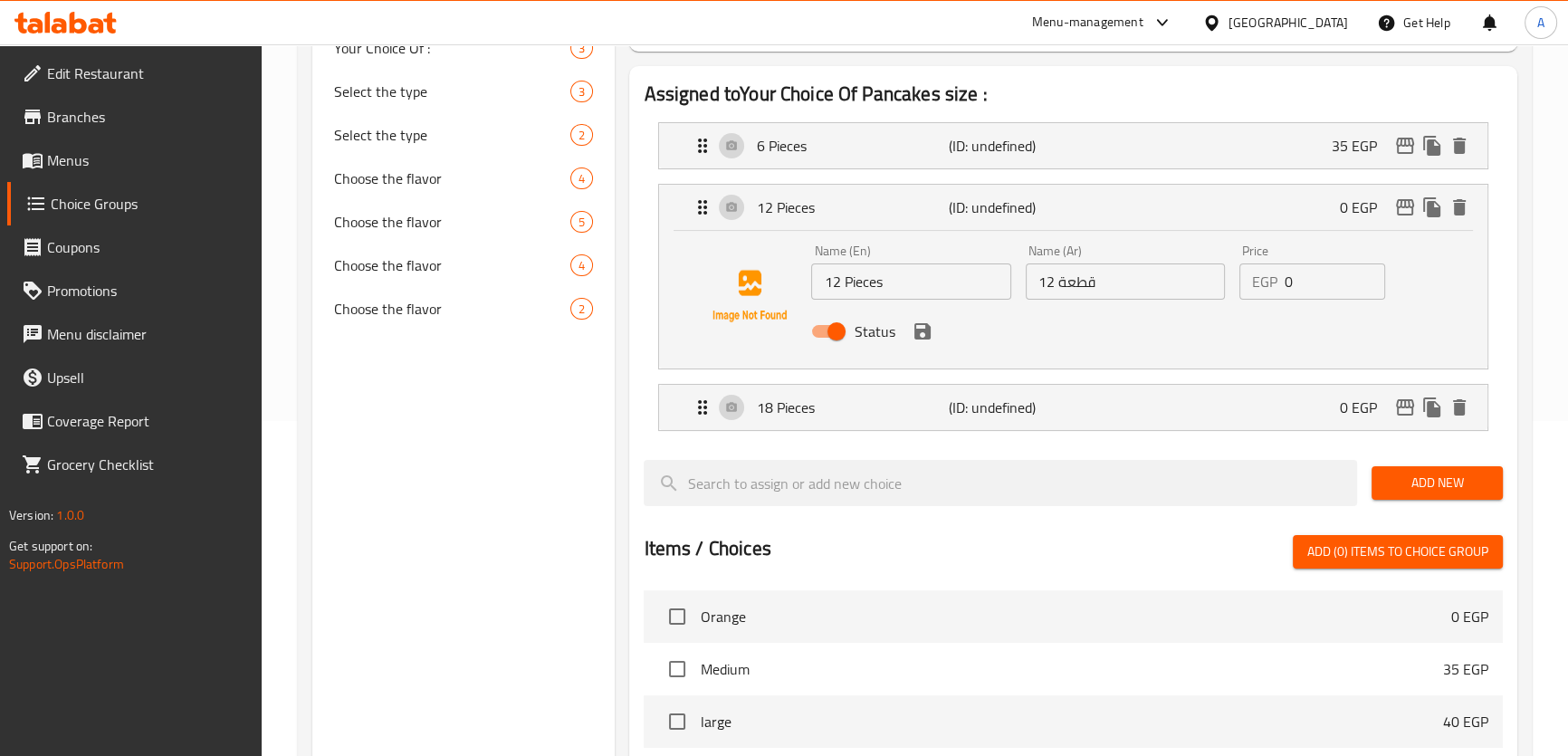
click at [1292, 289] on input "0" at bounding box center [1335, 282] width 100 height 36
type input "55"
click at [919, 338] on icon "save" at bounding box center [922, 331] width 17 height 17
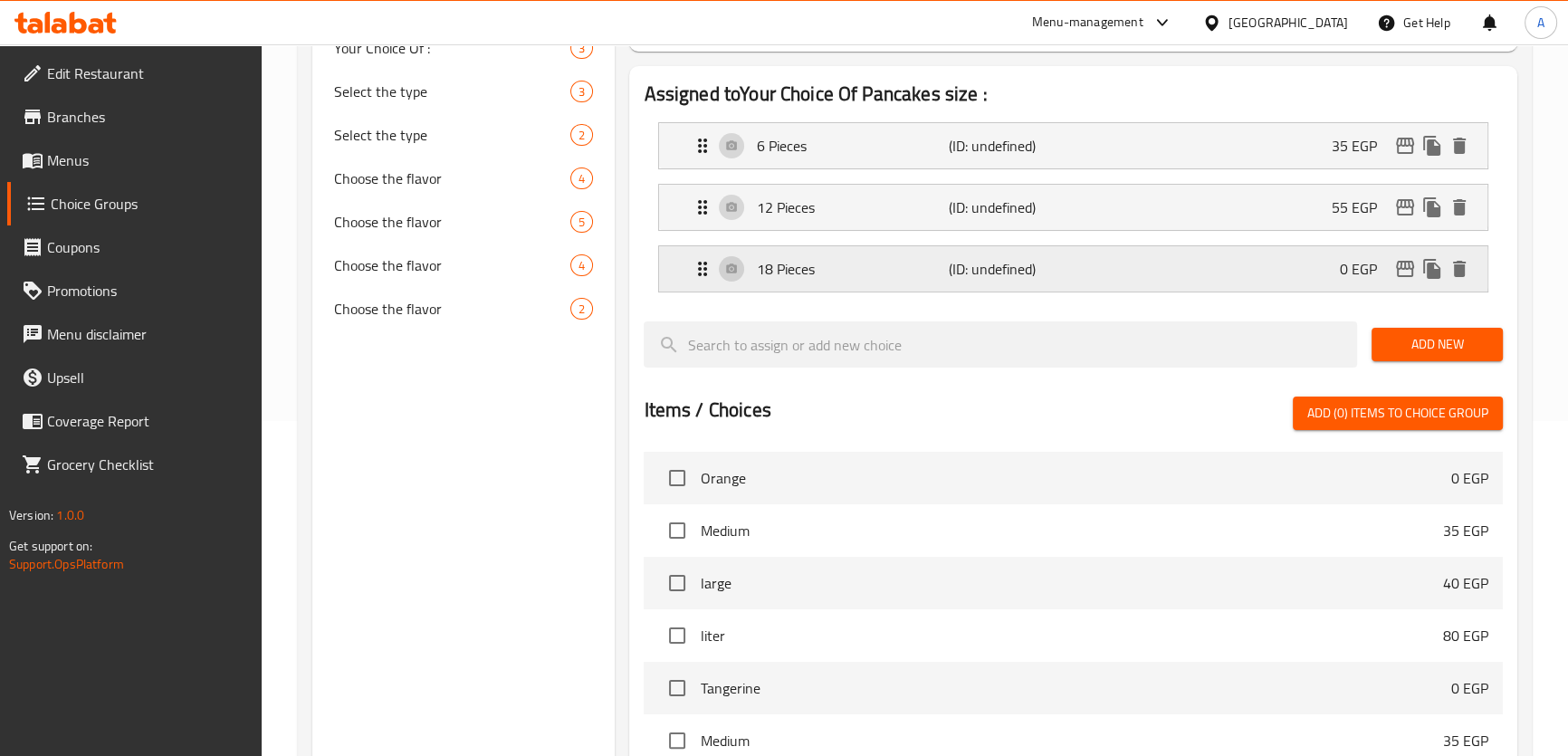
click at [1042, 286] on div "18 Pieces (ID: undefined) 0 EGP" at bounding box center [1078, 269] width 773 height 45
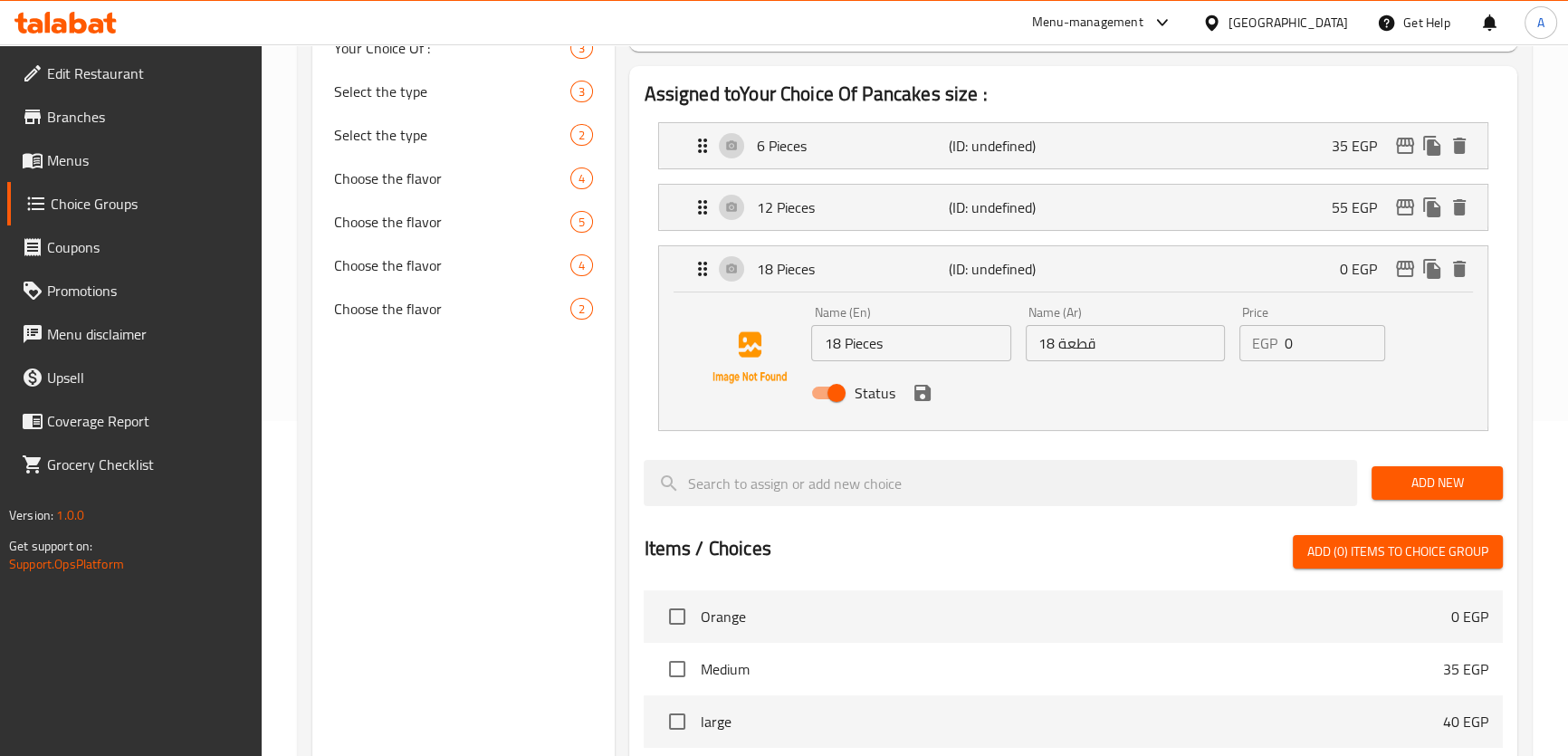
click at [1323, 344] on input "0" at bounding box center [1335, 343] width 100 height 36
click at [920, 393] on icon "save" at bounding box center [922, 393] width 17 height 17
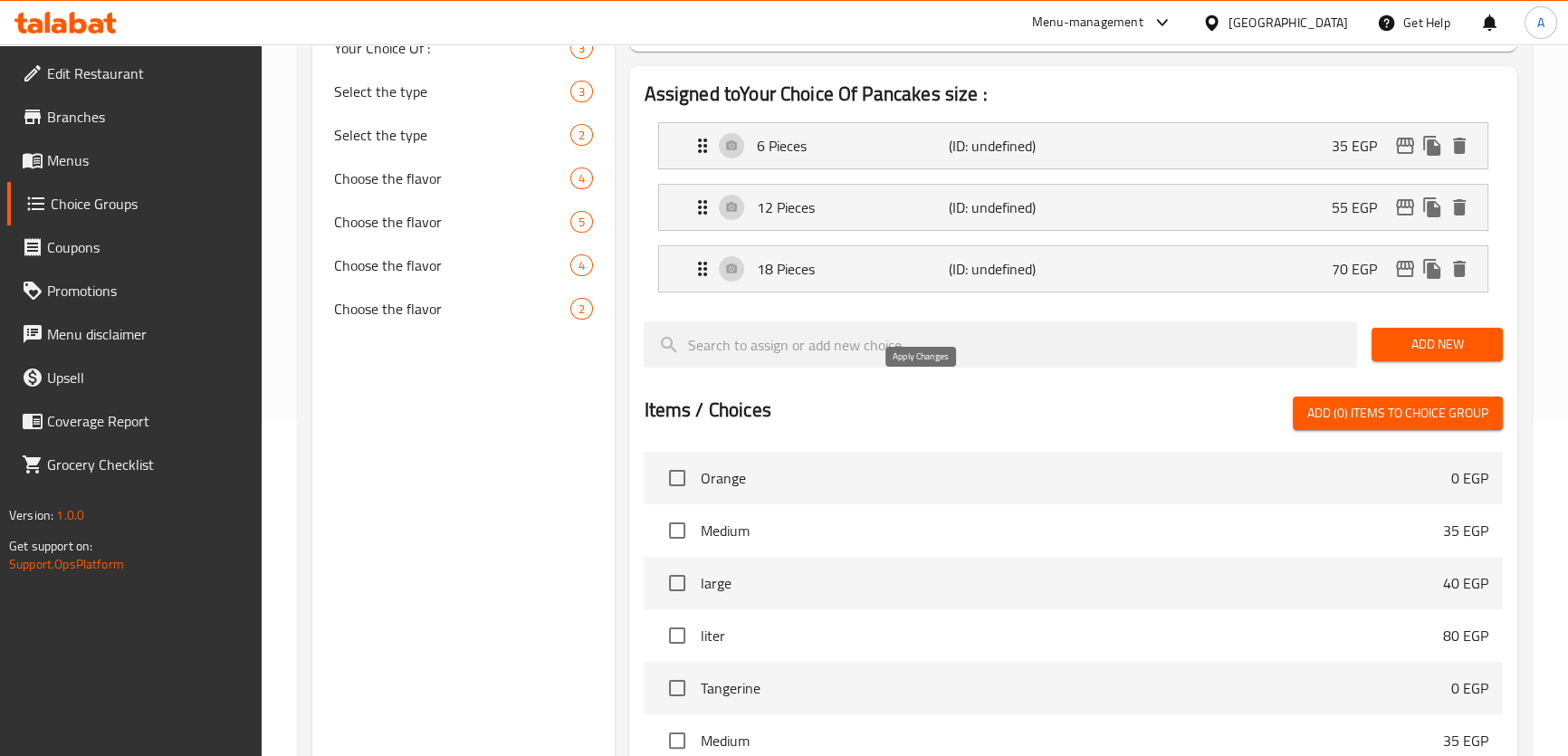
type input "70"
click at [1221, 267] on div "18 Pieces (ID: undefined) 70 EGP" at bounding box center [1078, 269] width 773 height 45
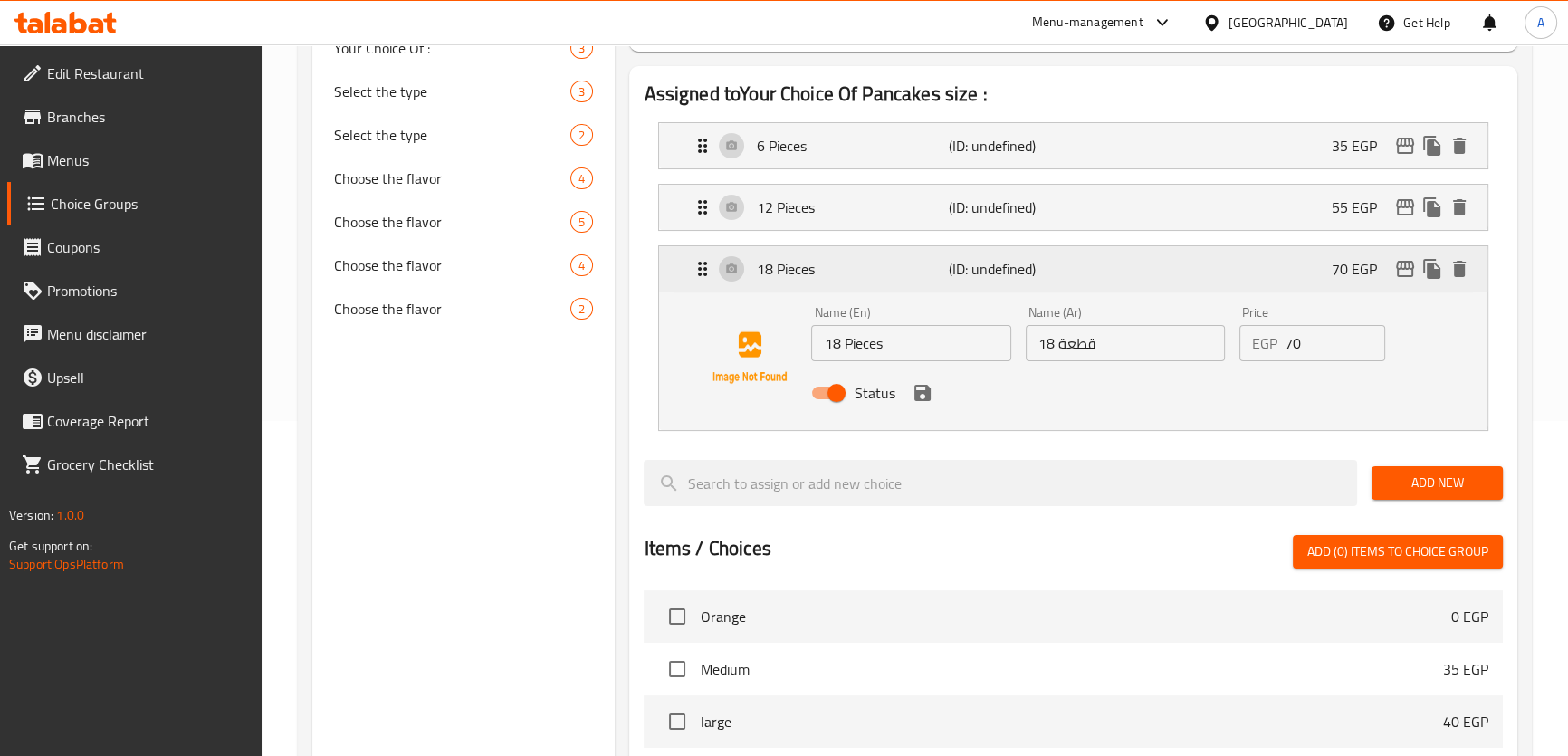
click at [1221, 267] on div "18 Pieces (ID: undefined) 70 EGP" at bounding box center [1078, 269] width 773 height 45
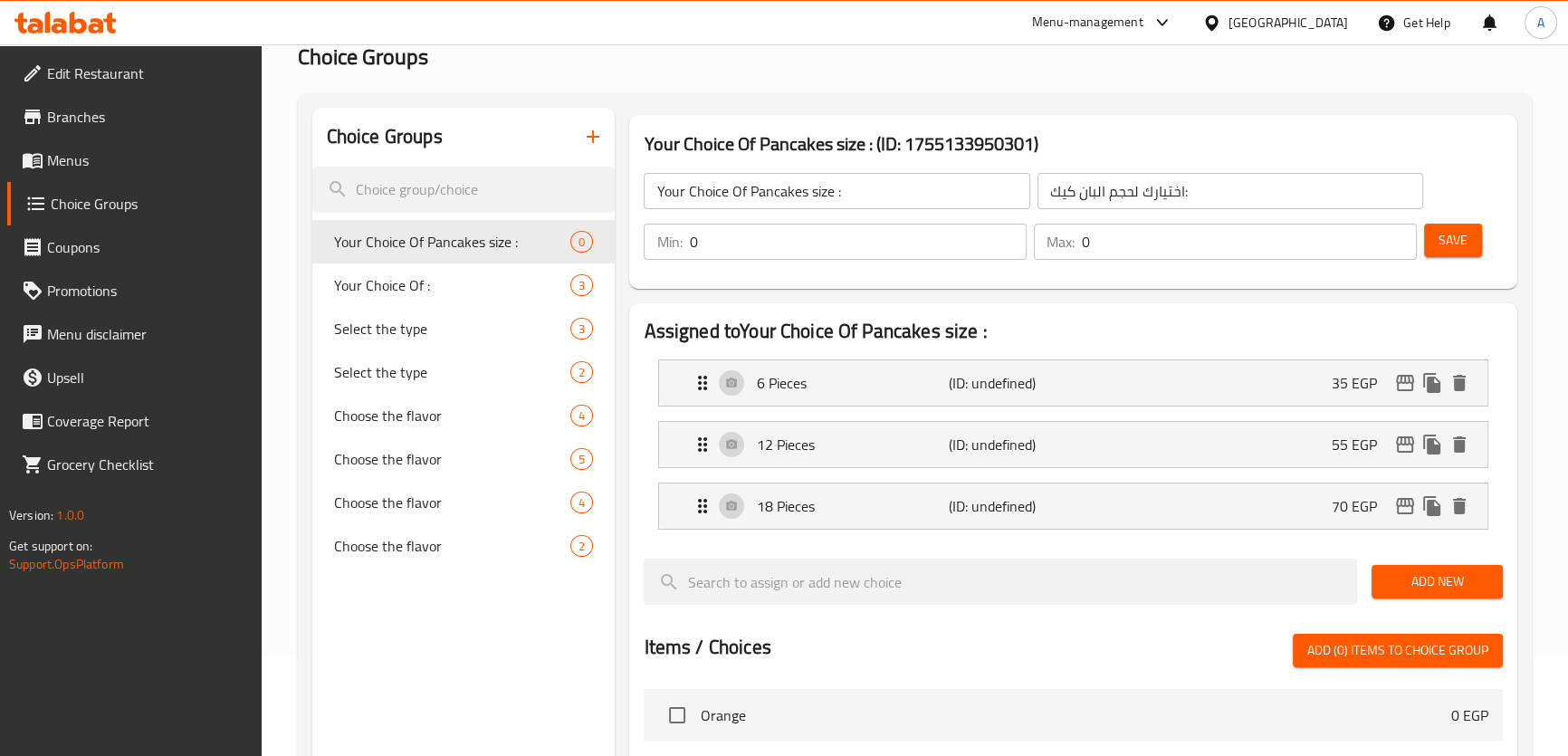
scroll to position [92, 0]
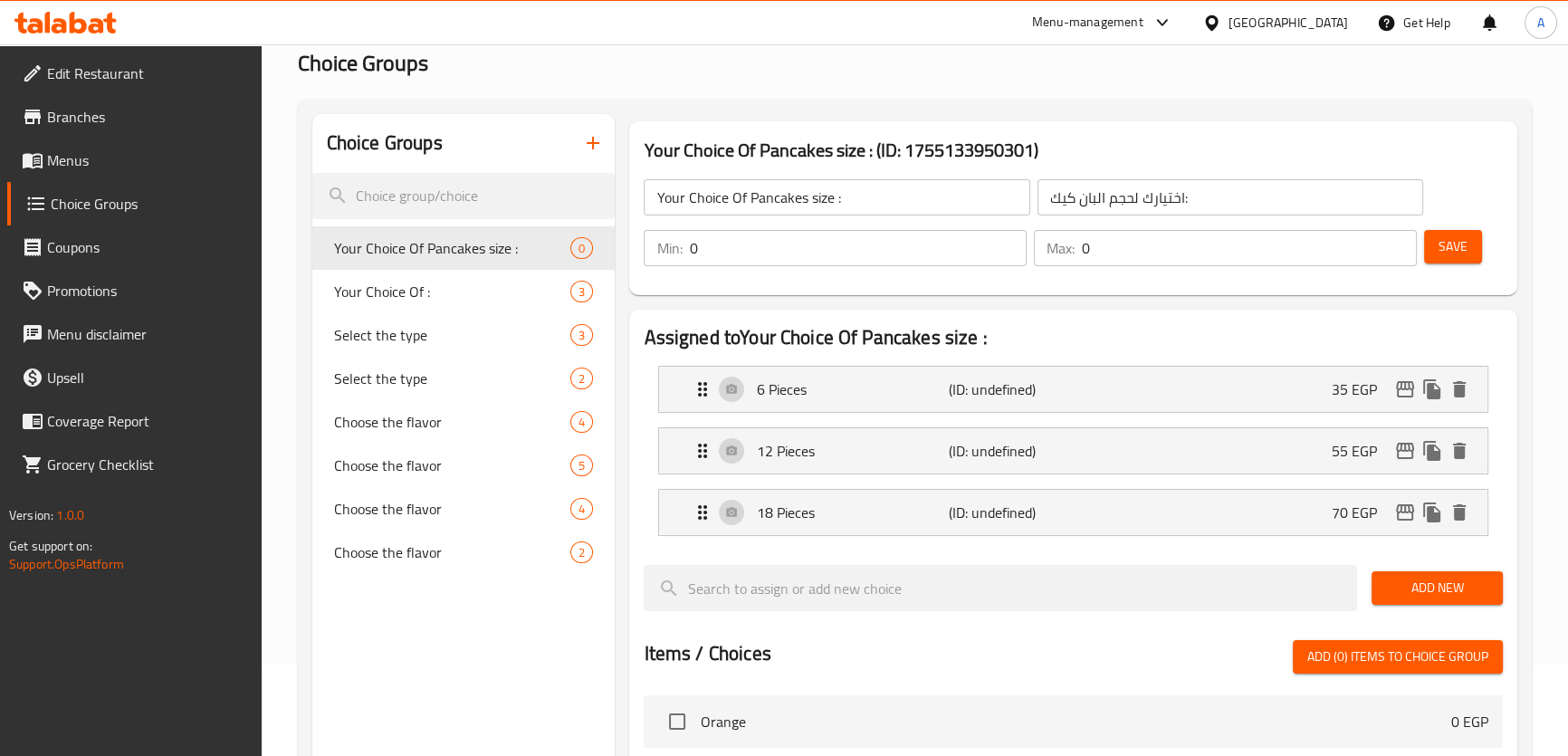
click at [786, 247] on input "0" at bounding box center [857, 248] width 338 height 36
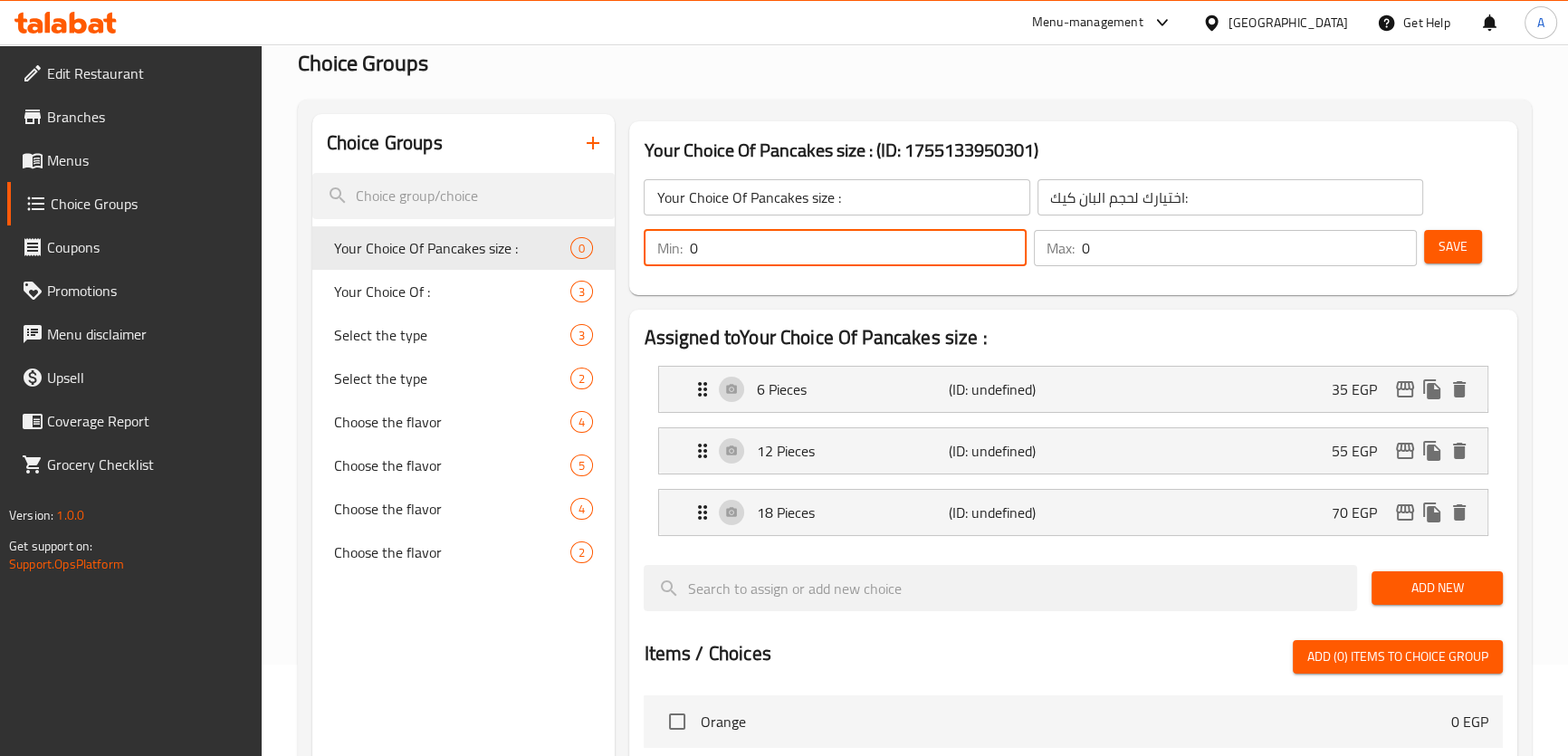
click at [786, 247] on input "0" at bounding box center [857, 248] width 338 height 36
type input "2"
click at [784, 245] on input "1" at bounding box center [857, 248] width 338 height 36
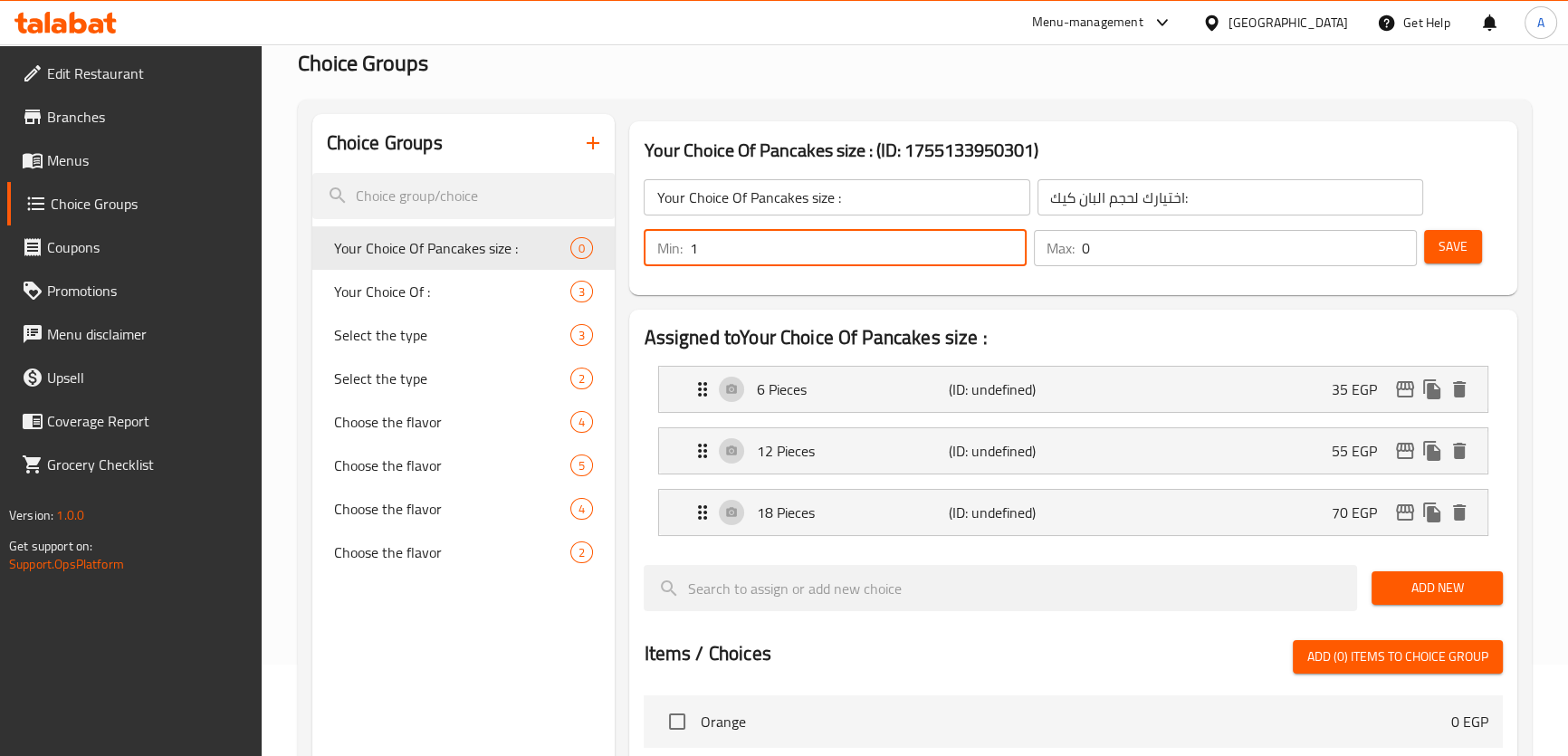
type input "1"
click at [1234, 252] on input "0" at bounding box center [1249, 248] width 335 height 36
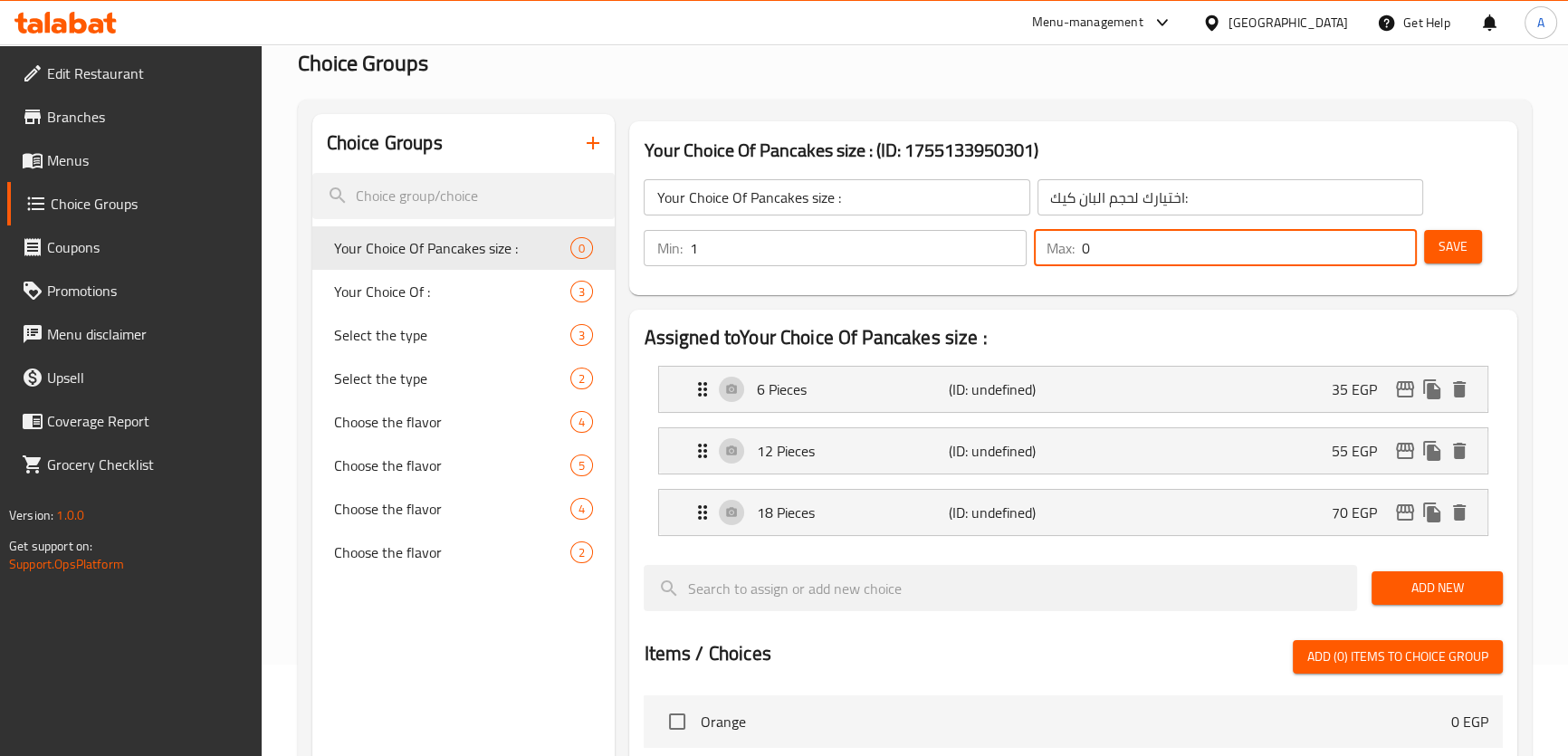
click at [1234, 252] on input "0" at bounding box center [1249, 248] width 335 height 36
paste input "1"
type input "1"
click at [1449, 240] on span "Save" at bounding box center [1452, 246] width 29 height 23
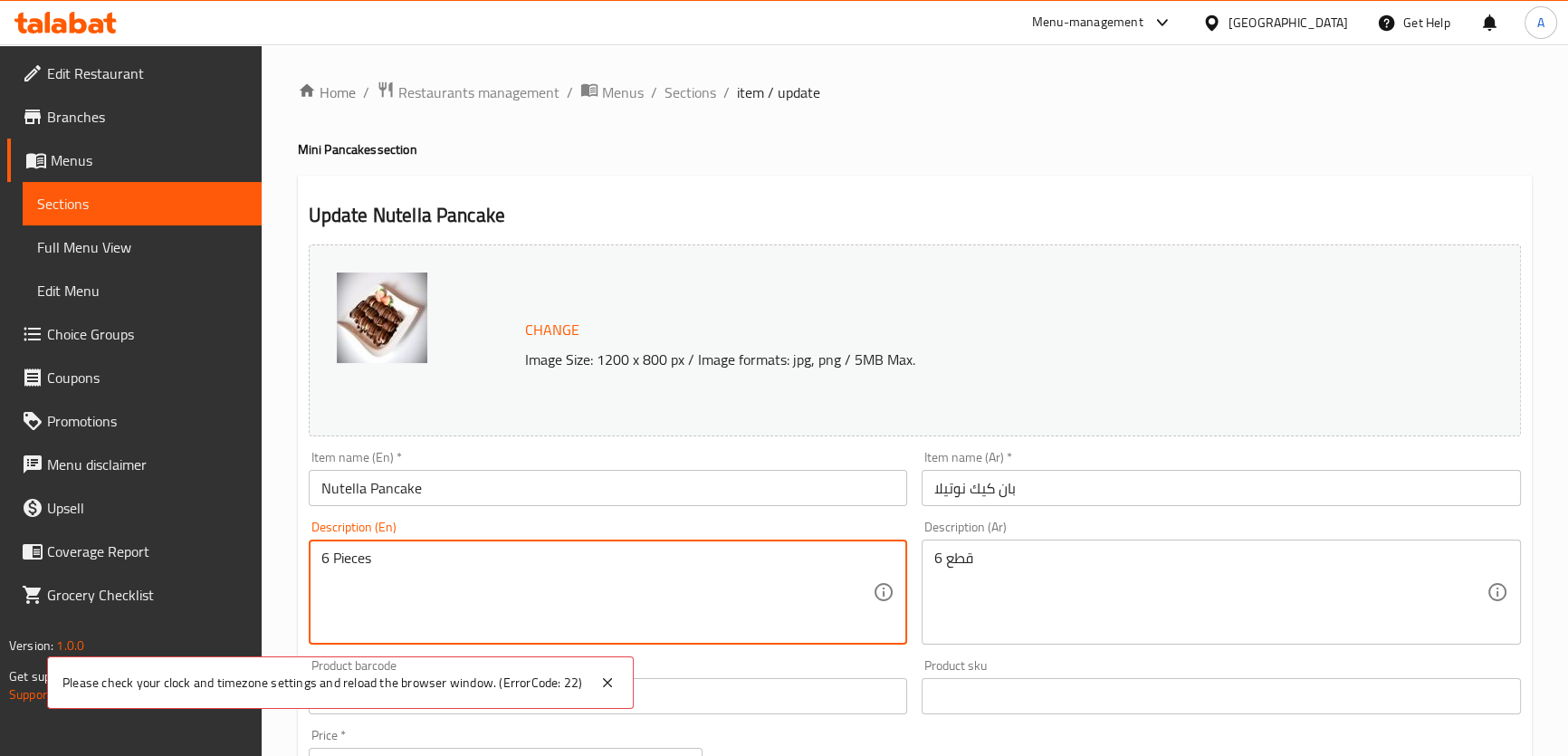
click at [450, 561] on textarea "6 Pieces" at bounding box center [596, 592] width 552 height 86
click at [1033, 581] on textarea "6 قطع" at bounding box center [1210, 592] width 552 height 86
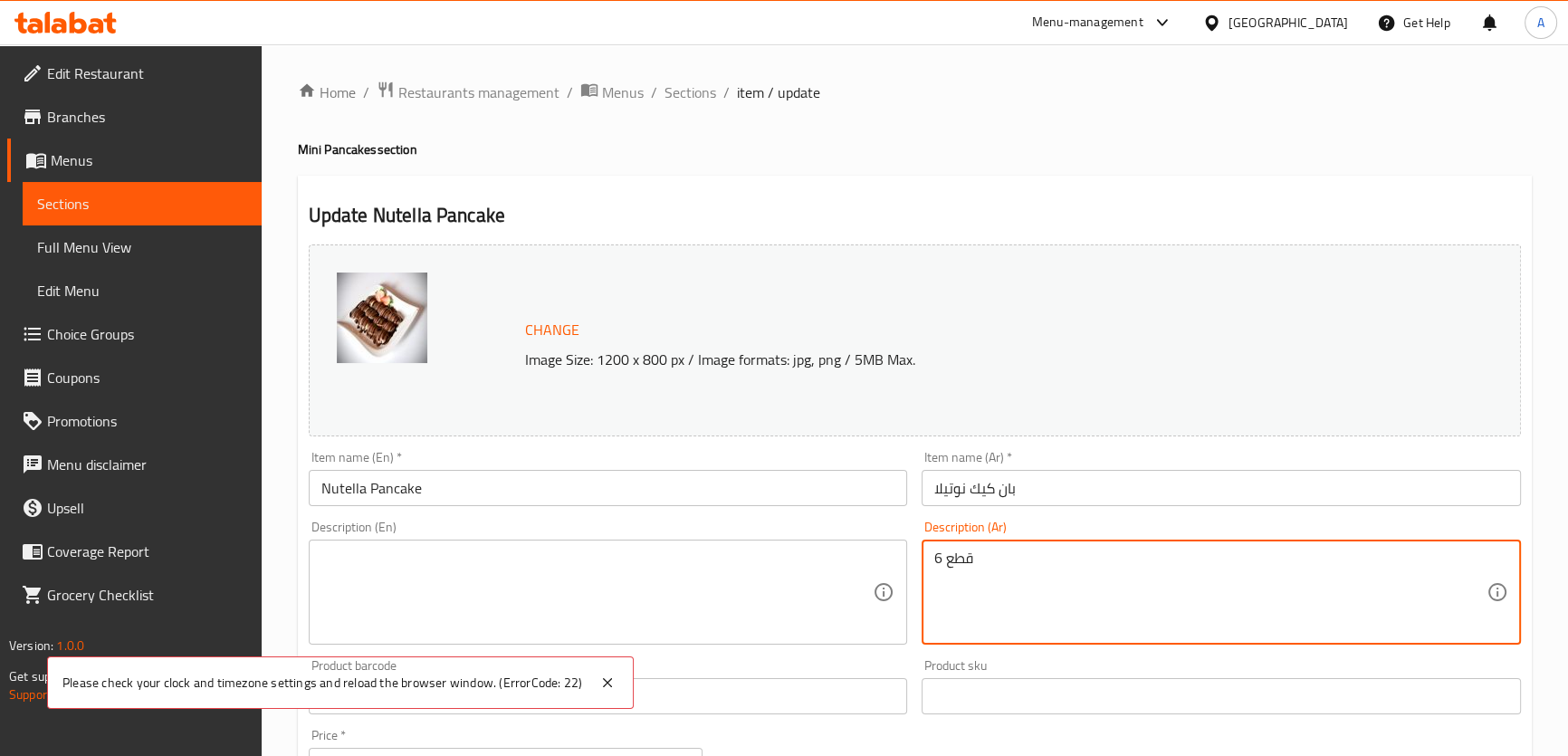
click at [1033, 581] on textarea "6 قطع" at bounding box center [1210, 592] width 552 height 86
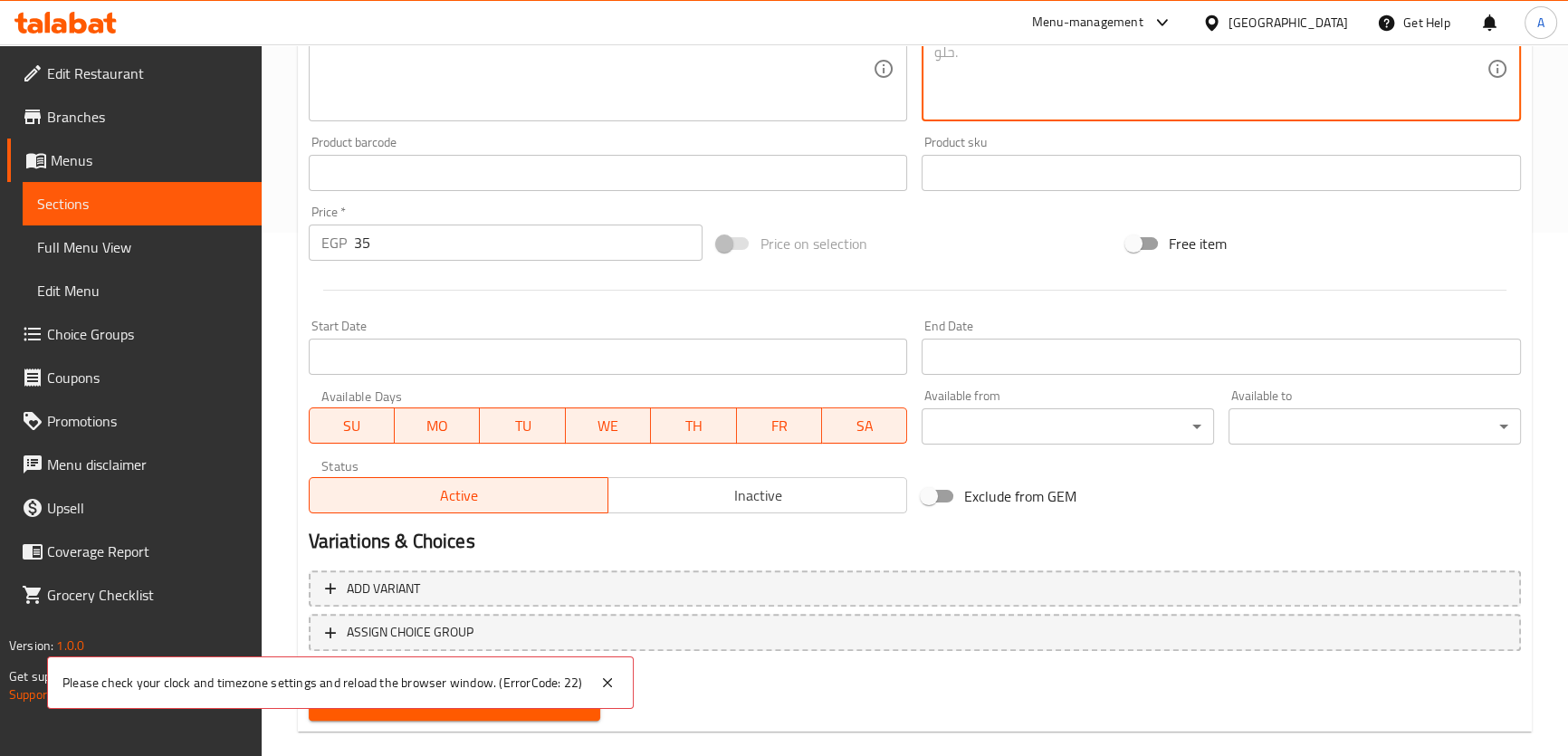
scroll to position [548, 0]
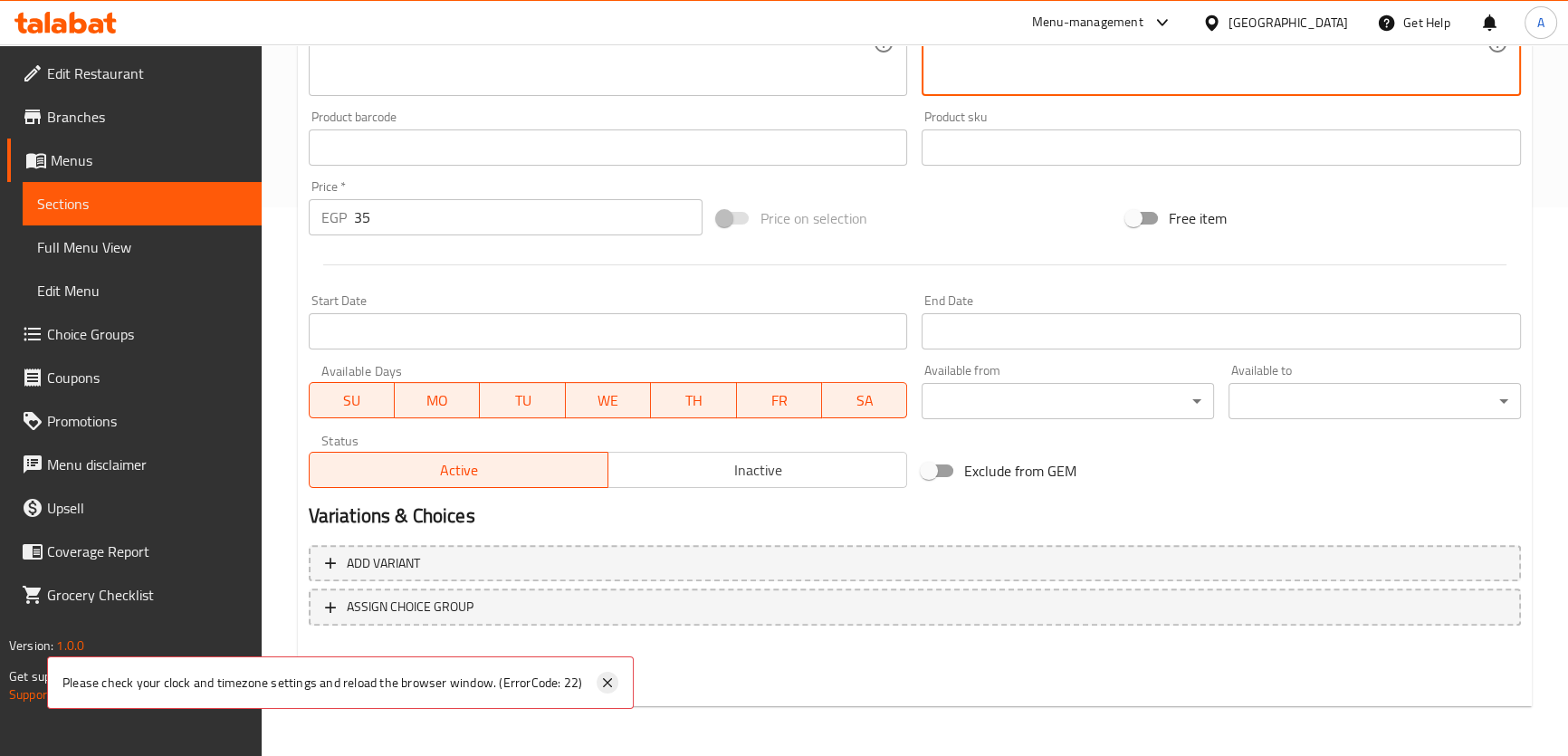
click at [606, 686] on icon at bounding box center [607, 682] width 22 height 22
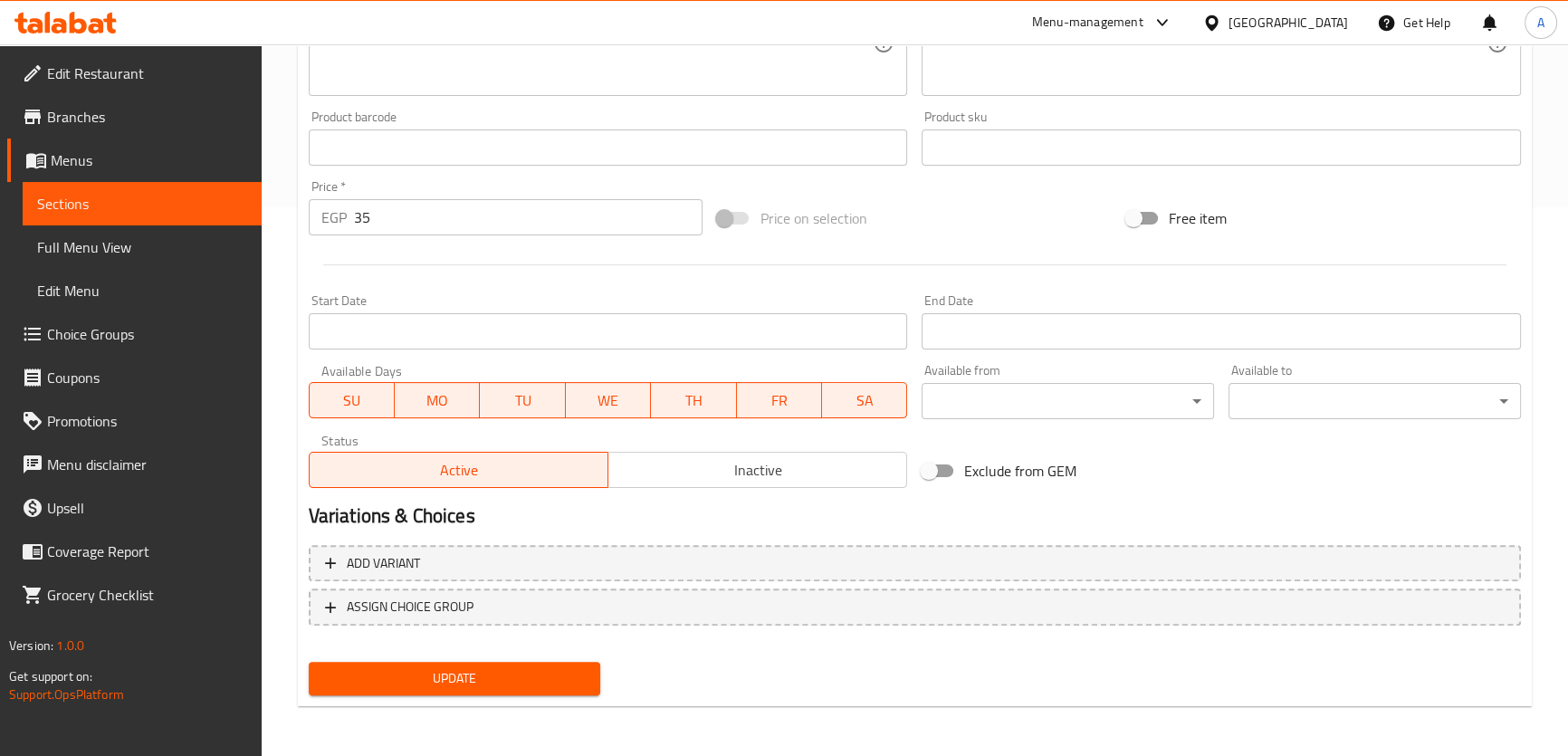
click at [499, 681] on span "Update" at bounding box center [455, 678] width 264 height 23
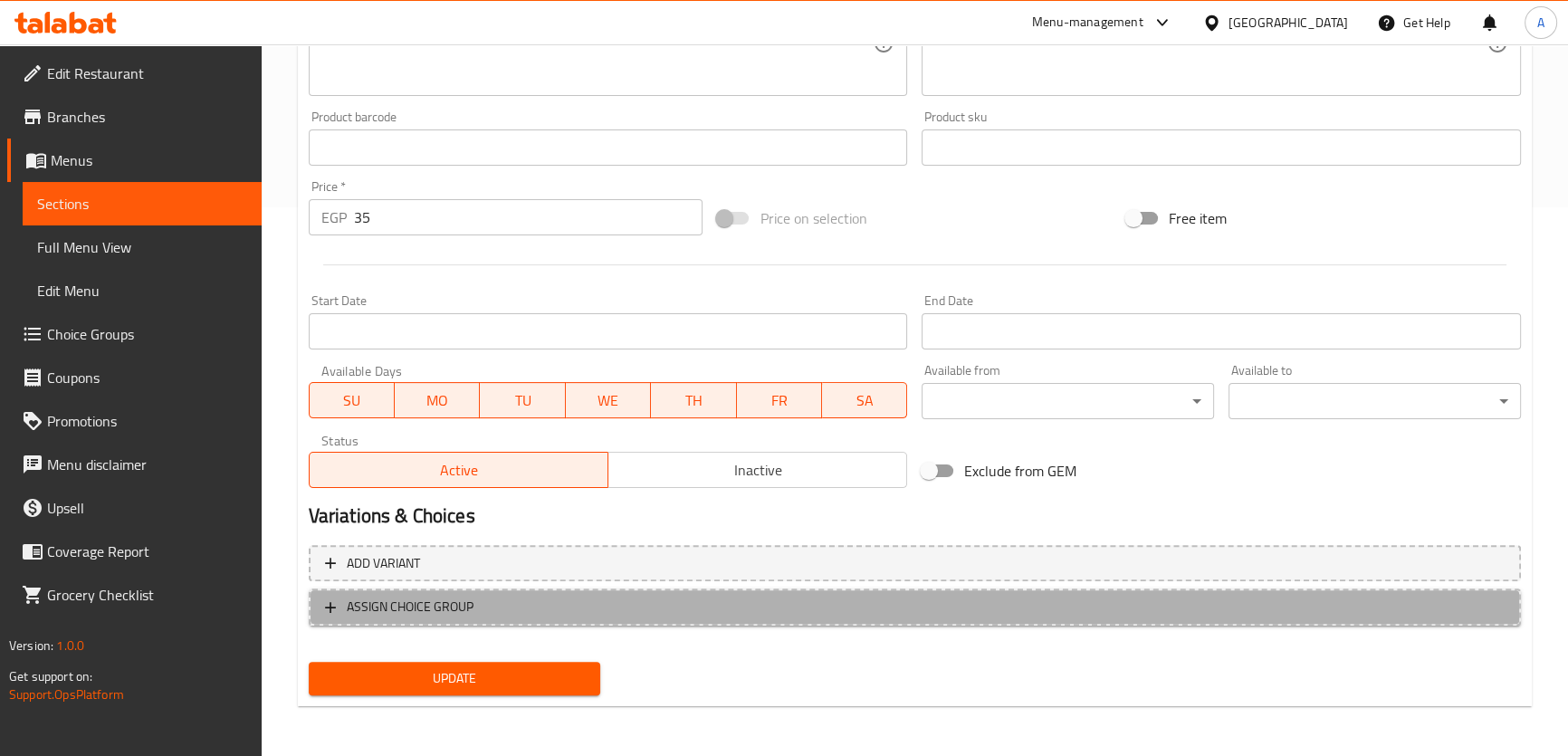
click at [534, 607] on span "ASSIGN CHOICE GROUP" at bounding box center [914, 606] width 1179 height 23
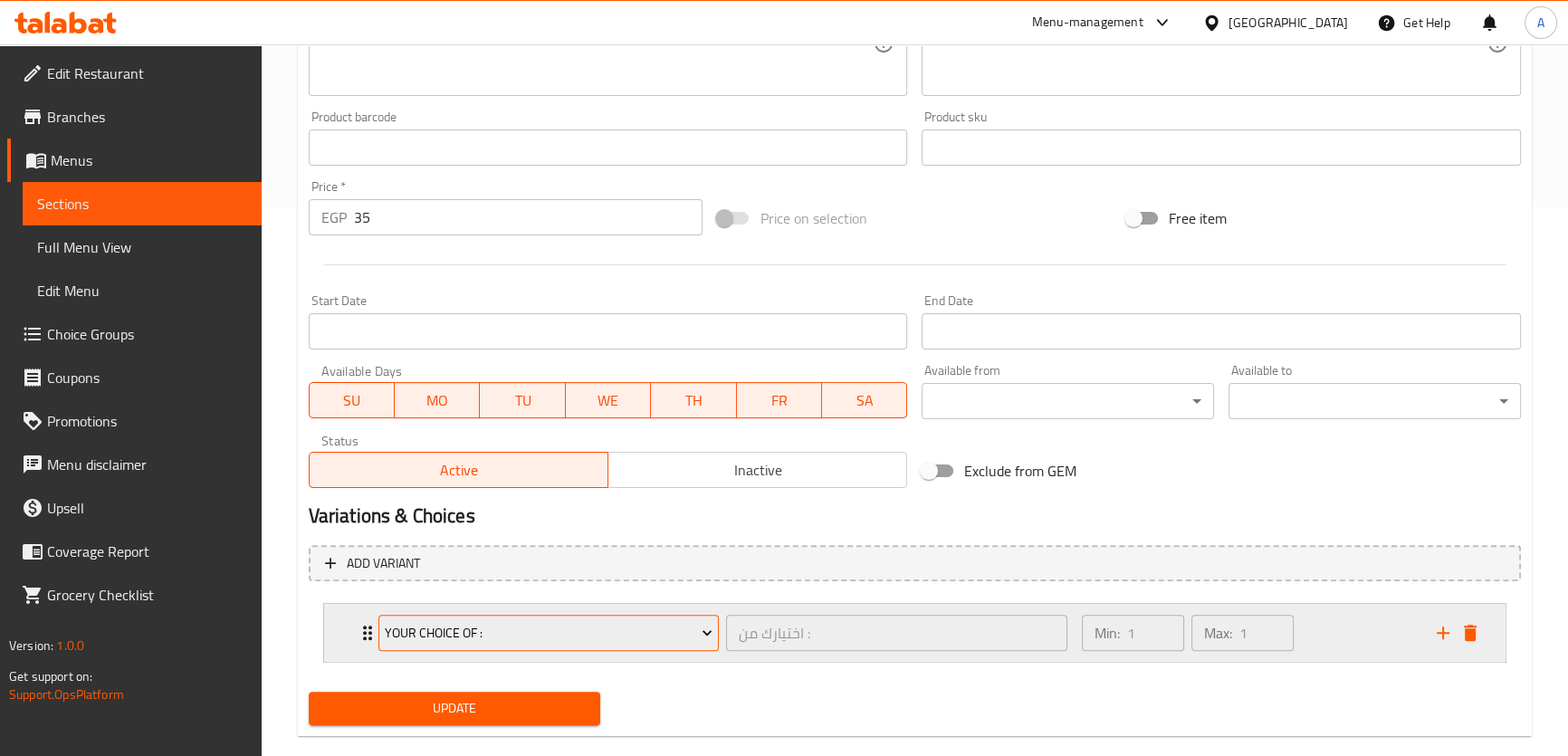
click at [650, 633] on span "Your Choice Of :" at bounding box center [548, 633] width 328 height 23
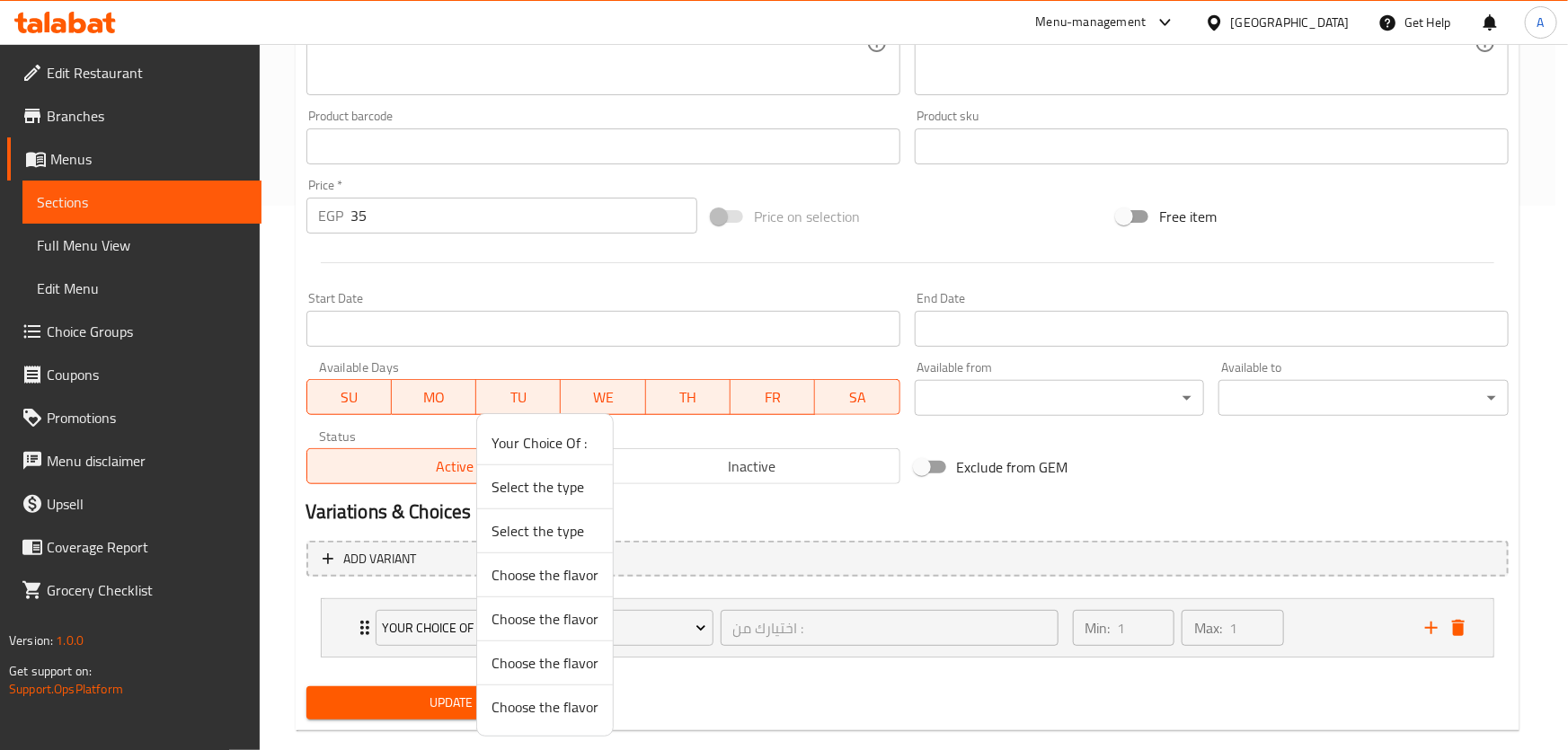
click at [700, 512] on div at bounding box center [784, 375] width 1568 height 750
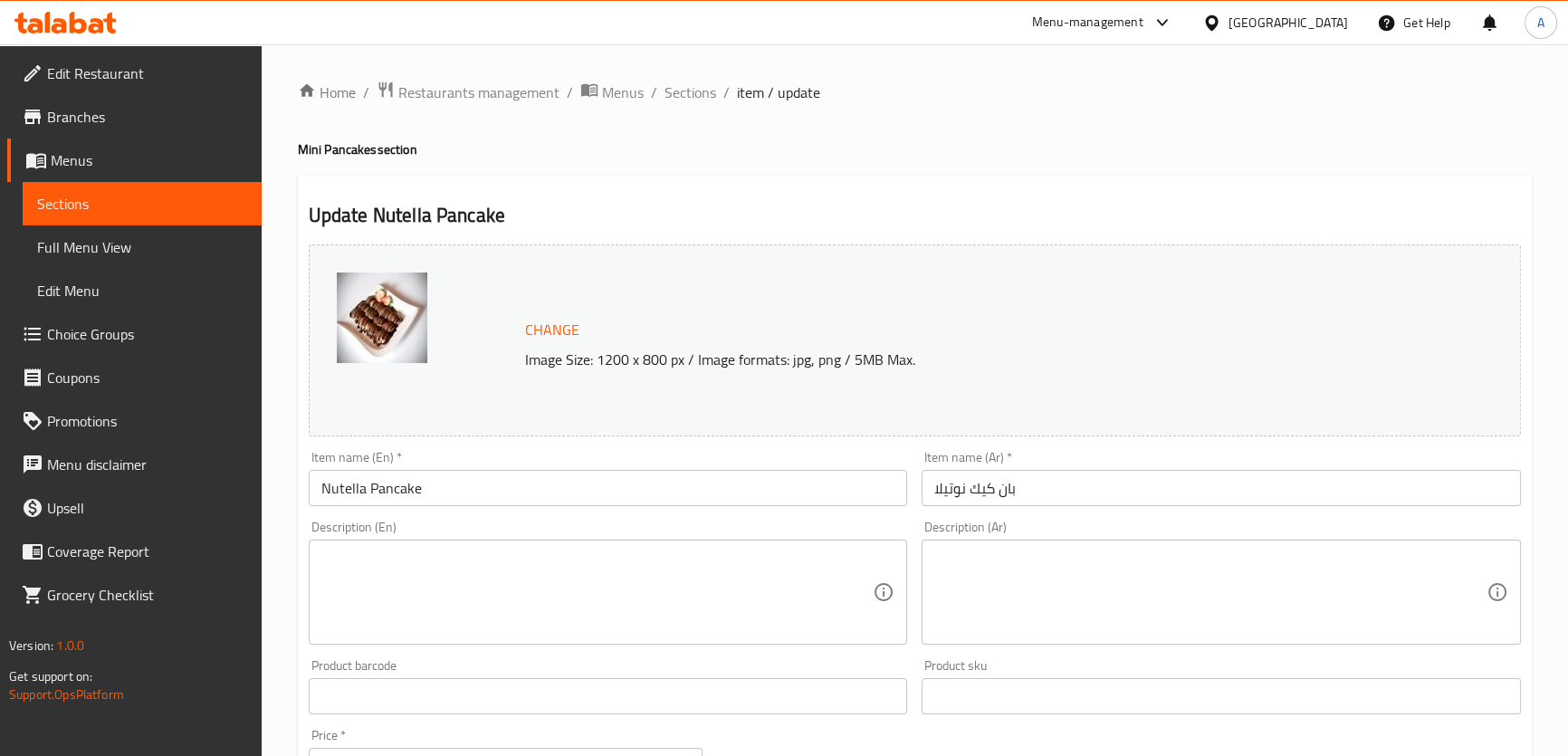
scroll to position [580, 0]
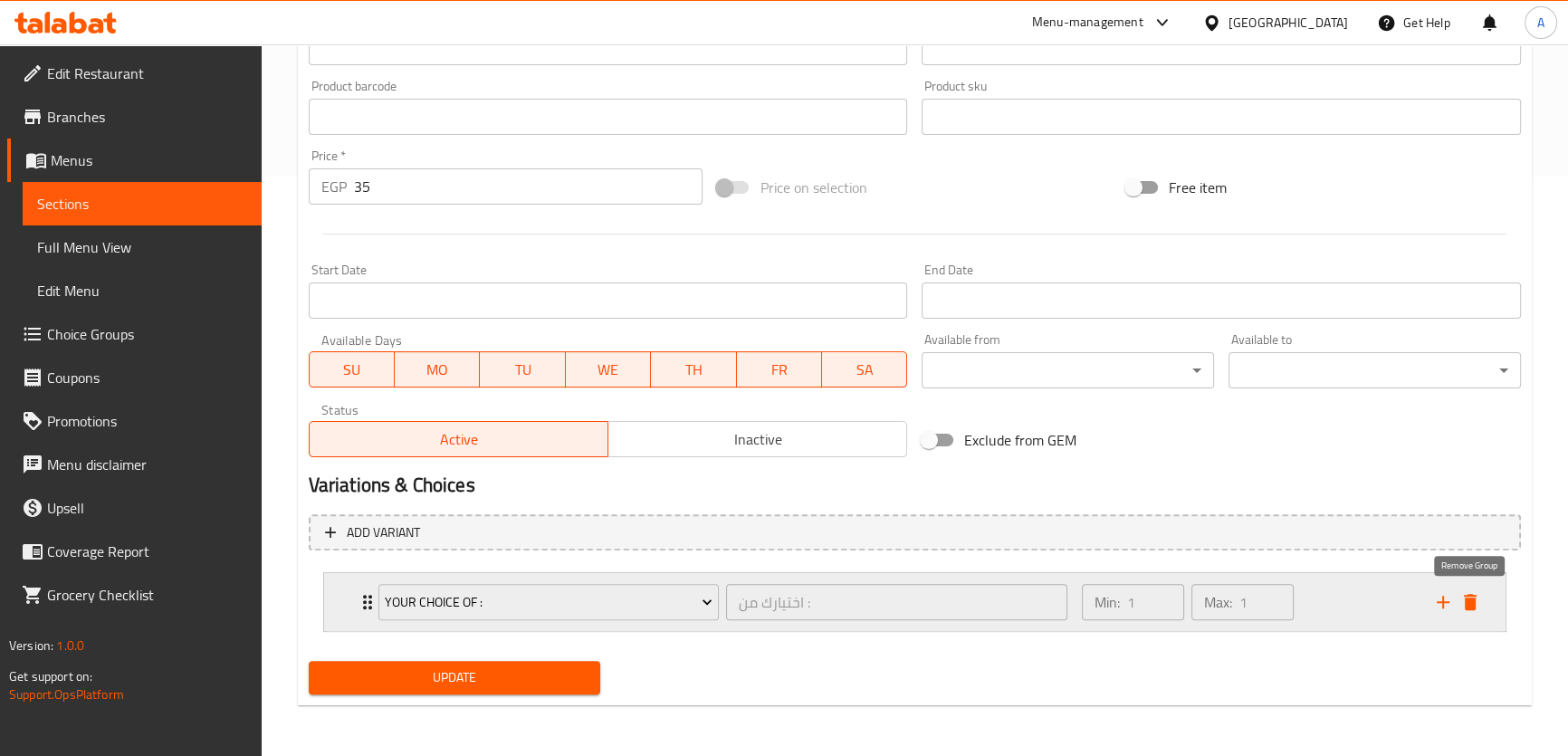
click at [1471, 600] on icon "delete" at bounding box center [1470, 601] width 13 height 17
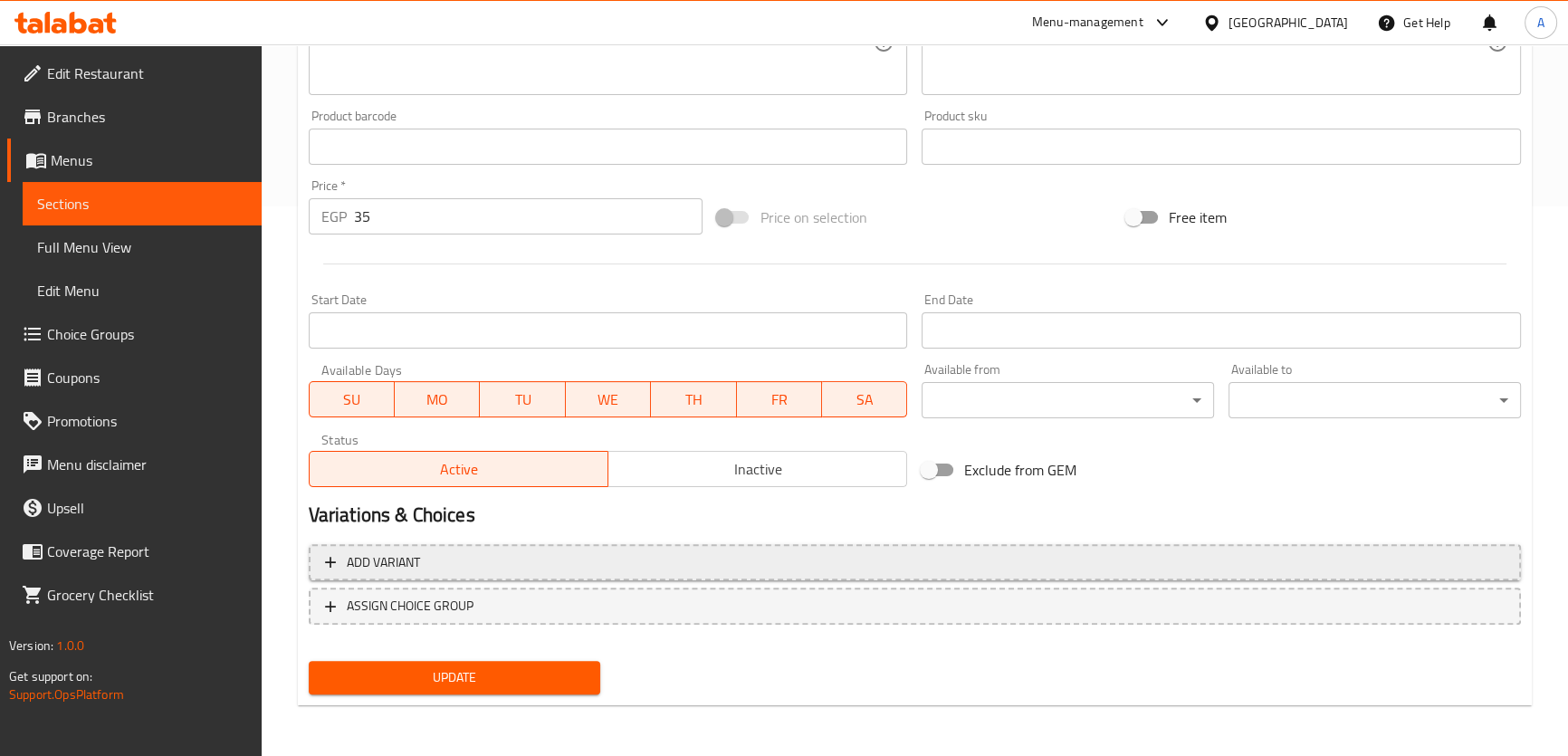
scroll to position [548, 0]
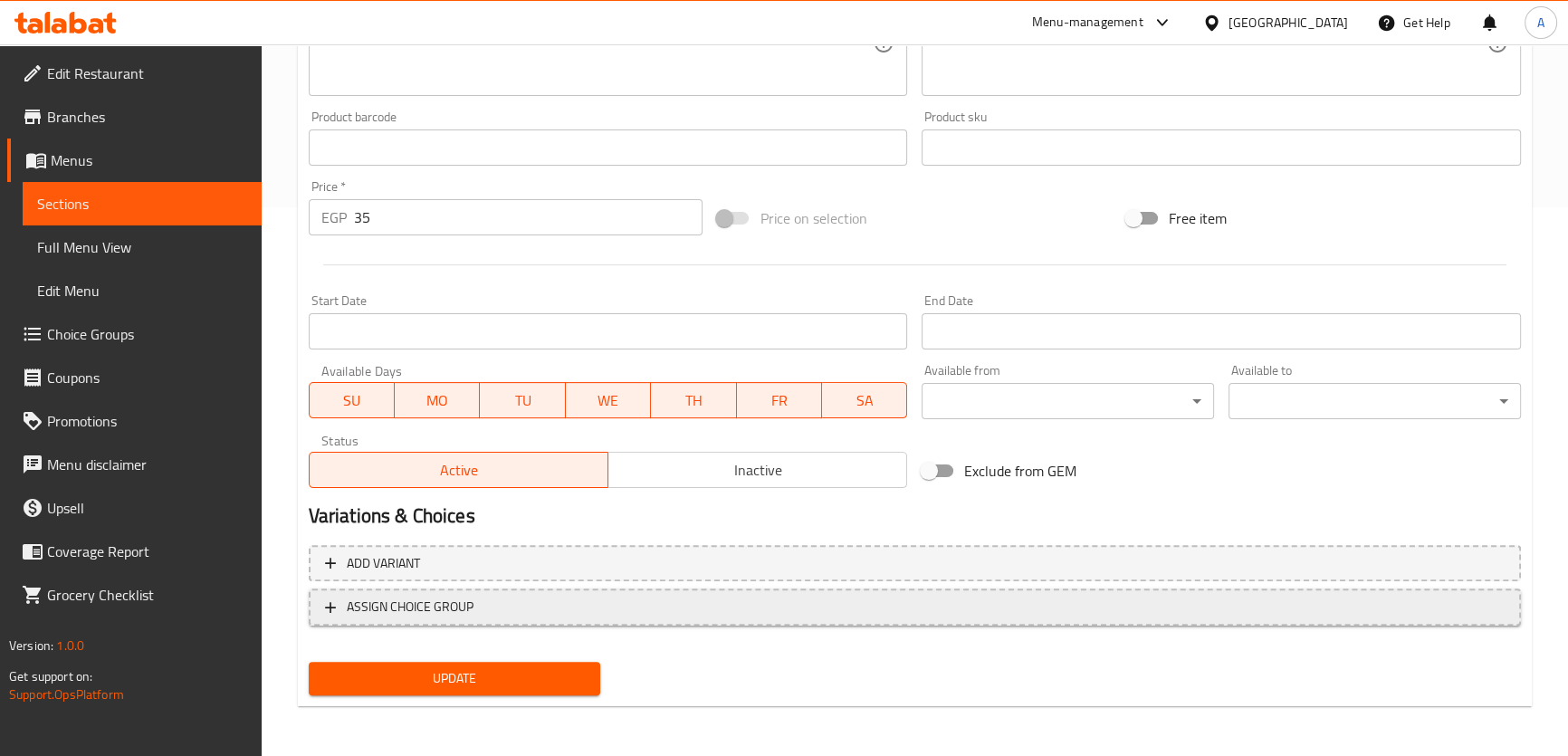
click at [602, 613] on span "ASSIGN CHOICE GROUP" at bounding box center [914, 606] width 1179 height 23
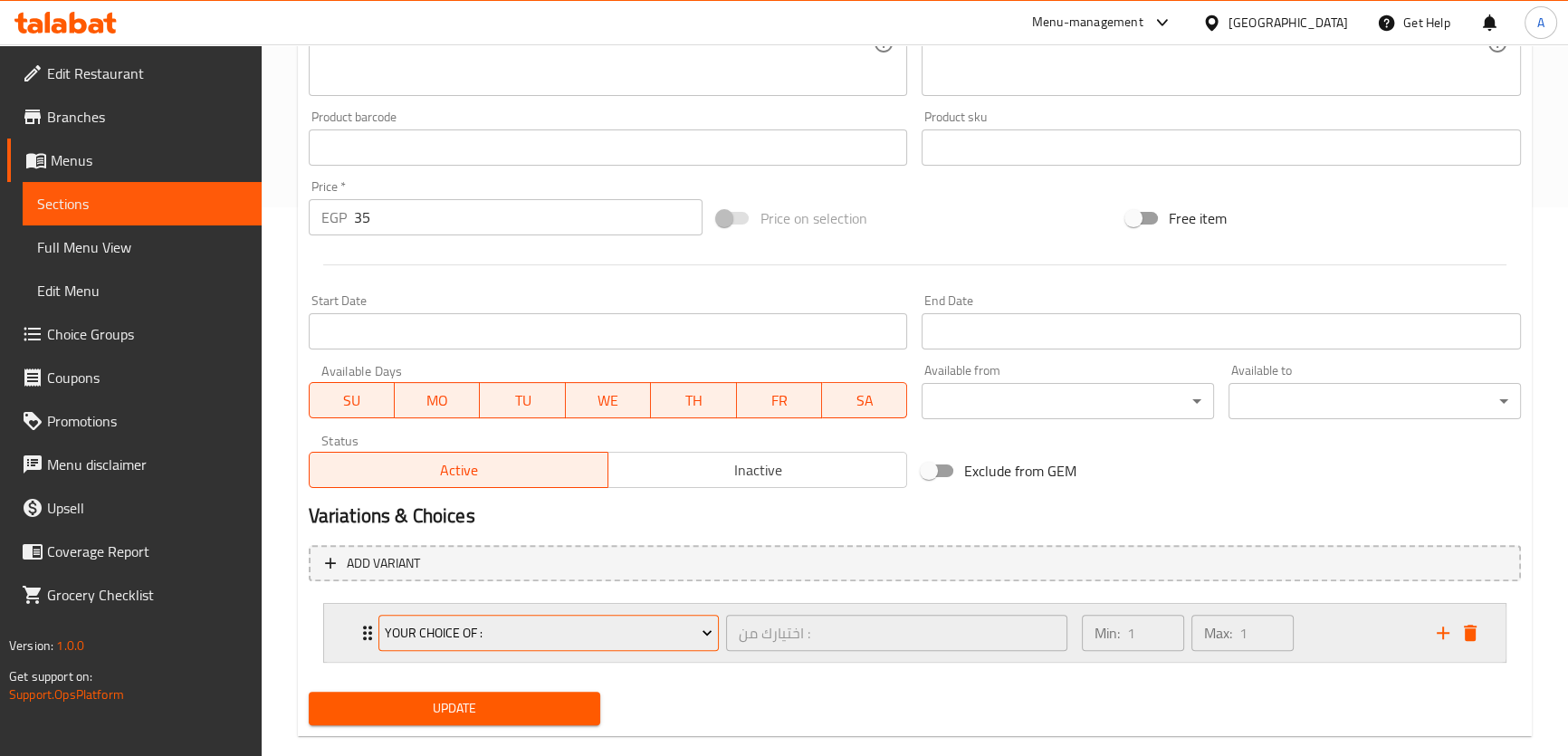
click at [669, 634] on span "Your Choice Of :" at bounding box center [548, 633] width 328 height 23
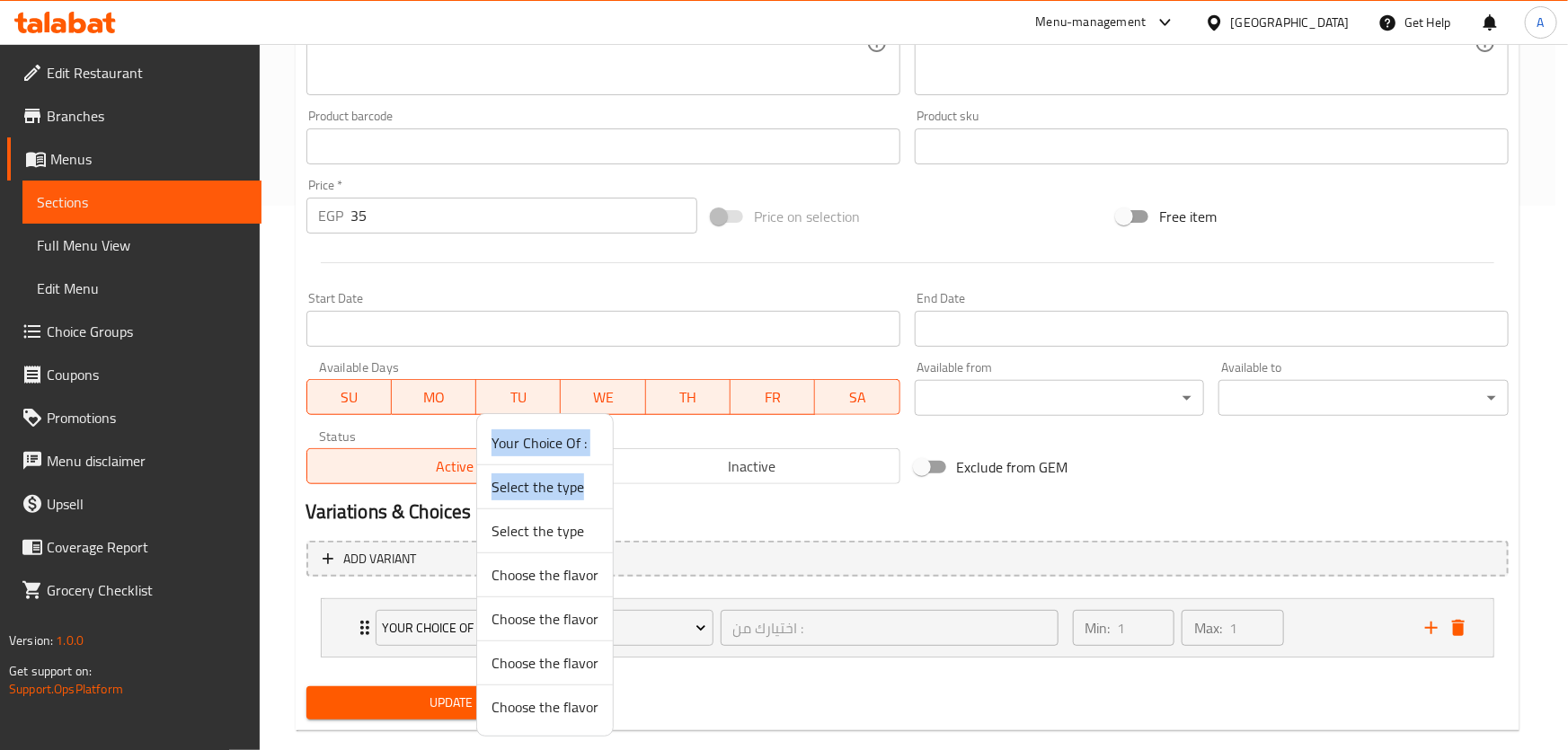
drag, startPoint x: 593, startPoint y: 475, endPoint x: 670, endPoint y: 706, distance: 243.5
click at [620, 725] on div "Your Choice Of : Select the type Select the type Choose the flavor Choose the f…" at bounding box center [784, 375] width 1568 height 750
click at [692, 691] on div at bounding box center [784, 375] width 1568 height 750
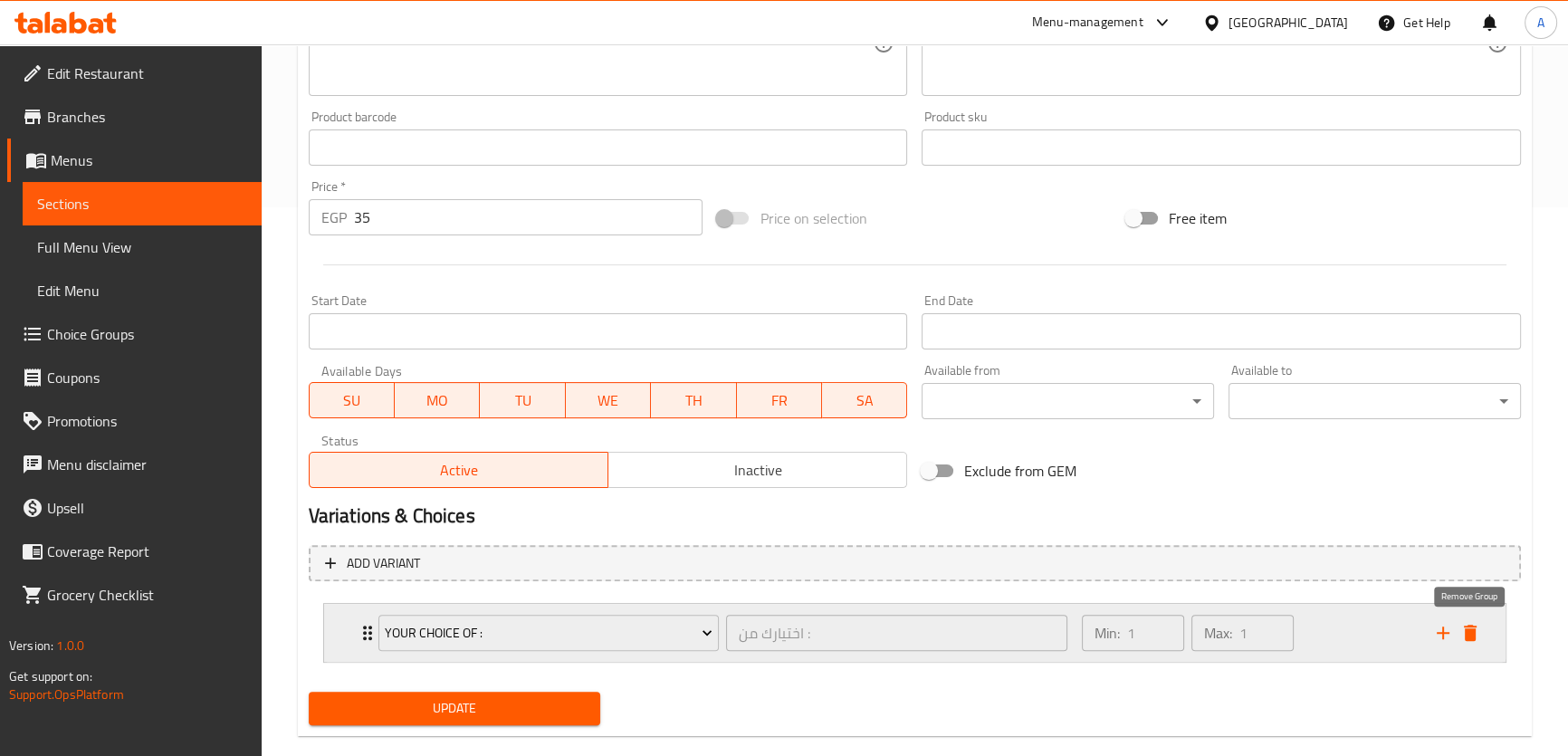
click at [1474, 636] on icon "delete" at bounding box center [1470, 633] width 13 height 17
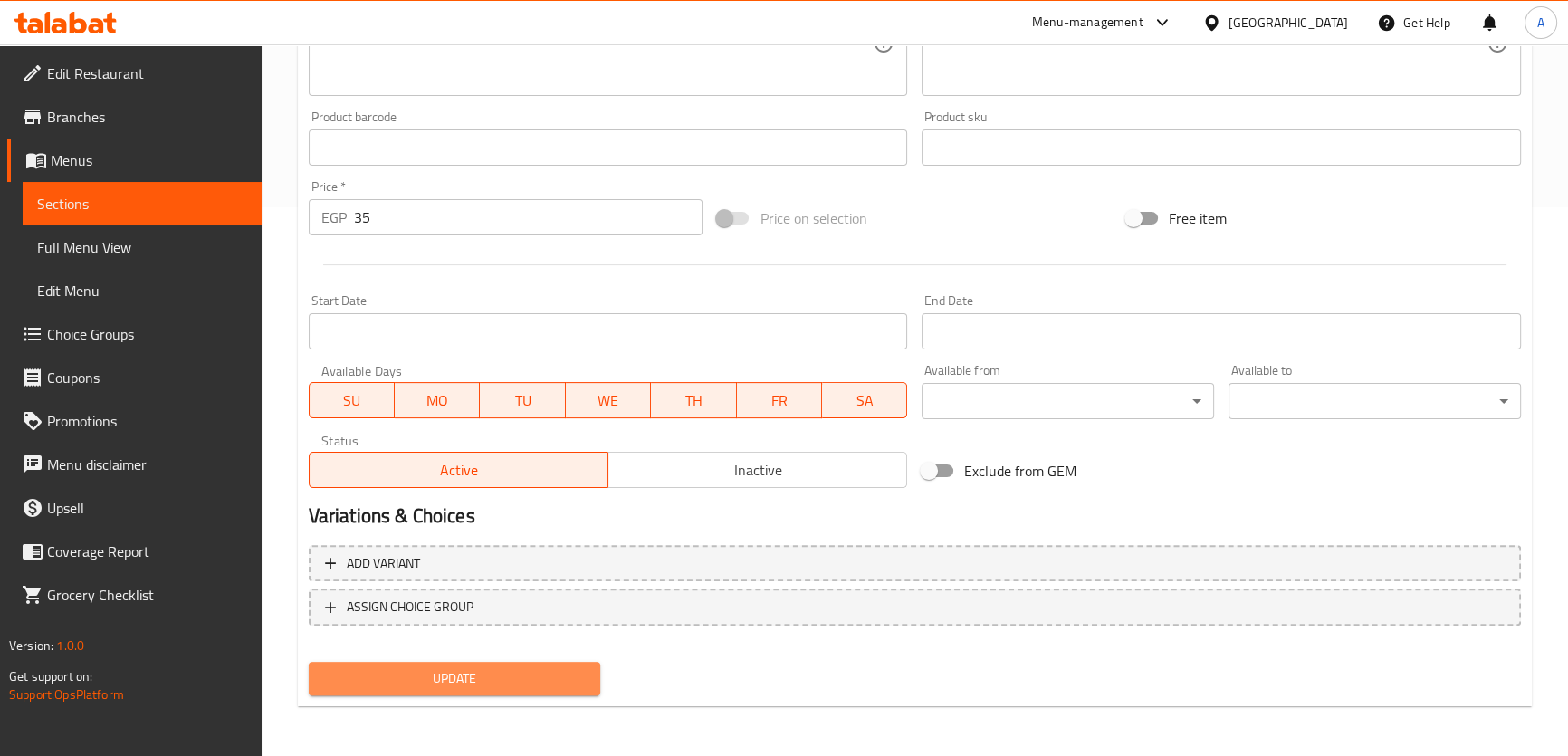
click at [453, 681] on span "Update" at bounding box center [455, 678] width 264 height 23
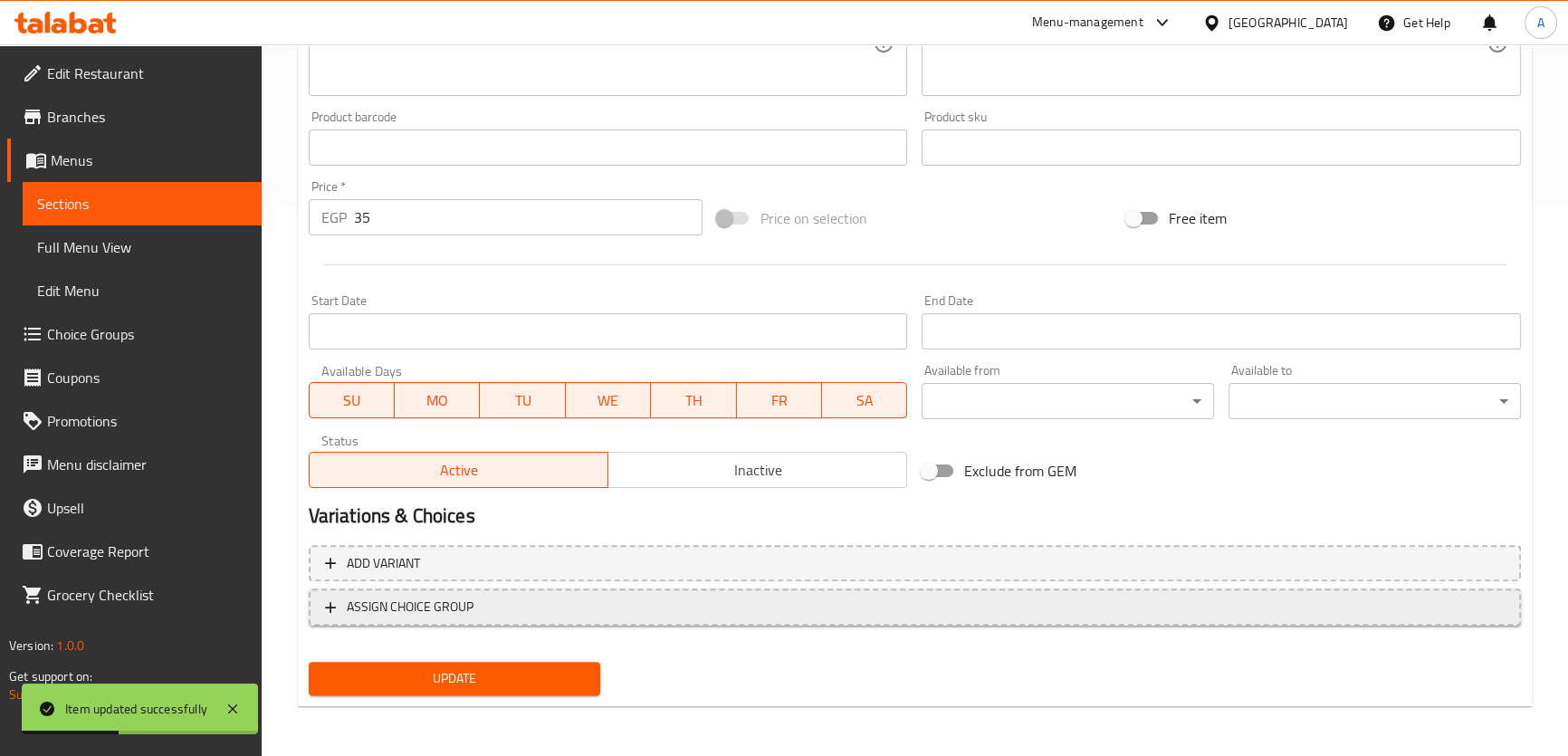
click at [470, 613] on span "ASSIGN CHOICE GROUP" at bounding box center [409, 606] width 127 height 23
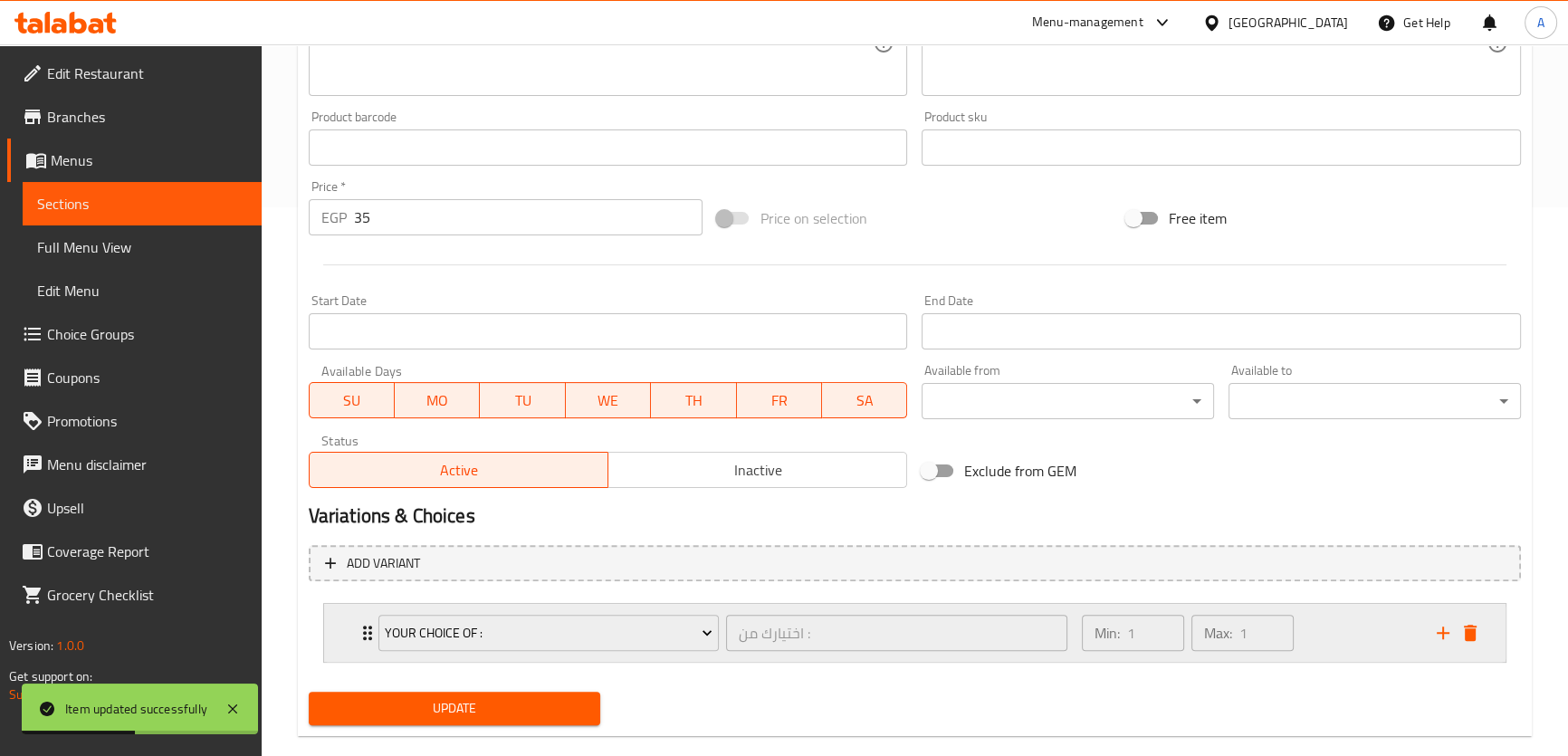
click at [591, 658] on div "Your Choice Of : اختيارك من : ​" at bounding box center [722, 632] width 711 height 58
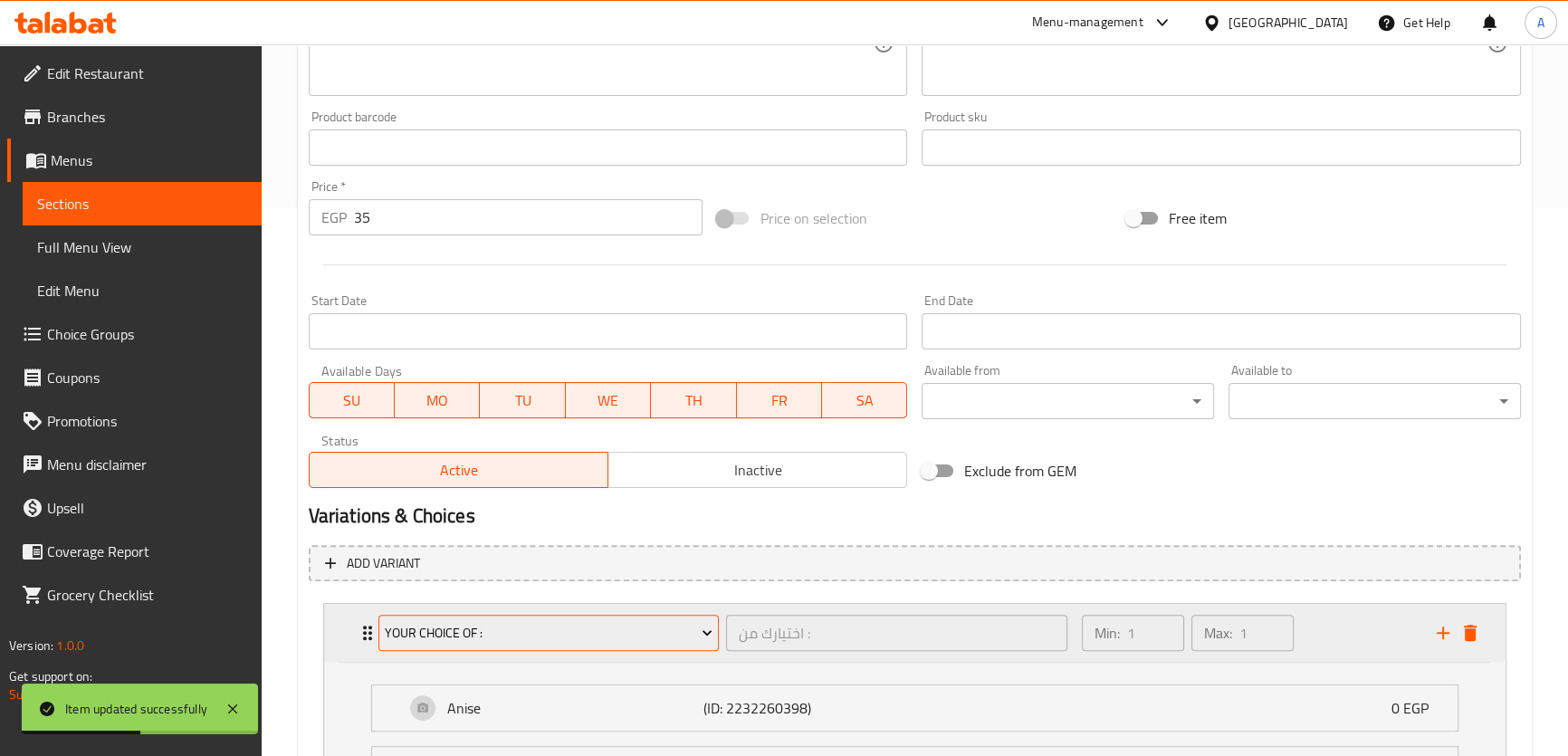
click at [605, 645] on button "Your Choice Of :" at bounding box center [548, 632] width 341 height 36
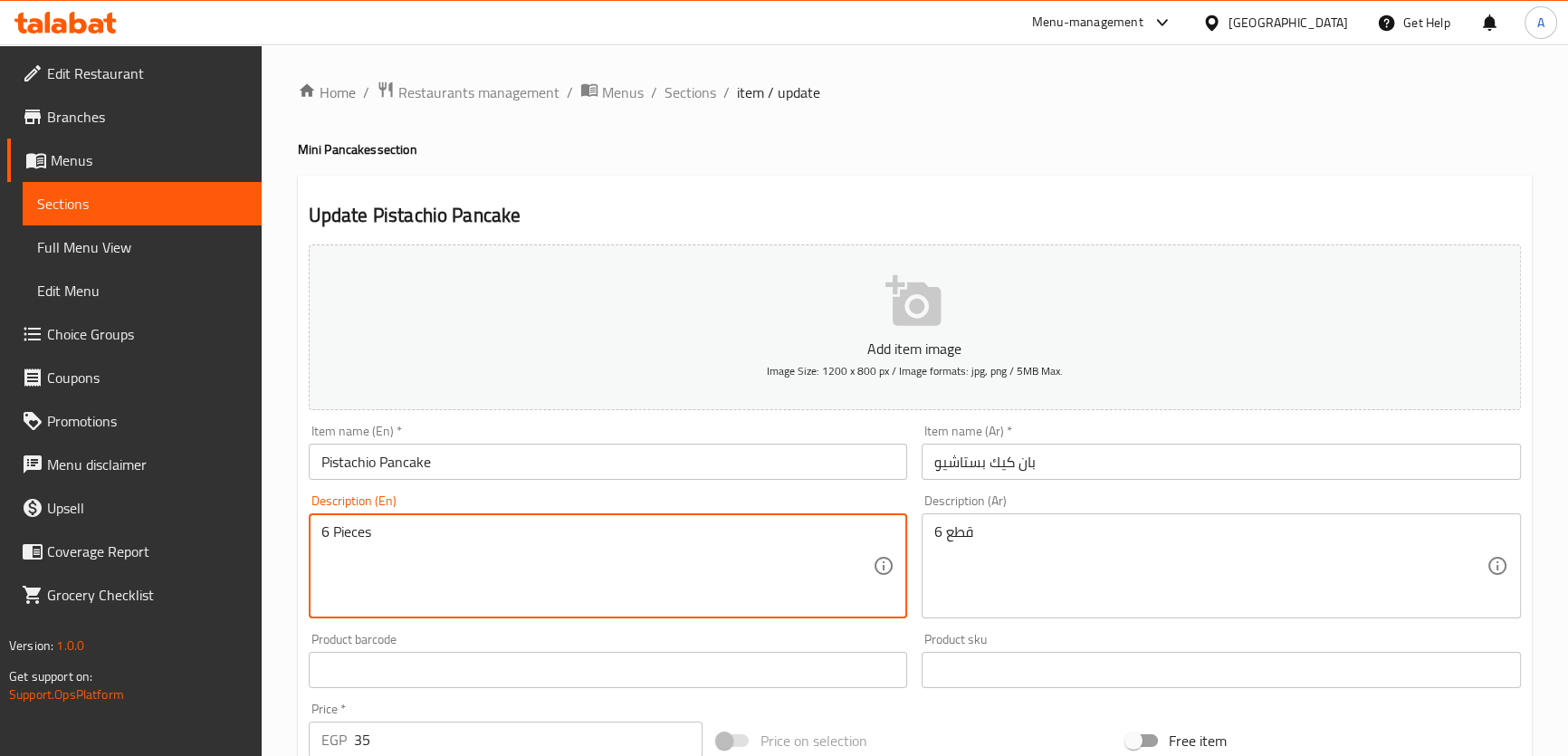
click at [525, 529] on textarea "6 Pieces" at bounding box center [596, 566] width 552 height 86
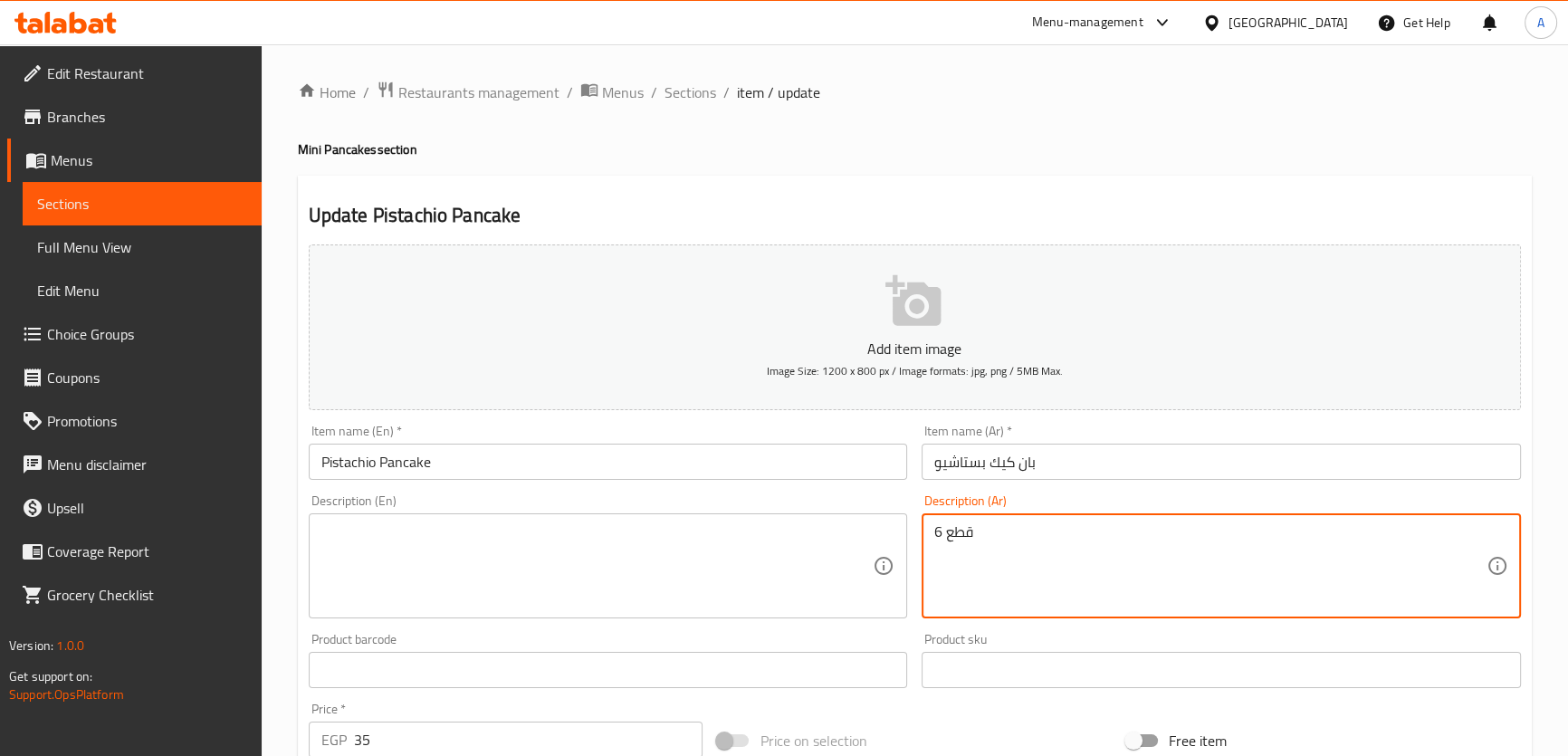
click at [1203, 533] on textarea "6 قطع" at bounding box center [1210, 566] width 552 height 86
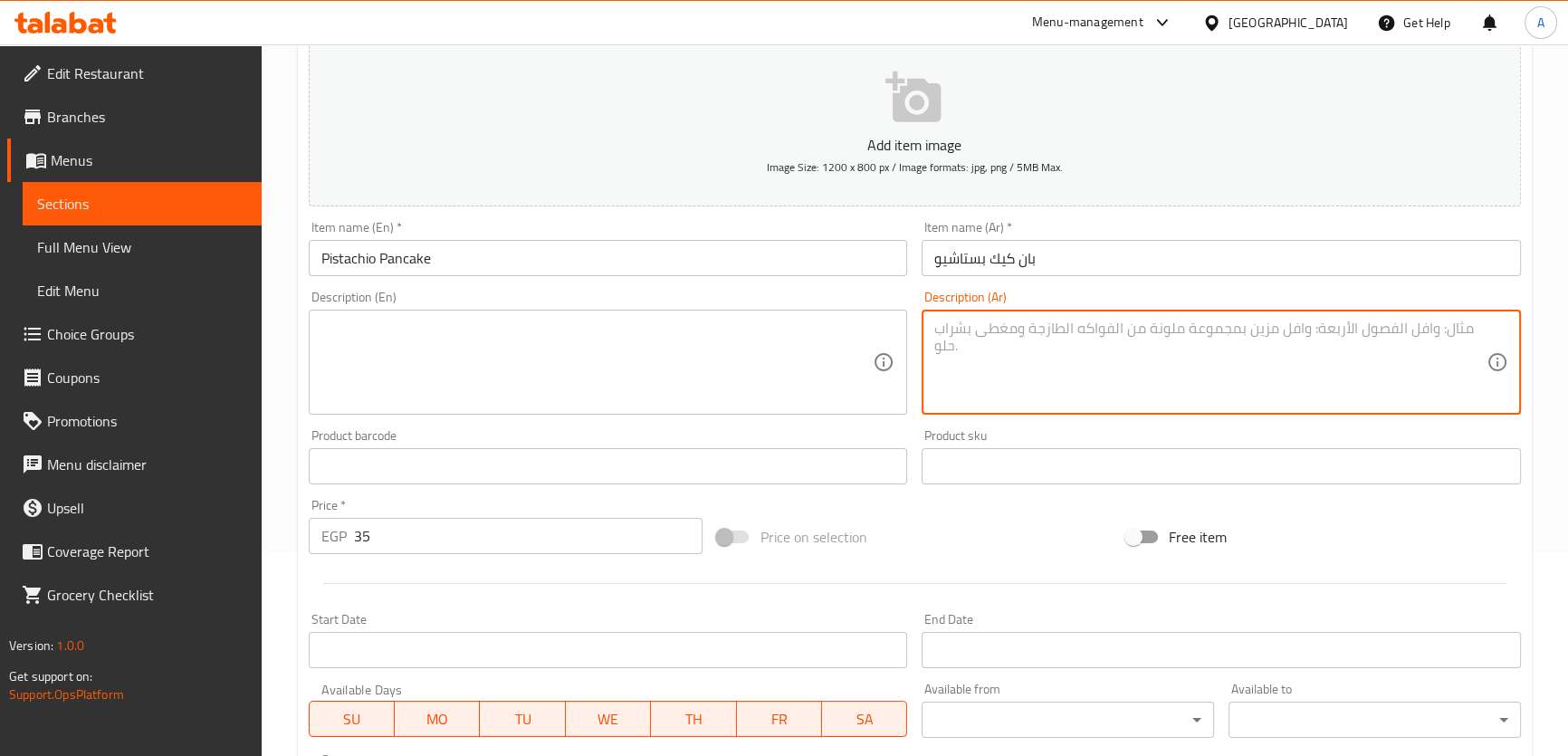
scroll to position [522, 0]
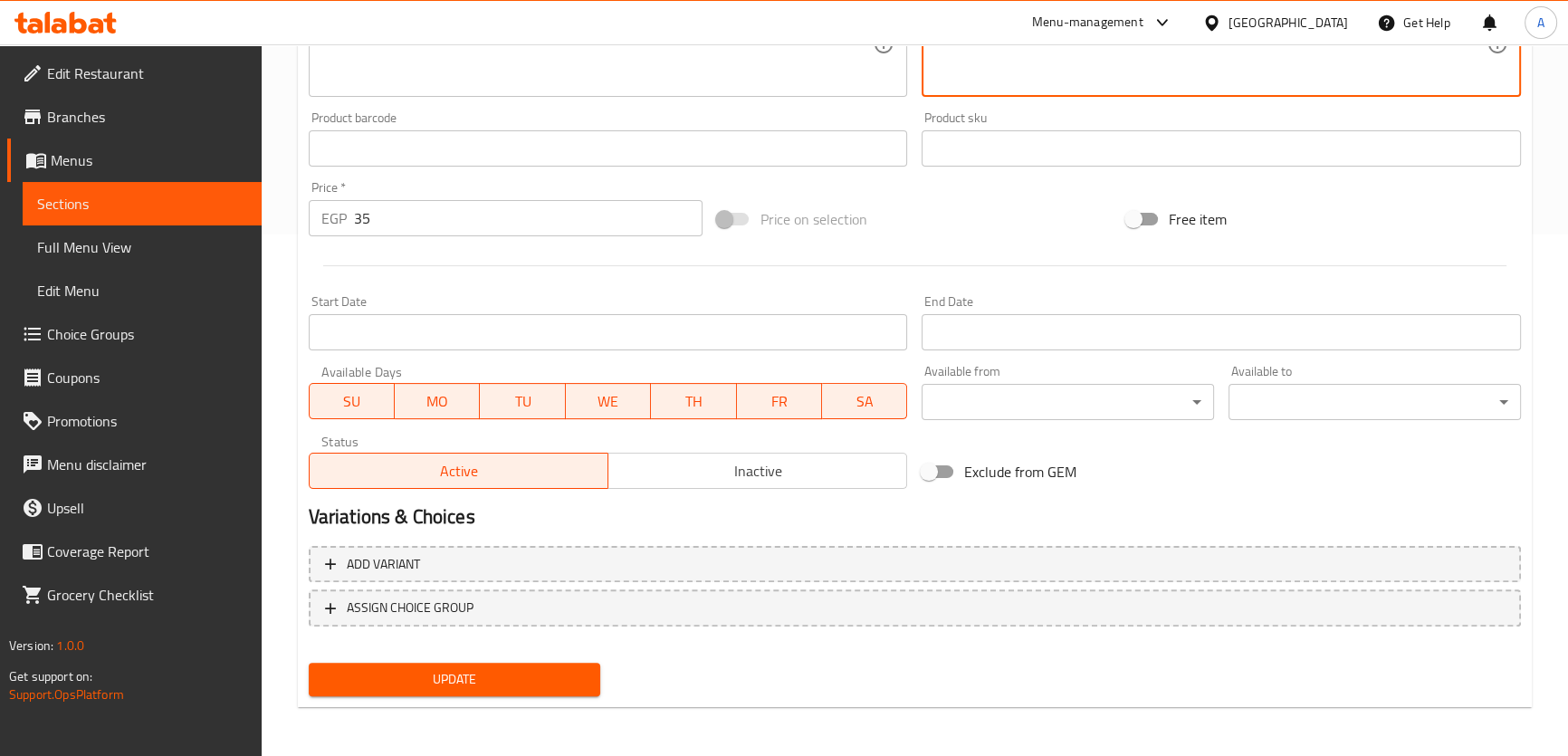
click at [498, 676] on span "Update" at bounding box center [455, 679] width 264 height 23
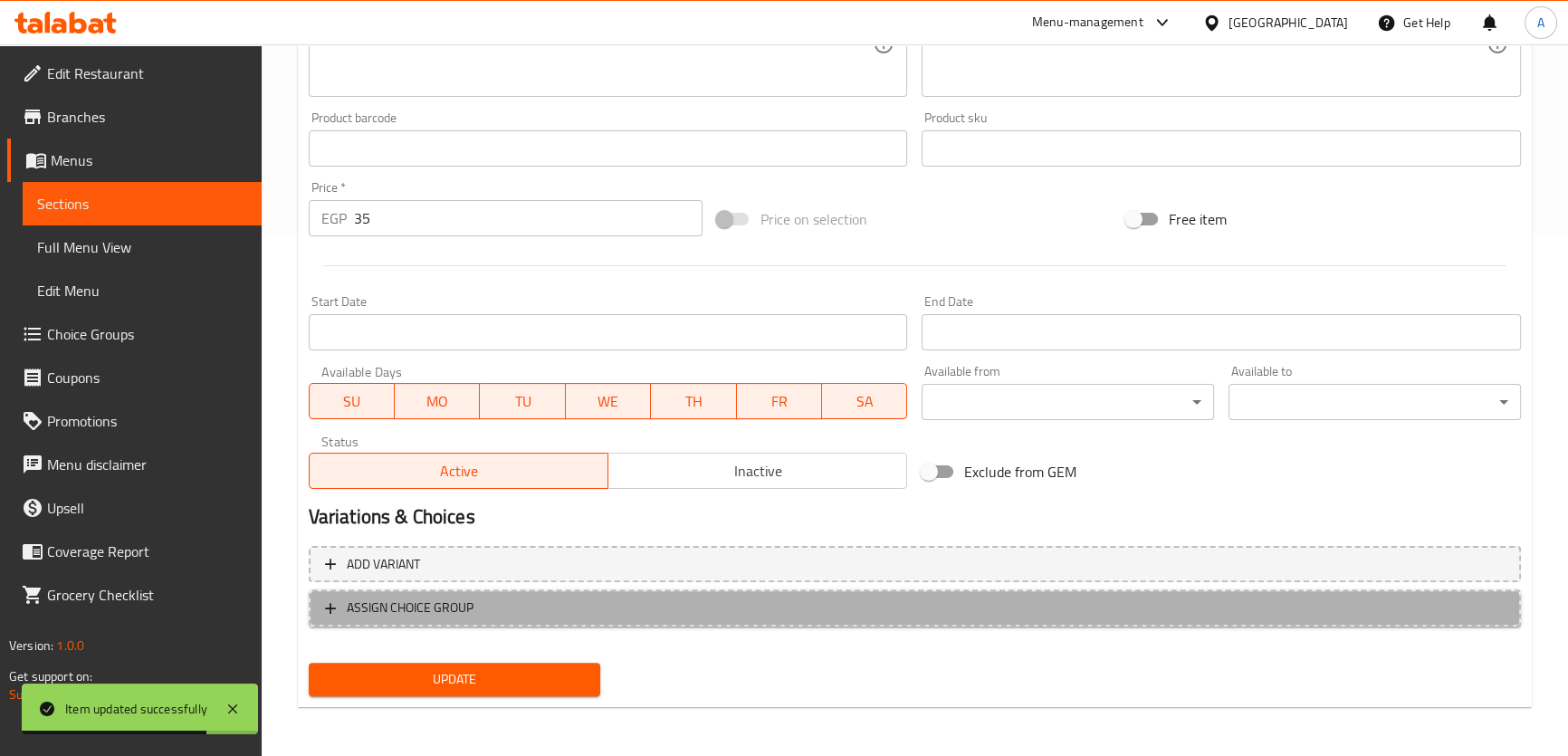
click at [571, 604] on span "ASSIGN CHOICE GROUP" at bounding box center [914, 607] width 1179 height 23
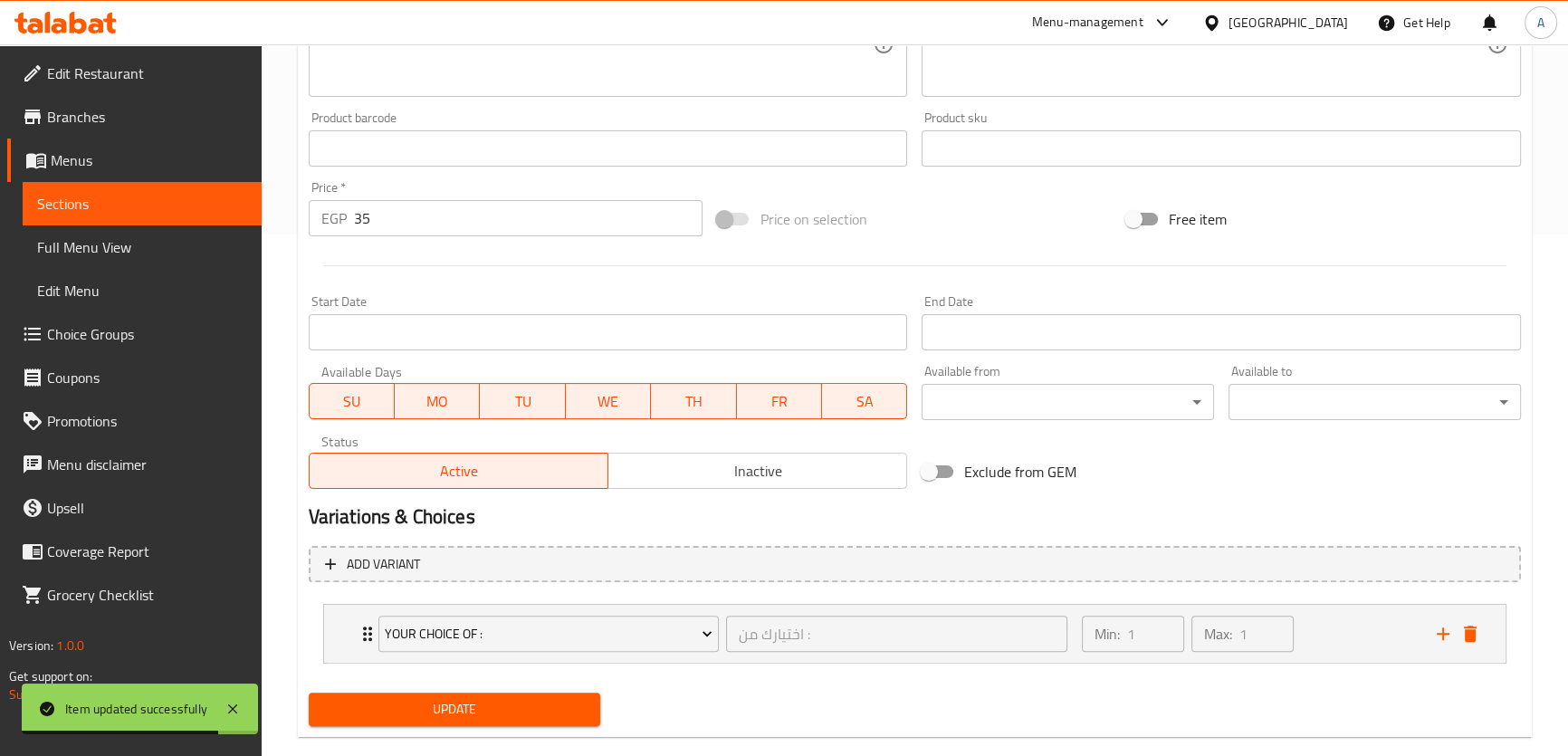
scroll to position [551, 0]
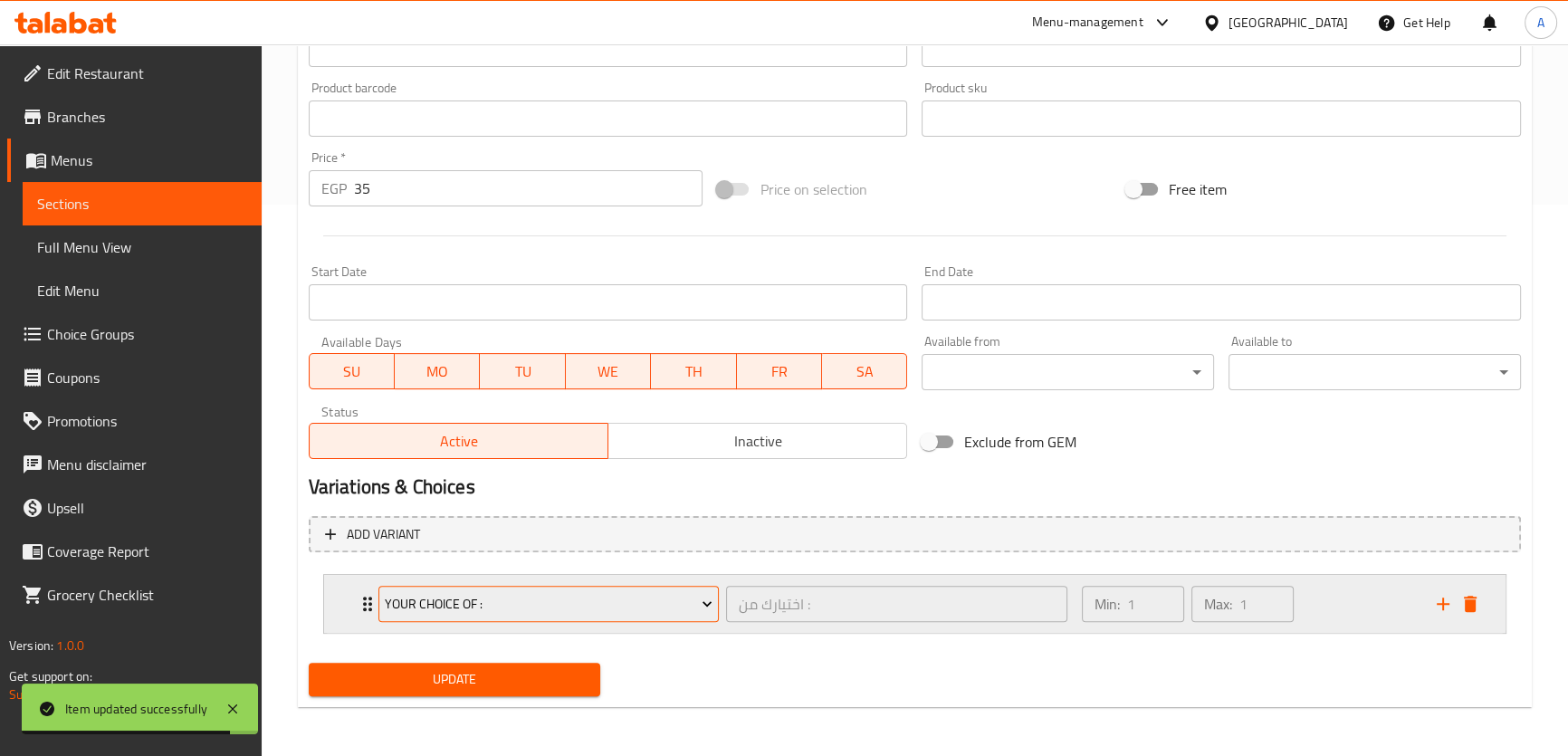
click at [597, 593] on span "Your Choice Of :" at bounding box center [548, 603] width 328 height 23
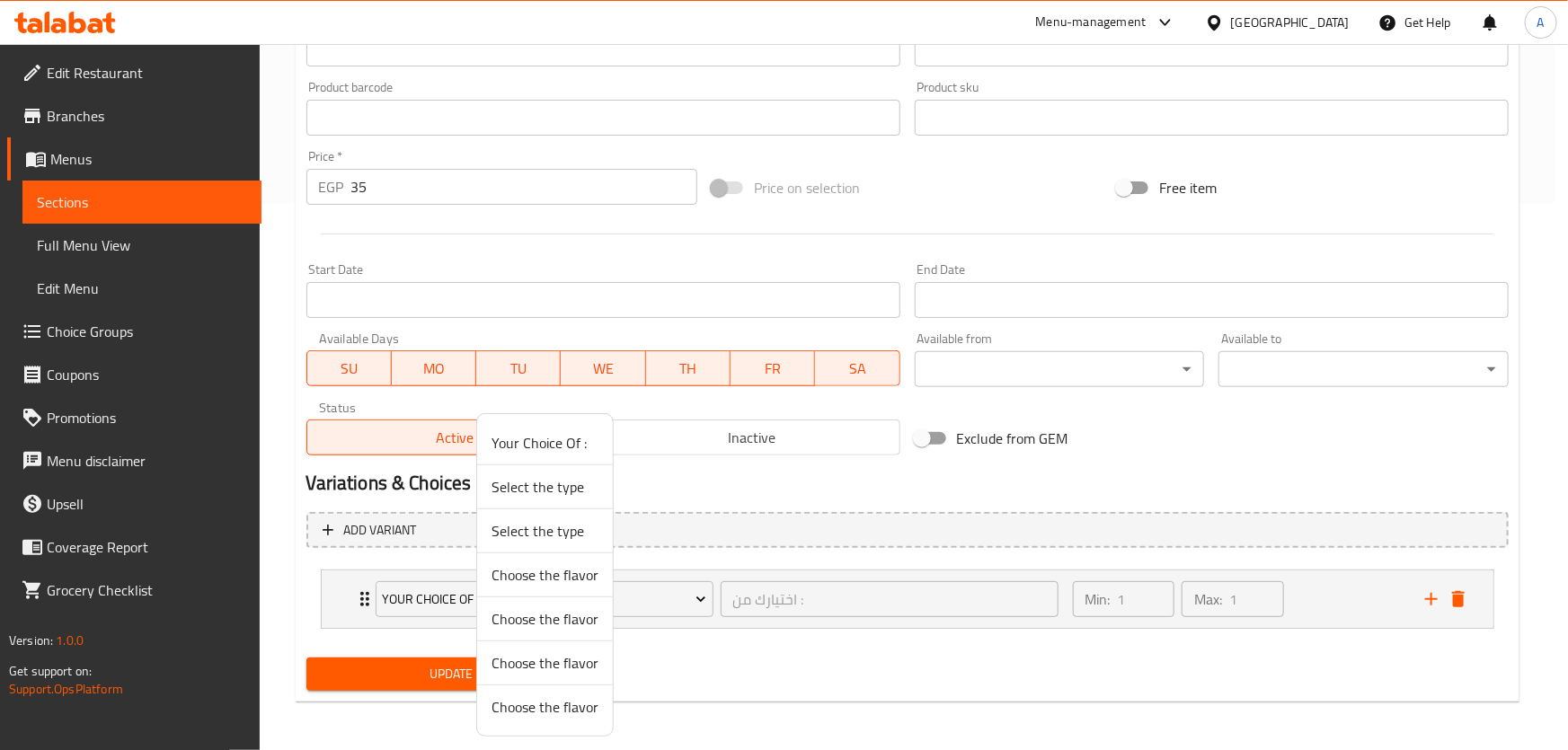
click at [736, 660] on div at bounding box center [784, 375] width 1568 height 750
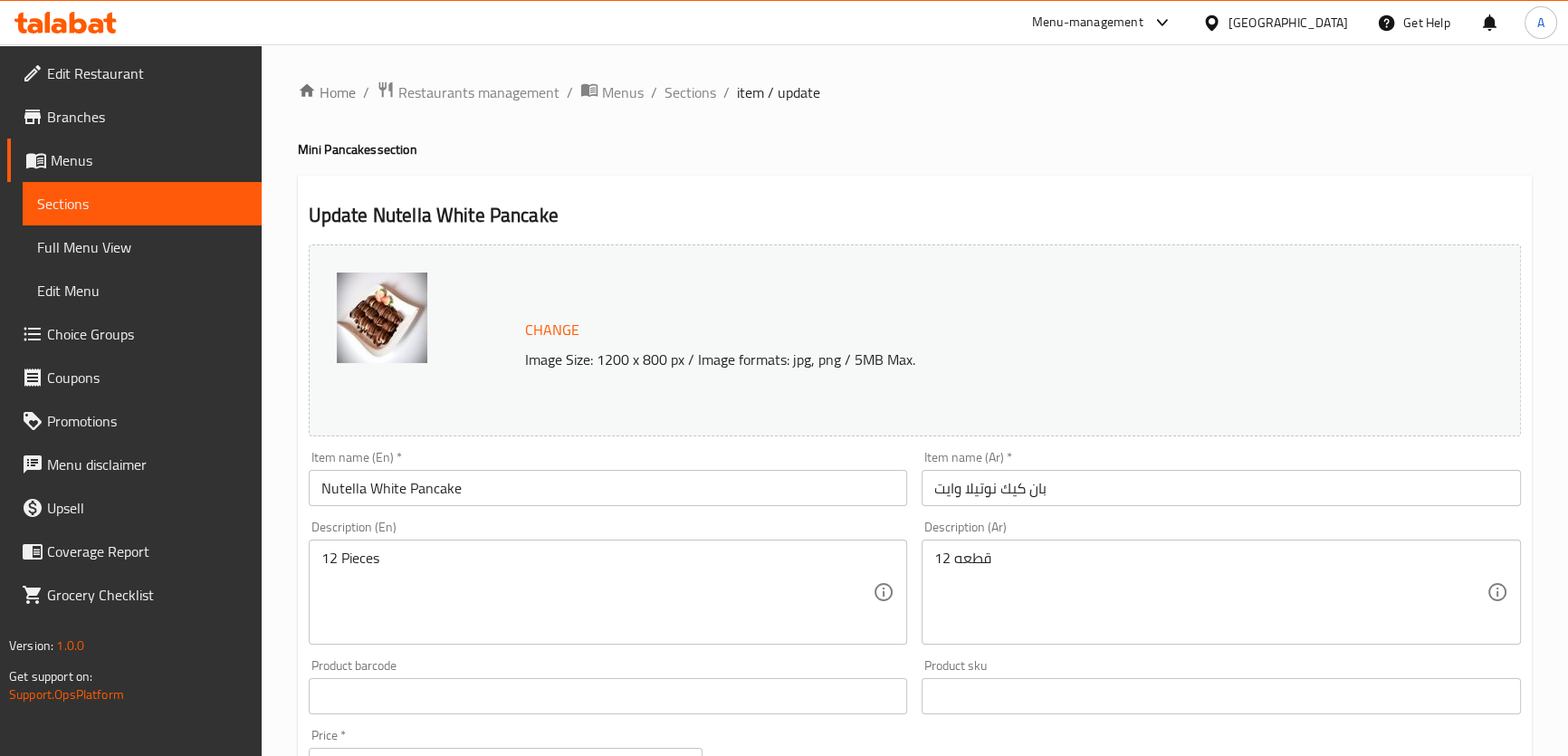
click at [562, 558] on textarea "12 Pieces" at bounding box center [596, 592] width 552 height 86
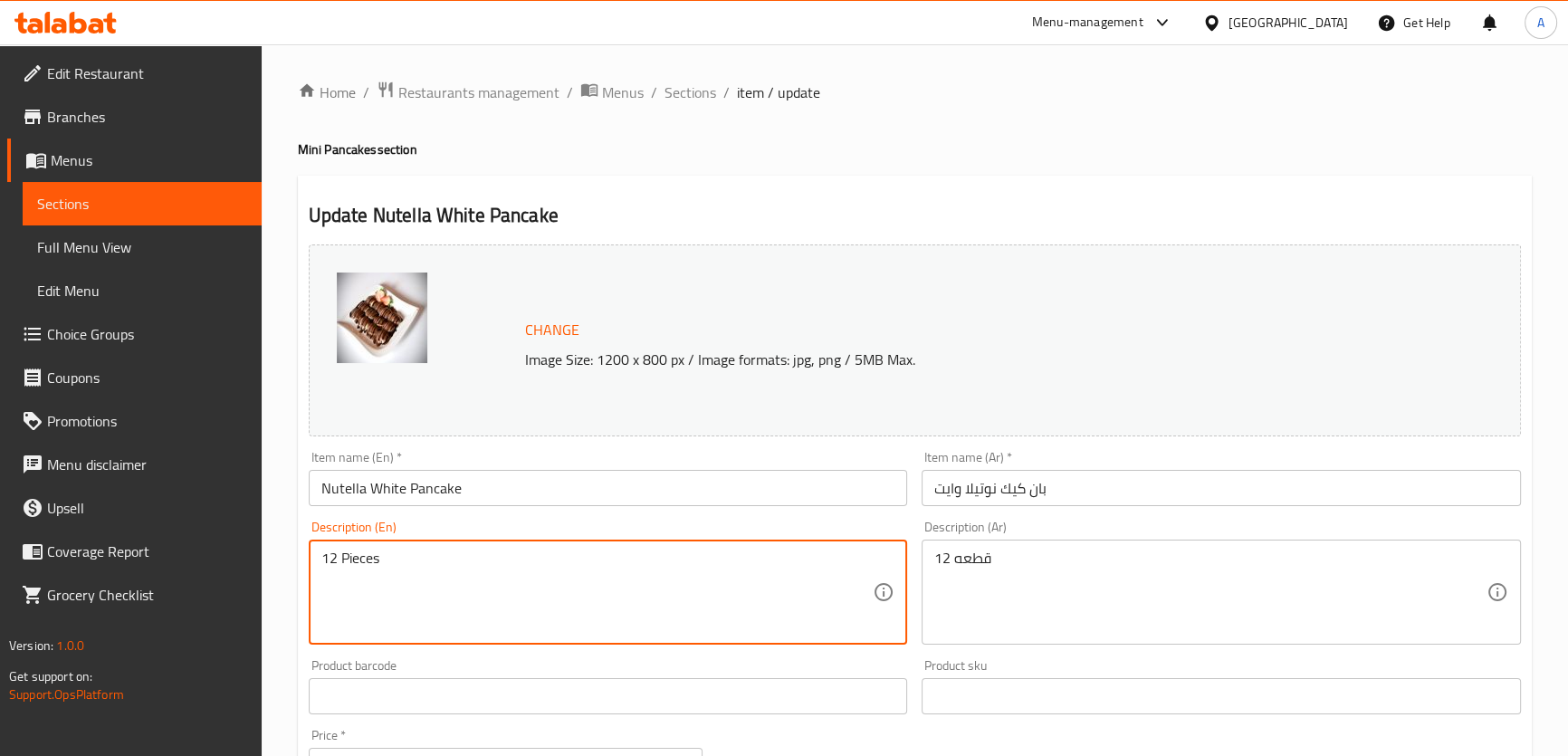
click at [562, 558] on textarea "12 Pieces" at bounding box center [596, 592] width 552 height 86
click at [1199, 559] on textarea "12 قطعه" at bounding box center [1210, 592] width 552 height 86
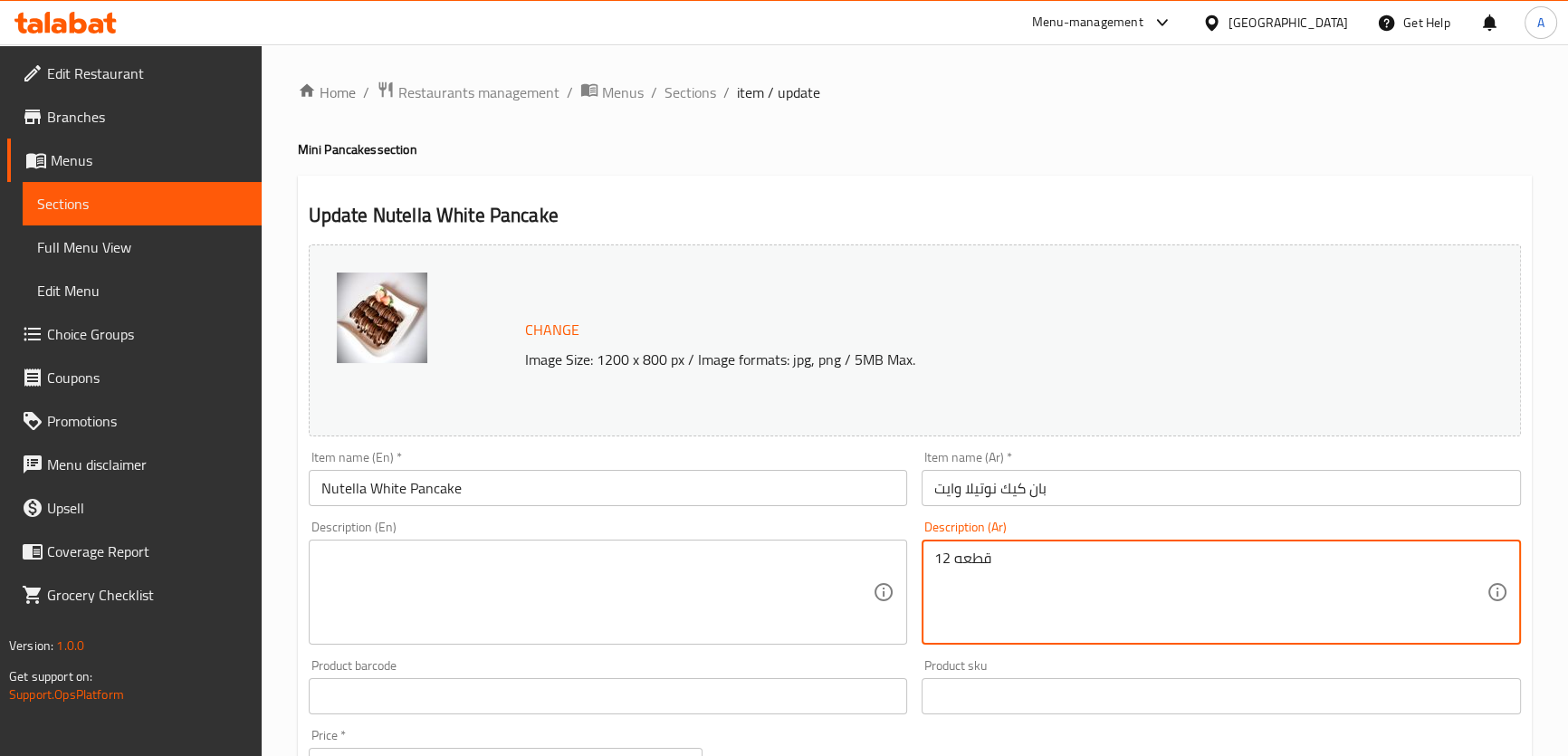
click at [1199, 559] on textarea "12 قطعه" at bounding box center [1210, 592] width 552 height 86
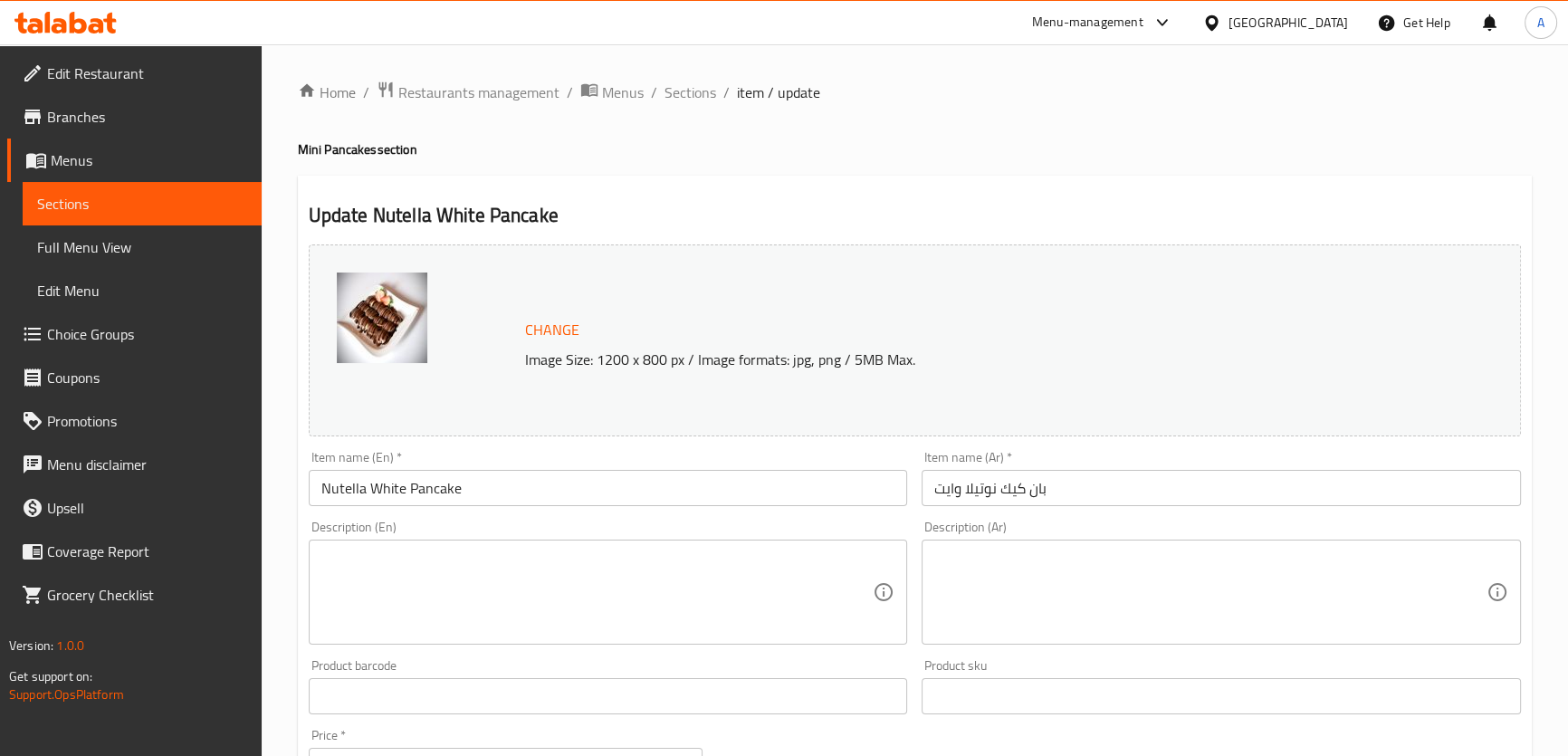
click at [498, 676] on div "Product barcode Product barcode" at bounding box center [608, 686] width 599 height 55
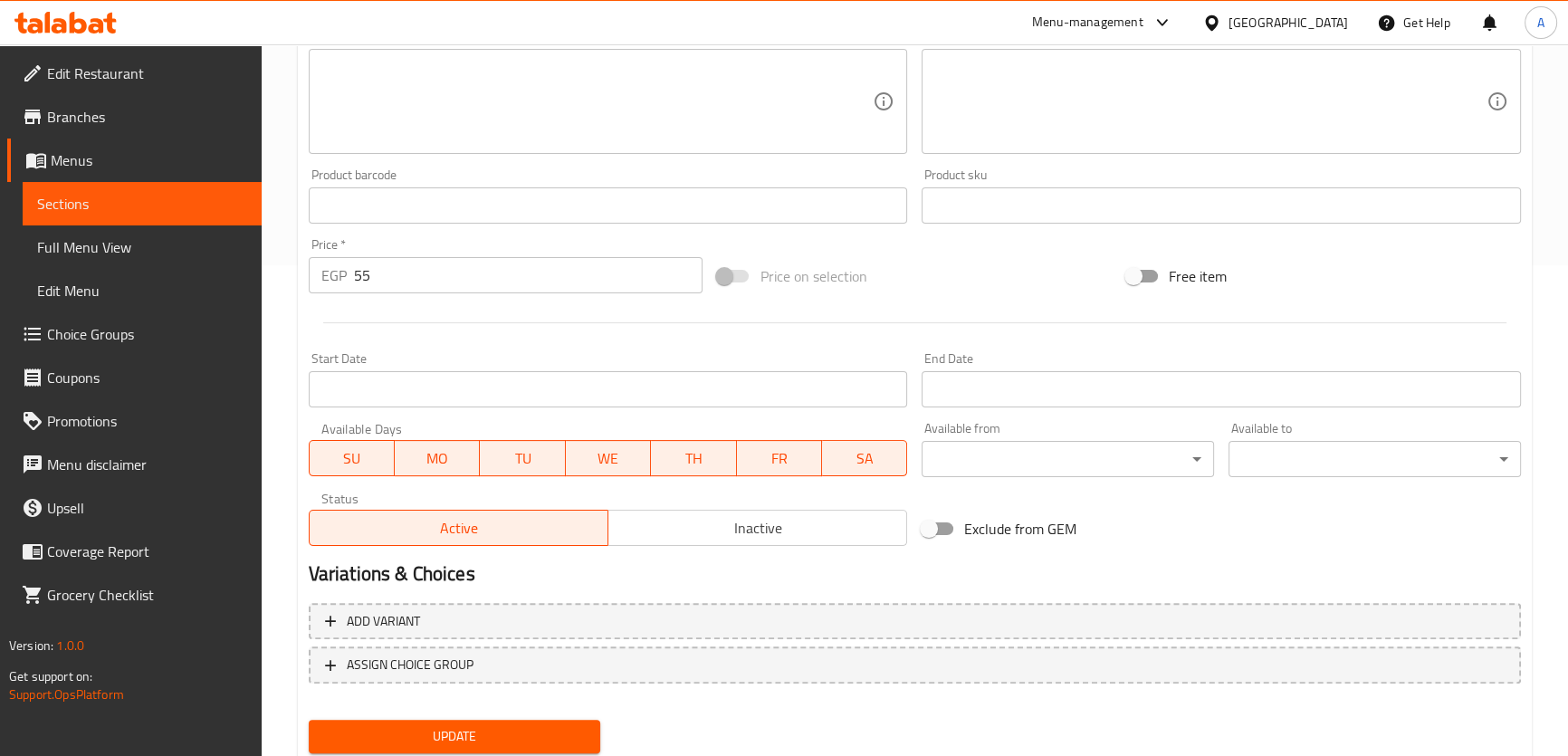
scroll to position [544, 0]
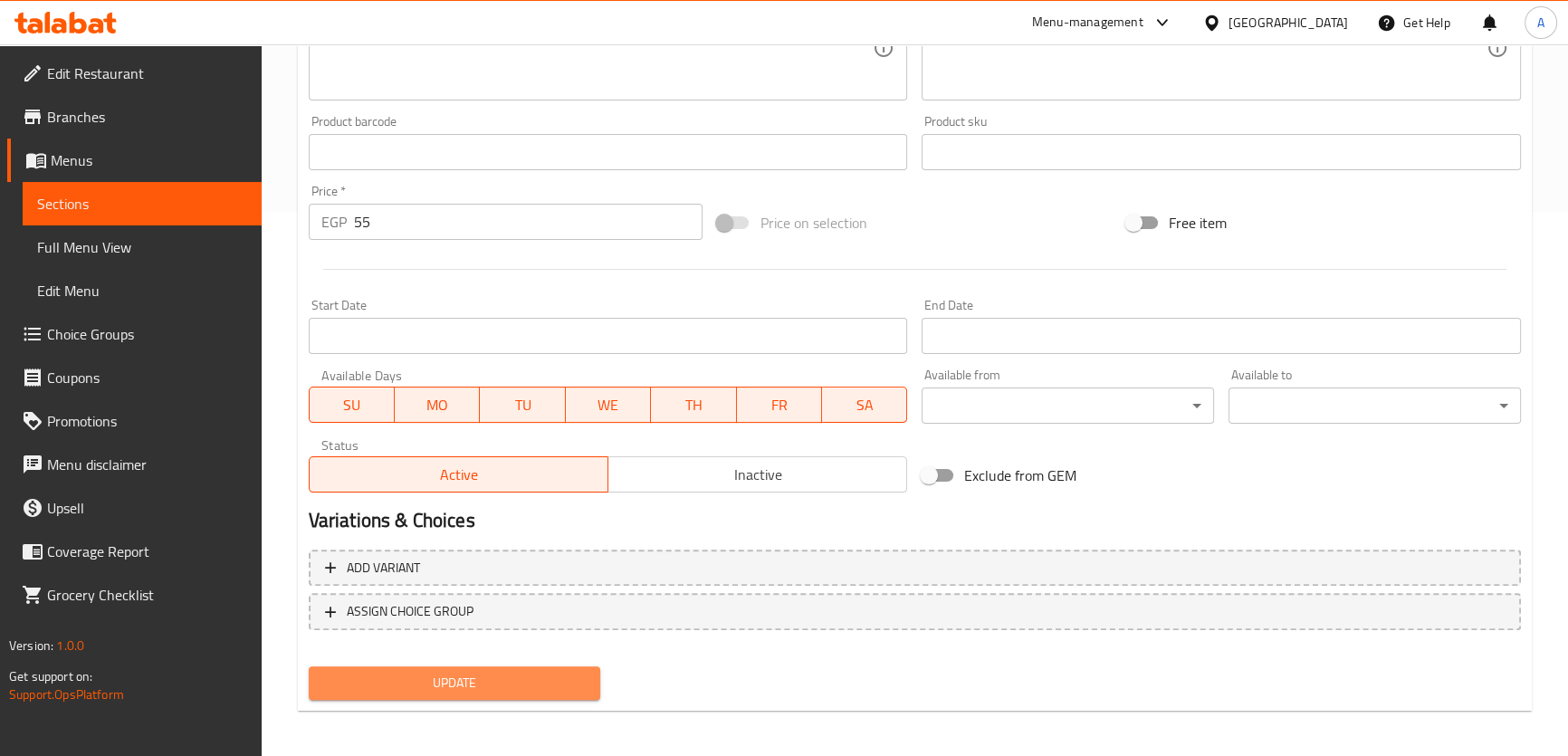
click at [538, 681] on span "Update" at bounding box center [455, 682] width 264 height 23
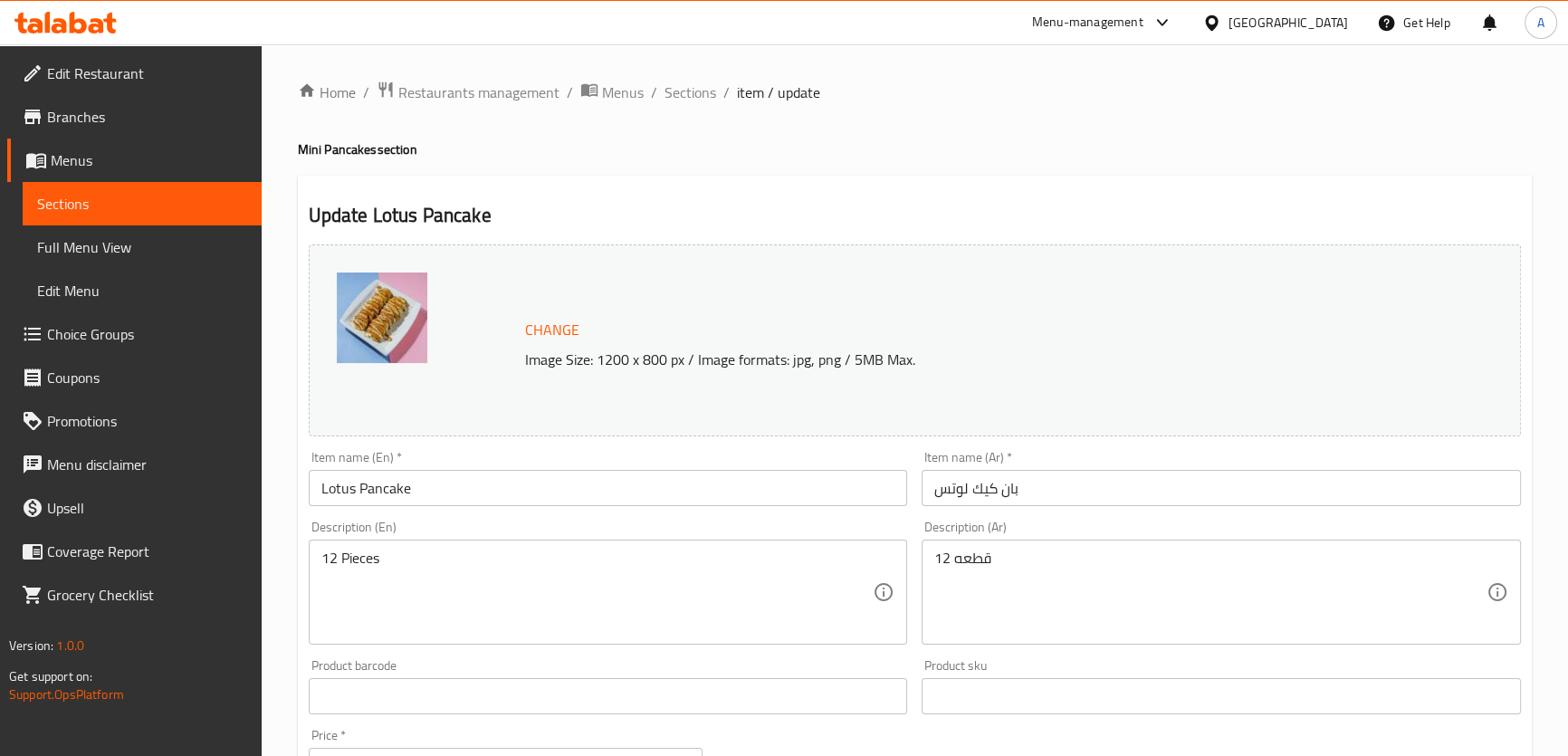
click at [463, 612] on textarea "12 Pieces" at bounding box center [596, 592] width 552 height 86
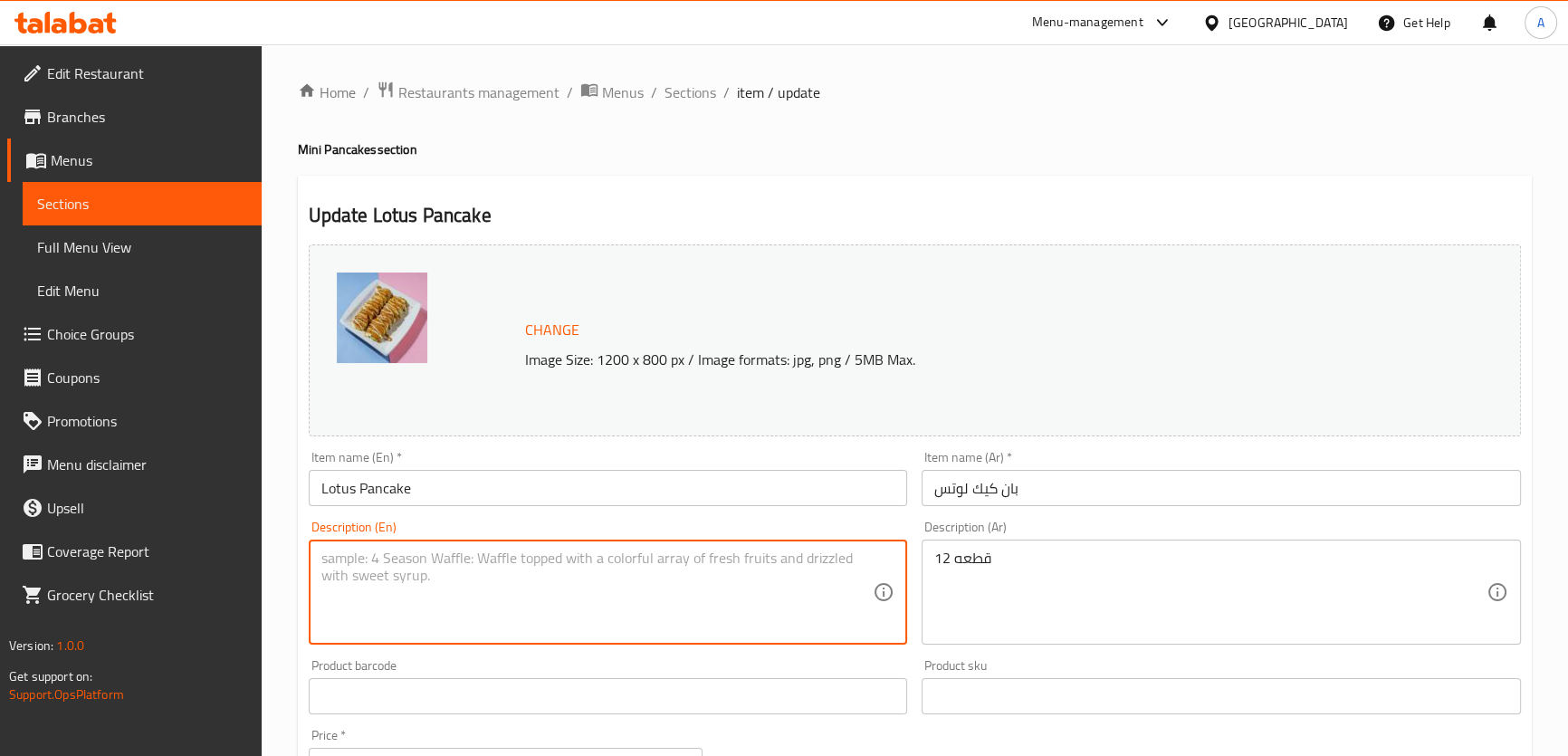
click at [1024, 591] on textarea "12 قطعه" at bounding box center [1210, 592] width 552 height 86
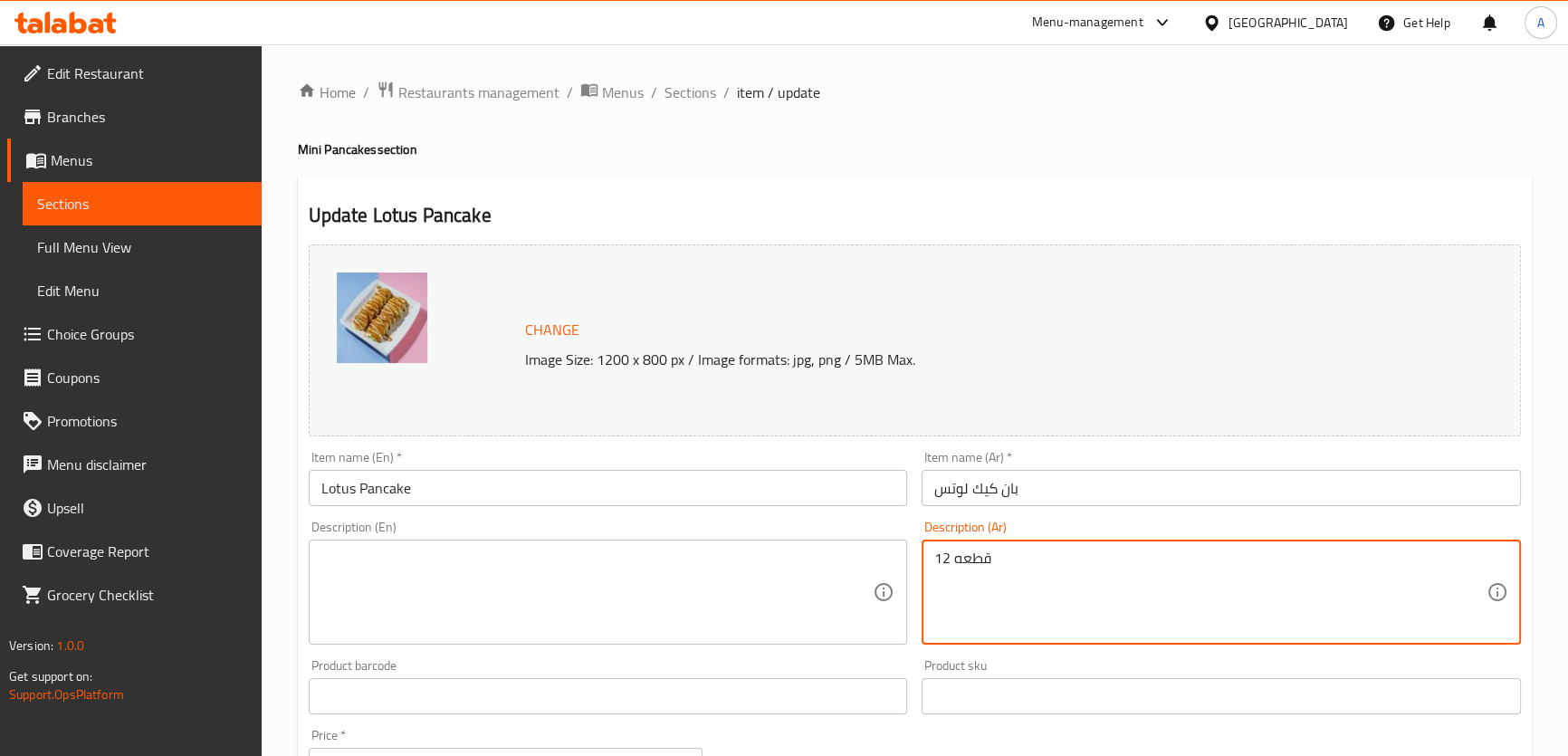
click at [1024, 591] on textarea "12 قطعه" at bounding box center [1210, 592] width 552 height 86
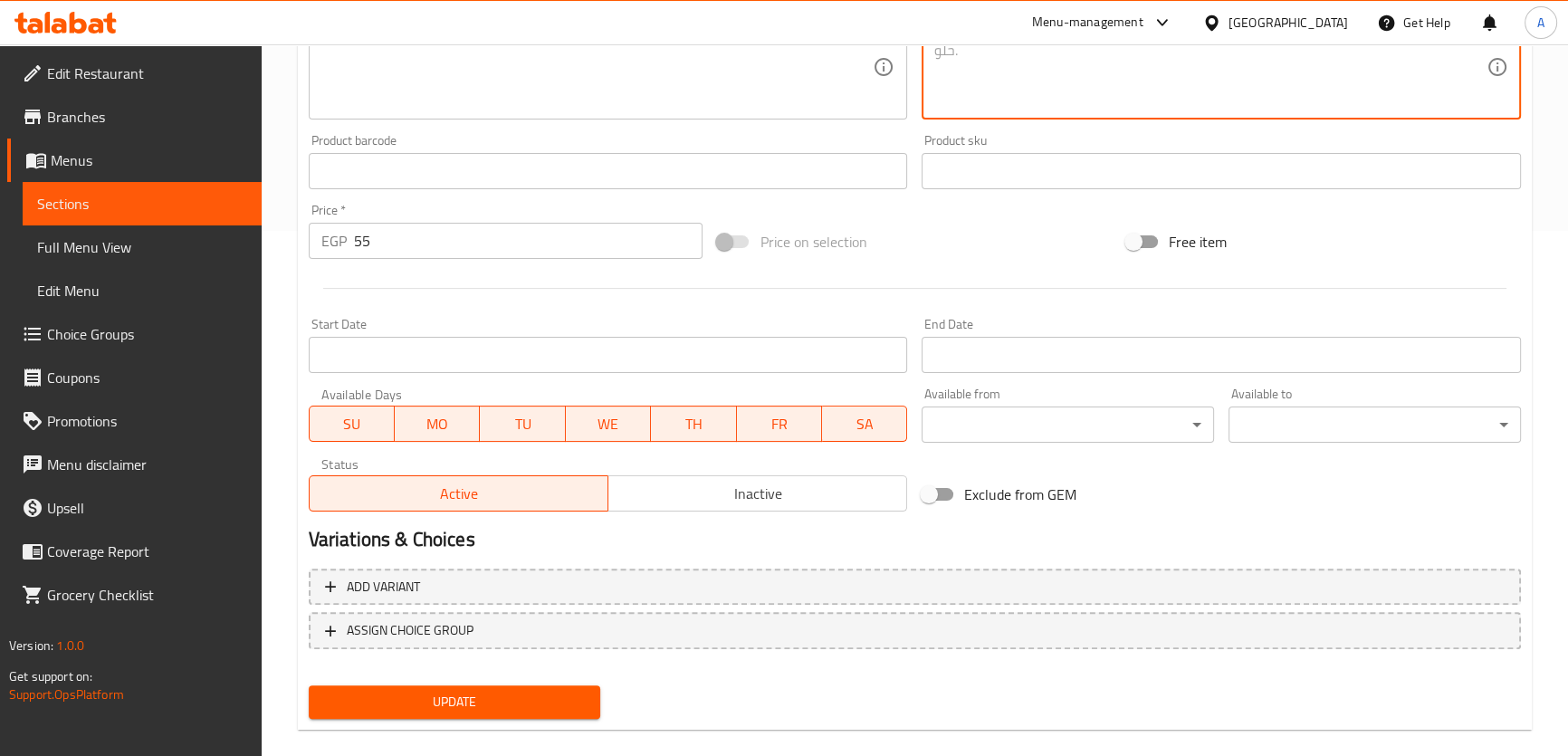
click at [458, 698] on span "Update" at bounding box center [455, 702] width 264 height 23
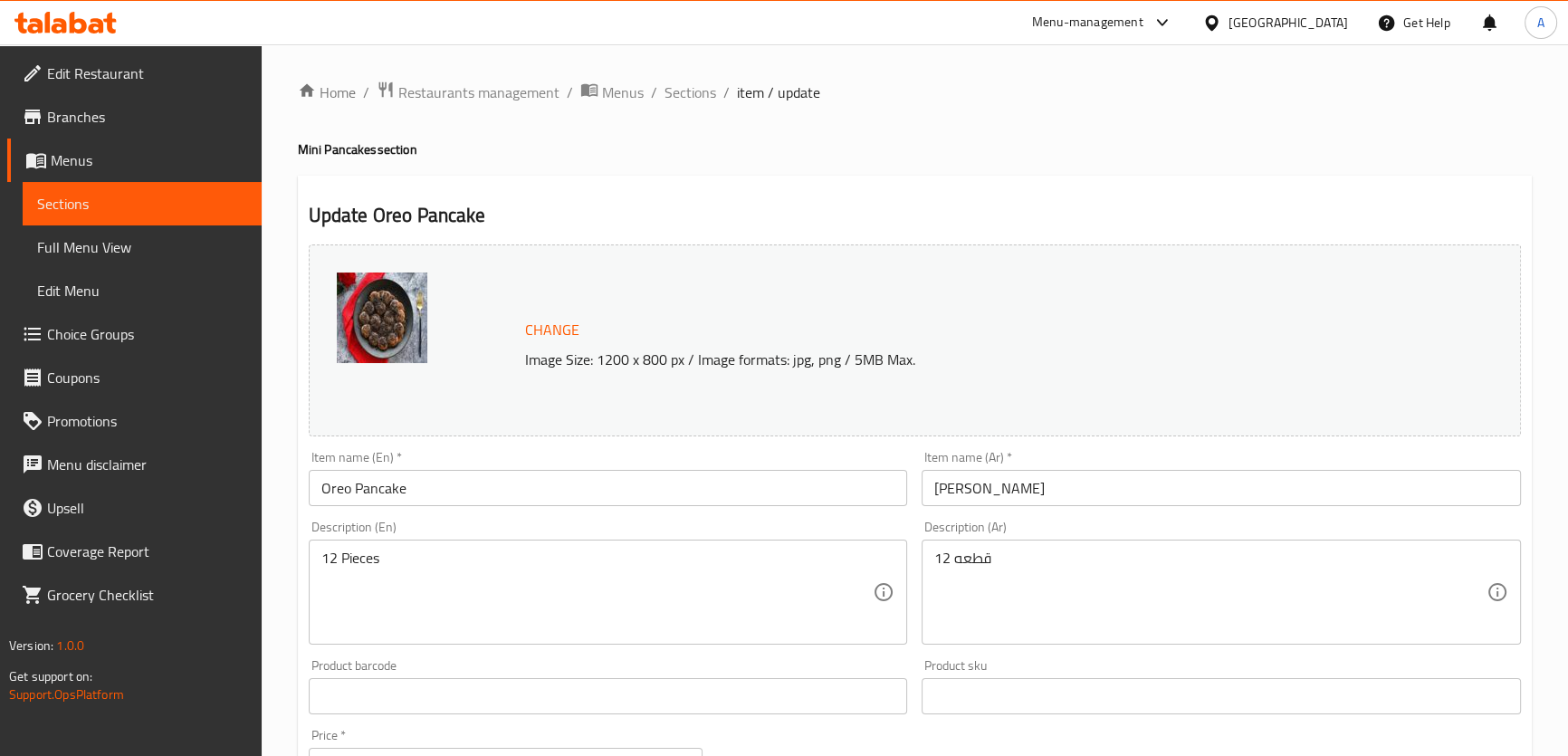
click at [516, 621] on textarea "12 Pieces" at bounding box center [596, 592] width 552 height 86
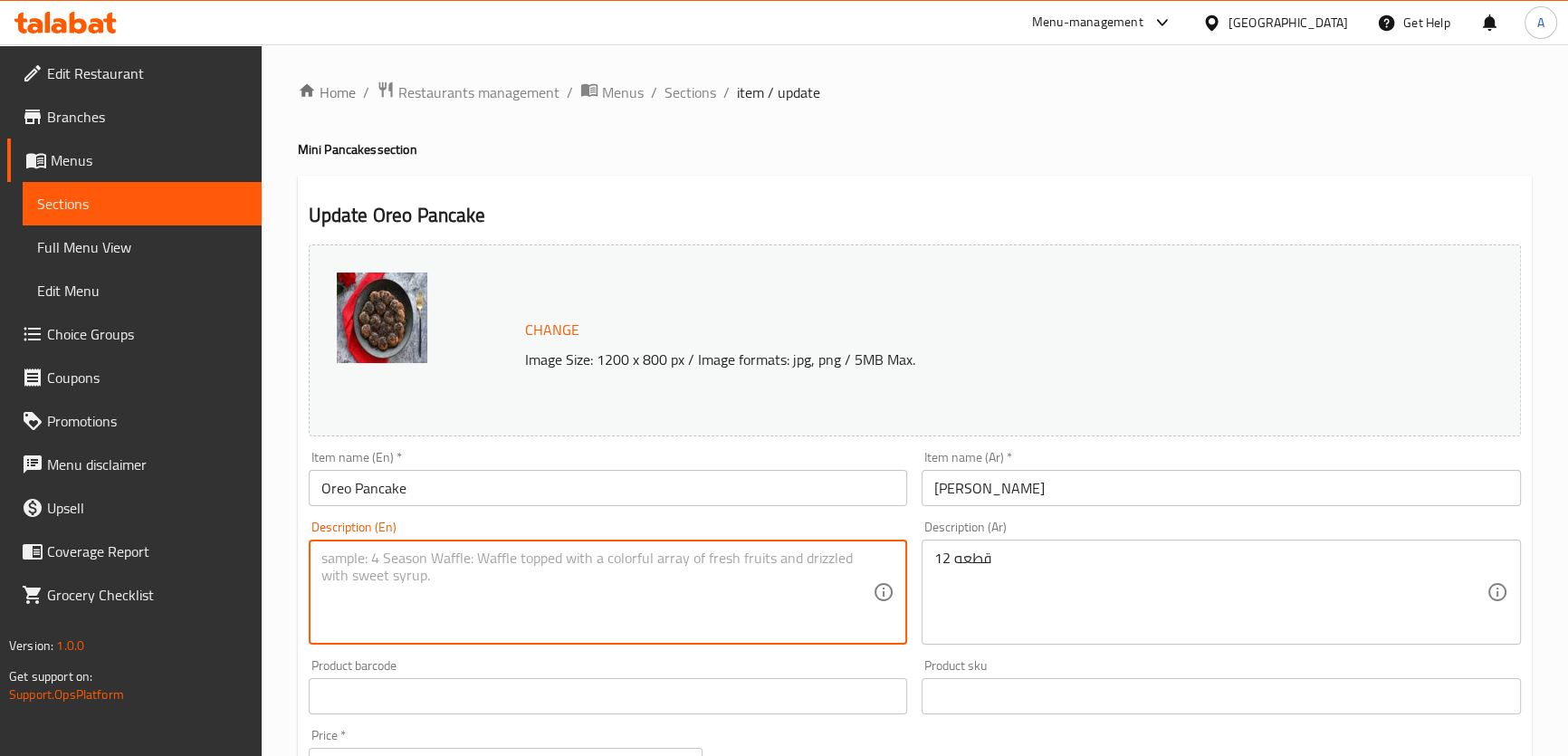
click at [990, 581] on textarea "12 قطعه" at bounding box center [1210, 592] width 552 height 86
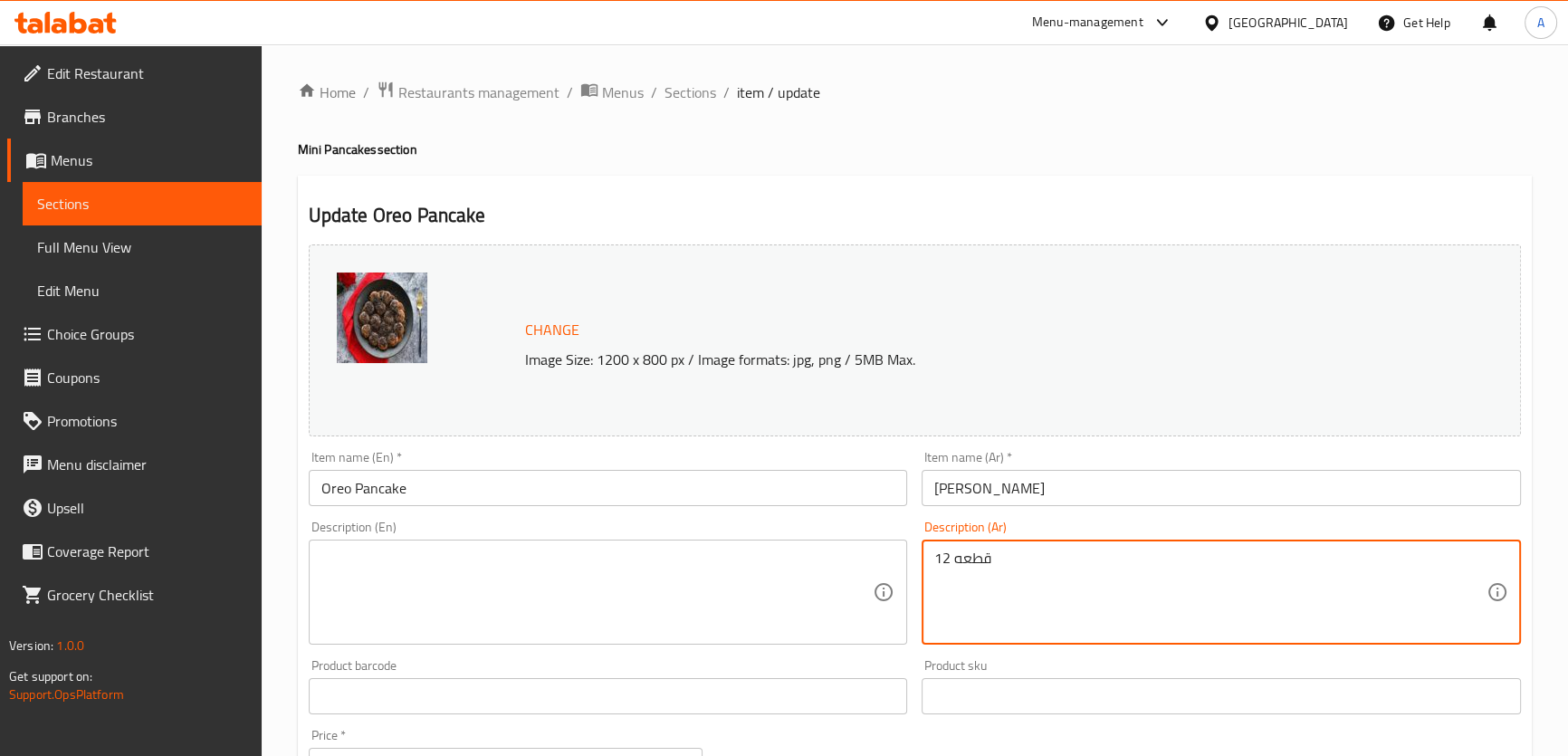
click at [990, 581] on textarea "12 قطعه" at bounding box center [1210, 592] width 552 height 86
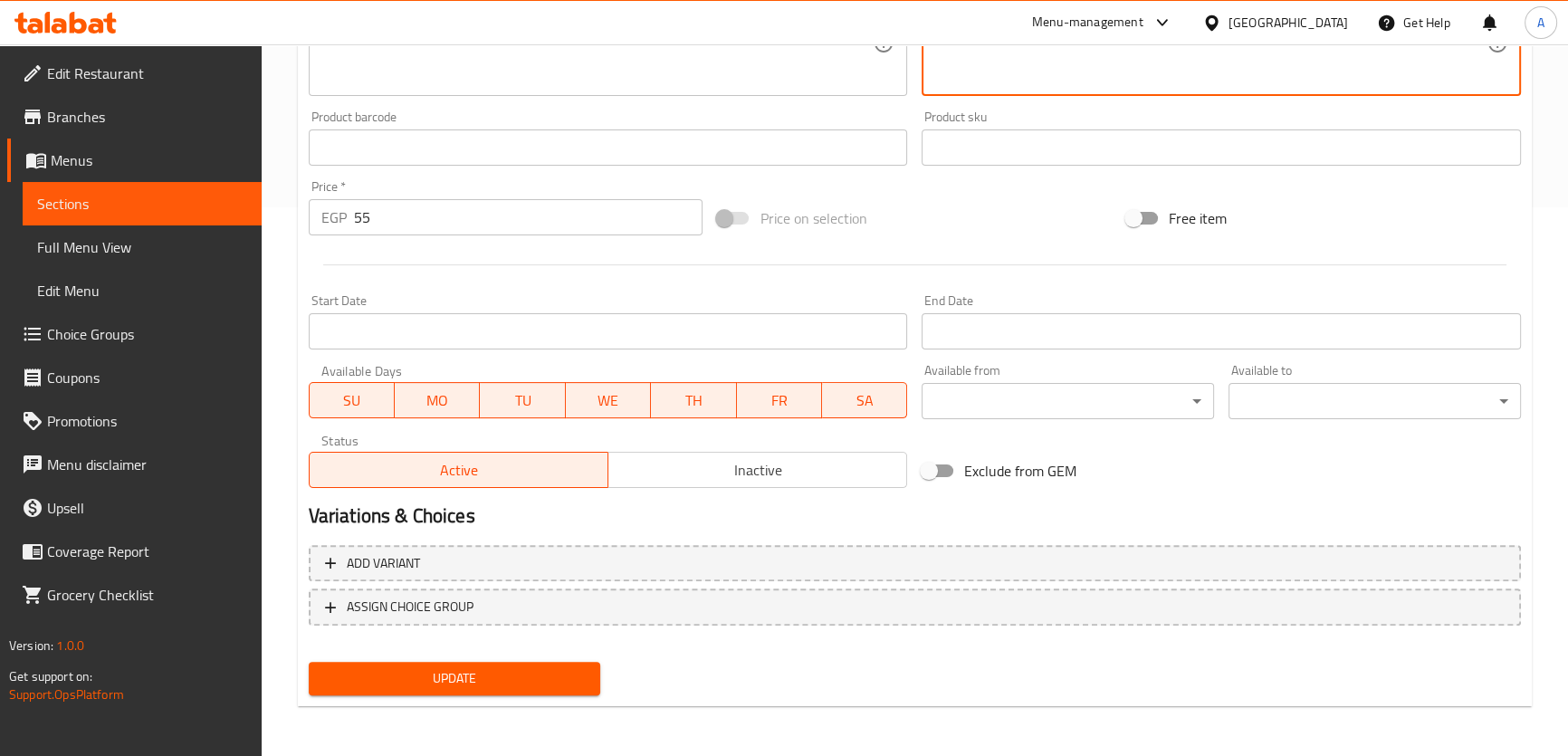
click at [425, 695] on div "Update" at bounding box center [455, 678] width 307 height 48
click at [464, 675] on span "Update" at bounding box center [455, 678] width 264 height 23
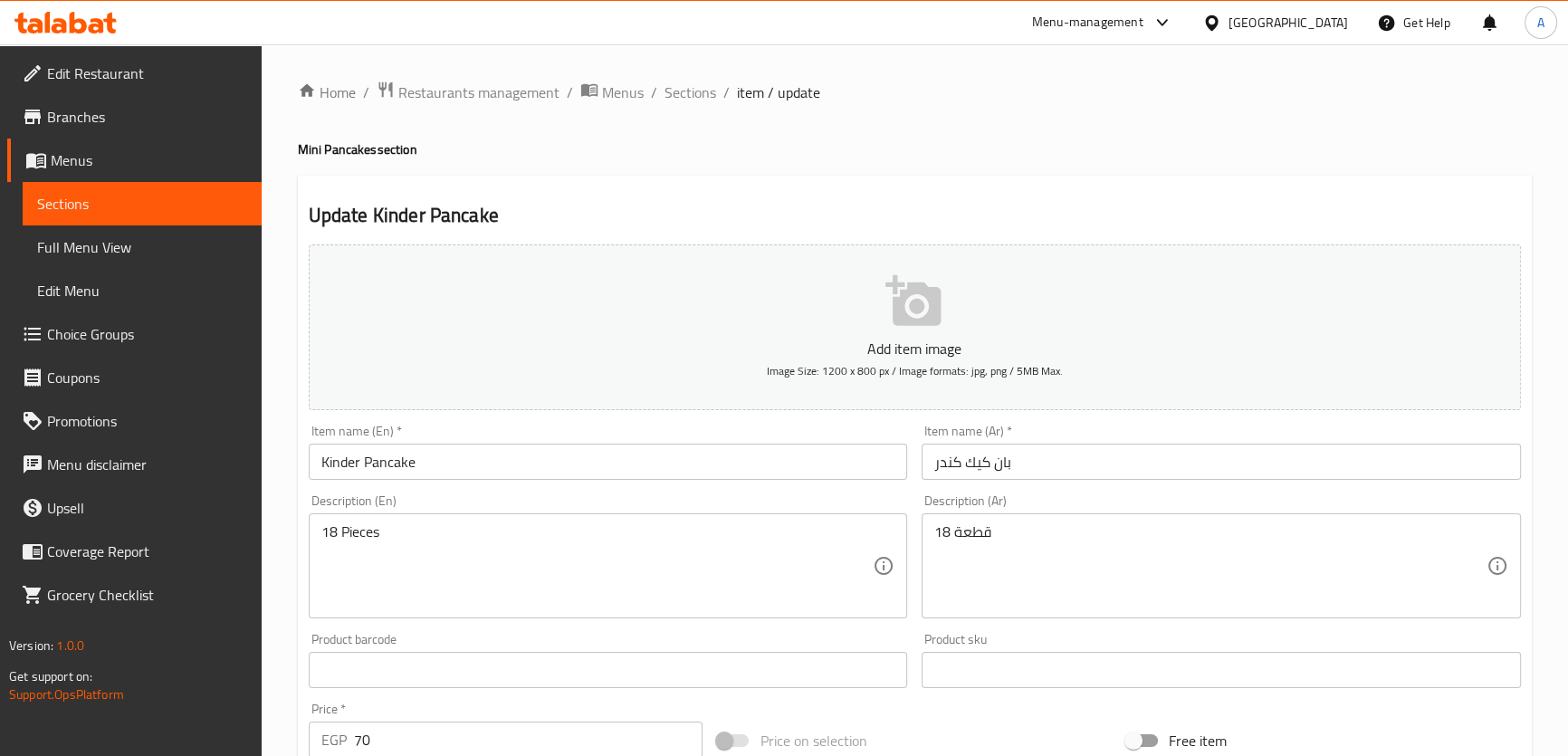
click at [486, 570] on textarea "18 Pieces" at bounding box center [596, 566] width 552 height 86
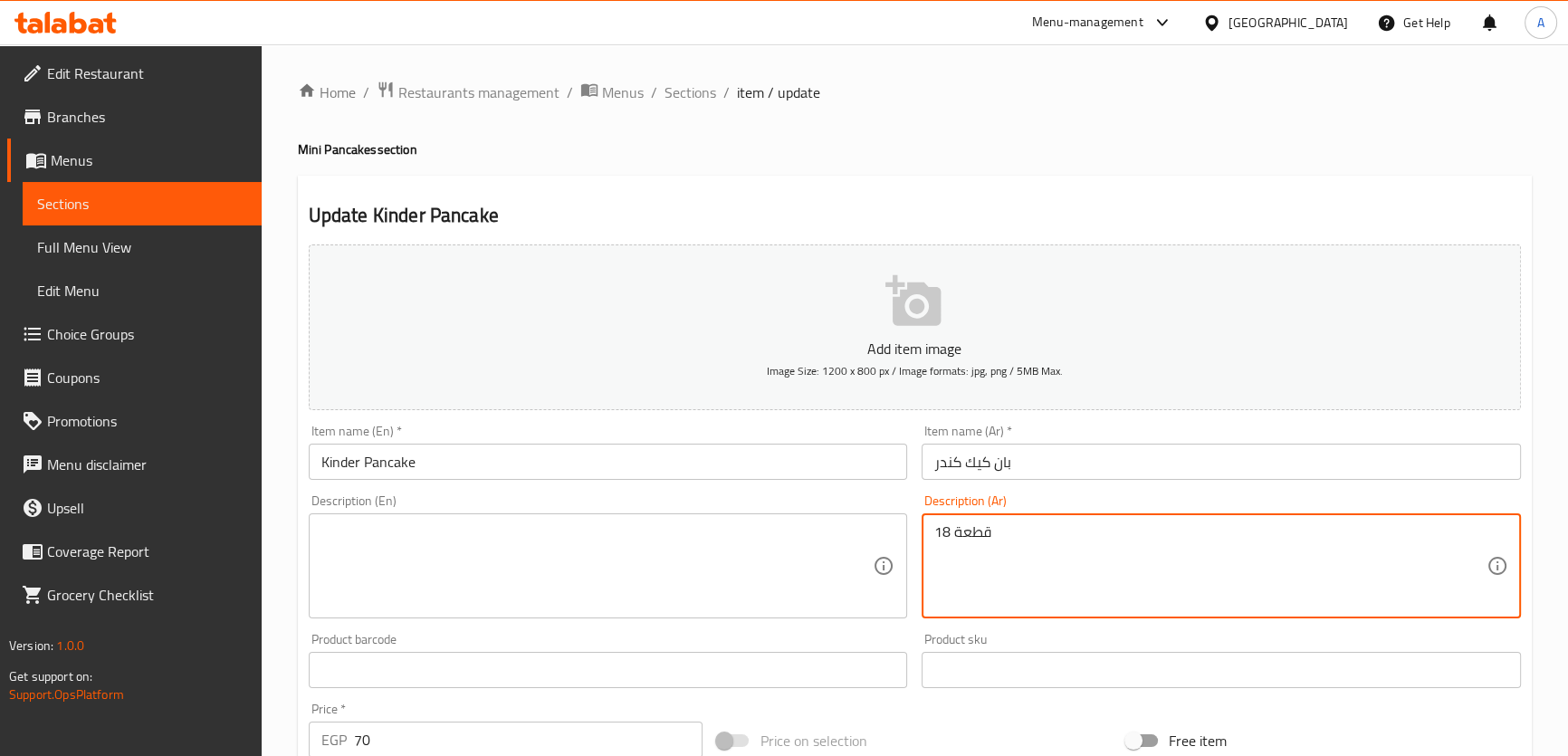
click at [1018, 580] on textarea "18 قطعة" at bounding box center [1210, 566] width 552 height 86
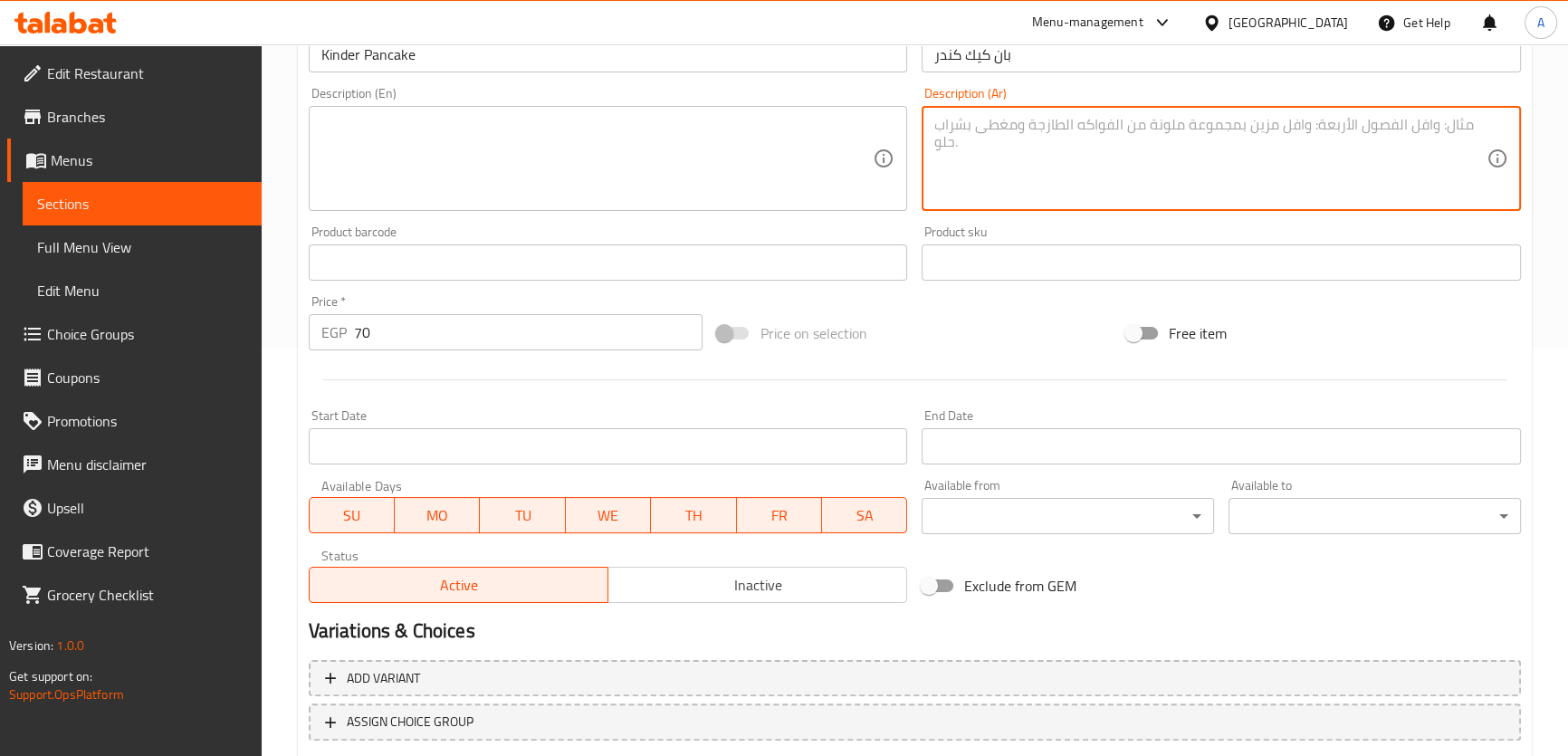
scroll to position [522, 0]
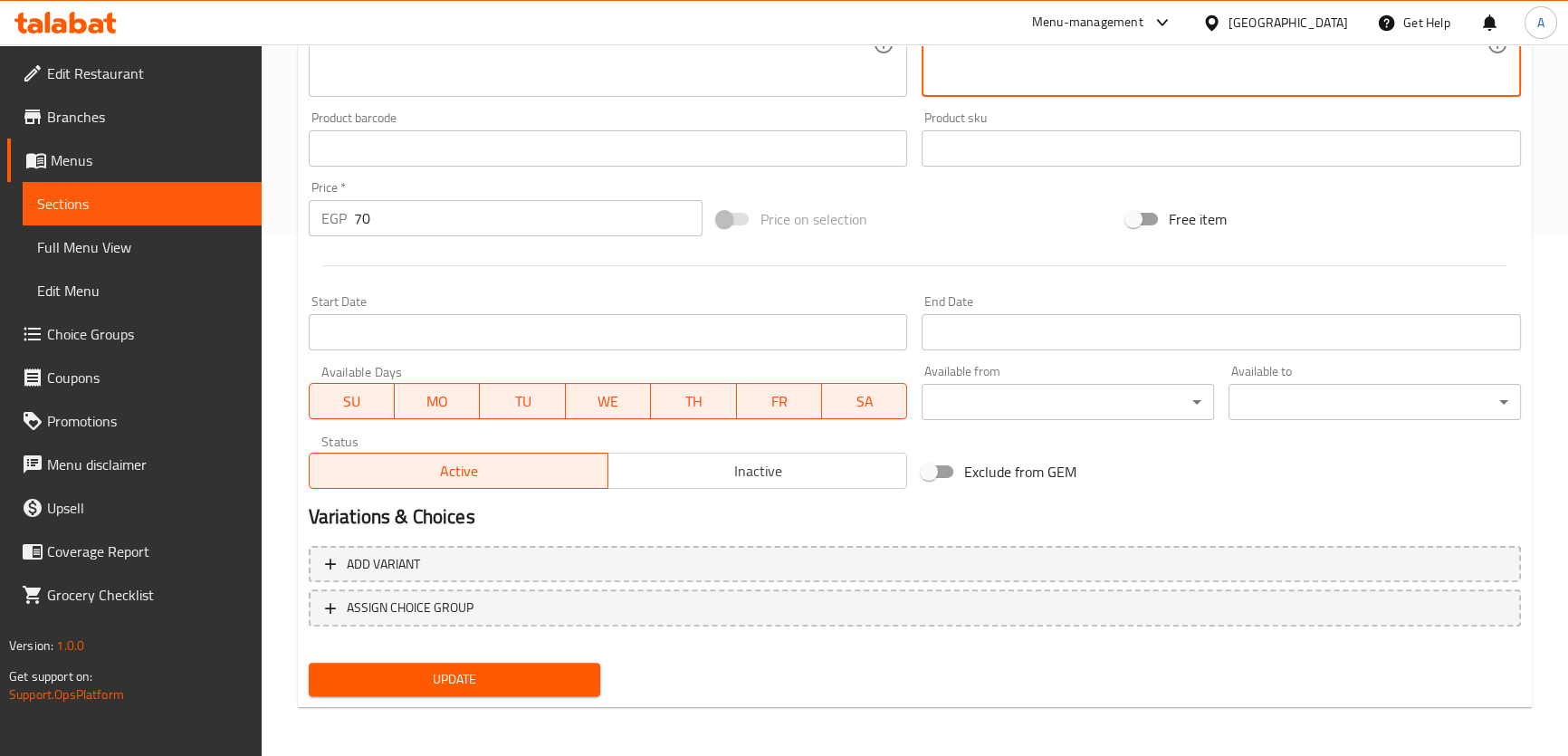
drag, startPoint x: 529, startPoint y: 680, endPoint x: 795, endPoint y: 473, distance: 337.1
click at [529, 679] on span "Update" at bounding box center [455, 679] width 264 height 23
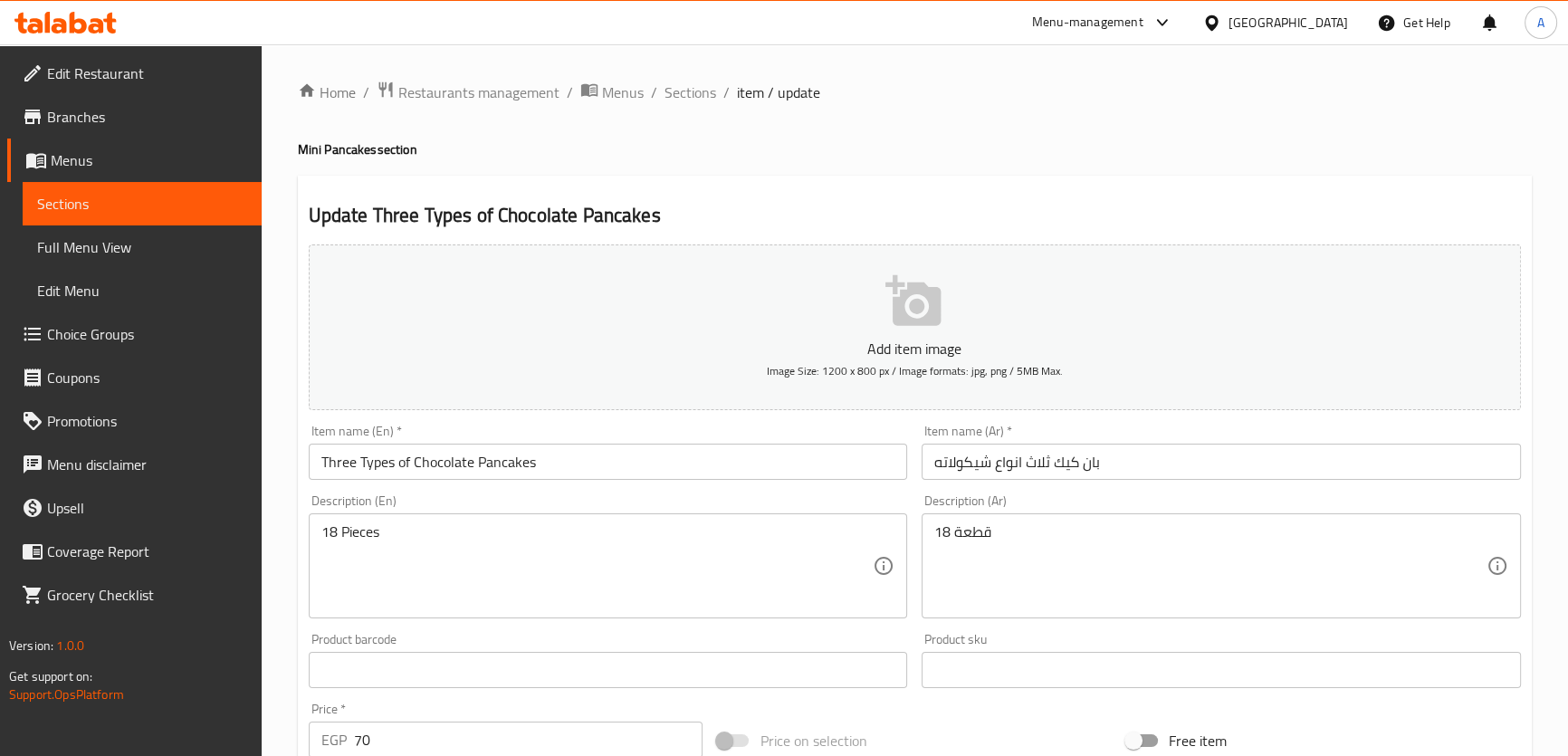
click at [520, 586] on textarea "18 Pieces" at bounding box center [596, 566] width 552 height 86
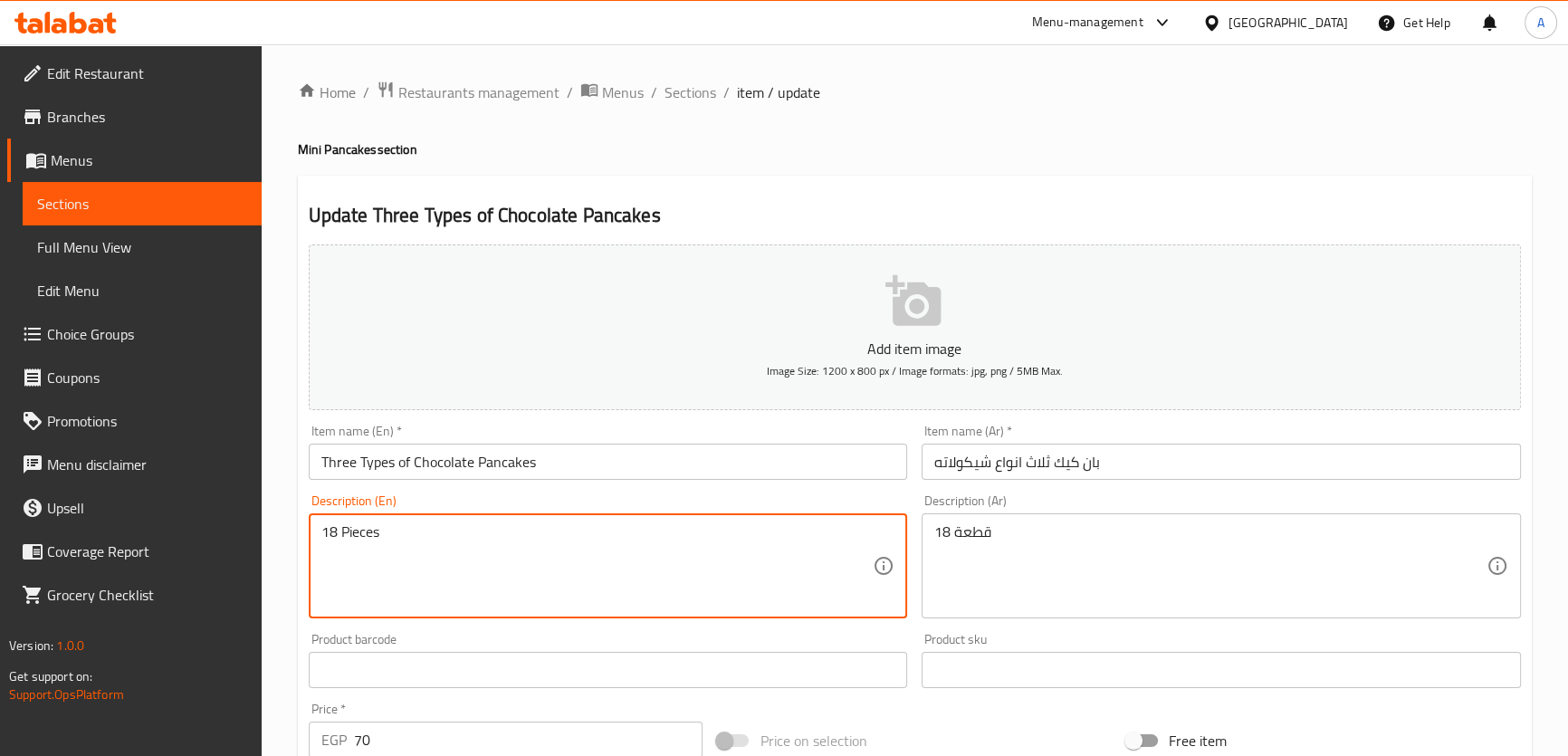
click at [520, 586] on textarea "18 Pieces" at bounding box center [596, 566] width 552 height 86
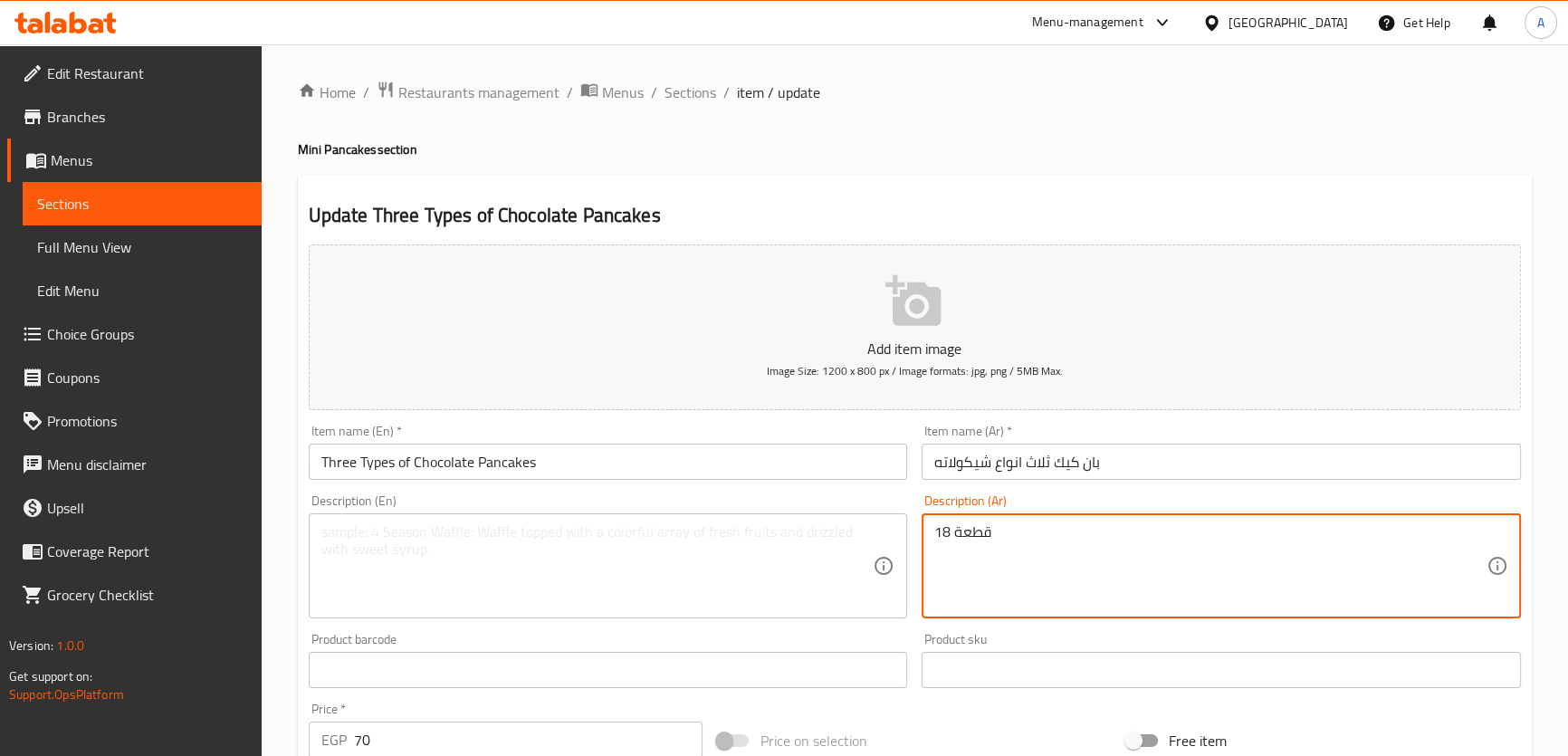
click at [1045, 586] on textarea "18 قطعة" at bounding box center [1210, 566] width 552 height 86
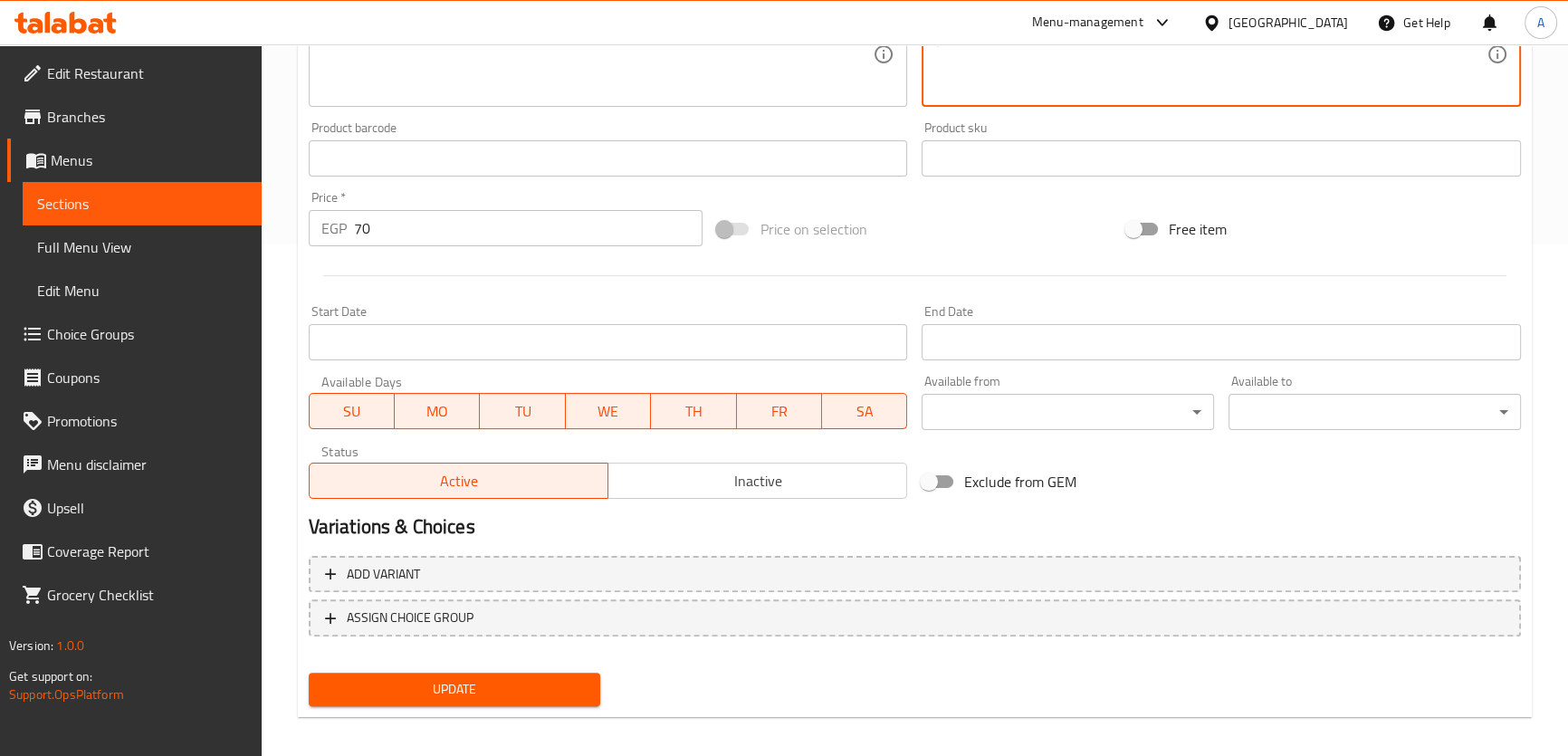
scroll to position [522, 0]
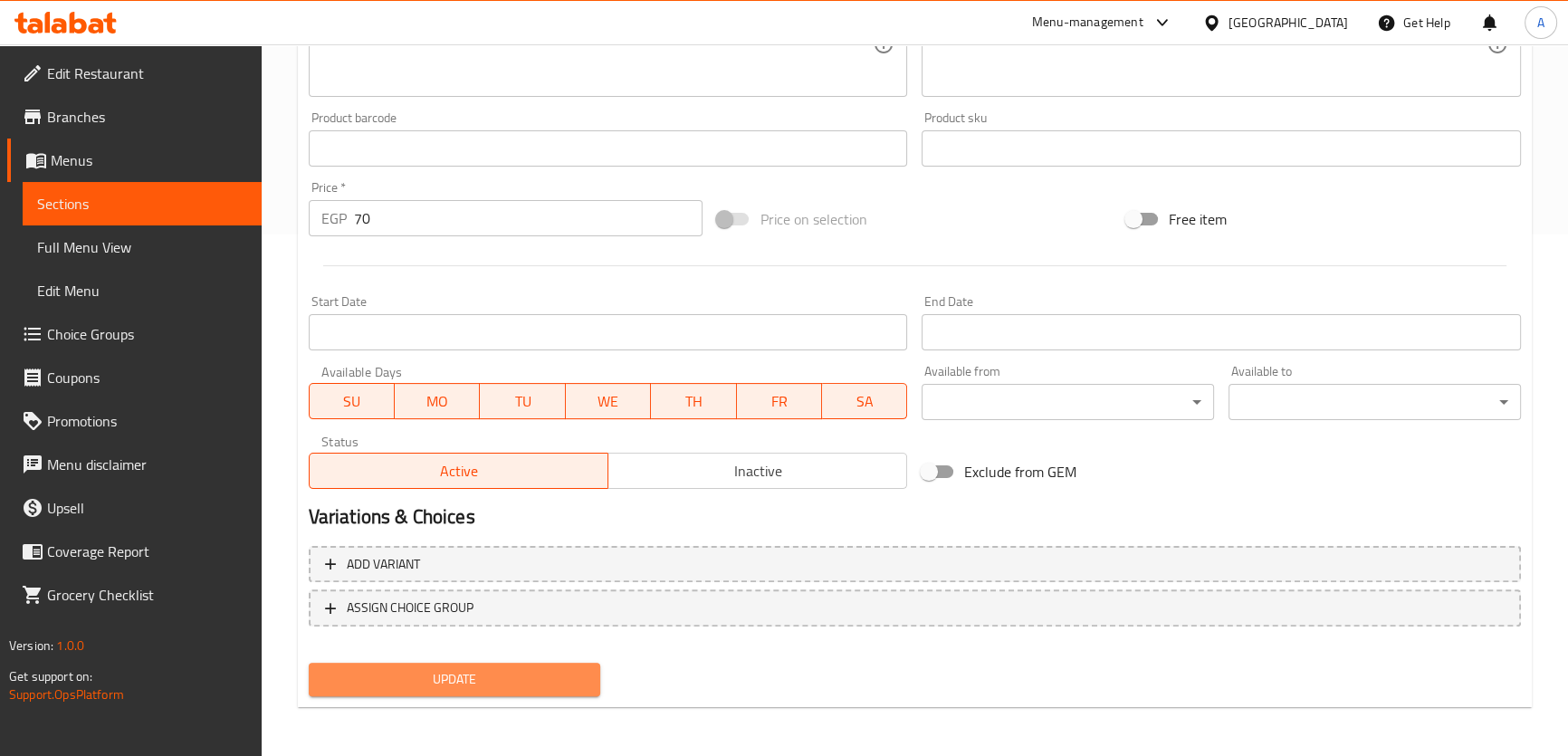
click at [452, 671] on span "Update" at bounding box center [455, 679] width 264 height 23
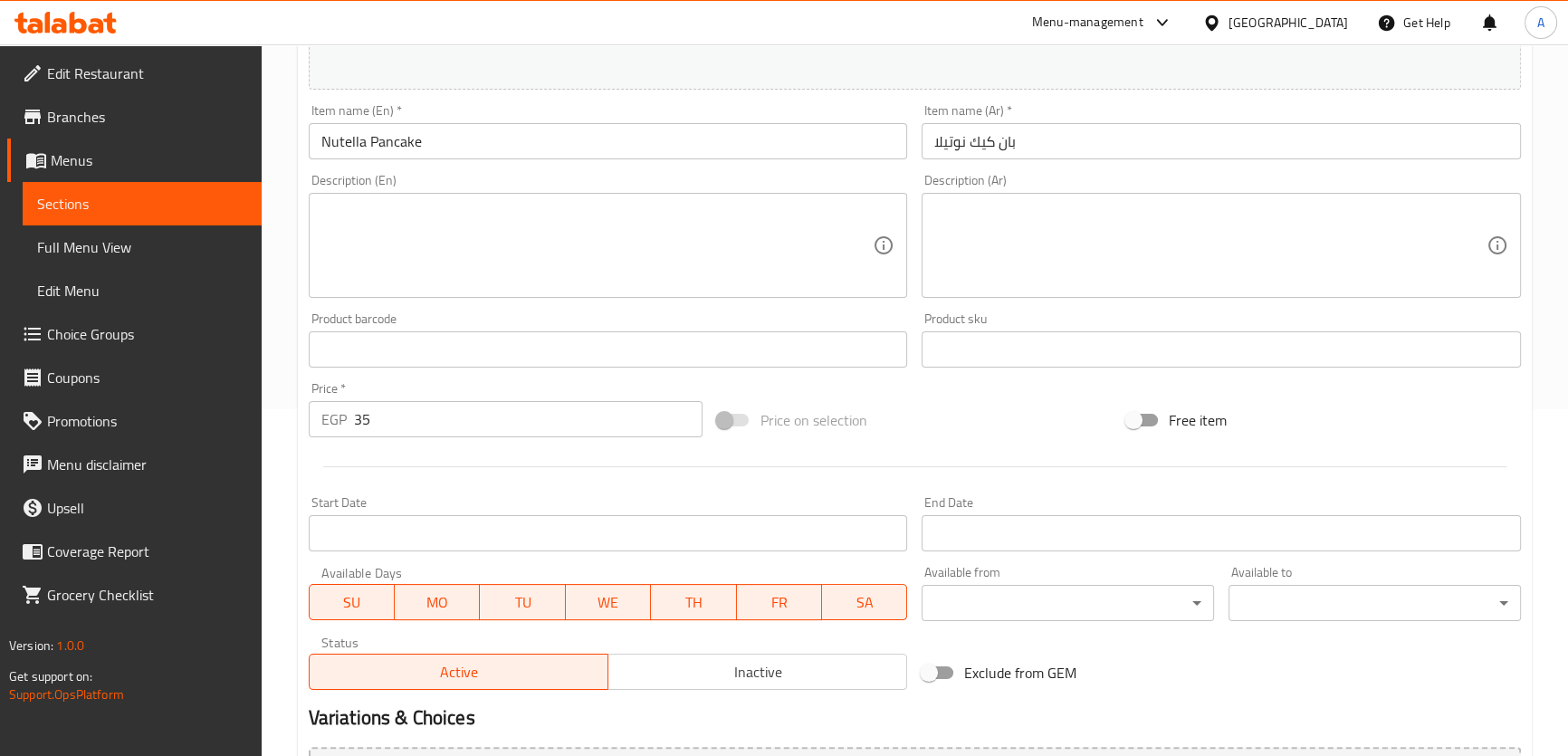
scroll to position [526, 0]
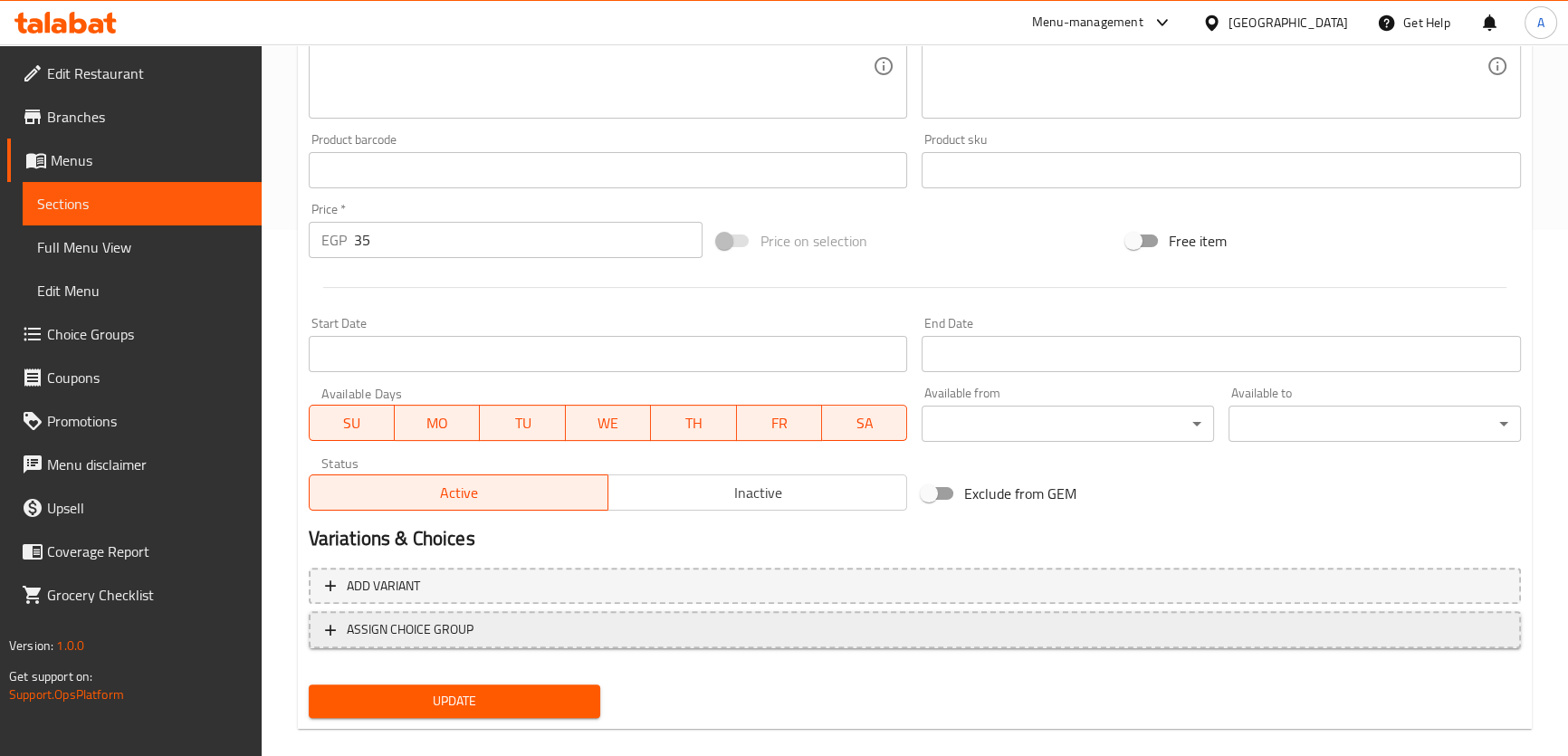
click at [669, 621] on span "ASSIGN CHOICE GROUP" at bounding box center [914, 629] width 1179 height 23
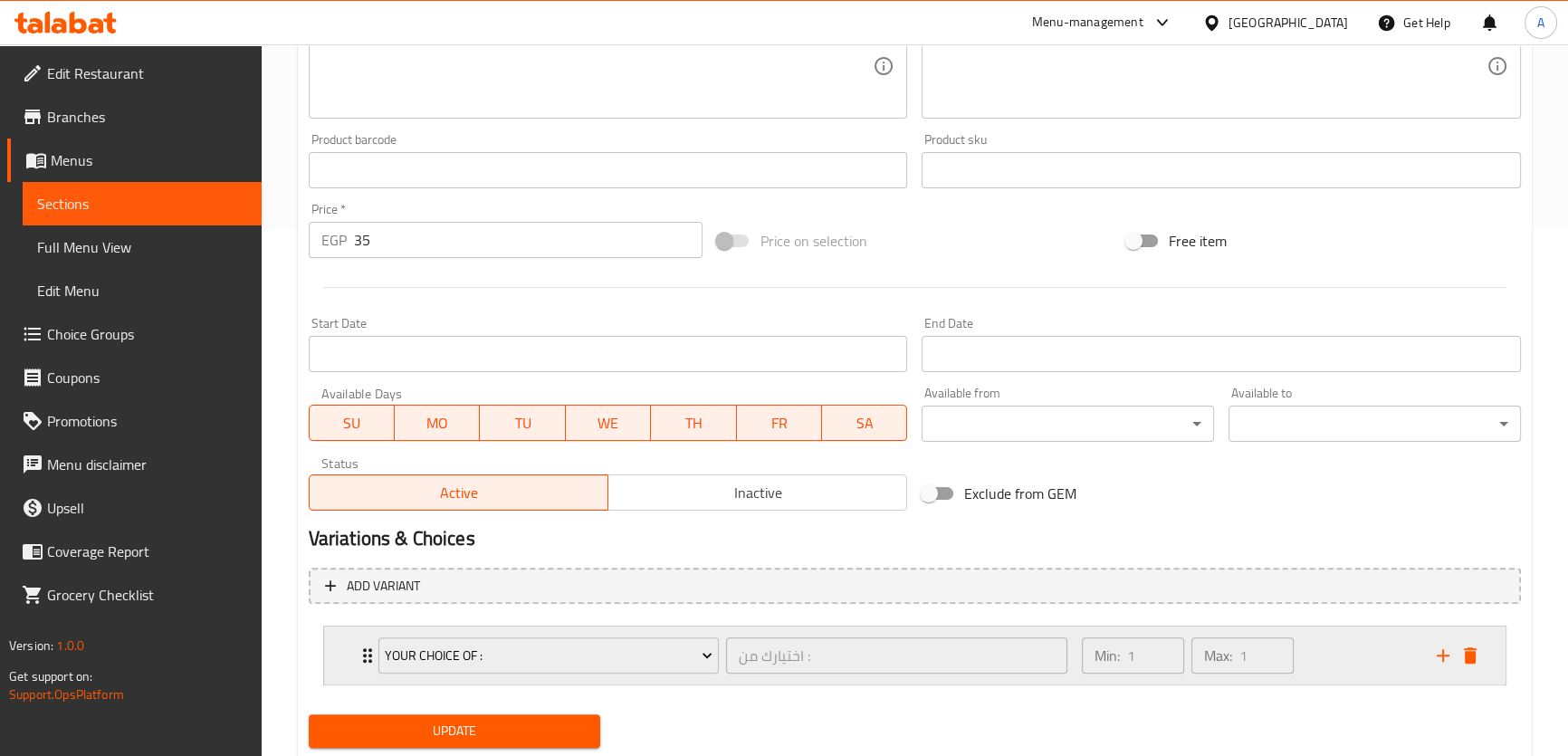
scroll to position [580, 0]
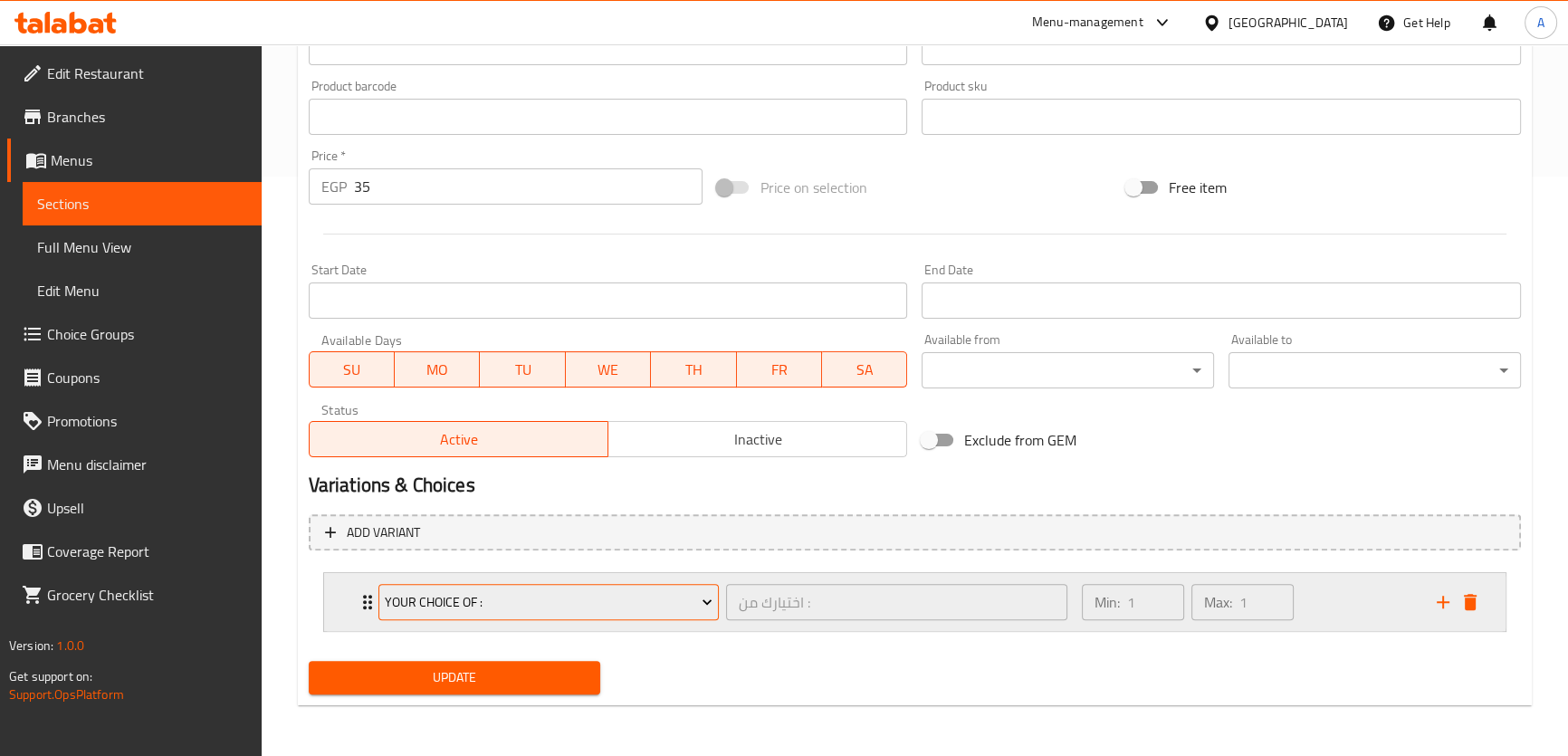
click at [563, 609] on span "Your Choice Of :" at bounding box center [548, 601] width 328 height 23
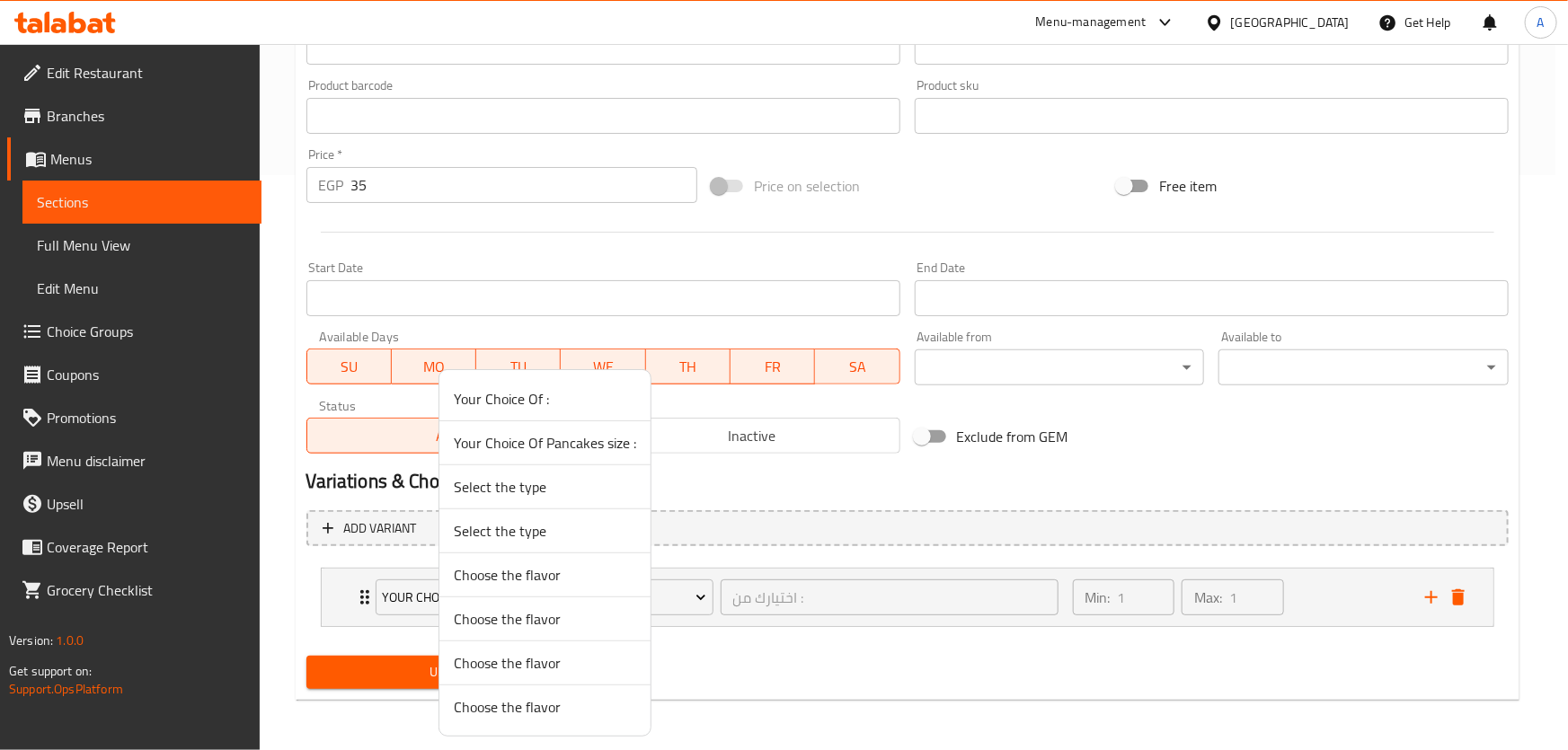
click at [582, 455] on li "Your Choice Of Pancakes size :" at bounding box center [545, 442] width 211 height 44
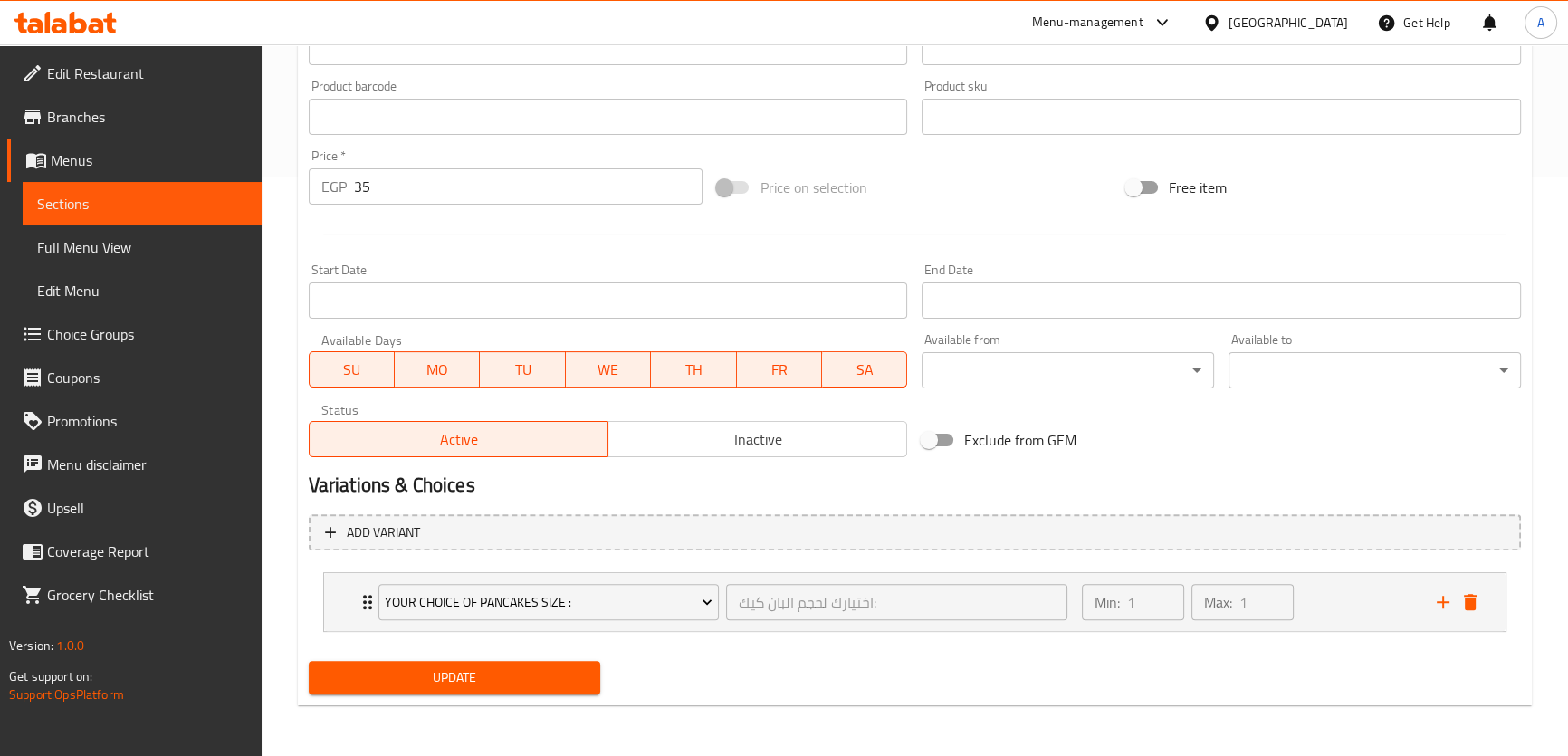
click at [535, 663] on button "Update" at bounding box center [455, 677] width 292 height 33
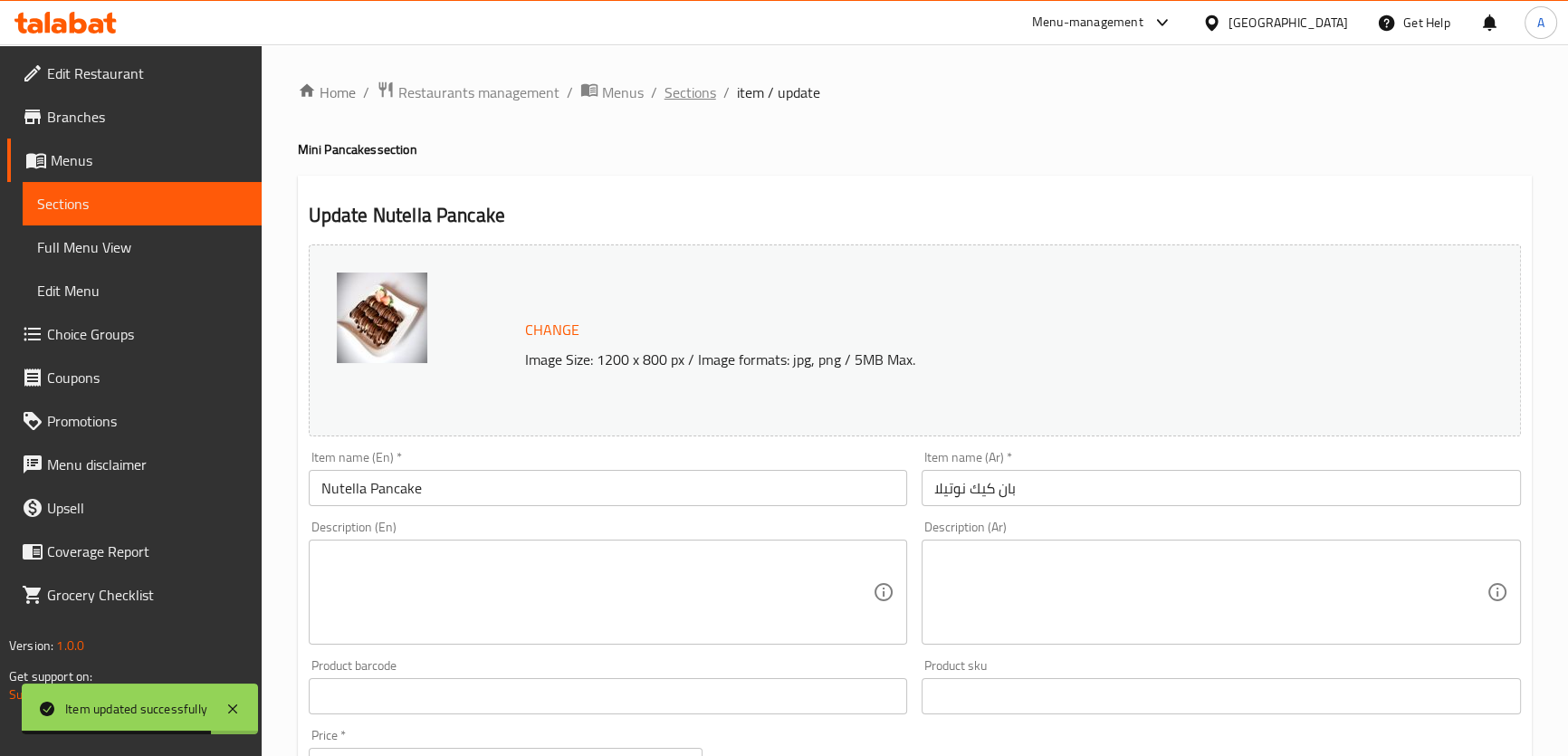
click at [704, 94] on span "Sections" at bounding box center [690, 93] width 51 height 22
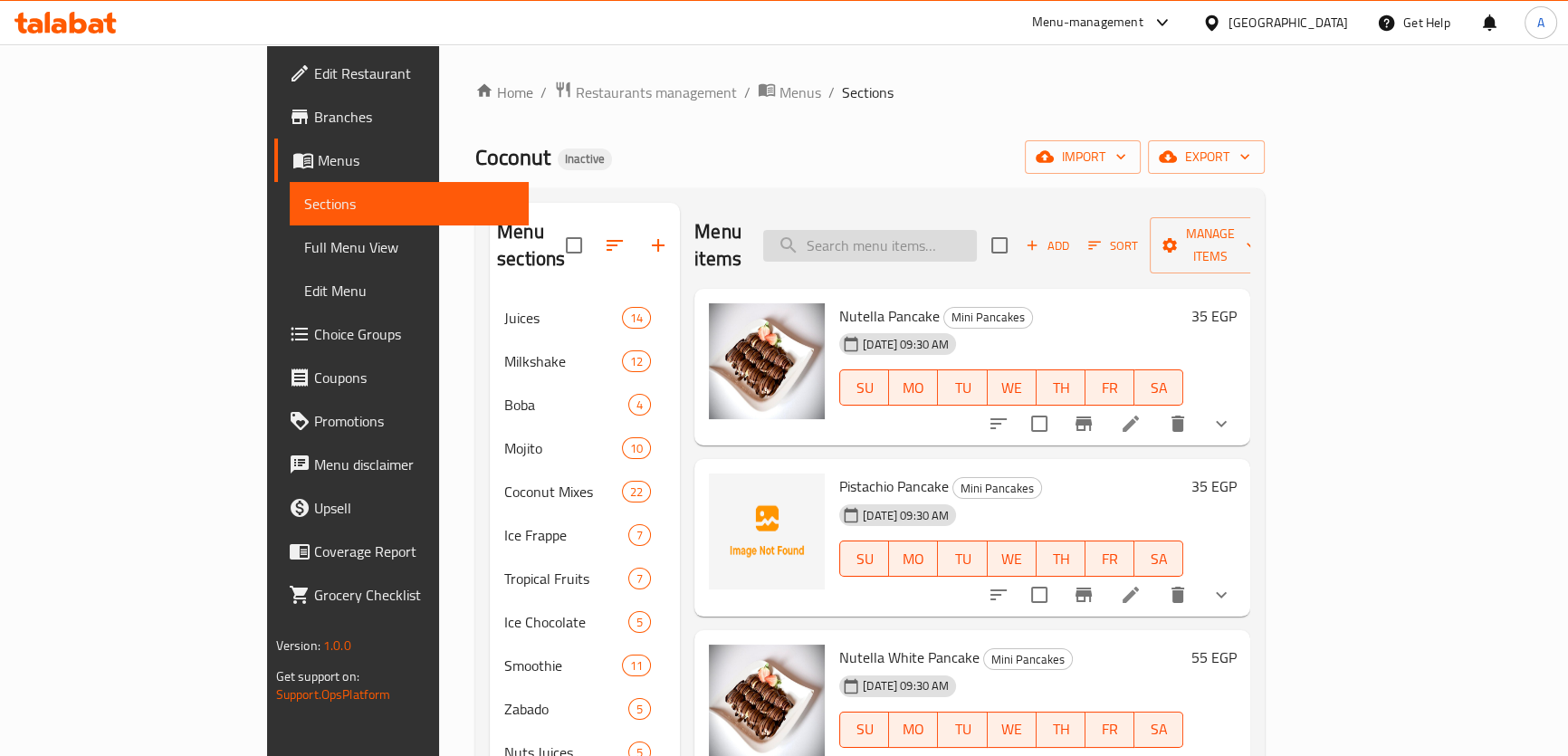
click at [963, 230] on input "search" at bounding box center [869, 246] width 214 height 32
paste input "Soursop Fruit"
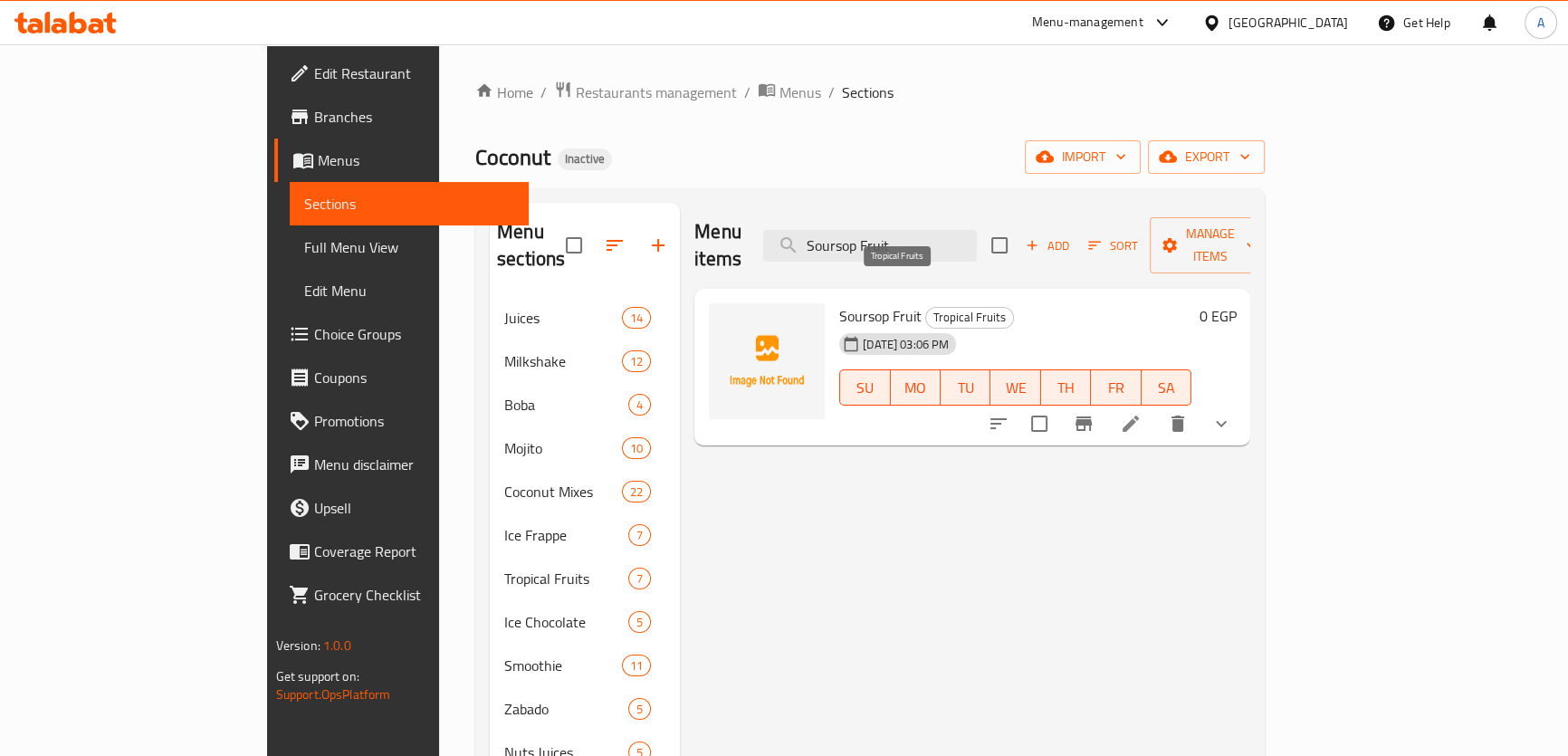
click at [926, 307] on span "Tropical Fruits" at bounding box center [970, 317] width 87 height 21
copy div "Tropical Fruits"
click at [839, 302] on span "Soursop Fruit" at bounding box center [880, 316] width 83 height 28
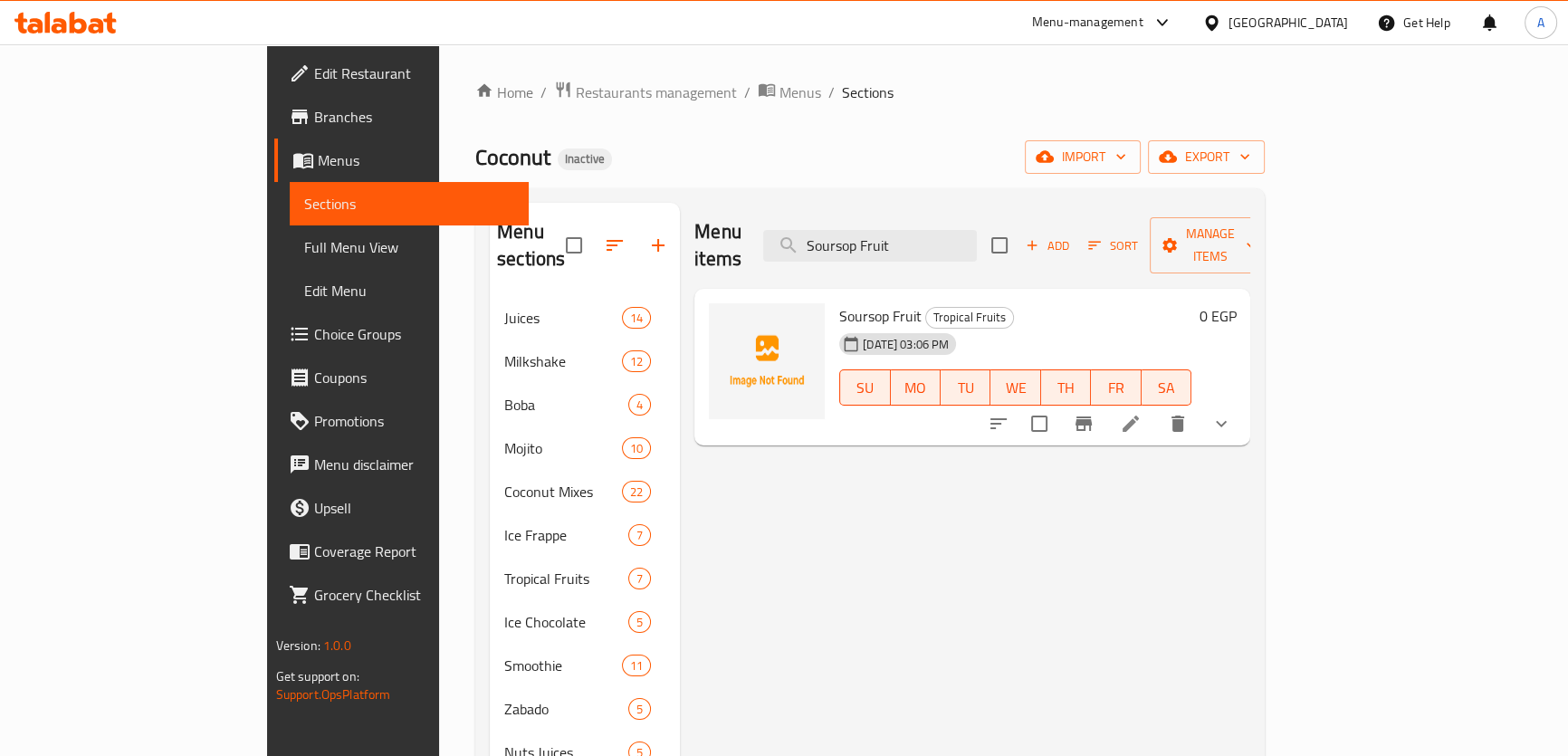
click at [839, 302] on span "Soursop Fruit" at bounding box center [880, 316] width 83 height 28
copy h6 "Soursop Fruit"
click at [973, 230] on input "Soursop Fruit" at bounding box center [869, 246] width 214 height 32
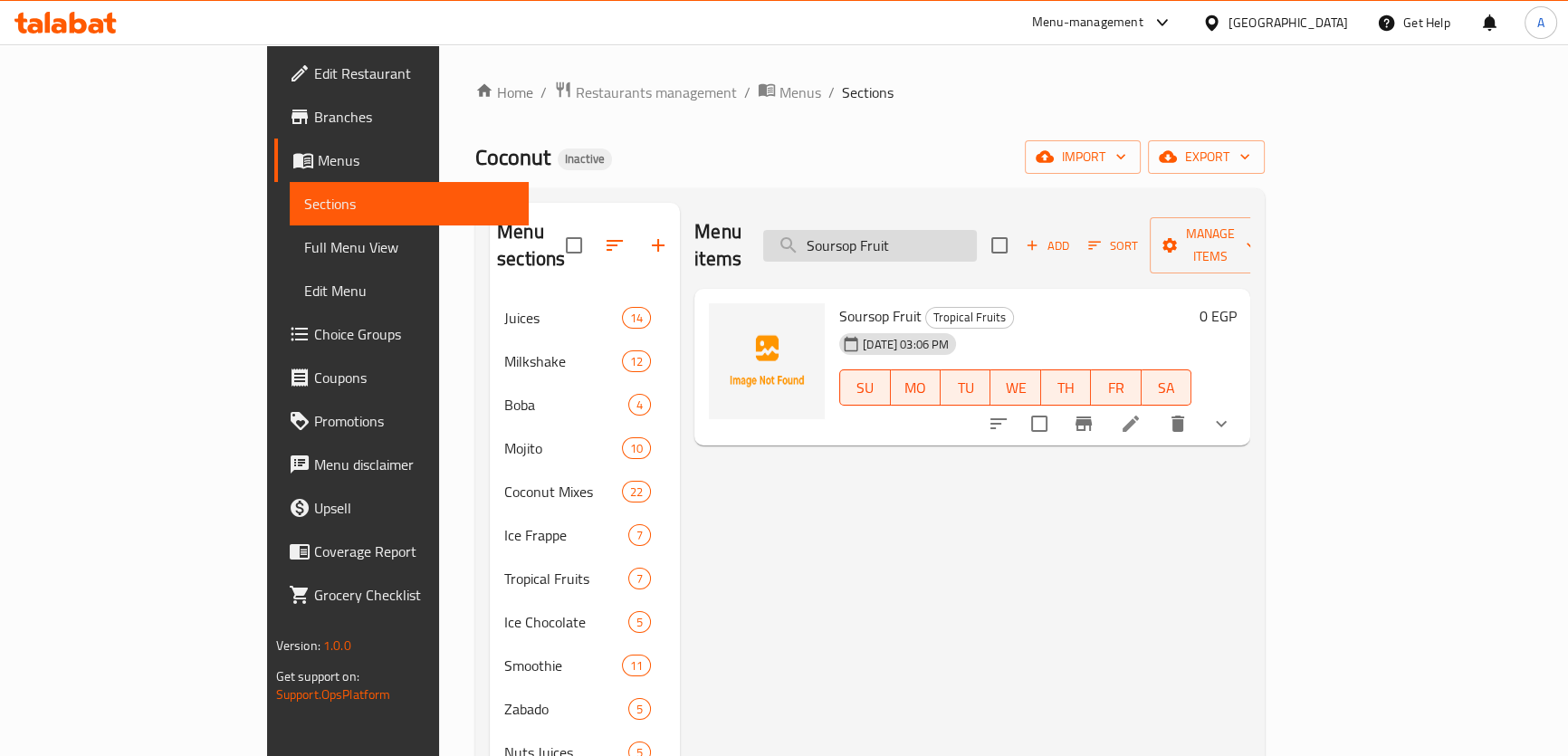
click at [973, 230] on input "Soursop Fruit" at bounding box center [869, 246] width 214 height 32
paste input "Coconu"
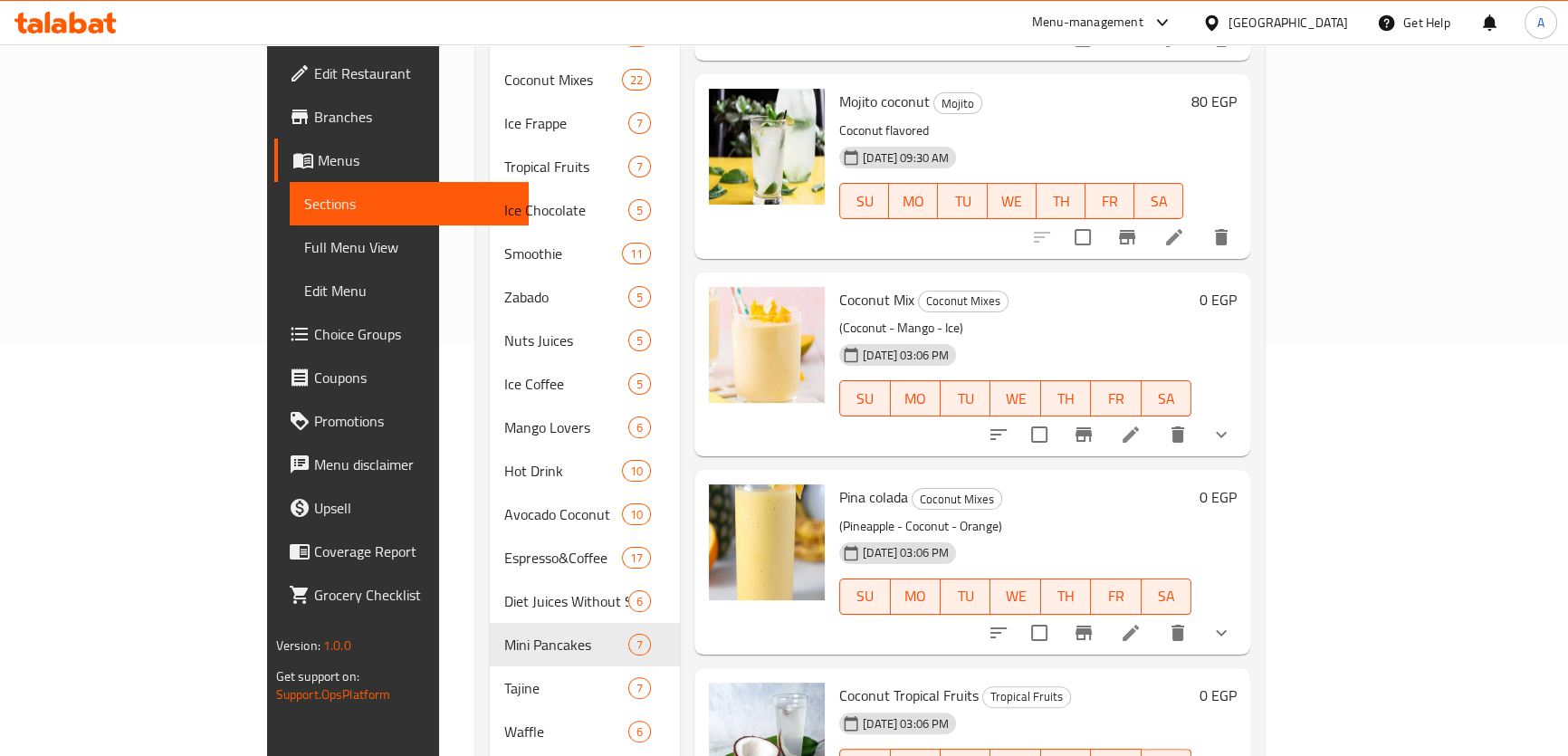
scroll to position [433, 0]
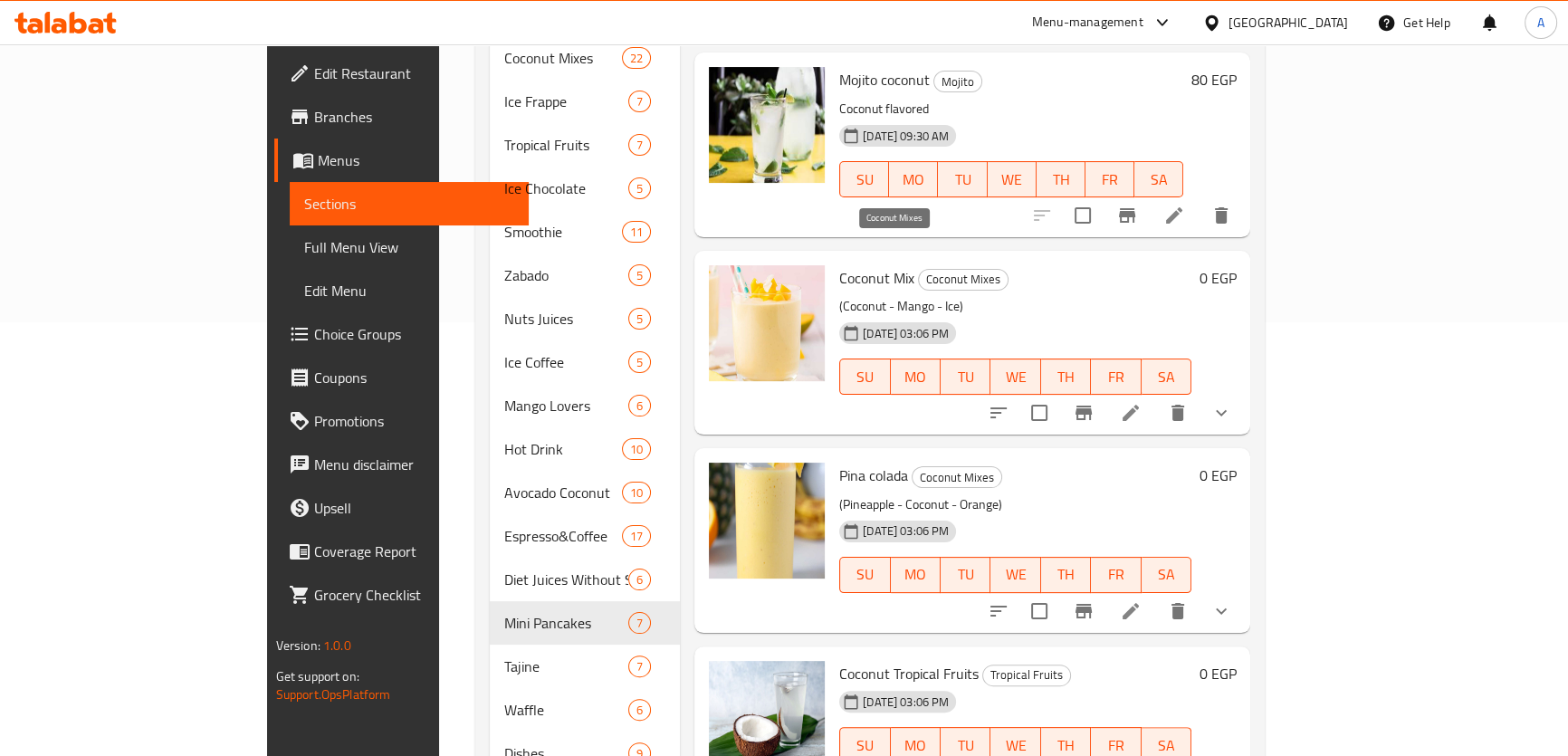
click at [918, 269] on span "Coconut Mixes" at bounding box center [963, 279] width 89 height 21
copy span "Coconut Mixes"
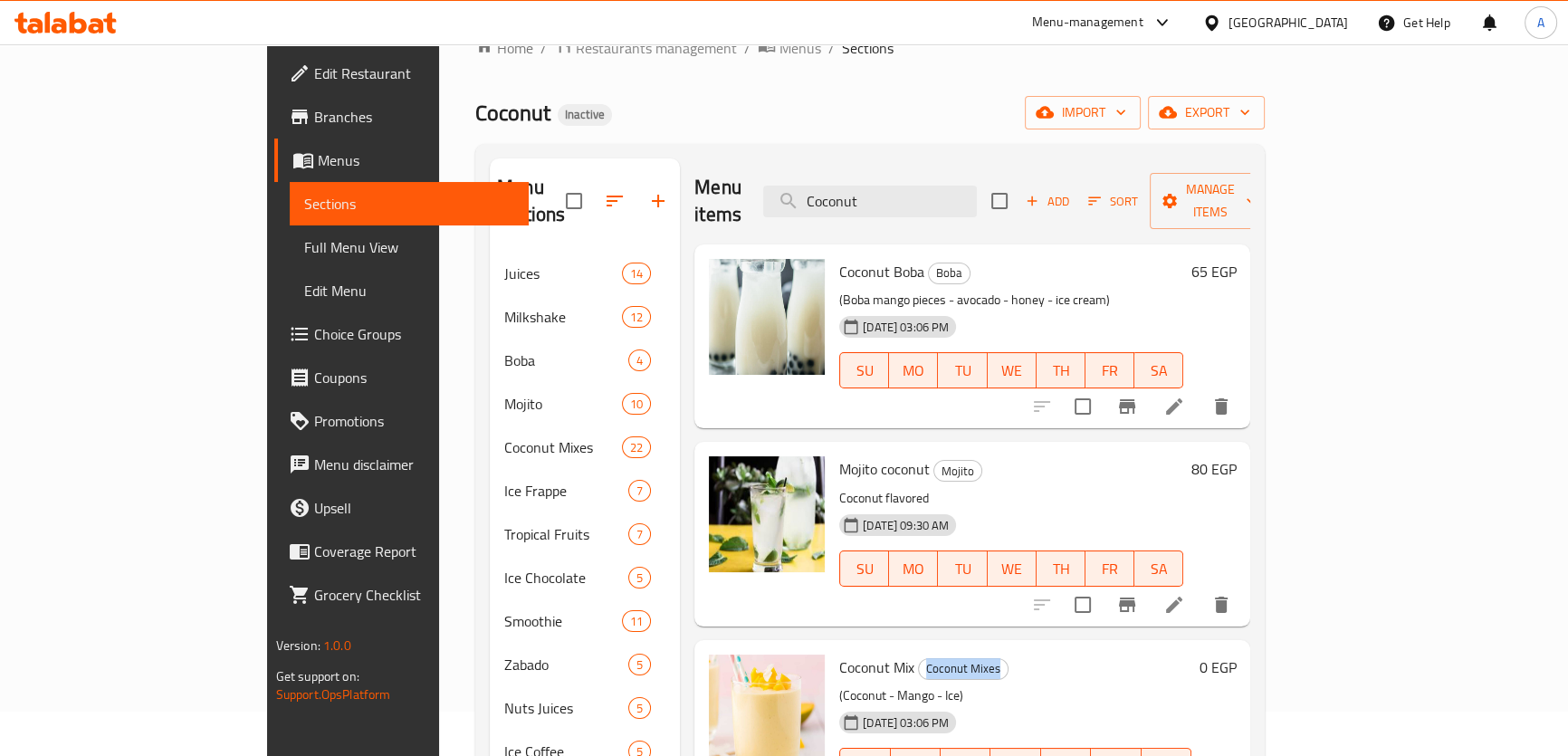
scroll to position [17, 0]
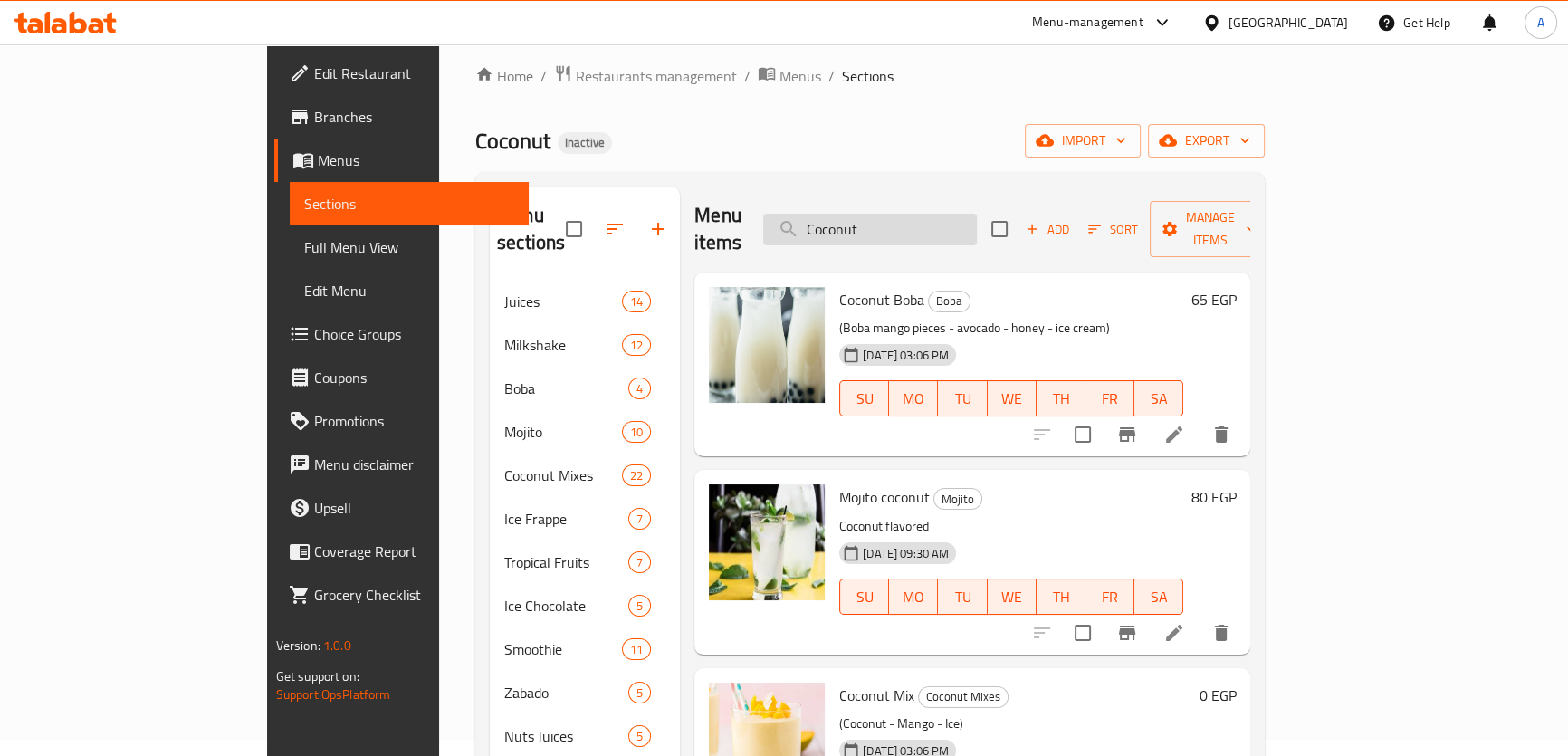
click at [976, 214] on input "Coconut" at bounding box center [869, 229] width 214 height 32
paste input "Avocado"
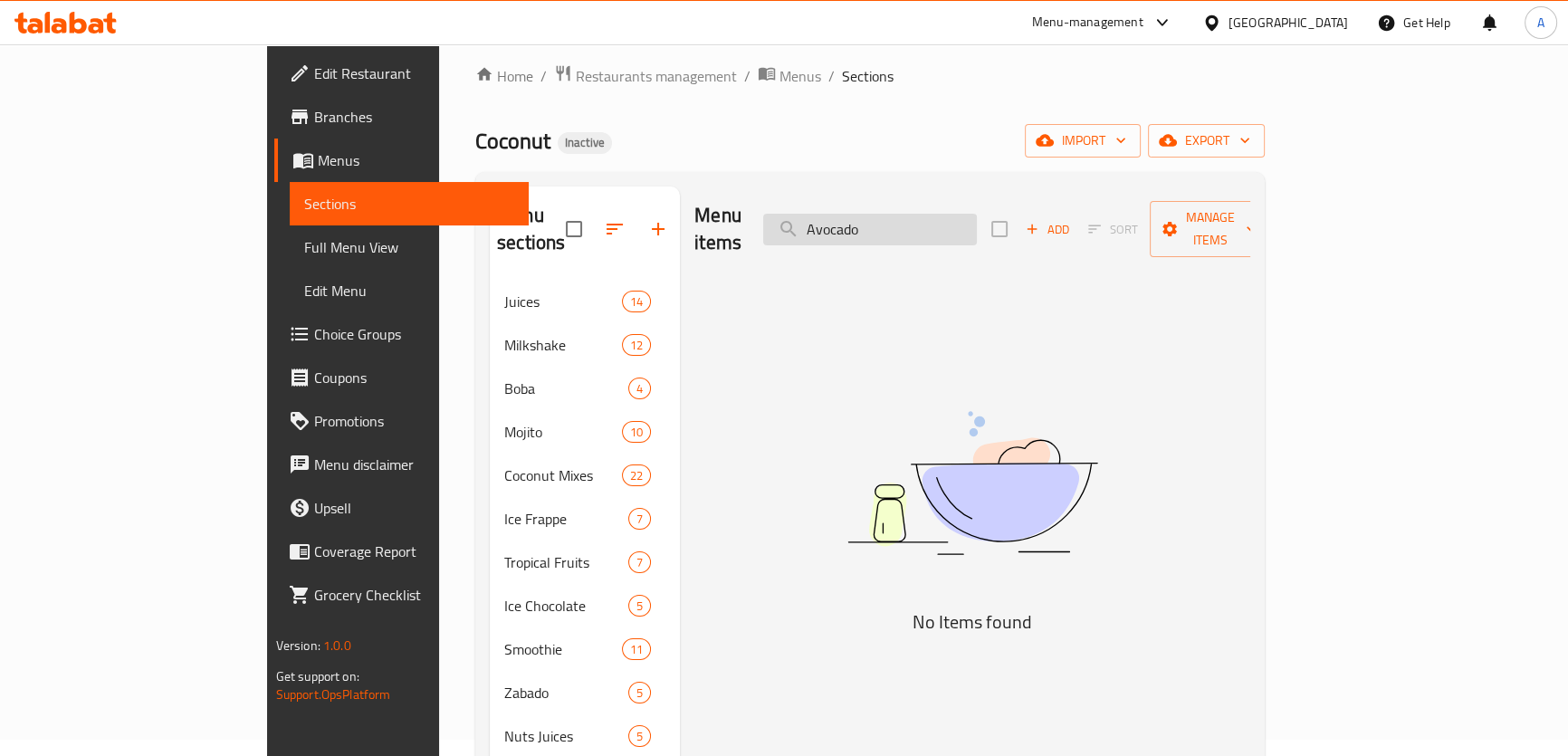
drag, startPoint x: 986, startPoint y: 216, endPoint x: 951, endPoint y: 207, distance: 36.1
click at [951, 214] on input "Avocado" at bounding box center [869, 229] width 214 height 32
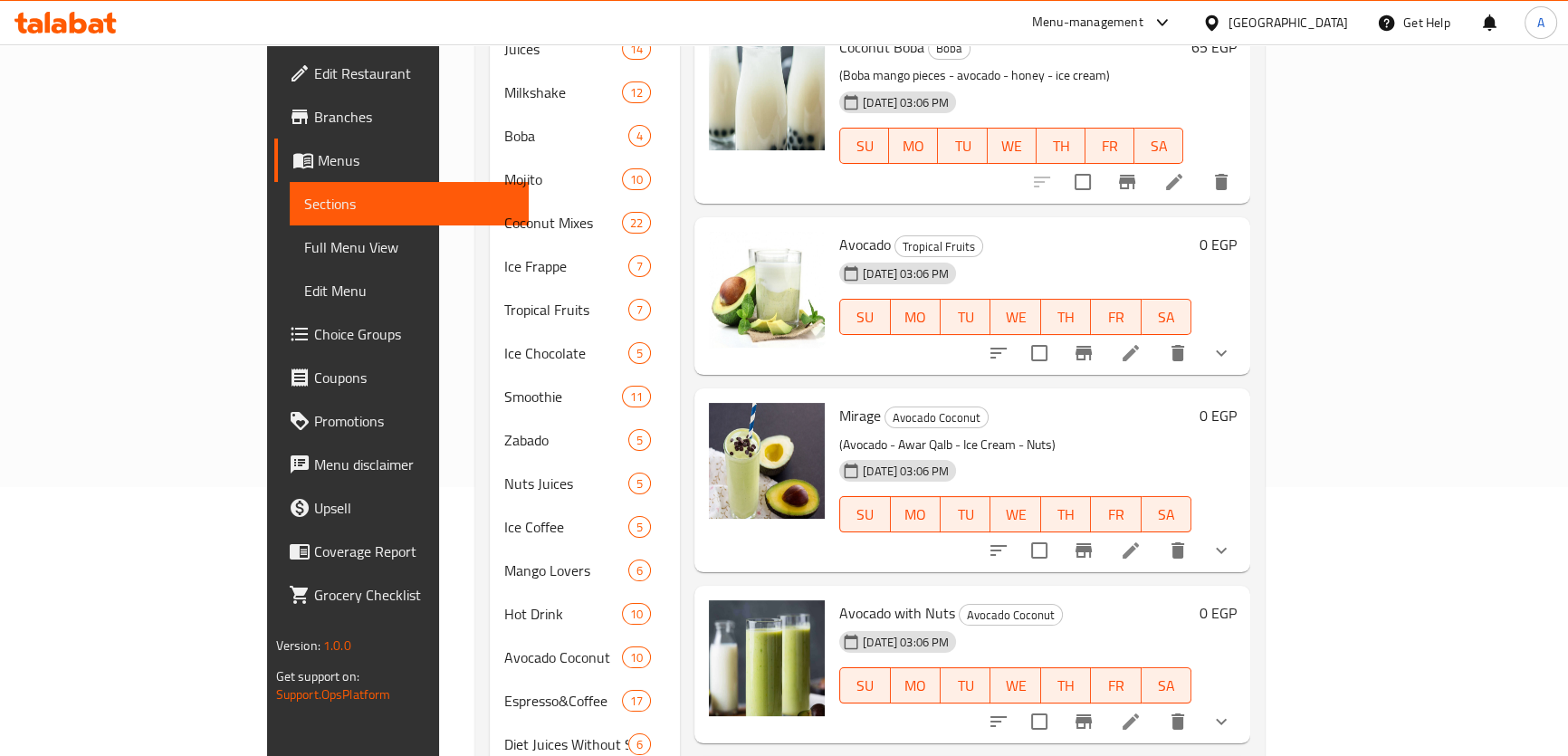
scroll to position [288, 0]
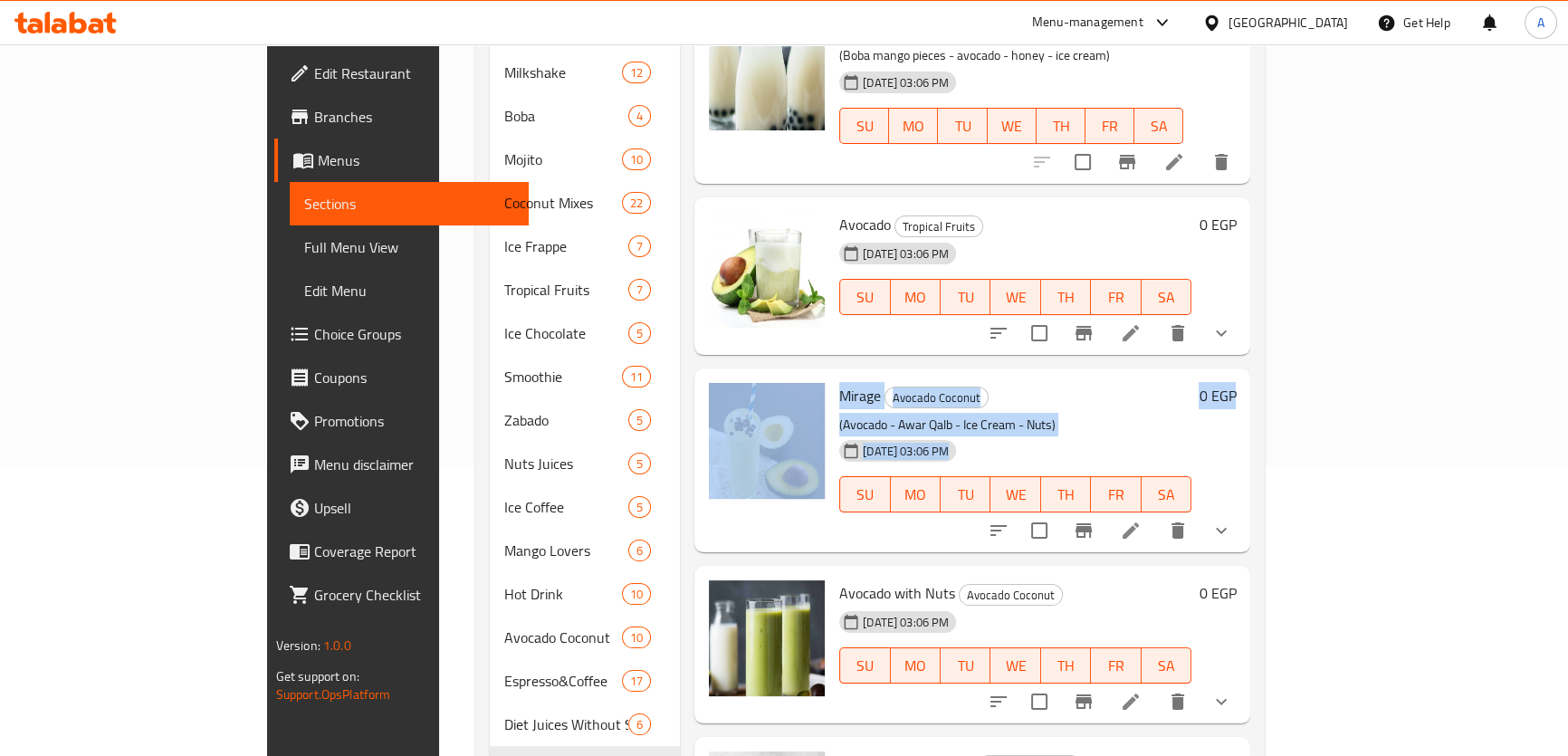
drag, startPoint x: 1502, startPoint y: 323, endPoint x: 1507, endPoint y: 336, distance: 13.9
click at [1250, 336] on div "Menu items Avocado Add Sort Manage items Coconut Boba Boba (Boba mango pieces -…" at bounding box center [965, 530] width 570 height 1230
click at [1191, 383] on h6 "Mirage Avocado Coconut" at bounding box center [1015, 396] width 352 height 26
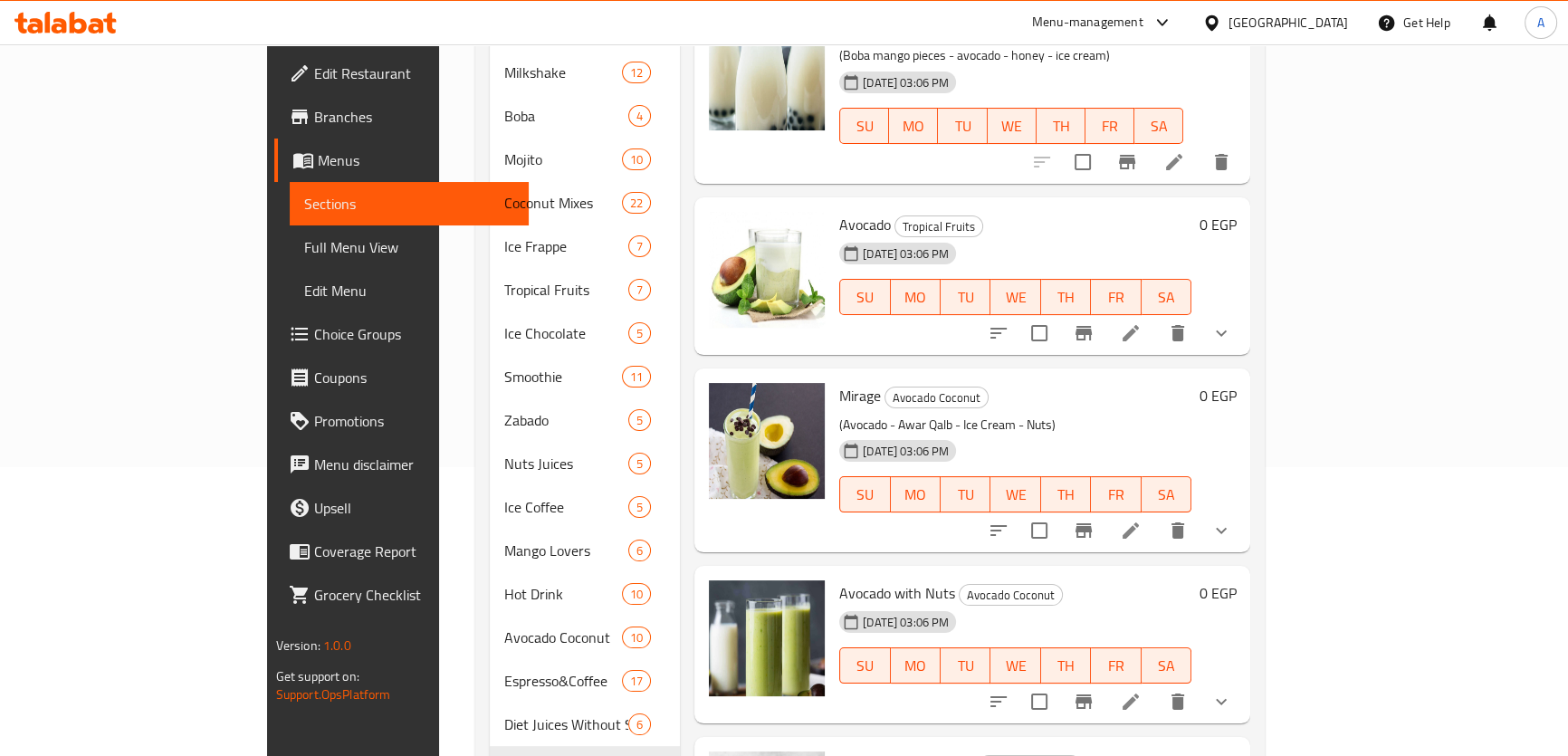
scroll to position [28, 0]
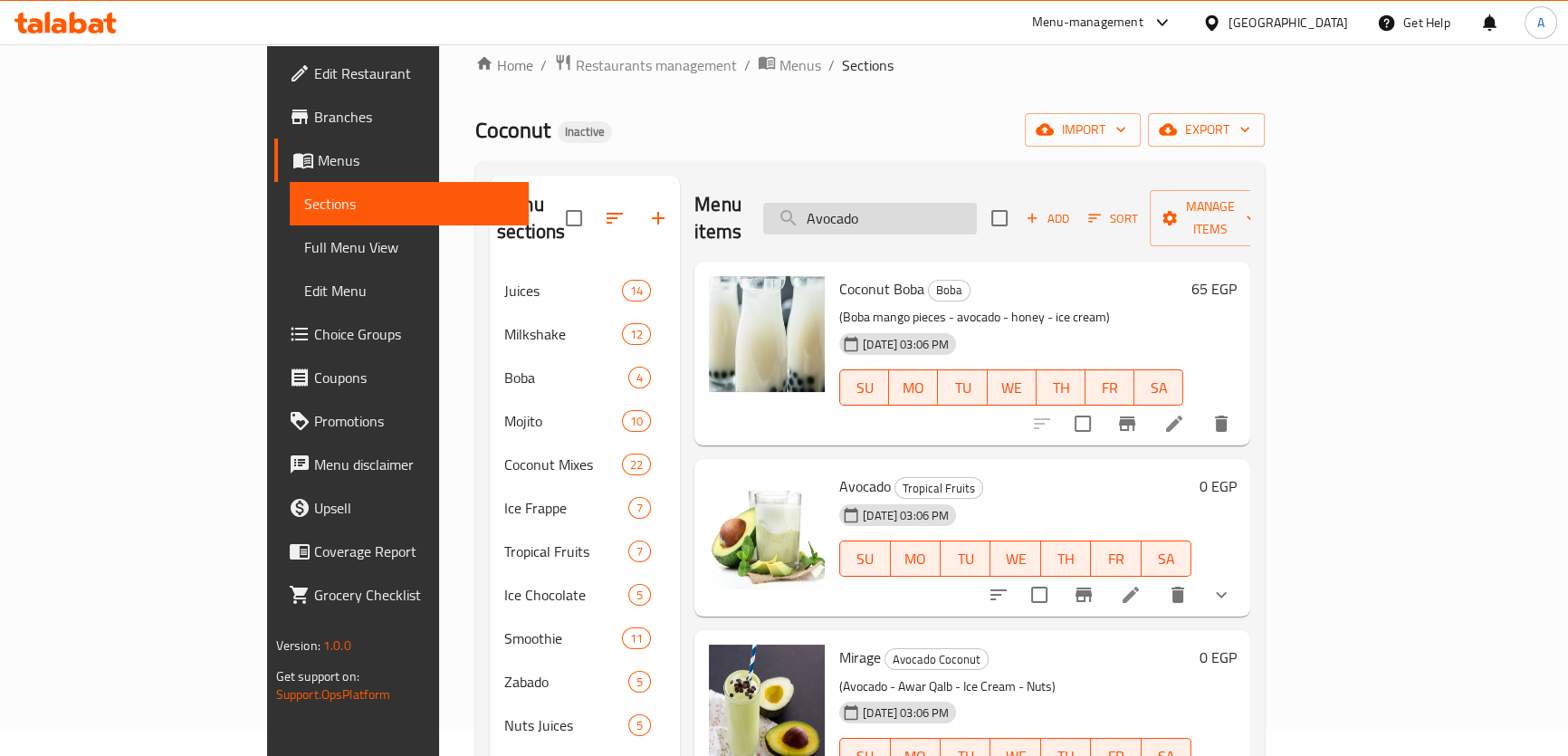
click at [976, 203] on input "Avocado" at bounding box center [869, 219] width 214 height 32
paste input "Espresso Conban"
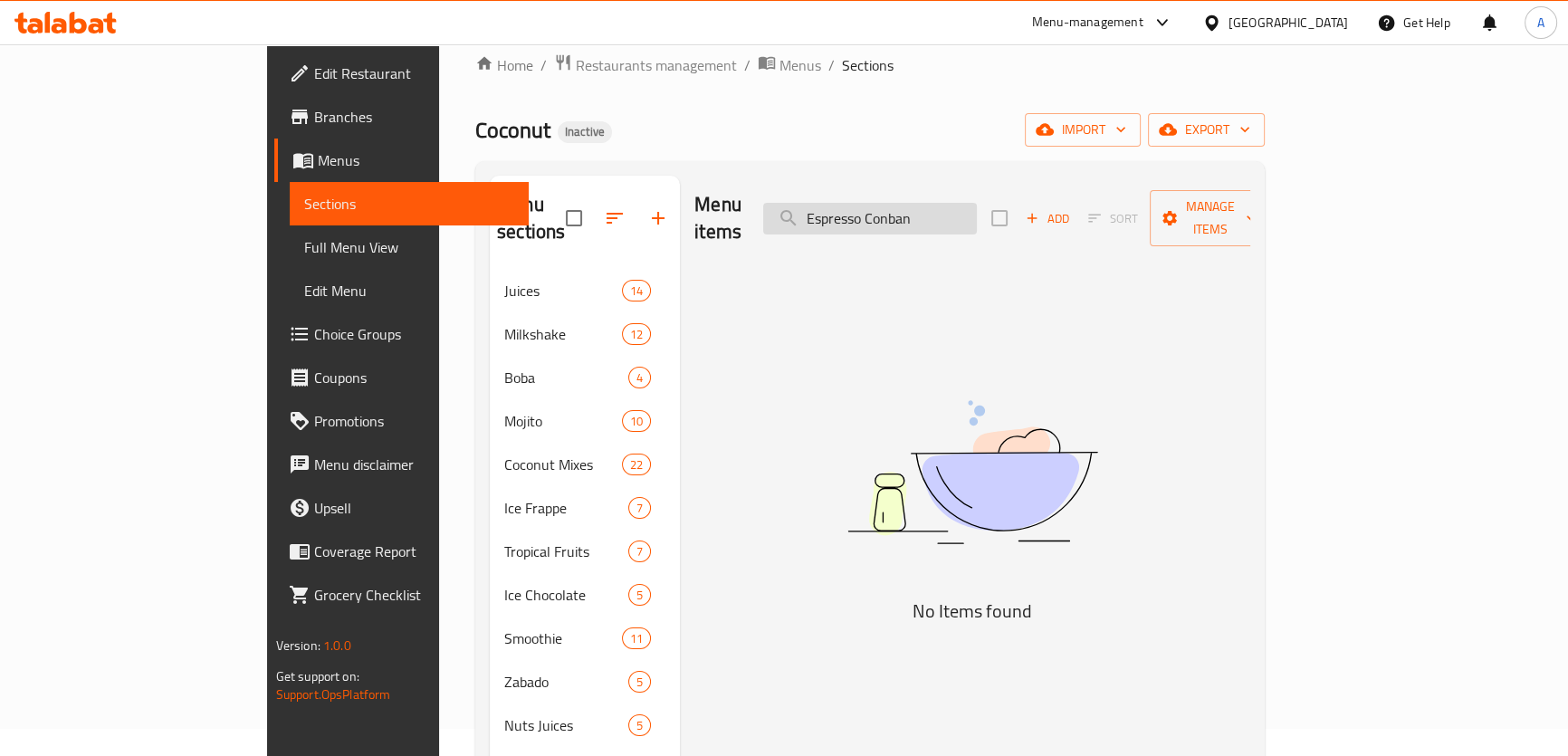
click at [951, 203] on input "Espresso Conban" at bounding box center [869, 219] width 214 height 32
click at [946, 203] on input "Espresso Conban" at bounding box center [869, 219] width 214 height 32
paste input "search"
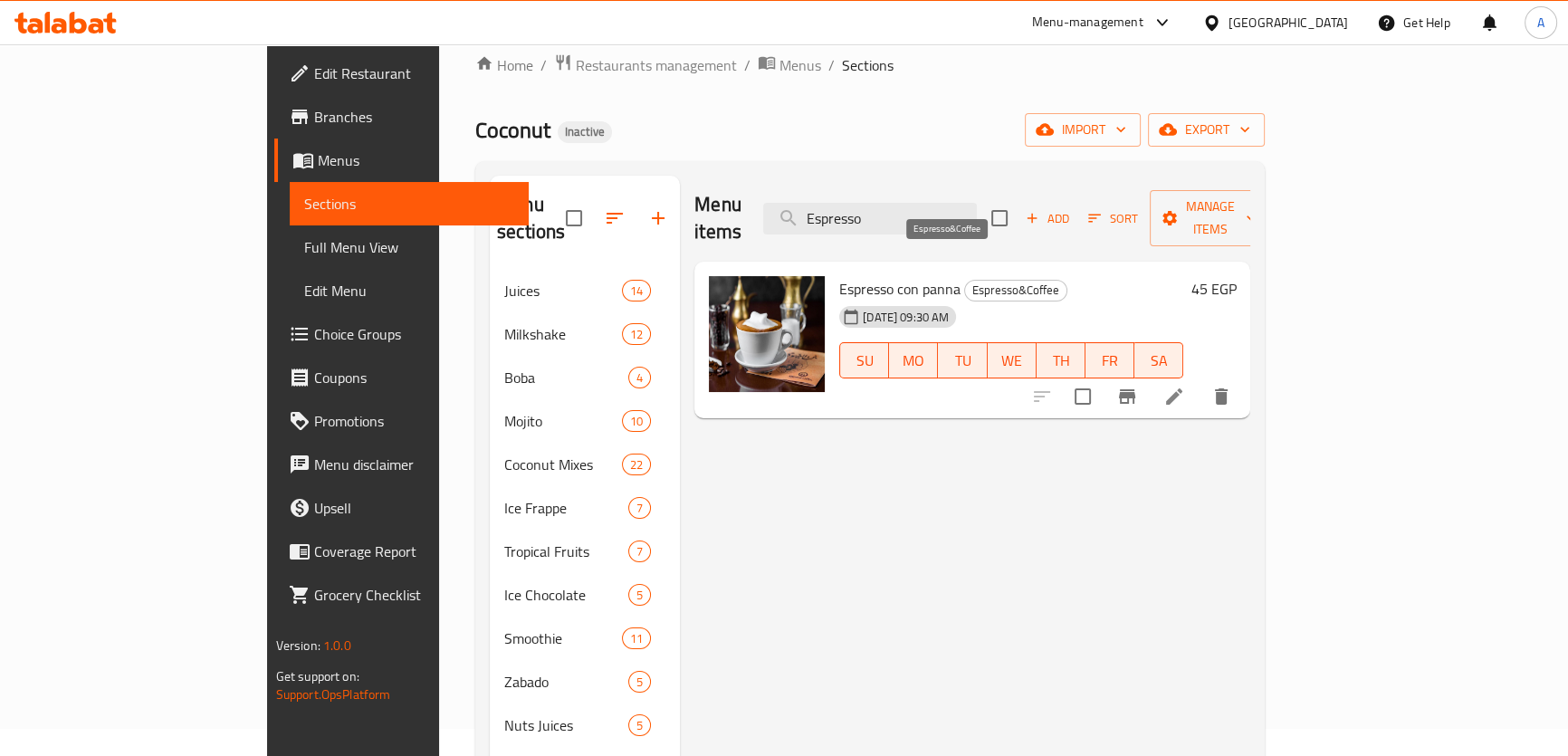
click at [965, 280] on span "Espresso&Coffee" at bounding box center [1015, 289] width 101 height 21
copy div "Espresso&Coffee"
click at [960, 219] on input "Espresso" at bounding box center [869, 219] width 214 height 32
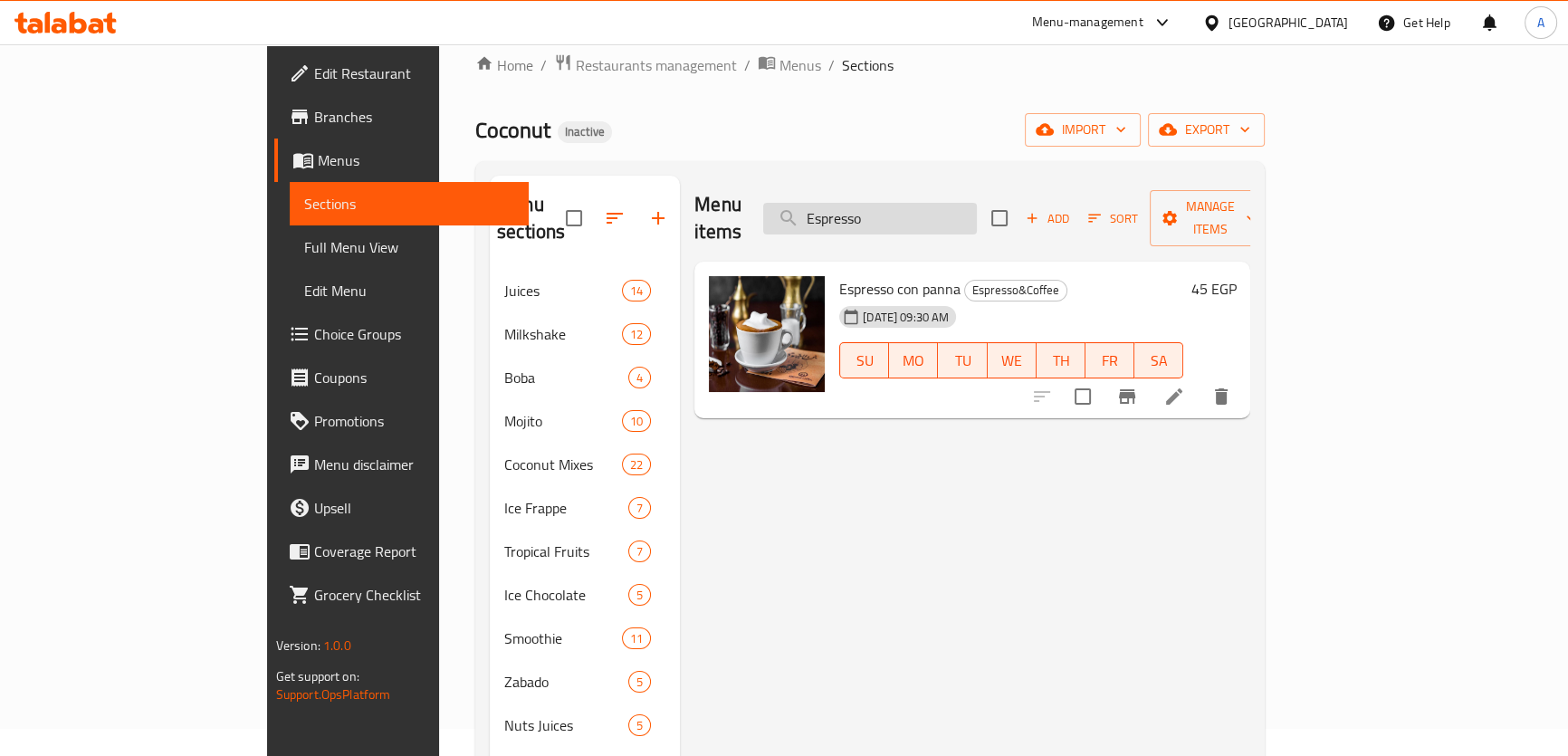
click at [960, 219] on input "Espresso" at bounding box center [869, 219] width 214 height 32
paste input "Frappe"
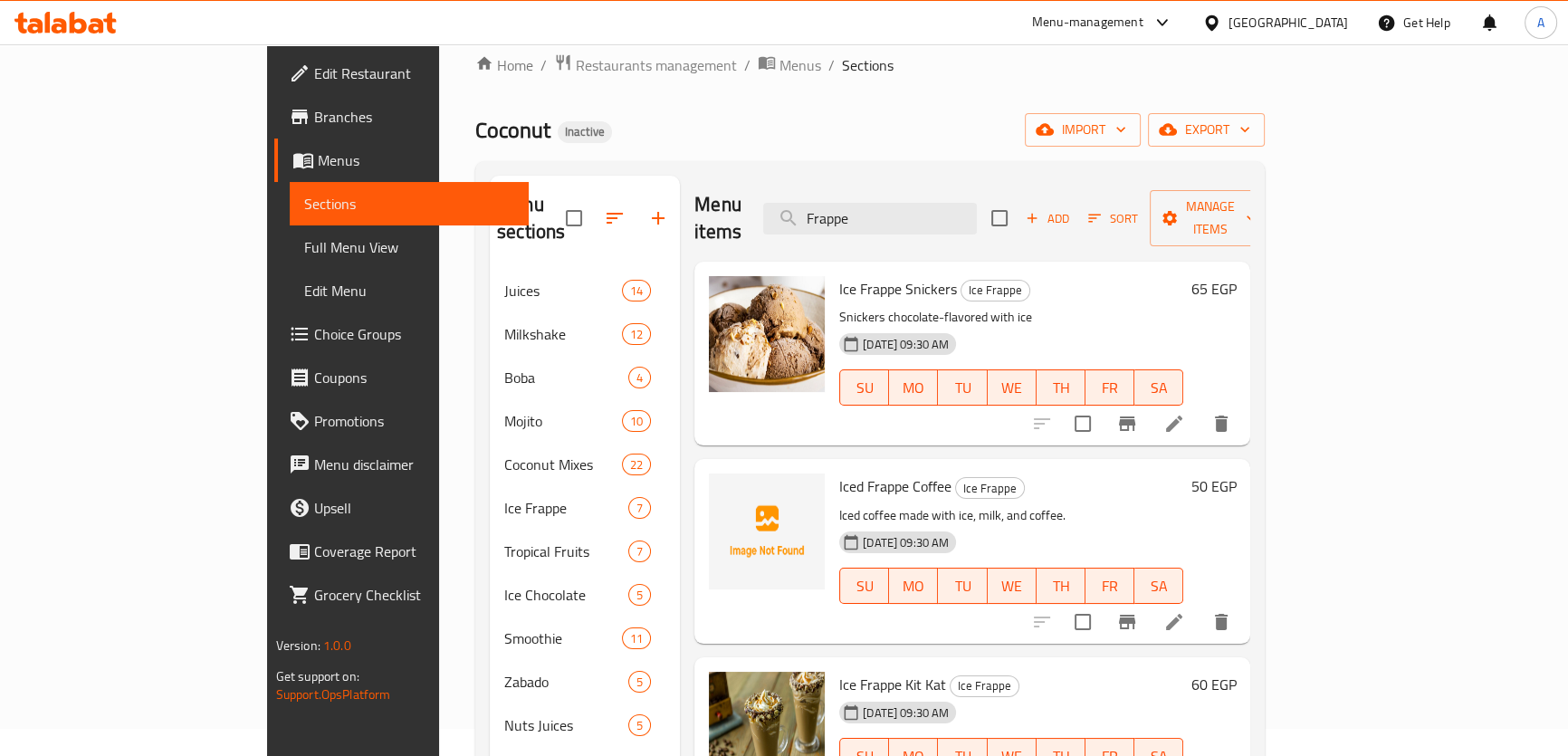
click at [977, 275] on div "Ice Frappe Snickers Ice Frappe Snickers chocolate-flavored with ice 13-08-2025 …" at bounding box center [1011, 353] width 358 height 169
click at [962, 280] on span "Ice Frappe" at bounding box center [995, 289] width 68 height 21
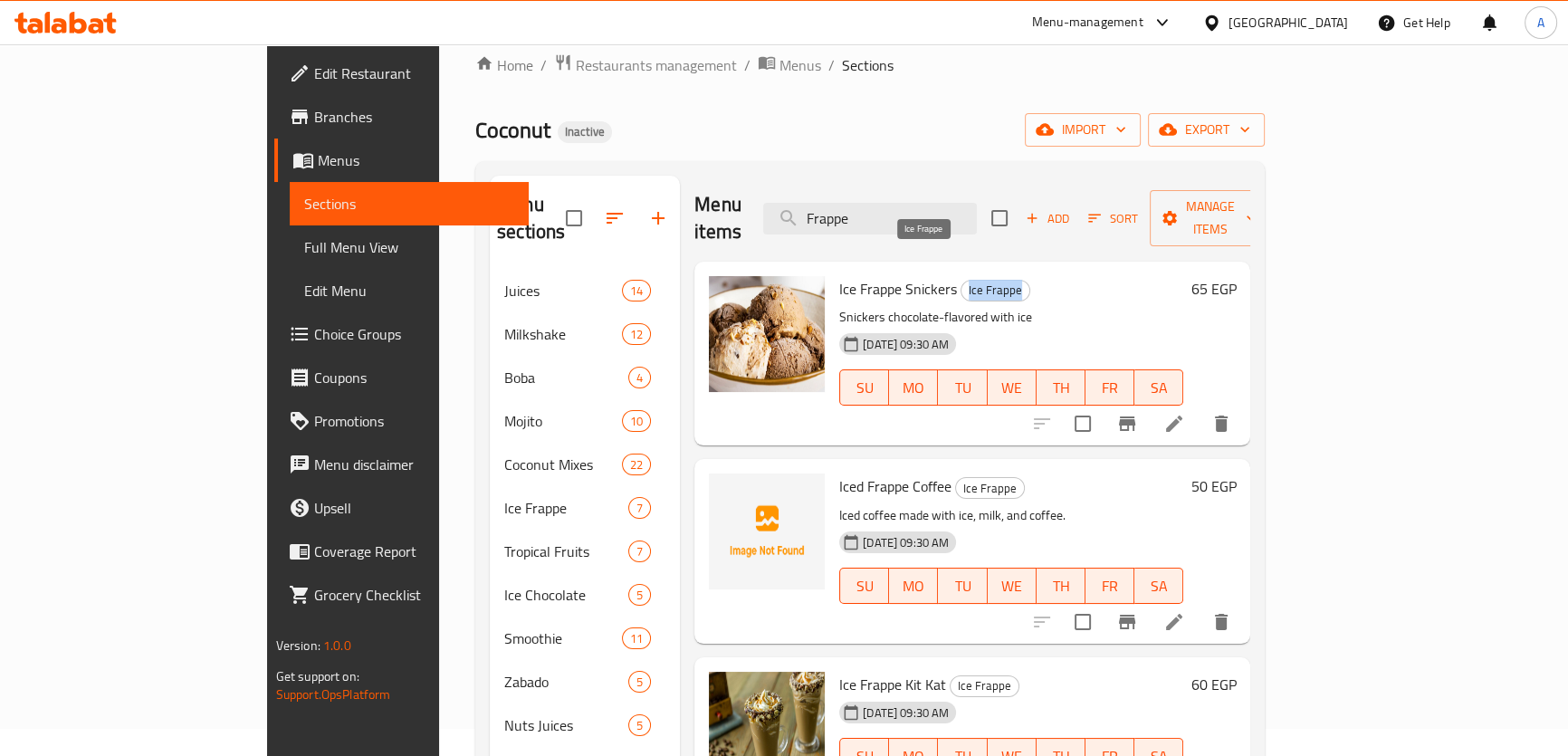
click at [962, 280] on span "Ice Frappe" at bounding box center [995, 289] width 68 height 21
copy span "Ice Frappe"
click at [925, 205] on input "Frappe" at bounding box center [869, 219] width 214 height 32
paste input "Espresso Conban"
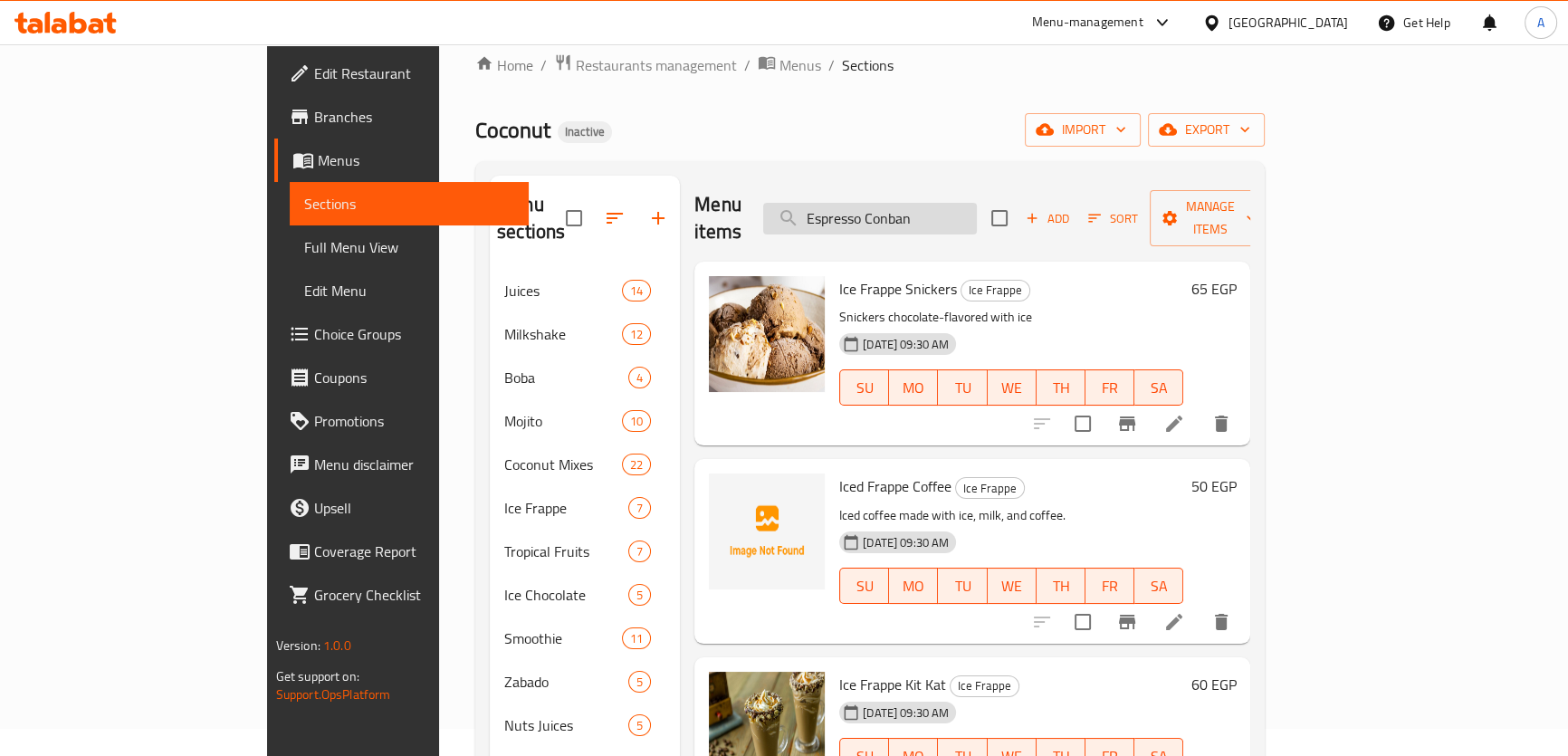
click at [926, 208] on input "Espresso Conban" at bounding box center [869, 219] width 214 height 32
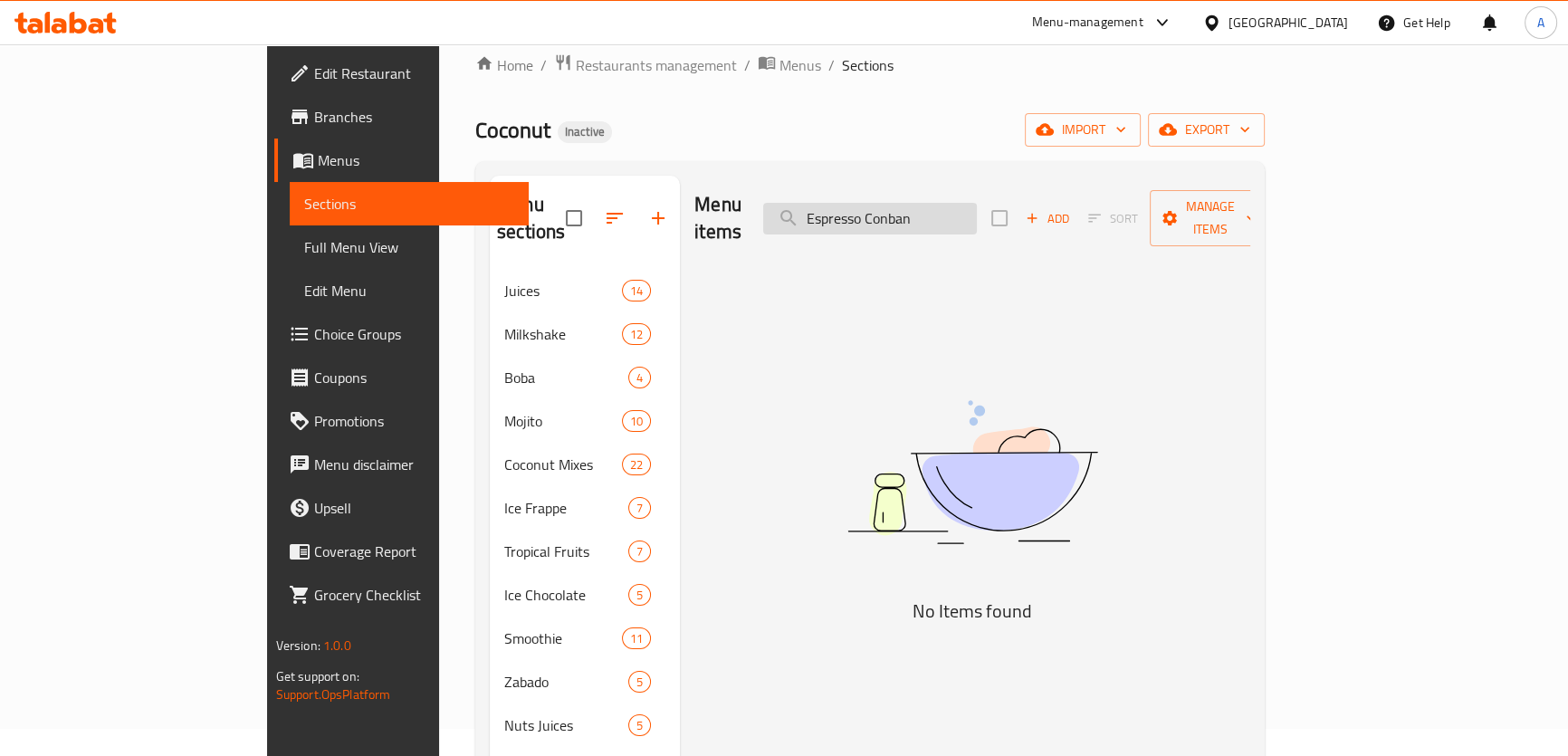
click at [926, 208] on input "Espresso Conban" at bounding box center [869, 219] width 214 height 32
paste input "search"
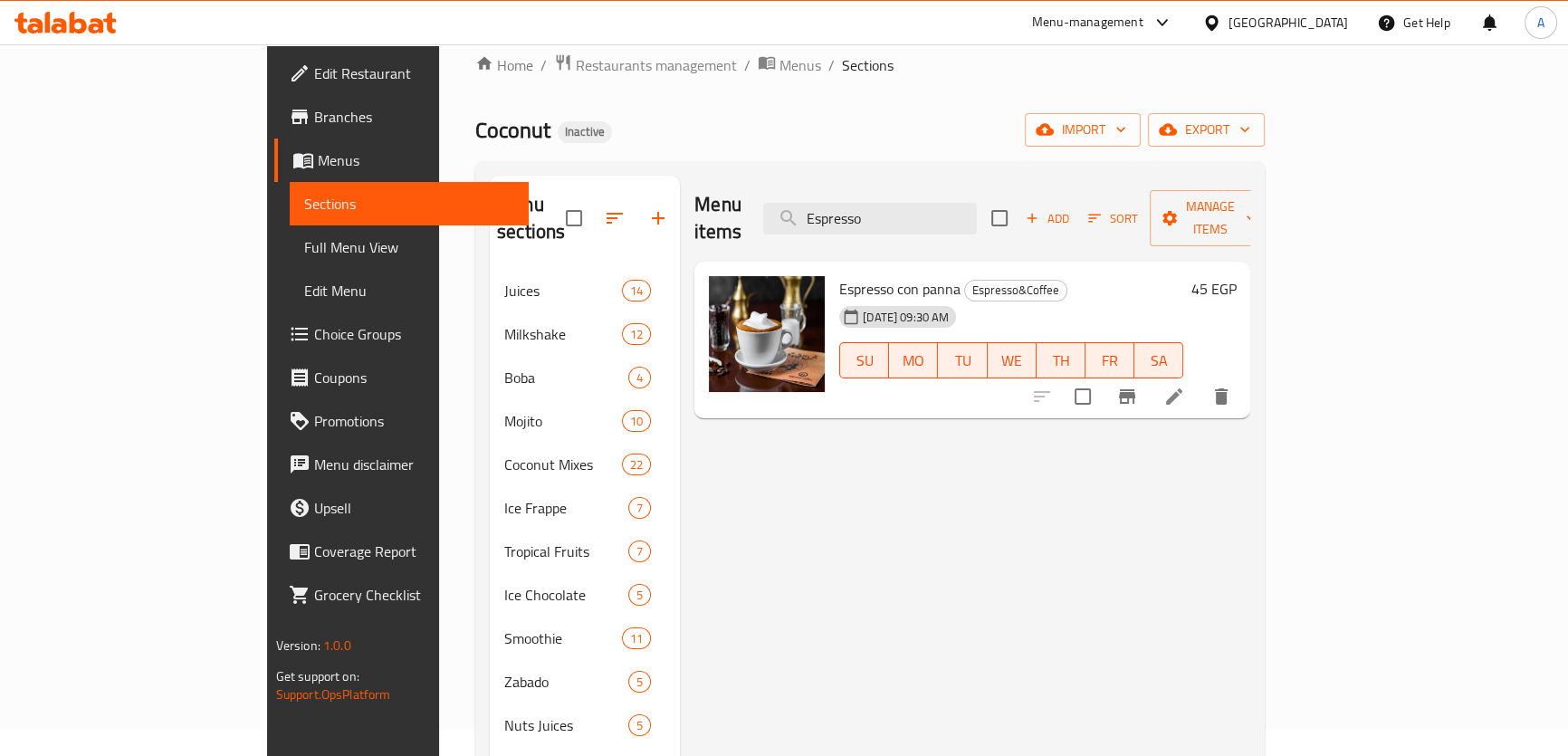
type input "Espresso"
click at [839, 276] on span "Espresso con panna" at bounding box center [899, 289] width 121 height 28
copy h6 "Espresso con panna"
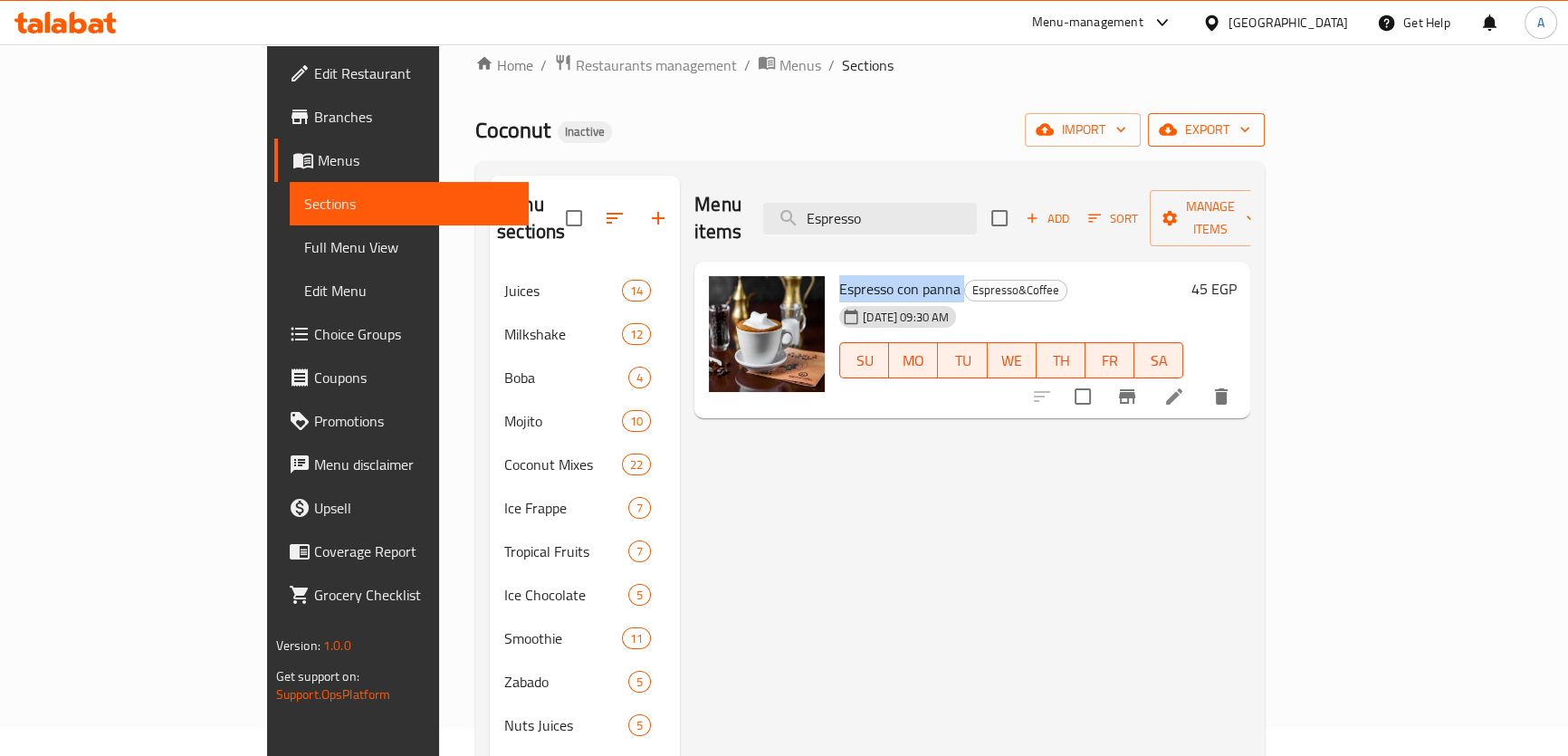
click at [1250, 135] on span "export" at bounding box center [1206, 129] width 88 height 23
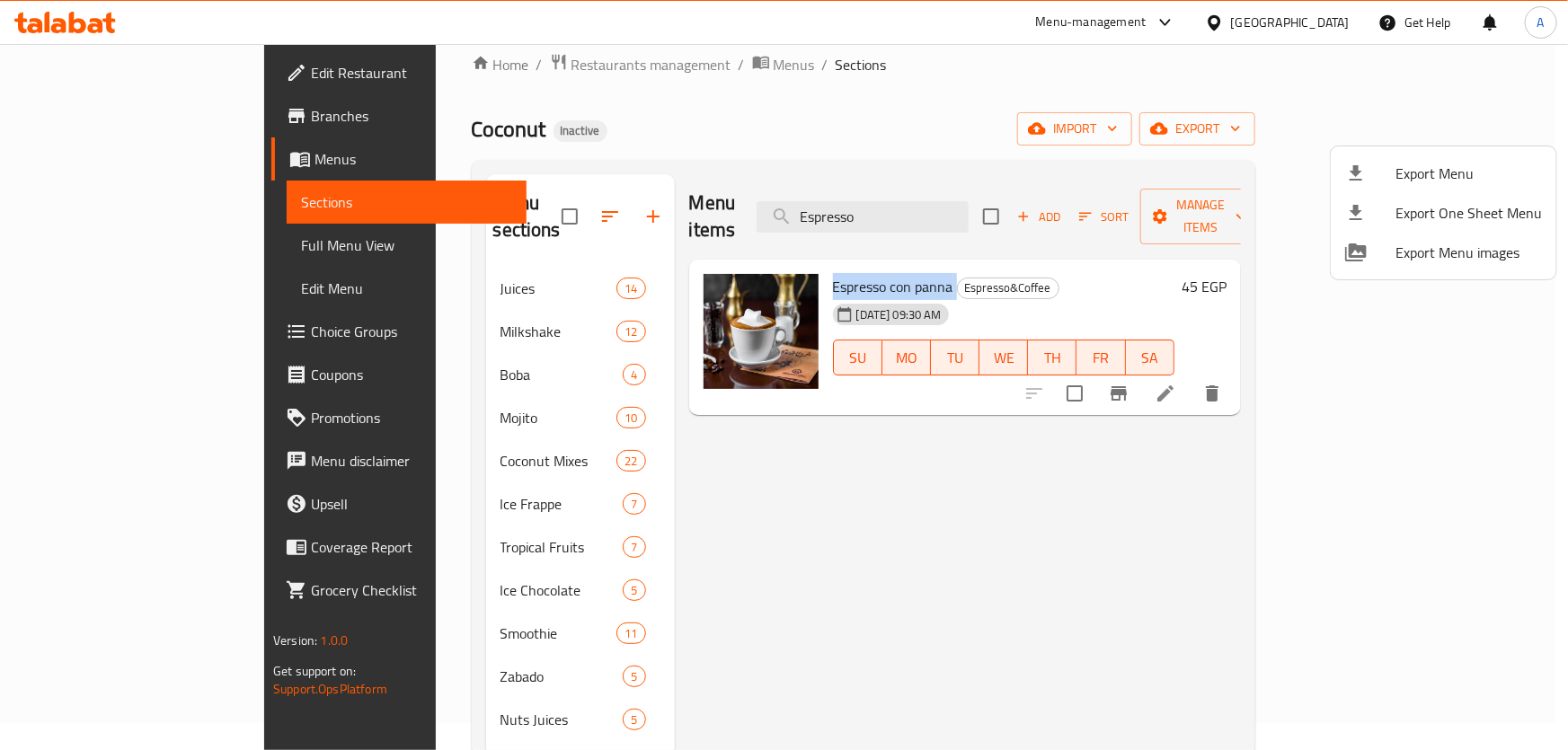
click at [1391, 159] on li "Export Menu" at bounding box center [1443, 173] width 226 height 39
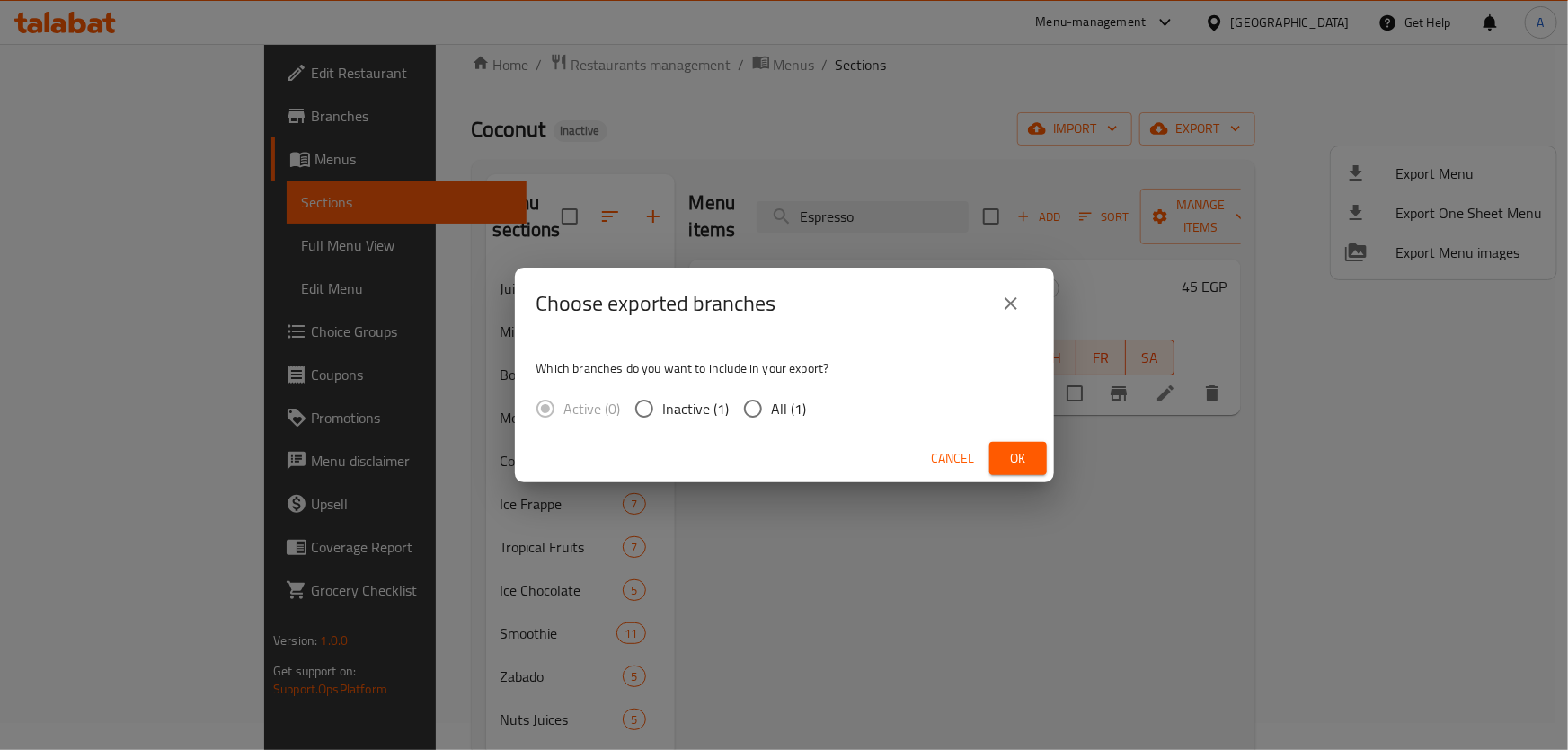
drag, startPoint x: 754, startPoint y: 403, endPoint x: 843, endPoint y: 430, distance: 93.0
click at [754, 403] on input "All (1)" at bounding box center [752, 408] width 38 height 38
radio input "true"
click at [1017, 452] on span "Ok" at bounding box center [1017, 458] width 28 height 22
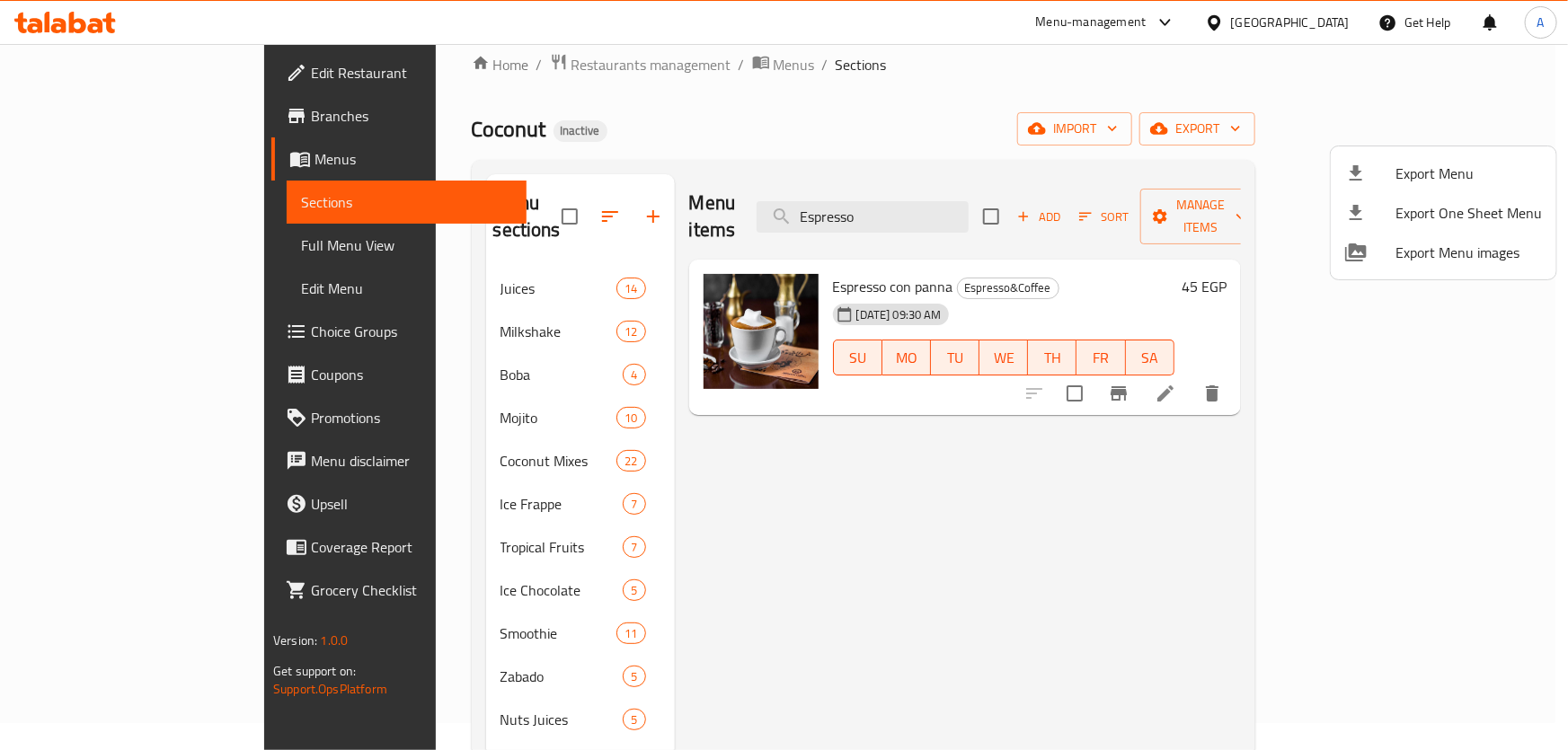
click at [165, 227] on div at bounding box center [784, 375] width 1568 height 750
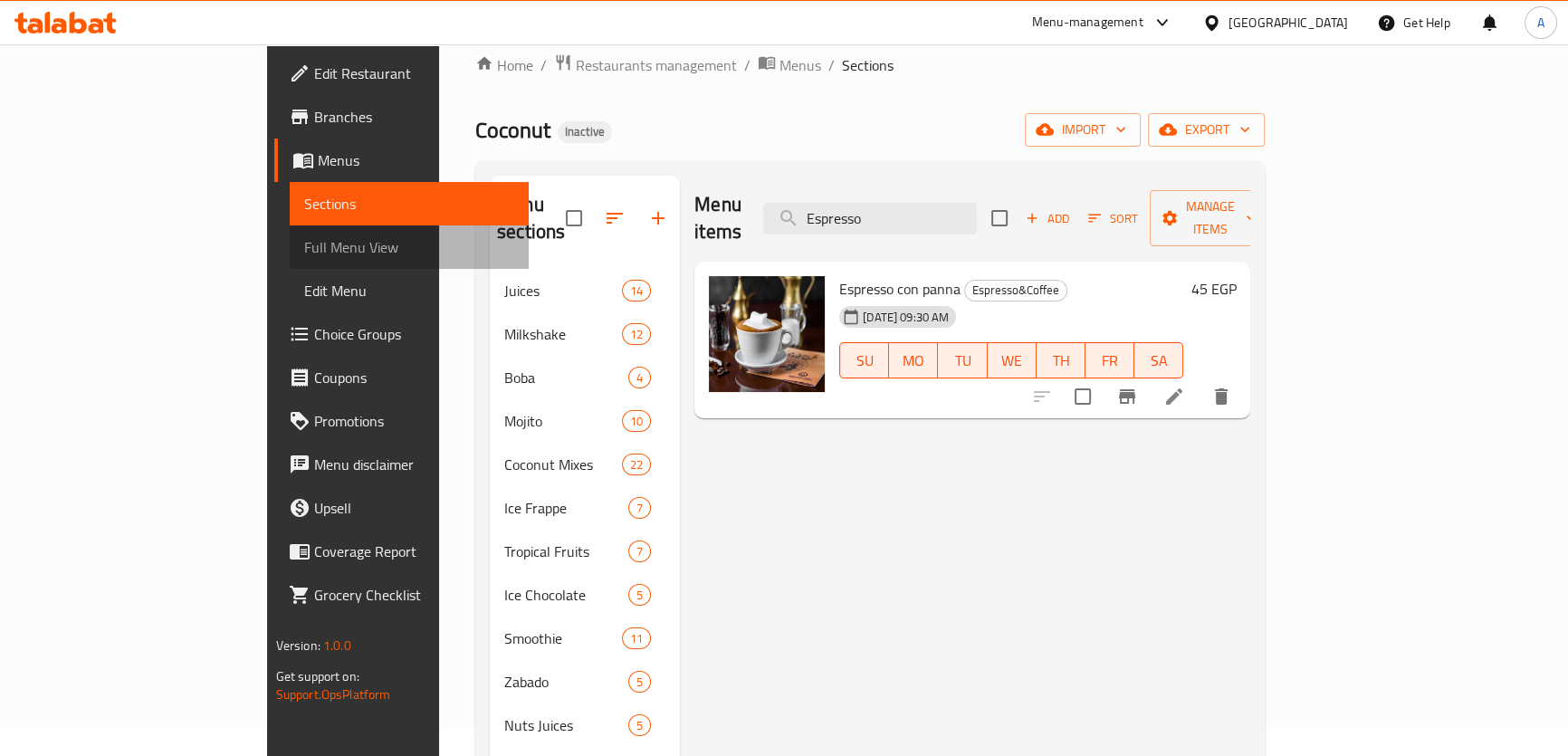
click at [304, 238] on span "Full Menu View" at bounding box center [408, 247] width 210 height 22
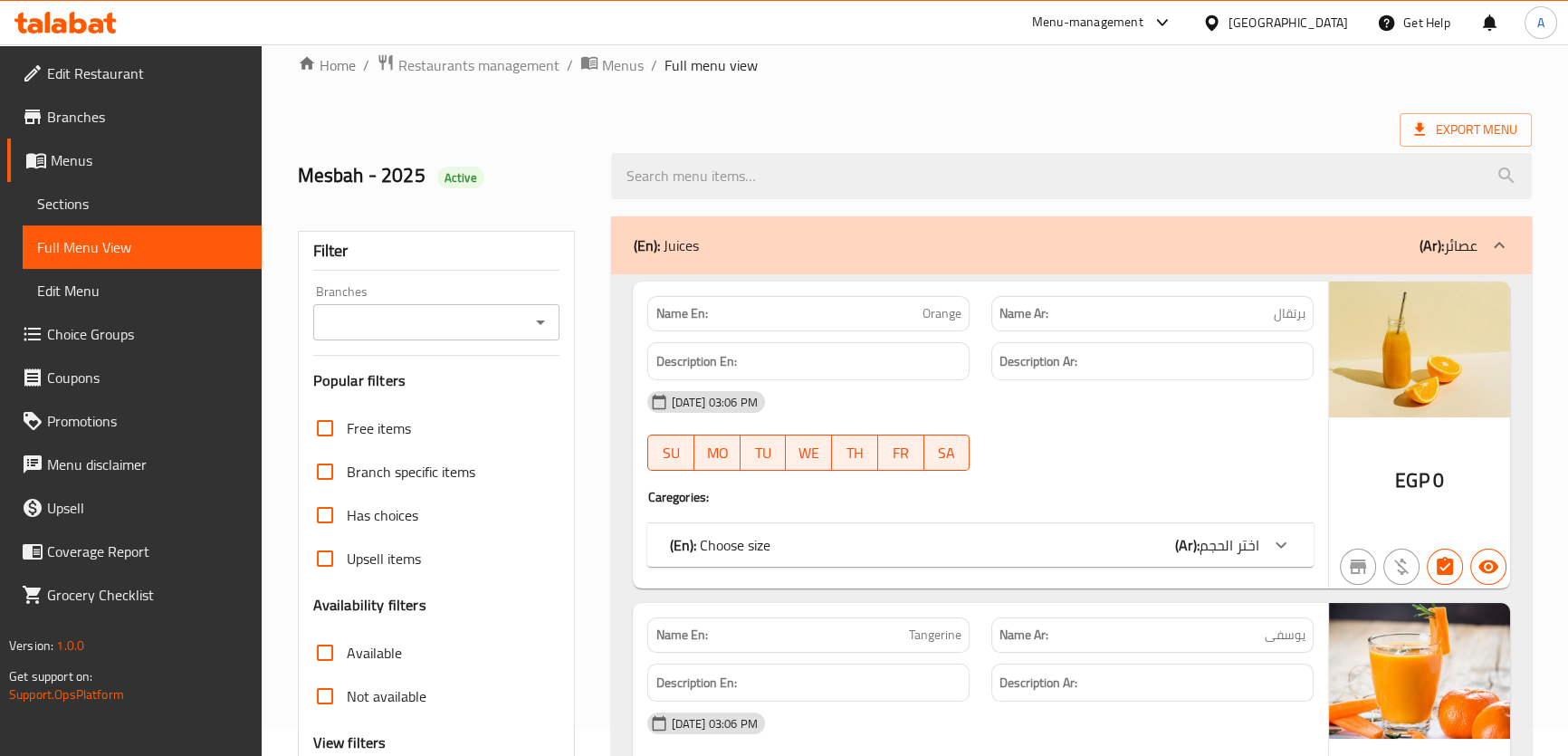
scroll to position [232, 0]
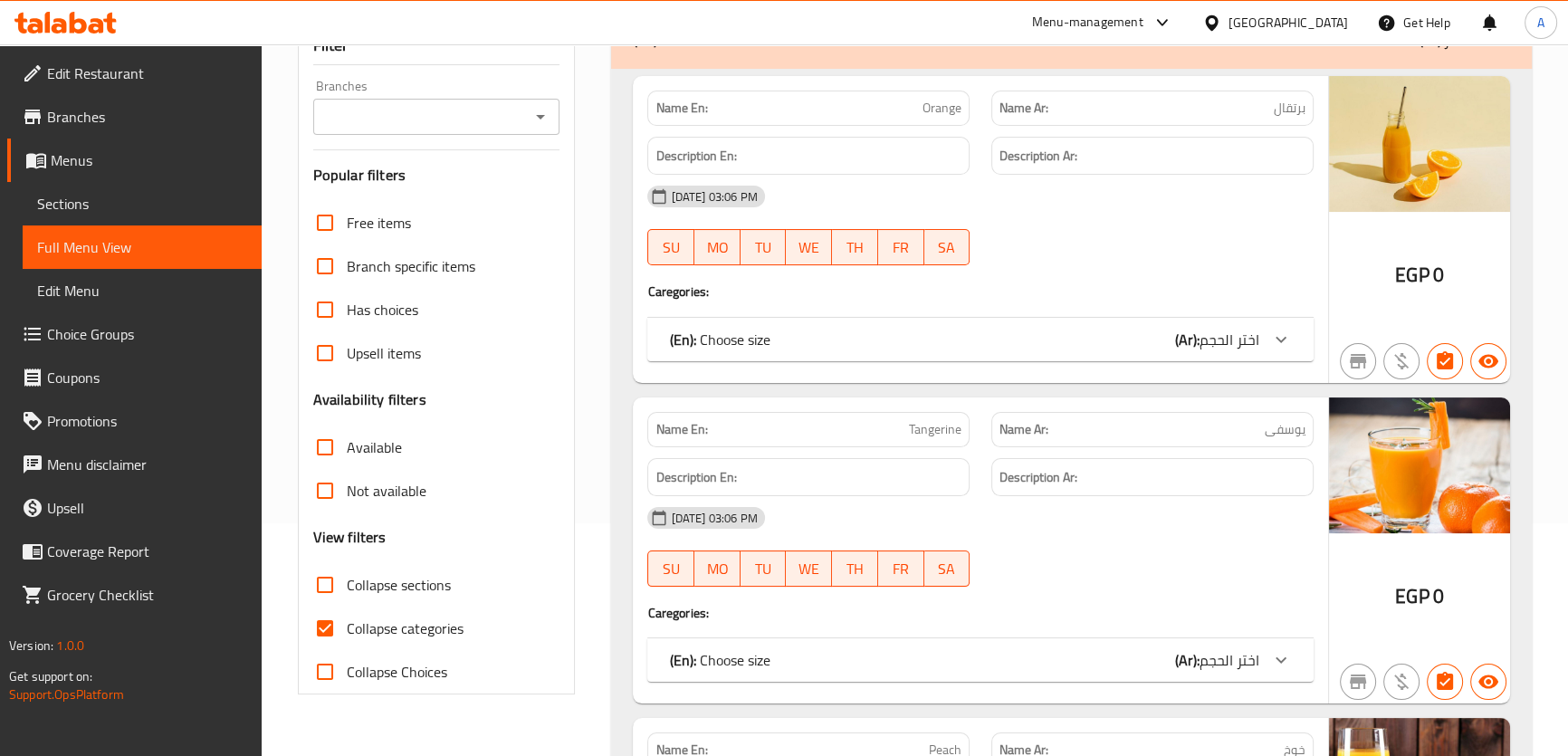
click at [407, 639] on span "Collapse categories" at bounding box center [405, 628] width 117 height 22
click at [346, 640] on input "Collapse categories" at bounding box center [325, 628] width 43 height 43
checkbox input "false"
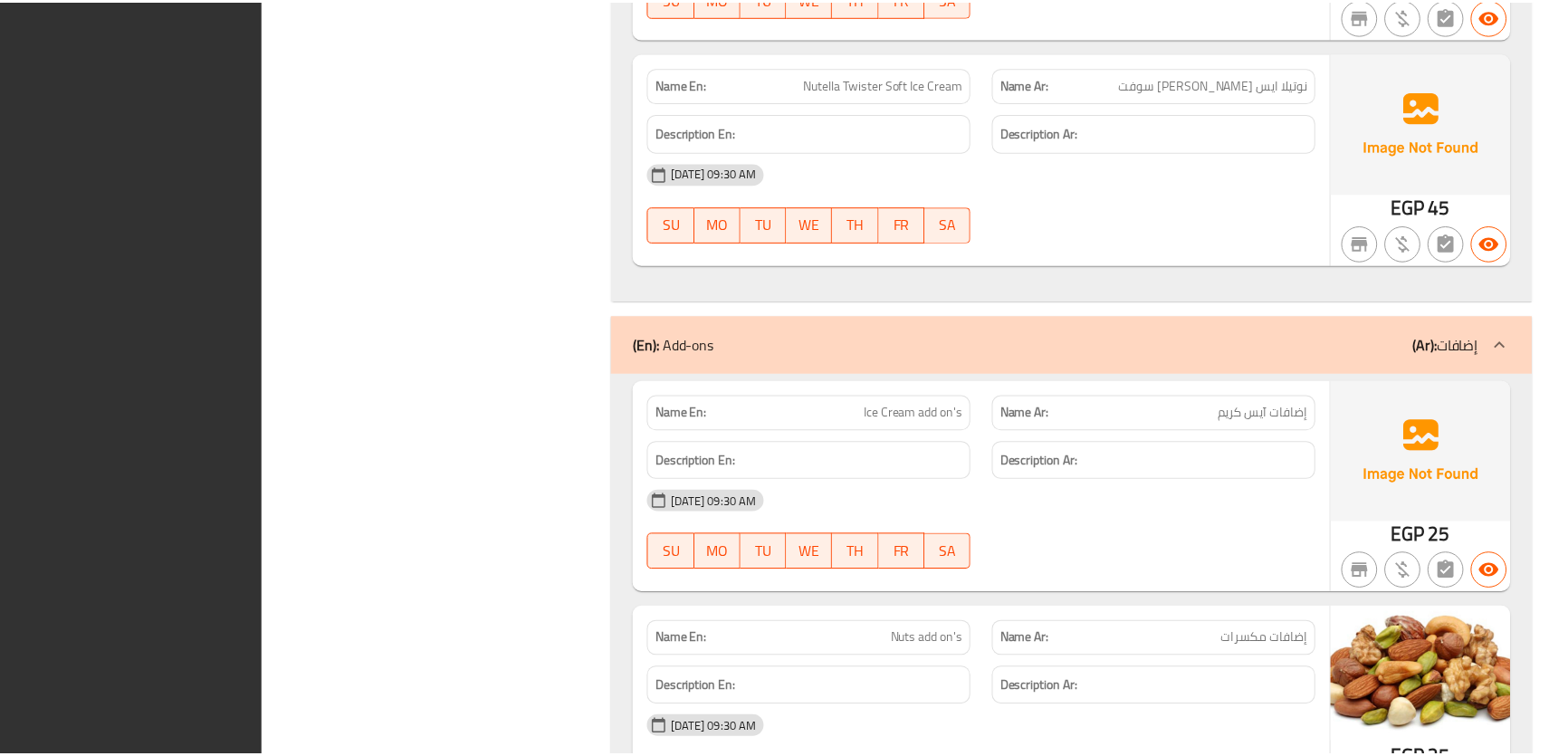
scroll to position [76209, 0]
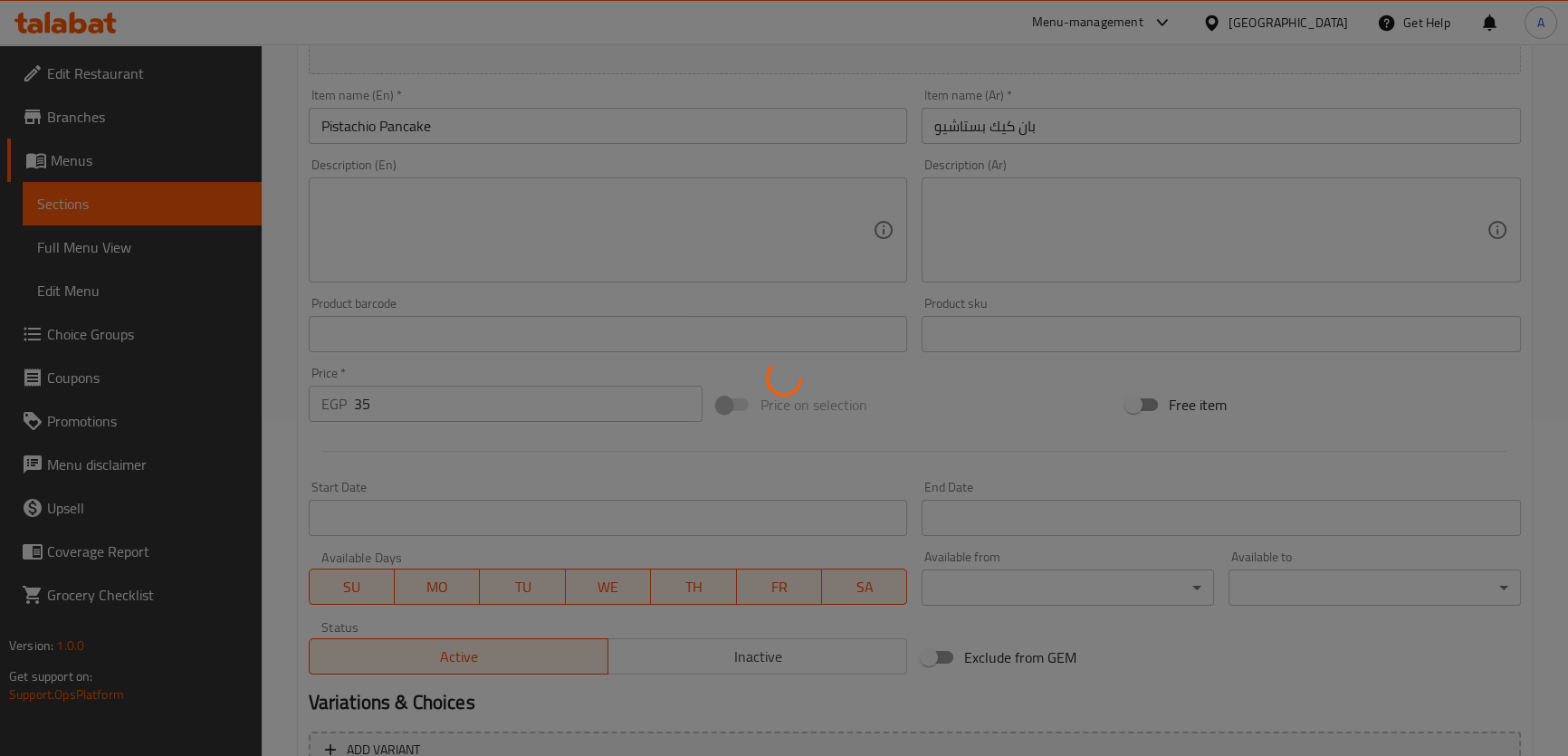
scroll to position [507, 0]
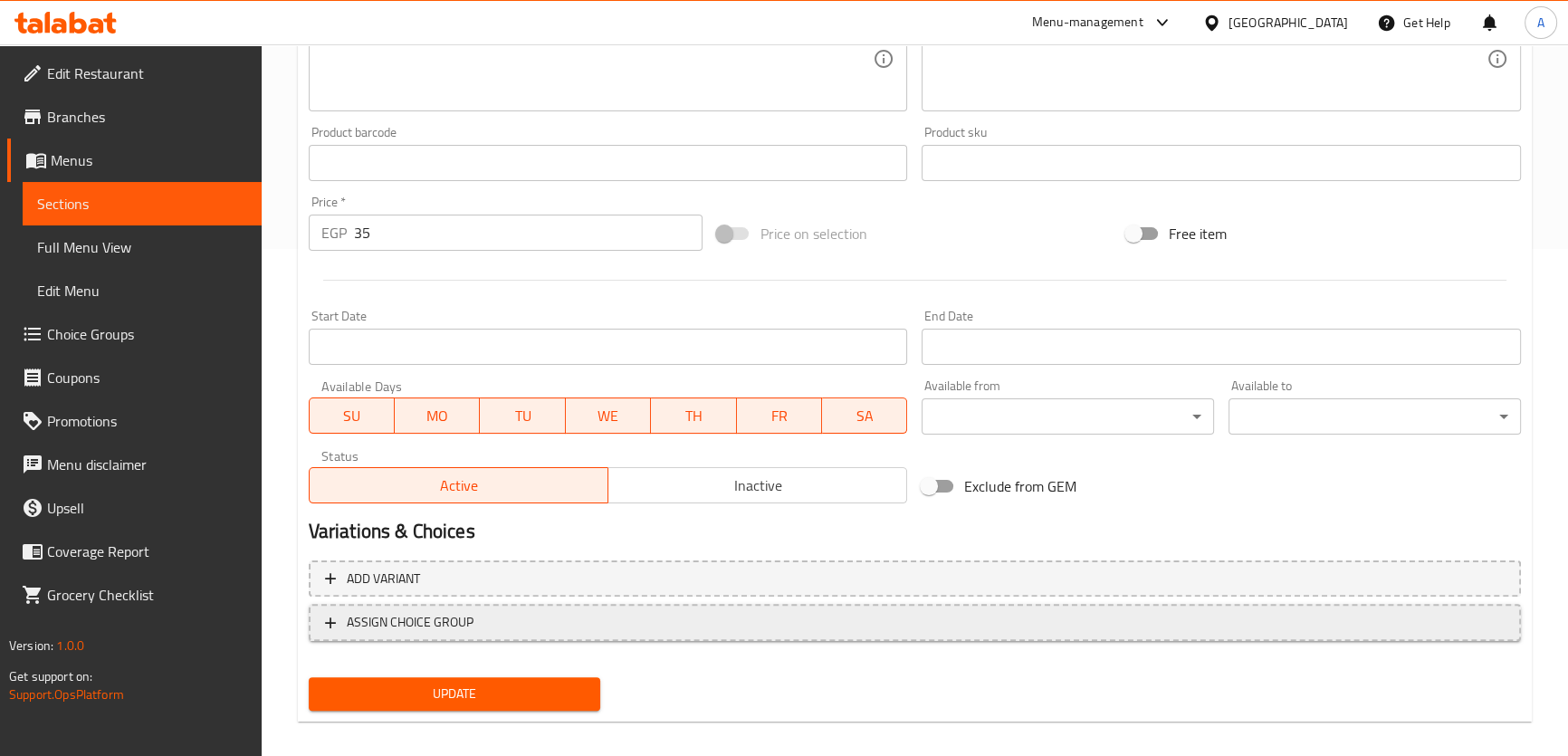
click at [524, 624] on span "ASSIGN CHOICE GROUP" at bounding box center [914, 622] width 1179 height 23
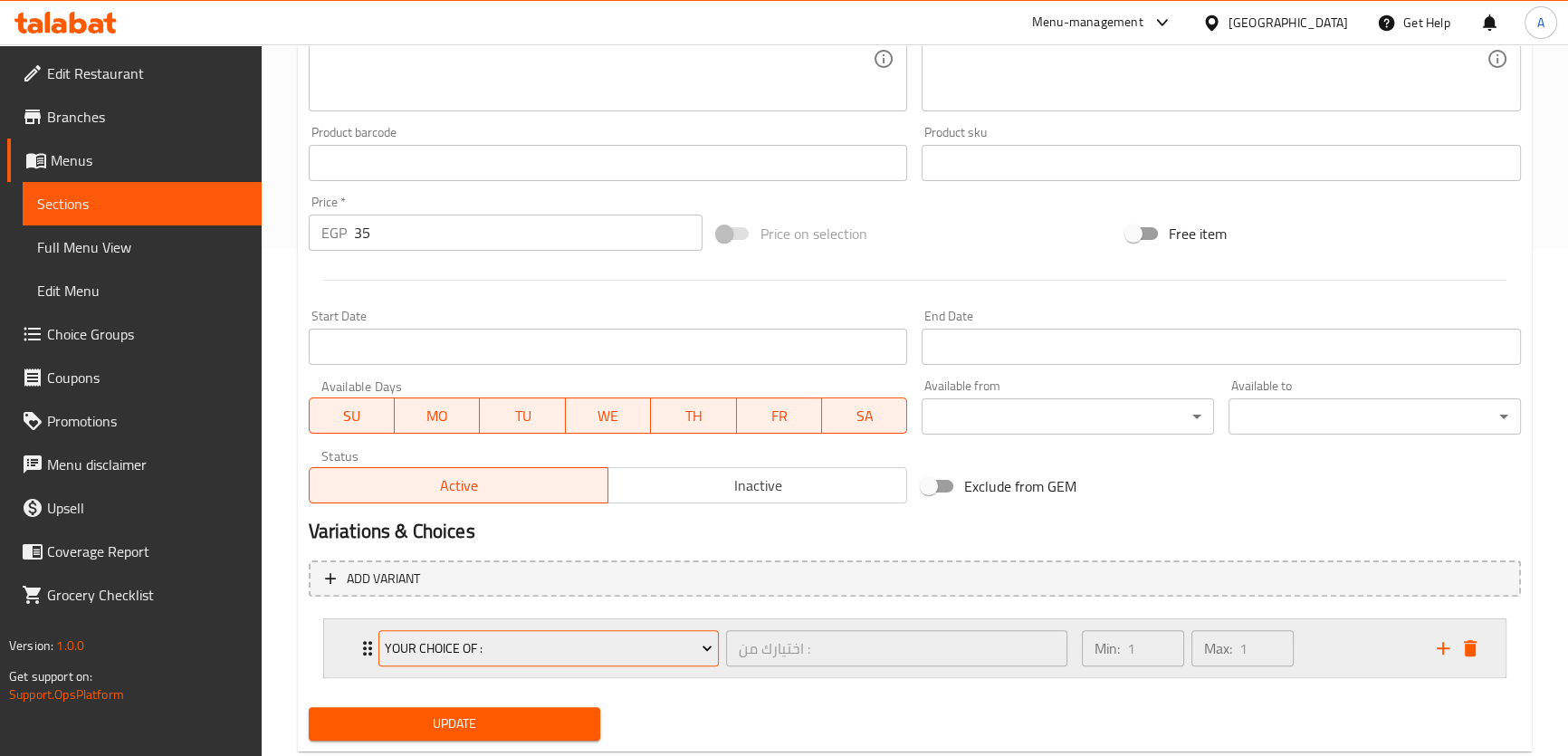
click at [525, 655] on span "Your Choice Of :" at bounding box center [548, 648] width 328 height 23
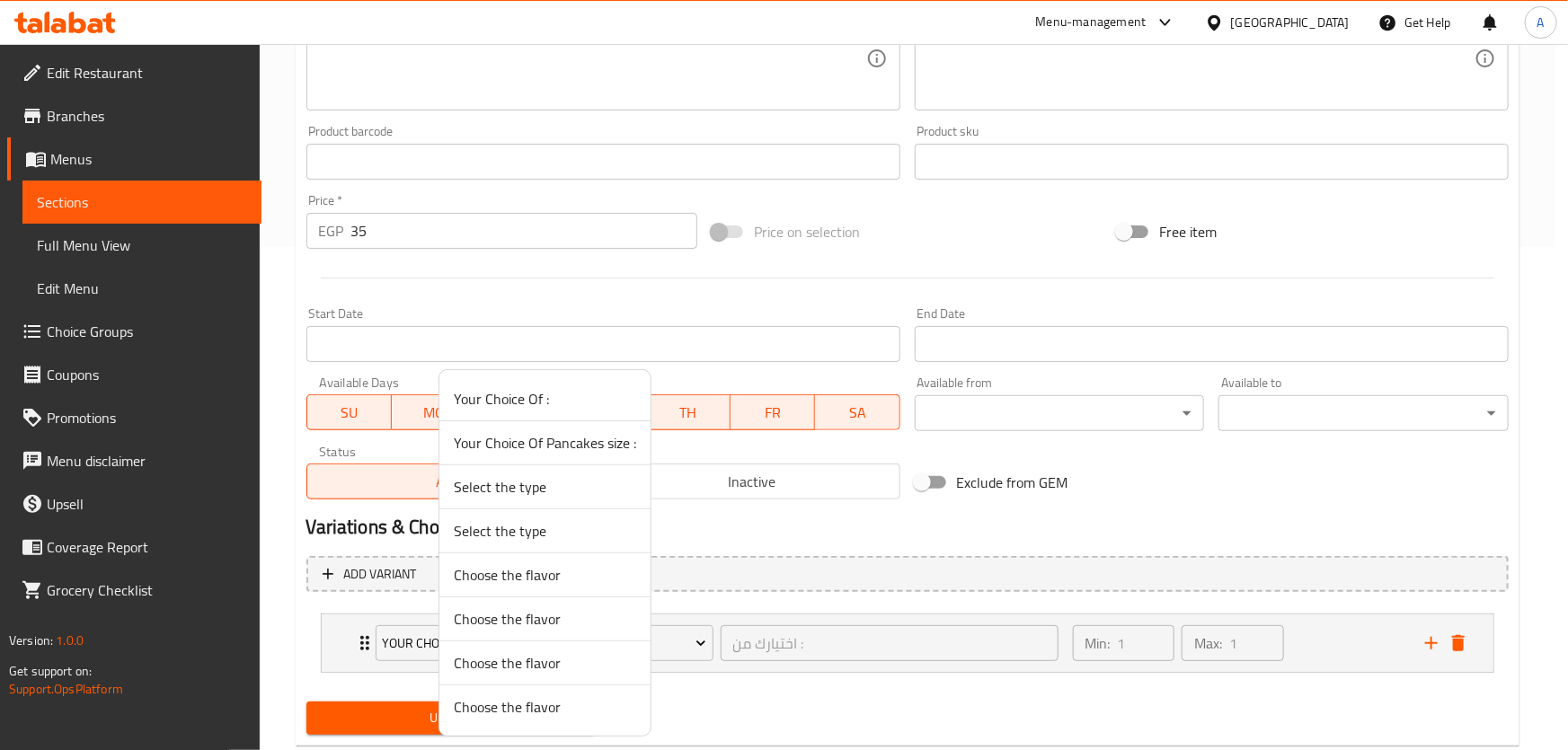
click at [547, 436] on span "Your Choice Of Pancakes size :" at bounding box center [544, 442] width 183 height 21
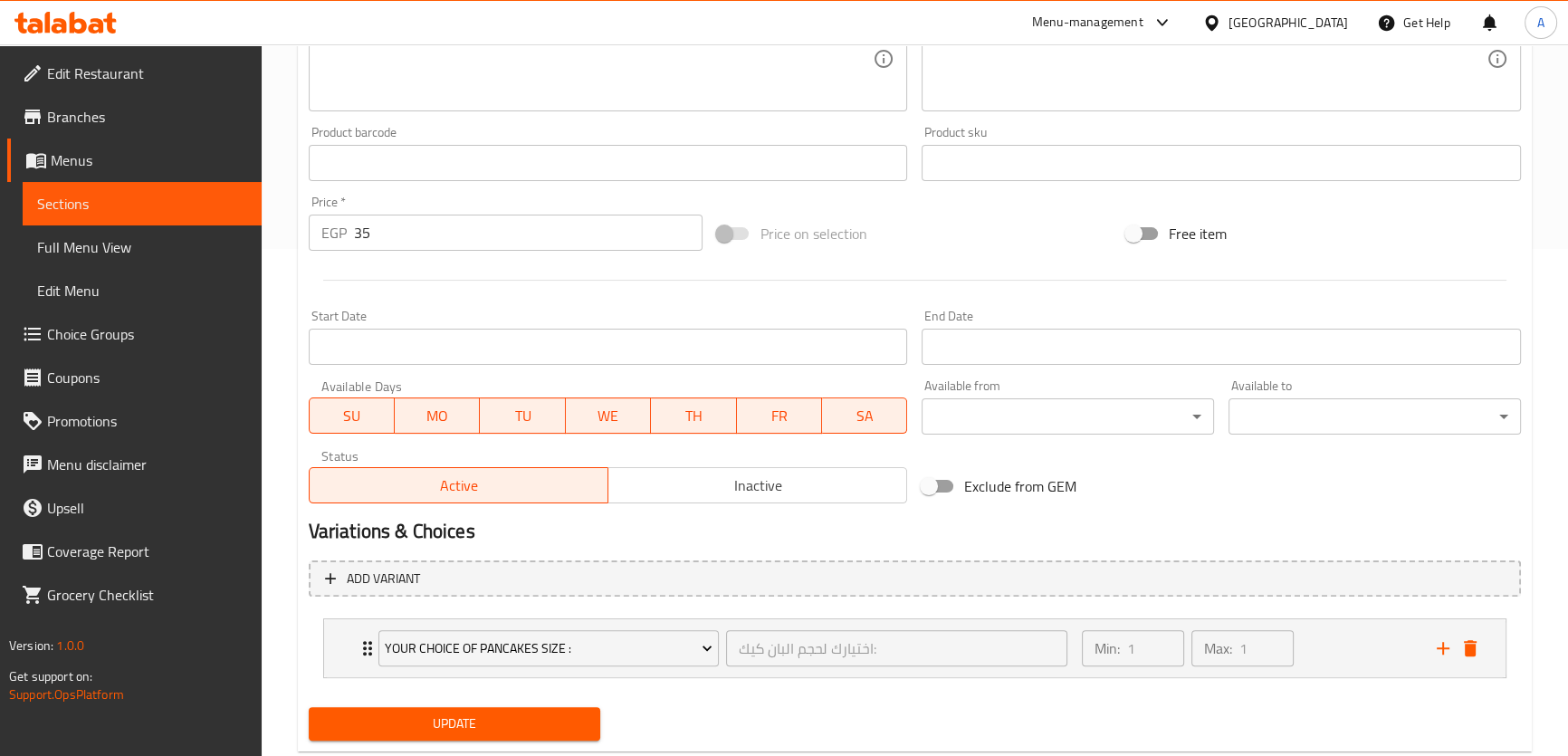
click at [429, 726] on span "Update" at bounding box center [455, 724] width 264 height 23
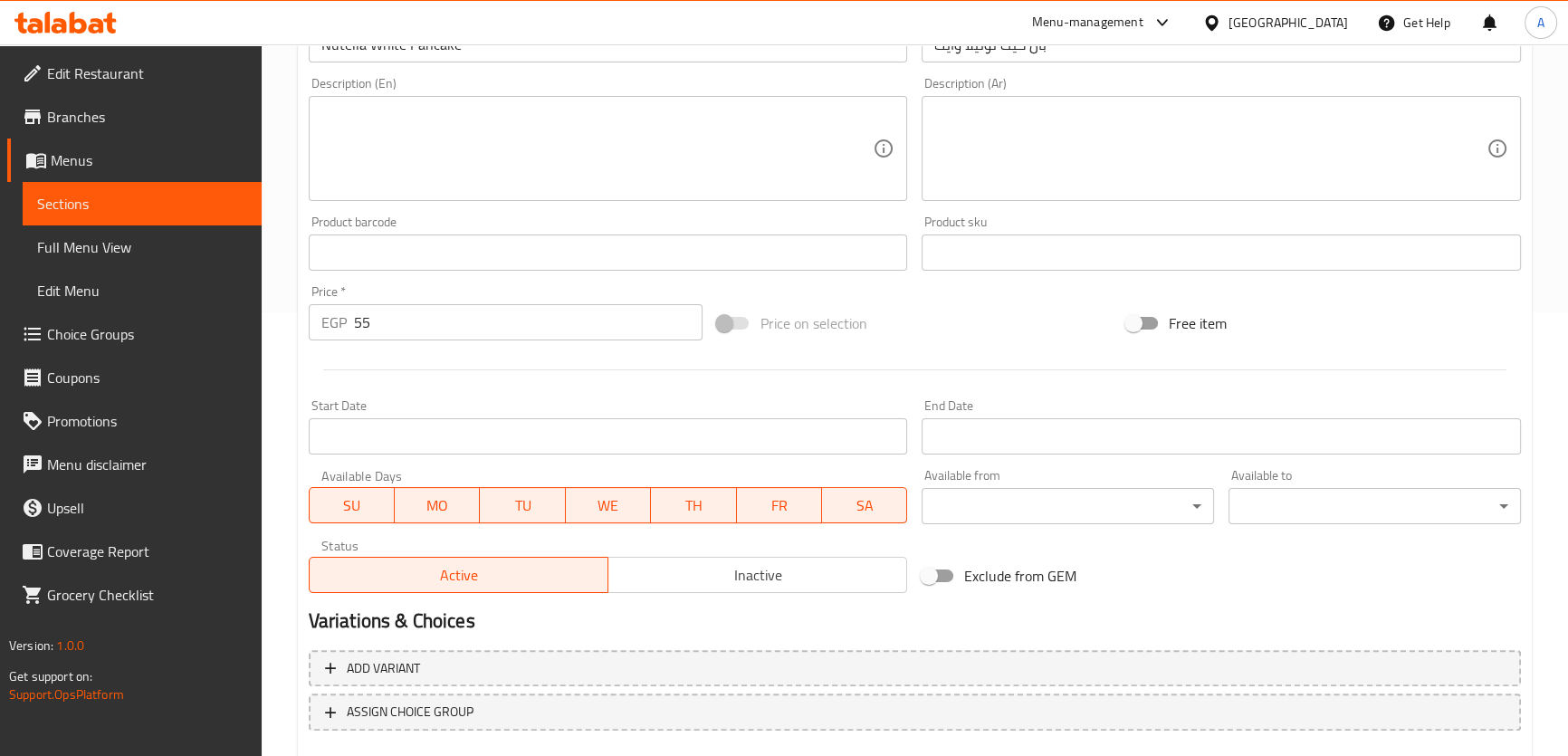
scroll to position [548, 0]
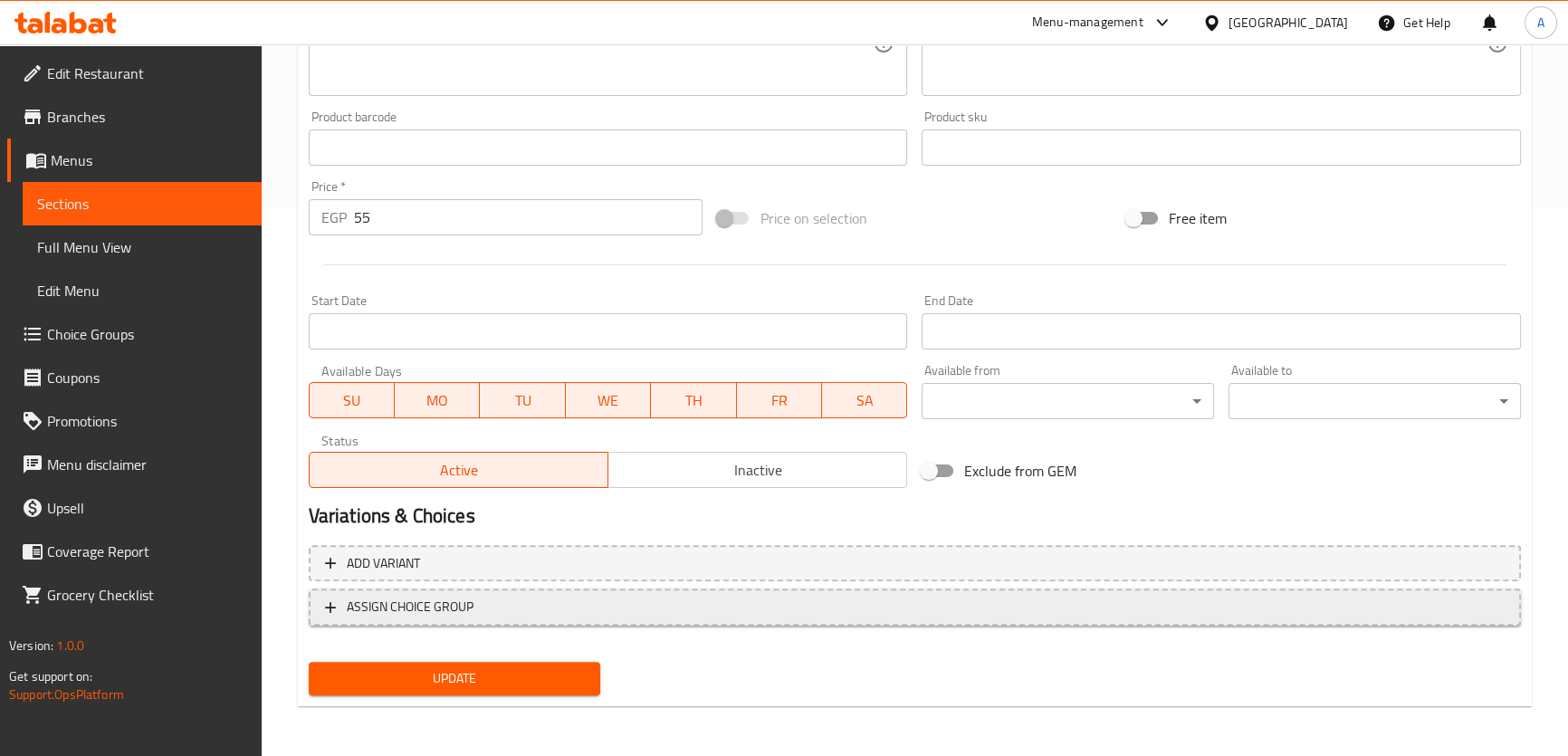
click at [484, 597] on span "ASSIGN CHOICE GROUP" at bounding box center [914, 606] width 1179 height 23
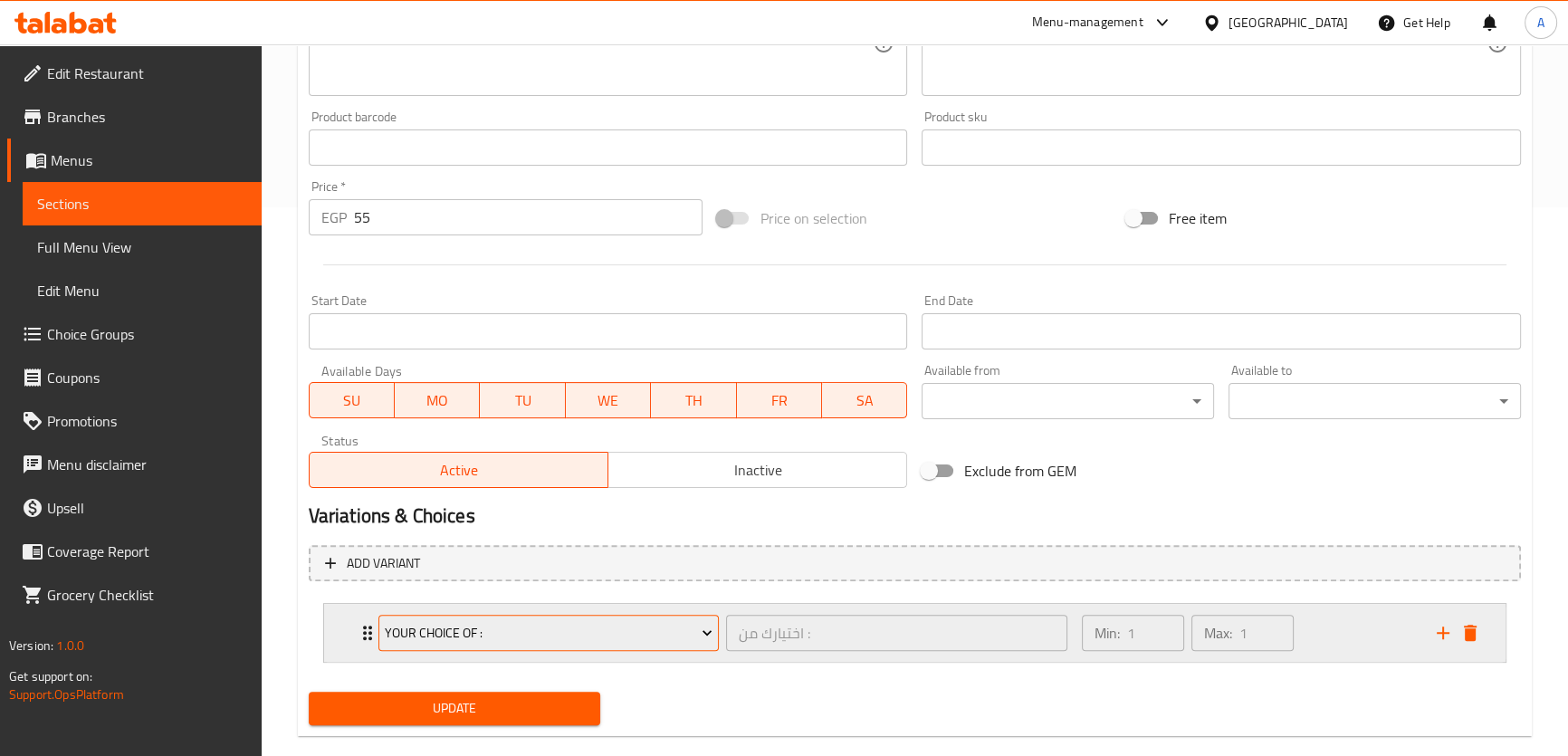
click at [564, 643] on span "Your Choice Of :" at bounding box center [548, 633] width 328 height 23
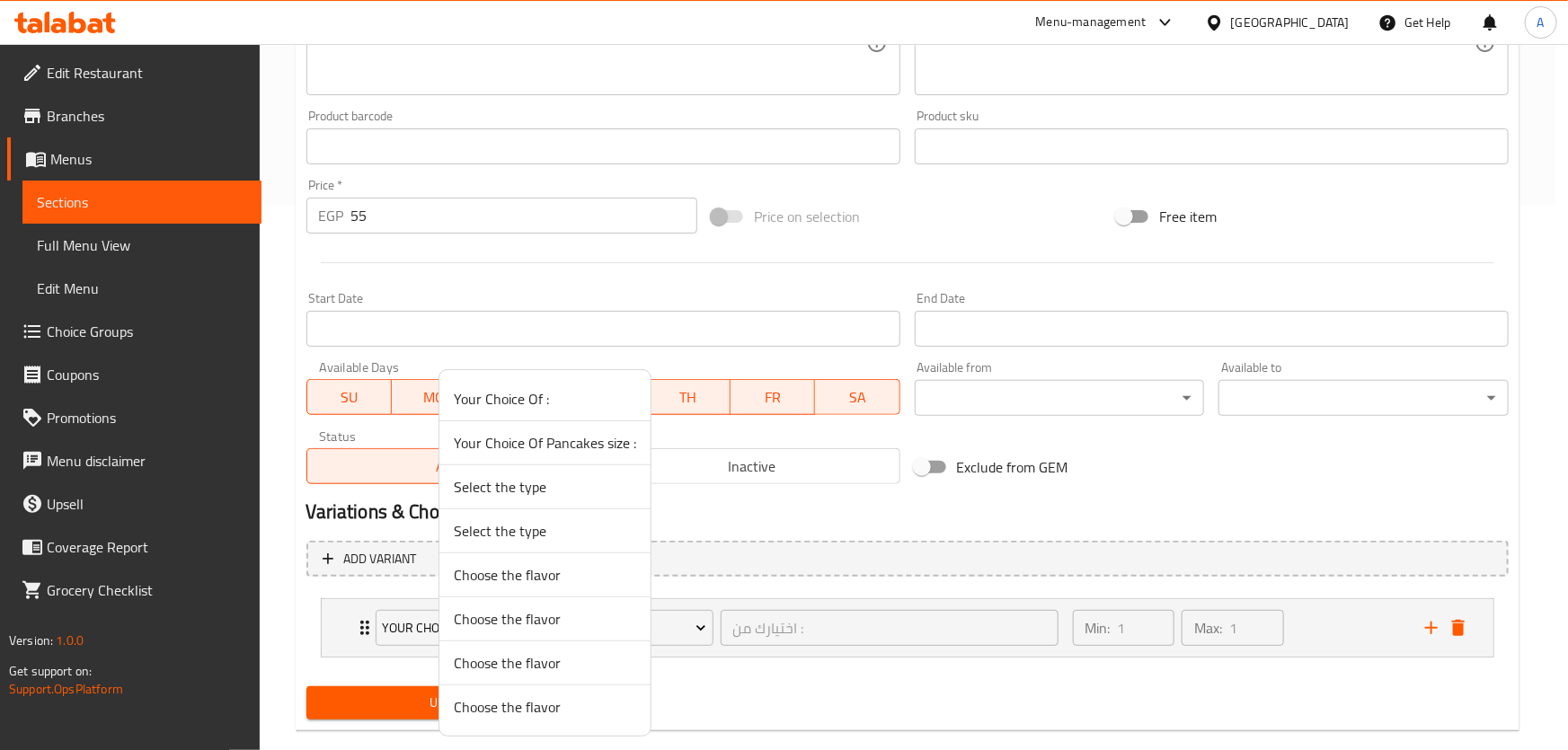
click at [555, 435] on span "Your Choice Of Pancakes size :" at bounding box center [544, 442] width 183 height 21
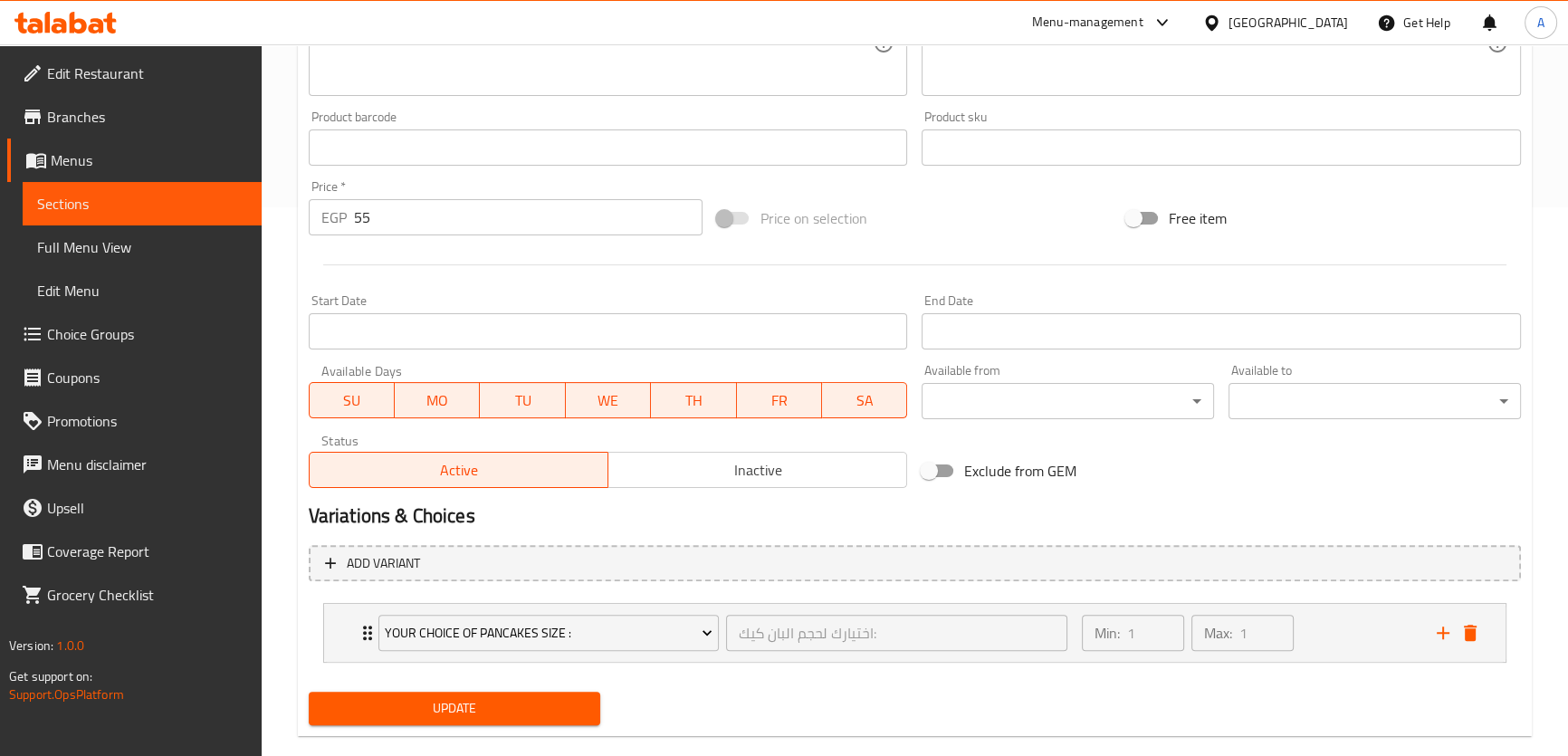
click at [466, 706] on span "Update" at bounding box center [455, 708] width 264 height 23
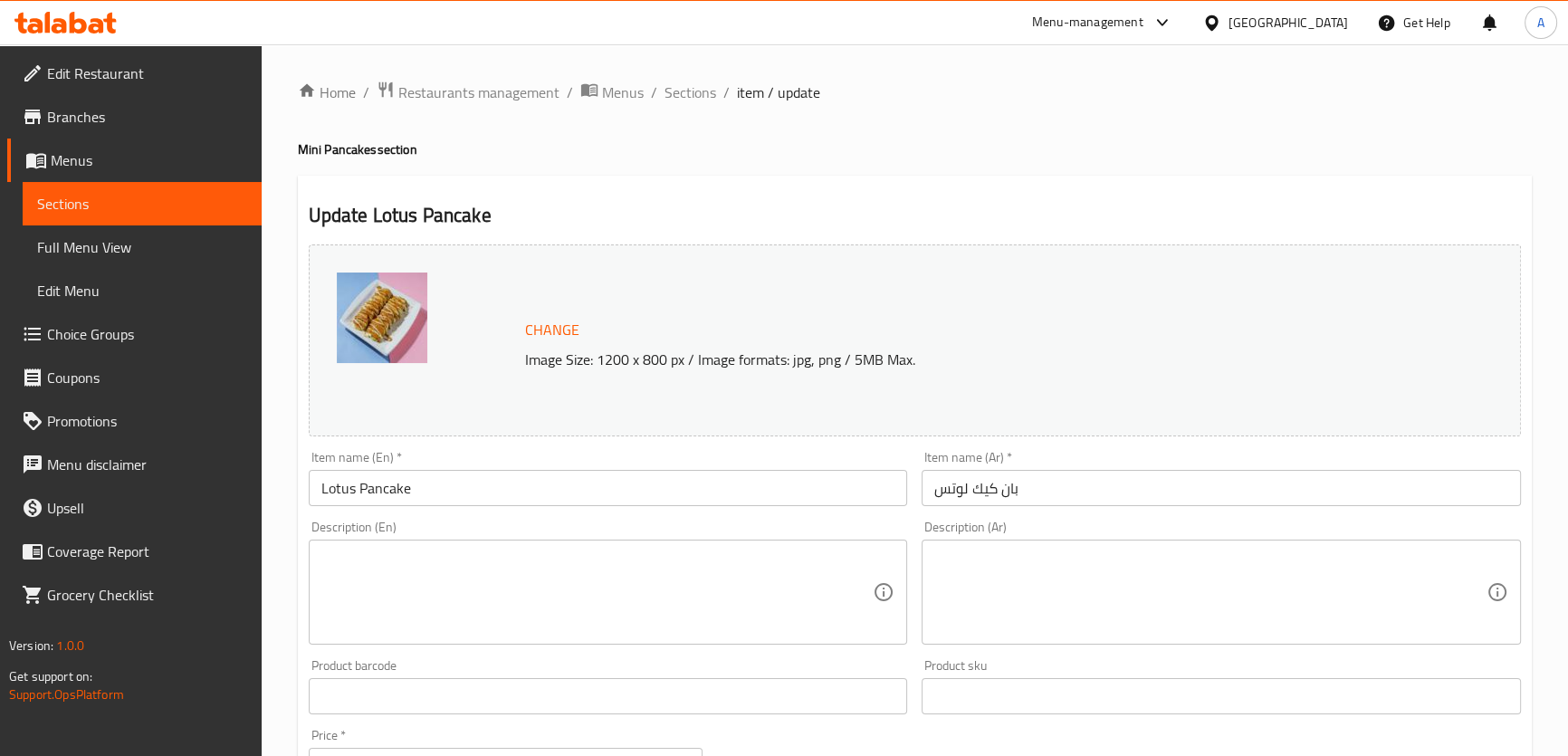
scroll to position [548, 0]
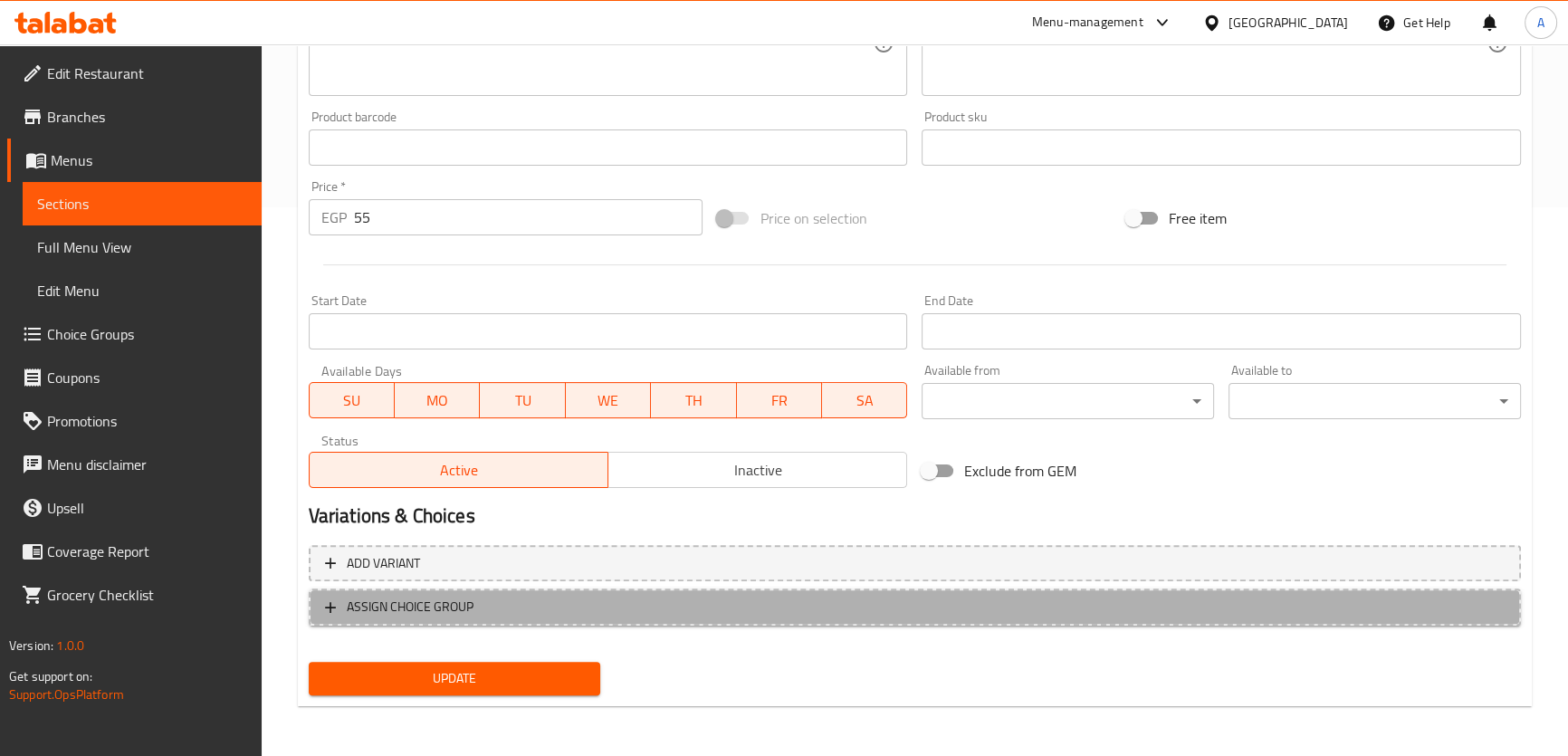
click at [955, 605] on span "ASSIGN CHOICE GROUP" at bounding box center [914, 606] width 1179 height 23
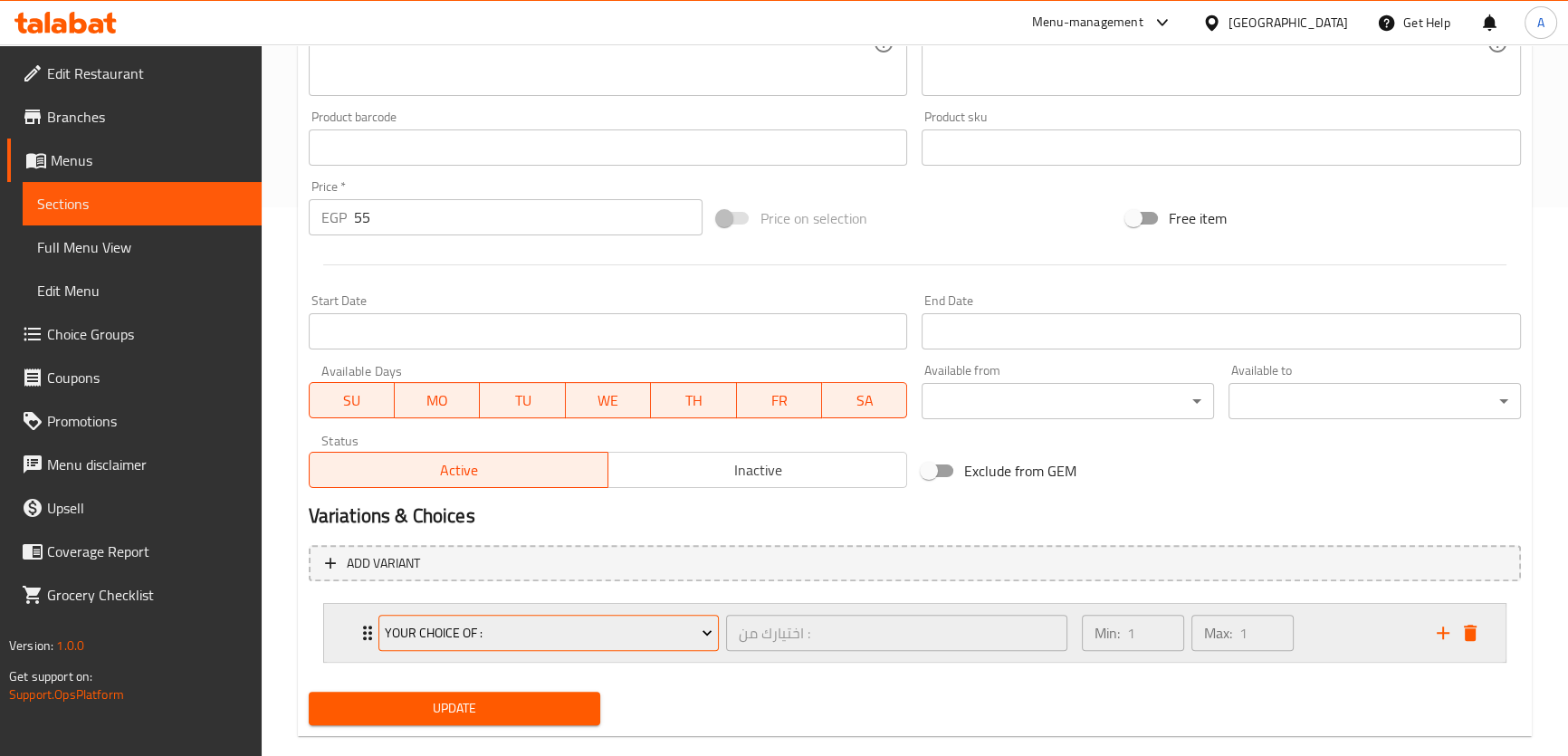
click at [669, 626] on span "Your Choice Of :" at bounding box center [548, 633] width 328 height 23
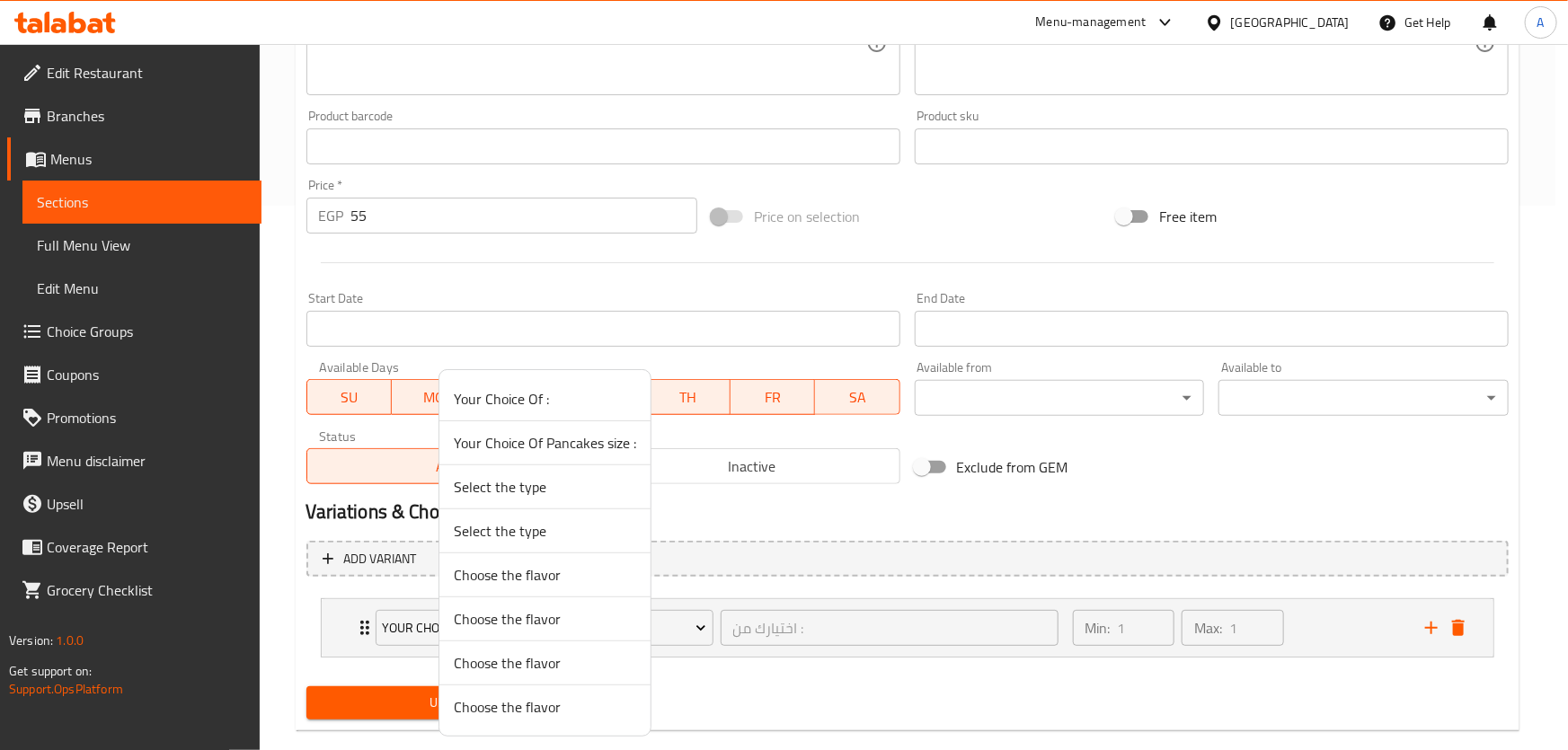
click at [566, 446] on span "Your Choice Of Pancakes size :" at bounding box center [544, 442] width 183 height 21
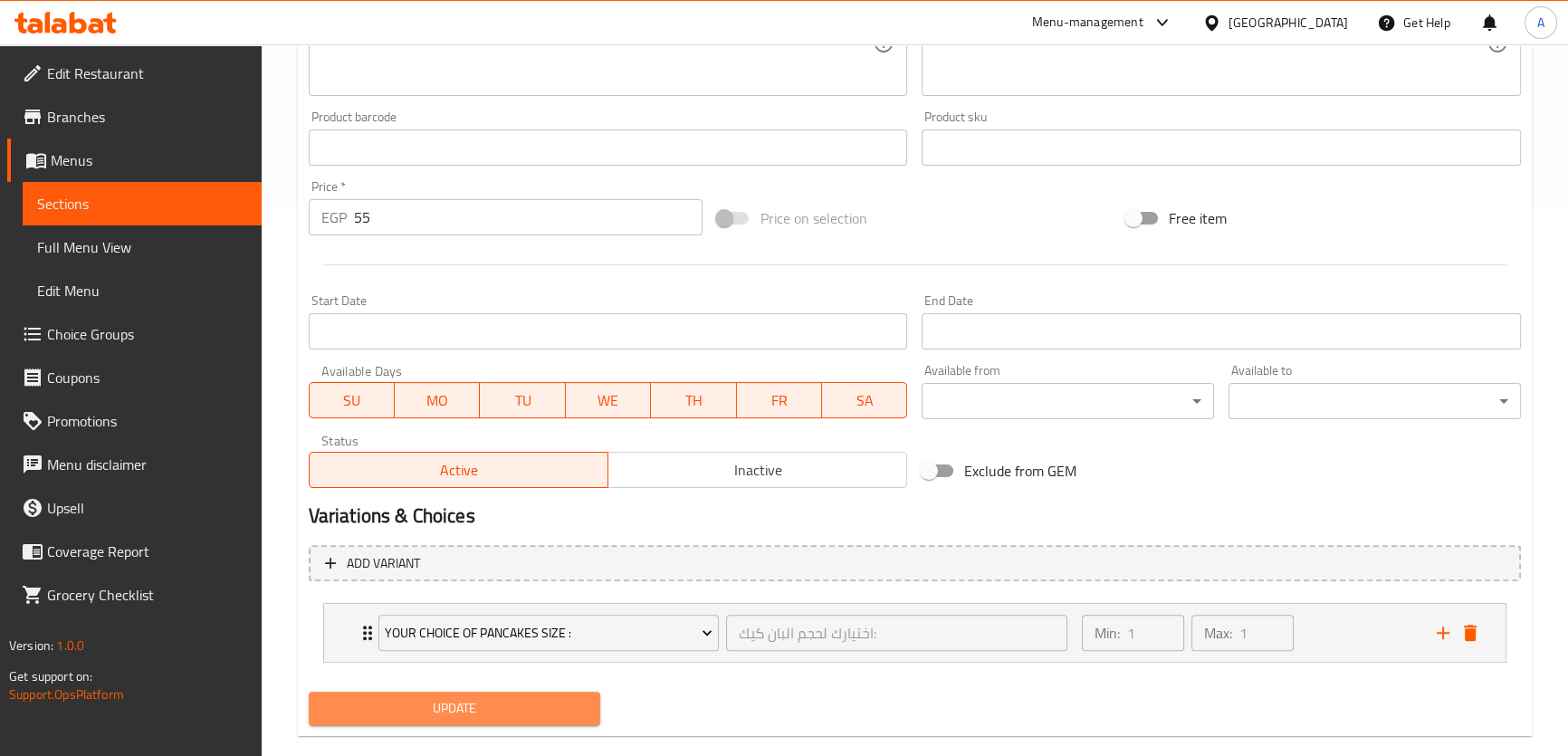
click at [434, 706] on span "Update" at bounding box center [455, 708] width 264 height 23
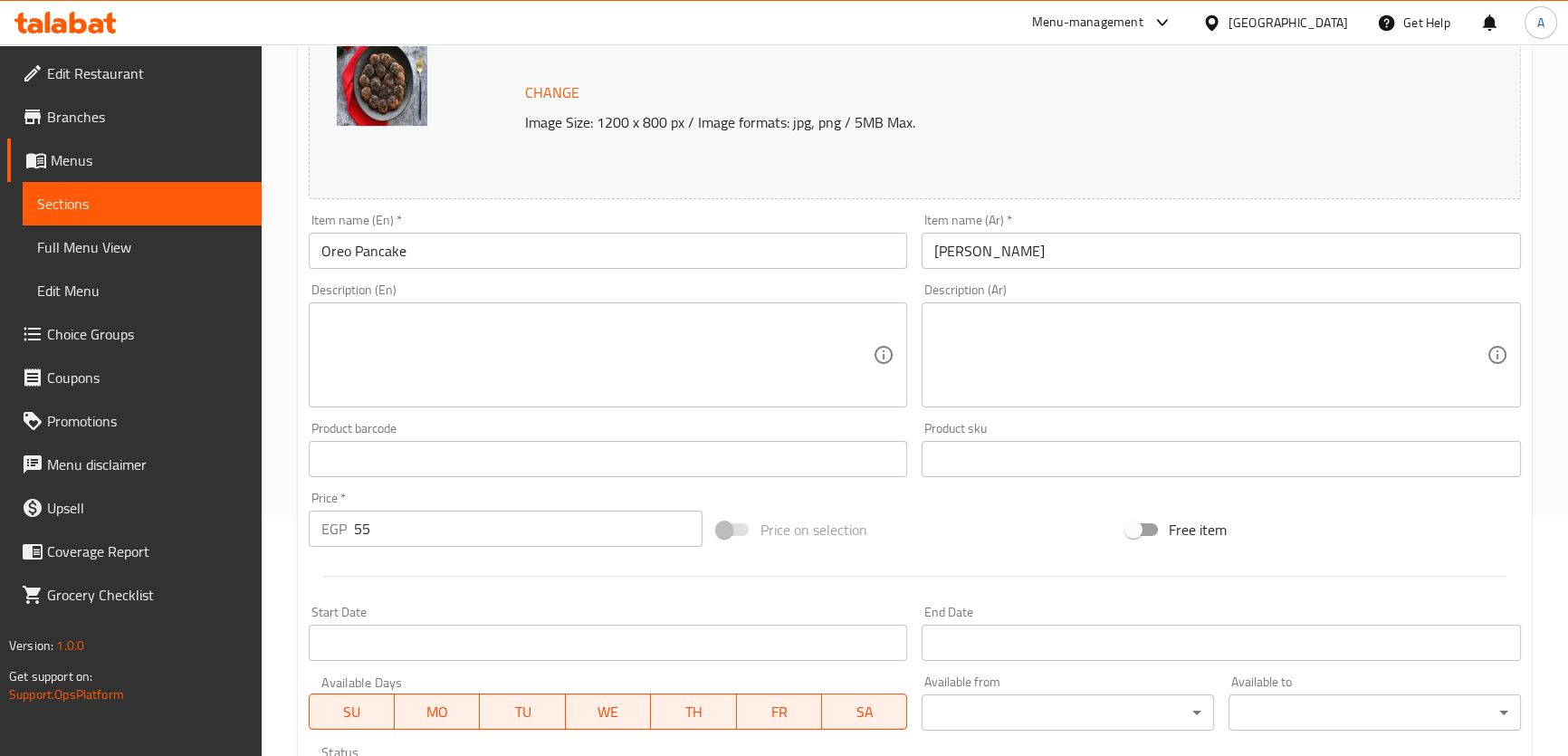
scroll to position [548, 0]
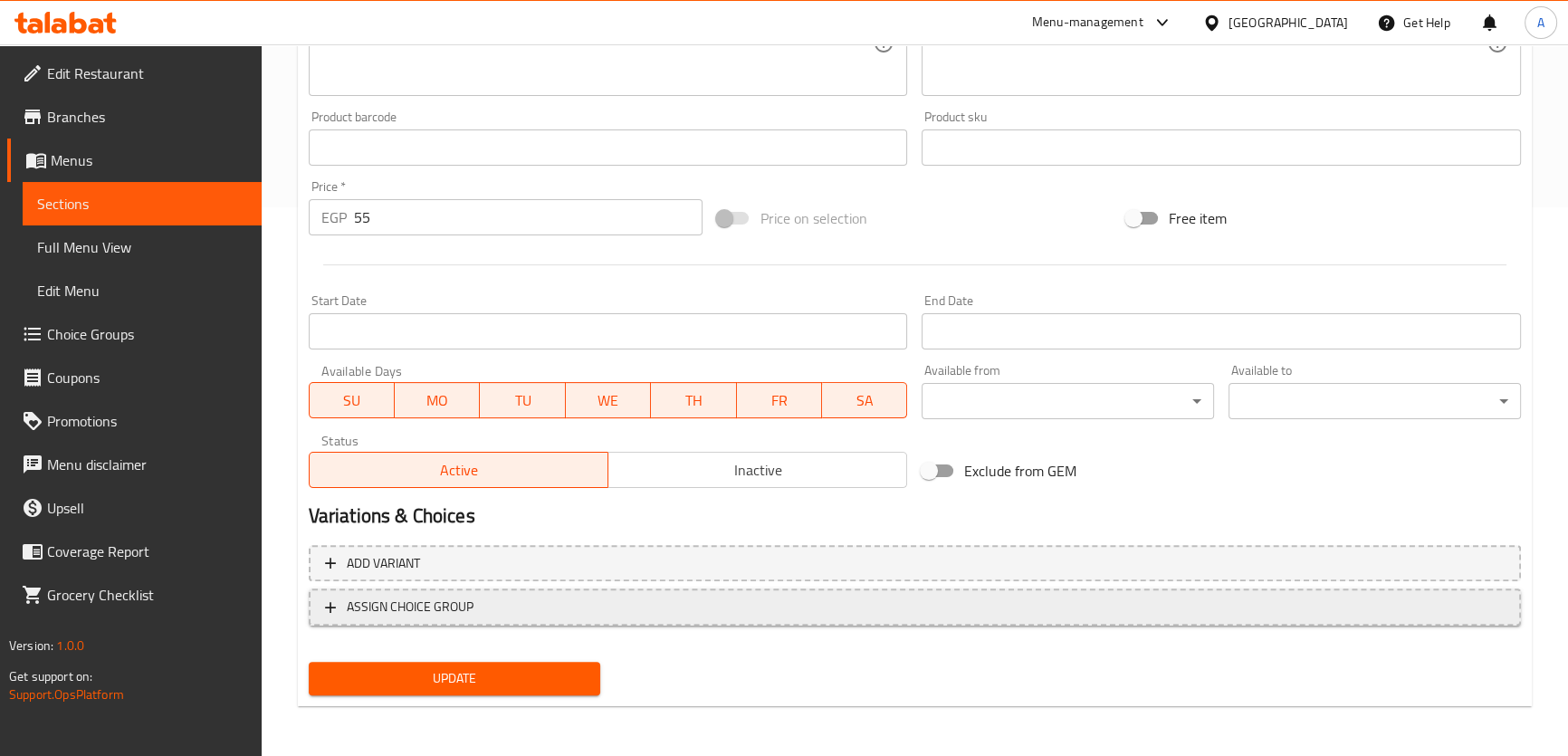
click at [511, 611] on span "ASSIGN CHOICE GROUP" at bounding box center [914, 606] width 1179 height 23
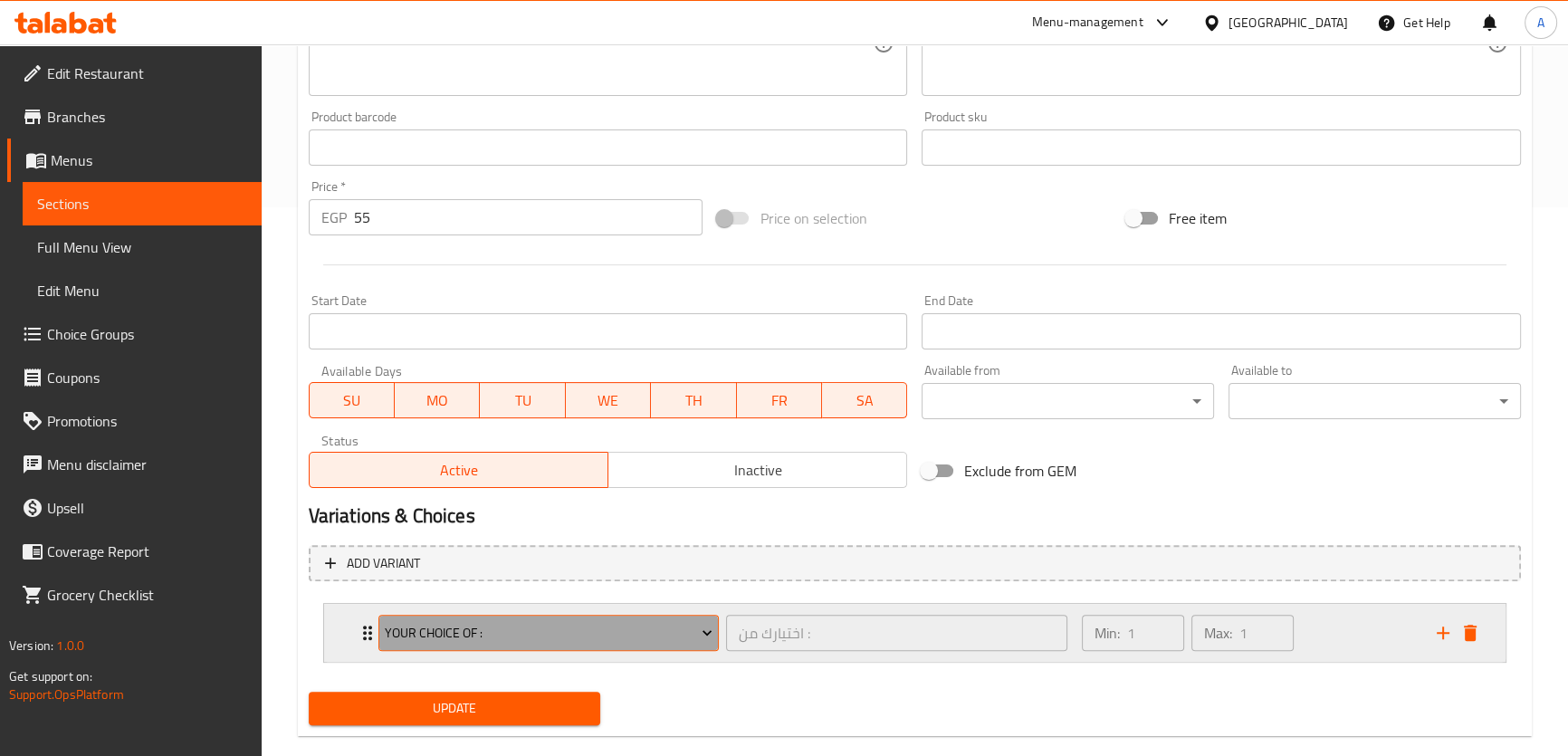
click at [547, 643] on span "Your Choice Of :" at bounding box center [548, 633] width 328 height 23
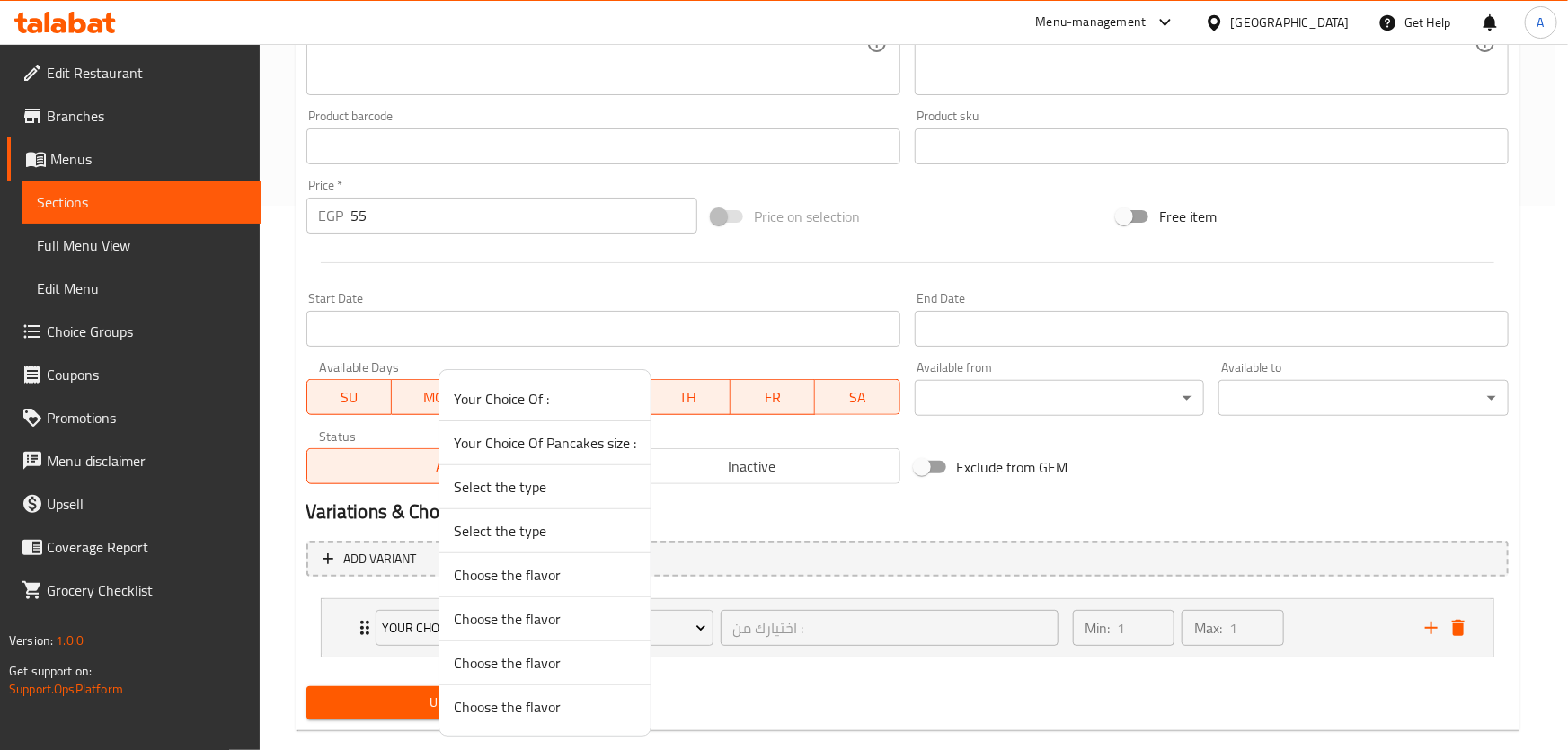
click at [603, 439] on span "Your Choice Of Pancakes size :" at bounding box center [544, 442] width 183 height 21
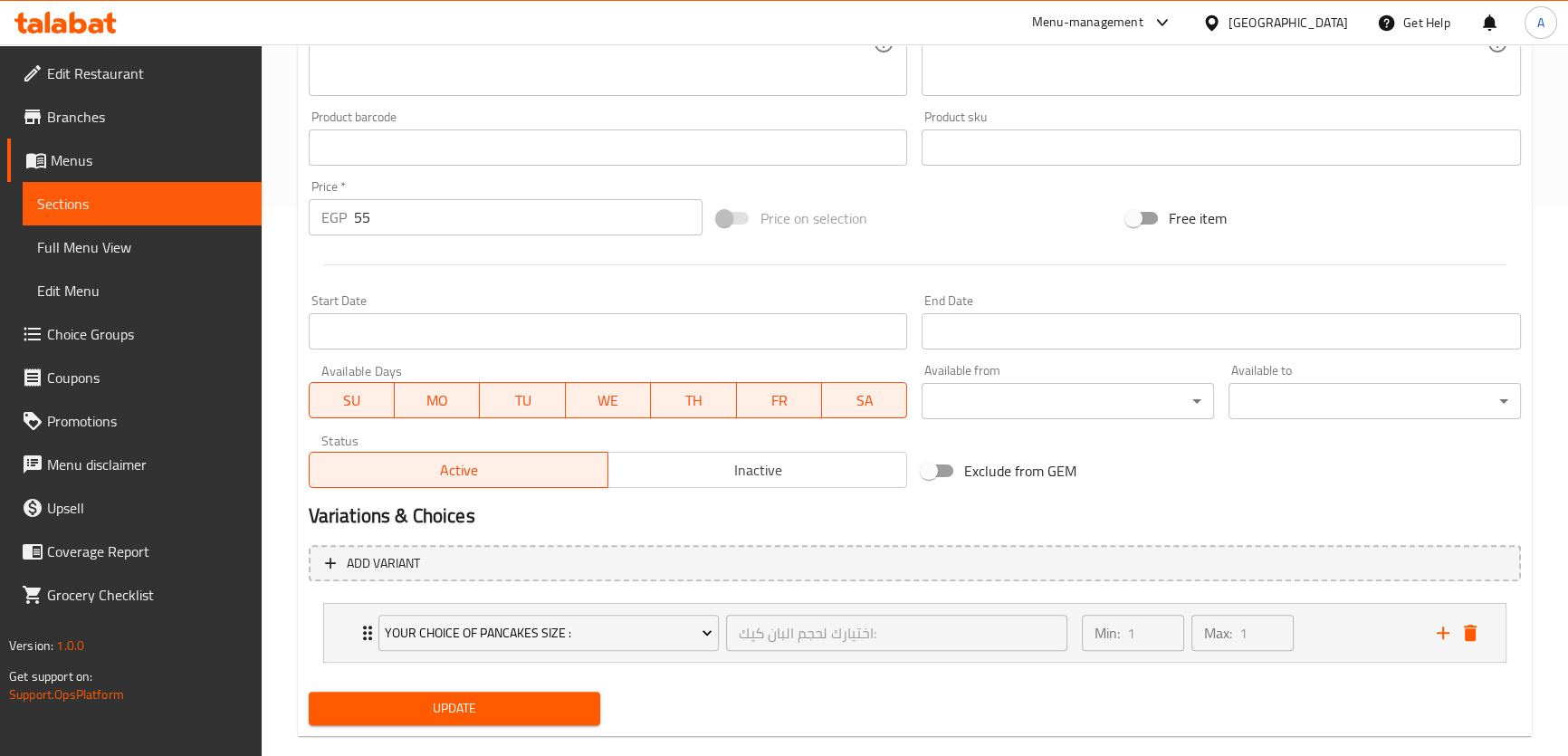
click at [484, 711] on span "Update" at bounding box center [455, 708] width 264 height 23
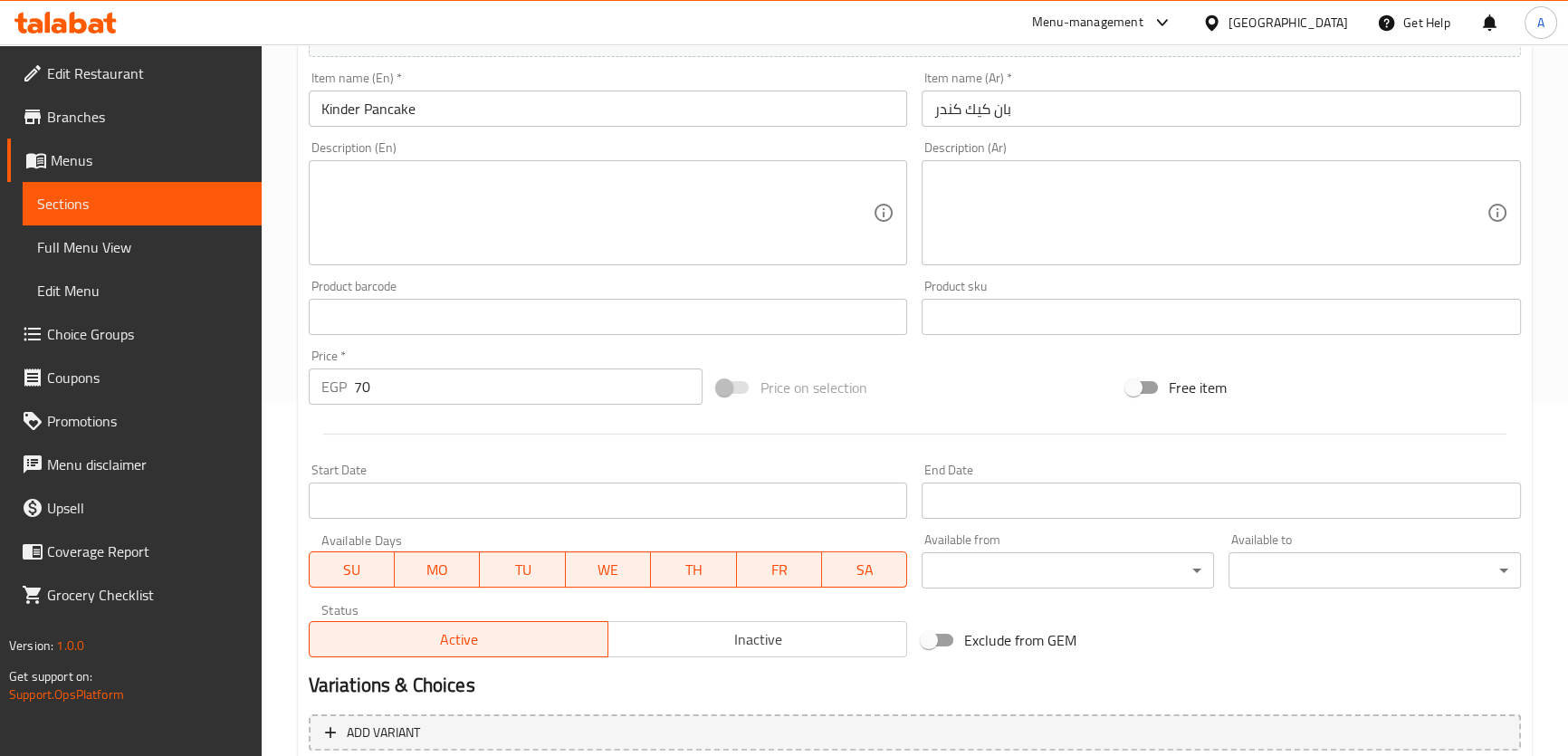
scroll to position [483, 0]
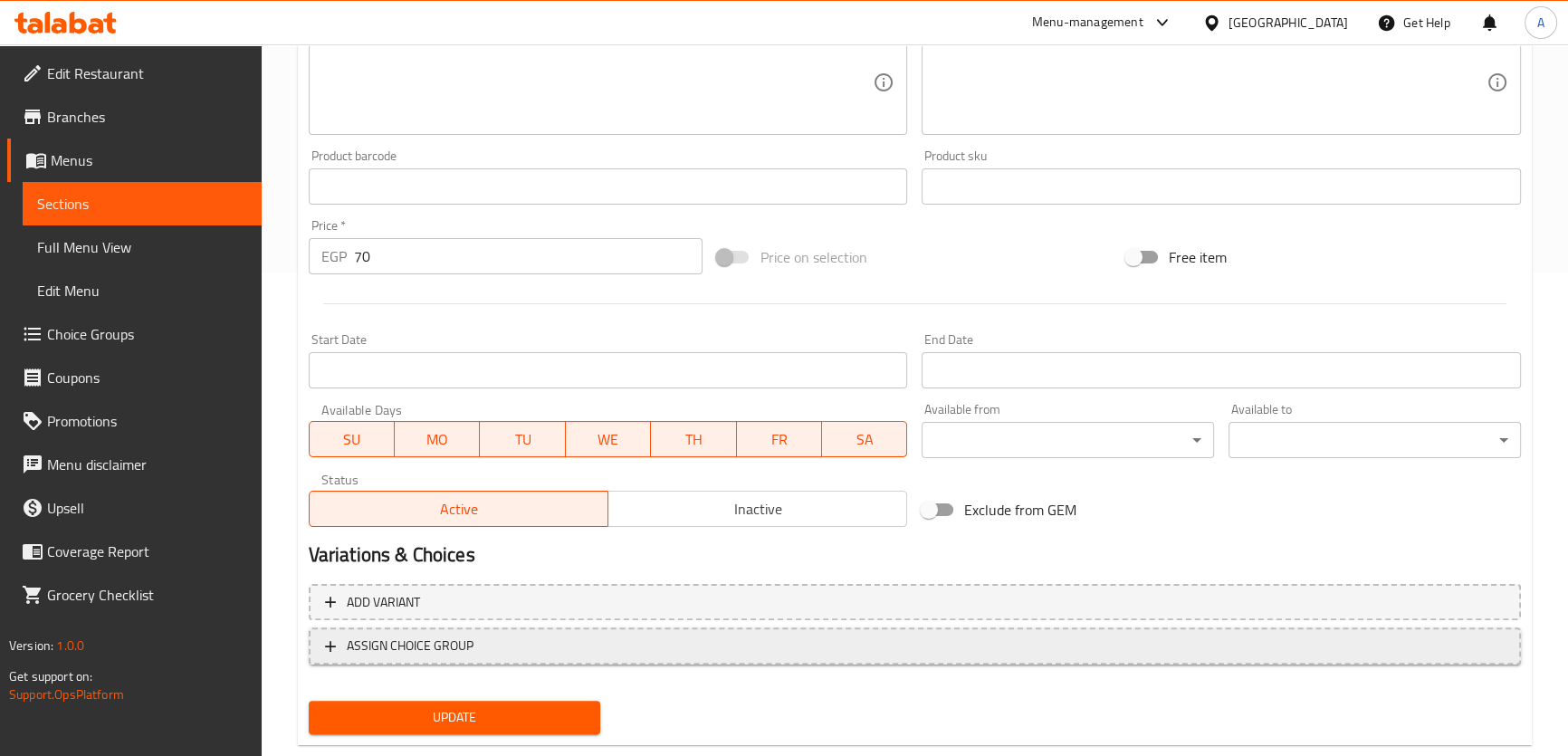
click at [570, 641] on span "ASSIGN CHOICE GROUP" at bounding box center [914, 646] width 1179 height 23
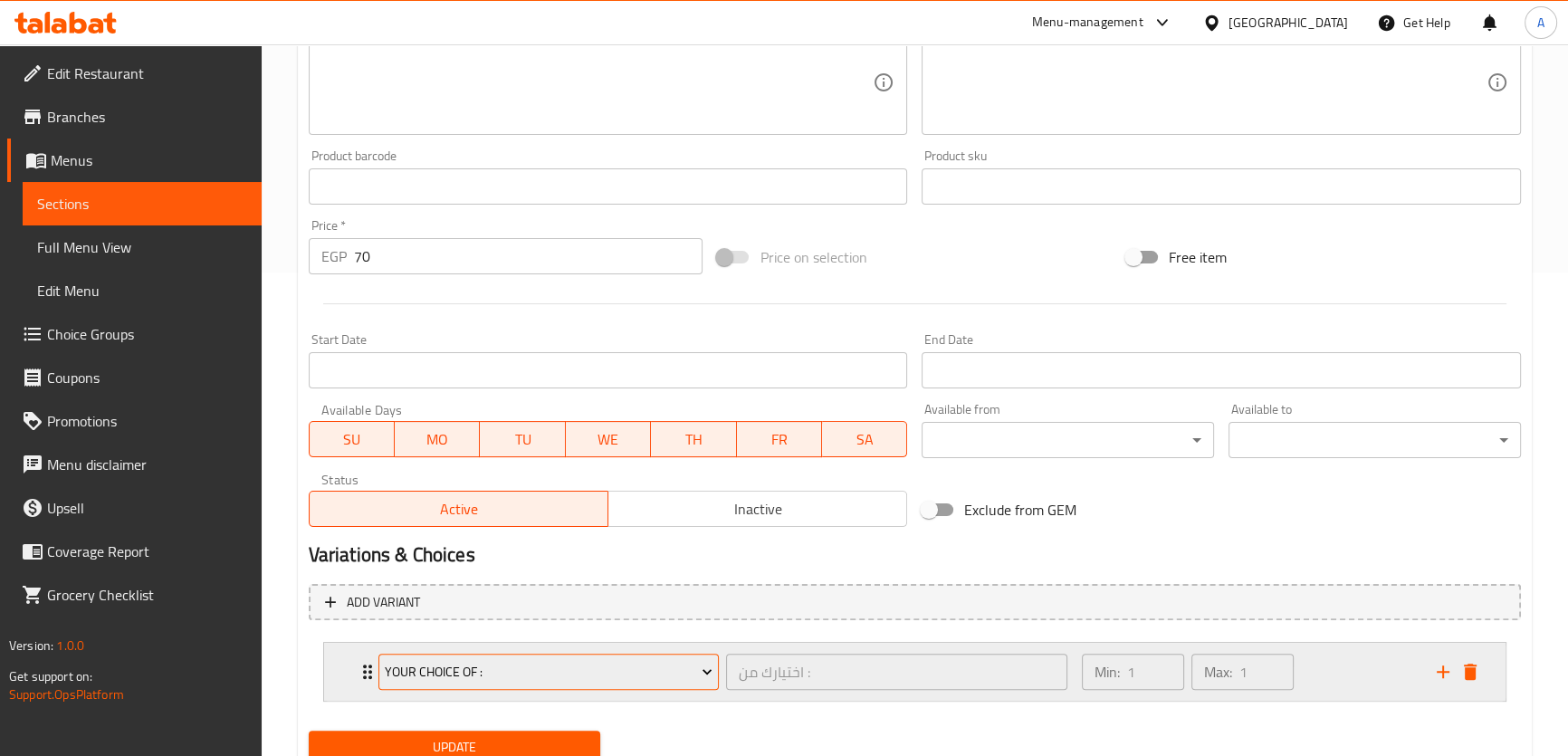
click at [506, 681] on span "Your Choice Of :" at bounding box center [548, 671] width 328 height 23
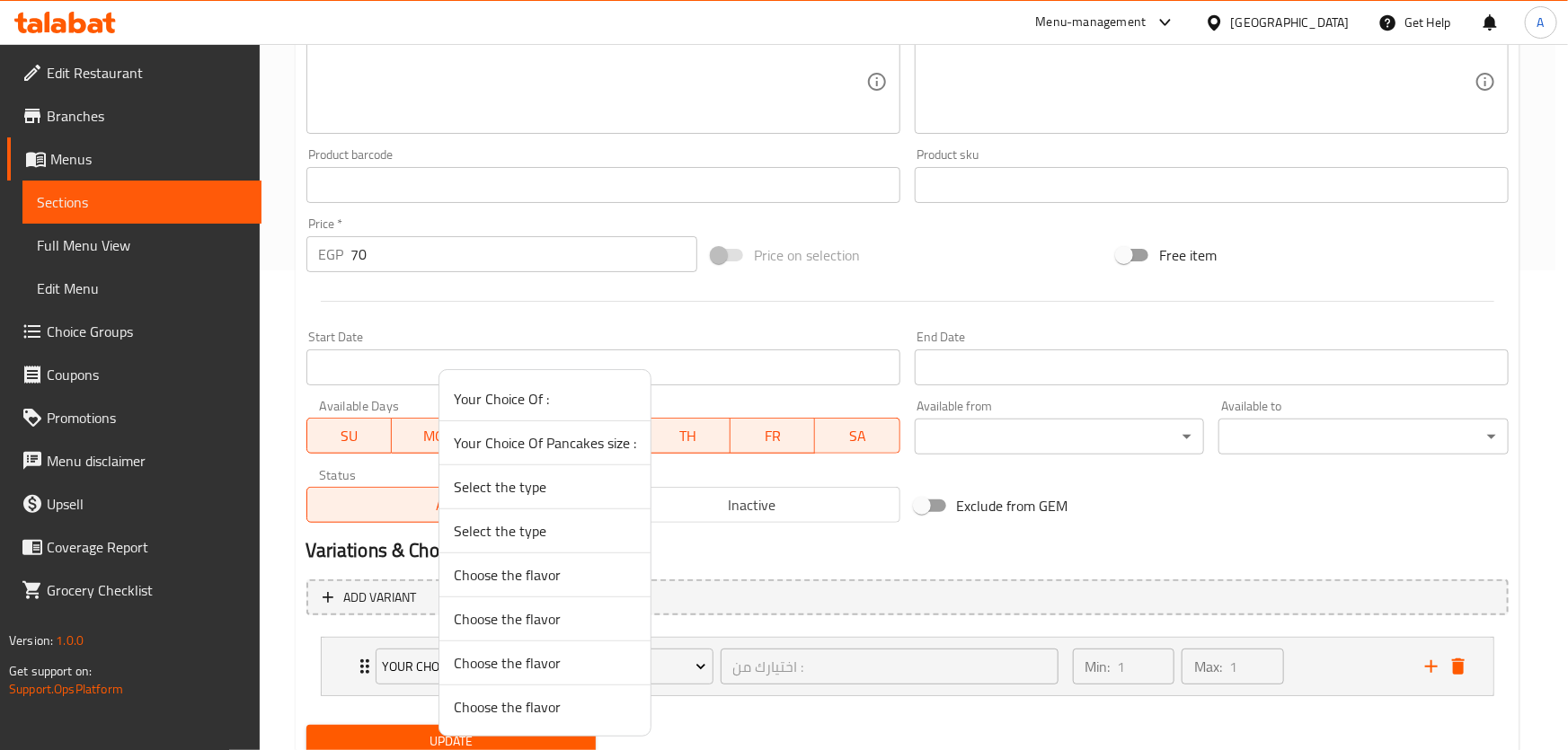
click at [561, 445] on span "Your Choice Of Pancakes size :" at bounding box center [544, 442] width 183 height 21
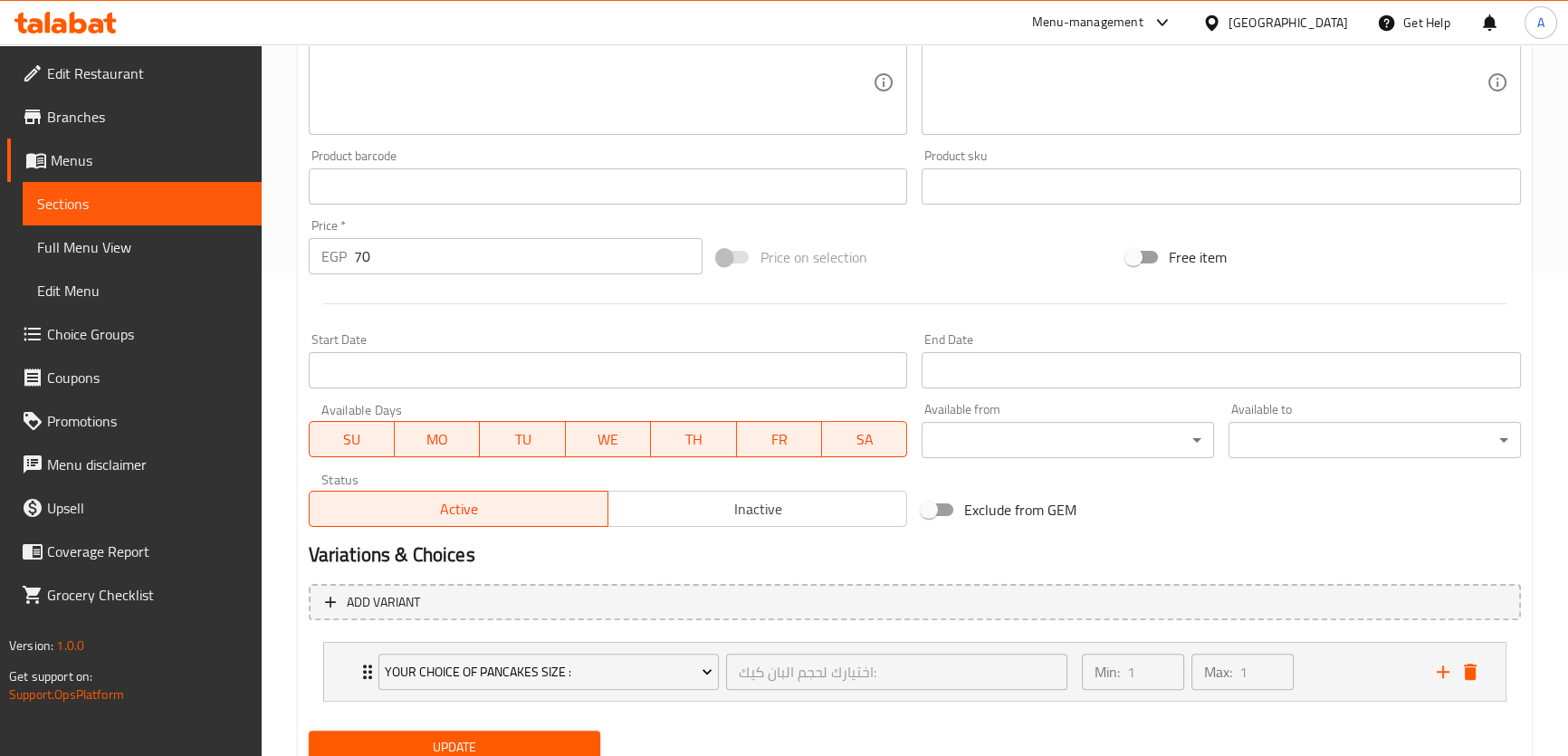
click at [455, 745] on span "Update" at bounding box center [455, 747] width 264 height 23
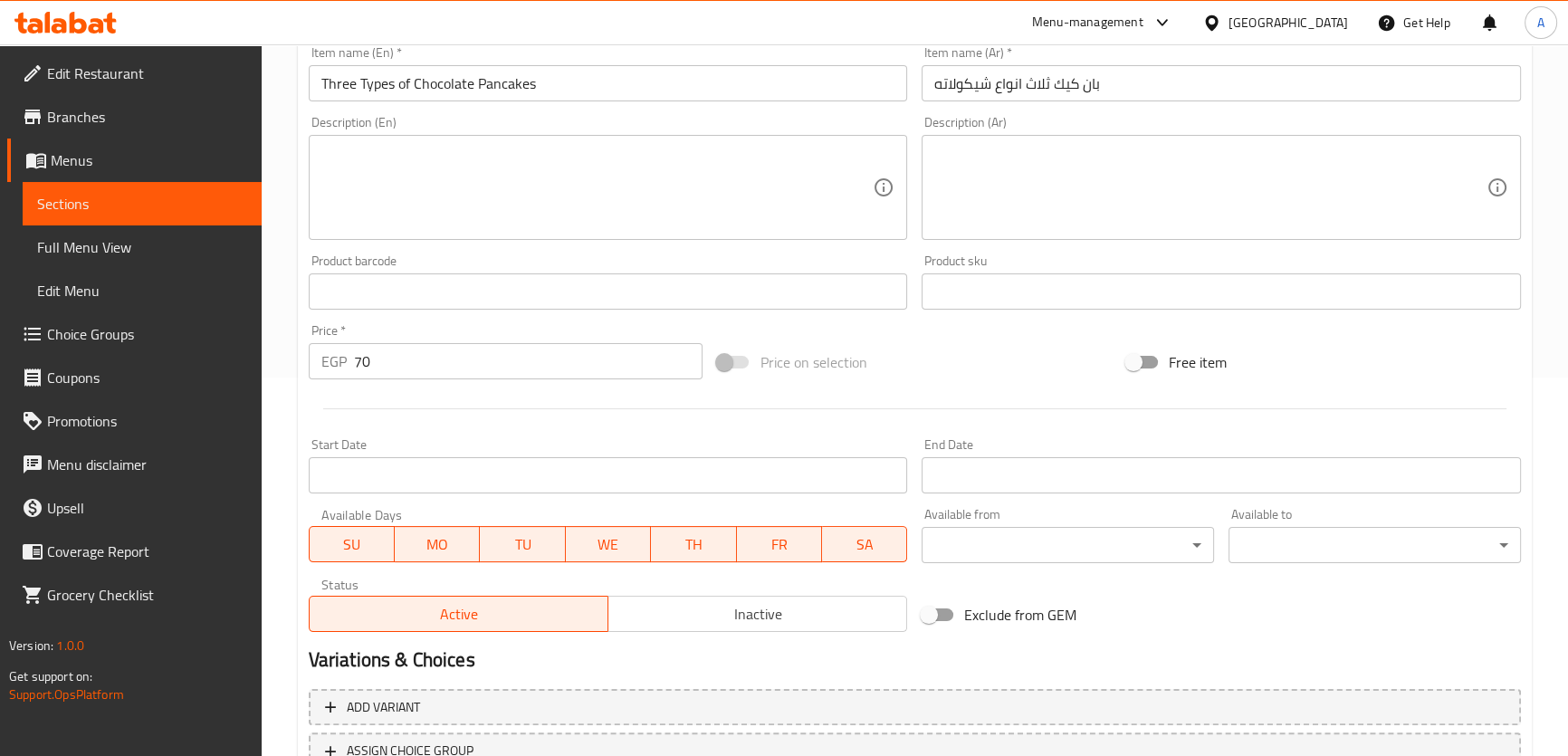
scroll to position [522, 0]
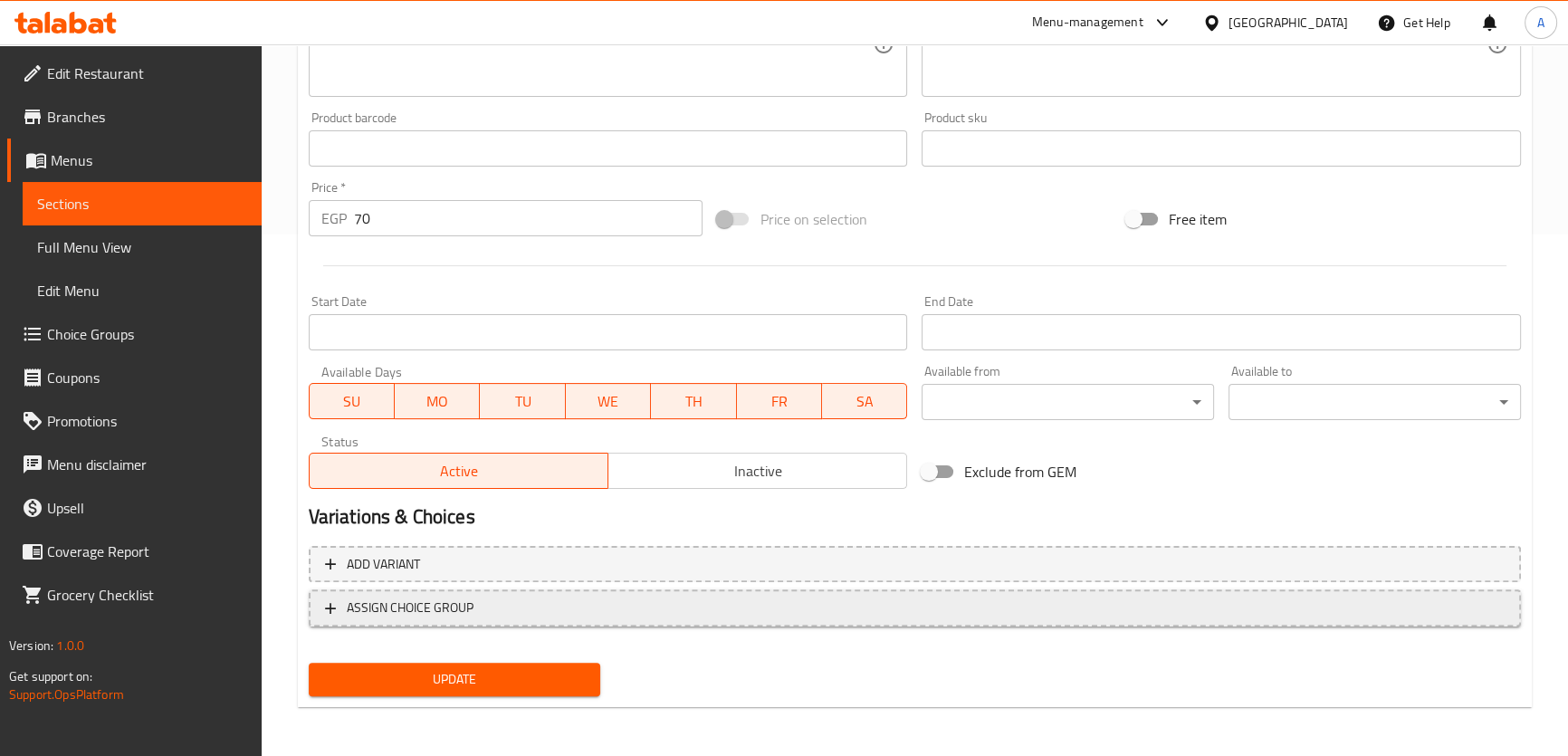
click at [494, 607] on span "ASSIGN CHOICE GROUP" at bounding box center [914, 607] width 1179 height 23
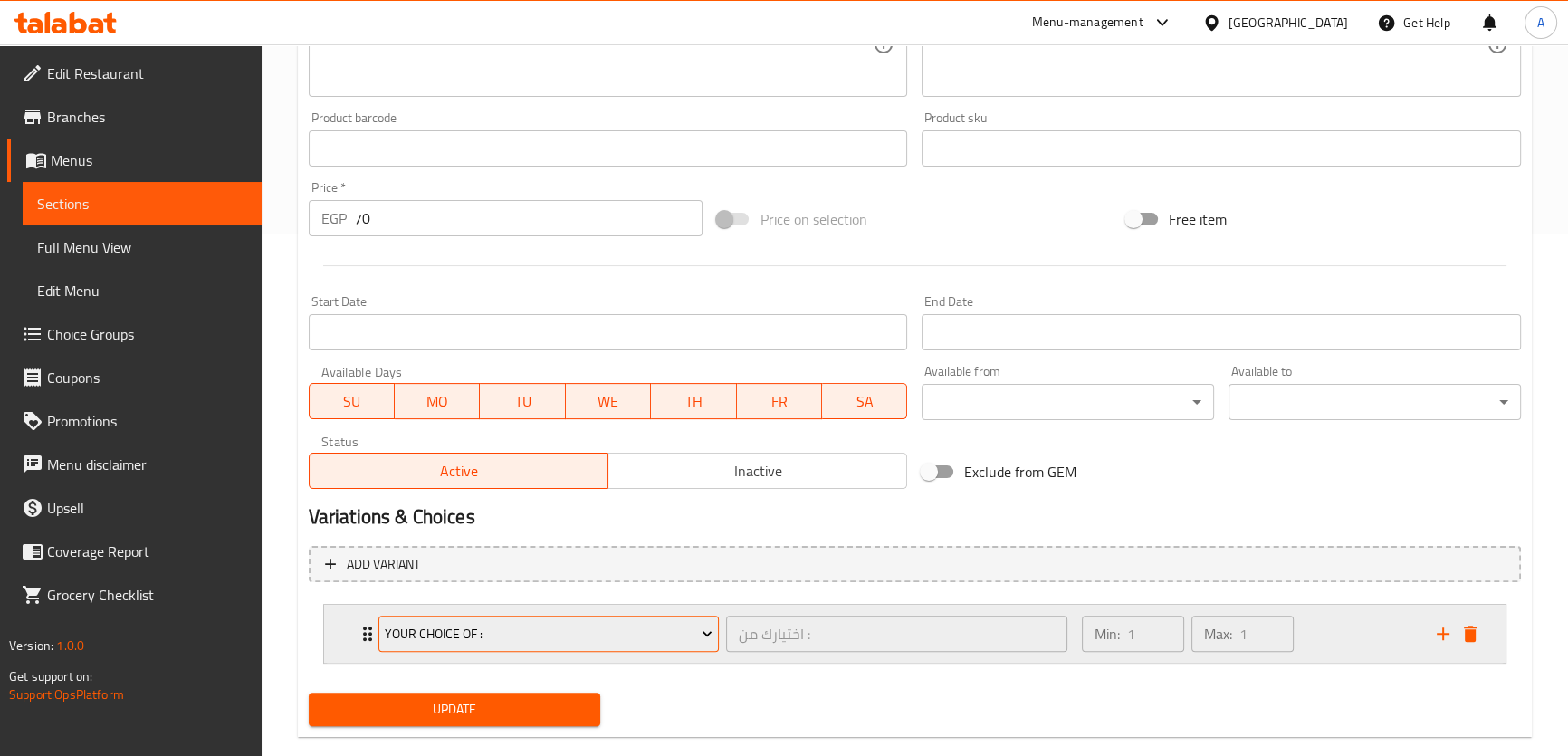
click at [534, 643] on span "Your Choice Of :" at bounding box center [548, 634] width 328 height 23
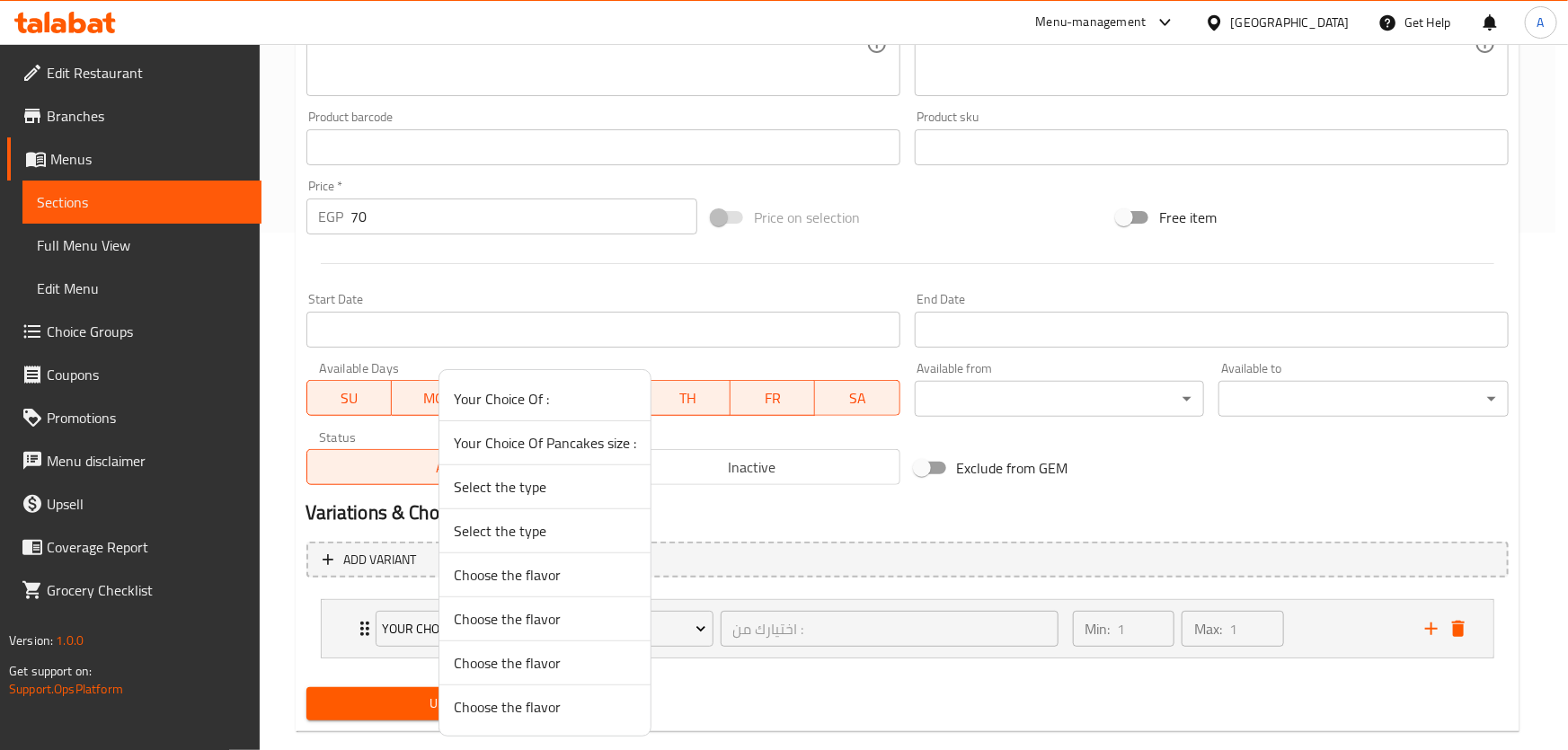
click at [572, 438] on span "Your Choice Of Pancakes size :" at bounding box center [544, 442] width 183 height 21
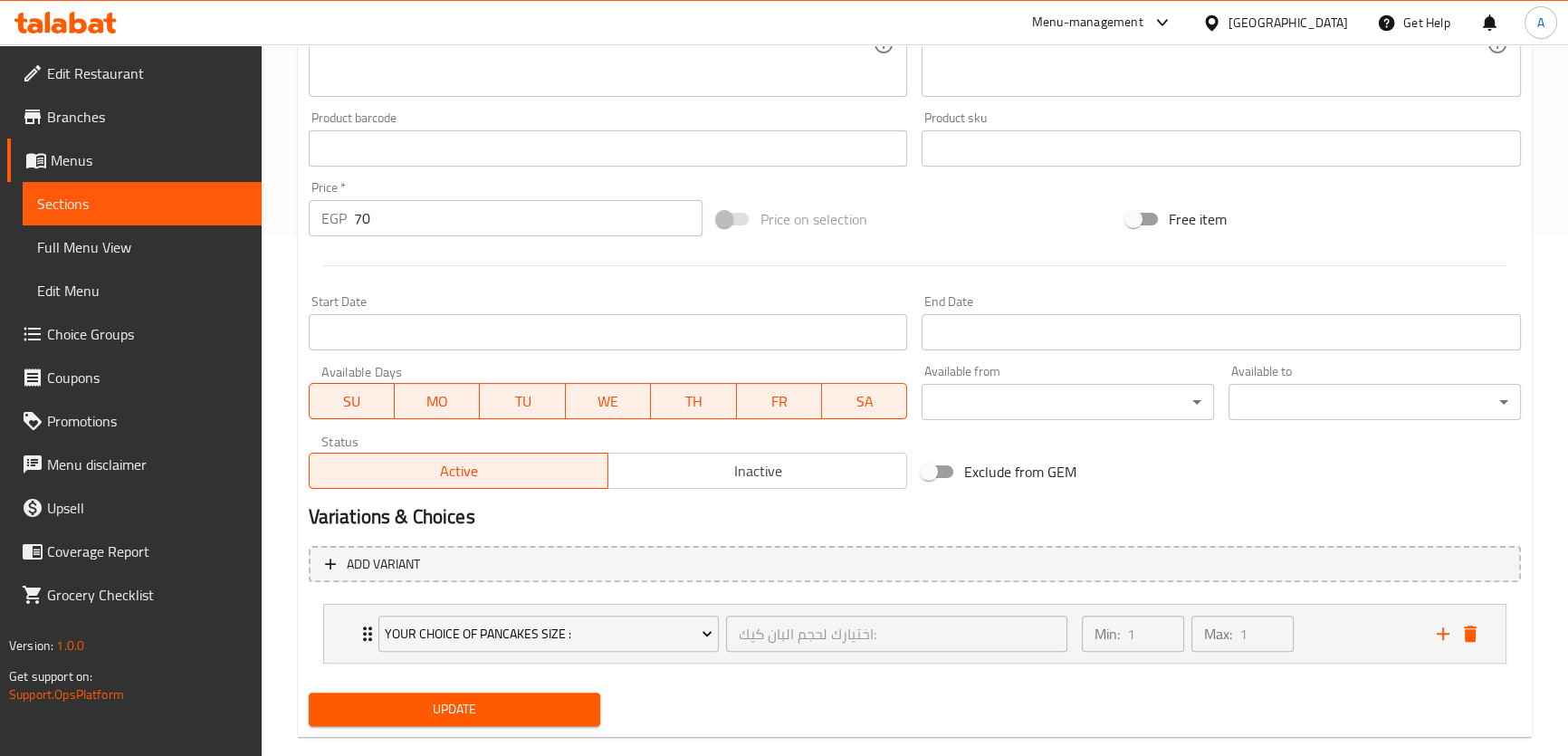
click at [466, 704] on span "Update" at bounding box center [455, 709] width 264 height 23
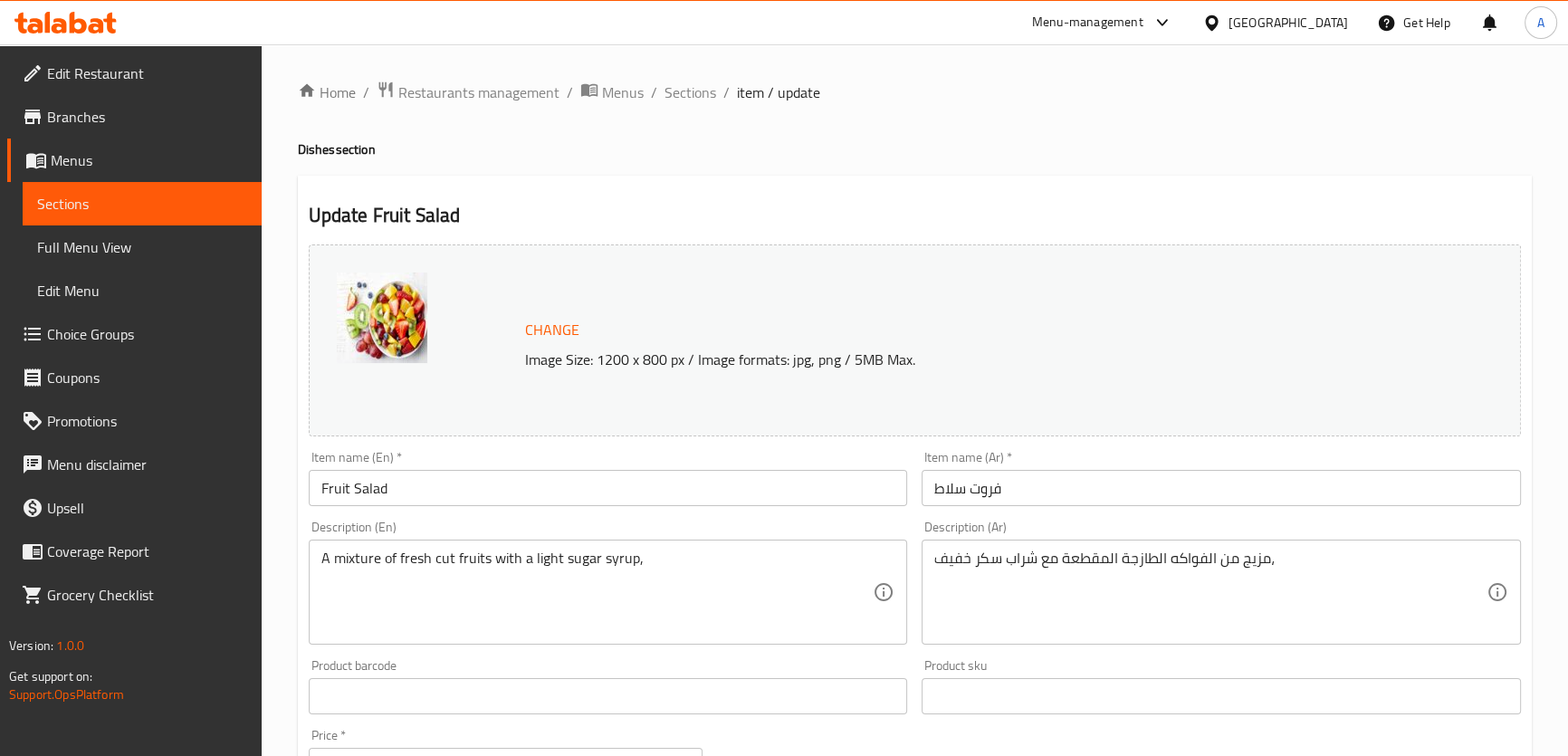
scroll to position [548, 0]
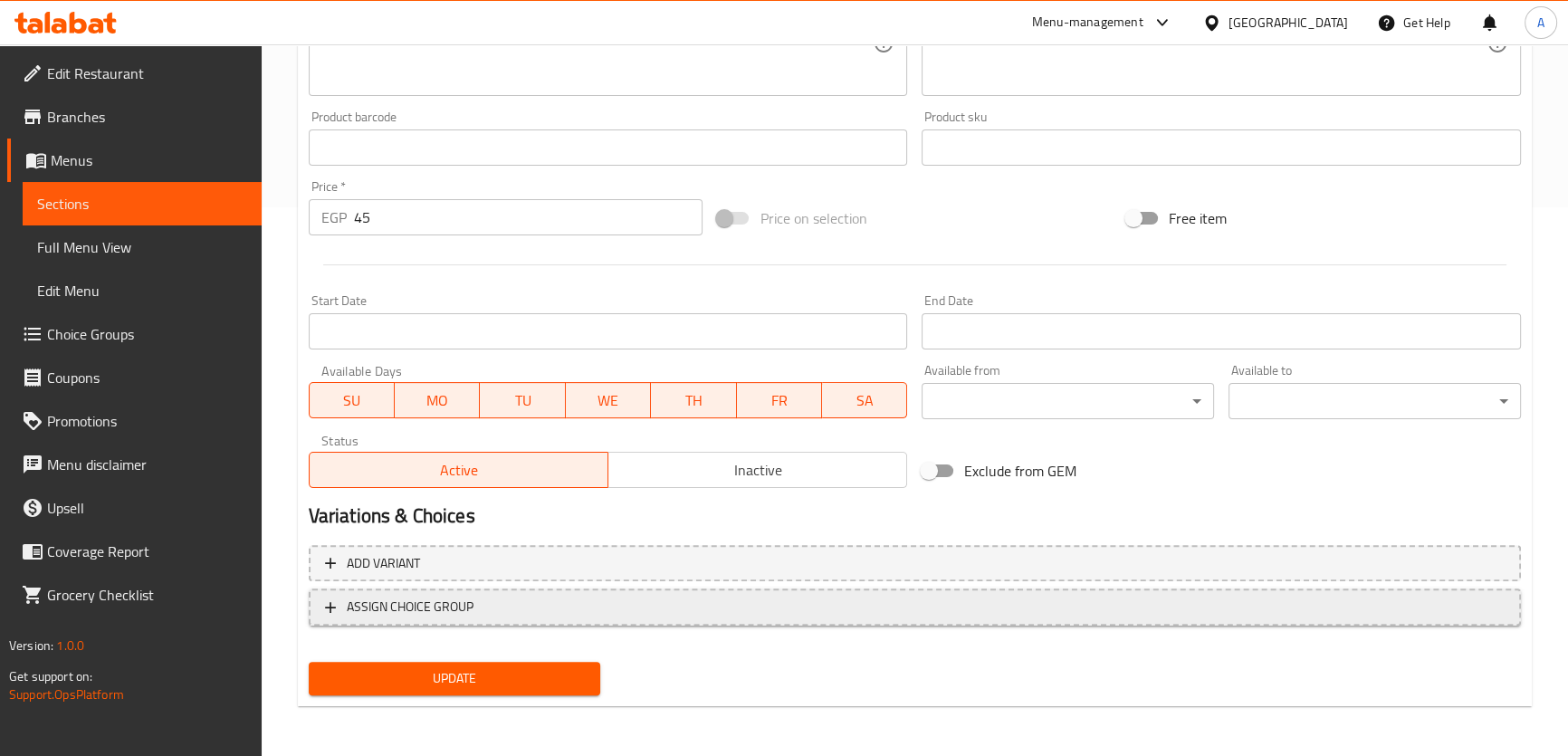
click at [439, 591] on button "ASSIGN CHOICE GROUP" at bounding box center [914, 607] width 1212 height 37
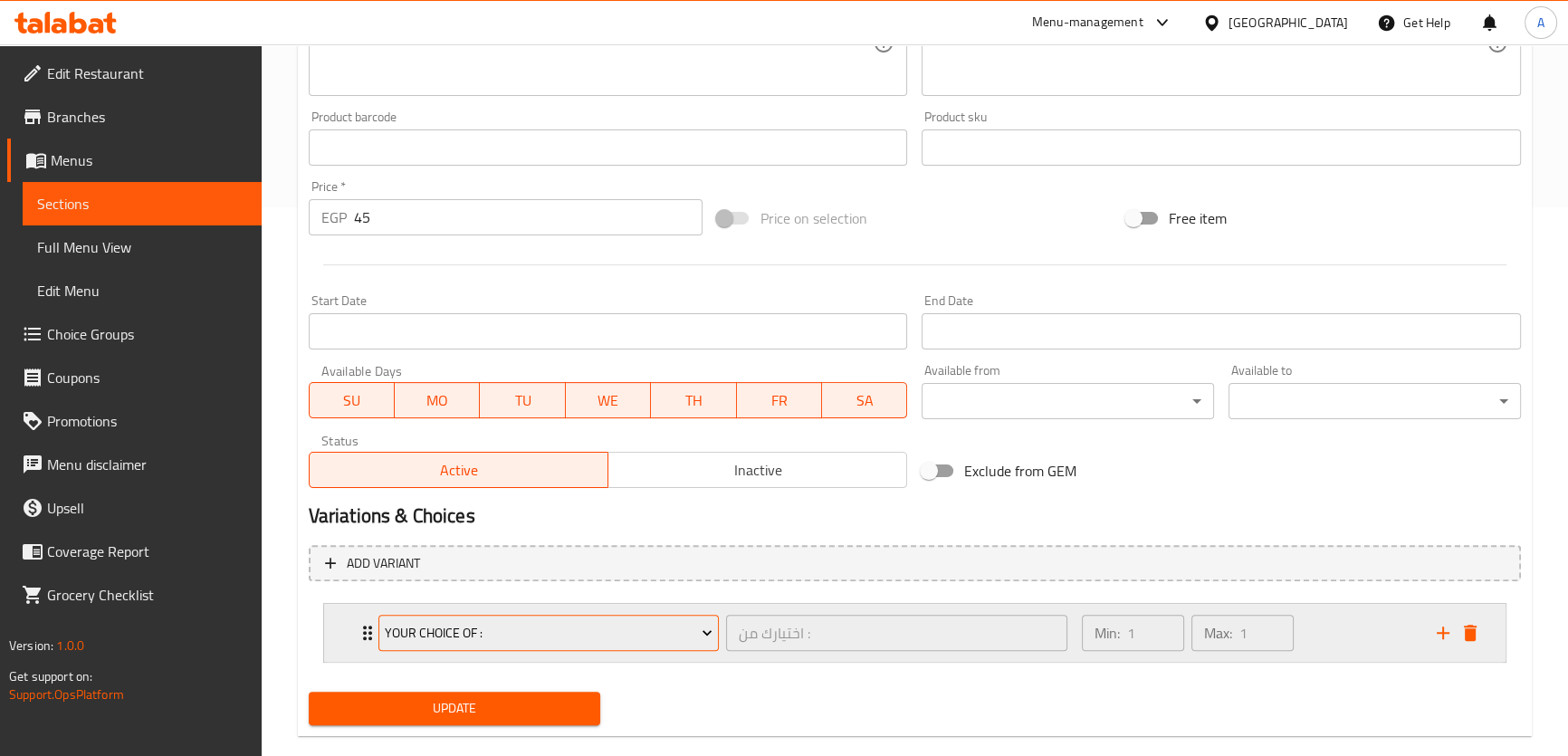
click at [497, 625] on span "Your Choice Of :" at bounding box center [548, 633] width 328 height 23
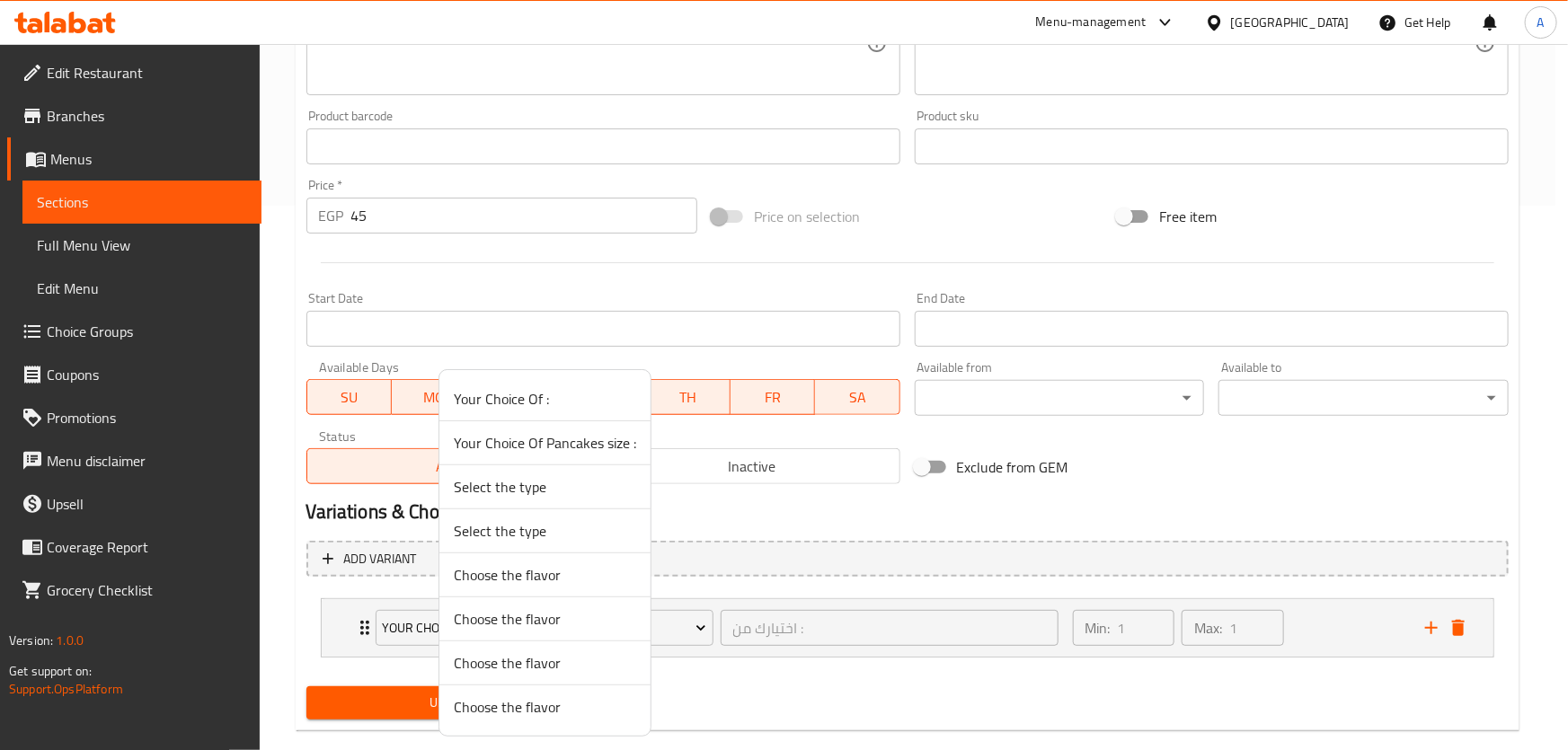
click at [564, 441] on span "Your Choice Of Pancakes size :" at bounding box center [544, 442] width 183 height 21
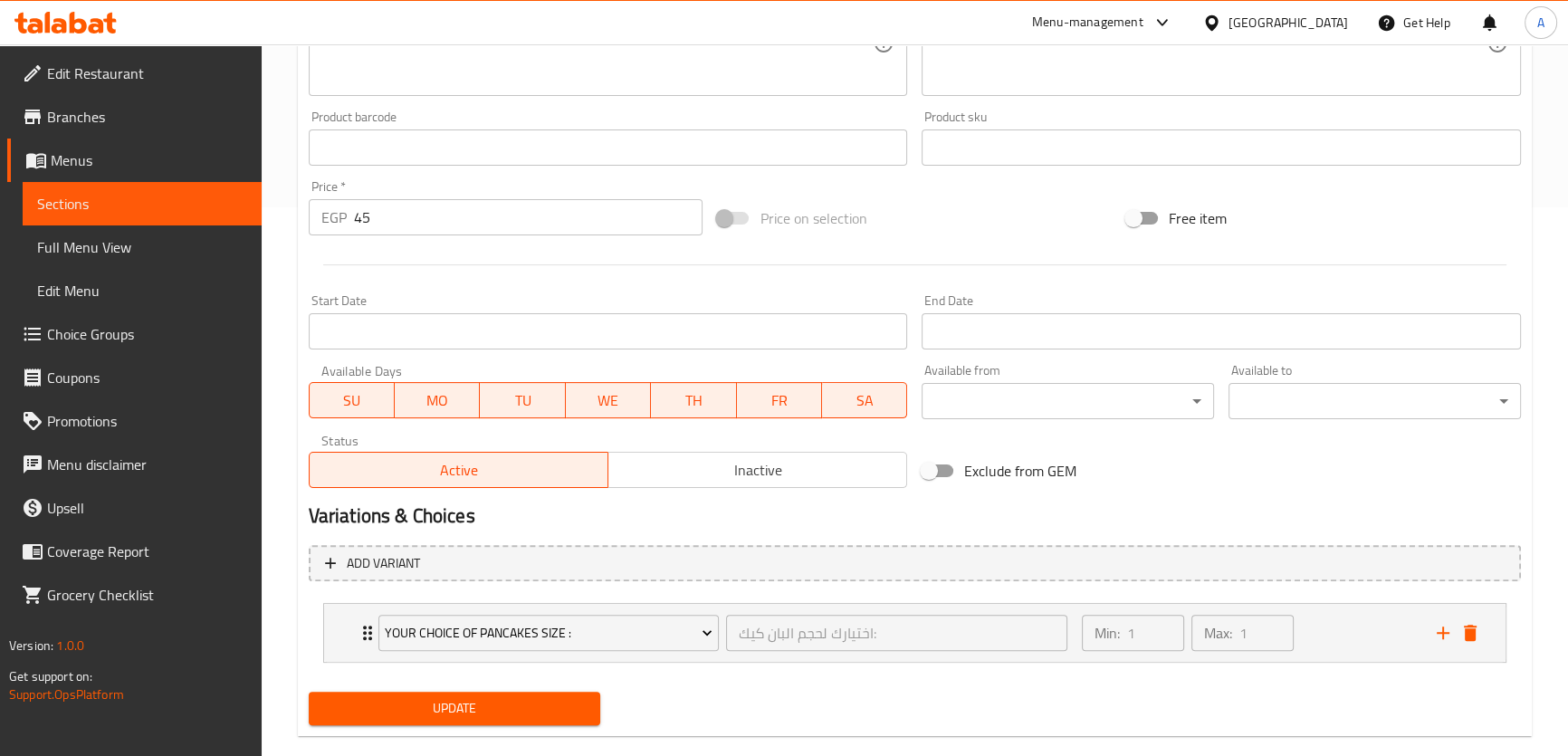
click at [488, 699] on span "Update" at bounding box center [455, 708] width 264 height 23
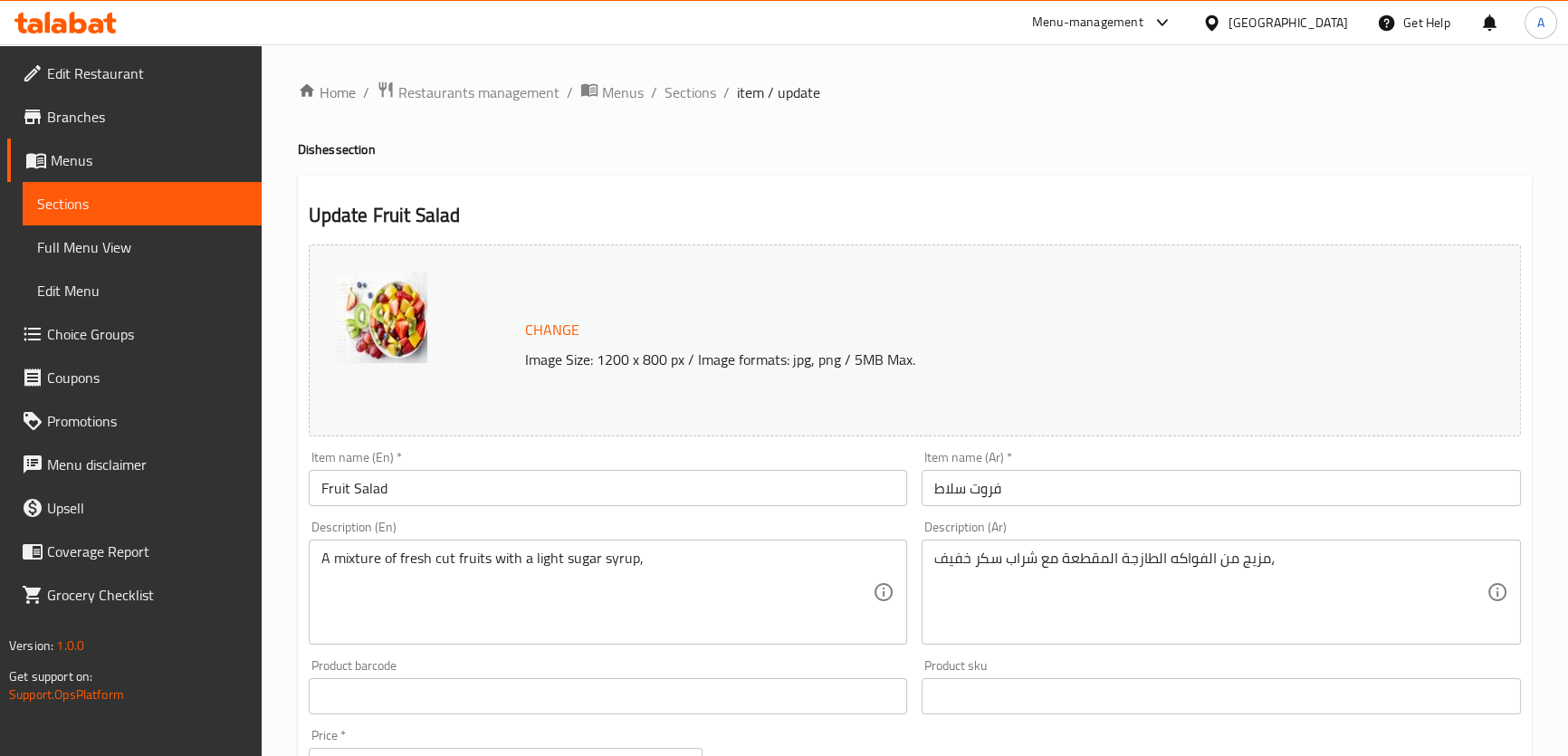
click at [387, 476] on input "Fruit Salad" at bounding box center [608, 487] width 599 height 36
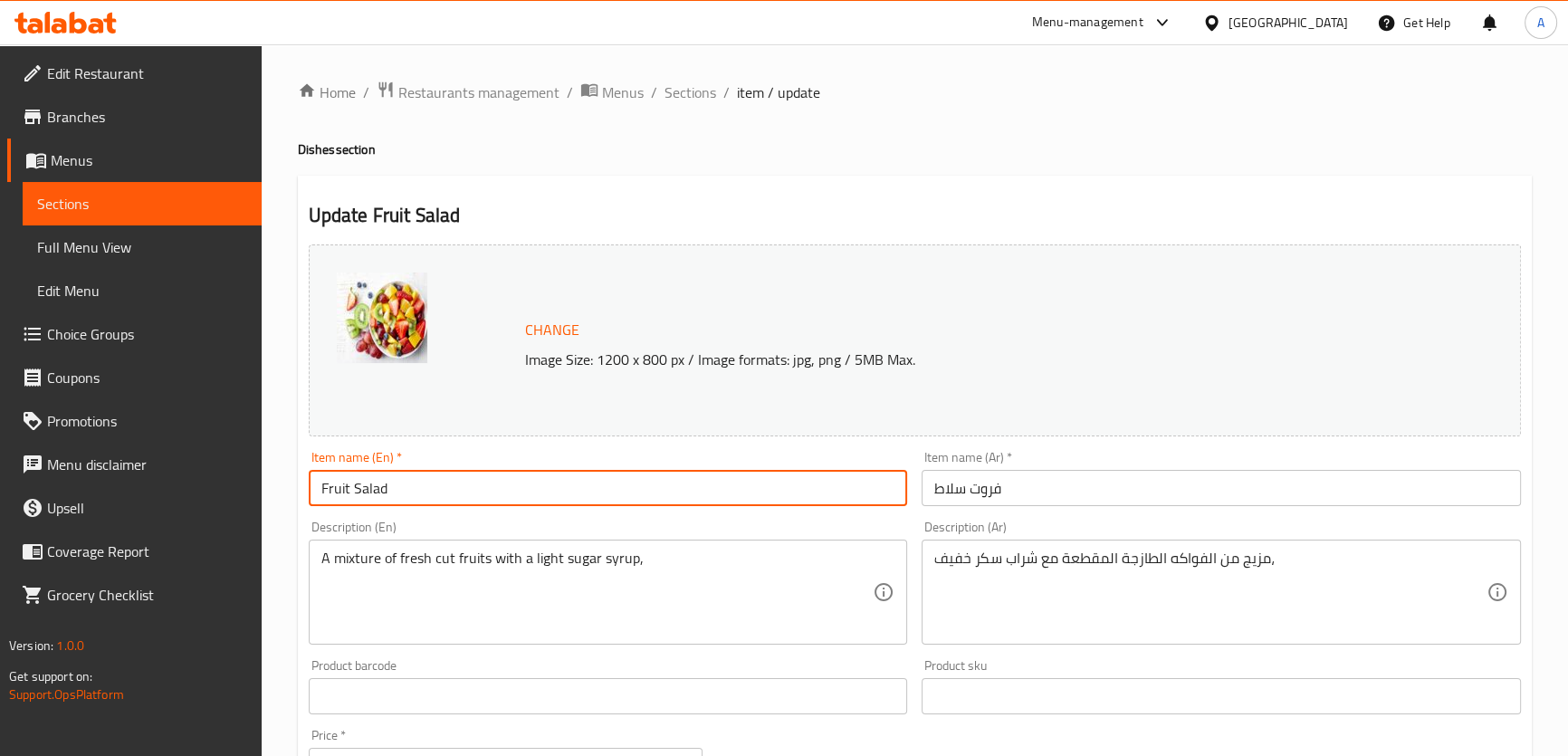
click at [387, 476] on input "Fruit Salad" at bounding box center [608, 487] width 599 height 36
click at [489, 559] on textarea "A mixture of fresh cut fruits with a light sugar syrup," at bounding box center [596, 592] width 552 height 86
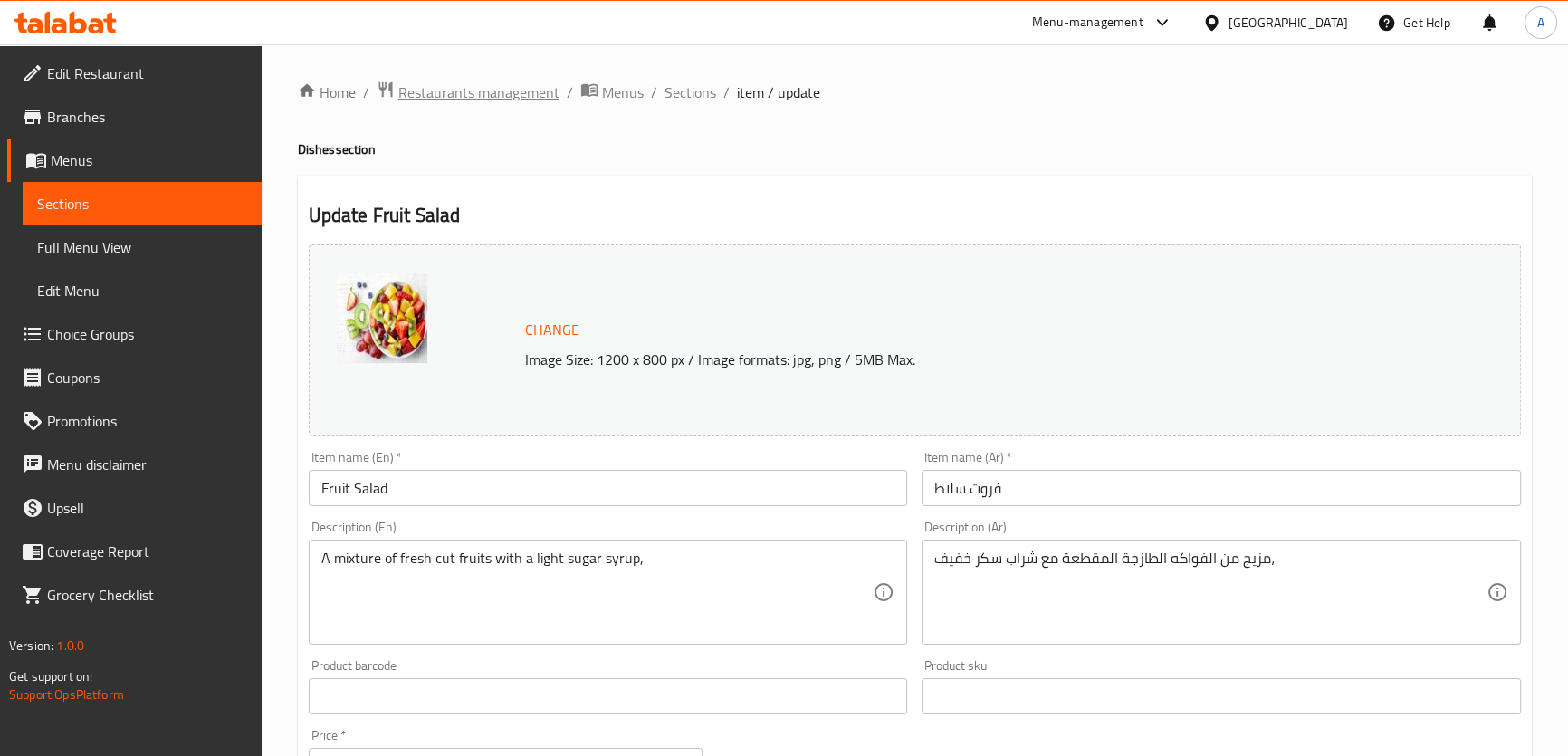
click at [521, 99] on span "Restaurants management" at bounding box center [479, 93] width 161 height 22
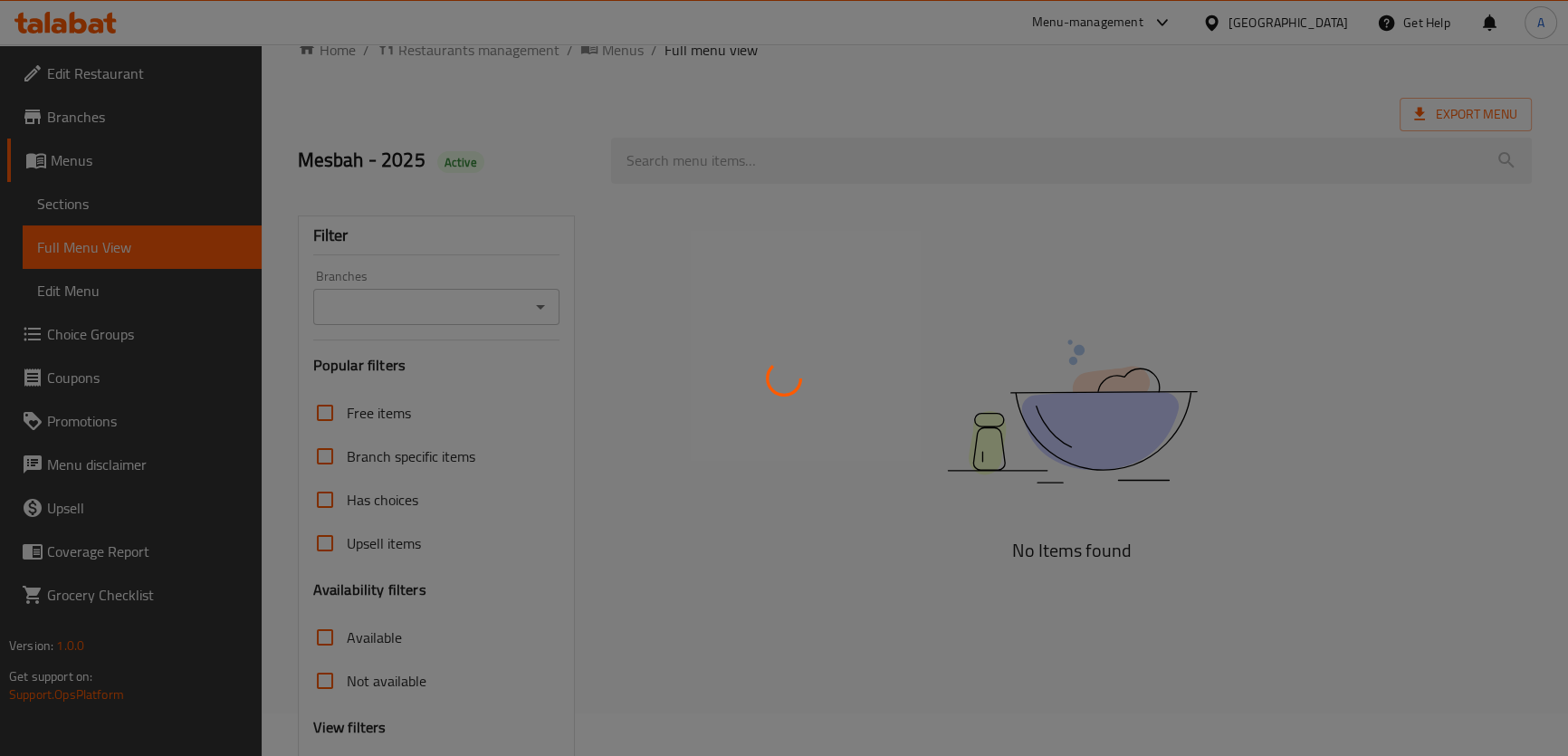
scroll to position [207, 0]
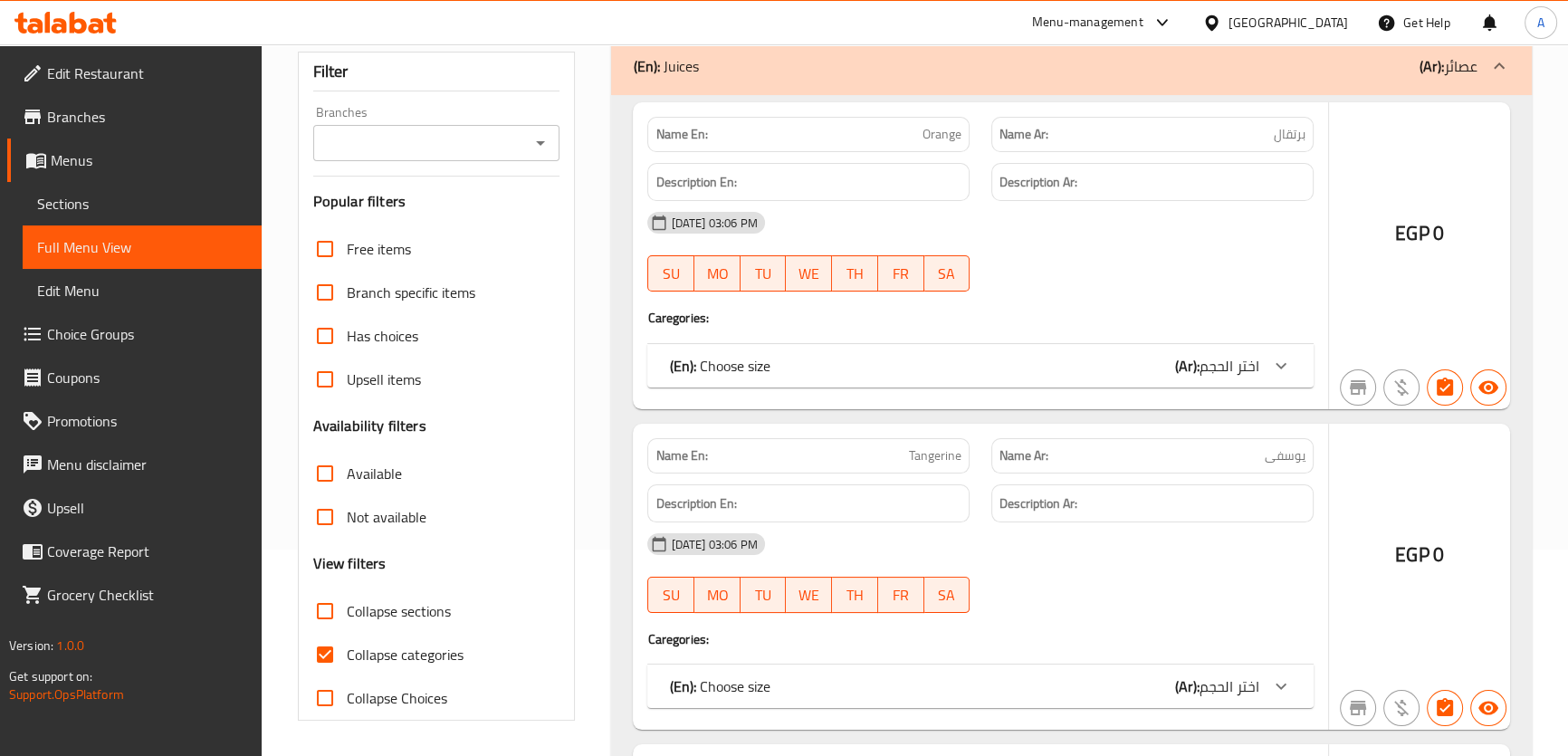
click at [402, 620] on span "Collapse sections" at bounding box center [399, 611] width 104 height 22
click at [346, 620] on input "Collapse sections" at bounding box center [325, 611] width 43 height 43
click at [408, 612] on span "Collapse sections" at bounding box center [399, 611] width 104 height 22
click at [346, 612] on input "Collapse sections" at bounding box center [325, 611] width 43 height 43
checkbox input "false"
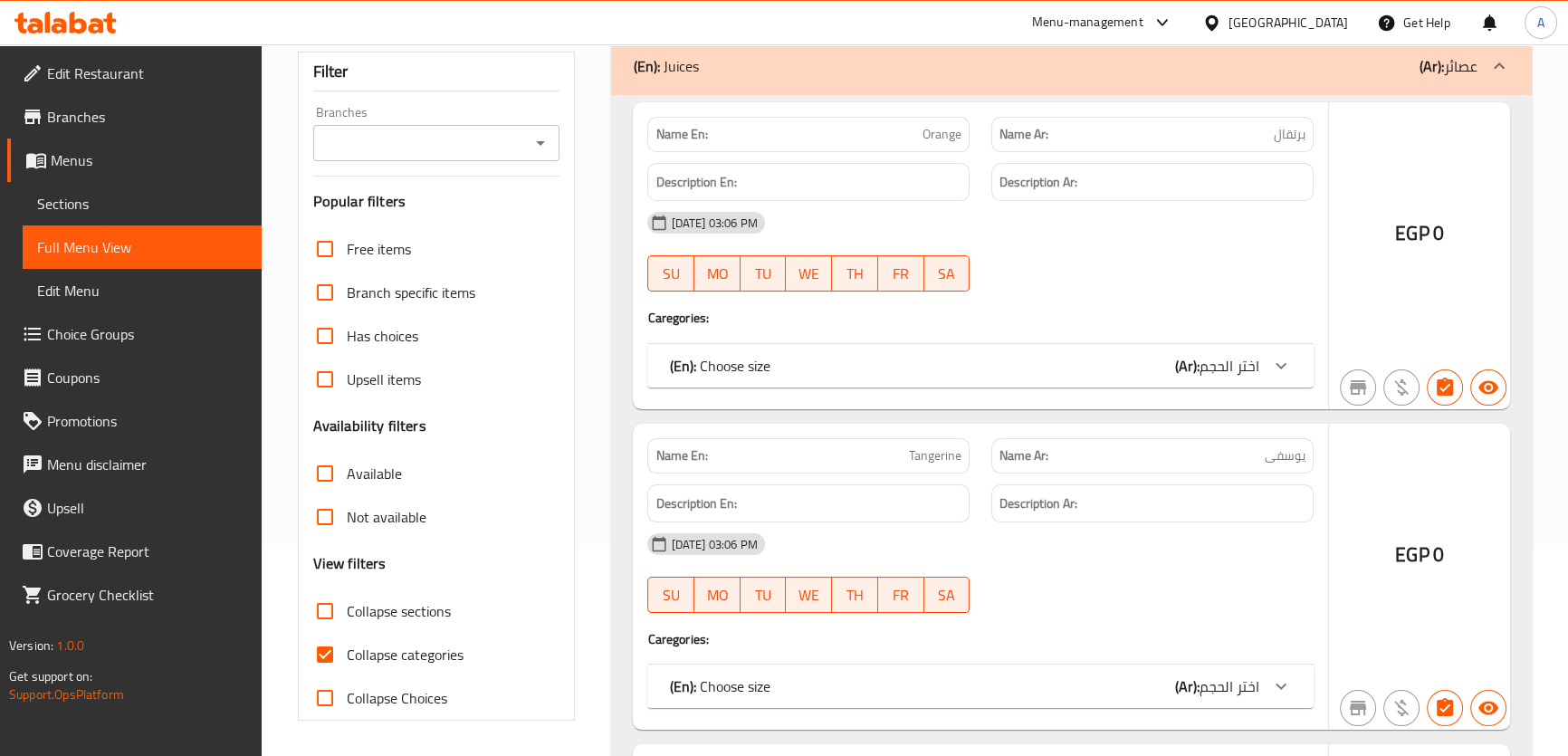
click at [350, 653] on span "Collapse categories" at bounding box center [405, 655] width 117 height 22
click at [346, 653] on input "Collapse categories" at bounding box center [325, 655] width 43 height 43
checkbox input "false"
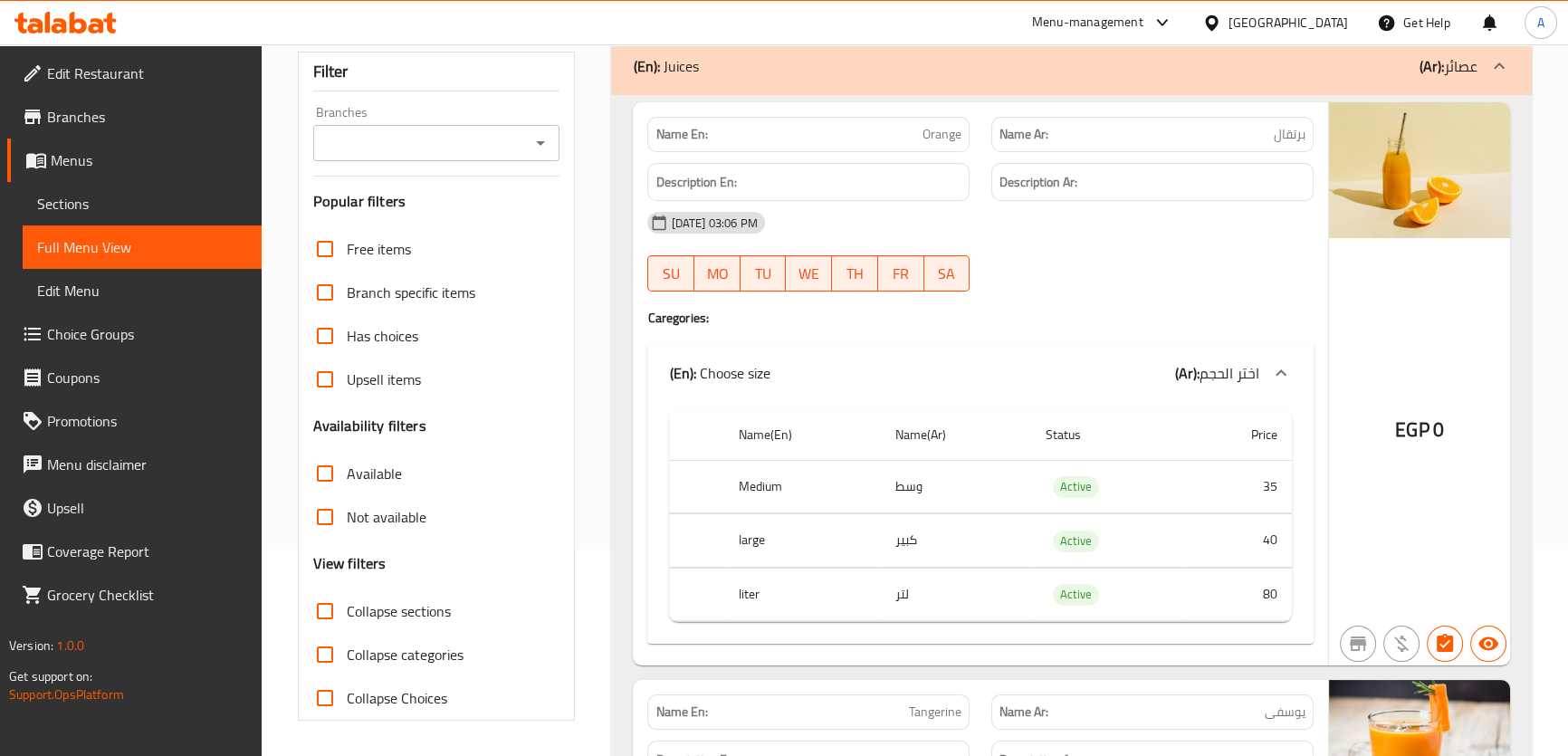
click at [346, 606] on span "Collapse sections" at bounding box center [399, 611] width 104 height 22
click at [346, 606] on input "Collapse sections" at bounding box center [325, 611] width 43 height 43
checkbox input "true"
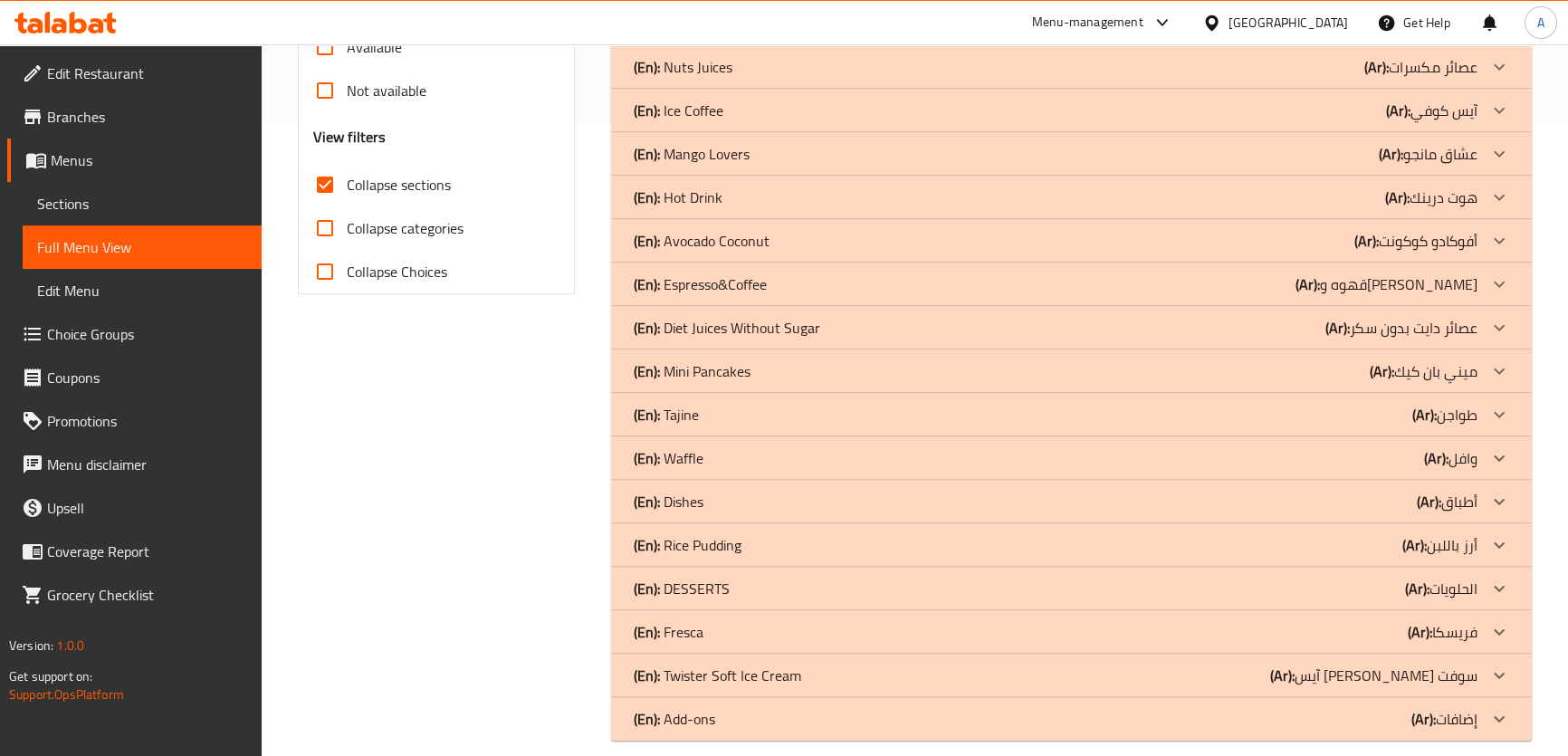
scroll to position [653, 0]
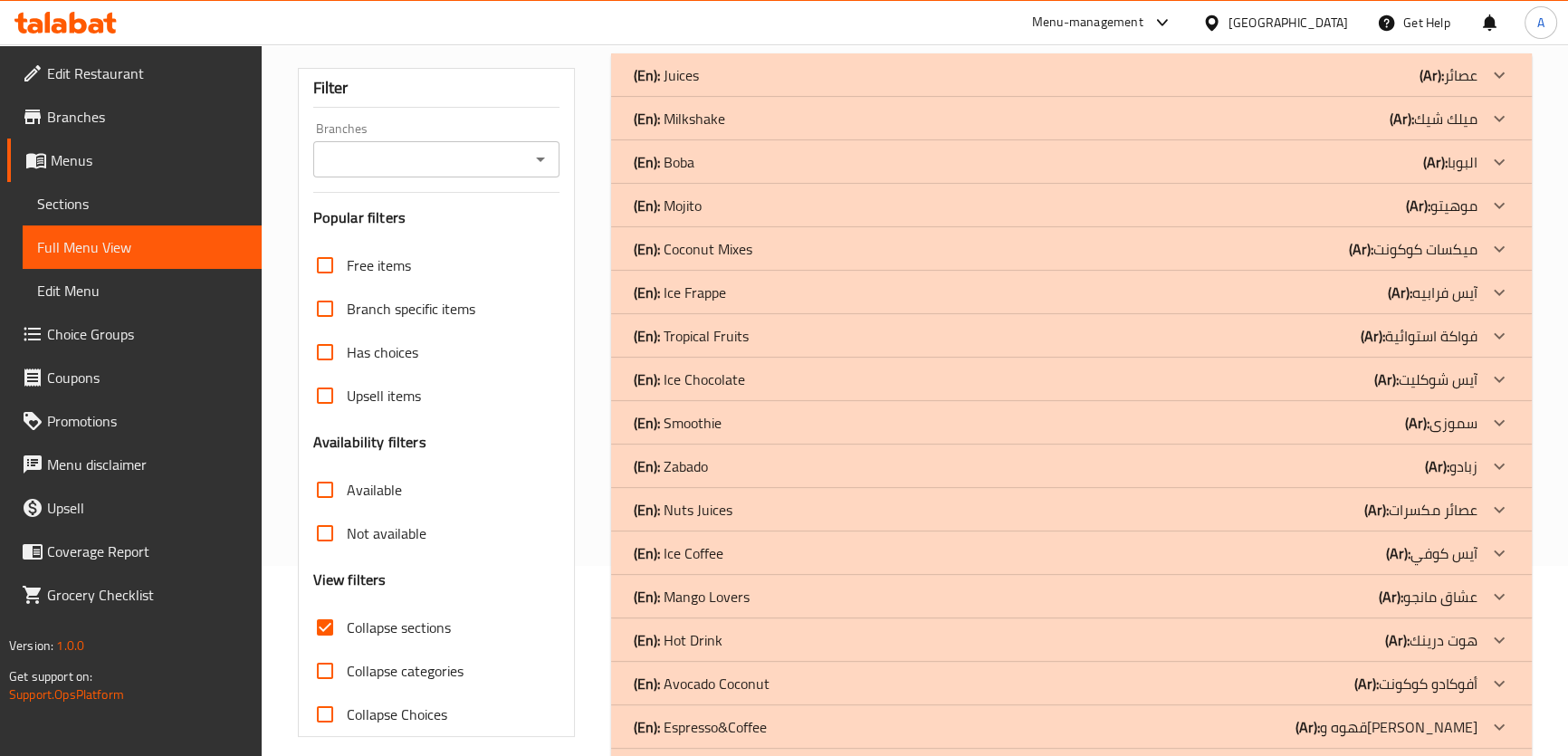
scroll to position [0, 0]
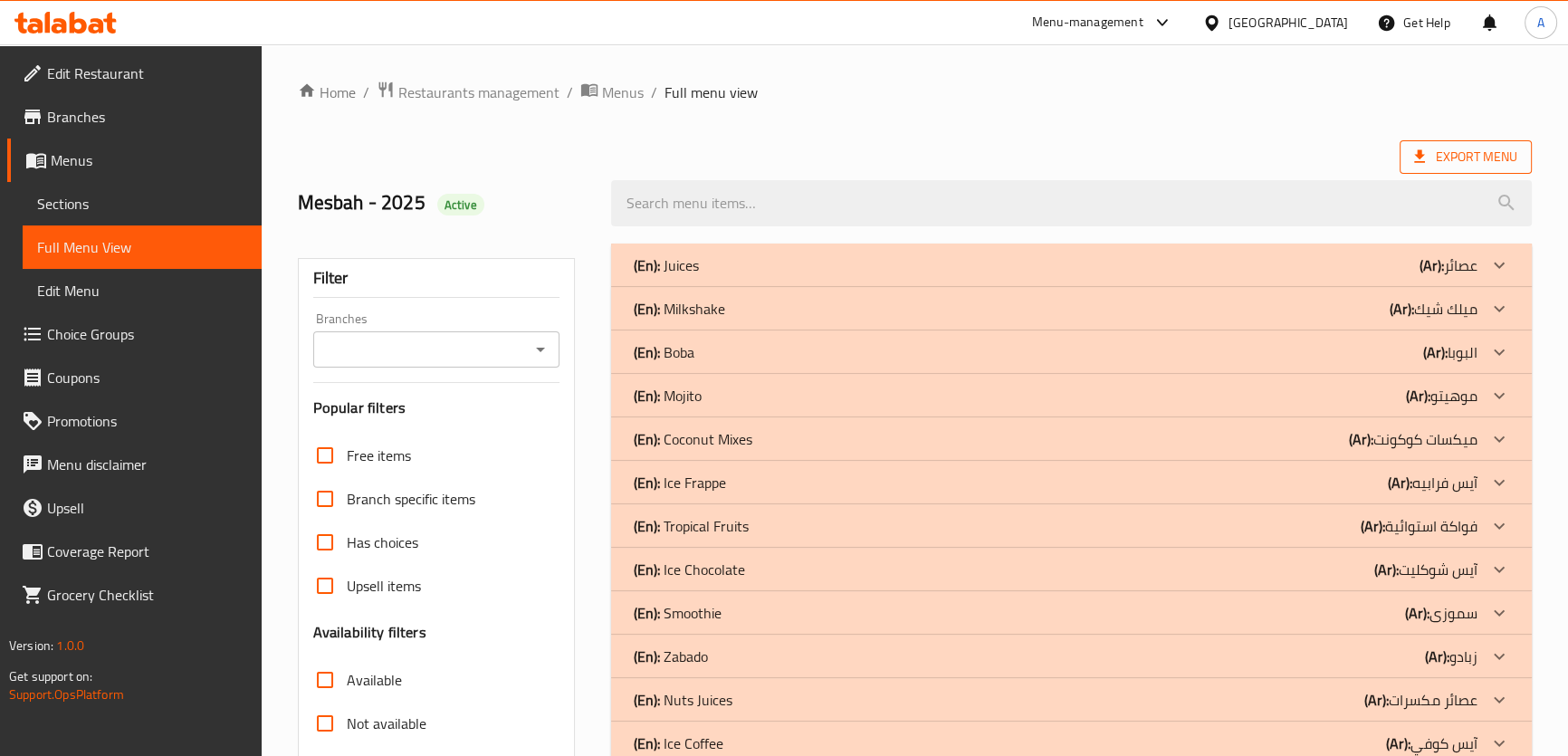
click at [1442, 163] on span "Export Menu" at bounding box center [1465, 157] width 103 height 23
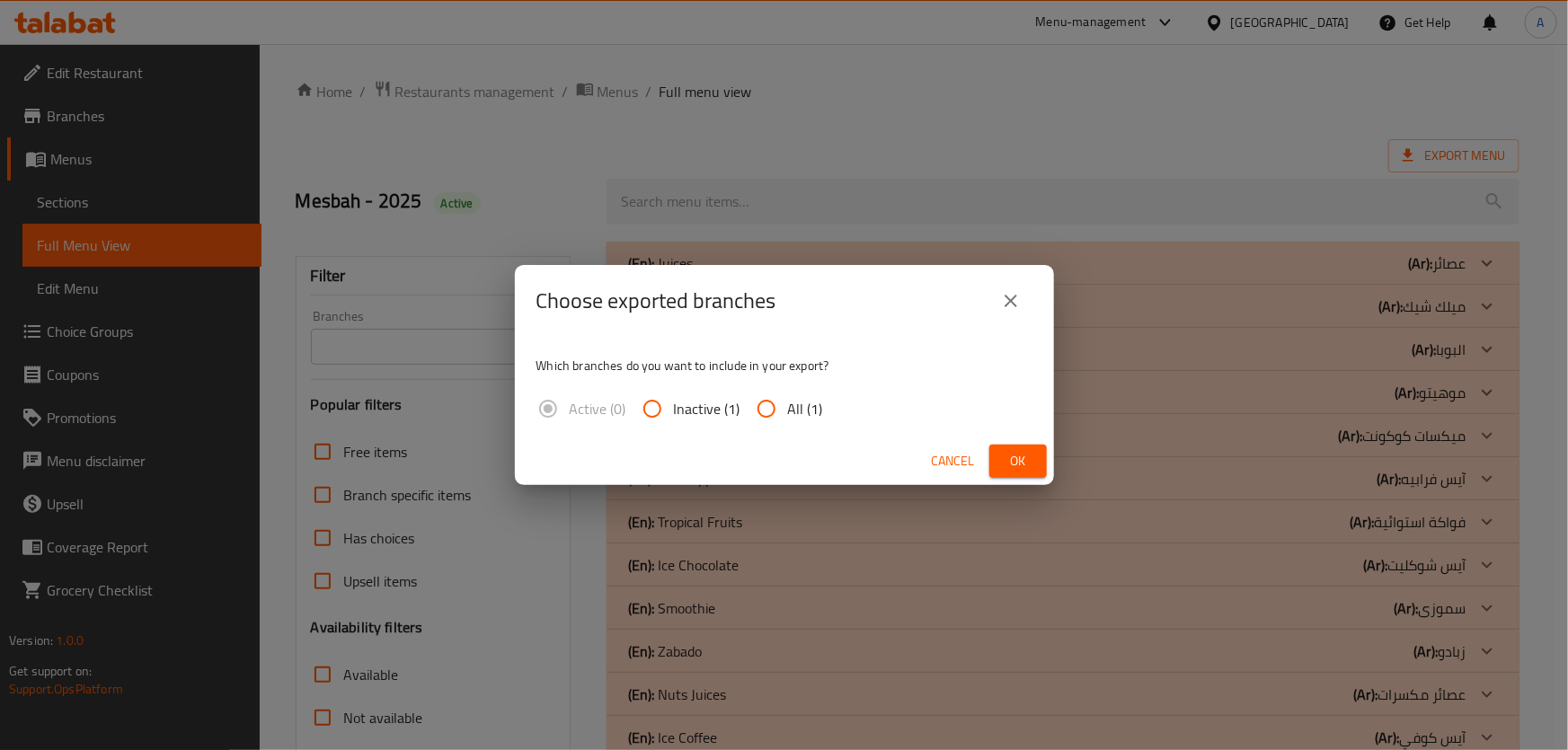
click at [779, 407] on input "All (1)" at bounding box center [766, 408] width 43 height 43
radio input "true"
click at [1034, 457] on button "Ok" at bounding box center [1017, 461] width 58 height 33
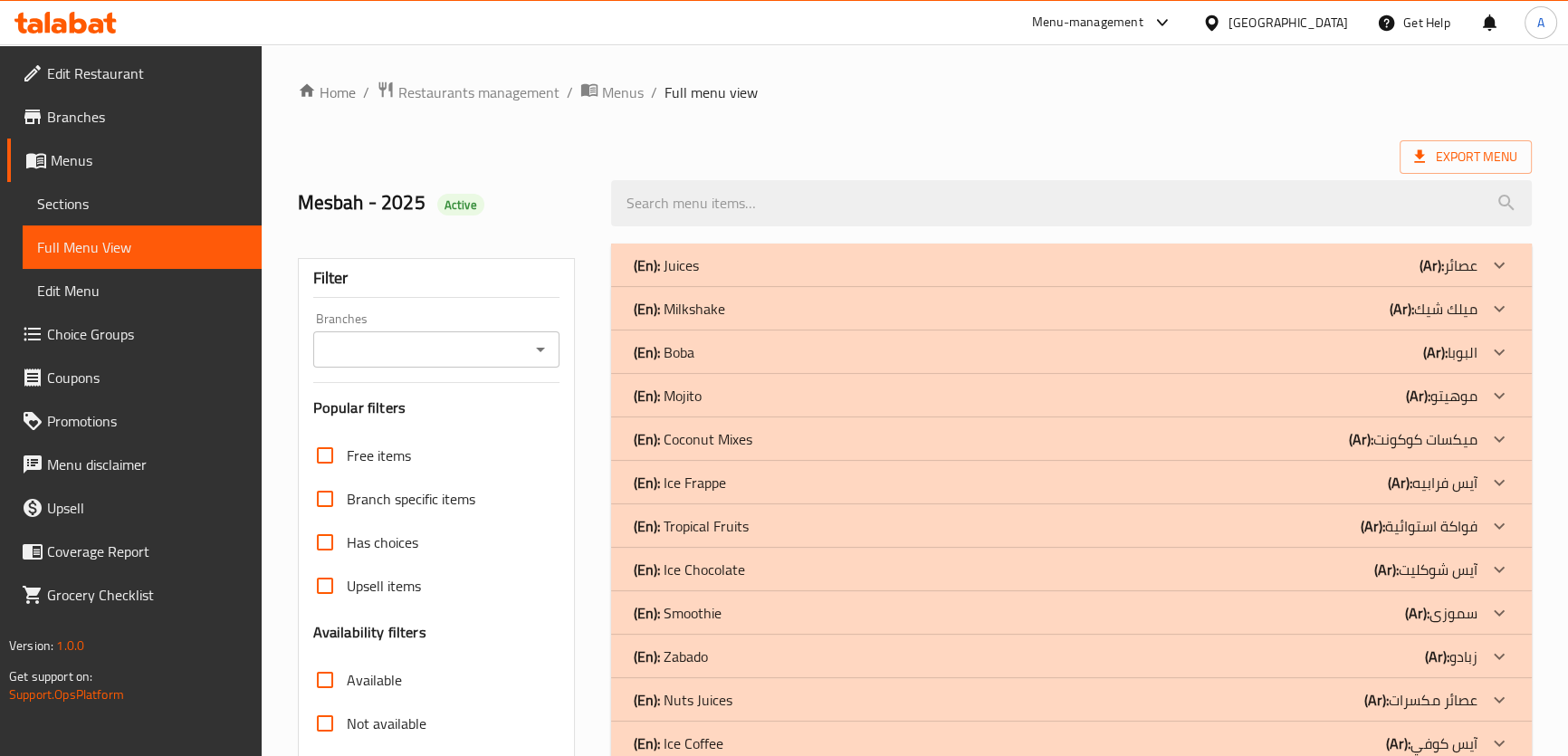
scroll to position [319, 0]
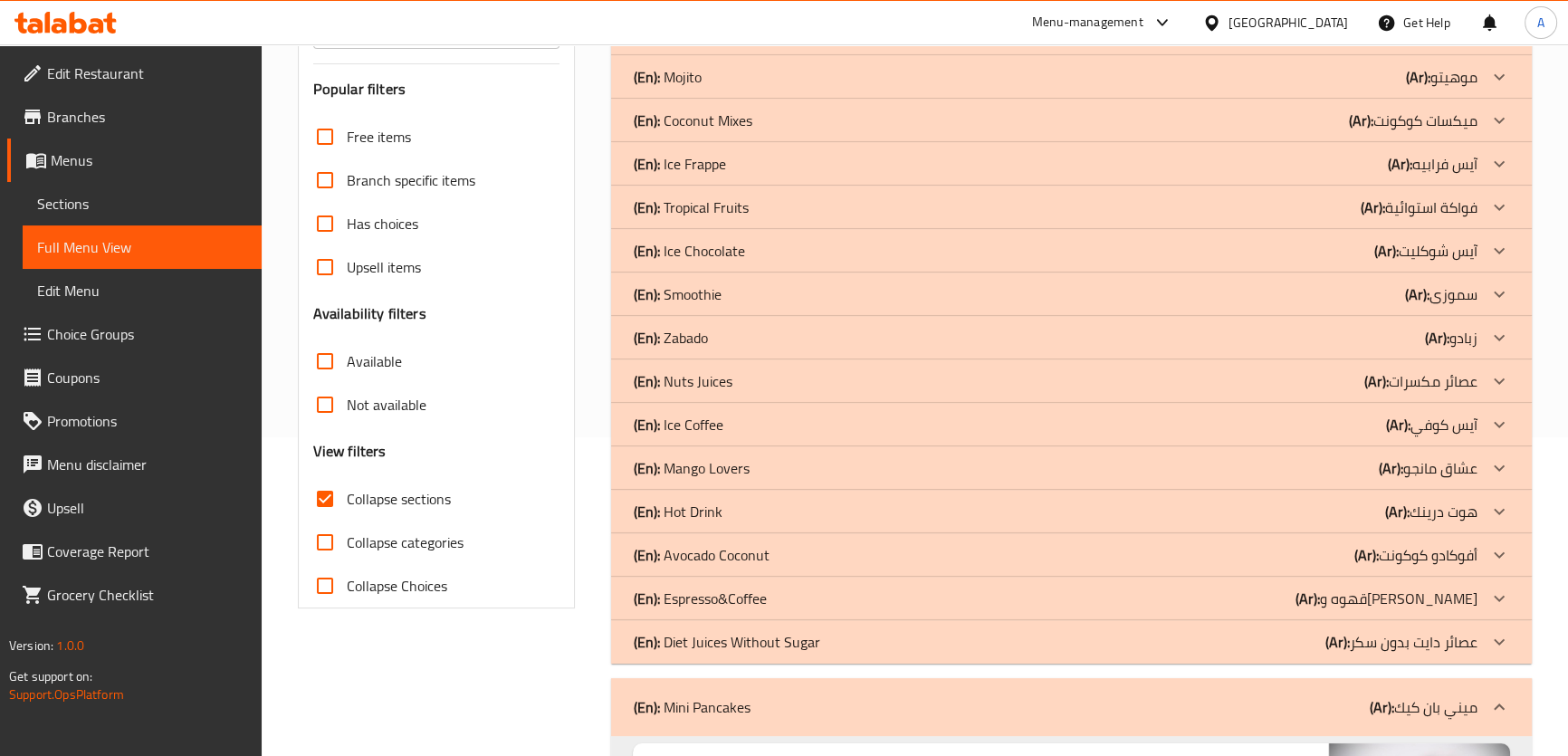
click at [399, 498] on span "Collapse sections" at bounding box center [399, 499] width 104 height 22
click at [346, 498] on input "Collapse sections" at bounding box center [325, 499] width 43 height 43
checkbox input "false"
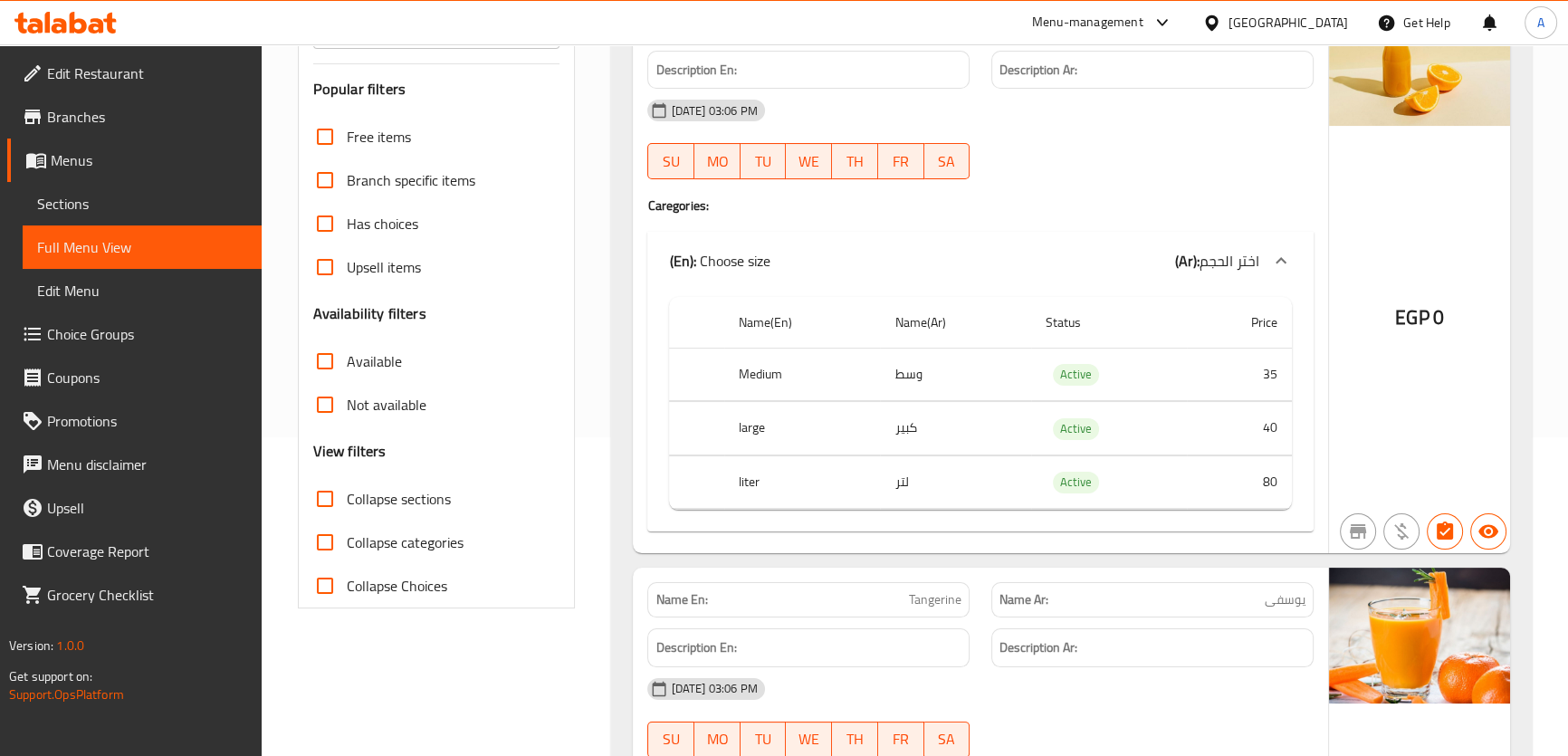
scroll to position [30953, 0]
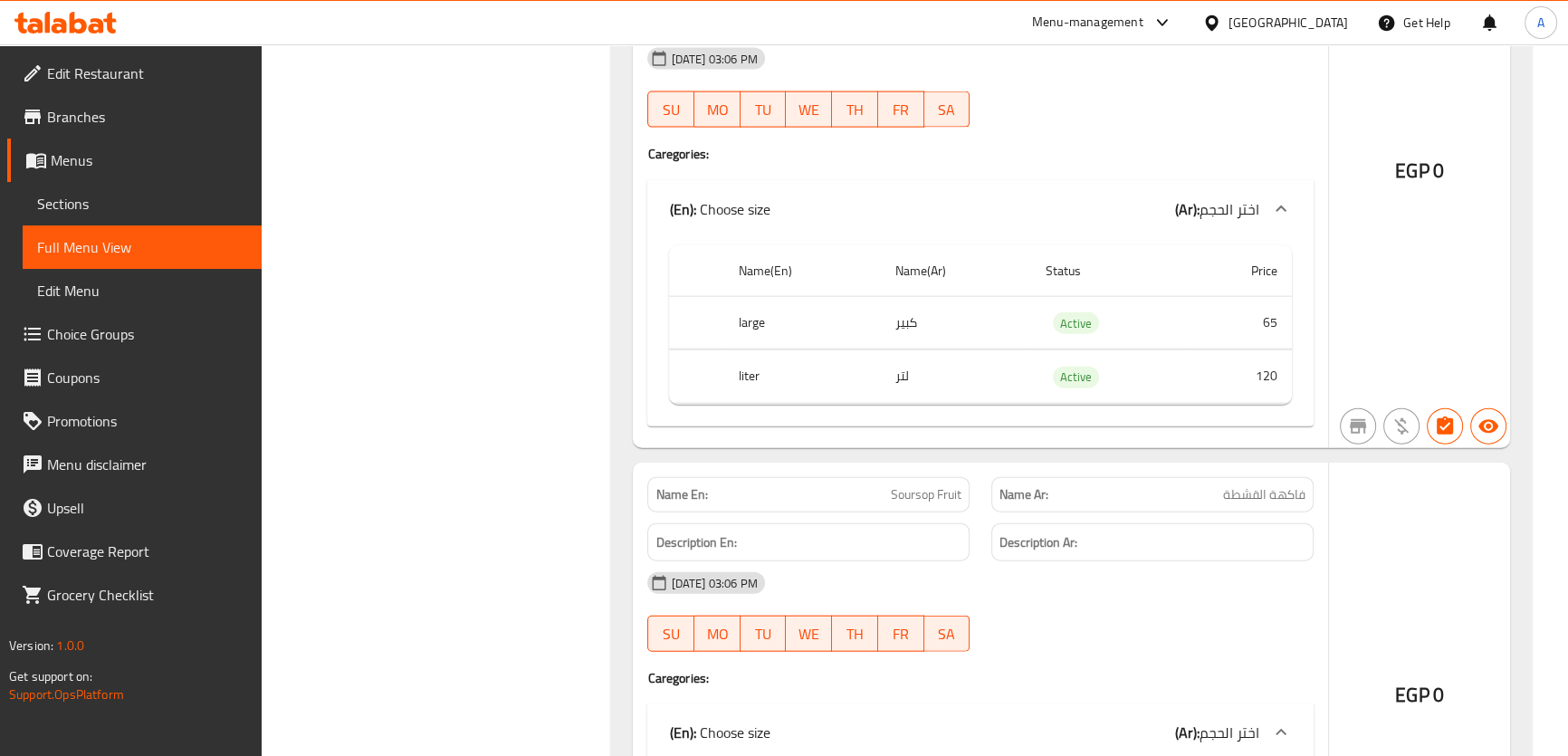
copy span "Soursop Fruit"
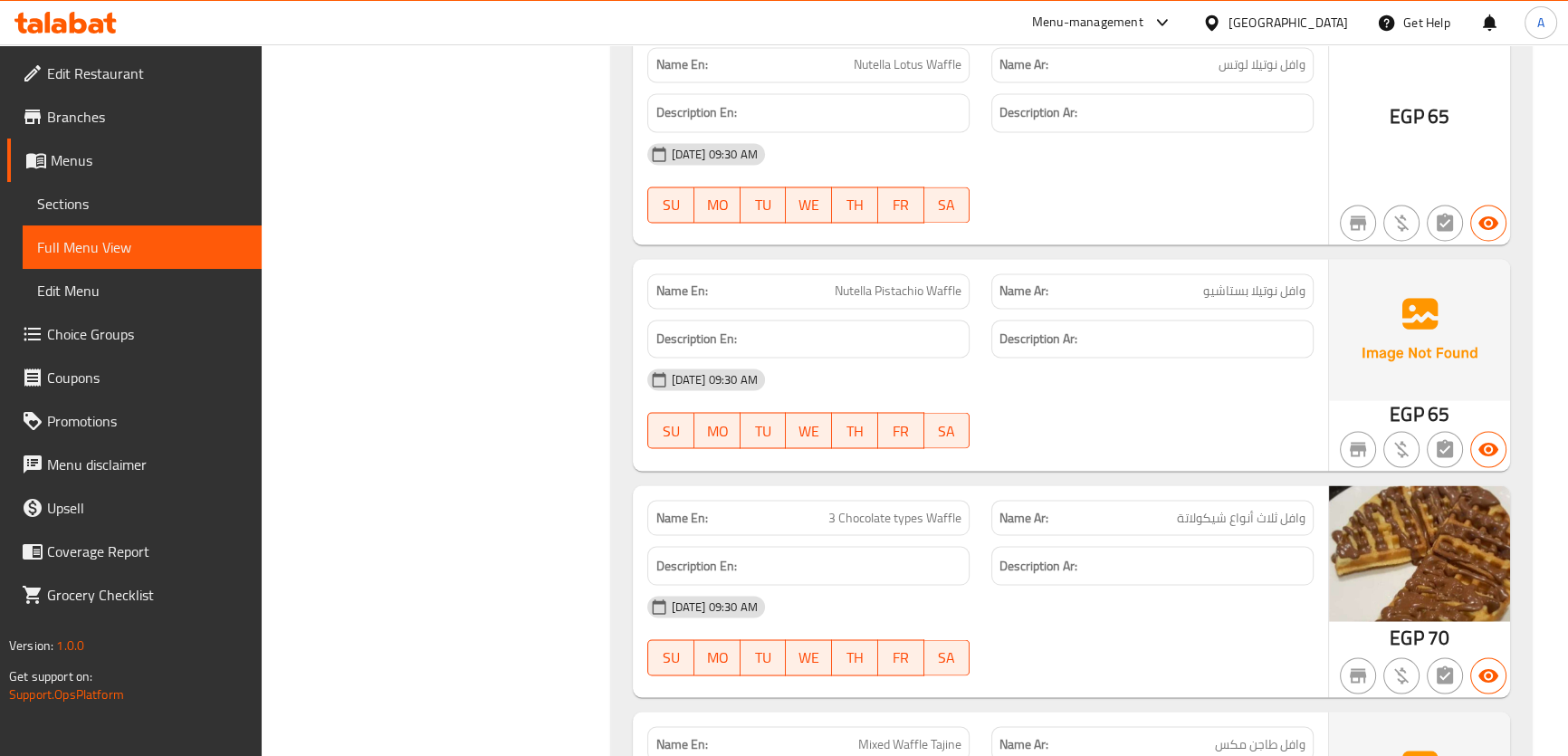
scroll to position [0, 0]
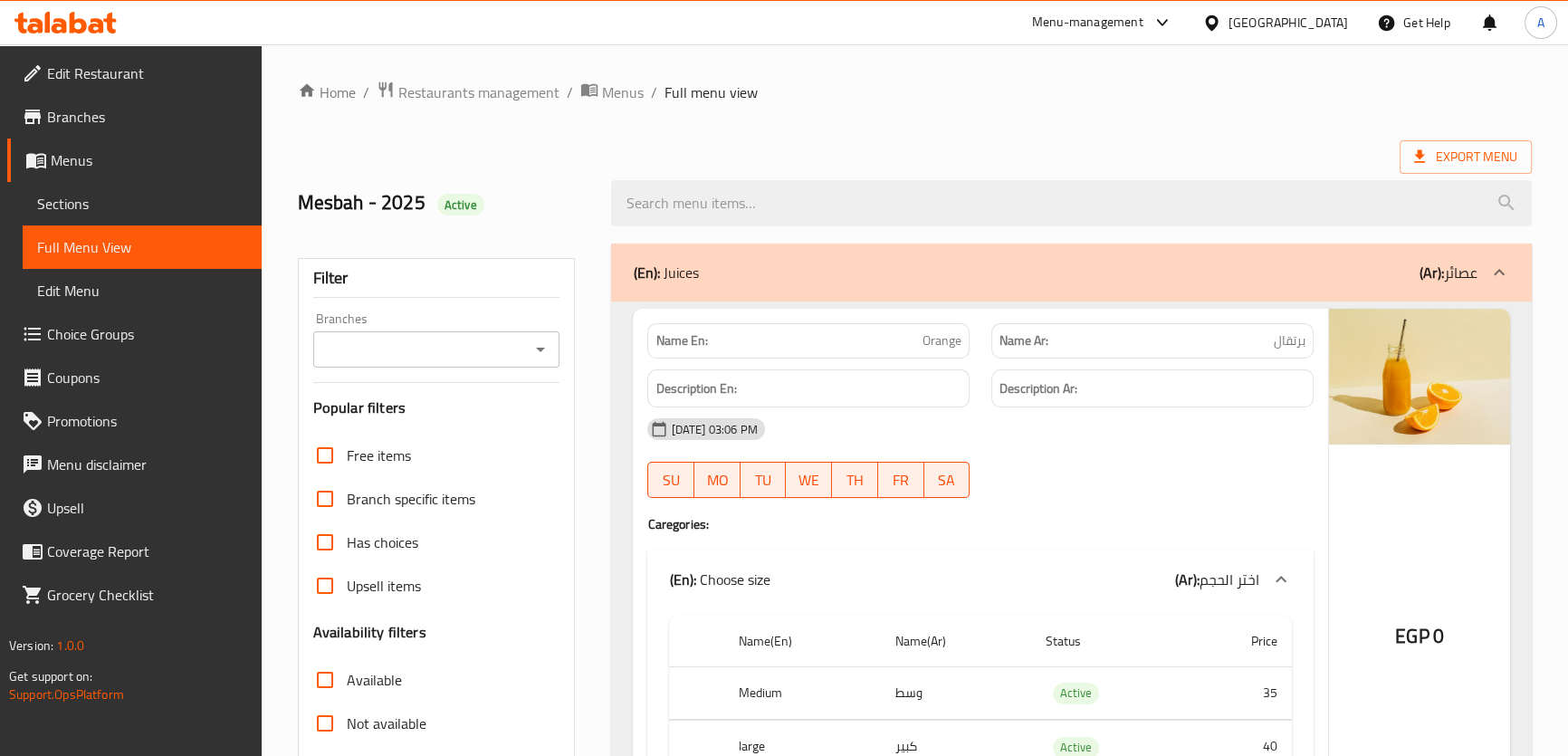
click at [501, 89] on span "Restaurants management" at bounding box center [479, 93] width 161 height 22
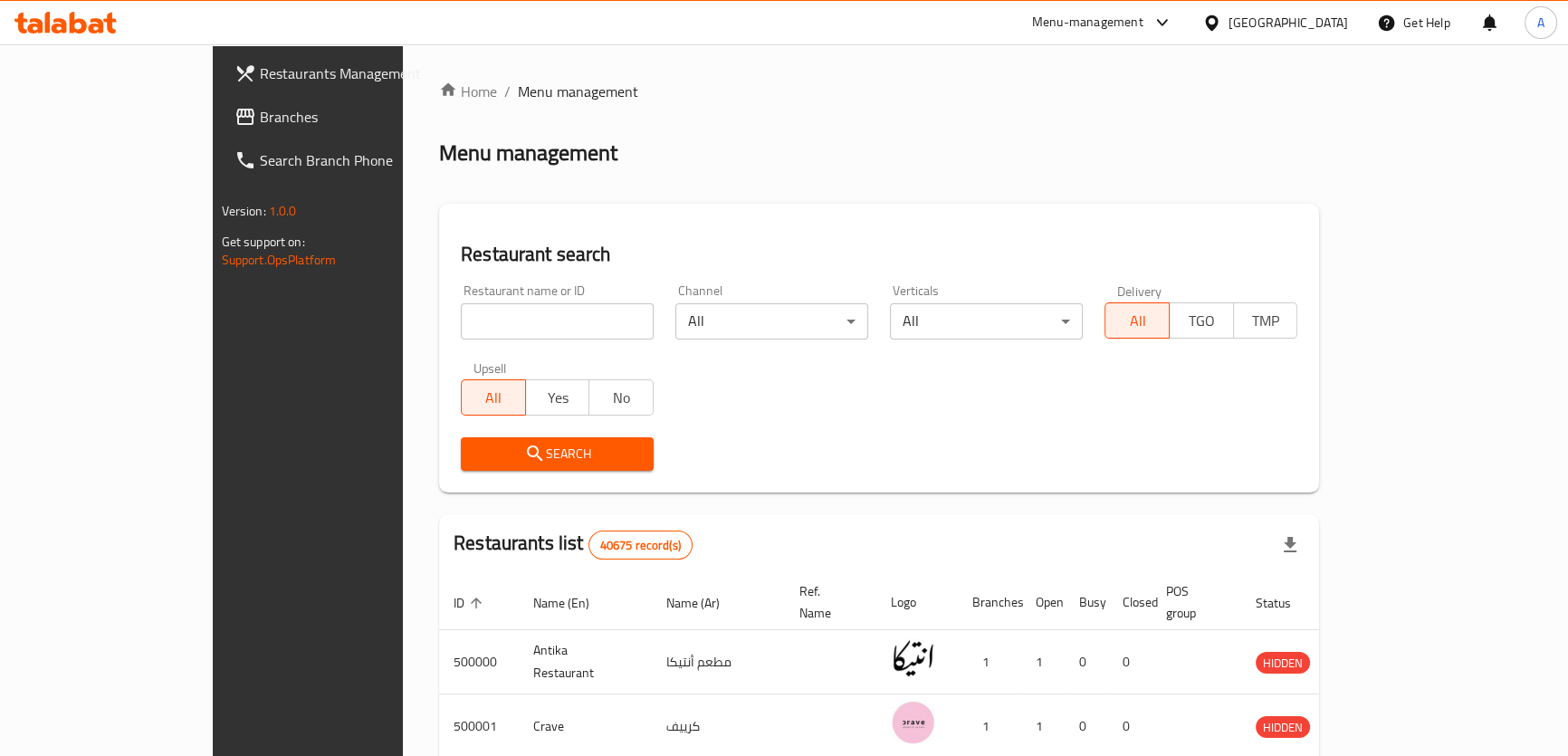
click at [450, 341] on div "Restaurant name or ID Restaurant name or ID" at bounding box center [557, 312] width 215 height 77
click at [461, 297] on div "Restaurant name or ID Restaurant name or ID" at bounding box center [557, 312] width 193 height 55
click at [461, 312] on input "search" at bounding box center [557, 321] width 193 height 36
paste input "The rocket"
type input "The rocket"
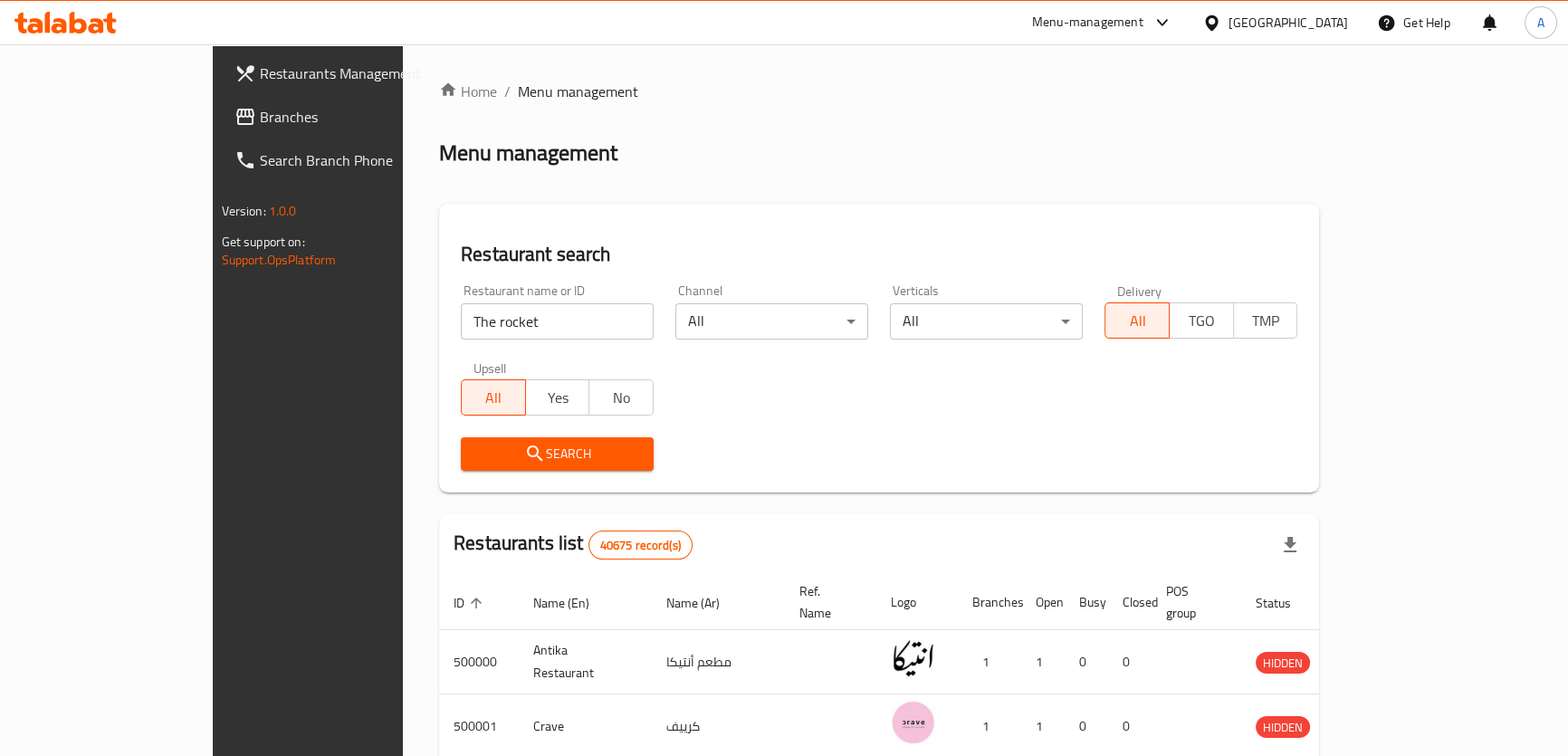
click at [475, 456] on span "Search" at bounding box center [557, 454] width 163 height 23
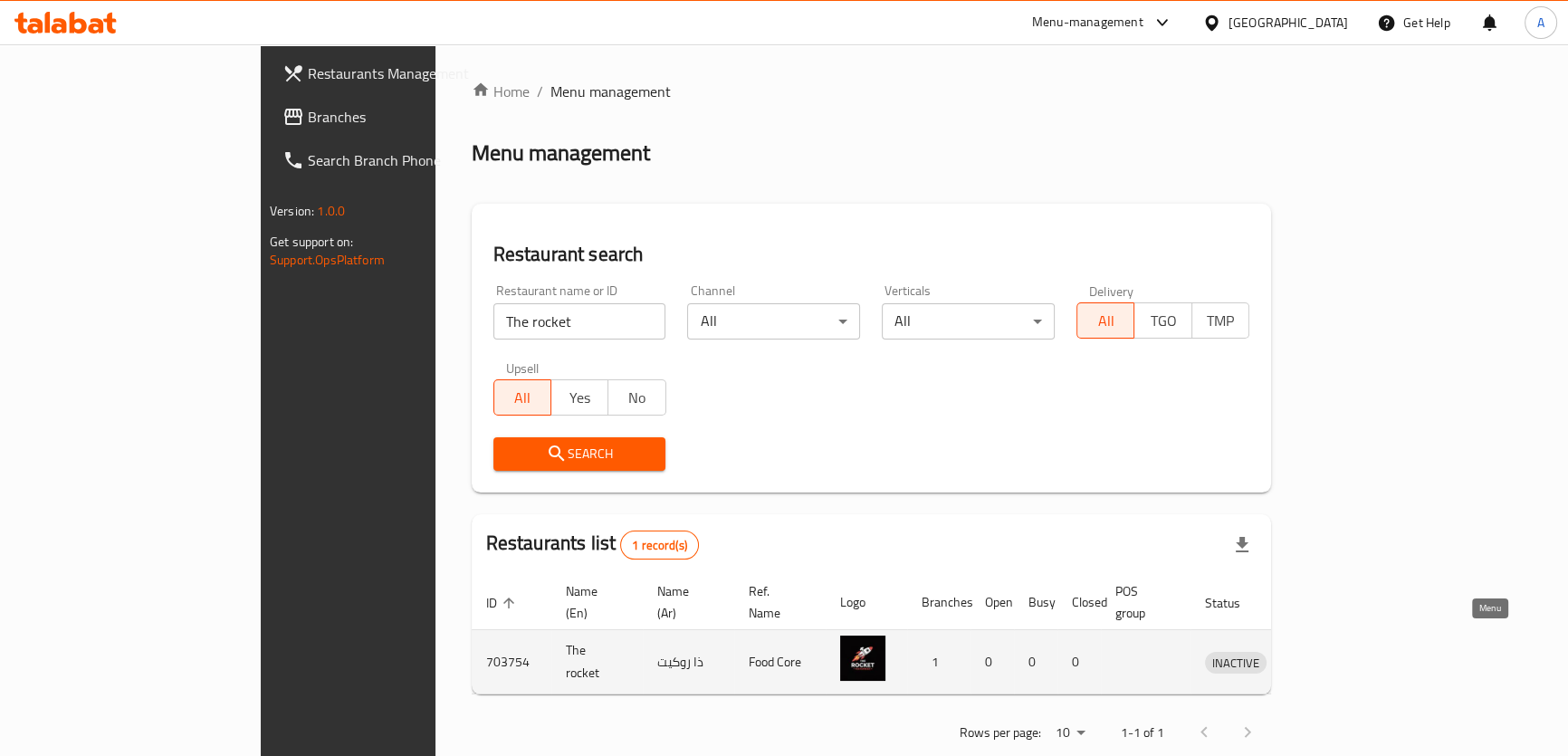
click at [1323, 656] on icon "enhanced table" at bounding box center [1313, 663] width 20 height 16
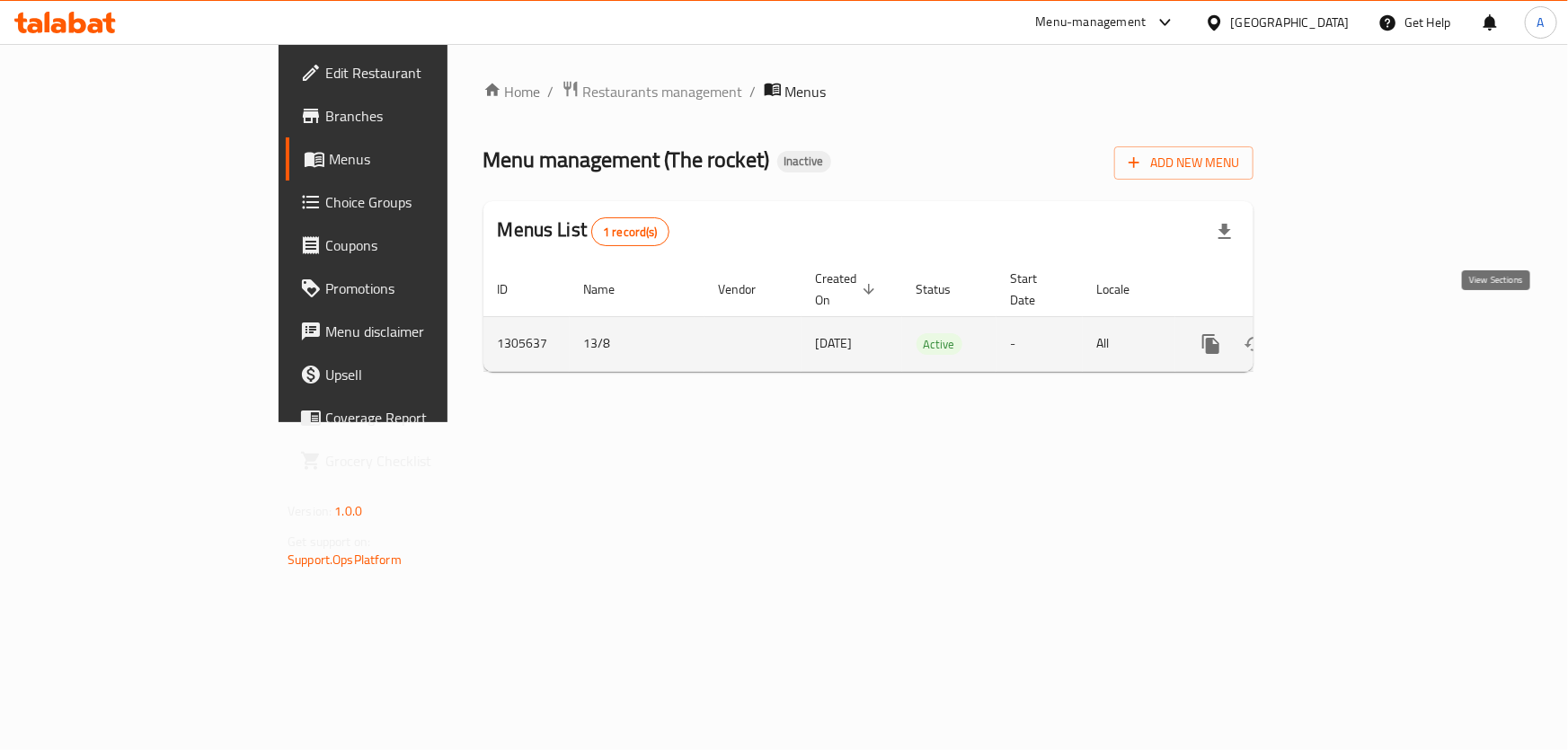
click at [1351, 333] on icon "enhanced table" at bounding box center [1340, 344] width 21 height 21
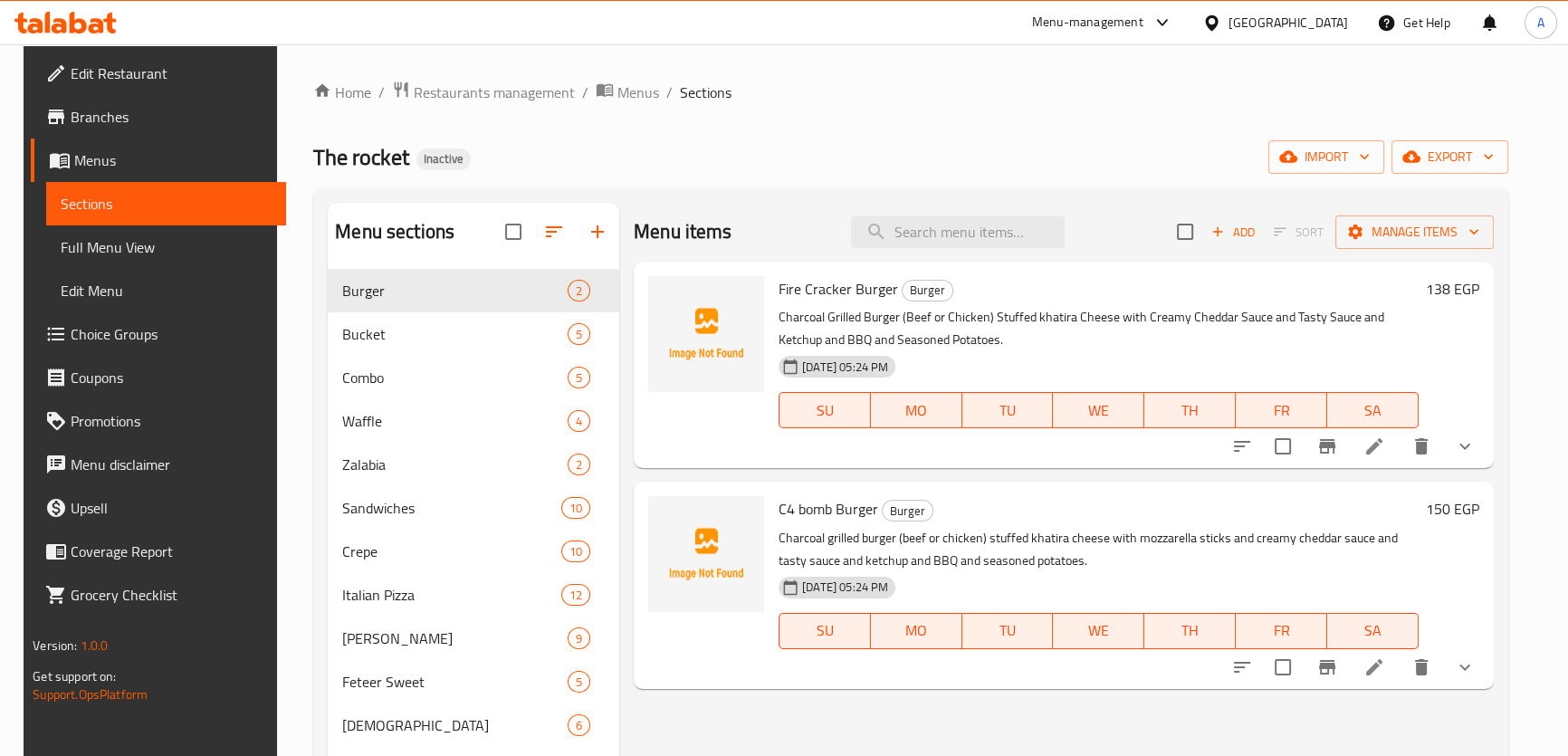
click at [127, 252] on span "Full Menu View" at bounding box center [165, 247] width 210 height 22
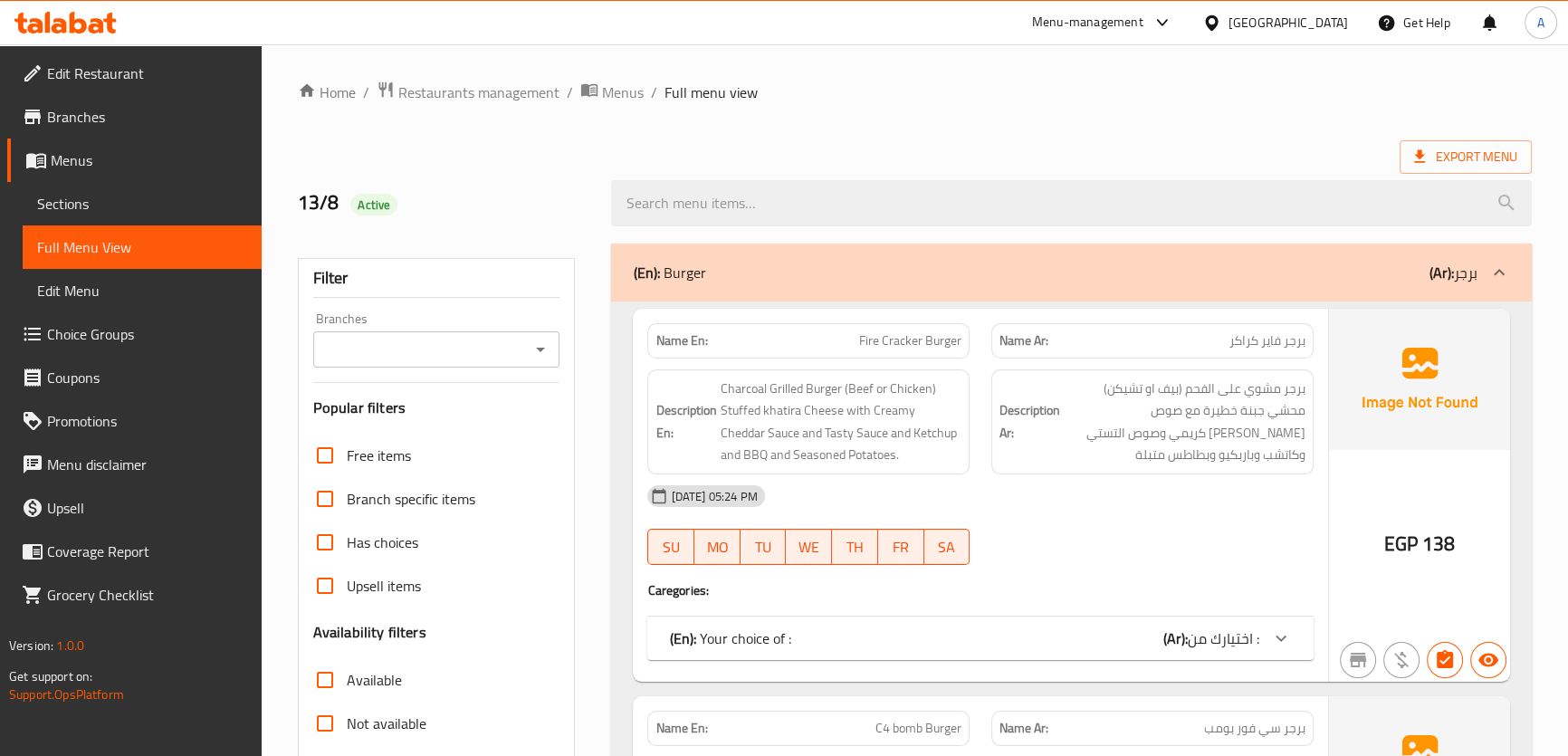
scroll to position [419, 0]
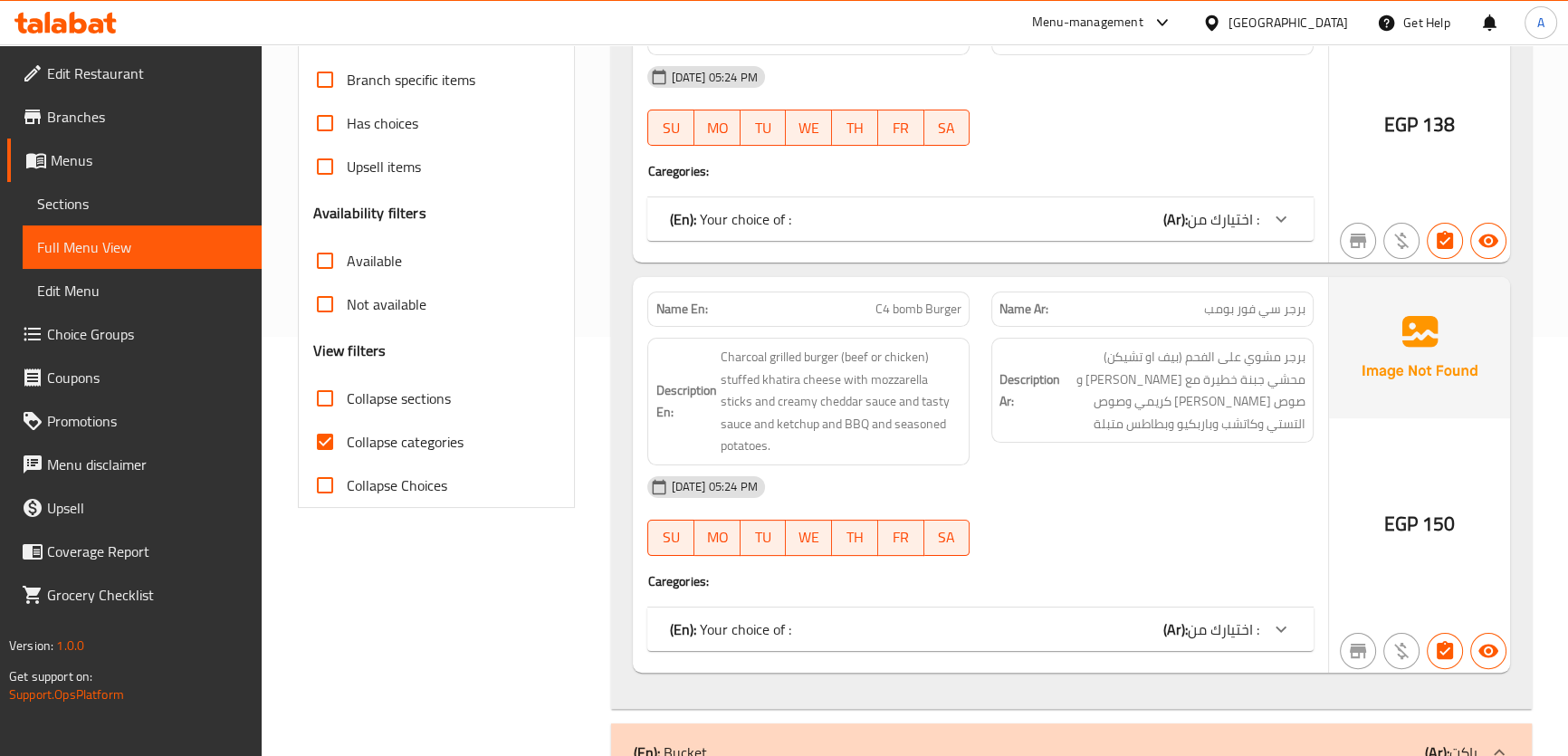
click at [410, 444] on span "Collapse categories" at bounding box center [405, 442] width 117 height 22
click at [346, 444] on input "Collapse categories" at bounding box center [325, 442] width 43 height 43
checkbox input "false"
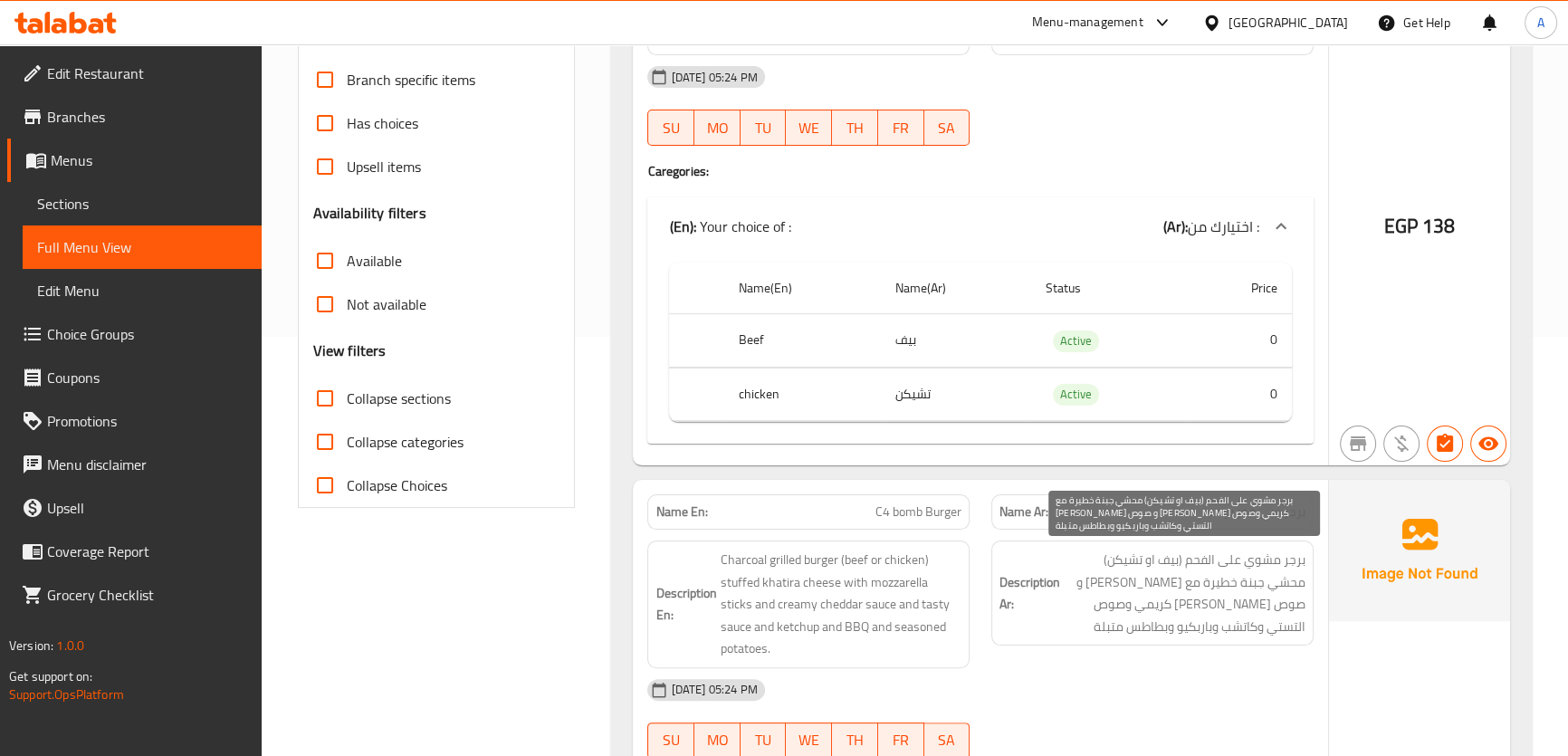
click at [1096, 352] on td "Active" at bounding box center [1108, 341] width 156 height 53
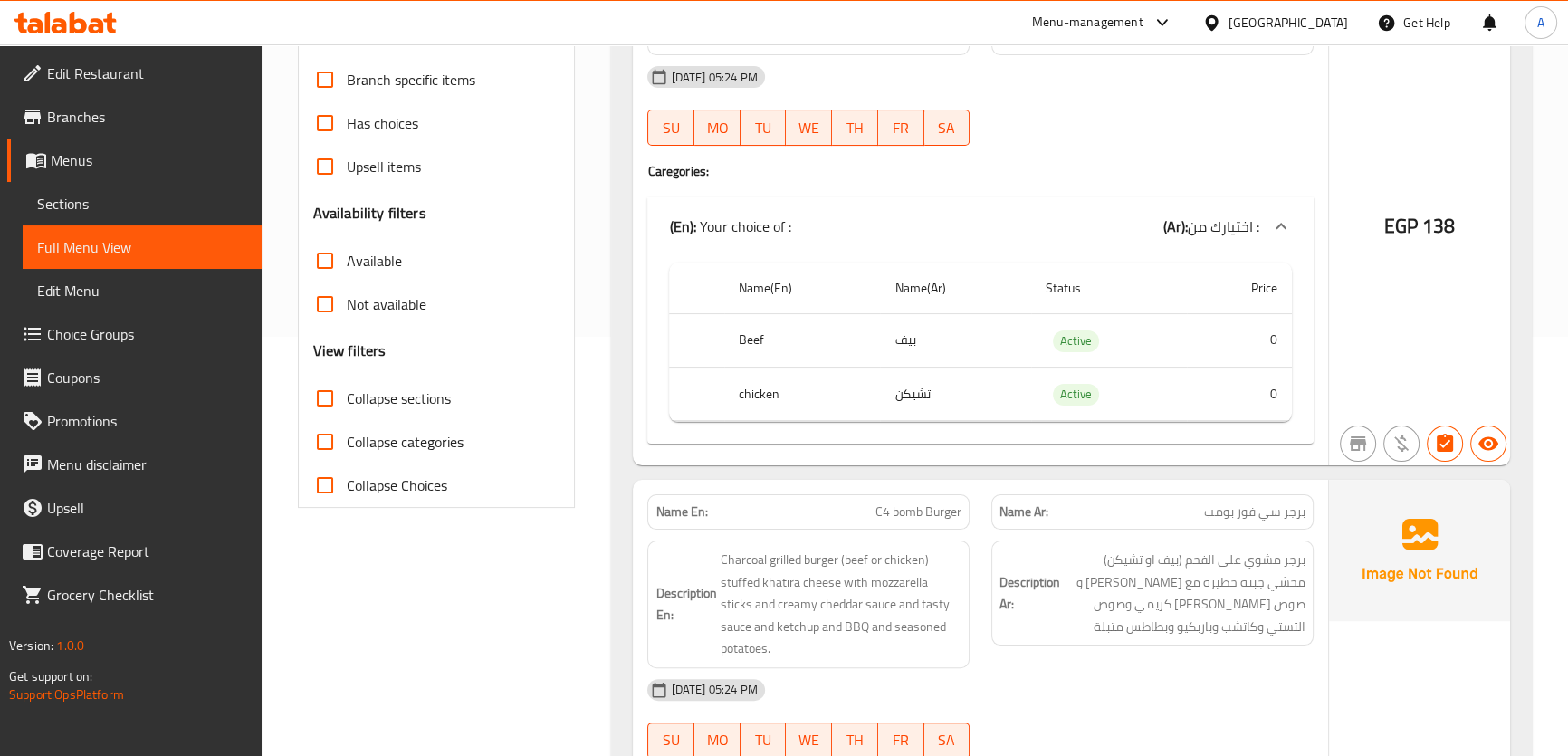
click at [1096, 352] on td "Active" at bounding box center [1108, 341] width 156 height 53
copy span "Active"
click at [365, 399] on span "Collapse sections" at bounding box center [399, 399] width 104 height 22
click at [346, 399] on input "Collapse sections" at bounding box center [325, 399] width 43 height 43
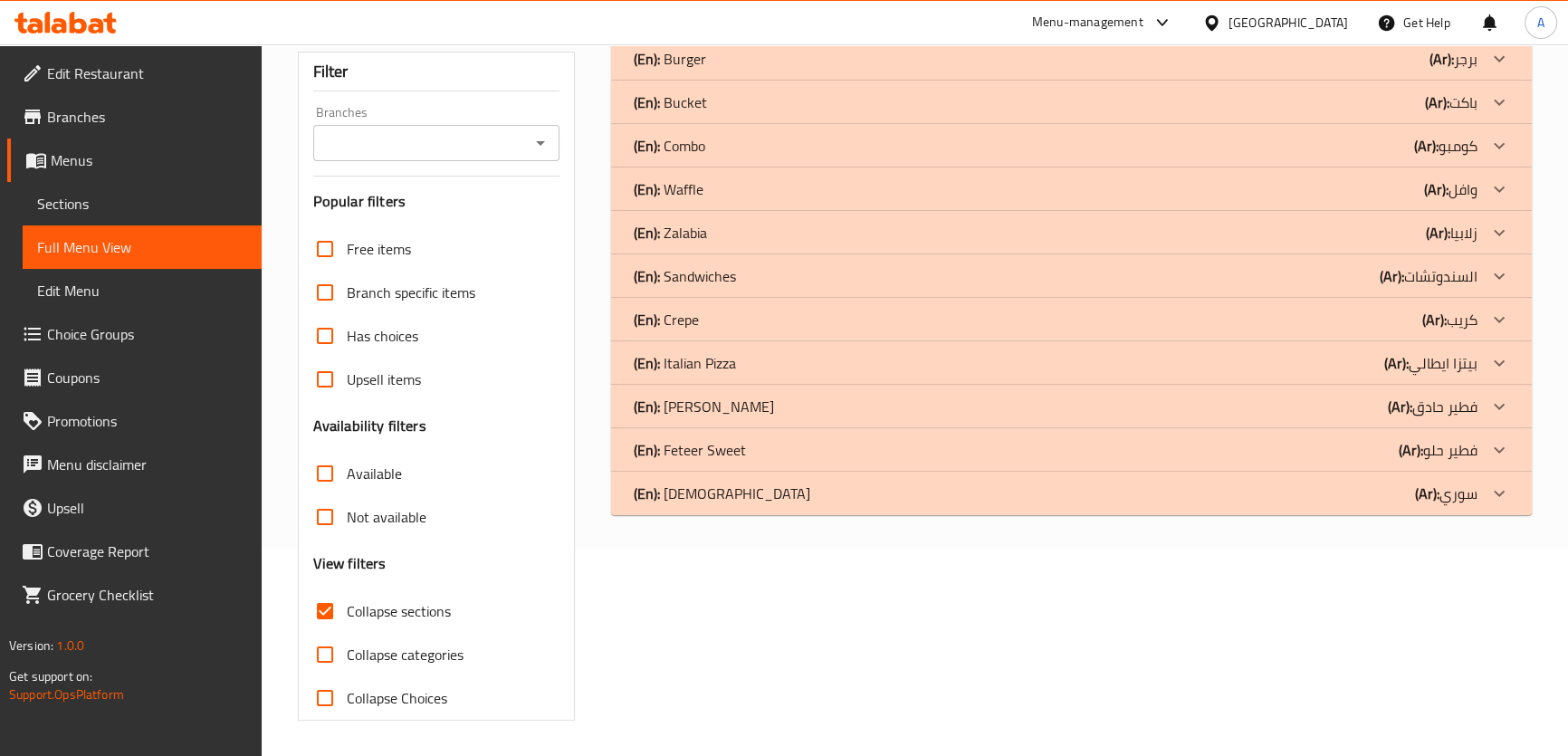
scroll to position [91, 0]
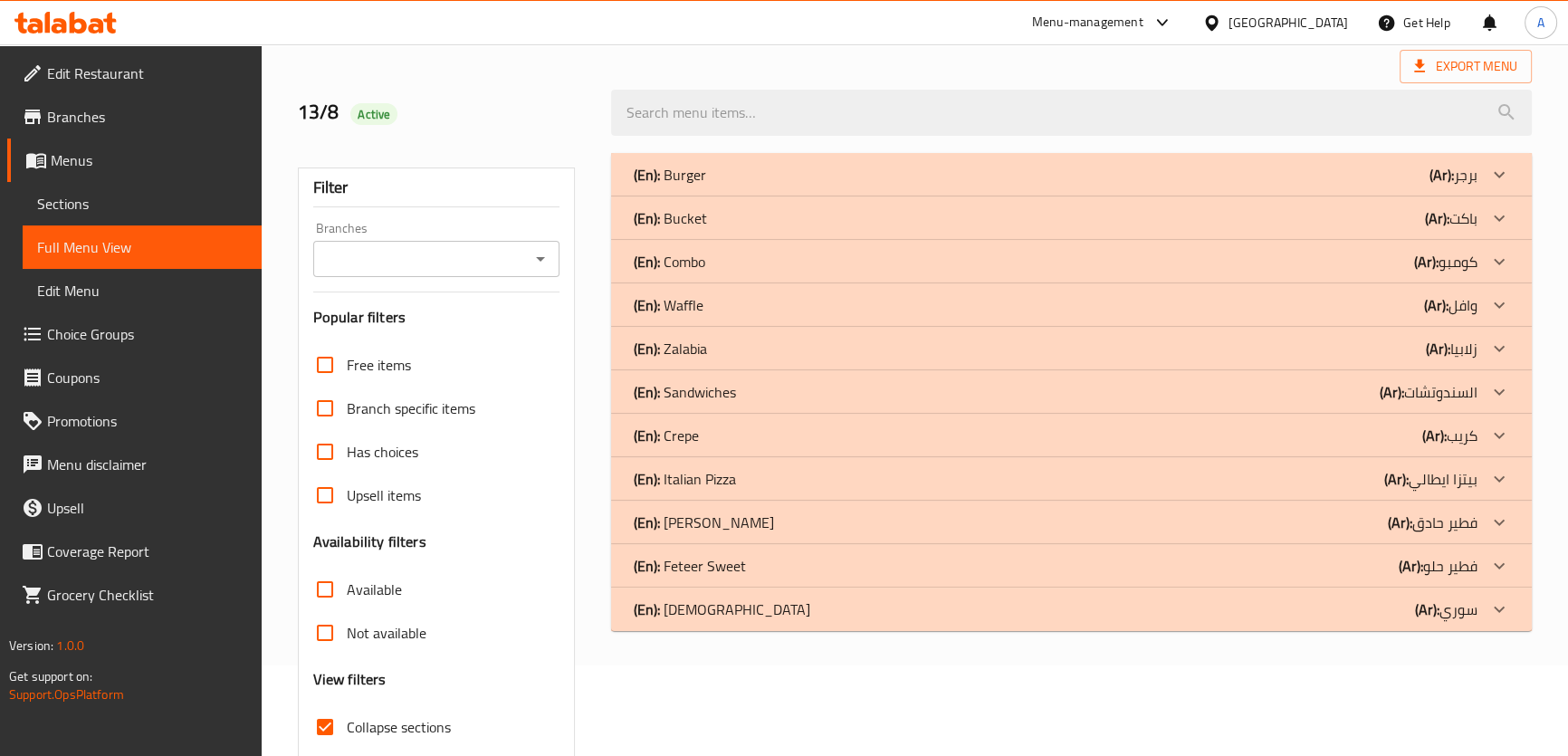
click at [1388, 179] on div "(En): Burger (Ar): برجر" at bounding box center [1054, 174] width 844 height 22
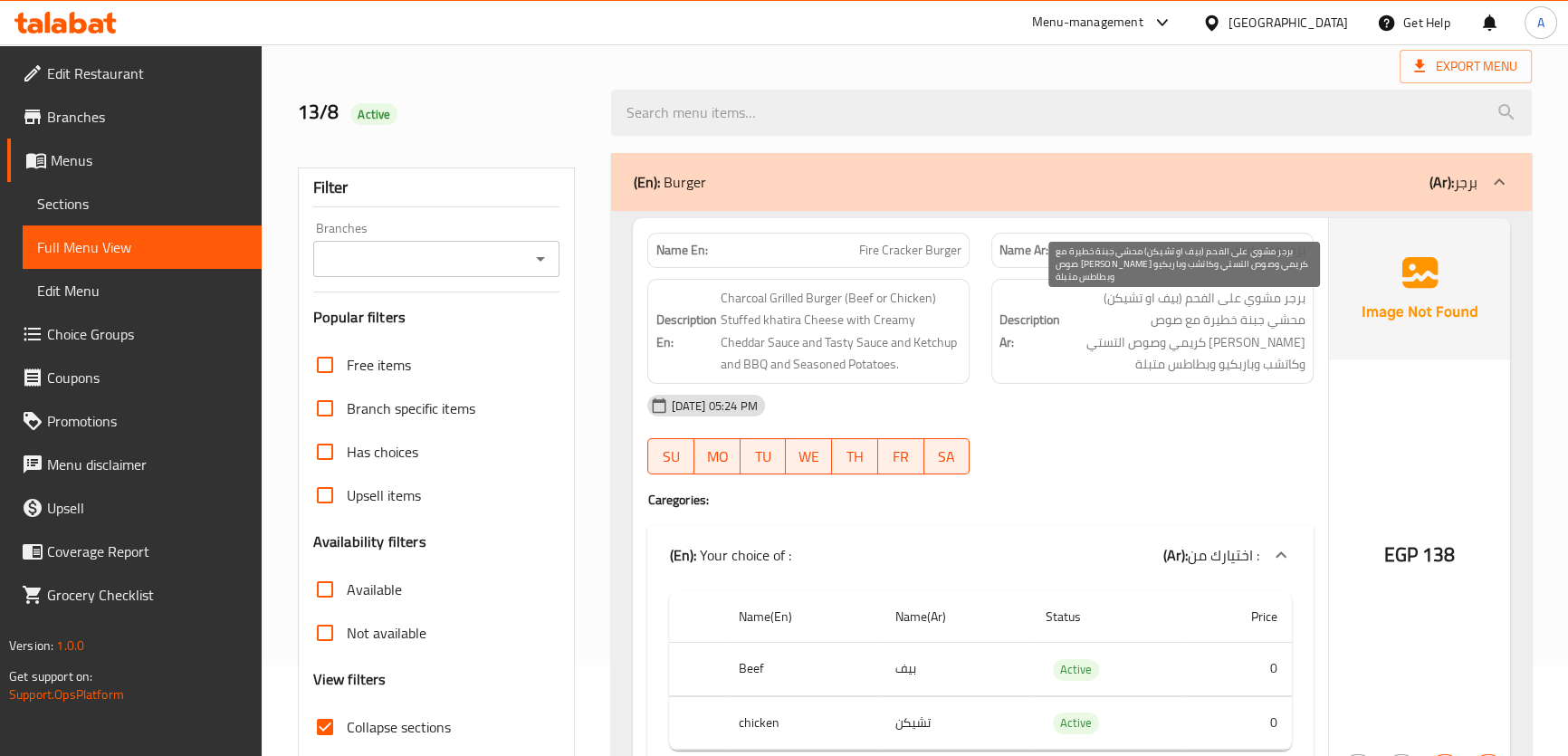
click at [1240, 290] on span "برجر مشوي على الفحم (بيف او تشيكن) محشي جبنة خطيرة مع صوص الشيدر كريمي وصوص الت…" at bounding box center [1185, 332] width 242 height 89
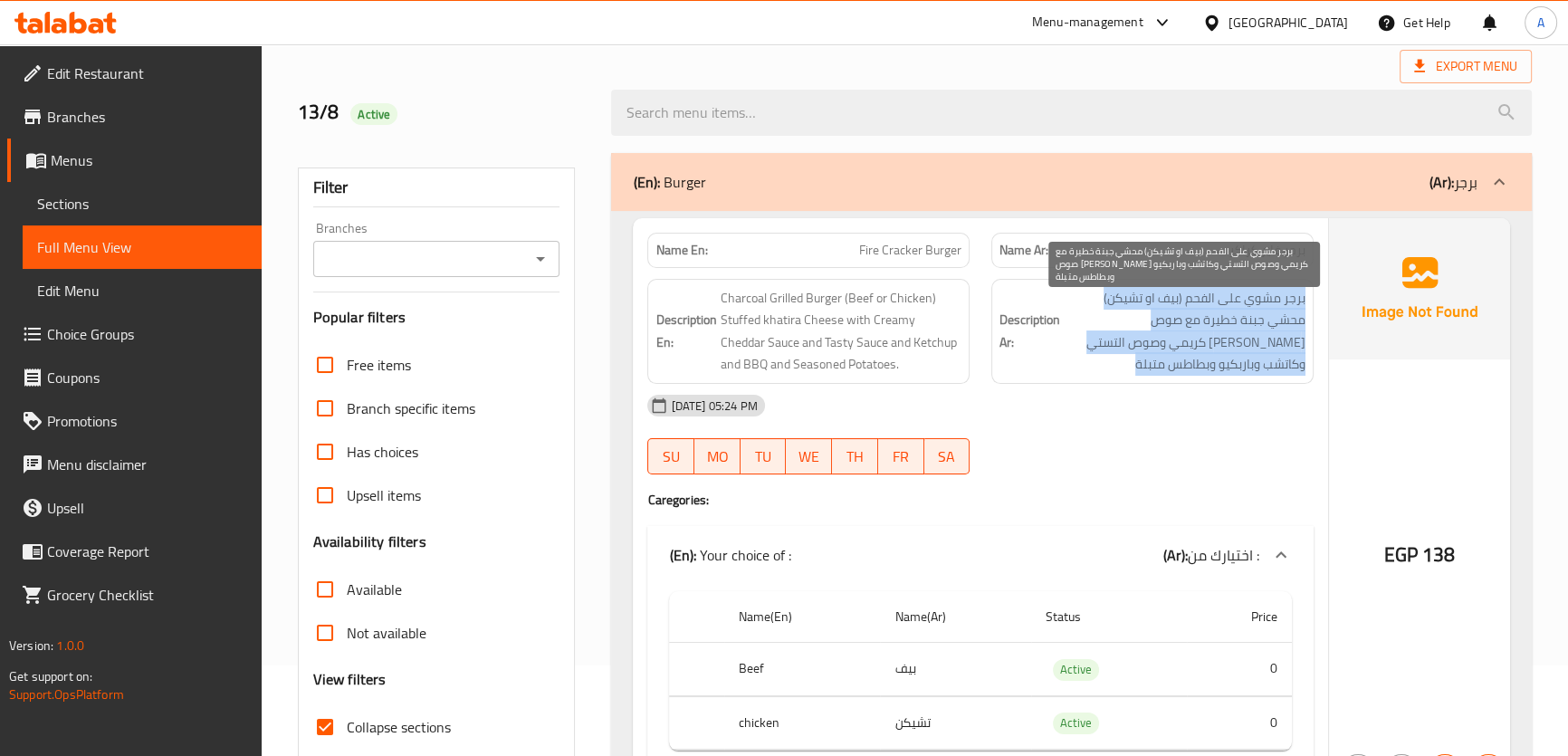
click at [1240, 290] on span "برجر مشوي على الفحم (بيف او تشيكن) محشي جبنة خطيرة مع صوص الشيدر كريمي وصوص الت…" at bounding box center [1185, 332] width 242 height 89
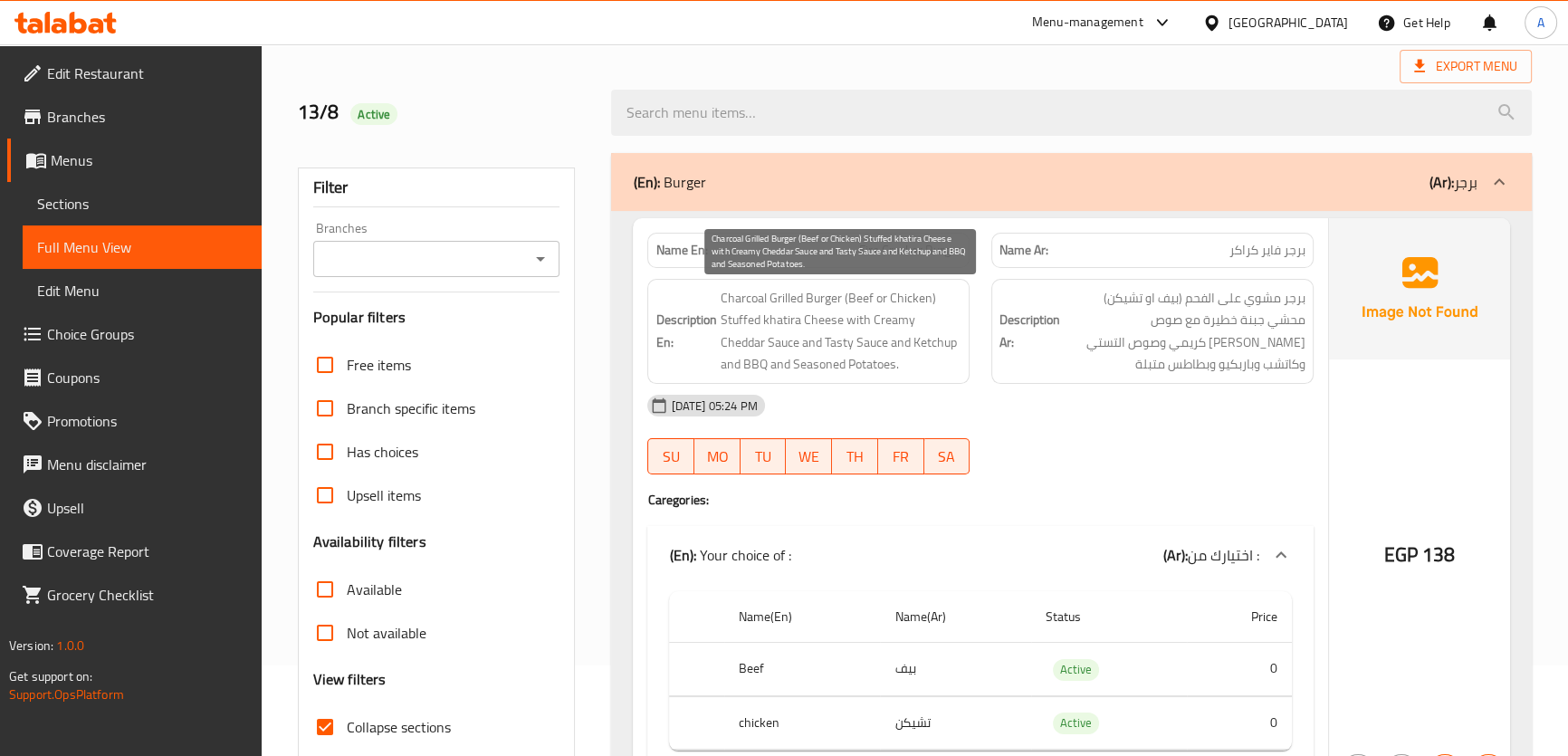
click at [904, 342] on span "Charcoal Grilled Burger (Beef or Chicken) Stuffed khatira Cheese with Creamy Ch…" at bounding box center [841, 332] width 242 height 89
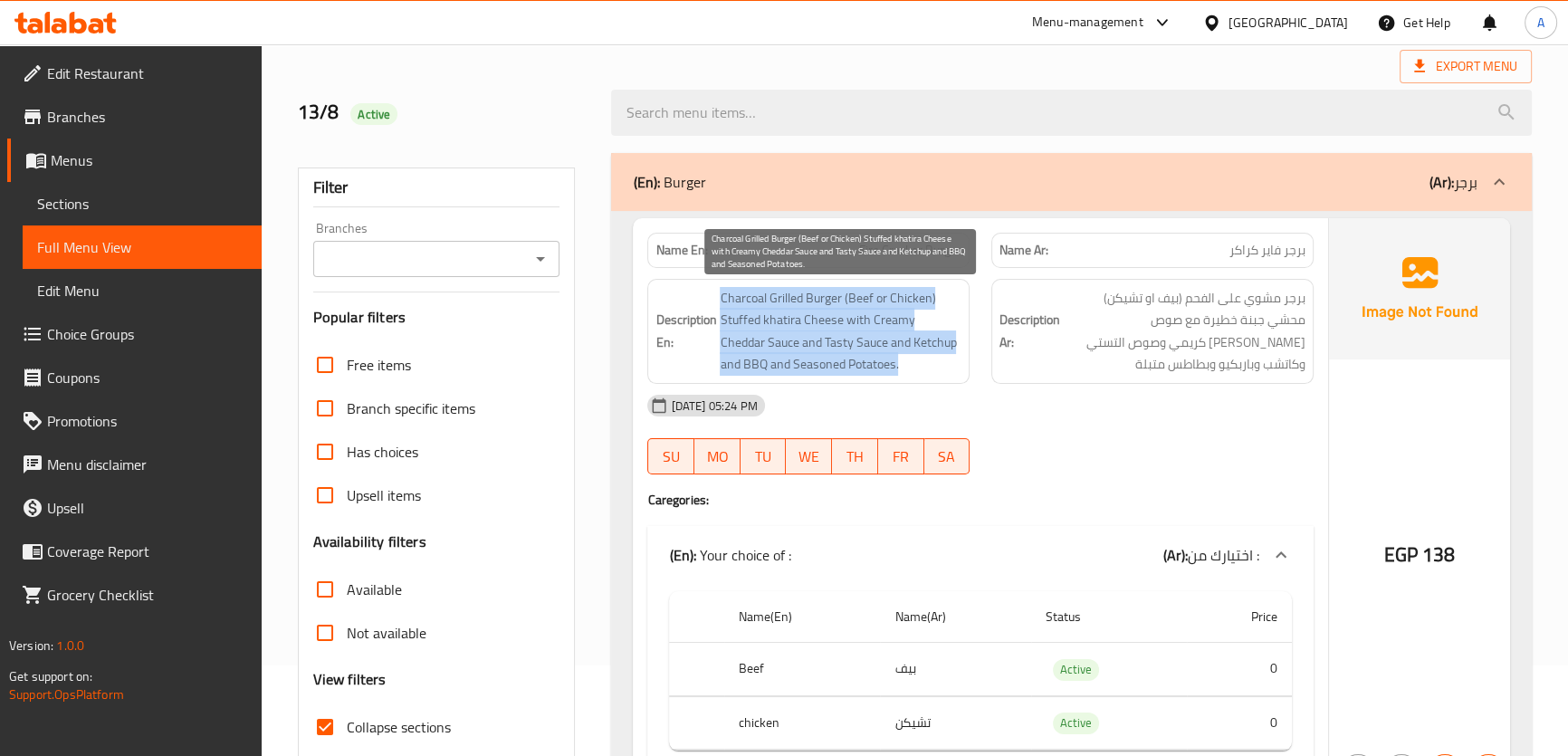
click at [904, 342] on span "Charcoal Grilled Burger (Beef or Chicken) Stuffed khatira Cheese with Creamy Ch…" at bounding box center [841, 332] width 242 height 89
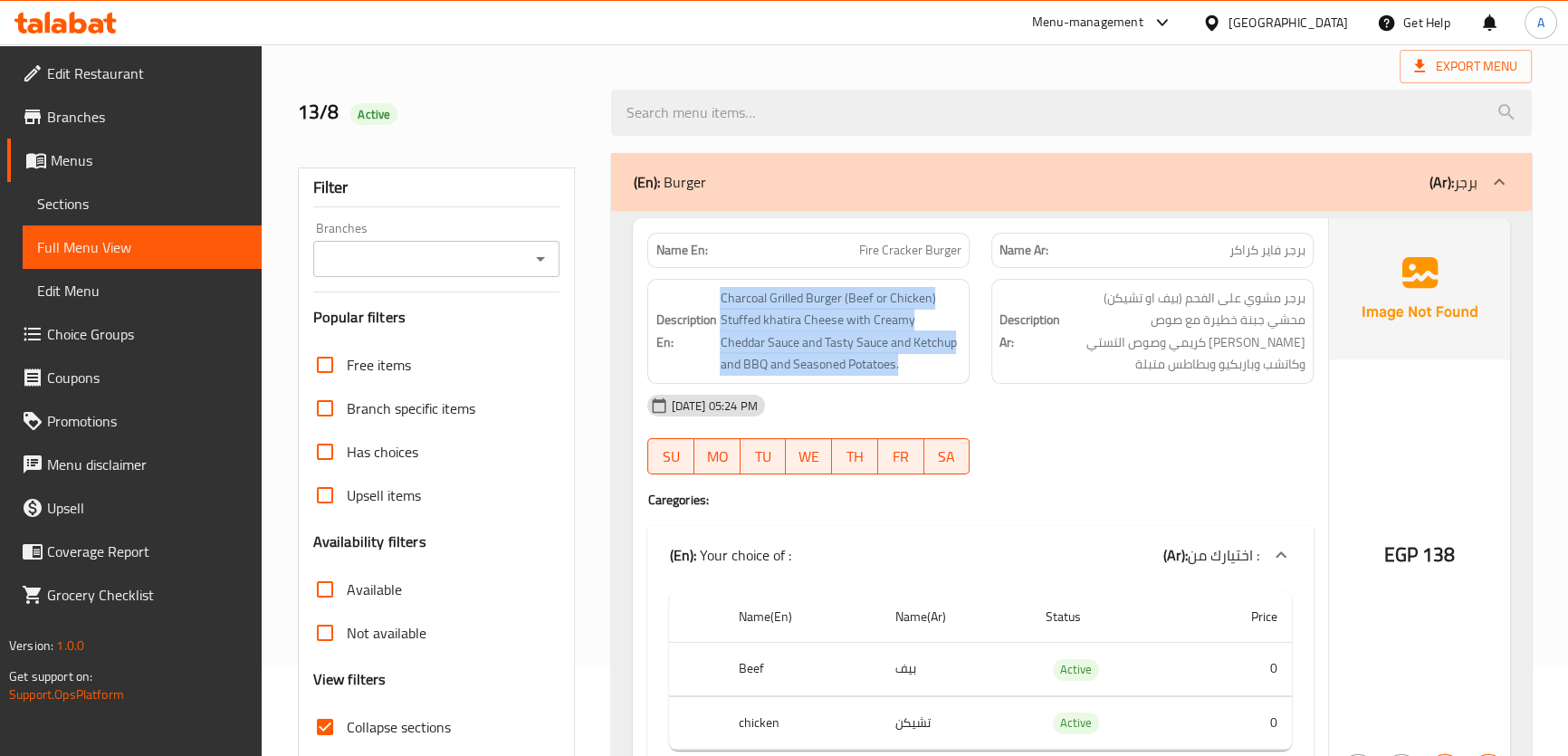
click at [898, 255] on span "Fire Cracker Burger" at bounding box center [910, 250] width 102 height 19
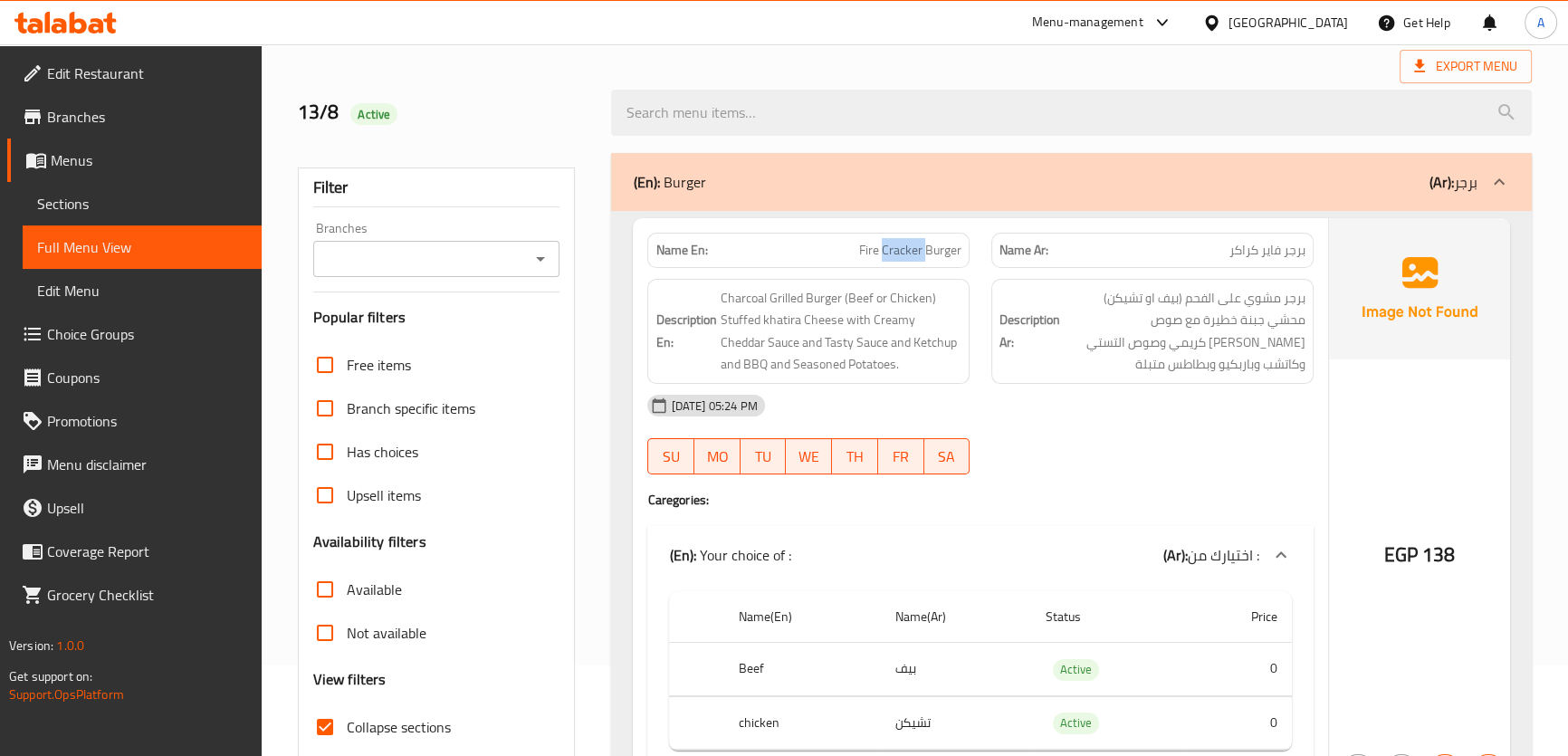
click at [898, 255] on span "Fire Cracker Burger" at bounding box center [910, 250] width 102 height 19
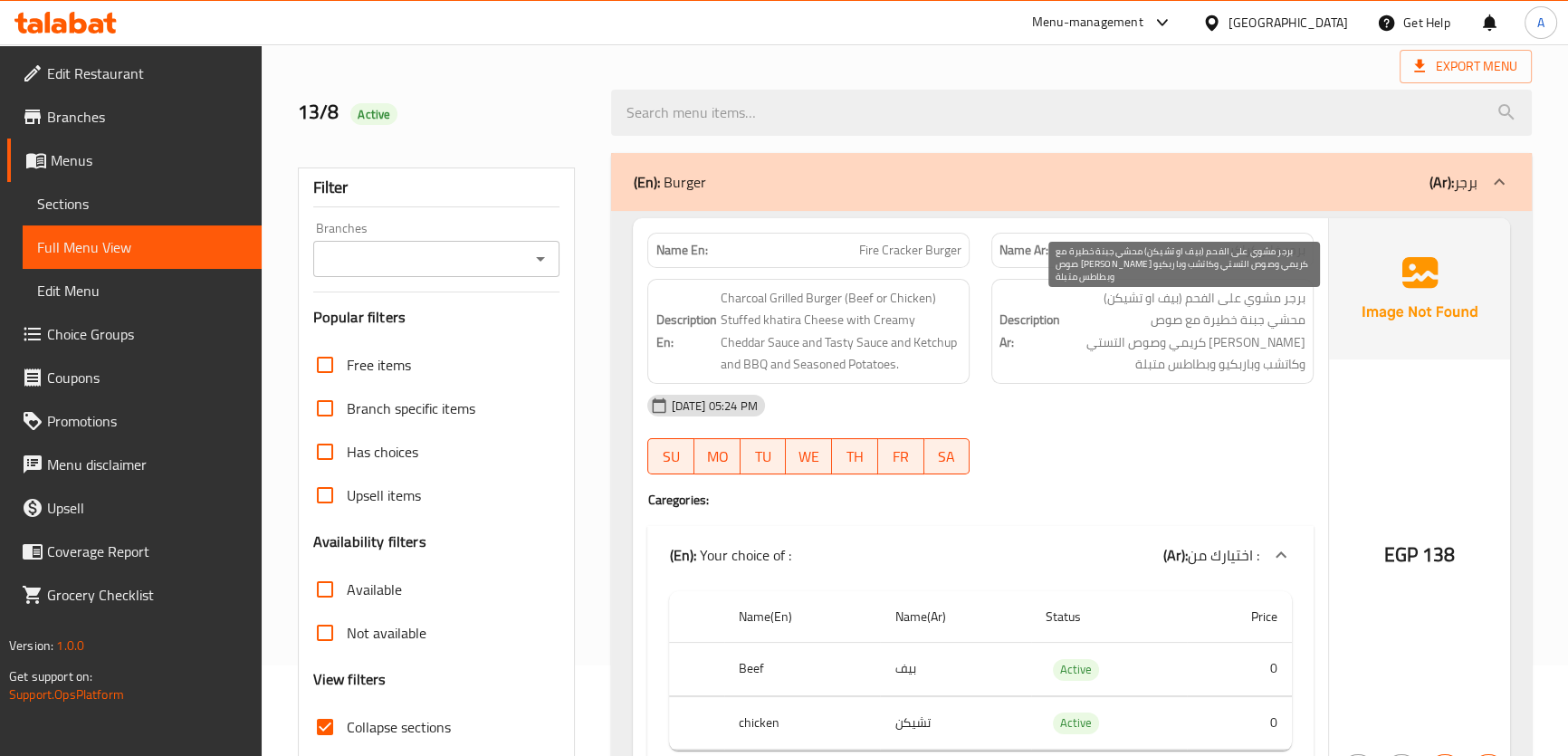
click at [1231, 321] on span "برجر مشوي على الفحم (بيف او تشيكن) محشي جبنة خطيرة مع صوص الشيدر كريمي وصوص الت…" at bounding box center [1185, 332] width 242 height 89
copy span "خطيرة"
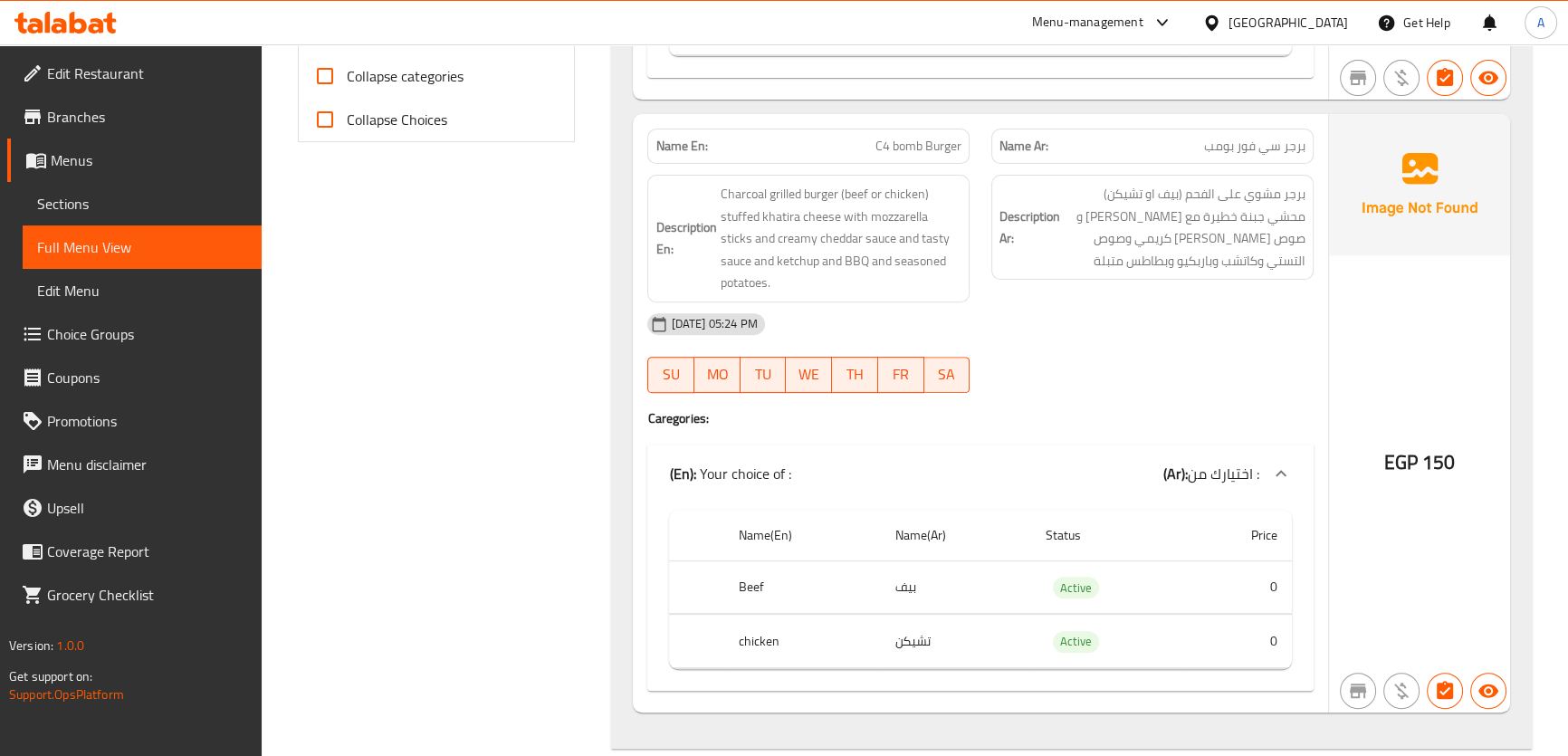
scroll to position [810, 0]
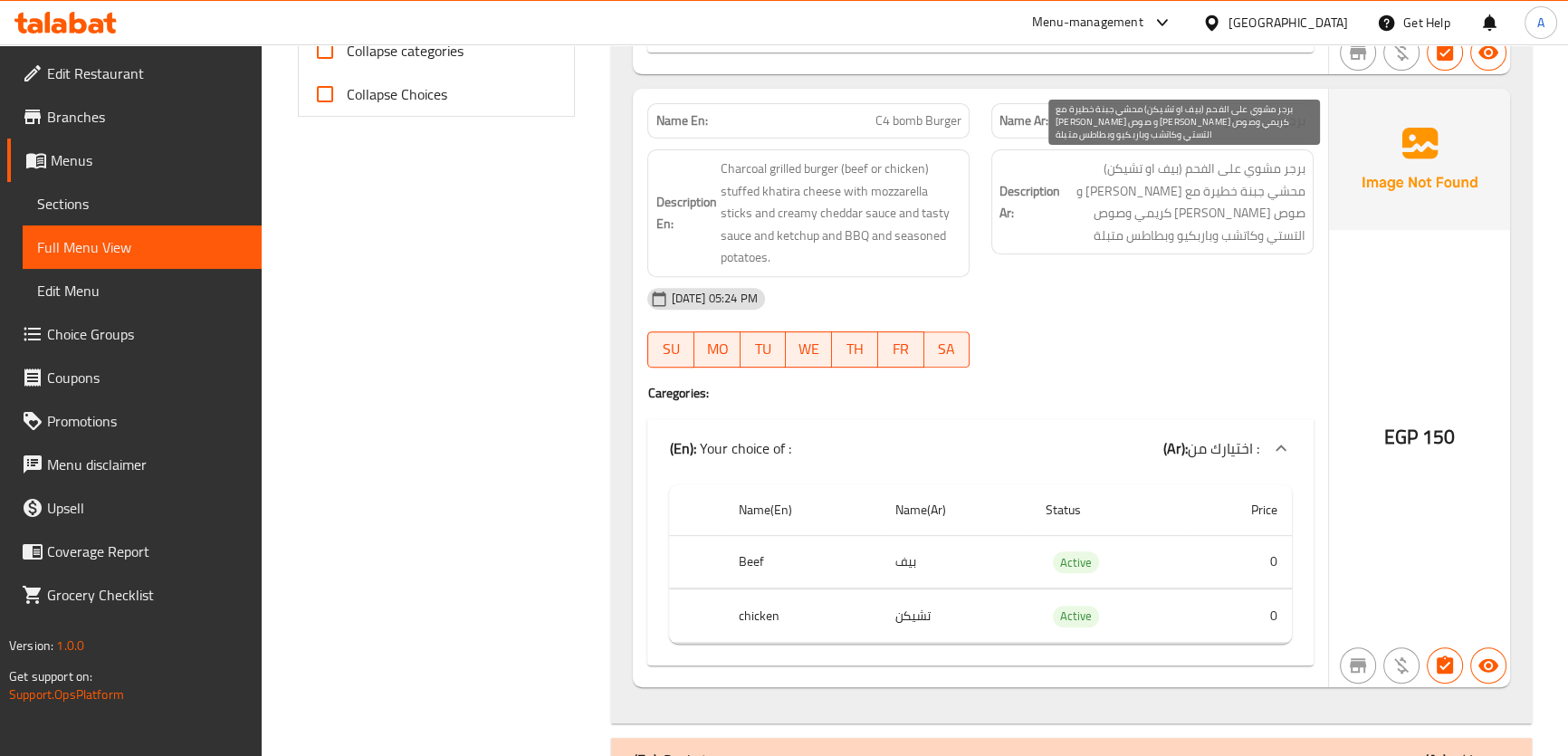
click at [1224, 209] on span "برجر مشوي على الفحم (بيف او تشيكن) محشي جبنة خطيرة مع موتزاريلا ستيكس و صوص الش…" at bounding box center [1185, 202] width 242 height 89
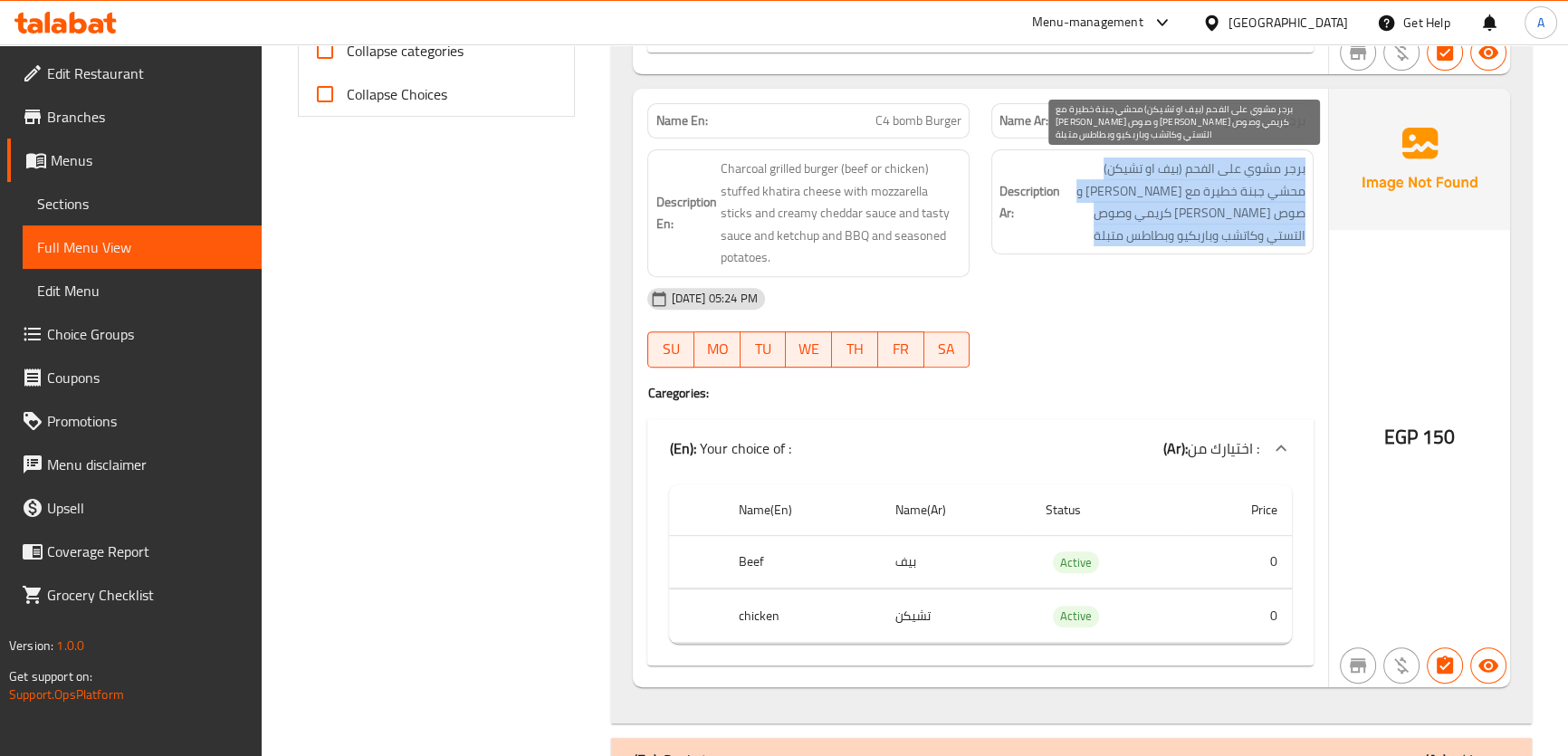
click at [1224, 209] on span "برجر مشوي على الفحم (بيف او تشيكن) محشي جبنة خطيرة مع موتزاريلا ستيكس و صوص الش…" at bounding box center [1185, 202] width 242 height 89
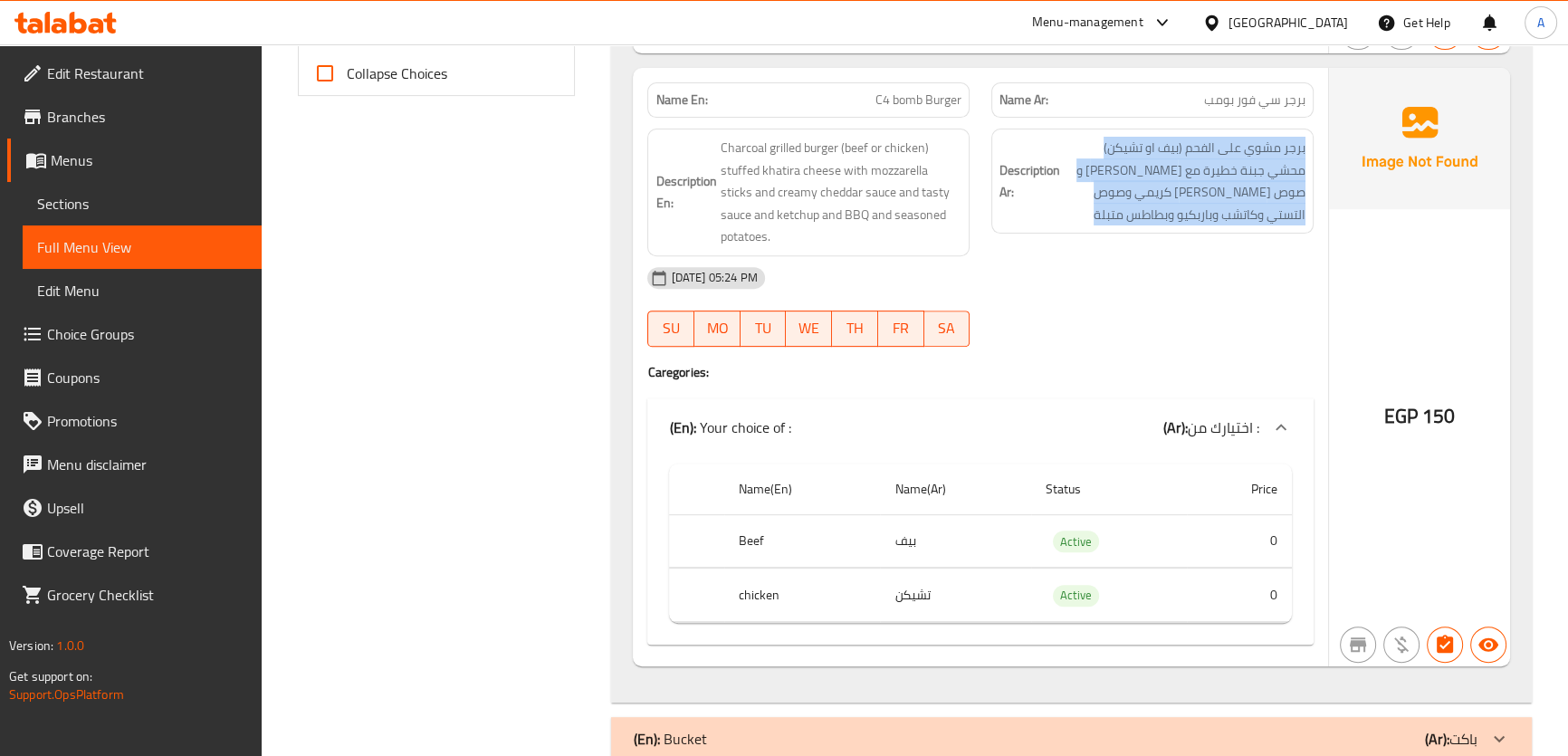
scroll to position [850, 0]
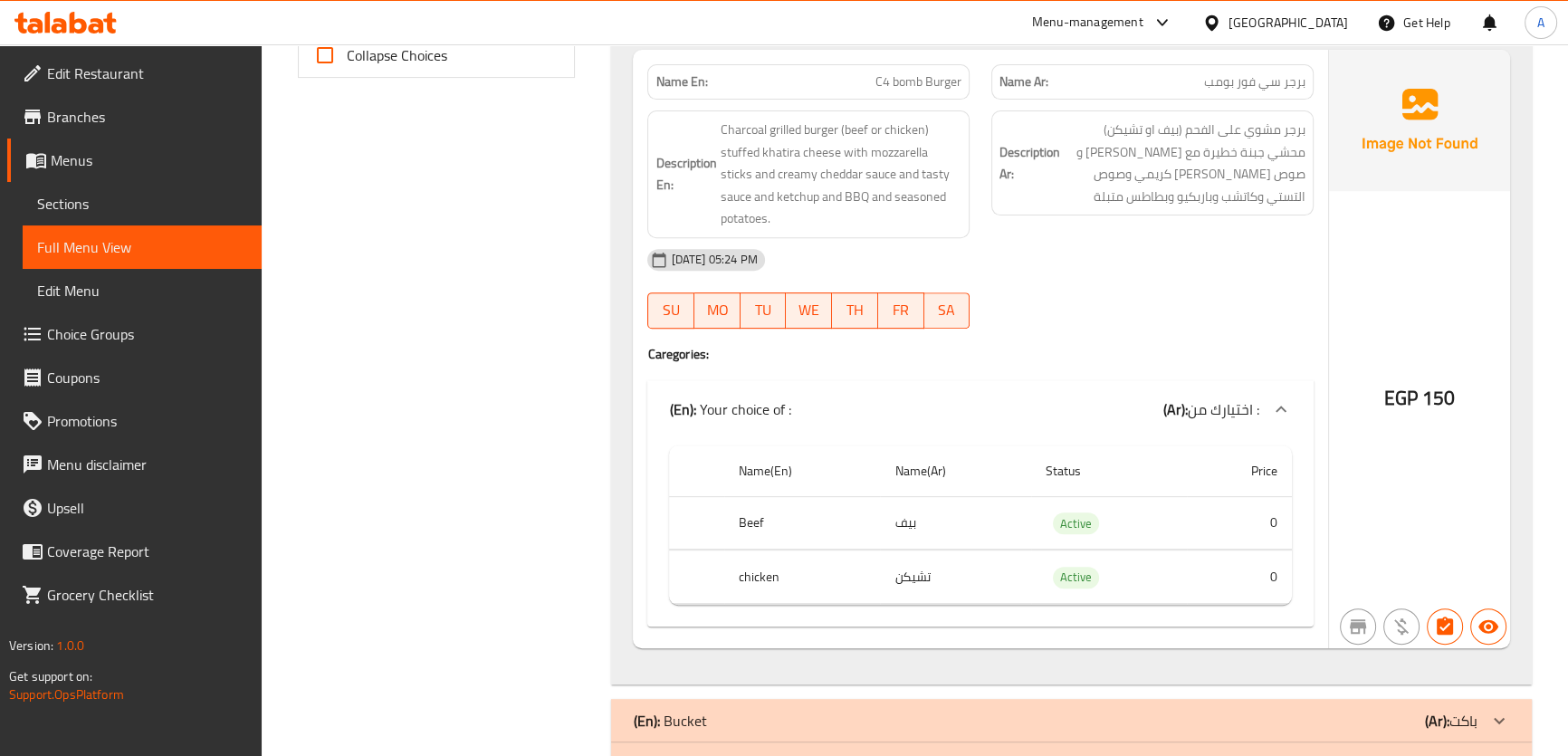
click at [961, 187] on div "Description En: Charcoal grilled burger (beef or chicken) stuffed khatira chees…" at bounding box center [808, 174] width 322 height 128
click at [961, 187] on span "Charcoal grilled burger (beef or chicken) stuffed khatira cheese with mozzarell…" at bounding box center [841, 173] width 242 height 111
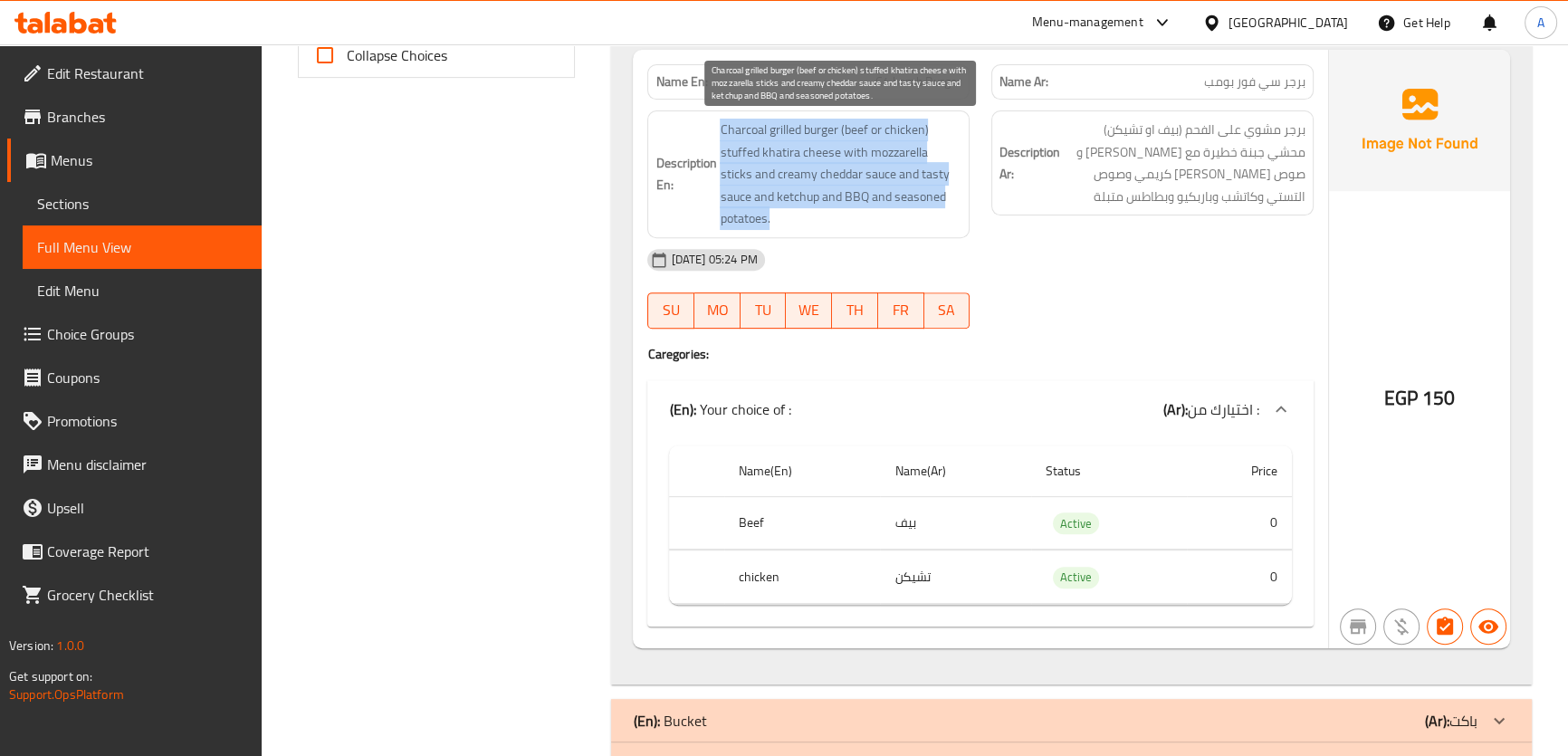
click at [961, 187] on span "Charcoal grilled burger (beef or chicken) stuffed khatira cheese with mozzarell…" at bounding box center [841, 173] width 242 height 111
copy span "Charcoal grilled burger (beef or chicken) stuffed khatira cheese with mozzarell…"
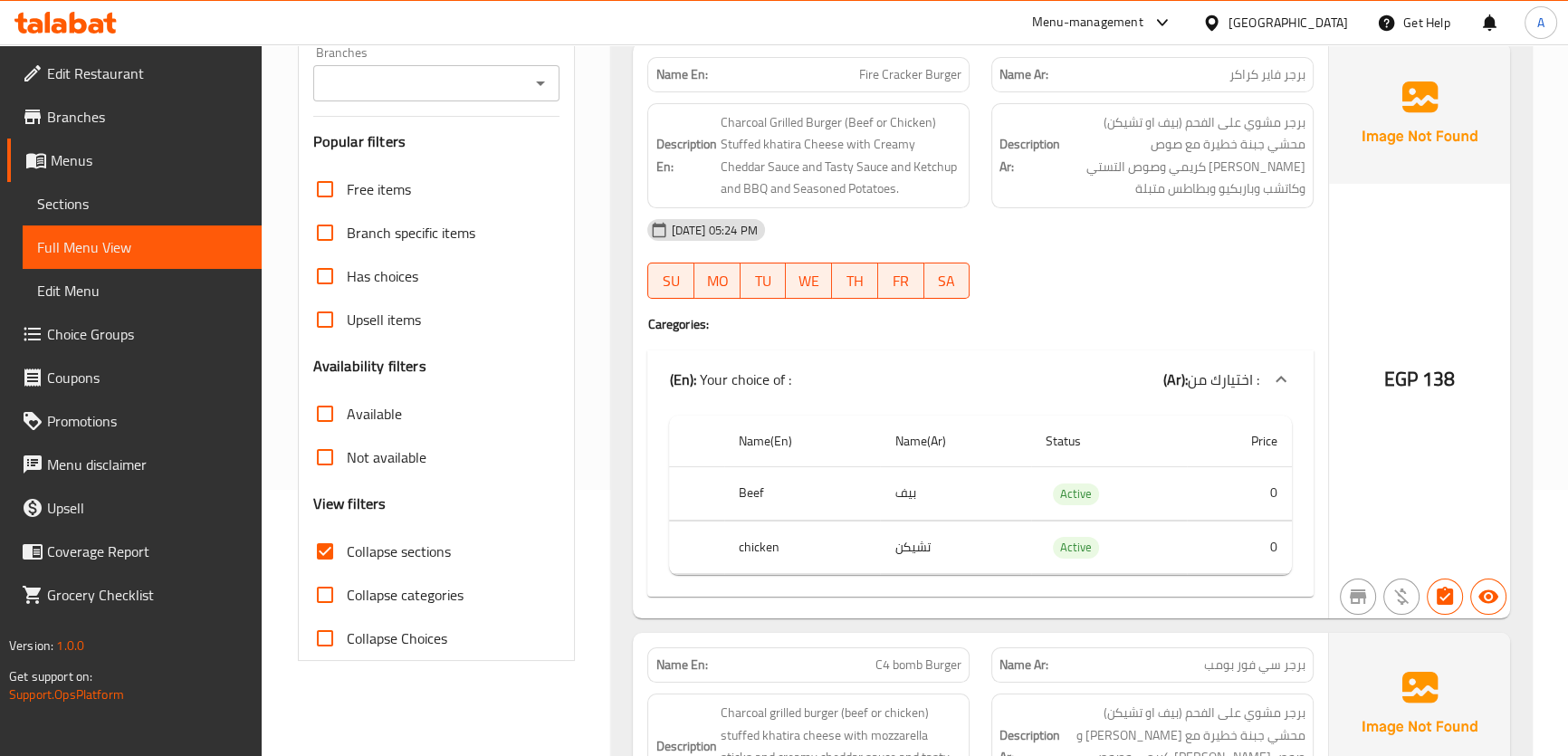
scroll to position [147, 0]
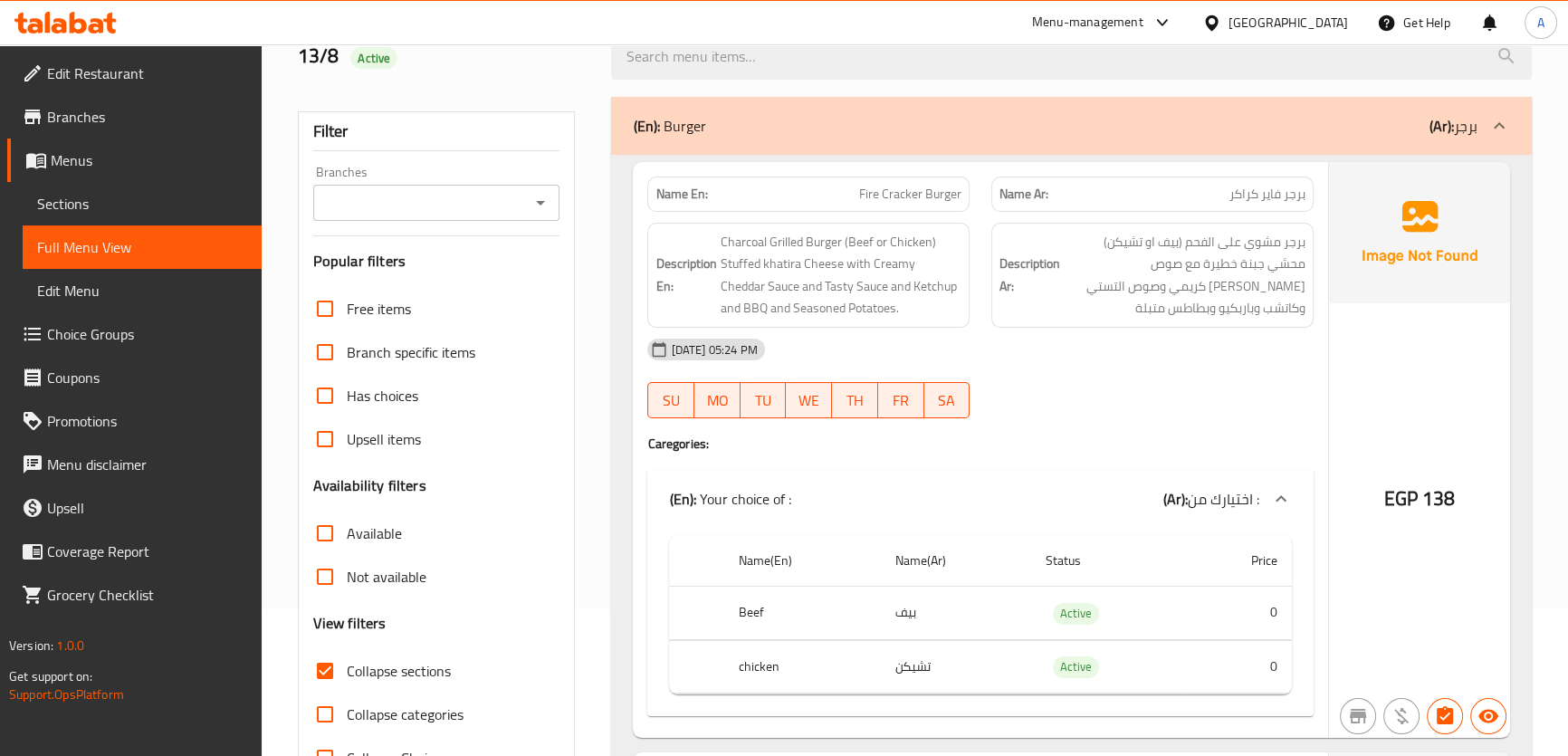
click at [1428, 108] on div "(En): Burger (Ar): برجر" at bounding box center [1071, 125] width 919 height 58
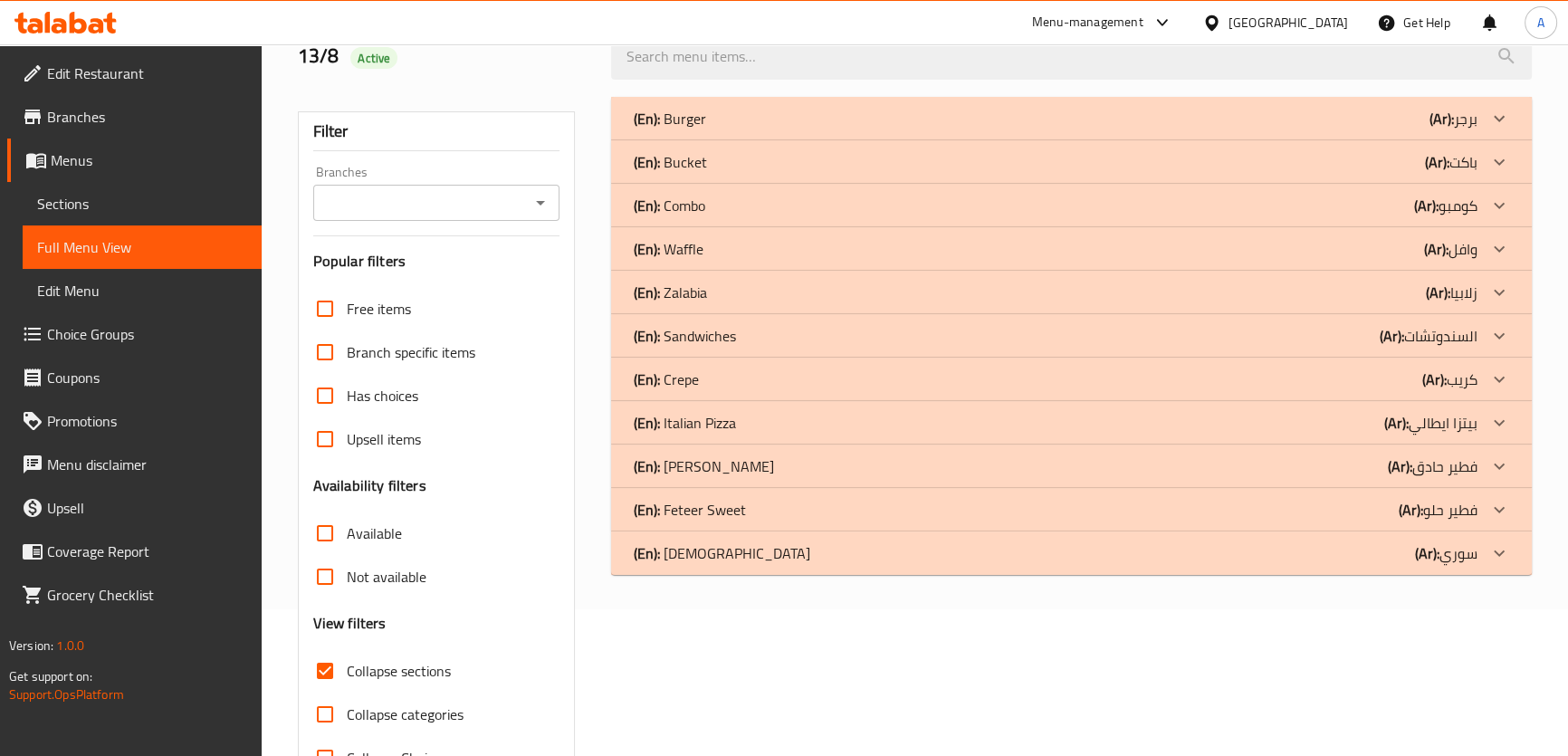
click at [1429, 132] on b "(Ar):" at bounding box center [1441, 119] width 25 height 28
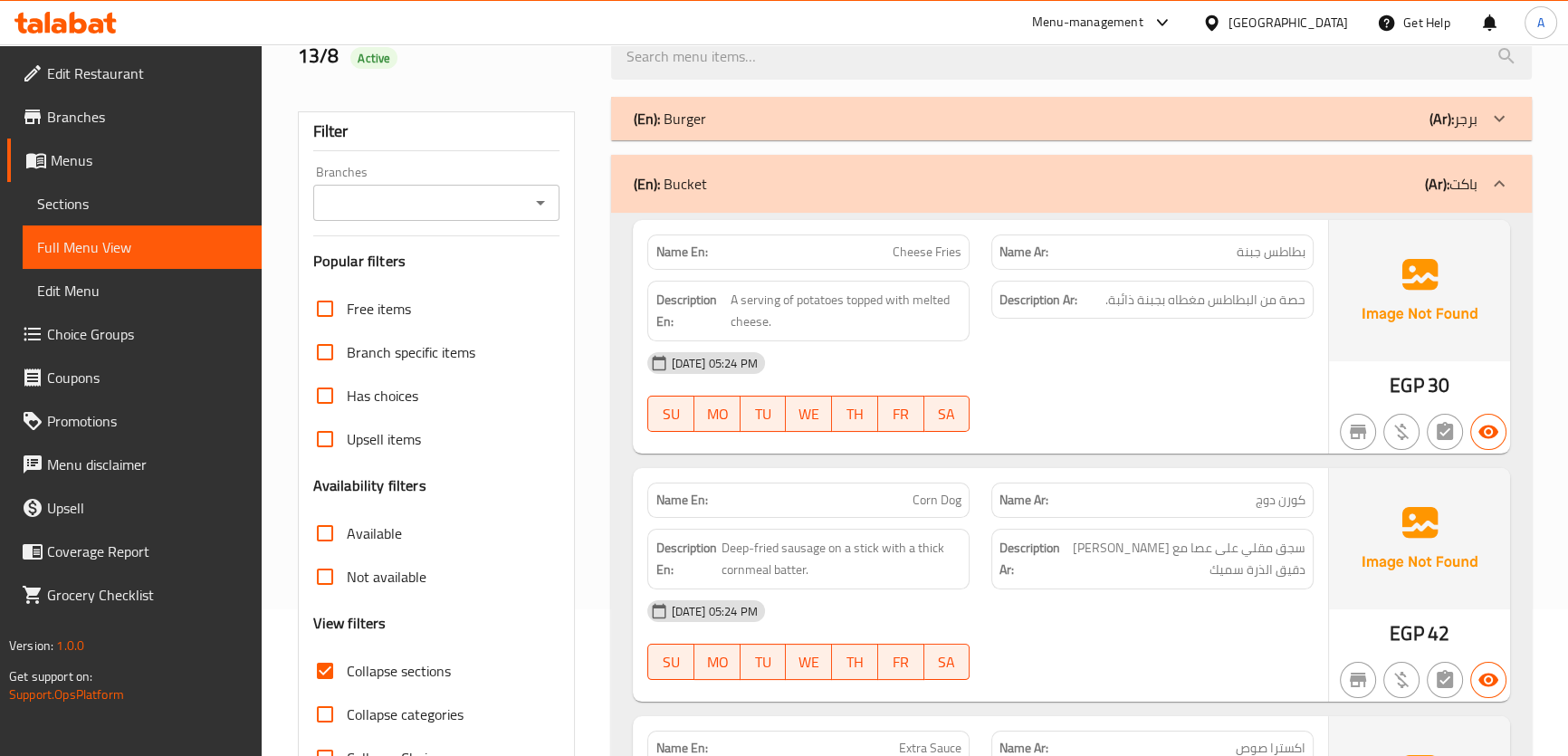
click at [902, 276] on div "Description En: A serving of potatoes topped with melted cheese." at bounding box center [807, 311] width 344 height 83
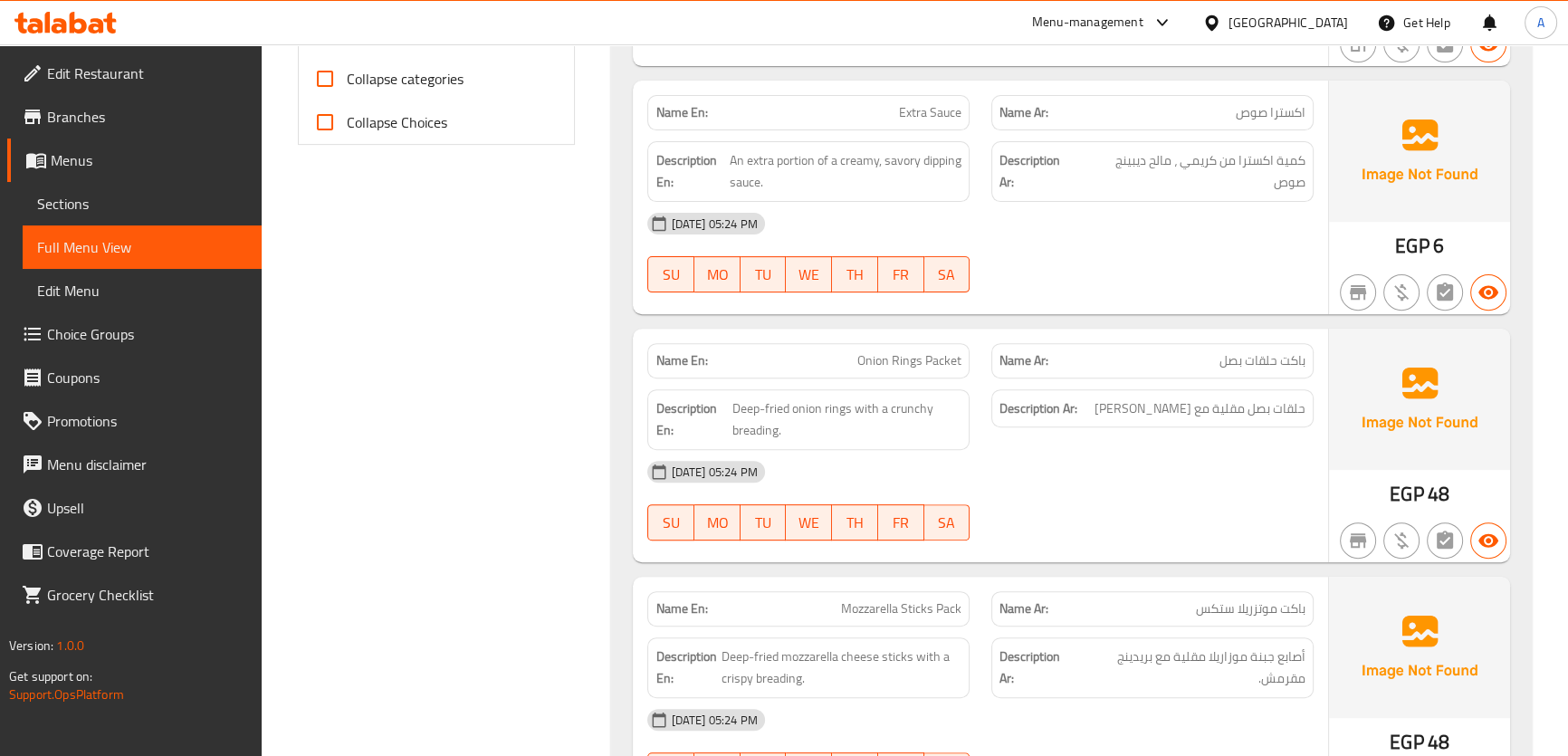
scroll to position [953, 0]
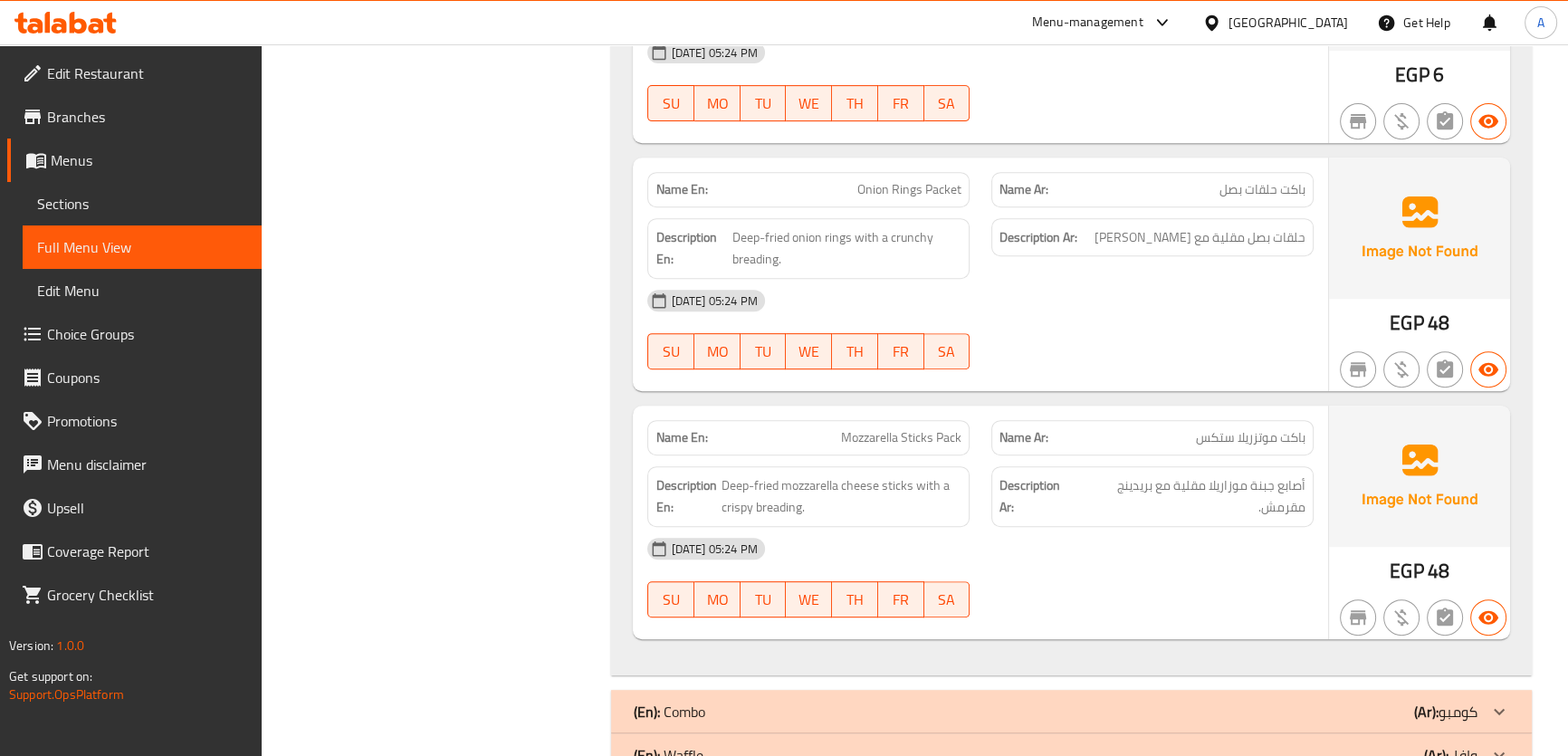
click at [938, 180] on span "Onion Rings Packet" at bounding box center [909, 189] width 104 height 19
copy span "Packet"
click at [1541, 286] on div "(En): Burger (Ar): برجر Name En: Fire Cracker Burger Name Ar: برجر فاير كراكر D…" at bounding box center [1071, 185] width 941 height 1812
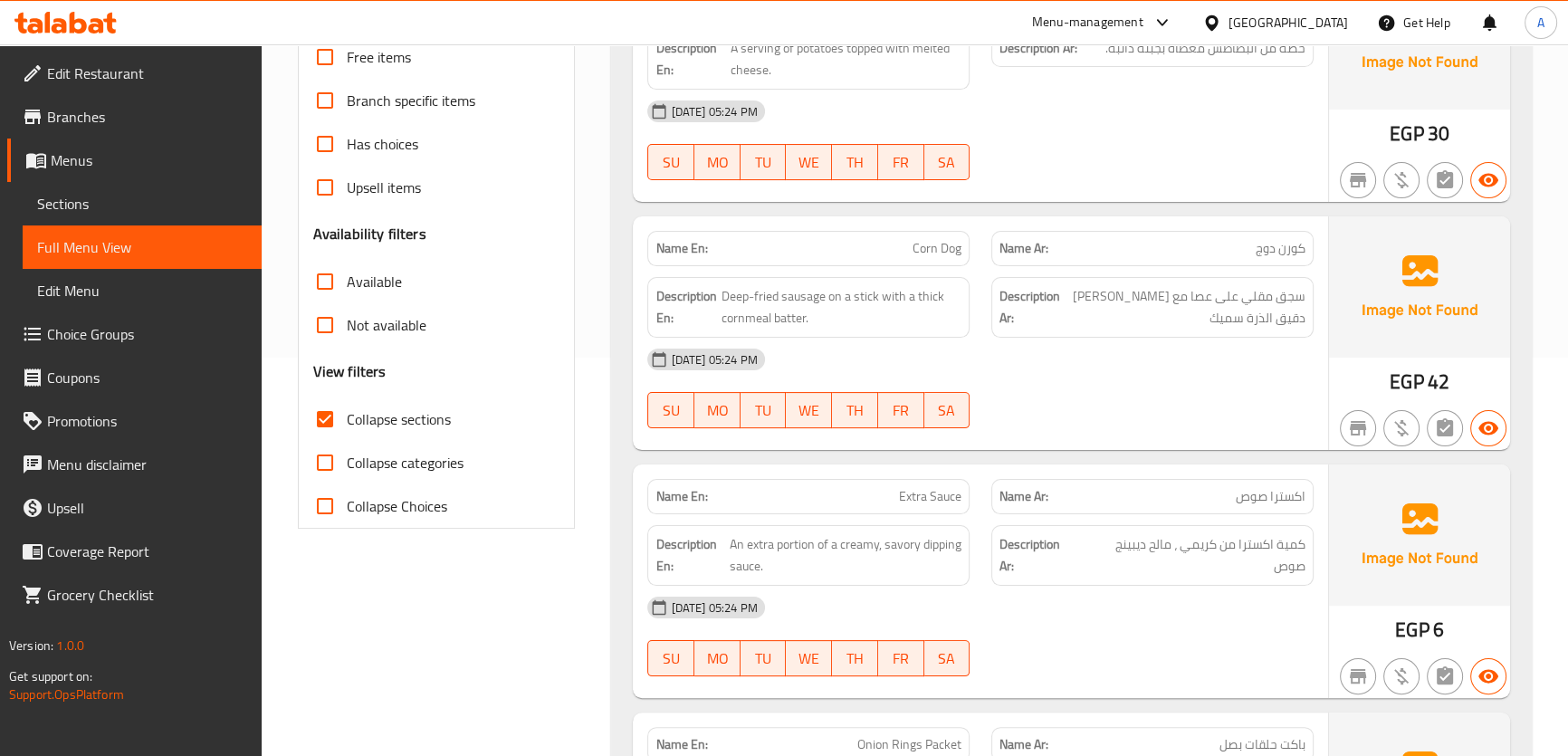
scroll to position [281, 0]
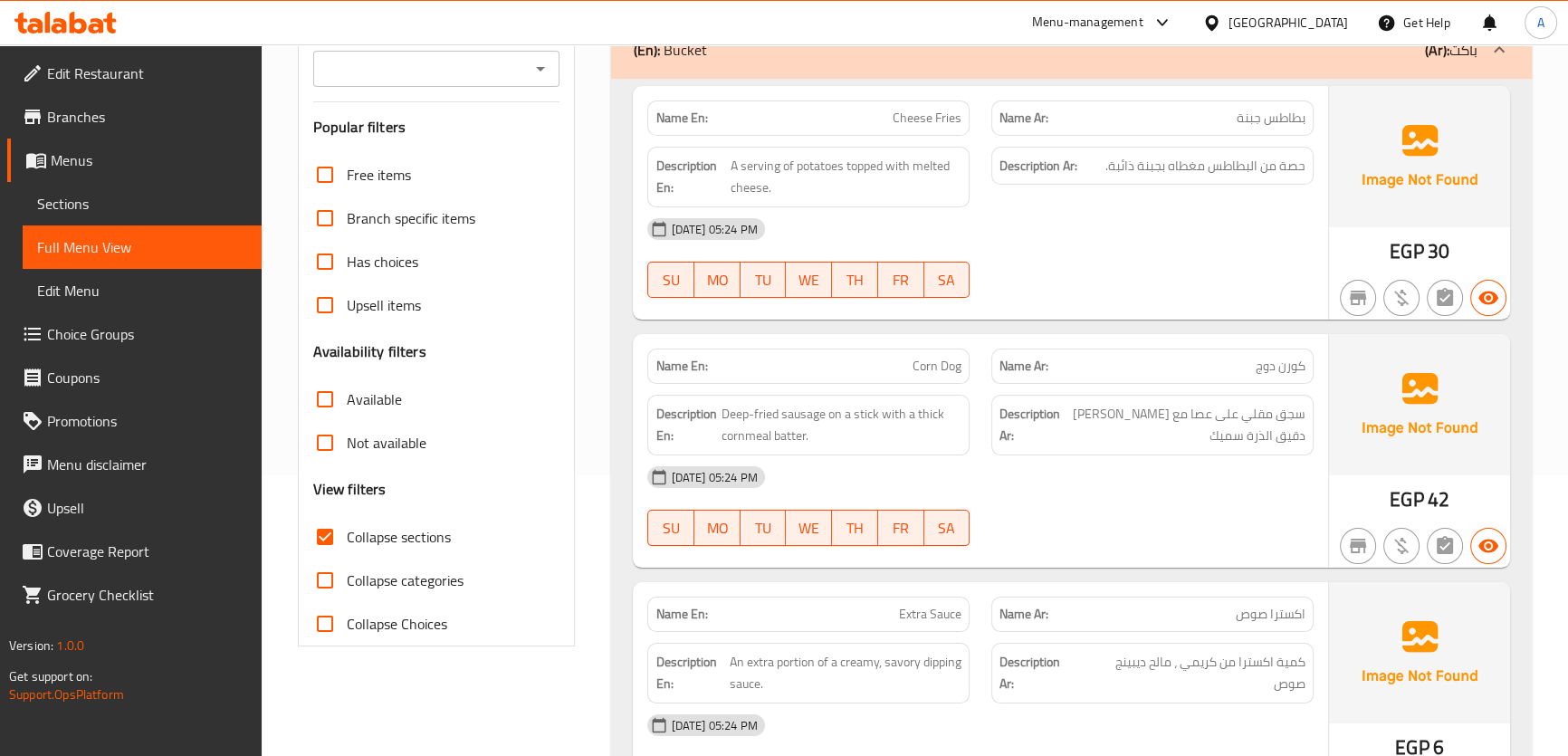
click at [907, 110] on span "Cheese Fries" at bounding box center [927, 117] width 69 height 19
copy span "Cheese Fries"
click at [829, 157] on span "A serving of potatoes topped with melted cheese." at bounding box center [846, 176] width 230 height 44
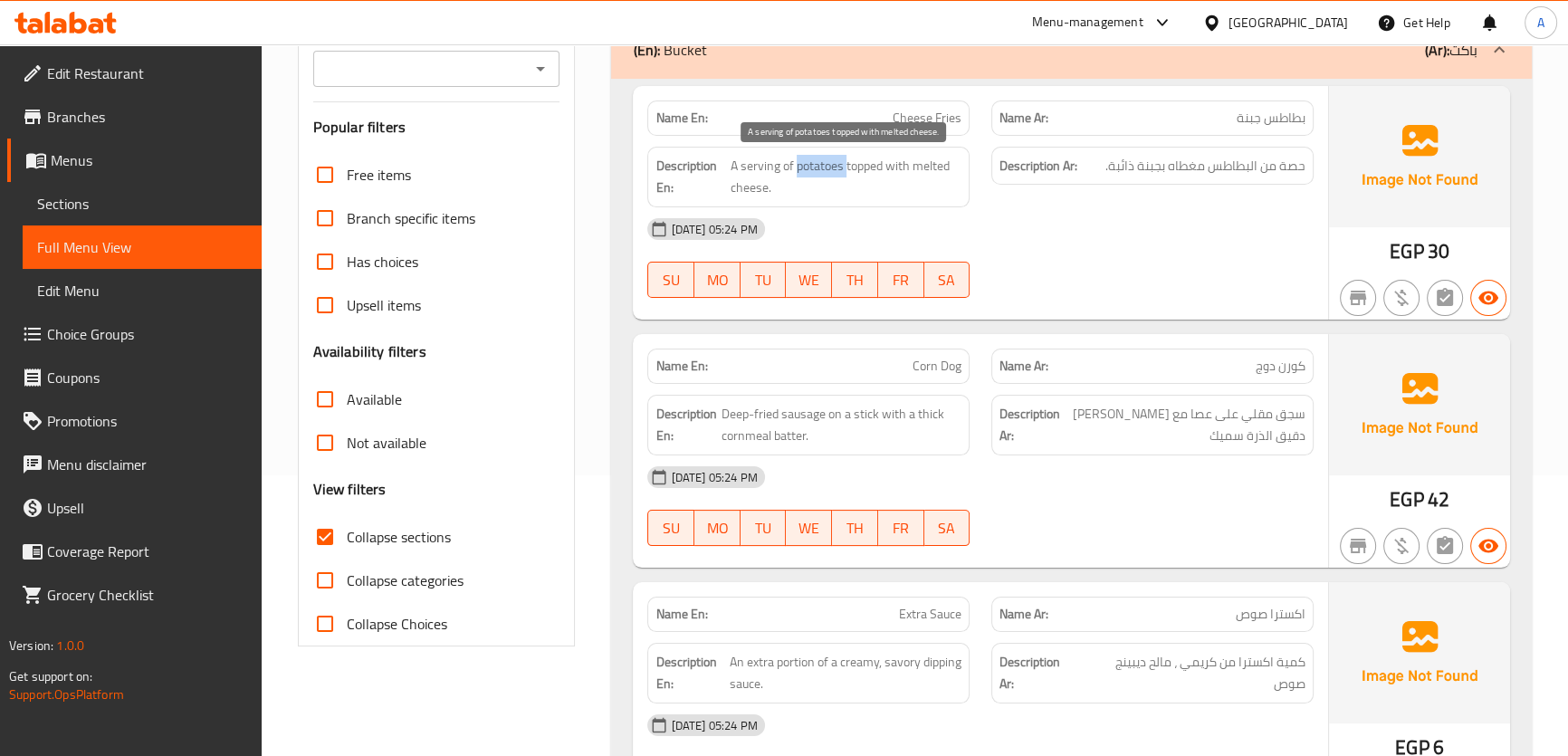
click at [829, 157] on span "A serving of potatoes topped with melted cheese." at bounding box center [846, 176] width 230 height 44
copy span "potatoes"
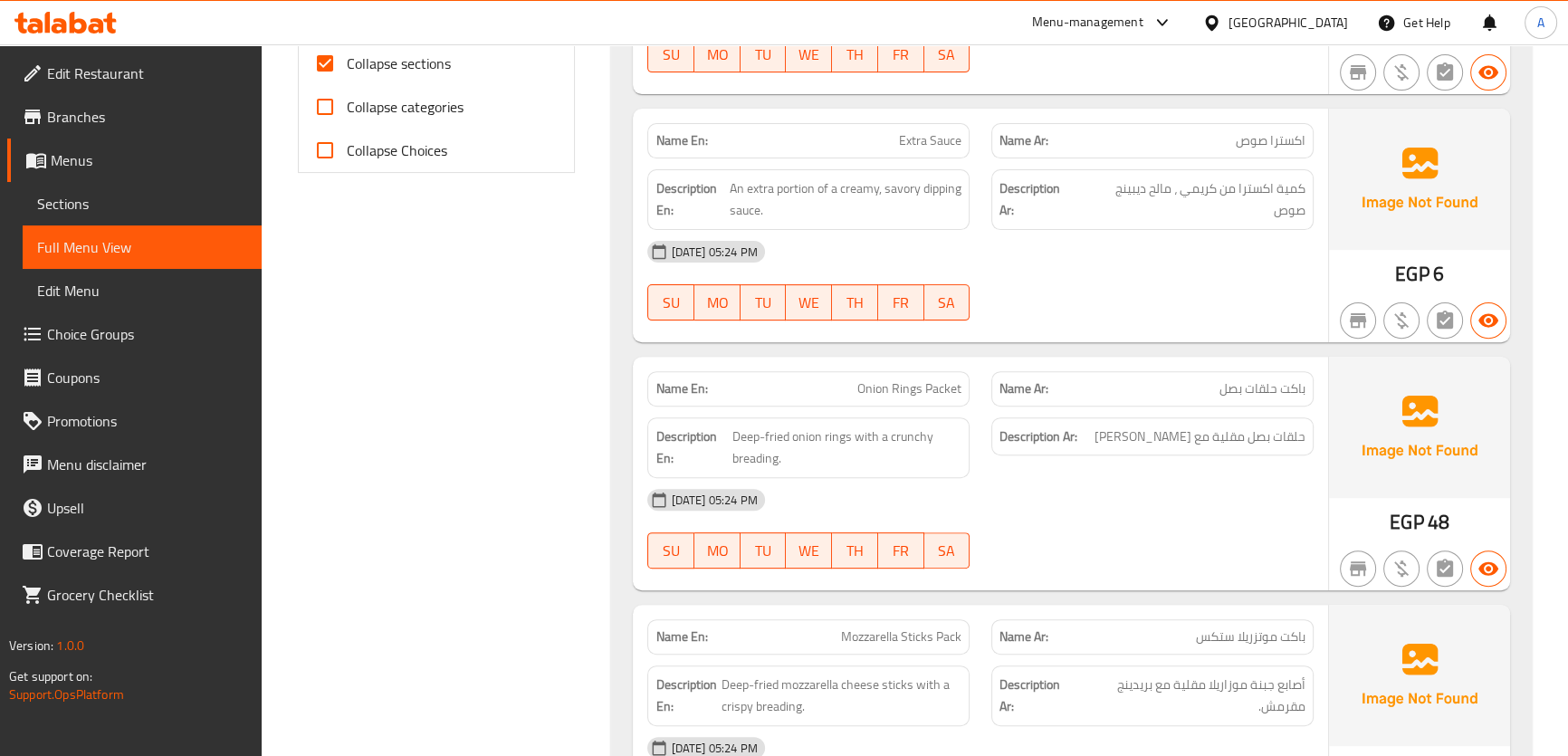
scroll to position [850, 0]
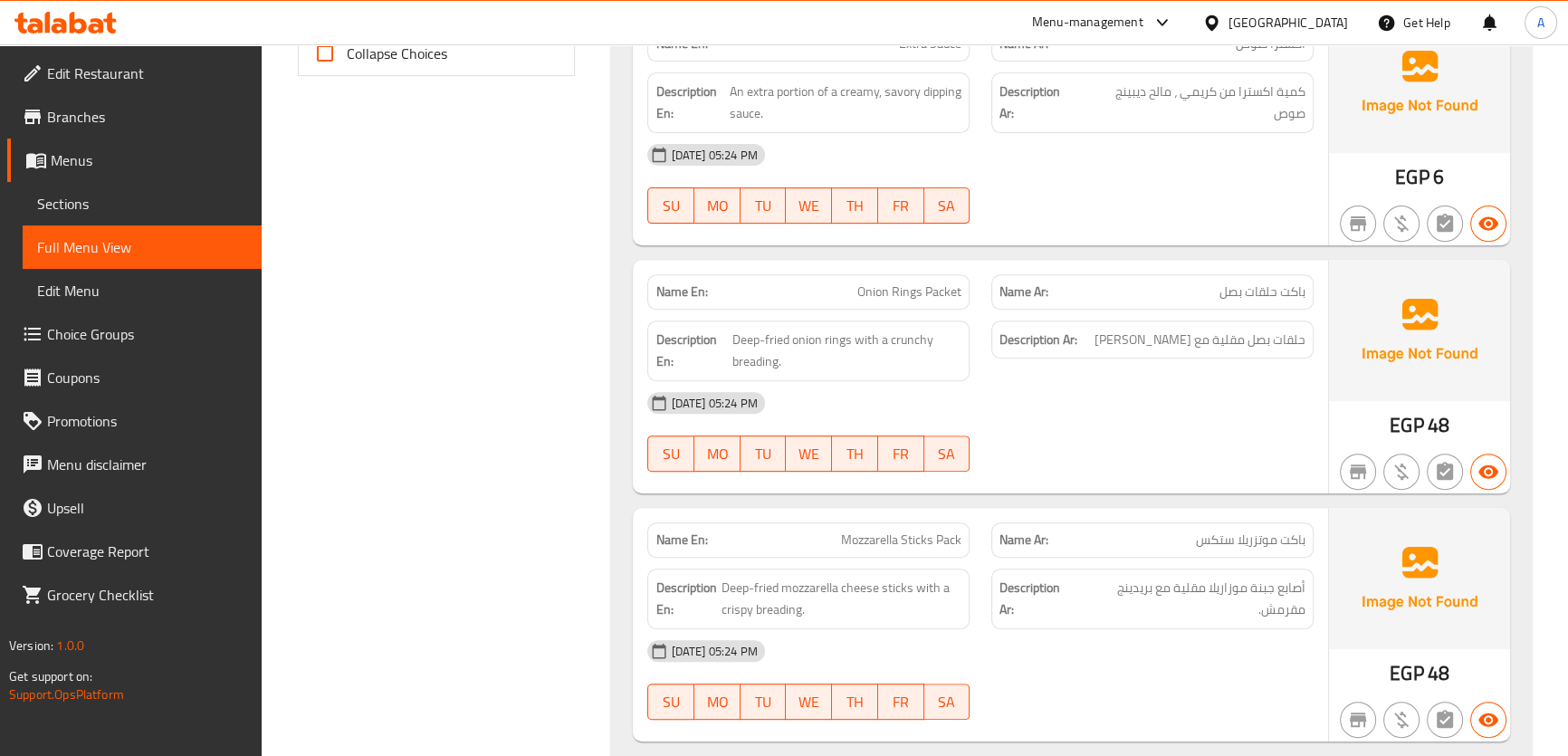
click at [907, 289] on span "Onion Rings Packet" at bounding box center [909, 291] width 104 height 19
click at [936, 559] on div "Description En: Deep-fried mozzarella cheese sticks with a crispy breading." at bounding box center [807, 598] width 344 height 83
click at [934, 557] on div "Description En: Deep-fried mozzarella cheese sticks with a crispy breading." at bounding box center [807, 598] width 344 height 83
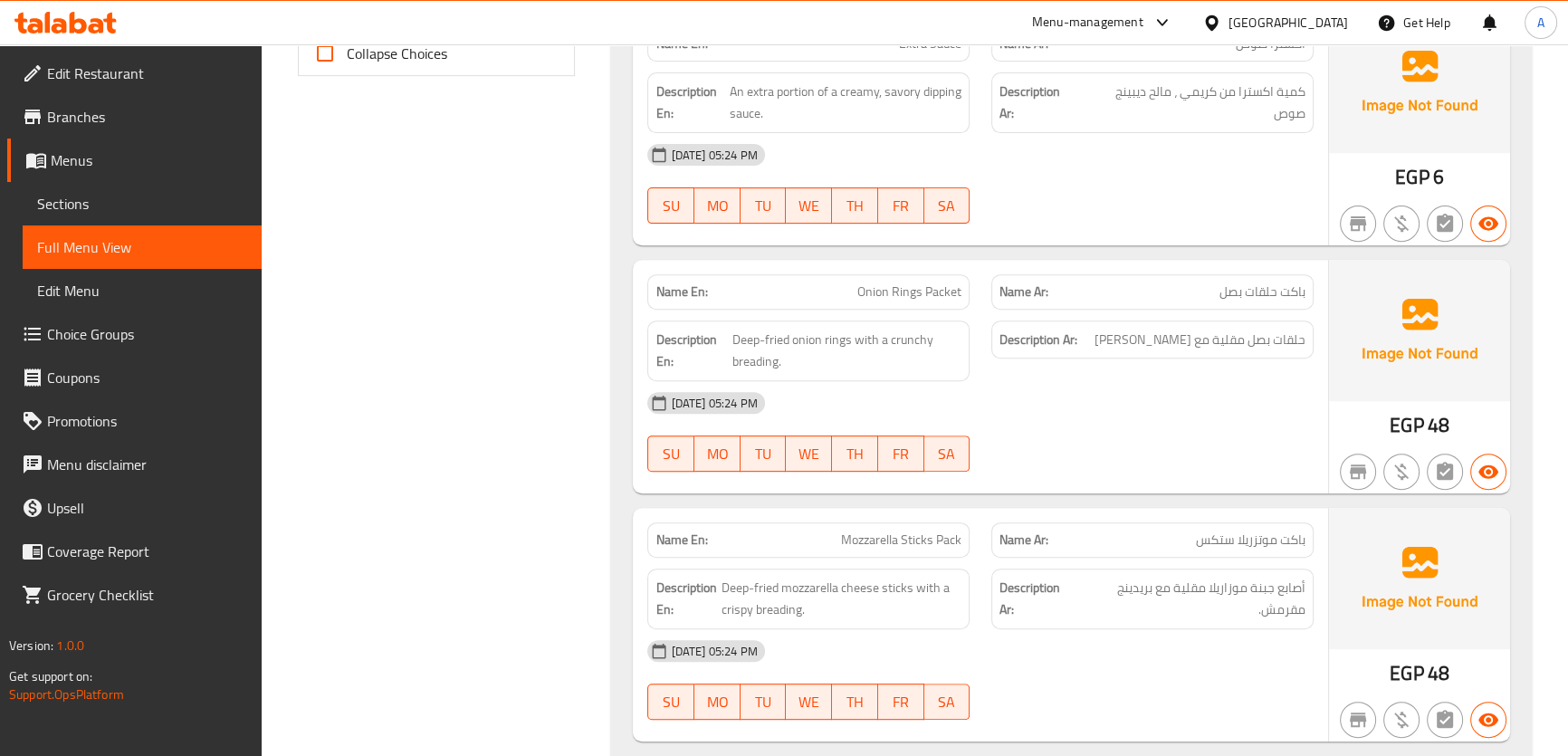
click at [933, 546] on span "Mozzarella Sticks Pack" at bounding box center [901, 539] width 120 height 19
copy span "Mozzarella Sticks Pack"
click at [944, 287] on span "Onion Rings Packet" at bounding box center [909, 291] width 104 height 19
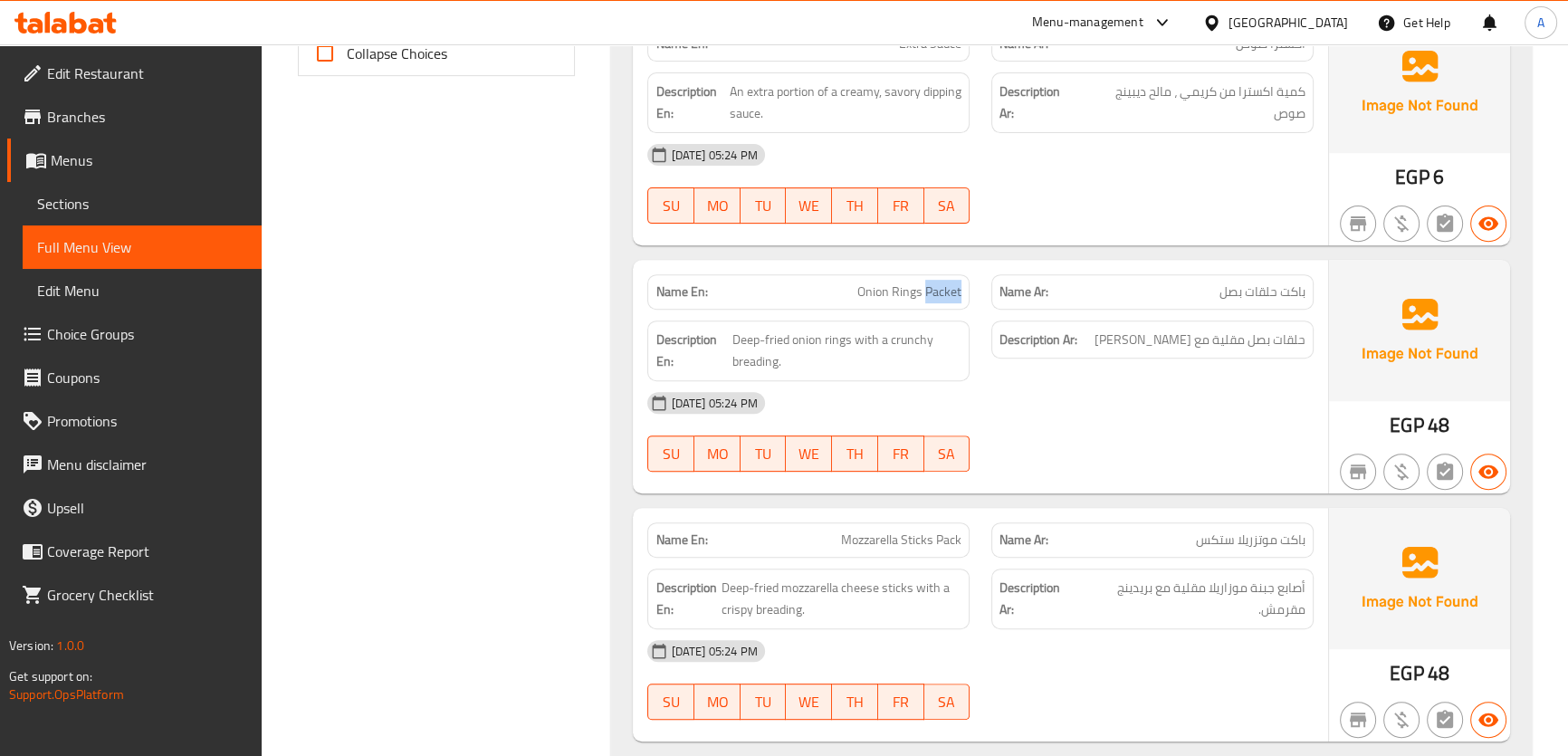
click at [944, 287] on span "Onion Rings Packet" at bounding box center [909, 291] width 104 height 19
copy span "Packet"
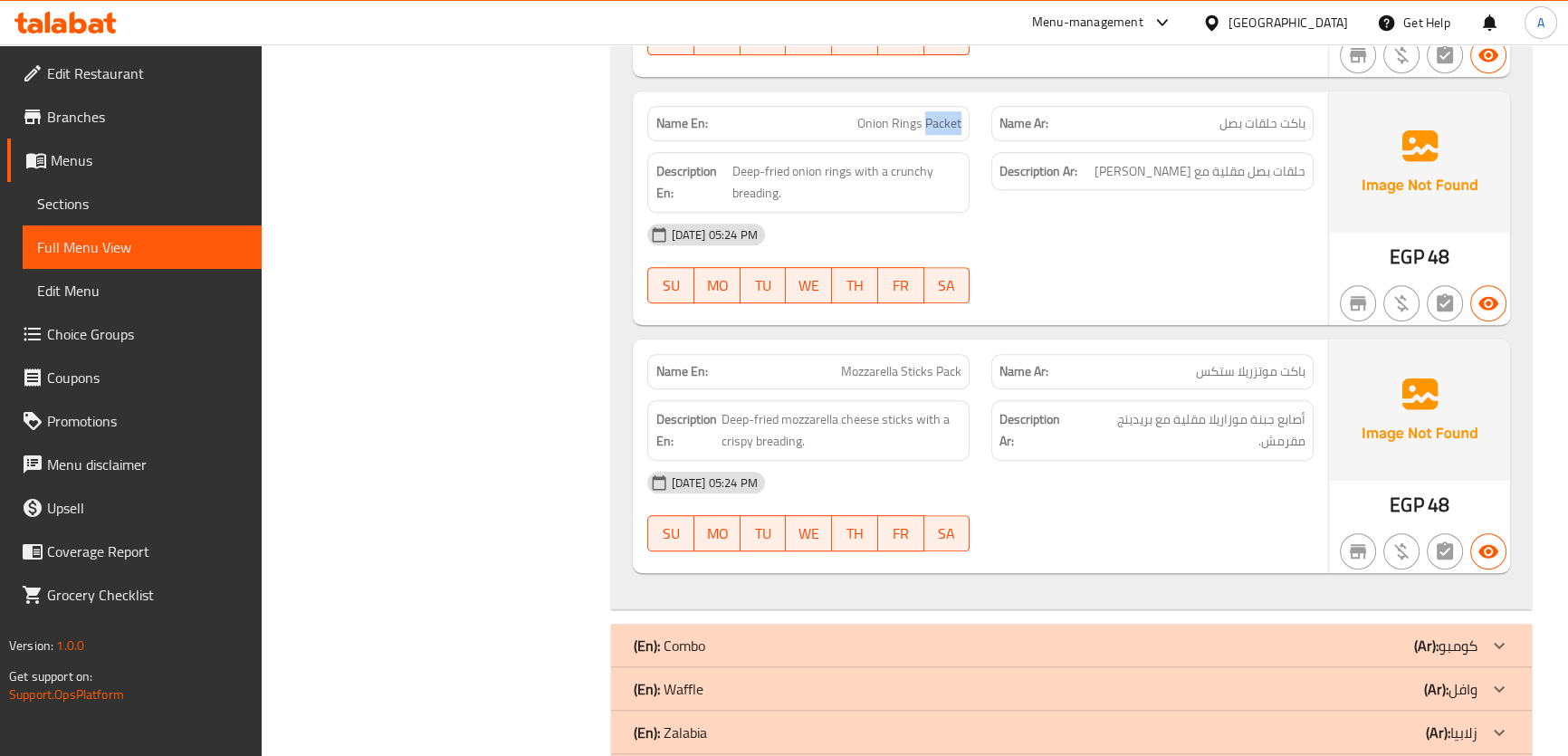
scroll to position [1022, 0]
click at [969, 370] on div "Name En: Mozzarella Sticks Pack" at bounding box center [808, 369] width 322 height 35
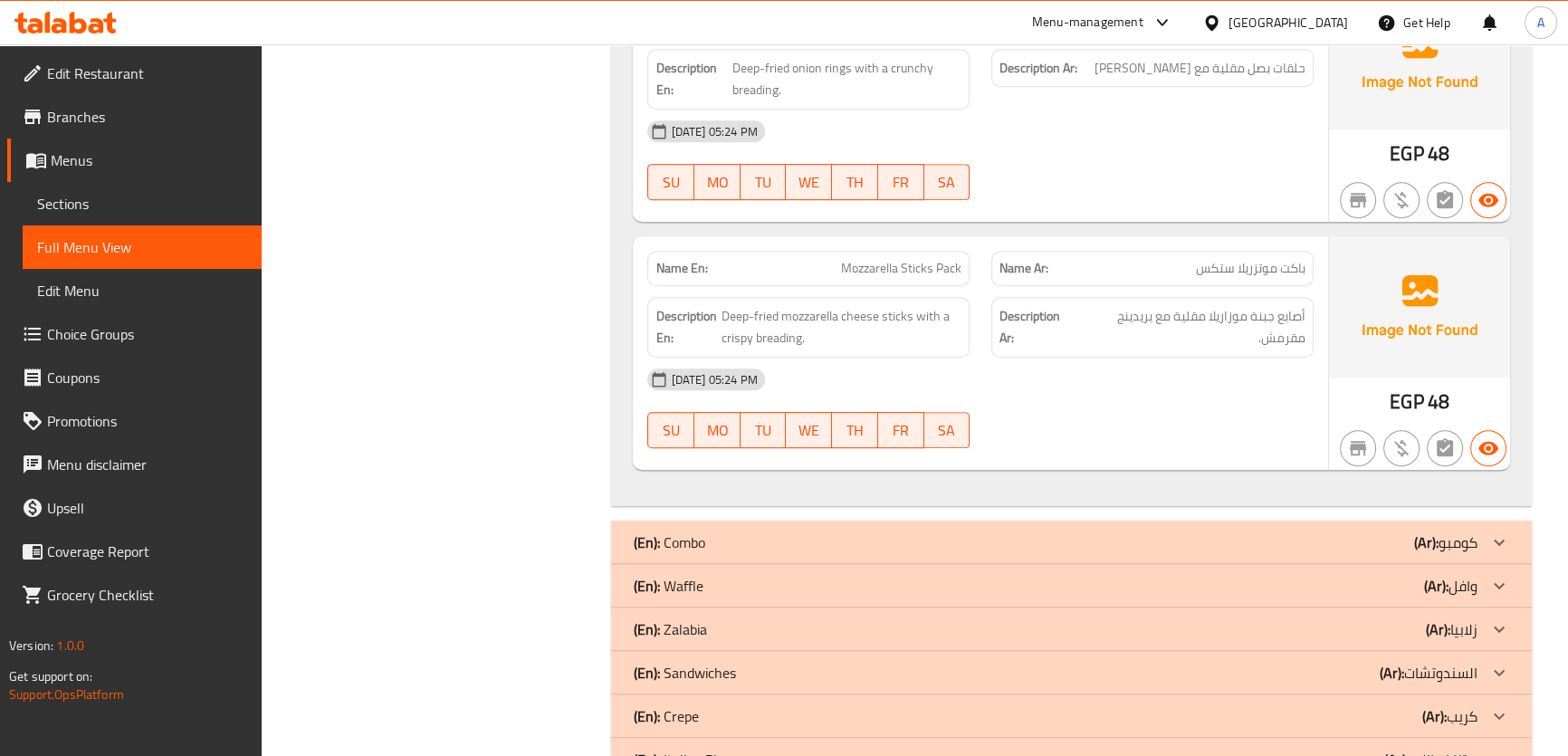
click at [1417, 504] on div "(En): Burger (Ar): برجر Name En: Fire Cracker Burger Name Ar: برجر فاير كراكر D…" at bounding box center [1071, 16] width 919 height 1791
click at [1424, 517] on div "(En): Burger (Ar): برجر Name En: Fire Cracker Burger Name Ar: برجر فاير كراكر D…" at bounding box center [1071, 16] width 919 height 1791
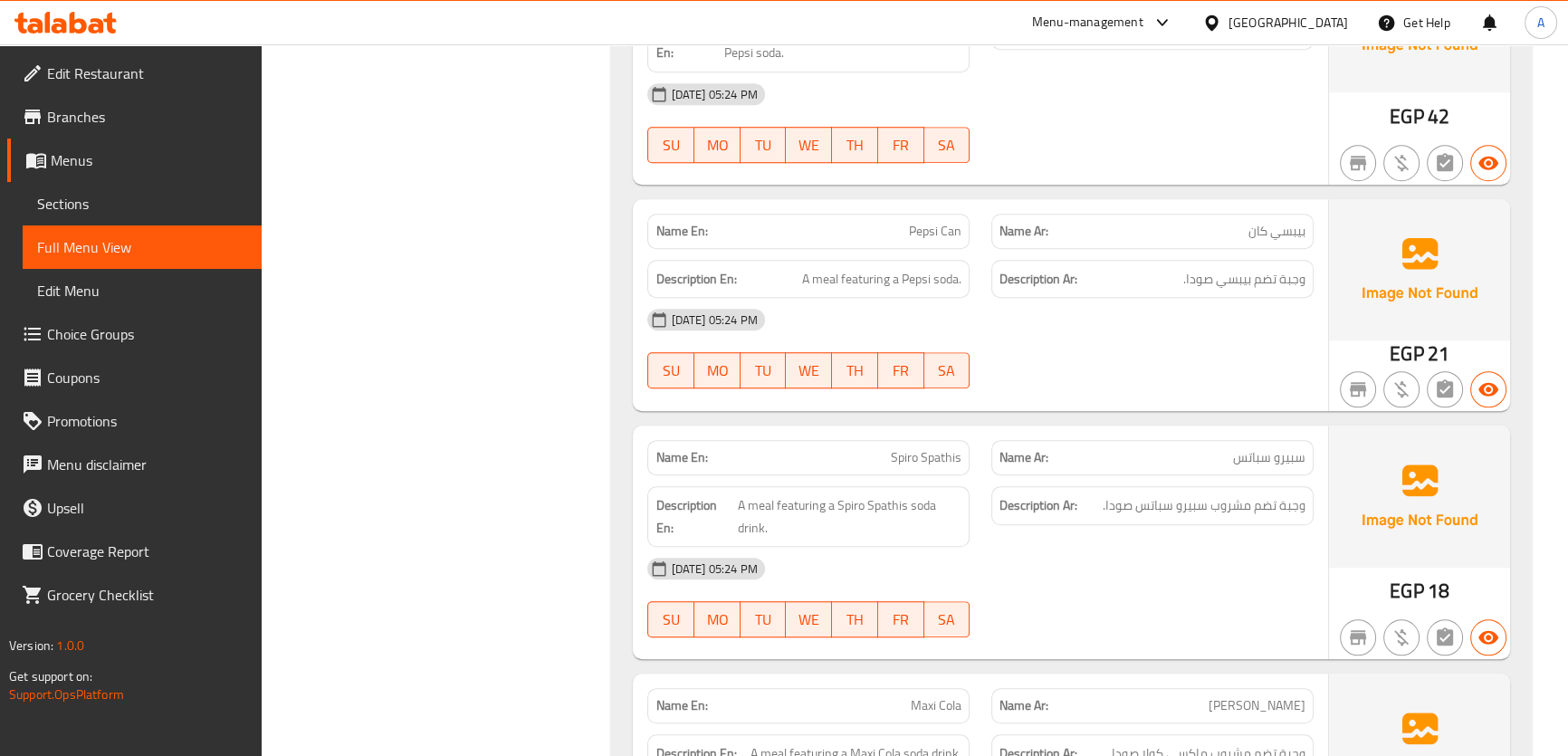
scroll to position [1899, 0]
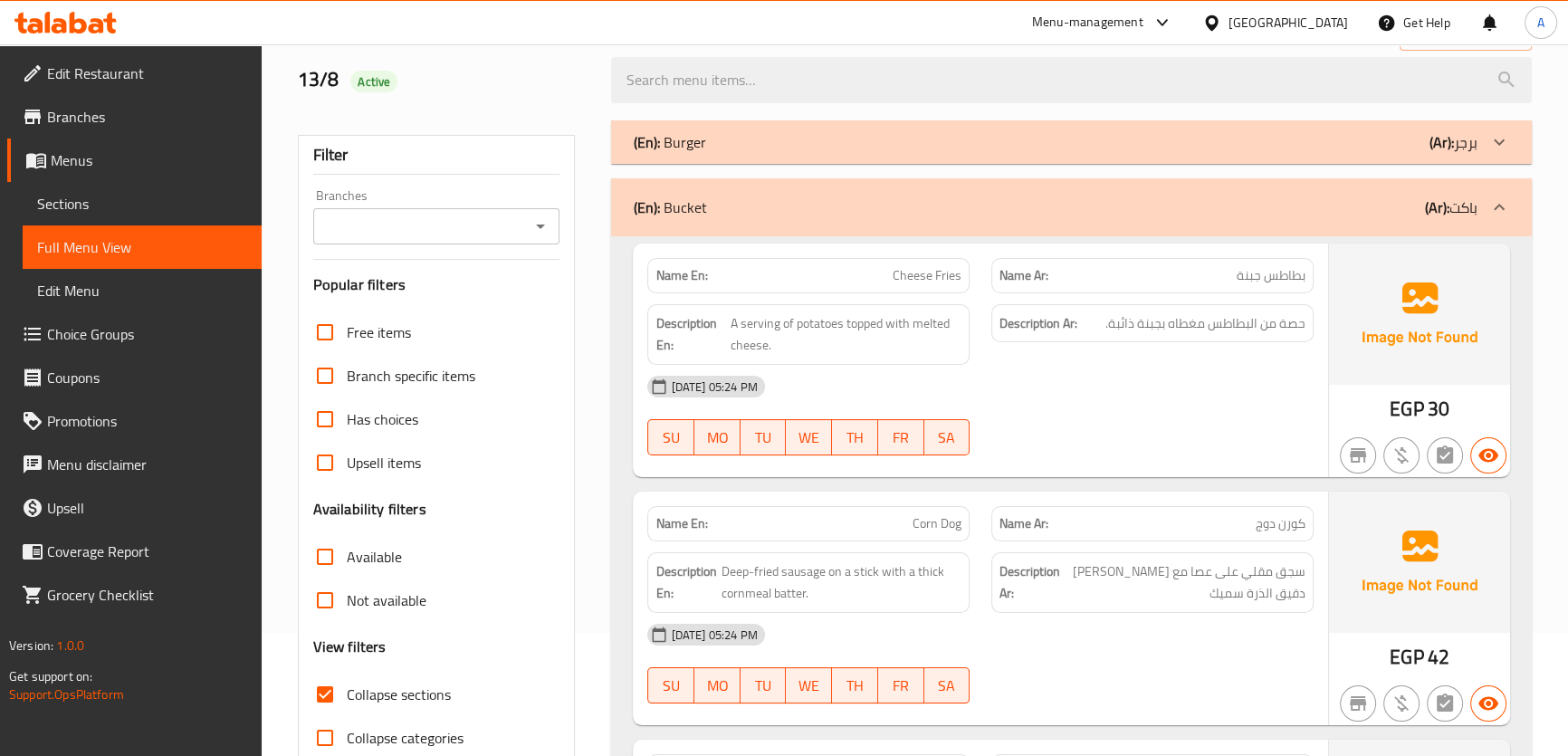
scroll to position [157, 0]
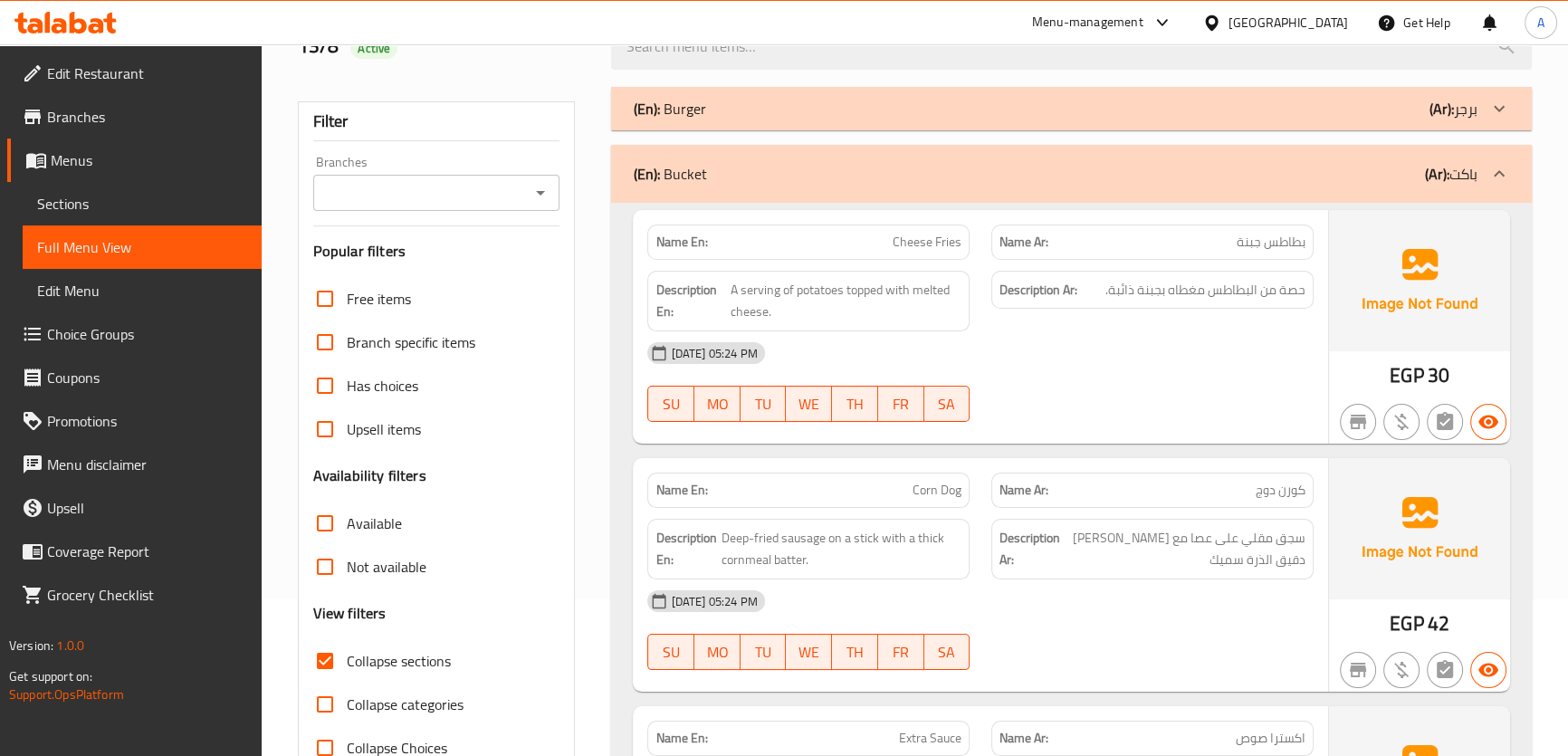
click at [363, 650] on span "Collapse sections" at bounding box center [399, 661] width 104 height 22
click at [346, 649] on input "Collapse sections" at bounding box center [325, 661] width 43 height 43
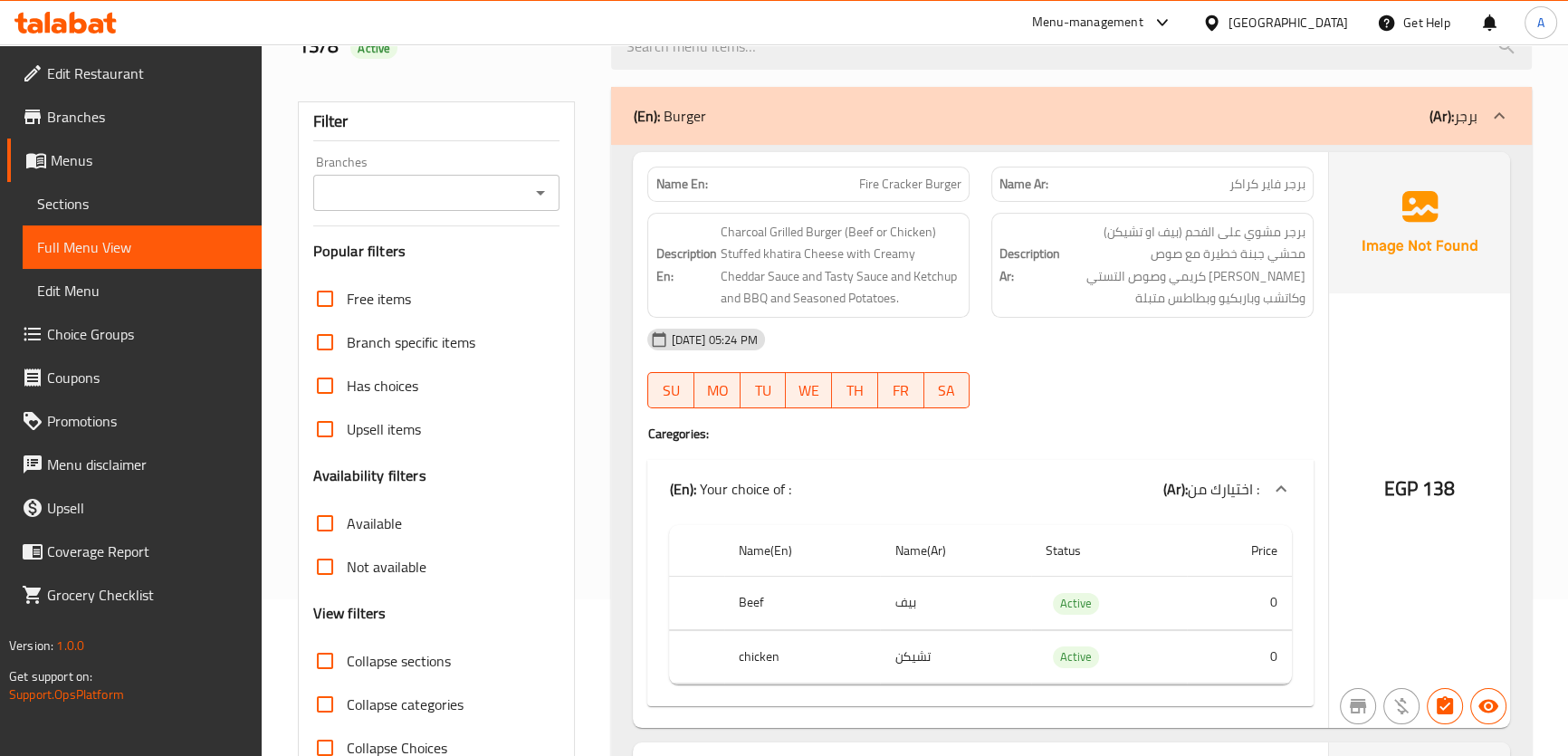
click at [364, 652] on span "Collapse sections" at bounding box center [399, 661] width 104 height 22
click at [346, 652] on input "Collapse sections" at bounding box center [325, 661] width 43 height 43
checkbox input "true"
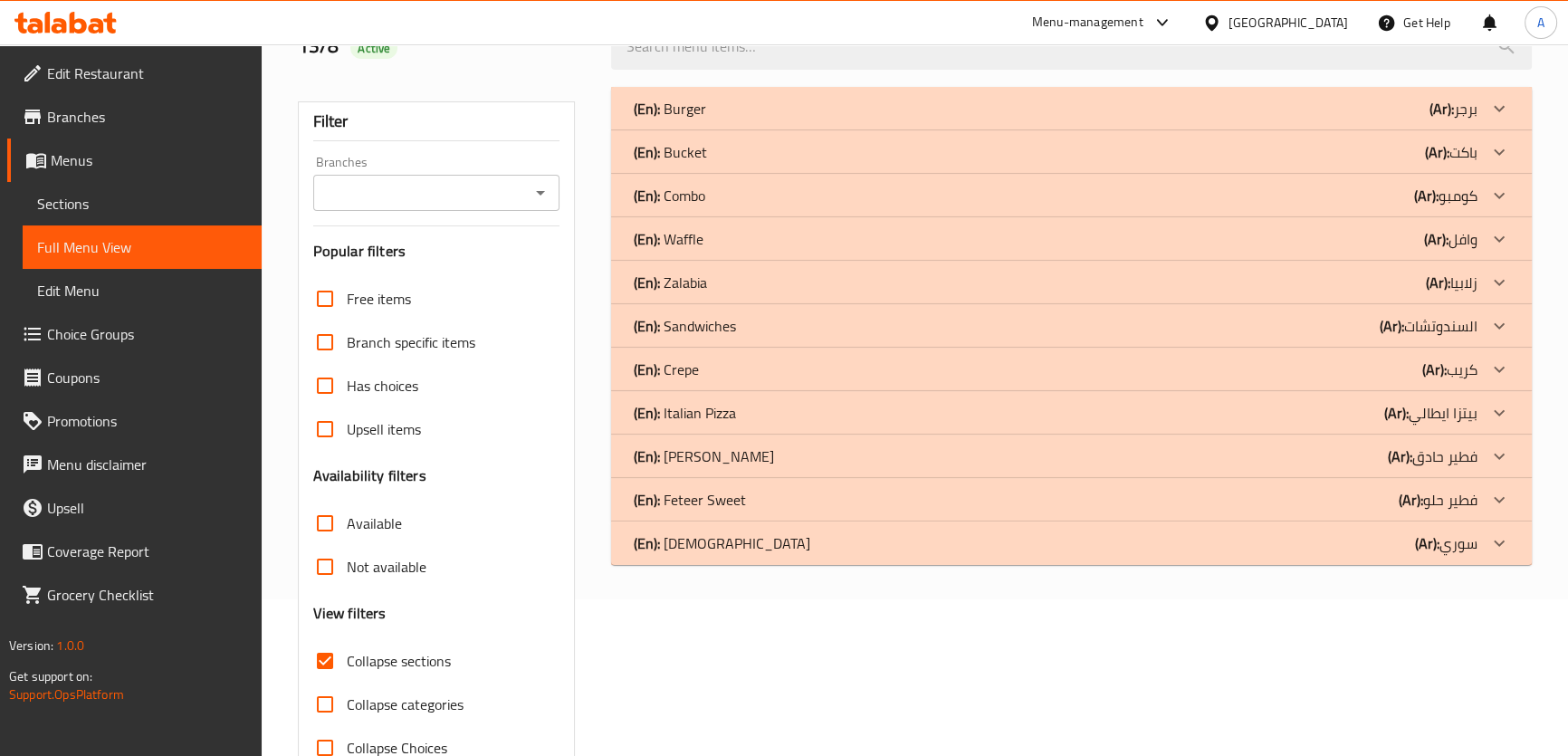
click at [742, 119] on div "(En): Waffle (Ar): وافل" at bounding box center [1054, 108] width 844 height 22
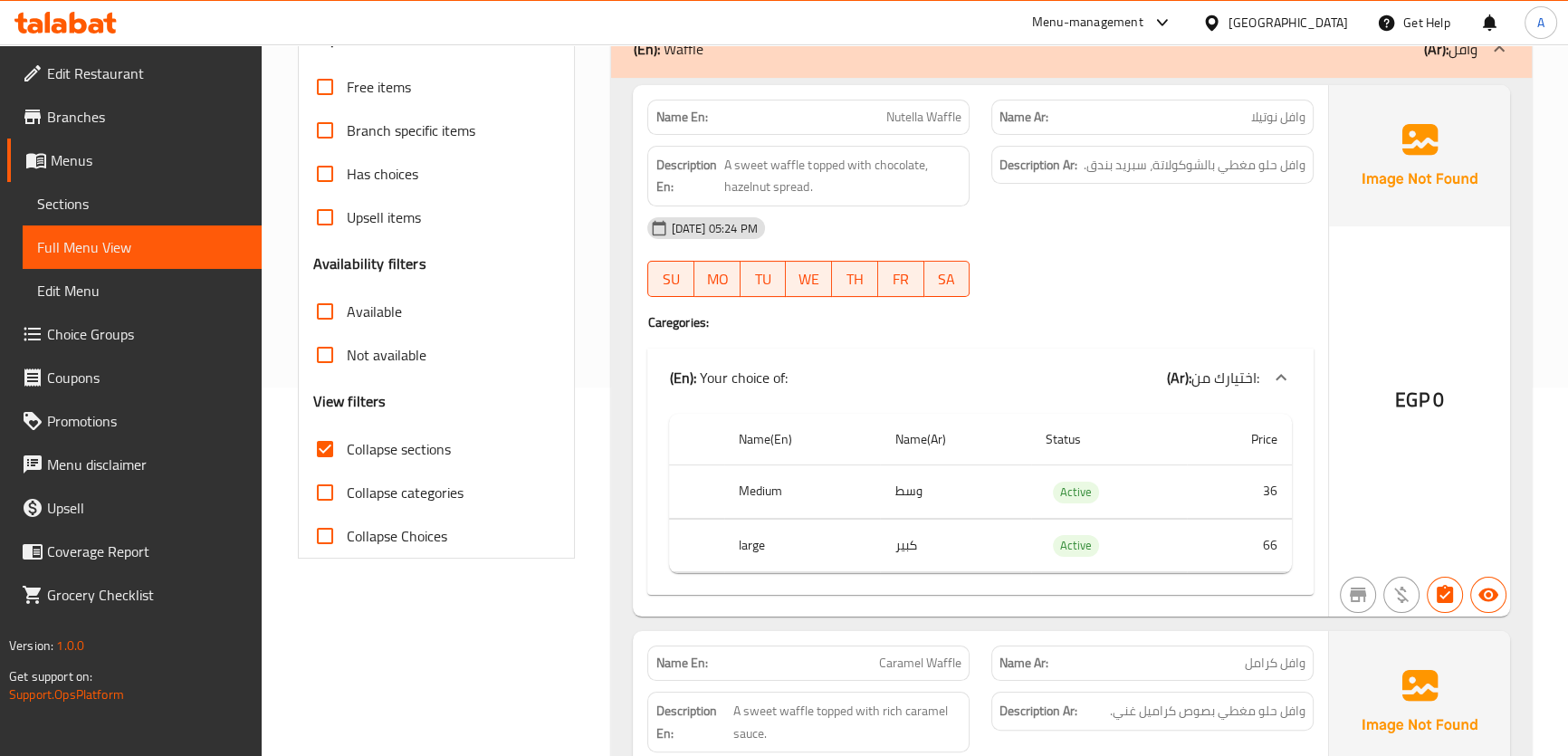
scroll to position [436, 0]
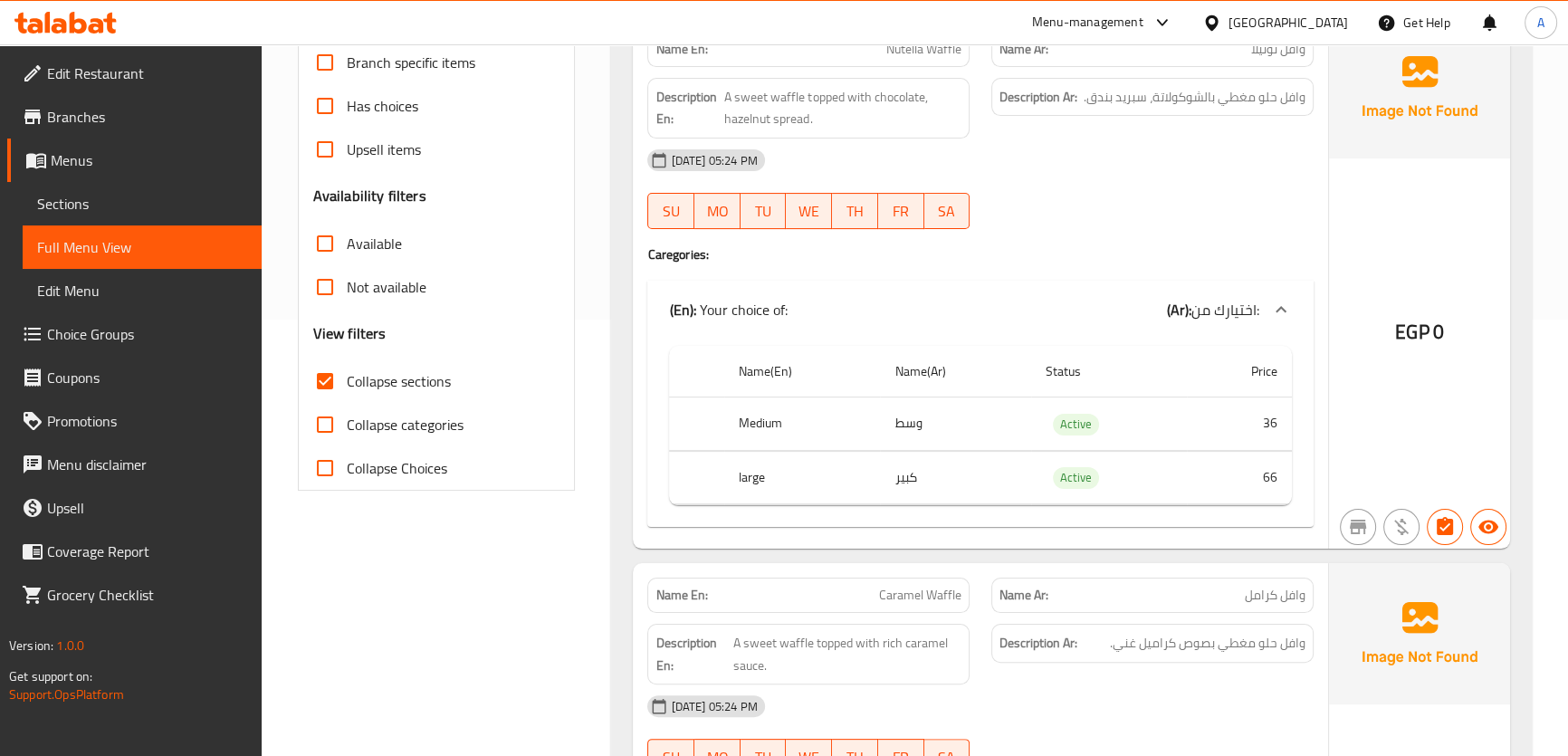
drag, startPoint x: 1579, startPoint y: 196, endPoint x: 1566, endPoint y: 263, distance: 68.2
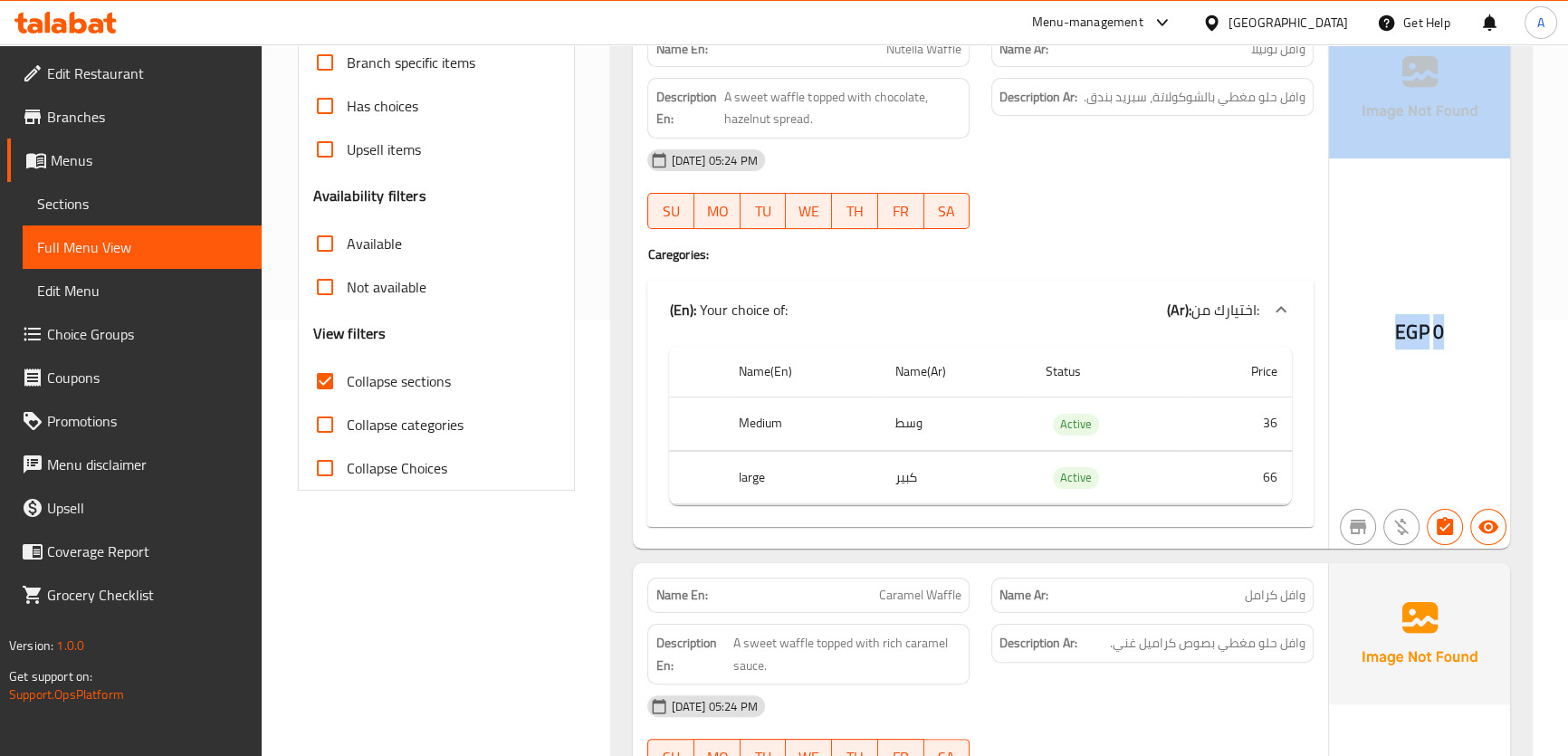
drag, startPoint x: 1566, startPoint y: 263, endPoint x: 1561, endPoint y: 317, distance: 54.2
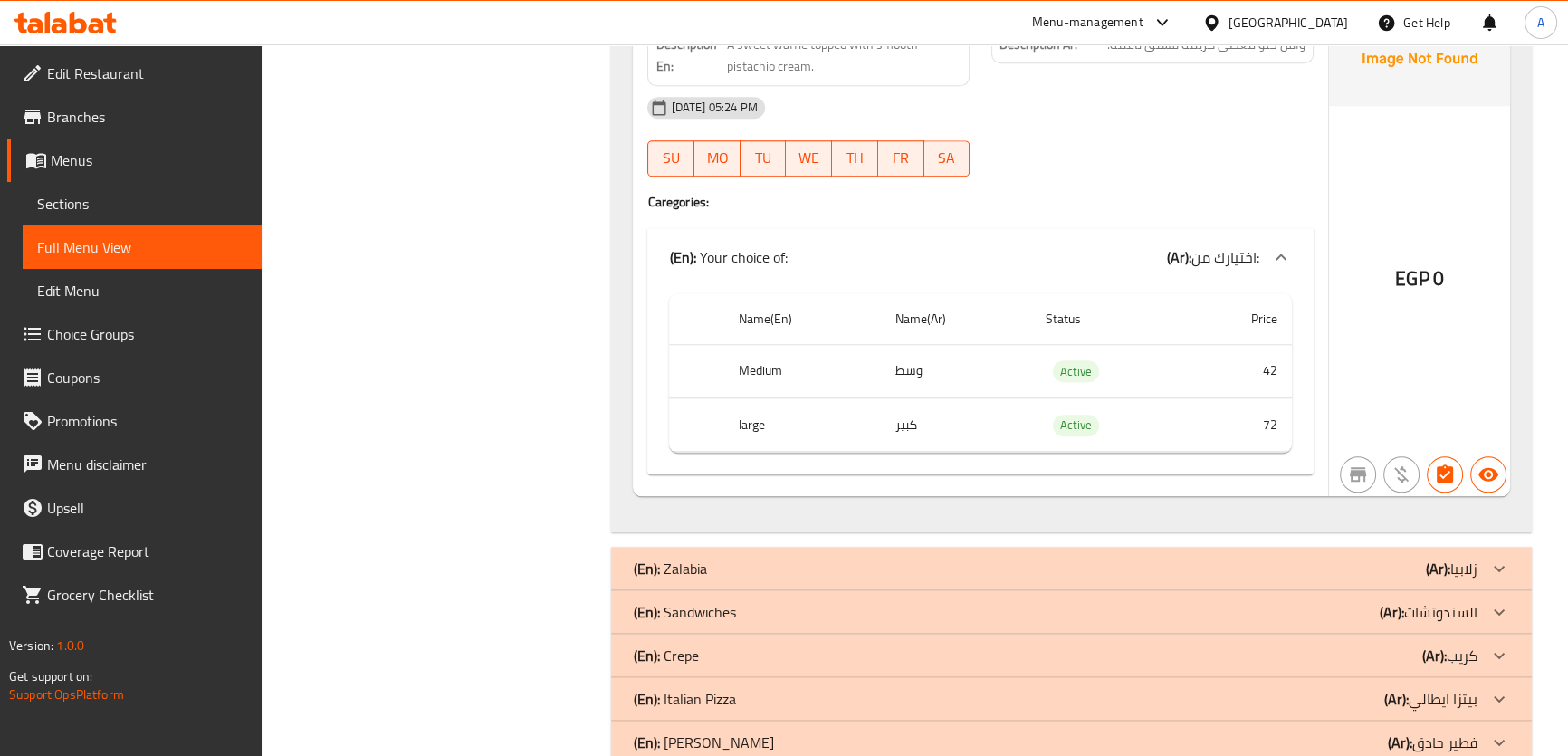
scroll to position [1981, 0]
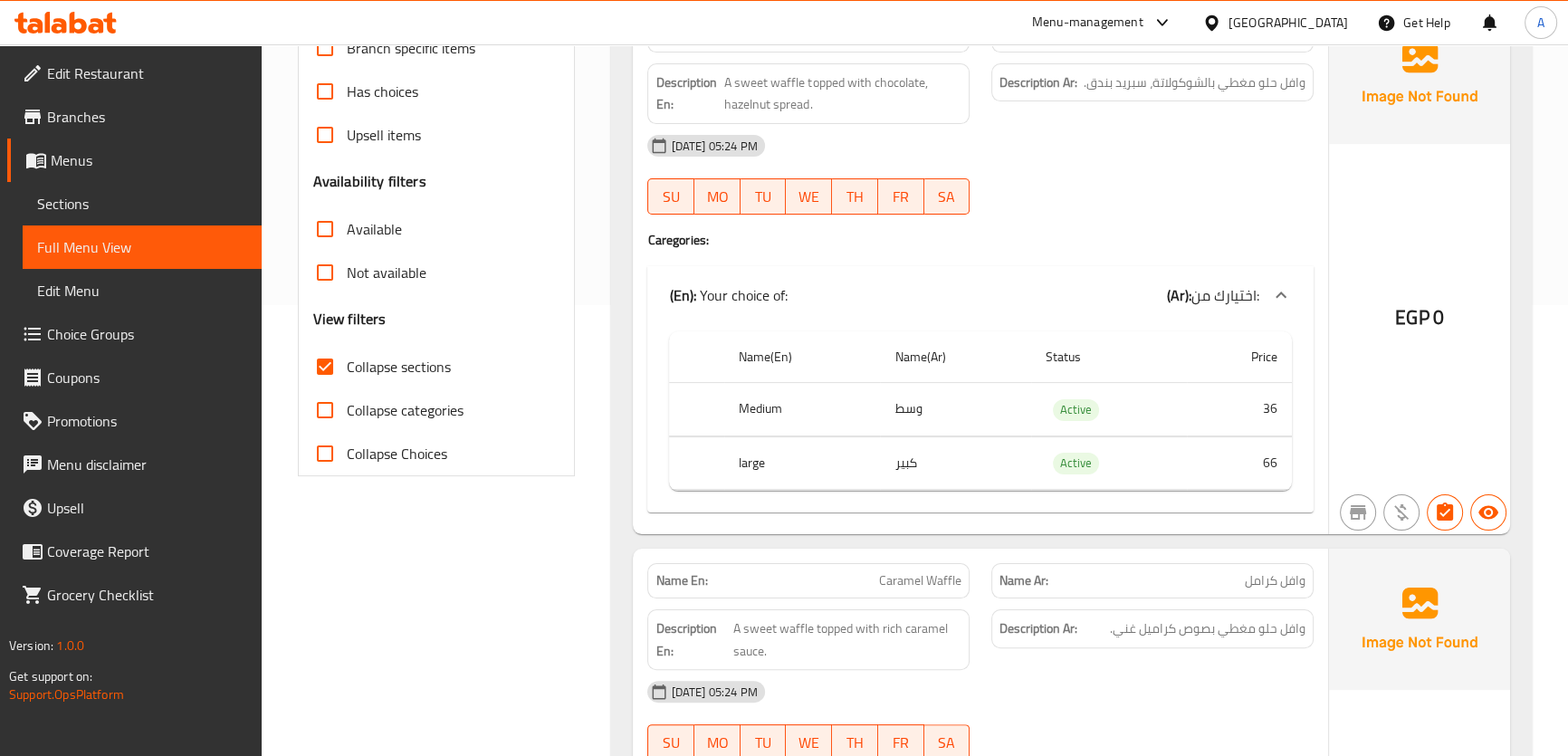
scroll to position [174, 0]
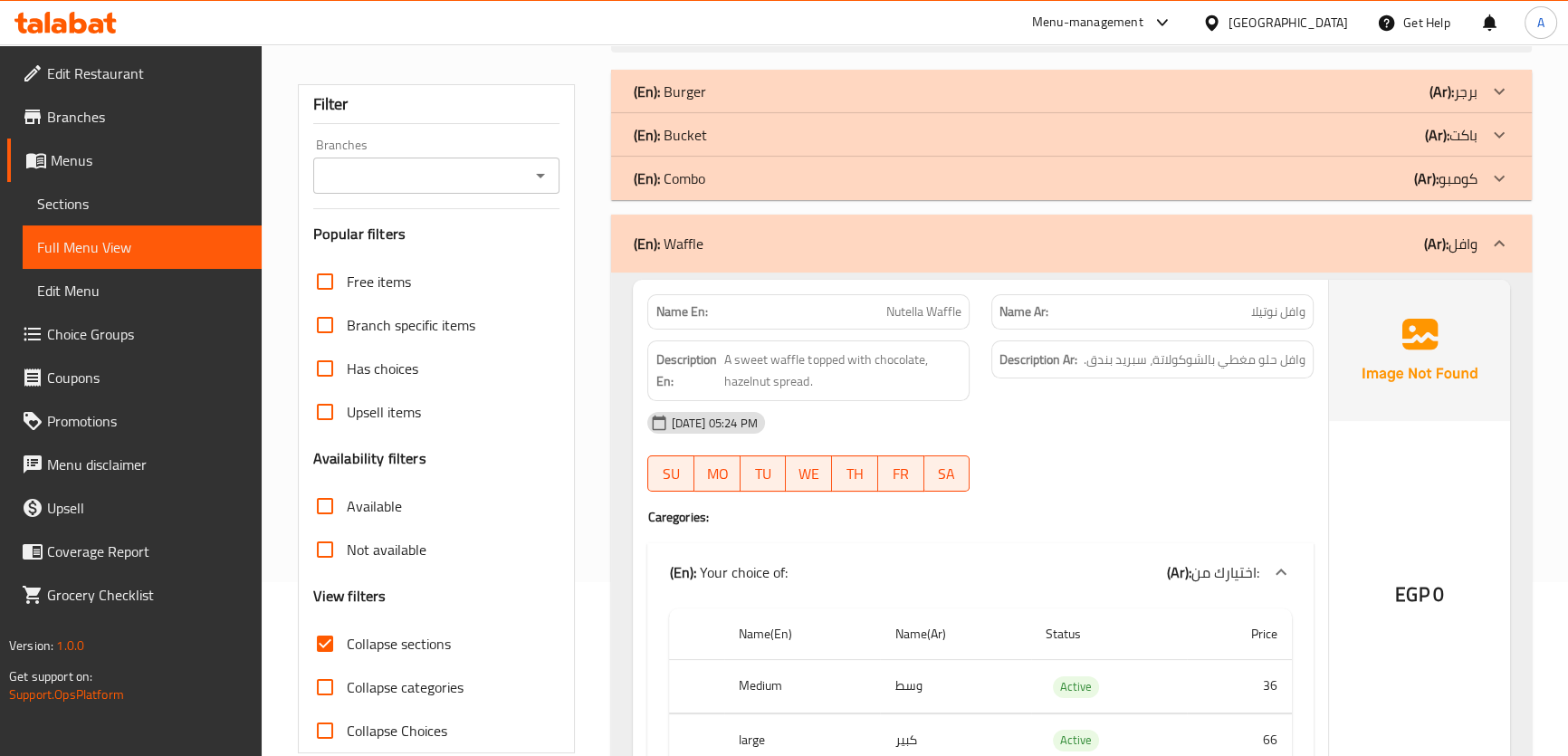
click at [1411, 265] on div "(En): Waffle (Ar): وافل" at bounding box center [1071, 243] width 919 height 58
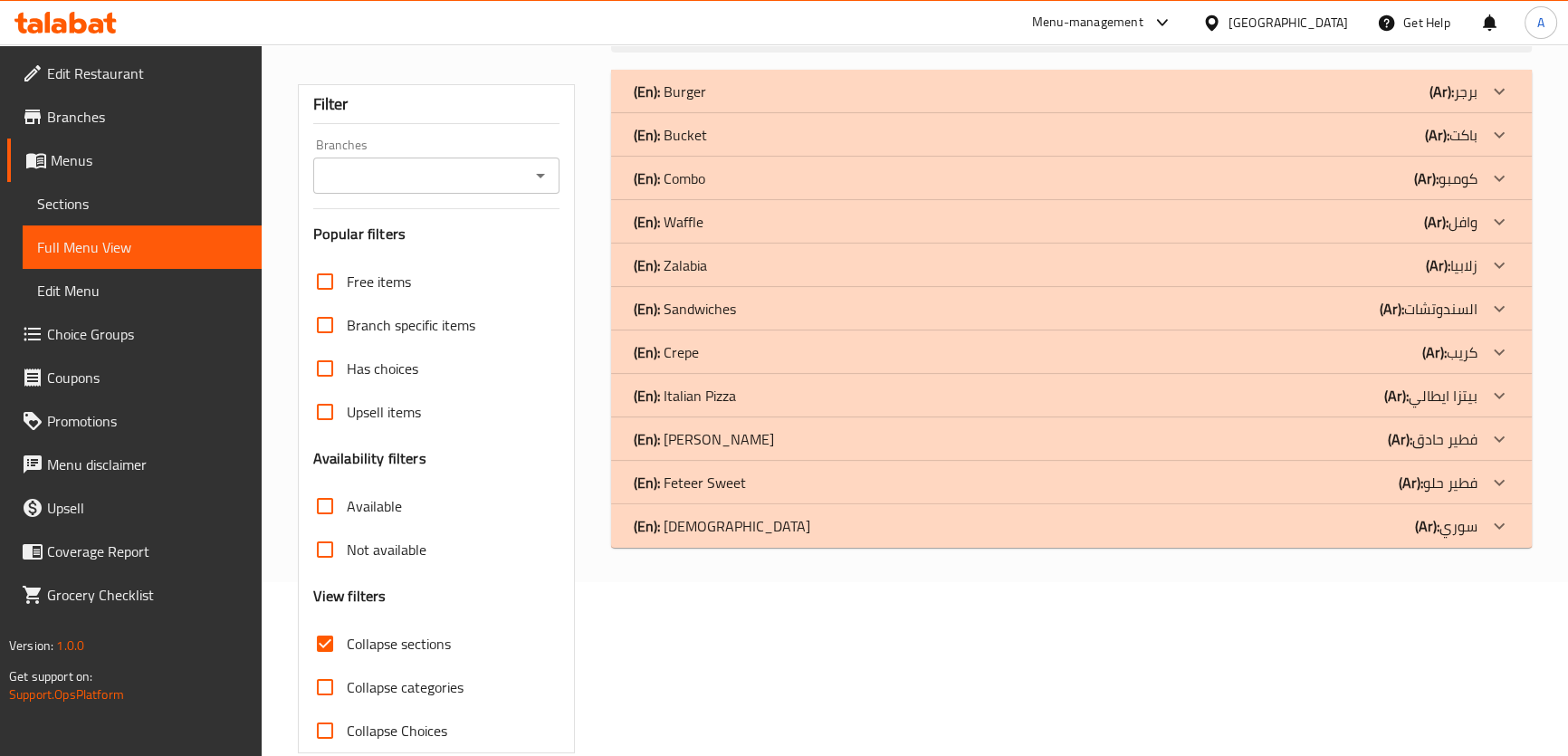
click at [720, 102] on div "(En): Zalabia (Ar): زلابيا" at bounding box center [1054, 92] width 844 height 22
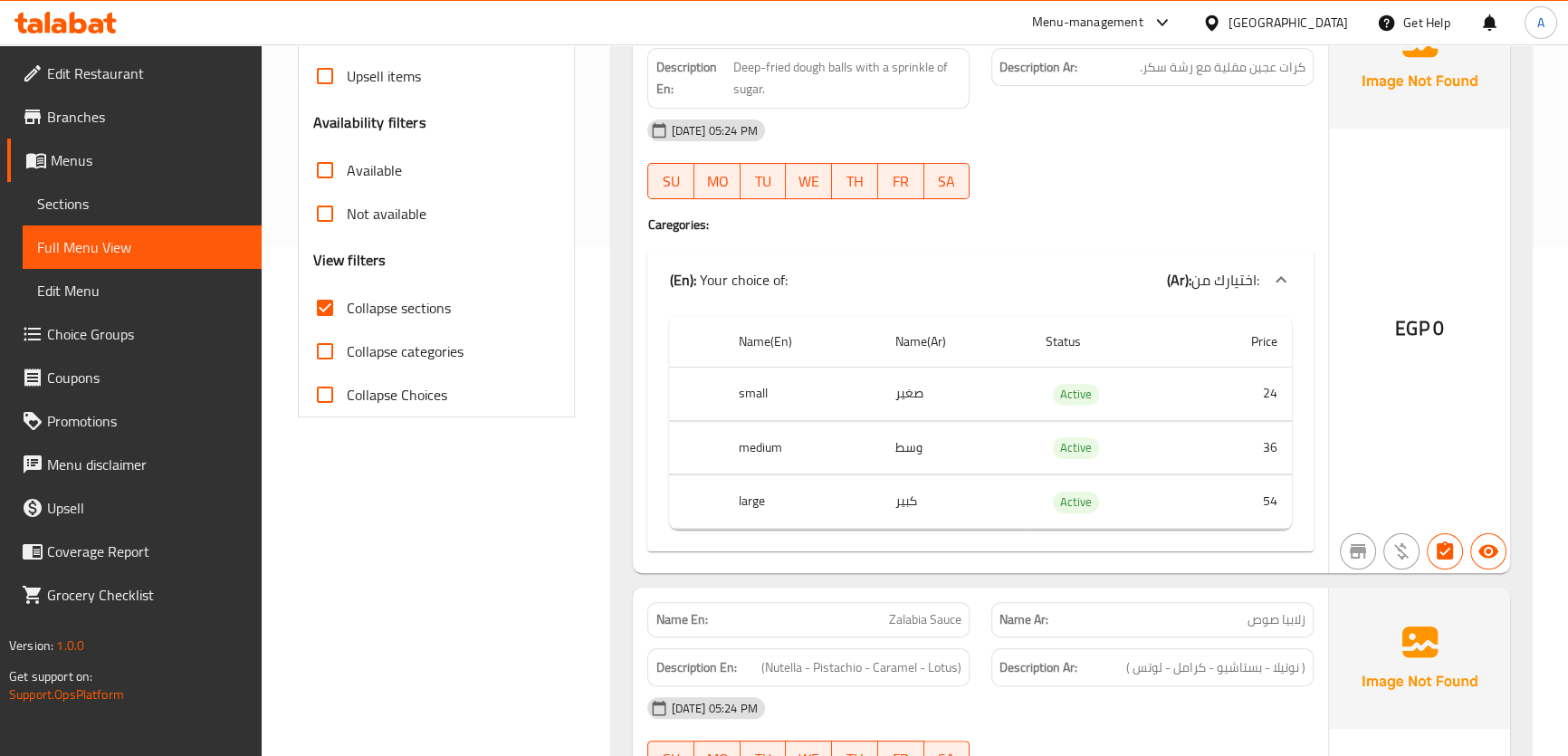
scroll to position [436, 0]
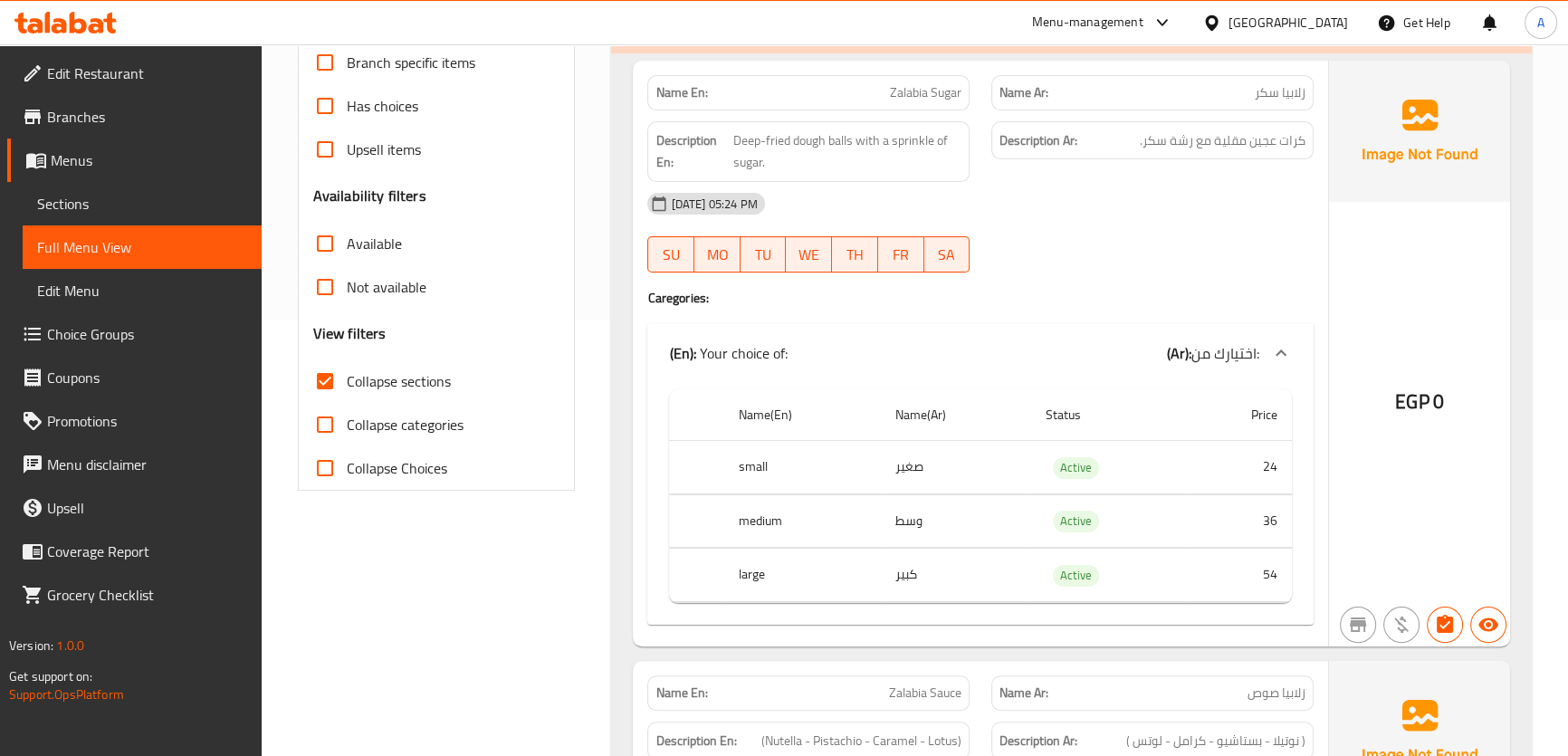
click at [1238, 461] on td "24" at bounding box center [1239, 468] width 105 height 53
click at [1253, 510] on td "36" at bounding box center [1239, 521] width 105 height 53
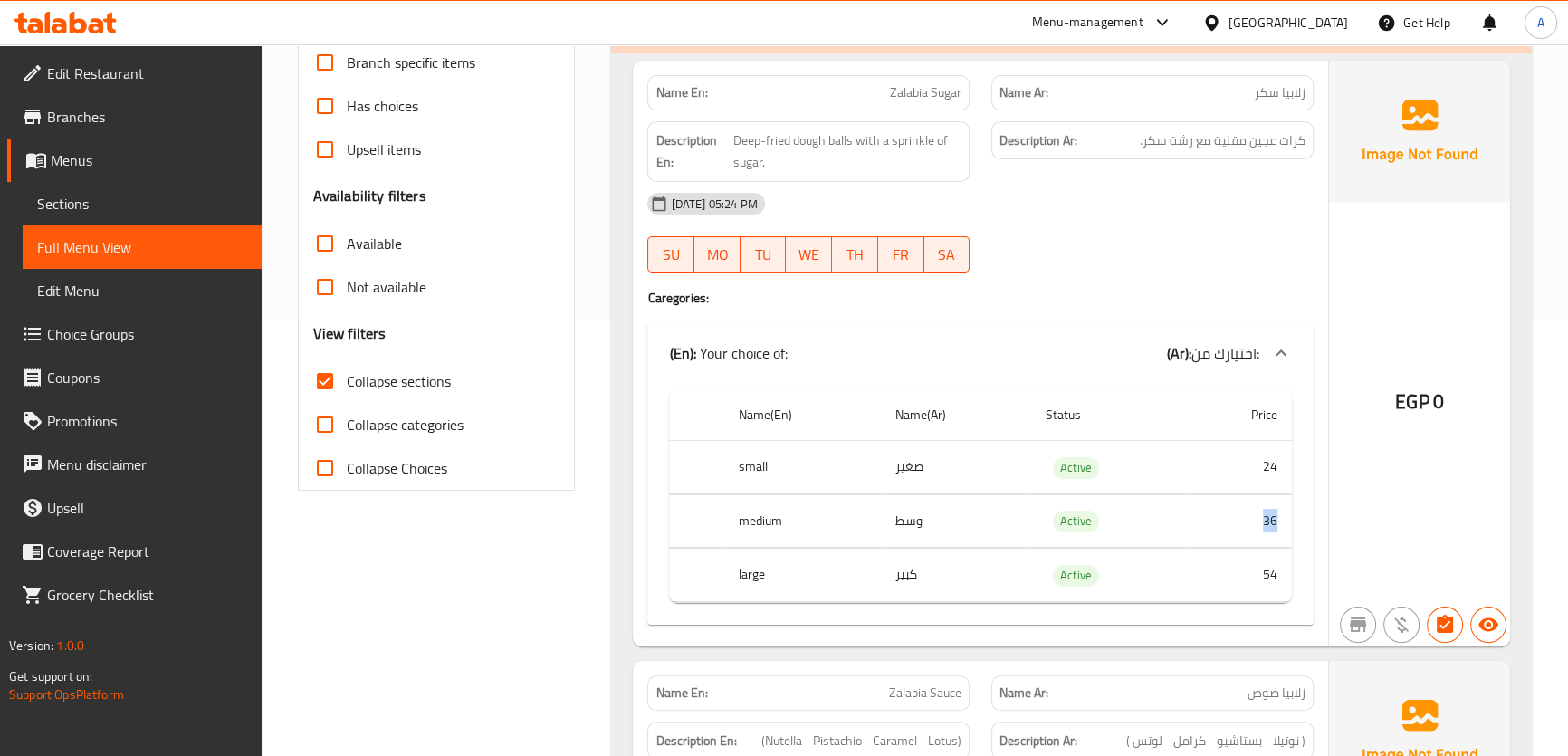
click at [1253, 510] on td "36" at bounding box center [1239, 521] width 105 height 53
click at [1220, 560] on td "54" at bounding box center [1239, 575] width 105 height 53
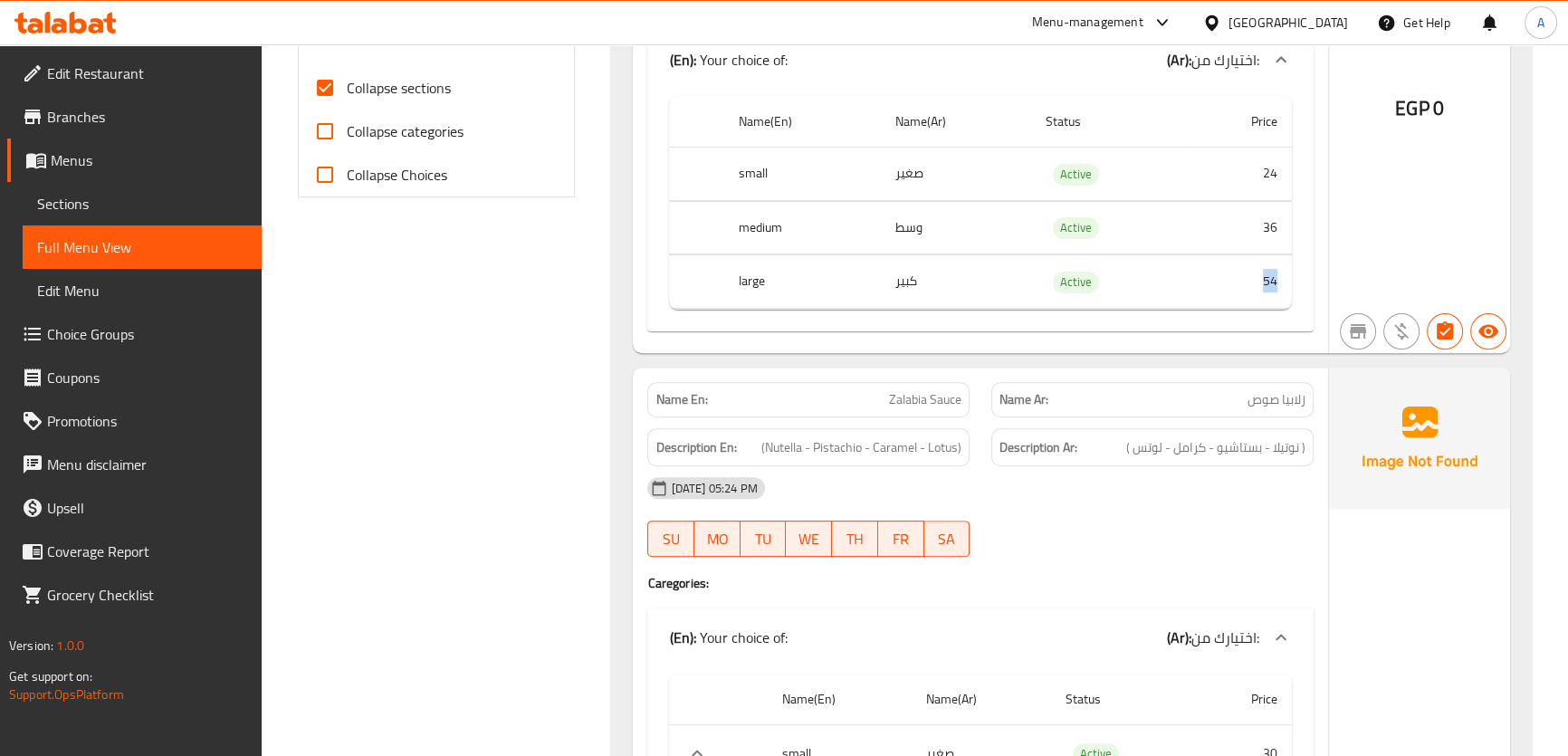
scroll to position [326, 0]
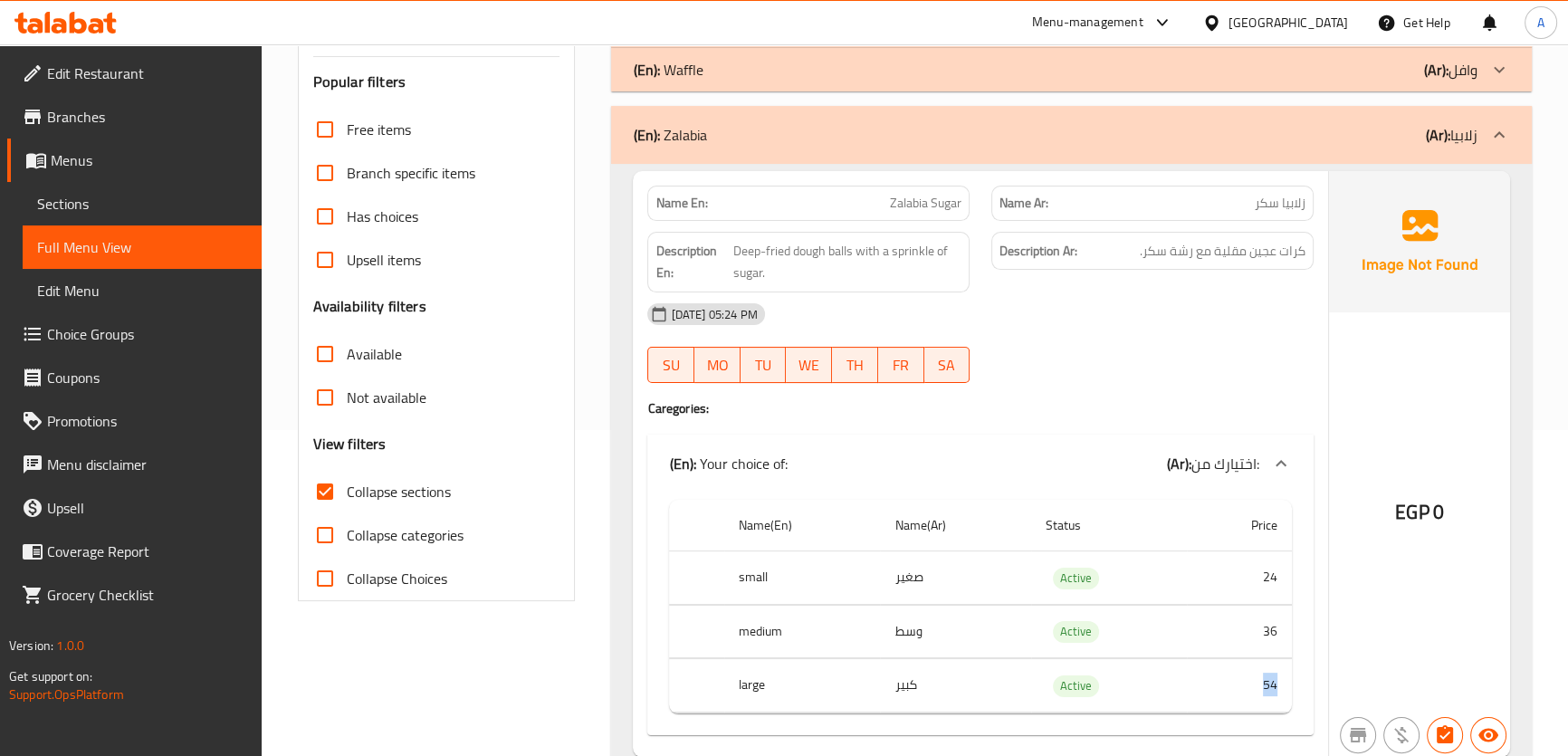
click at [1463, 150] on div "(En): Zalabia (Ar): زلابيا" at bounding box center [1071, 135] width 919 height 58
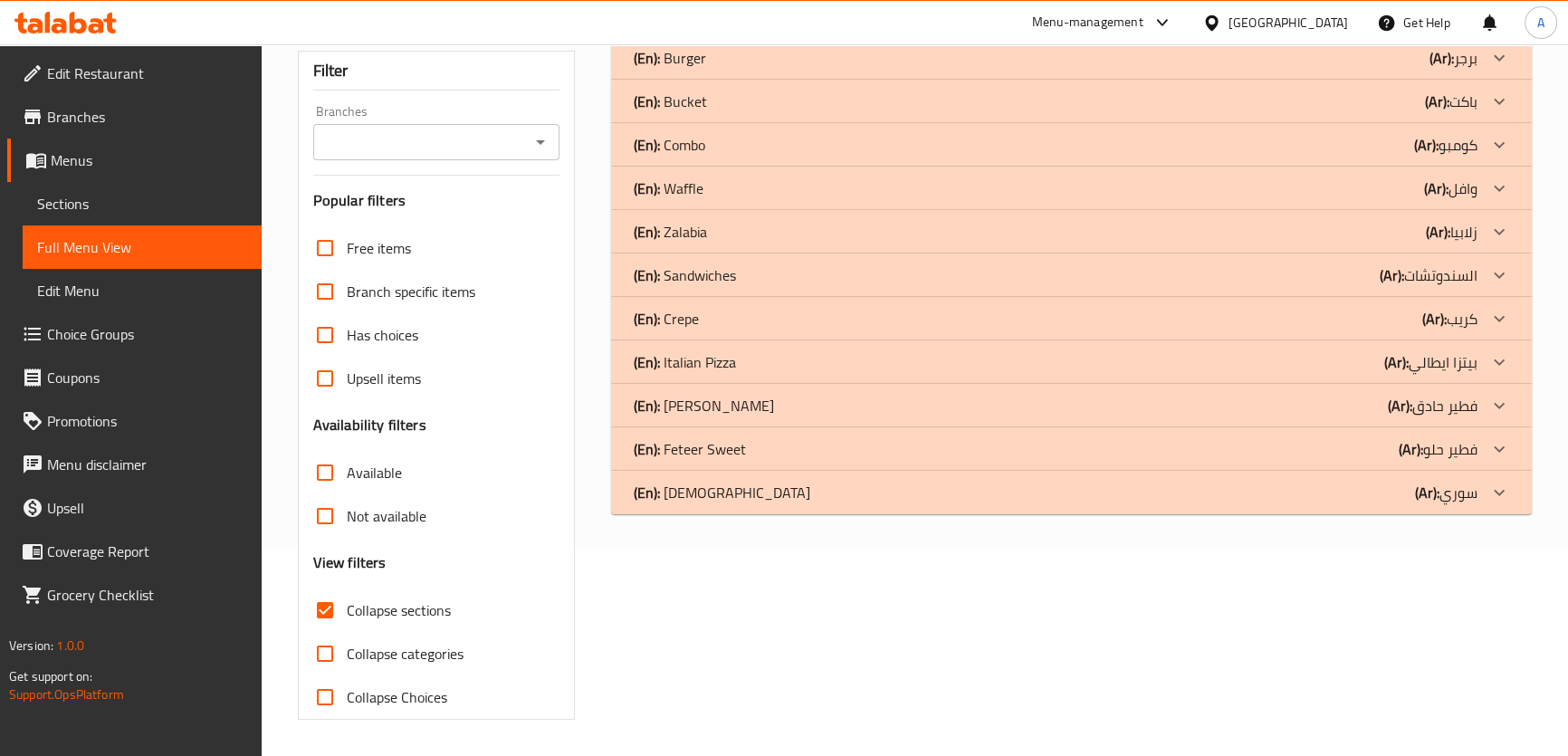
scroll to position [207, 0]
drag, startPoint x: 1474, startPoint y: 268, endPoint x: 1456, endPoint y: 289, distance: 27.7
click at [1474, 70] on p "(Ar): السندوتشات" at bounding box center [1453, 59] width 48 height 22
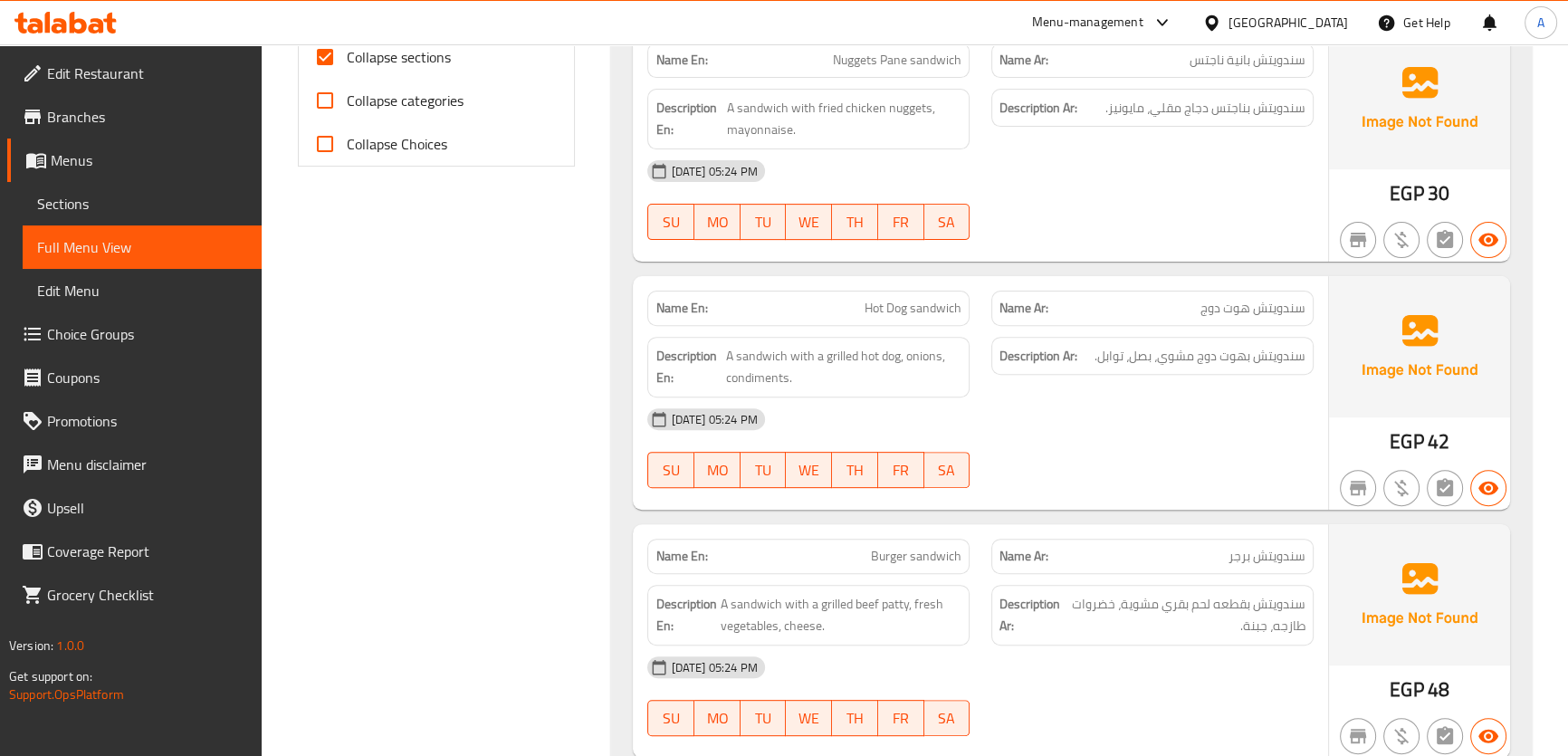
scroll to position [843, 0]
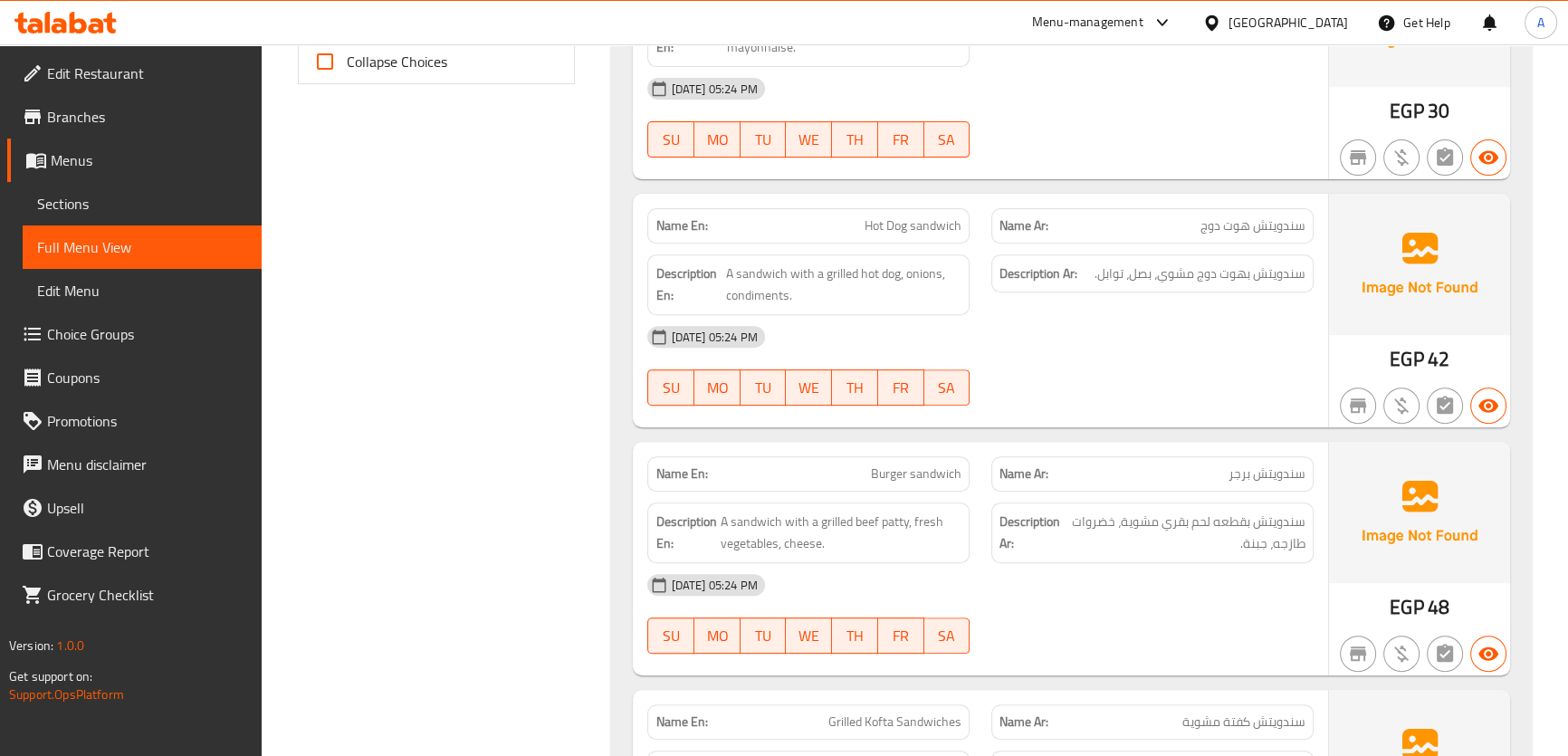
drag, startPoint x: 1579, startPoint y: 192, endPoint x: 1579, endPoint y: 301, distance: 109.0
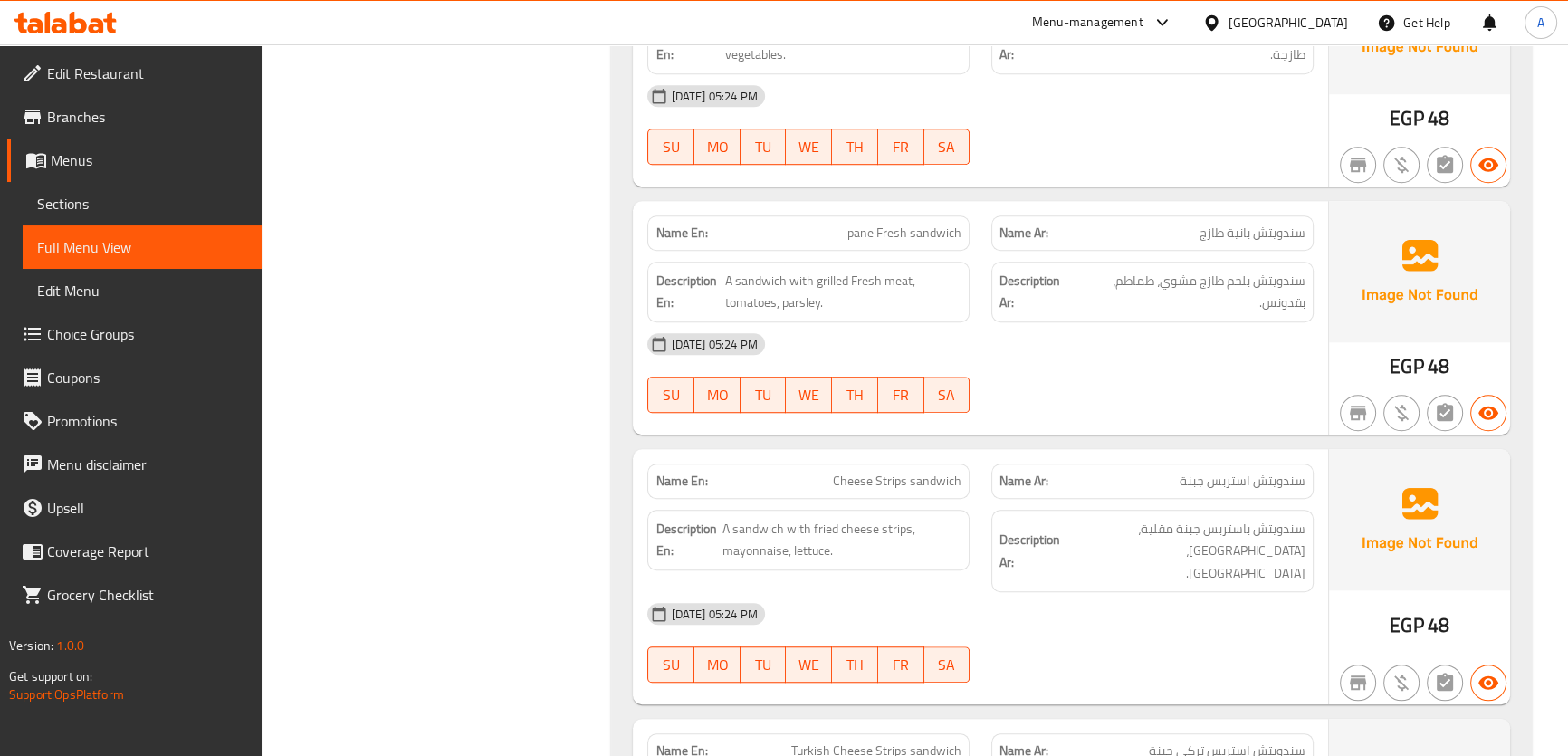
scroll to position [1606, 0]
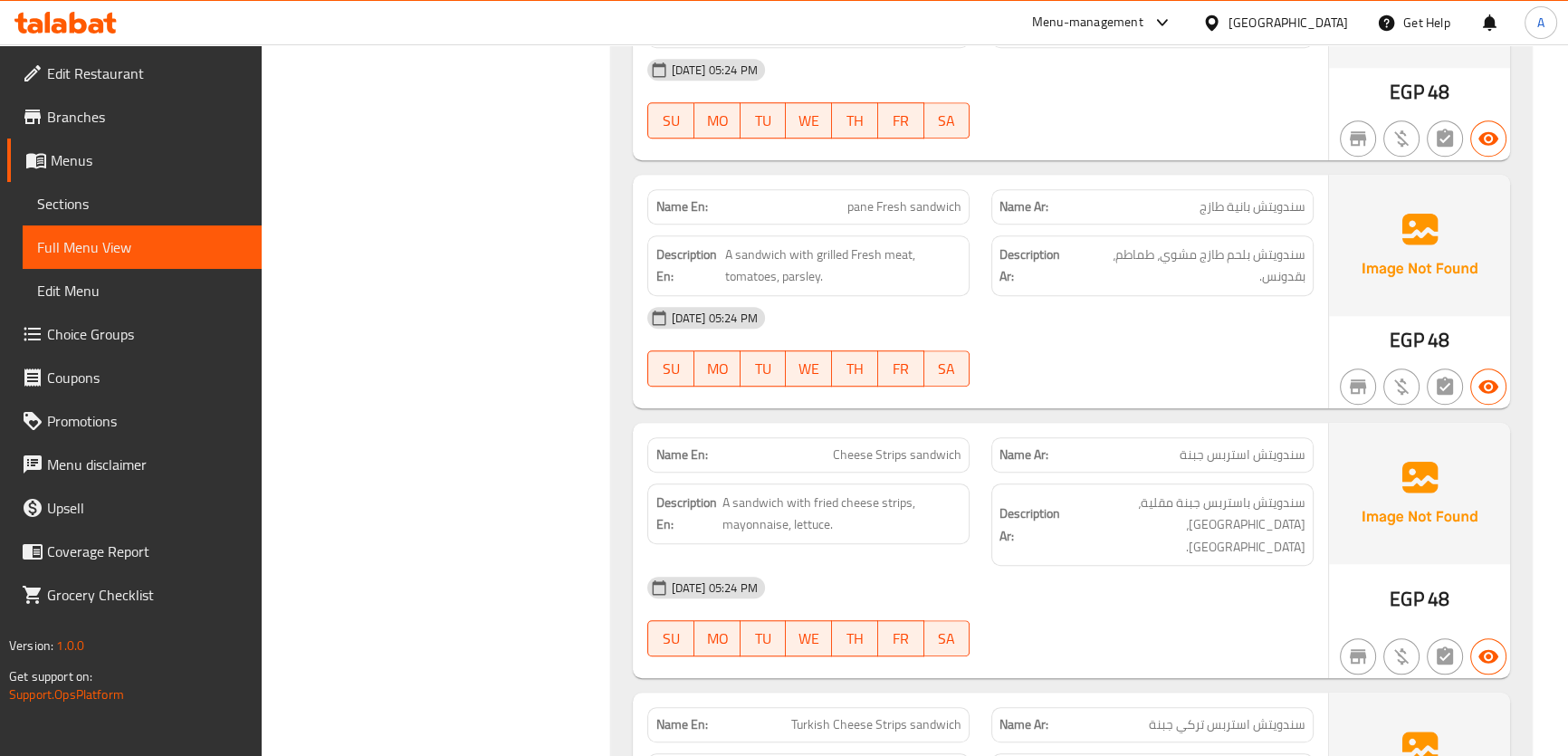
click at [936, 211] on span "pane Fresh sandwich" at bounding box center [905, 206] width 114 height 19
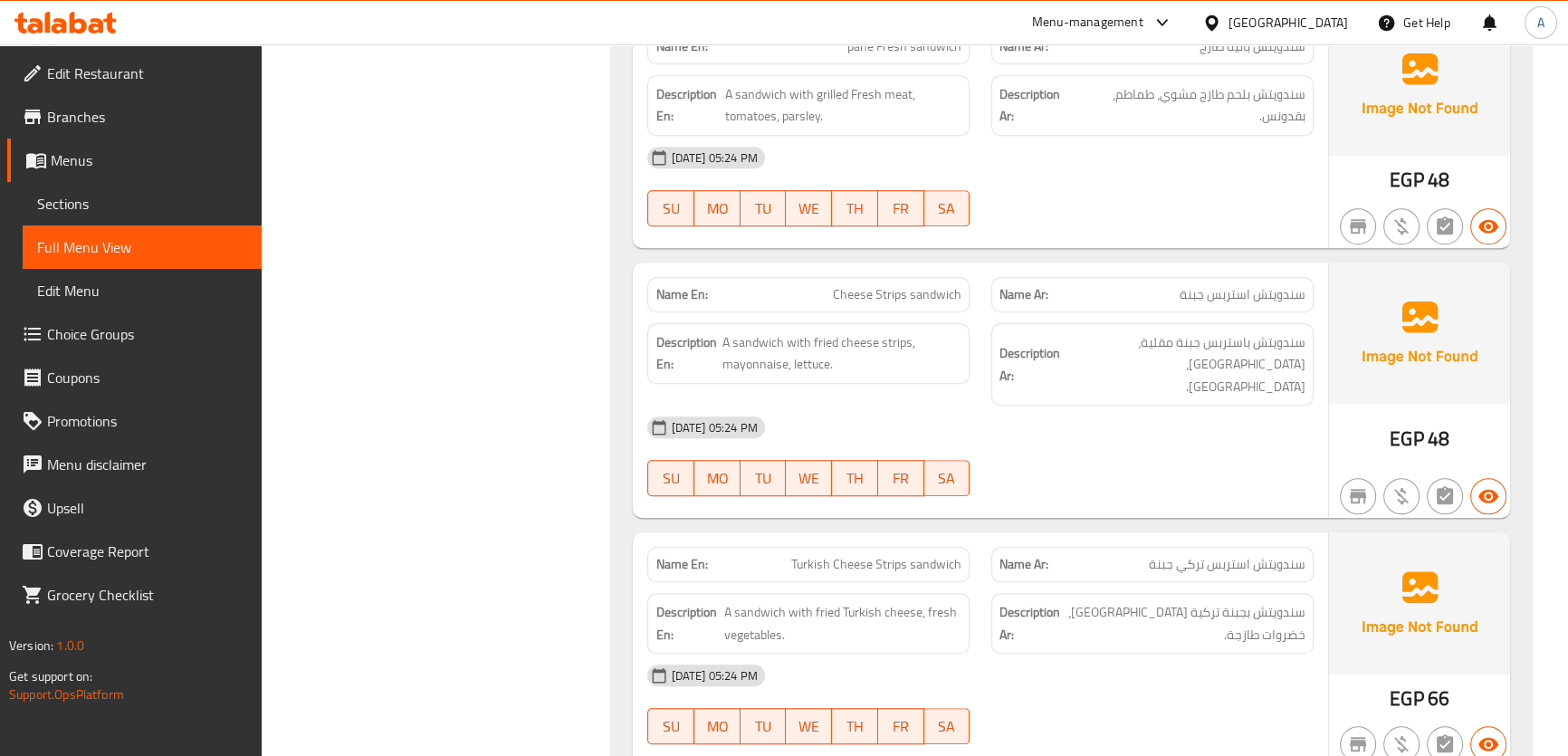
click at [1239, 294] on span "سندويتش استربس جبنة" at bounding box center [1242, 294] width 126 height 19
click at [931, 294] on span "Cheese Strips sandwich" at bounding box center [897, 294] width 129 height 19
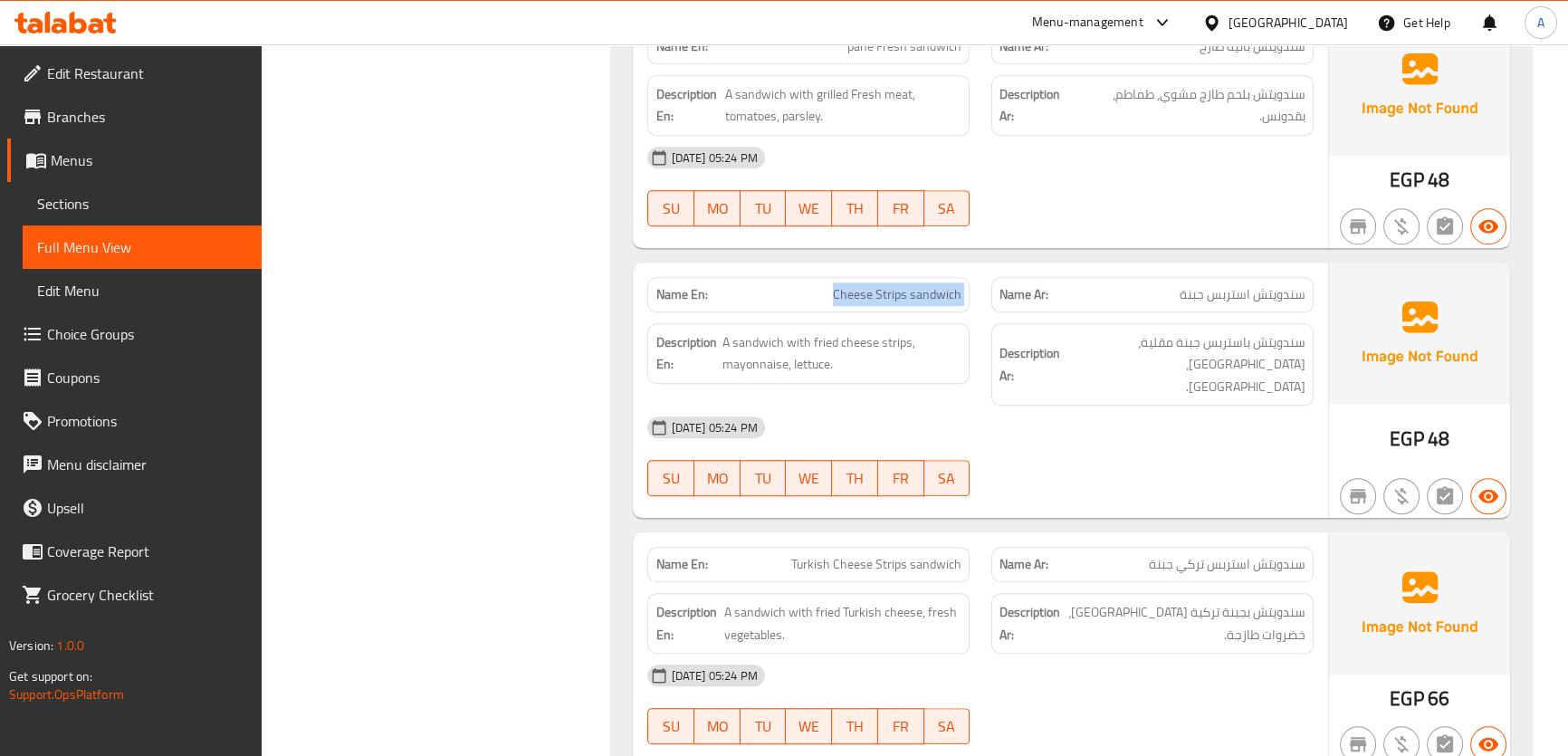
click at [931, 294] on span "Cheese Strips sandwich" at bounding box center [897, 294] width 129 height 19
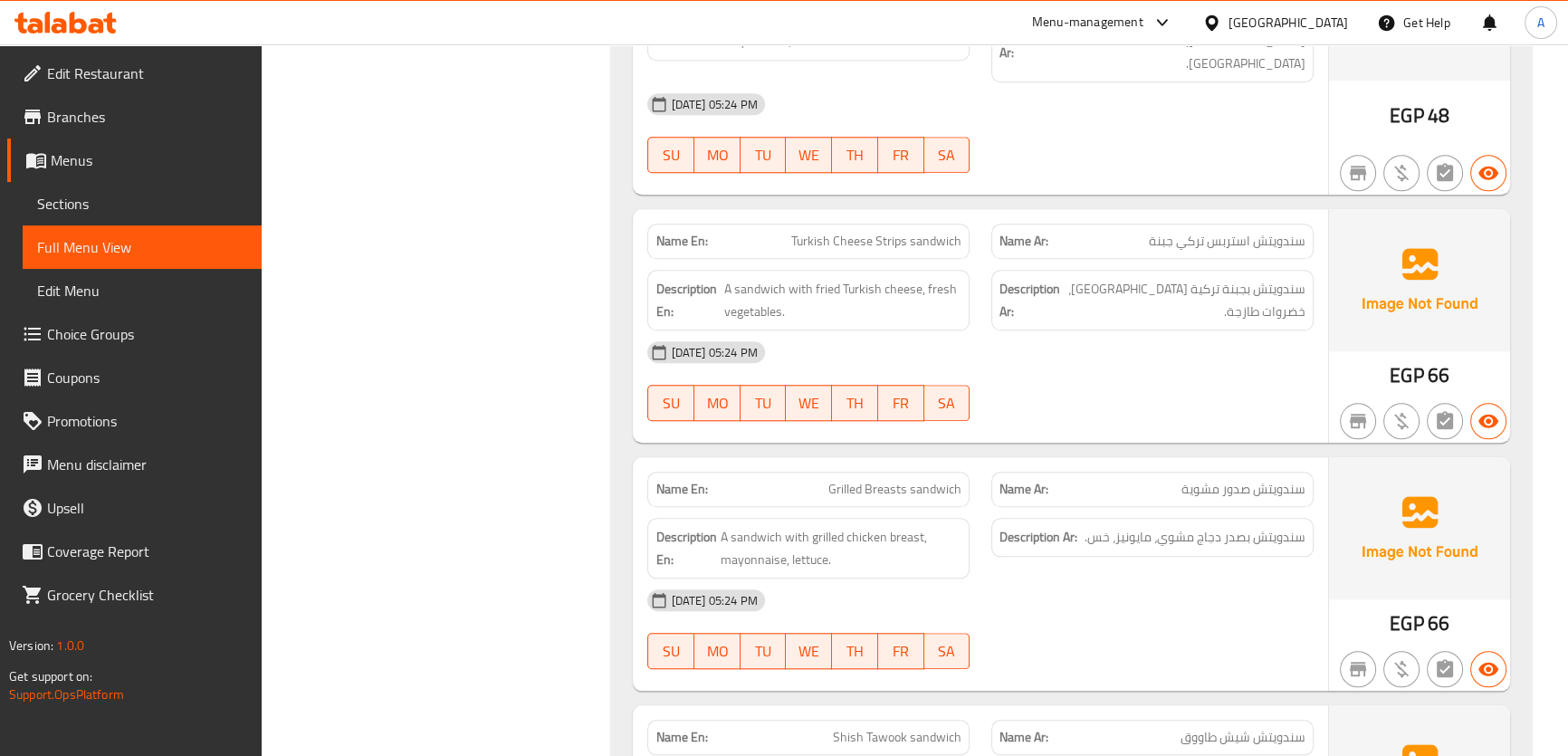
scroll to position [2100, 0]
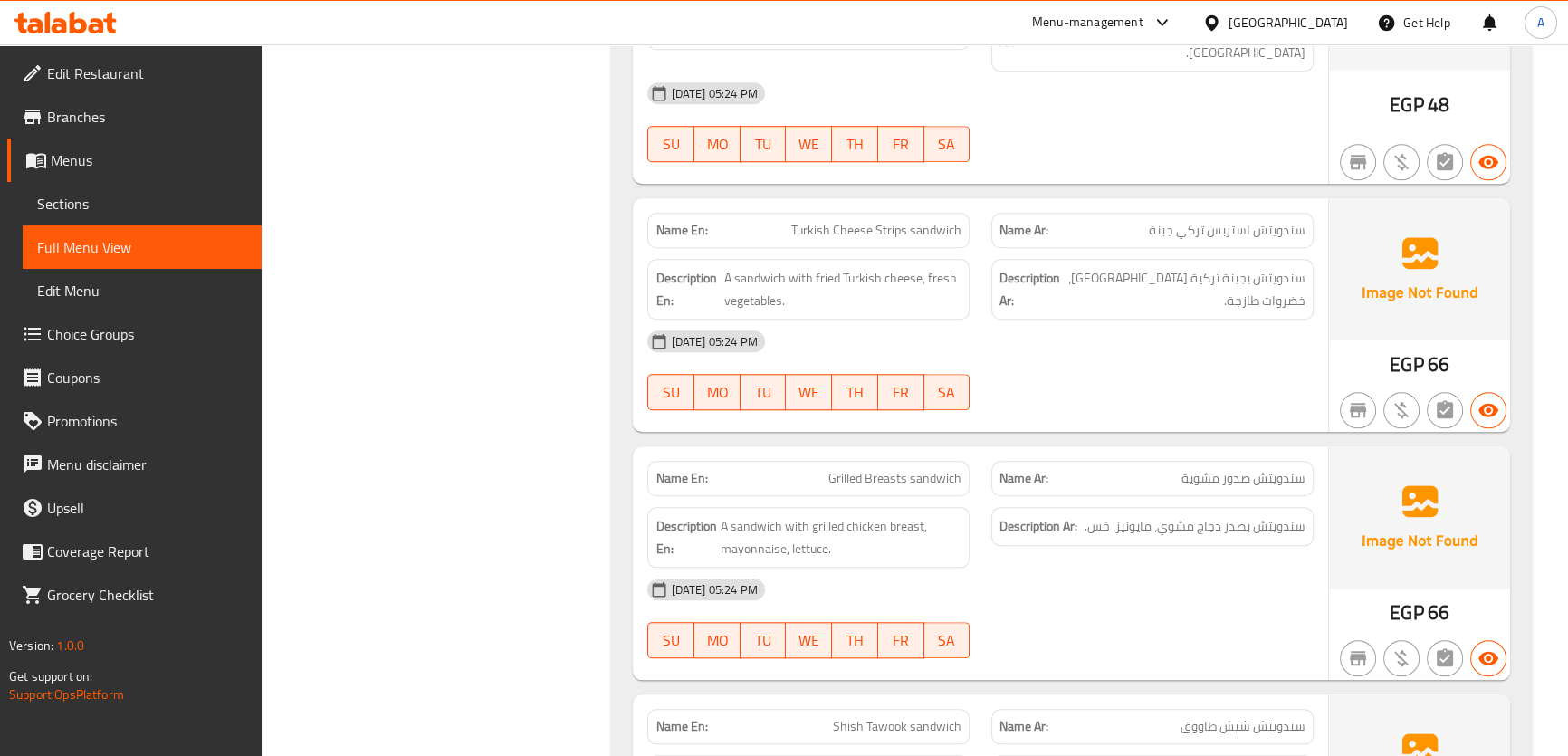
click at [924, 220] on span "Turkish Cheese Strips sandwich" at bounding box center [876, 229] width 170 height 19
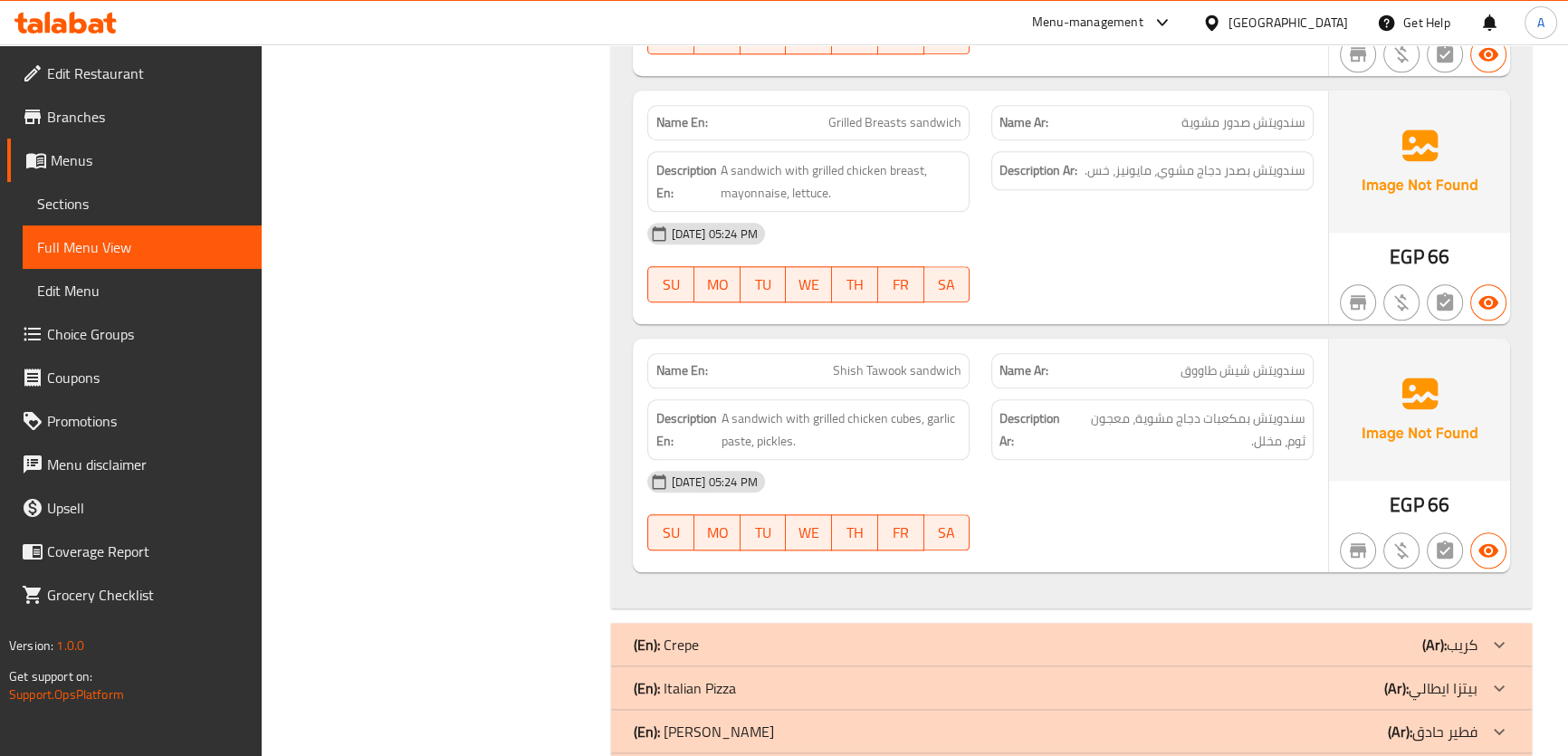
scroll to position [2512, 0]
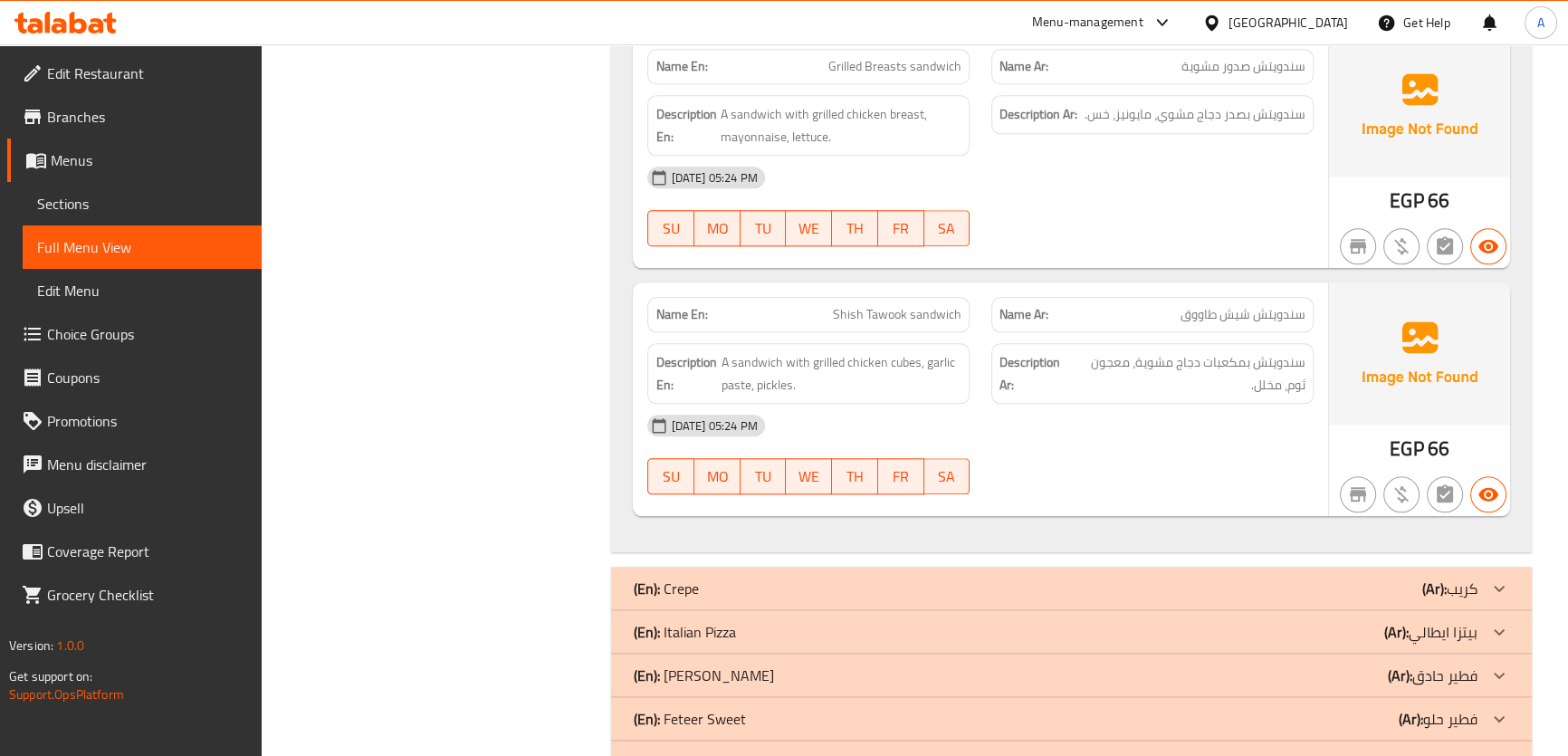
click at [933, 305] on span "Shish Tawook sandwich" at bounding box center [897, 314] width 129 height 19
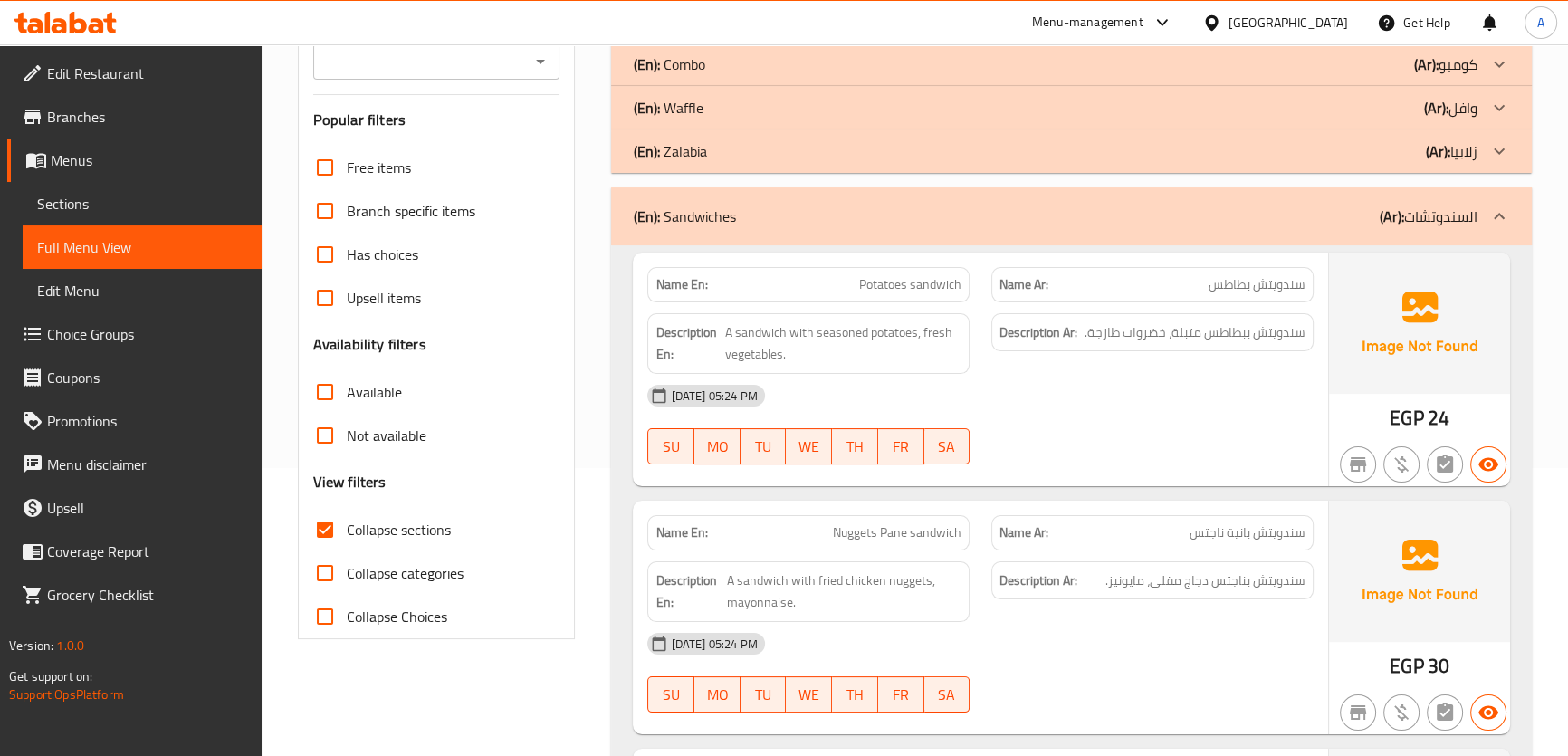
click at [1354, 218] on div "(En): Sandwiches (Ar): السندوتشات" at bounding box center [1054, 217] width 844 height 22
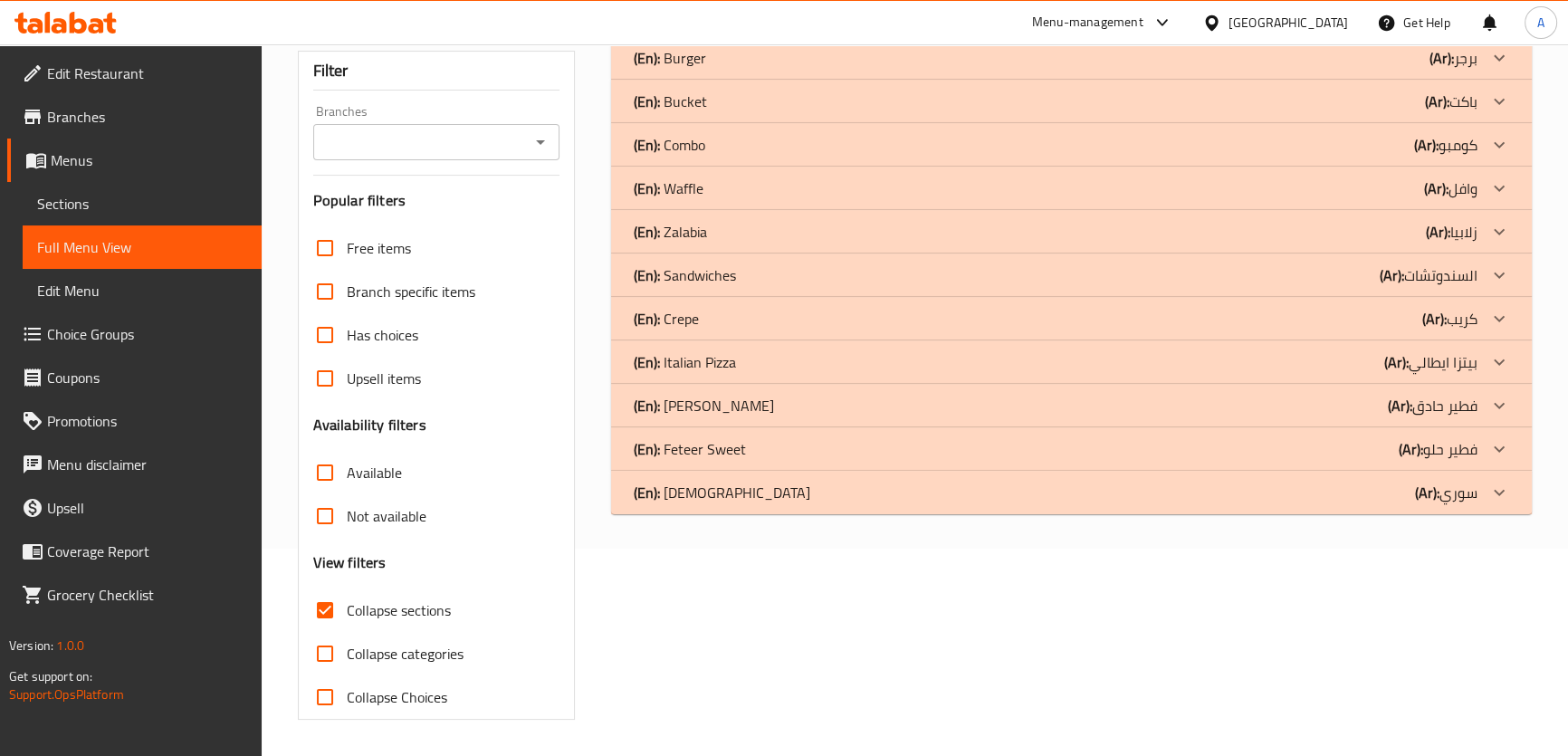
scroll to position [207, 0]
click at [1470, 70] on p "(Ar): كريب" at bounding box center [1453, 59] width 48 height 22
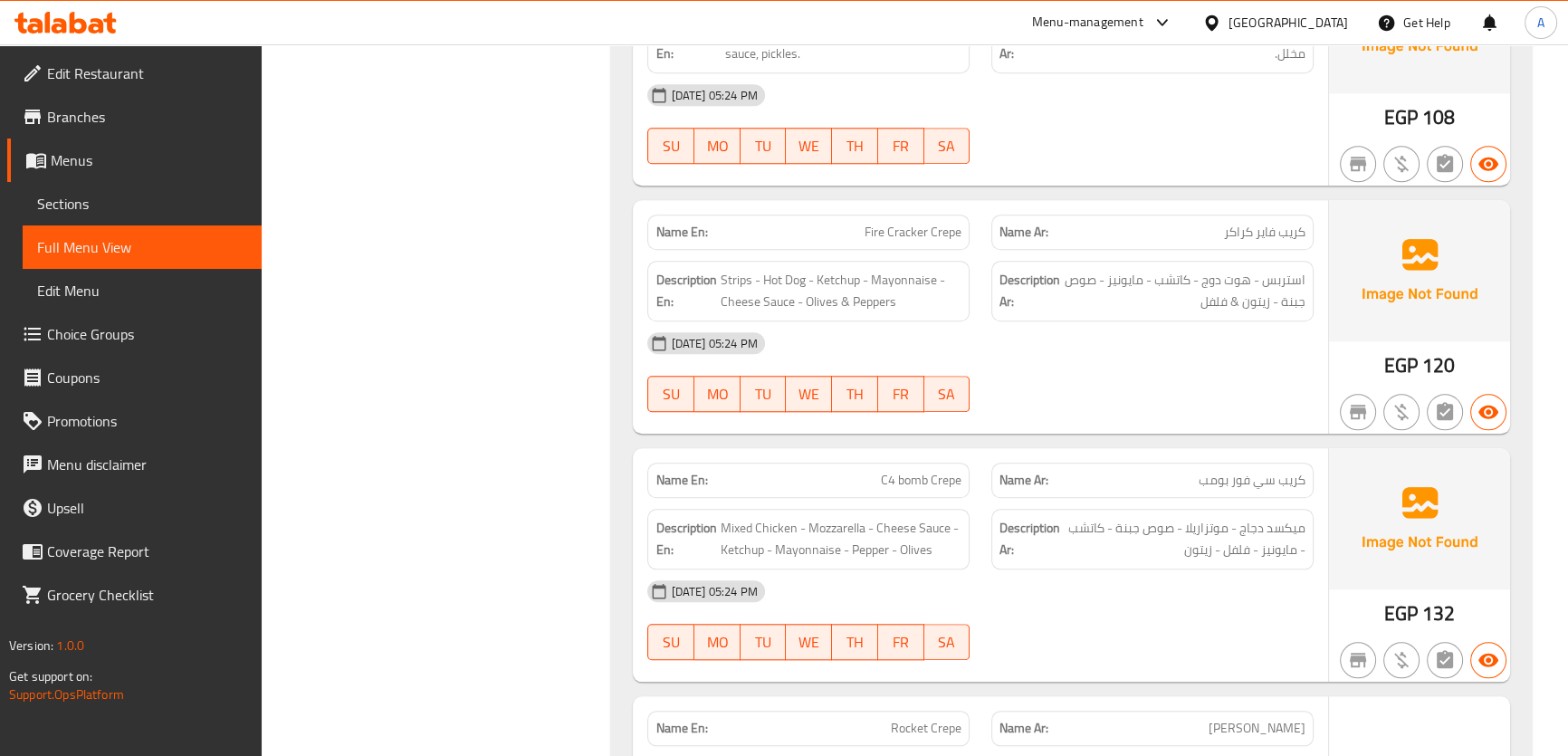
scroll to position [2151, 0]
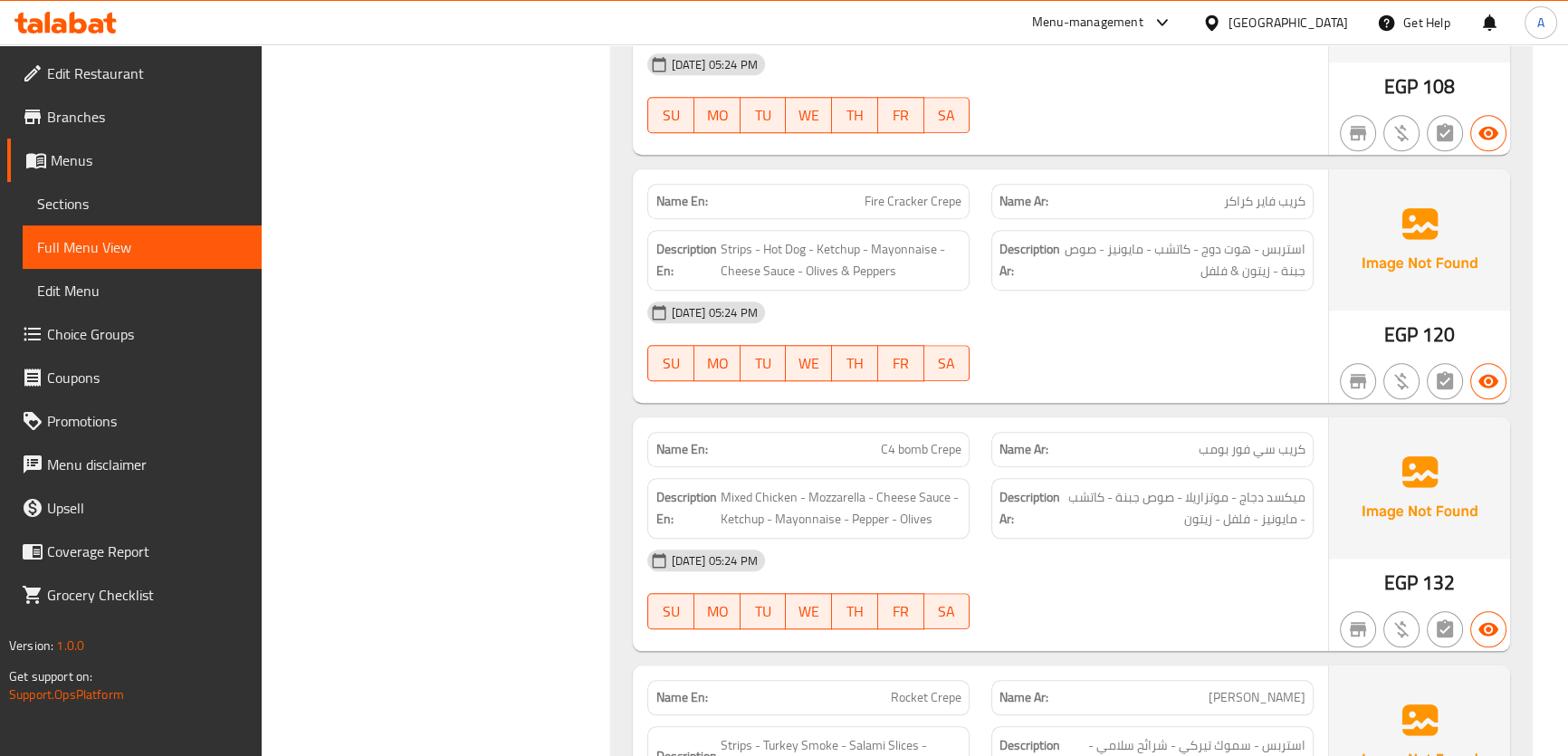
click at [1278, 230] on div "Description Ar: استربس - هوت دوج - كاتشب - مايونيز - صوص جبنة - زيتون & فلفل" at bounding box center [1152, 261] width 322 height 61
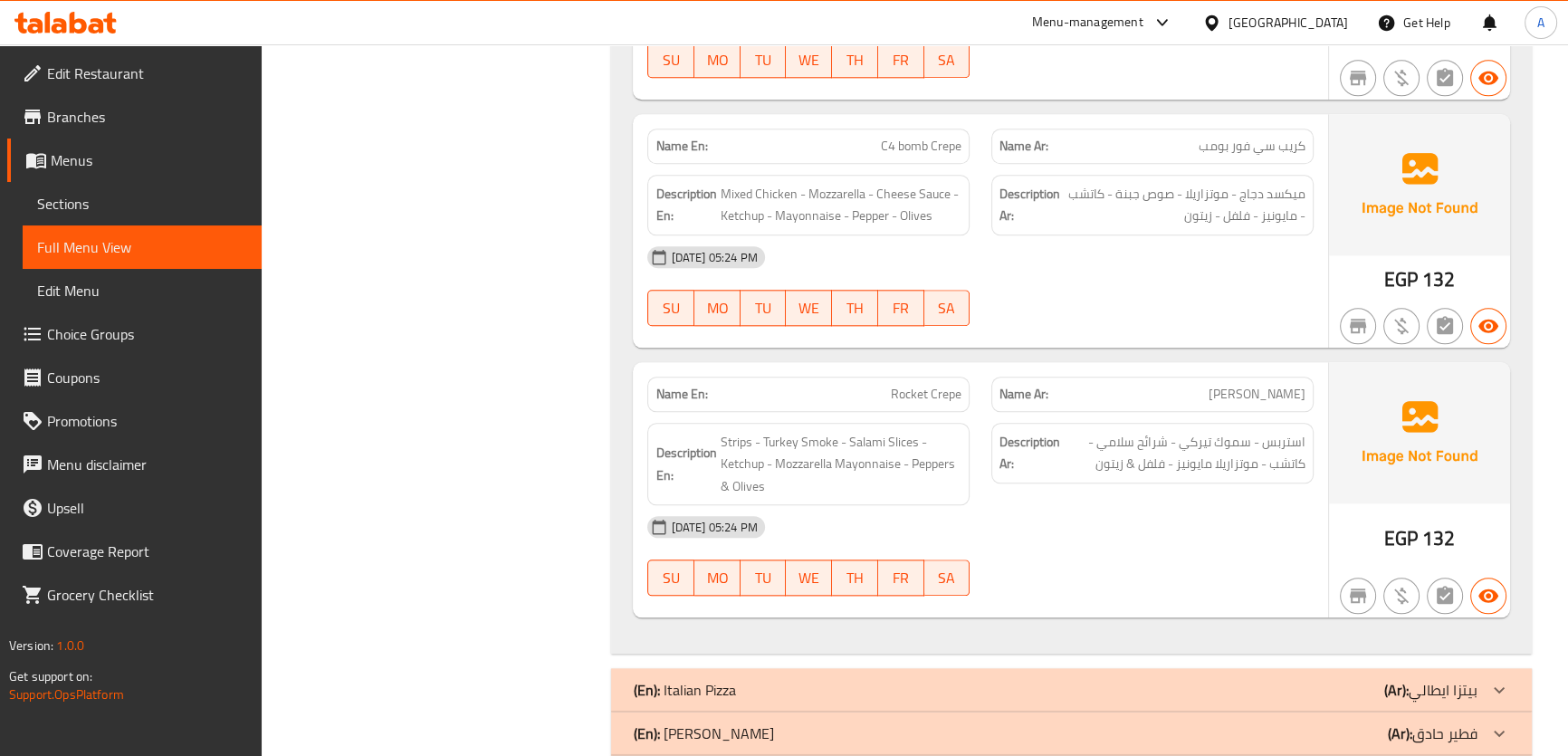
scroll to position [2417, 0]
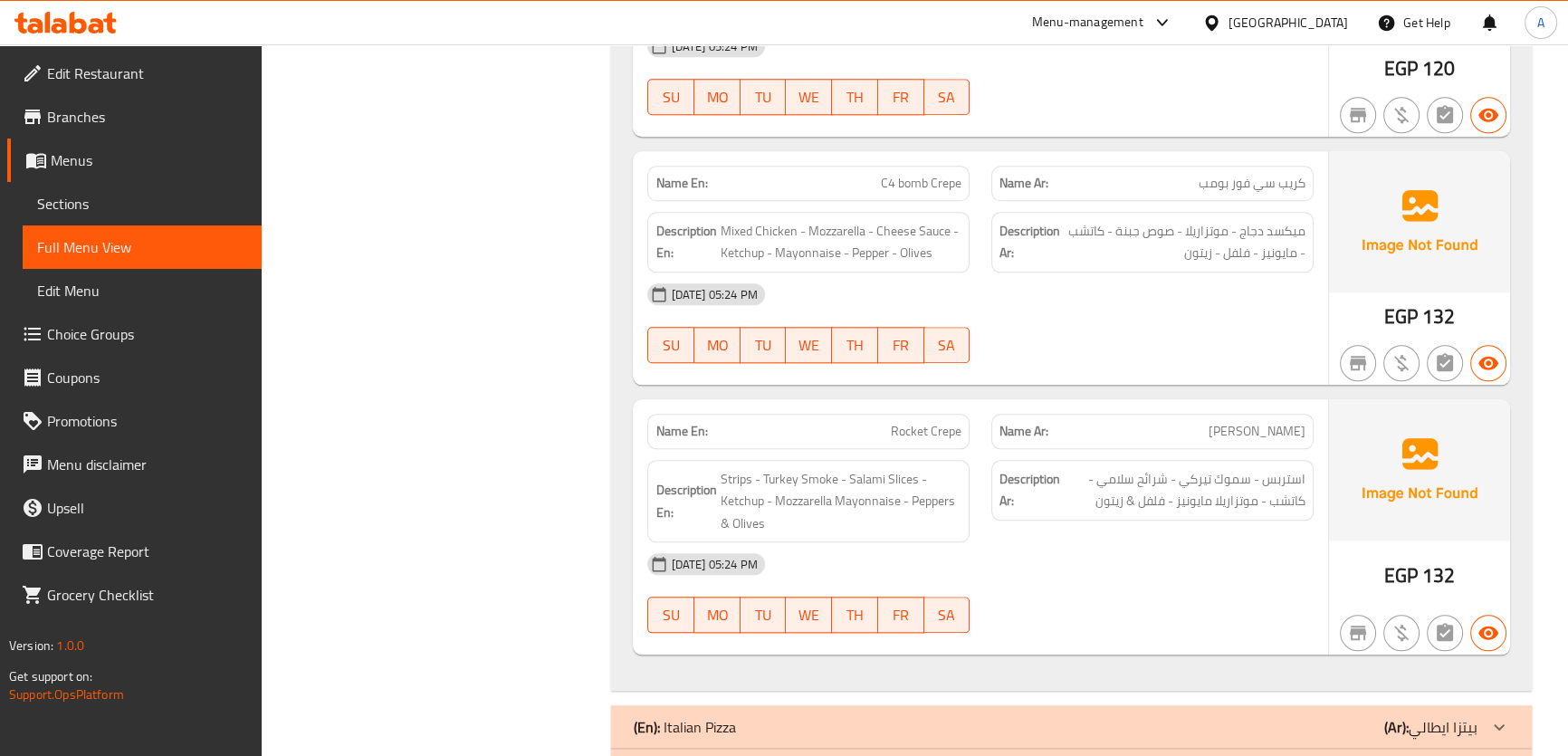
click at [1212, 172] on div "Name Ar: كريب سي فور بومب" at bounding box center [1152, 183] width 322 height 35
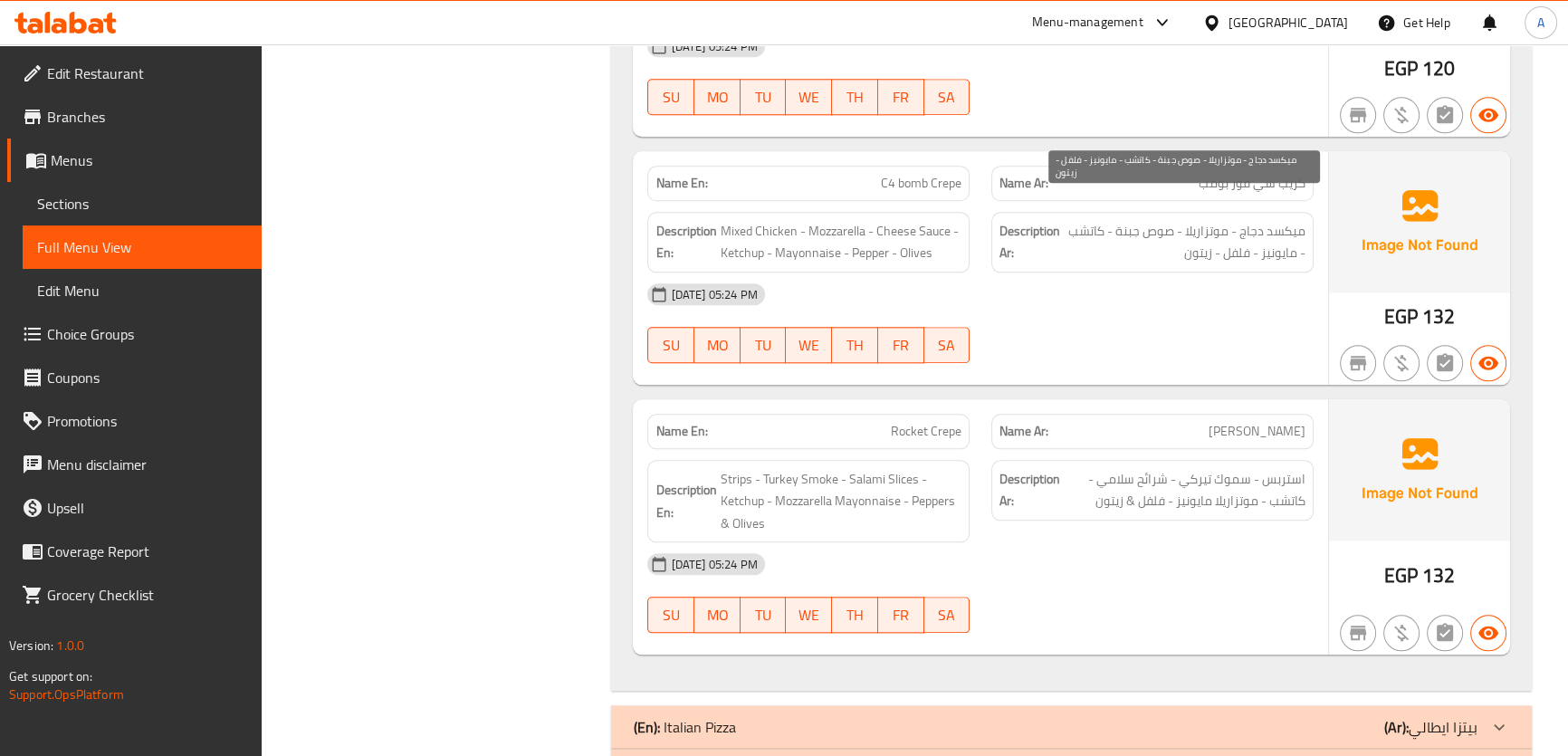
click at [1177, 232] on span "ميكسد دجاج - موتزاريلا - صوص جبنة - كاتشب - مايونيز - فلفل - زيتون" at bounding box center [1185, 241] width 242 height 44
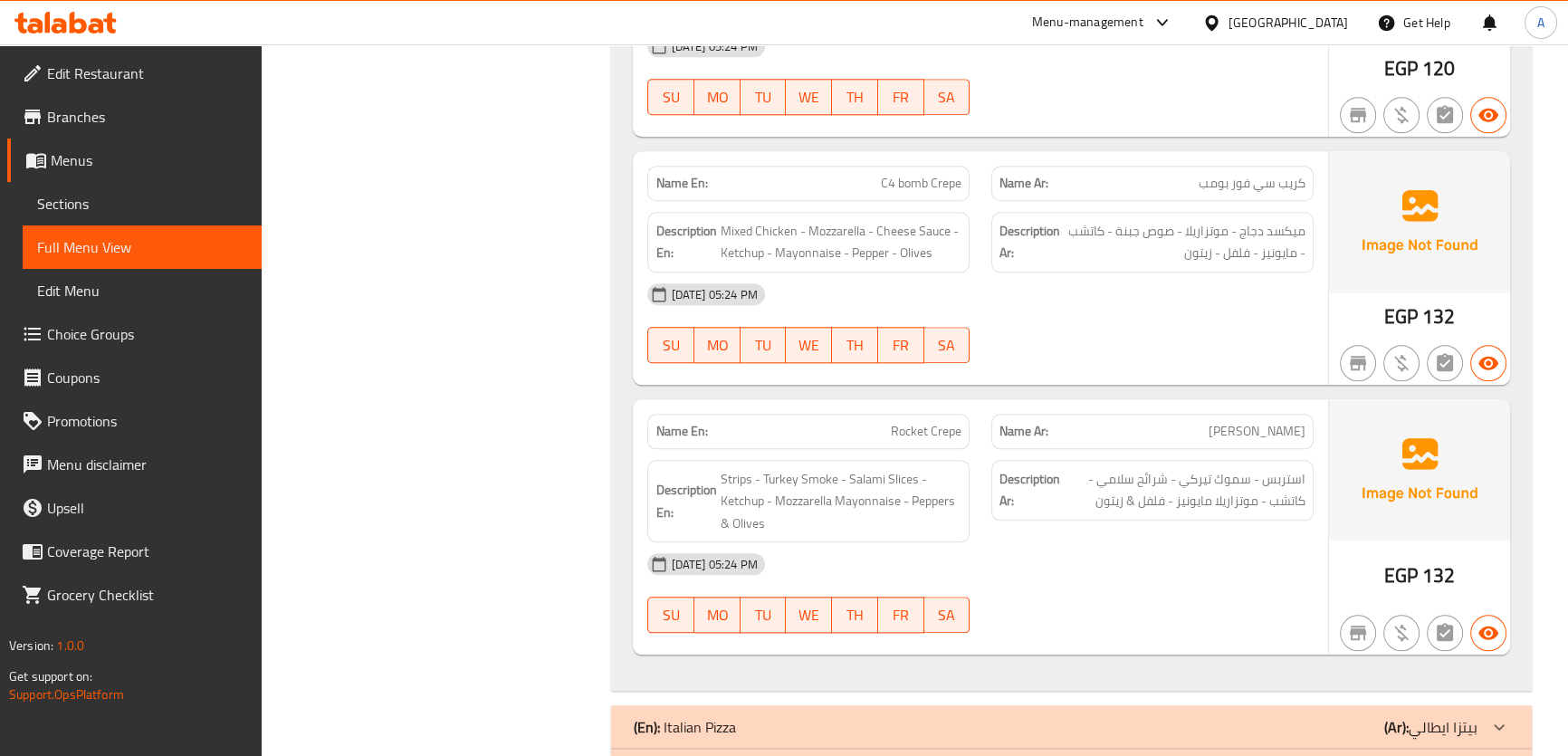
click at [869, 201] on div "Description En: Mixed Chicken - Mozzarella - Cheese Sauce - Ketchup - Mayonnais…" at bounding box center [807, 242] width 344 height 83
click at [888, 174] on span "C4 bomb Crepe" at bounding box center [921, 183] width 81 height 19
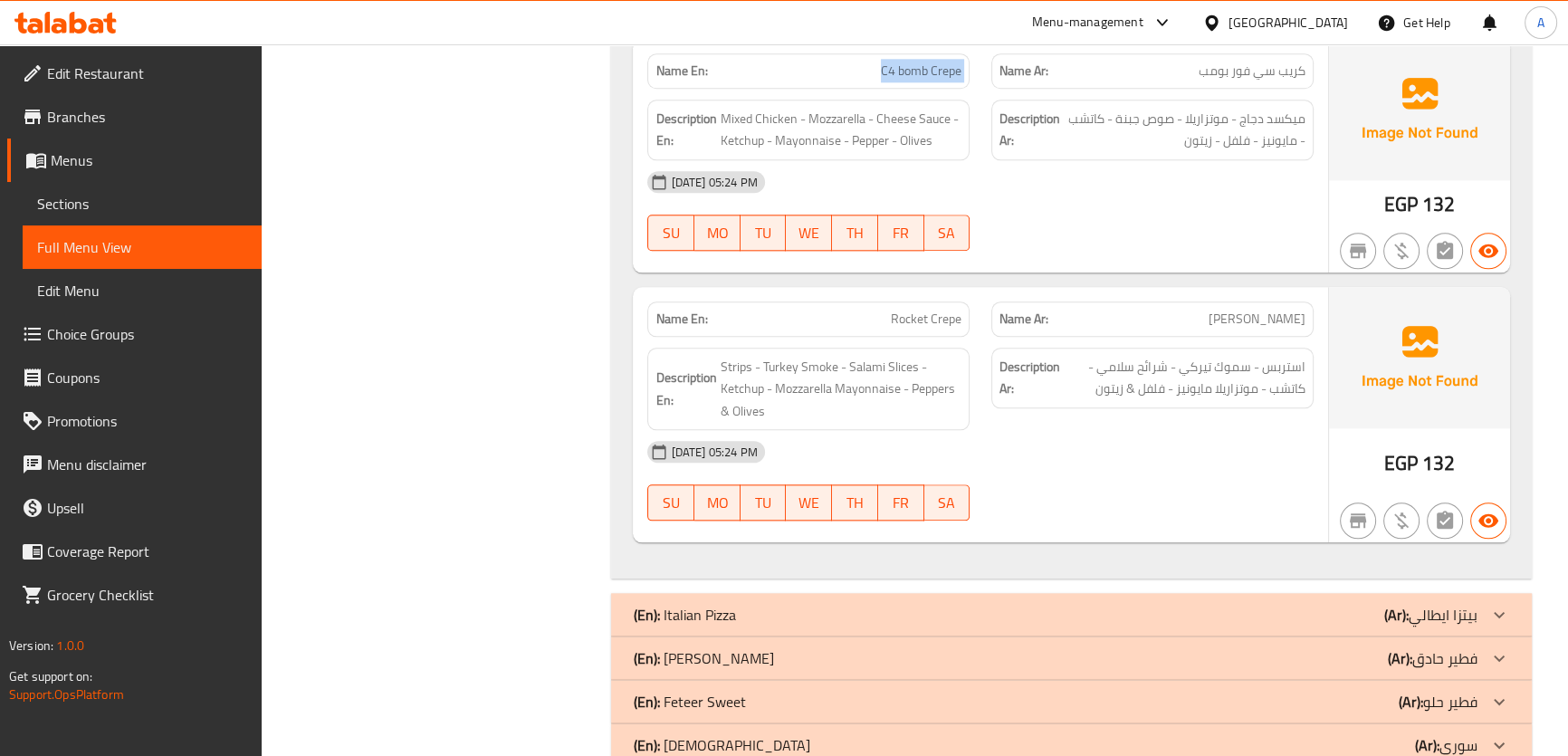
scroll to position [2537, 0]
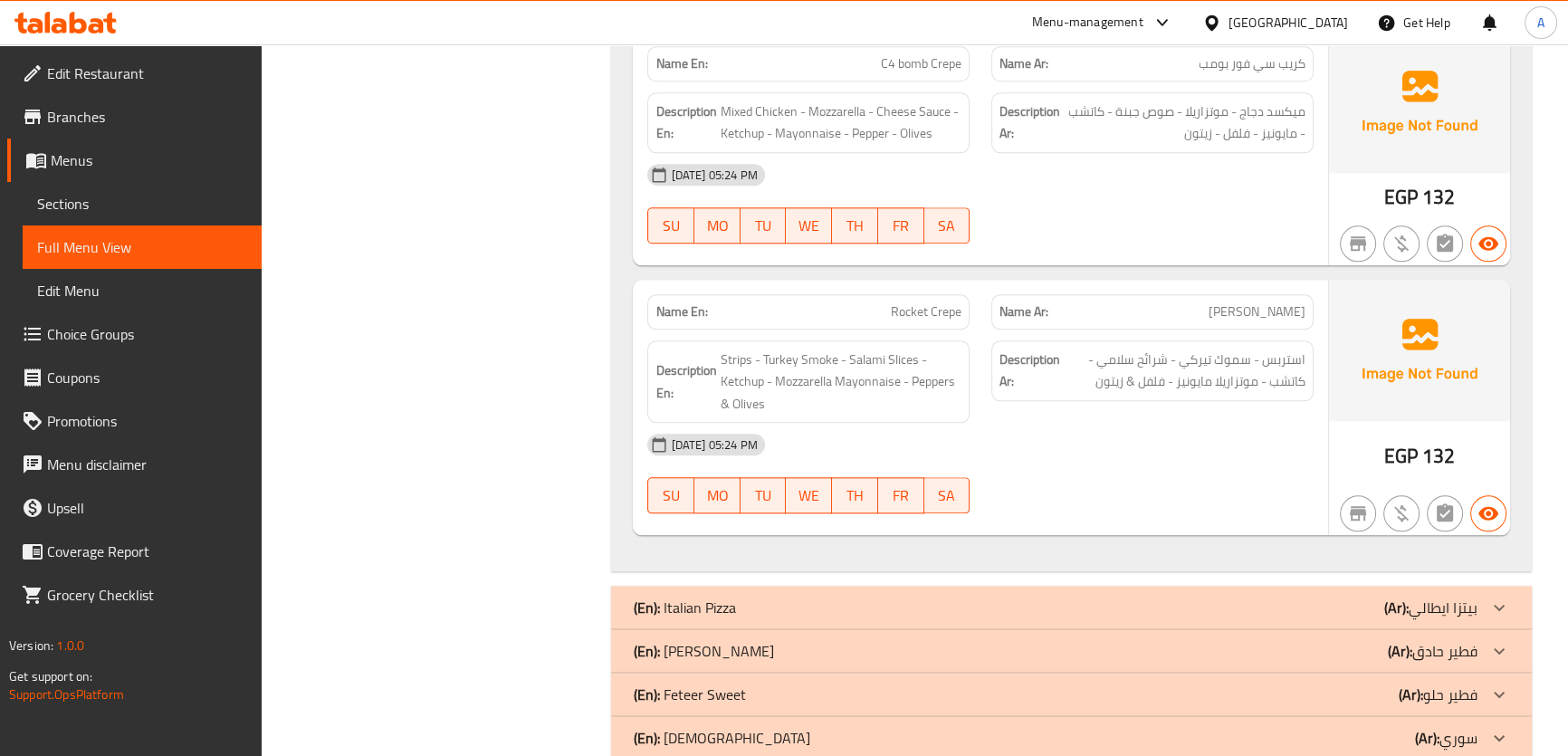
click at [1279, 351] on span "استربس - سموك تيركي - شرائح سلامي - كاتشب - موتزاريلا مايونيز - فلفل & زيتون" at bounding box center [1185, 370] width 242 height 44
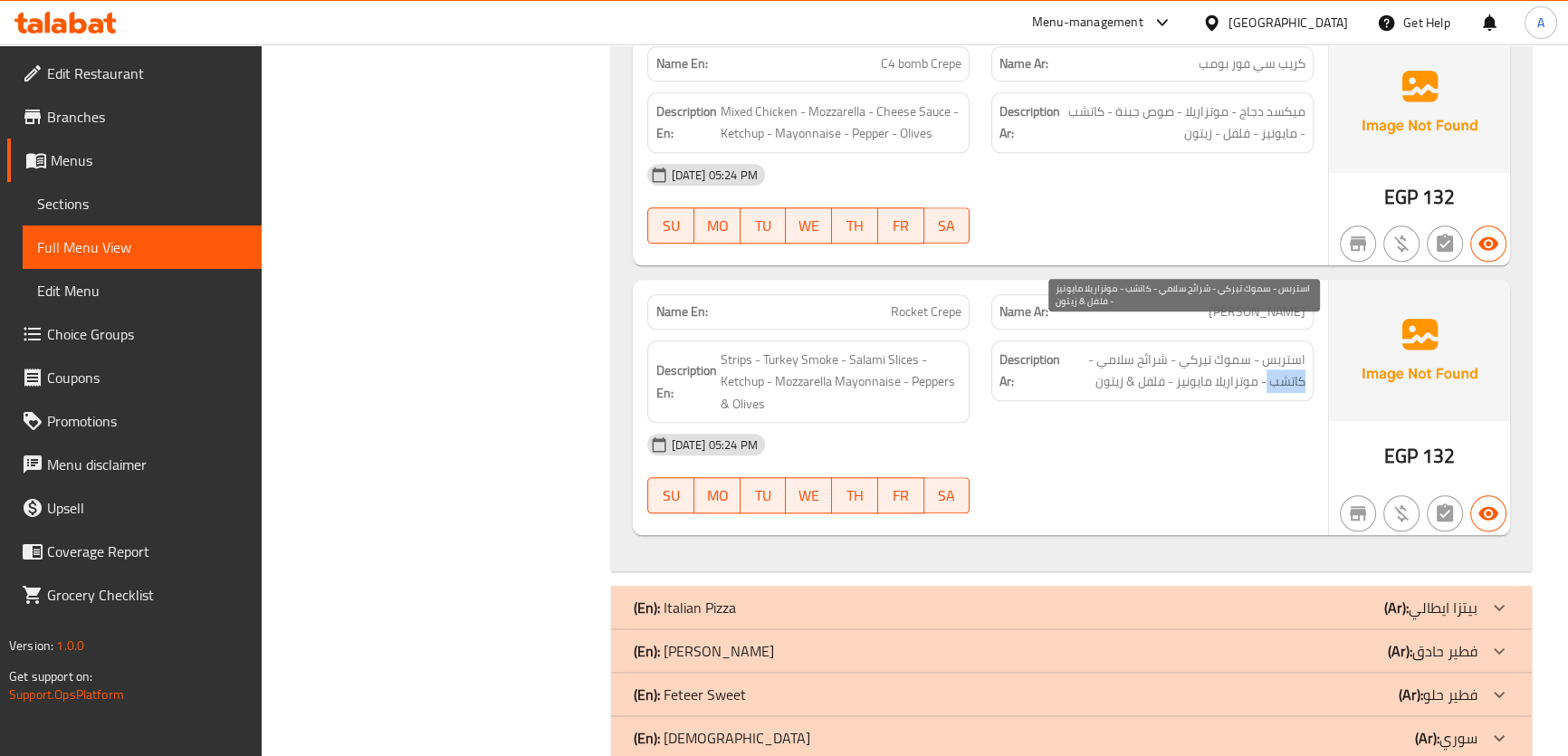
click at [1279, 351] on span "استربس - سموك تيركي - شرائح سلامي - كاتشب - موتزاريلا مايونيز - فلفل & زيتون" at bounding box center [1185, 370] width 242 height 44
click at [1162, 348] on span "استربس - سموك تيركي - شرائح سلامي - كاتشب - موتزاريلا مايونيز - فلفل & زيتون" at bounding box center [1185, 370] width 242 height 44
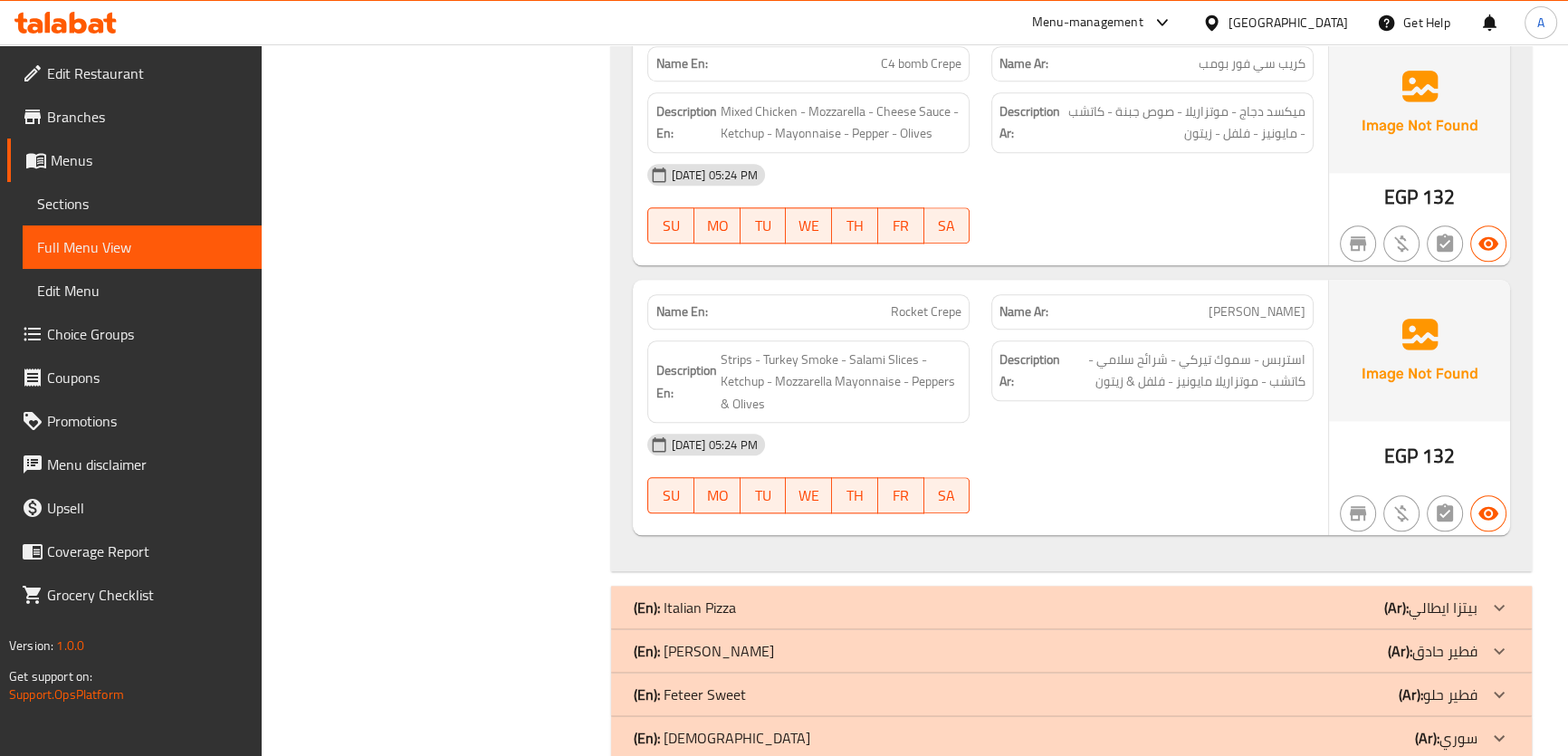
click at [934, 302] on span "Rocket Crepe" at bounding box center [926, 311] width 71 height 19
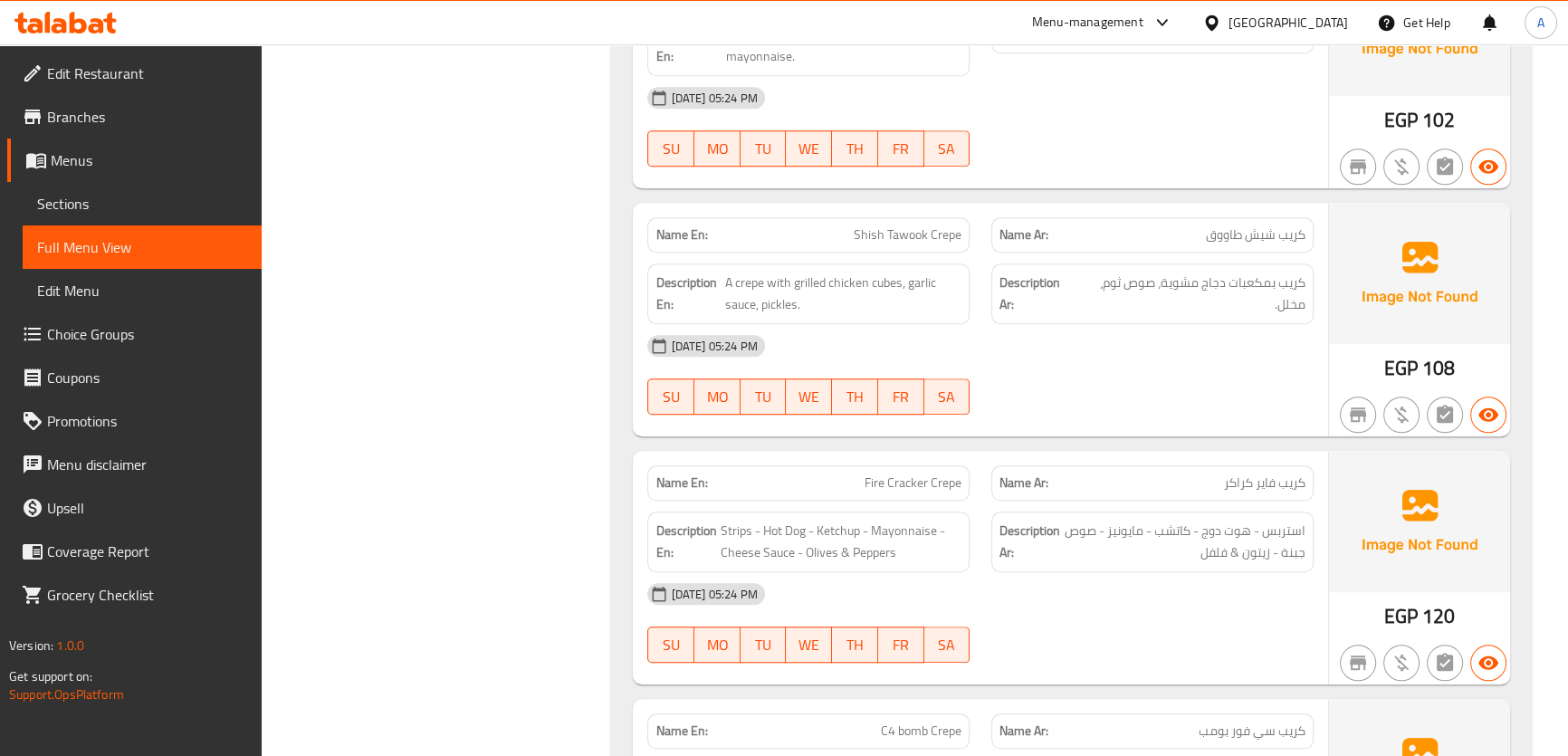
scroll to position [1832, 0]
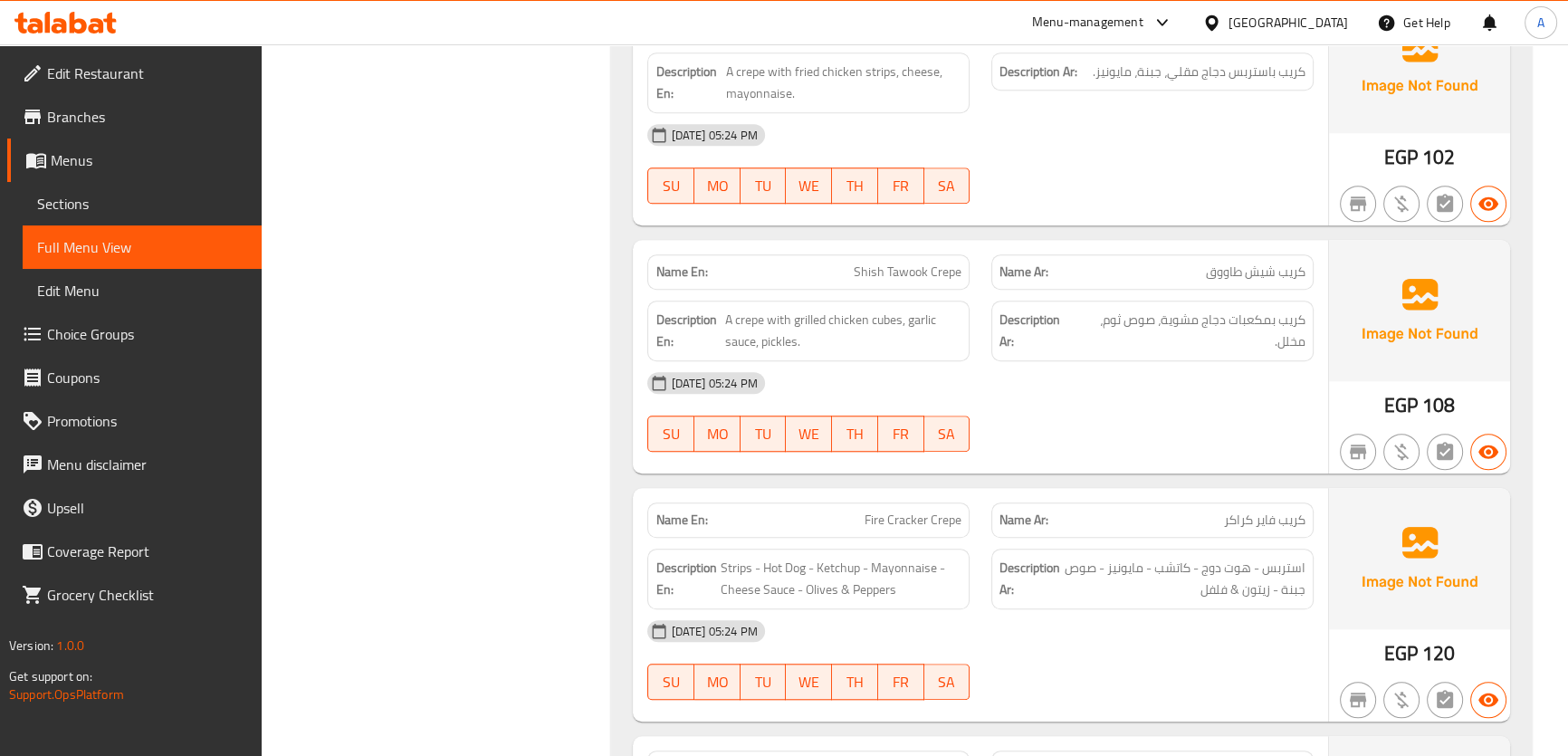
click at [940, 511] on span "Fire Cracker Crepe" at bounding box center [912, 520] width 96 height 19
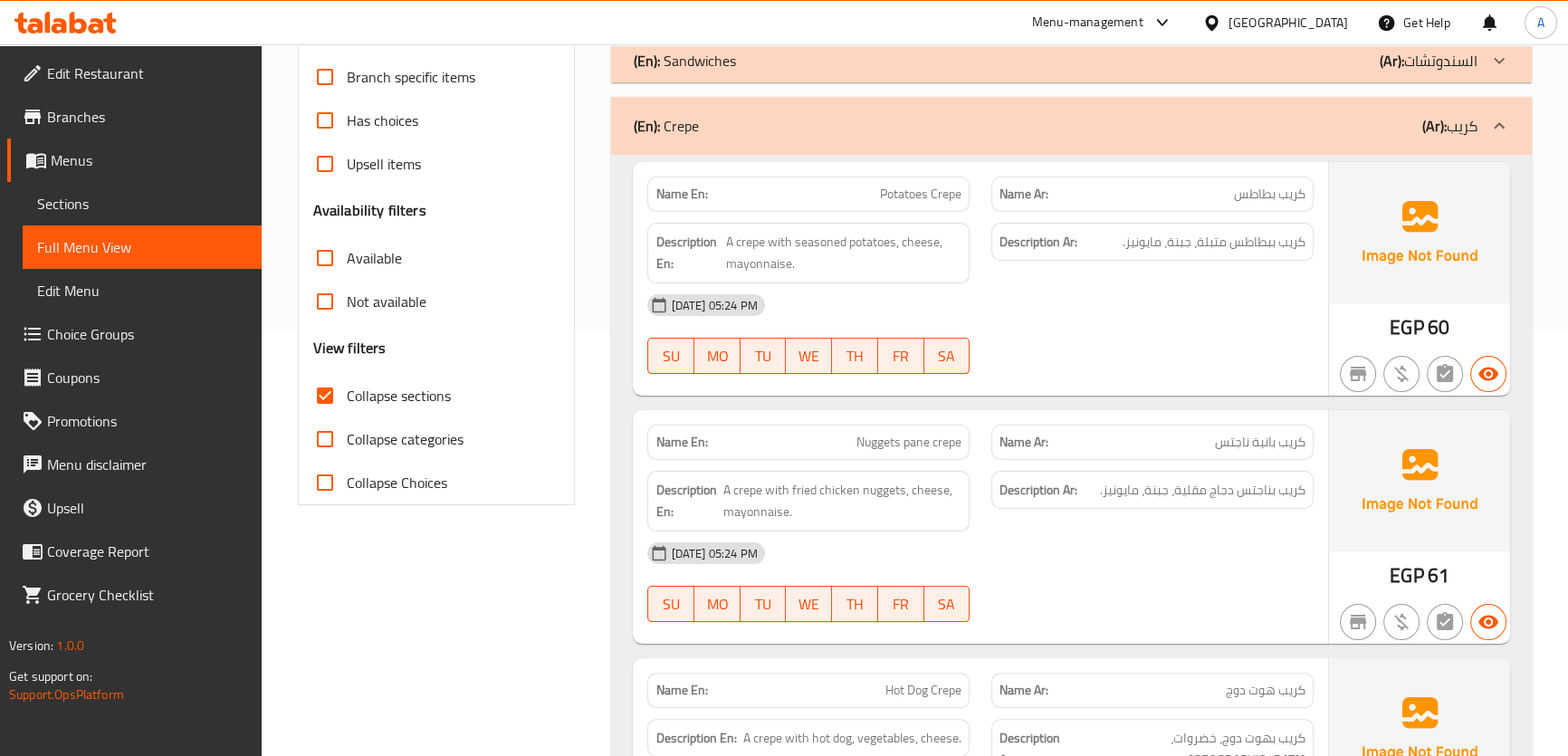
scroll to position [317, 0]
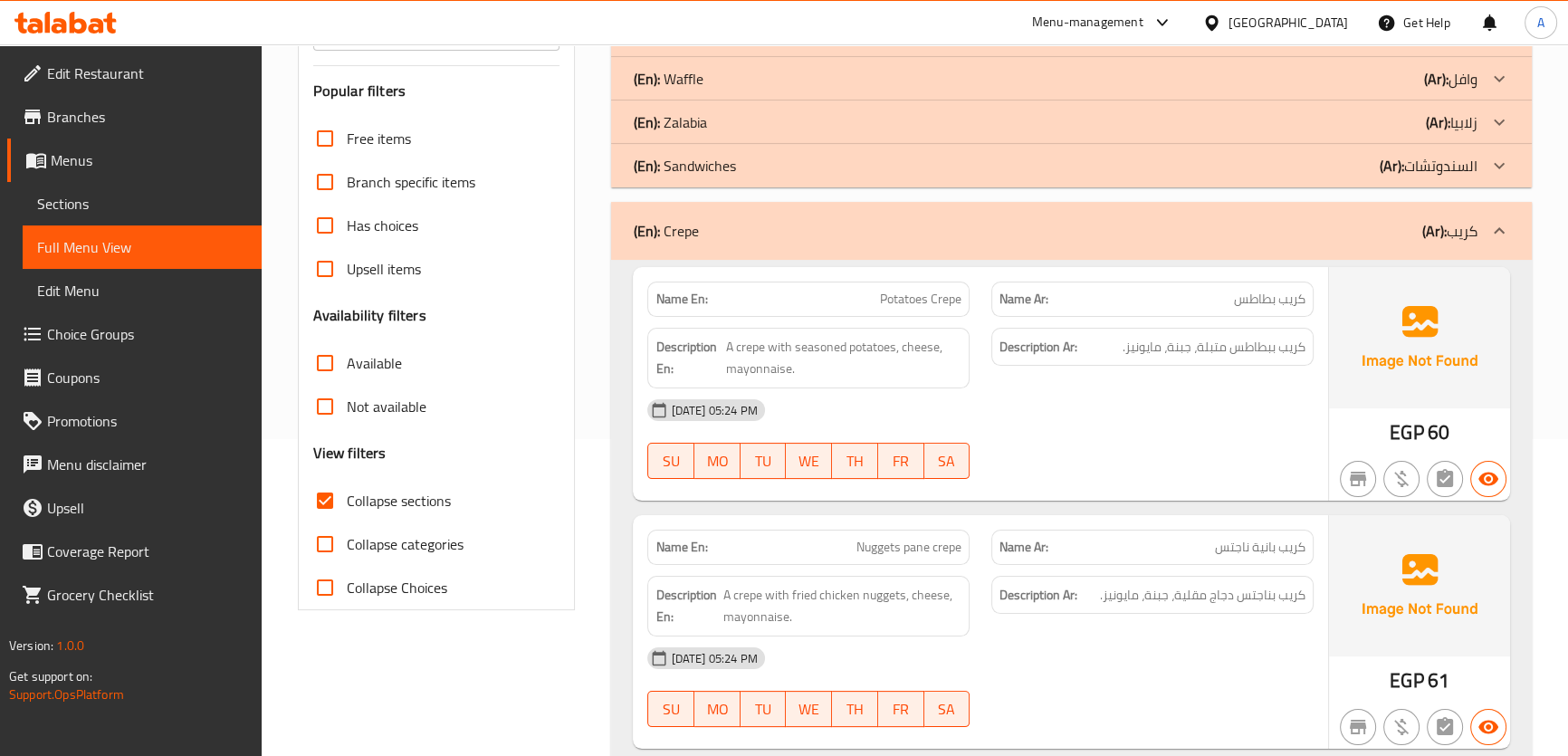
click at [1472, 245] on div "(En): Crepe (Ar): كريب" at bounding box center [1071, 230] width 919 height 58
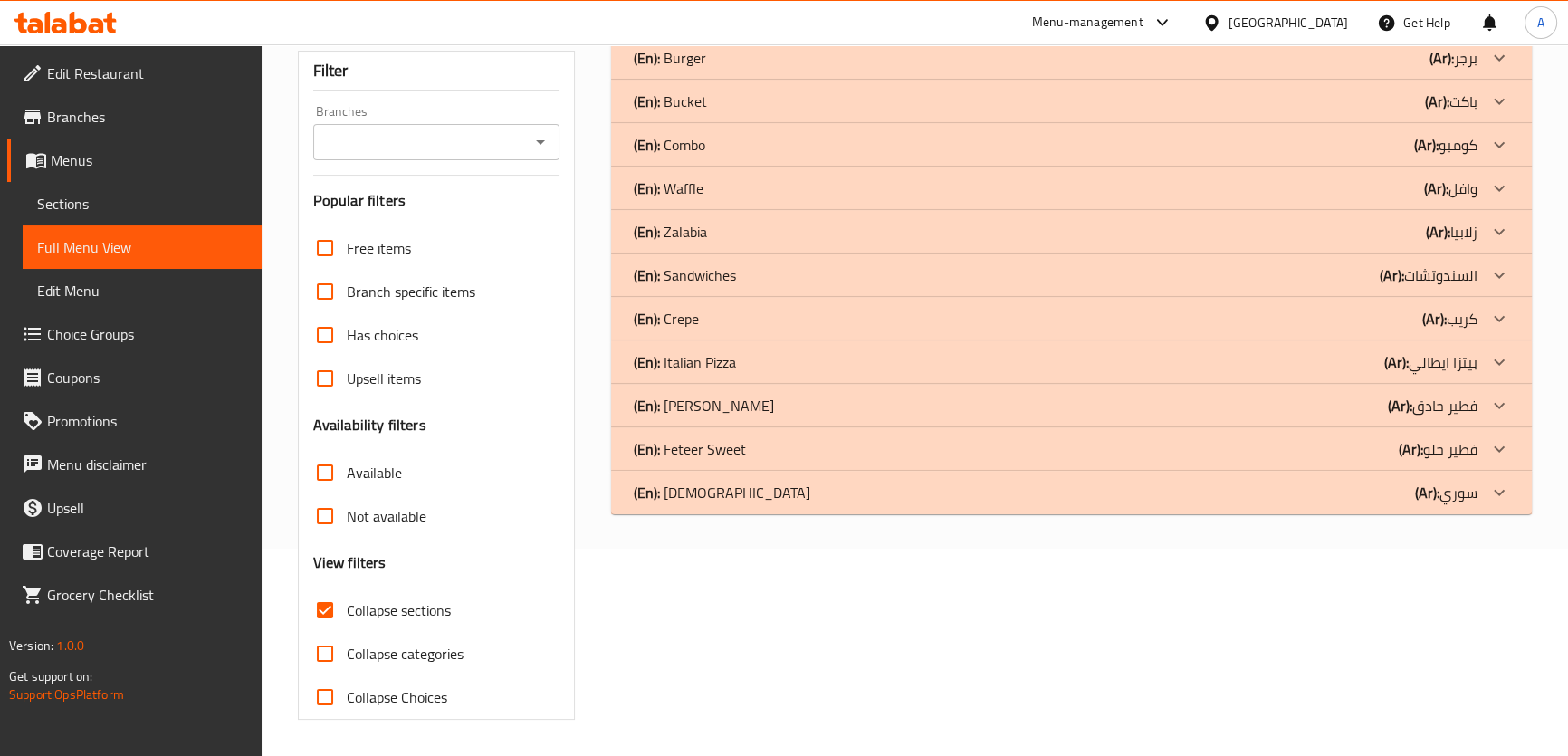
scroll to position [207, 0]
click at [1382, 70] on div "(En): Italian Pizza (Ar): بيتزا ايطالي" at bounding box center [1054, 59] width 844 height 22
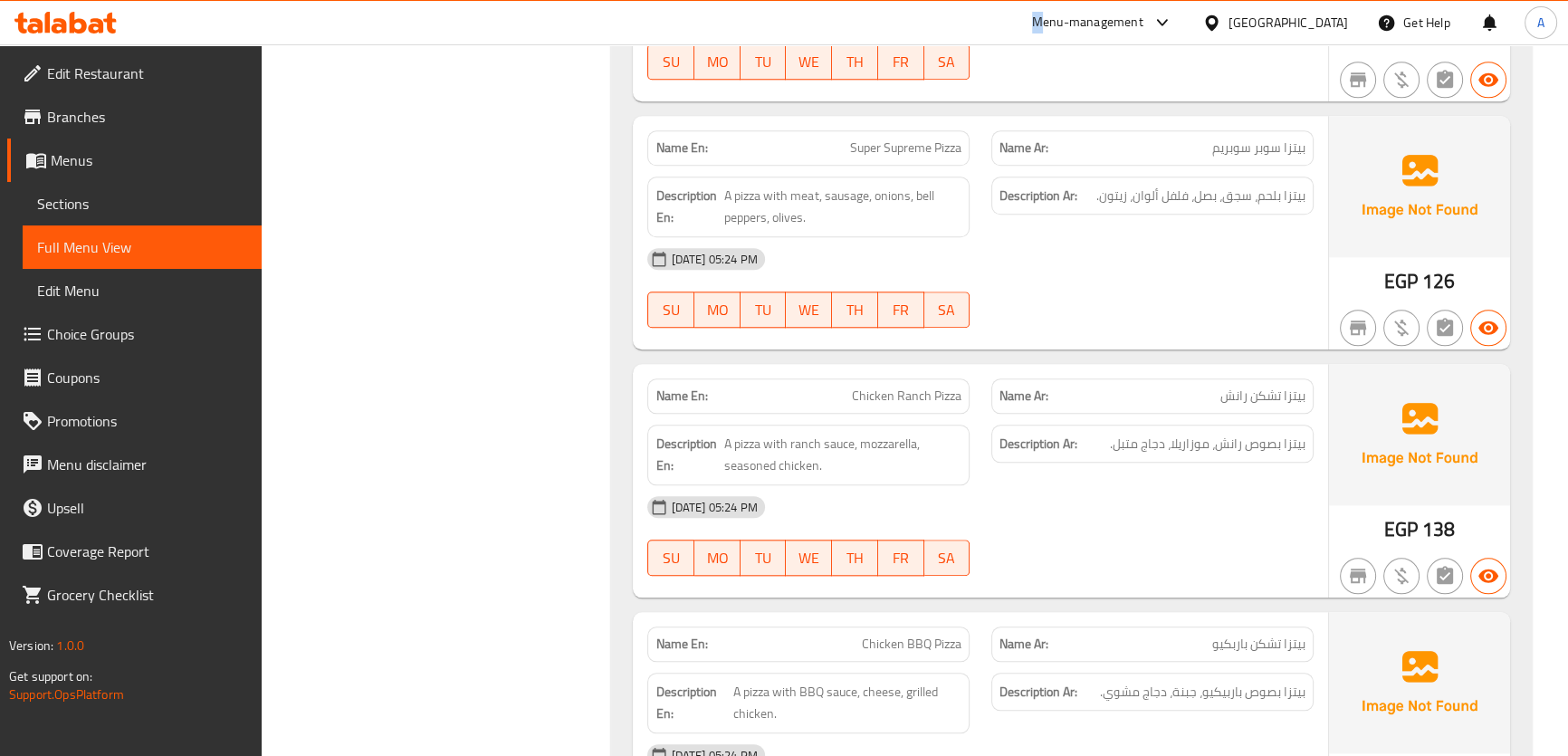
scroll to position [2287, 0]
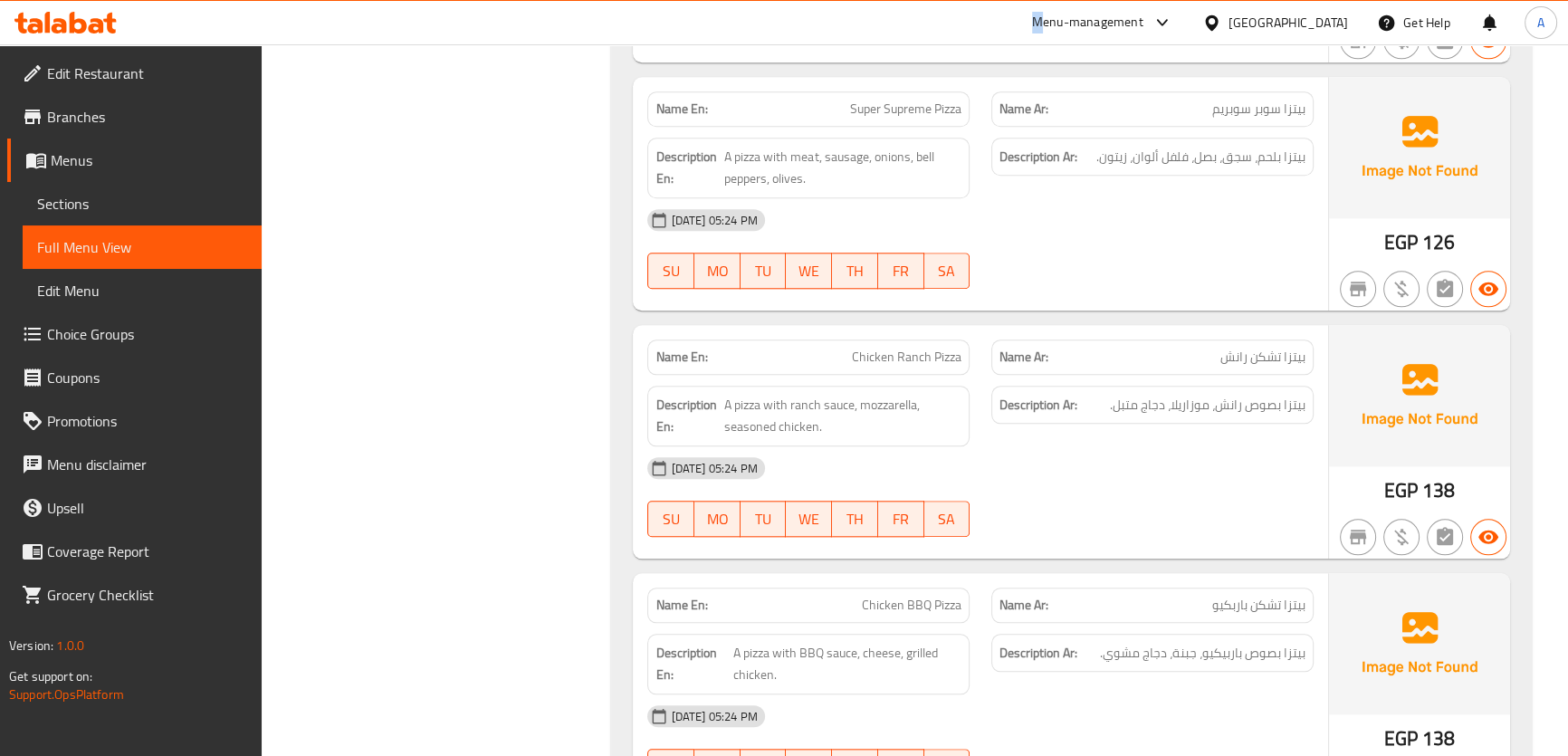
drag, startPoint x: 1579, startPoint y: 419, endPoint x: 1579, endPoint y: 520, distance: 101.0
click at [894, 596] on span "Chicken BBQ Pizza" at bounding box center [910, 604] width 99 height 19
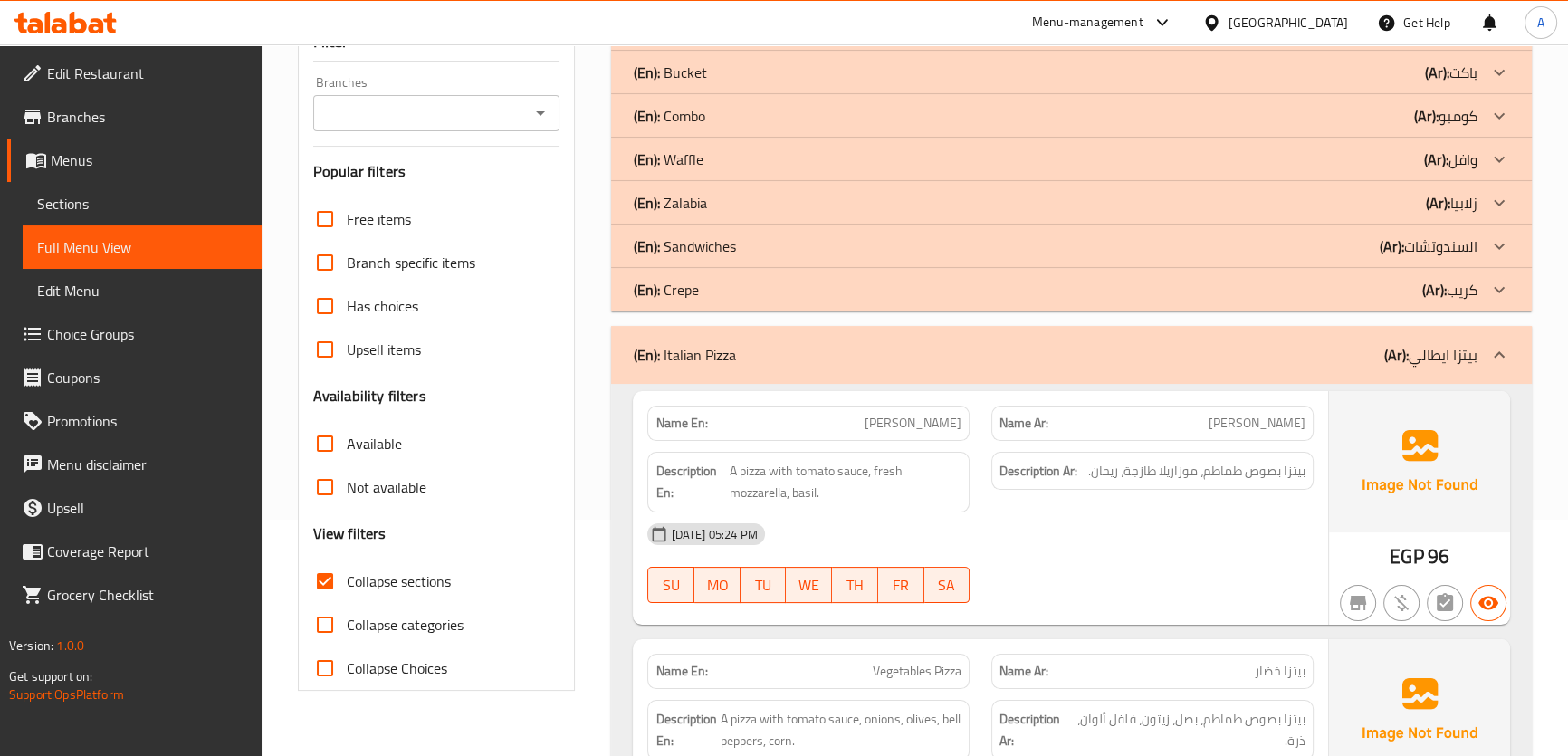
scroll to position [241, 0]
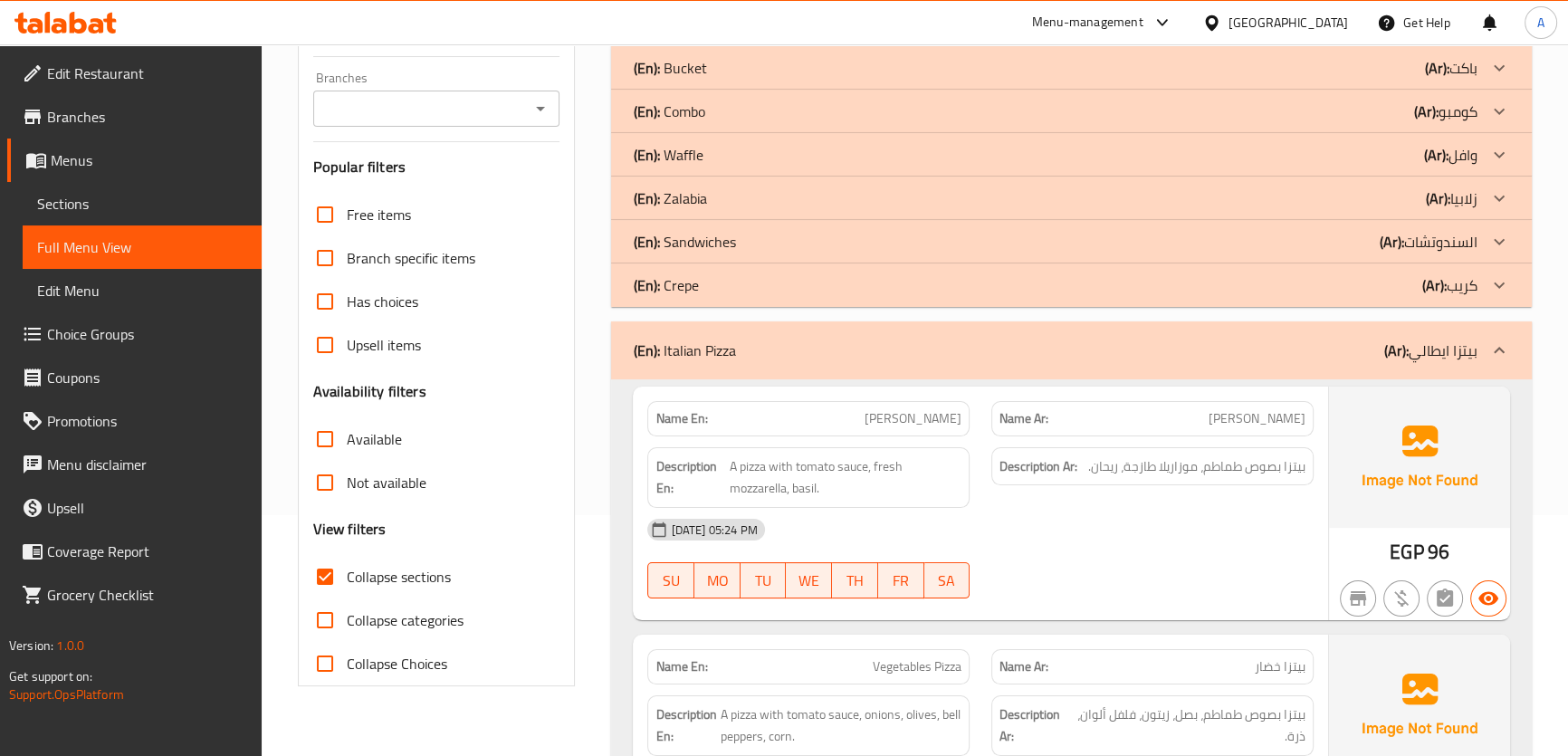
click at [1378, 342] on div "(En): Italian Pizza (Ar): بيتزا ايطالي" at bounding box center [1054, 350] width 844 height 22
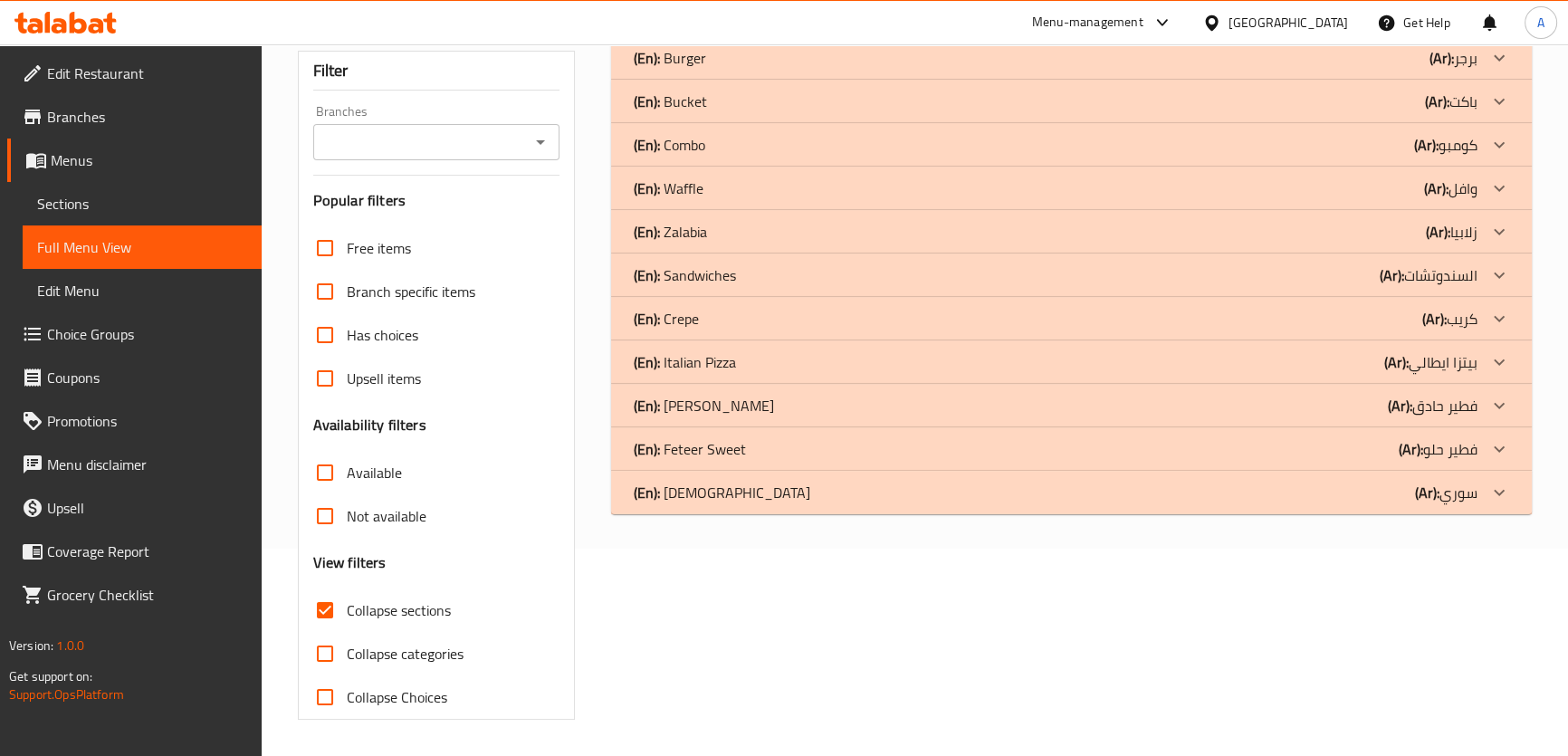
scroll to position [207, 0]
click at [1479, 81] on div at bounding box center [1499, 59] width 43 height 43
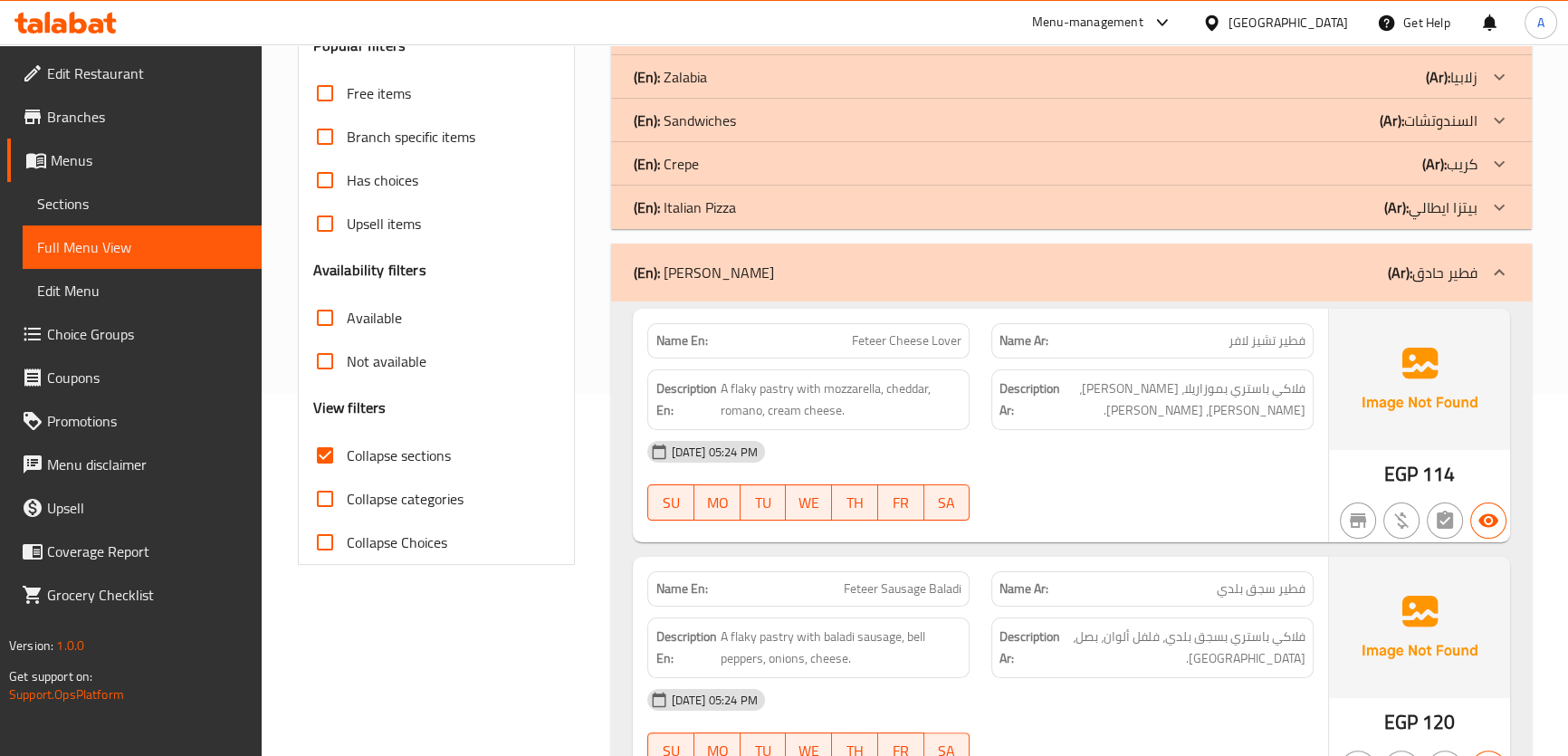
scroll to position [417, 0]
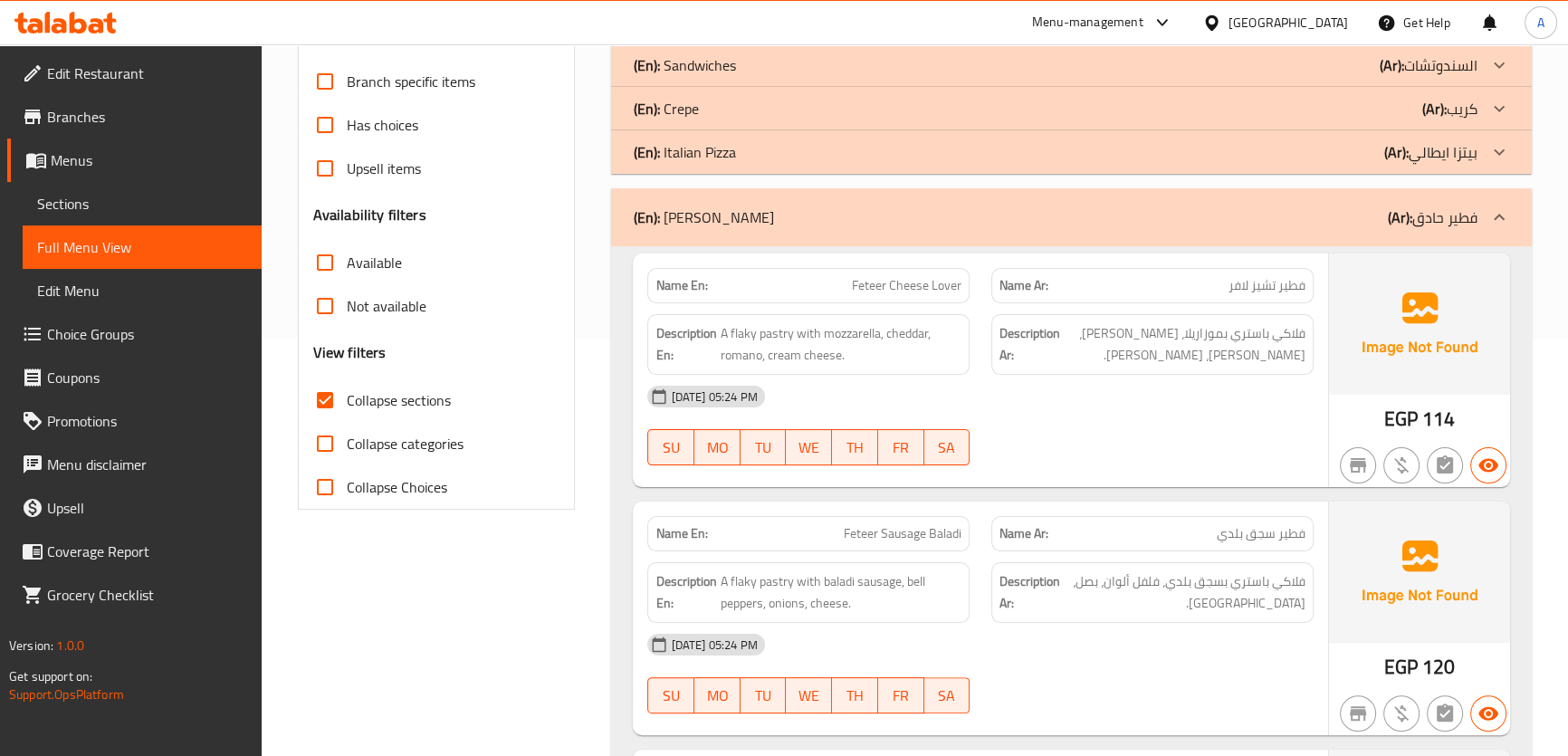
click at [883, 286] on span "Feteer Cheese Lover" at bounding box center [906, 284] width 109 height 19
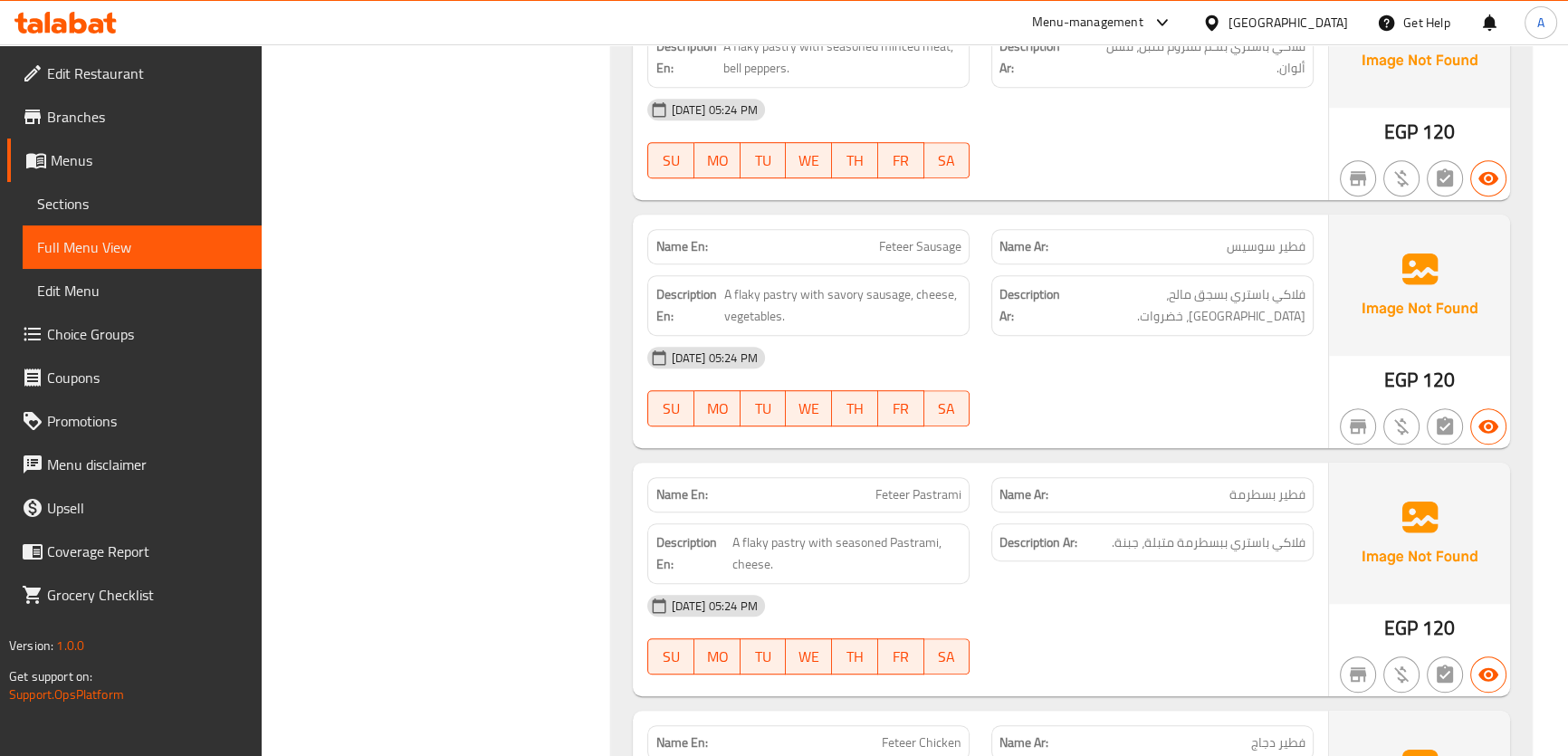
scroll to position [1218, 0]
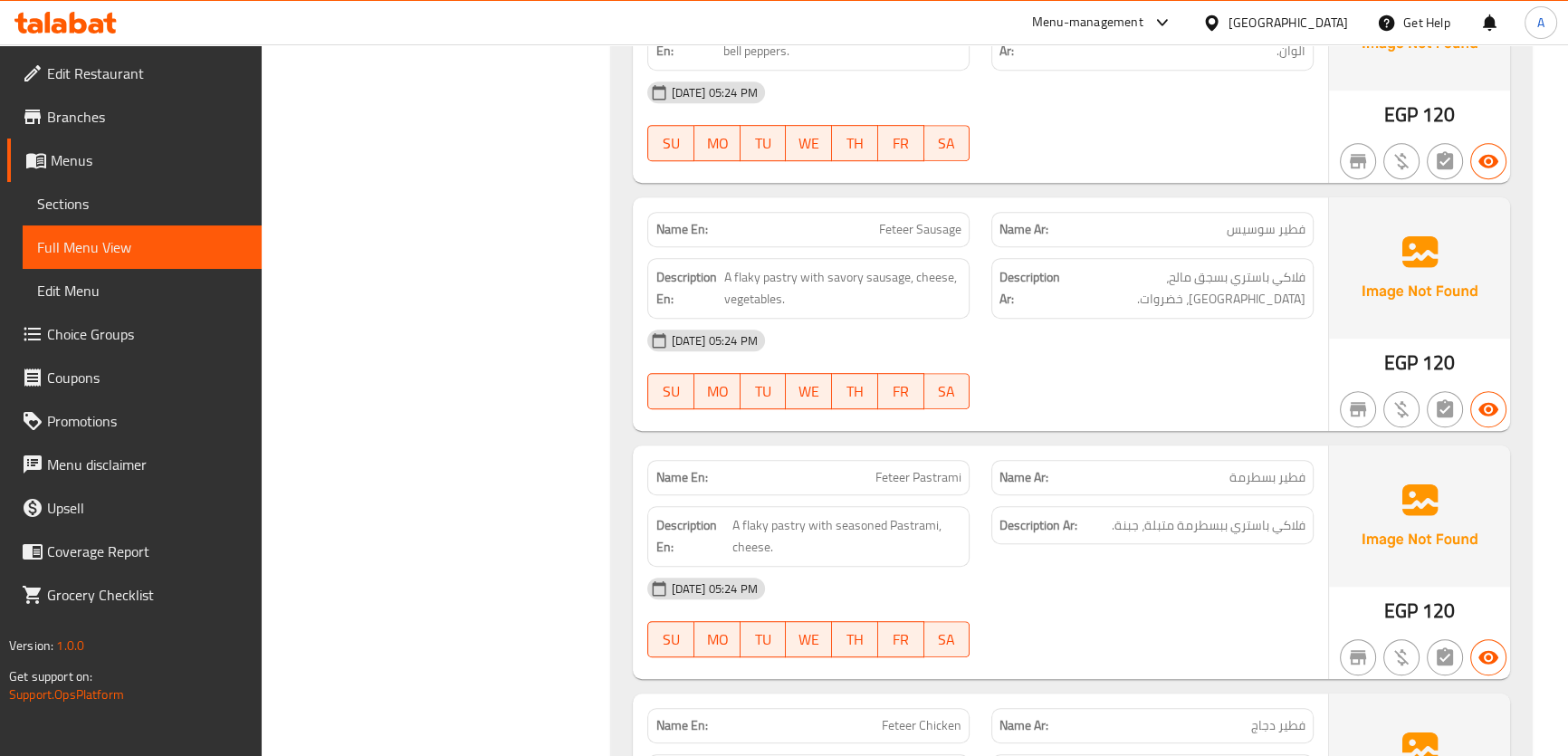
click at [926, 221] on span "Feteer Sausage" at bounding box center [920, 228] width 83 height 19
click at [1250, 212] on div "Name Ar: فطير سوسيس" at bounding box center [1152, 229] width 322 height 35
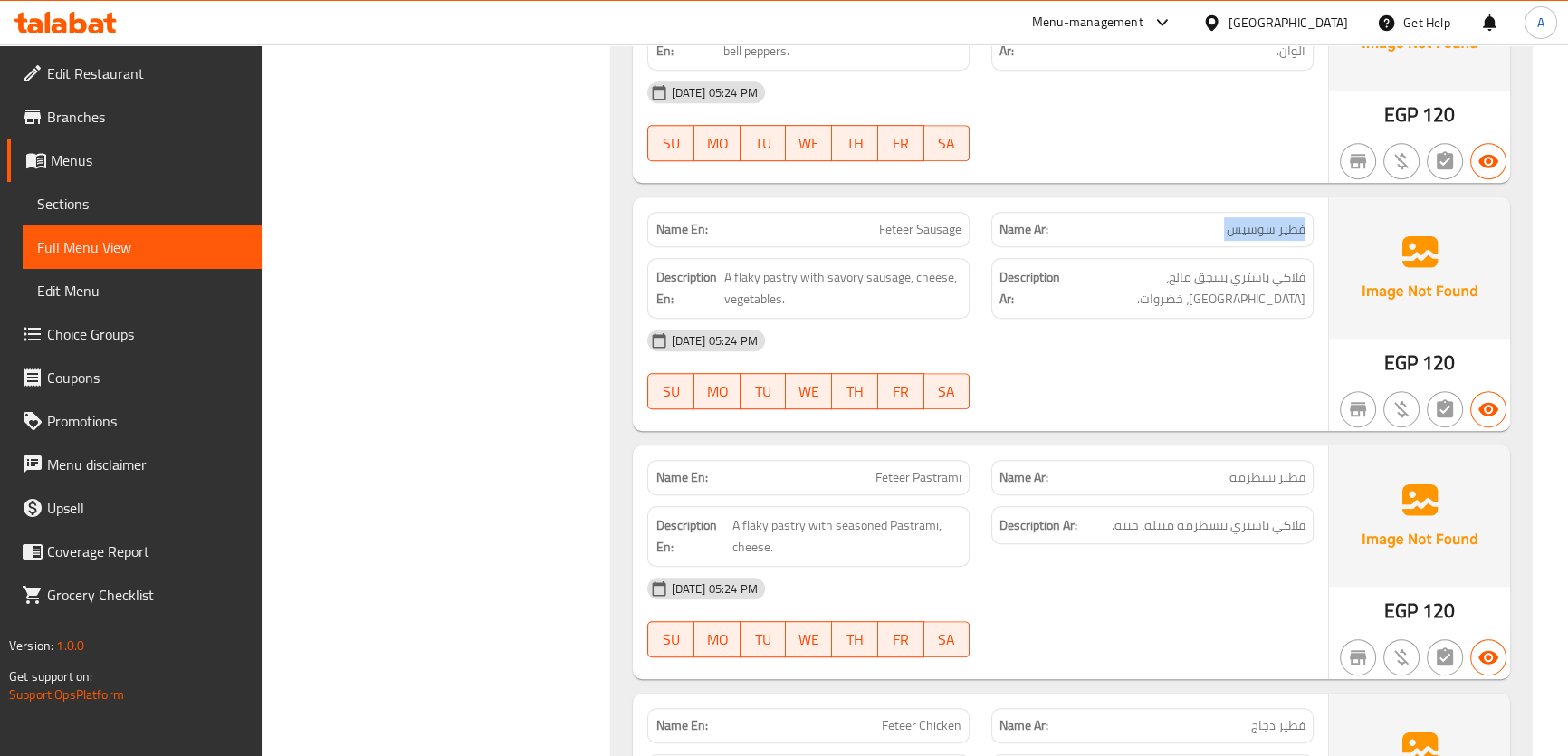
click at [1250, 212] on div "Name Ar: فطير سوسيس" at bounding box center [1152, 229] width 322 height 35
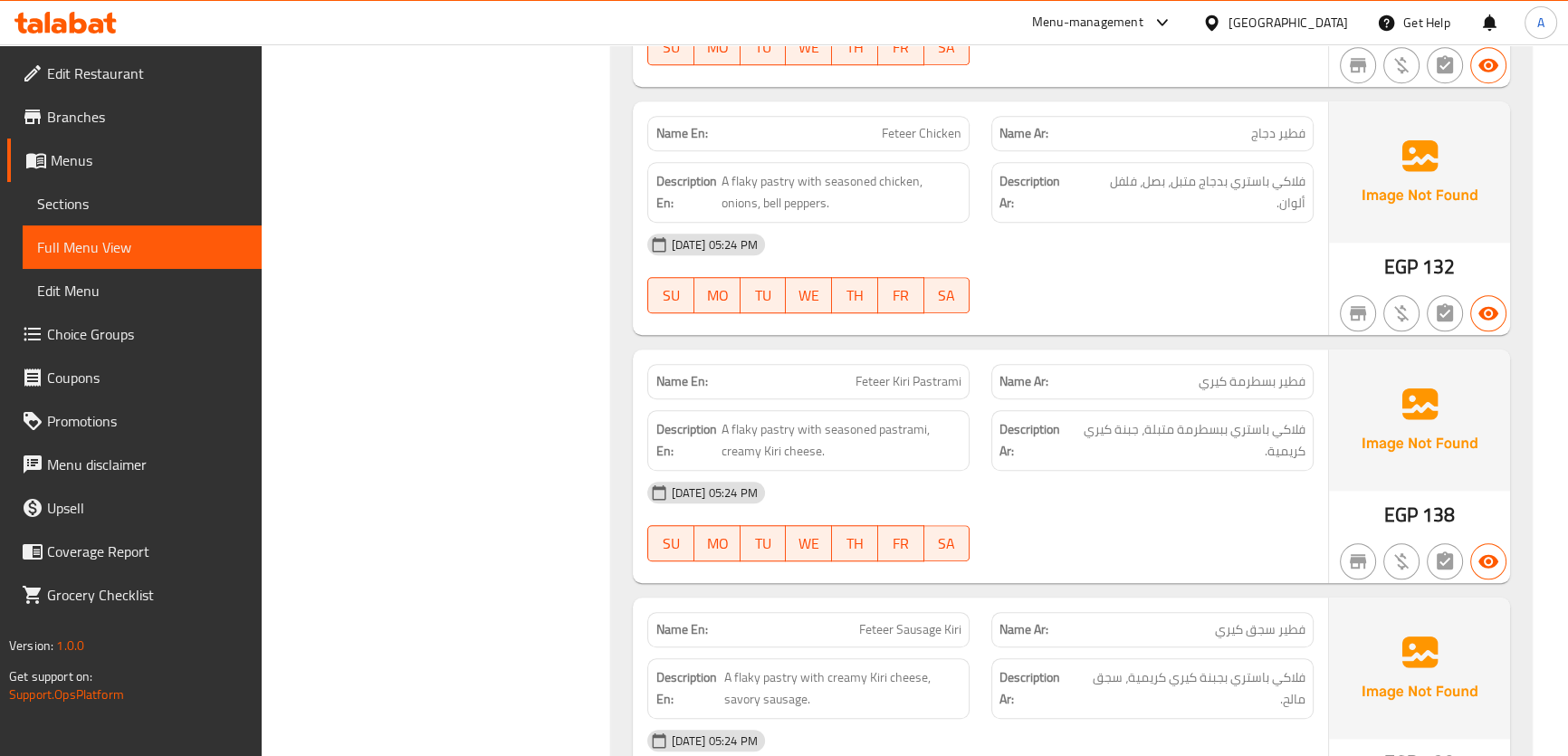
click at [1159, 620] on p "Name Ar: فطير سجق كيري" at bounding box center [1152, 629] width 306 height 19
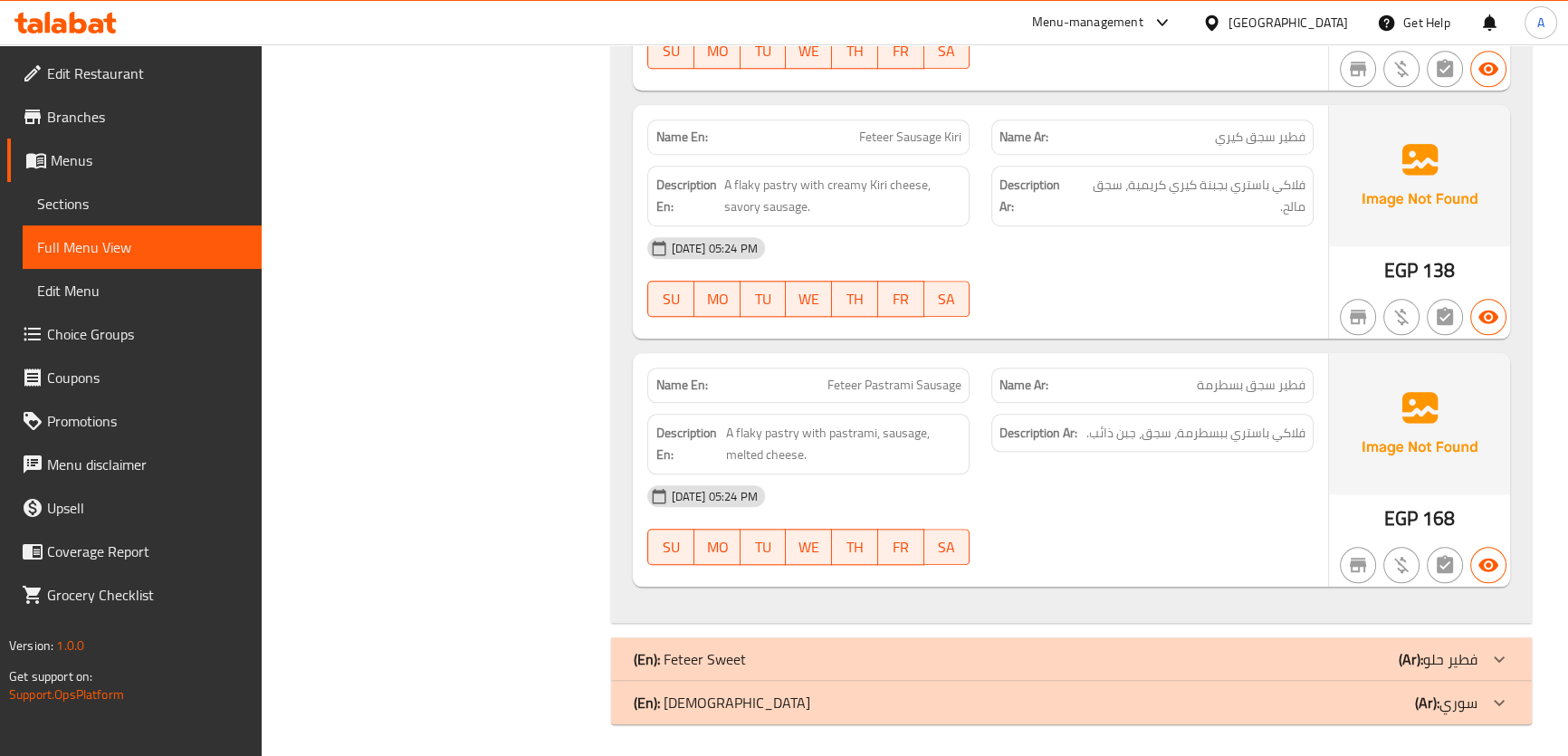
click at [908, 386] on span "Feteer Pastrami Sausage" at bounding box center [894, 385] width 134 height 19
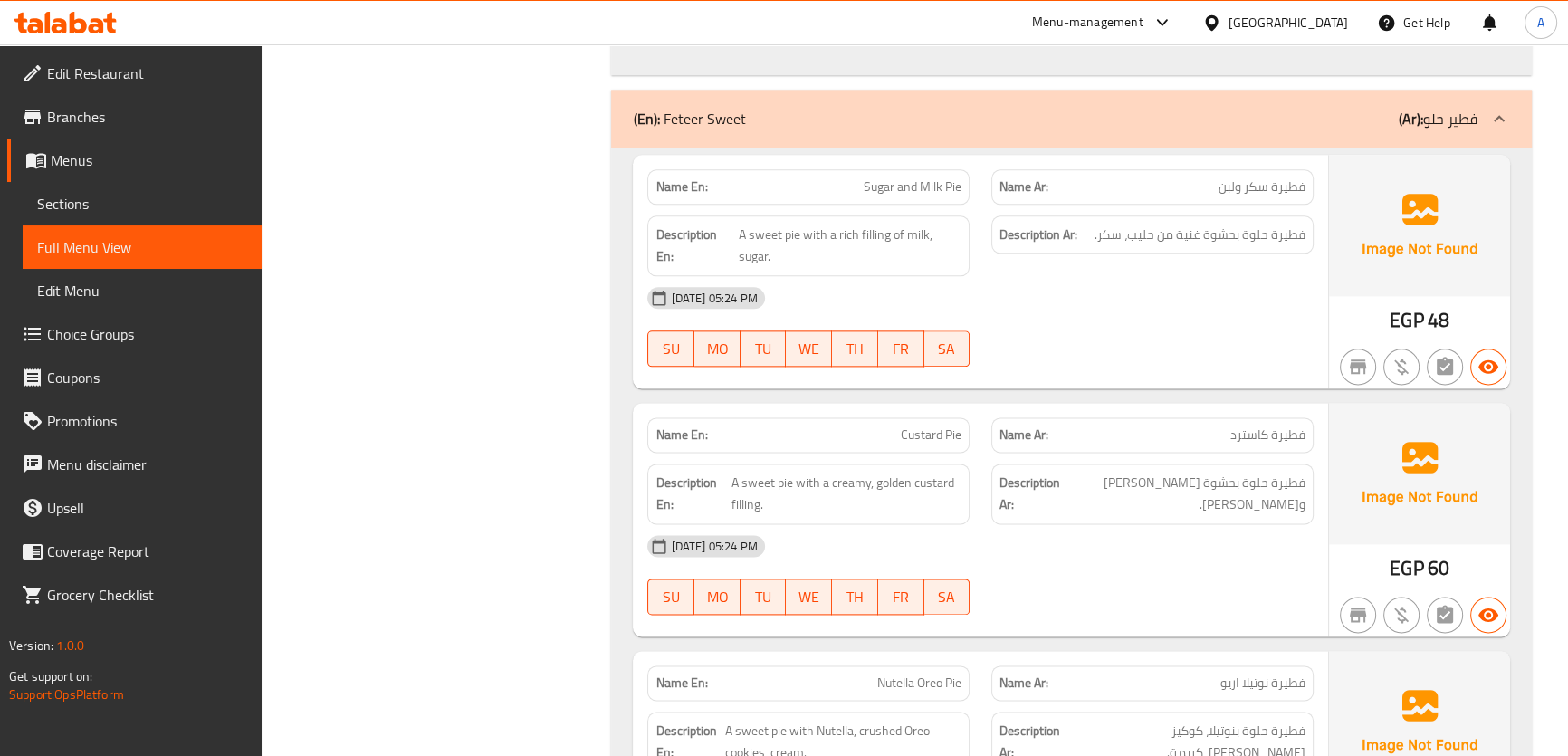
scroll to position [2909, 0]
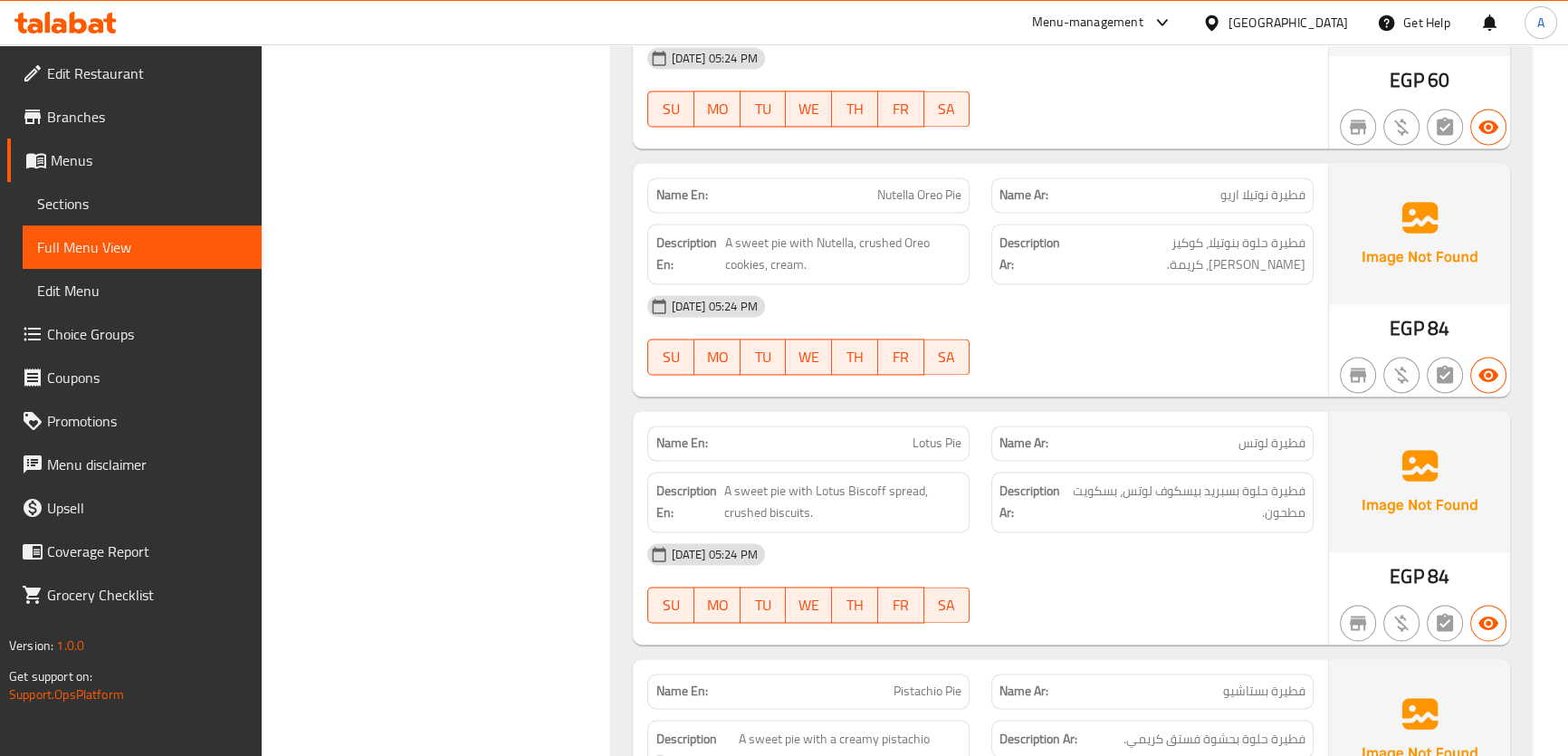
scroll to position [3352, 0]
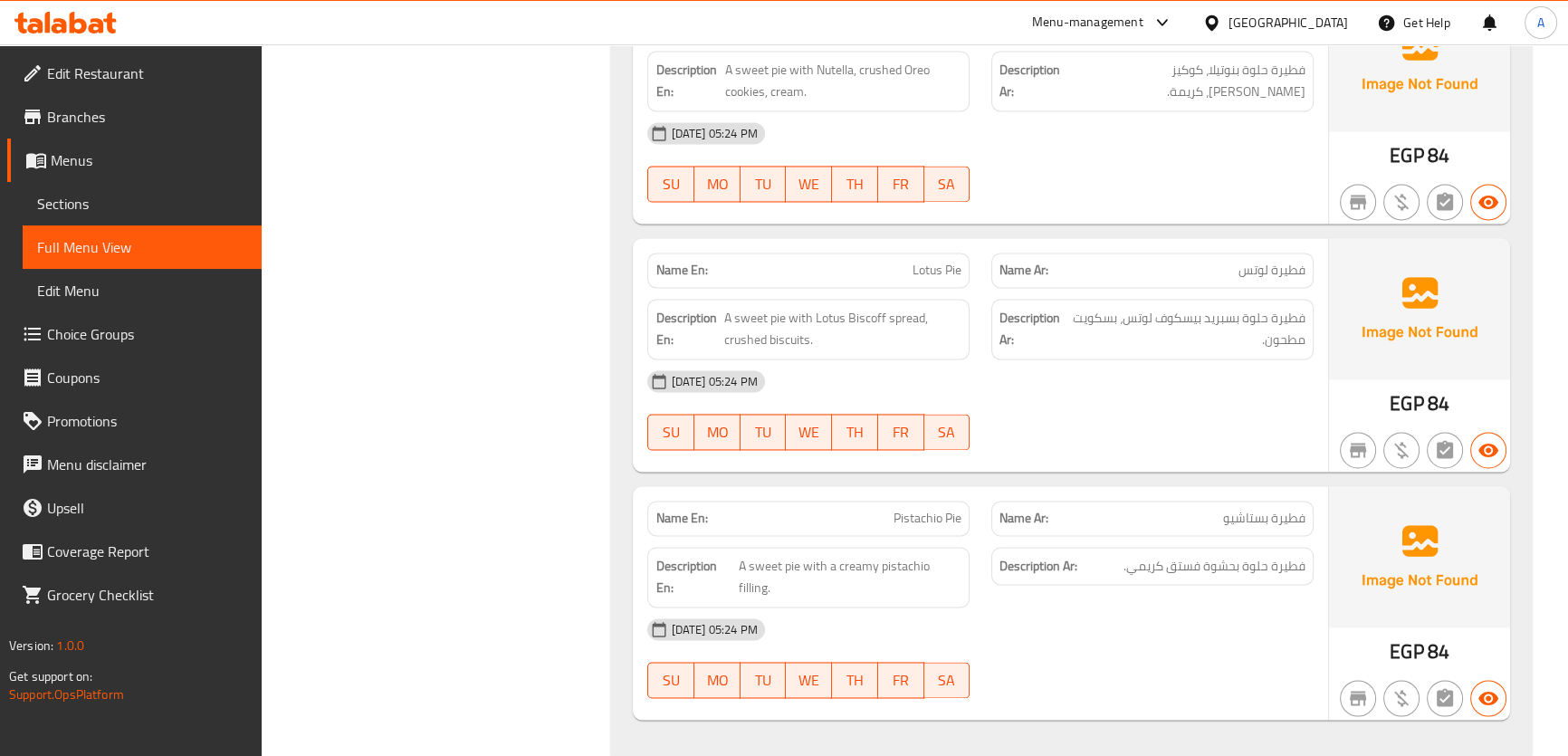
scroll to position [3530, 0]
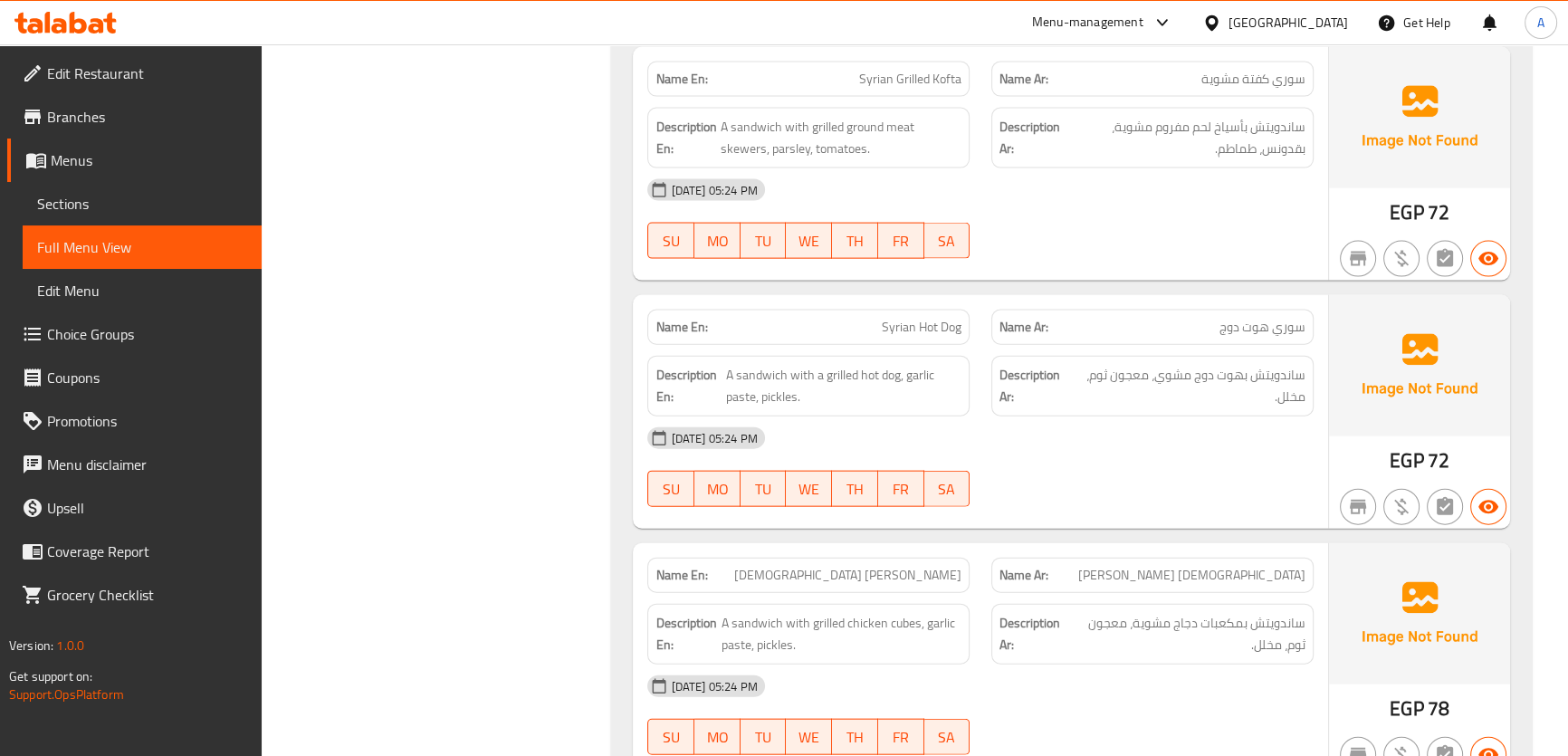
scroll to position [5128, 0]
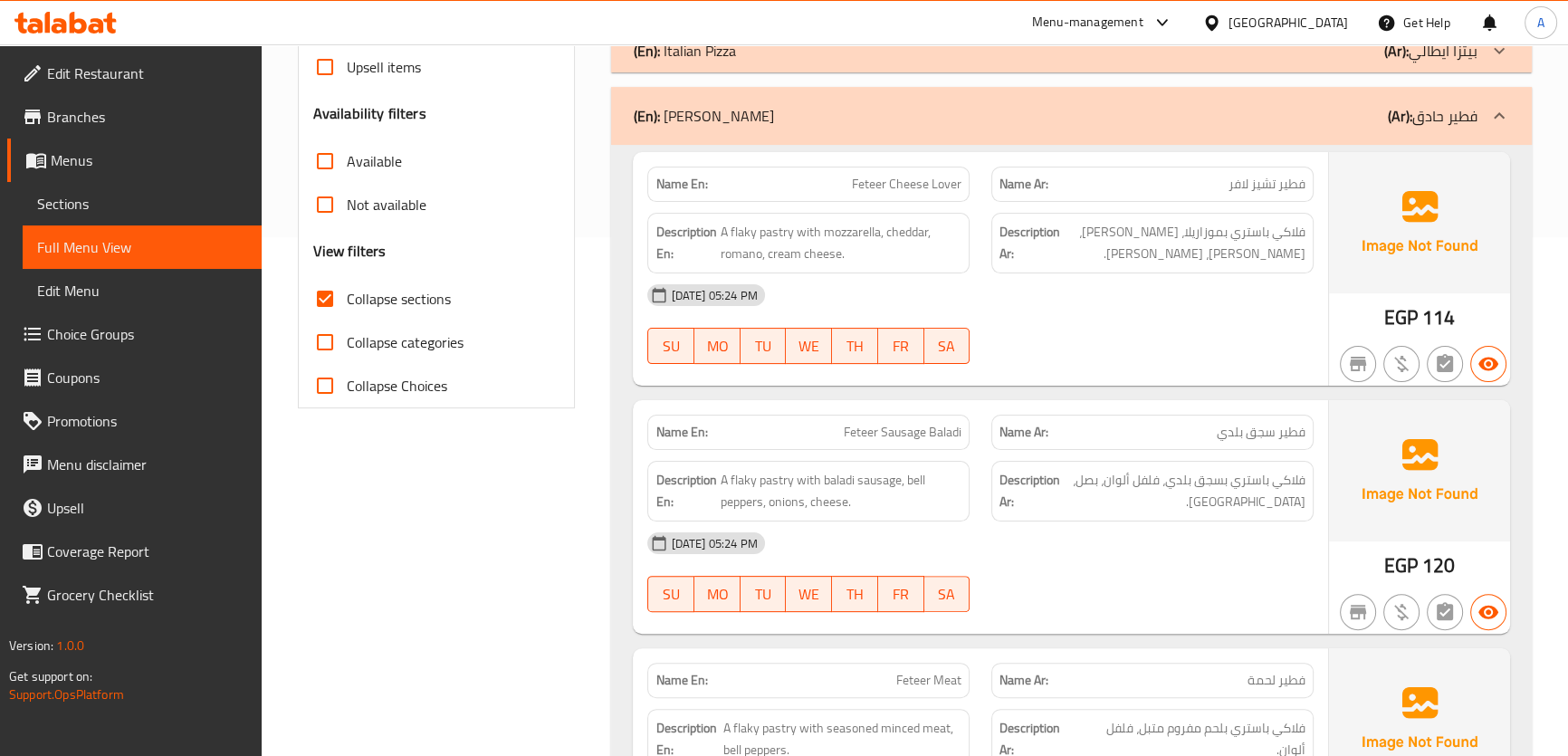
scroll to position [0, 0]
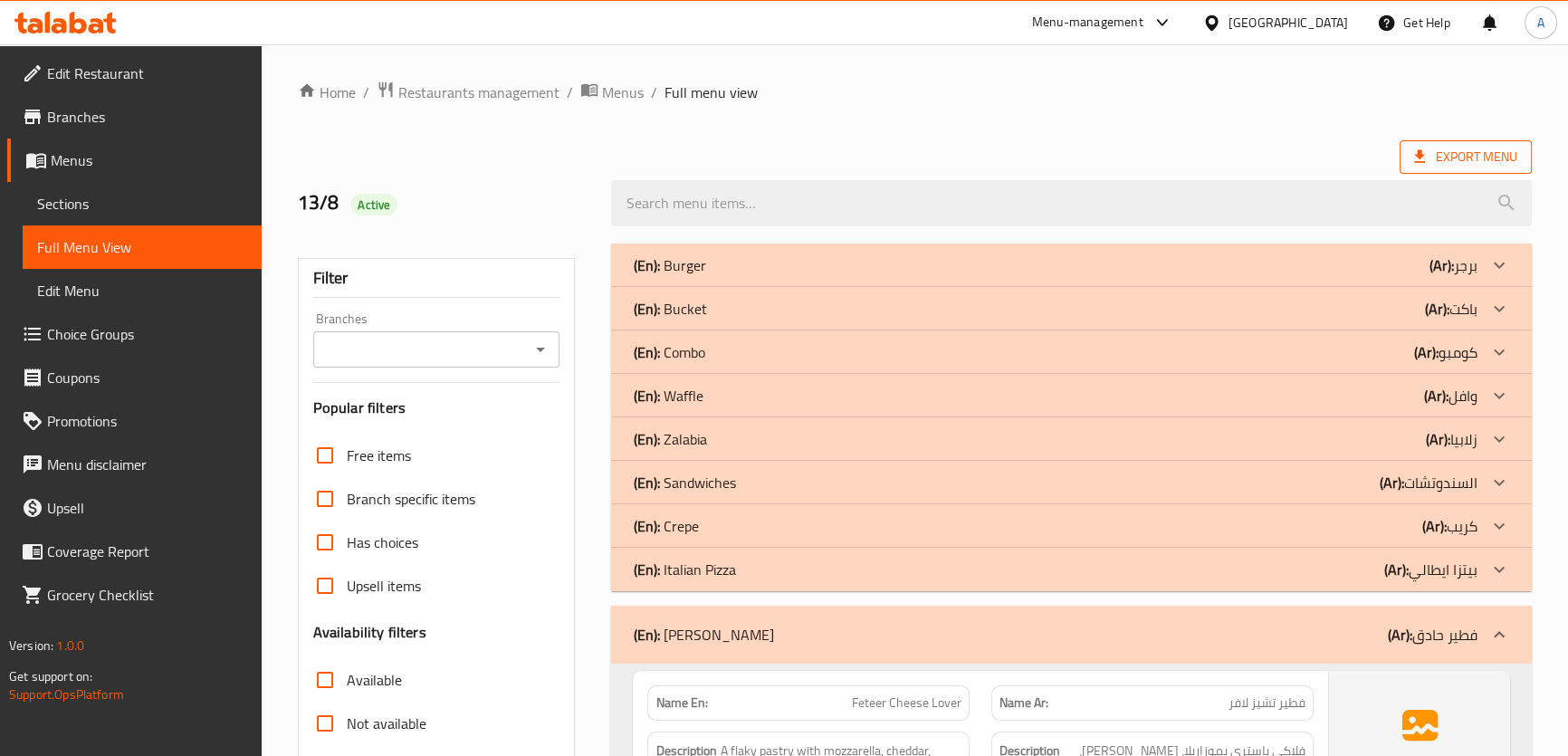
click at [1443, 161] on span "Export Menu" at bounding box center [1465, 157] width 103 height 23
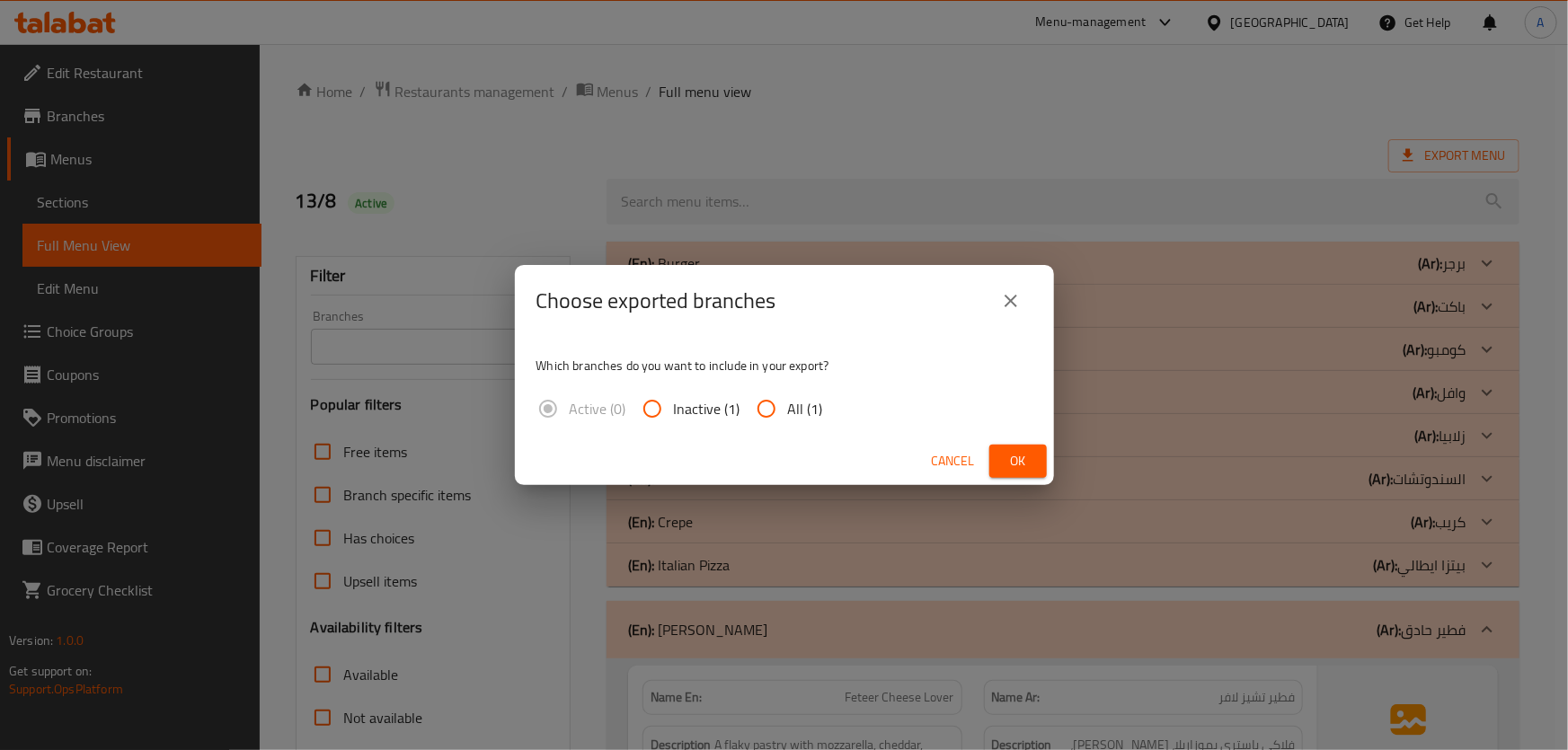
click at [798, 414] on span "All (1)" at bounding box center [805, 408] width 35 height 21
click at [787, 414] on input "All (1)" at bounding box center [766, 408] width 43 height 43
radio input "true"
click at [1027, 467] on span "Ok" at bounding box center [1017, 461] width 28 height 22
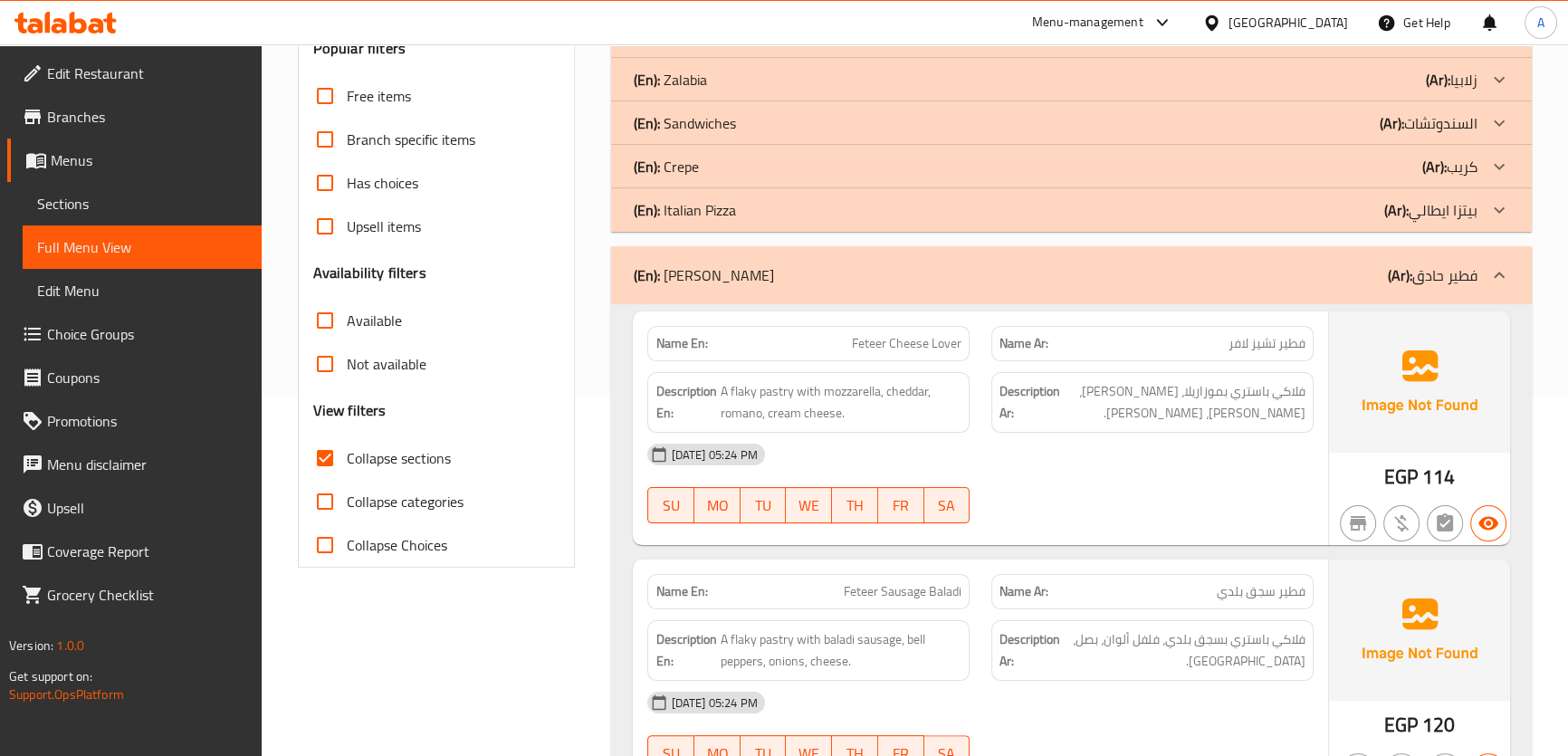
scroll to position [400, 0]
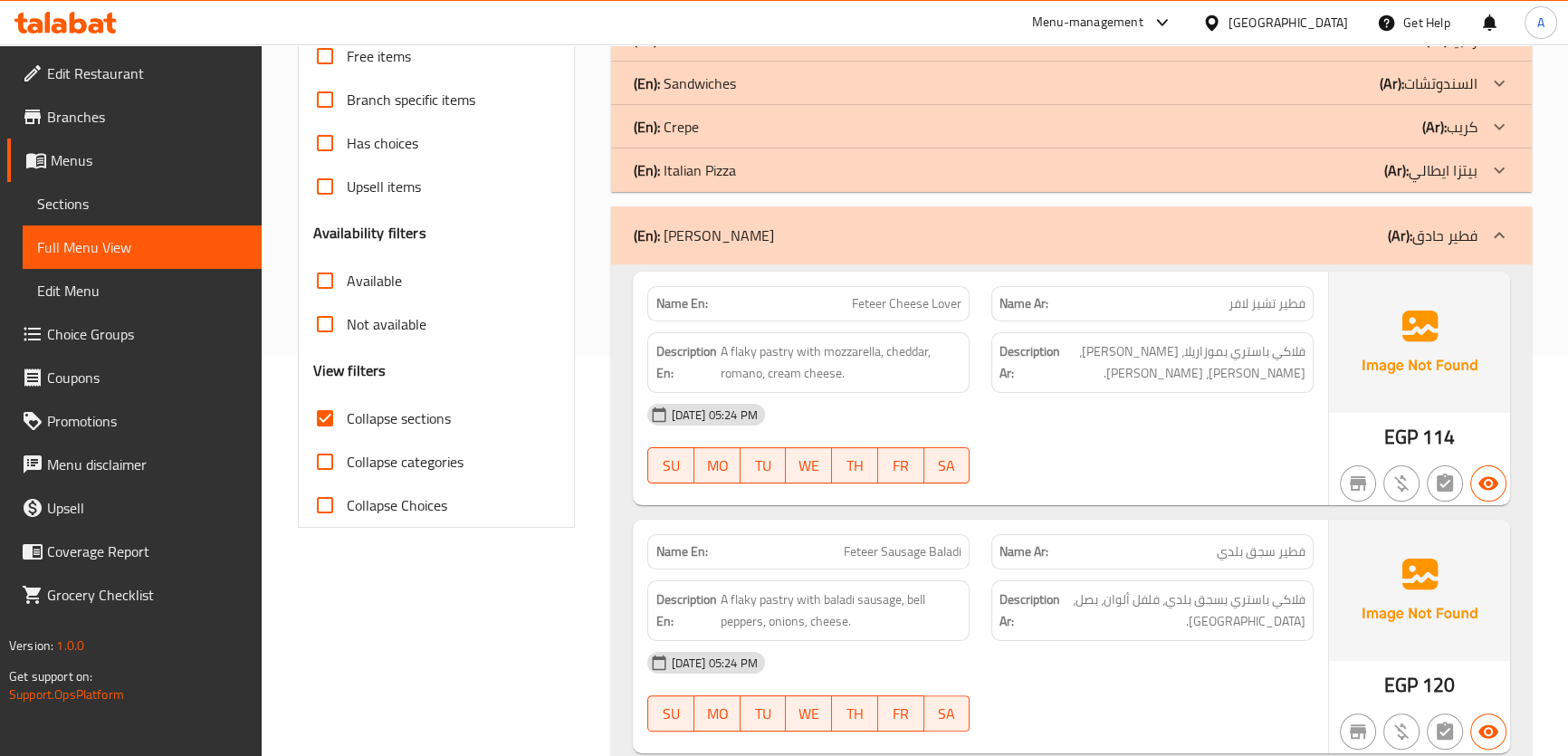
click at [384, 421] on span "Collapse sections" at bounding box center [399, 418] width 104 height 22
click at [346, 421] on input "Collapse sections" at bounding box center [325, 418] width 43 height 43
checkbox input "false"
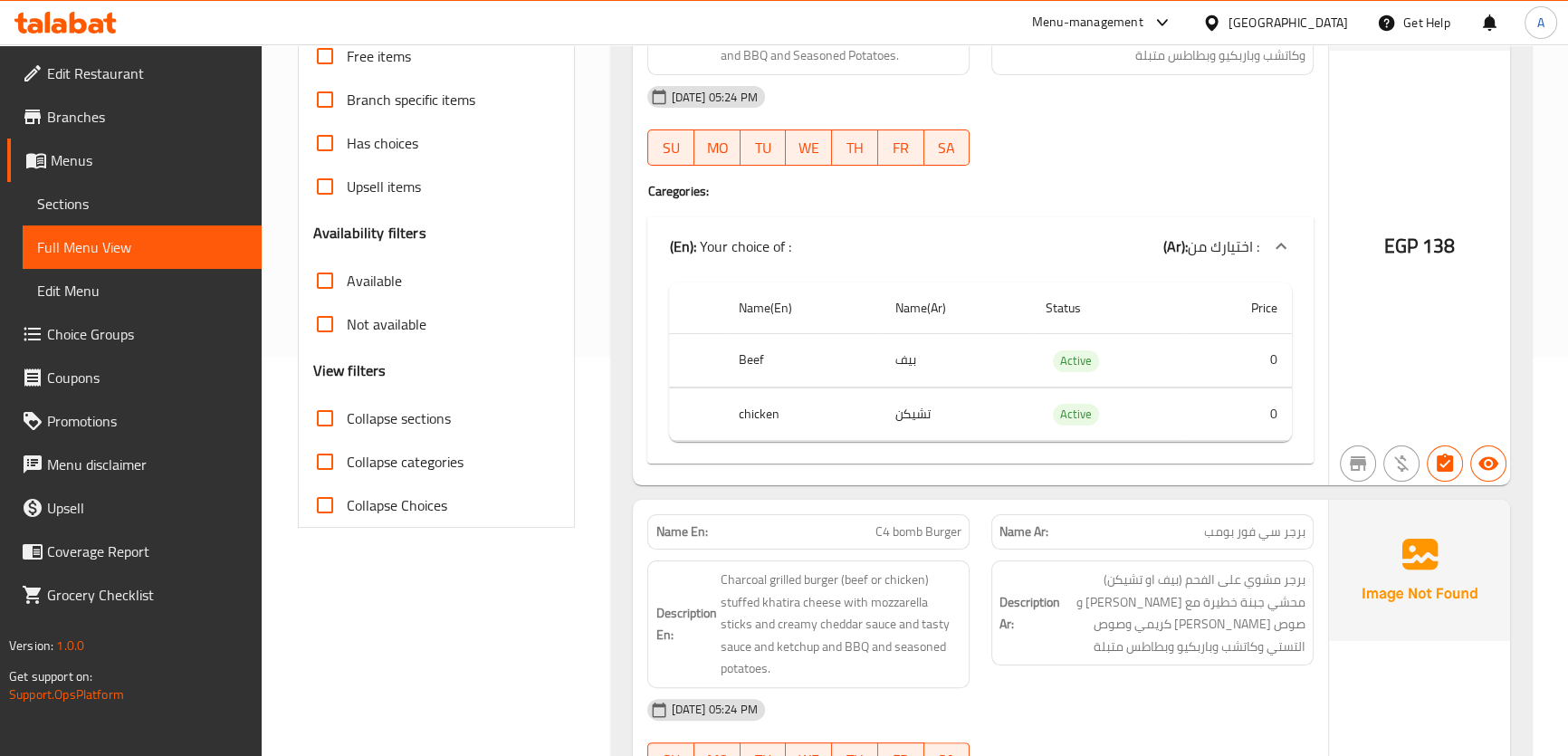
click at [1051, 385] on td "Active" at bounding box center [1108, 360] width 156 height 53
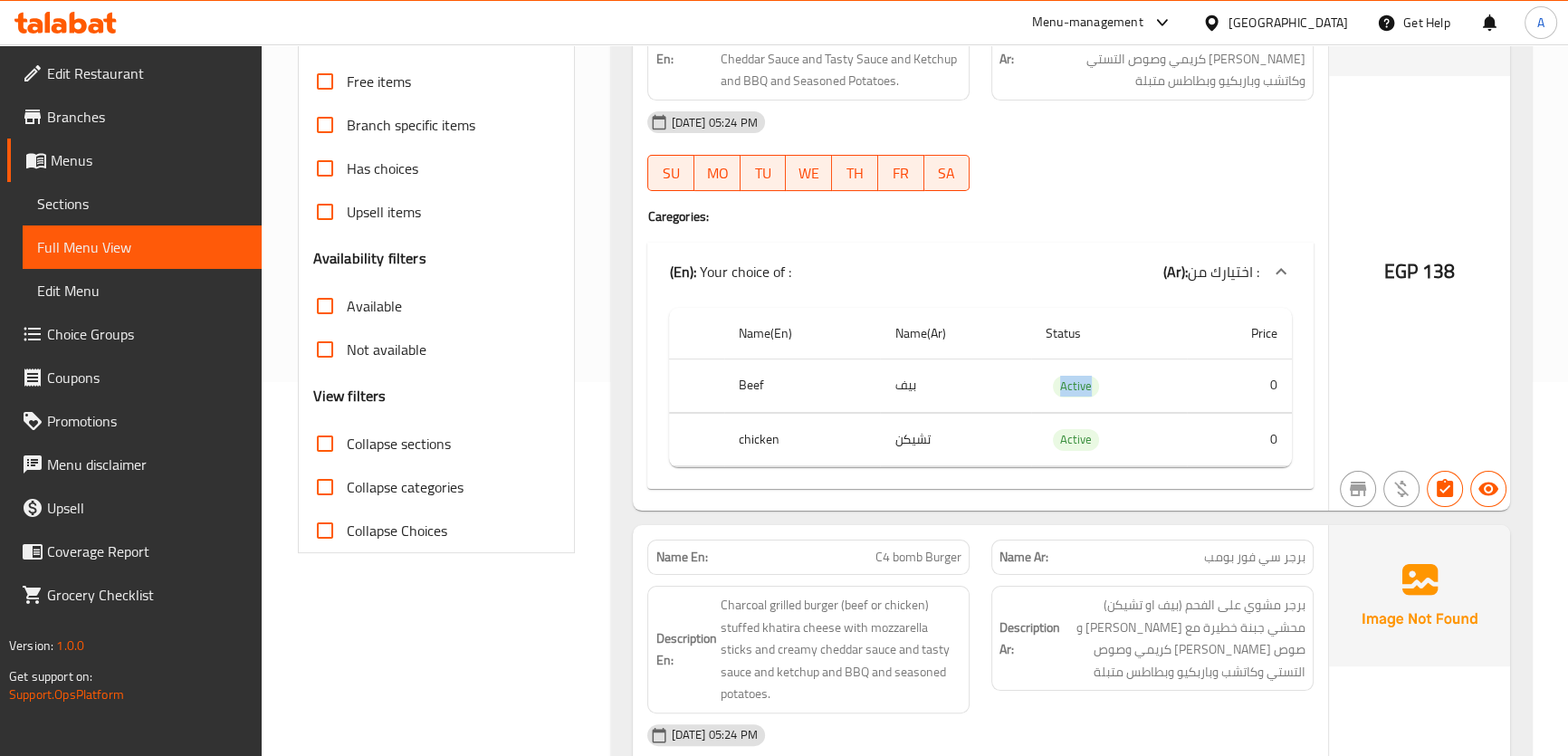
scroll to position [424, 0]
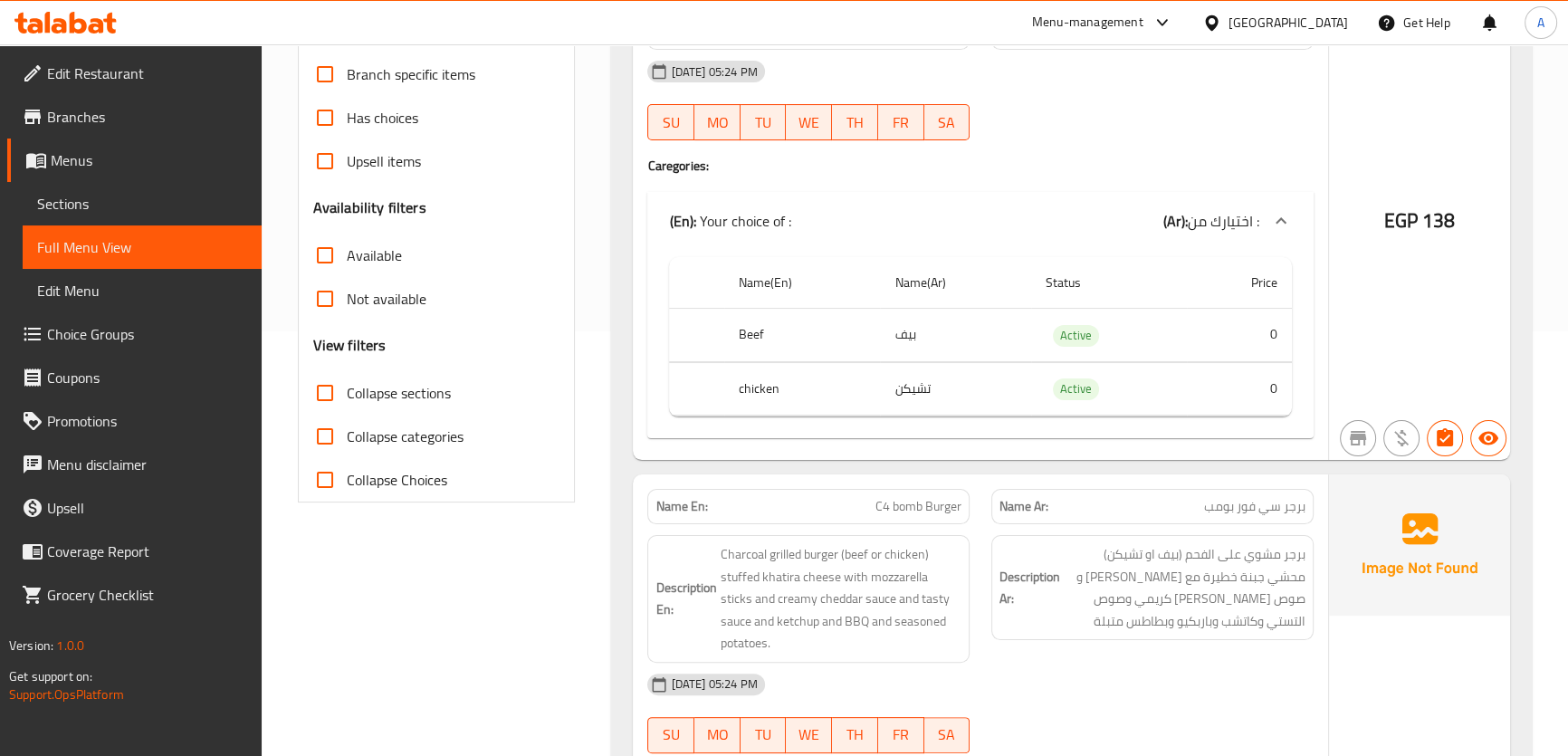
click at [377, 420] on label "Collapse categories" at bounding box center [383, 436] width 160 height 43
click at [346, 420] on input "Collapse categories" at bounding box center [325, 436] width 43 height 43
checkbox input "true"
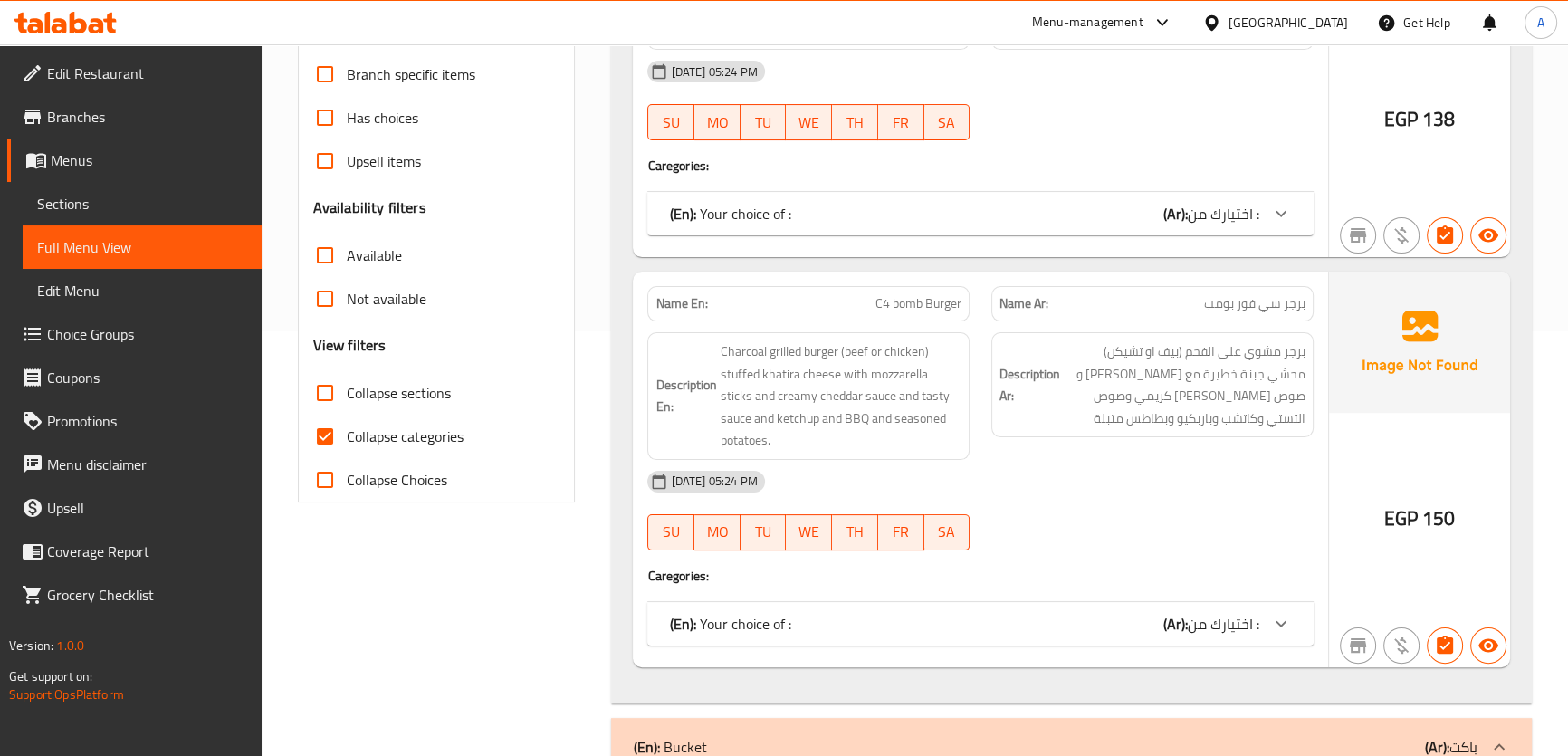
scroll to position [919, 0]
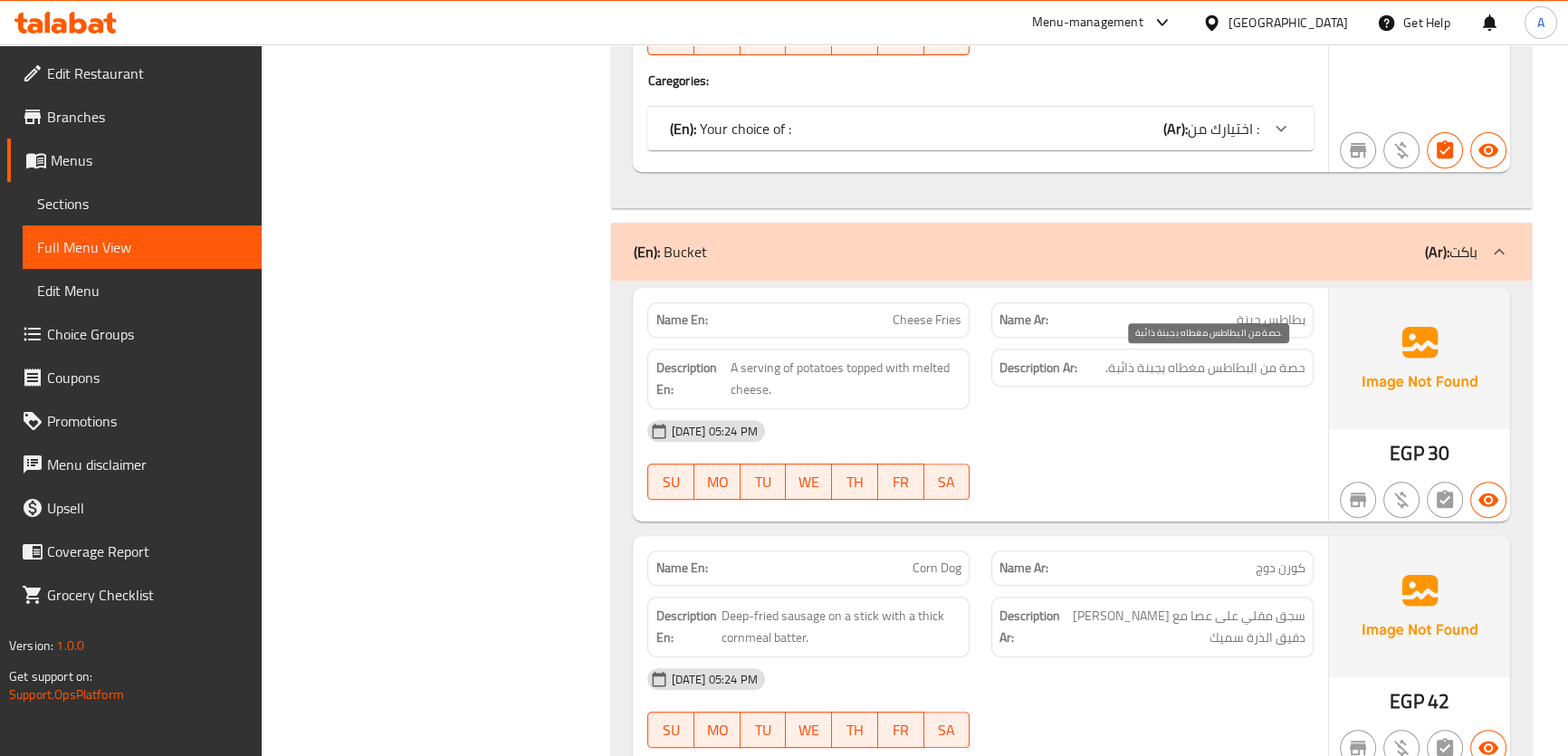
click at [1286, 373] on span "حصة من البطاطس مغطاه بجبنة ذائبة." at bounding box center [1205, 367] width 200 height 23
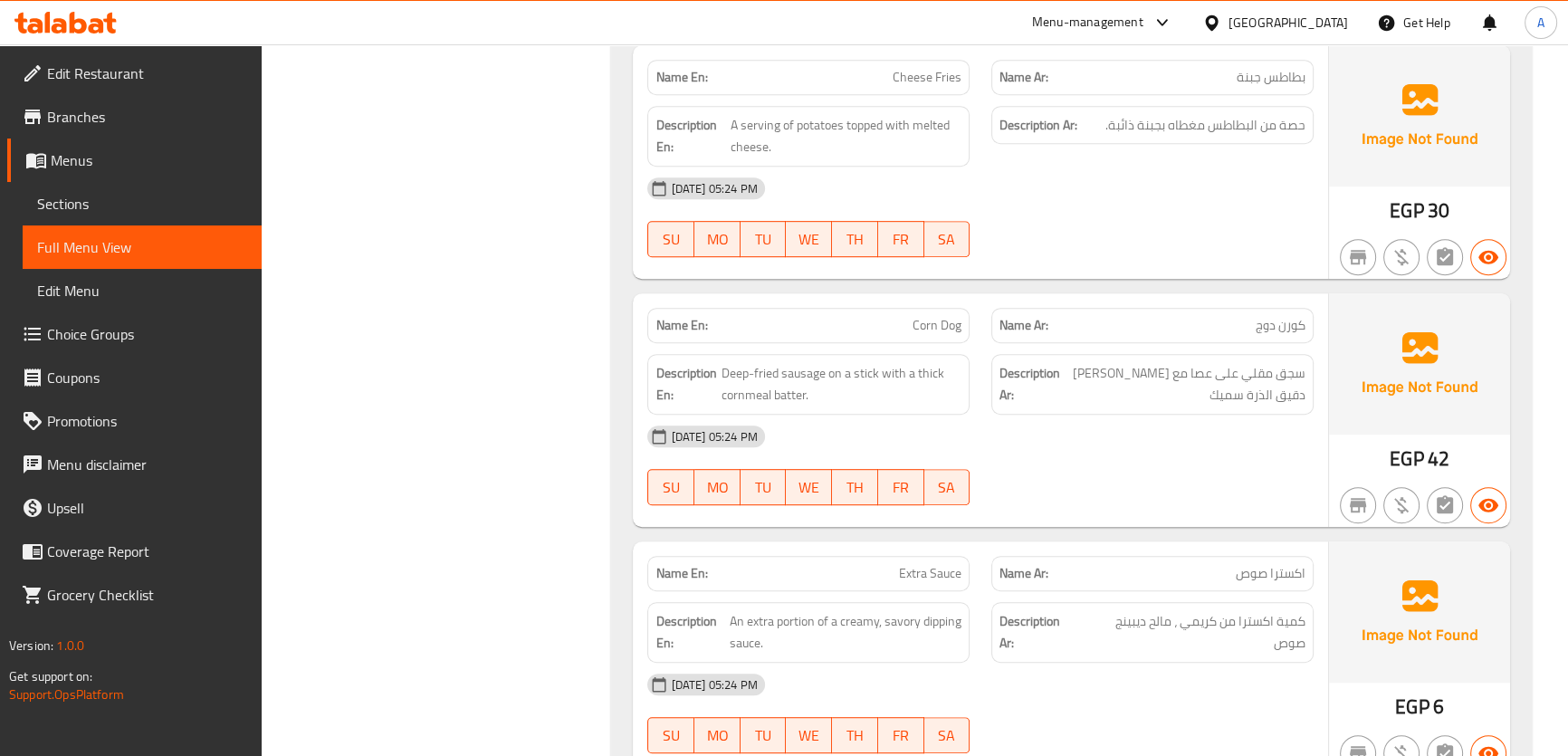
scroll to position [1228, 0]
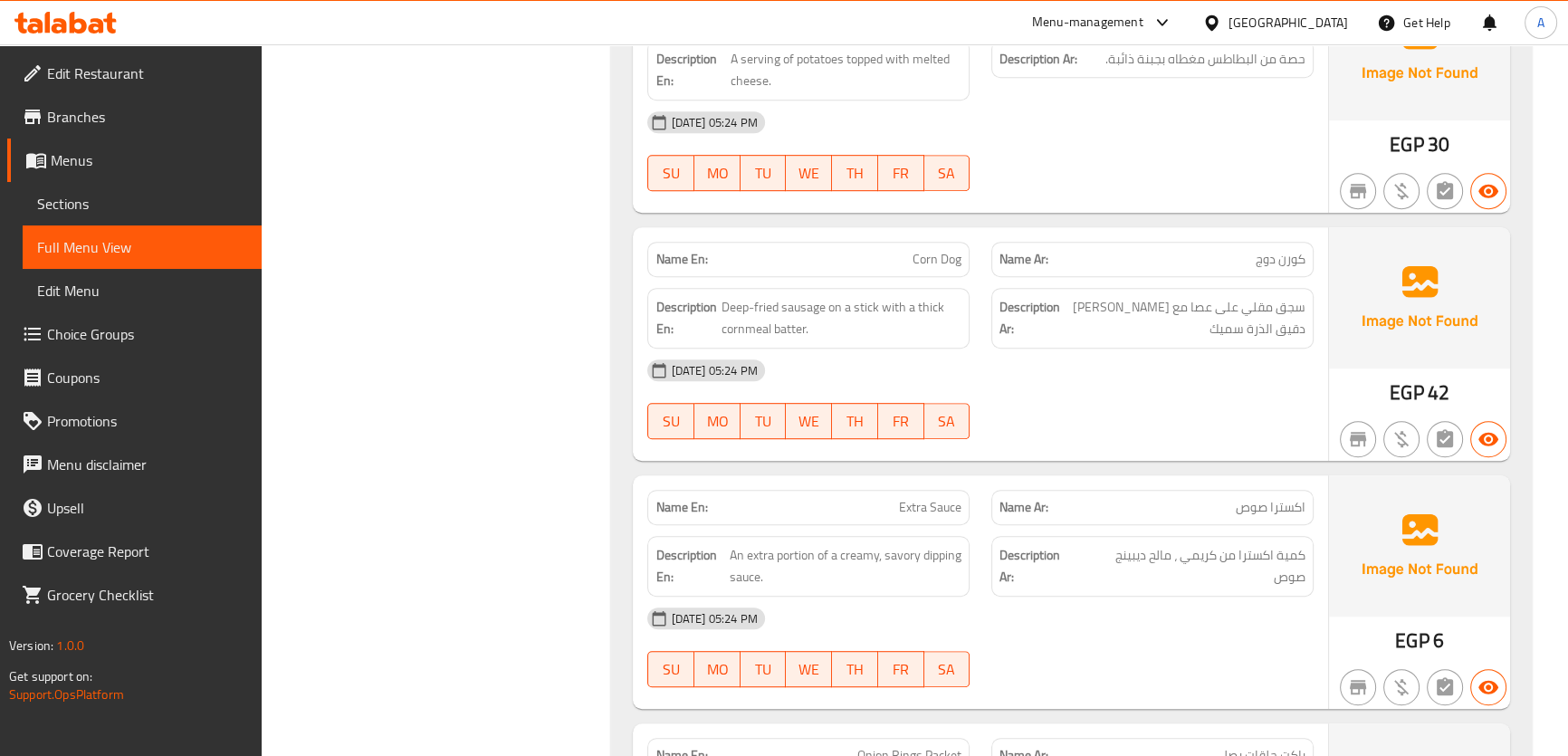
click at [1220, 320] on span "سجق مقلي على عصا مع باتر دقيق الذرة سميك" at bounding box center [1185, 318] width 242 height 44
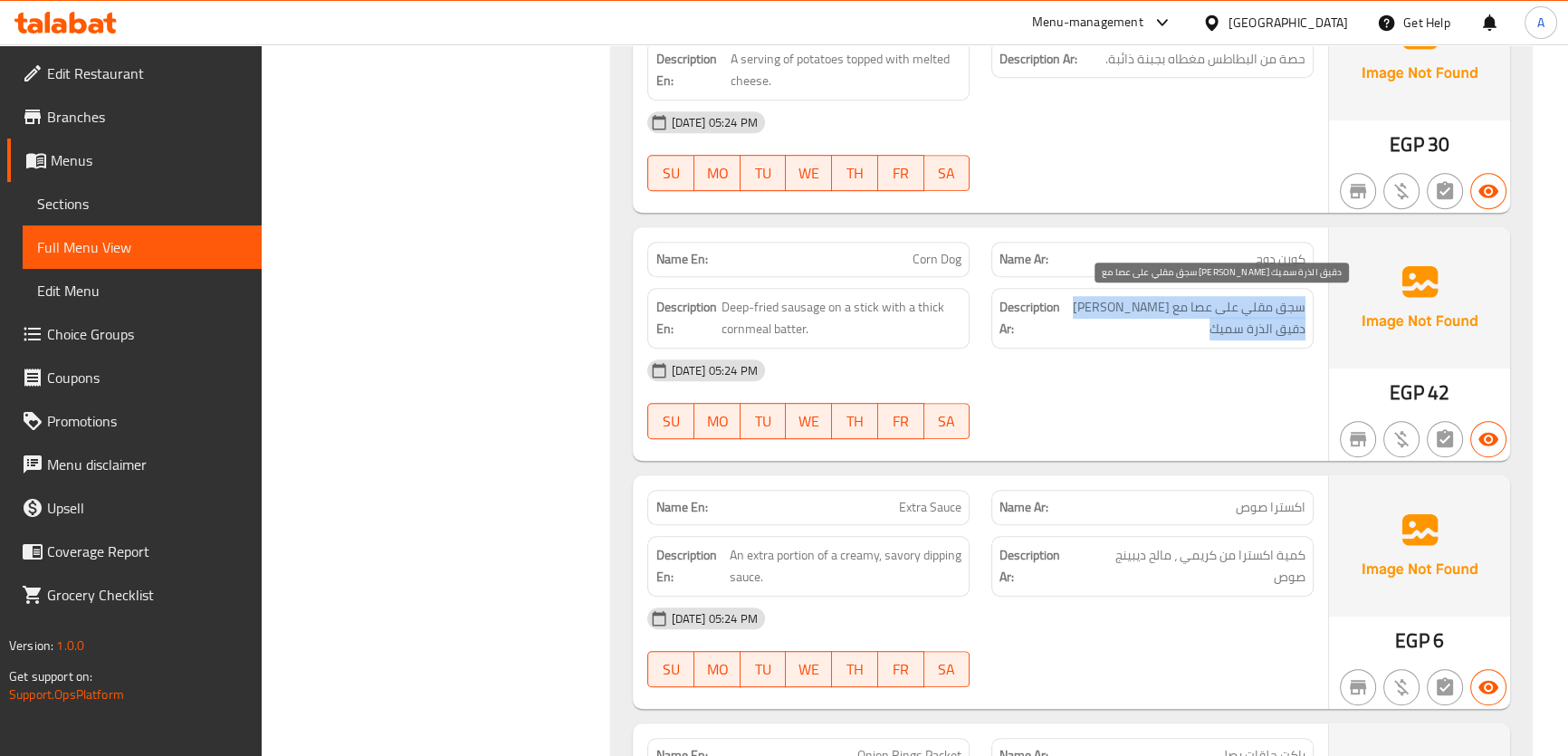
click at [1220, 320] on span "سجق مقلي على عصا مع باتر دقيق الذرة سميك" at bounding box center [1185, 318] width 242 height 44
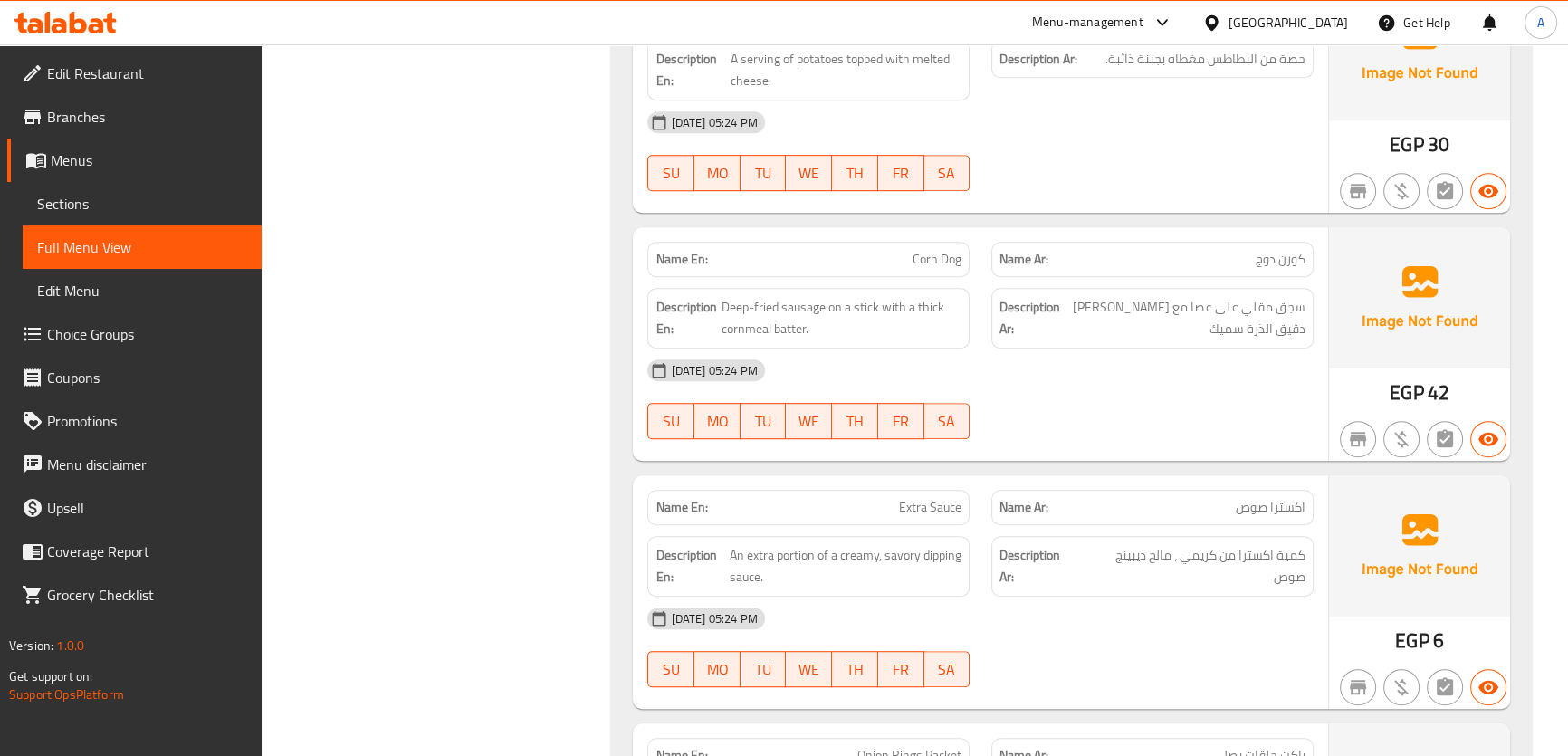
click at [778, 303] on span "Deep-fried sausage on a stick with a thick cornmeal batter." at bounding box center [842, 318] width 240 height 44
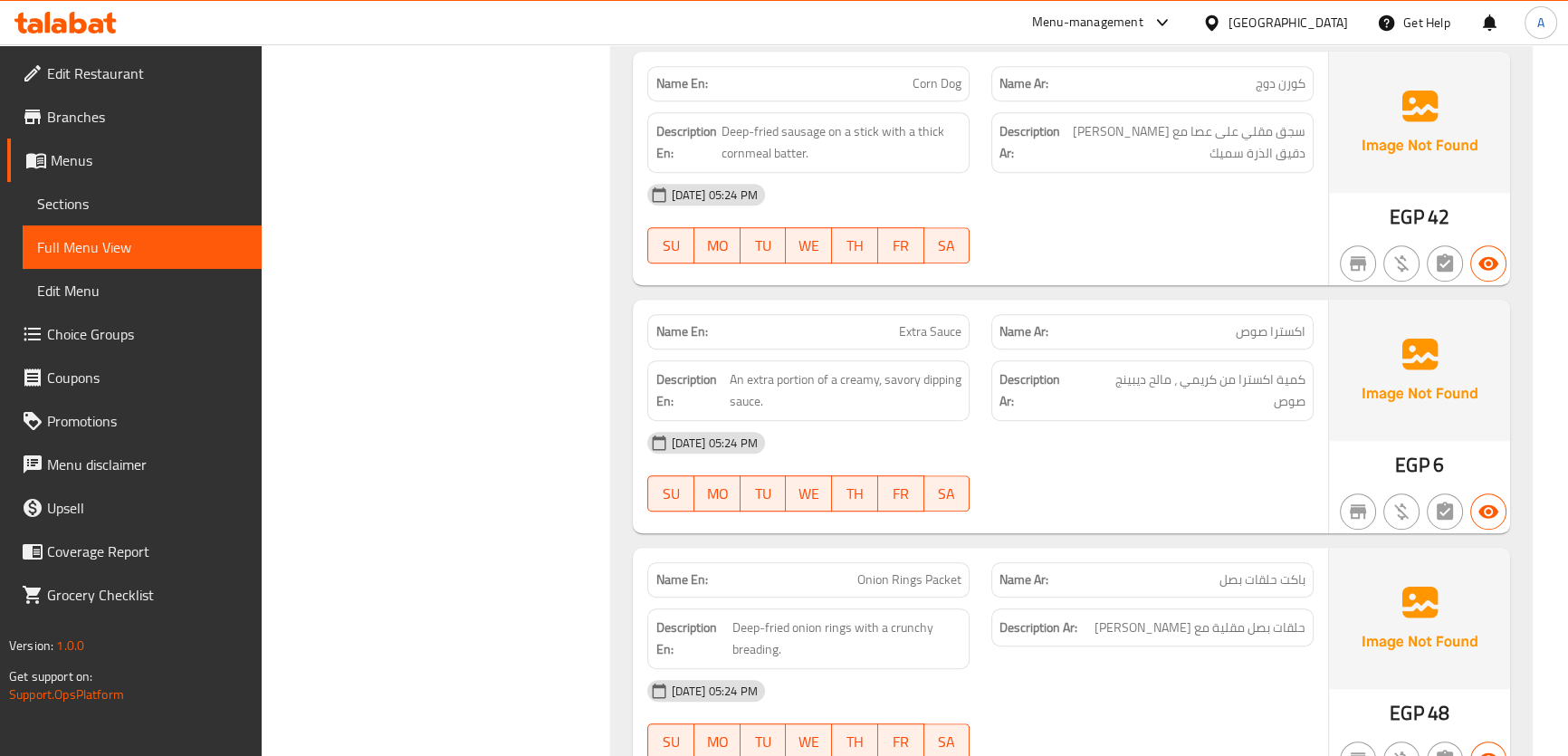
scroll to position [1448, 0]
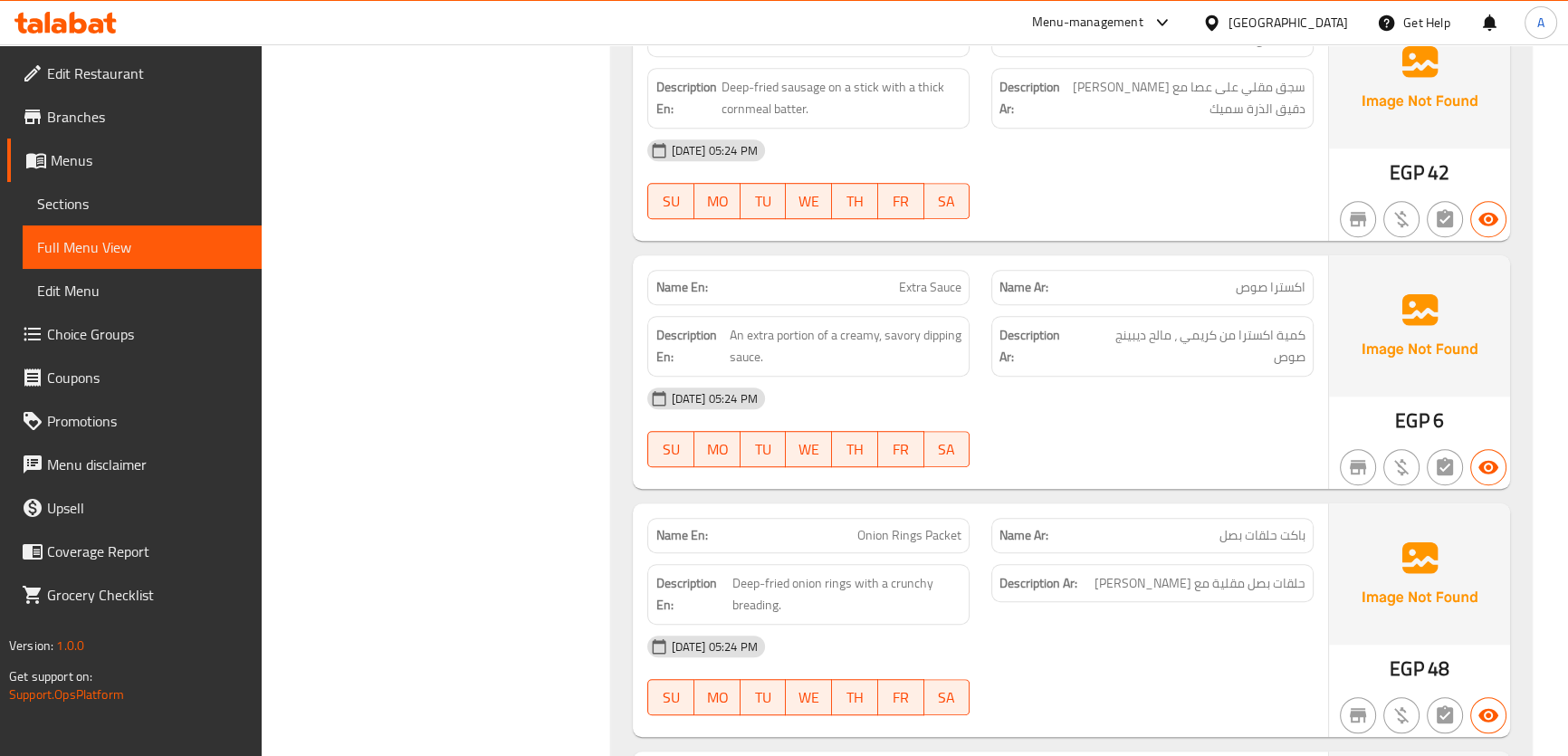
click at [904, 289] on span "Extra Sauce" at bounding box center [929, 286] width 62 height 19
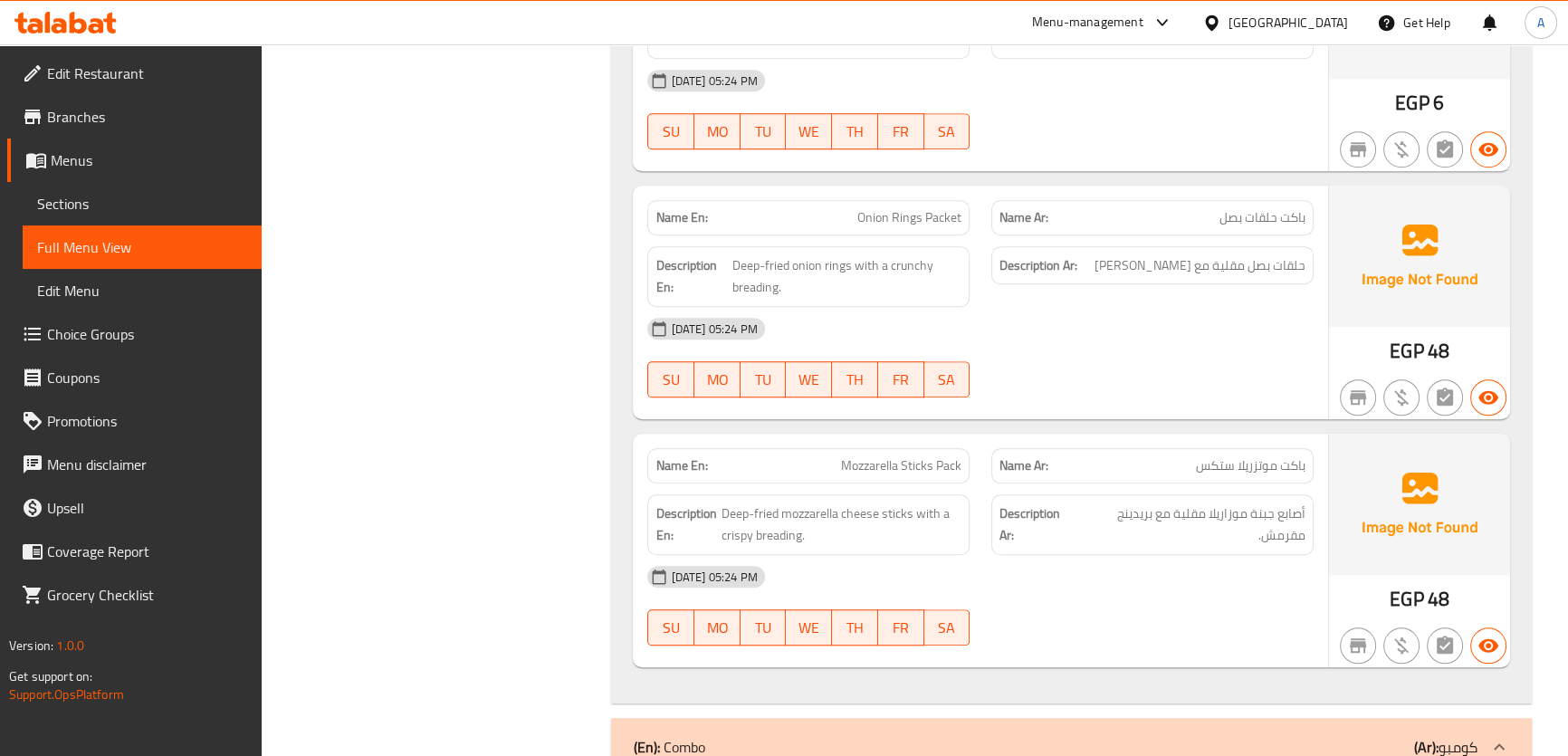
scroll to position [1810, 0]
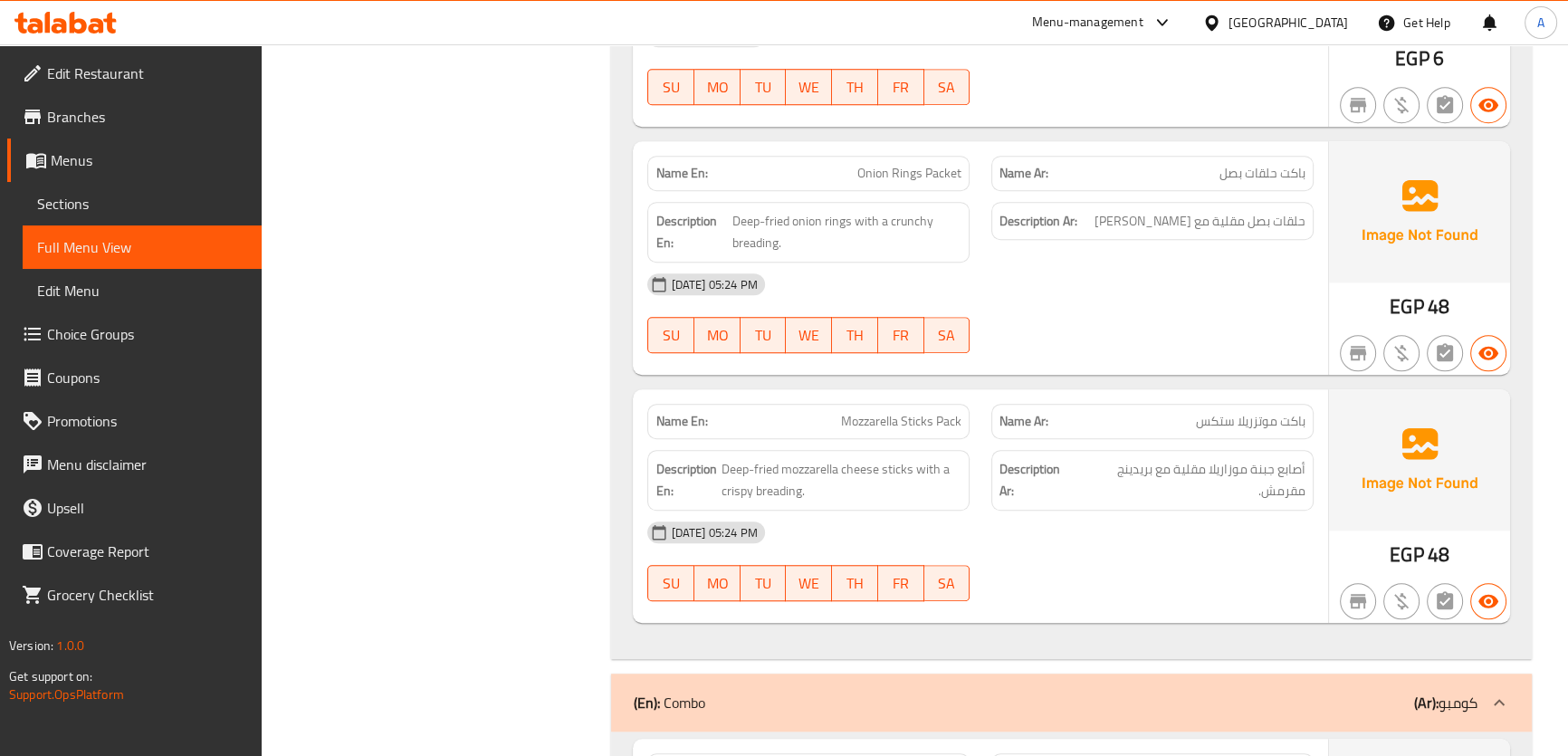
click at [869, 440] on div "Description En: Deep-fried mozzarella cheese sticks with a crispy breading." at bounding box center [807, 480] width 344 height 83
click at [899, 414] on span "Mozzarella Sticks Pack" at bounding box center [901, 420] width 120 height 19
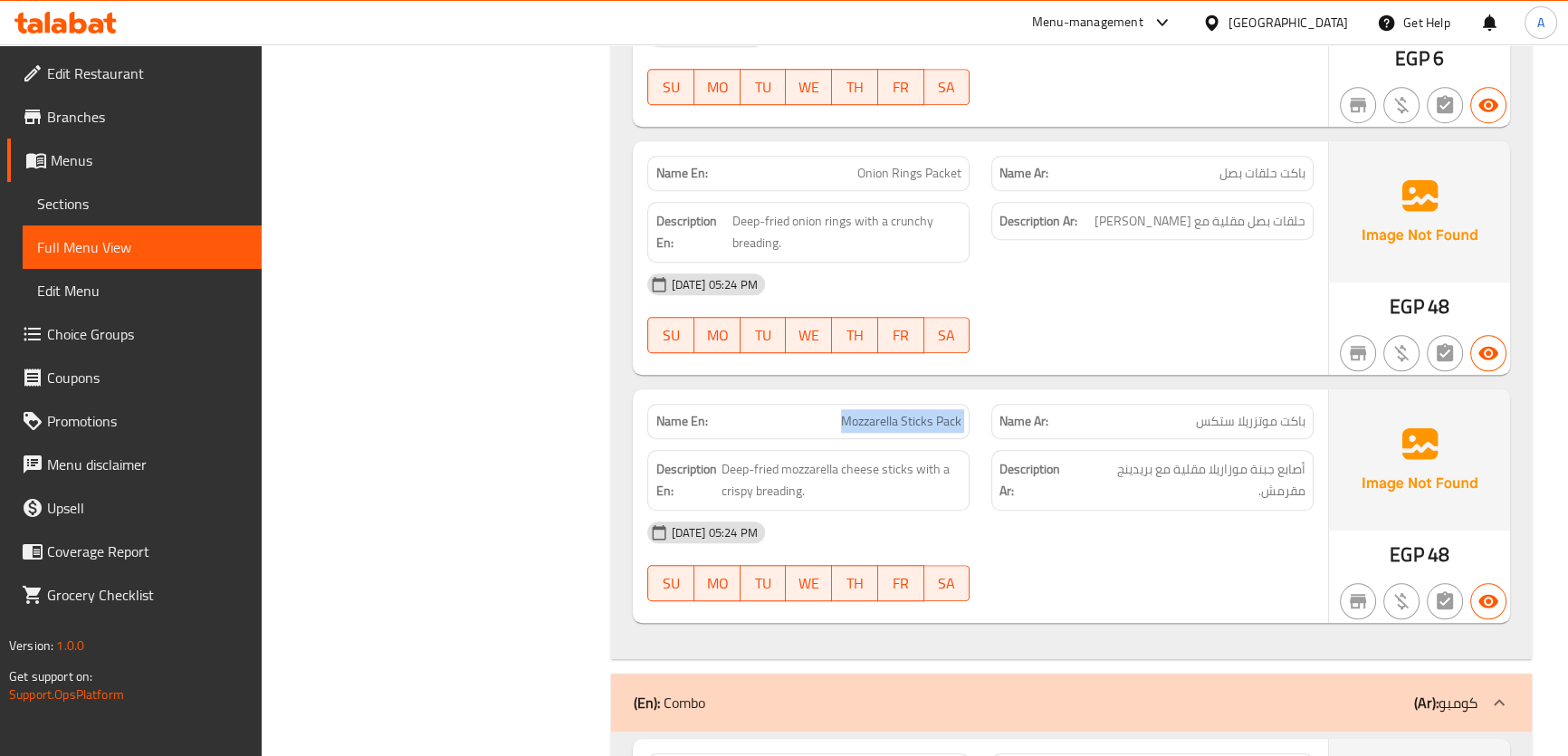
click at [899, 414] on span "Mozzarella Sticks Pack" at bounding box center [901, 420] width 120 height 19
click at [908, 411] on span "Mozzarella Sticks Pack" at bounding box center [901, 420] width 120 height 19
click at [906, 411] on span "Mozzarella Sticks Pack" at bounding box center [901, 420] width 120 height 19
click at [932, 389] on div "Name En: Mozzarella Sticks Pack Name Ar: باكت موتزريلا ستكس Description En: Dee…" at bounding box center [979, 505] width 694 height 233
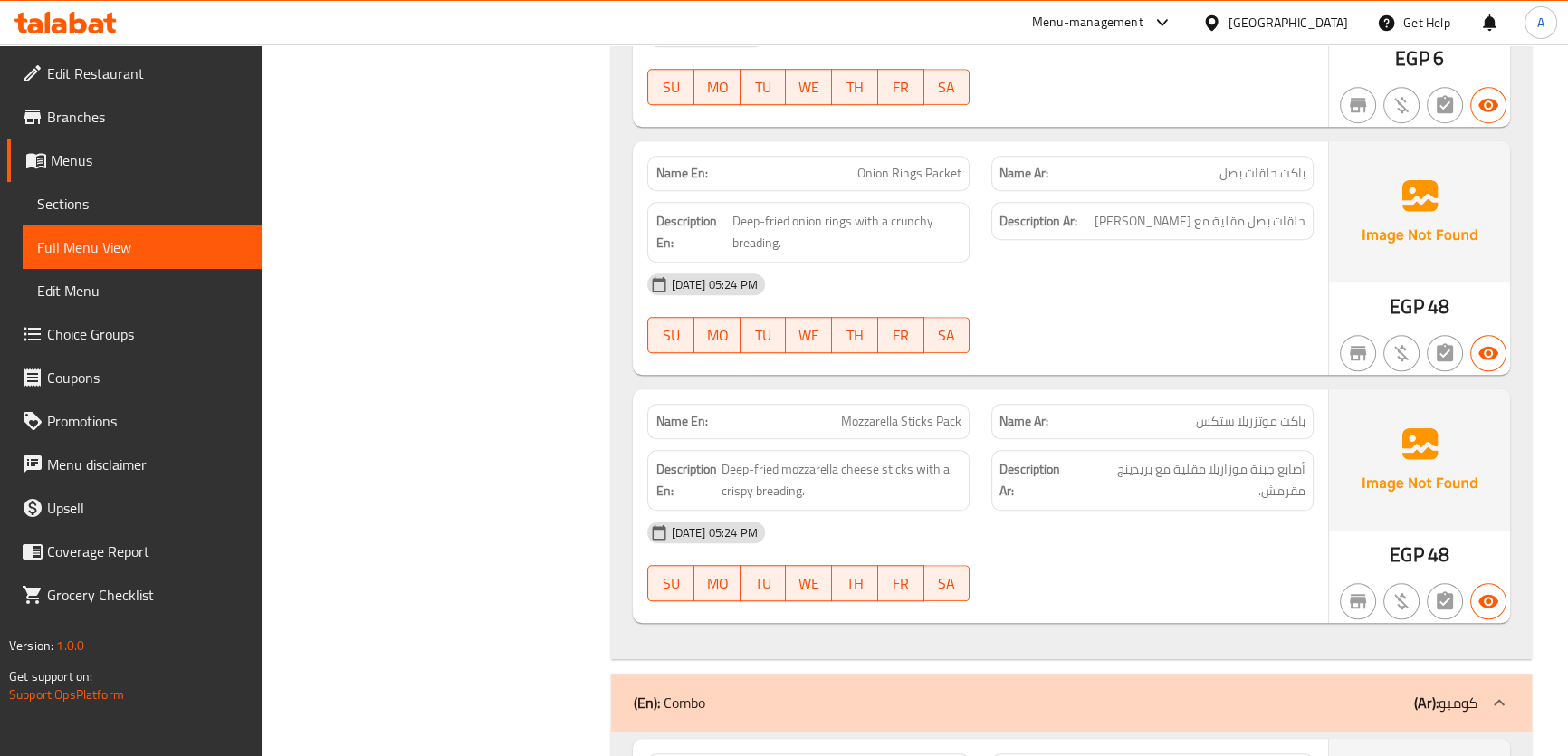
click at [919, 415] on span "Mozzarella Sticks Pack" at bounding box center [901, 420] width 120 height 19
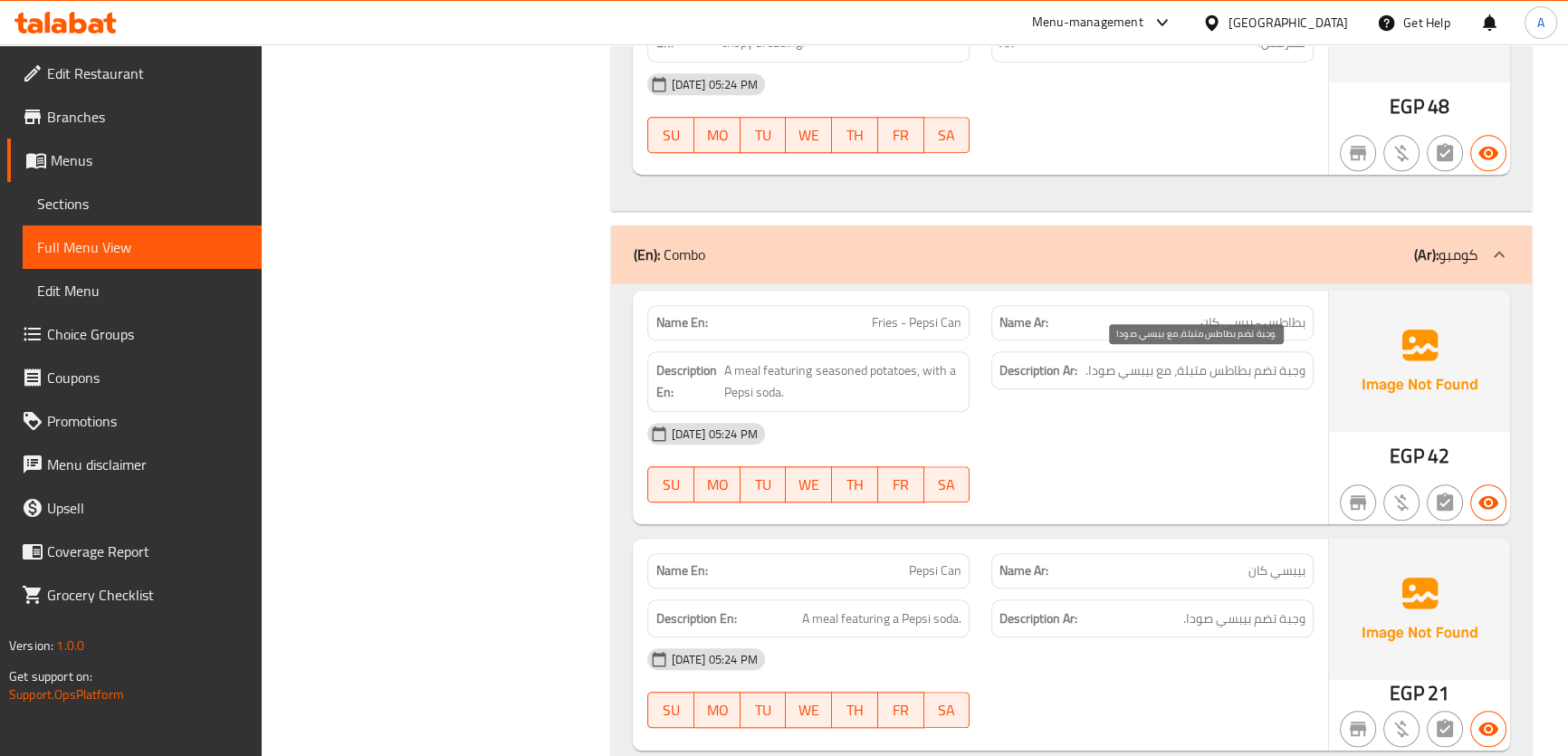
click at [1290, 374] on span "وجبة تضم بطاطس متبلة، مع بيبسي صودا." at bounding box center [1195, 370] width 220 height 23
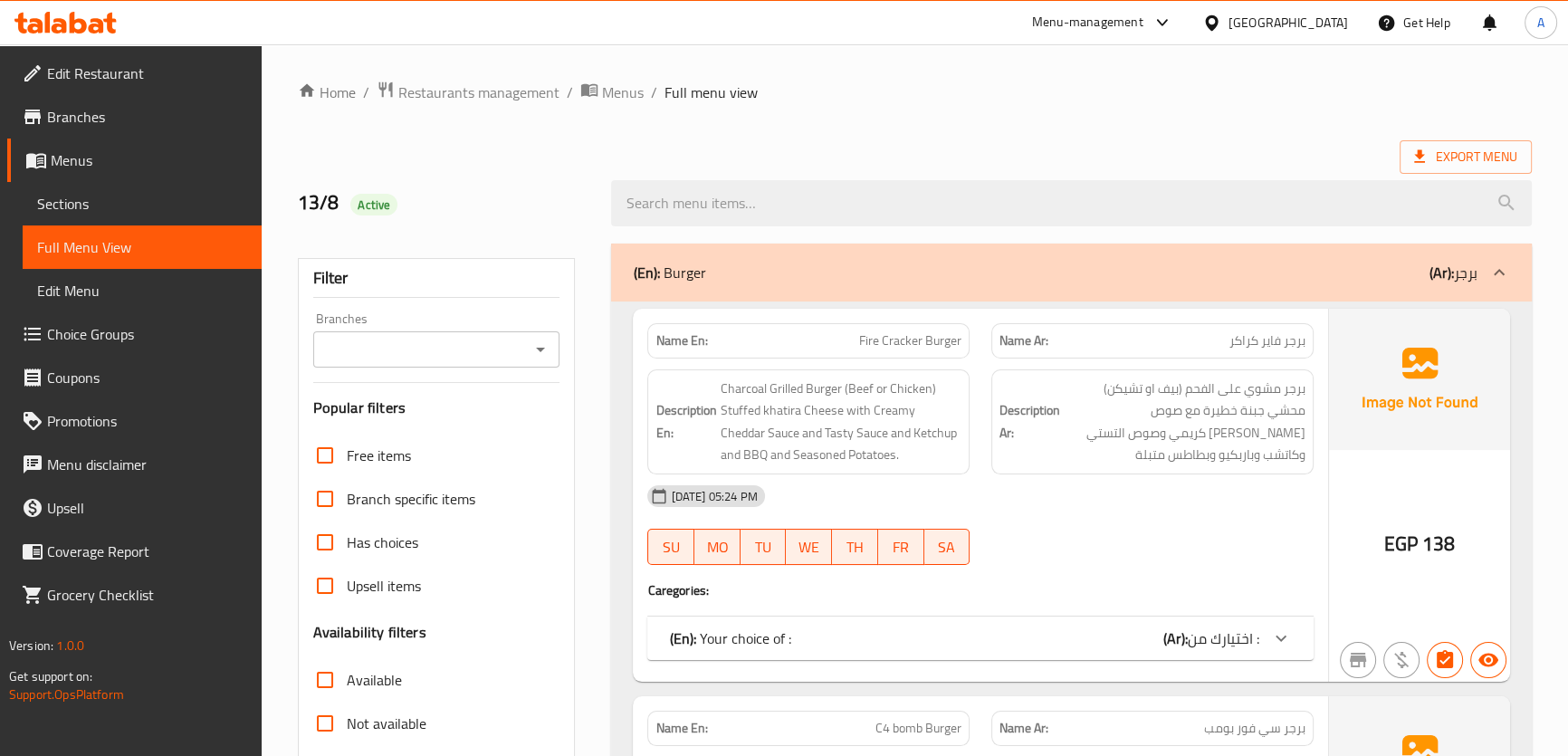
click at [24, 204] on link "Sections" at bounding box center [142, 204] width 239 height 43
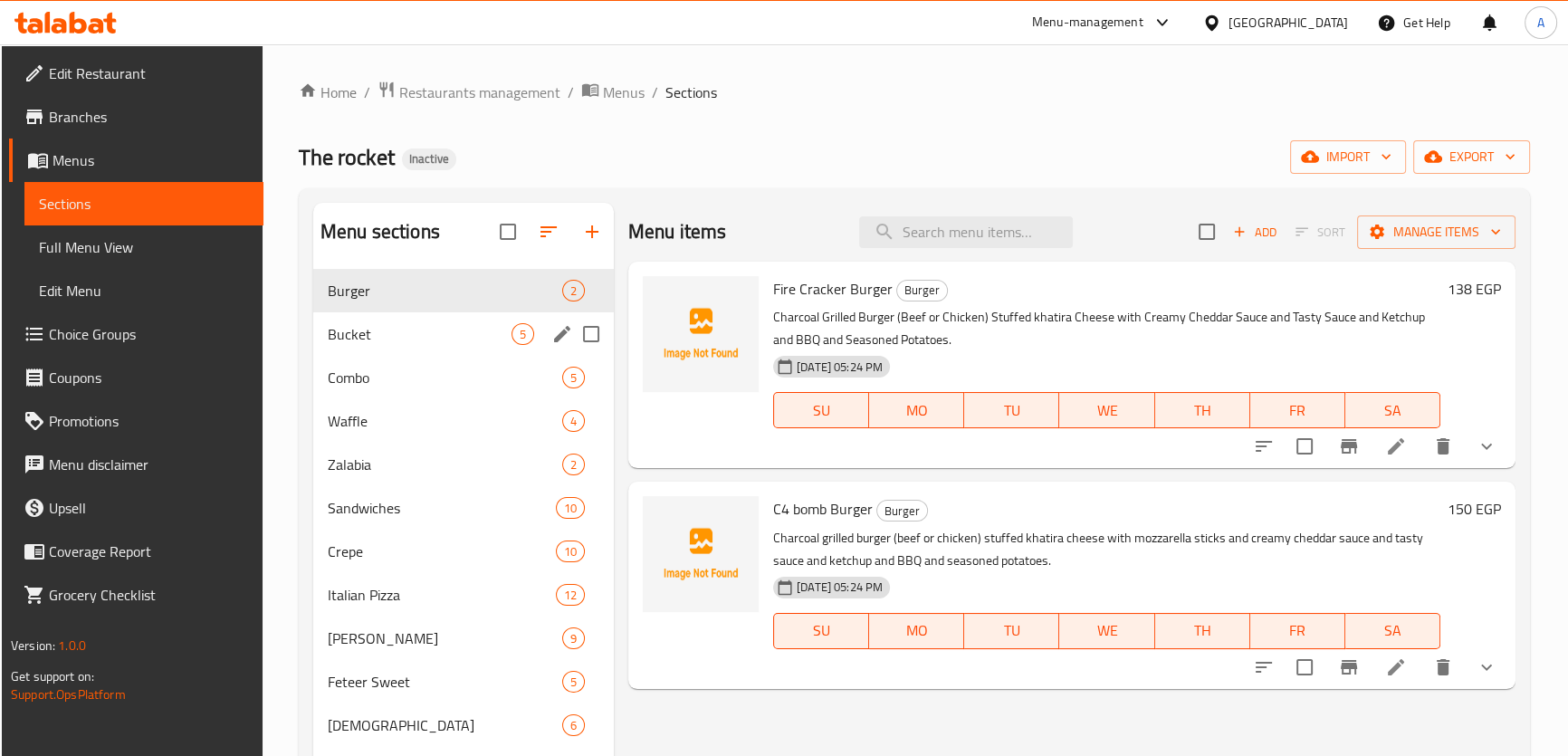
click at [585, 334] on input "Menu sections" at bounding box center [591, 334] width 38 height 38
checkbox input "true"
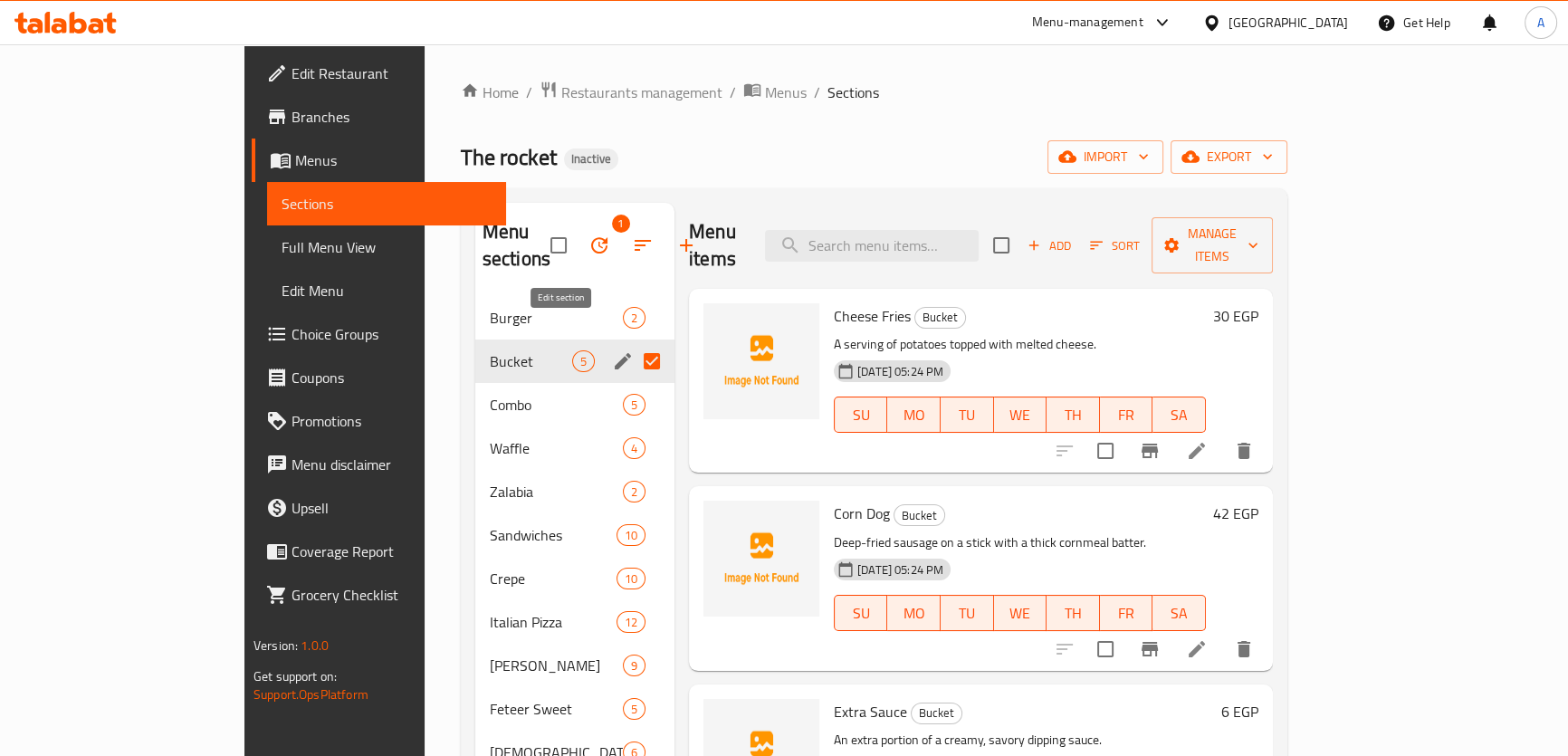
click at [612, 350] on icon "edit" at bounding box center [623, 361] width 22 height 22
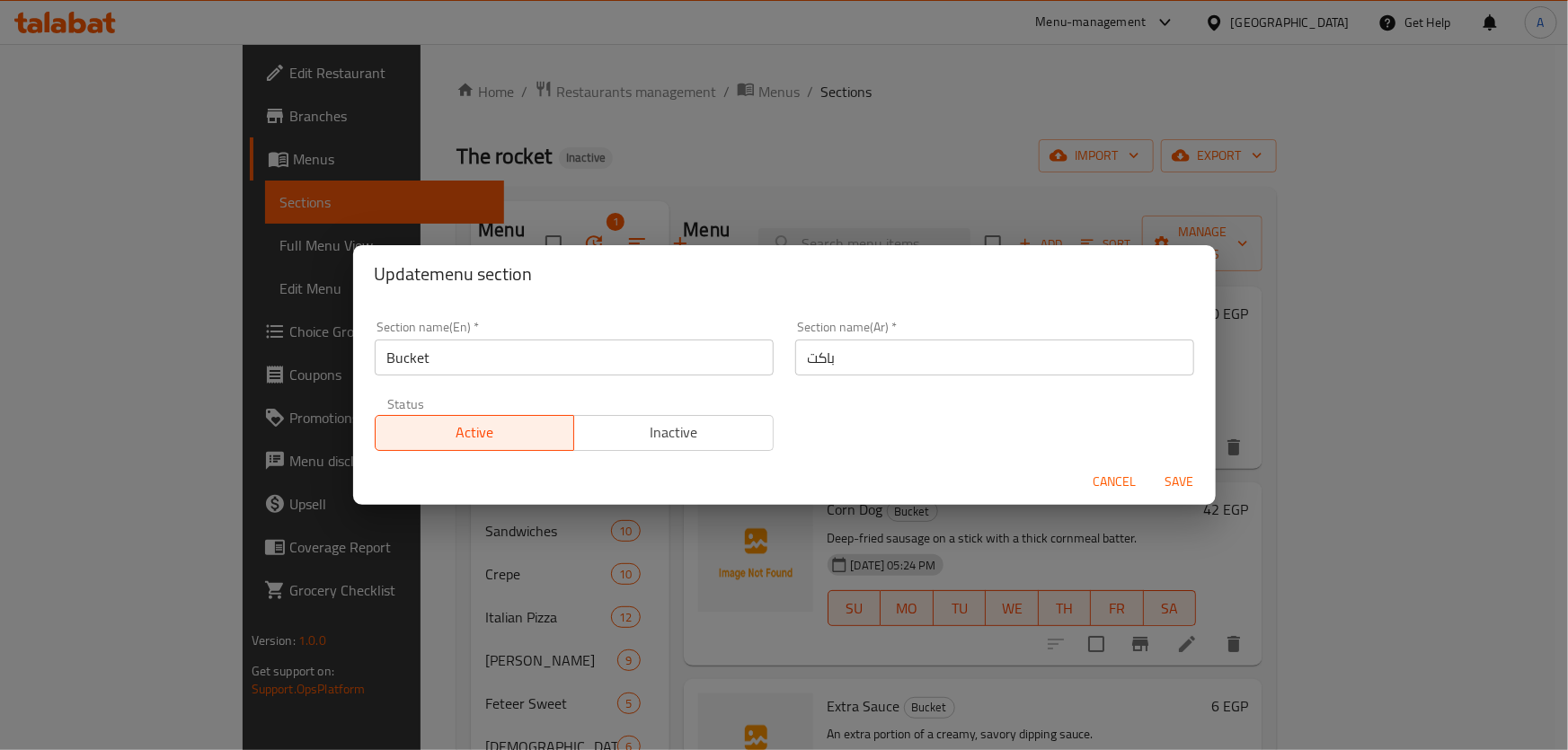
click at [511, 352] on input "Bucket" at bounding box center [573, 357] width 399 height 36
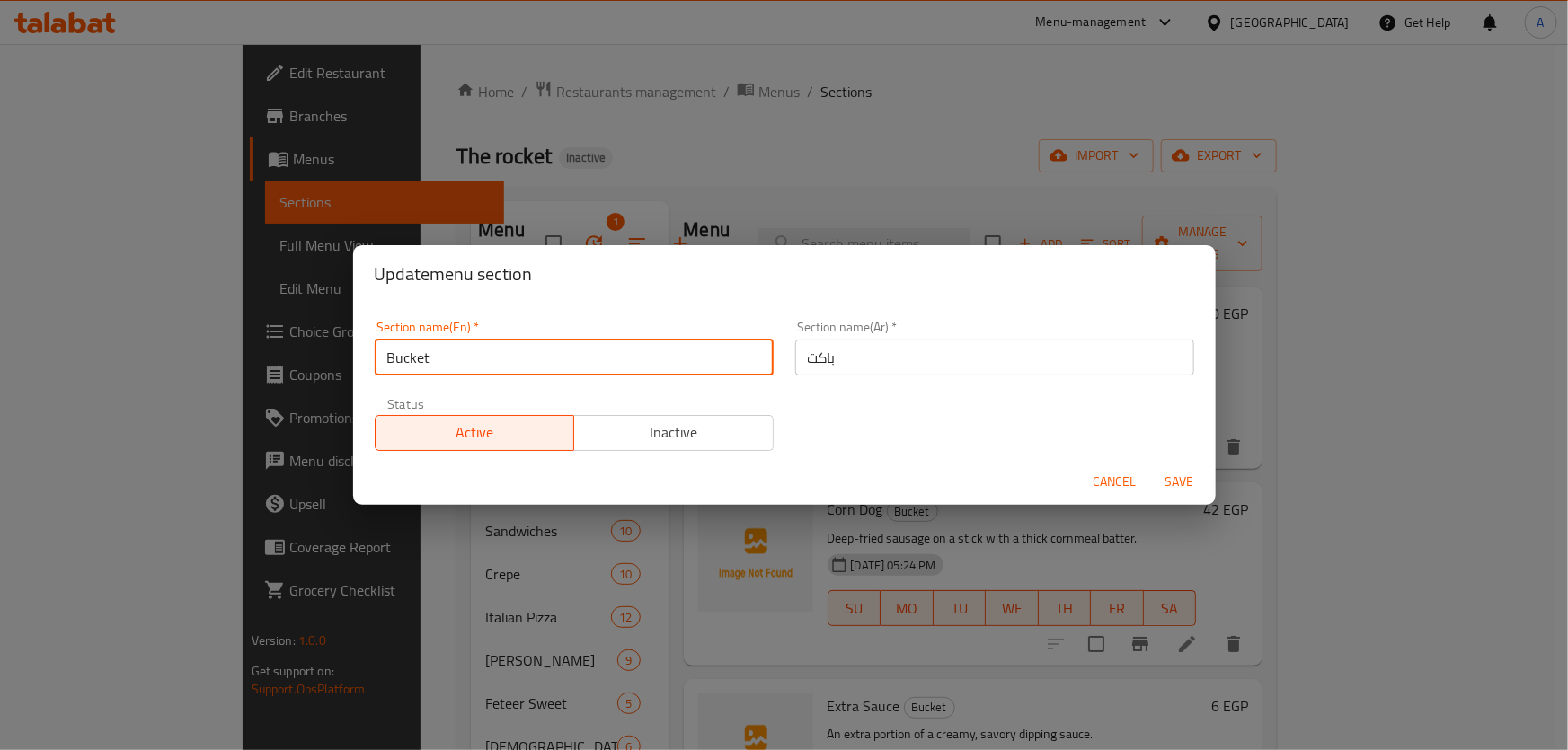
click at [511, 352] on input "Bucket" at bounding box center [573, 357] width 399 height 36
paste input "Pa"
type input "Packet"
click at [1195, 471] on span "Save" at bounding box center [1179, 481] width 43 height 22
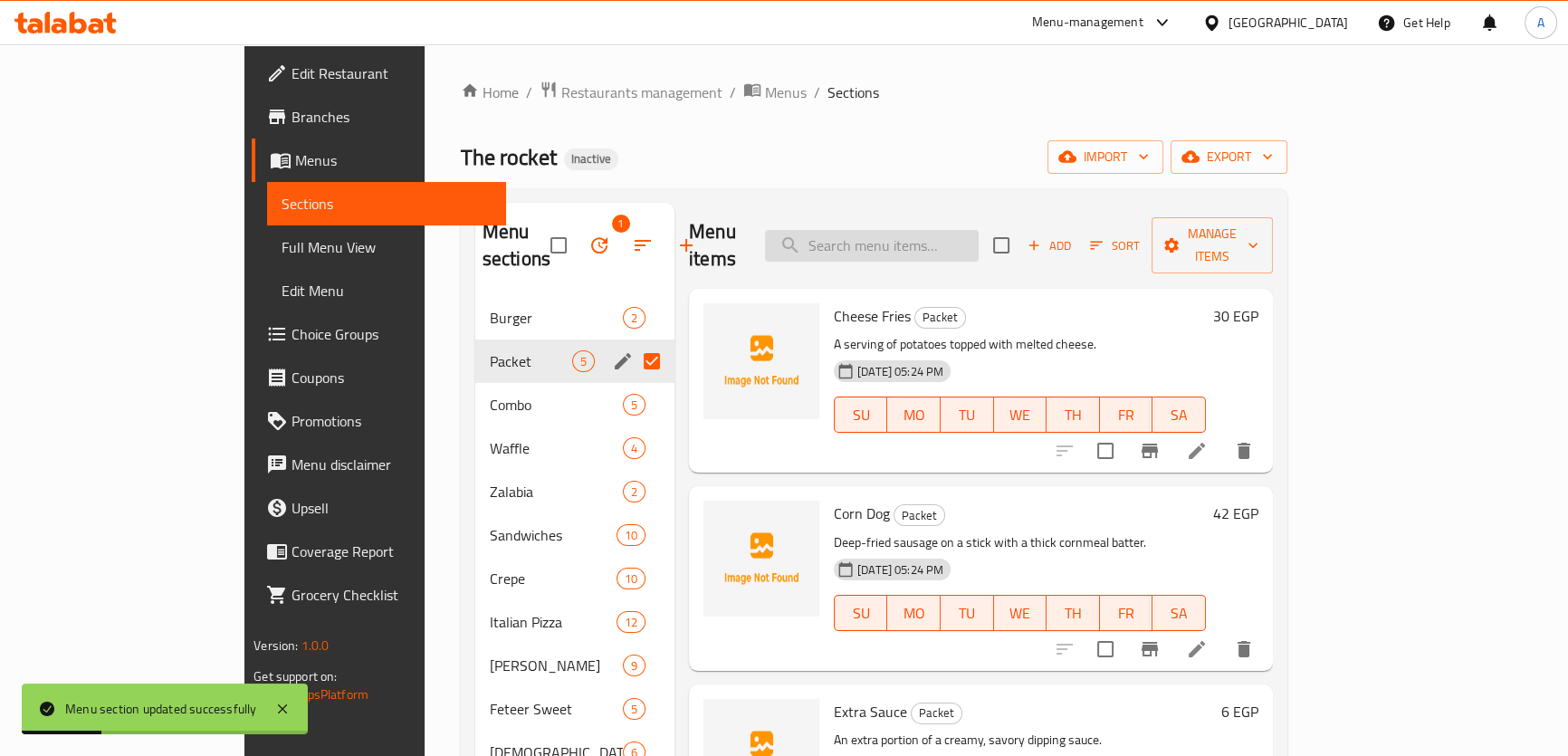
click at [978, 238] on input "search" at bounding box center [871, 246] width 214 height 32
paste input "Cheese Fries"
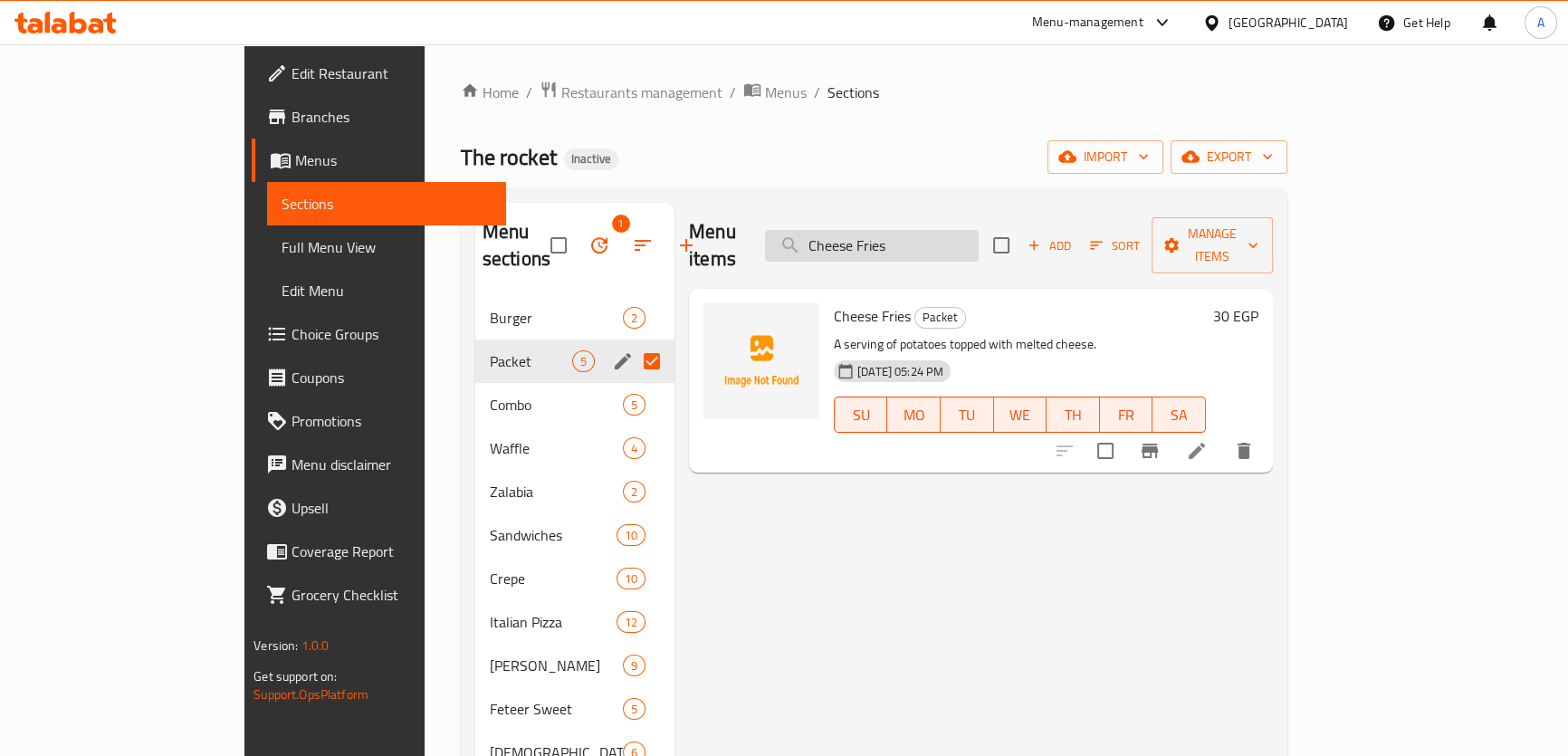
click at [912, 230] on input "Cheese Fries" at bounding box center [871, 246] width 214 height 32
paste input "Mozzarella Sticks Pack"
type input "Mozzarella Sticks Pack"
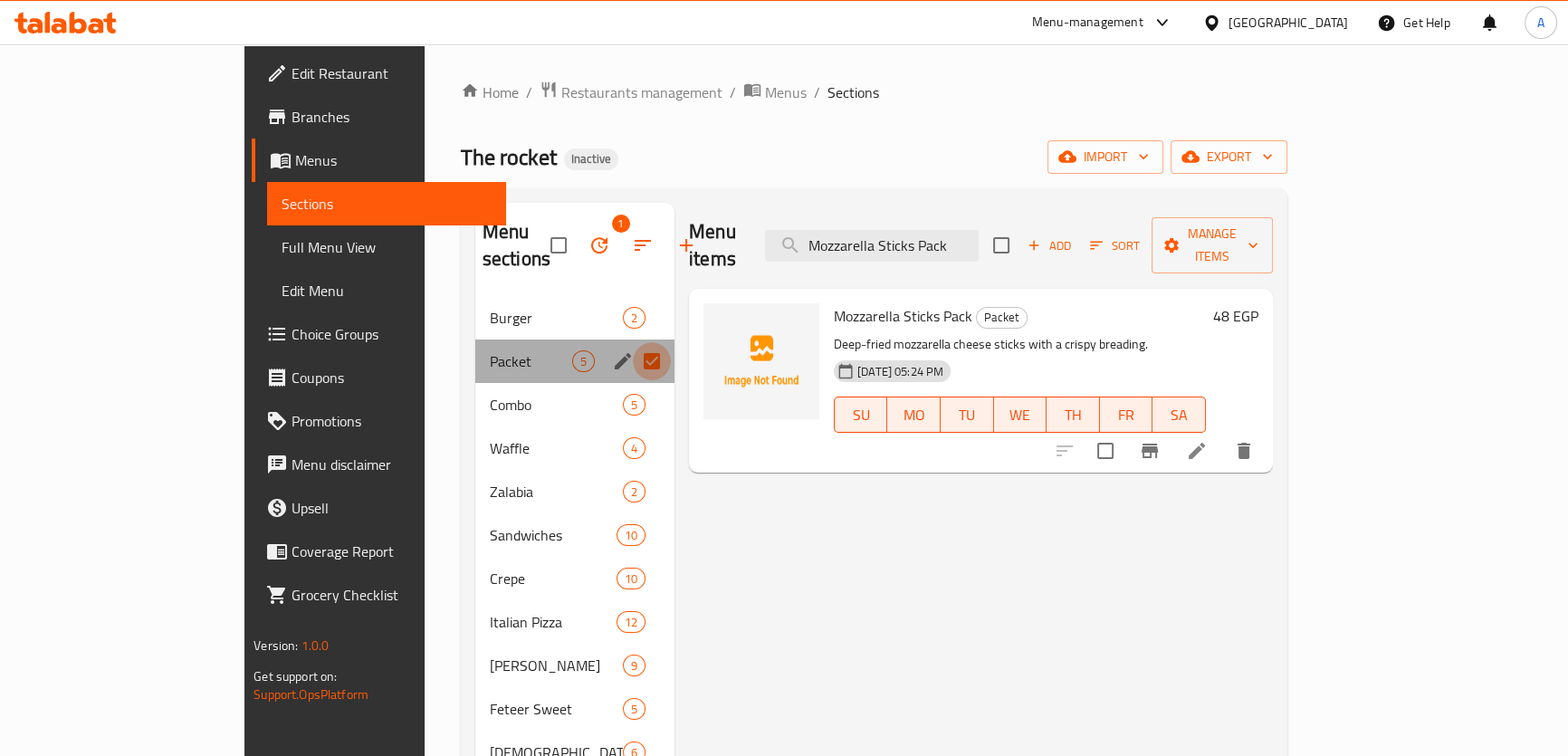
click at [633, 343] on input "Menu sections" at bounding box center [652, 361] width 38 height 38
checkbox input "false"
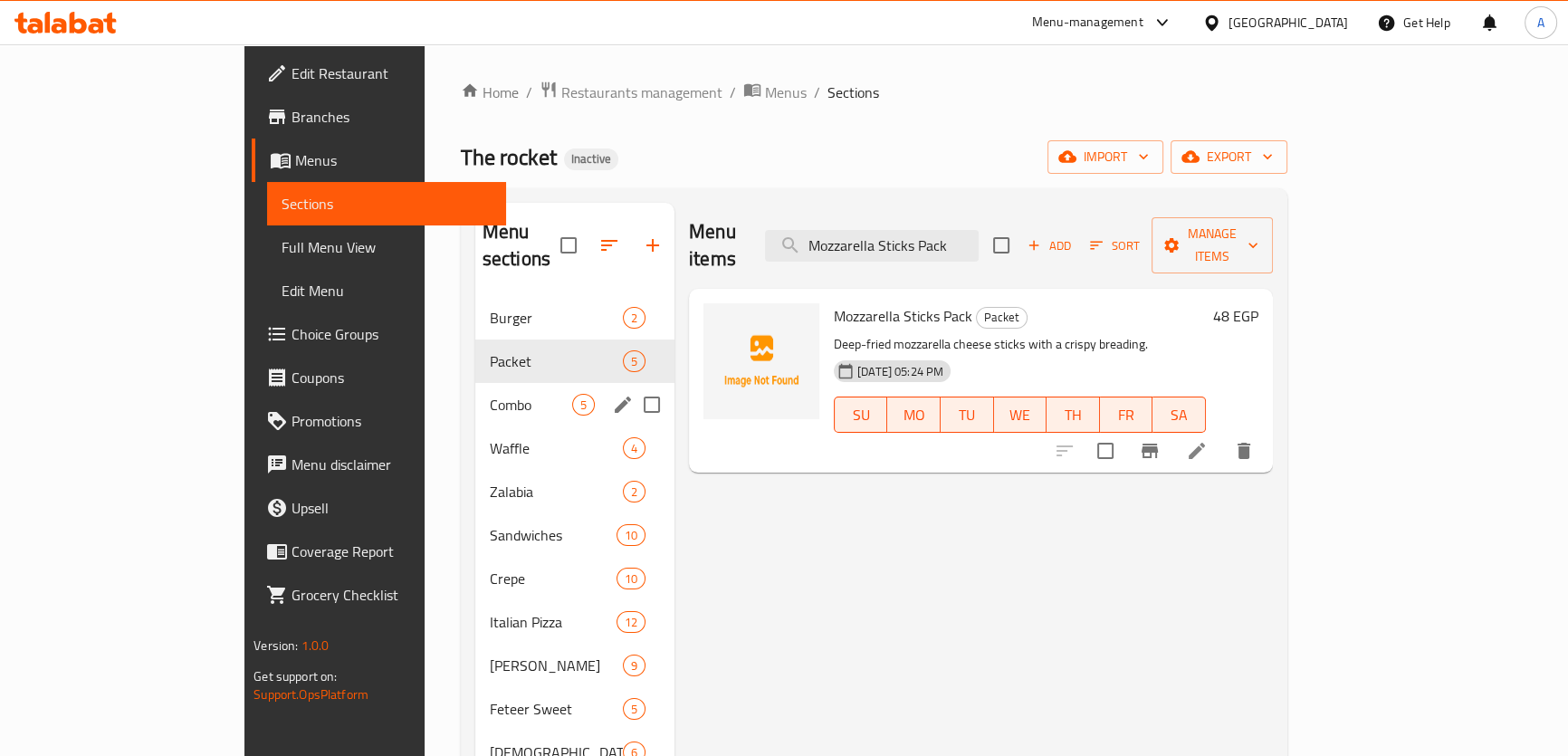
click at [633, 386] on input "Menu sections" at bounding box center [652, 405] width 38 height 38
checkbox input "true"
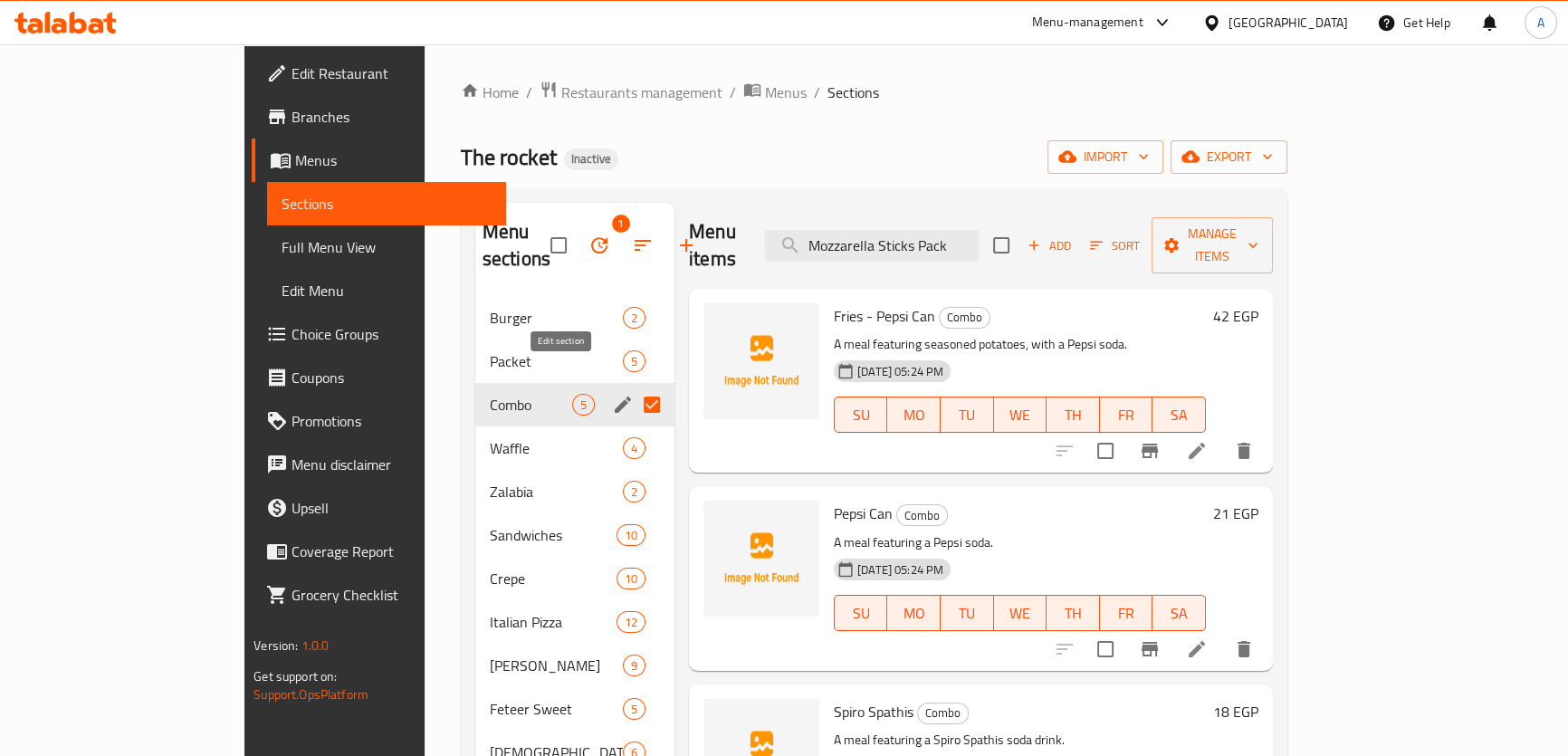
click at [609, 391] on button "edit" at bounding box center [623, 405] width 28 height 28
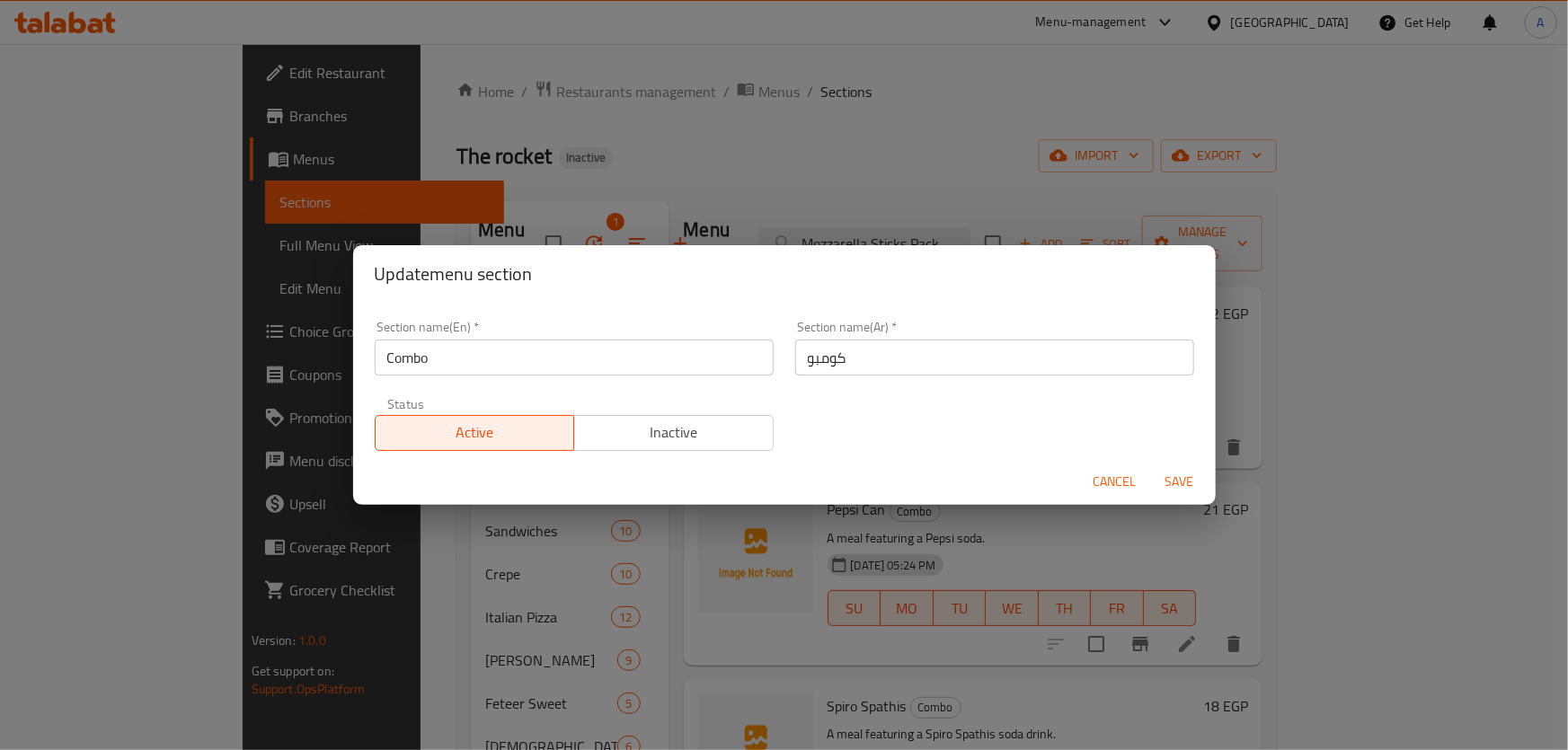
click at [541, 369] on input "Combo" at bounding box center [573, 357] width 399 height 36
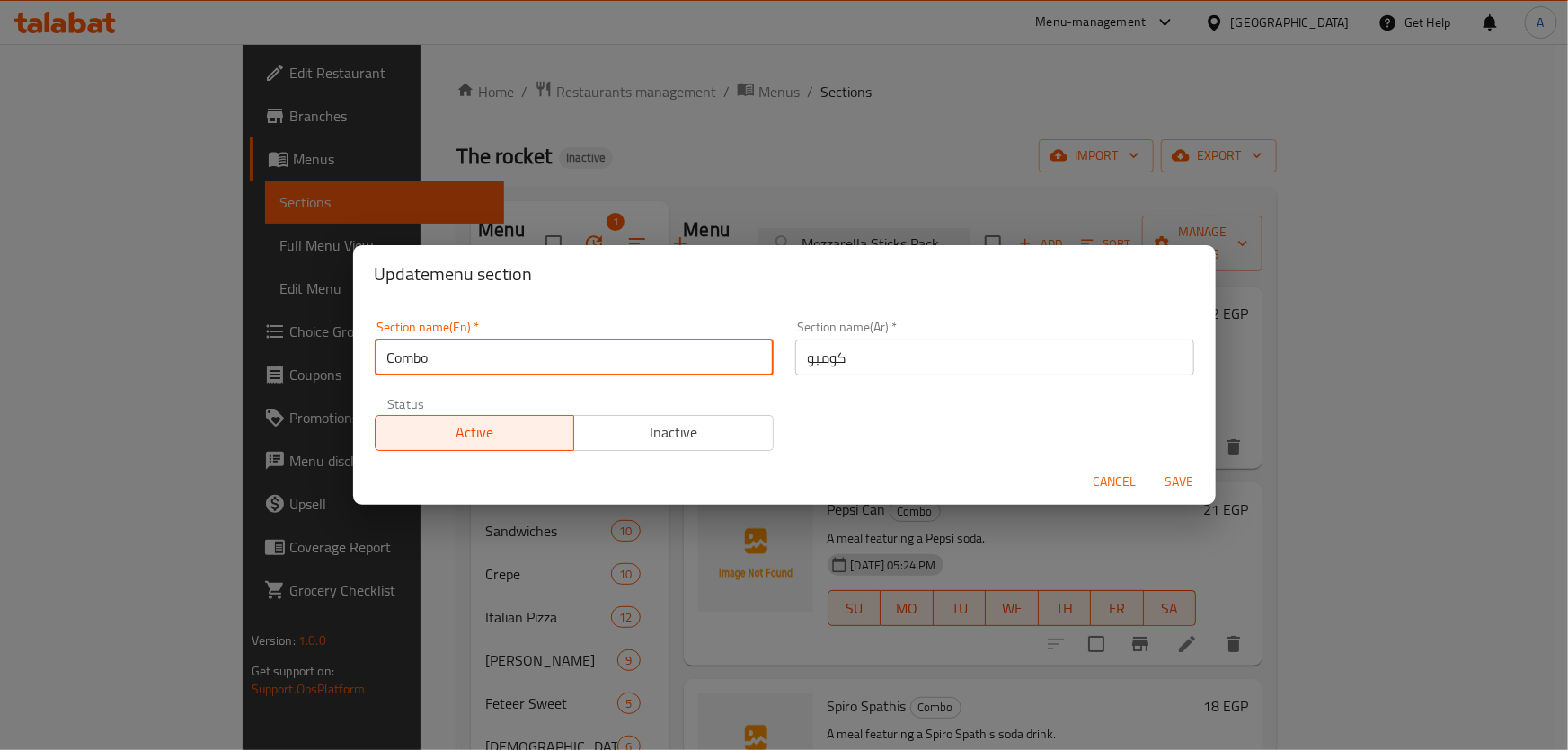
click at [541, 369] on input "Combo" at bounding box center [573, 357] width 399 height 36
click at [557, 350] on input "Sides" at bounding box center [573, 357] width 399 height 36
click at [444, 342] on input "Add On Sides" at bounding box center [573, 357] width 399 height 36
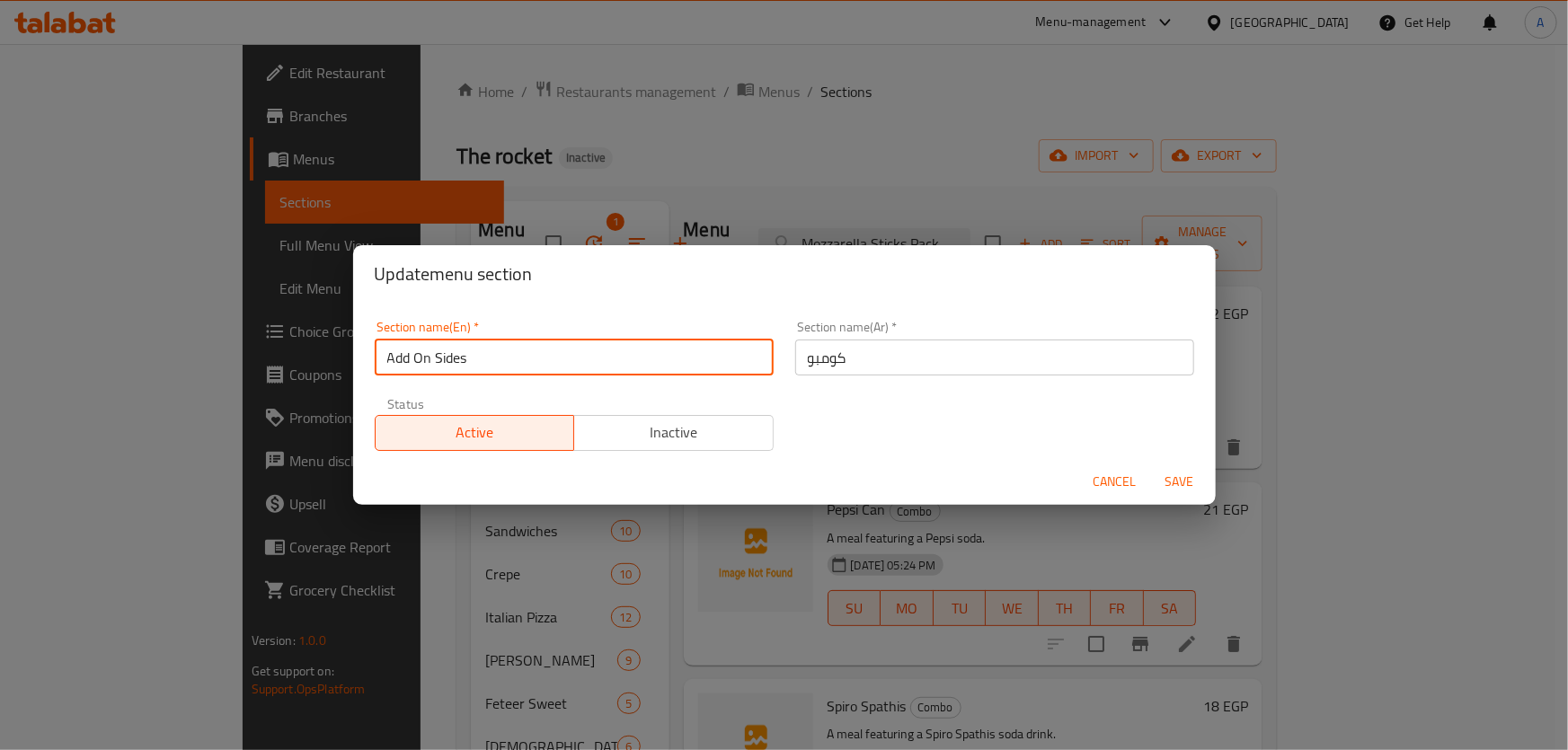
drag, startPoint x: 462, startPoint y: 363, endPoint x: 427, endPoint y: 366, distance: 35.1
click at [427, 366] on input "Add On Sides" at bounding box center [573, 357] width 399 height 36
click at [452, 361] on input "Add Ons" at bounding box center [573, 357] width 399 height 36
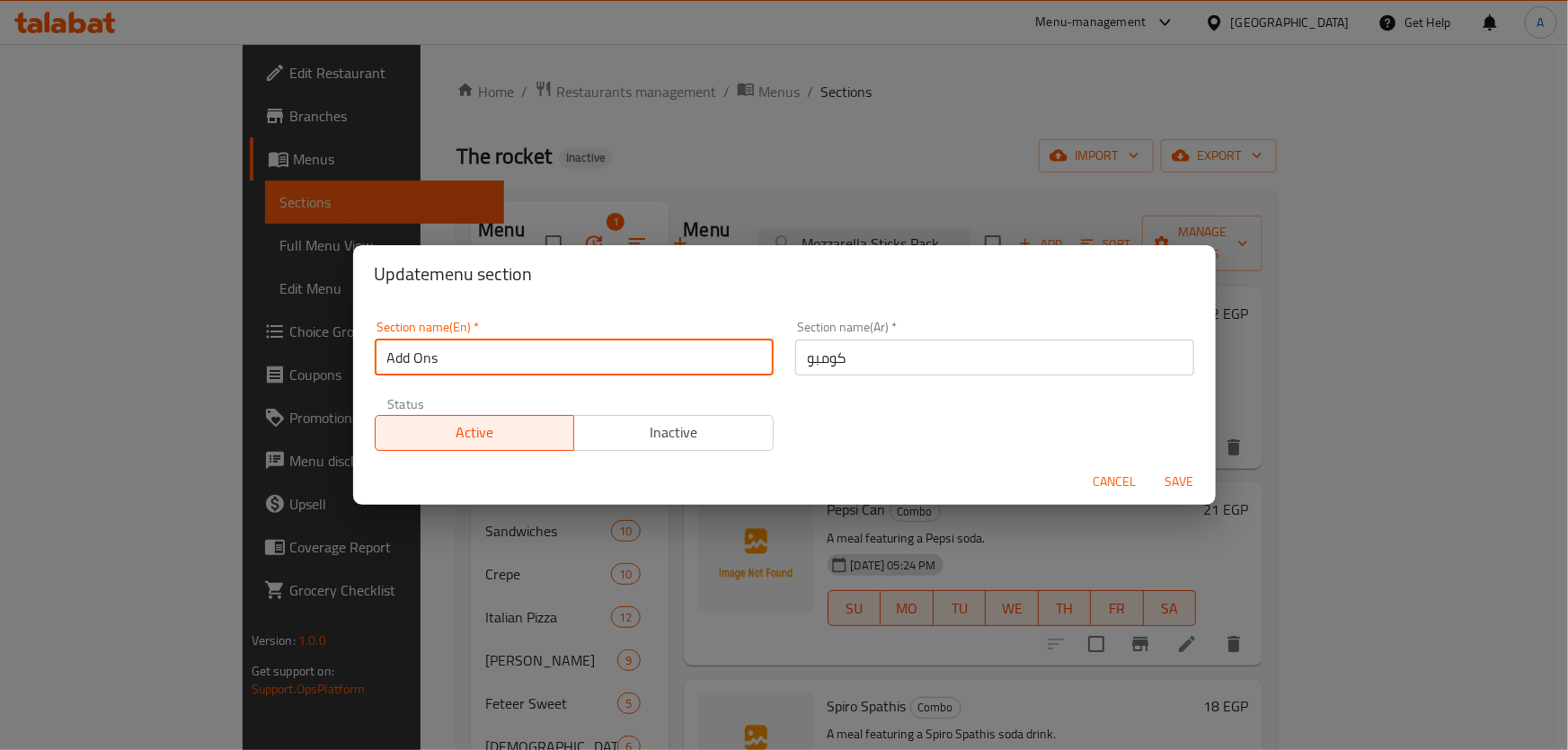
type input "Add Ons"
click at [907, 360] on input "كومبو" at bounding box center [995, 357] width 399 height 36
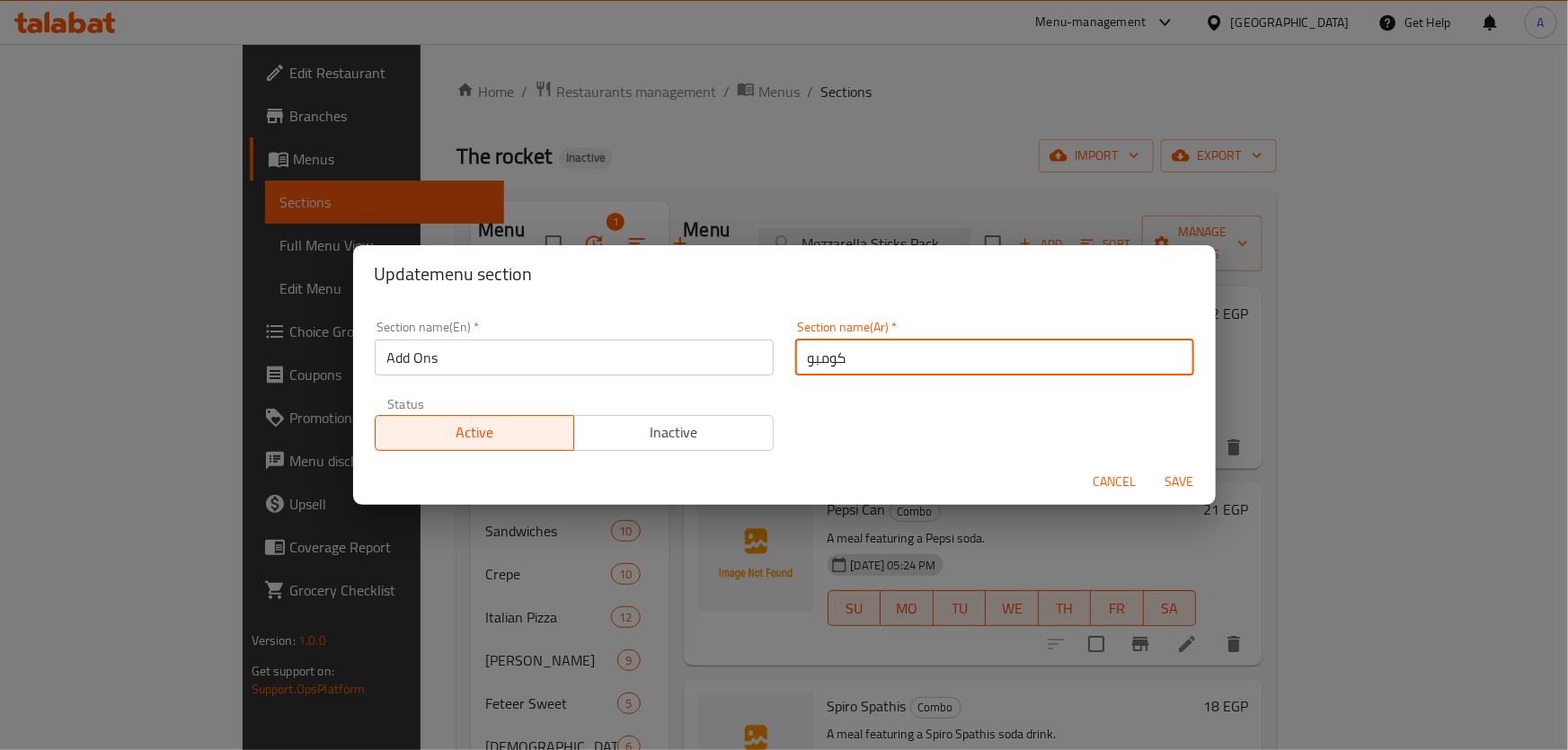
click at [907, 360] on input "كومبو" at bounding box center [995, 357] width 399 height 36
click at [849, 368] on input "كومبو" at bounding box center [995, 357] width 399 height 36
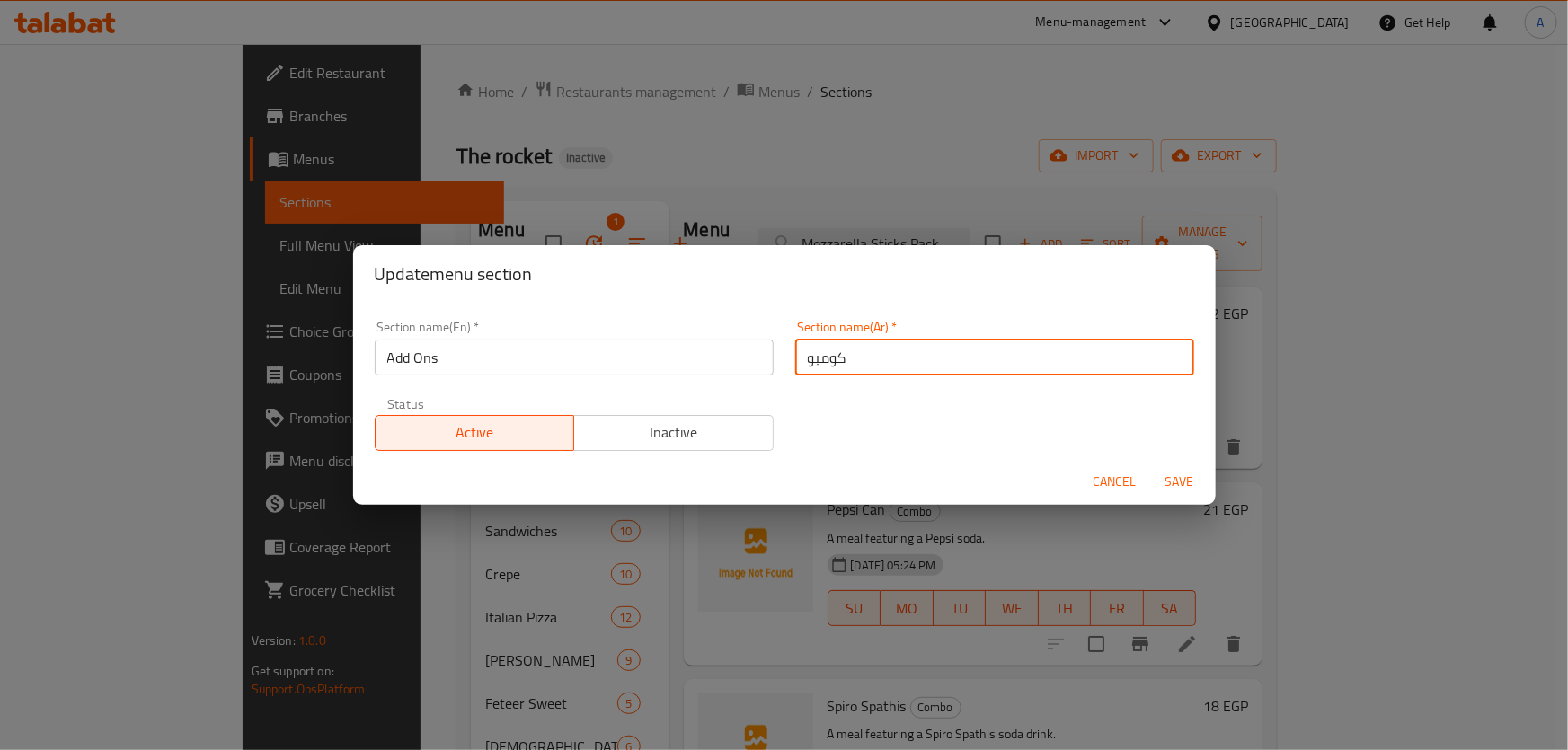
click at [843, 367] on input "كومبو" at bounding box center [995, 357] width 399 height 36
paste input "إضافات"
type input "إضافات"
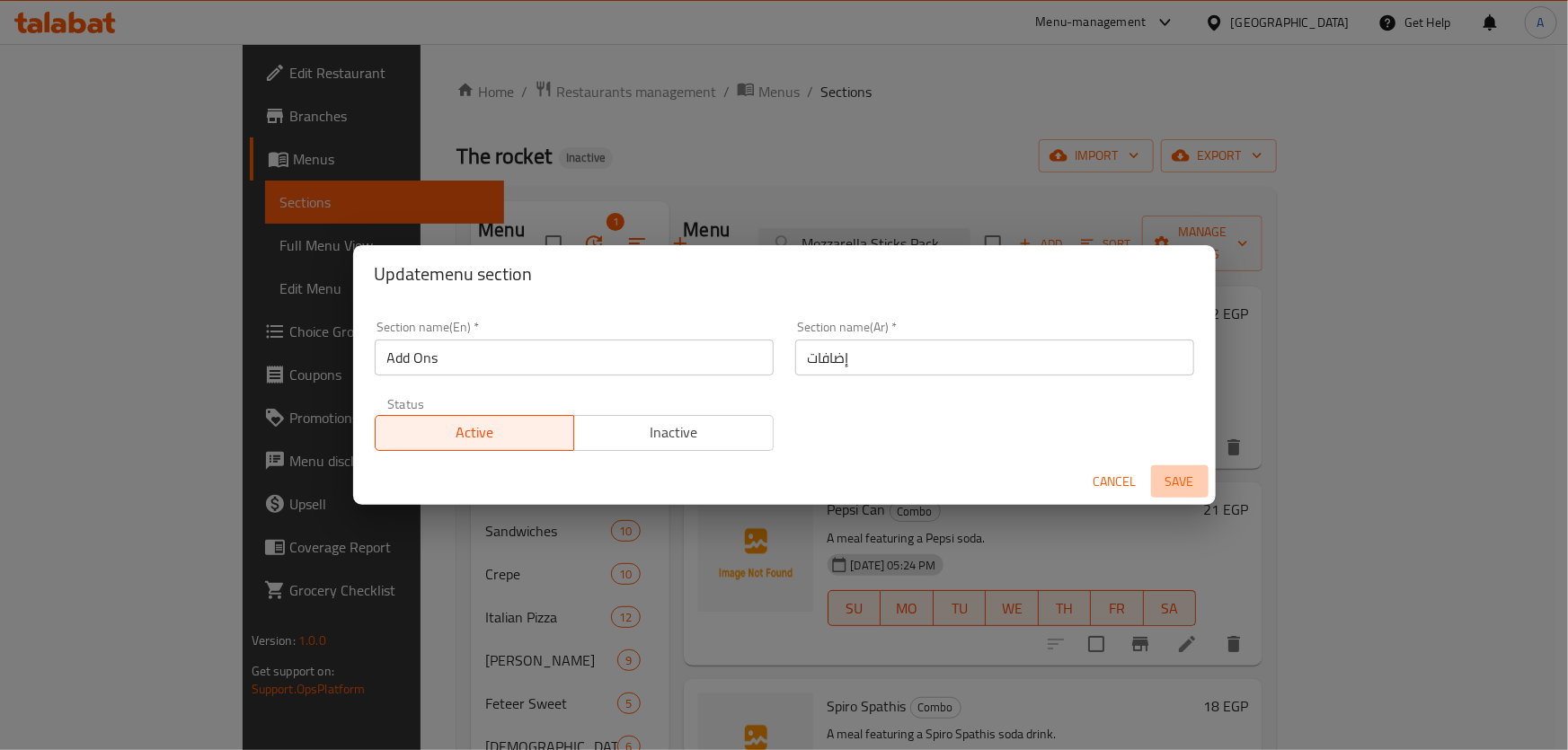
click at [1167, 472] on span "Save" at bounding box center [1179, 481] width 43 height 22
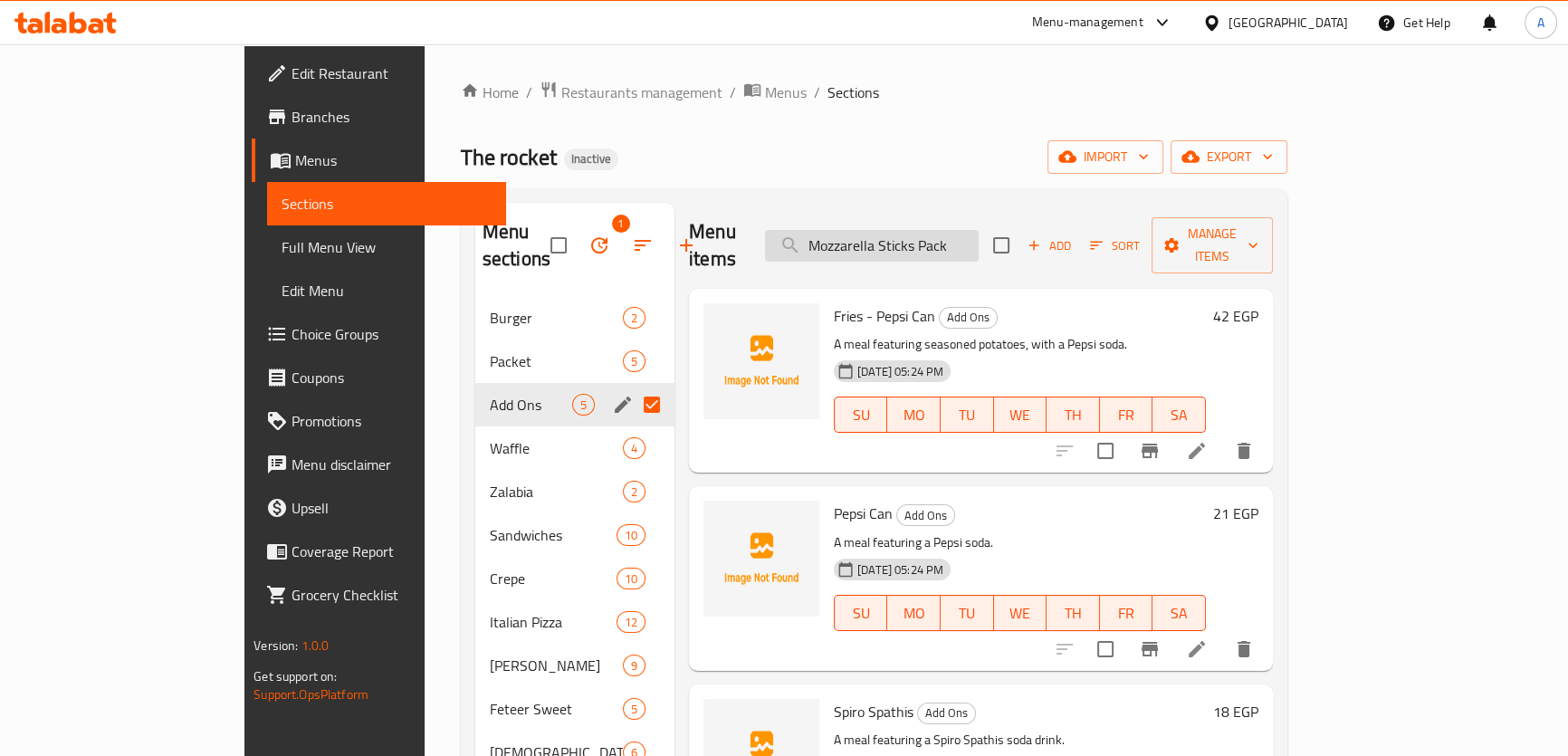
click at [978, 243] on input "Mozzarella Sticks Pack" at bounding box center [871, 246] width 214 height 32
paste input "pane Fresh sandwich"
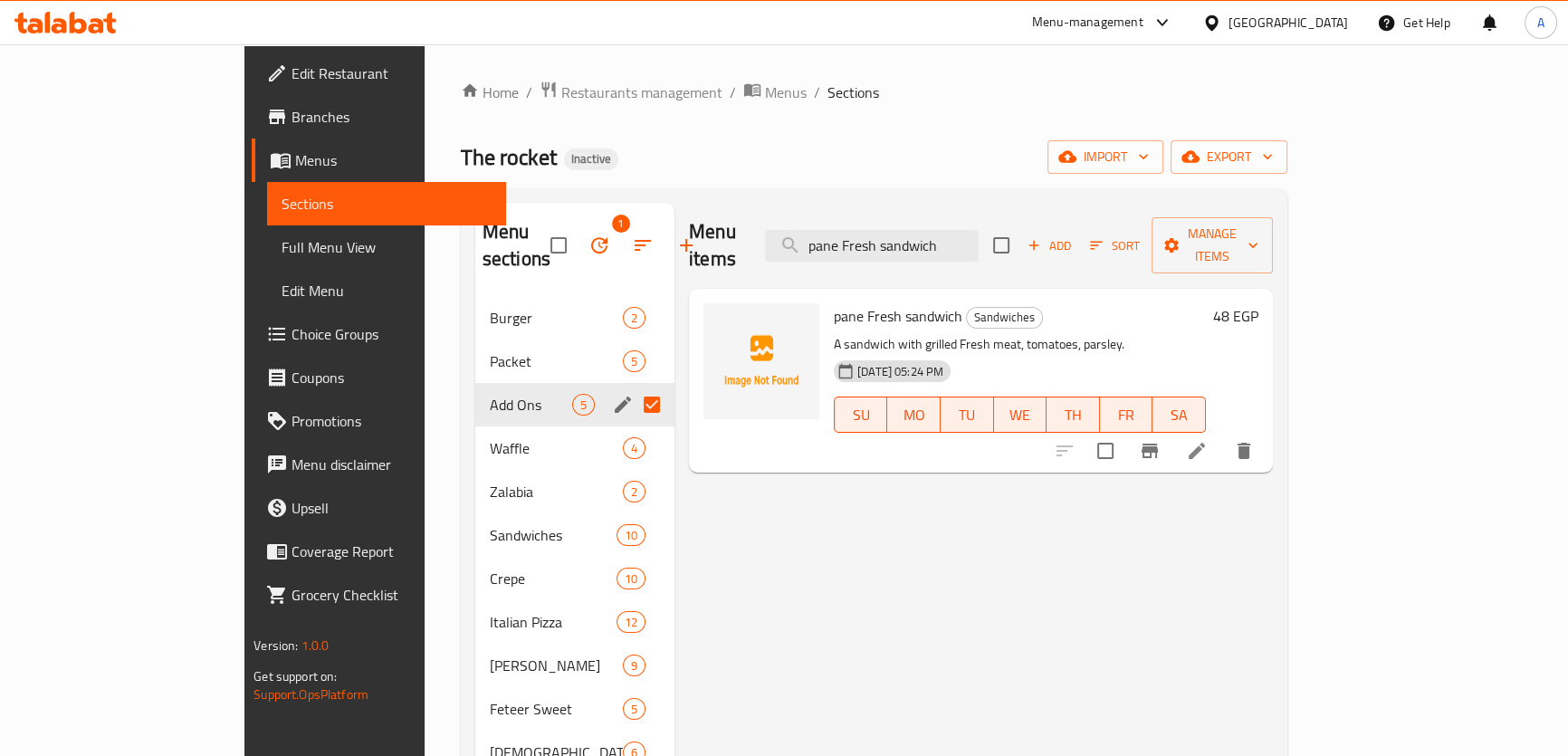
click at [1086, 213] on div "Menu items pane Fresh sandwich Add Sort Manage items" at bounding box center [980, 245] width 584 height 86
click at [978, 242] on input "pane Fresh sandwich" at bounding box center [871, 246] width 214 height 32
paste input "C4 bomb Crepe"
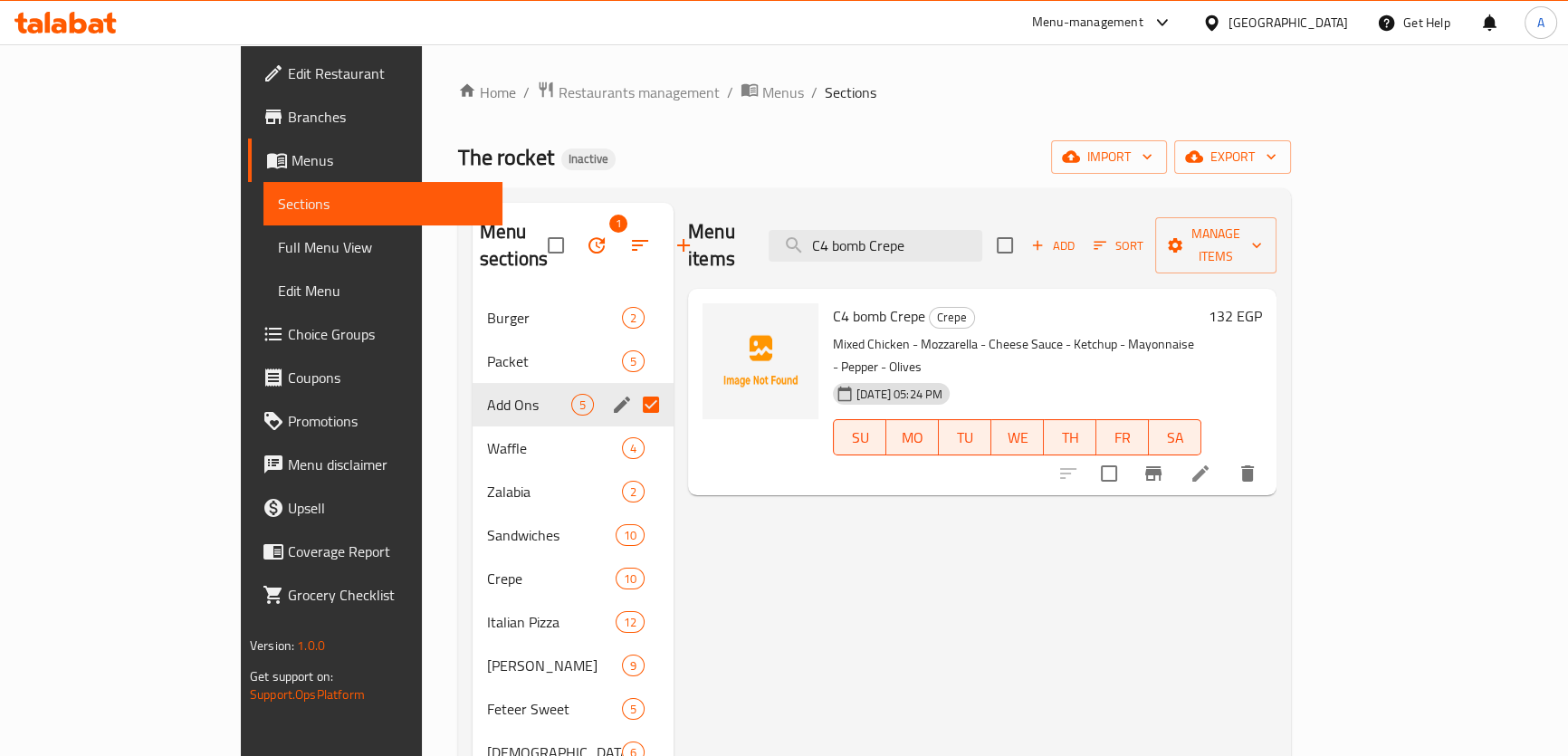
click at [1009, 204] on div "Menu items C4 bomb Crepe Add Sort Manage items" at bounding box center [982, 245] width 589 height 86
click at [982, 238] on input "C4 bomb Crepe" at bounding box center [875, 246] width 214 height 32
paste input "Rocket"
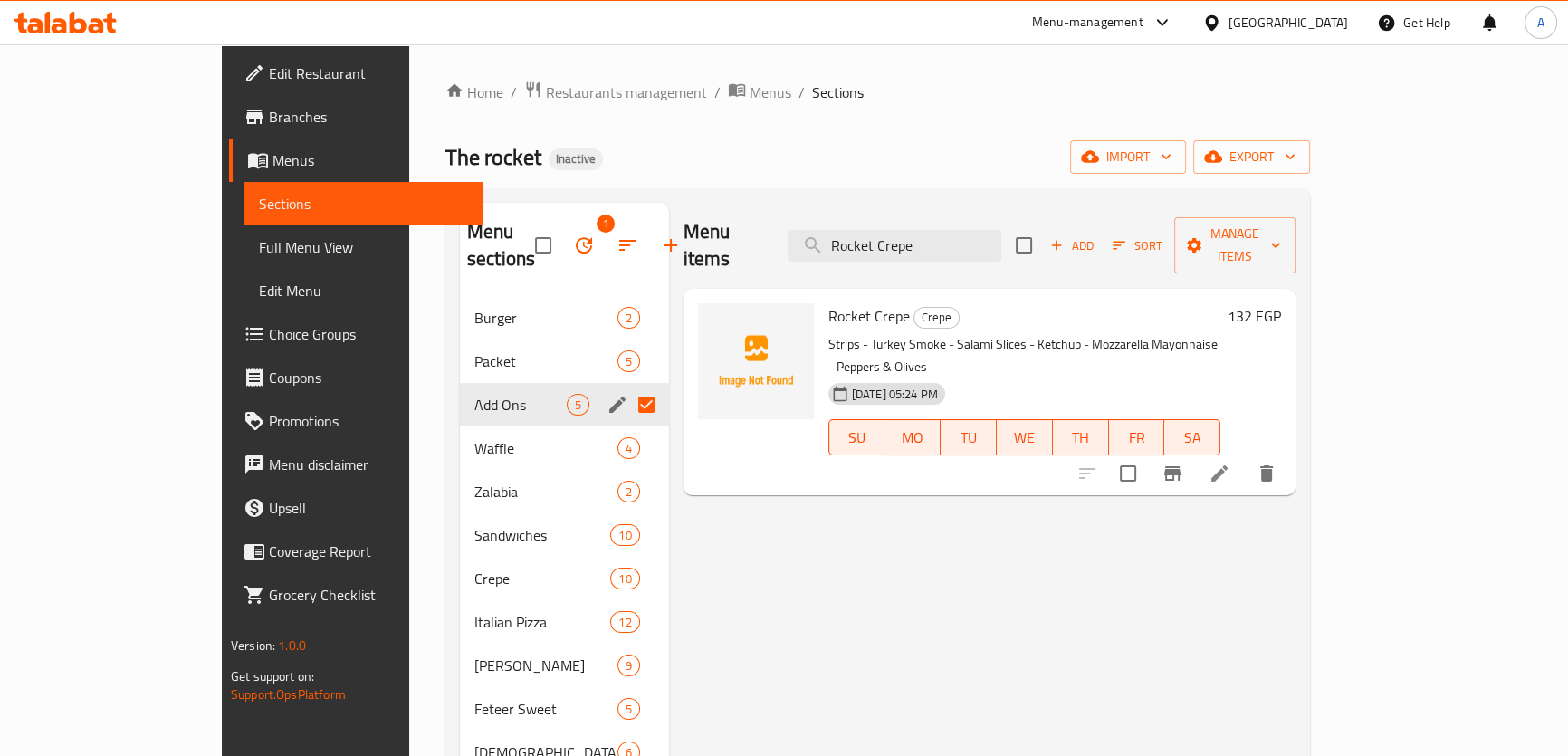
click at [1005, 209] on div "Menu items Rocket Crepe Add Sort Manage items" at bounding box center [989, 245] width 612 height 86
click at [975, 230] on input "Rocket Crepe" at bounding box center [894, 246] width 214 height 32
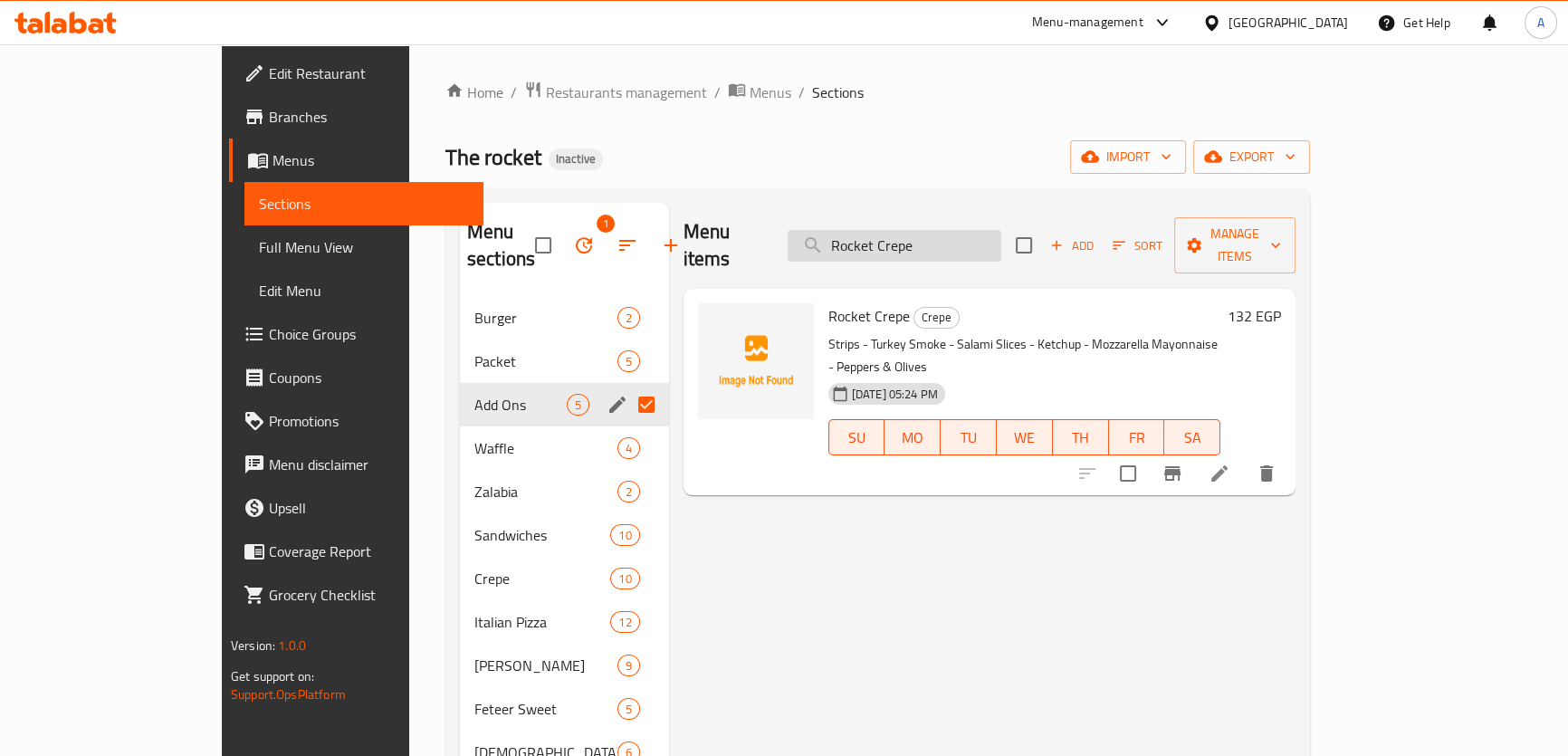
paste input "Fire Cracker"
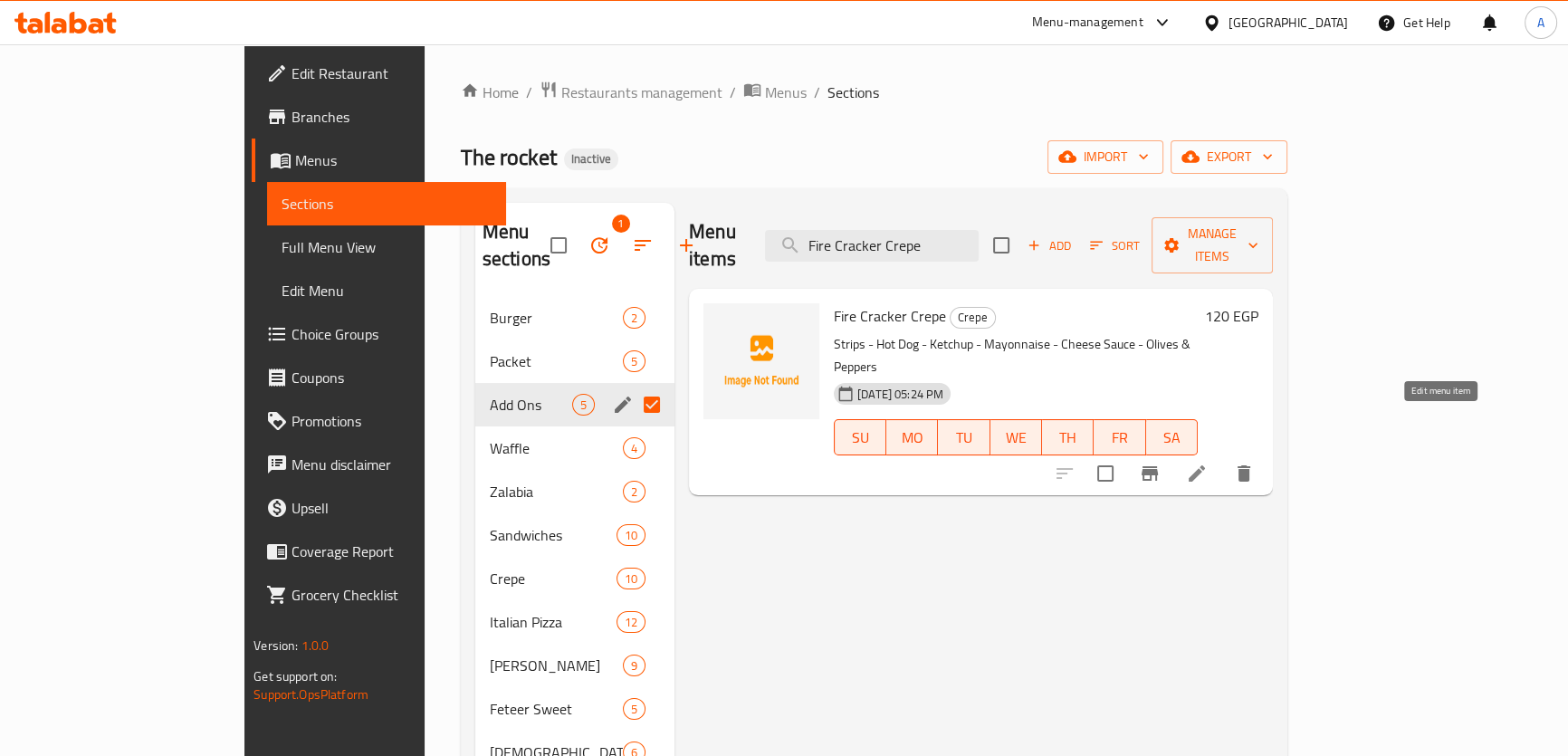
type input "Fire Cracker Crepe"
click at [1208, 463] on icon at bounding box center [1197, 473] width 22 height 22
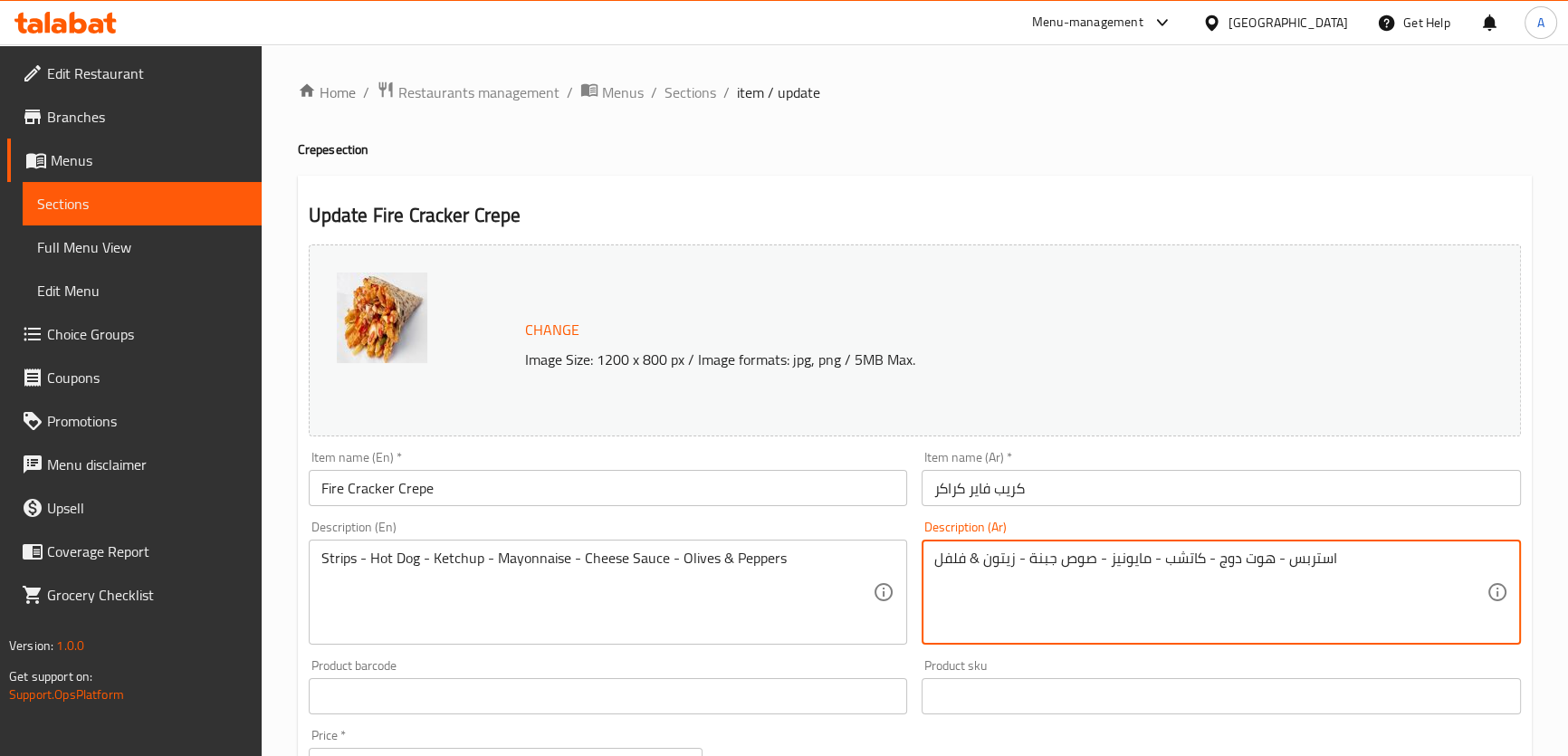
drag, startPoint x: 970, startPoint y: 568, endPoint x: 973, endPoint y: 551, distance: 17.3
paste textarea "و"
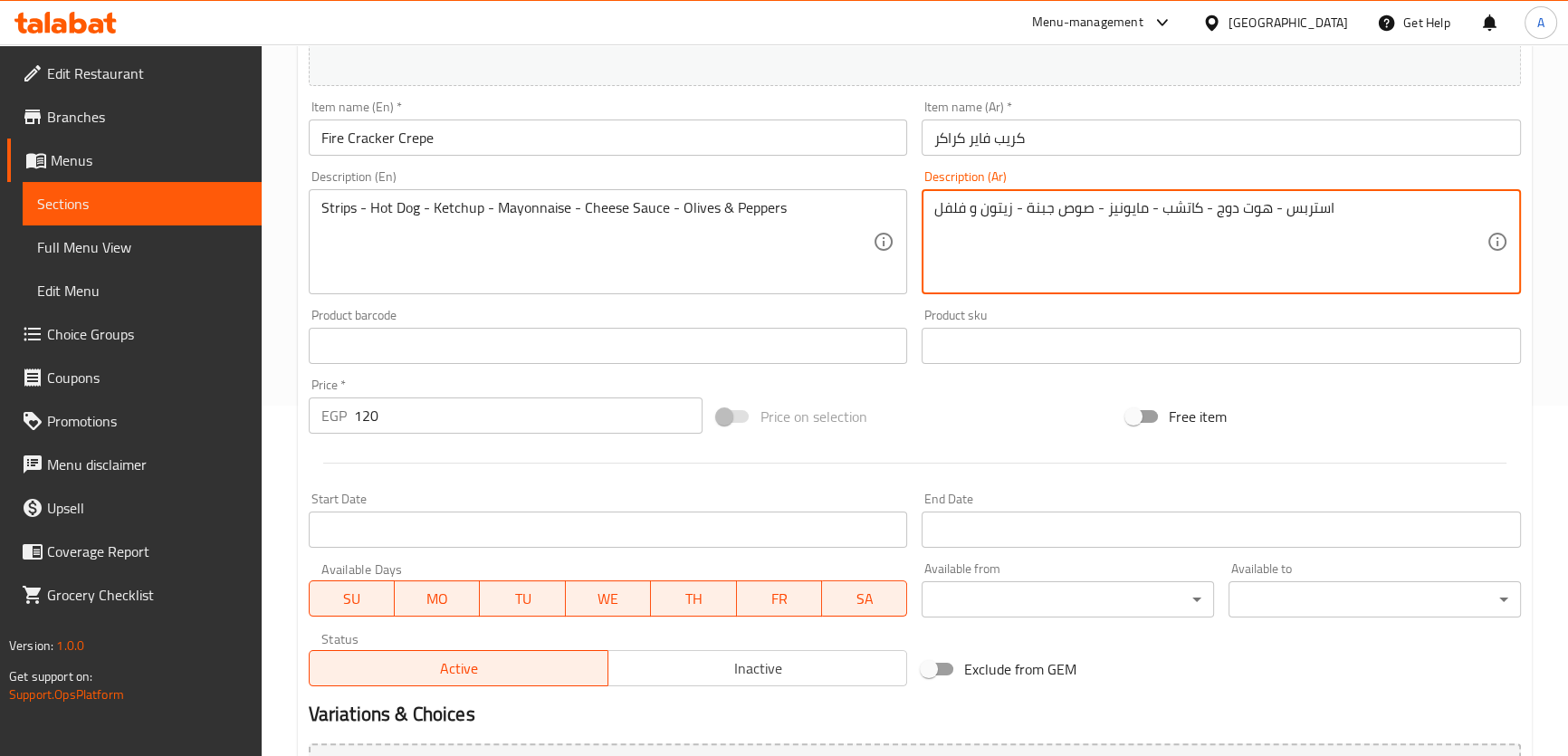
scroll to position [508, 0]
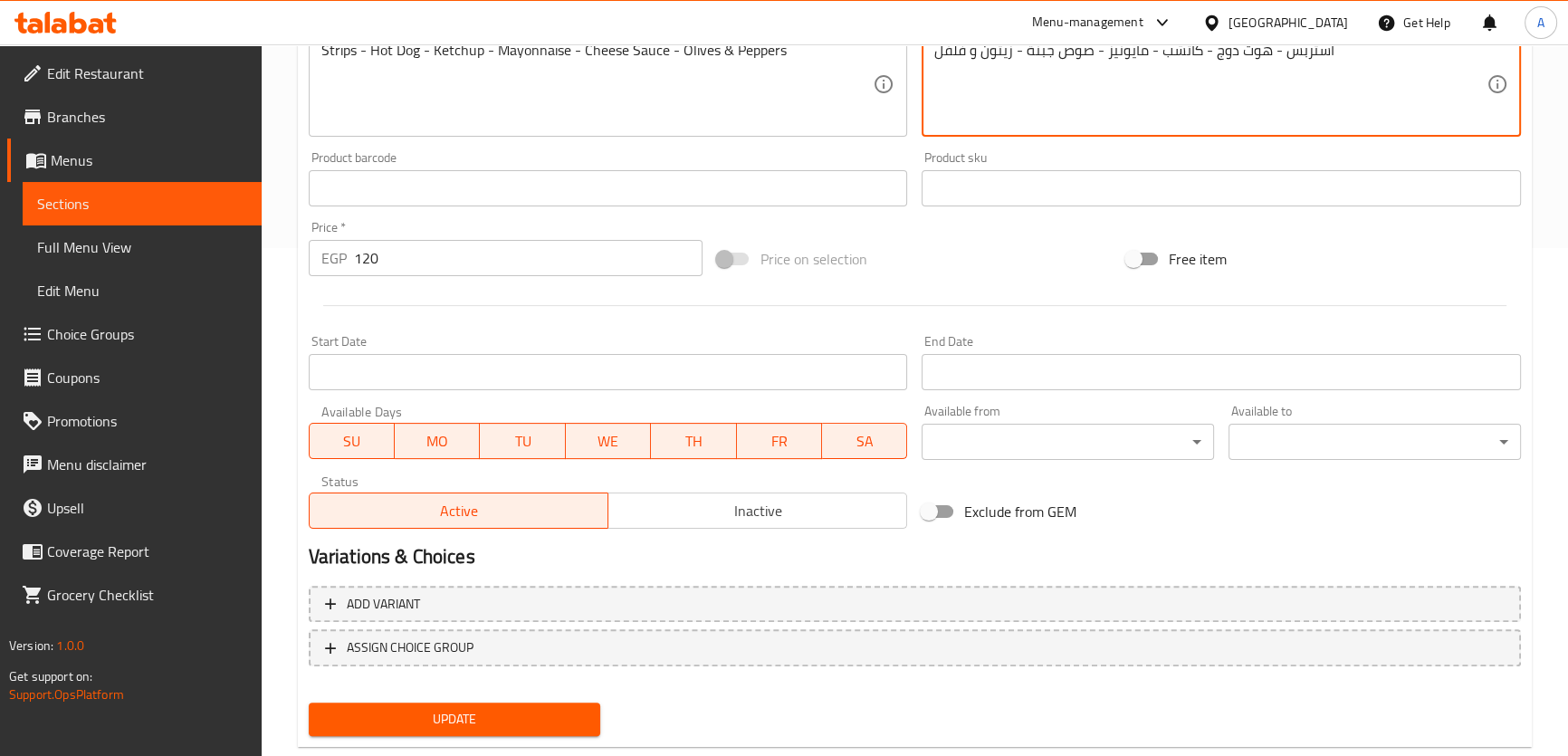
type textarea "استربس - هوت دوج - كاتشب - مايونيز - صوص جبنة - زيتون و فلفل"
click at [534, 715] on span "Update" at bounding box center [455, 719] width 264 height 23
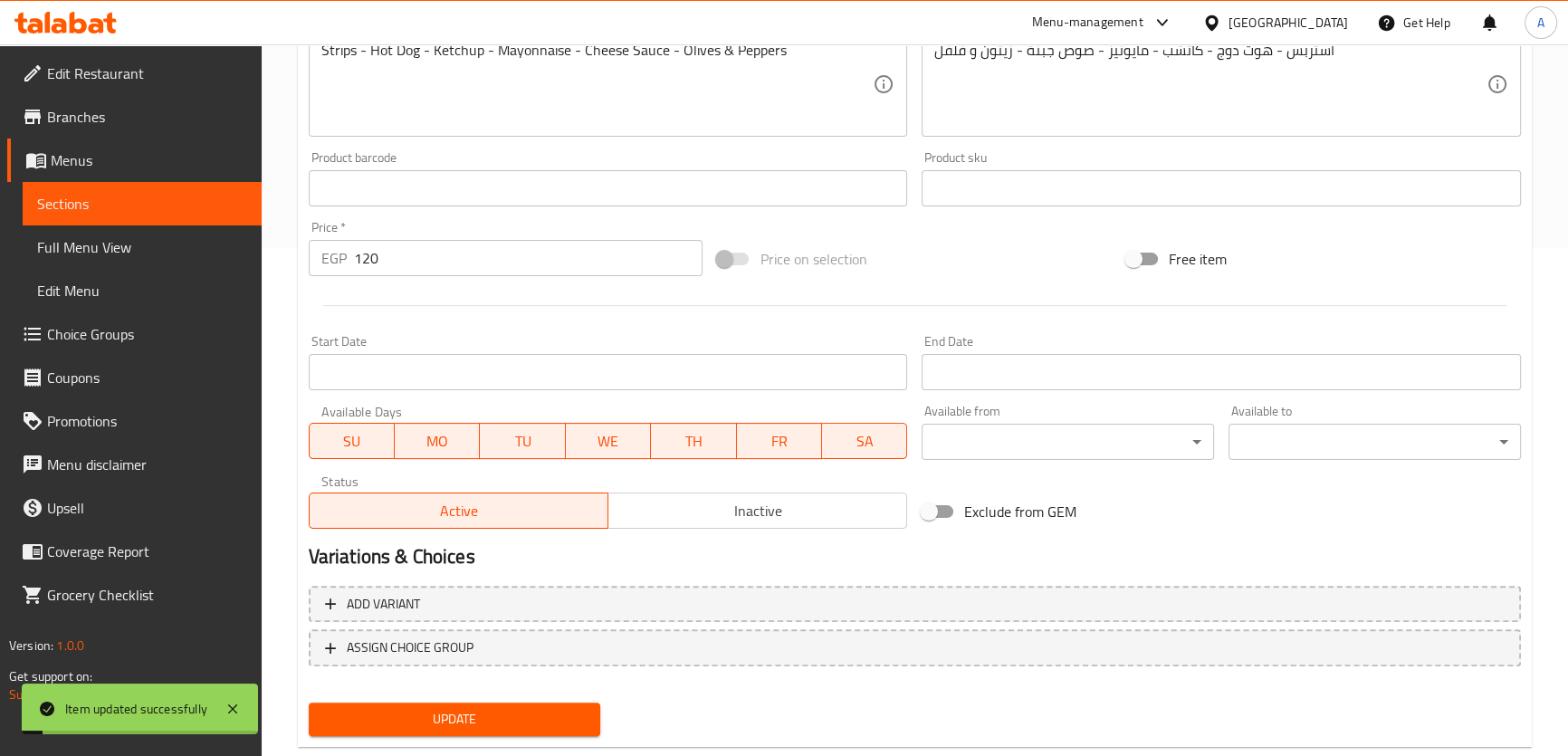
scroll to position [0, 0]
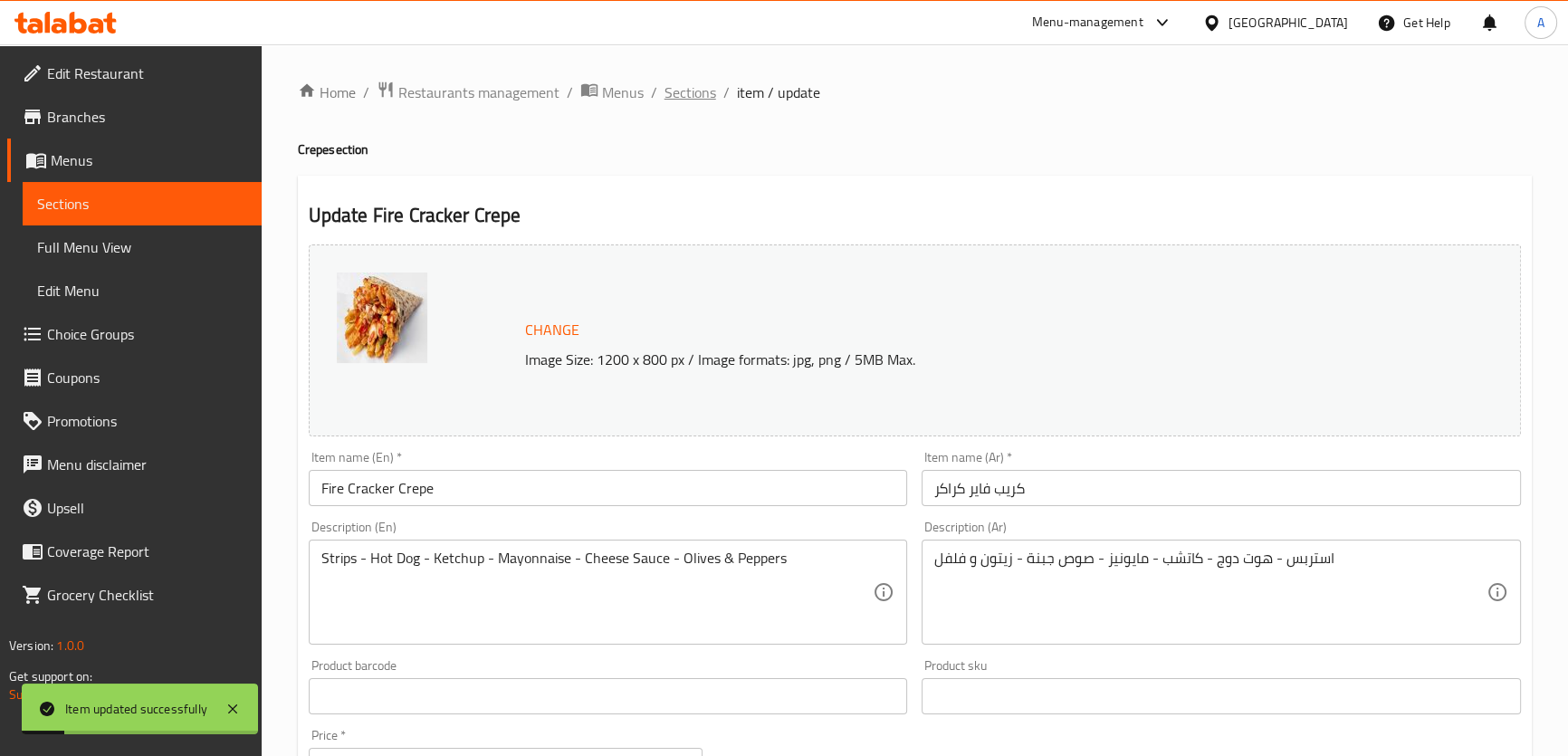
click at [674, 90] on span "Sections" at bounding box center [690, 93] width 51 height 22
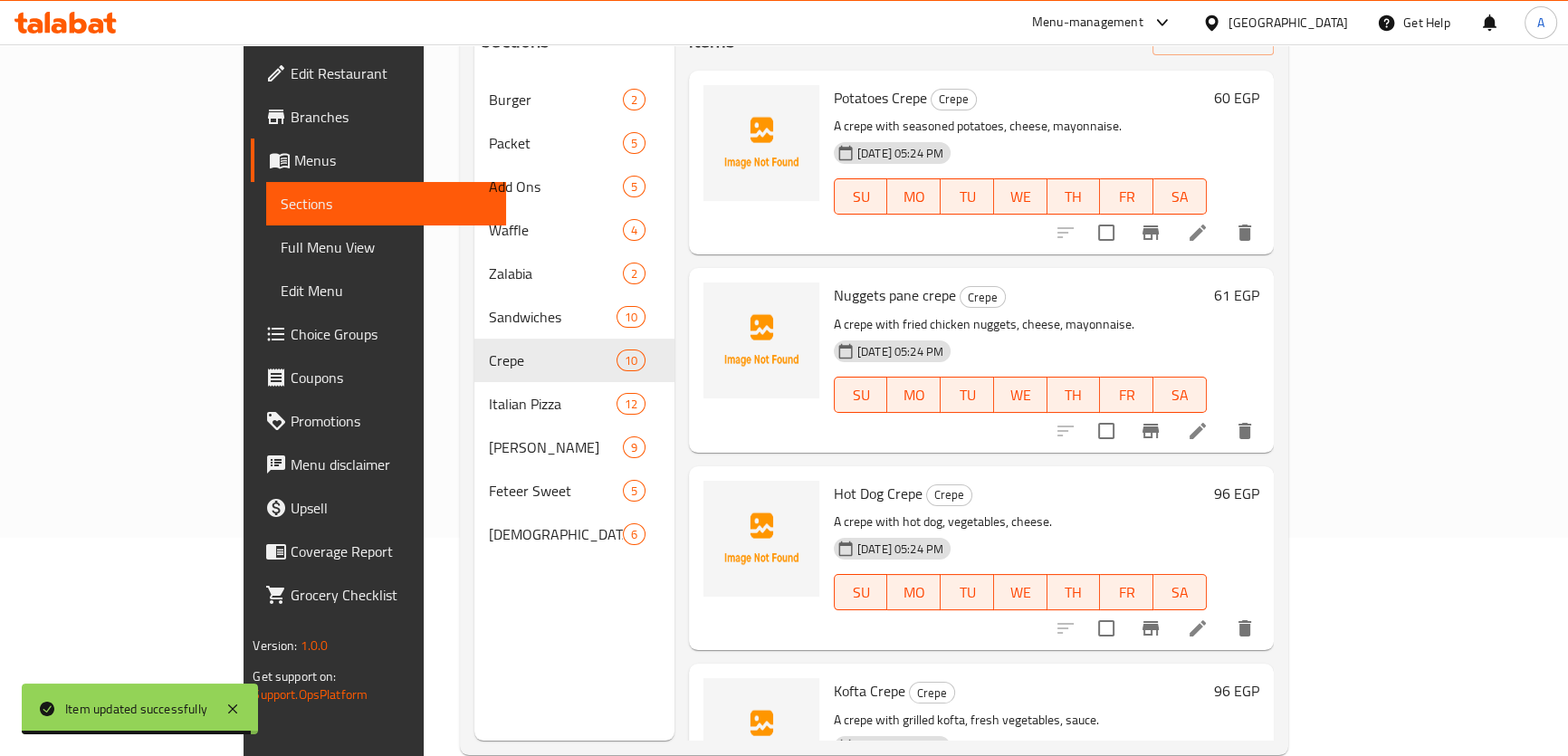
scroll to position [253, 0]
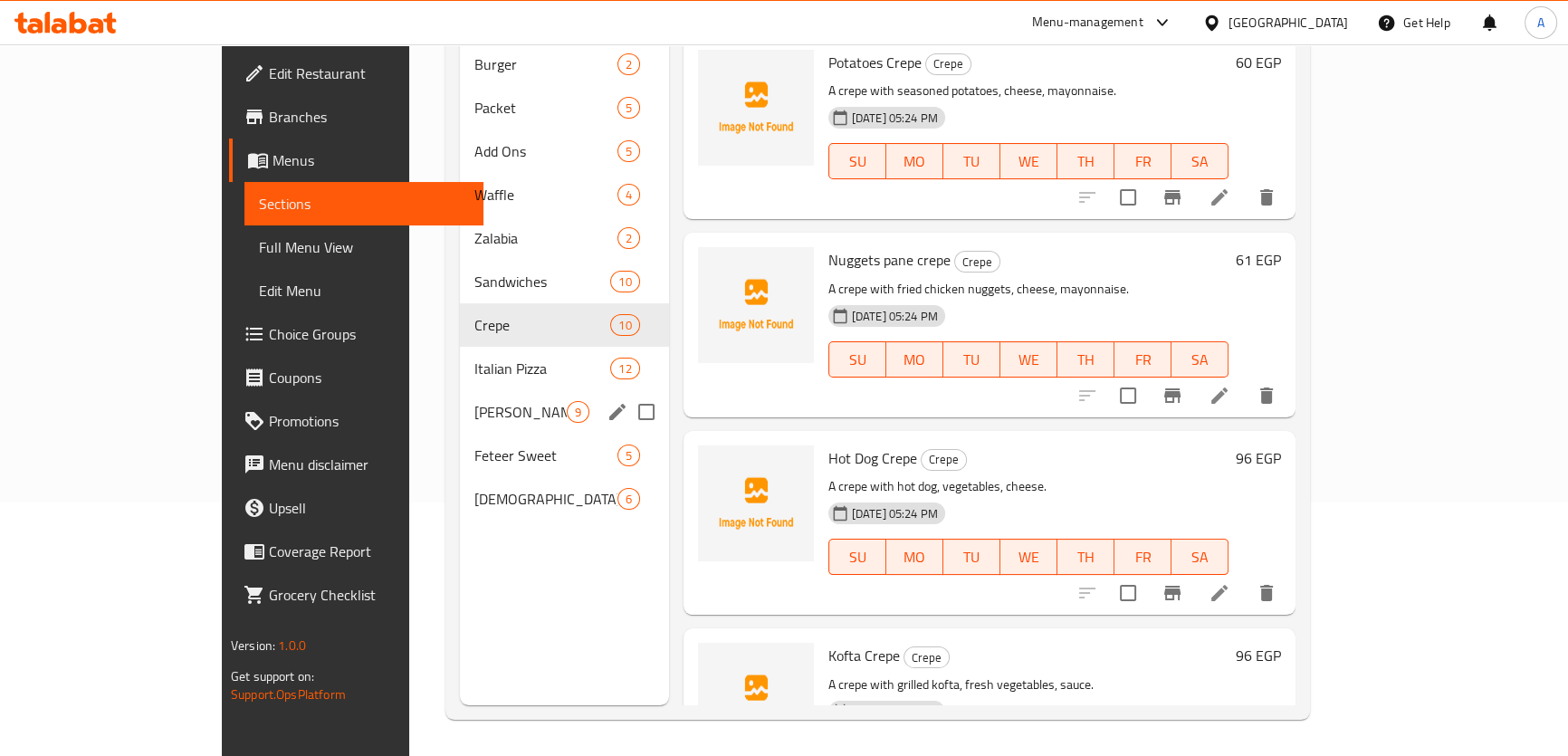
click at [606, 401] on icon "edit" at bounding box center [617, 411] width 22 height 22
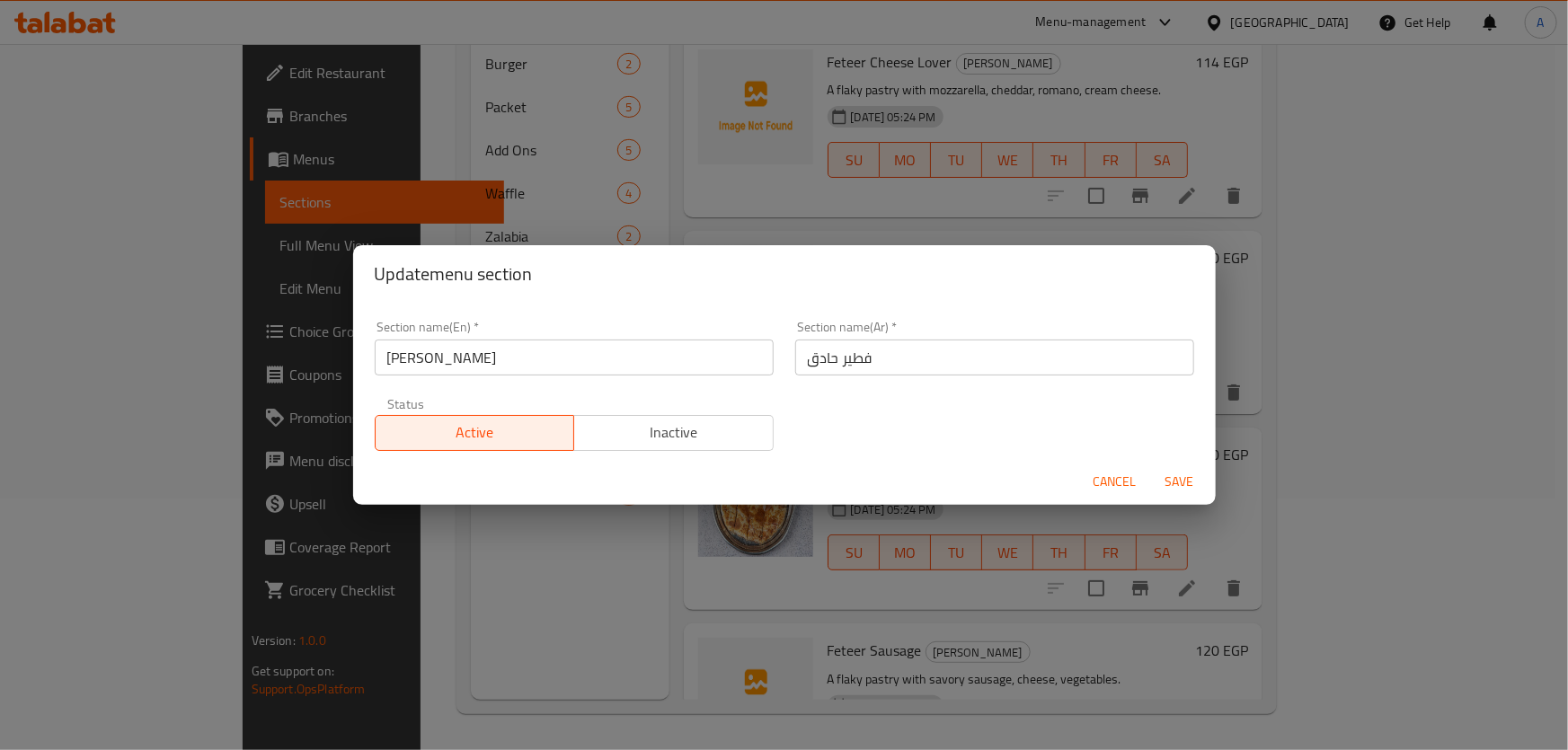
click at [509, 373] on input "[PERSON_NAME]" at bounding box center [573, 357] width 399 height 36
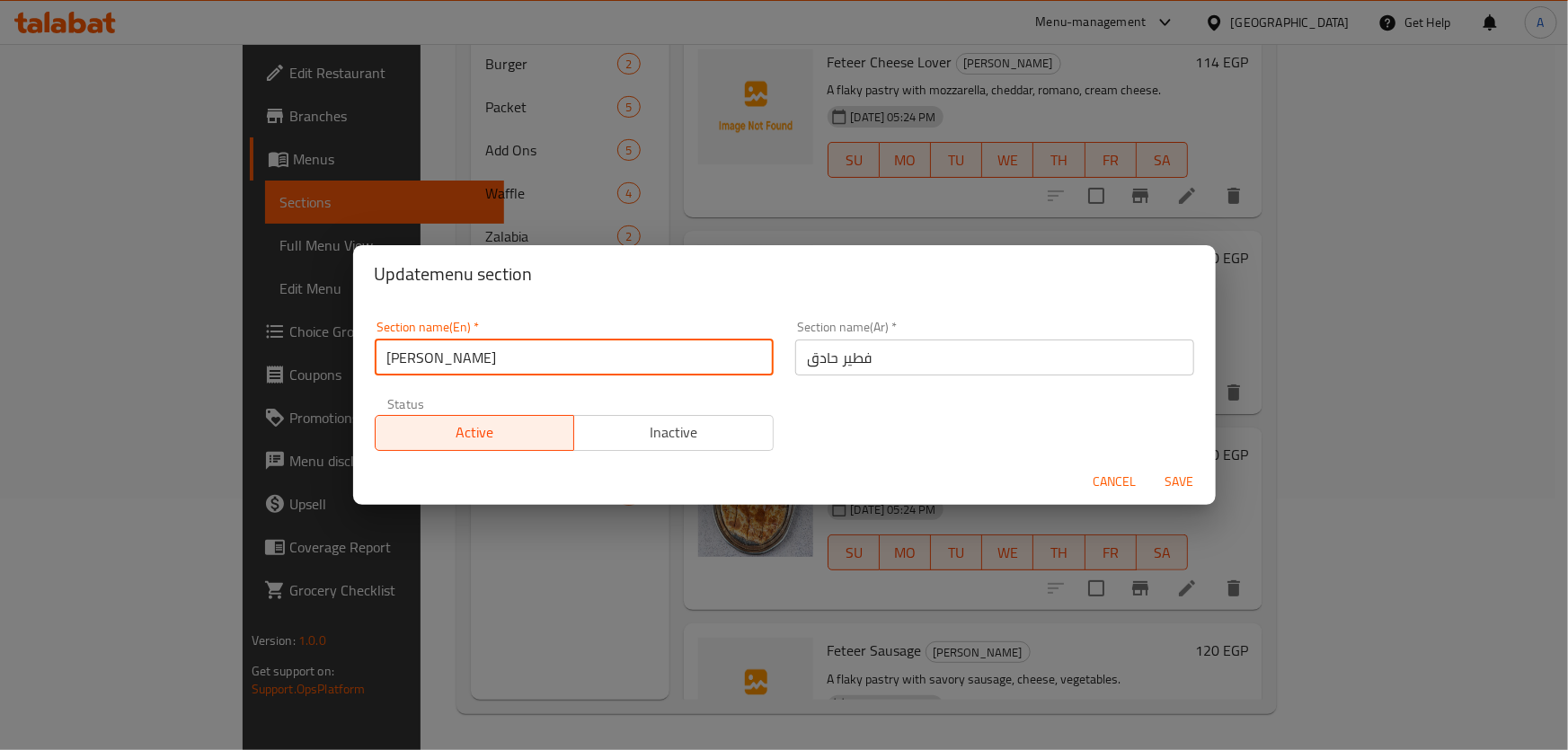
click at [509, 373] on input "[PERSON_NAME]" at bounding box center [573, 357] width 399 height 36
click at [508, 373] on input "[PERSON_NAME]" at bounding box center [573, 357] width 399 height 36
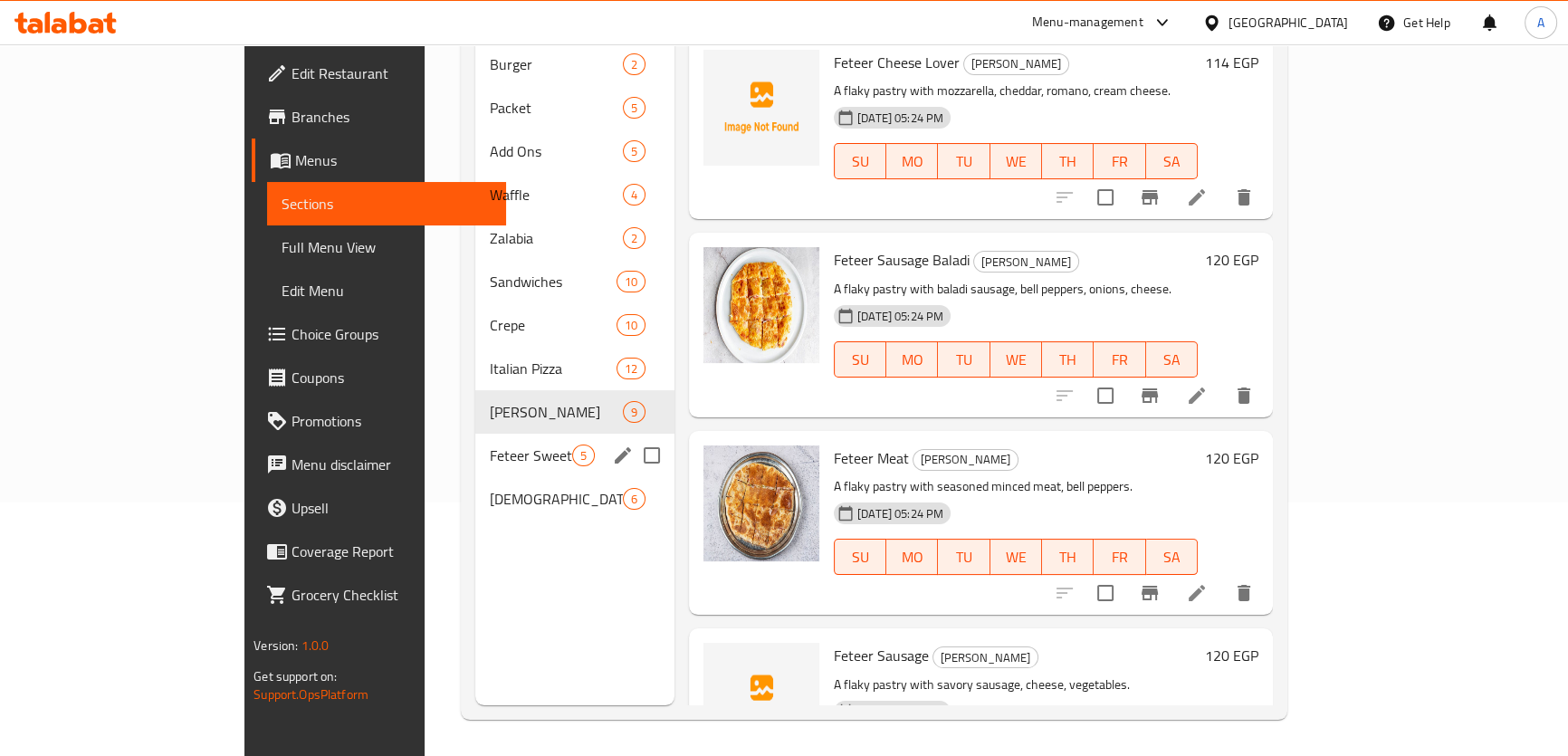
click at [633, 436] on input "Menu sections" at bounding box center [652, 455] width 38 height 38
checkbox input "true"
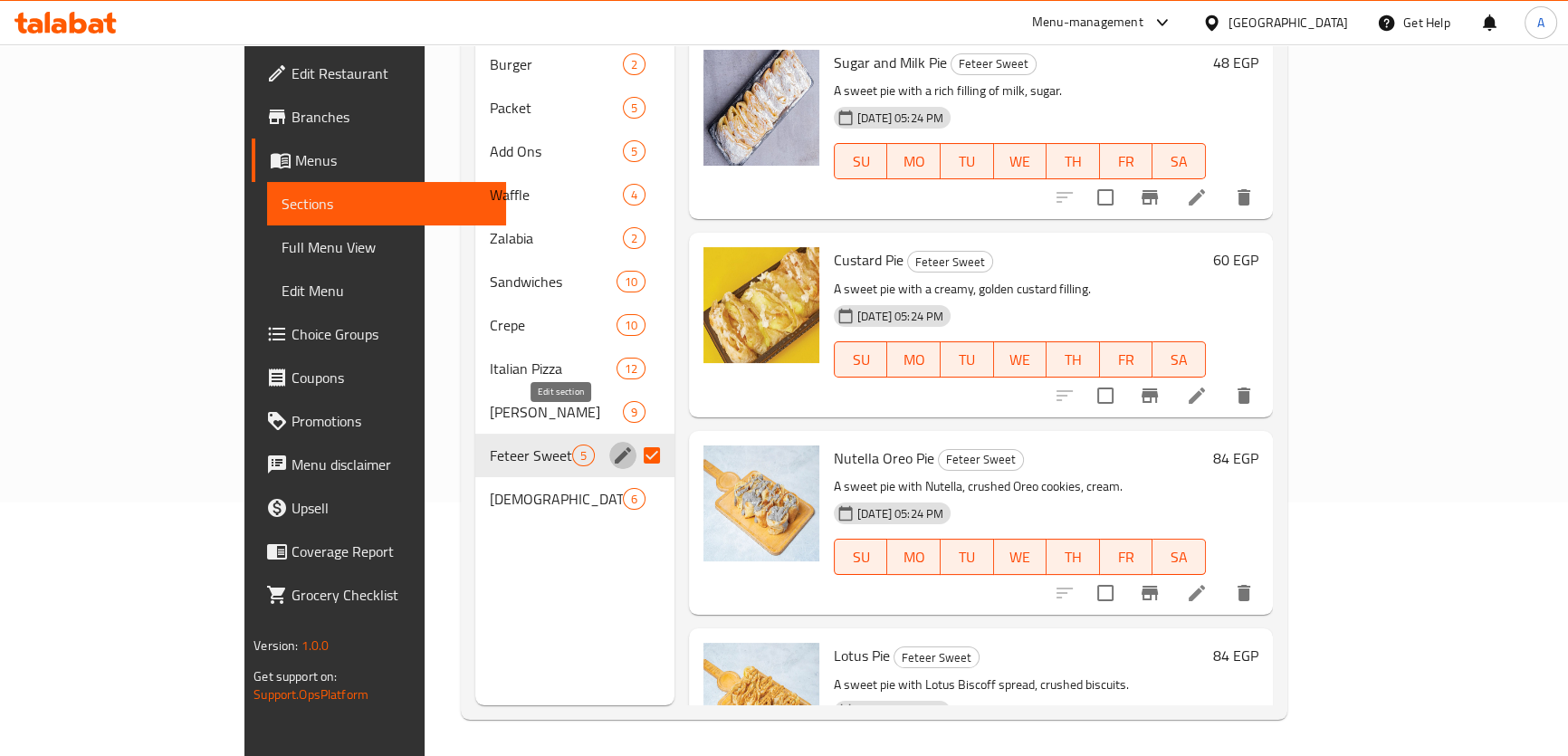
click at [609, 442] on button "edit" at bounding box center [623, 456] width 28 height 28
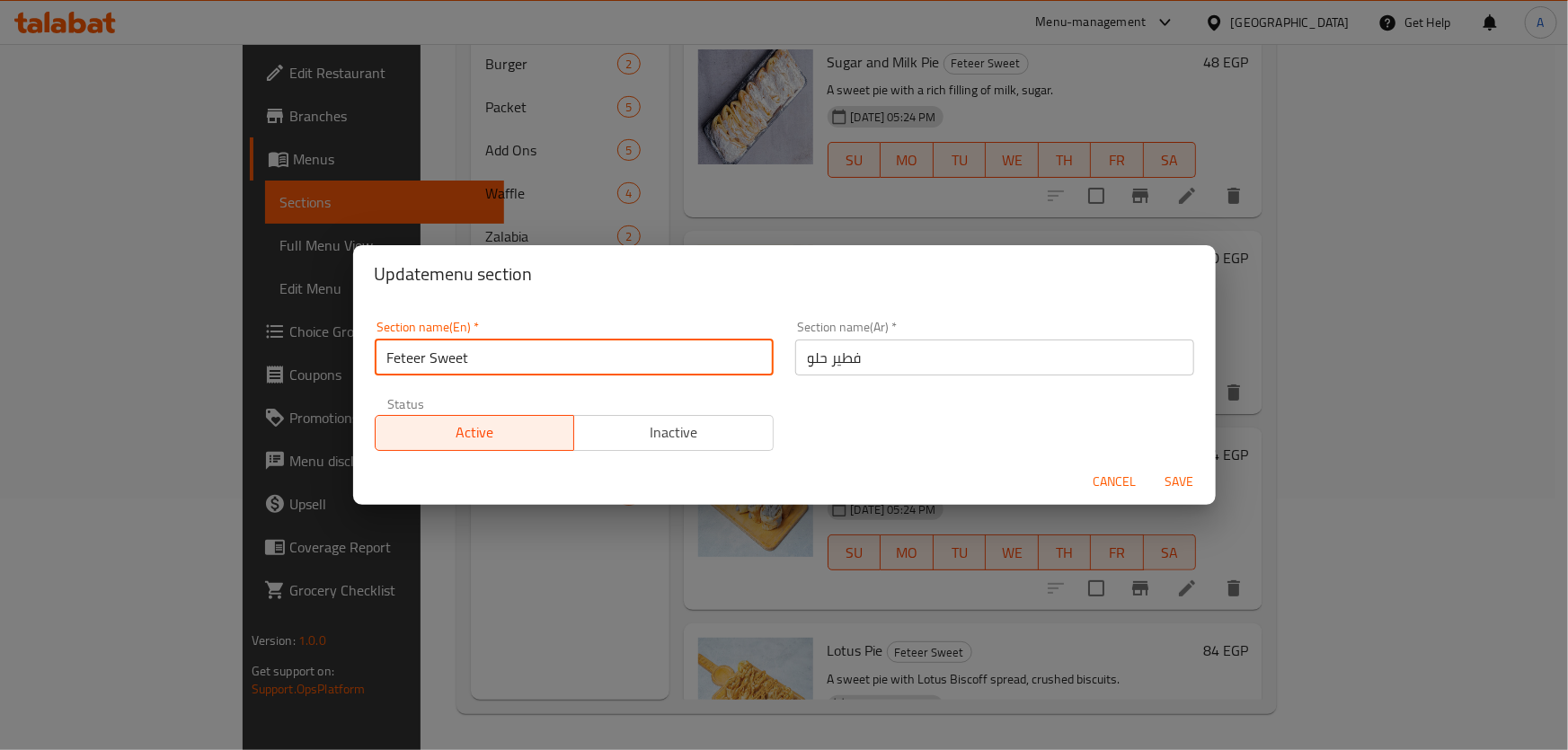
click at [457, 347] on input "Feteer Sweet" at bounding box center [573, 357] width 399 height 36
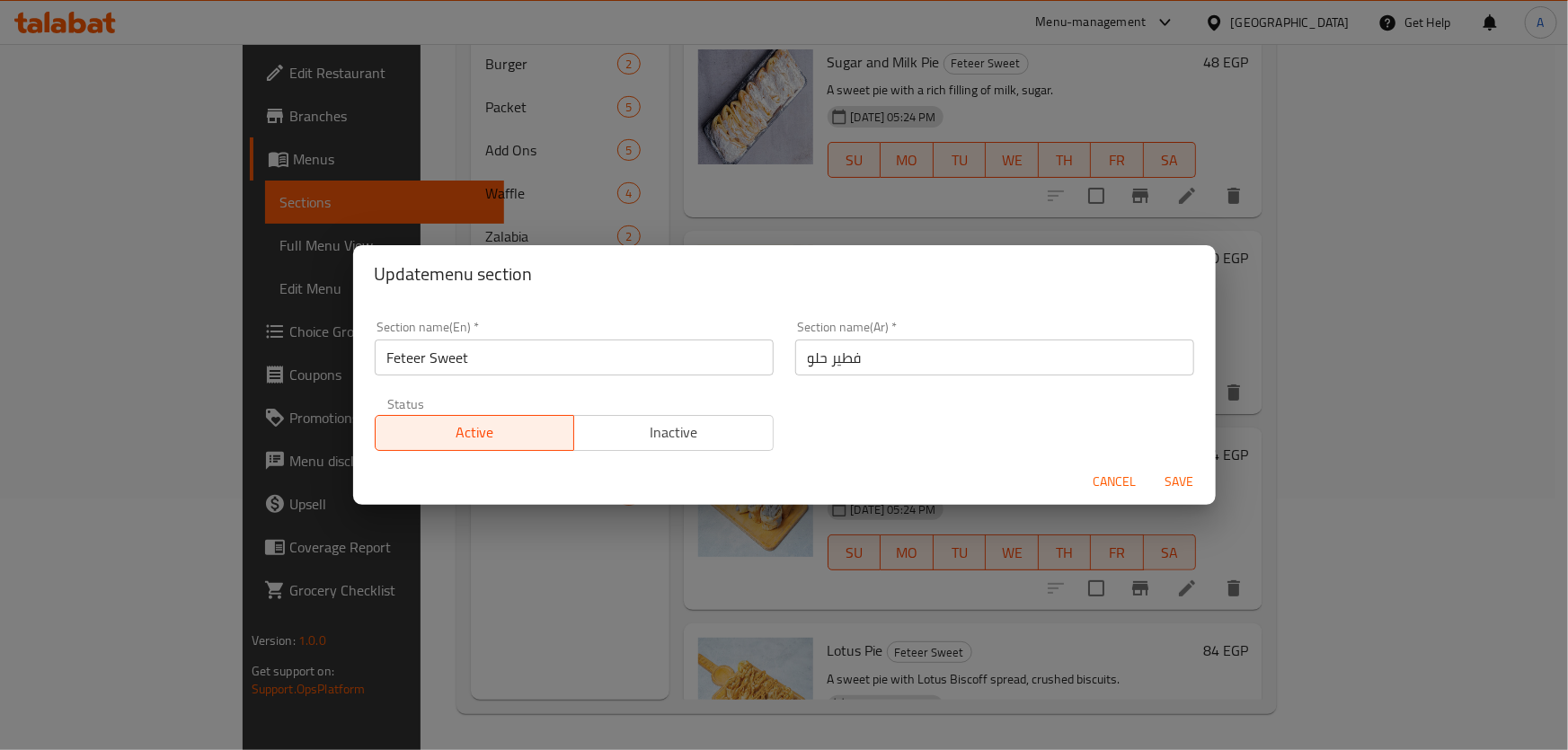
click at [850, 365] on input "فطير حلو" at bounding box center [995, 357] width 399 height 36
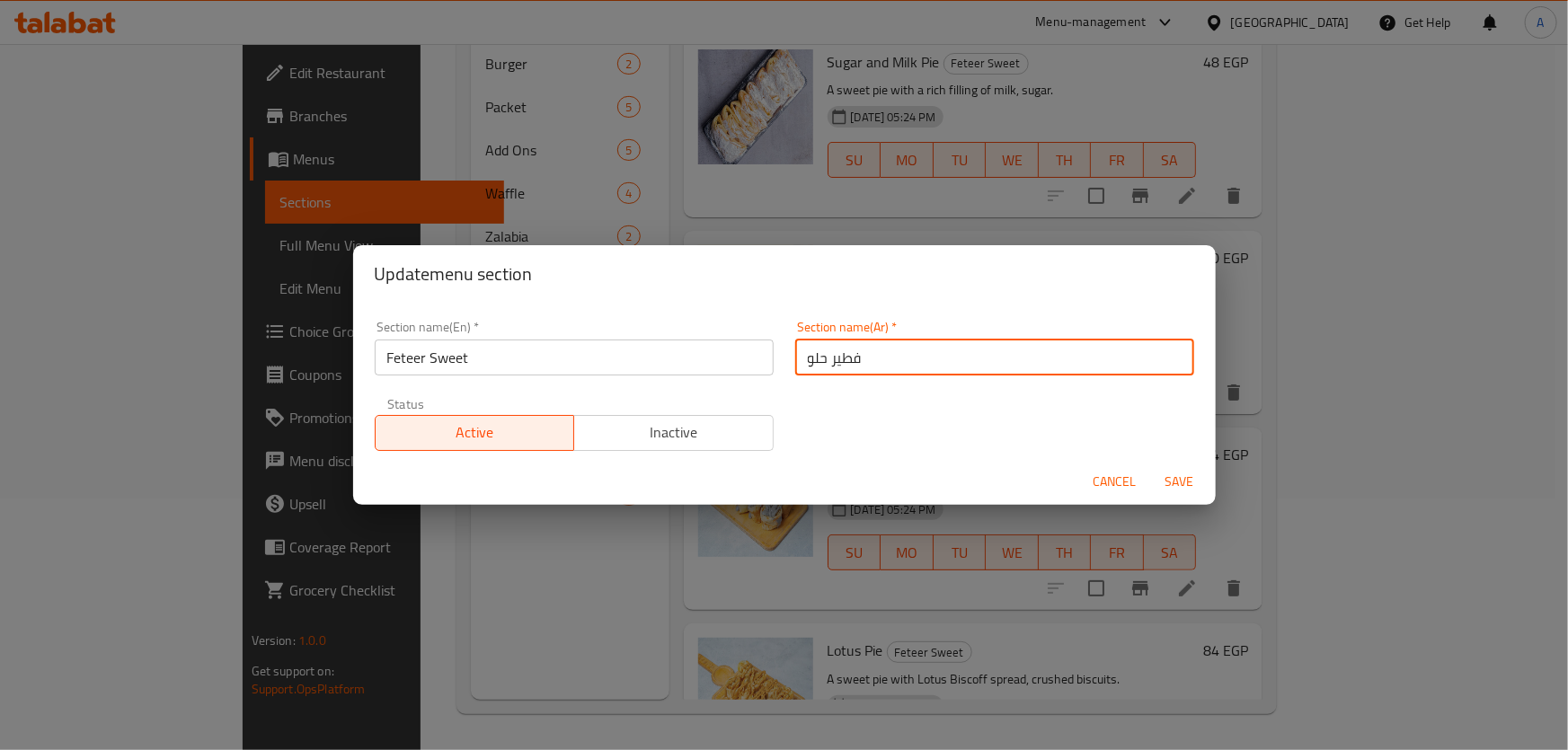
click at [850, 365] on input "فطير حلو" at bounding box center [995, 357] width 399 height 36
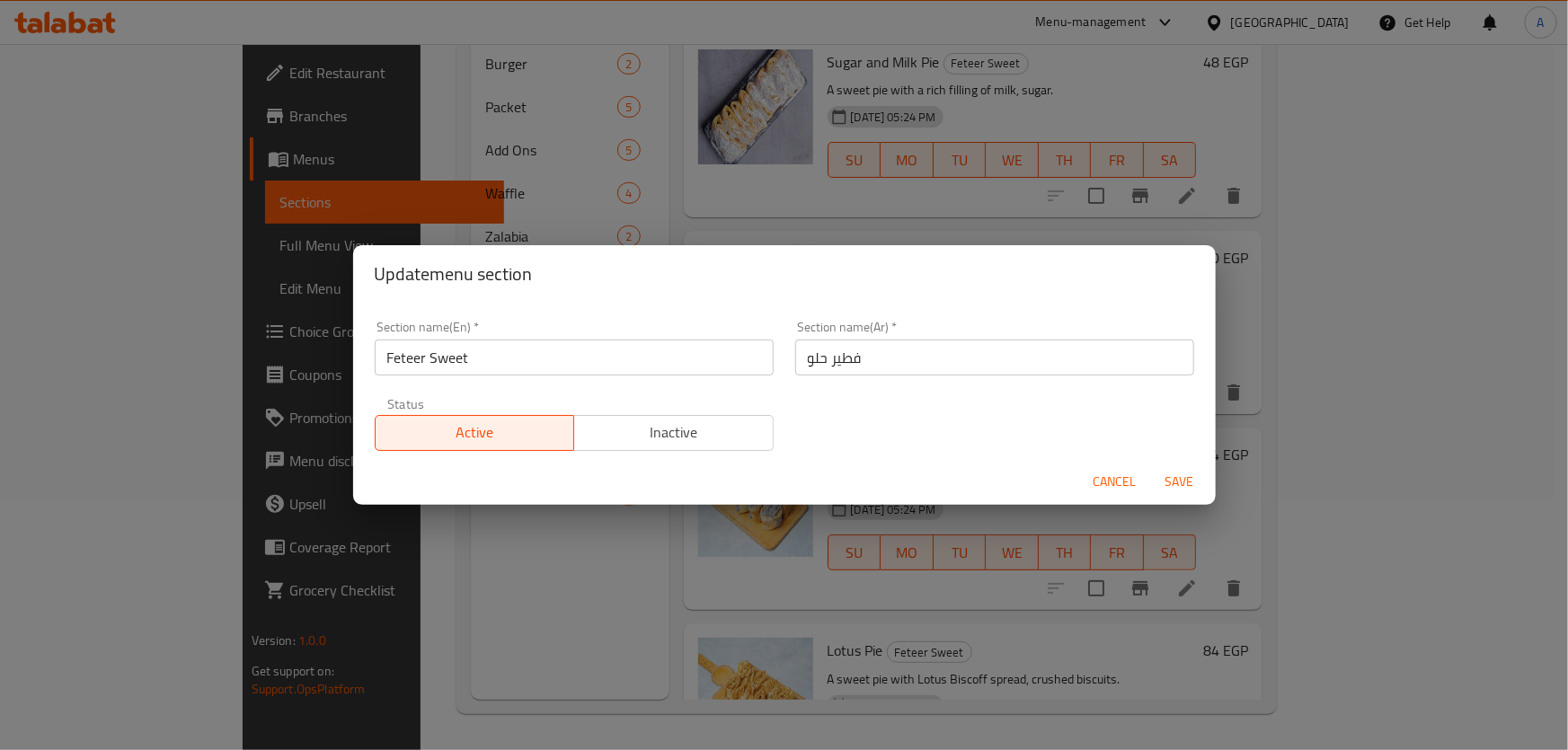
click at [520, 381] on div "Section name(En)   * Feteer Sweet Section name(En) *" at bounding box center [573, 348] width 420 height 76
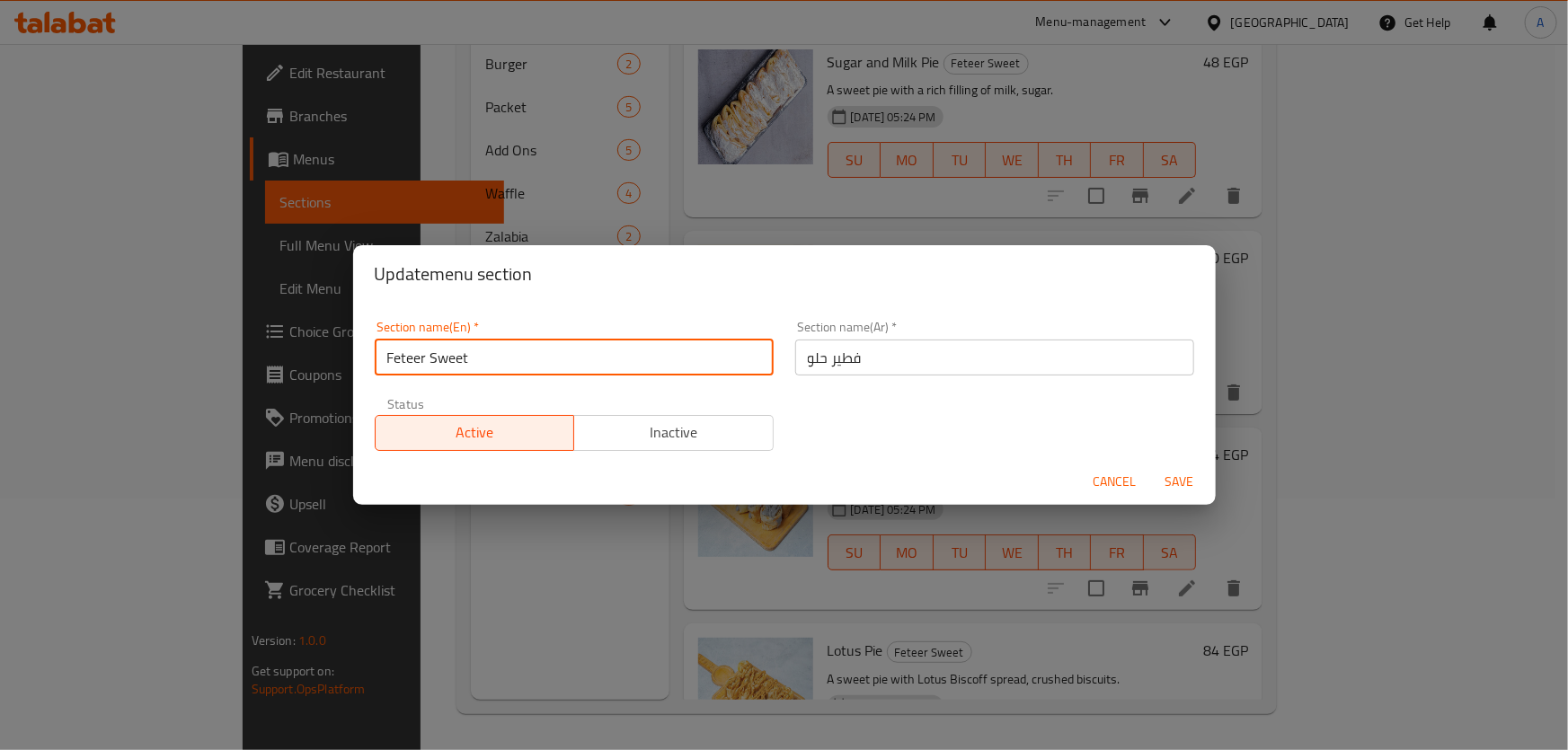
click at [511, 359] on input "Feteer Sweet" at bounding box center [573, 357] width 399 height 36
paste input "Sweet pie"
click at [512, 368] on input "Sweet pies" at bounding box center [573, 357] width 399 height 36
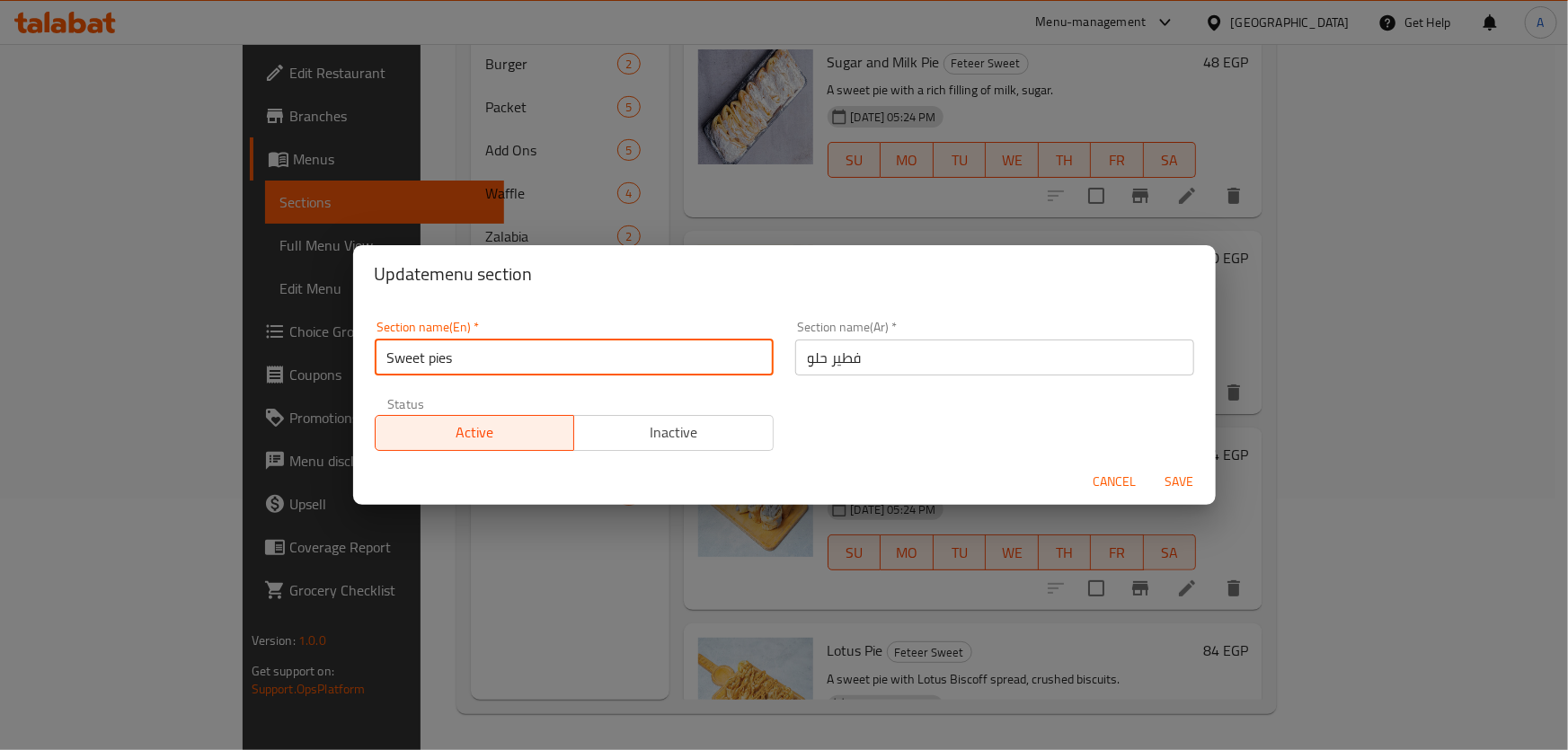
click at [512, 368] on input "Sweet pies" at bounding box center [573, 357] width 399 height 36
type input "Sweet pies"
click at [1172, 475] on span "Save" at bounding box center [1179, 481] width 43 height 22
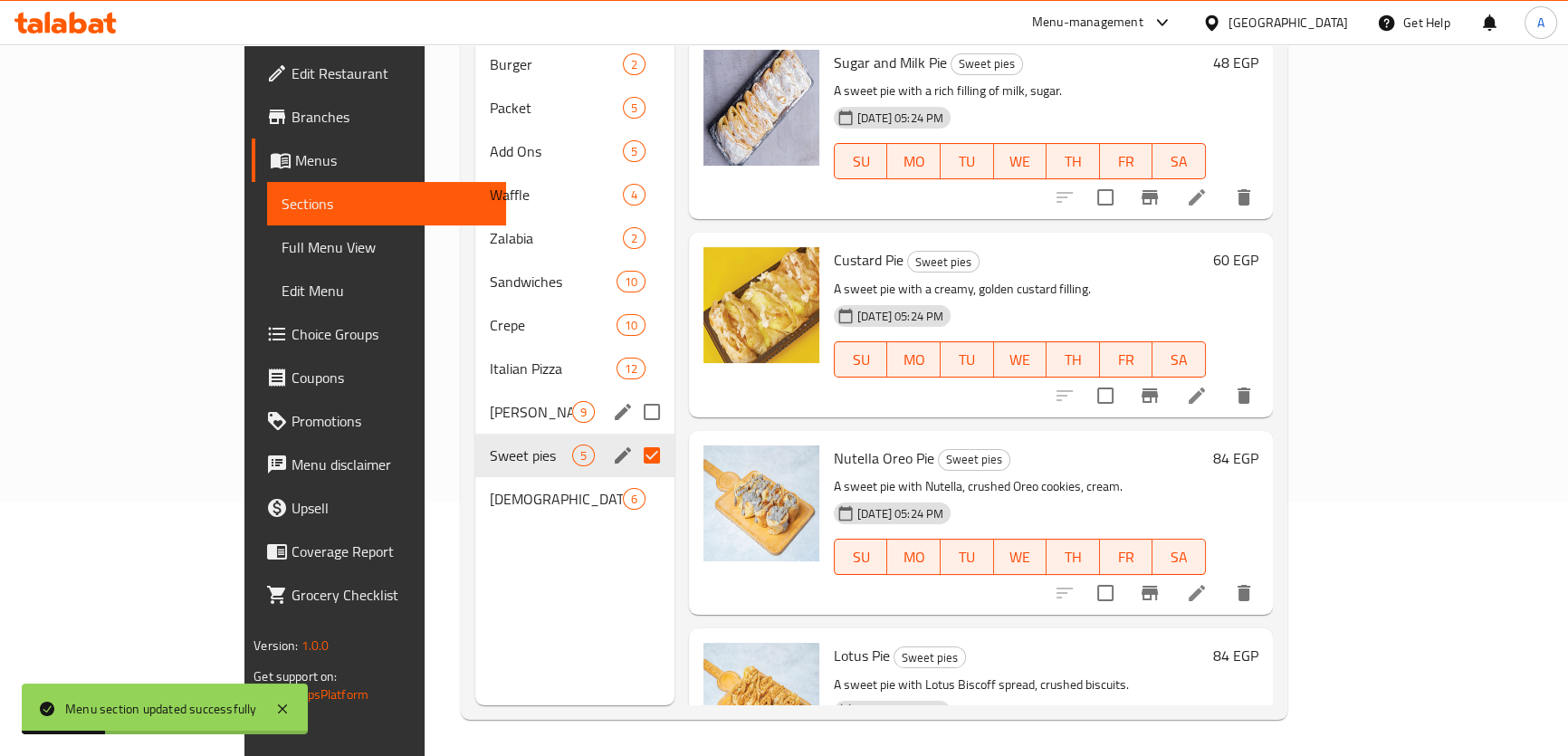
click at [633, 393] on input "Menu sections" at bounding box center [652, 411] width 38 height 38
checkbox input "true"
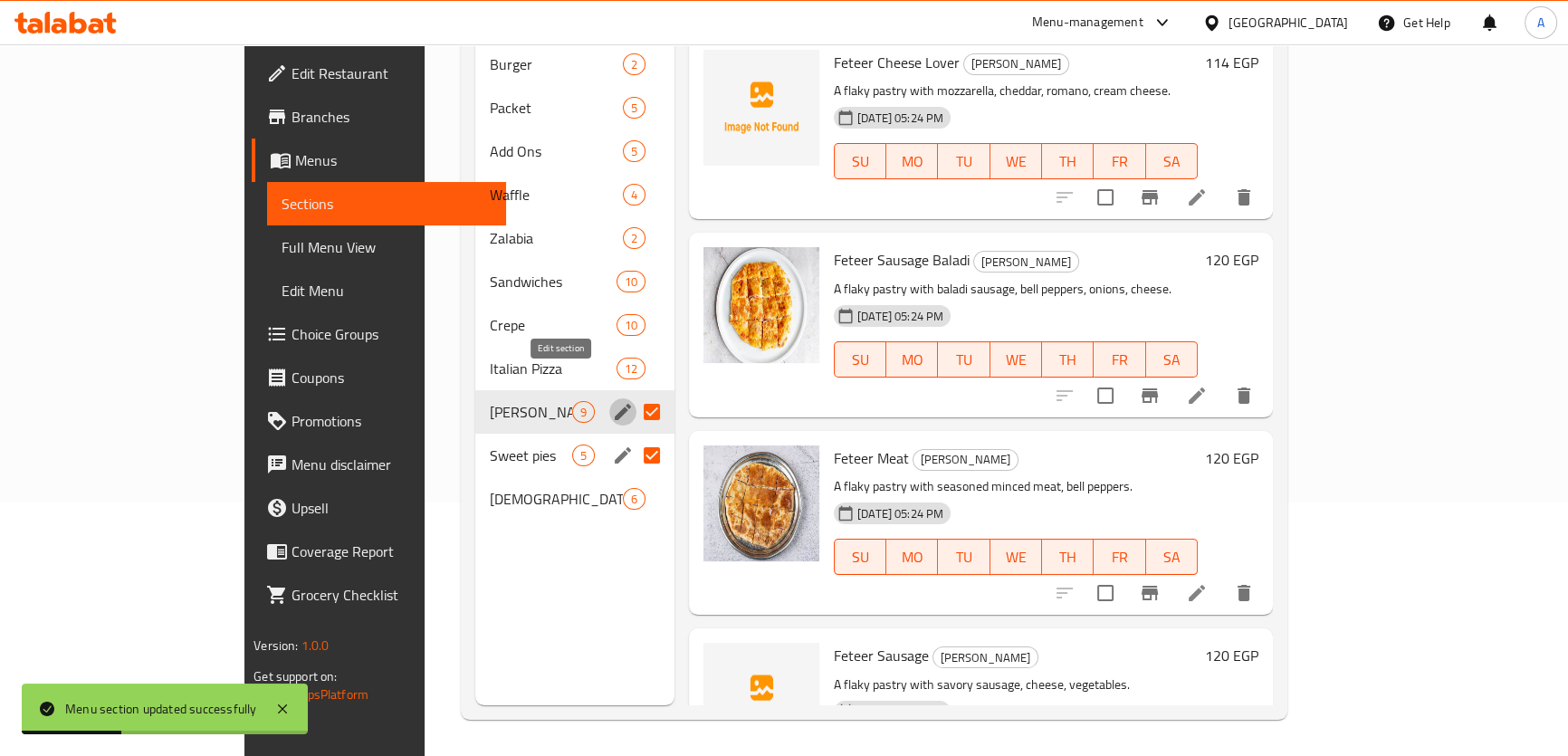
click at [612, 401] on icon "edit" at bounding box center [623, 411] width 22 height 22
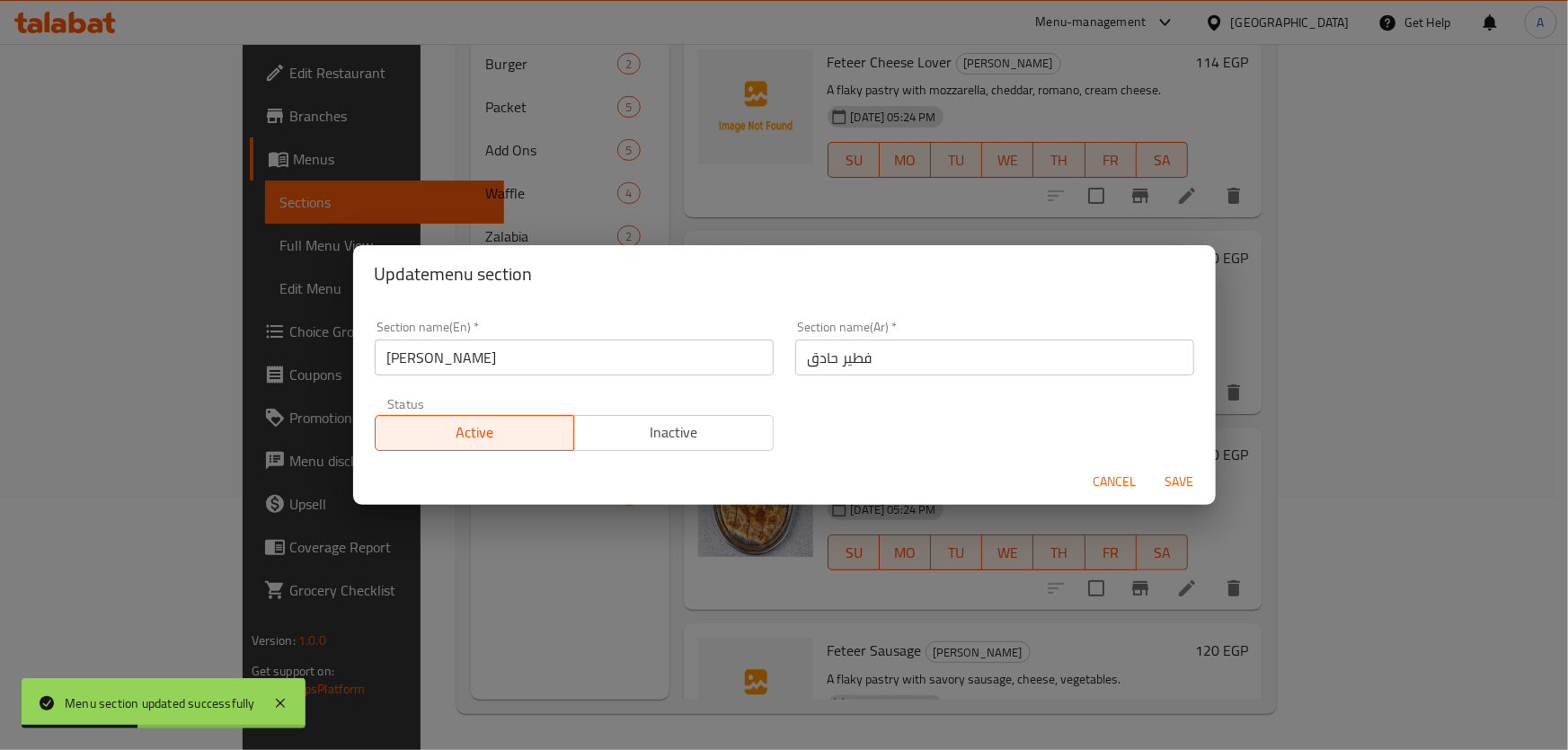
click at [517, 376] on div "Section name(En)   * [PERSON_NAME] Section name(En) *" at bounding box center [573, 348] width 420 height 76
click at [516, 373] on input "[PERSON_NAME]" at bounding box center [573, 357] width 399 height 36
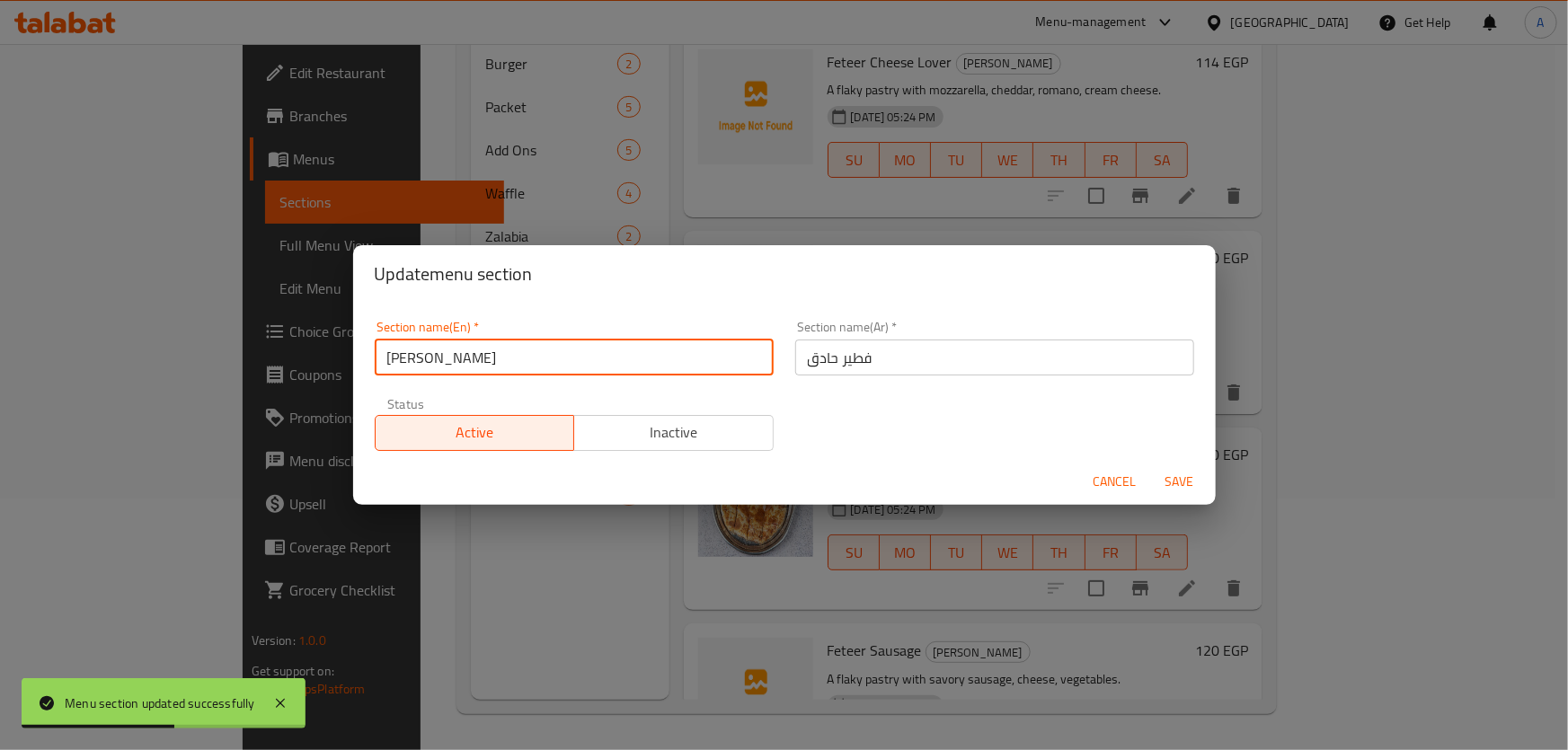
click at [516, 370] on input "[PERSON_NAME]" at bounding box center [573, 357] width 399 height 36
paste input "Sweet pies"
click at [593, 354] on input "Feteer Sweet pies" at bounding box center [573, 357] width 399 height 36
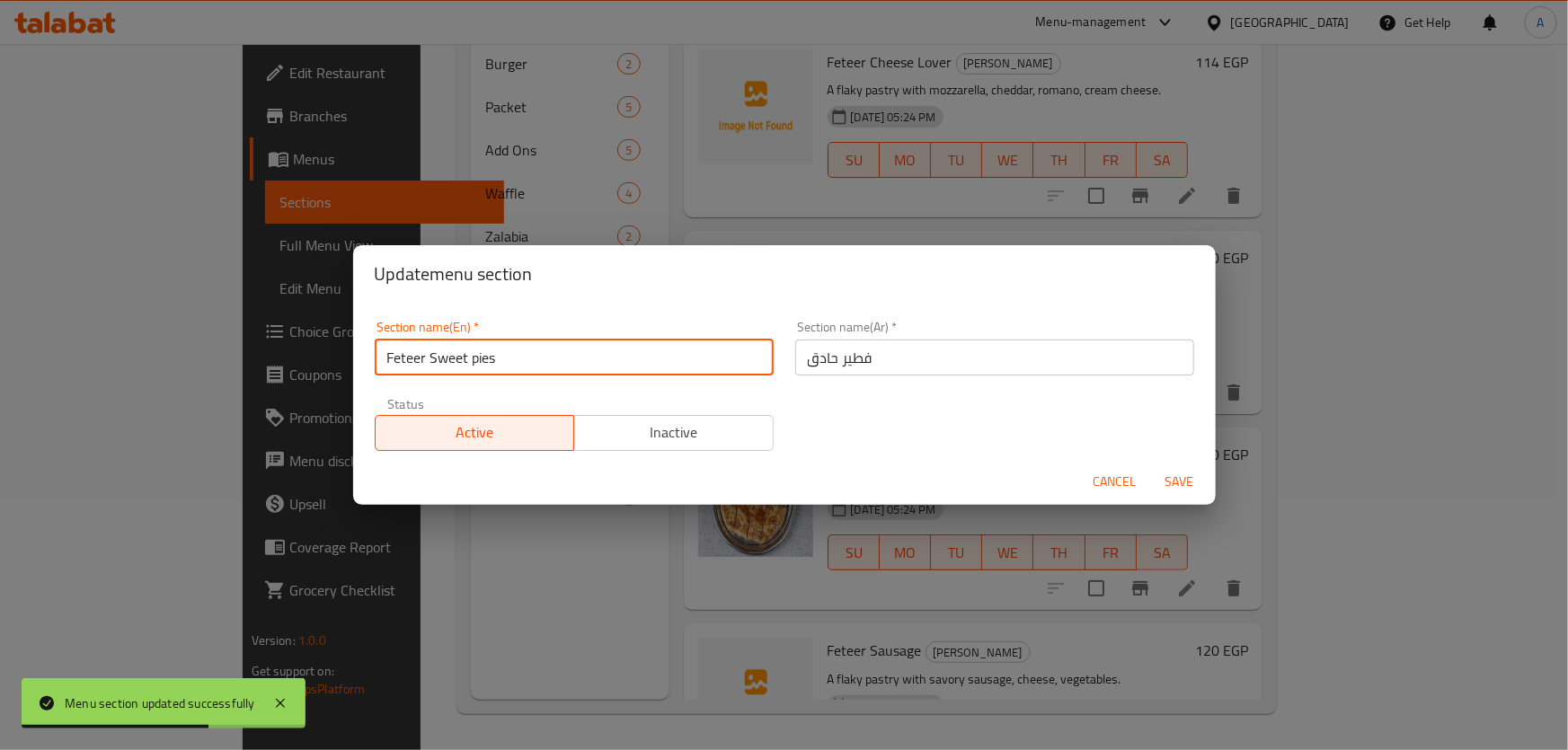
click at [593, 354] on input "Feteer Sweet pies" at bounding box center [573, 357] width 399 height 36
paste input "text"
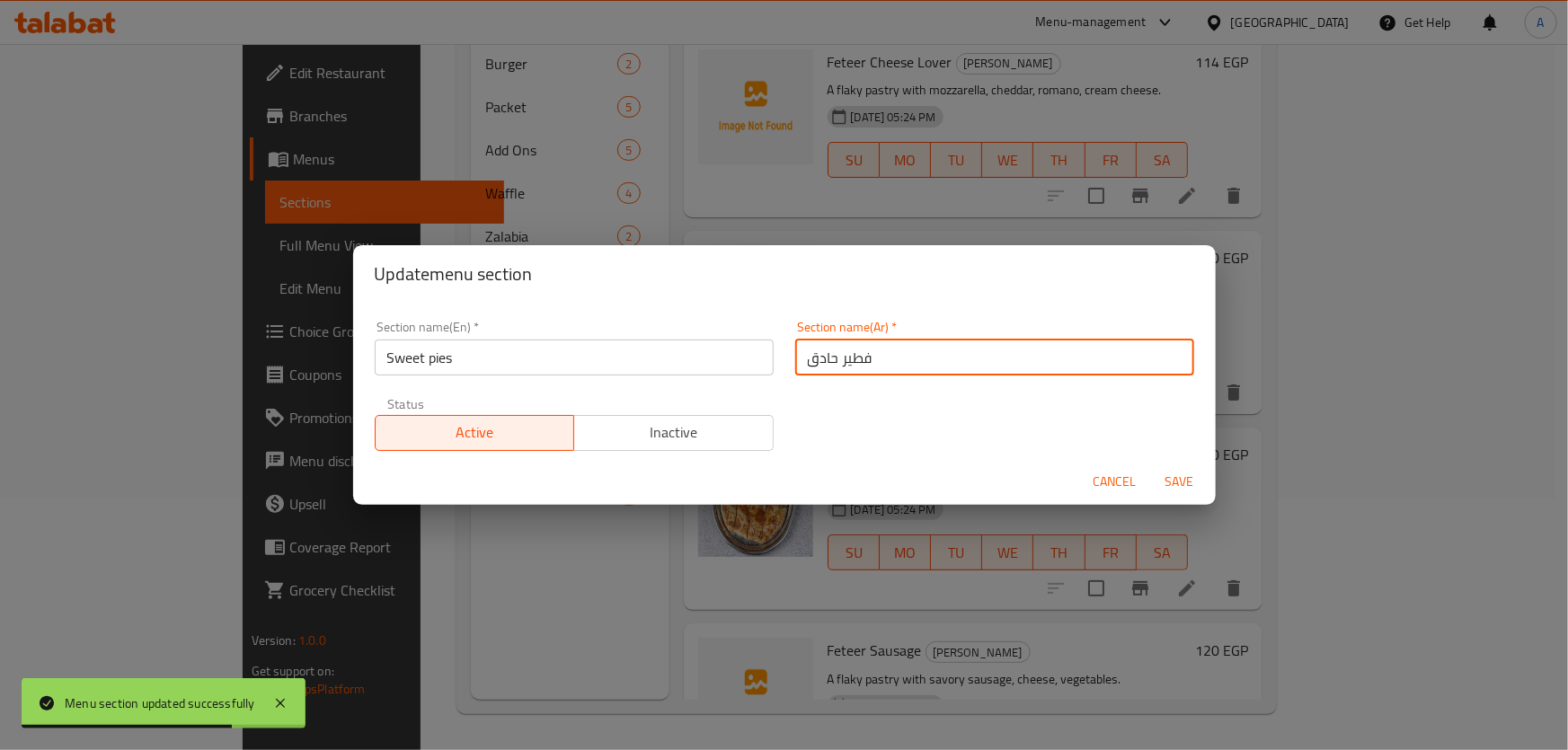
click at [888, 368] on input "فطير حادق" at bounding box center [995, 357] width 399 height 36
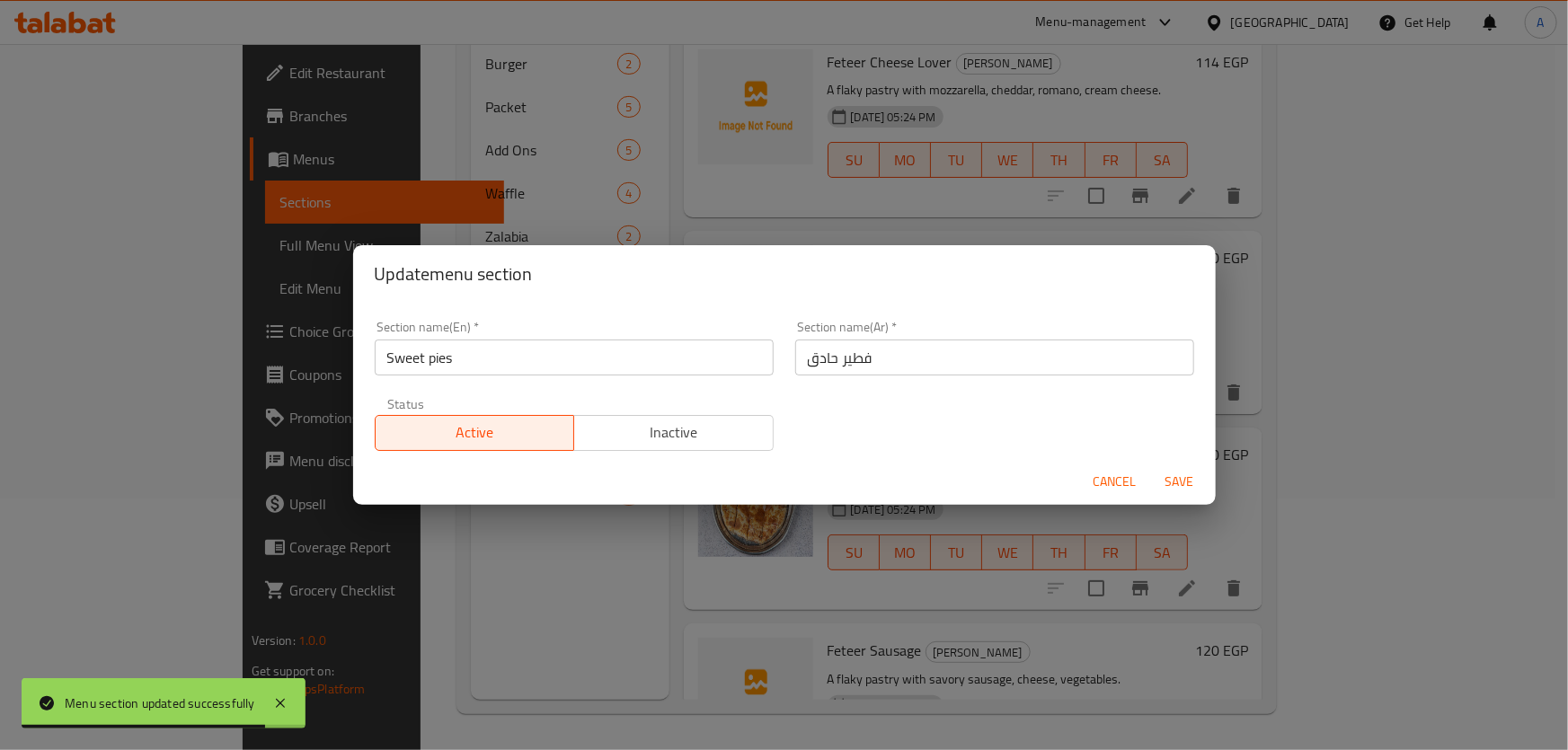
click at [398, 357] on input "Sweet pies" at bounding box center [573, 357] width 399 height 36
type input "Savory pies"
click at [1167, 473] on span "Save" at bounding box center [1179, 481] width 43 height 22
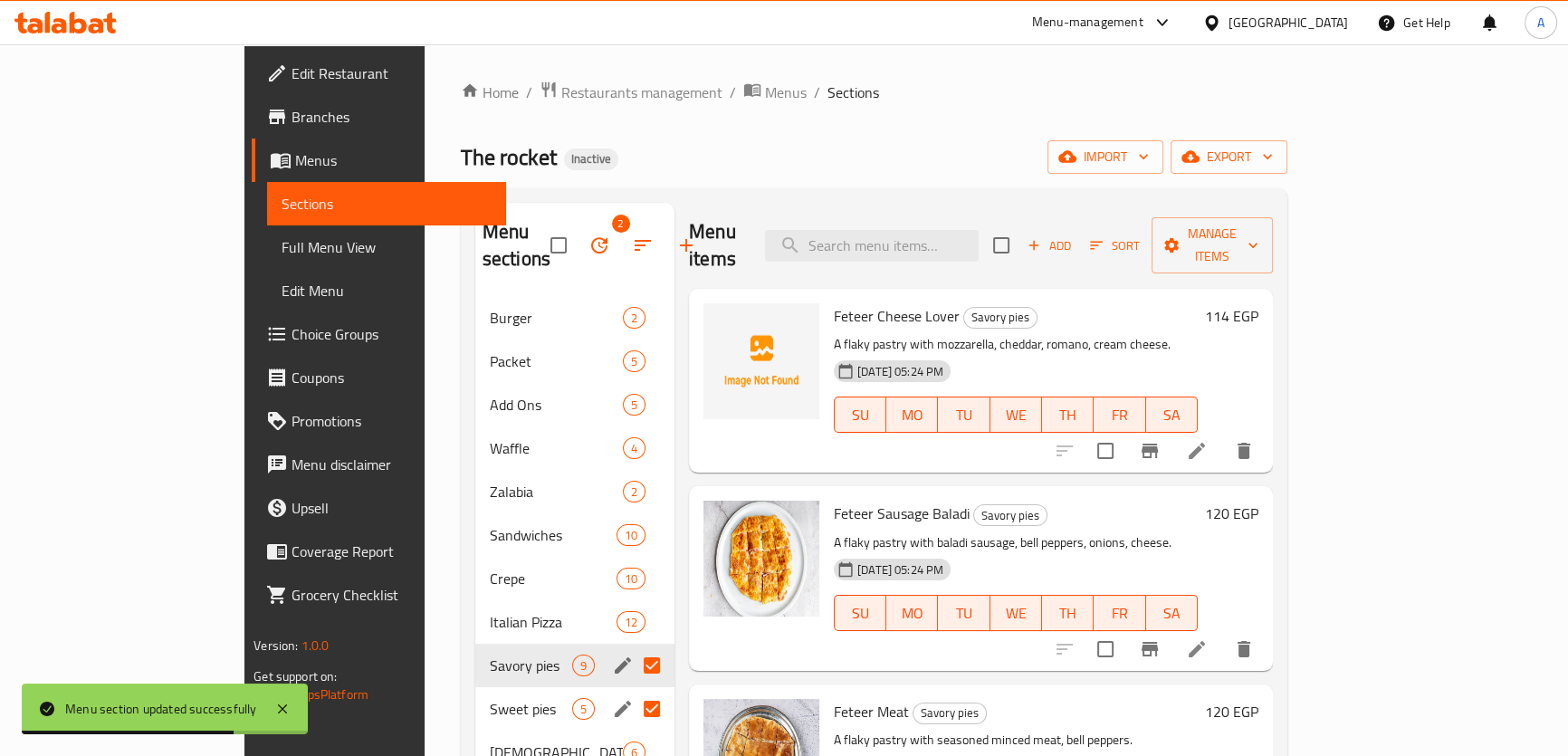
click at [989, 249] on div "Menu items Add Sort Manage items" at bounding box center [980, 245] width 584 height 86
click at [978, 235] on input "search" at bounding box center [871, 246] width 214 height 32
paste input "Nutella Oreo Pie"
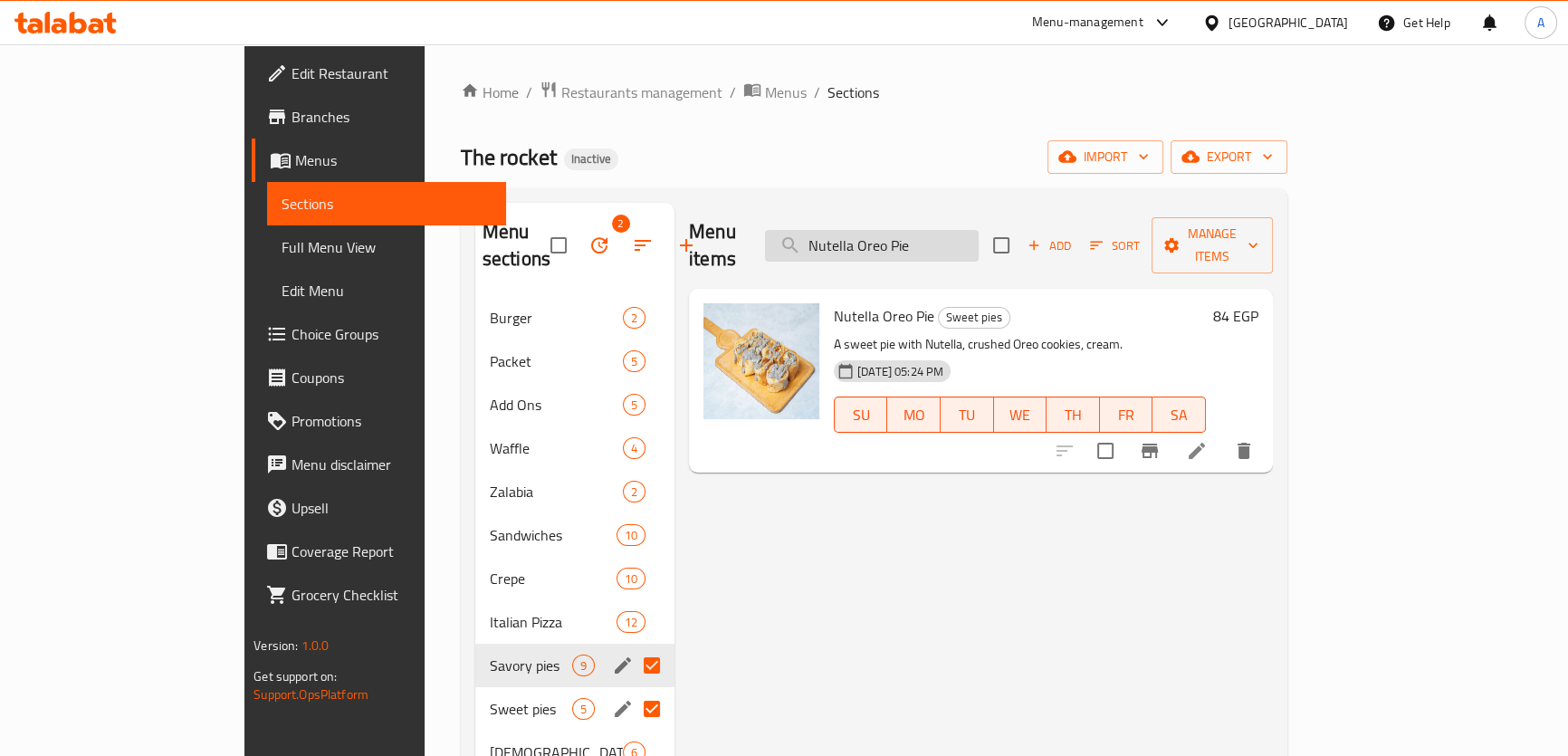
click at [954, 247] on input "Nutella Oreo Pie" at bounding box center [871, 246] width 214 height 32
click at [958, 240] on input "Nutella Oreo Pie" at bounding box center [871, 246] width 214 height 32
click at [959, 239] on input "Nutella Oreo Pie" at bounding box center [871, 246] width 214 height 32
paste input "Corn Dog"
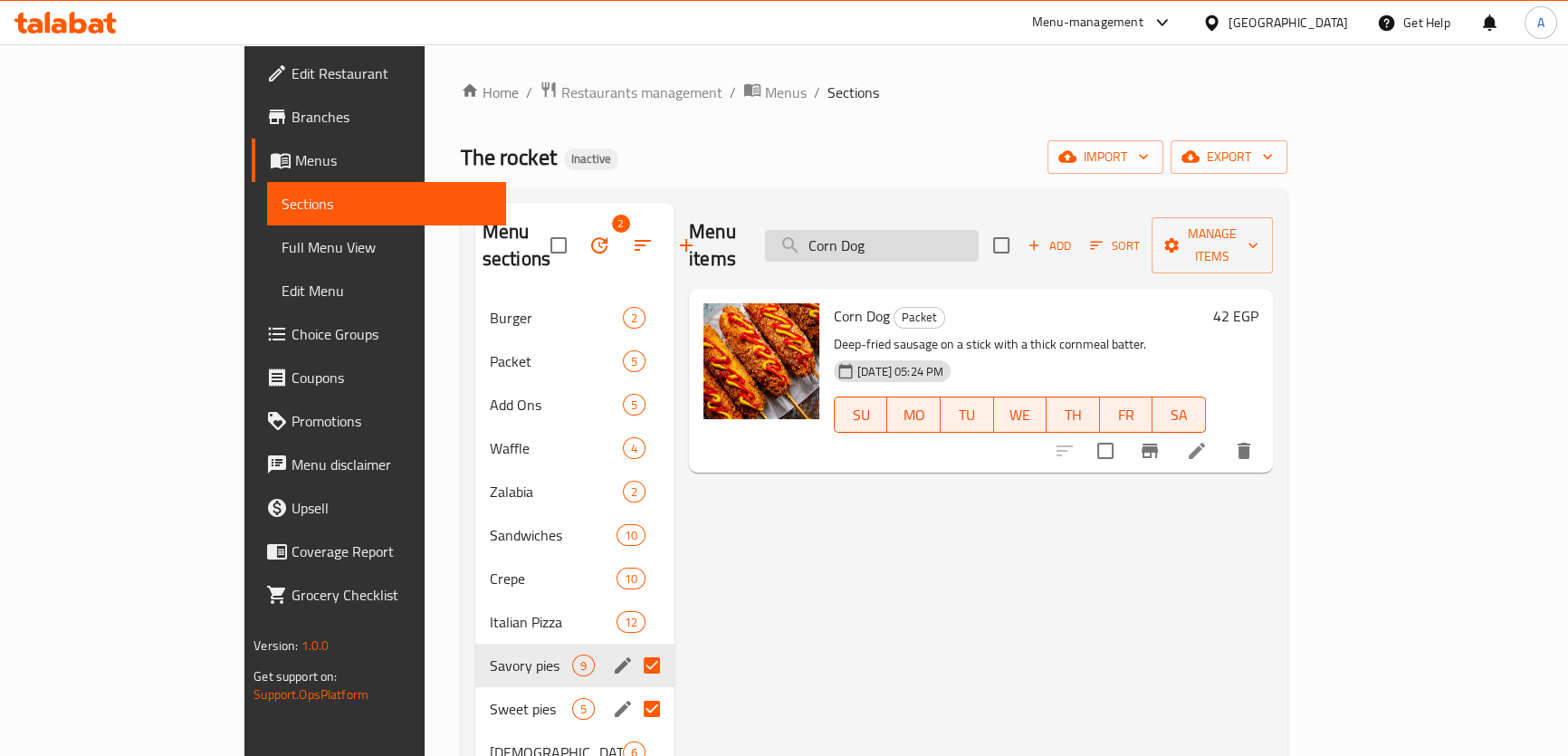
click at [978, 237] on input "Corn Dog" at bounding box center [871, 246] width 214 height 32
paste input "Extra Sauce"
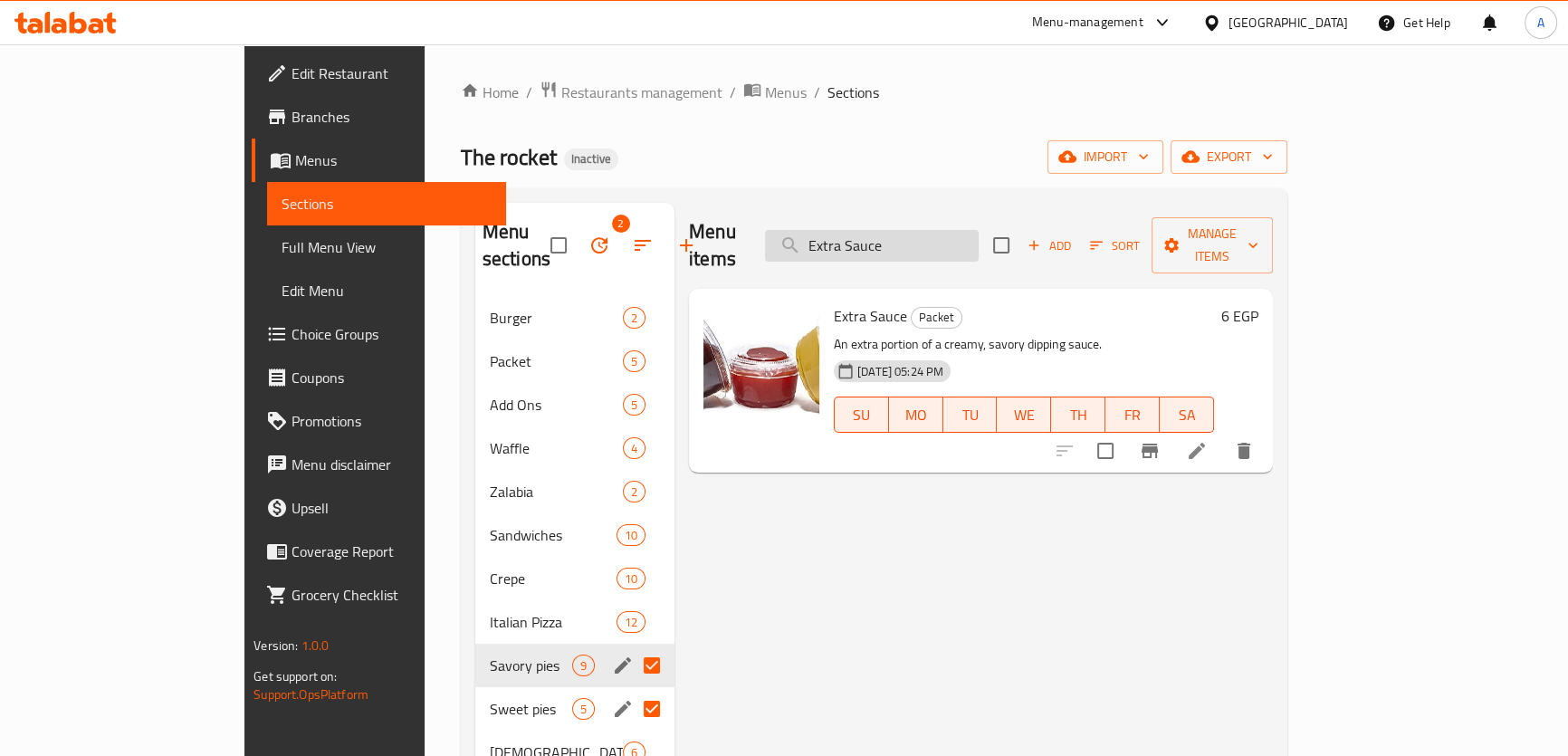
click at [978, 237] on input "Extra Sauce" at bounding box center [871, 246] width 214 height 32
paste input "Mozzarella Sticks Pack"
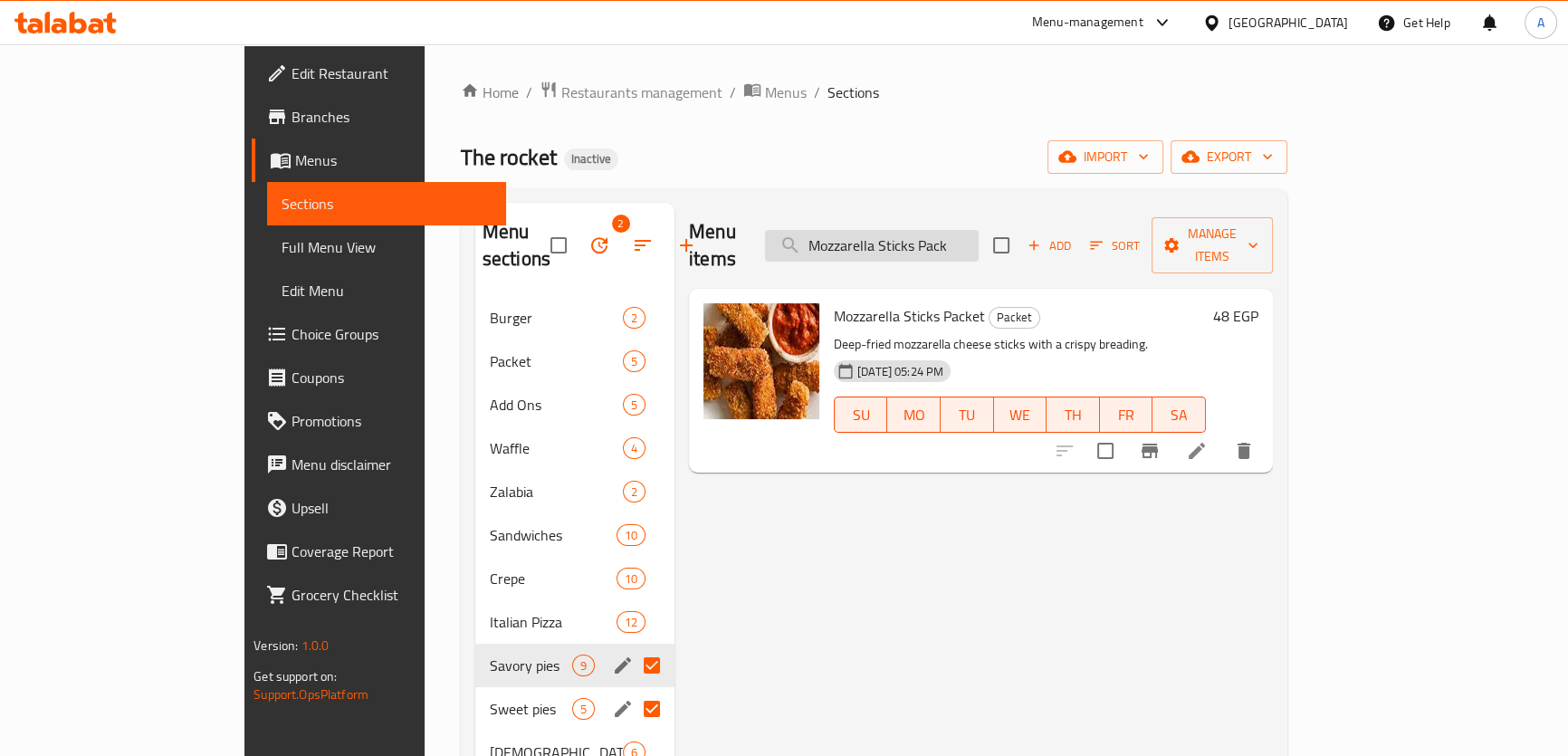
click at [978, 238] on input "Mozzarella Sticks Pack" at bounding box center [871, 246] width 214 height 32
paste input "Zalabia Sauce"
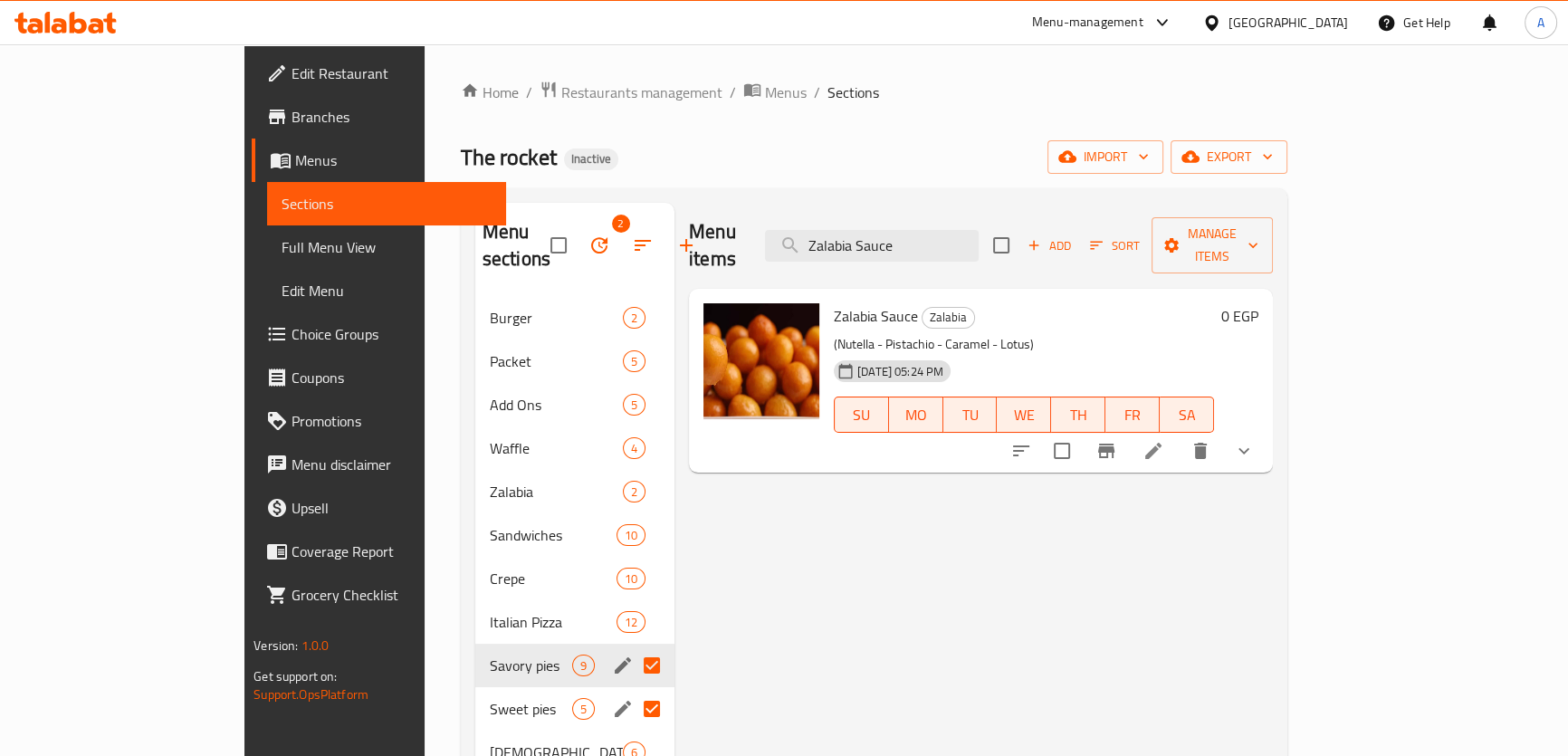
type input "Zalabia Sauce"
click at [1161, 443] on icon at bounding box center [1153, 451] width 17 height 17
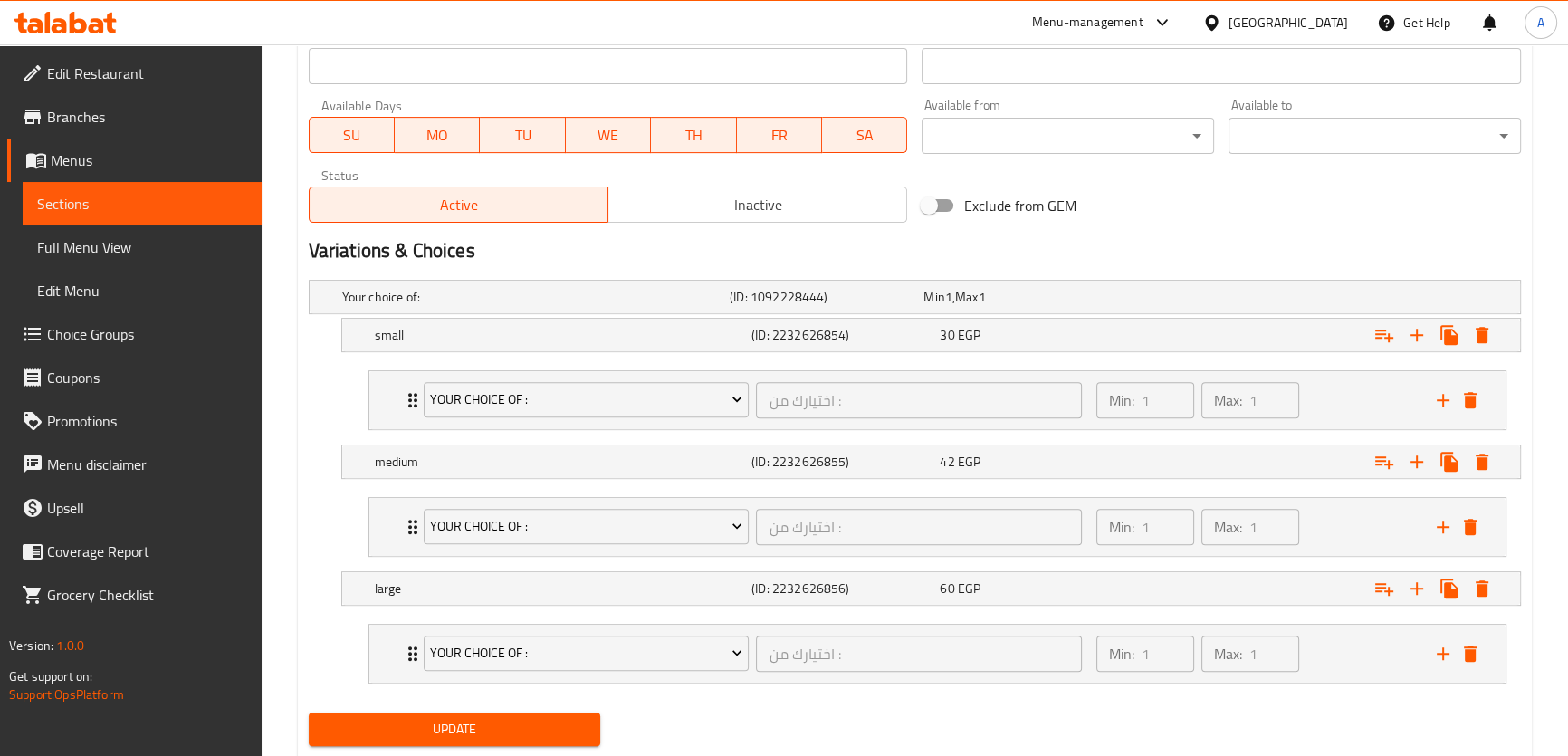
scroll to position [862, 0]
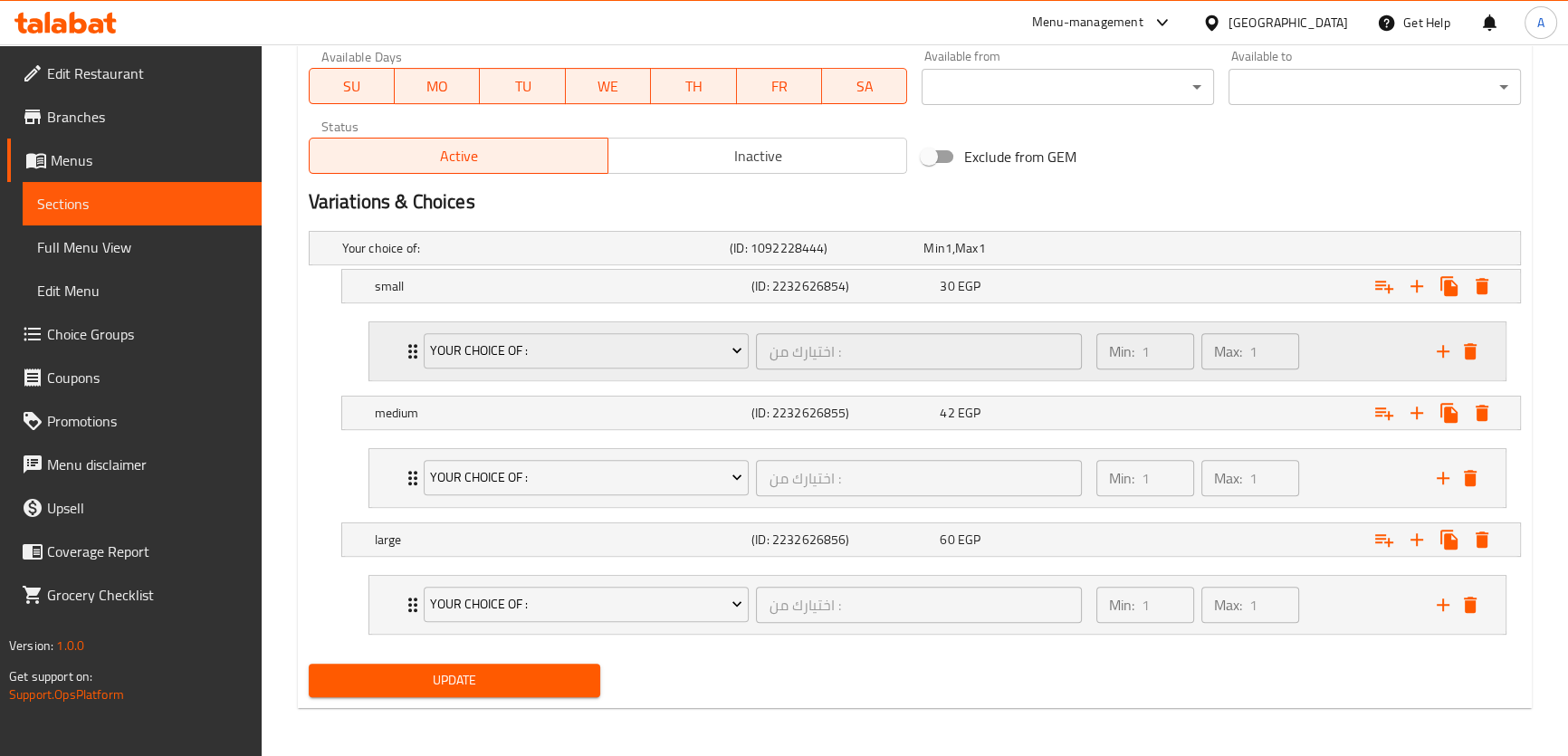
click at [1347, 359] on div "Min: 1 ​ Max: 1 ​" at bounding box center [1256, 350] width 341 height 58
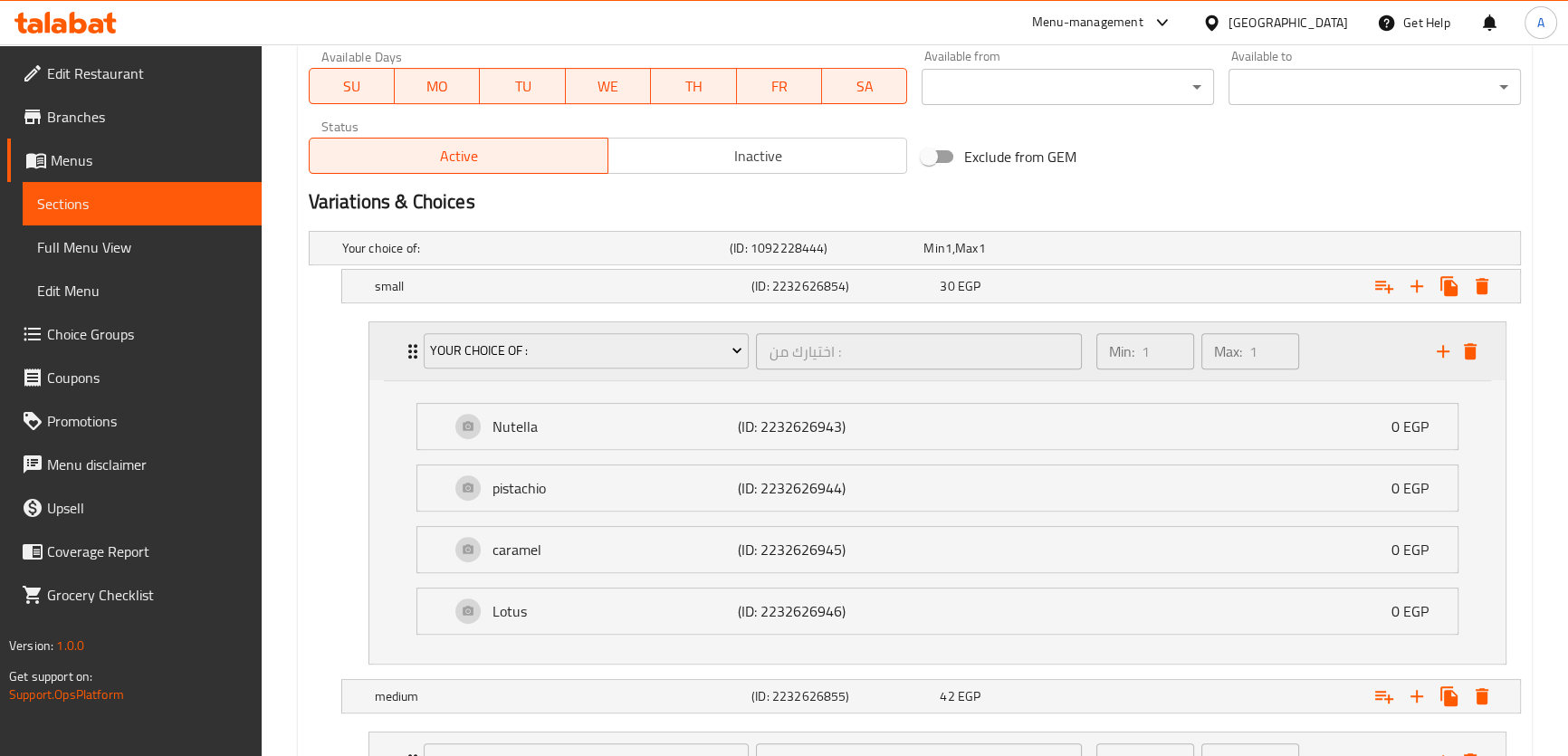
click at [1347, 359] on div "Min: 1 ​ Max: 1 ​" at bounding box center [1256, 350] width 341 height 58
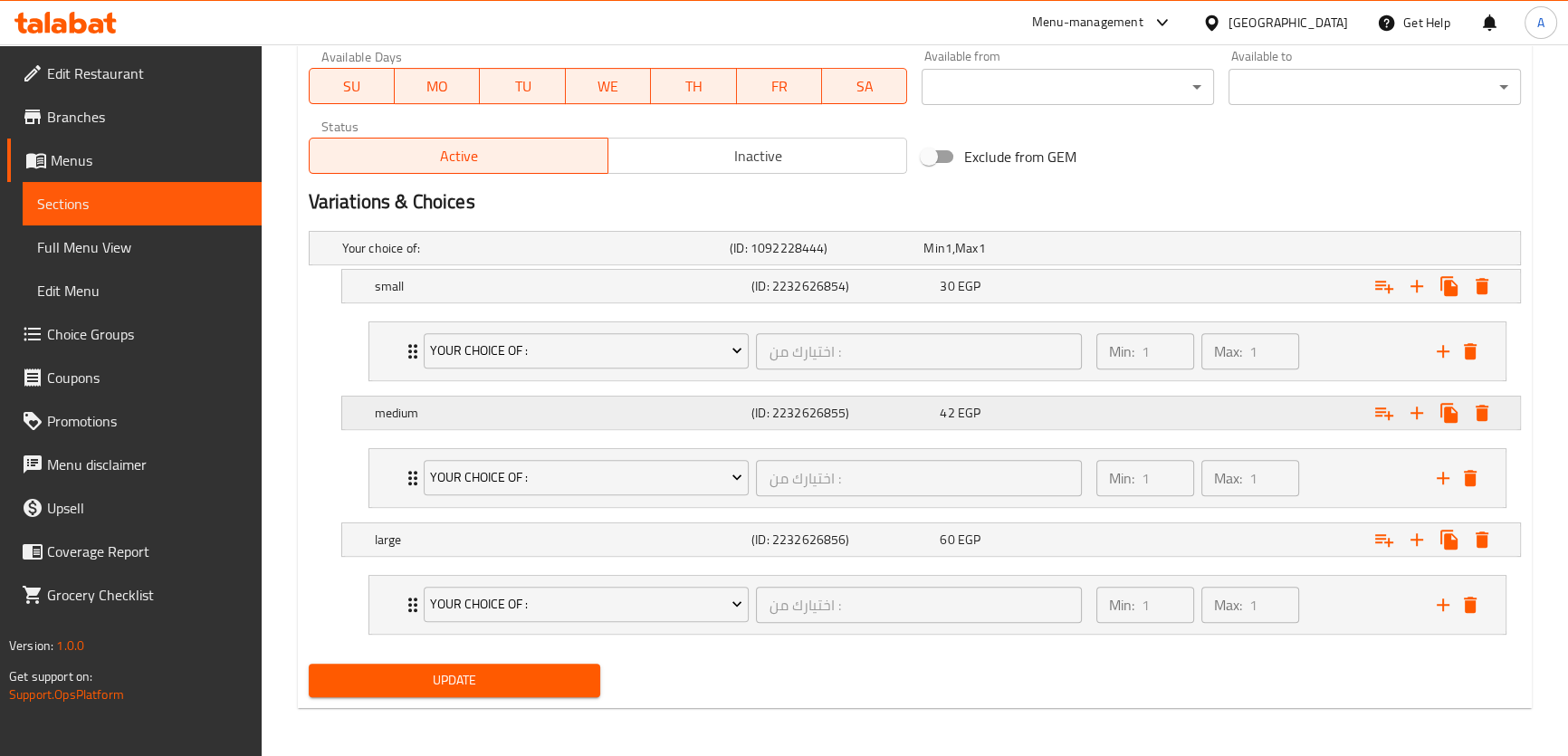
click at [1095, 257] on div "42 EGP" at bounding box center [1016, 248] width 186 height 18
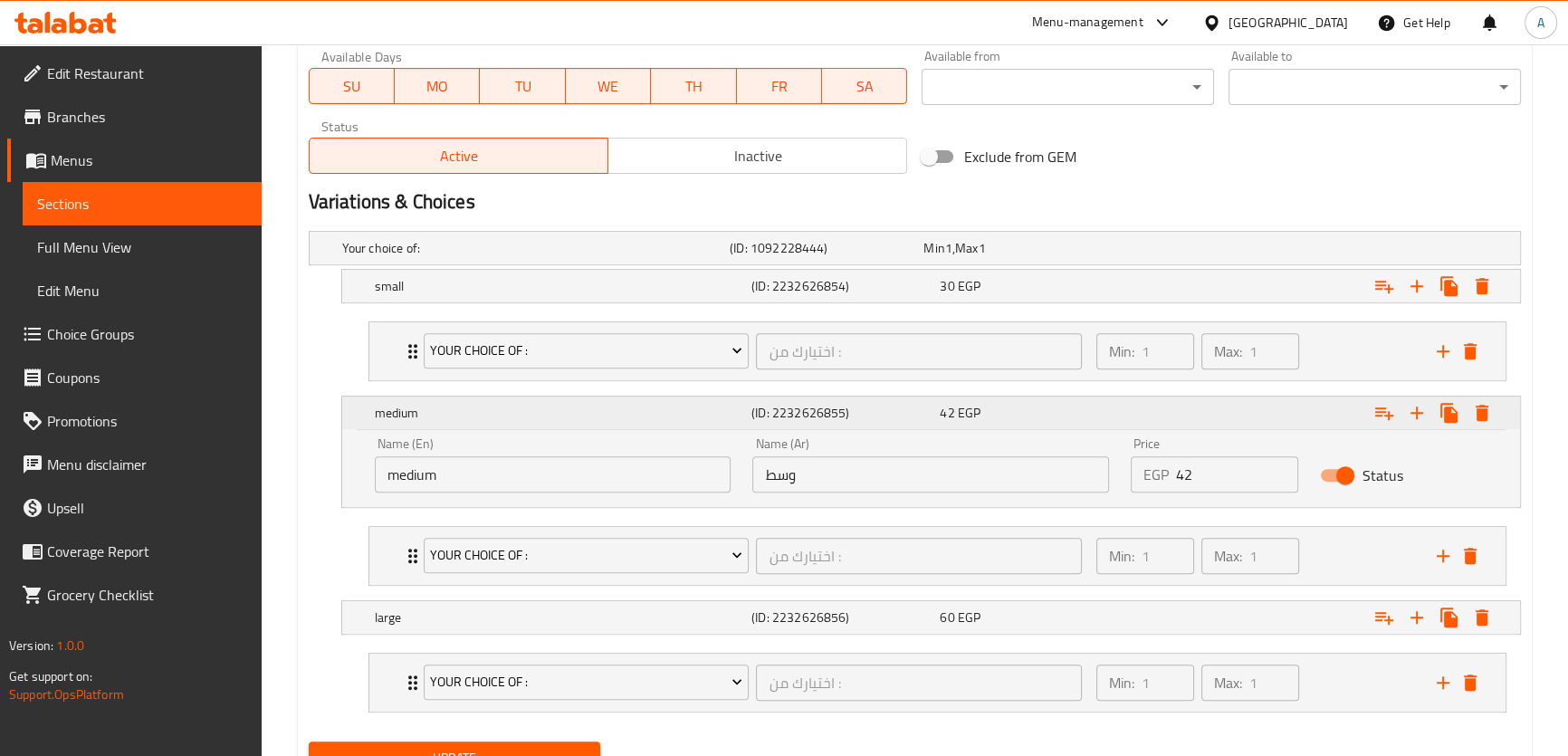
click at [1095, 404] on div "42 EGP" at bounding box center [1031, 412] width 181 height 18
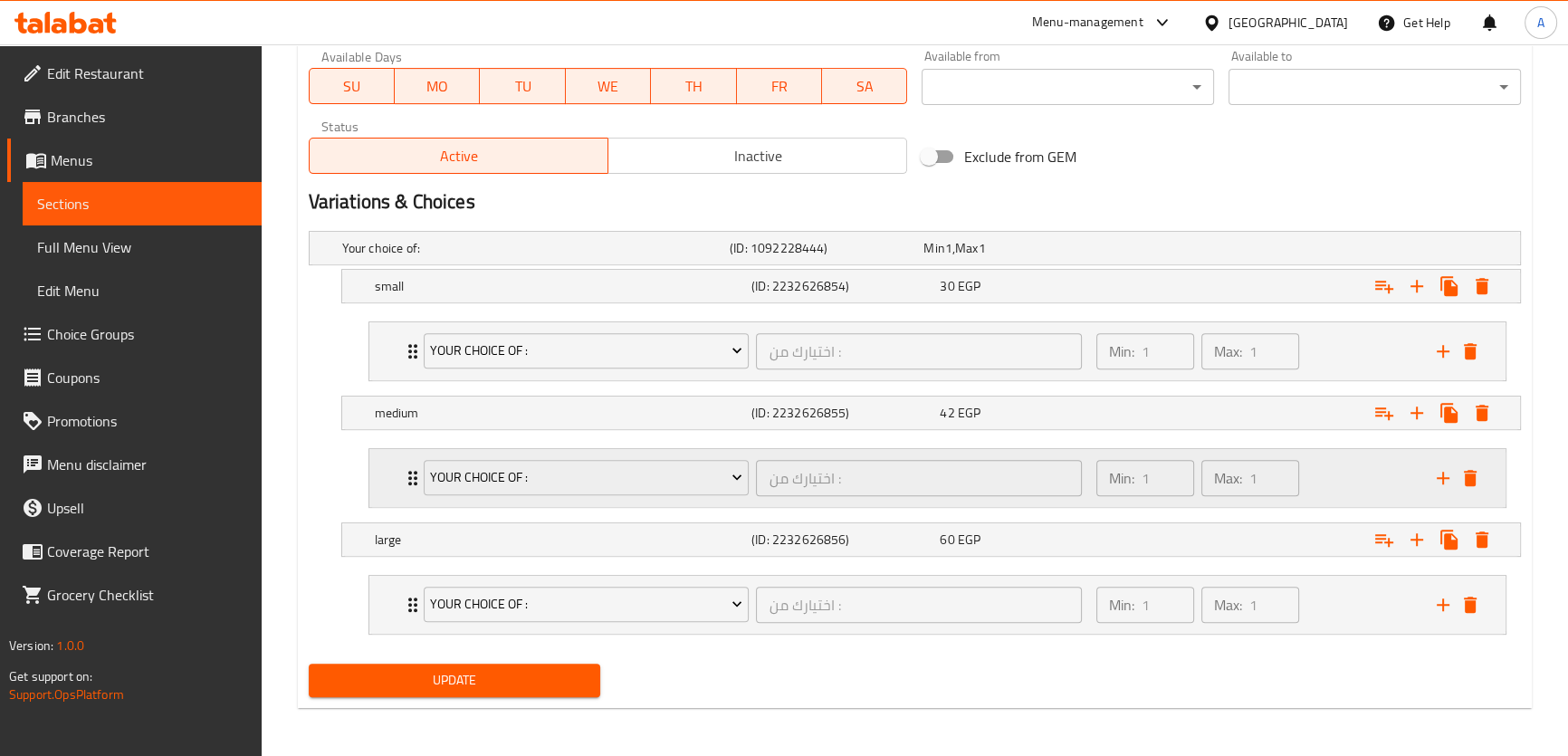
click at [1334, 485] on div "Min: 1 ​ Max: 1 ​" at bounding box center [1256, 477] width 341 height 58
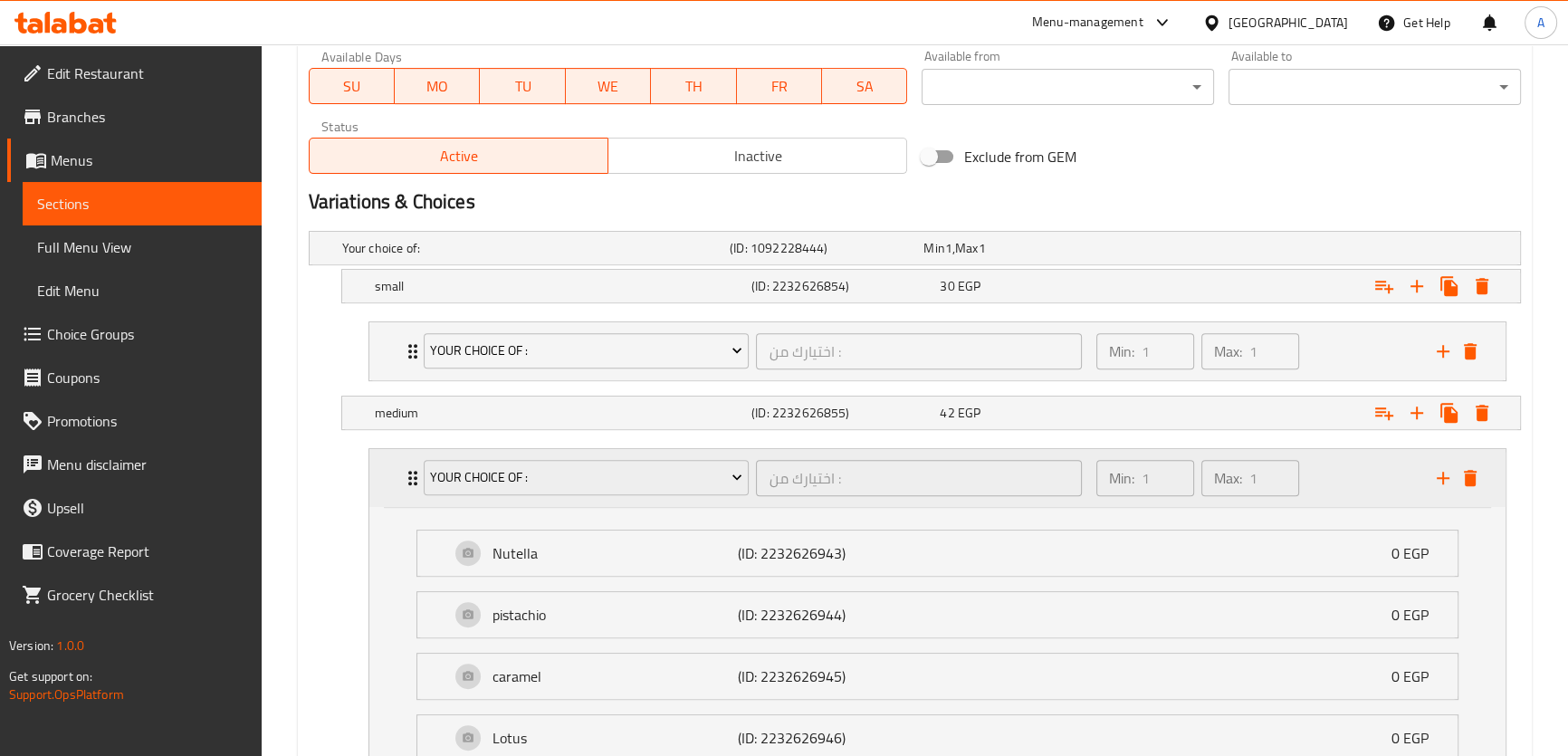
click at [1339, 455] on div "Min: 1 ​ Max: 1 ​" at bounding box center [1256, 477] width 341 height 58
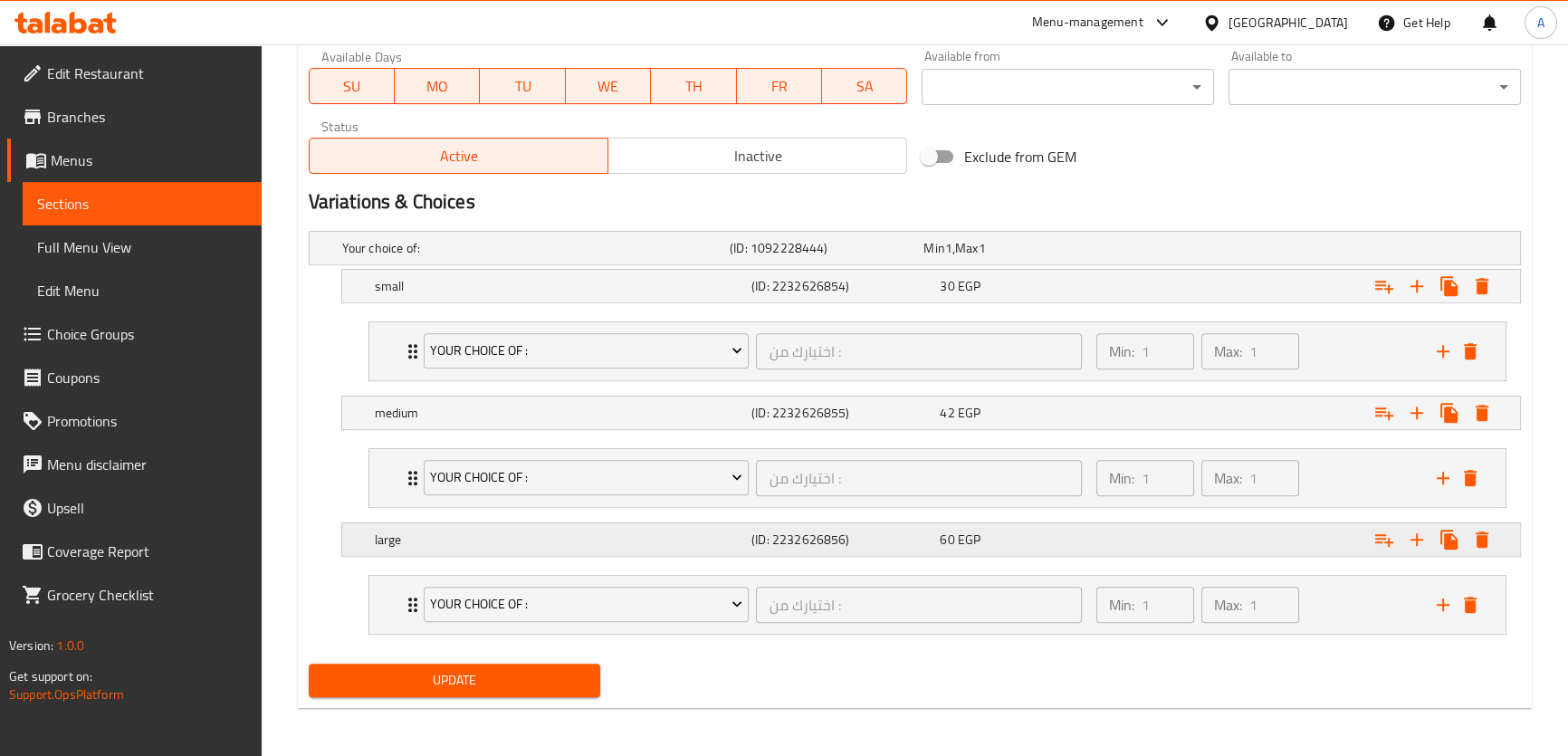
click at [1204, 252] on div "Expand" at bounding box center [1308, 247] width 388 height 7
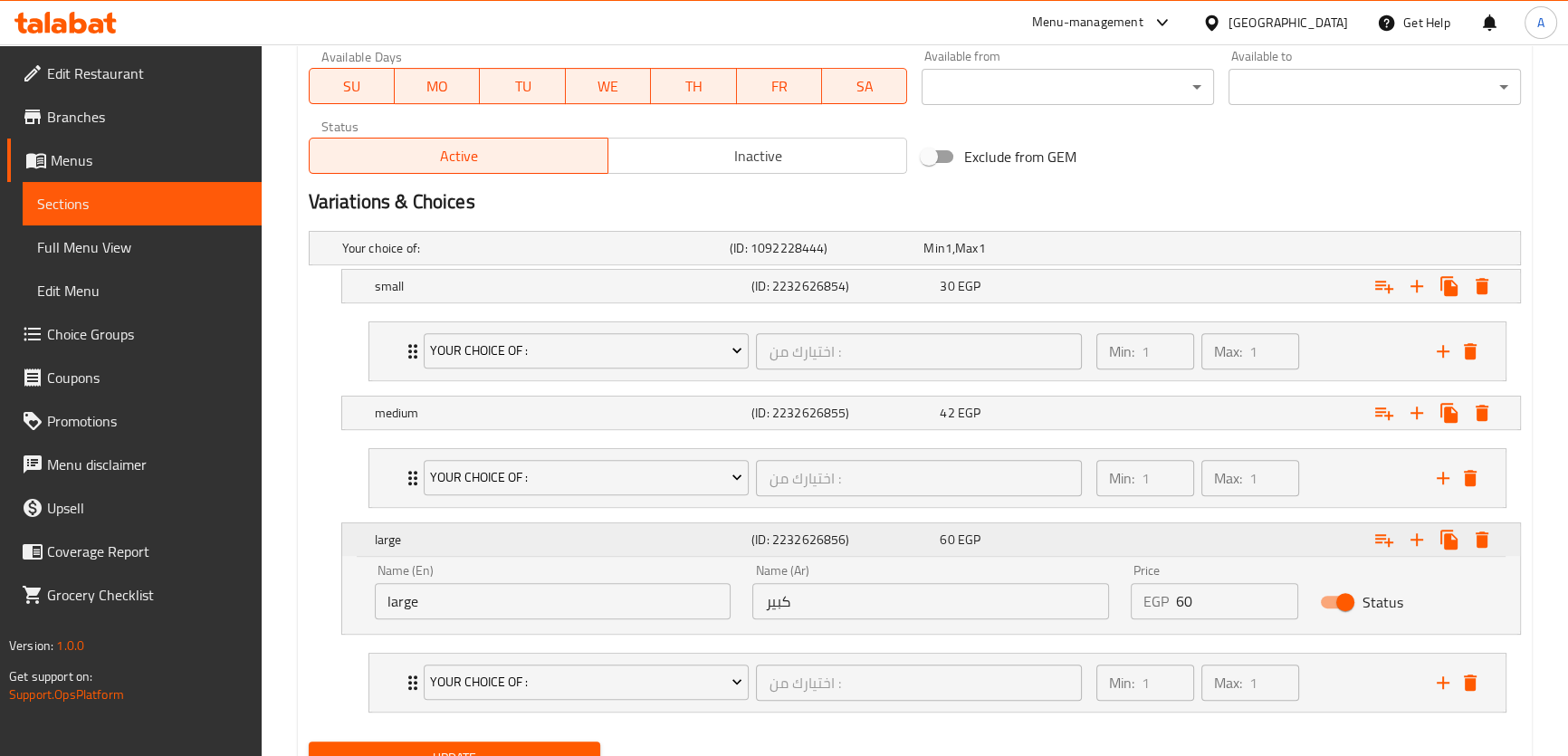
click at [1204, 540] on div "Expand" at bounding box center [1313, 539] width 377 height 39
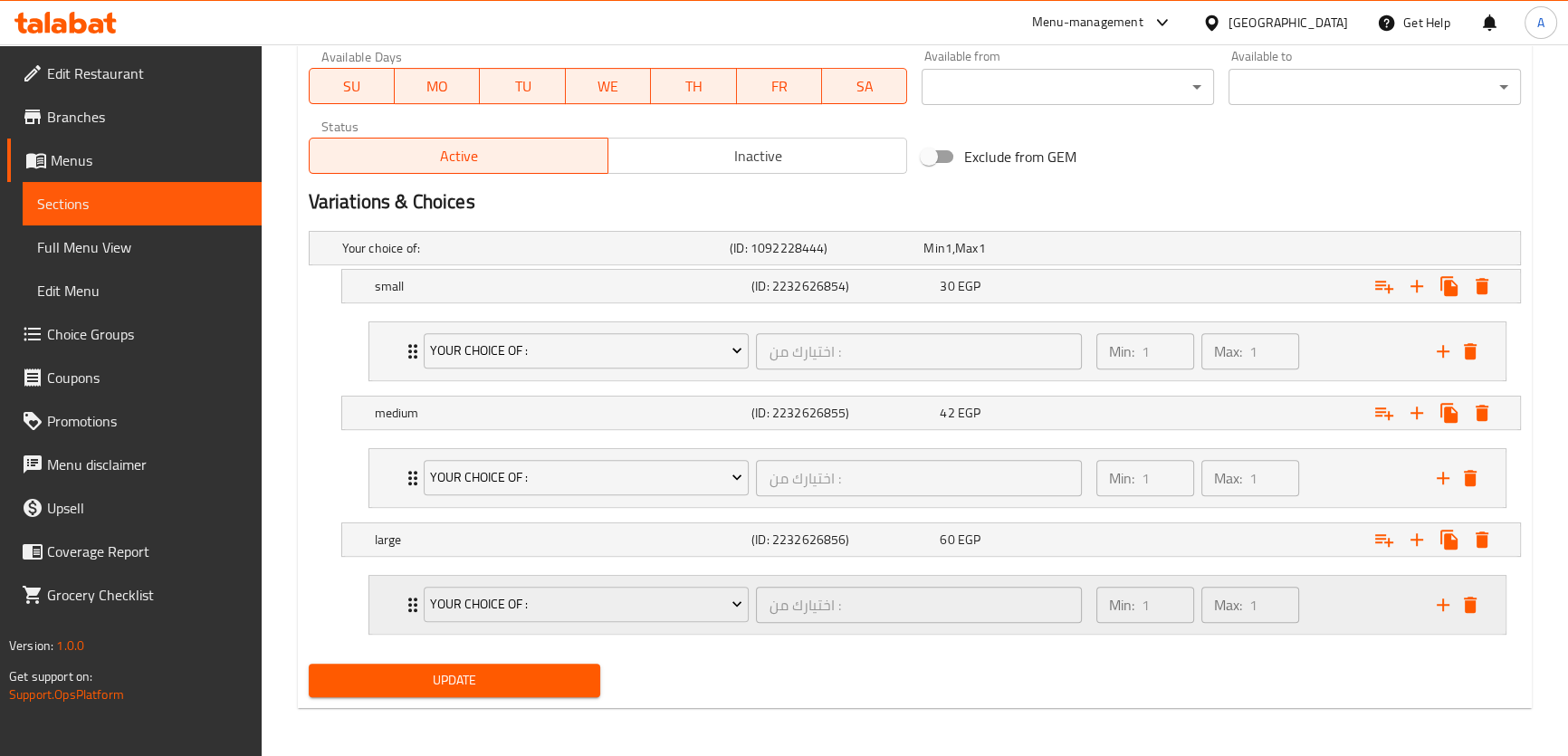
click at [1334, 613] on div "Min: 1 ​ Max: 1 ​" at bounding box center [1256, 604] width 341 height 58
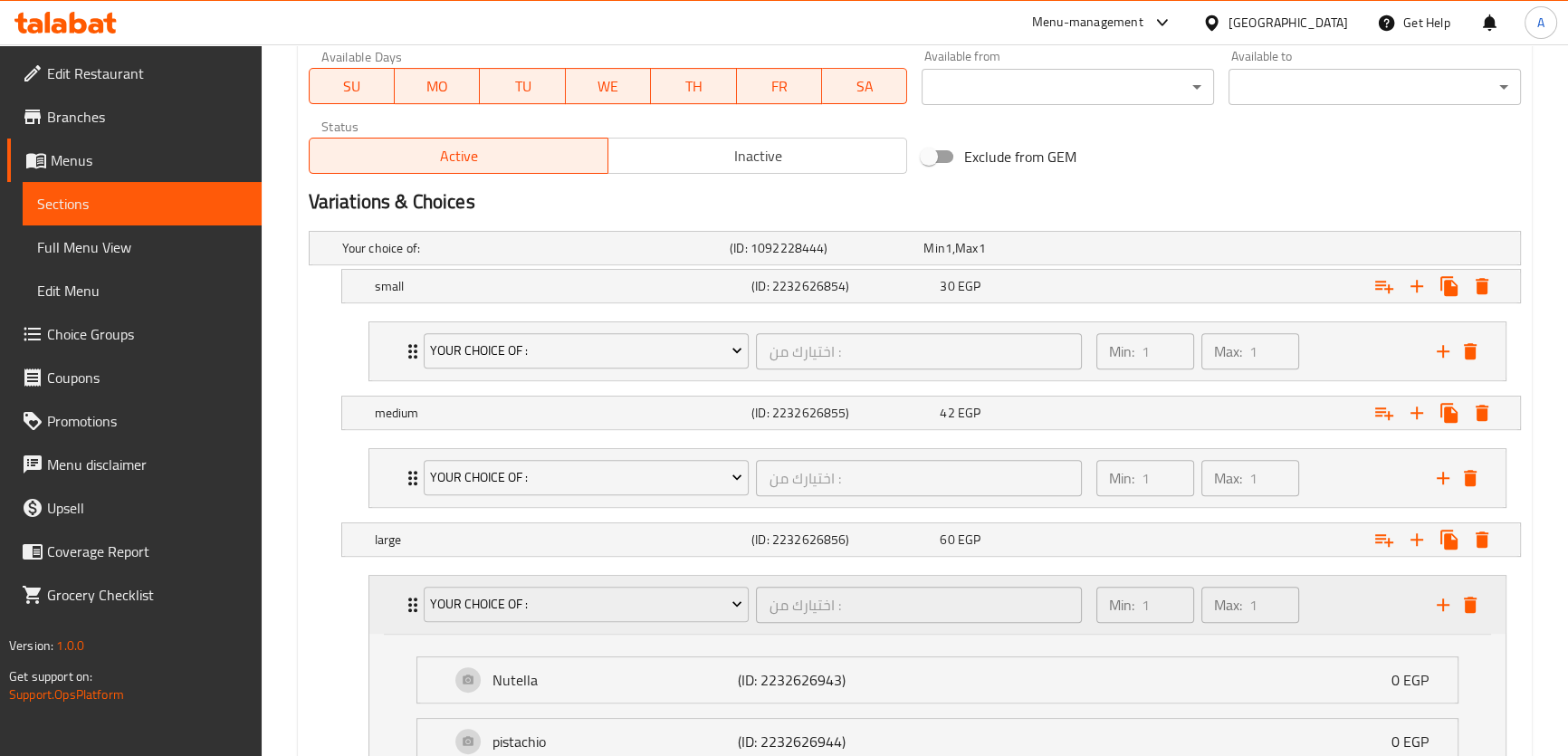
click at [1334, 613] on div "Min: 1 ​ Max: 1 ​" at bounding box center [1256, 604] width 341 height 58
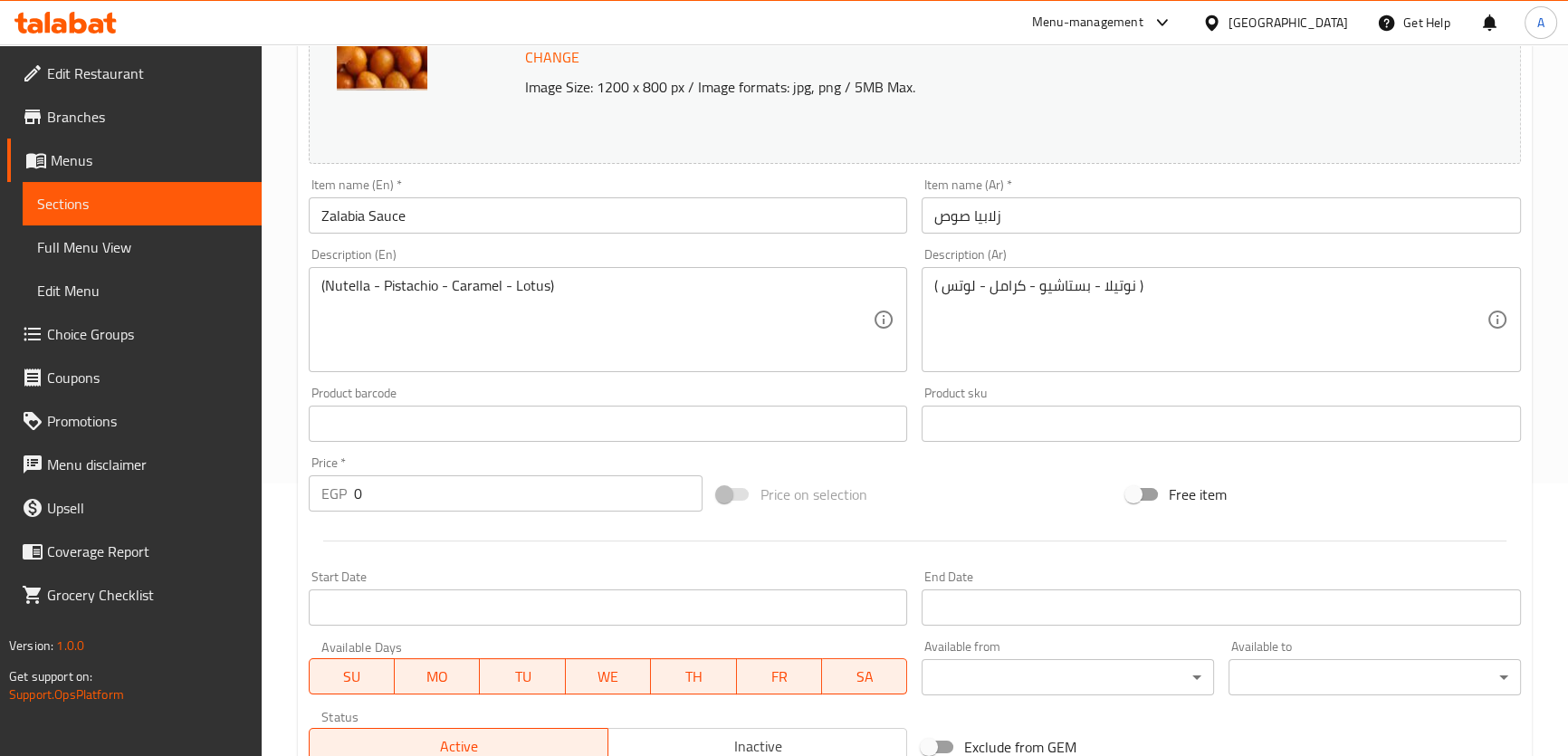
scroll to position [0, 0]
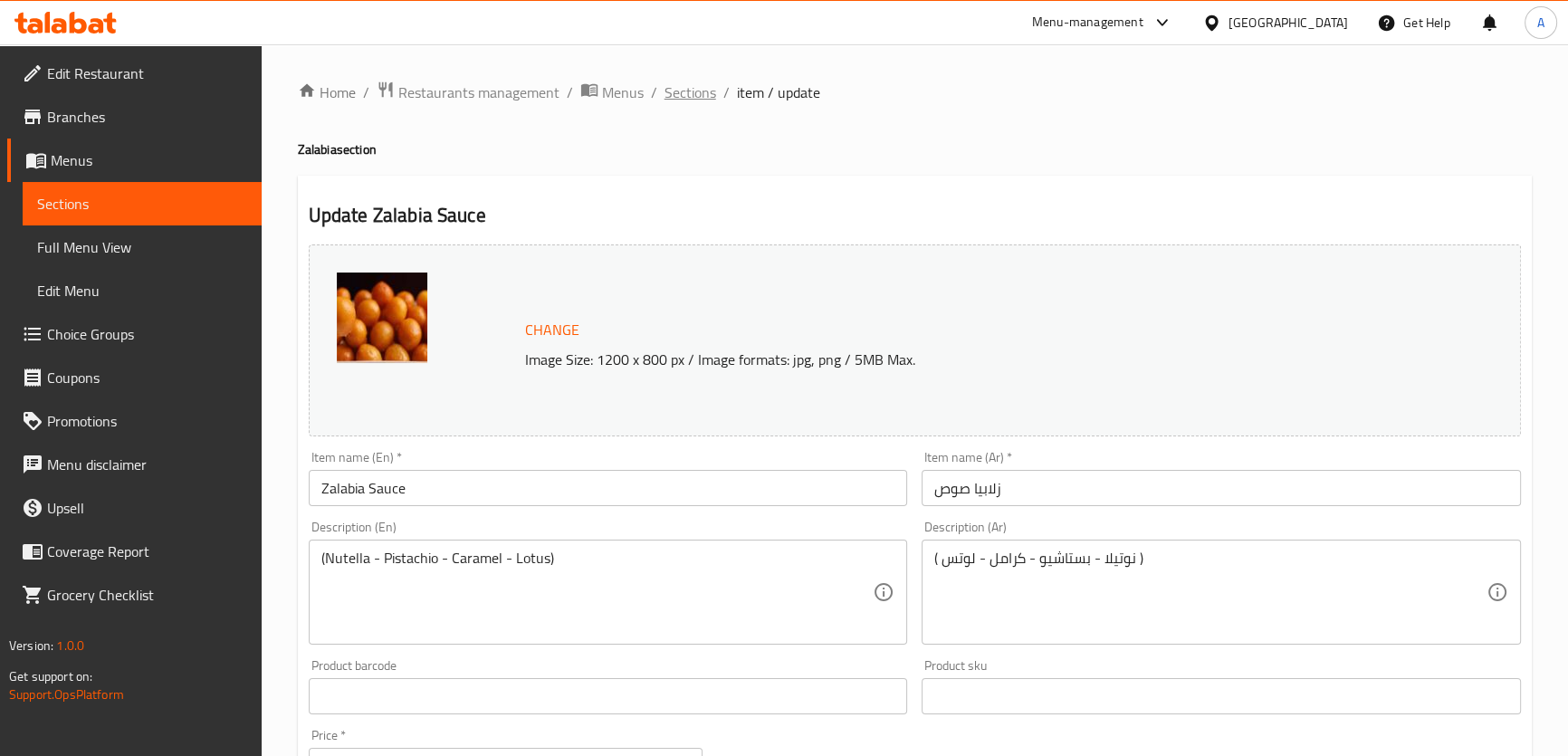
click at [691, 93] on span "Sections" at bounding box center [690, 93] width 51 height 22
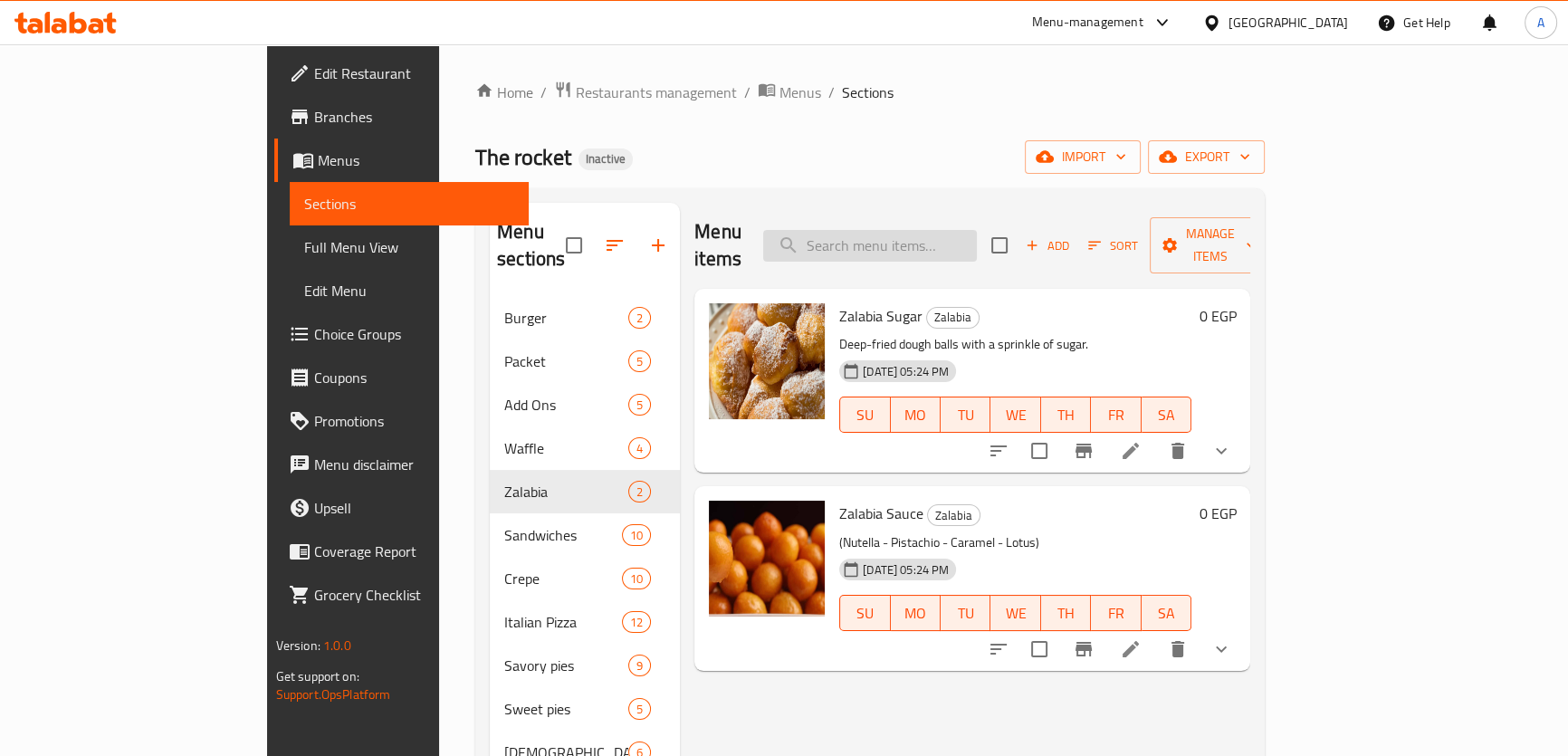
click at [944, 235] on input "search" at bounding box center [869, 246] width 214 height 32
paste input "Syrian Potatoes"
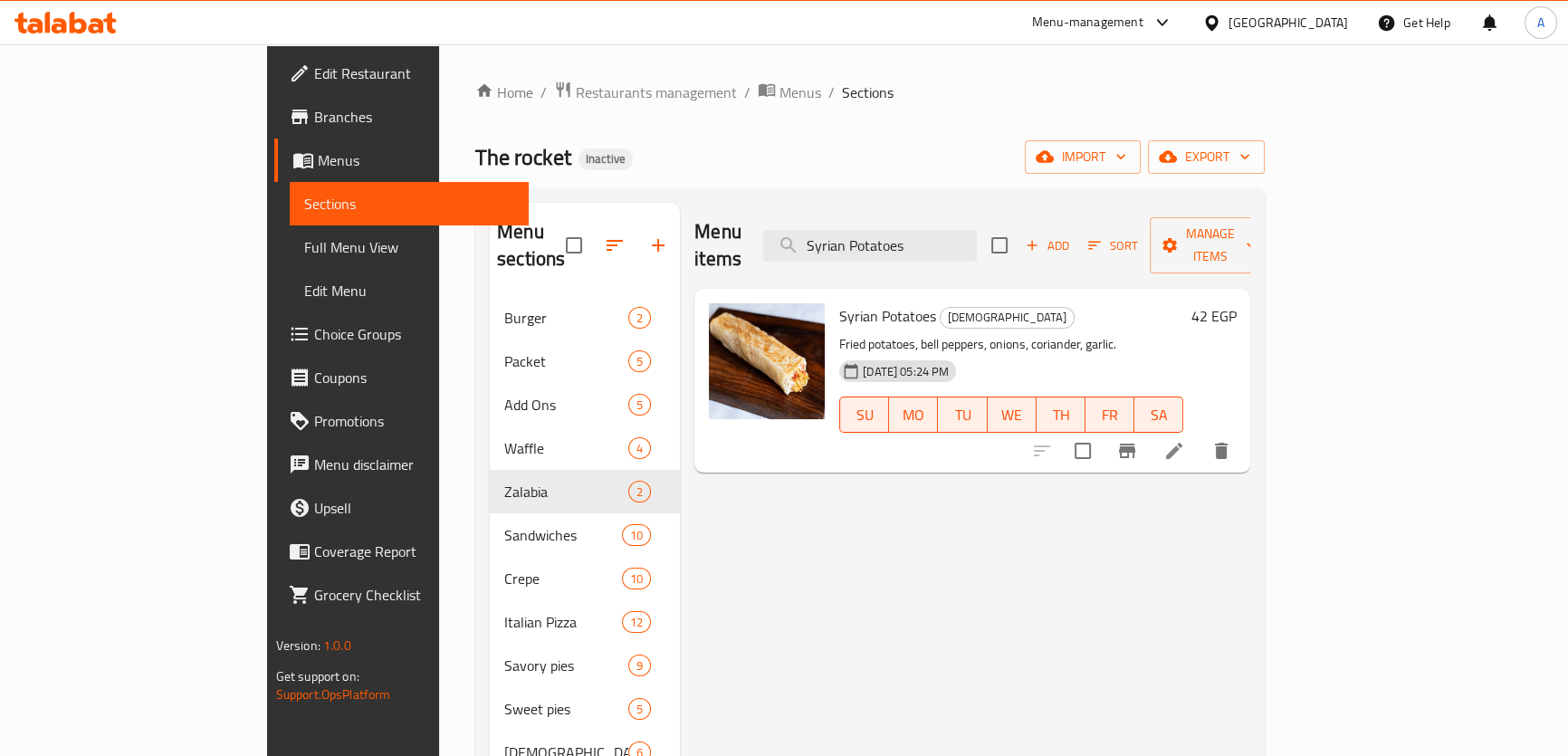
type input "Syrian Potatoes"
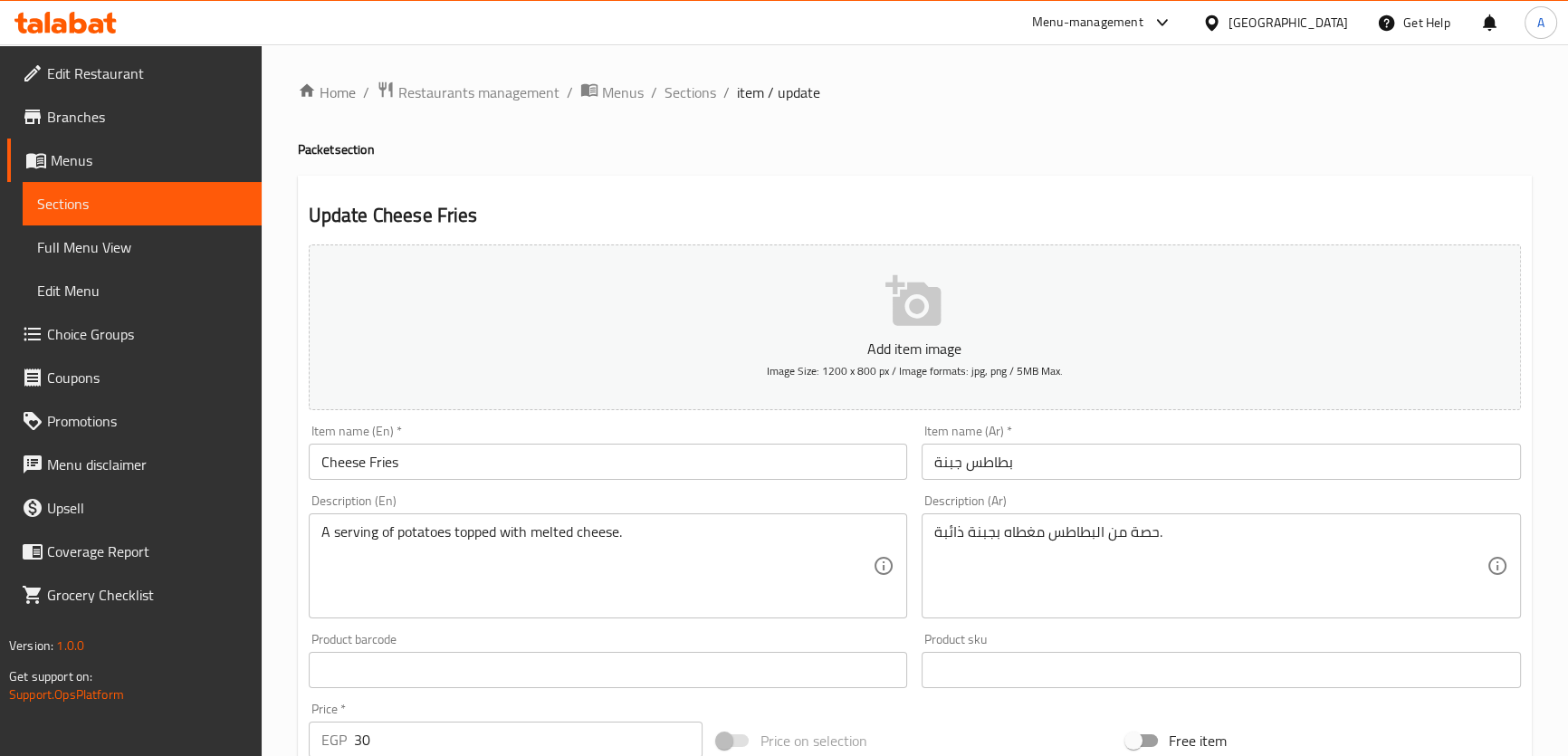
click at [382, 448] on input "Cheese Fries" at bounding box center [608, 462] width 599 height 36
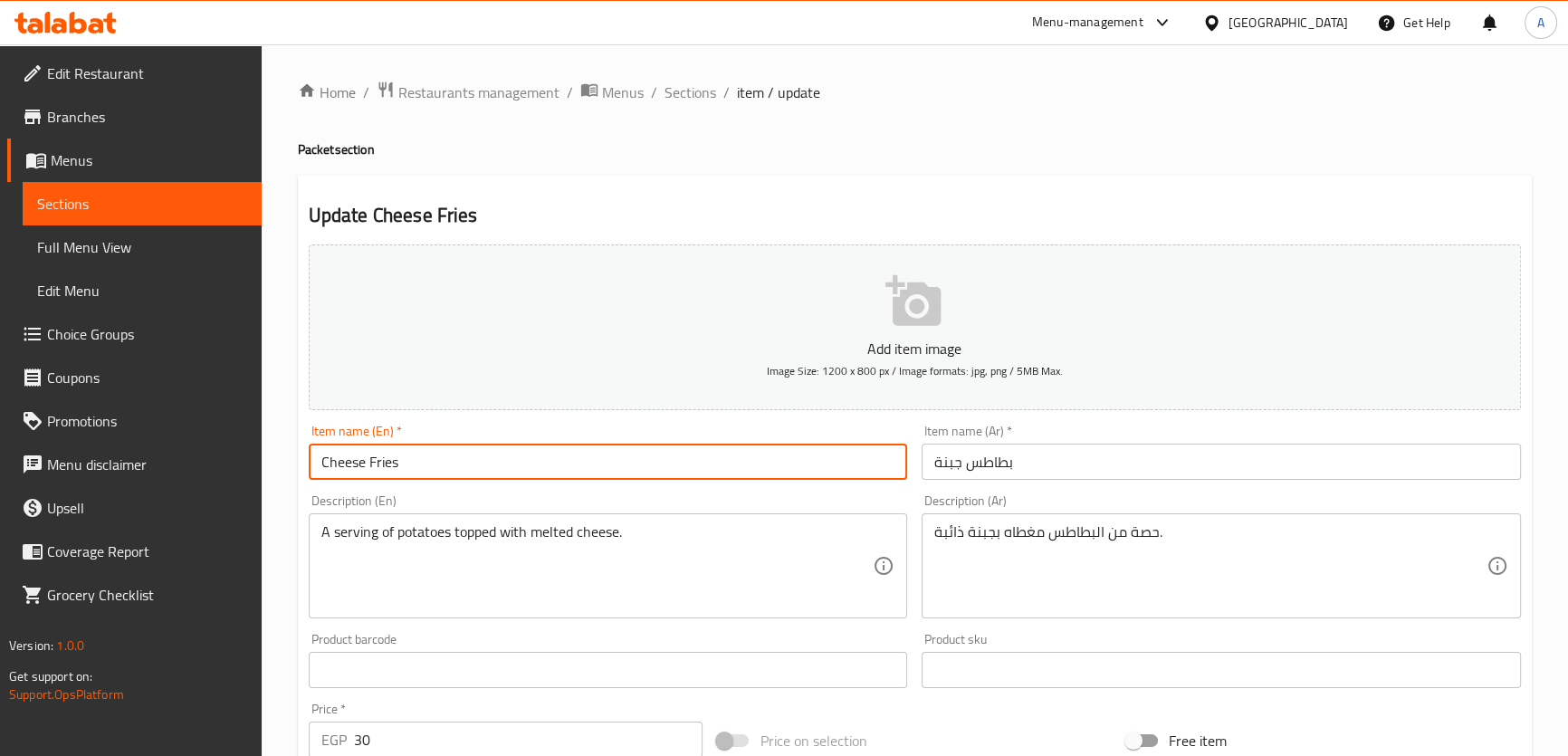
paste input "potatoes"
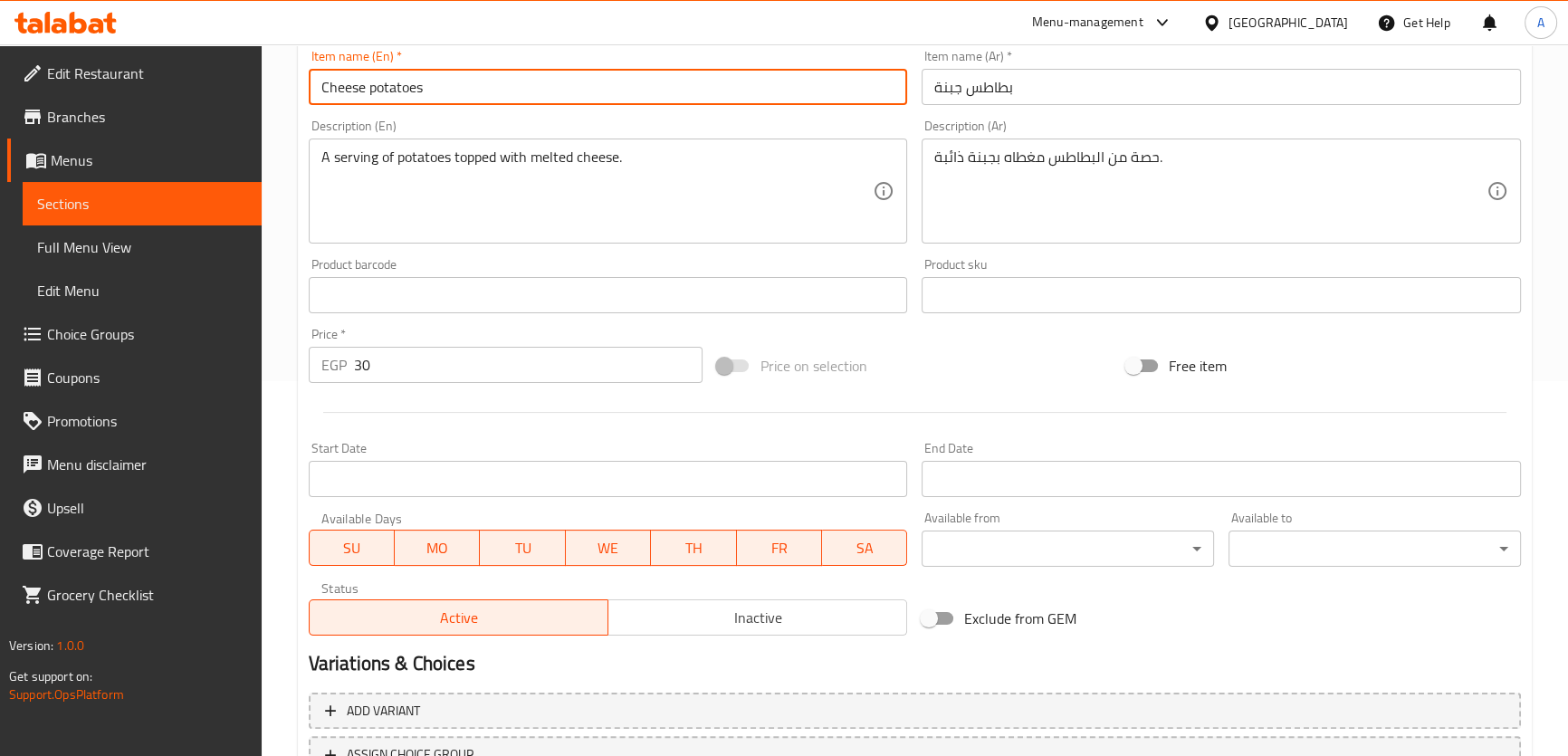
scroll to position [508, 0]
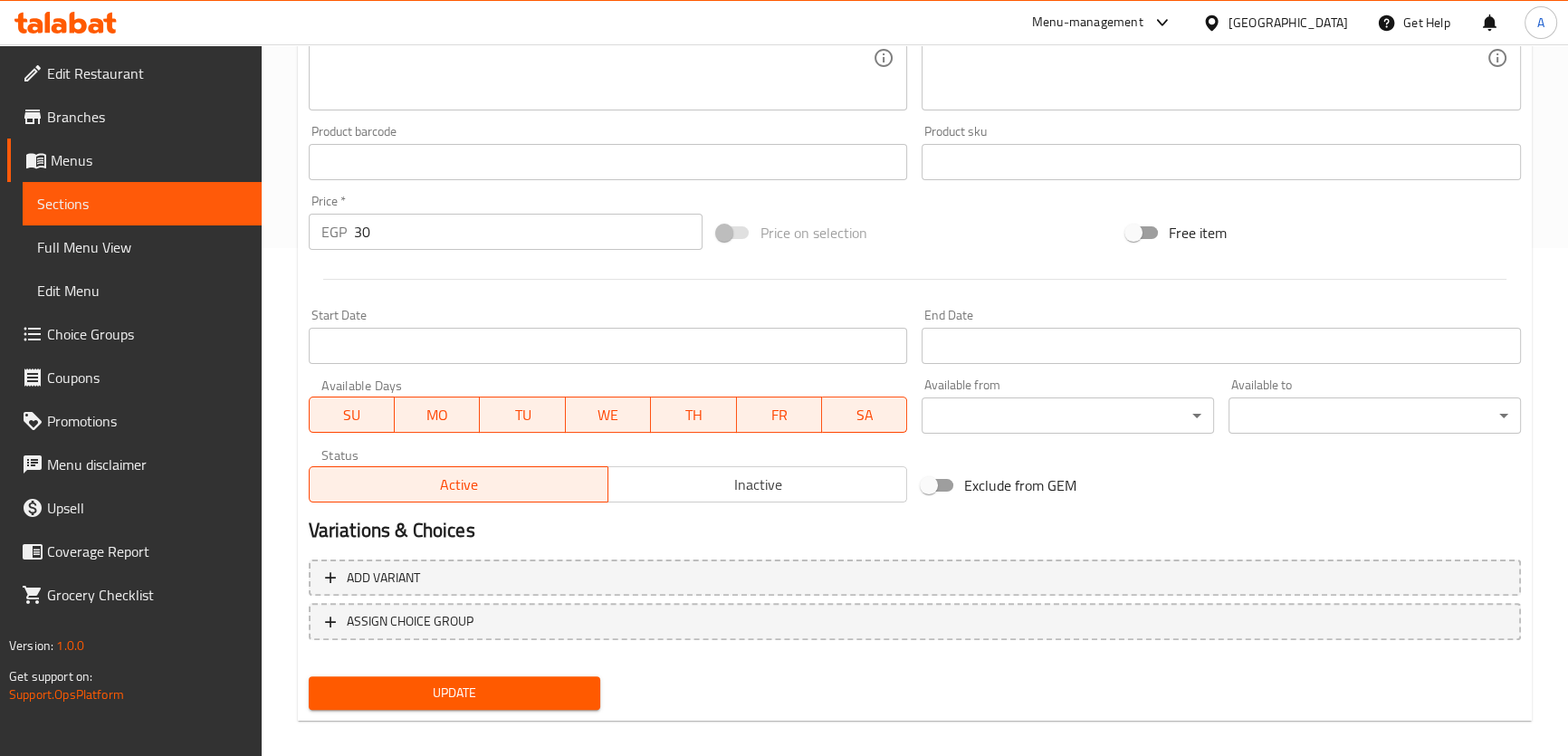
type input "Cheese potatoes"
click at [526, 706] on button "Update" at bounding box center [455, 693] width 292 height 33
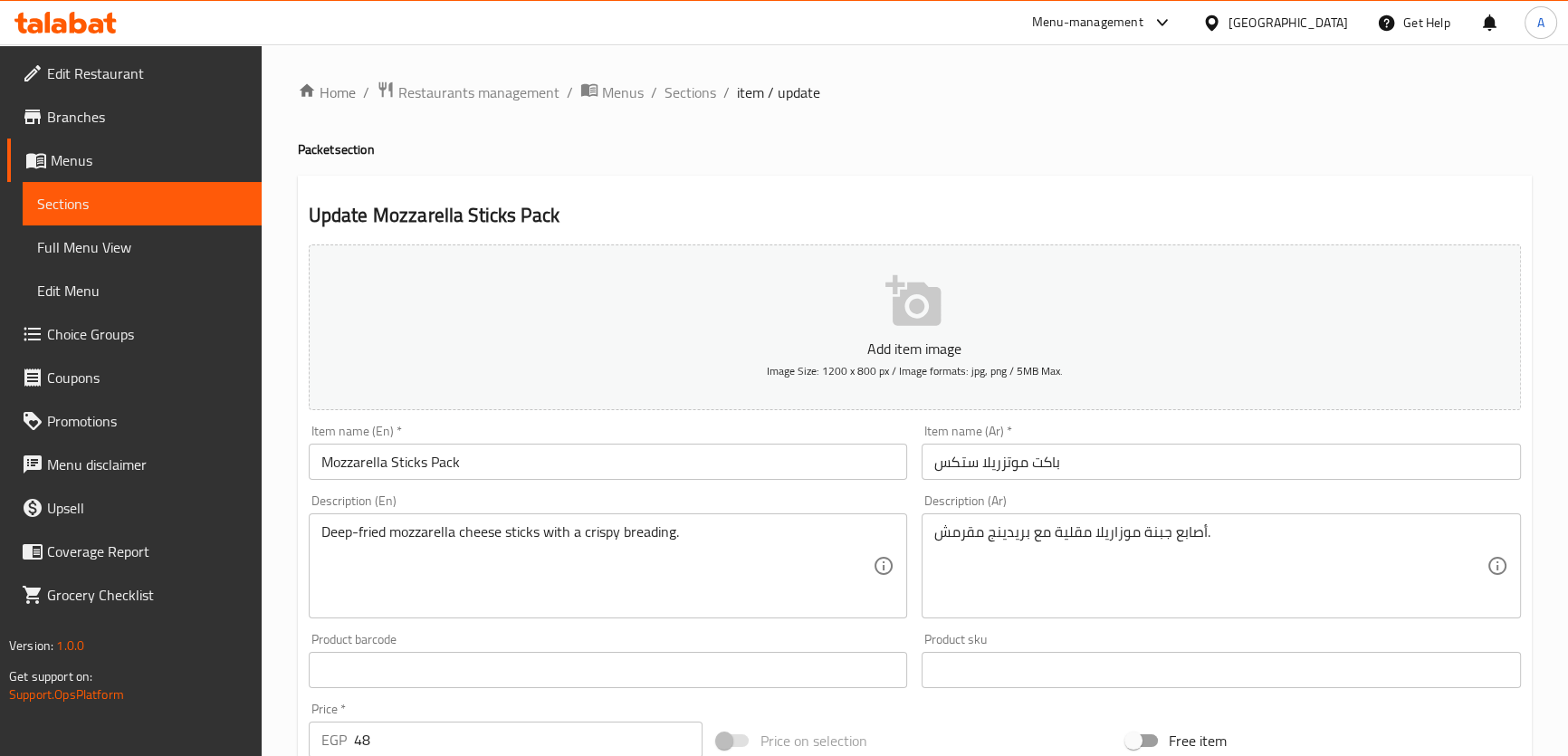
click at [437, 454] on input "Mozzarella Sticks Pack" at bounding box center [608, 462] width 599 height 36
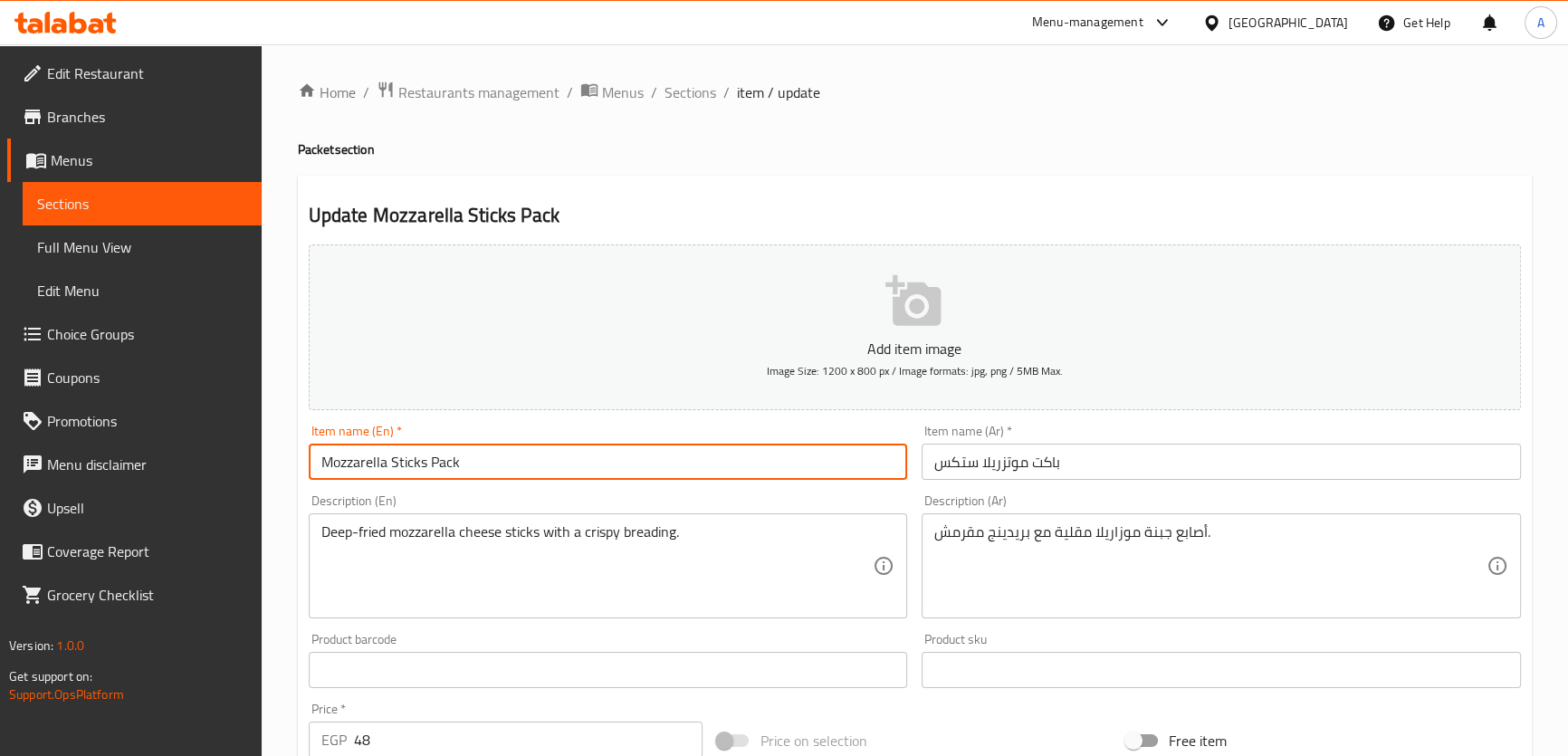
click at [437, 454] on input "Mozzarella Sticks Pack" at bounding box center [608, 462] width 599 height 36
paste input "et"
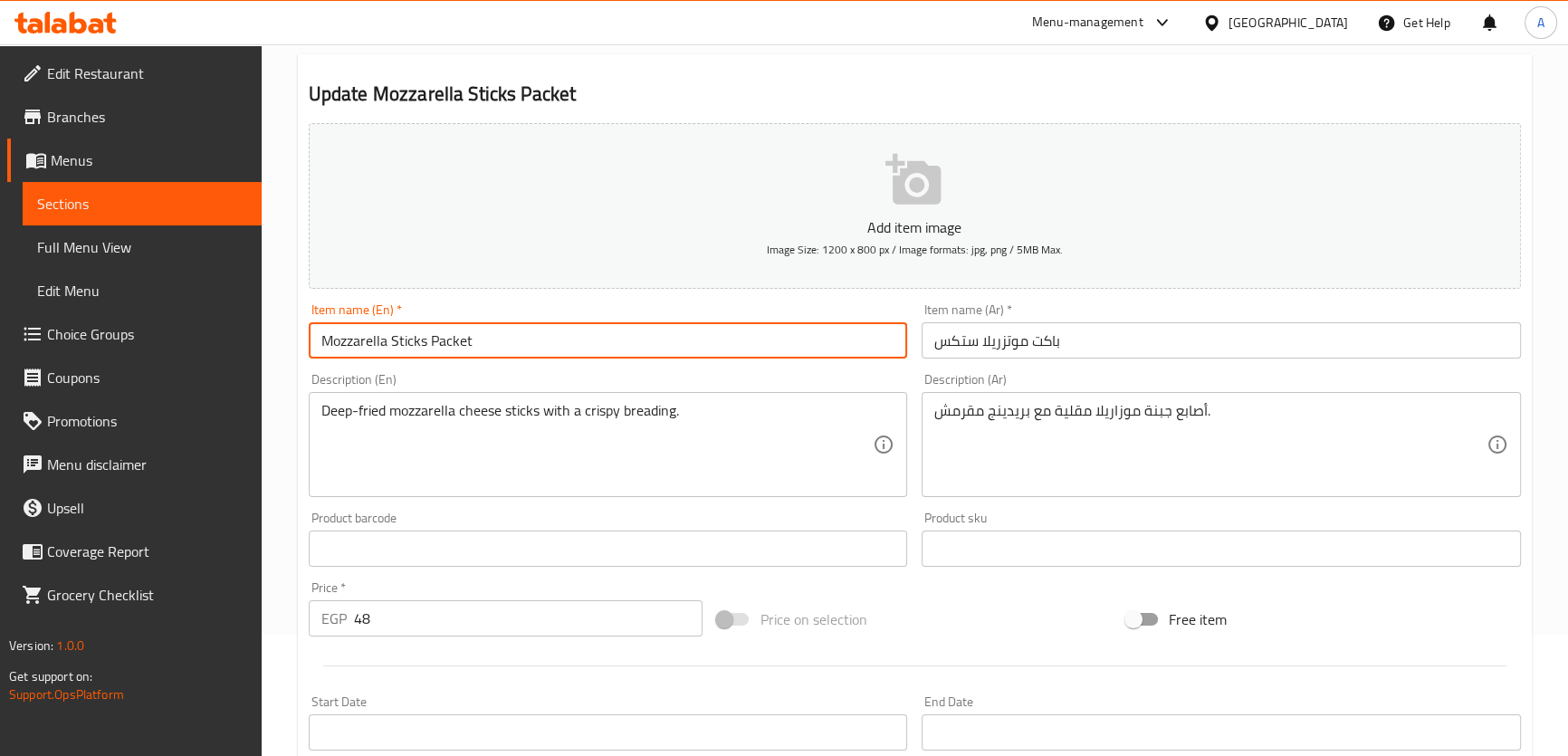
scroll to position [489, 0]
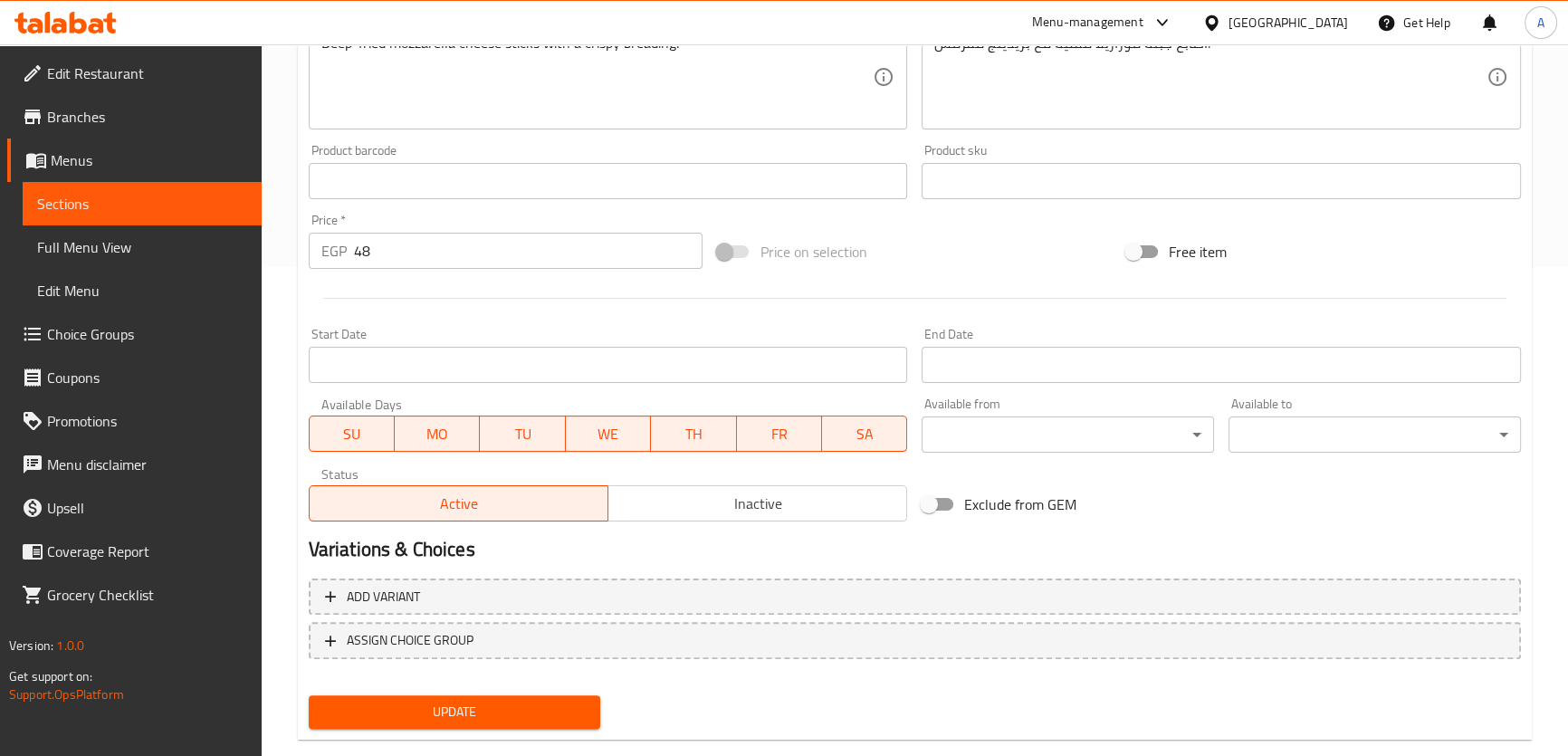
type input "Mozzarella Sticks Packet"
click at [504, 701] on span "Update" at bounding box center [455, 712] width 264 height 23
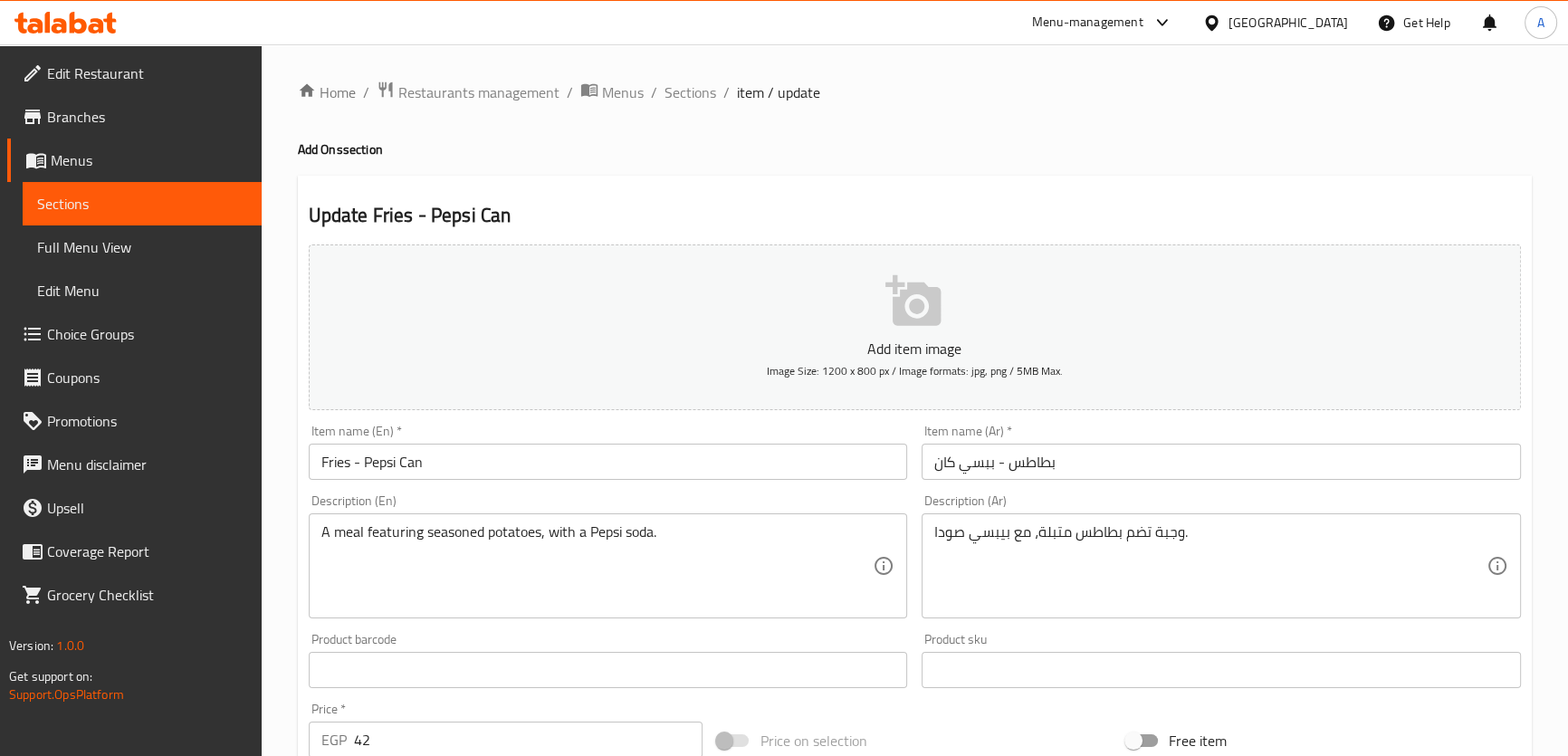
click at [925, 458] on input "بطاطس - ببسي كان" at bounding box center [1221, 462] width 599 height 36
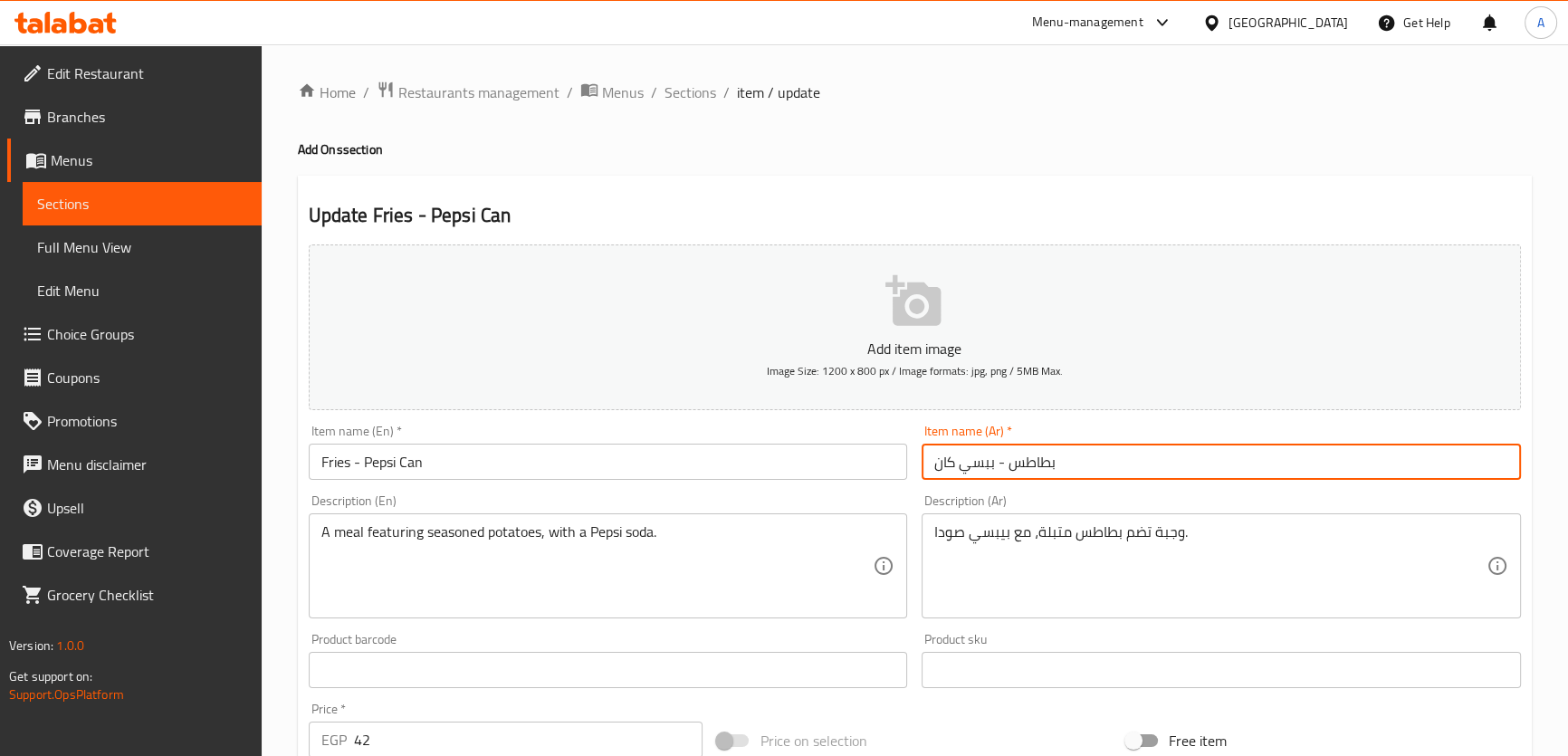
paste input "كومبو"
click at [1120, 452] on input "كومبو بطاطس - ببسي كان" at bounding box center [1221, 462] width 599 height 36
type input "كومبو بطاطس - ببسي كان"
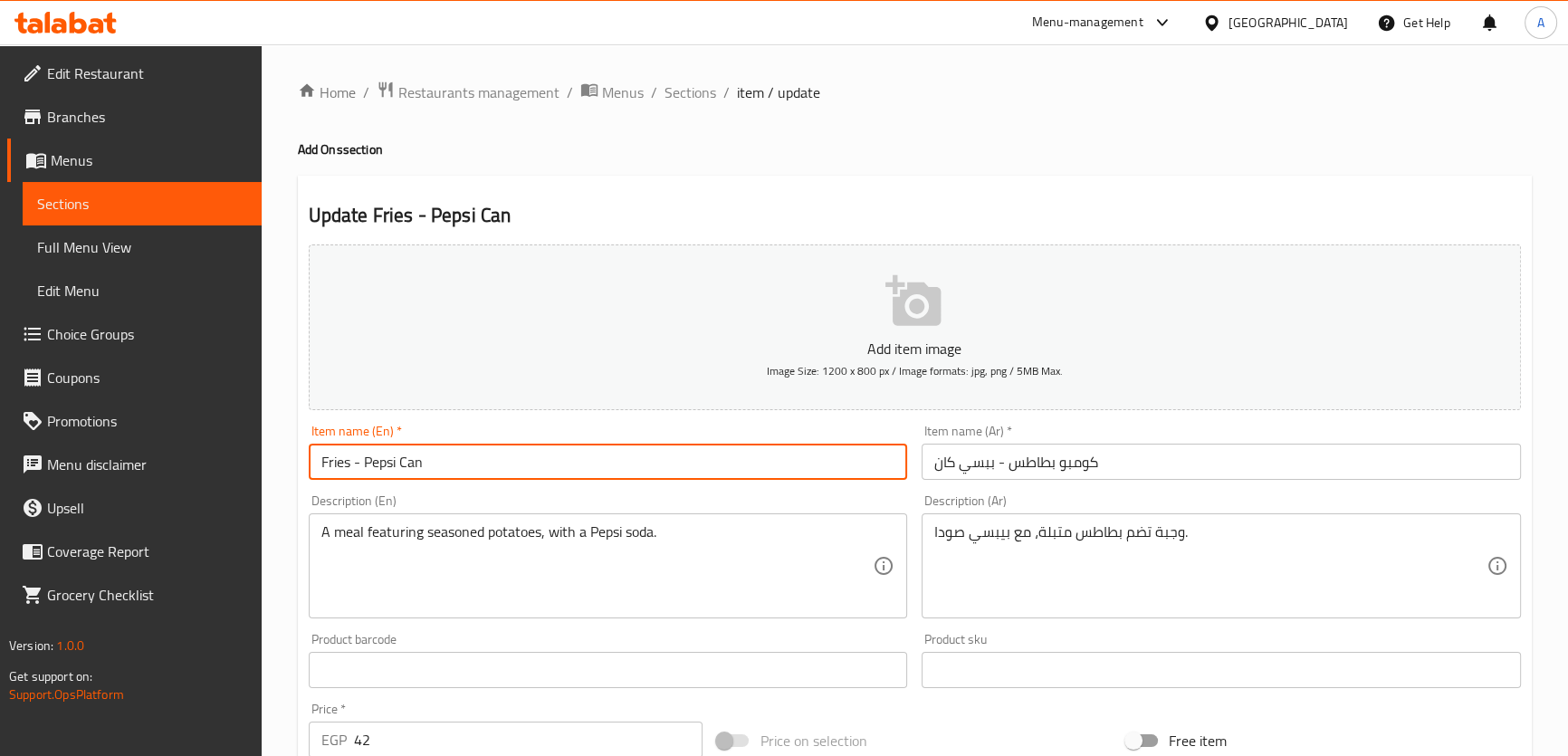
click at [468, 471] on input "Fries - Pepsi Can" at bounding box center [608, 462] width 599 height 36
paste input "Combo"
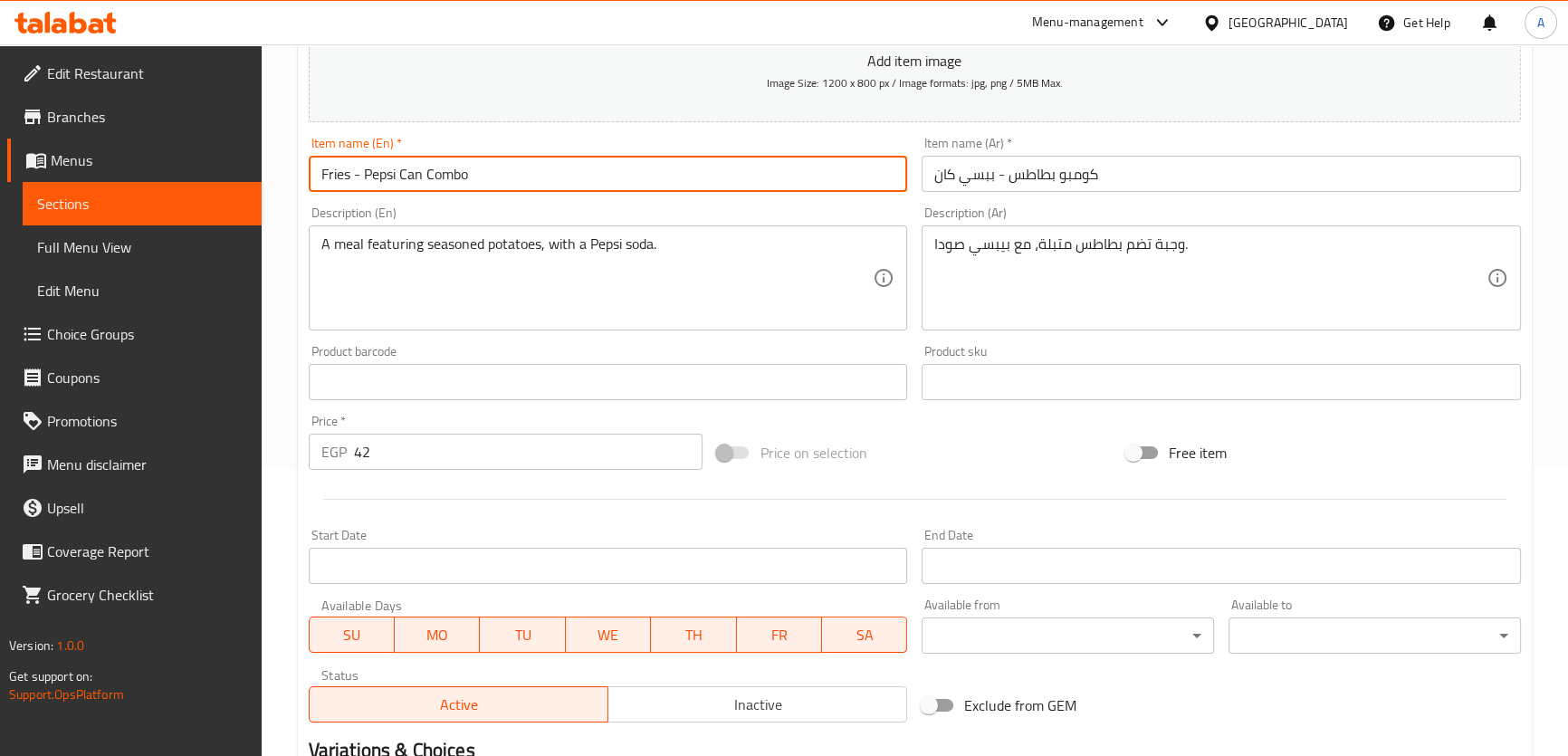
scroll to position [522, 0]
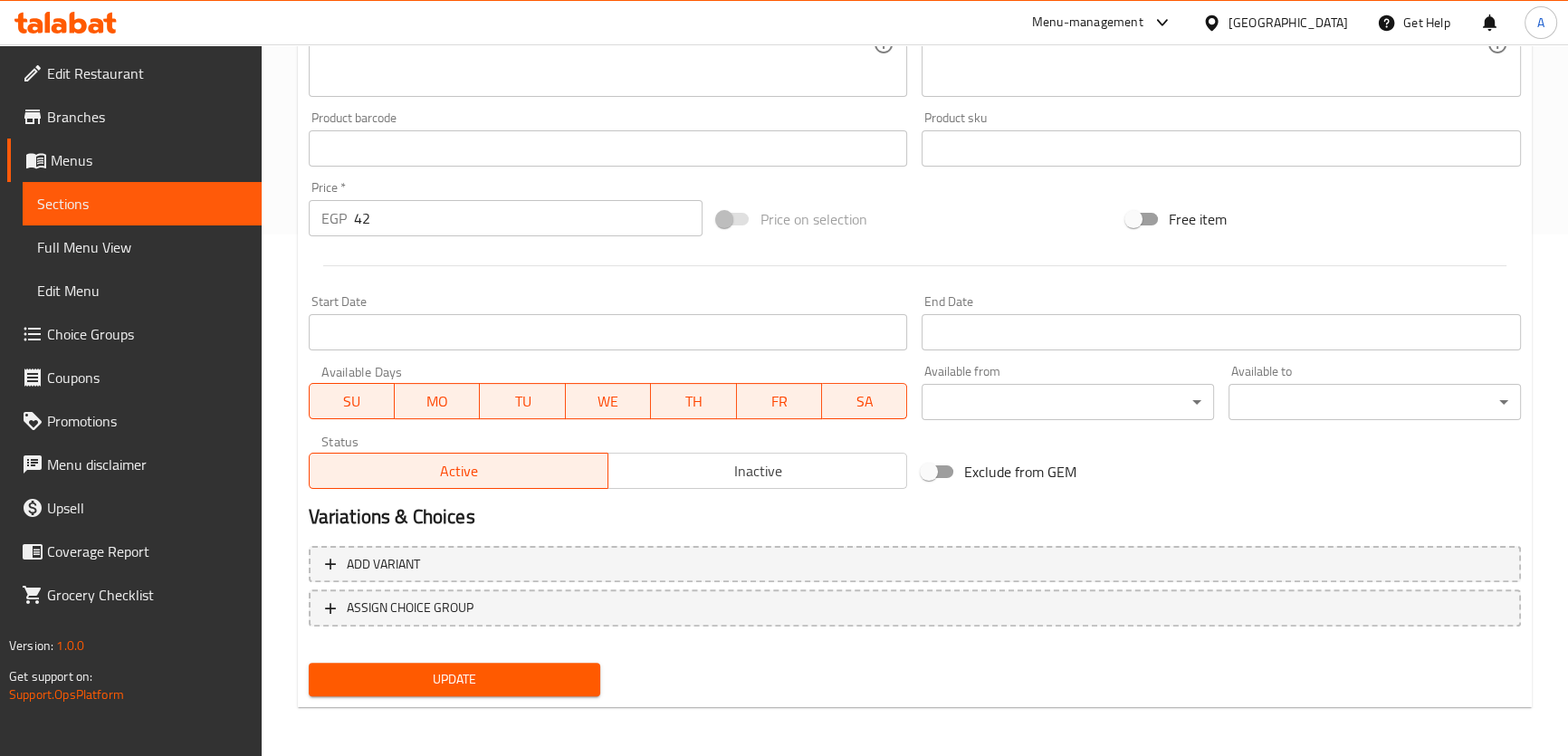
type input "Fries - Pepsi Can Combo"
click at [449, 674] on span "Update" at bounding box center [455, 679] width 264 height 23
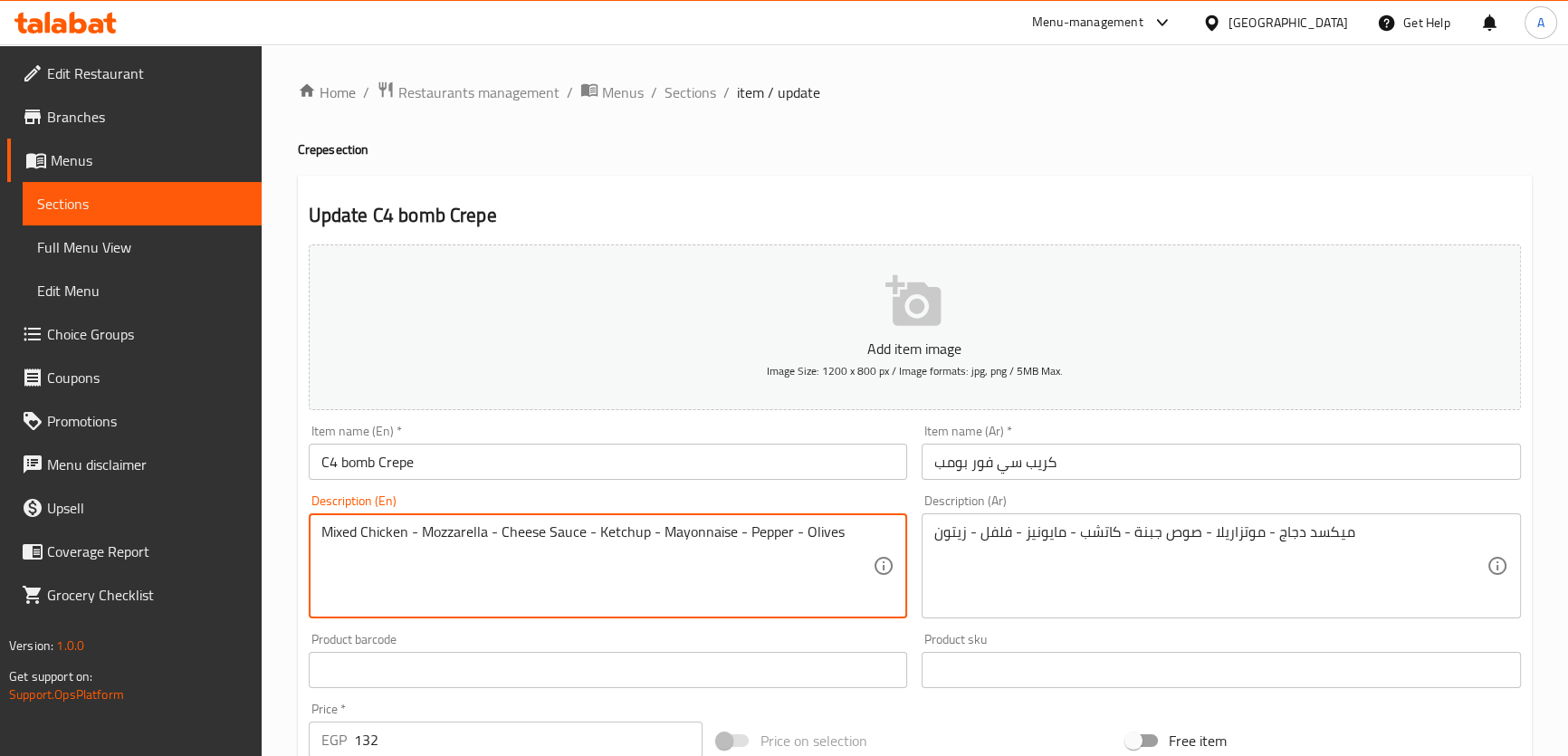
drag, startPoint x: 345, startPoint y: 527, endPoint x: 354, endPoint y: 536, distance: 12.7
click at [354, 536] on textarea "Mixed Chicken - Mozzarella - Cheese Sauce - Ketchup - Mayonnaise - Pepper - Oli…" at bounding box center [596, 566] width 552 height 86
type textarea "Mix Chicken - Mozzarella - Cheese Sauce - Ketchup - Mayonnaise - Pepper - Olives"
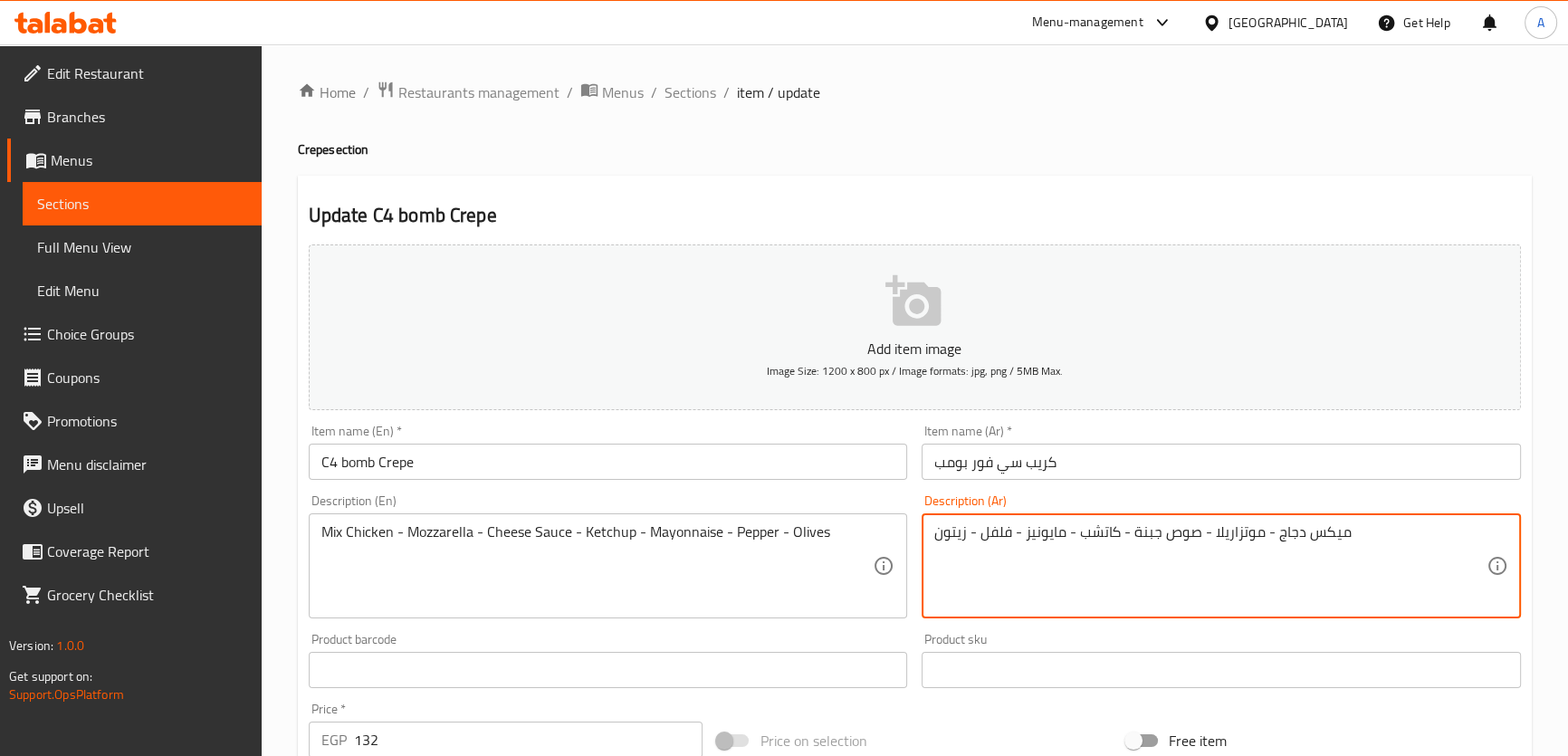
type textarea "ميكس دجاج - موتزاريلا - صوص جبنة - كاتشب - مايونيز - فلفل - زيتون"
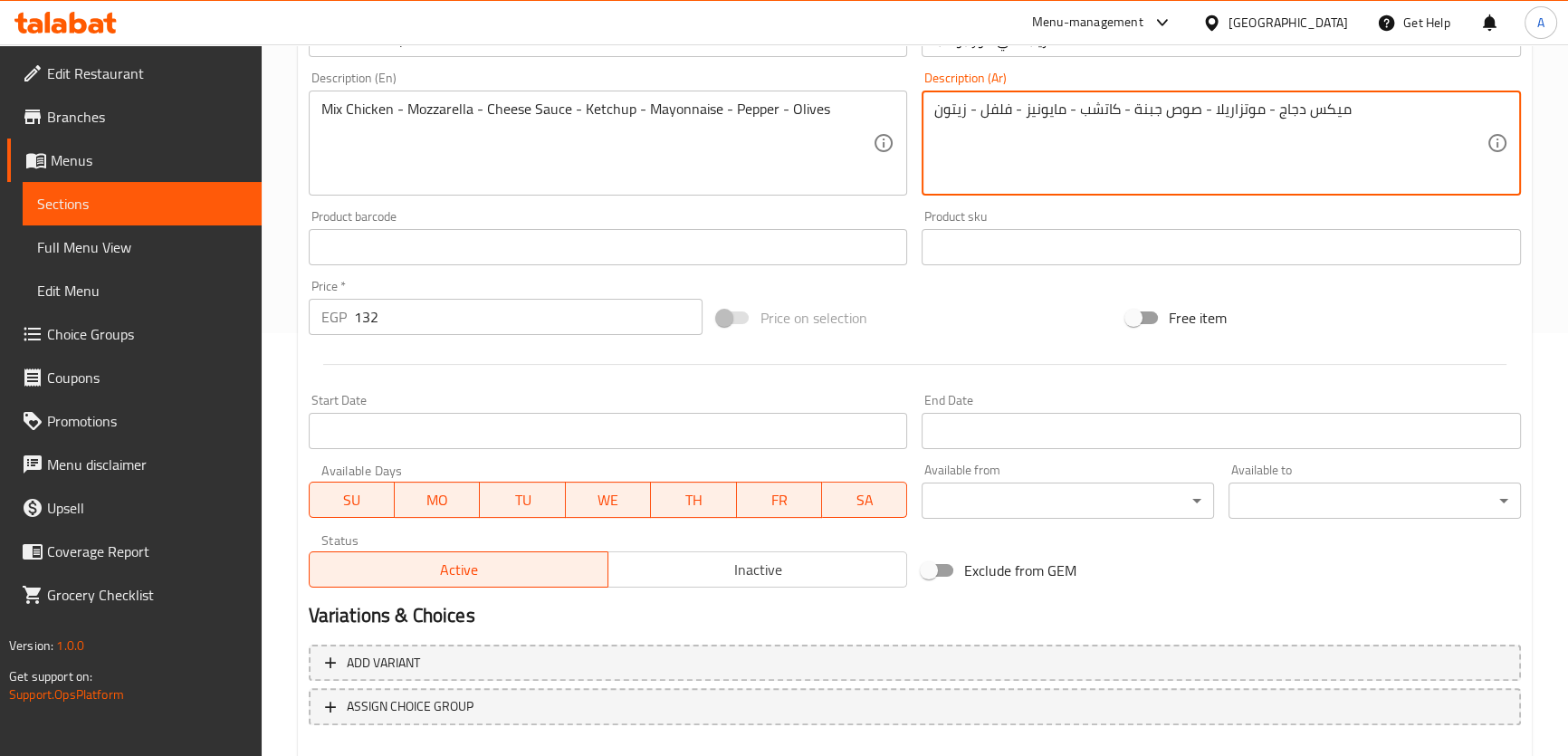
scroll to position [522, 0]
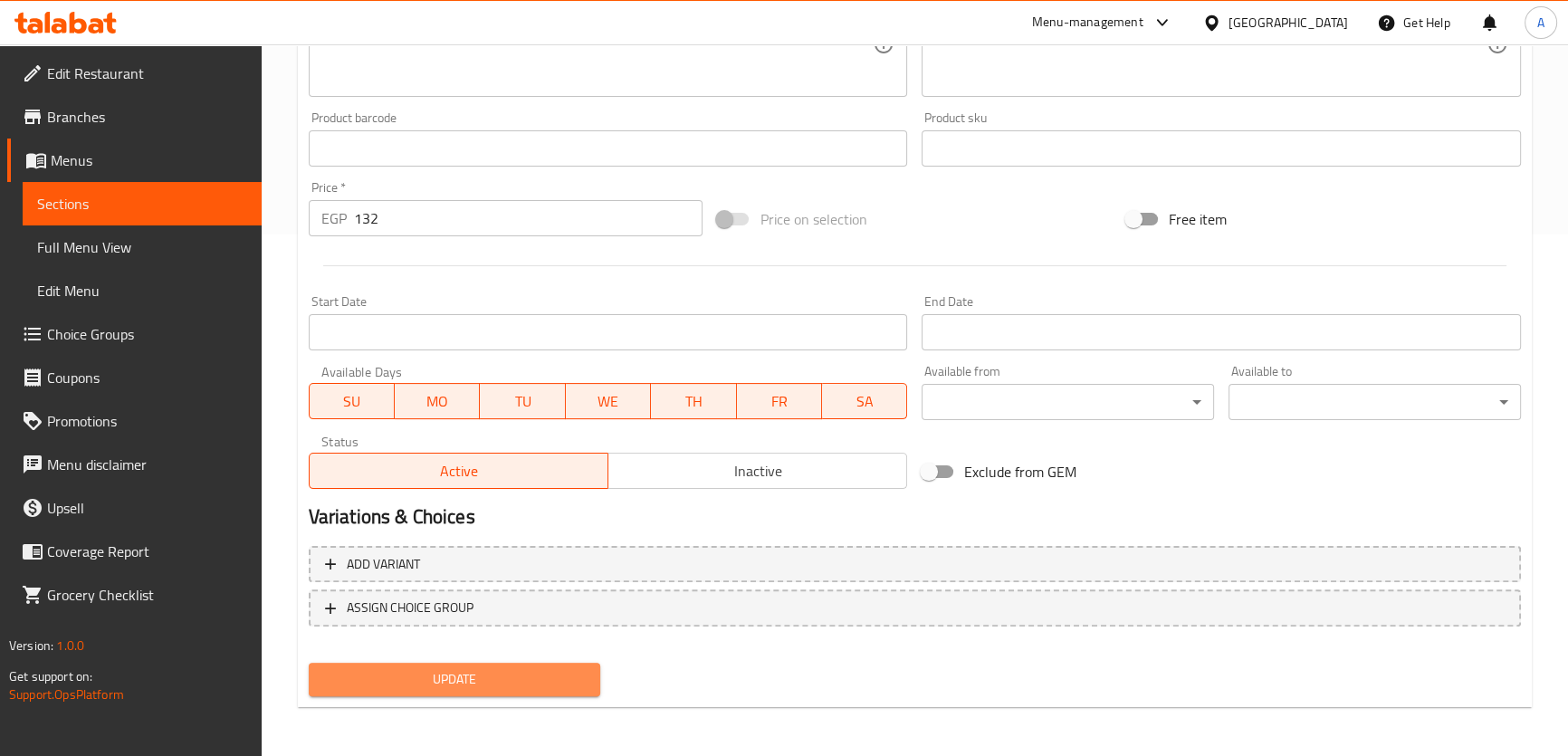
click at [494, 677] on span "Update" at bounding box center [455, 679] width 264 height 23
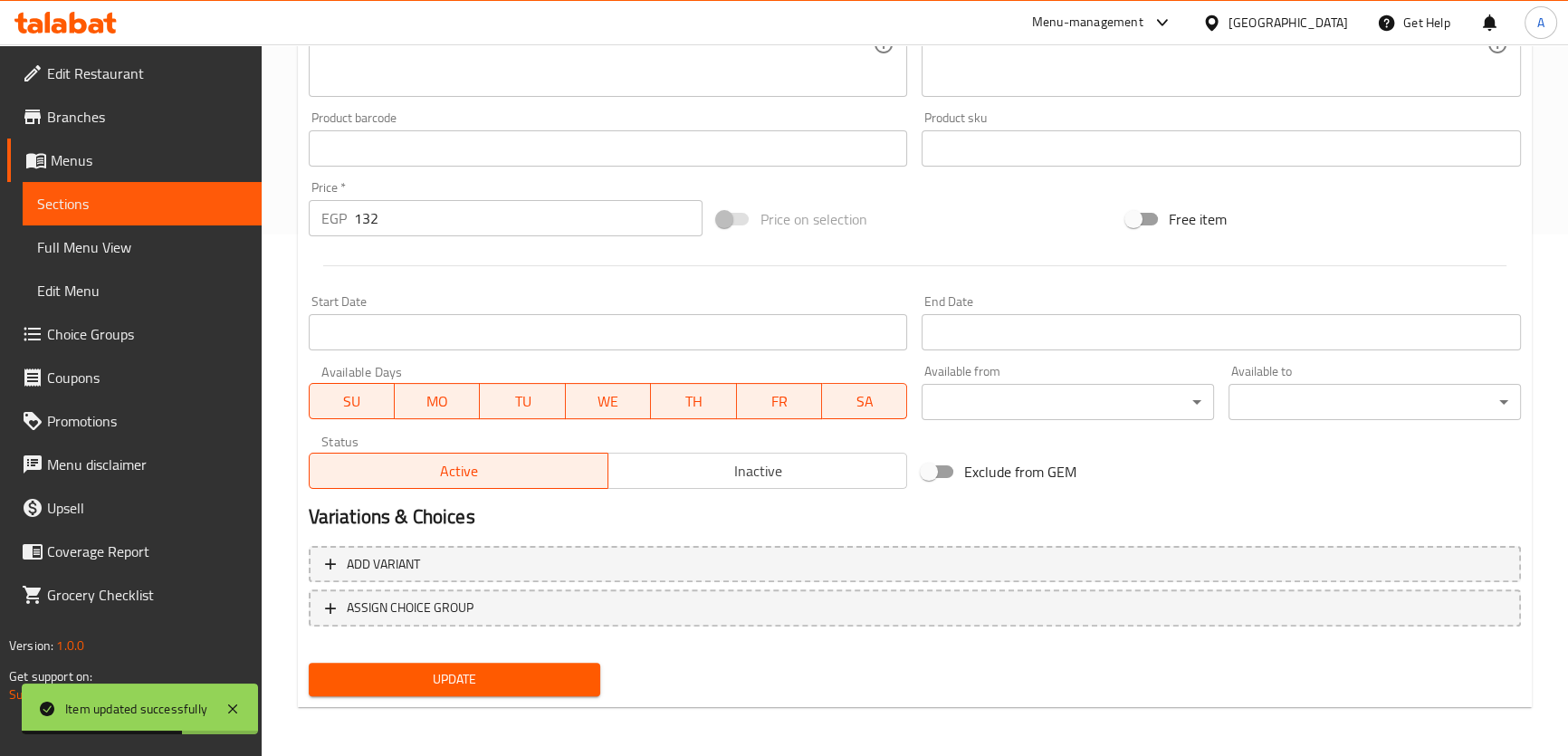
scroll to position [182, 0]
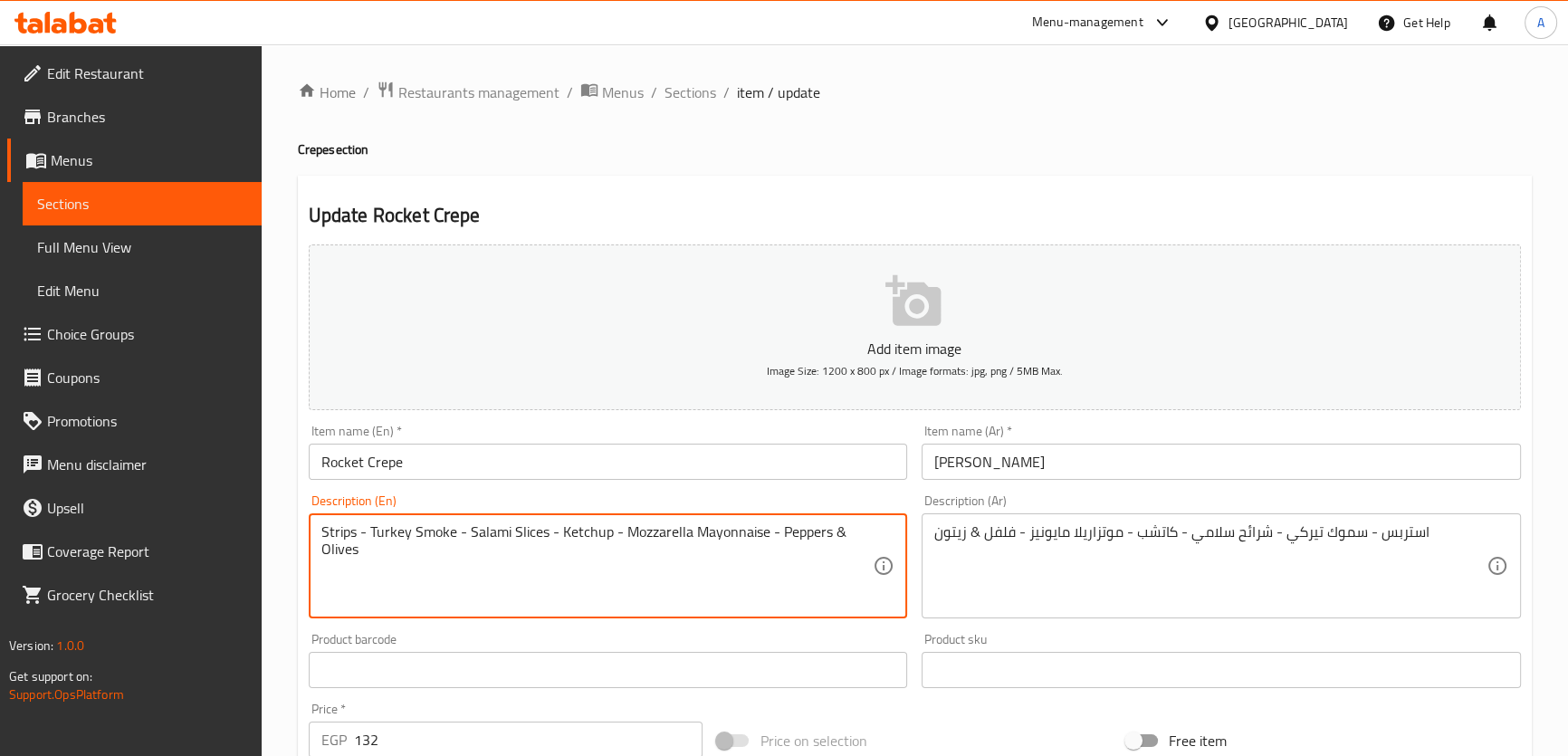
click at [669, 531] on textarea "Strips - Turkey Smoke - Salami Slices - Ketchup - Mozzarella Mayonnaise - Peppe…" at bounding box center [596, 566] width 552 height 86
click at [706, 541] on textarea "Strips - Turkey Smoke - Salami Slices - Ketchup - Mayonnaise - Peppers & Olives" at bounding box center [596, 566] width 552 height 86
paste textarea "Mozzarella"
type textarea "Strips - Turkey Smoke - Salami Slices - Ketchup - Mayonnaise - Mozzarella Peppe…"
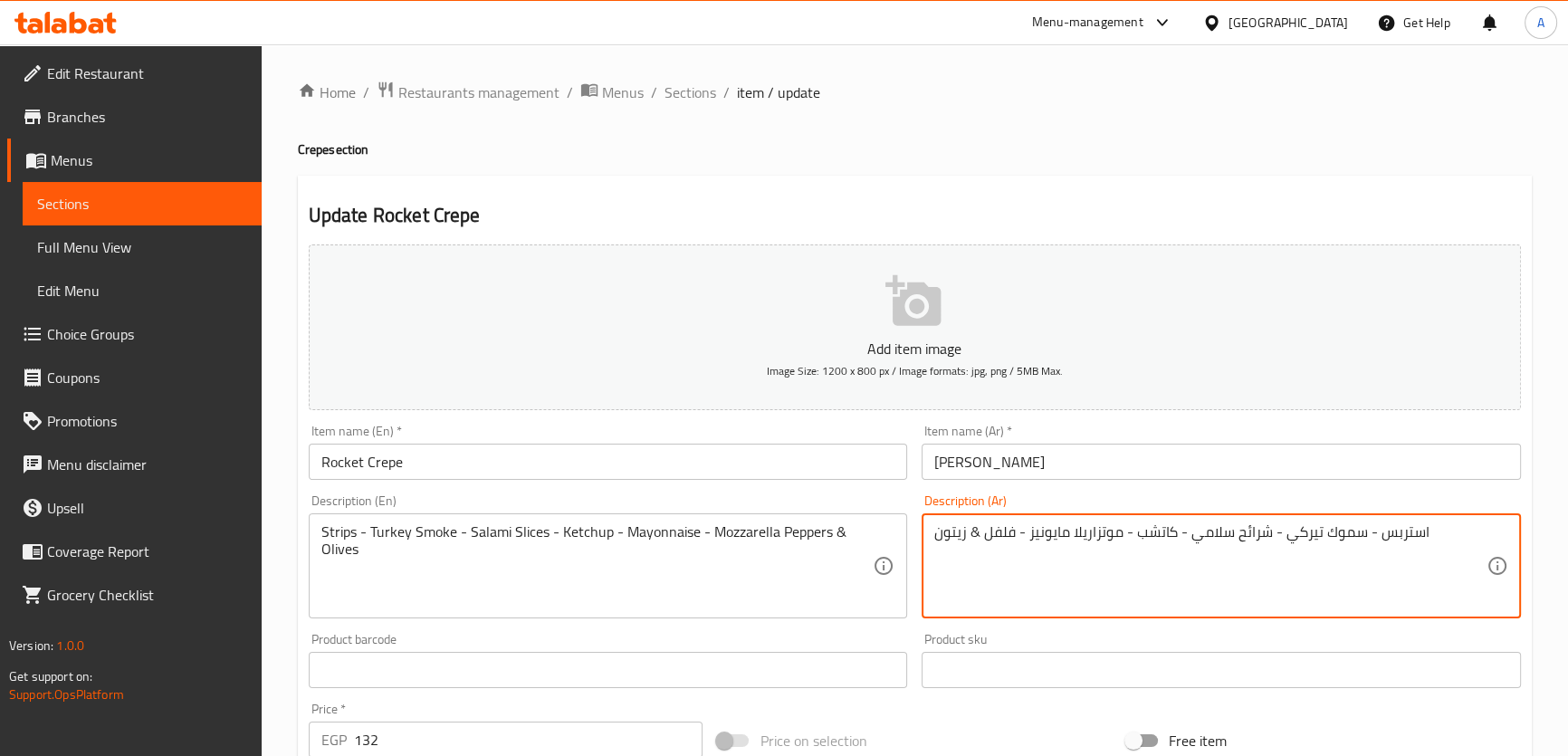
click at [1094, 535] on textarea "استربس - سموك تيركي - شرائح سلامي - كاتشب - موتزاريلا مايونيز - فلفل & زيتون" at bounding box center [1210, 566] width 552 height 86
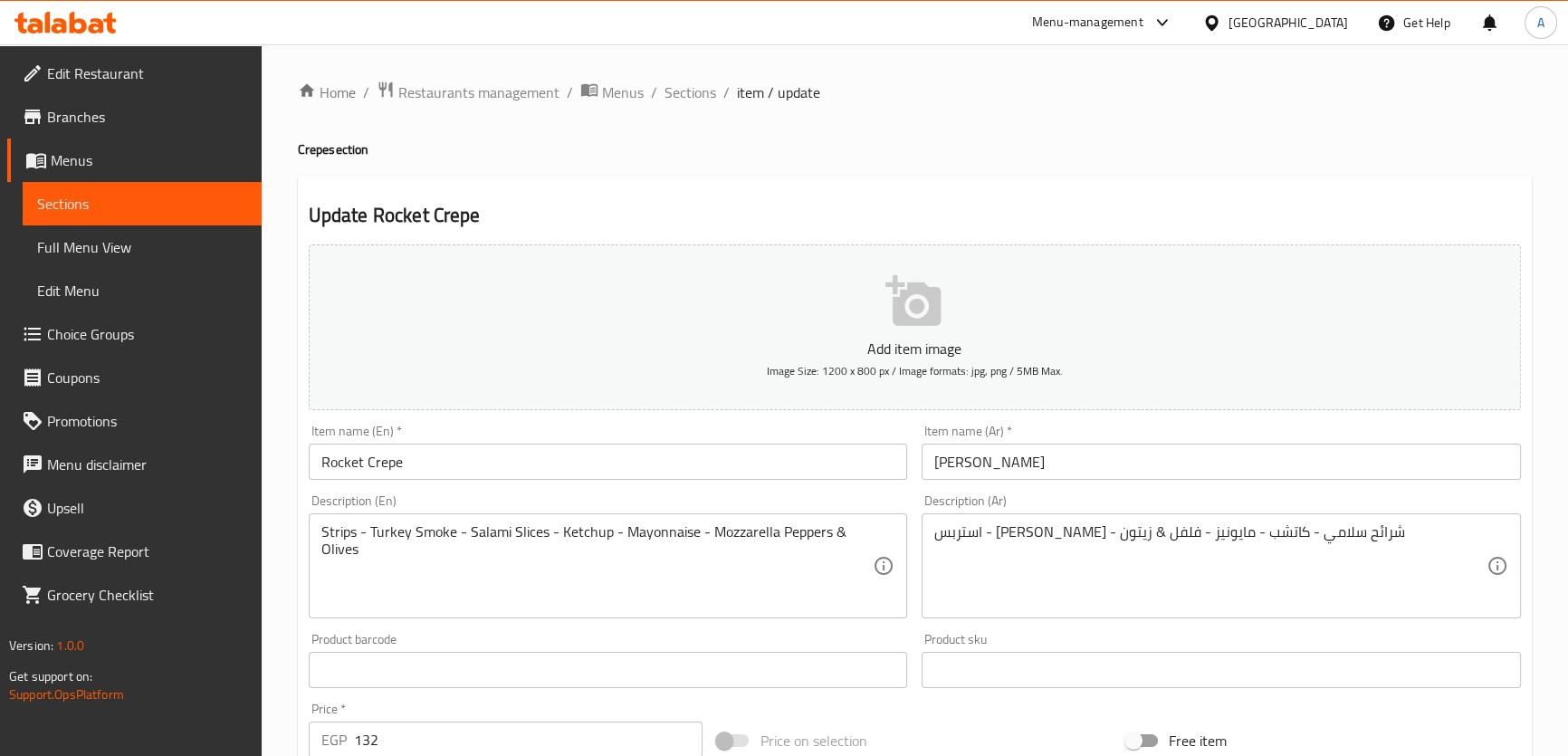
click at [1014, 519] on div "استربس - سموك تيركي - شرائح سلامي - كاتشب - مايونيز - فلفل & زيتون Description …" at bounding box center [1221, 565] width 599 height 105
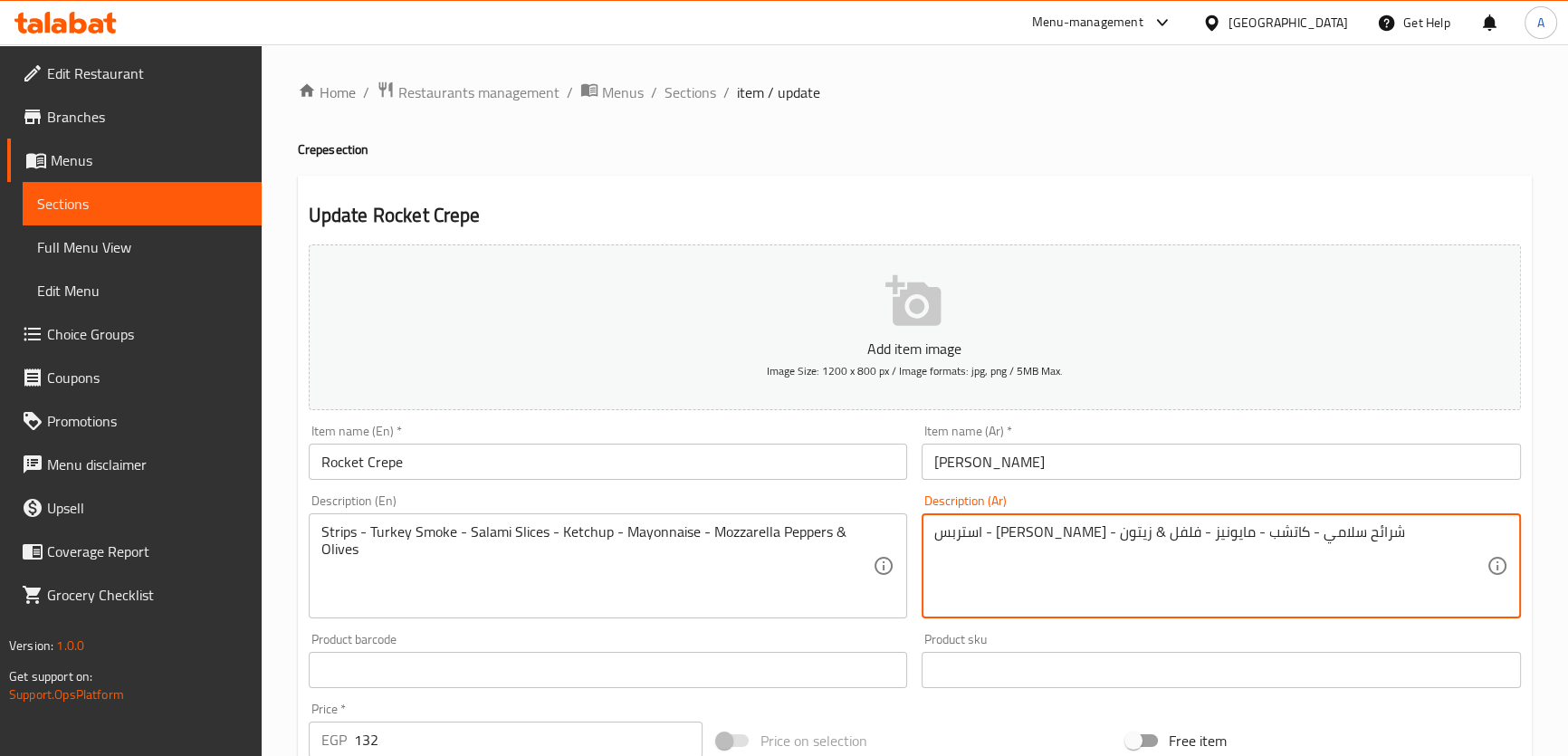
click at [1016, 535] on textarea "استربس - [PERSON_NAME] - شرائح سلامي - كاتشب - مايونيز - فلفل & زيتون" at bounding box center [1210, 566] width 552 height 86
paste textarea "موتزاريلا"
click at [972, 527] on textarea "استربس - [PERSON_NAME] - شرائح سلامي - كاتشب - مايونيز -[PERSON_NAME] & [PERSON…" at bounding box center [1210, 566] width 552 height 86
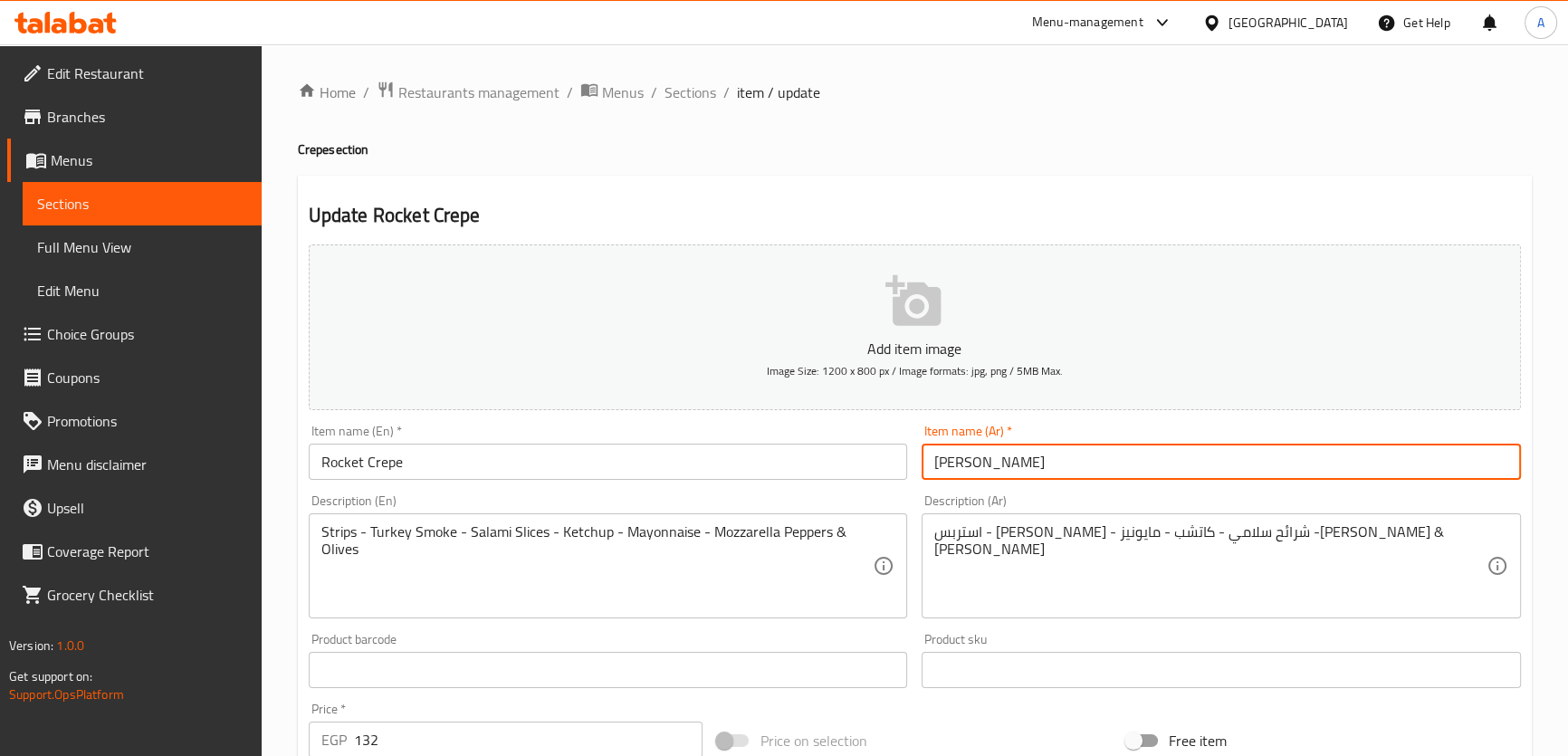
click at [965, 461] on input "[PERSON_NAME]" at bounding box center [1221, 462] width 599 height 36
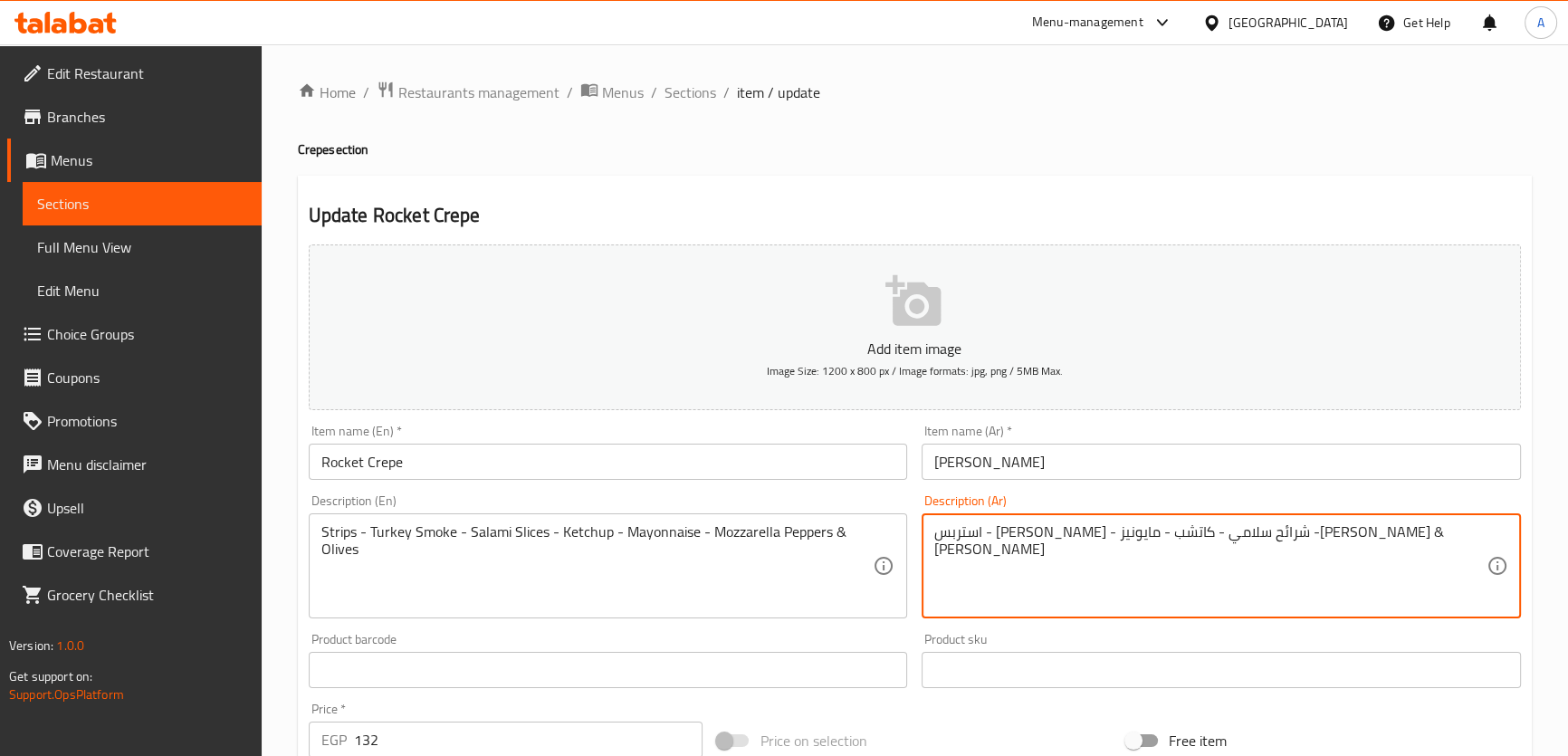
drag, startPoint x: 969, startPoint y: 536, endPoint x: 975, endPoint y: 543, distance: 9.2
paste textarea "و"
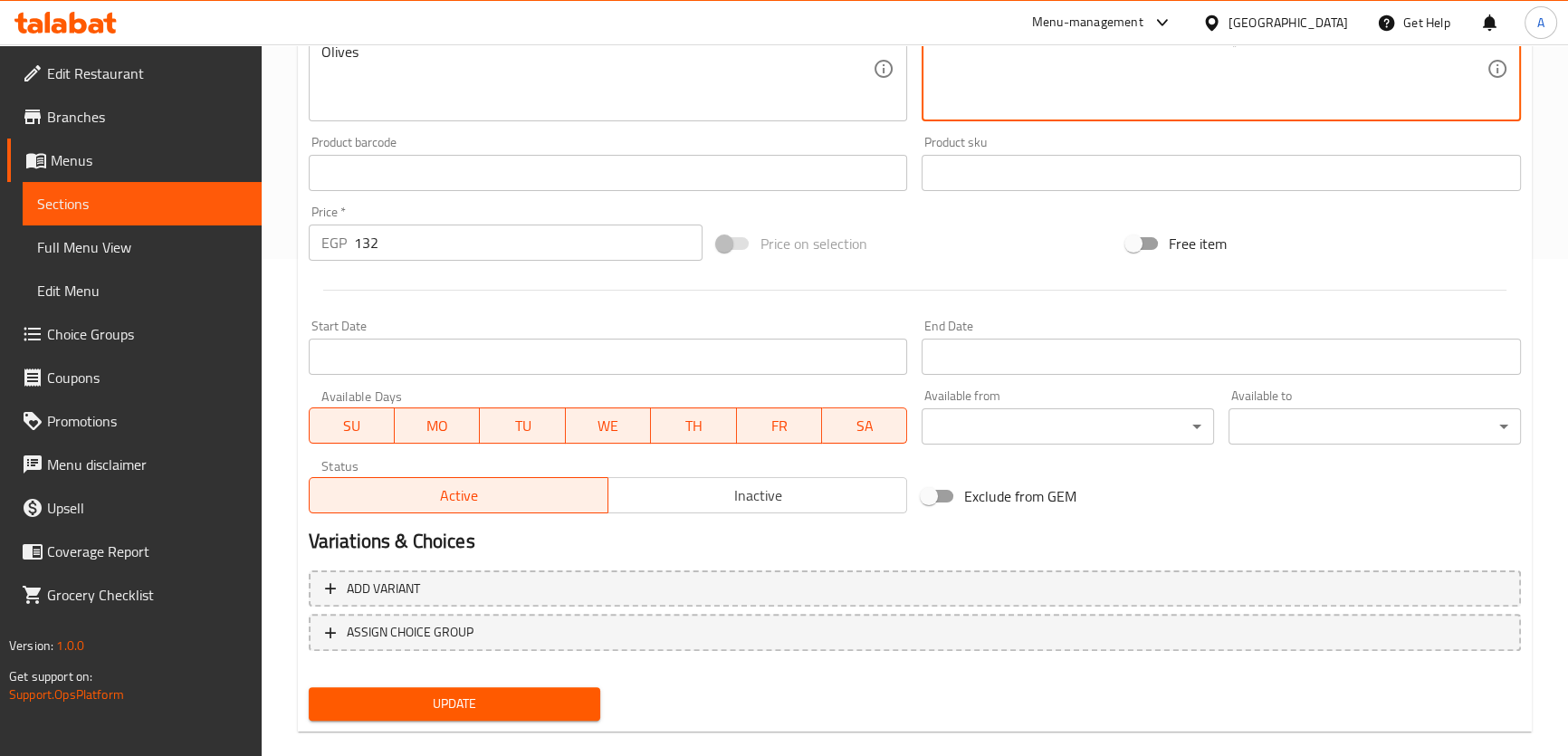
type textarea "استربس - [PERSON_NAME] - شرائح سلامي - كاتشب - مايونيز -[PERSON_NAME] و زيتون"
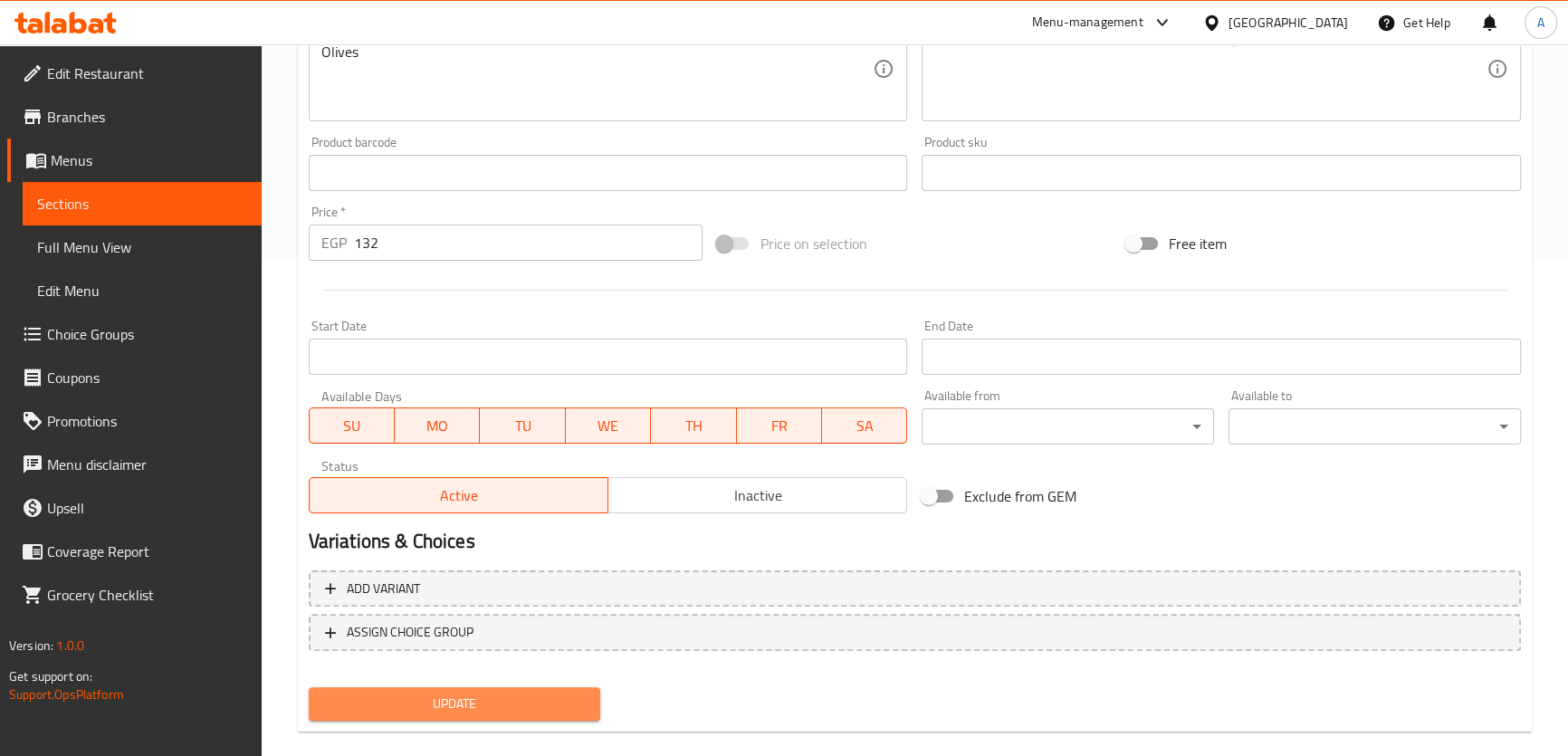
click at [486, 709] on span "Update" at bounding box center [455, 703] width 264 height 23
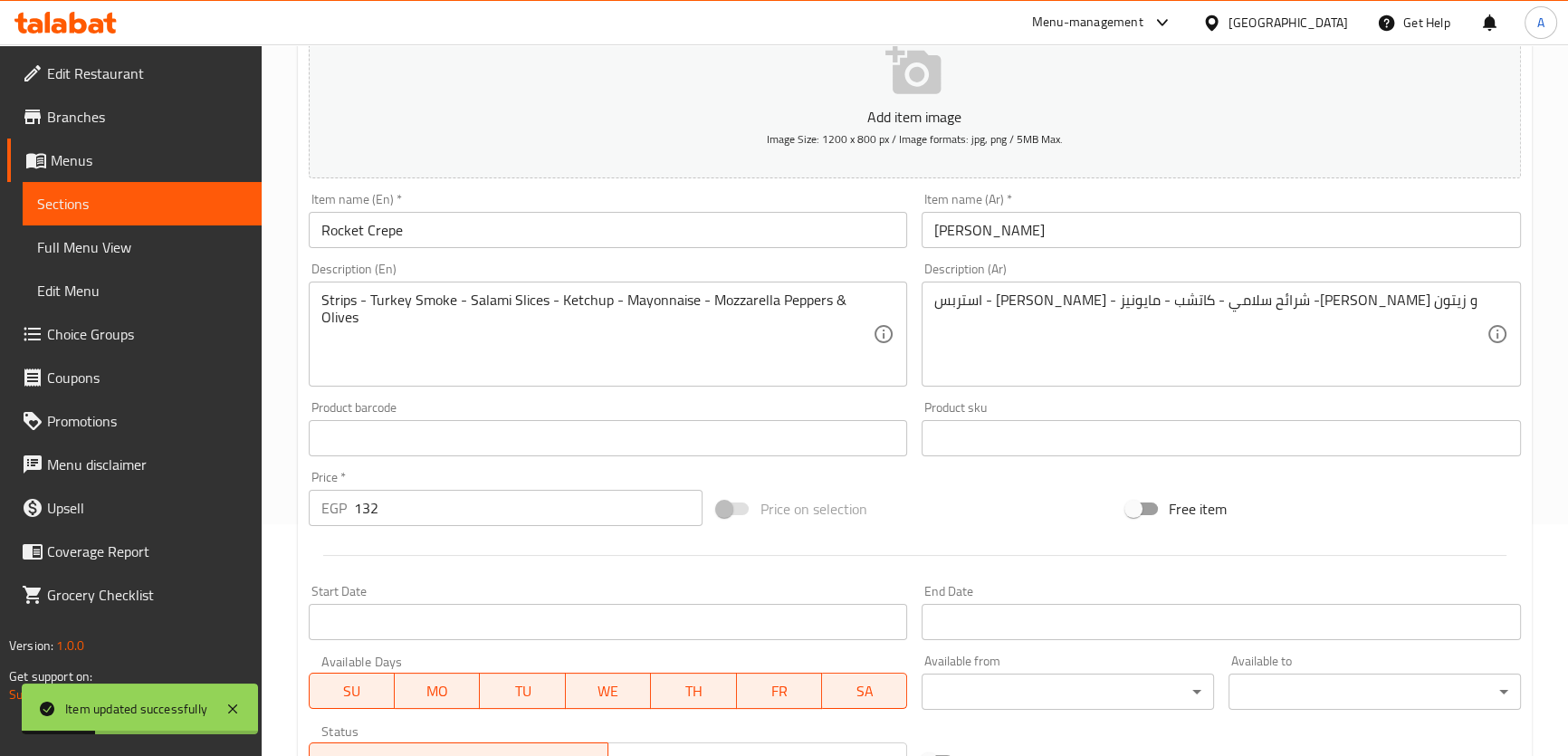
scroll to position [96, 0]
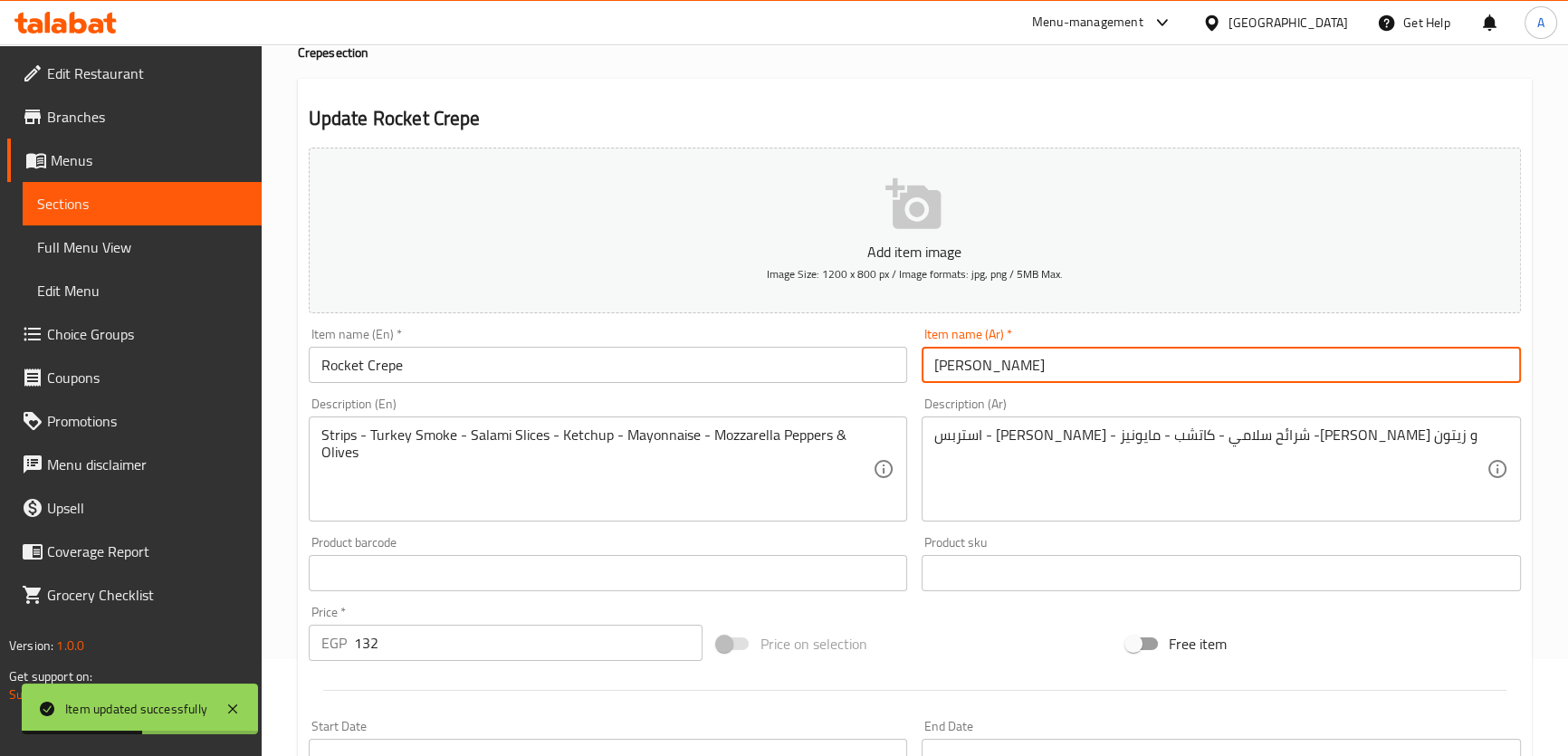
drag, startPoint x: 963, startPoint y: 369, endPoint x: 968, endPoint y: 377, distance: 9.4
click at [968, 377] on input "[PERSON_NAME]" at bounding box center [1221, 364] width 599 height 36
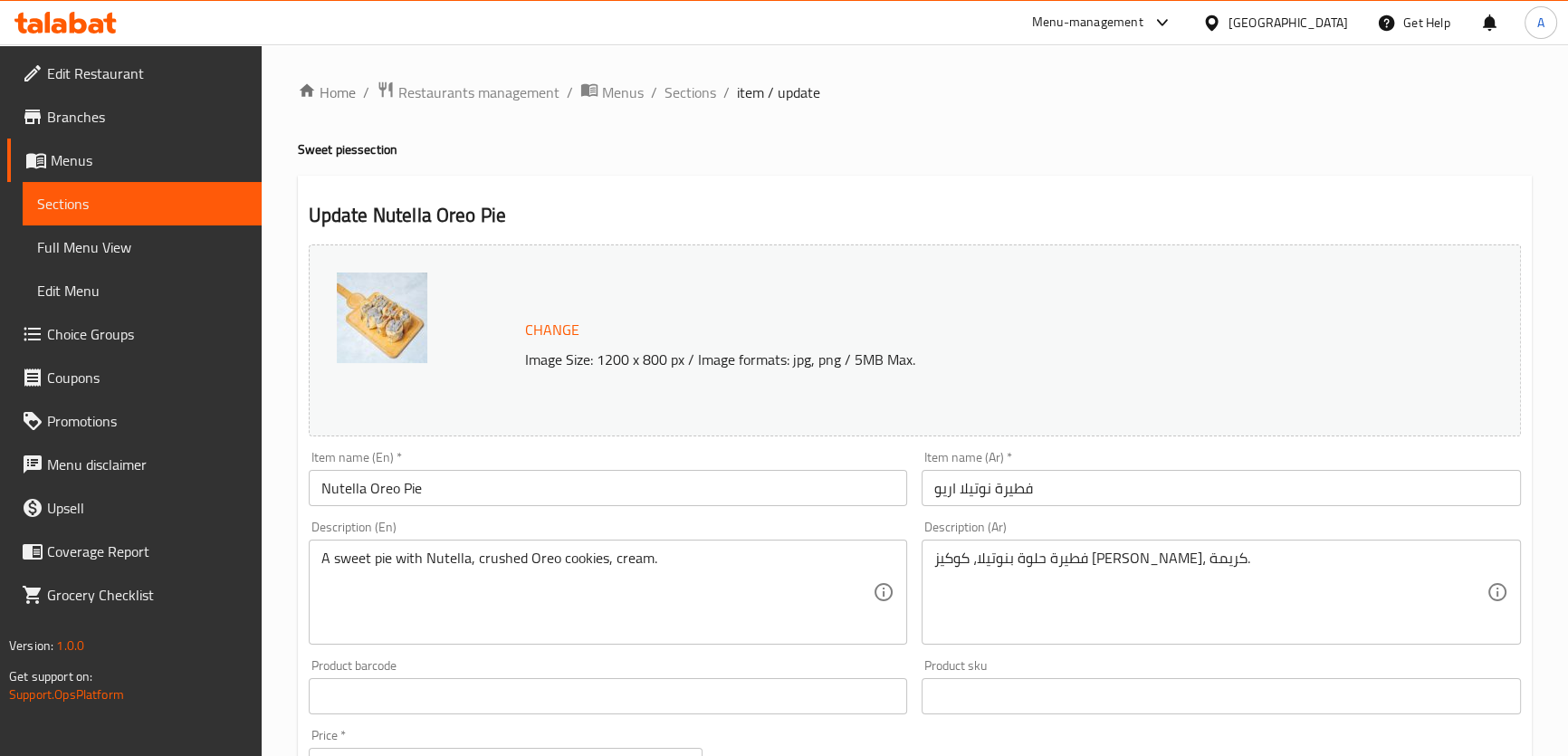
click at [689, 480] on input "Nutella Oreo Pie" at bounding box center [608, 487] width 599 height 36
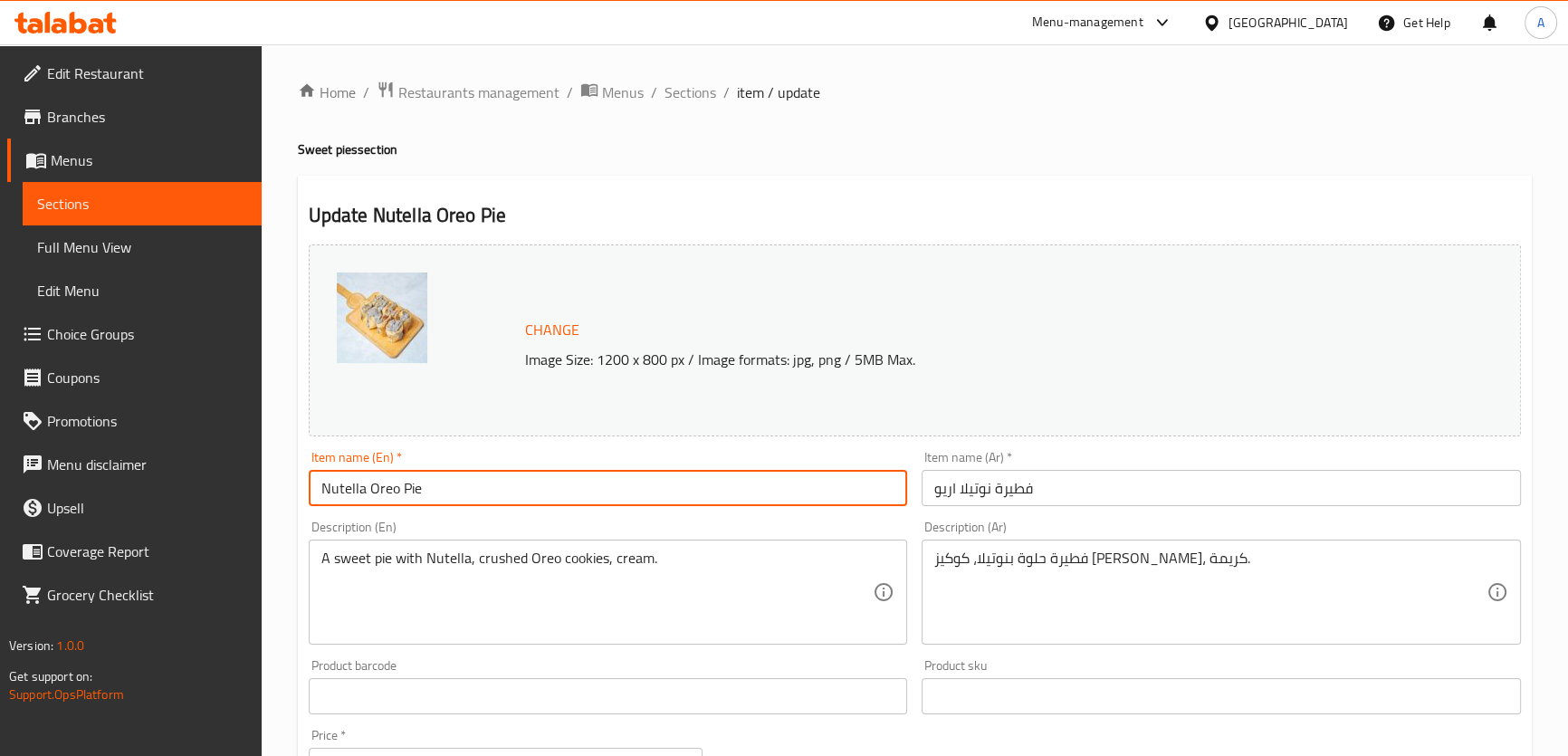
click at [689, 480] on input "Nutella Oreo Pie" at bounding box center [608, 487] width 599 height 36
click at [955, 507] on div "Item name (Ar)   * فطيرة نوتيلا اريو Item name (Ar) *" at bounding box center [1221, 478] width 613 height 70
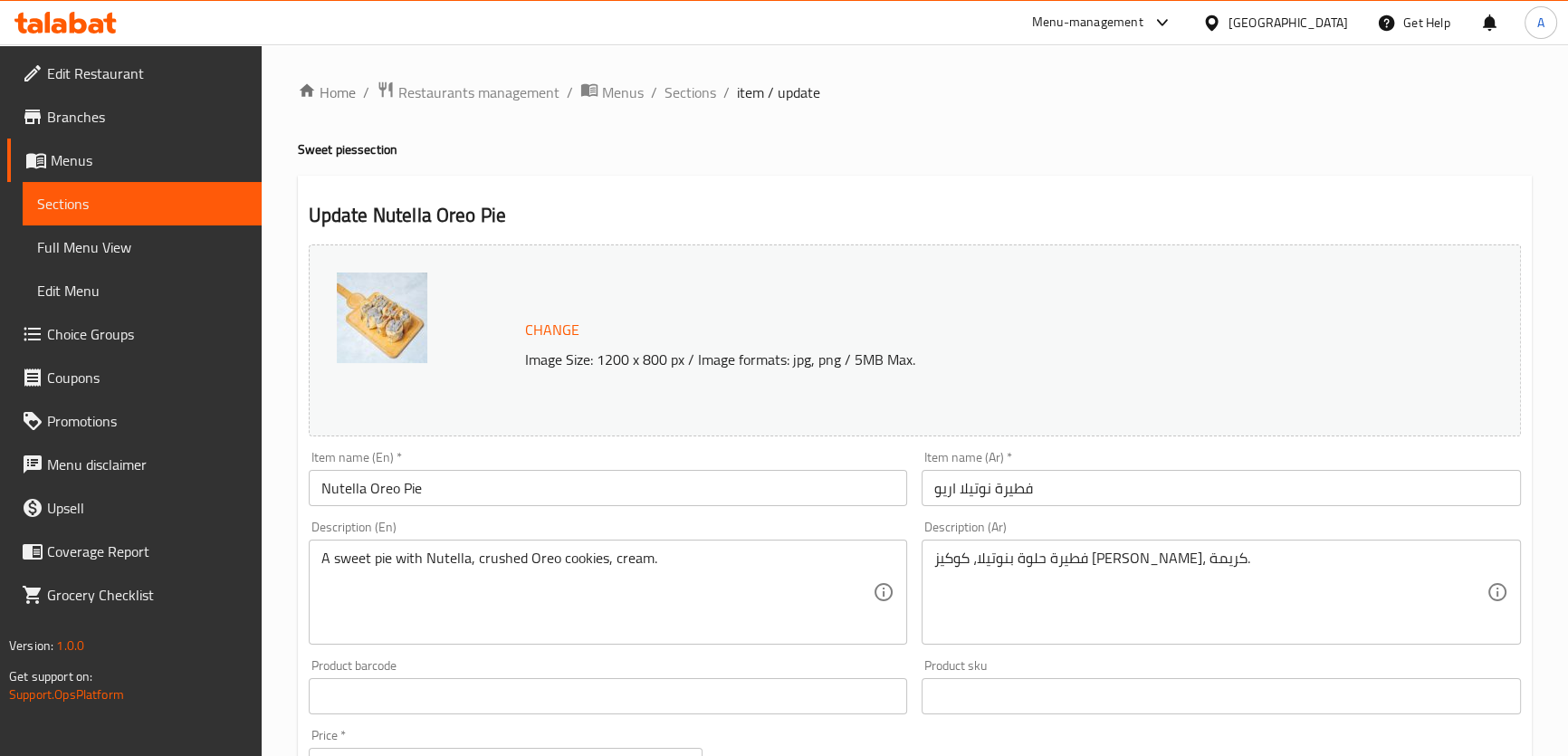
click at [934, 478] on input "فطيرة نوتيلا اريو" at bounding box center [1221, 487] width 599 height 36
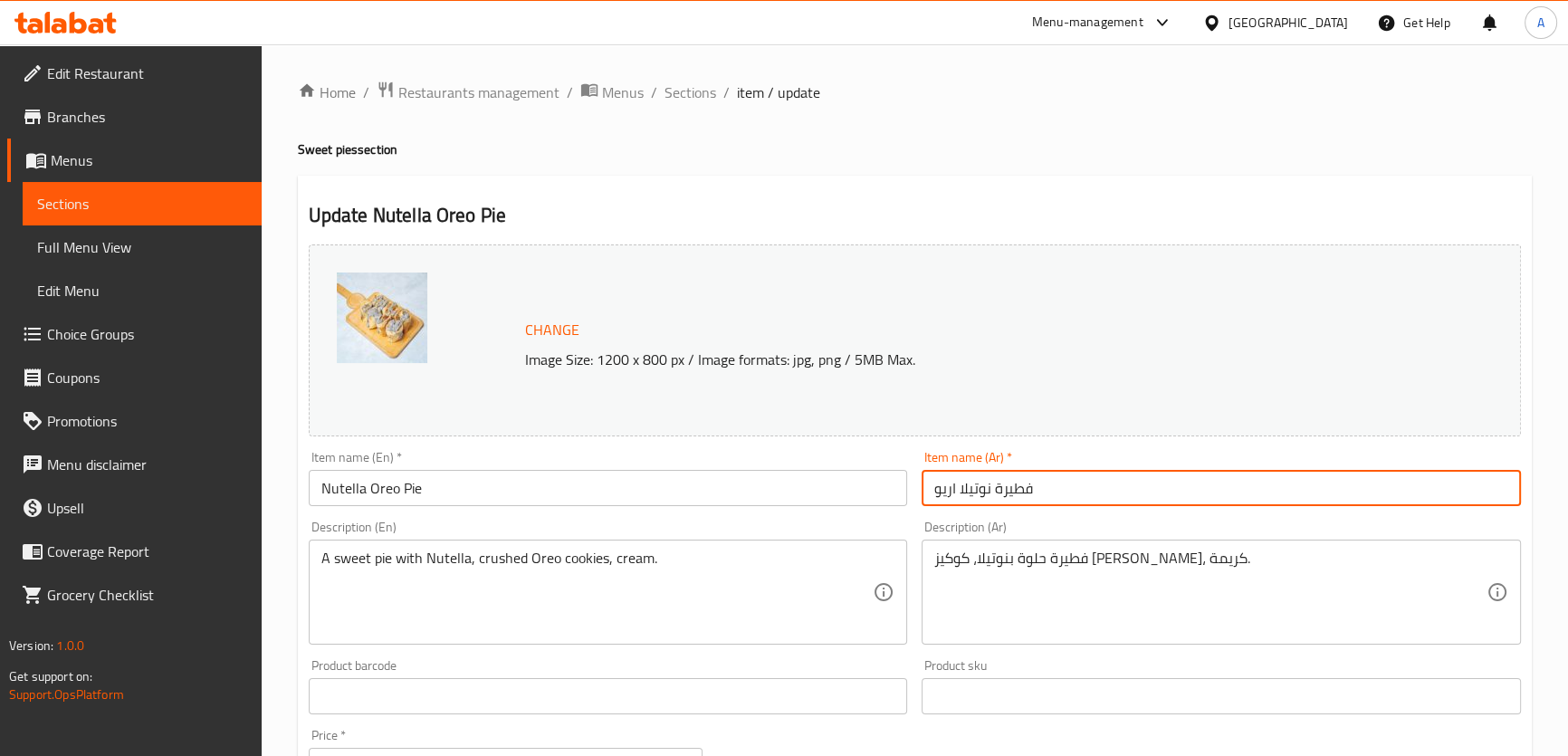
click at [934, 478] on input "فطيرة نوتيلا اريو" at bounding box center [1221, 487] width 599 height 36
click at [949, 489] on input "فطيرة نوتيلا اريو" at bounding box center [1221, 487] width 599 height 36
paste input "و"
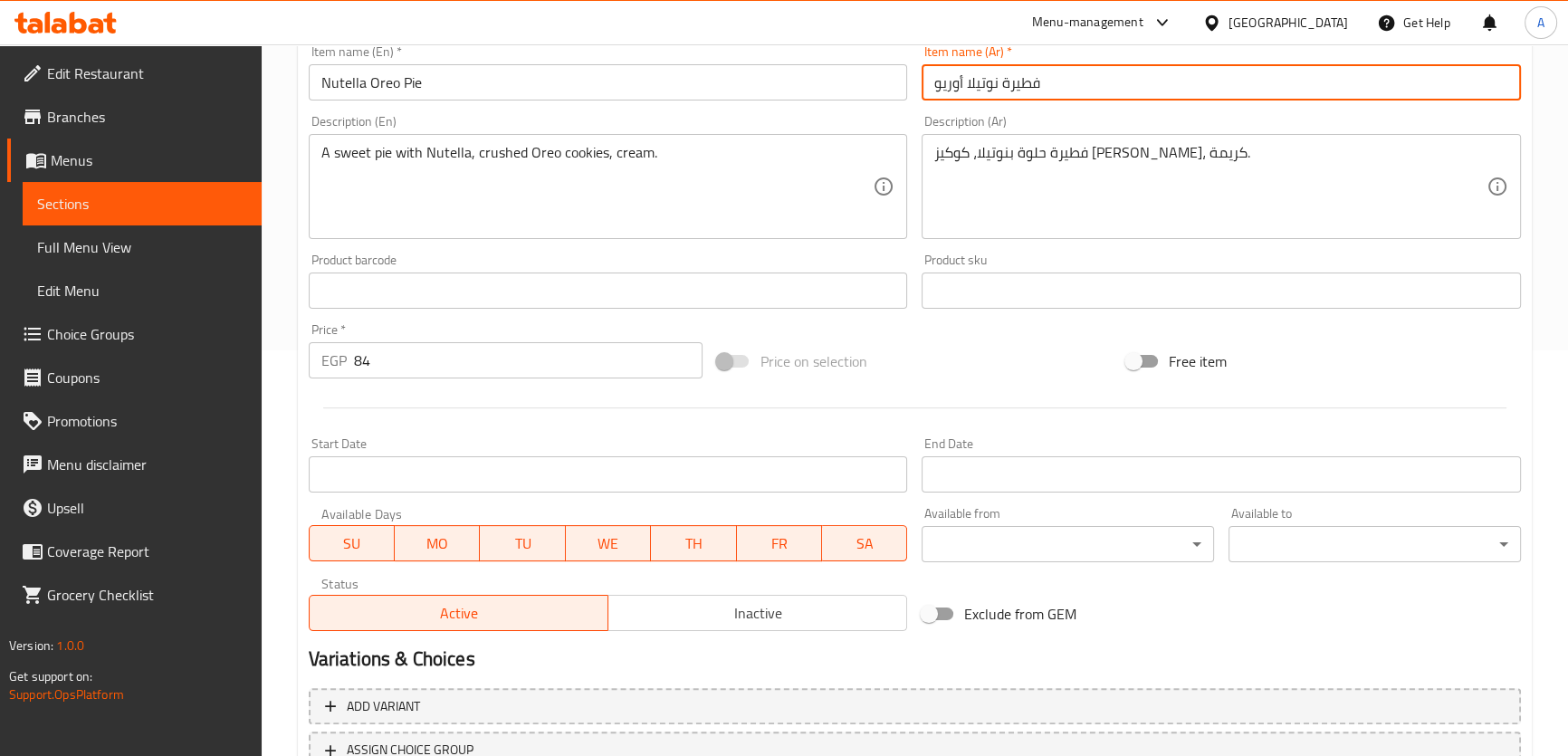
scroll to position [548, 0]
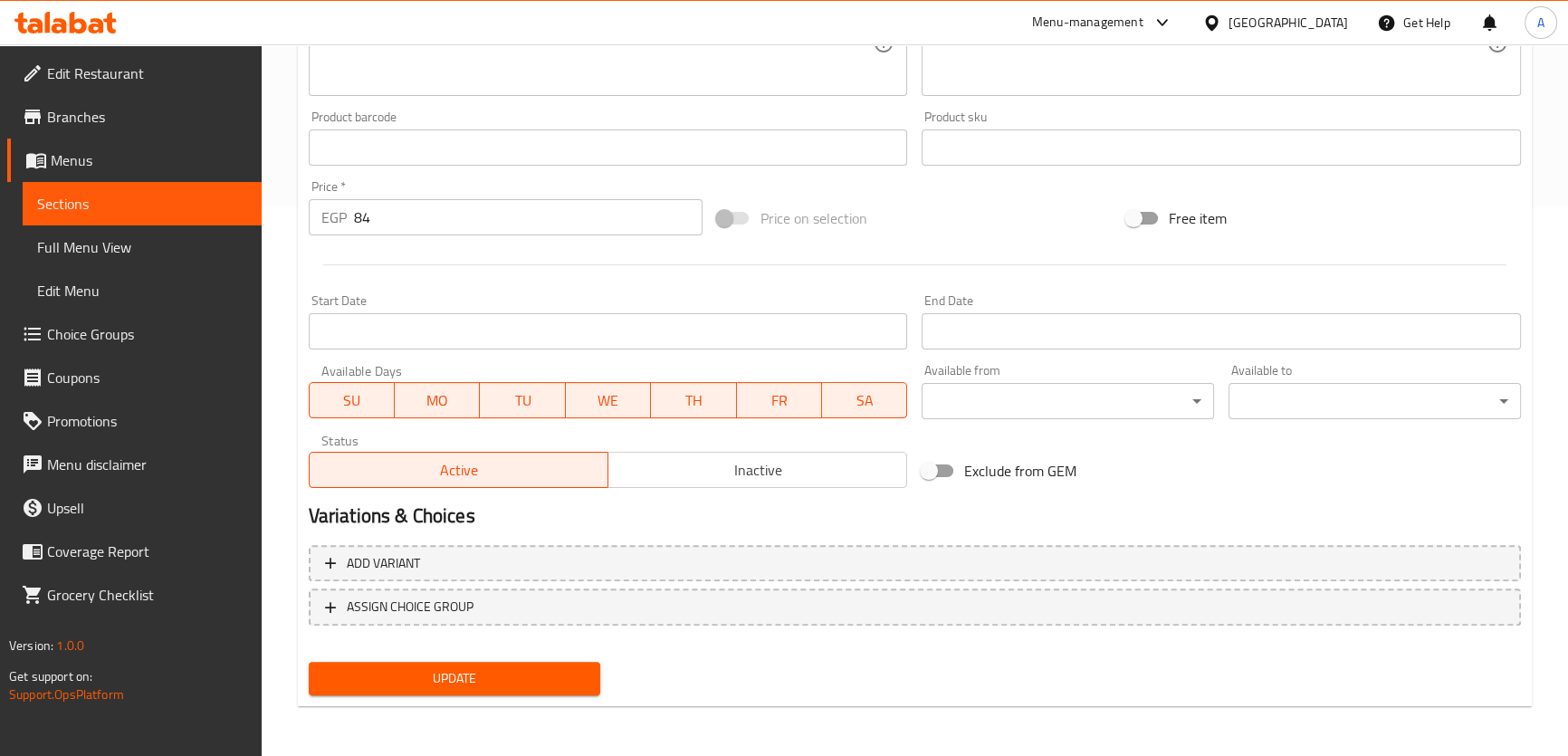
type input "فطيرة نوتيلا أوريو"
click at [480, 694] on button "Update" at bounding box center [455, 678] width 292 height 33
click at [545, 671] on div at bounding box center [784, 378] width 1568 height 756
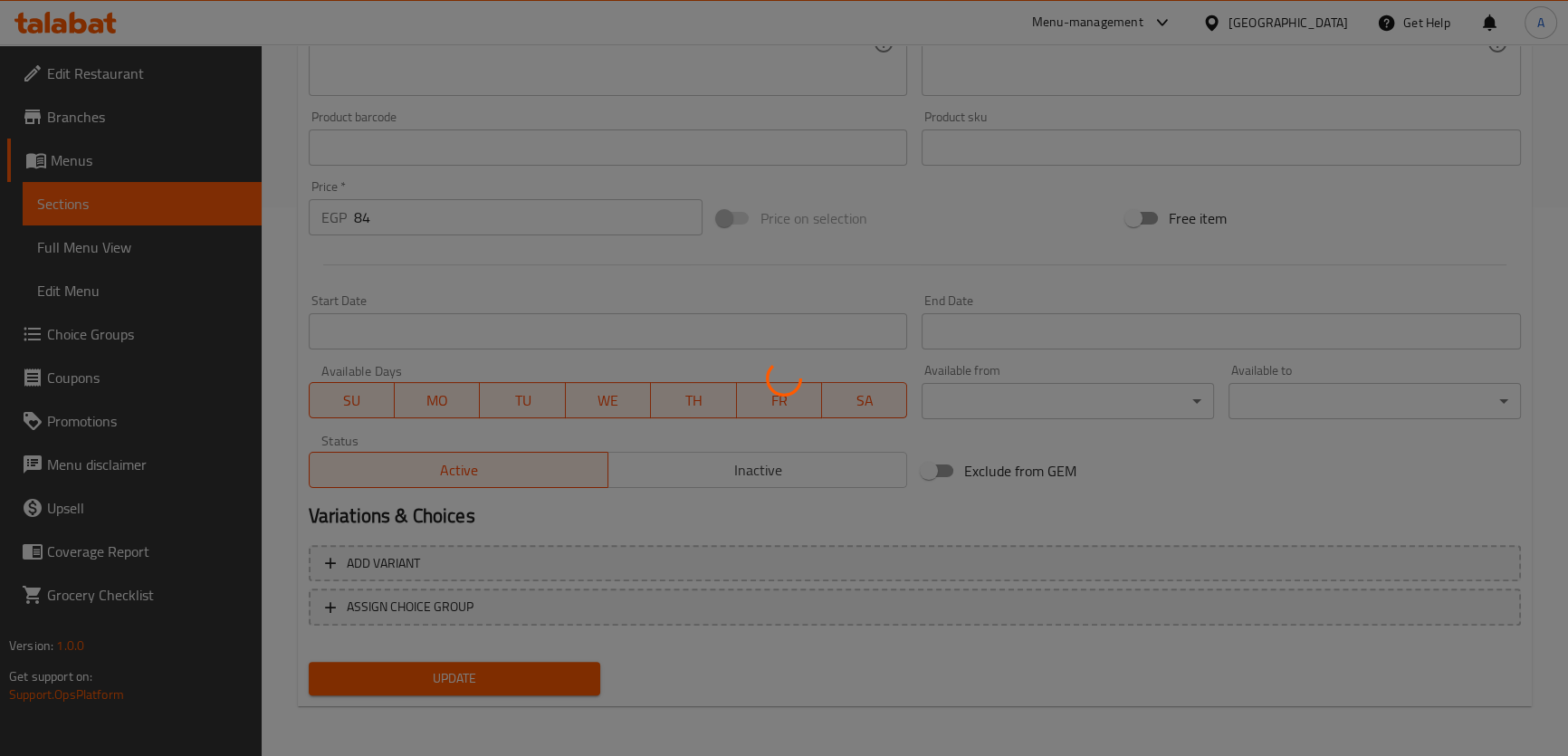
click at [560, 677] on div at bounding box center [784, 378] width 1568 height 756
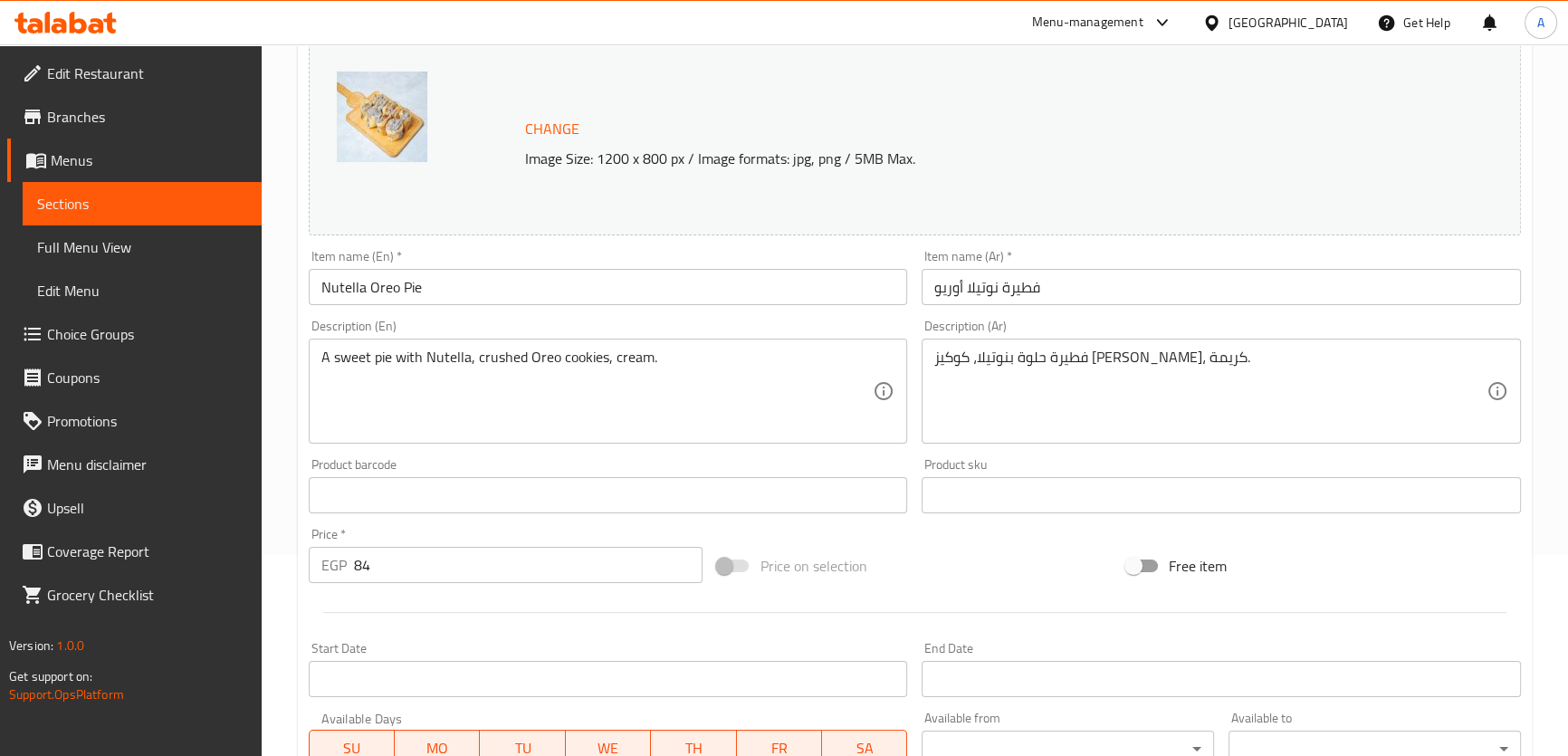
scroll to position [51, 0]
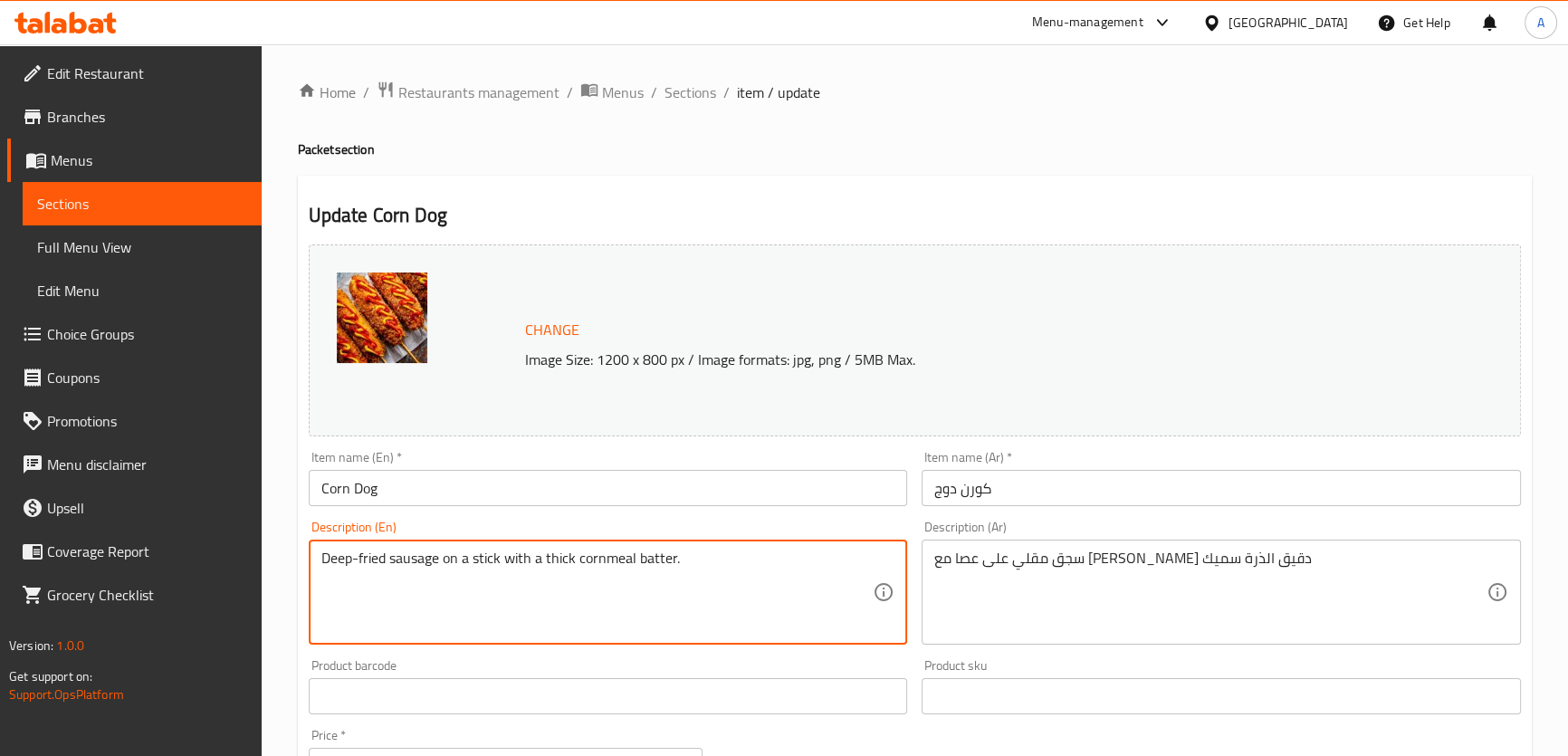
click at [424, 549] on textarea "Deep-fried sausage on a stick with a thick cornmeal batter." at bounding box center [596, 592] width 552 height 86
paste textarea "hot dog"
type textarea "Deep-fried hot dog on a stick with a thick cornmeal batter."
click at [427, 576] on textarea "Deep-fried hot dog on a stick with a thick cornmeal batter." at bounding box center [596, 592] width 552 height 86
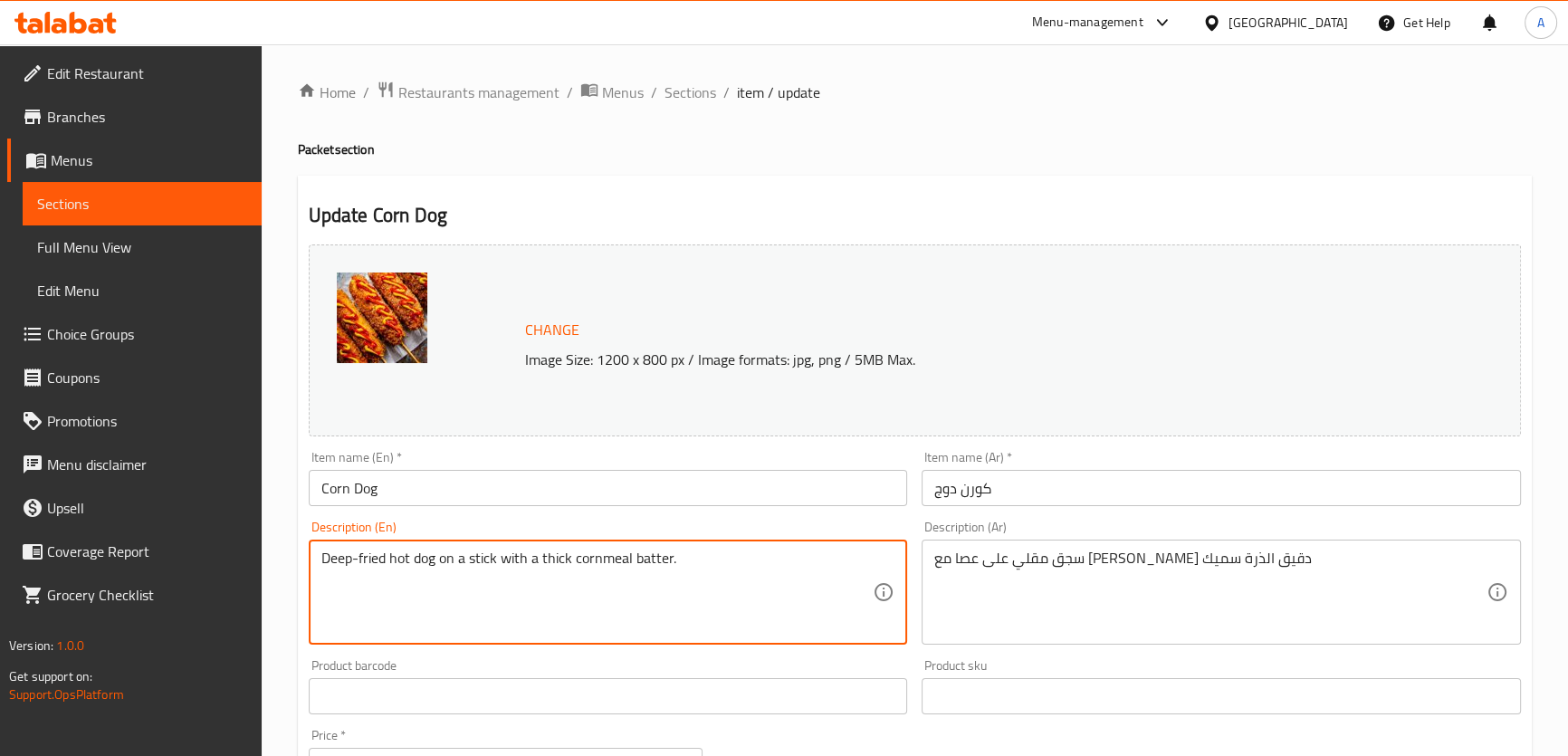
click at [427, 576] on textarea "Deep-fried hot dog on a stick with a thick cornmeal batter." at bounding box center [596, 592] width 552 height 86
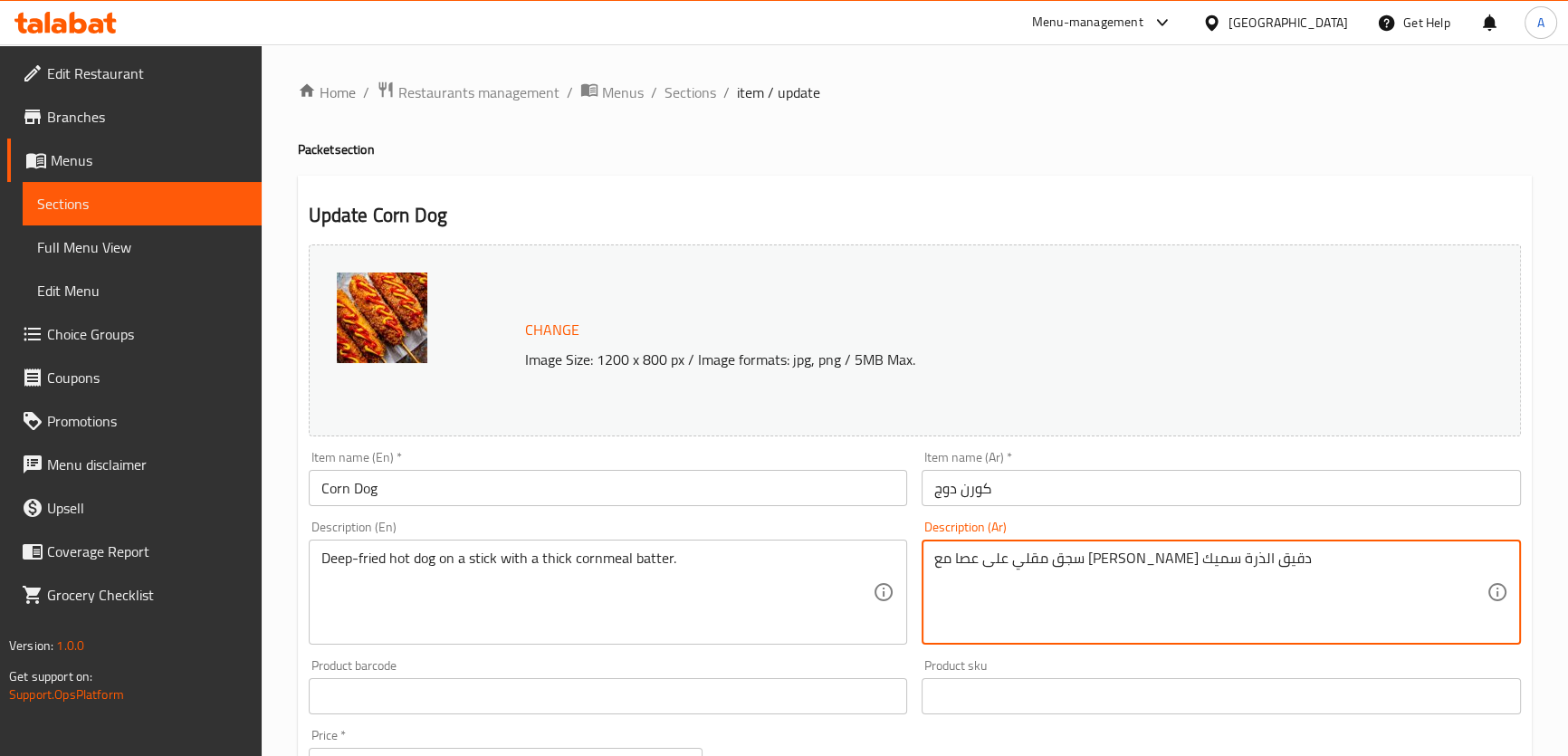
click at [1199, 561] on textarea "سجق مقلي على عصا مع [PERSON_NAME] دقيق الذرة سميك" at bounding box center [1210, 592] width 552 height 86
paste textarea "هوت دوج"
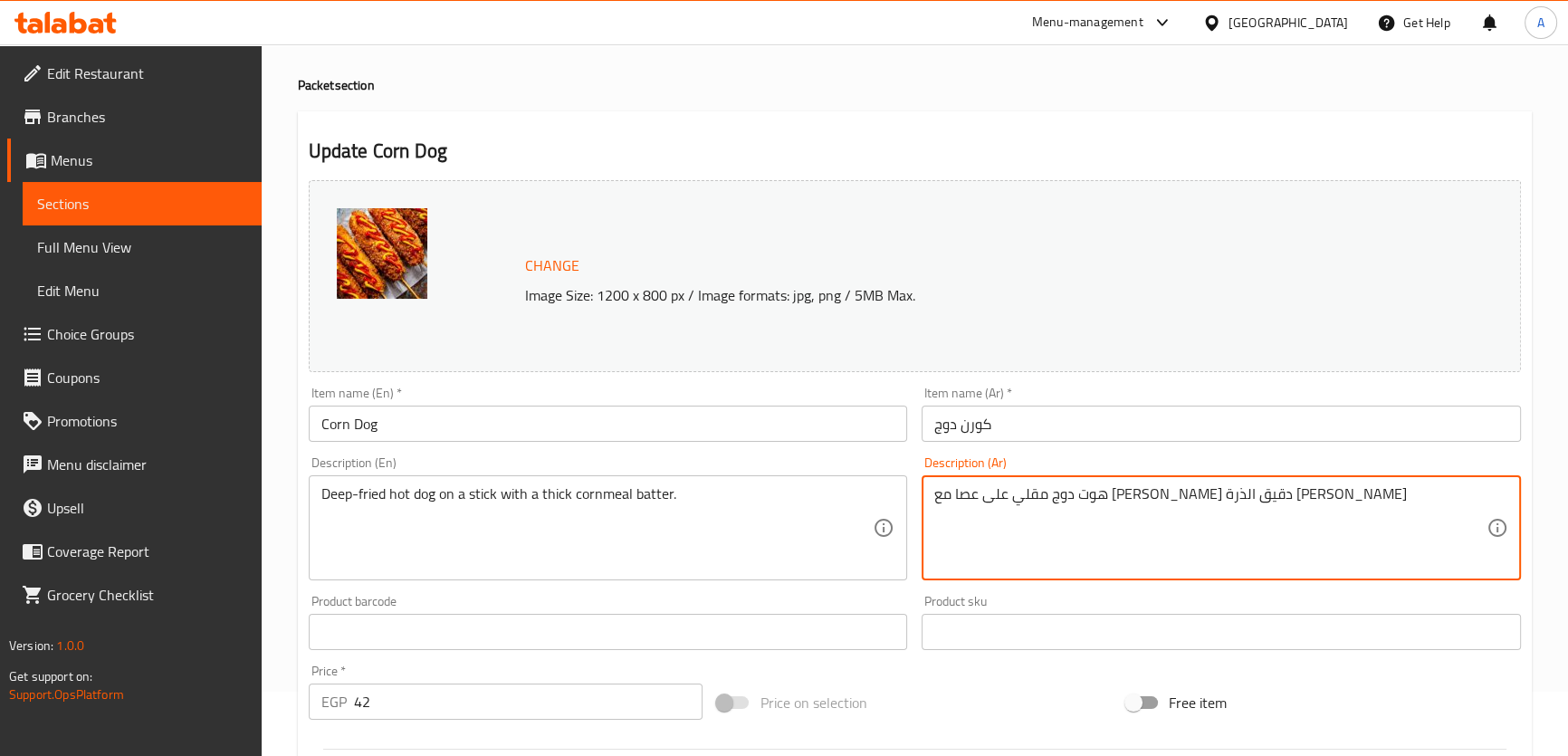
scroll to position [75, 0]
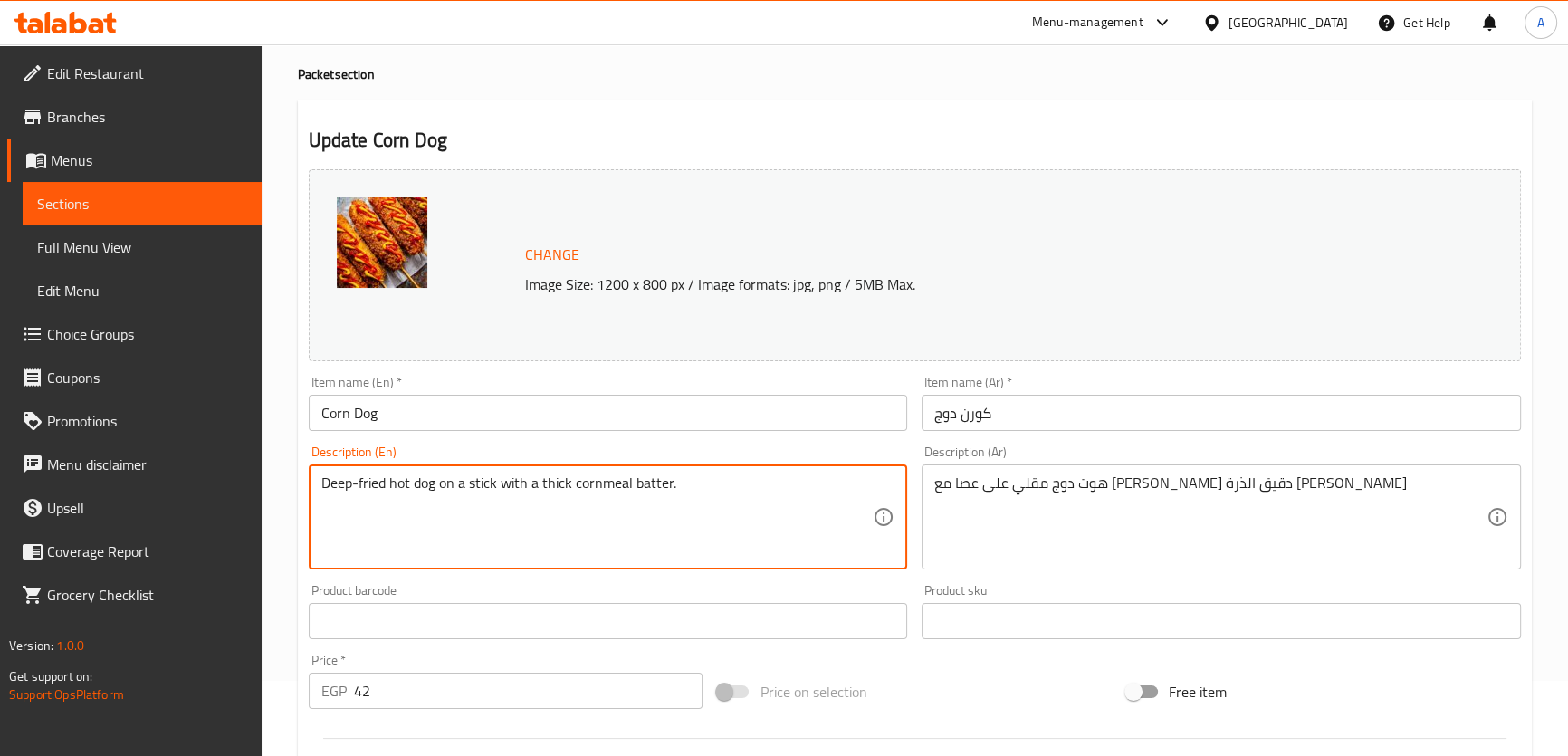
click at [701, 477] on textarea "Deep-fried hot dog on a stick with a thick cornmeal batter." at bounding box center [596, 517] width 552 height 86
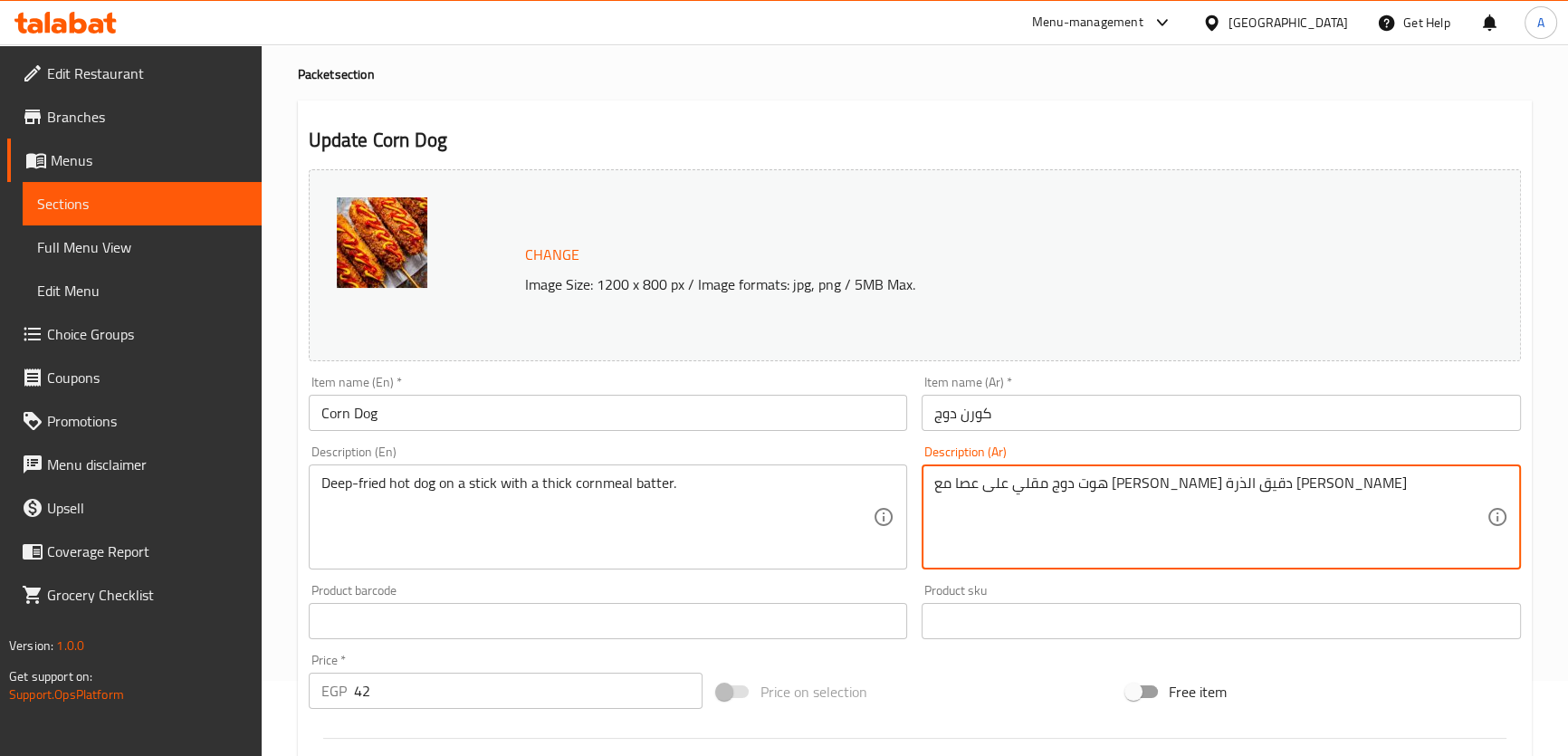
click at [1087, 524] on textarea "هوت دوج مقلي على عصا مع [PERSON_NAME] دقيق الذرة [PERSON_NAME]" at bounding box center [1210, 517] width 552 height 86
paste textarea "جينة سميكة من دقيق الذرة."
click at [1086, 489] on textarea "هوت دوج مقلي على عصا مع عجينة سميكة من دقيق الذرة." at bounding box center [1210, 517] width 552 height 86
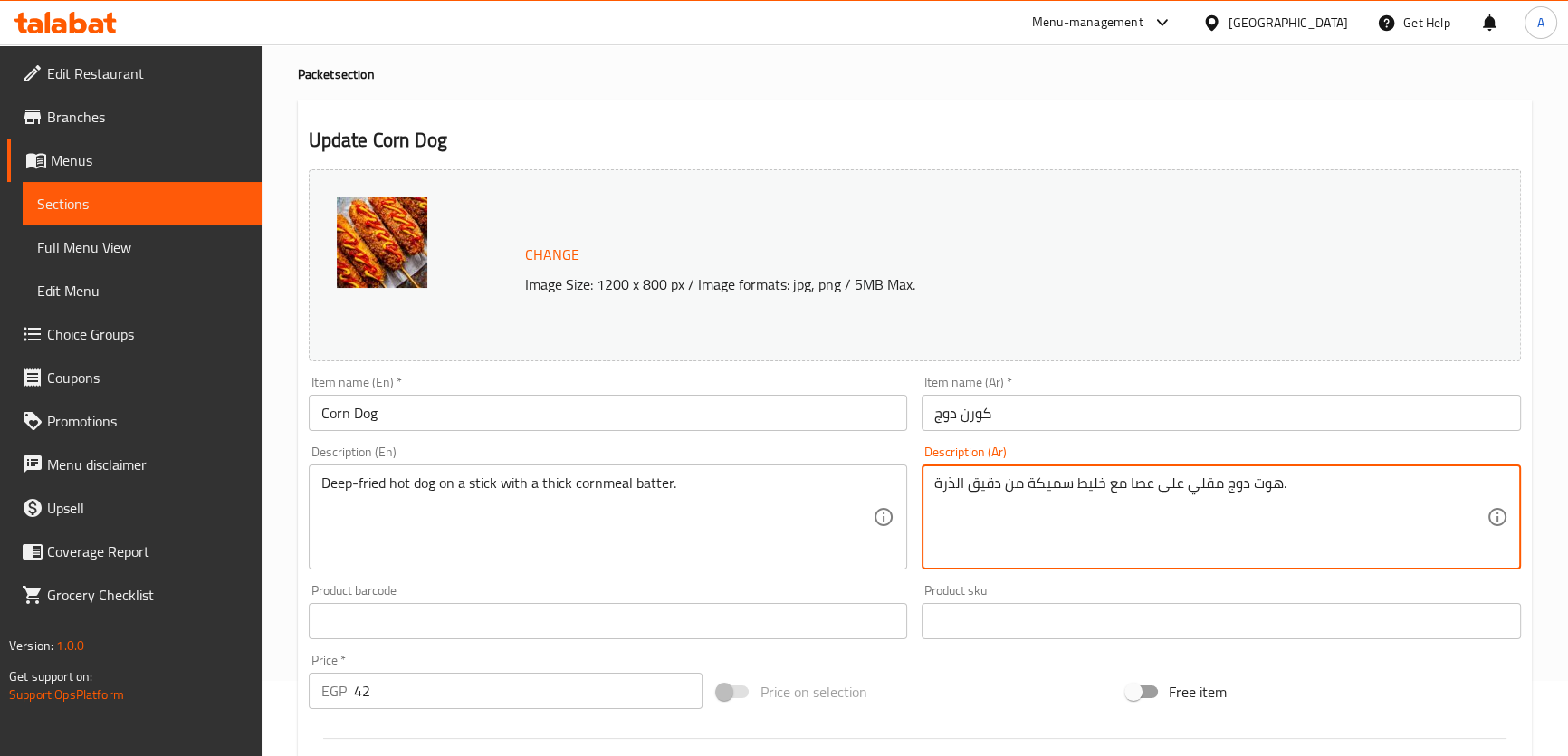
click at [1033, 481] on textarea "هوت دوج مقلي على عصا مع خليط سميكة من دقيق الذرة." at bounding box center [1210, 517] width 552 height 86
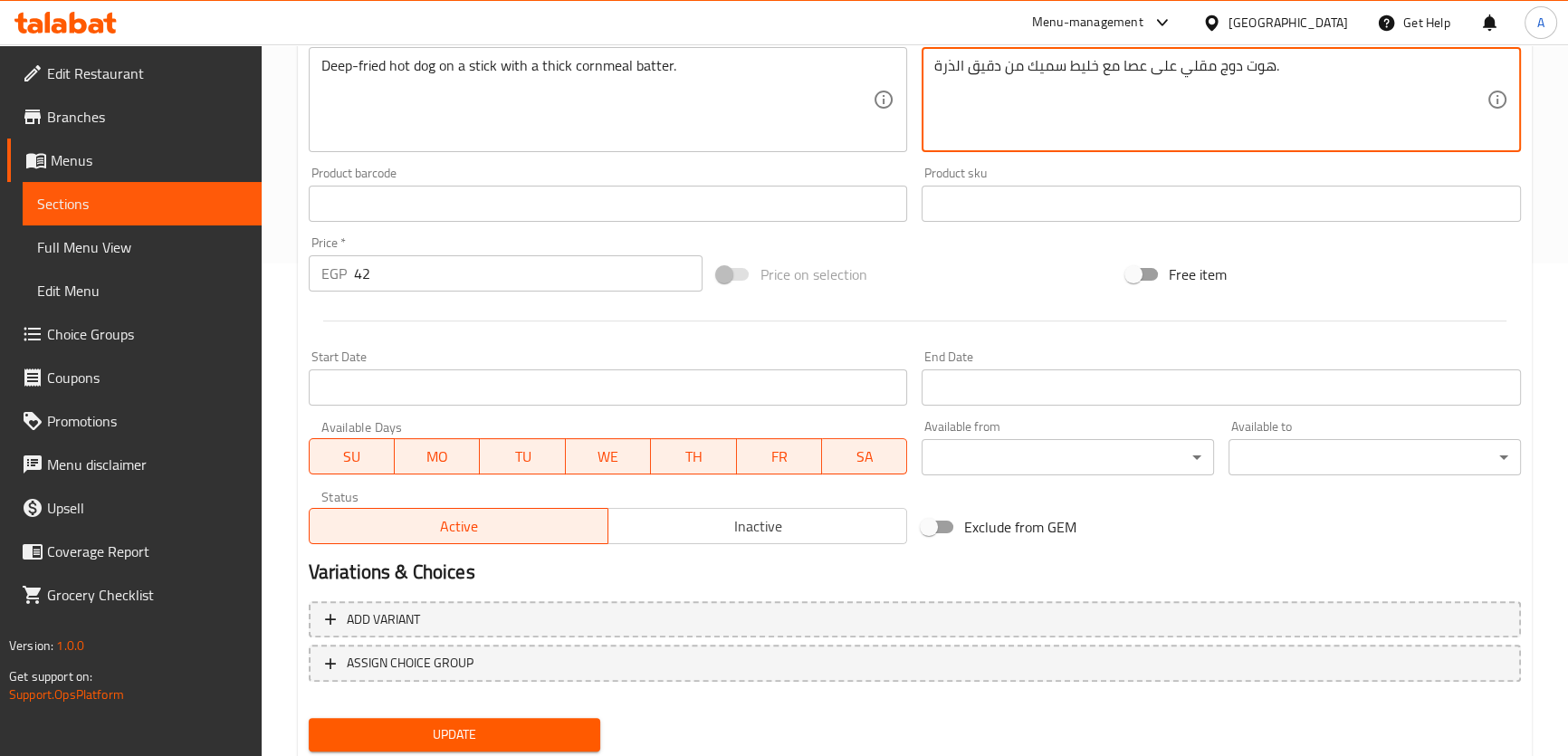
scroll to position [548, 0]
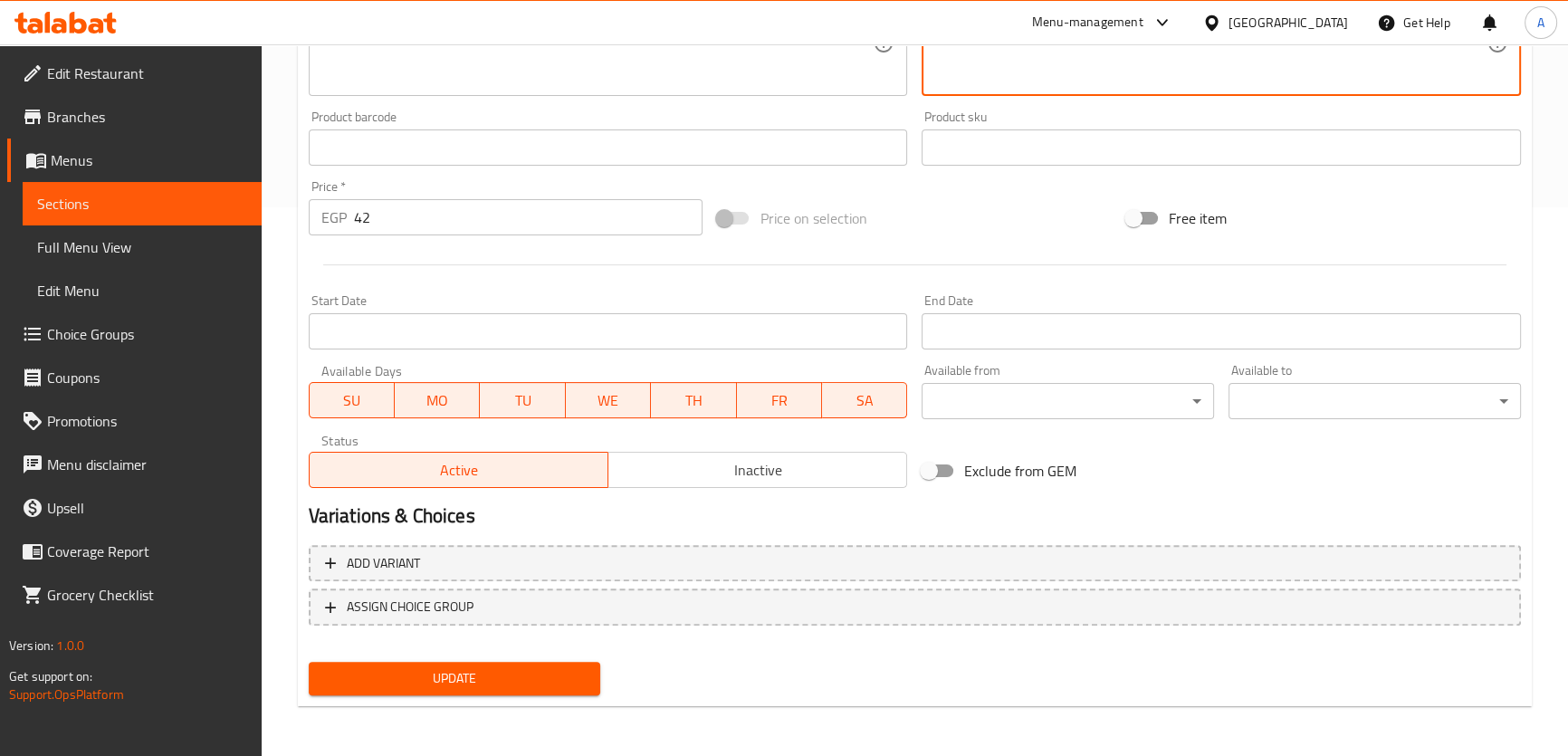
type textarea "هوت دوج مقلي على عصا مع خليط سميك من دقيق الذرة."
click at [533, 679] on span "Update" at bounding box center [455, 678] width 264 height 23
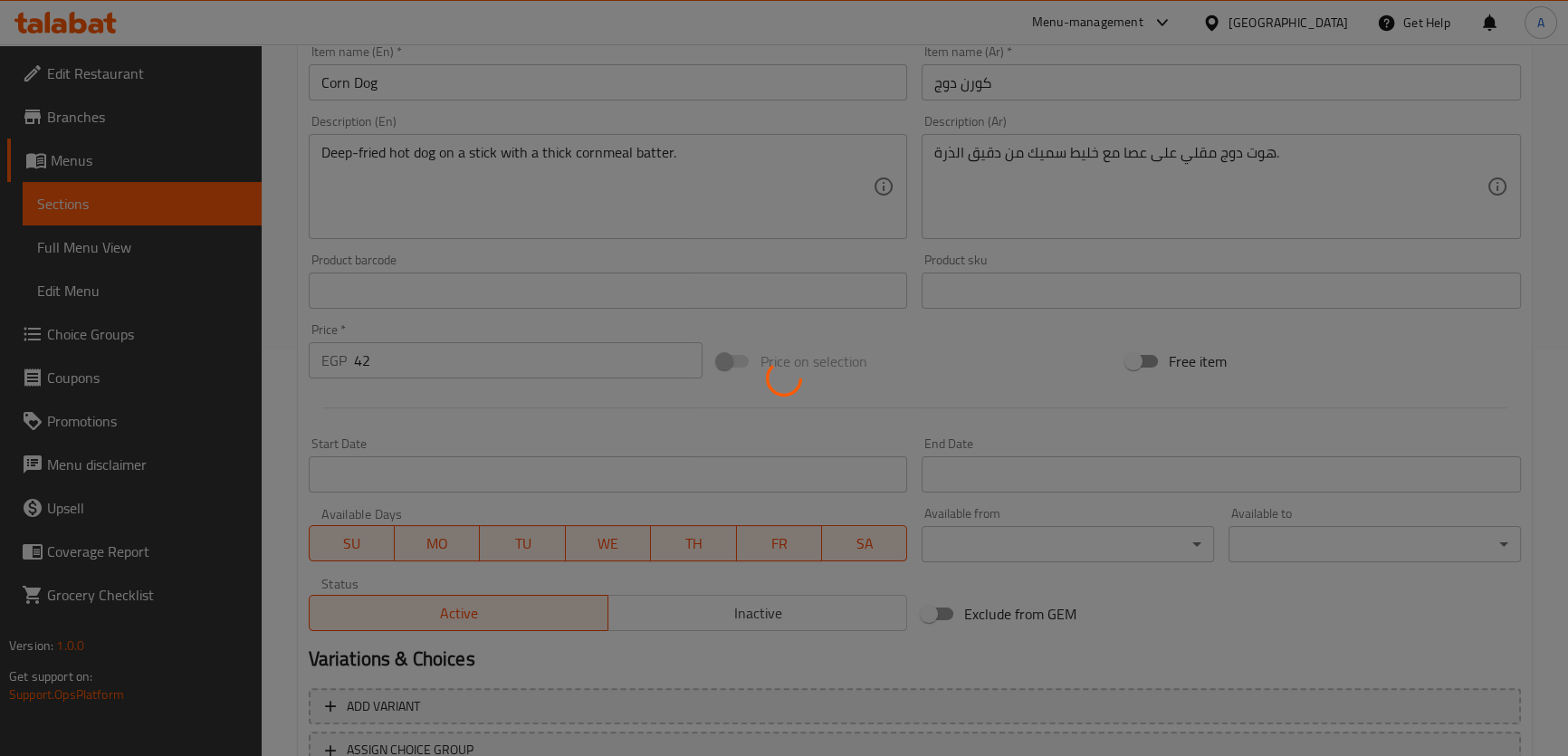
scroll to position [64, 0]
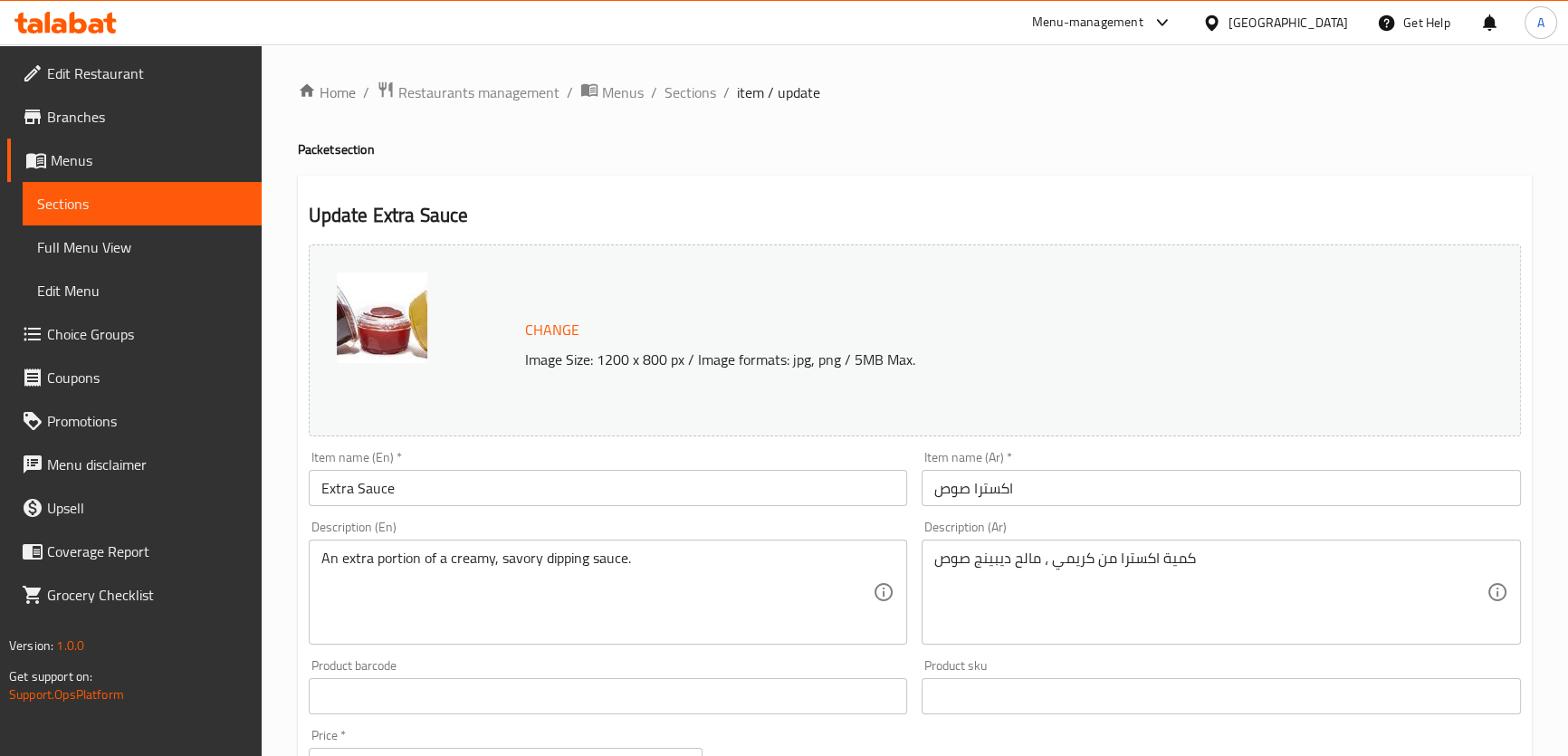
click at [416, 578] on textarea "An extra portion of a creamy, savory dipping sauce." at bounding box center [596, 592] width 552 height 86
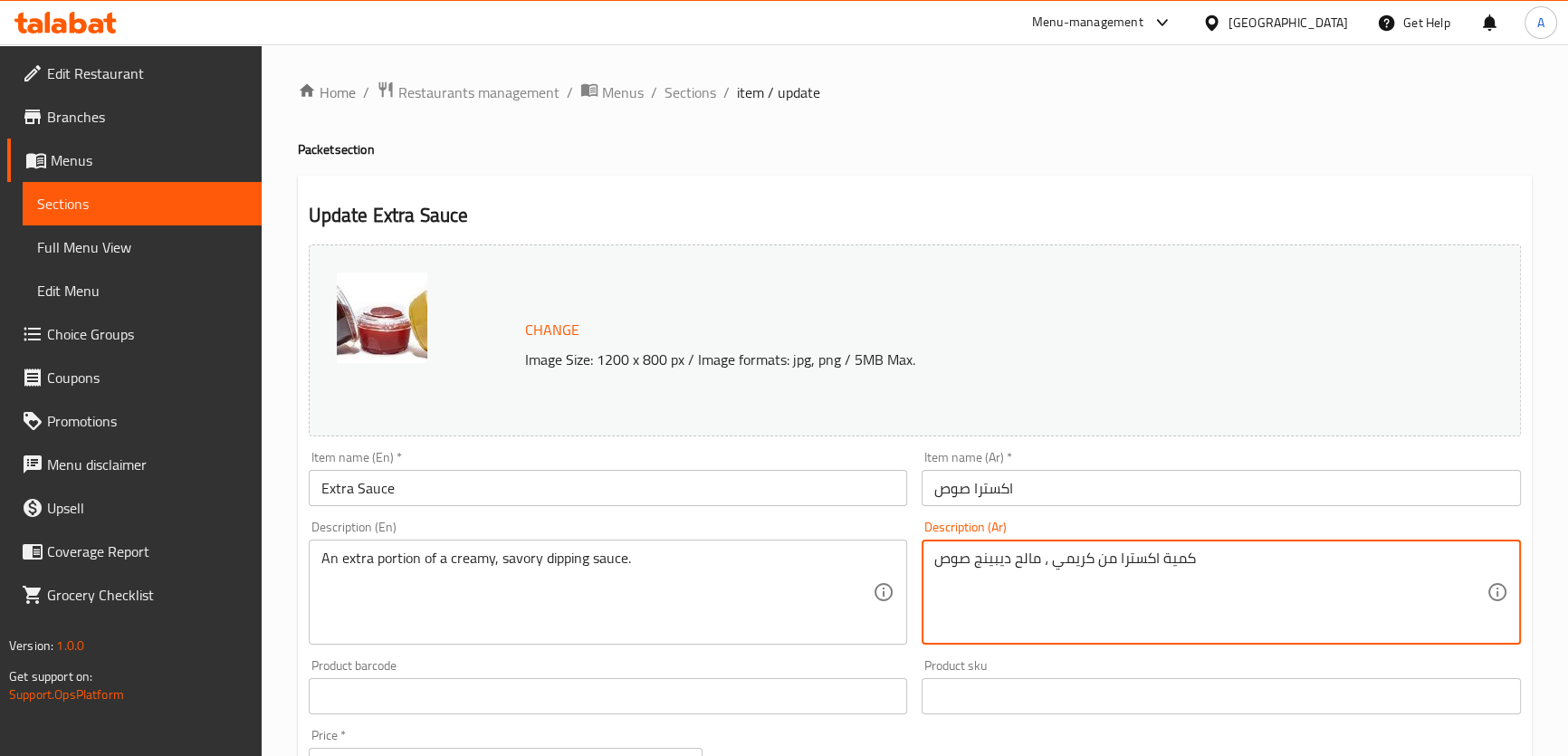
click at [1102, 568] on textarea "كمية اكسترا من كريمي ، مالح ديبينج صوص" at bounding box center [1210, 592] width 552 height 86
paste textarea "جزء إضافي من صلصة الغمس الكريمية اللذيذة."
click at [1035, 571] on textarea "كمية اكسترا من كريمي ، مالح ديبينج صوص" at bounding box center [1210, 592] width 552 height 86
click at [934, 570] on textarea "كمية اكسترا من كريمي ، مالح ديبينج صوص" at bounding box center [1210, 592] width 552 height 86
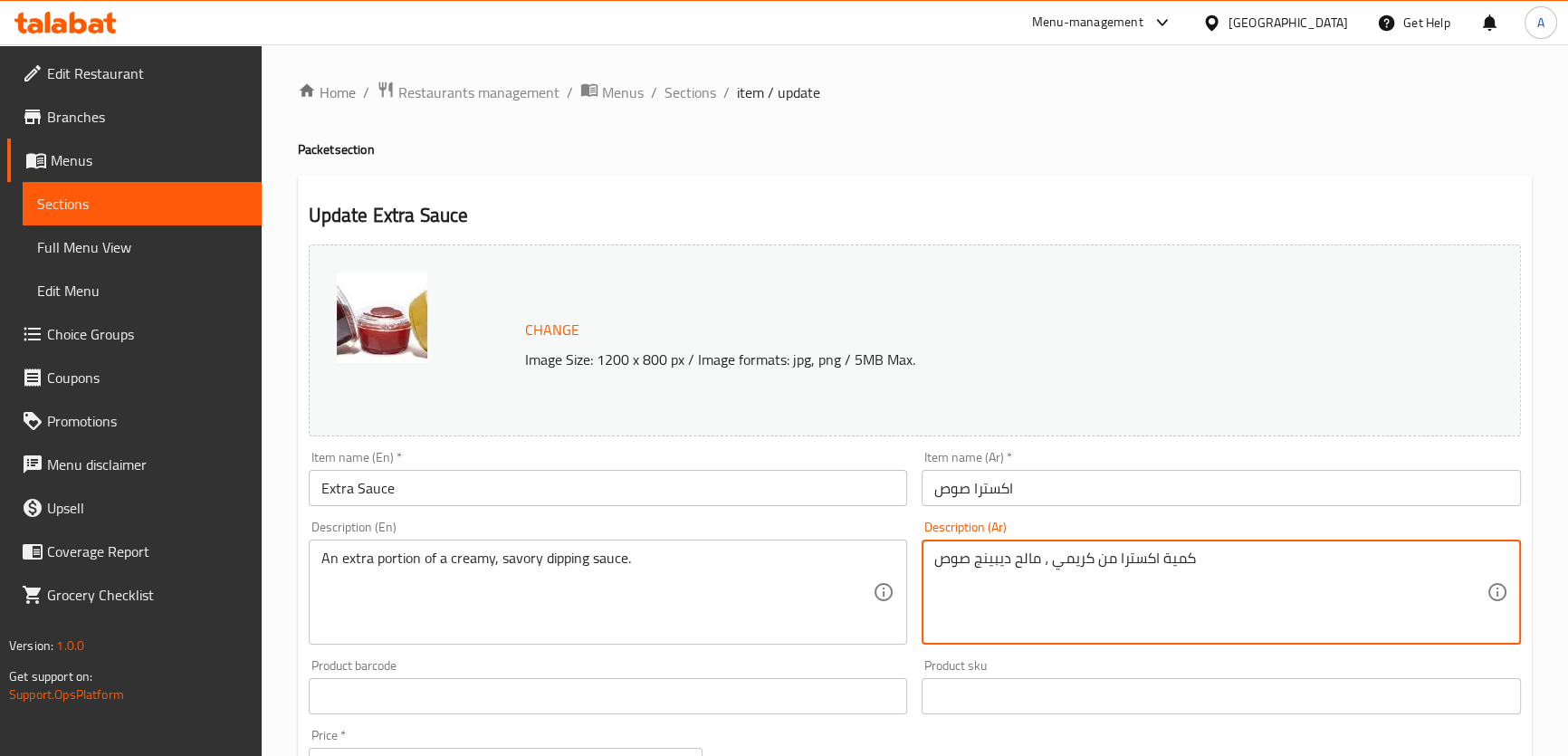
click at [1277, 587] on textarea "كمية اكسترا من كريمي ، مالح ديبينج صوص" at bounding box center [1210, 592] width 552 height 86
paste textarea "جزء إضافي من صلصة الغمس الكريمية اللذيذة."
click at [1185, 553] on textarea "كمية اكسترا من كريمي ، مالح ديبينج صوص جزء إضافي من صلصة الغمس الكريمية اللذيذة." at bounding box center [1210, 592] width 552 height 86
click at [1200, 602] on textarea "كمية اكسترا من كريمي ، مالح ديبينج صوص جزء إضافي من صلصة الغمس الكريمية اللذيذة." at bounding box center [1210, 592] width 552 height 86
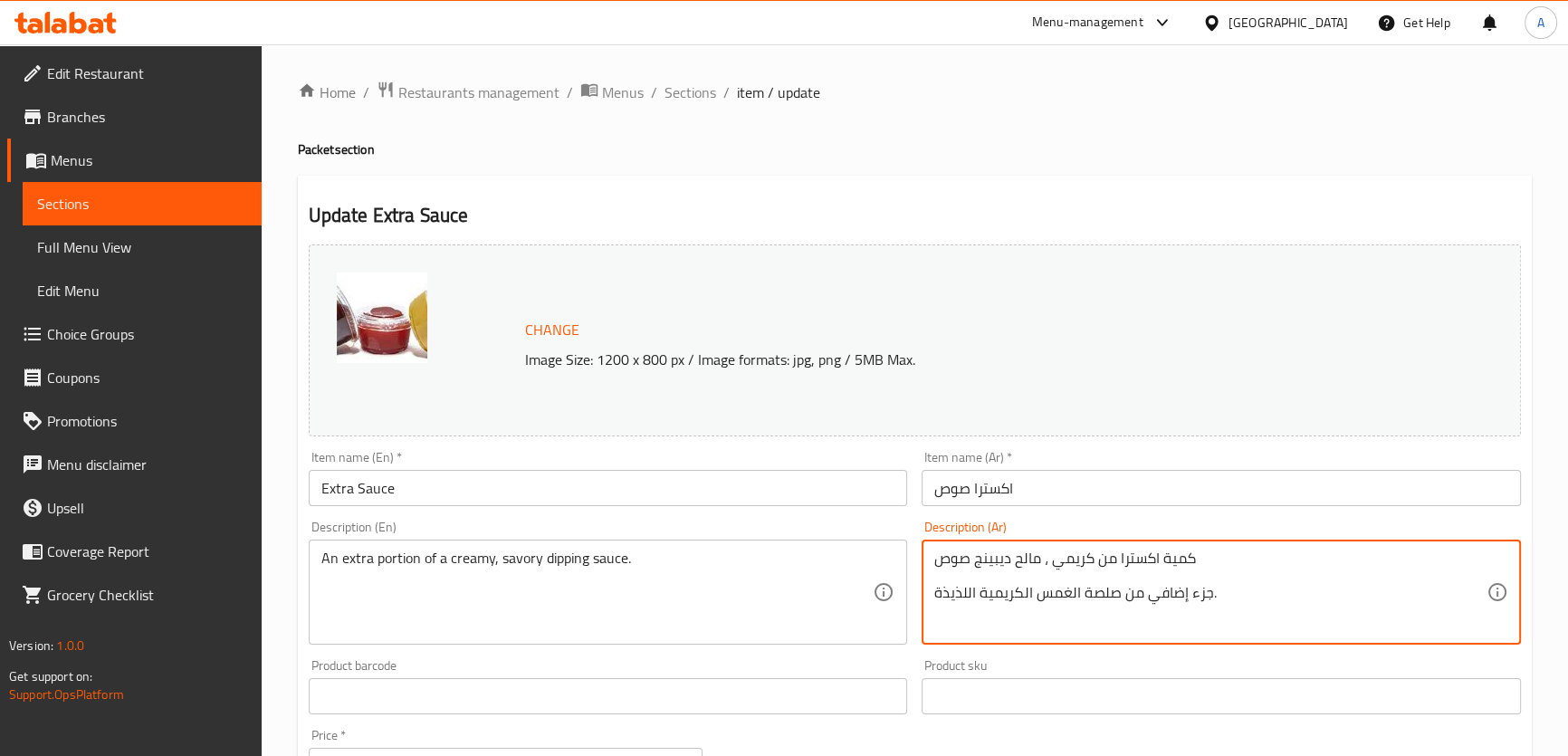
click at [1200, 602] on textarea "كمية اكسترا من كريمي ، مالح ديبينج صوص جزء إضافي من صلصة الغمس الكريمية اللذيذة." at bounding box center [1210, 592] width 552 height 86
paste textarea "كمية"
click at [1151, 596] on textarea "كمية اكسترا من كريمي ، مالح ديبينج صوص كمية إضافي من صلصة الغمس الكريمية اللذيذ…" at bounding box center [1210, 592] width 552 height 86
click at [1146, 599] on textarea "كمية اكسترا من كريمي ، مالح ديبينج صوص كمية إضافي من صلصة الغمس الكريمية اللذيذ…" at bounding box center [1210, 592] width 552 height 86
click at [1098, 593] on textarea "كمية اكسترا من كريمي ، مالح ديبينج صوص كمية إضافية من صلصة الغمس الكريمية اللذي…" at bounding box center [1210, 592] width 552 height 86
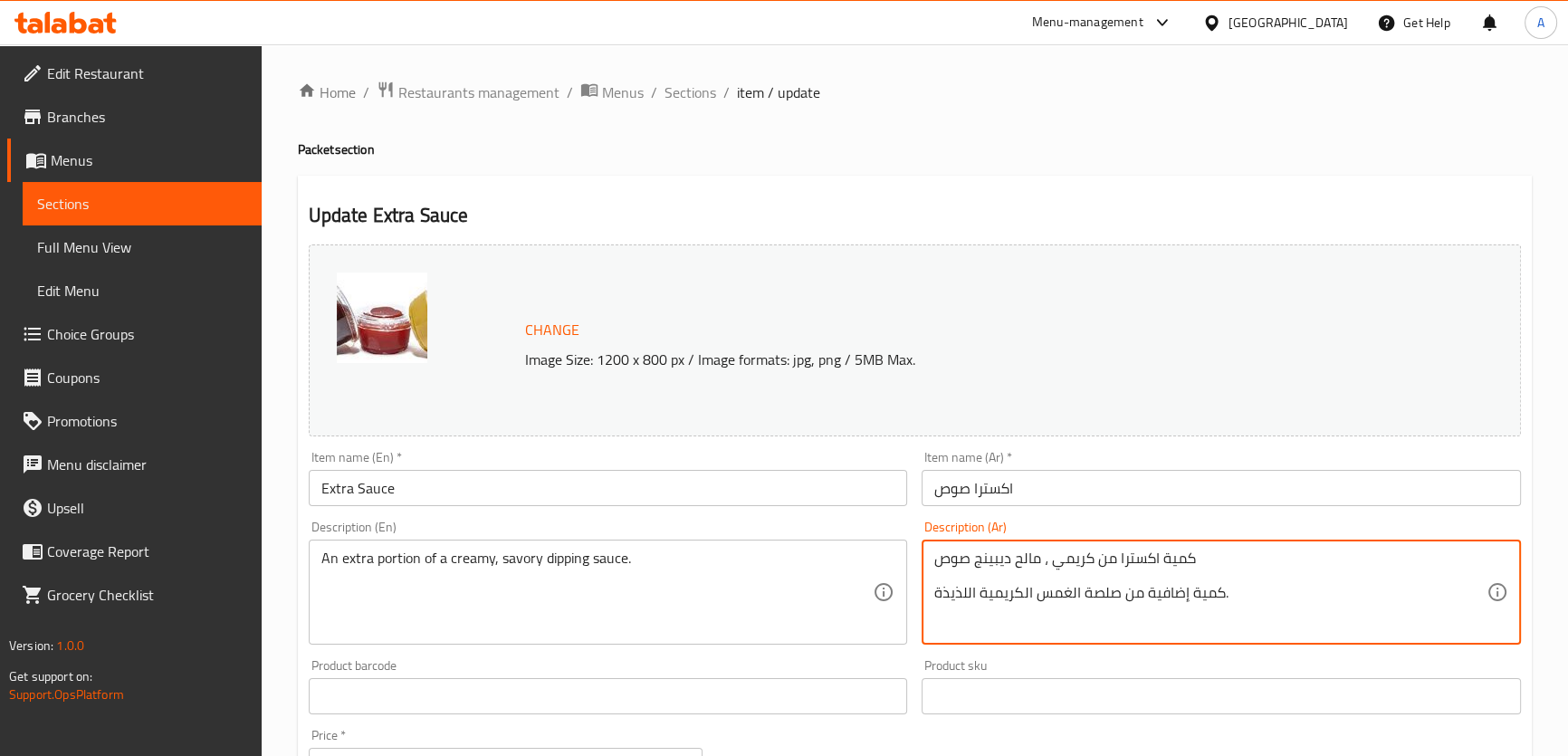
click at [1098, 593] on textarea "كمية اكسترا من كريمي ، مالح ديبينج صوص كمية إضافية من صلصة الغمس الكريمية اللذي…" at bounding box center [1210, 592] width 552 height 86
click at [1009, 550] on textarea "كمية اكسترا من كريمي ، مالح ديبينج صوص كمية إضافية من صوص الغمس الكريمية اللذيذ…" at bounding box center [1210, 592] width 552 height 86
click at [1017, 553] on textarea "كمية اكسترا من كريمي ، مالح ديبينج صوص كمية إضافية من صوص الغمس الكريمية اللذيذ…" at bounding box center [1210, 592] width 552 height 86
click at [1023, 564] on textarea "كمية اكسترا من كريمي ، مالح ديبينج صوص كمية إضافية من صوص الغمس الكريمية اللذيذ…" at bounding box center [1210, 592] width 552 height 86
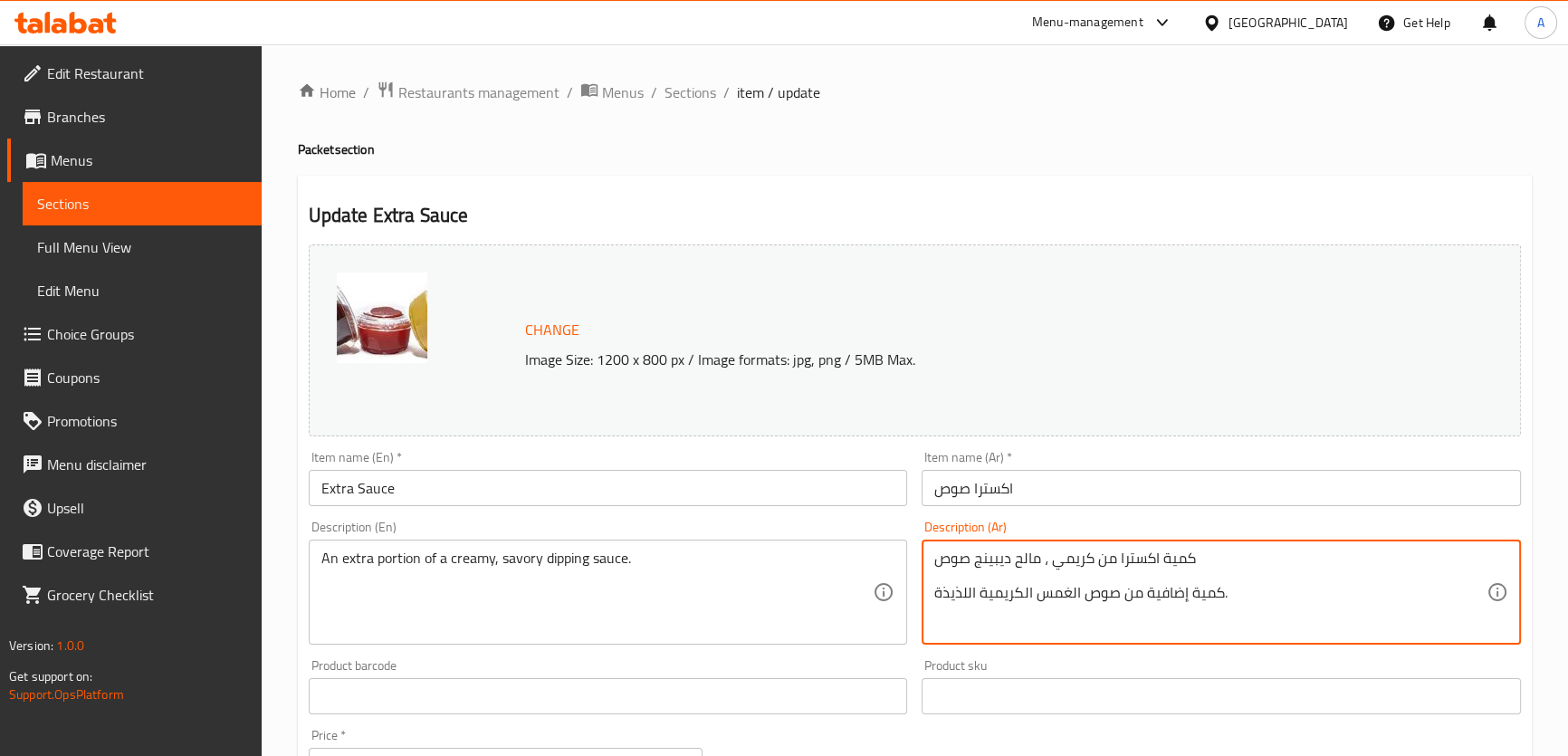
click at [1023, 564] on textarea "كمية اكسترا من كريمي ، مالح ديبينج صوص كمية إضافية من صوص الغمس الكريمية اللذيذ…" at bounding box center [1210, 592] width 552 height 86
drag, startPoint x: 966, startPoint y: 595, endPoint x: 885, endPoint y: 589, distance: 81.2
click at [892, 591] on div "Change Image Size: 1200 x 800 px / Image formats: jpg, png / 5MB Max. Item name…" at bounding box center [914, 640] width 1226 height 806
paste textarea "الح"
click at [1083, 575] on textarea "كمية اكسترا من كريمي ، مالح ديبينج صوص كمية إضافية من صوص الغمس الكريمية المالح…" at bounding box center [1210, 592] width 552 height 86
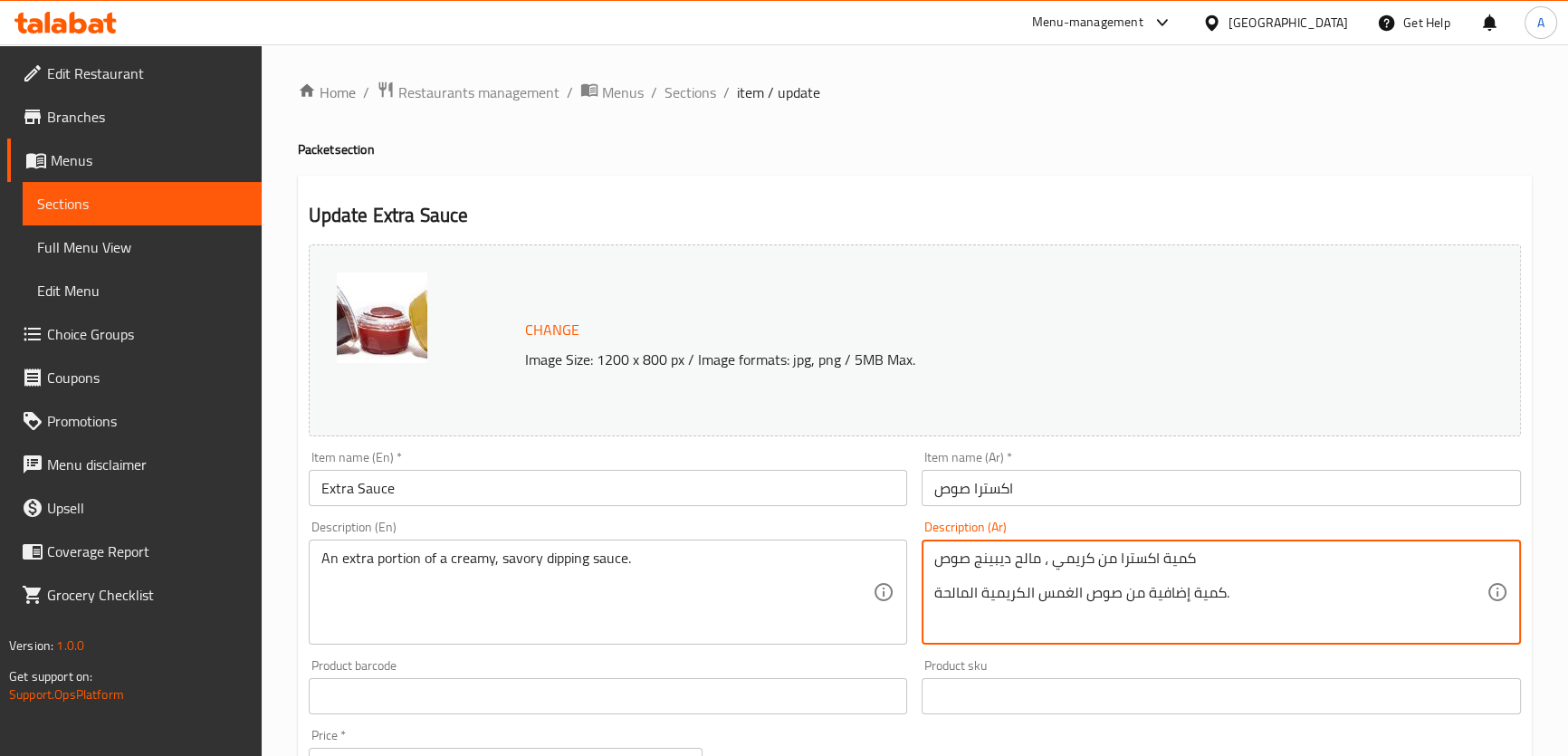
click at [1083, 575] on textarea "كمية اكسترا من كريمي ، مالح ديبينج صوص كمية إضافية من صوص الغمس الكريمية المالح…" at bounding box center [1210, 592] width 552 height 86
click at [1086, 562] on textarea "كمية اكسترا من كريمي ، مالح ديبينج صوص كمية إضافية من صوص الغمس الكريمية المالح…" at bounding box center [1210, 592] width 552 height 86
drag, startPoint x: 1231, startPoint y: 575, endPoint x: 1253, endPoint y: 572, distance: 22.2
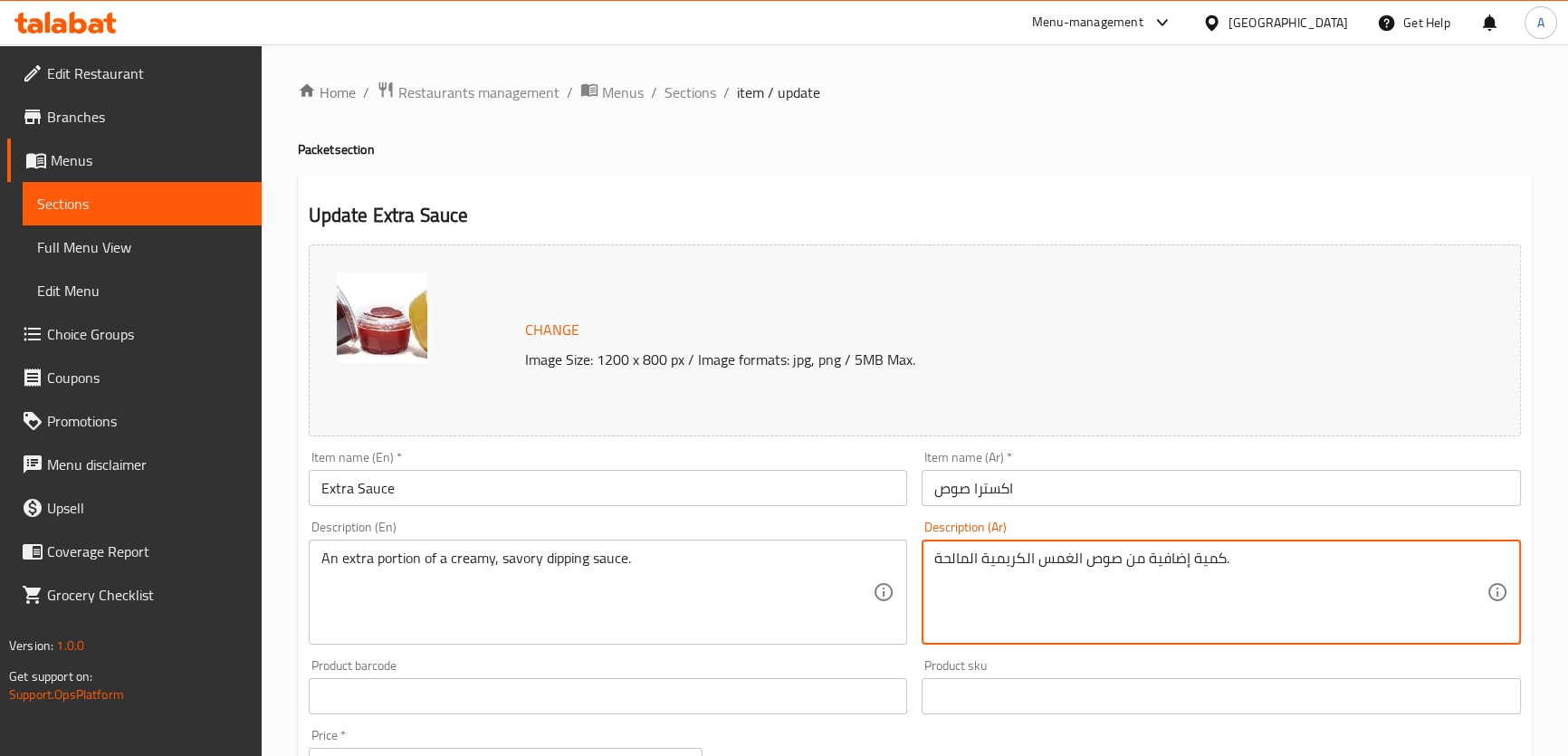
click at [1261, 571] on textarea "كمية إضافية من صوص الغمس الكريمية المالحة." at bounding box center [1210, 592] width 552 height 86
click at [1253, 572] on textarea "كمية إضافية من صوص الغمس الكريمية المالحة." at bounding box center [1210, 592] width 552 height 86
click at [1041, 560] on textarea "كمية إضافية من صوص الغمس الكريمية المالحة" at bounding box center [1210, 592] width 552 height 86
drag, startPoint x: 1167, startPoint y: 559, endPoint x: 936, endPoint y: 582, distance: 232.1
click at [907, 551] on div "Change Image Size: 1200 x 800 px / Image formats: jpg, png / 5MB Max. Item name…" at bounding box center [914, 640] width 1226 height 806
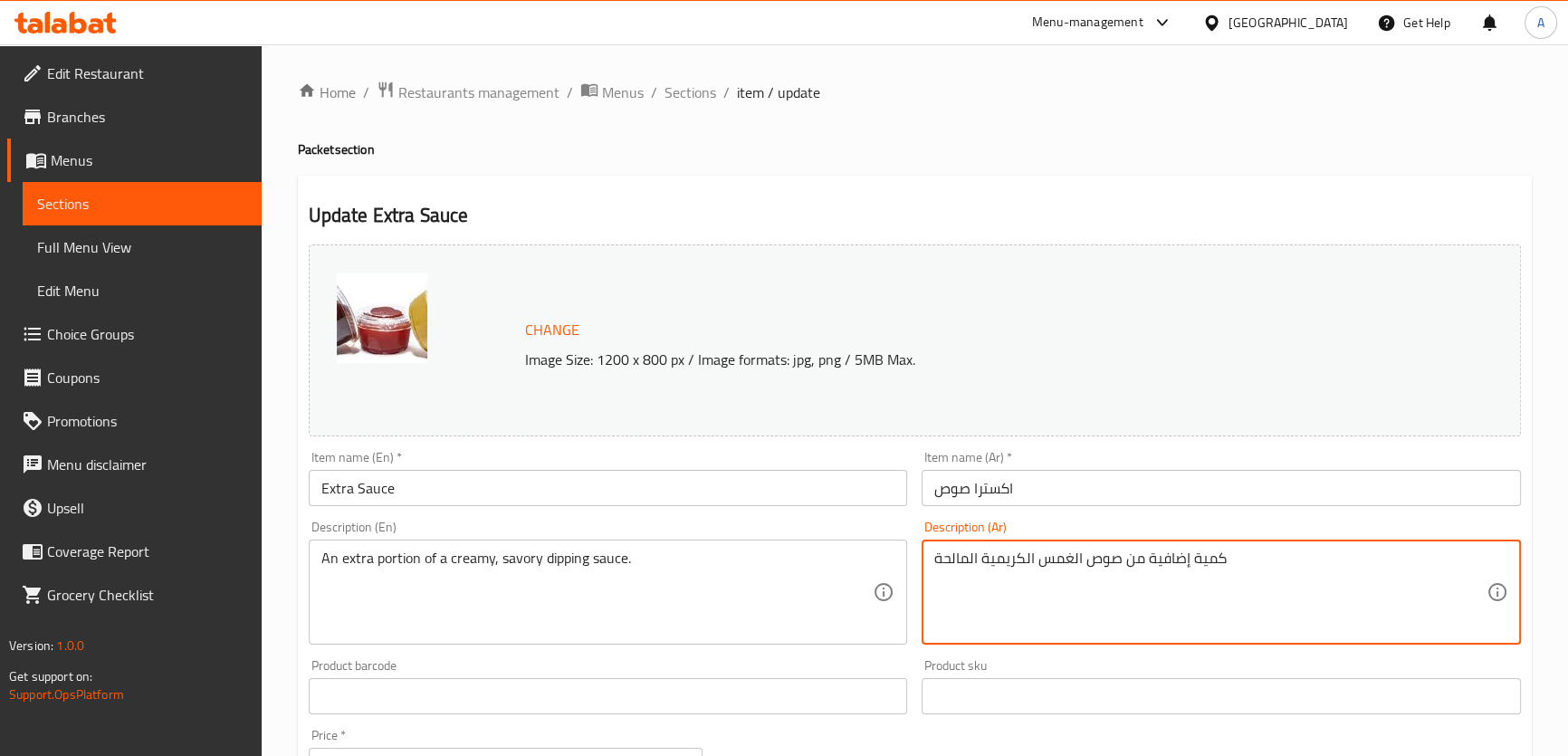
drag, startPoint x: 936, startPoint y: 581, endPoint x: 925, endPoint y: 545, distance: 37.6
click at [925, 545] on div "كمية إضافية من صوص الغمس الكريمية المالحة Description (Ar)" at bounding box center [1221, 592] width 599 height 105
drag, startPoint x: 1019, startPoint y: 560, endPoint x: 1013, endPoint y: 609, distance: 49.4
click at [996, 599] on textarea "كمية إضافية من صوص الغمس الكريمية المالحة" at bounding box center [1210, 592] width 552 height 86
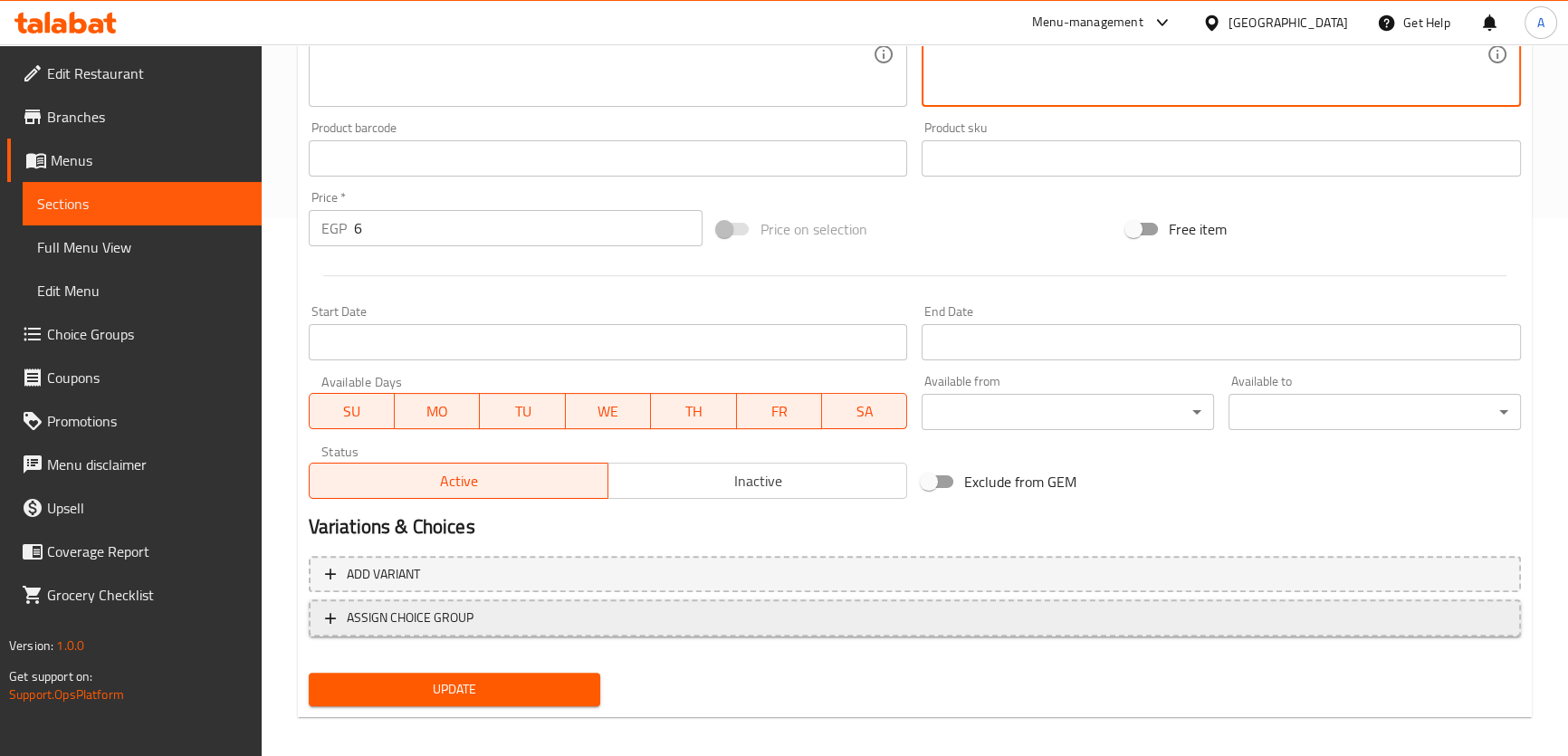
scroll to position [548, 0]
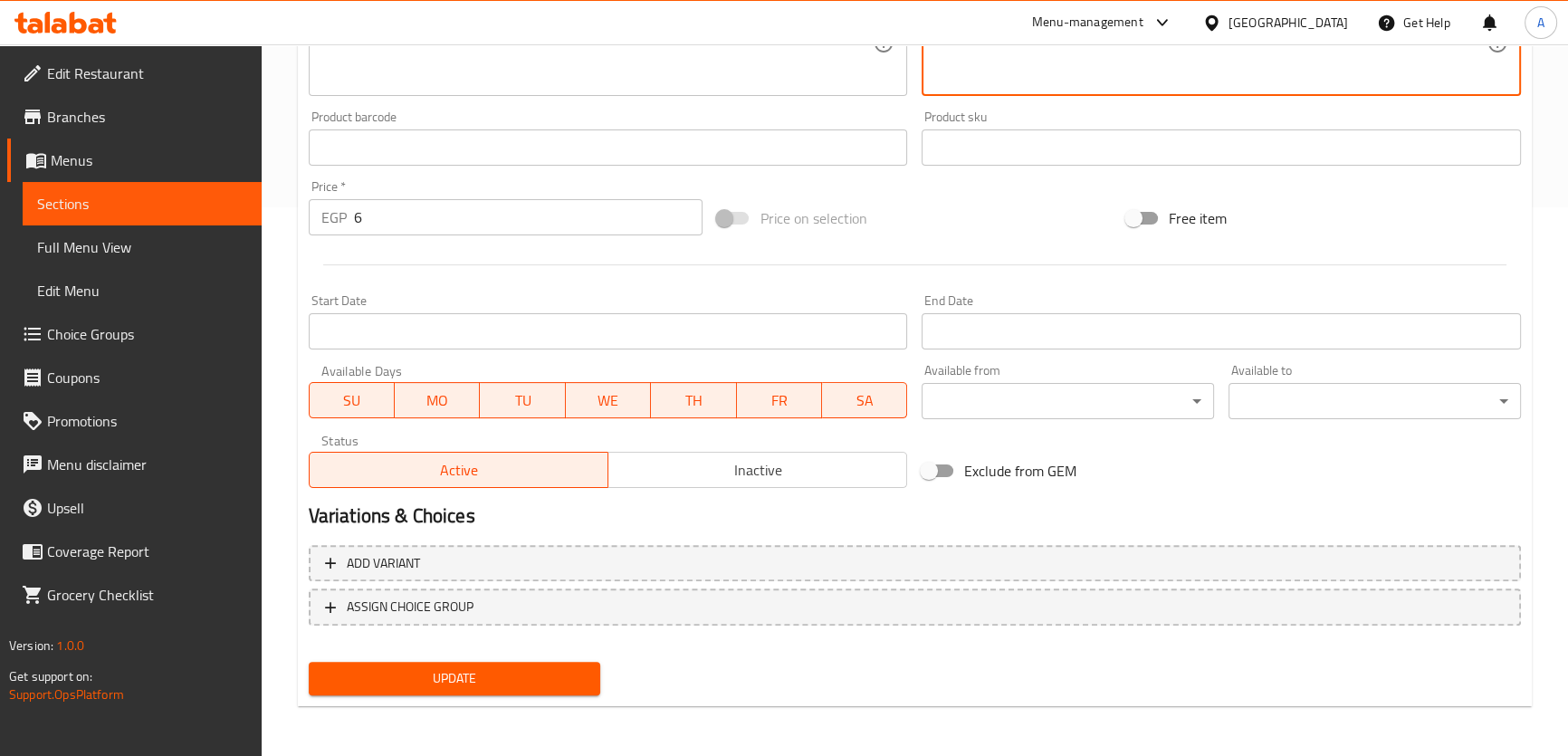
type textarea "كمية إضافية من صوص الغمس الكريمية المالحة"
click at [561, 670] on span "Update" at bounding box center [455, 678] width 264 height 23
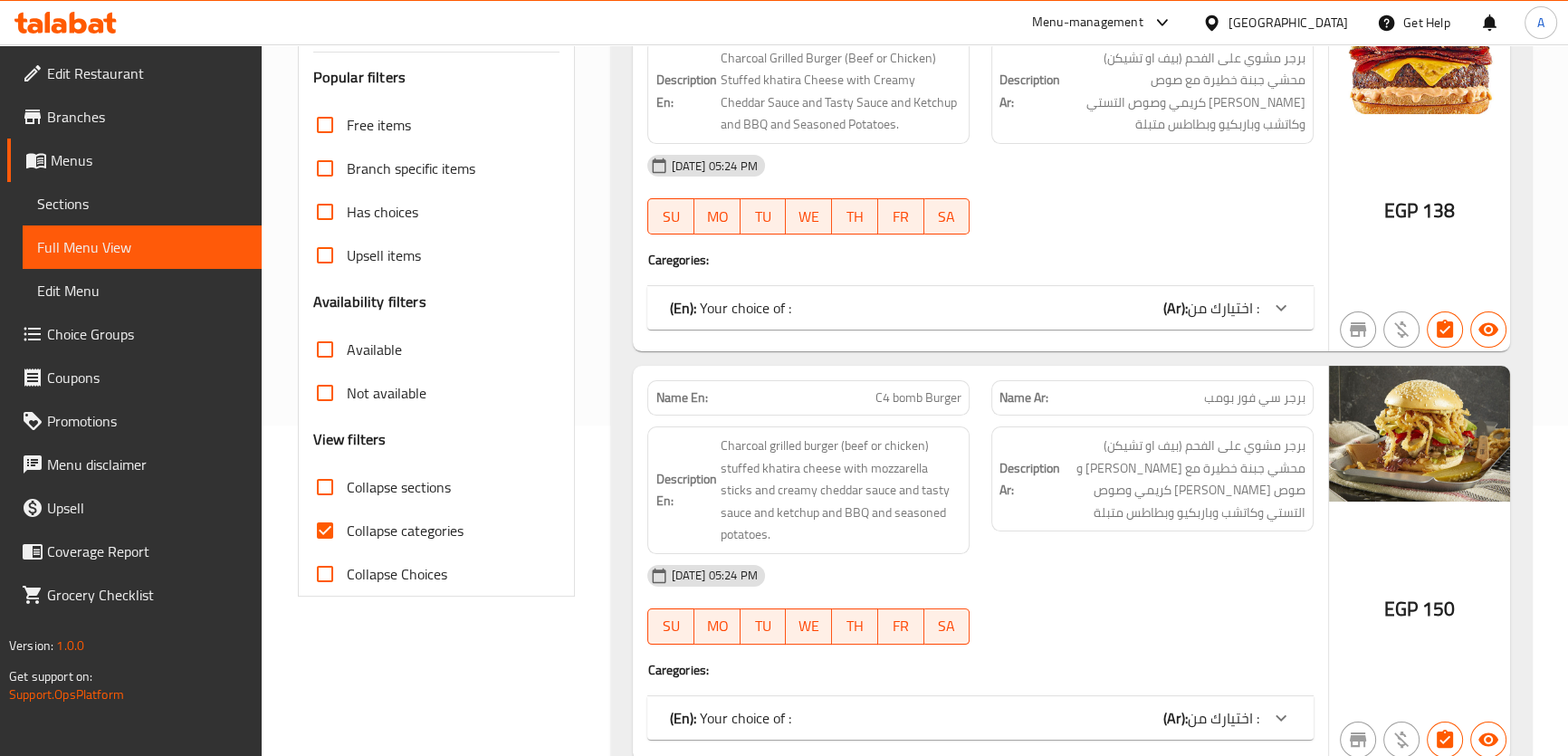
scroll to position [375, 0]
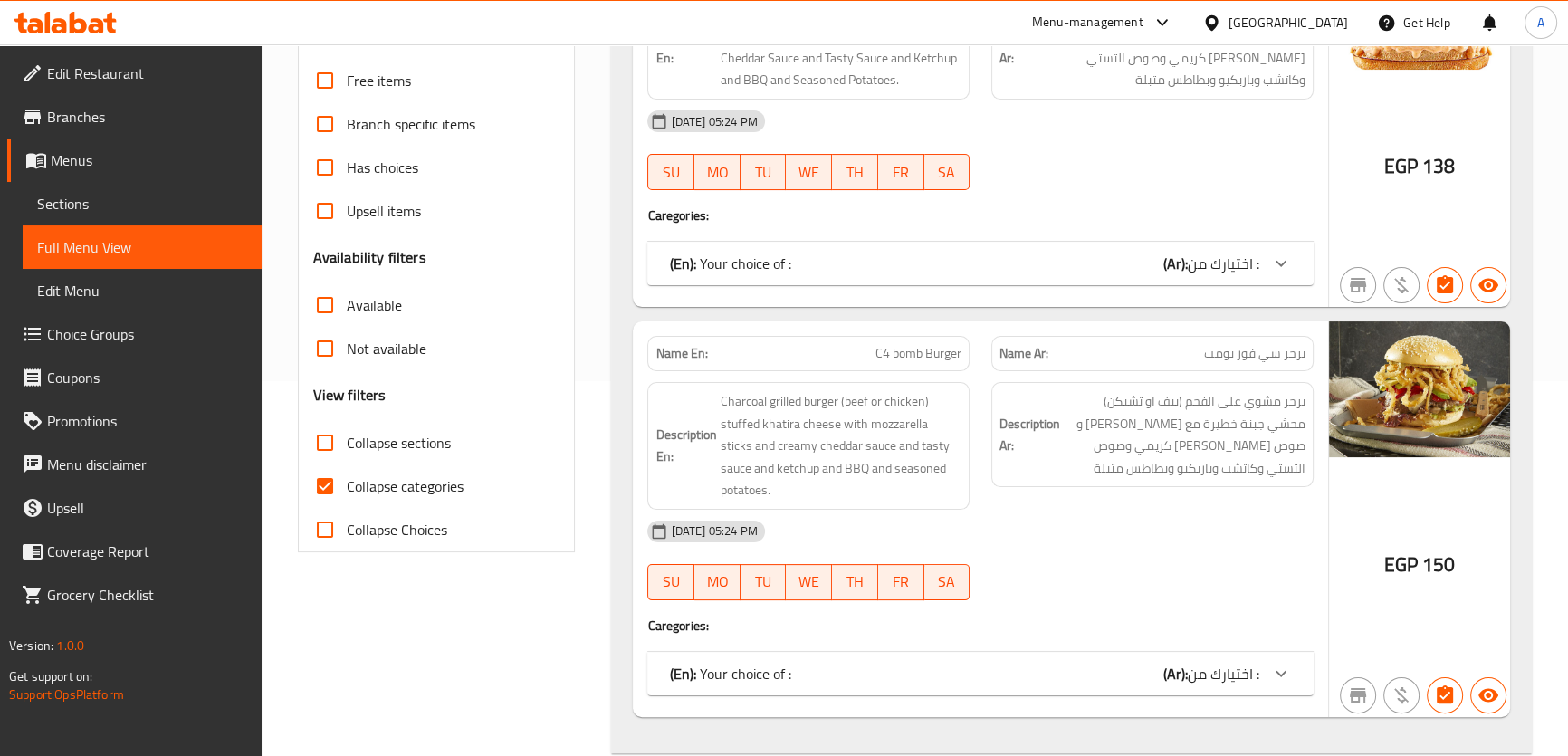
click at [398, 447] on span "Collapse sections" at bounding box center [399, 443] width 104 height 22
click at [346, 447] on input "Collapse sections" at bounding box center [325, 443] width 43 height 43
checkbox input "true"
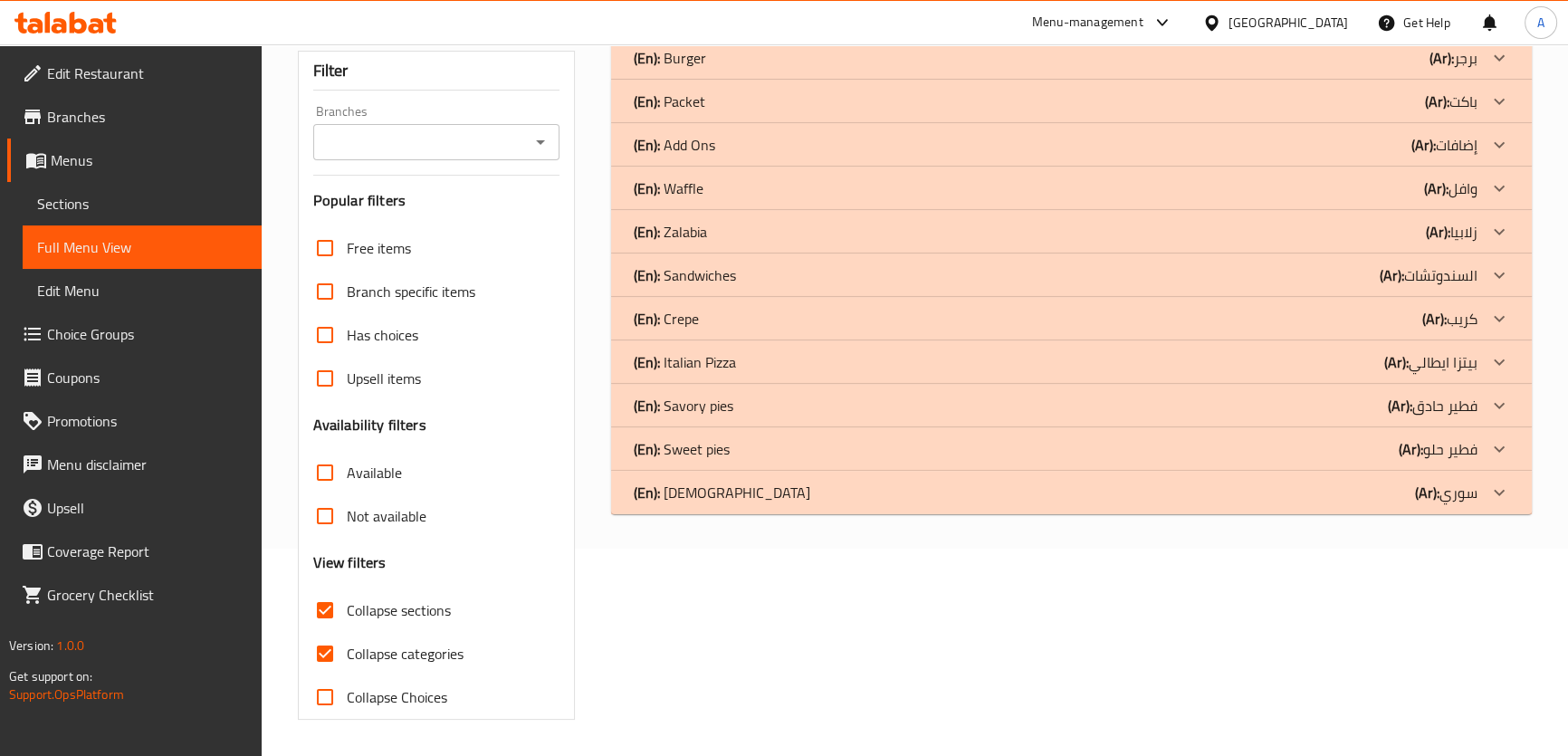
scroll to position [207, 0]
click at [417, 496] on label "Not available" at bounding box center [364, 517] width 123 height 43
click at [346, 496] on input "Not available" at bounding box center [325, 517] width 43 height 43
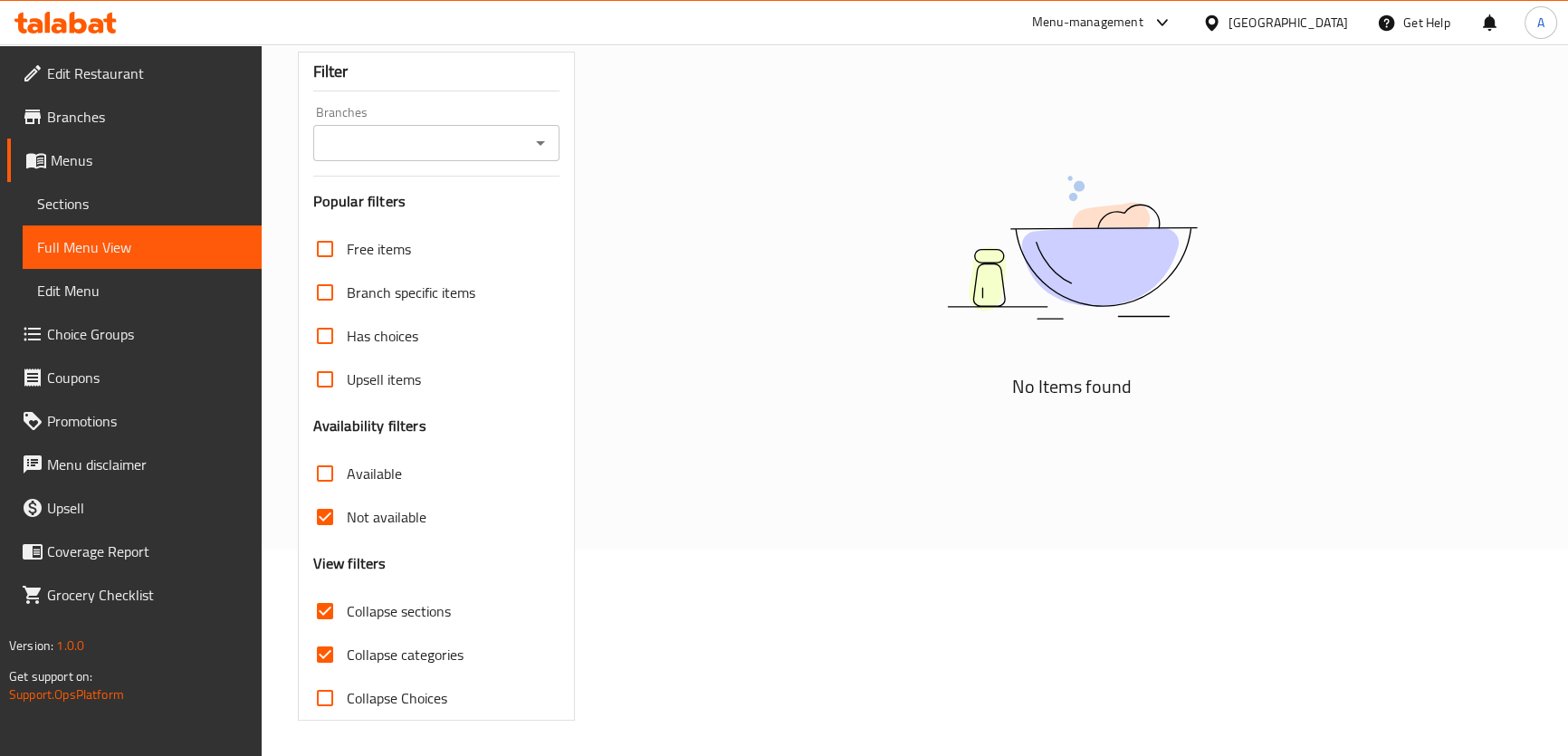
click at [398, 508] on span "Not available" at bounding box center [386, 517] width 80 height 22
click at [346, 508] on input "Not available" at bounding box center [325, 517] width 43 height 43
checkbox input "false"
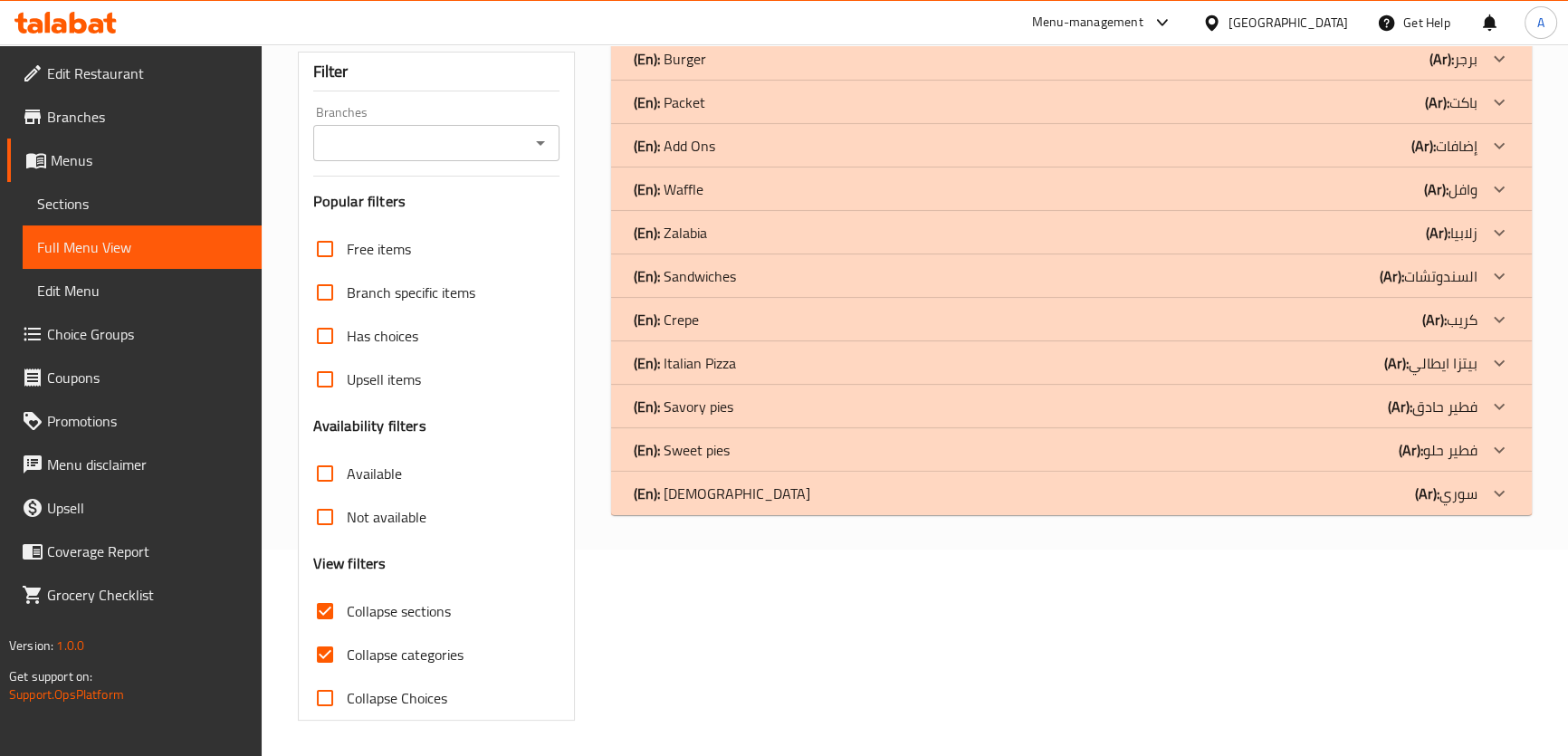
click at [413, 662] on span "Collapse categories" at bounding box center [405, 655] width 117 height 22
click at [346, 662] on input "Collapse categories" at bounding box center [325, 655] width 43 height 43
click at [390, 645] on span "Collapse categories" at bounding box center [405, 655] width 117 height 22
click at [346, 645] on input "Collapse categories" at bounding box center [325, 655] width 43 height 43
checkbox input "true"
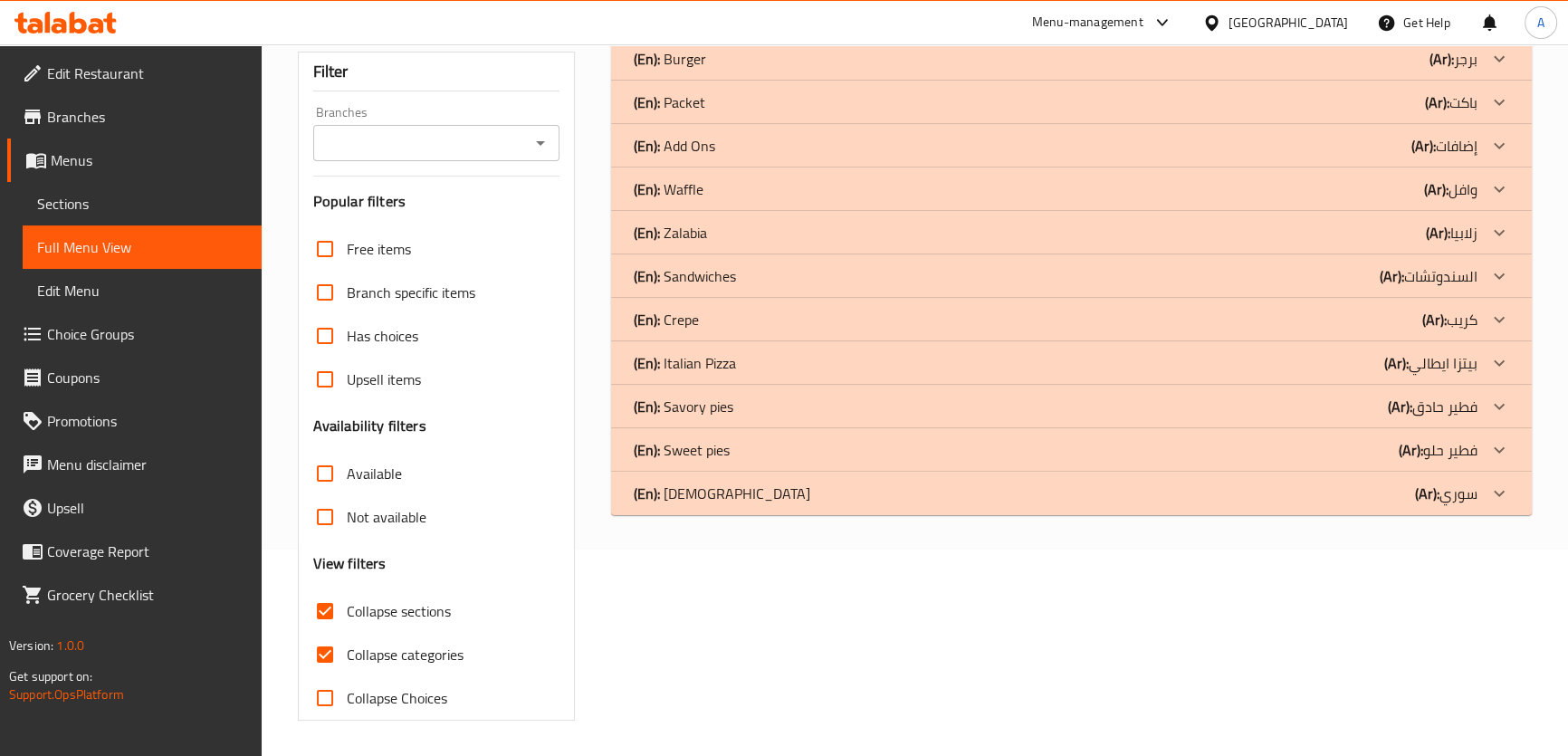
click at [408, 602] on span "Collapse sections" at bounding box center [399, 611] width 104 height 22
click at [346, 602] on input "Collapse sections" at bounding box center [325, 611] width 43 height 43
checkbox input "false"
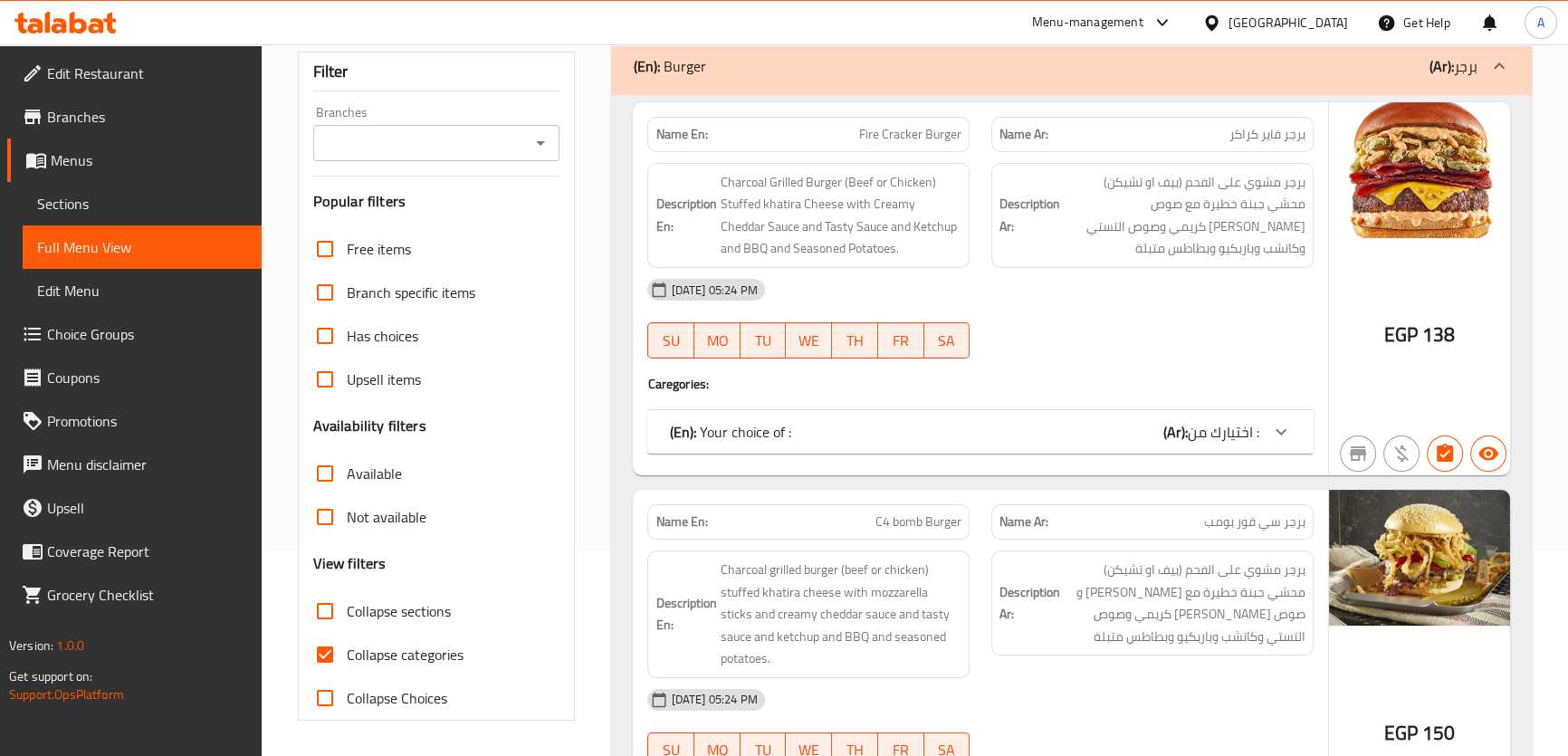
scroll to position [2258, 0]
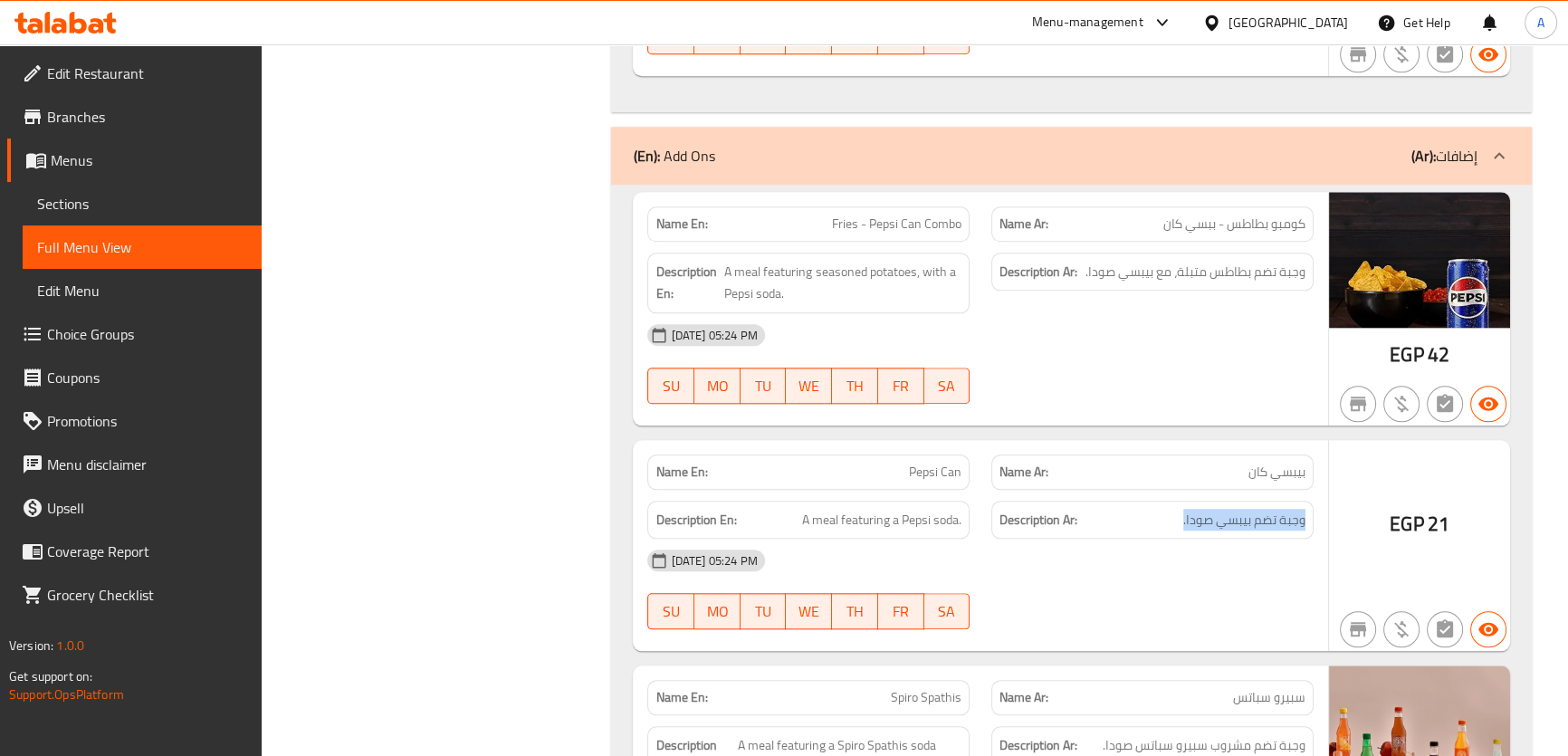
scroll to position [2424, 0]
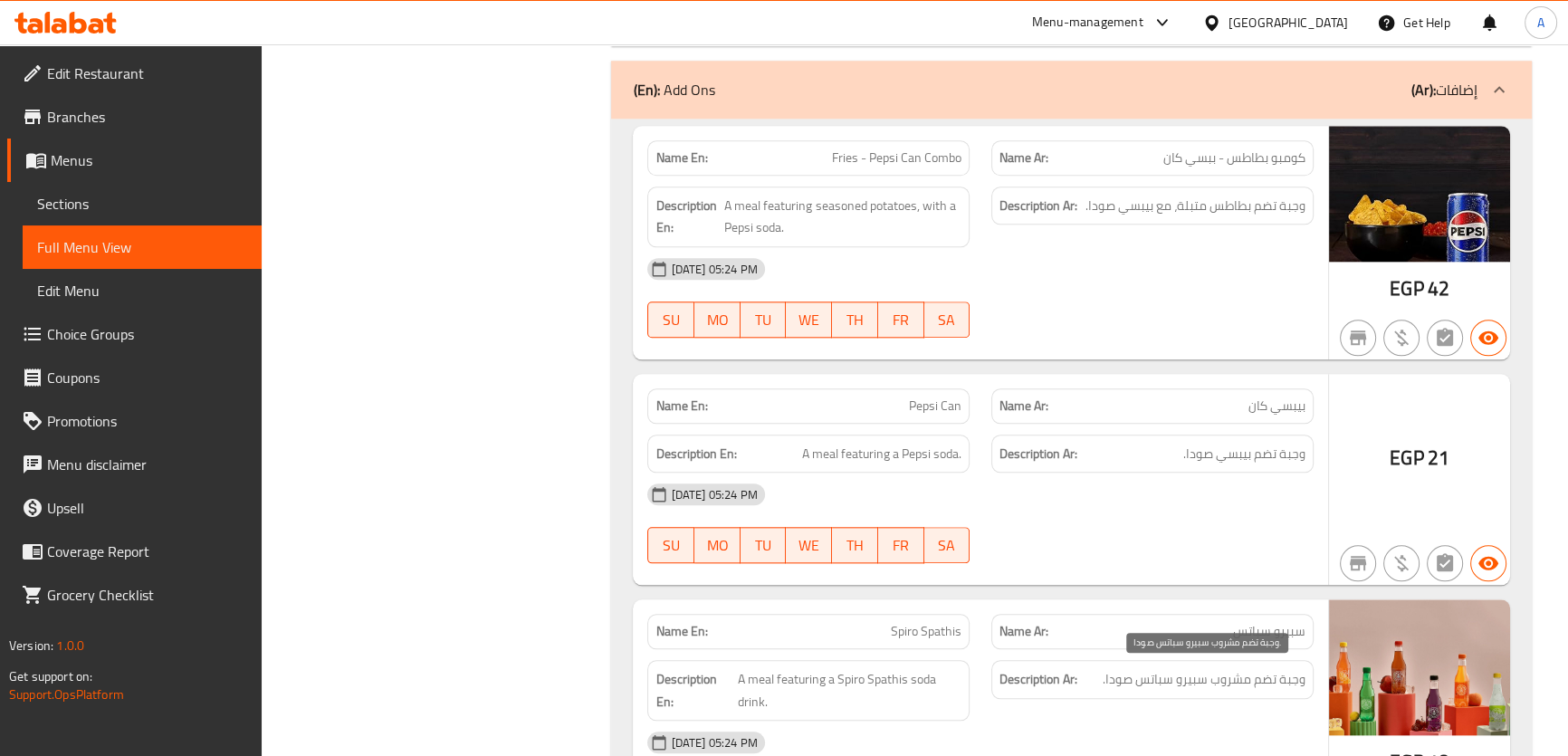
click at [1235, 679] on span "وجبة تضم مشروب سبيرو سباتس صودا." at bounding box center [1204, 679] width 203 height 23
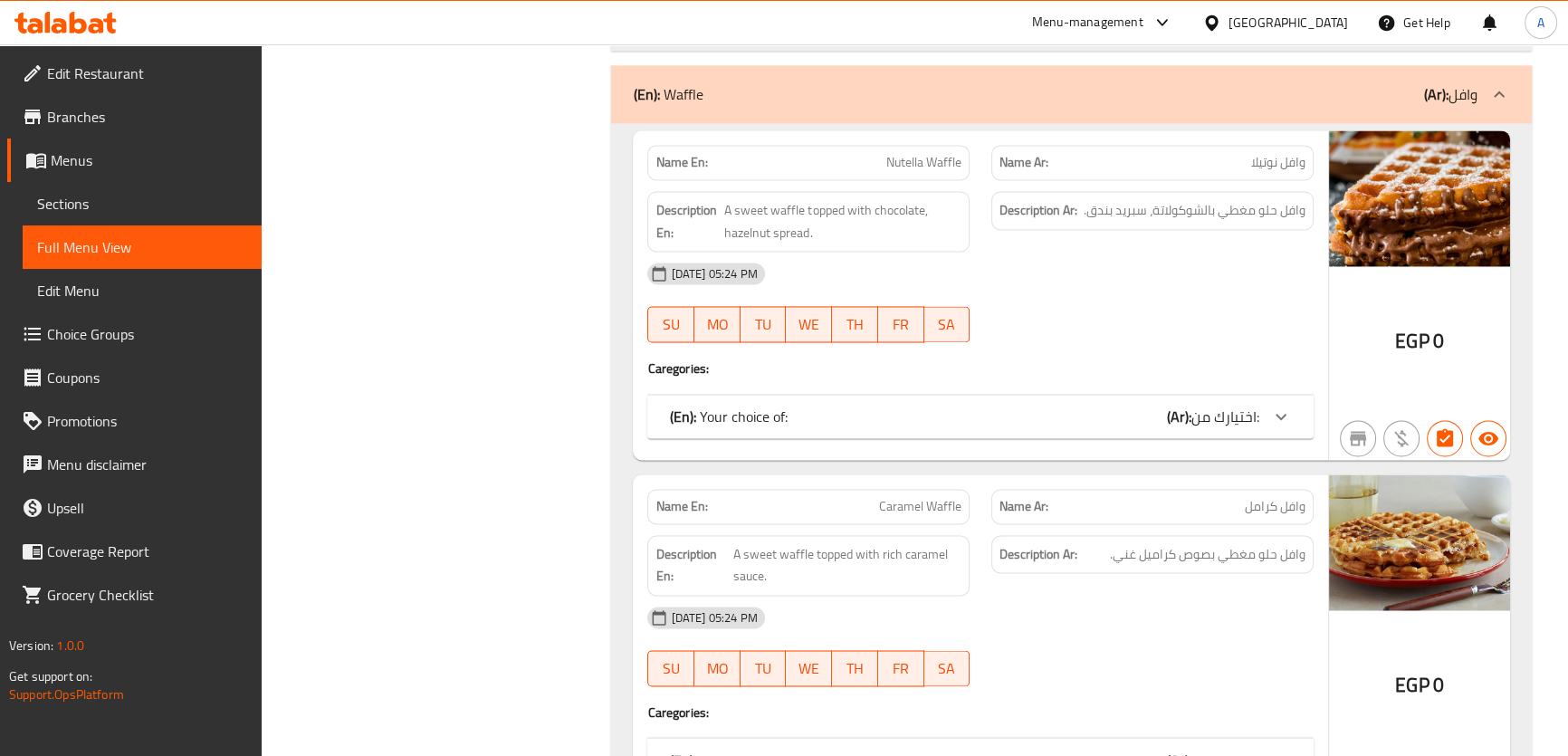
scroll to position [3748, 0]
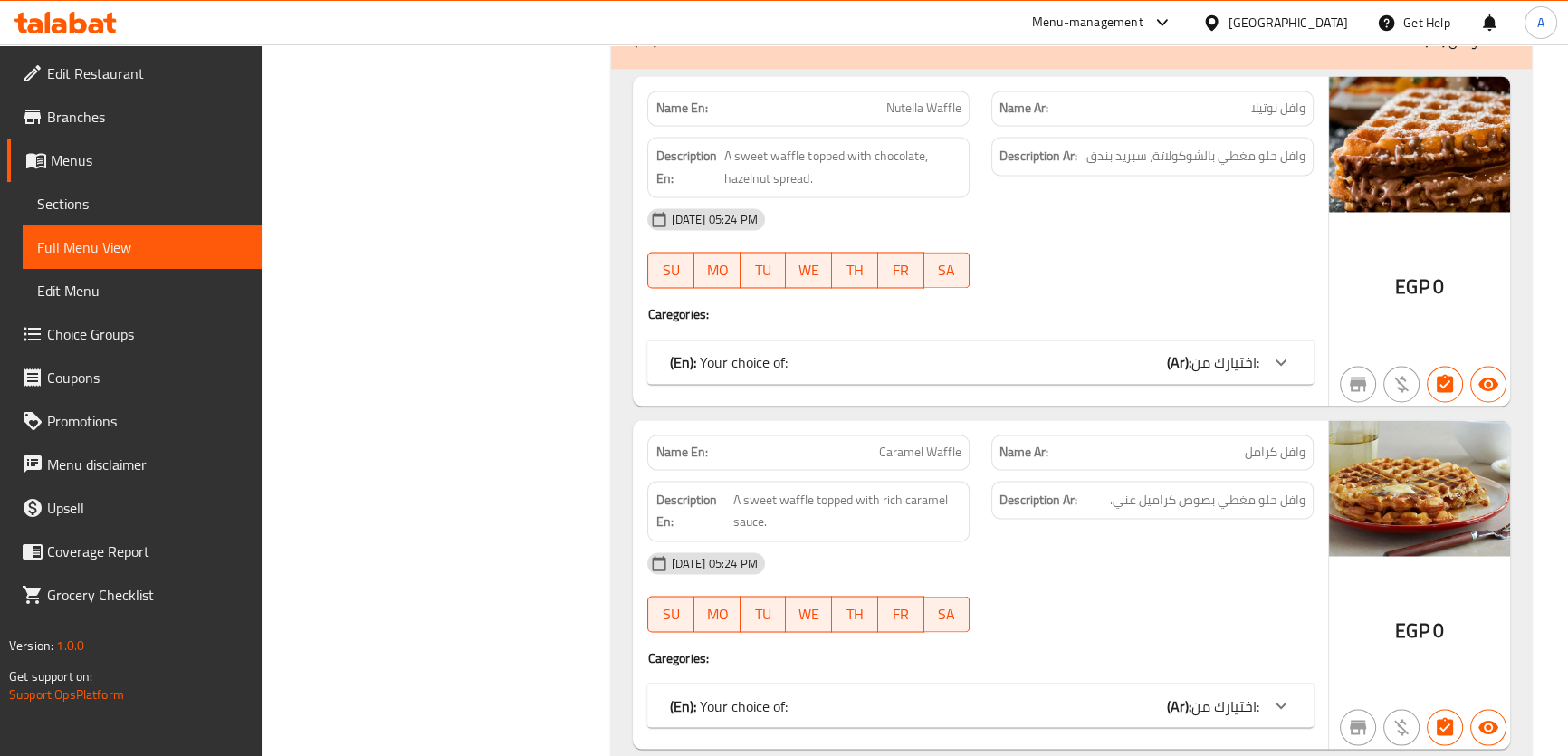
click at [1223, 145] on span "وافل حلو مغطي بالشوكولاتة، سبريد بندق." at bounding box center [1194, 156] width 221 height 23
click at [1232, 501] on span "وافل حلو مغطي بصوص كراميل غني." at bounding box center [1207, 500] width 196 height 23
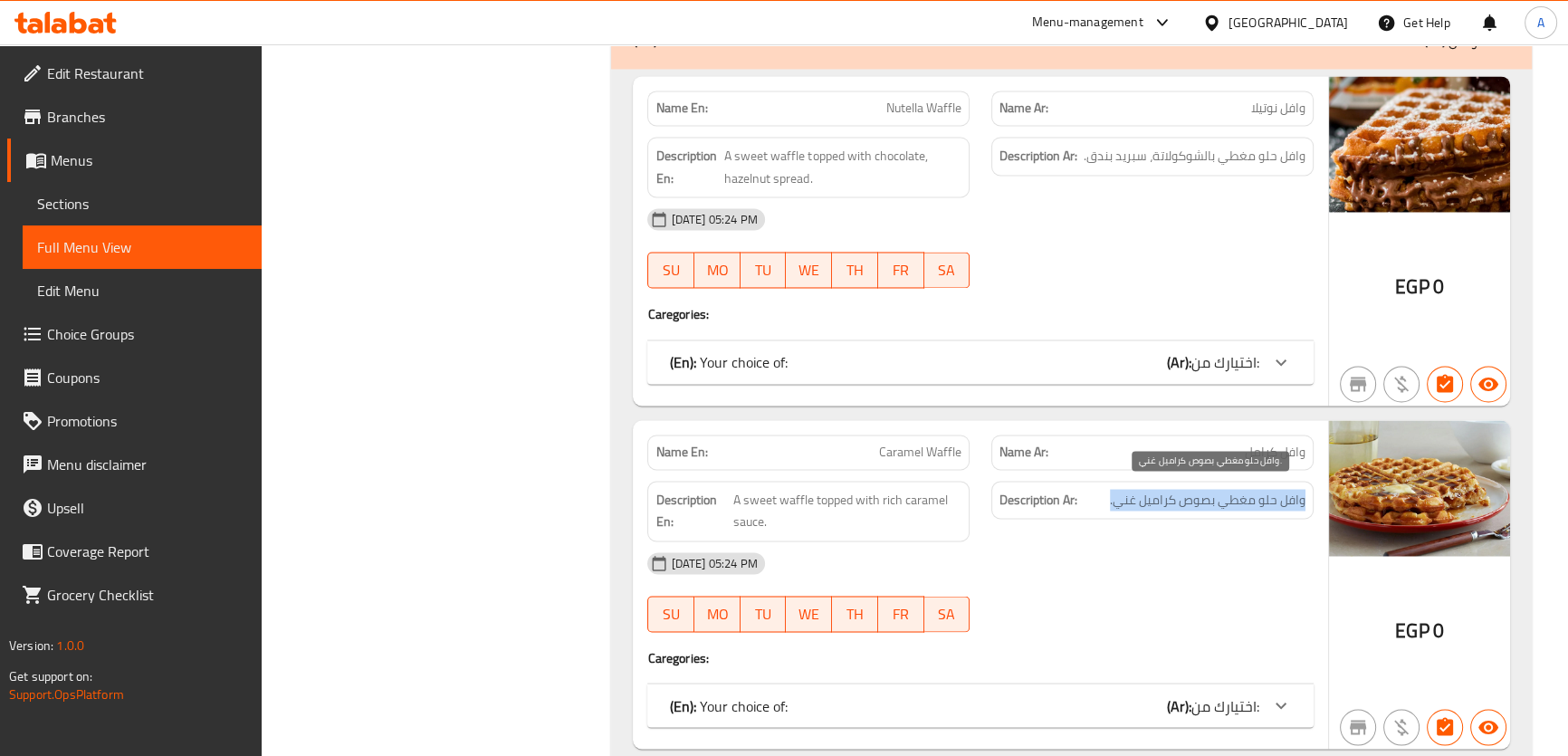
click at [1232, 501] on span "وافل حلو مغطي بصوص كراميل غني." at bounding box center [1207, 500] width 196 height 23
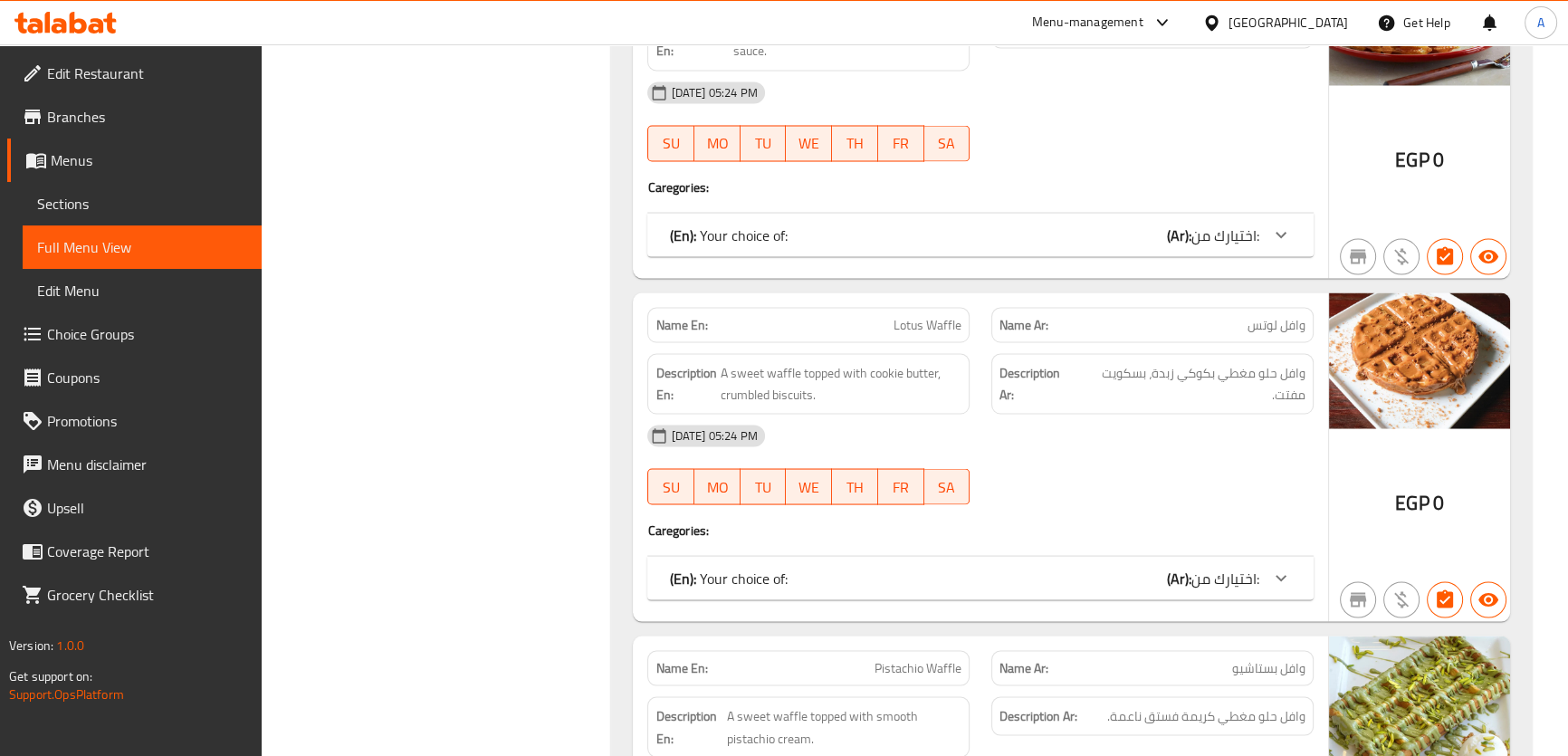
click at [1282, 386] on span "وافل حلو مغطي بكوكي زبدة، بسكويت مفتت." at bounding box center [1191, 383] width 228 height 44
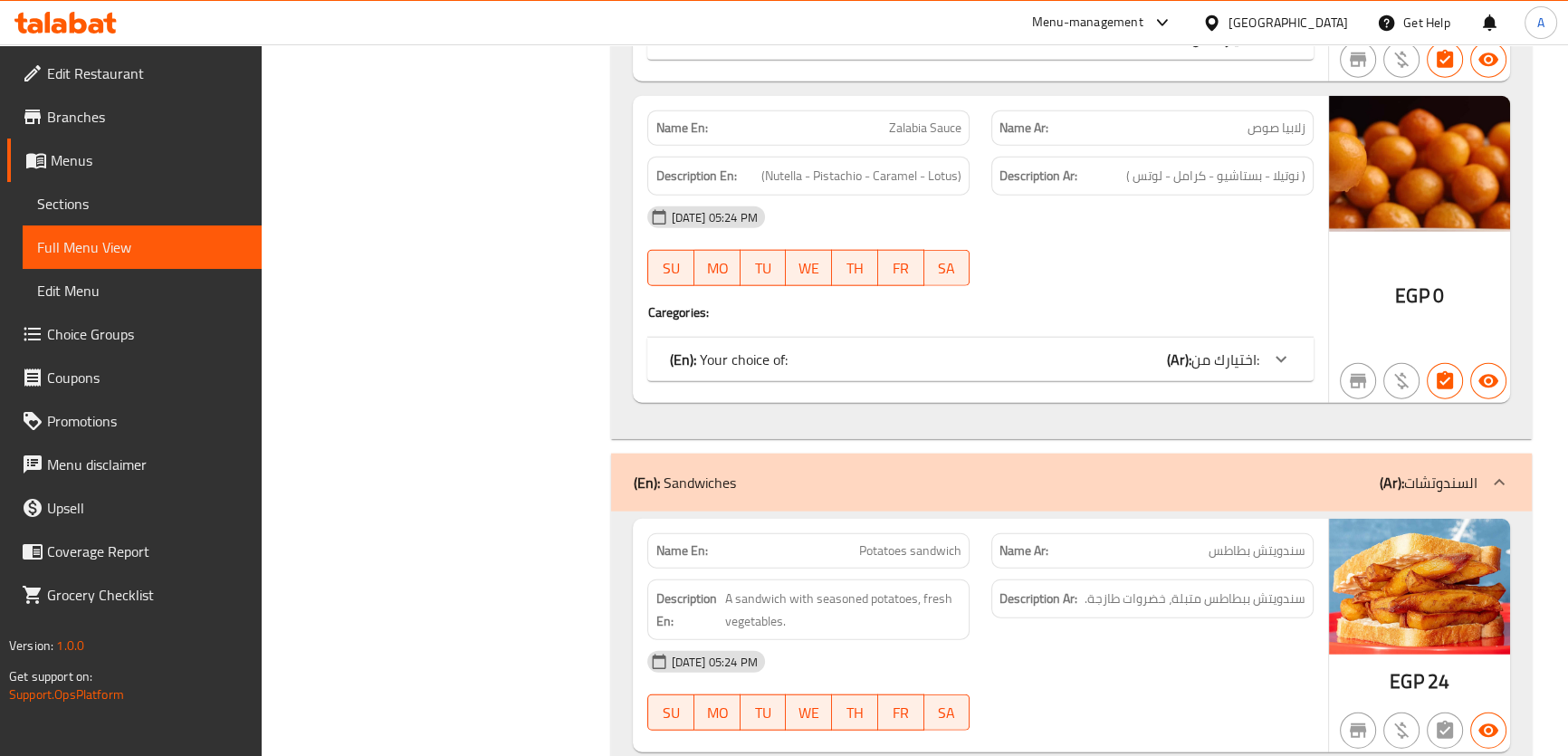
scroll to position [5622, 0]
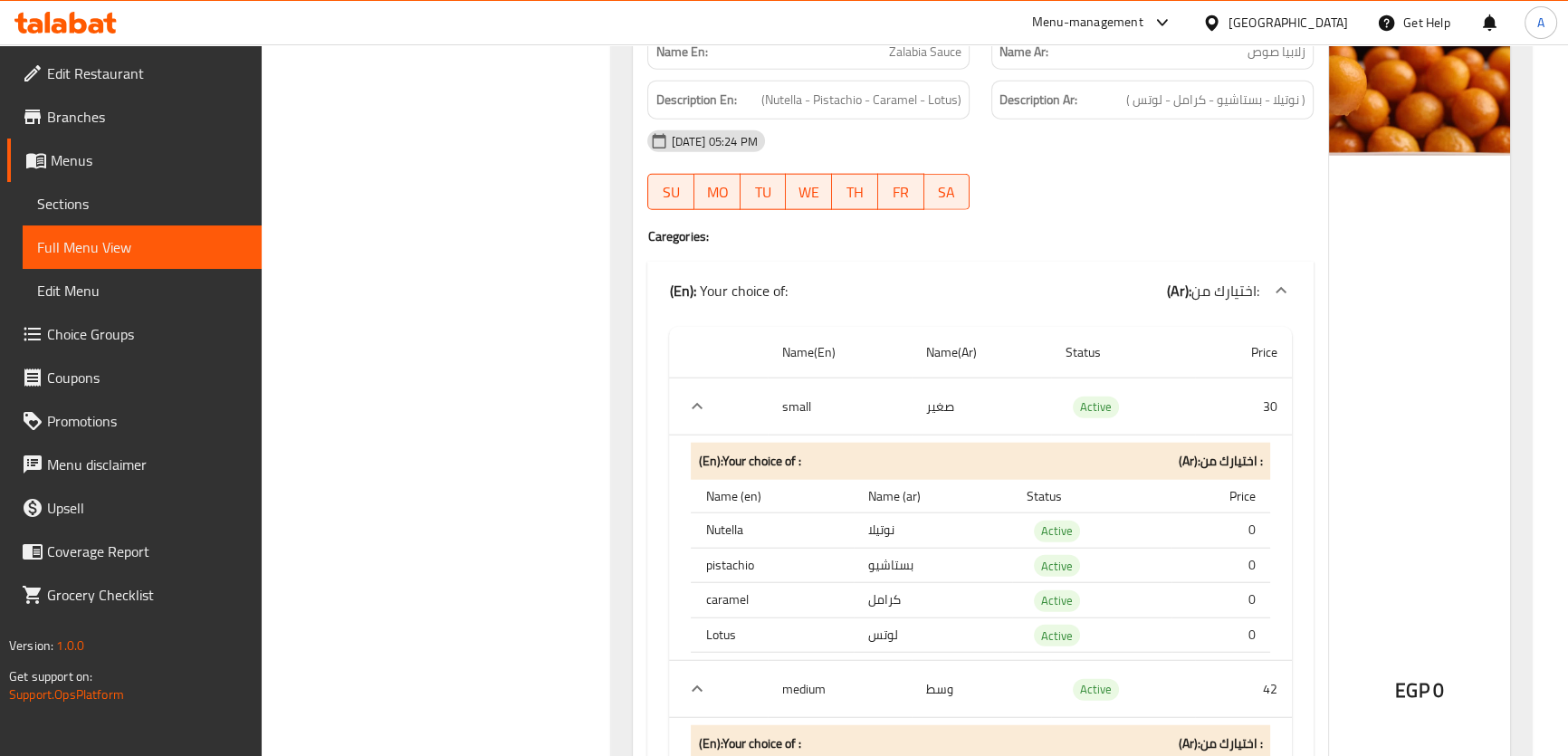
copy span "Zalabia Sauce"
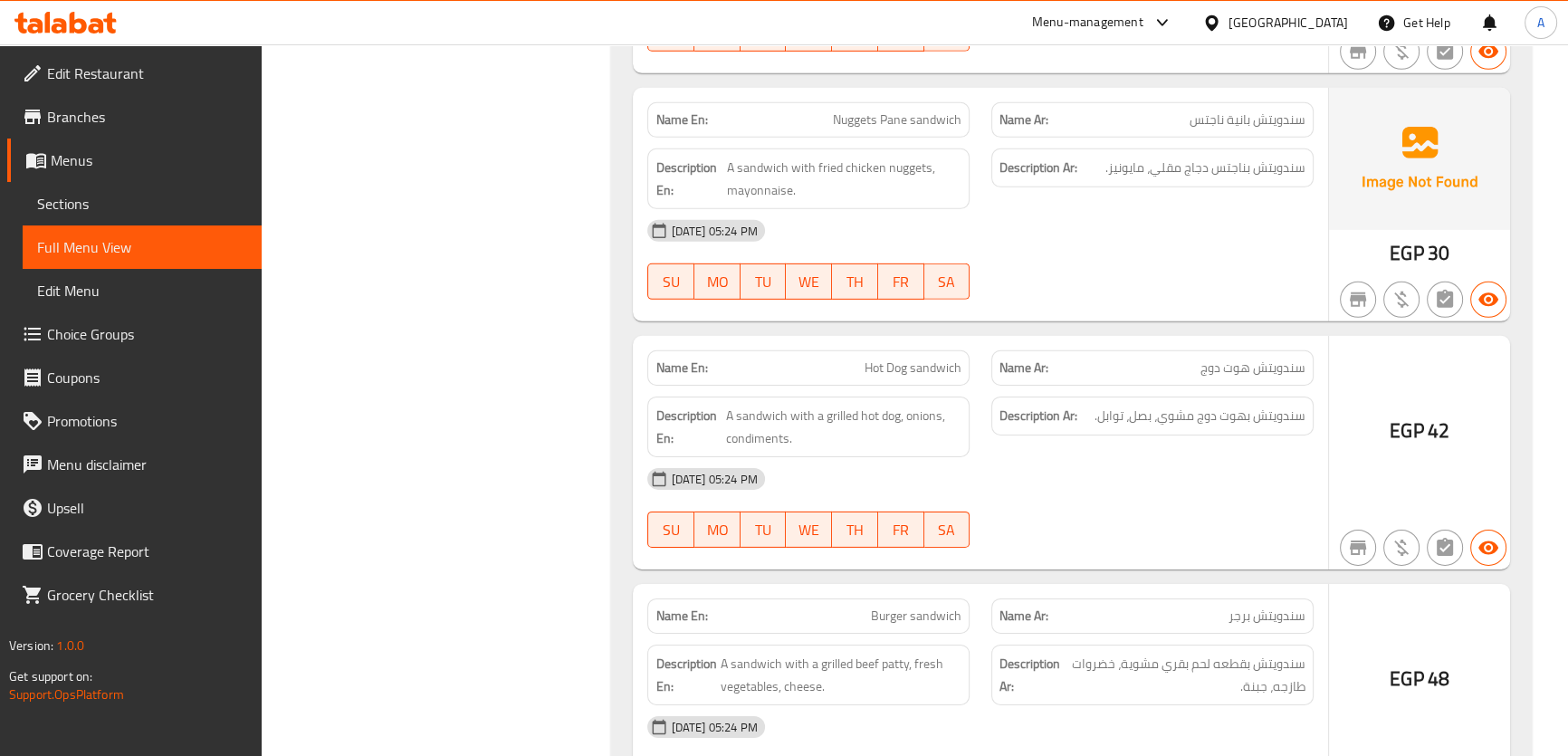
scroll to position [7174, 0]
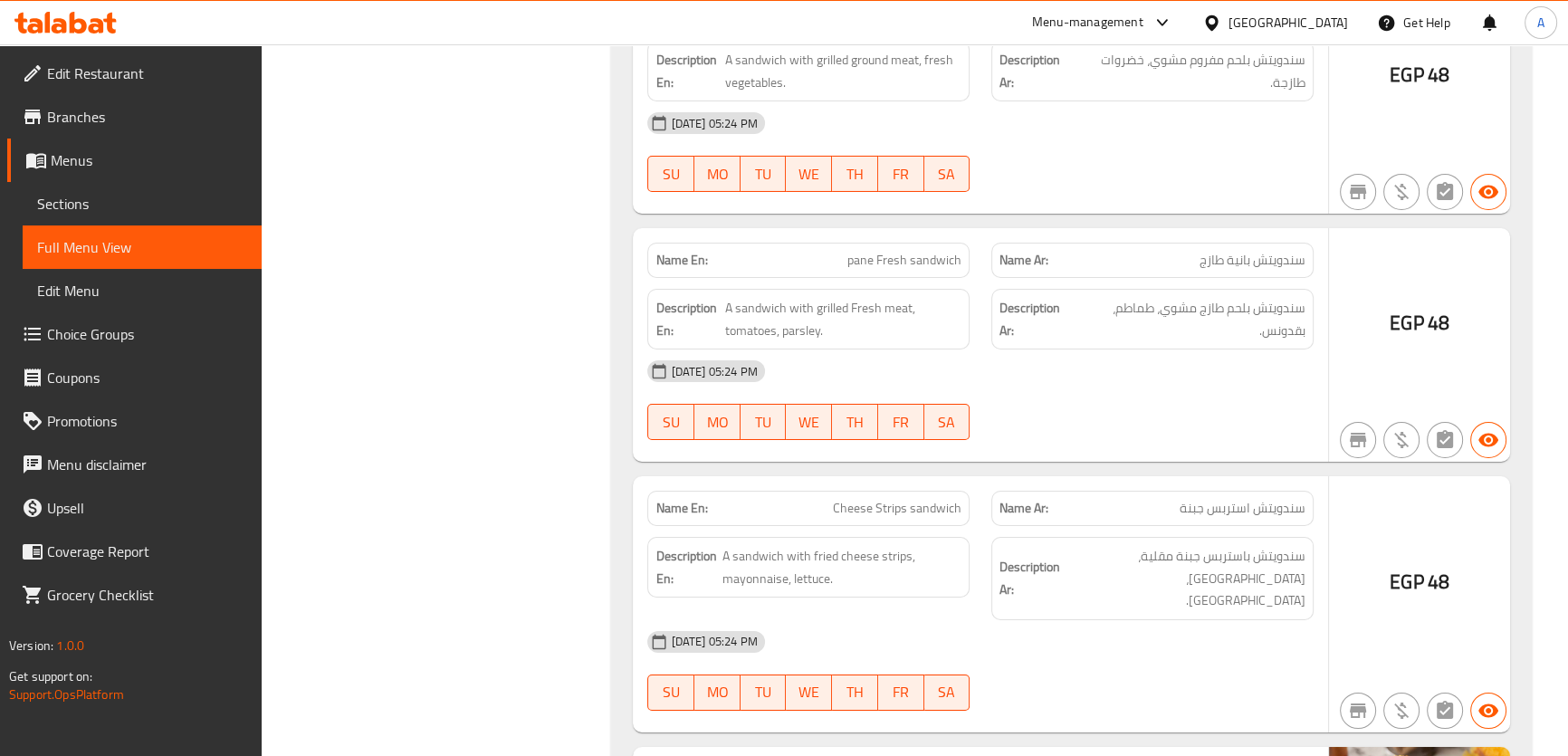
scroll to position [8040, 0]
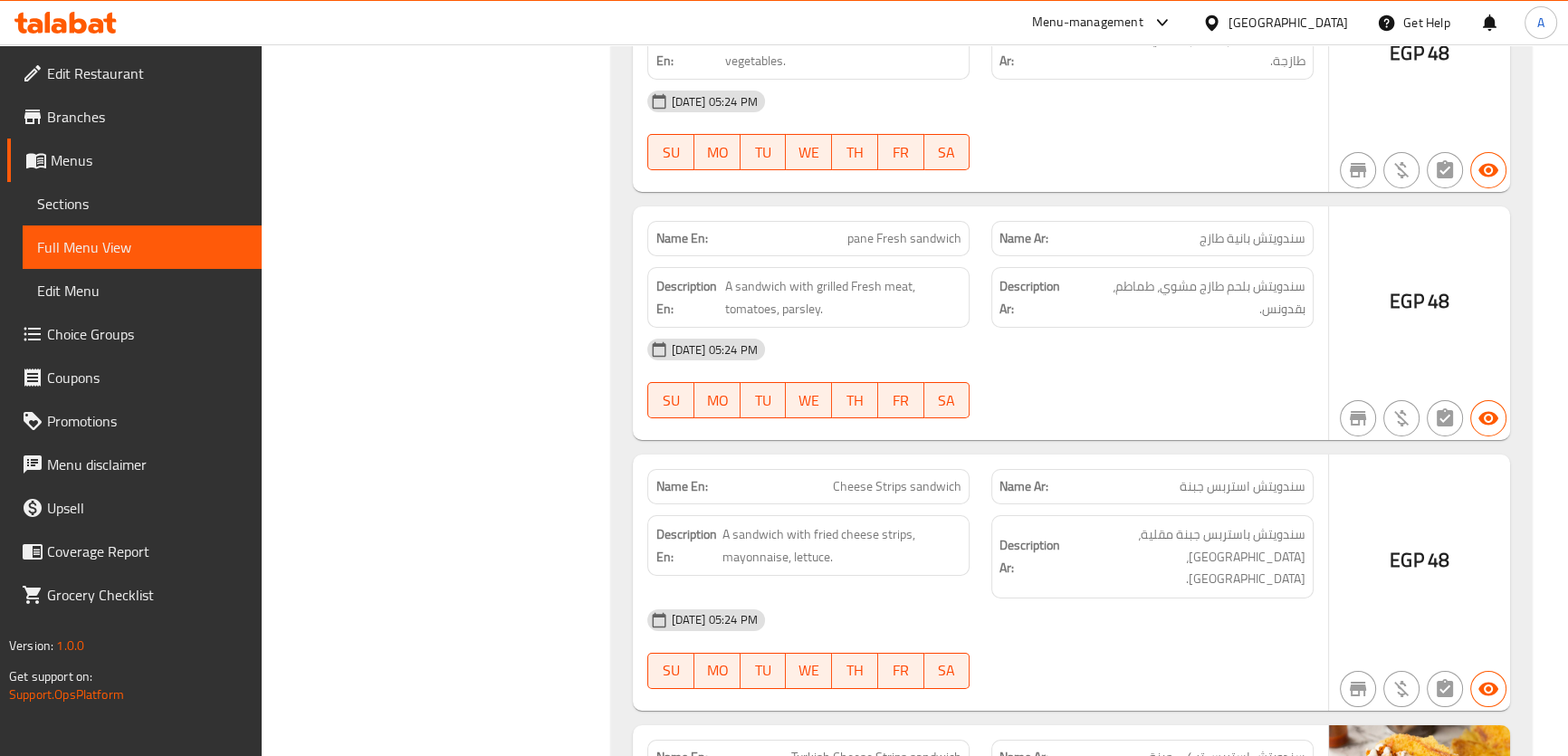
click at [901, 229] on span "pane Fresh sandwich" at bounding box center [905, 238] width 114 height 19
click at [884, 300] on span "A sandwich with grilled Fresh meat, tomatoes, parsley." at bounding box center [844, 297] width 236 height 44
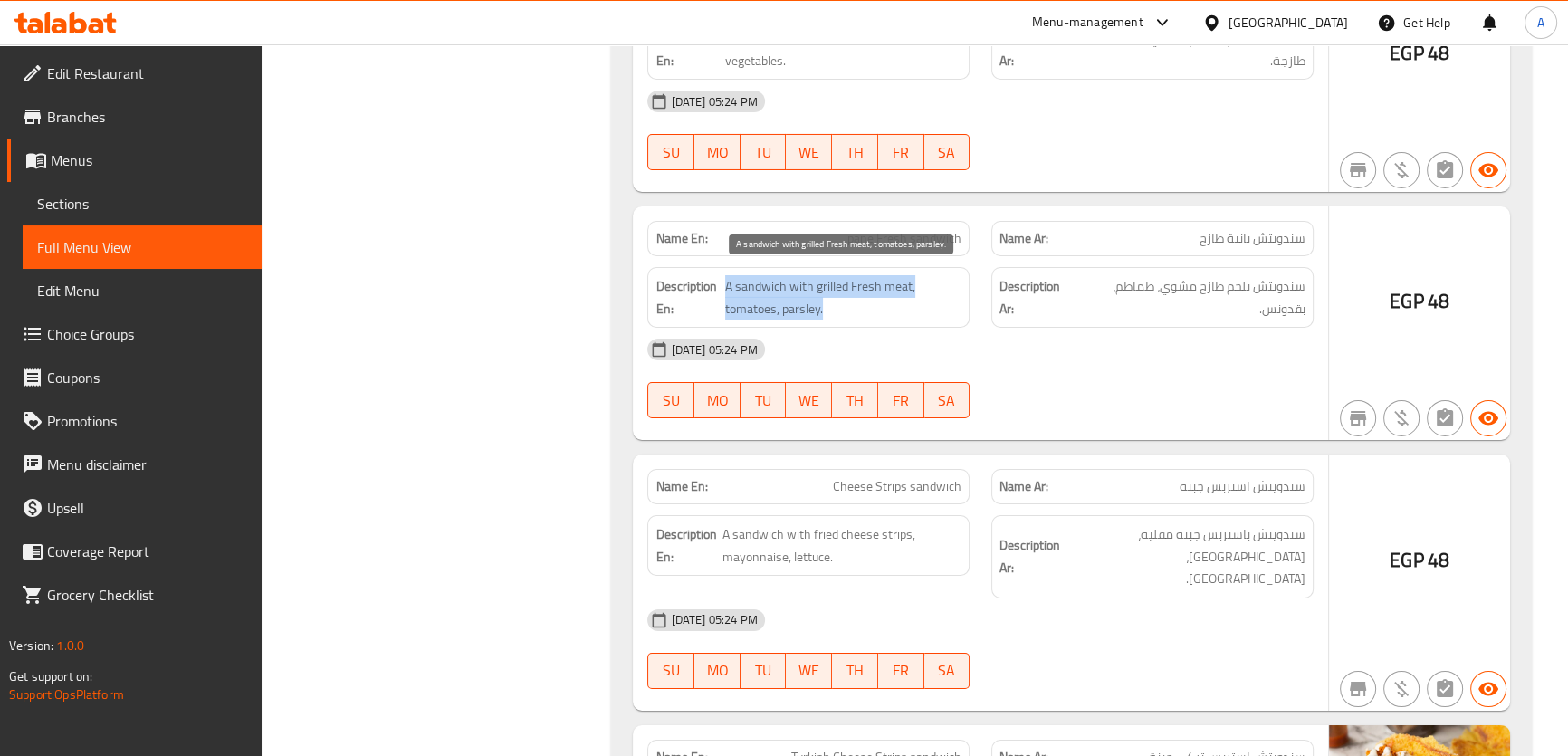
click at [884, 300] on span "A sandwich with grilled Fresh meat, tomatoes, parsley." at bounding box center [844, 297] width 236 height 44
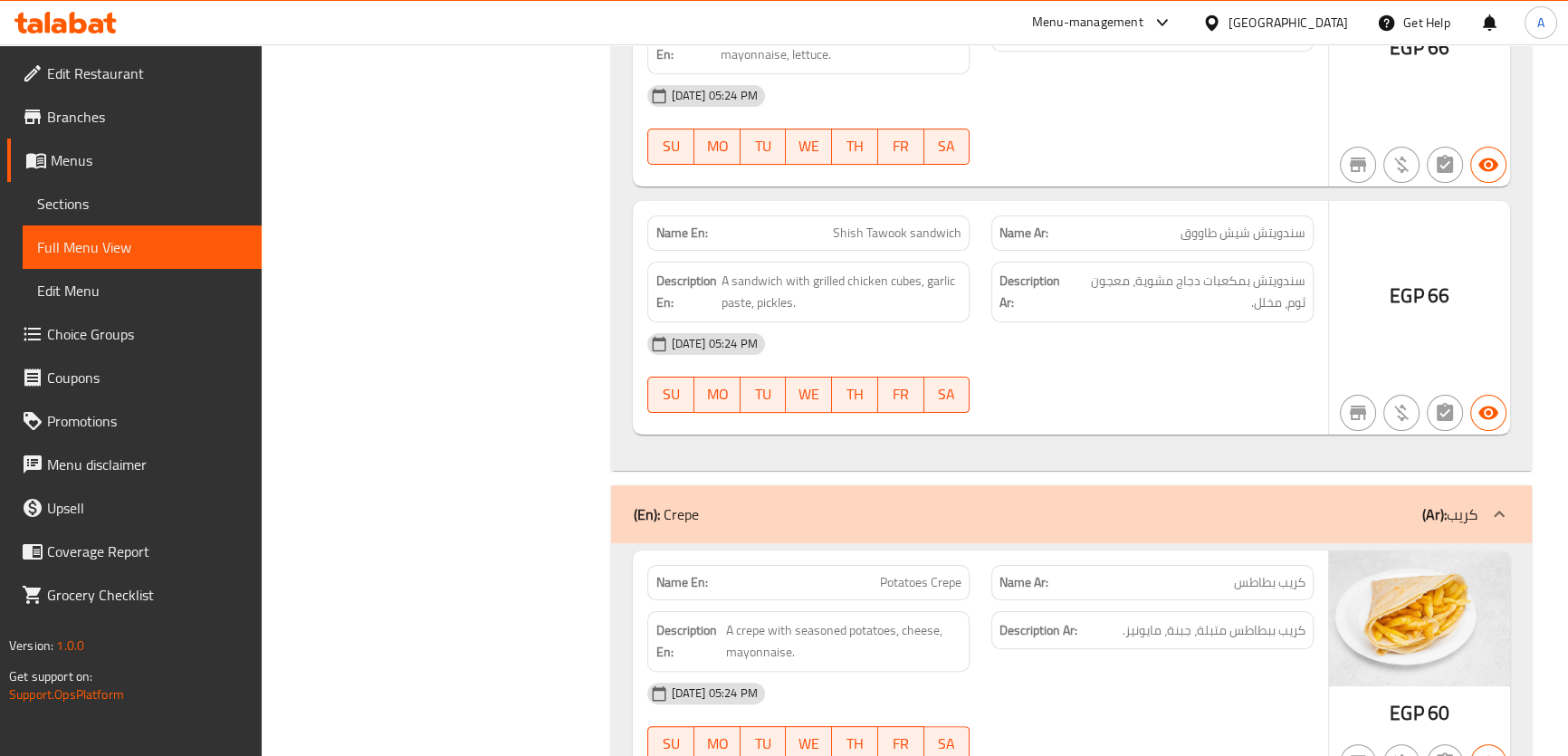
scroll to position [9539, 0]
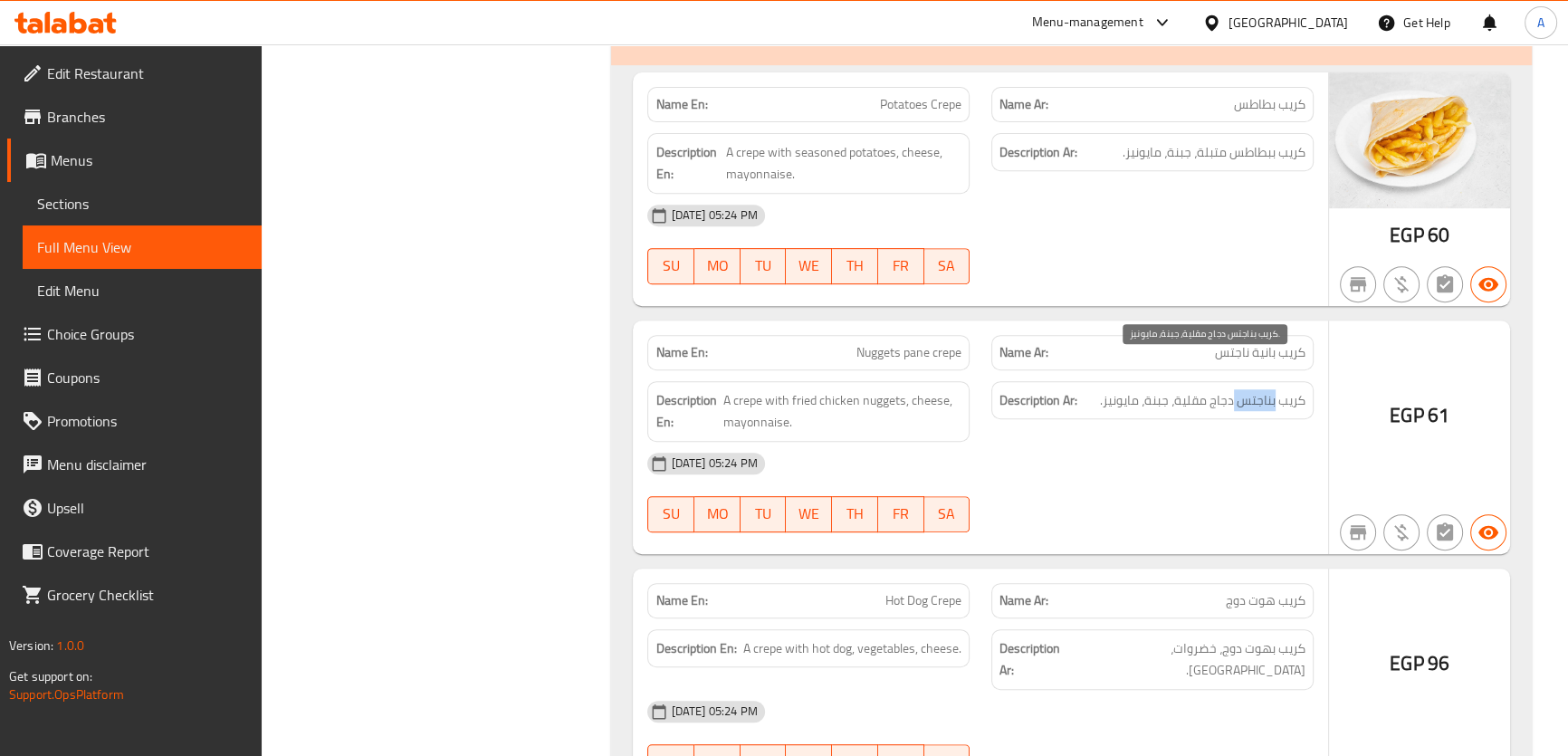
click at [1244, 389] on span "كريب بناجتس دجاج مقلية، جبنة، مايونيز." at bounding box center [1202, 400] width 206 height 23
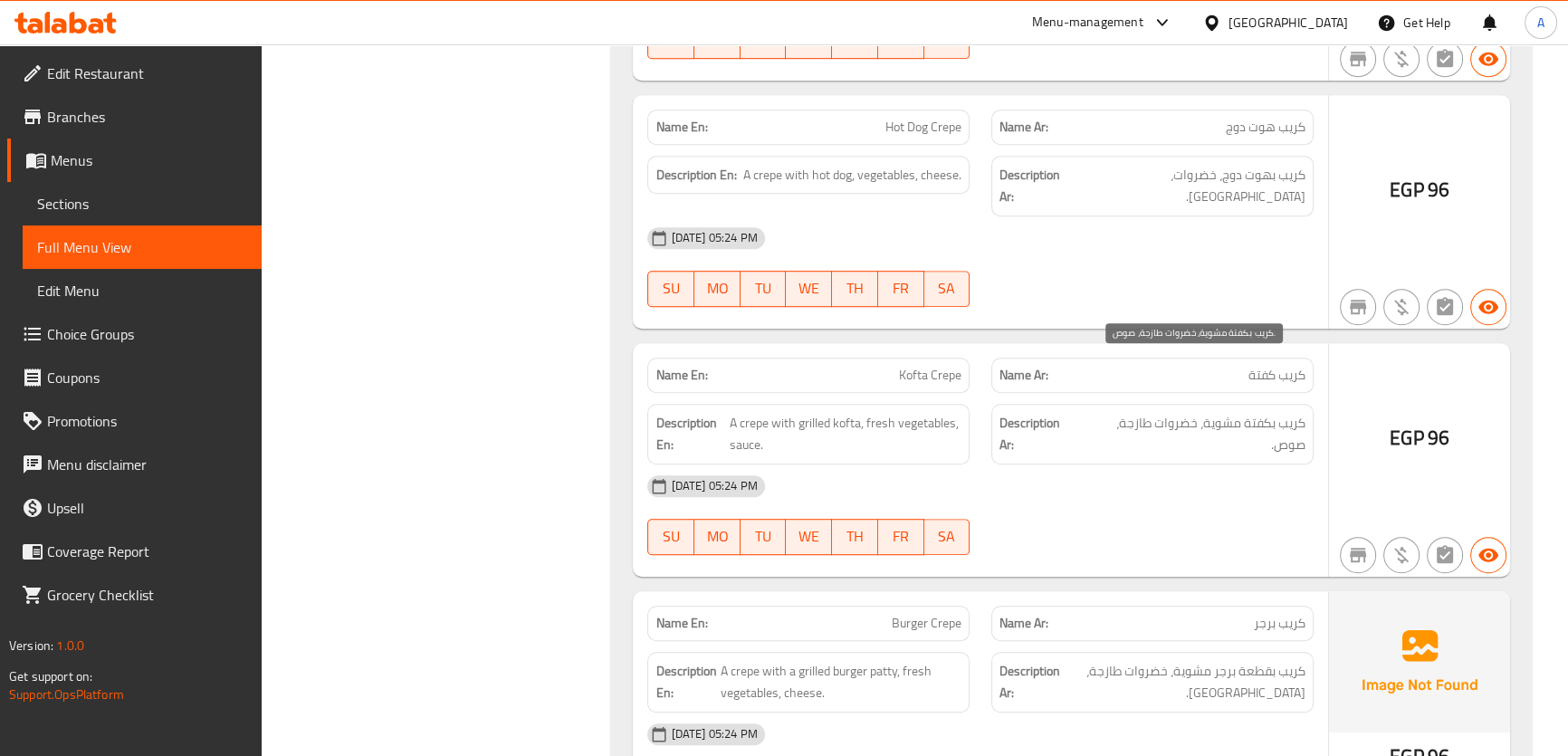
click at [1288, 411] on span "كريب بكفتة مشوية، خضروات طازجة، صوص." at bounding box center [1193, 433] width 224 height 44
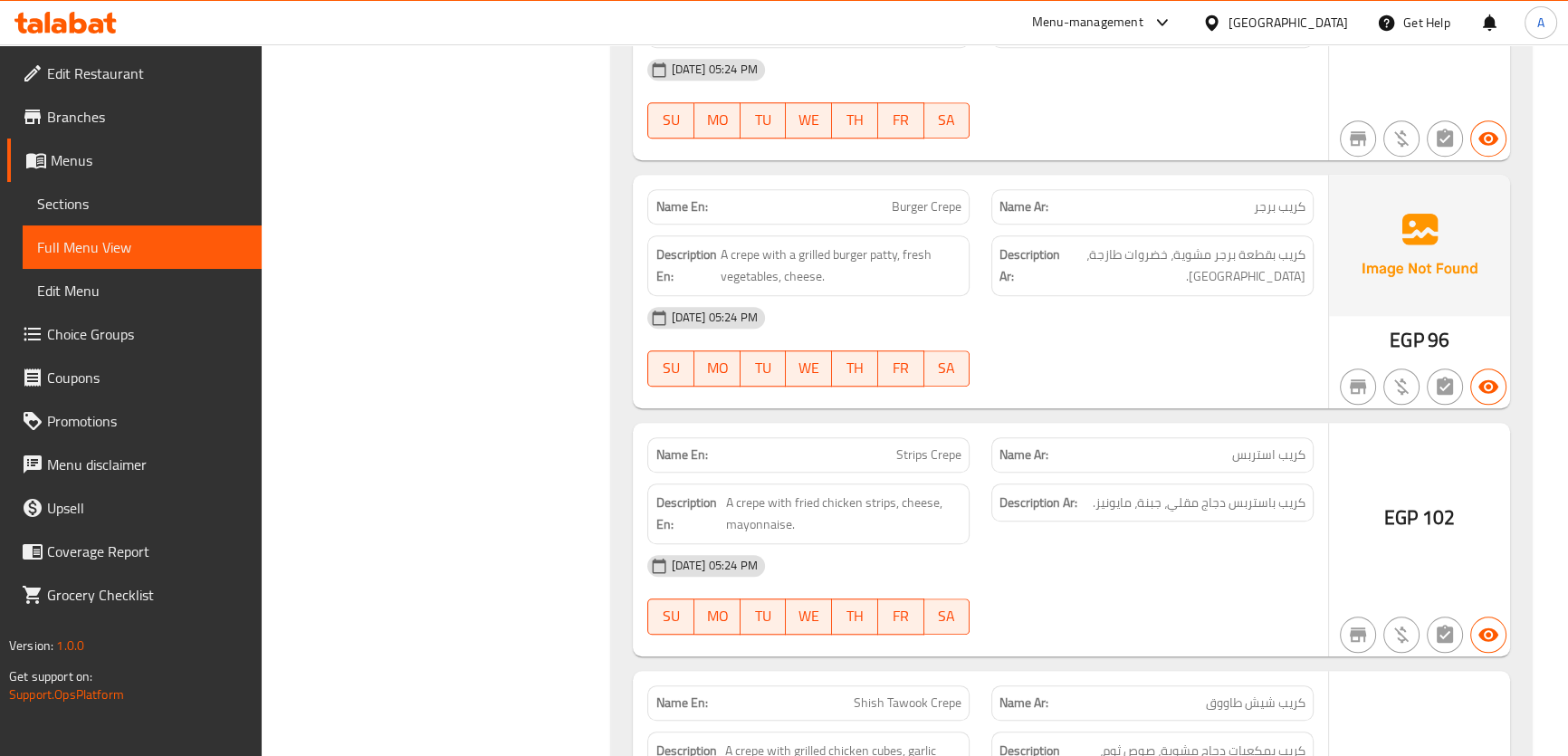
scroll to position [10473, 0]
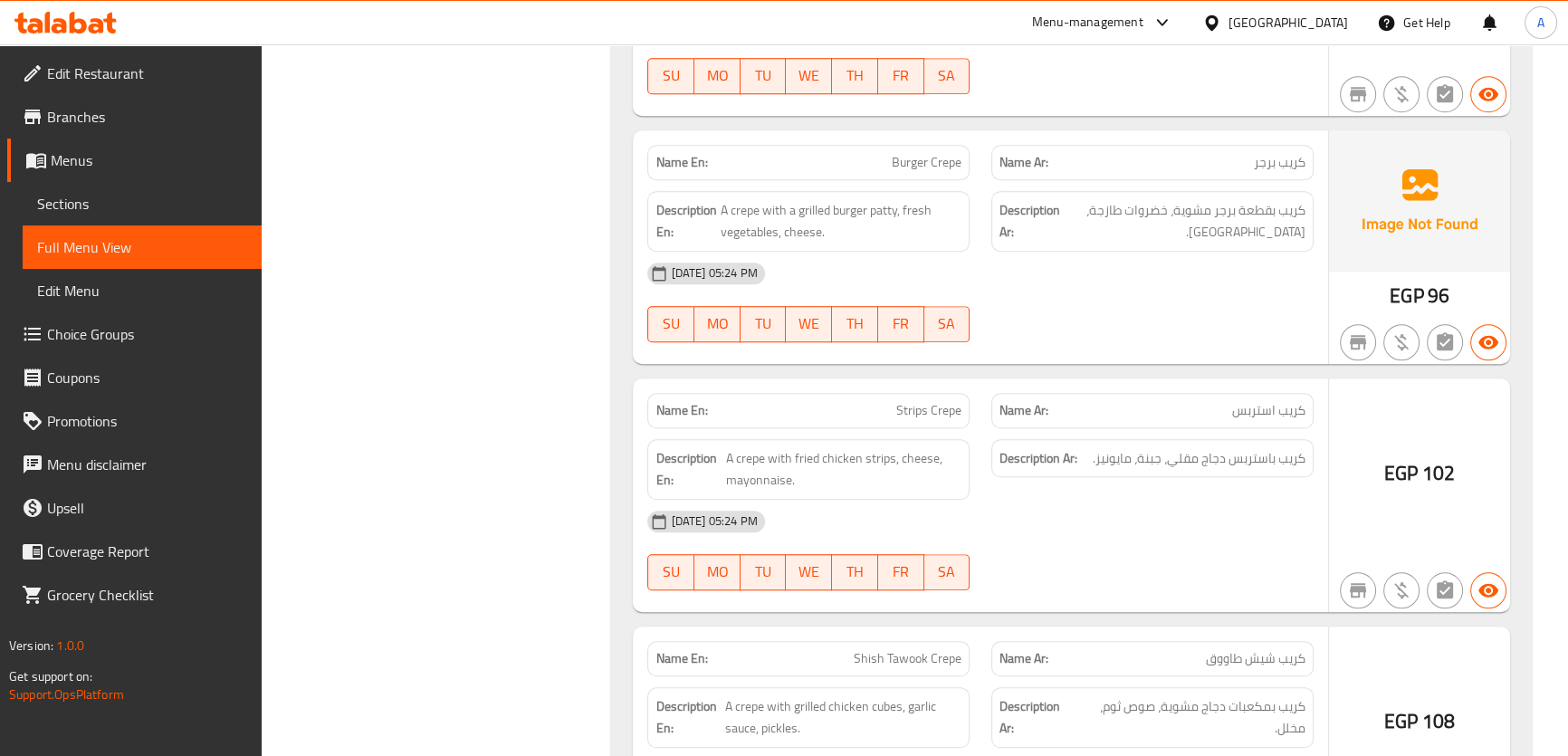
click at [1182, 447] on span "كريب باستربس دجاج مقلي، جبنة، مايونيز." at bounding box center [1199, 458] width 213 height 23
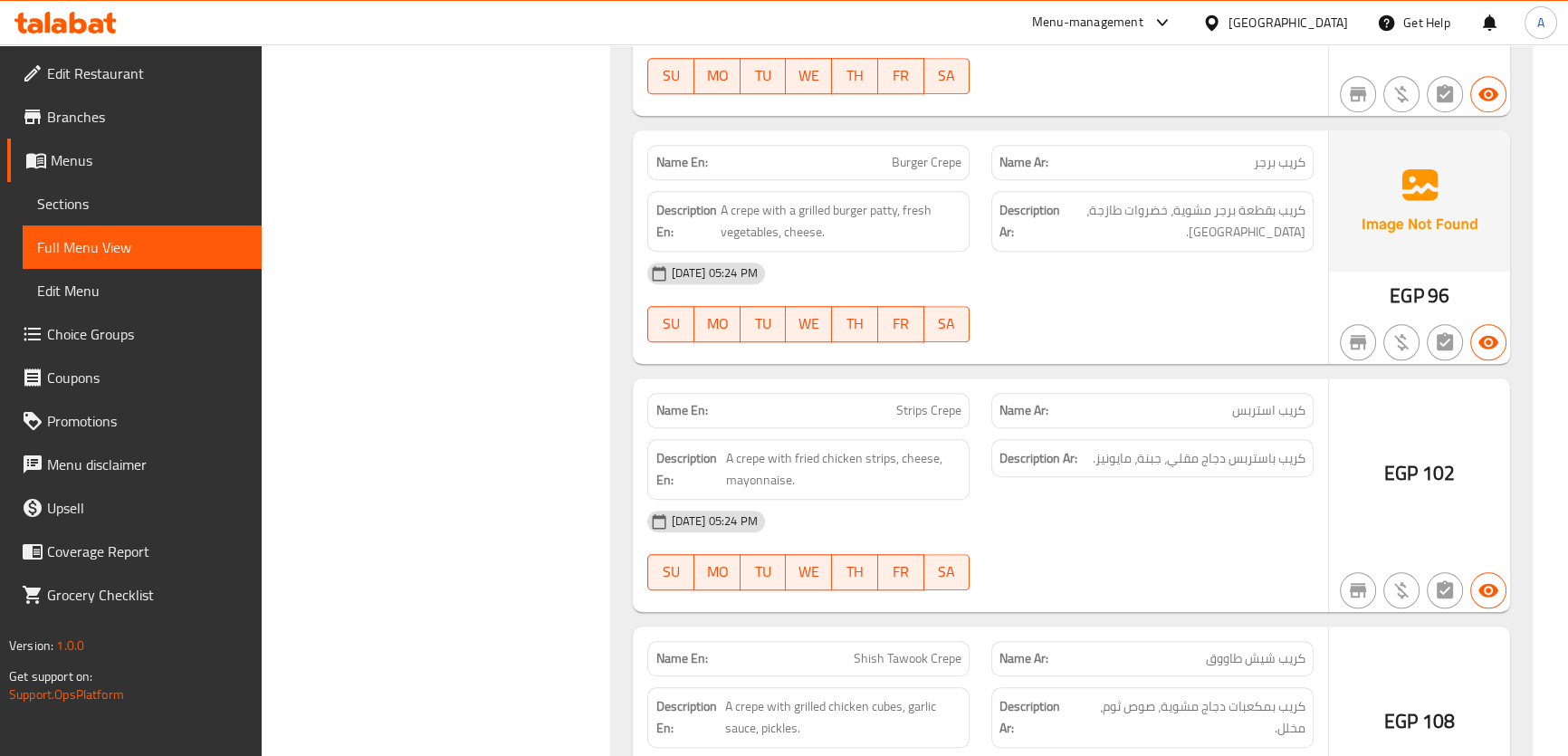
copy span "Strips Crepe"
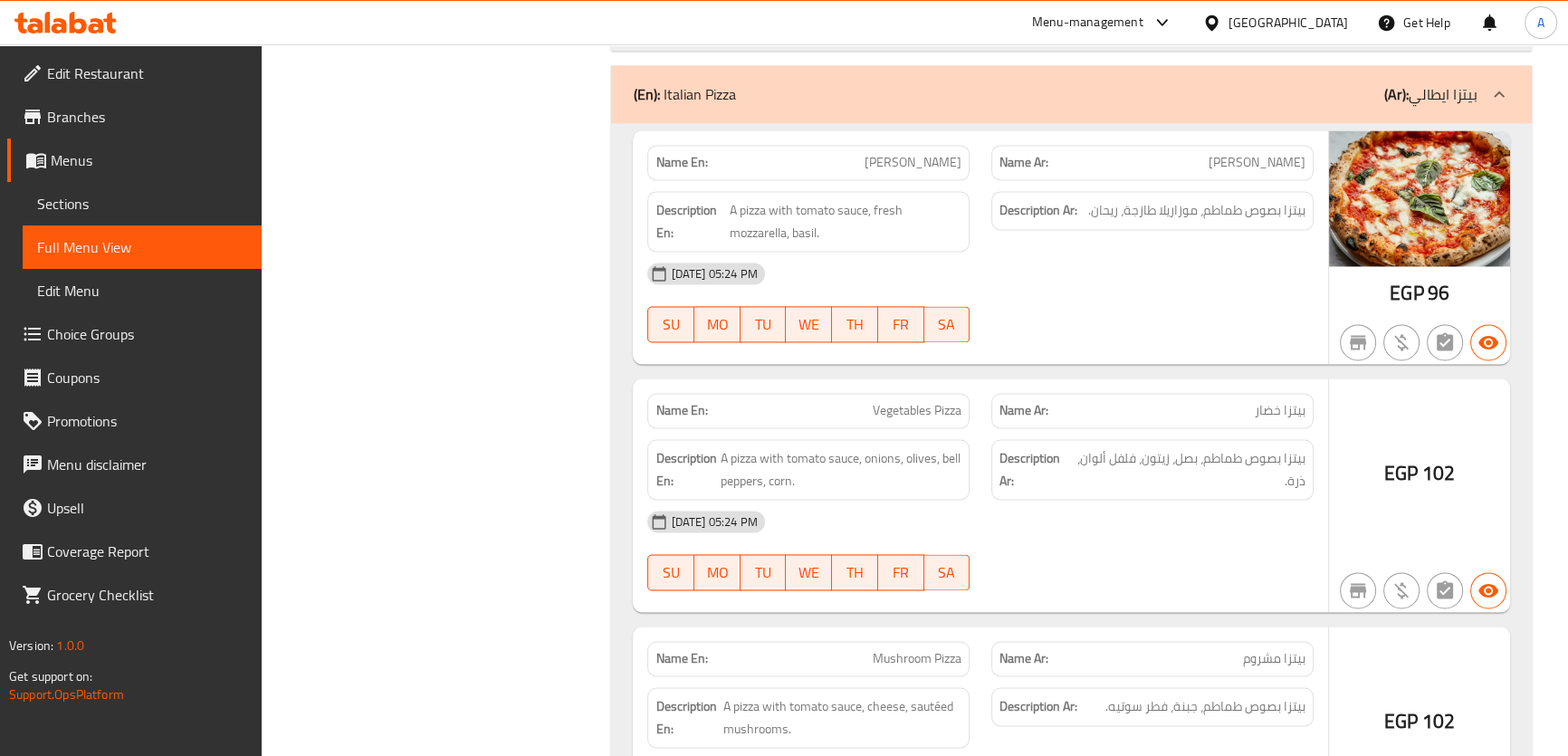
scroll to position [12094, 0]
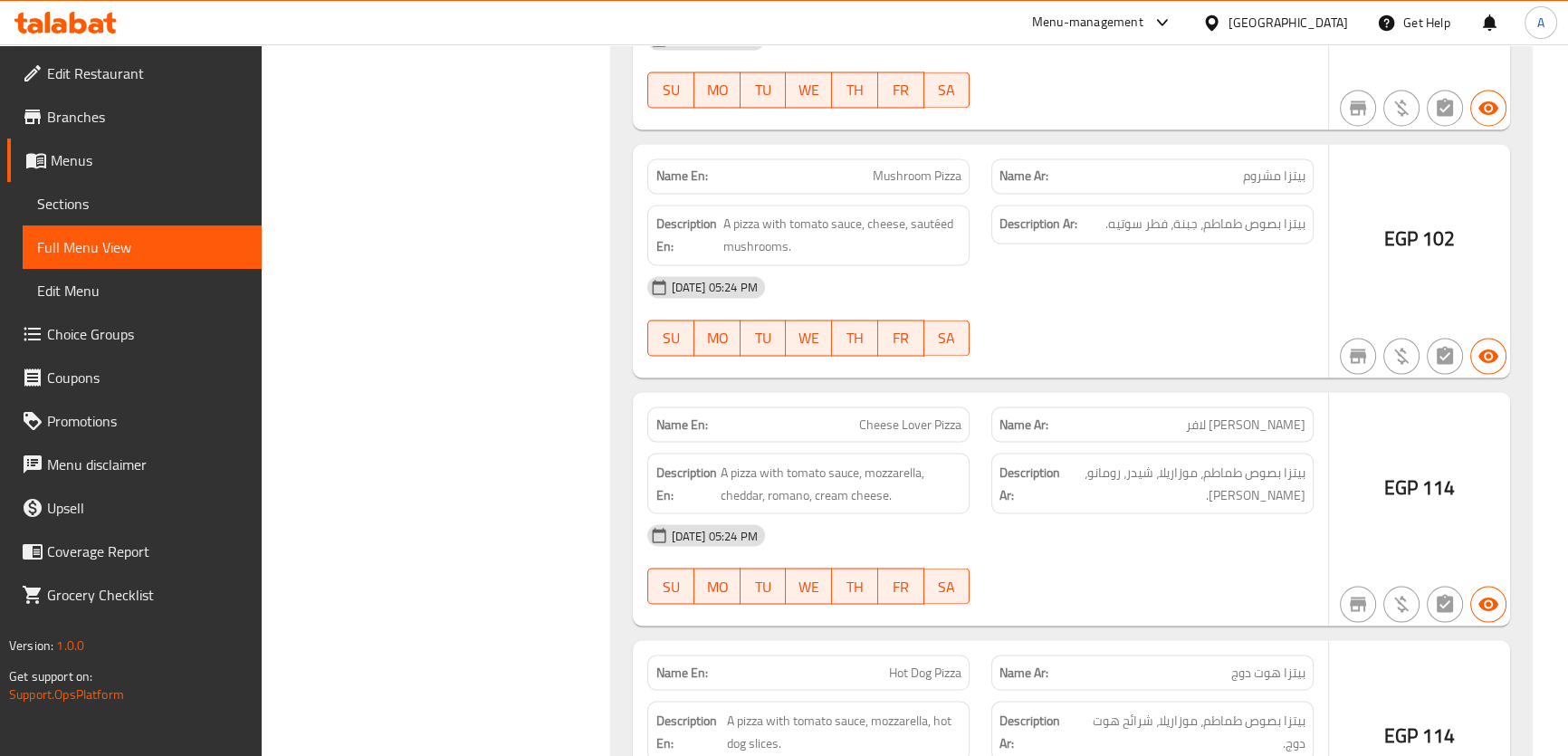
scroll to position [12577, 0]
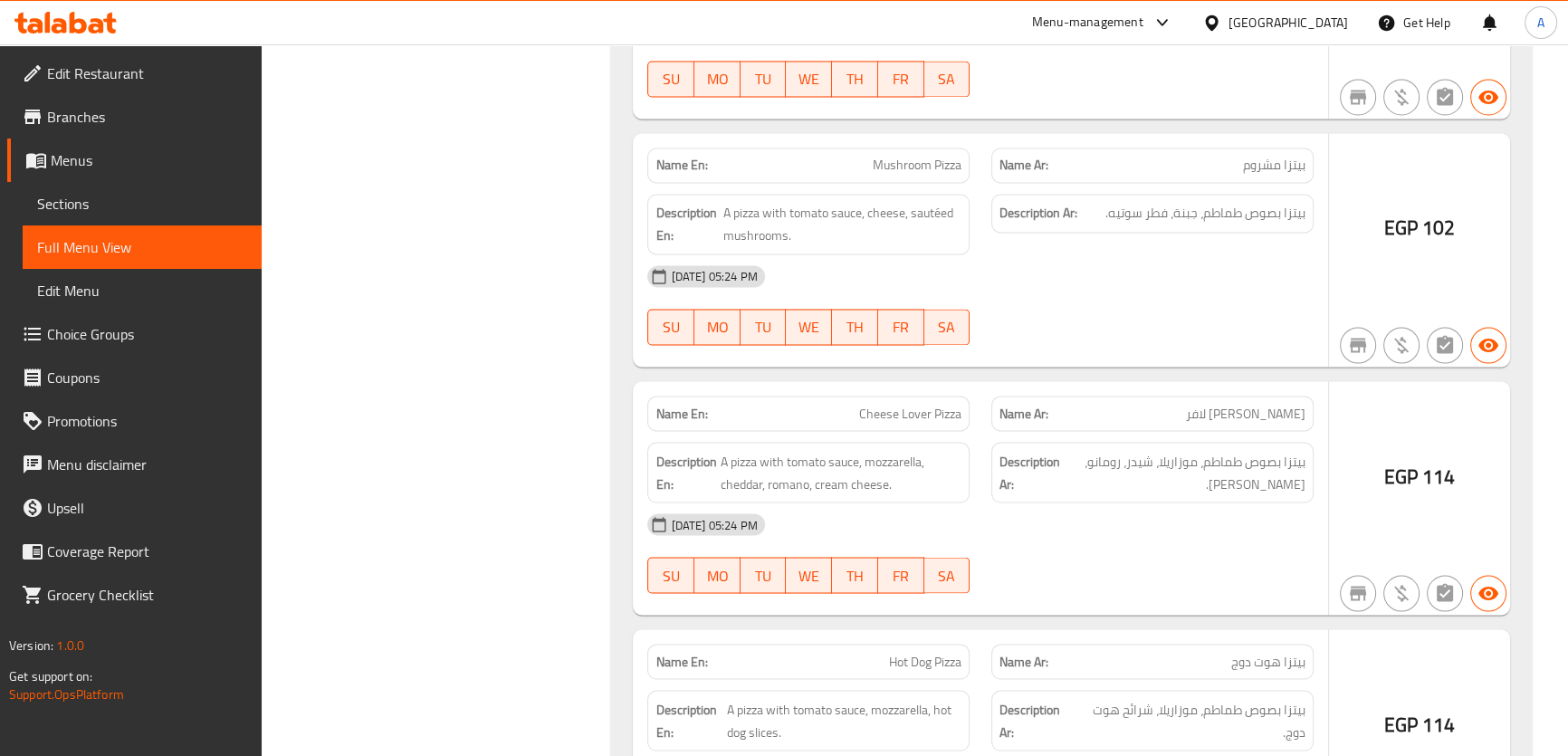
click at [1261, 450] on span "بيتزا بصوص طماطم، موزاريلا، شيدر، رومانو، كريمة جبن." at bounding box center [1185, 472] width 242 height 44
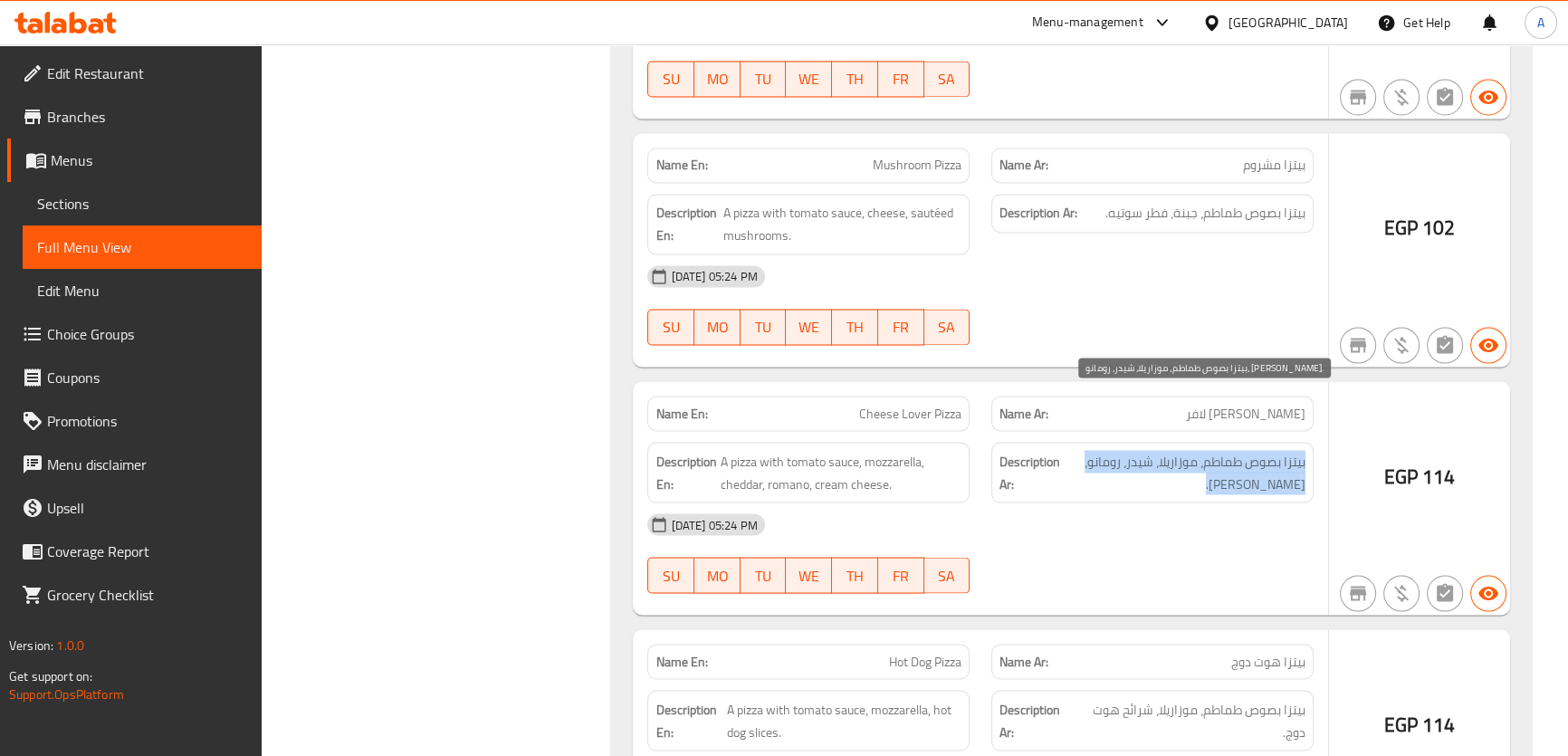
click at [1261, 450] on span "بيتزا بصوص طماطم، موزاريلا، شيدر، رومانو، كريمة جبن." at bounding box center [1185, 472] width 242 height 44
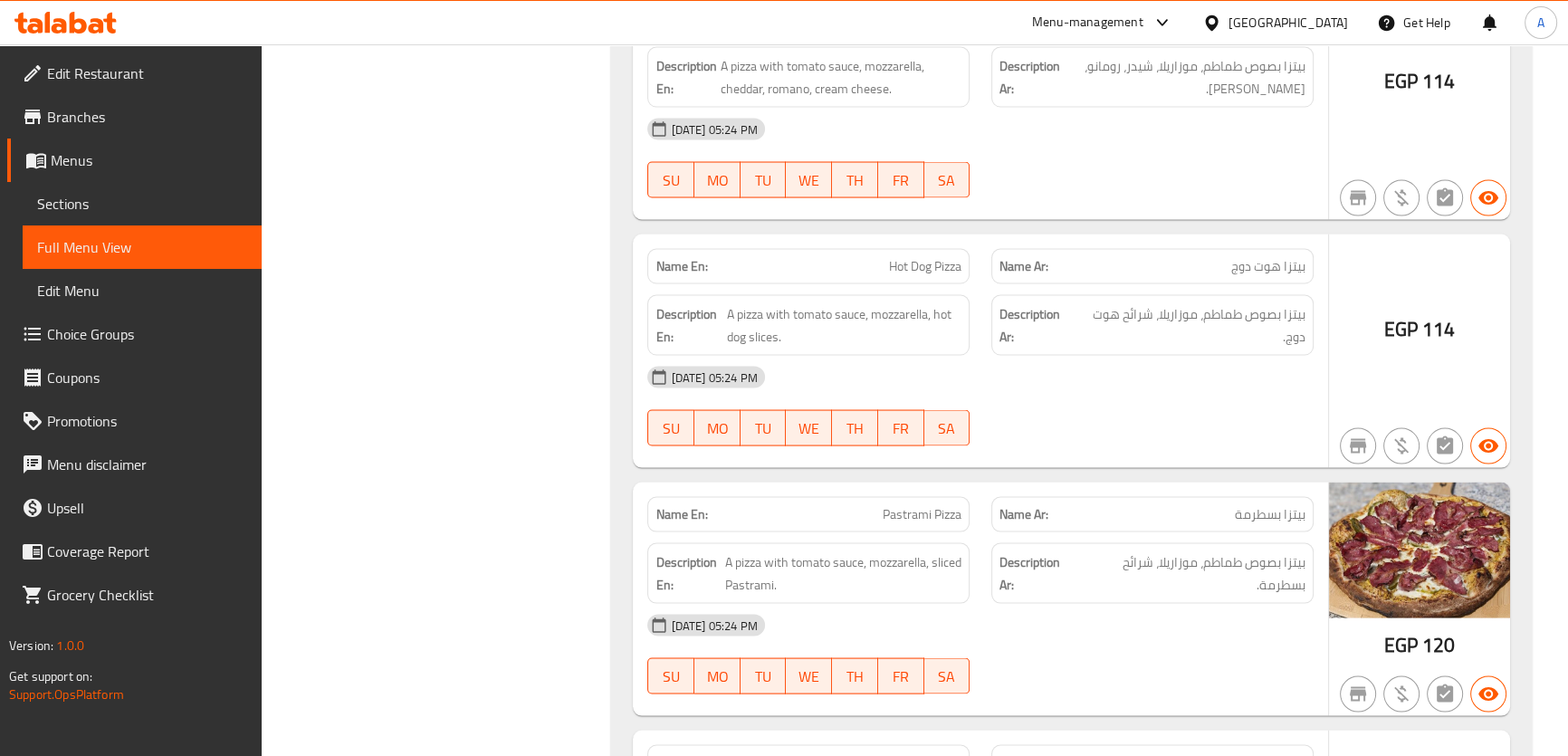
scroll to position [13016, 0]
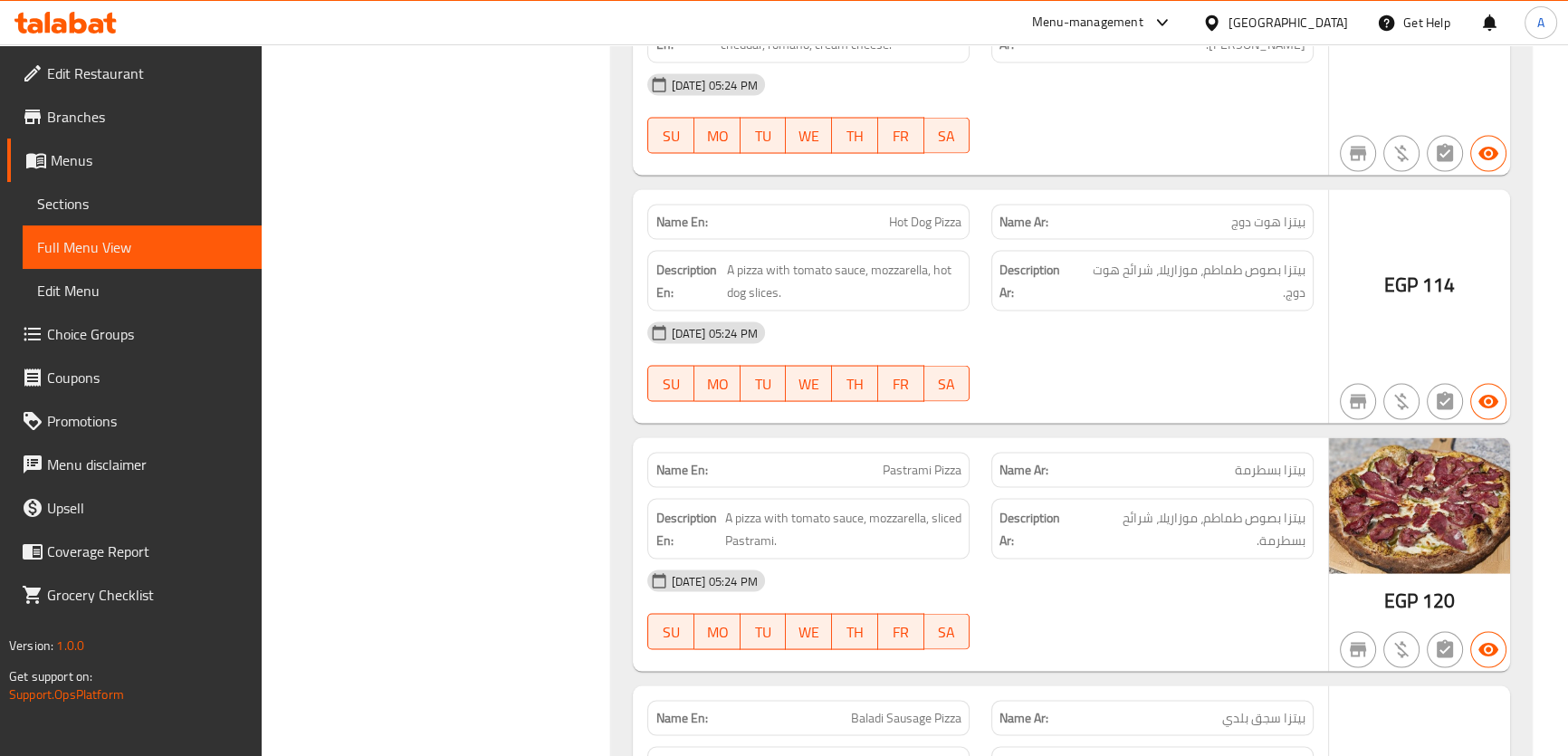
click at [1221, 507] on span "بيتزا بصوص طماطم، موزاريلا، شرائح بسطرمة." at bounding box center [1191, 529] width 227 height 44
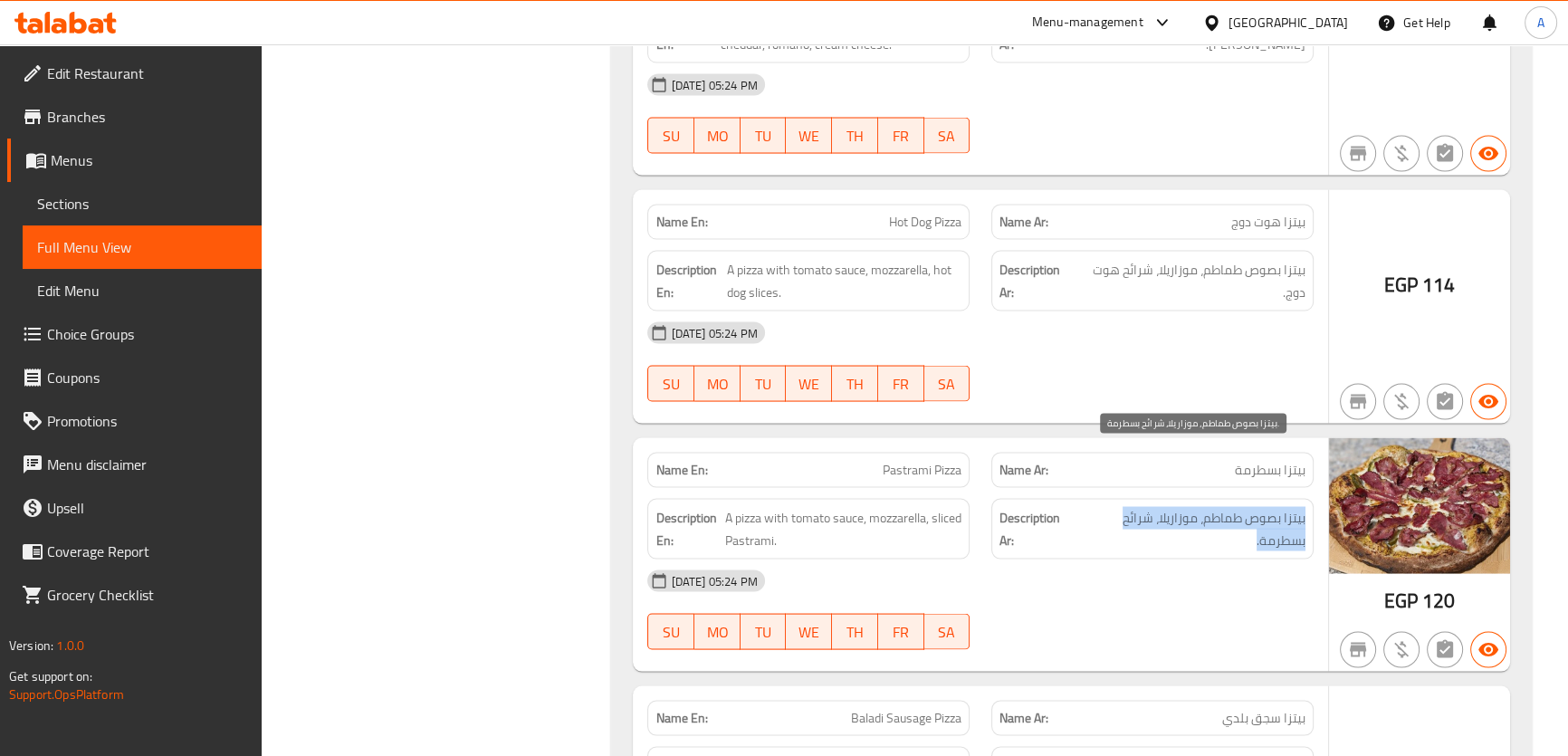
click at [1221, 507] on span "بيتزا بصوص طماطم، موزاريلا، شرائح بسطرمة." at bounding box center [1191, 529] width 227 height 44
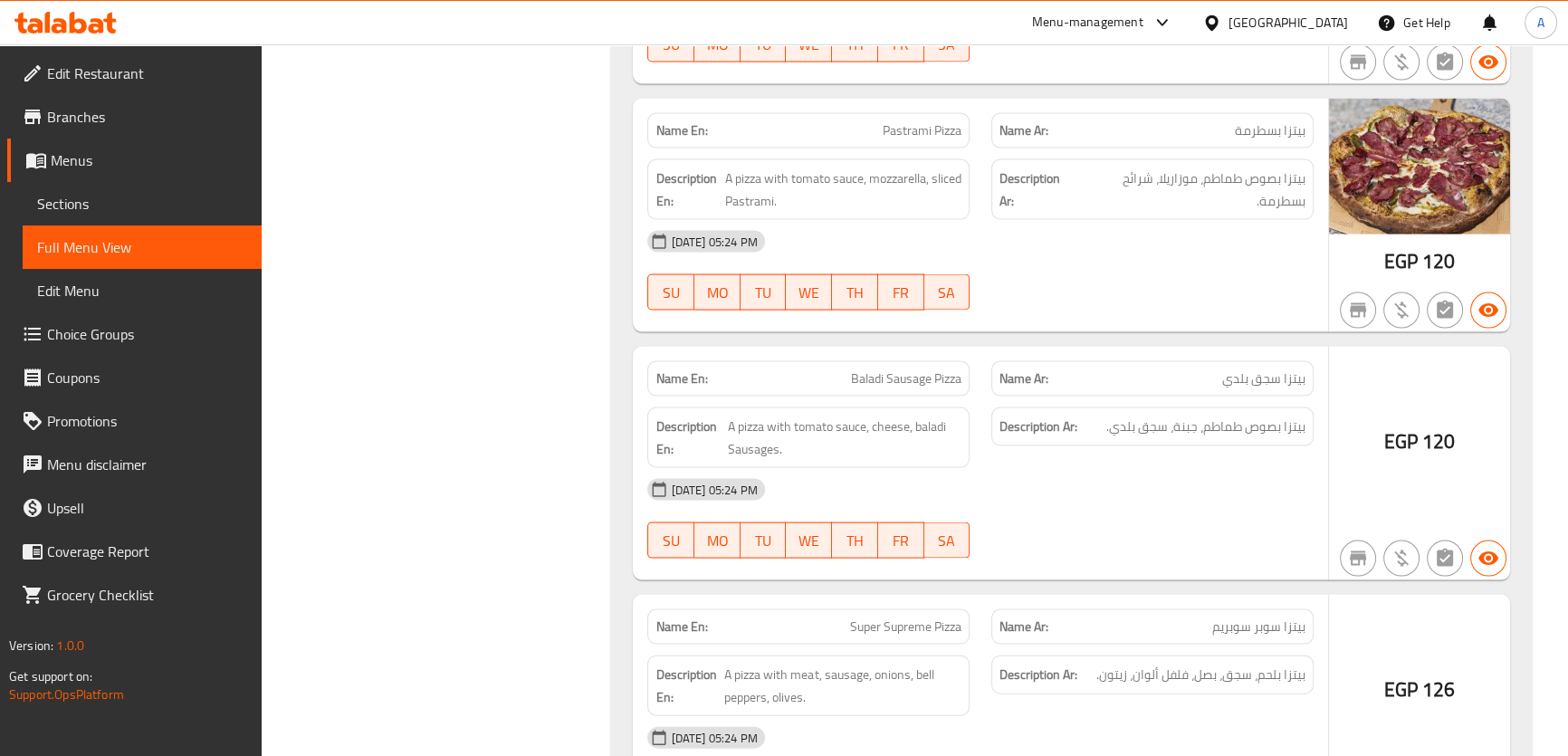
scroll to position [13510, 0]
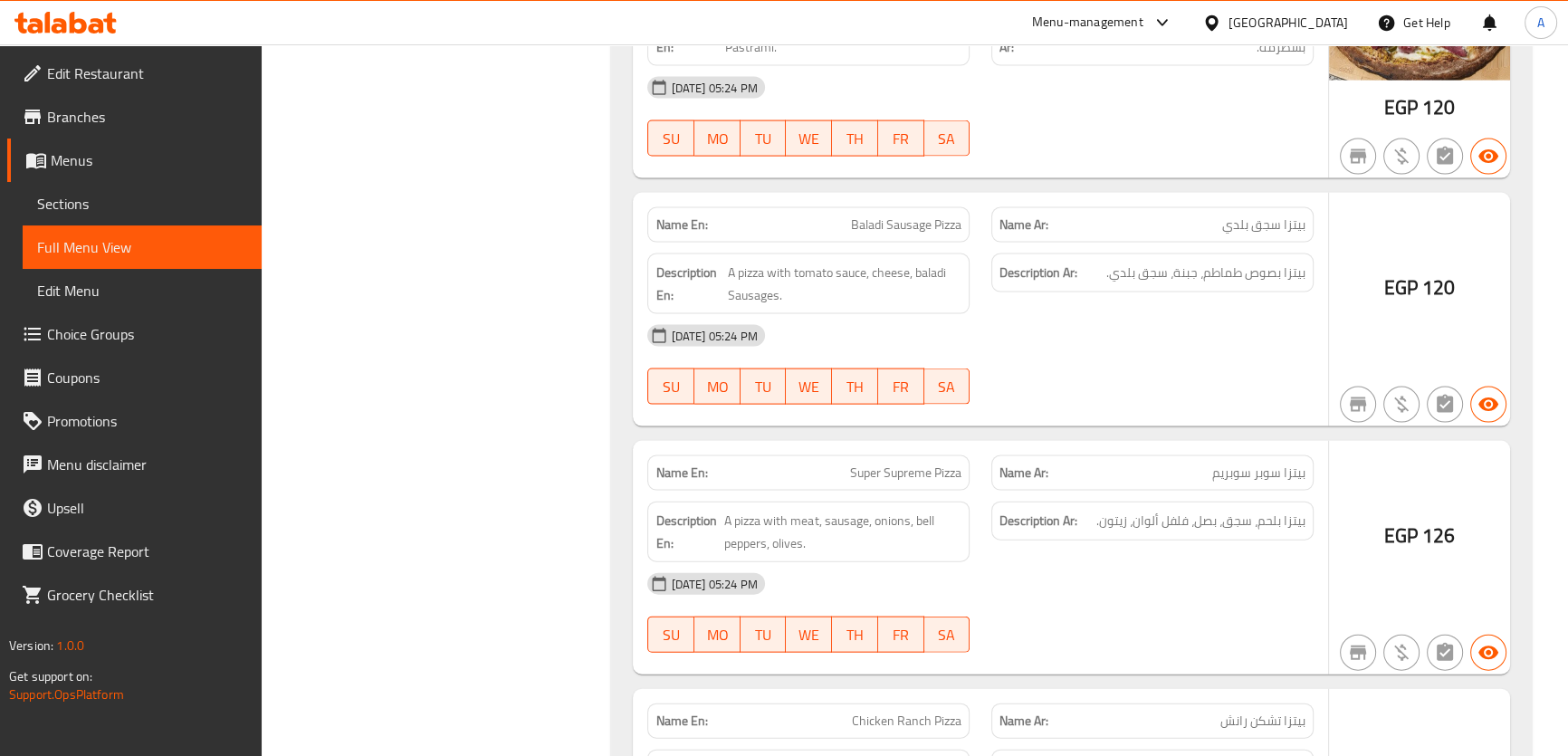
click at [1251, 510] on span "بيتزا بلحم، سجق، بصل، فلفل ألوان، زيتون." at bounding box center [1201, 521] width 209 height 23
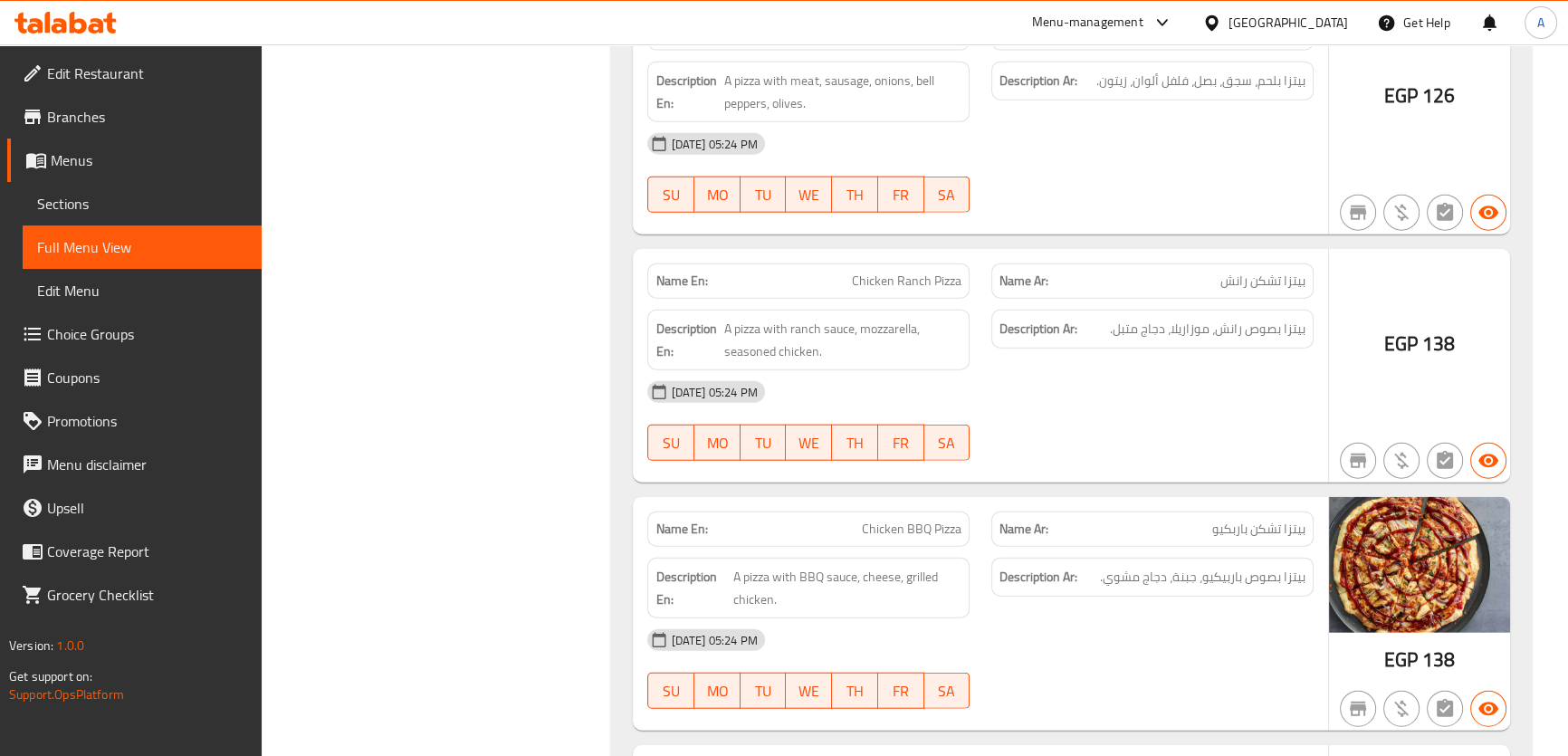
scroll to position [13973, 0]
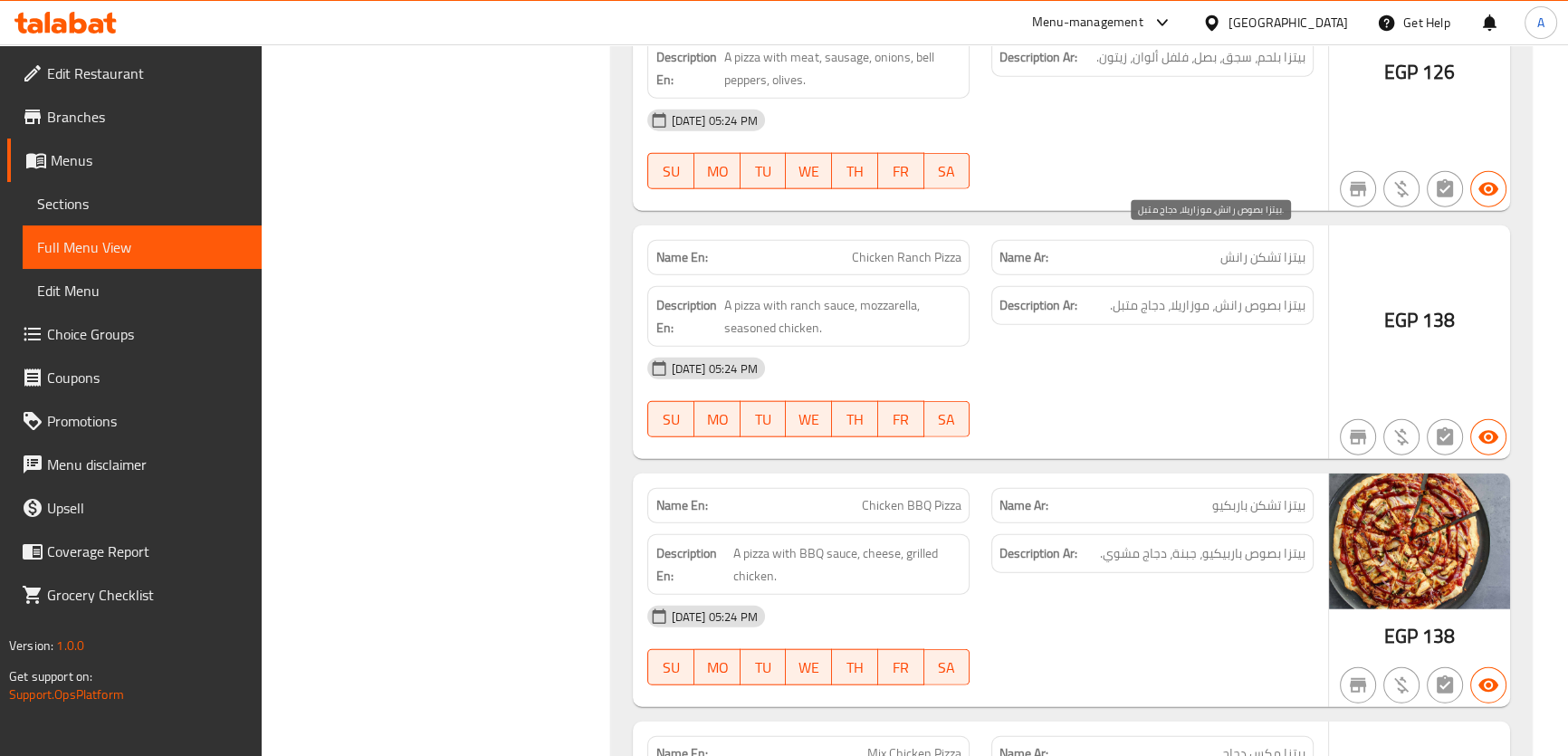
click at [1278, 294] on span "بيتزا بصوص رانش، موزاريلا، دجاج متبل." at bounding box center [1207, 305] width 196 height 23
click at [1258, 542] on span "بيتزا بصوص باربيكيو، جبنة، دجاج مشوي." at bounding box center [1202, 553] width 206 height 23
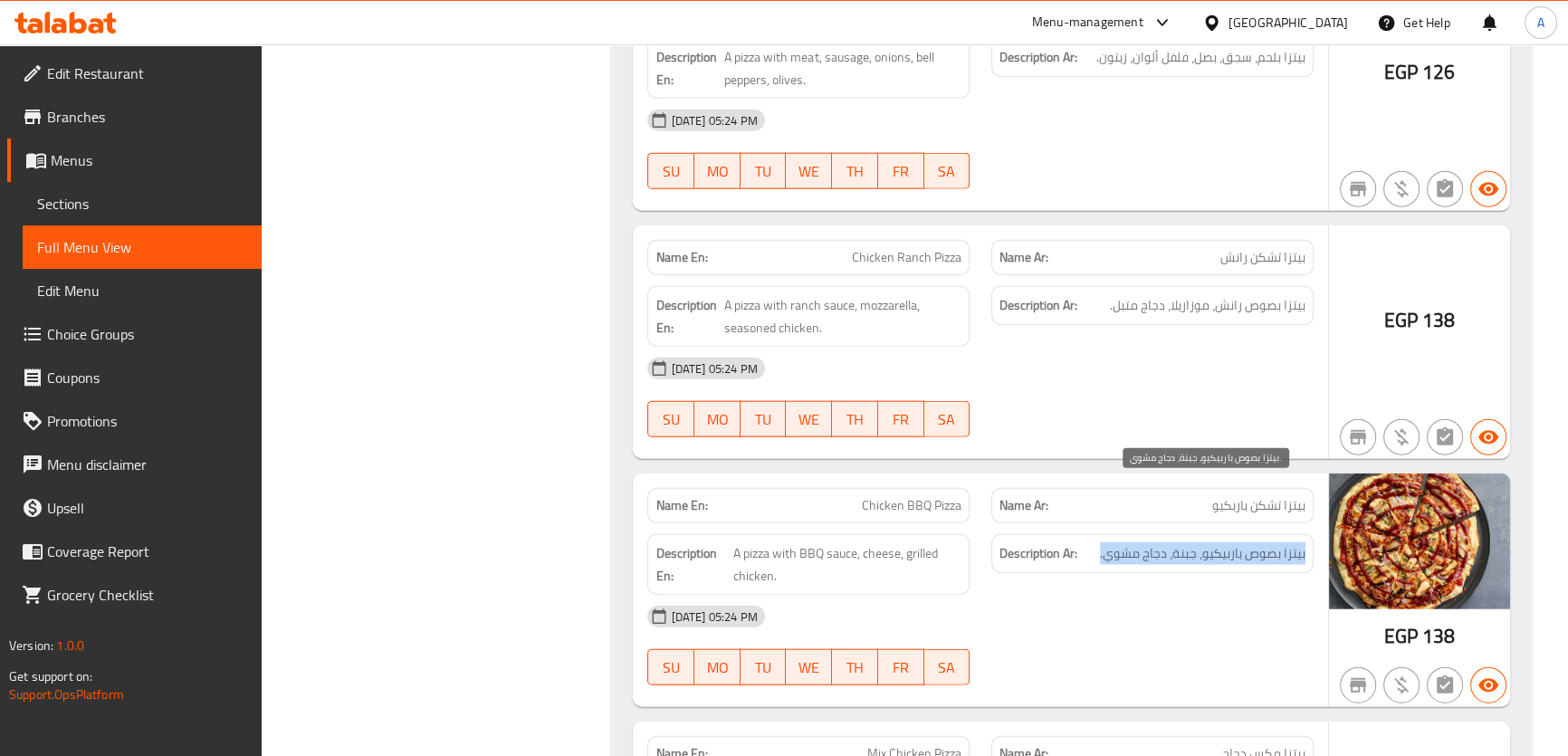
click at [1258, 542] on span "بيتزا بصوص باربيكيو، جبنة، دجاج مشوي." at bounding box center [1202, 553] width 206 height 23
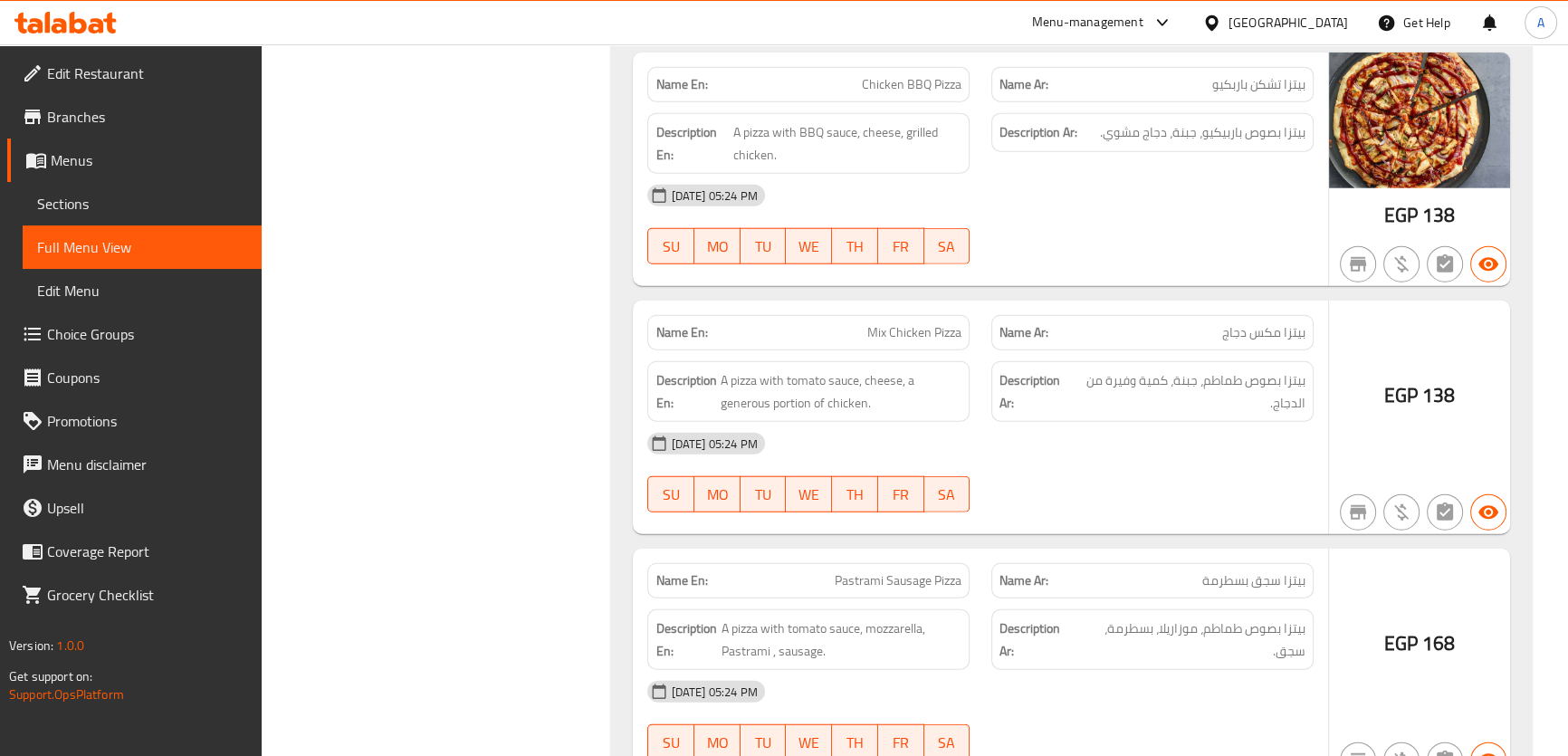
scroll to position [14559, 0]
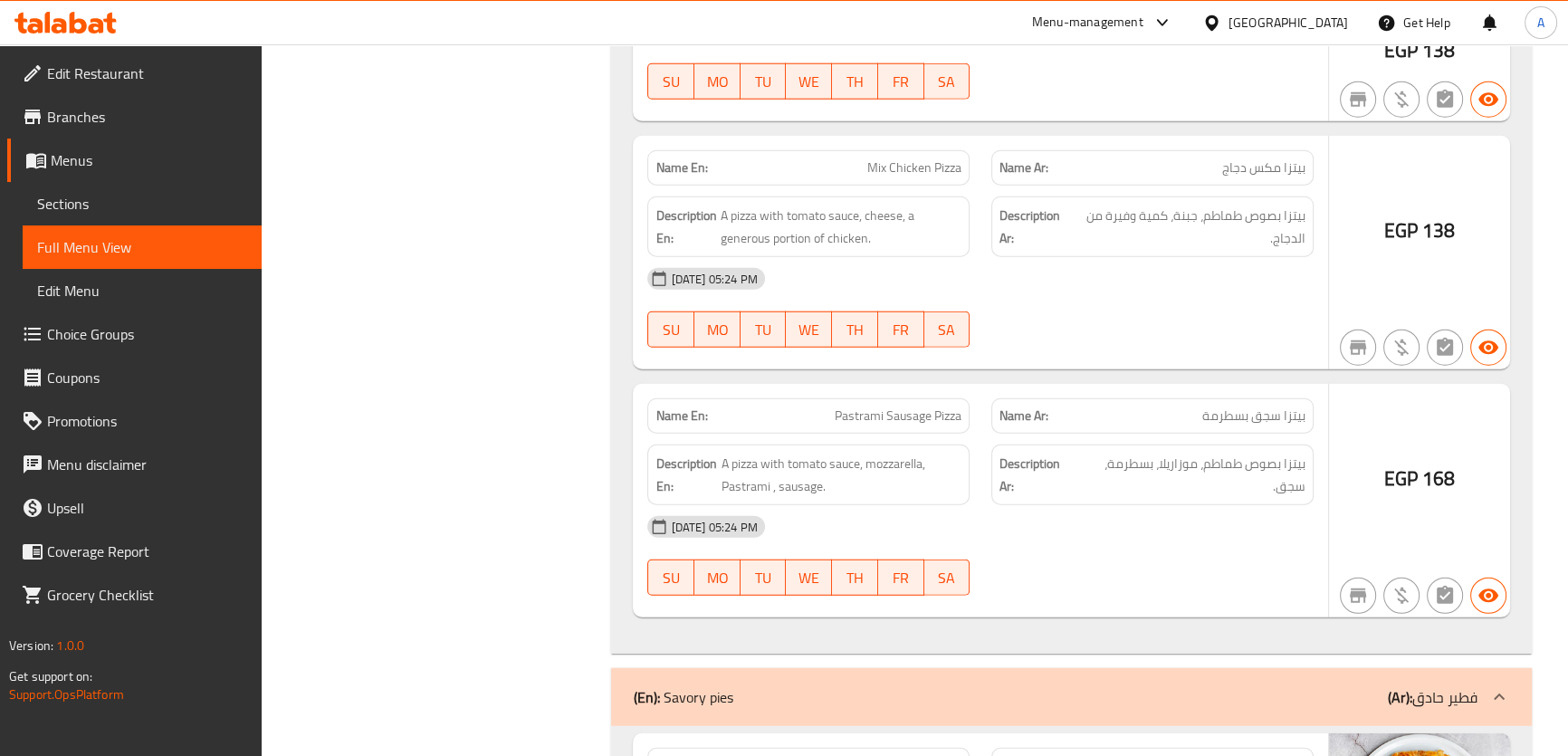
click at [1255, 433] on div "Description Ar: بيتزا بصوص طماطم، موزاريلا، بسطرمة، سجق." at bounding box center [1152, 474] width 344 height 83
click at [914, 453] on span "A pizza with tomato sauce, mozzarella, Pastrami , sausage." at bounding box center [842, 474] width 240 height 44
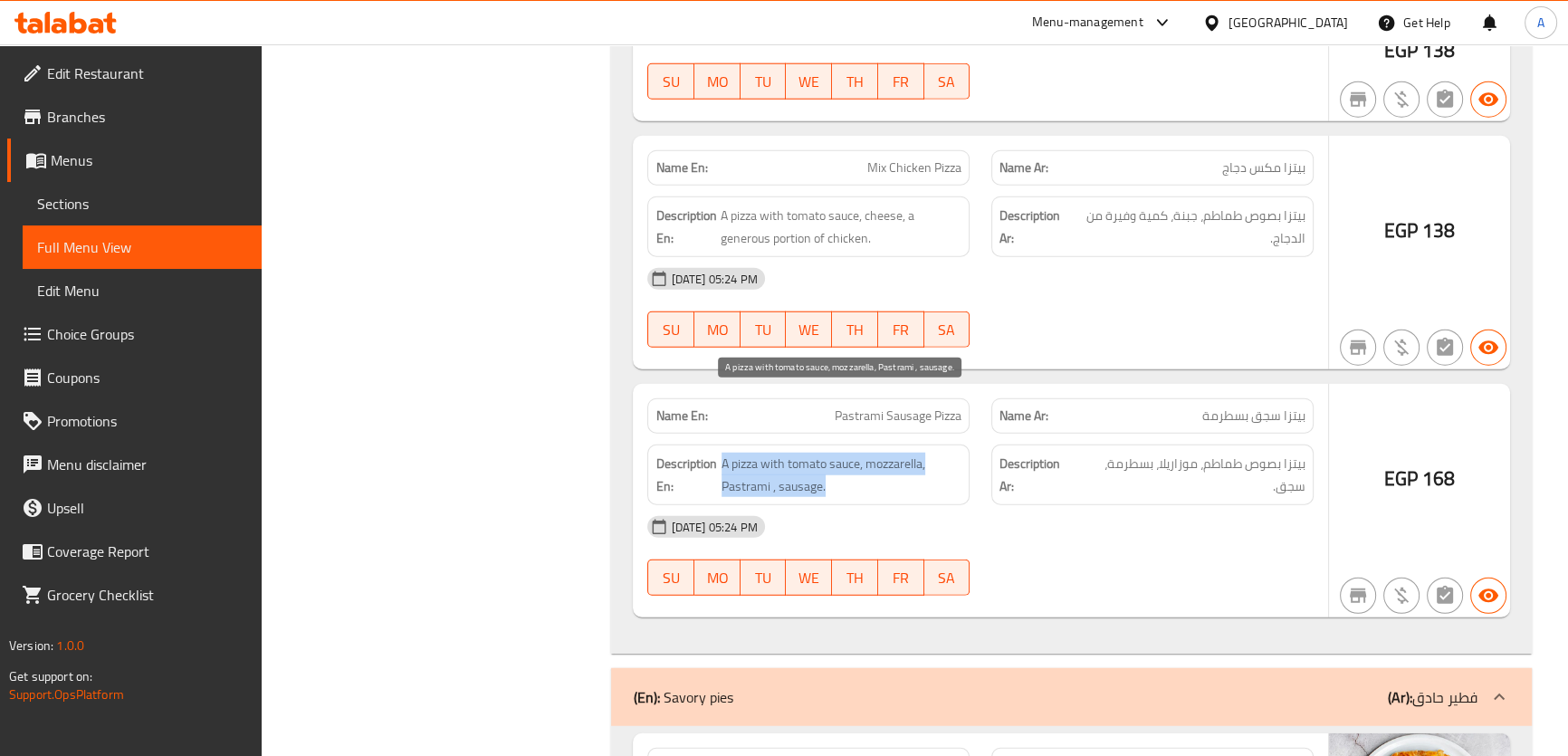
click at [914, 453] on span "A pizza with tomato sauce, mozzarella, Pastrami , sausage." at bounding box center [842, 474] width 240 height 44
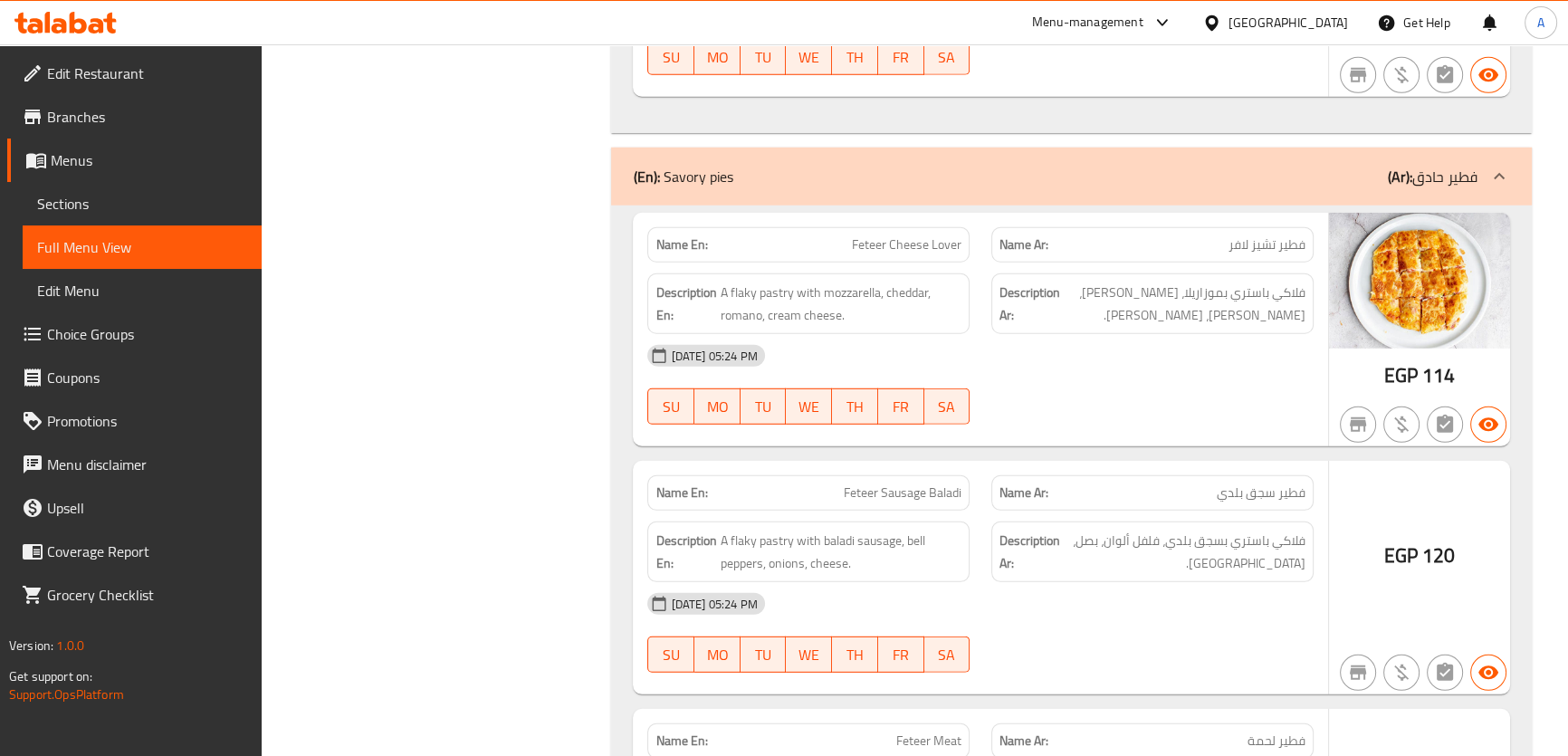
scroll to position [15190, 0]
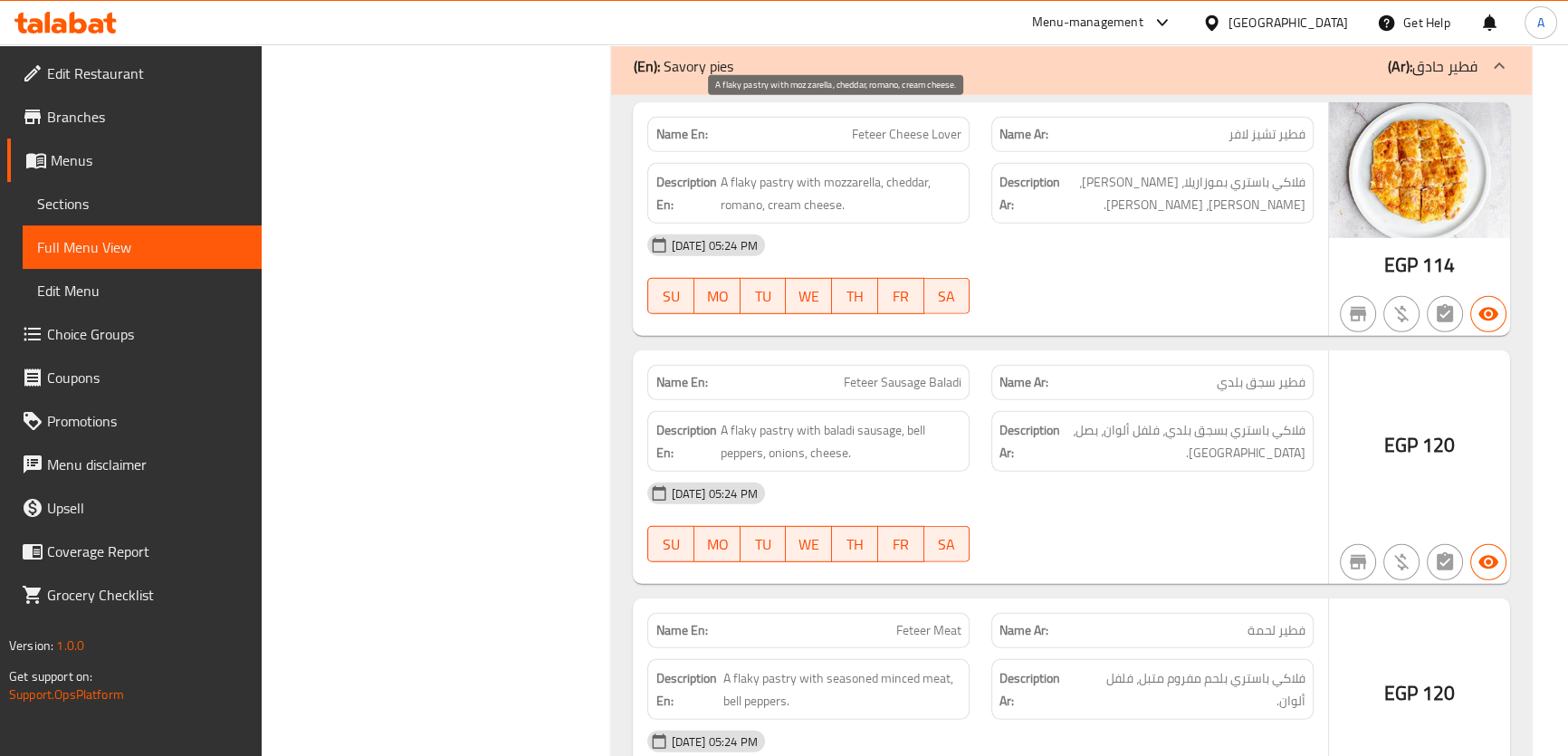
click at [783, 171] on span "A flaky pastry with mozzarella, cheddar, romano, cream cheese." at bounding box center [841, 193] width 242 height 44
copy span "A flaky pastry with mozzarella, cheddar, romano, cream cheese."
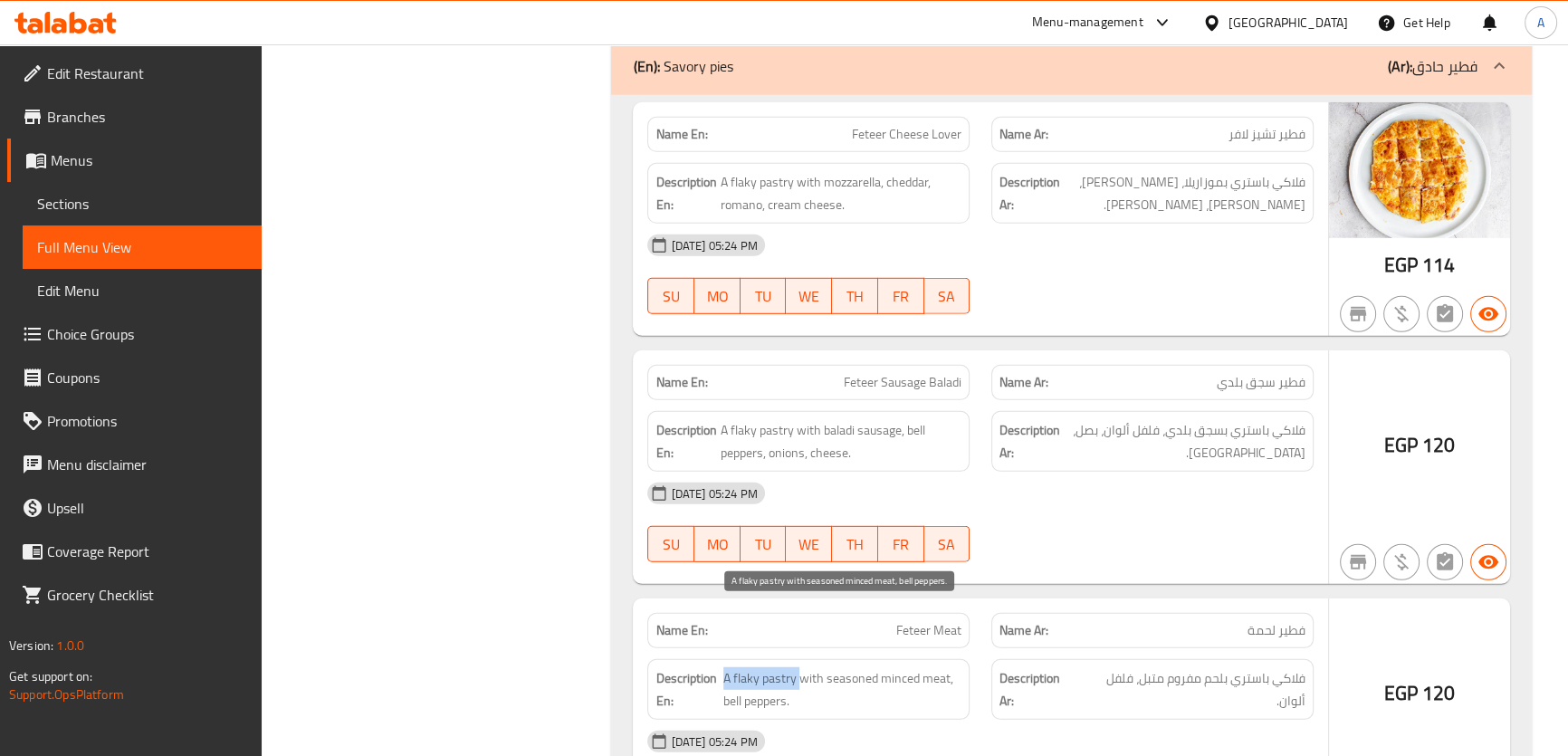
drag, startPoint x: 797, startPoint y: 615, endPoint x: 725, endPoint y: 615, distance: 72.0
click at [725, 667] on span "A flaky pastry with seasoned minced meat, bell peppers." at bounding box center [843, 689] width 238 height 44
copy span "A flaky pastry"
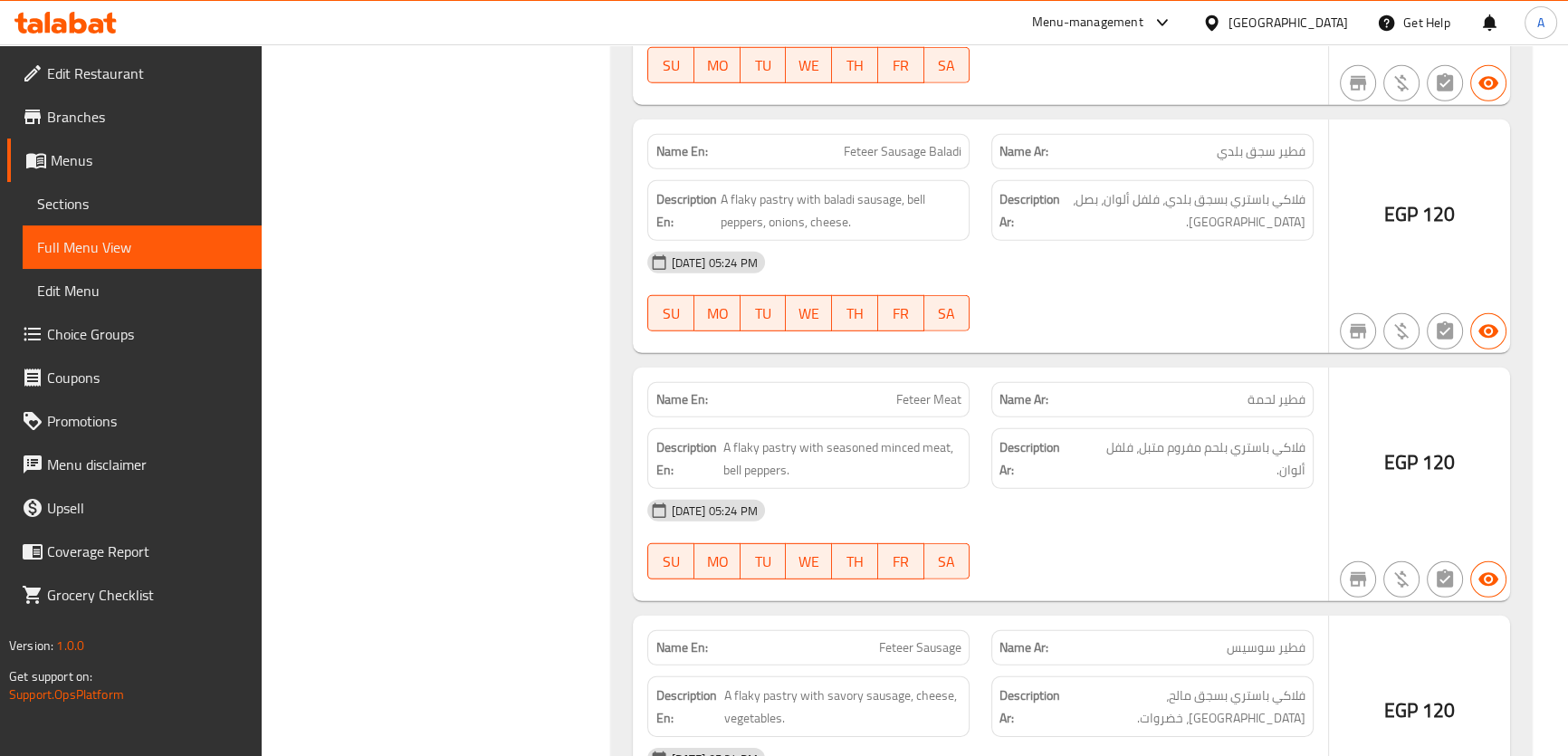
click at [1278, 436] on span "فلاكي باستري بلحم مفروم متبل، فلفل ألوان." at bounding box center [1192, 458] width 226 height 44
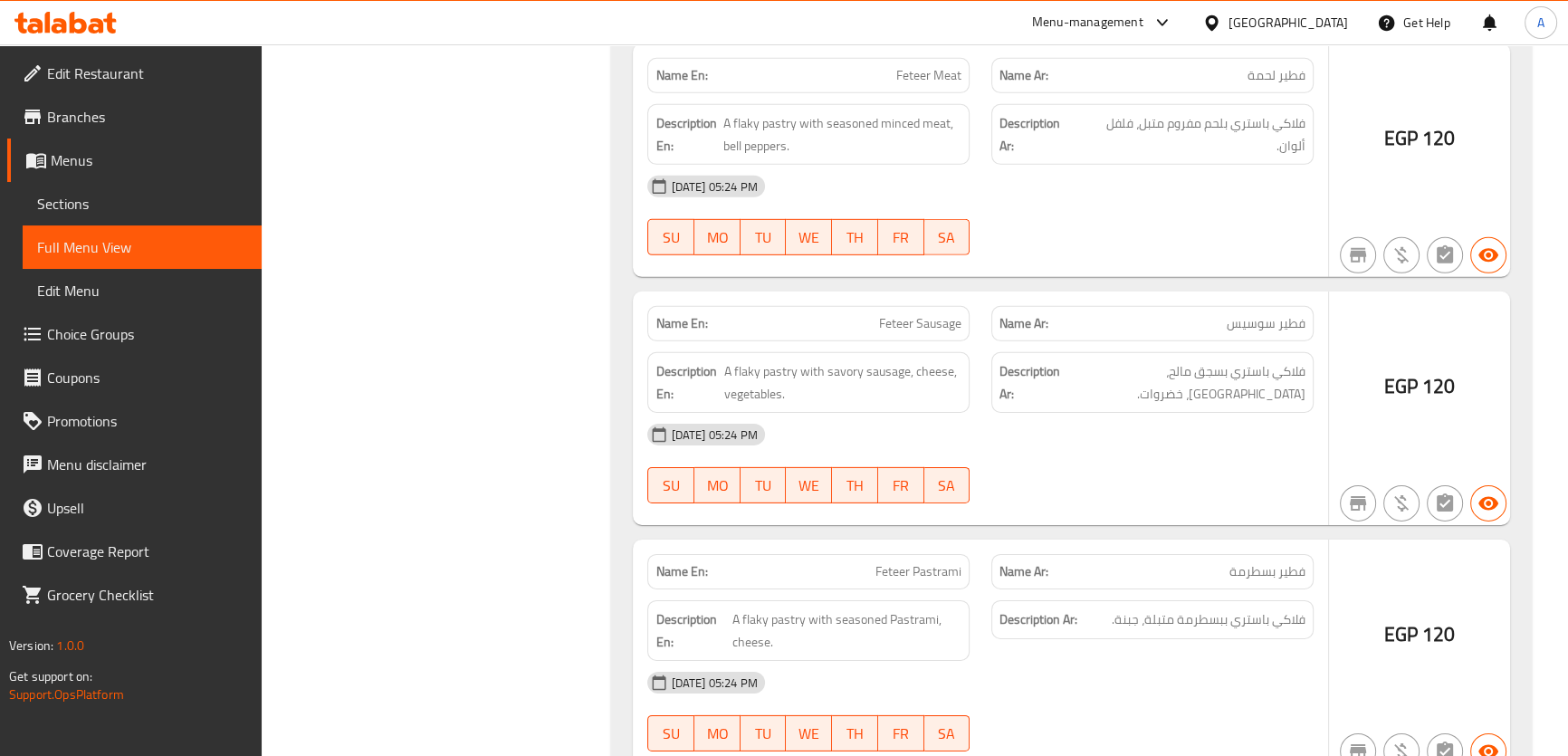
scroll to position [15768, 0]
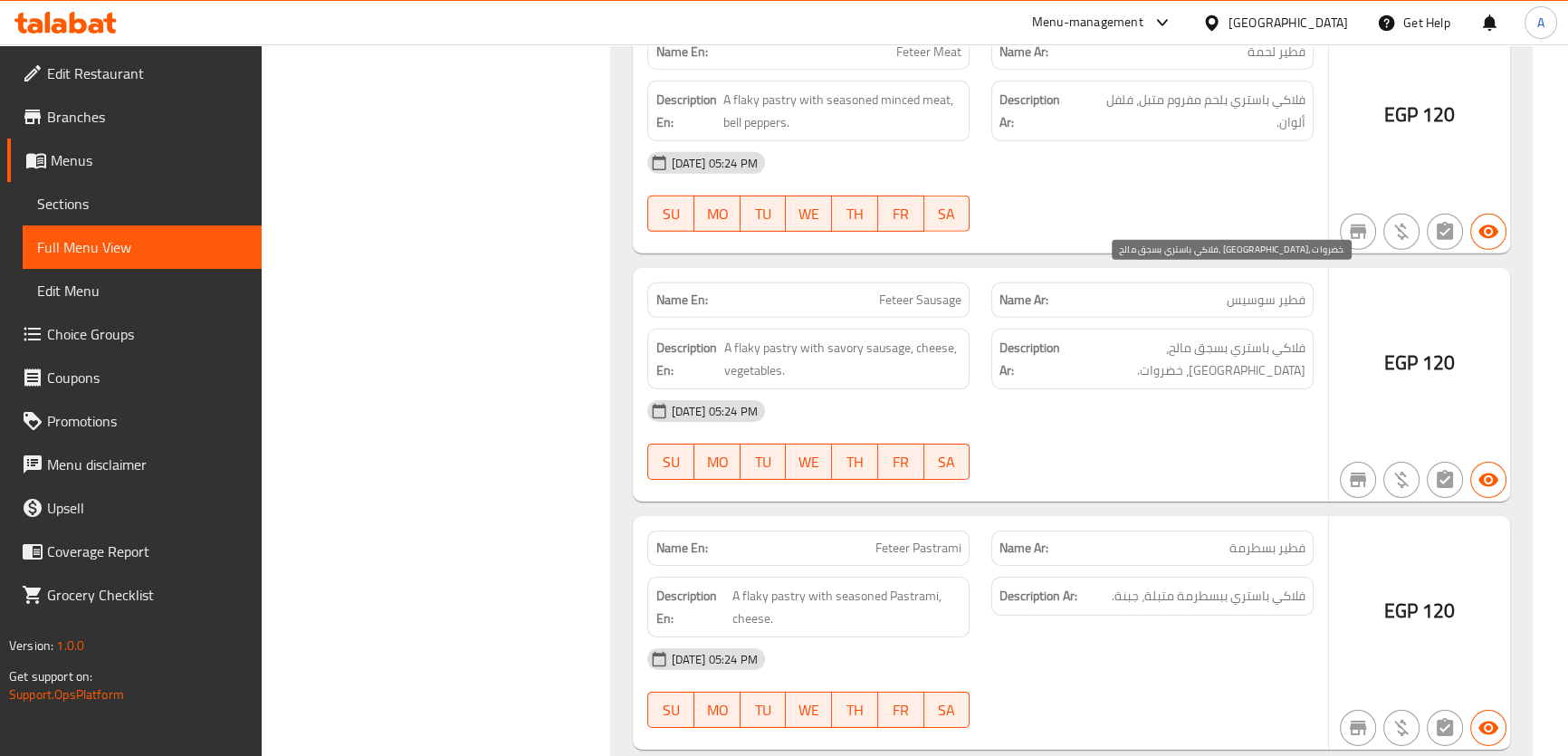
click at [1227, 337] on span "فلاكي باستري بسجق مالح، جبنة، خضروات." at bounding box center [1185, 358] width 242 height 44
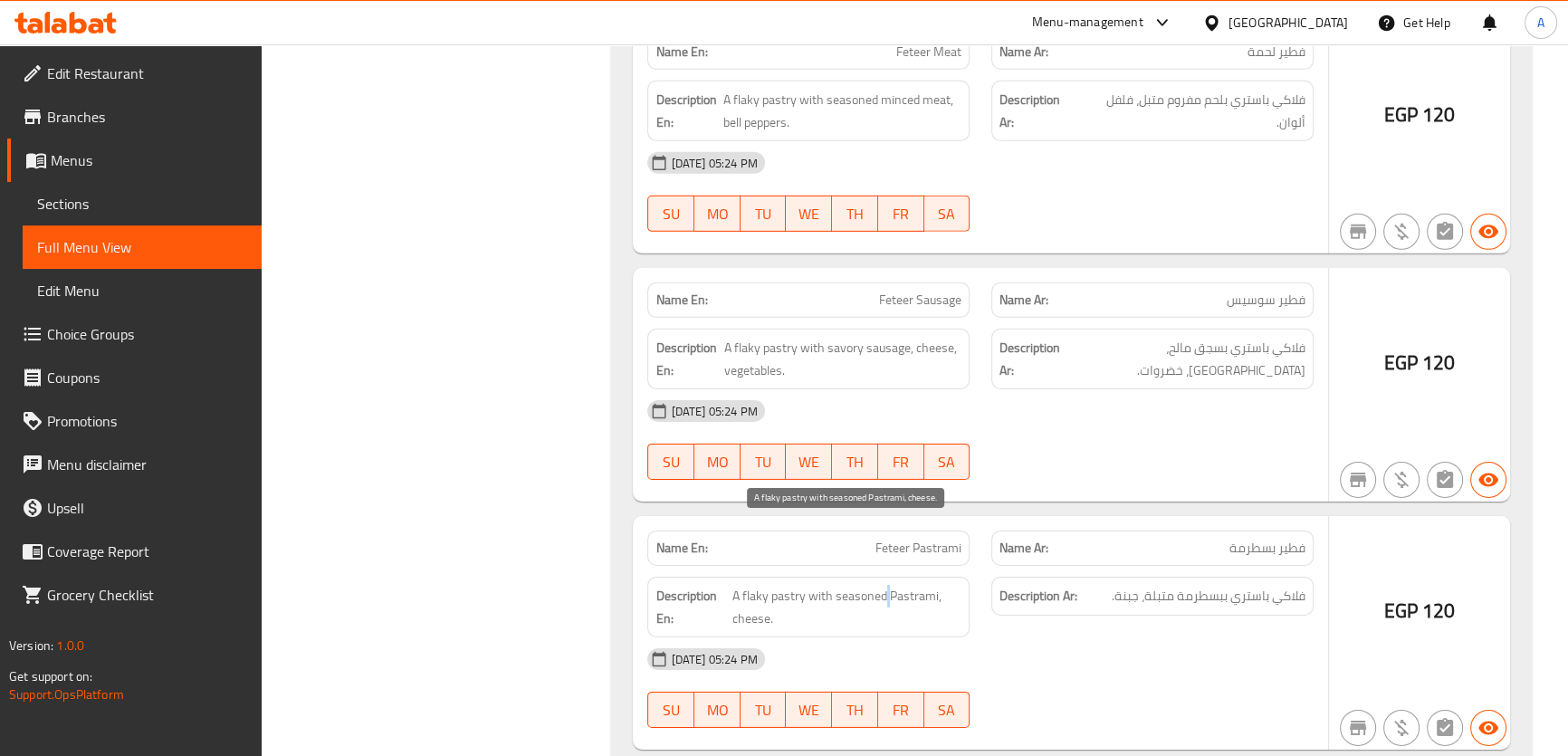
click at [883, 585] on span "A flaky pastry with seasoned Pastrami, cheese." at bounding box center [847, 606] width 229 height 44
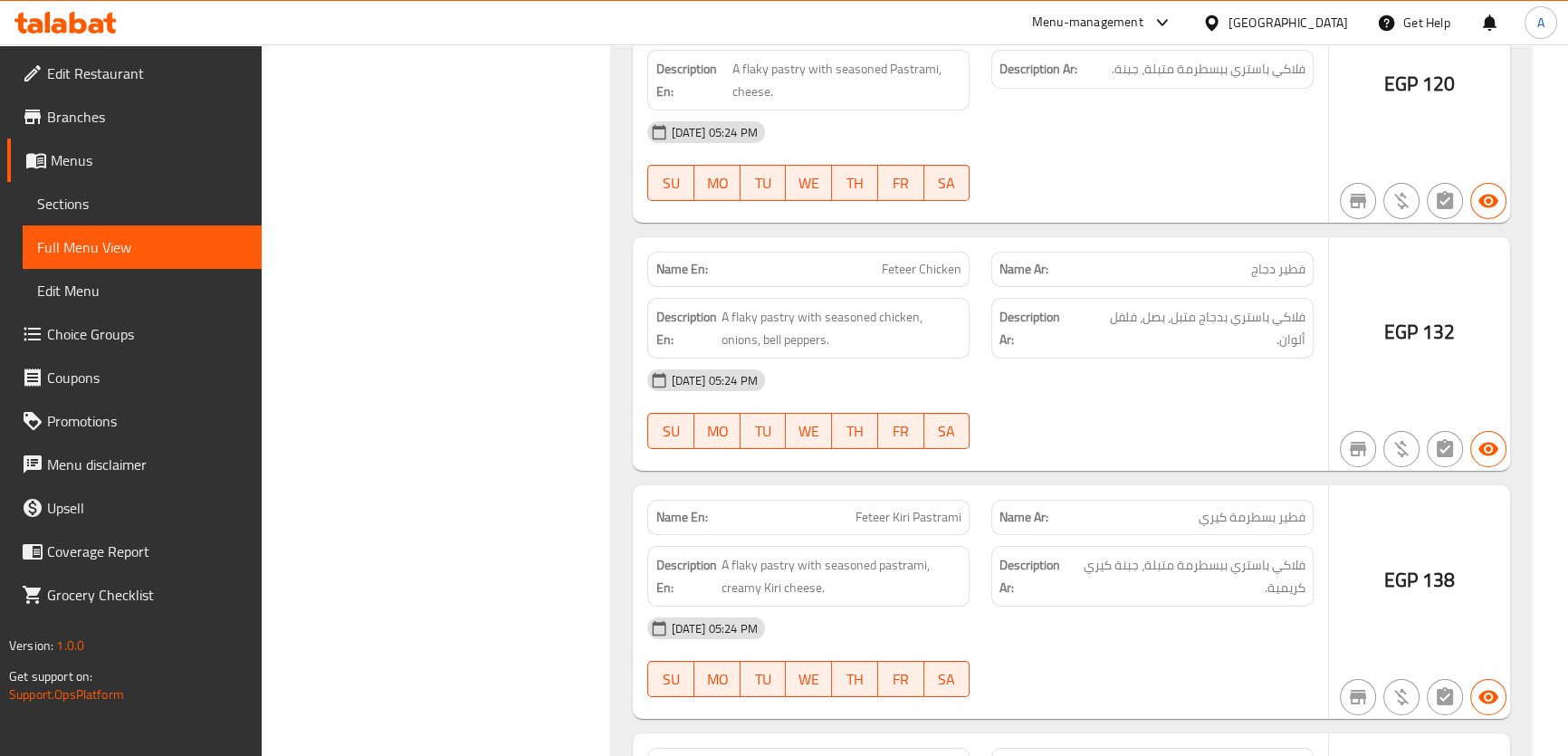
scroll to position [16434, 0]
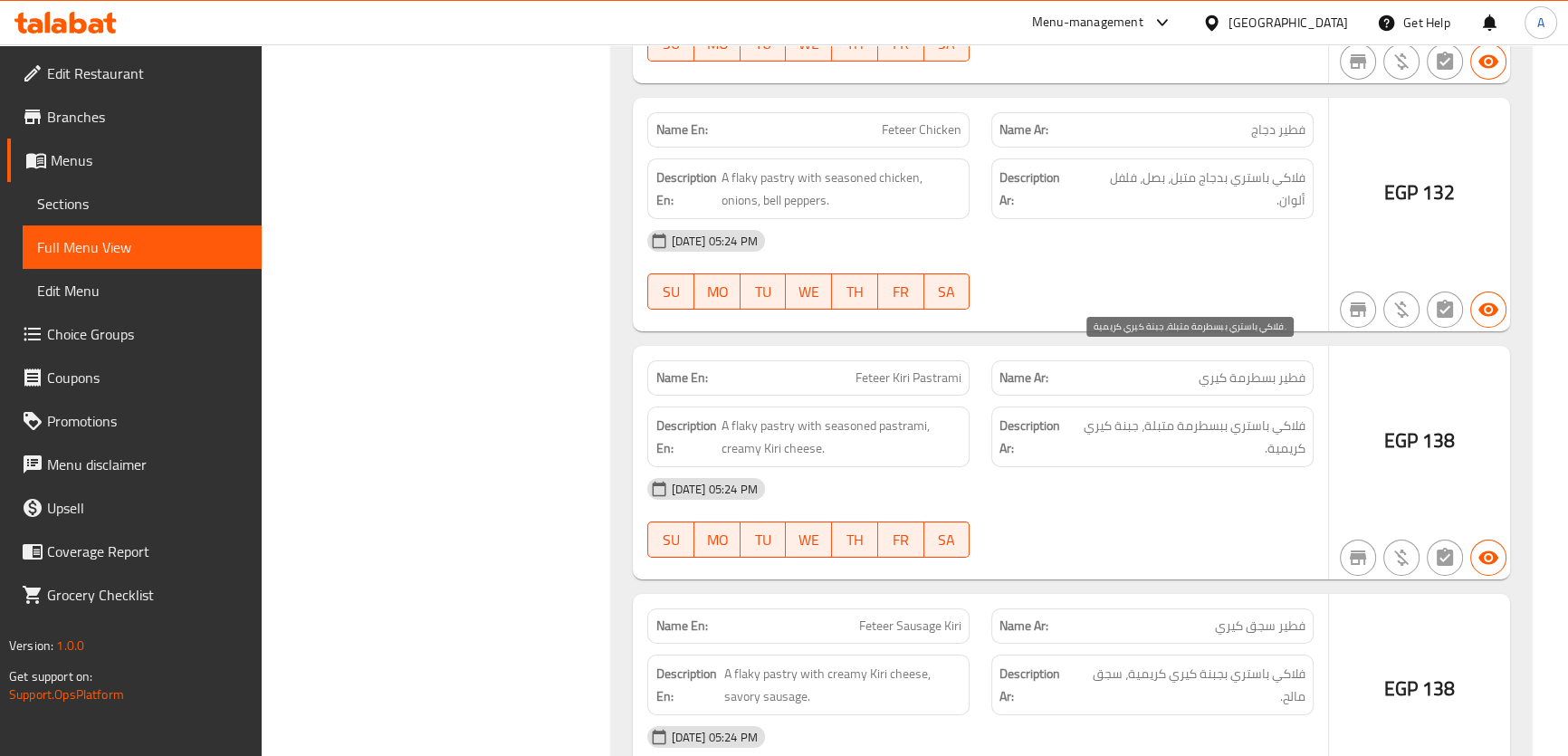
click at [1266, 414] on span "فلاكي باستري ببسطرمة متبلة، جبنة كيري كريمية." at bounding box center [1188, 436] width 233 height 44
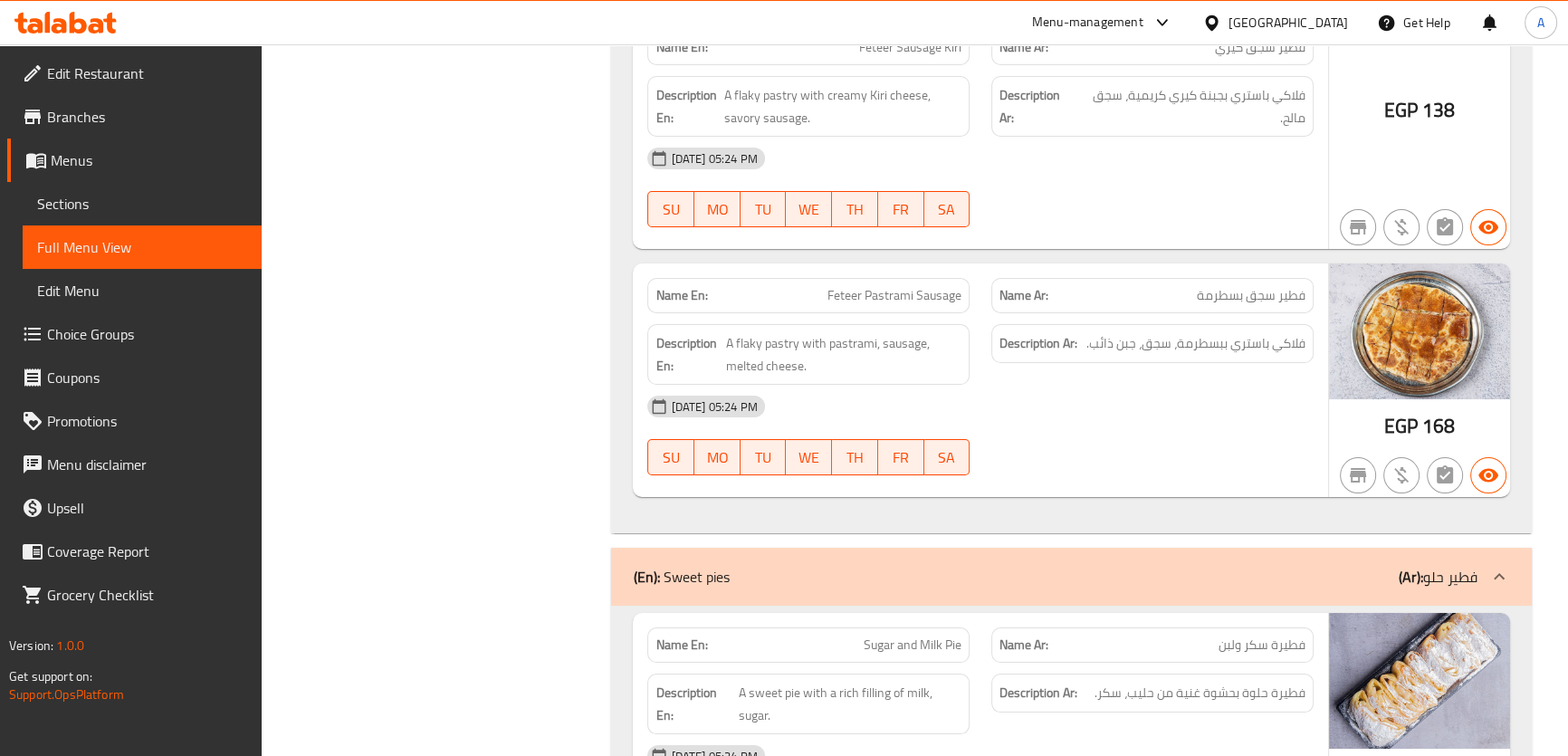
scroll to position [16851, 0]
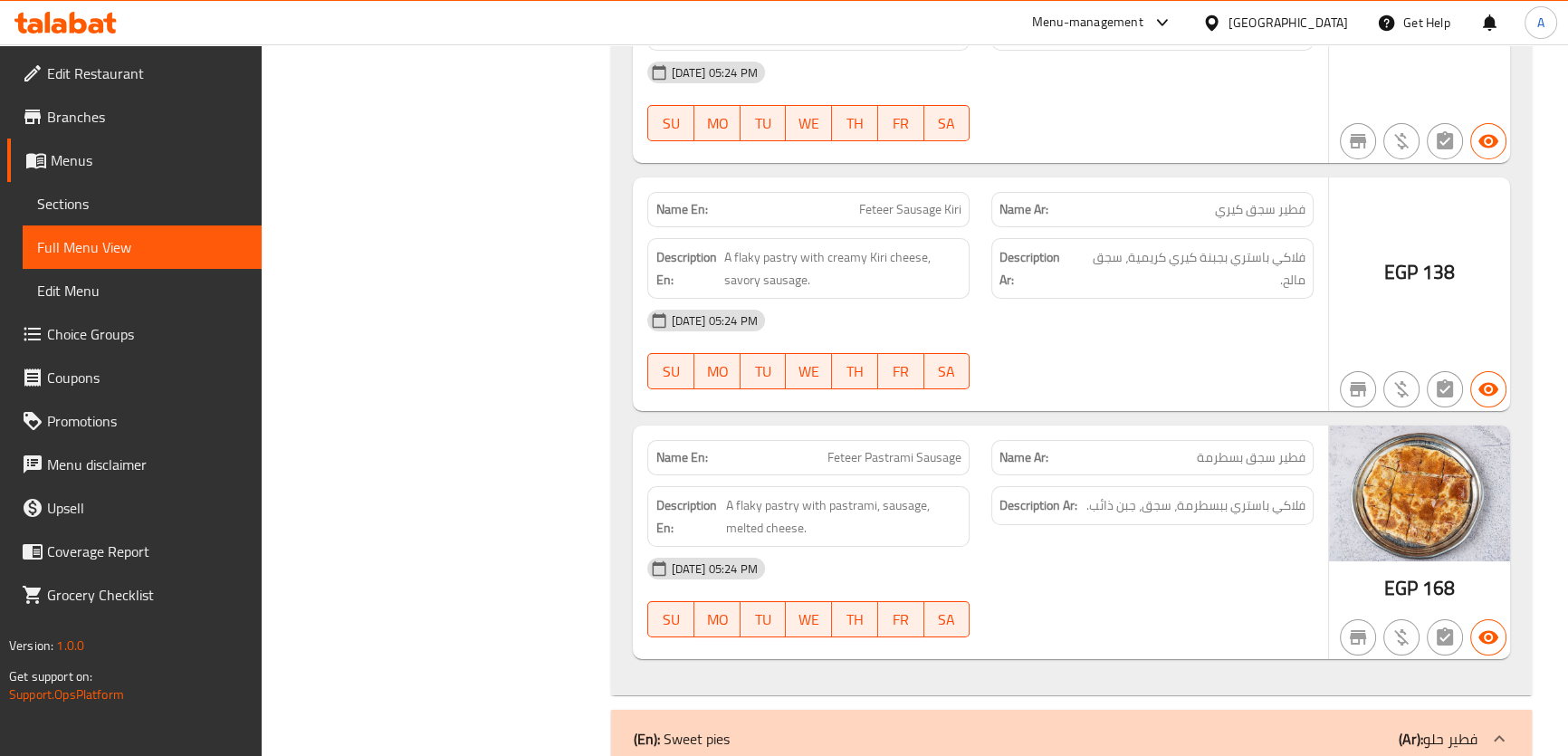
click at [887, 494] on span "A flaky pastry with pastrami, sausage, melted cheese." at bounding box center [845, 516] width 236 height 44
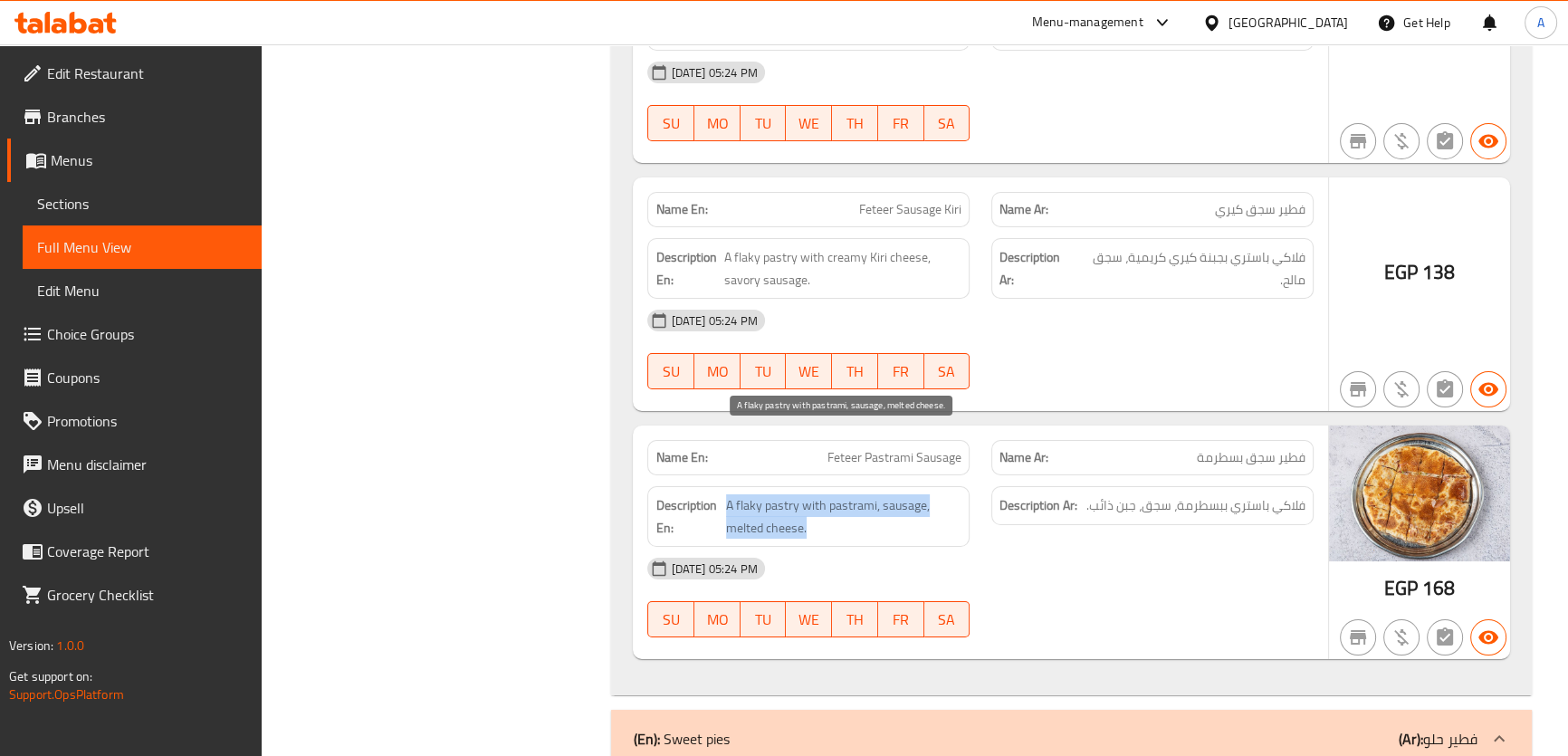
click at [887, 494] on span "A flaky pastry with pastrami, sausage, melted cheese." at bounding box center [845, 516] width 236 height 44
click at [908, 494] on span "A flaky pastry with pastrami, sausage, melted cheese." at bounding box center [845, 516] width 236 height 44
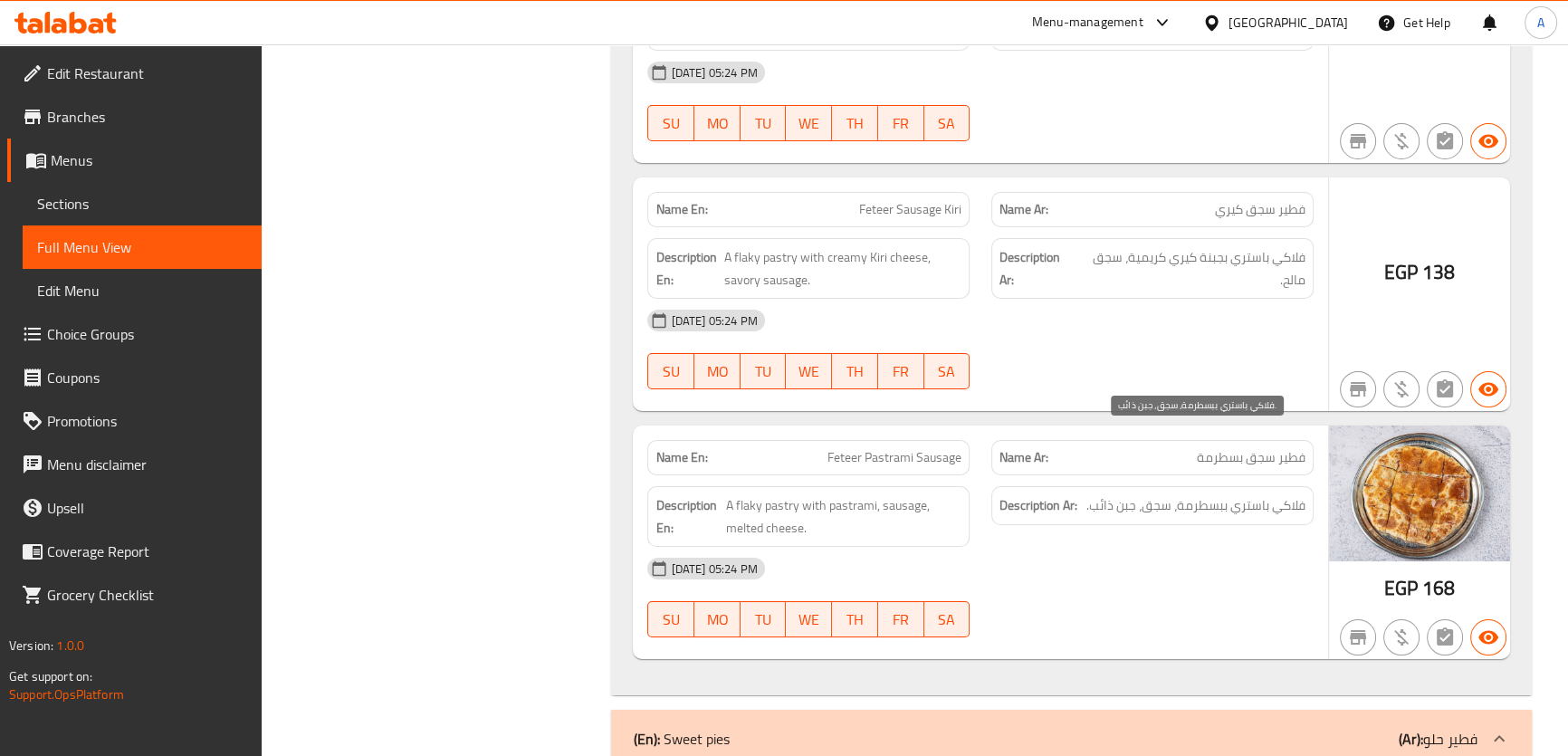
click at [1276, 494] on span "فلاكي باستري ببسطرمة، سجق، جبن ذائب." at bounding box center [1195, 505] width 220 height 23
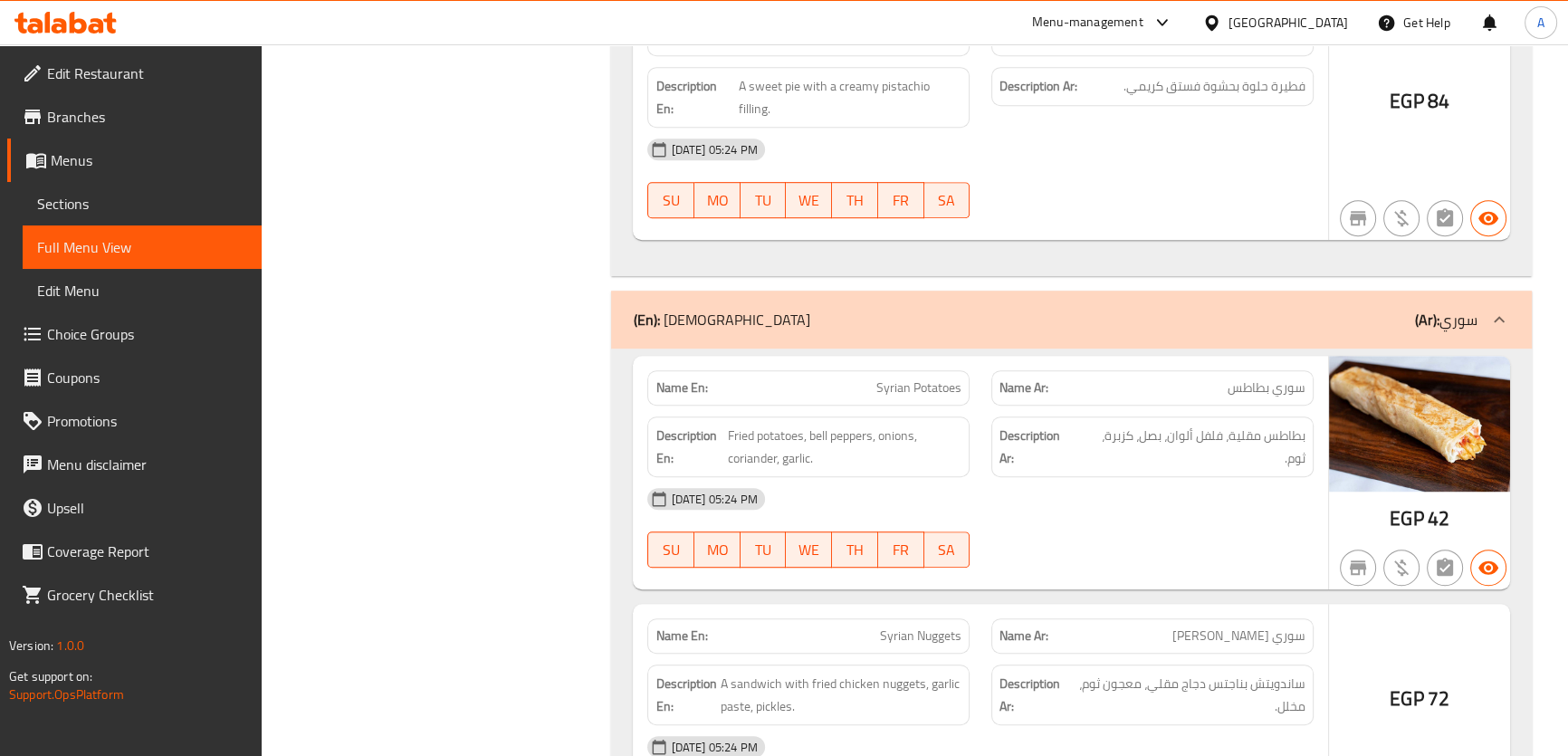
click at [1269, 424] on span "بطاطس مقلية، فلفل ألوان، بصل، كزبرة، ثوم." at bounding box center [1192, 446] width 225 height 44
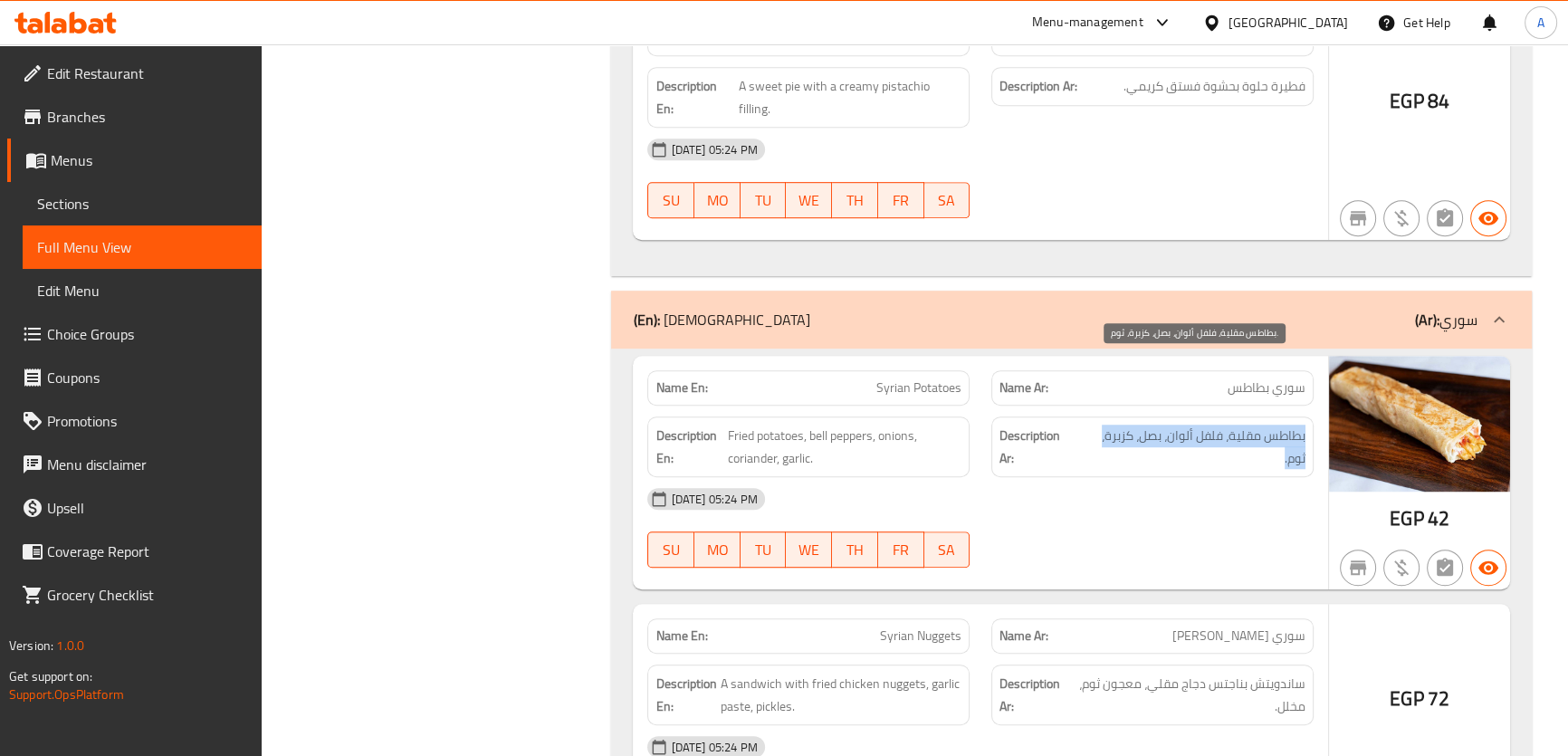
click at [1269, 424] on span "بطاطس مقلية، فلفل ألوان، بصل، كزبرة، ثوم." at bounding box center [1192, 446] width 225 height 44
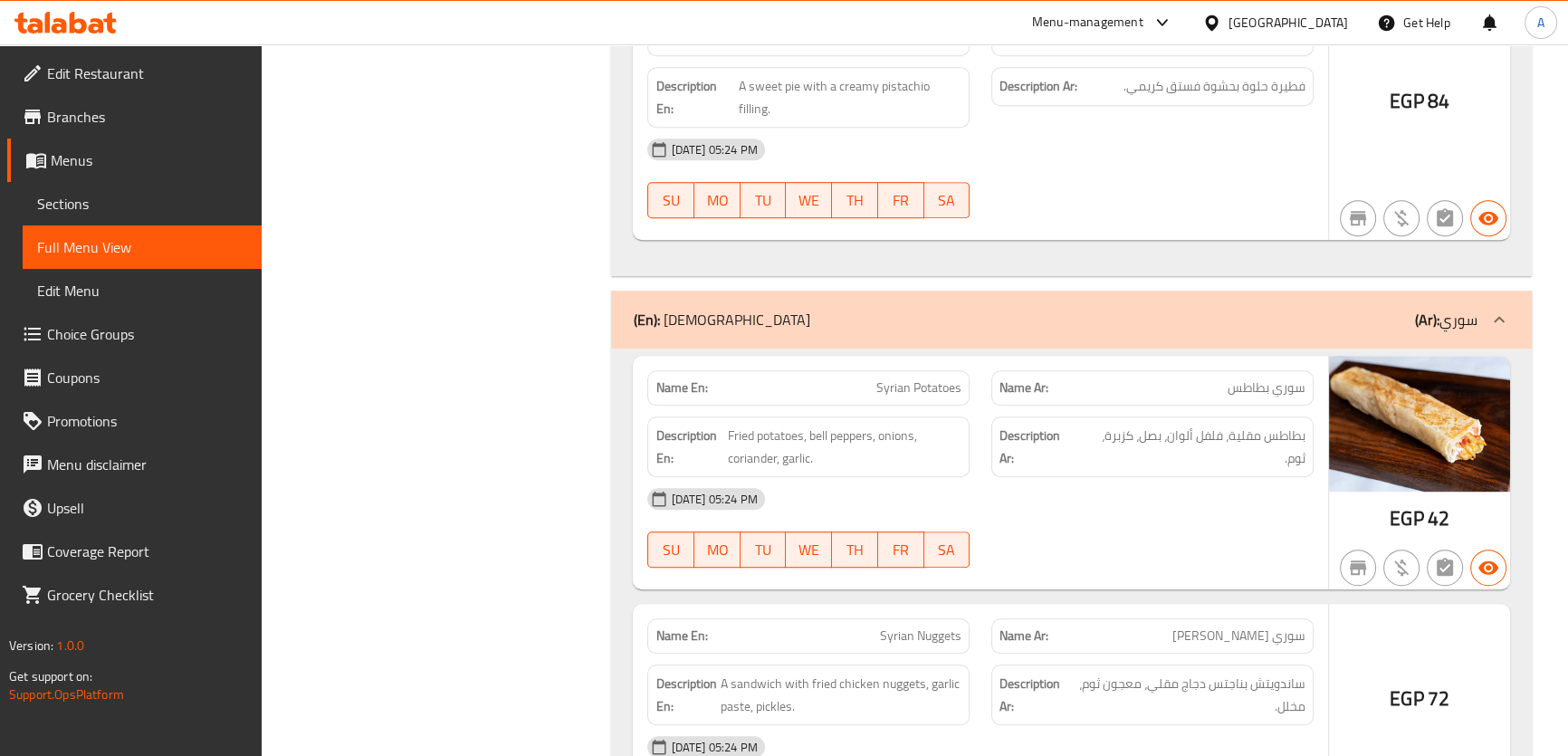
copy span "Syrian Potatoes"
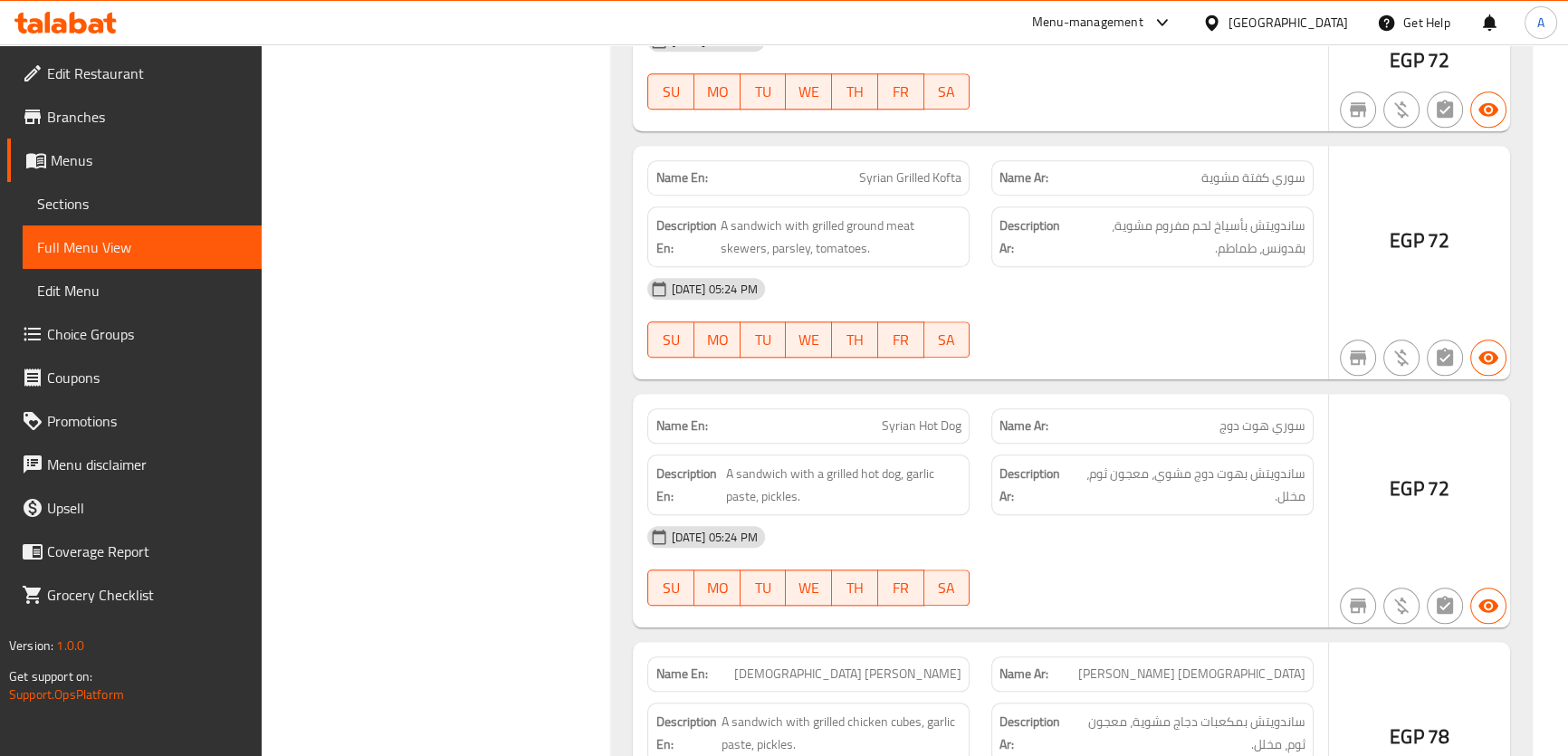
scroll to position [19686, 0]
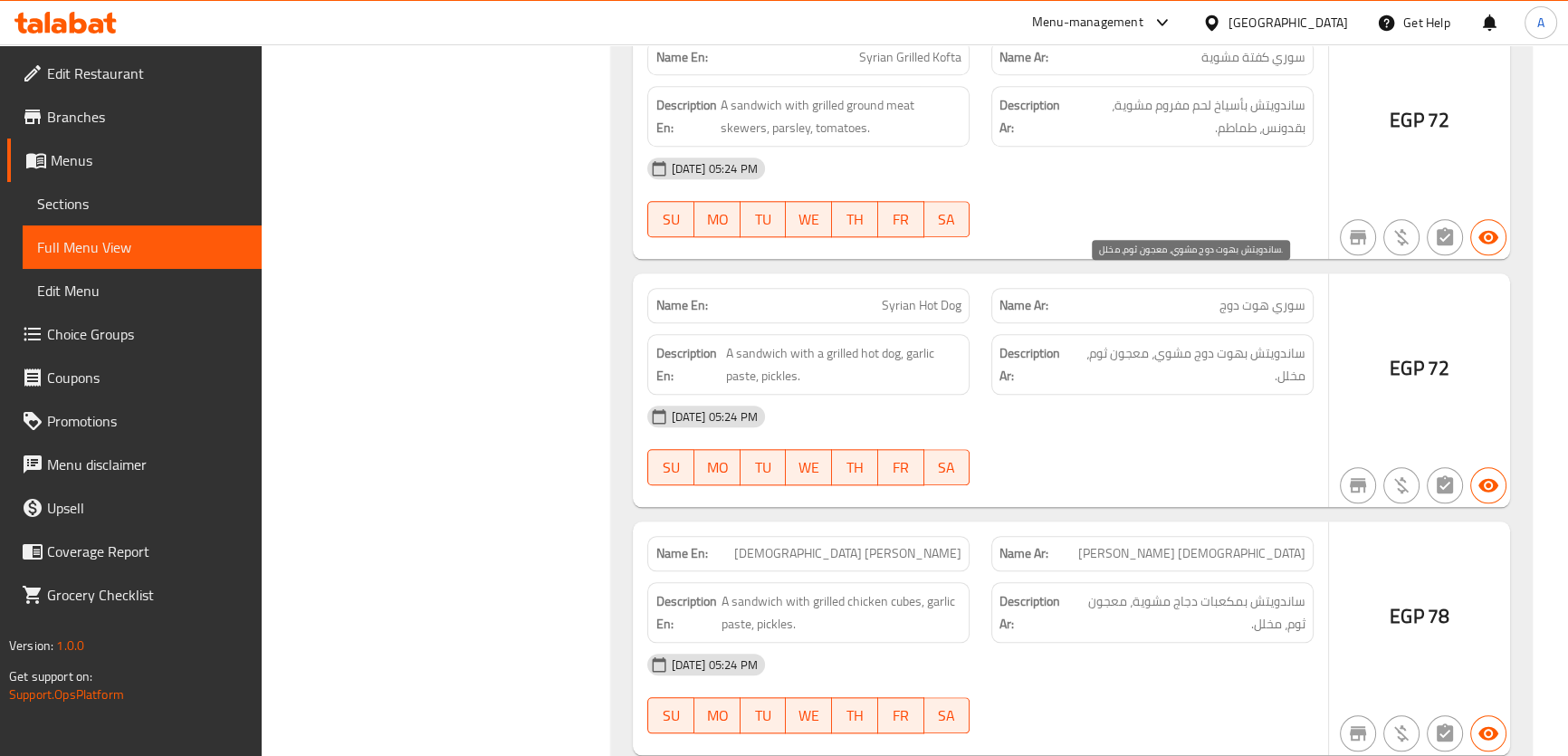
click at [1207, 343] on span "ساندويتش بهوت دوج مشوي، معجون ثوم، مخلل." at bounding box center [1190, 364] width 230 height 44
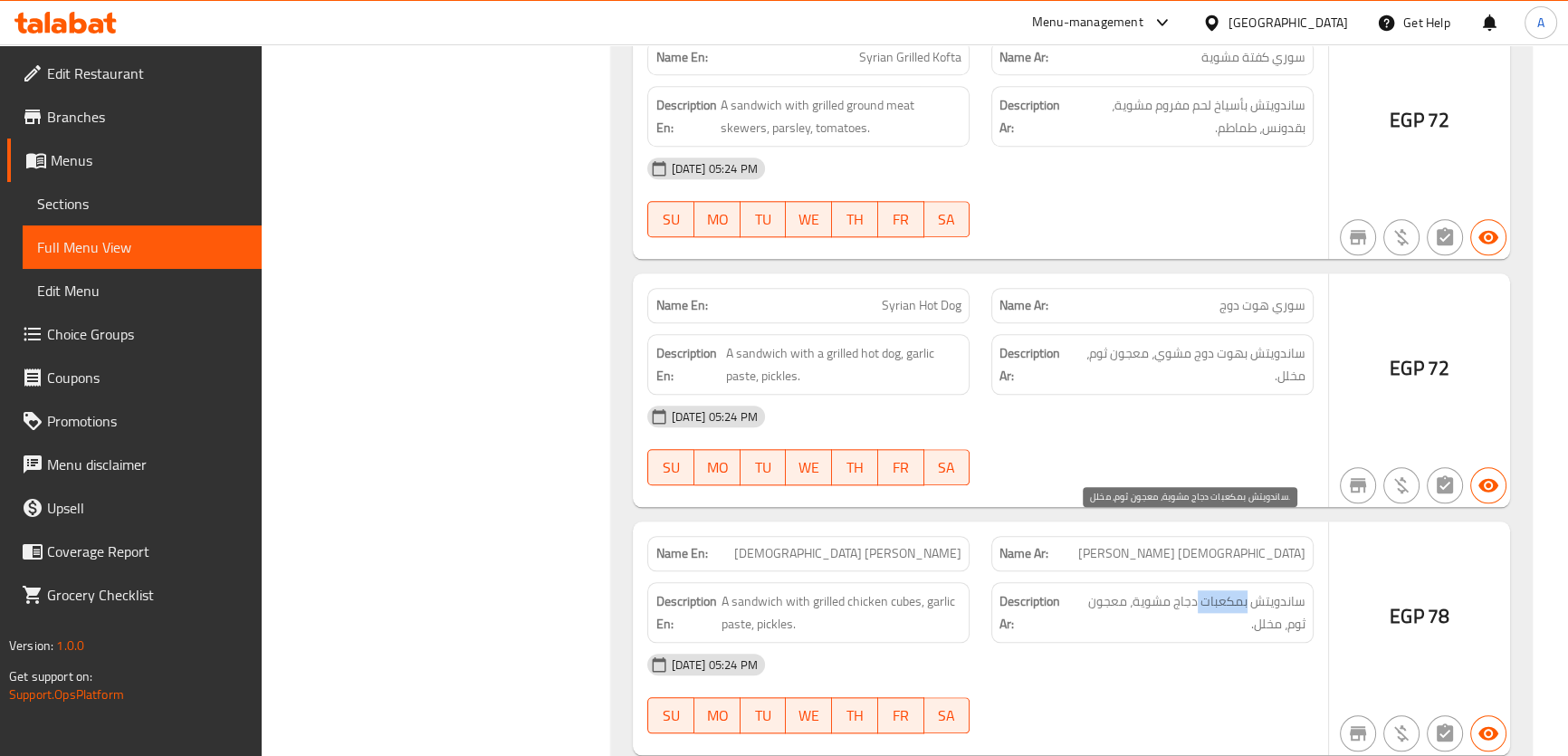
click at [1229, 591] on span "ساندويتش بمكعبات دجاج مشوية، معجون ثوم، مخلل." at bounding box center [1187, 612] width 235 height 44
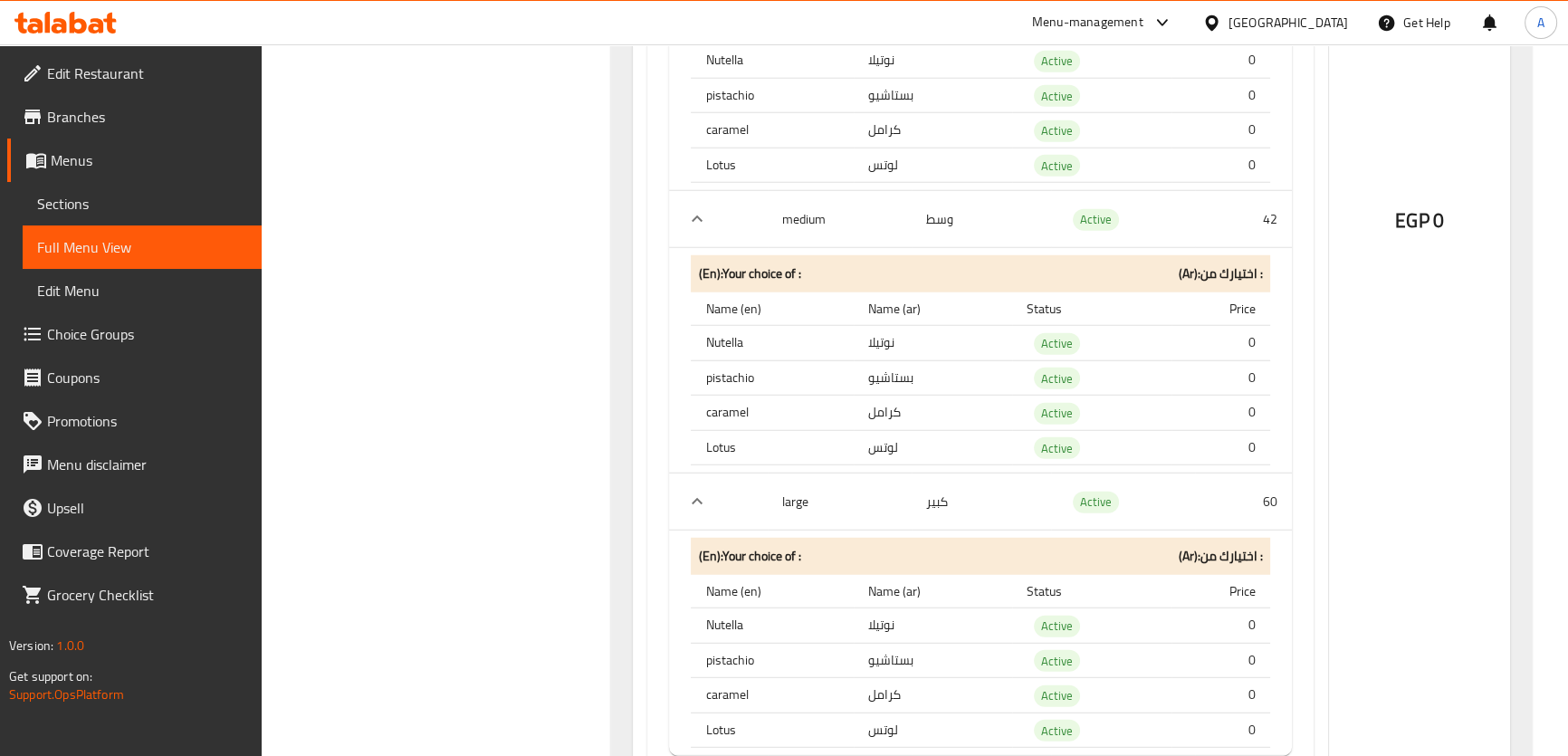
scroll to position [17272, 0]
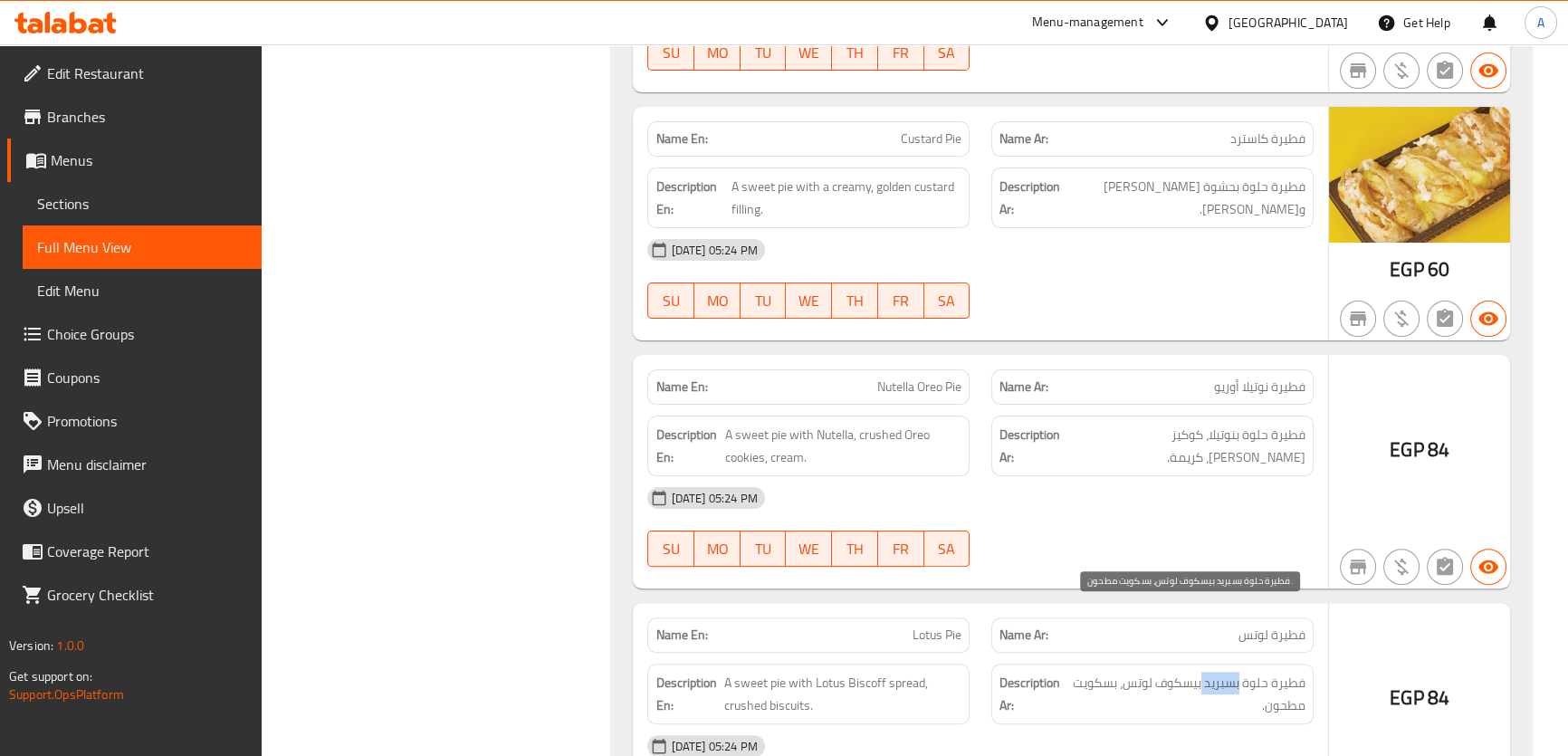
click at [1214, 671] on span "فطيرة حلوة بسبريد بيسكوف لوتس، بسكويت مطحون." at bounding box center [1187, 693] width 236 height 44
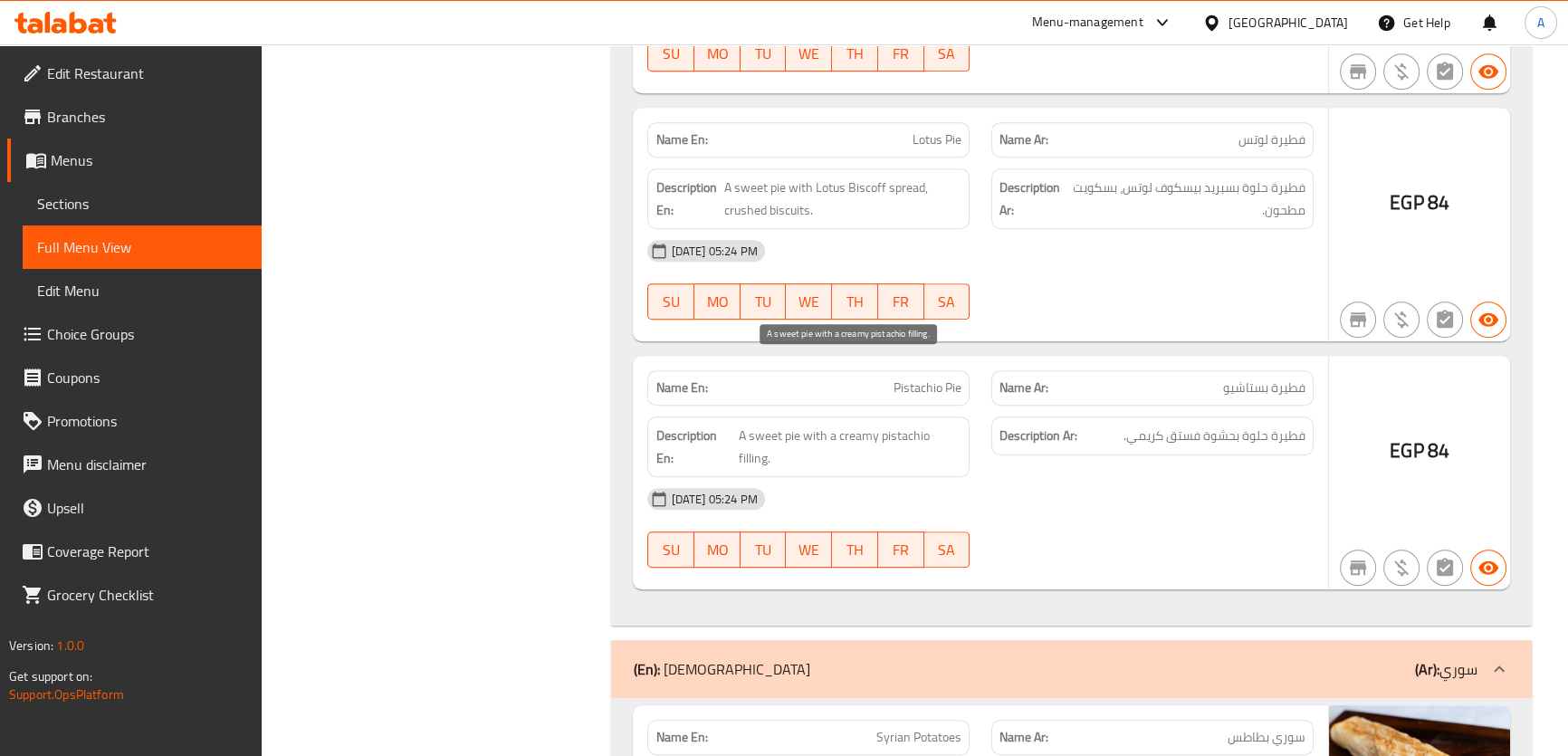
click at [951, 424] on span "A sweet pie with a creamy pistachio filling." at bounding box center [849, 446] width 222 height 44
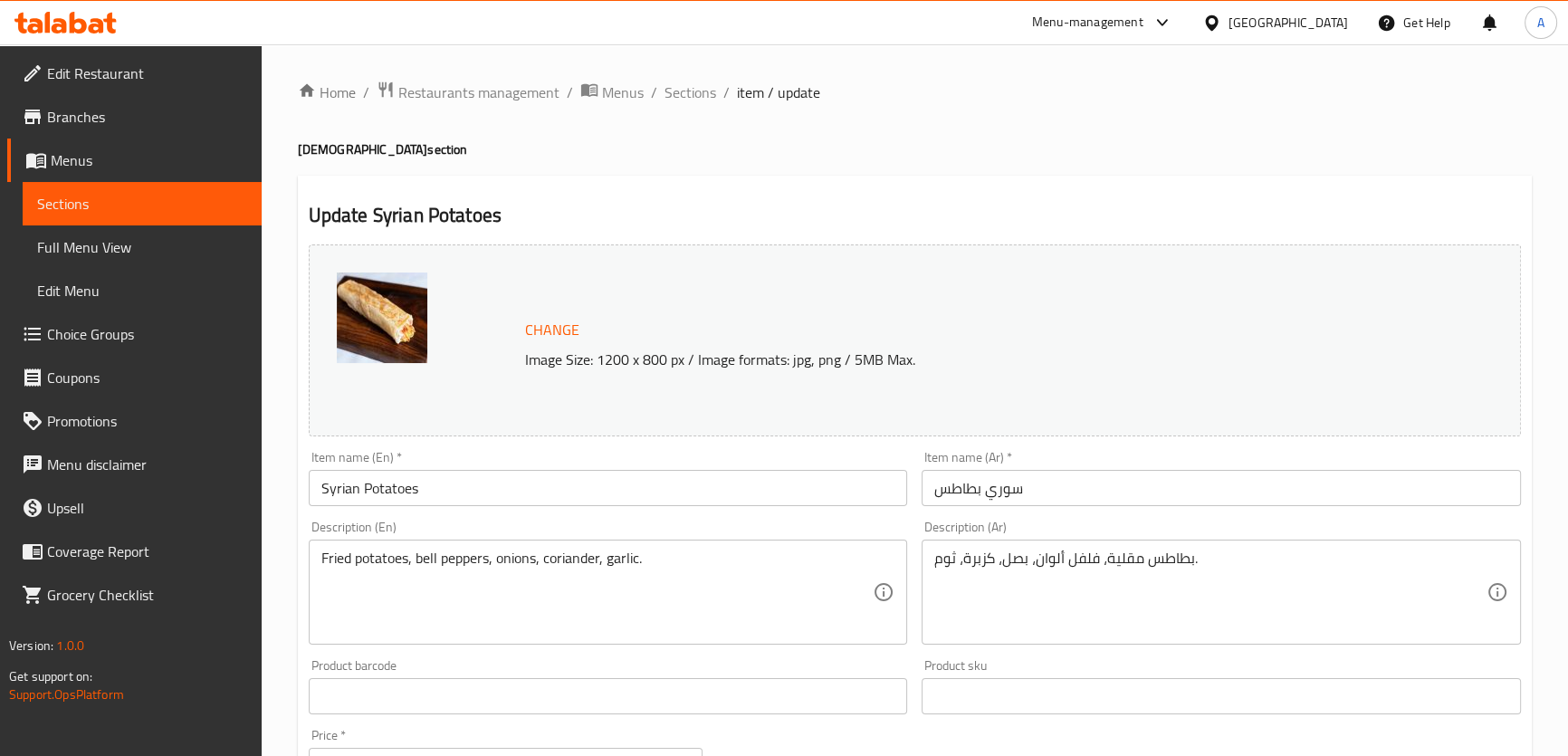
click at [1129, 597] on textarea "بطاطس مقلية، فلفل ألوان، بصل، كزبرة، ثوم." at bounding box center [1210, 592] width 552 height 86
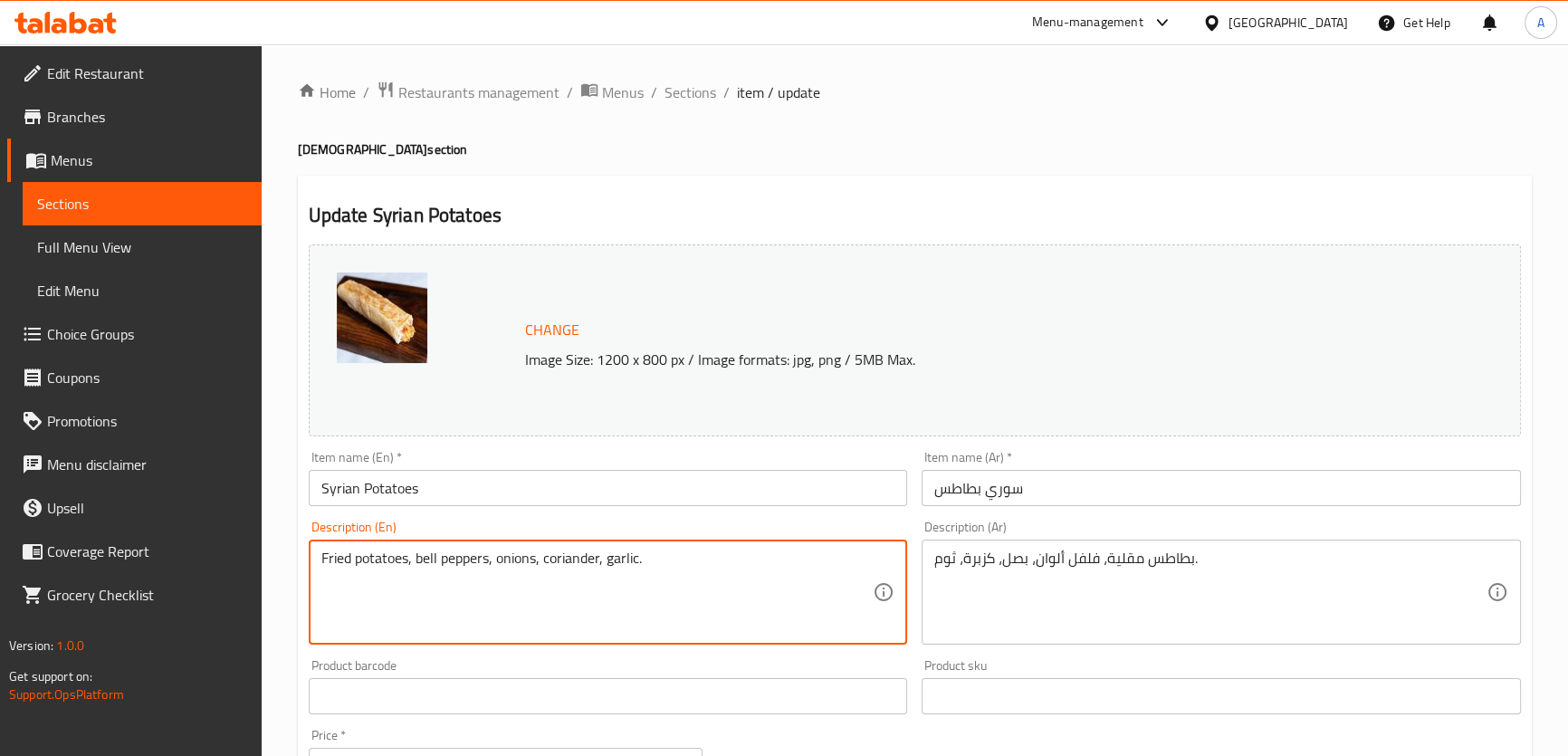
drag, startPoint x: 408, startPoint y: 554, endPoint x: 265, endPoint y: 554, distance: 143.0
paste textarea "ench fri"
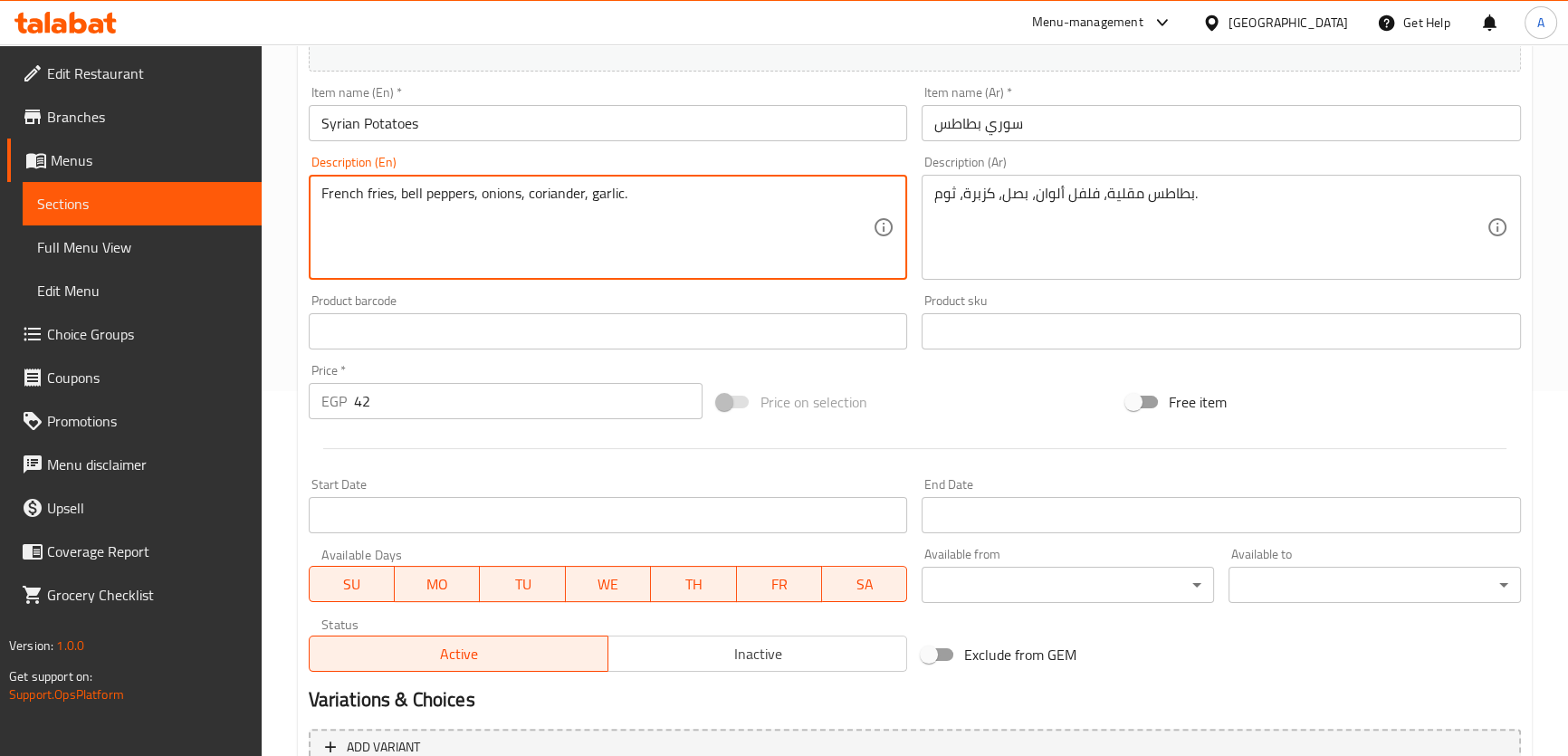
scroll to position [548, 0]
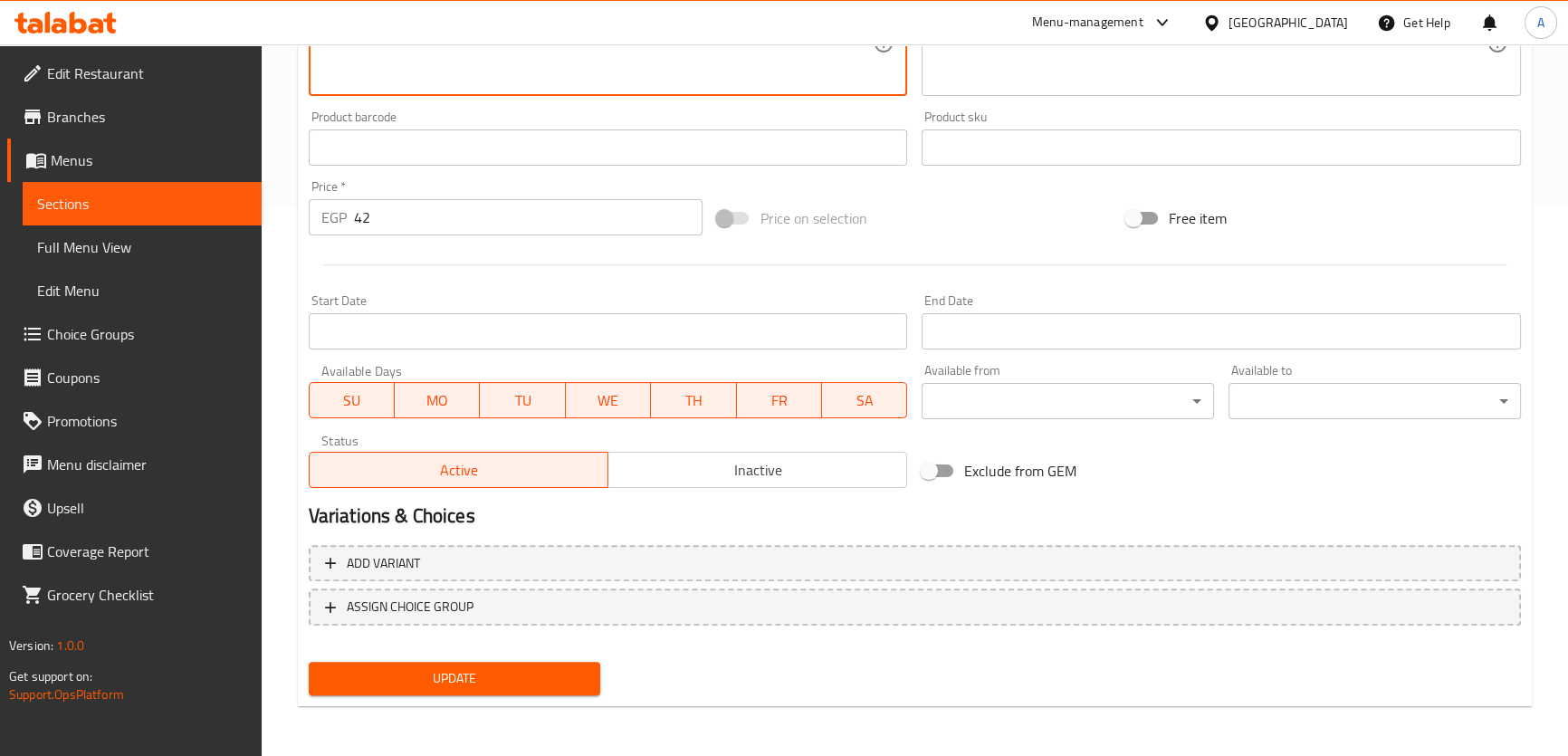
type textarea "French fries, bell peppers, onions, coriander, garlic."
click at [584, 672] on span "Update" at bounding box center [455, 678] width 264 height 23
